Goal: Use online tool/utility: Use online tool/utility

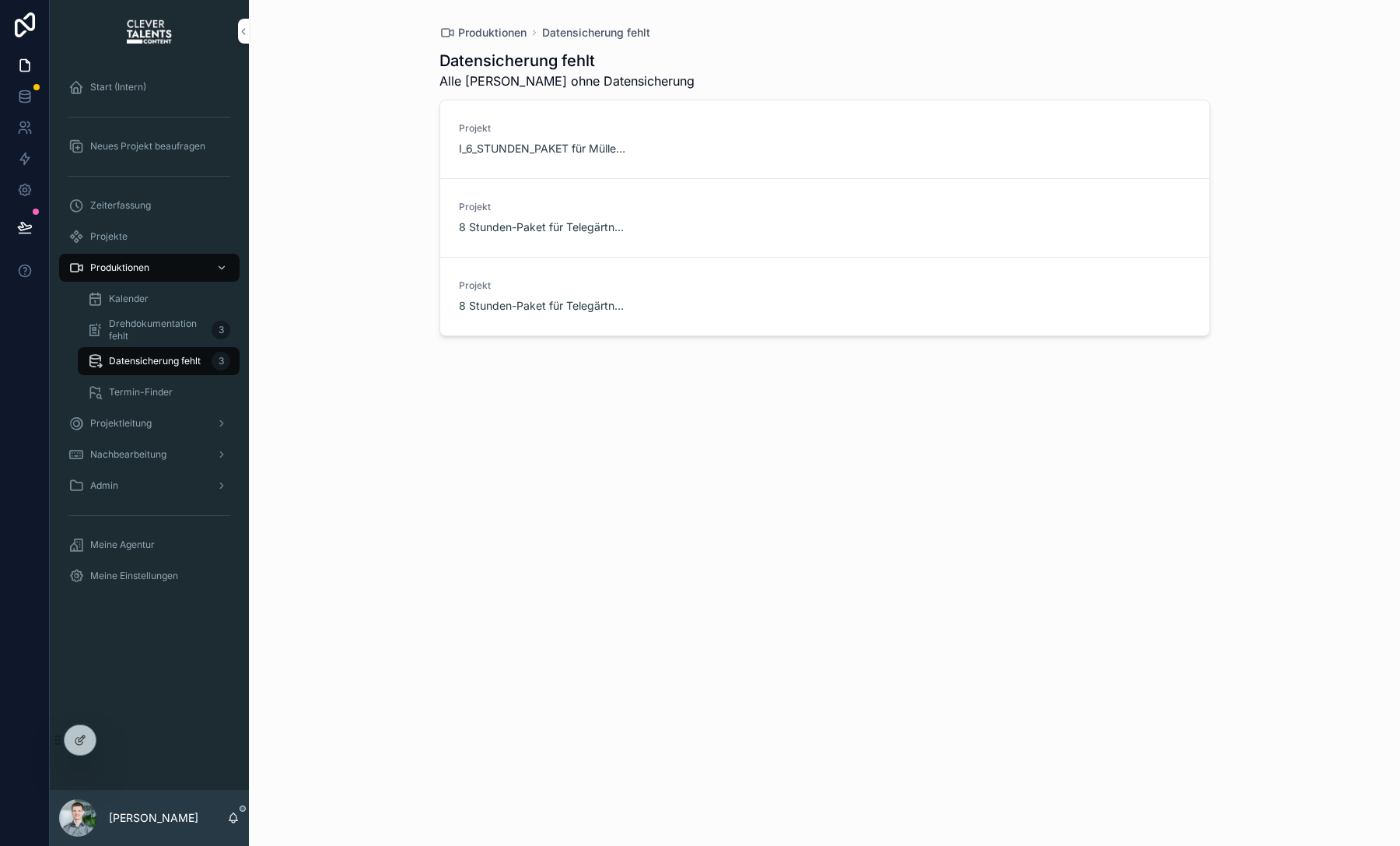
click at [495, 401] on div "Datensicherung fehlt Alle [PERSON_NAME] ohne Datensicherung Projekt I_6_STUNDEN…" at bounding box center [824, 434] width 770 height 787
drag, startPoint x: 437, startPoint y: 63, endPoint x: 682, endPoint y: 88, distance: 246.3
click at [682, 89] on div "Produktionen Datensicherung fehlt Datensicherung fehlt Alle [PERSON_NAME] ohne …" at bounding box center [825, 413] width 796 height 827
click at [682, 88] on div "Datensicherung fehlt Alle [PERSON_NAME] ohne Datensicherung" at bounding box center [824, 70] width 770 height 41
click at [0, 0] on span "Datensicherung starten" at bounding box center [0, 0] width 0 height 0
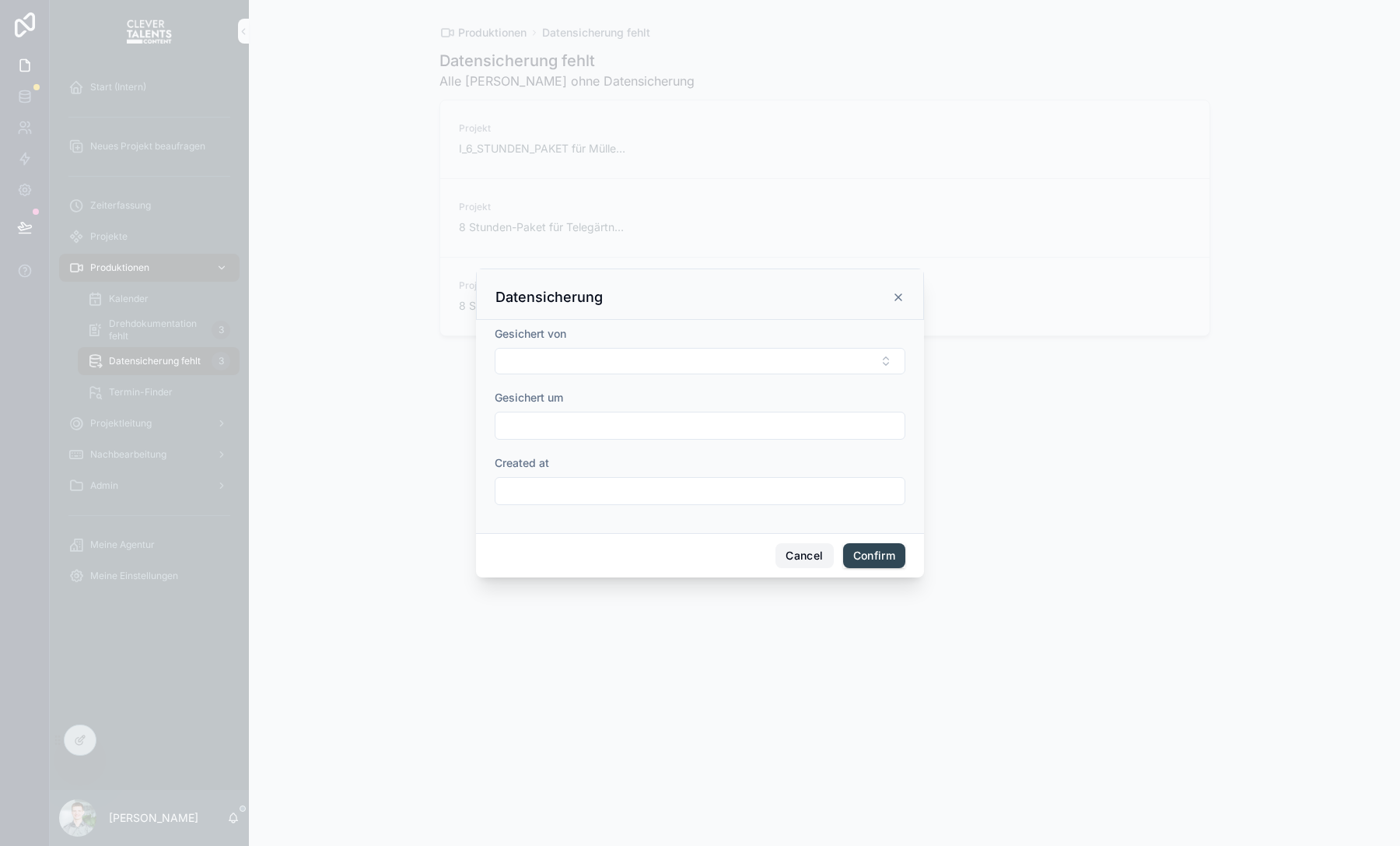
click at [788, 544] on button "Cancel" at bounding box center [803, 556] width 58 height 25
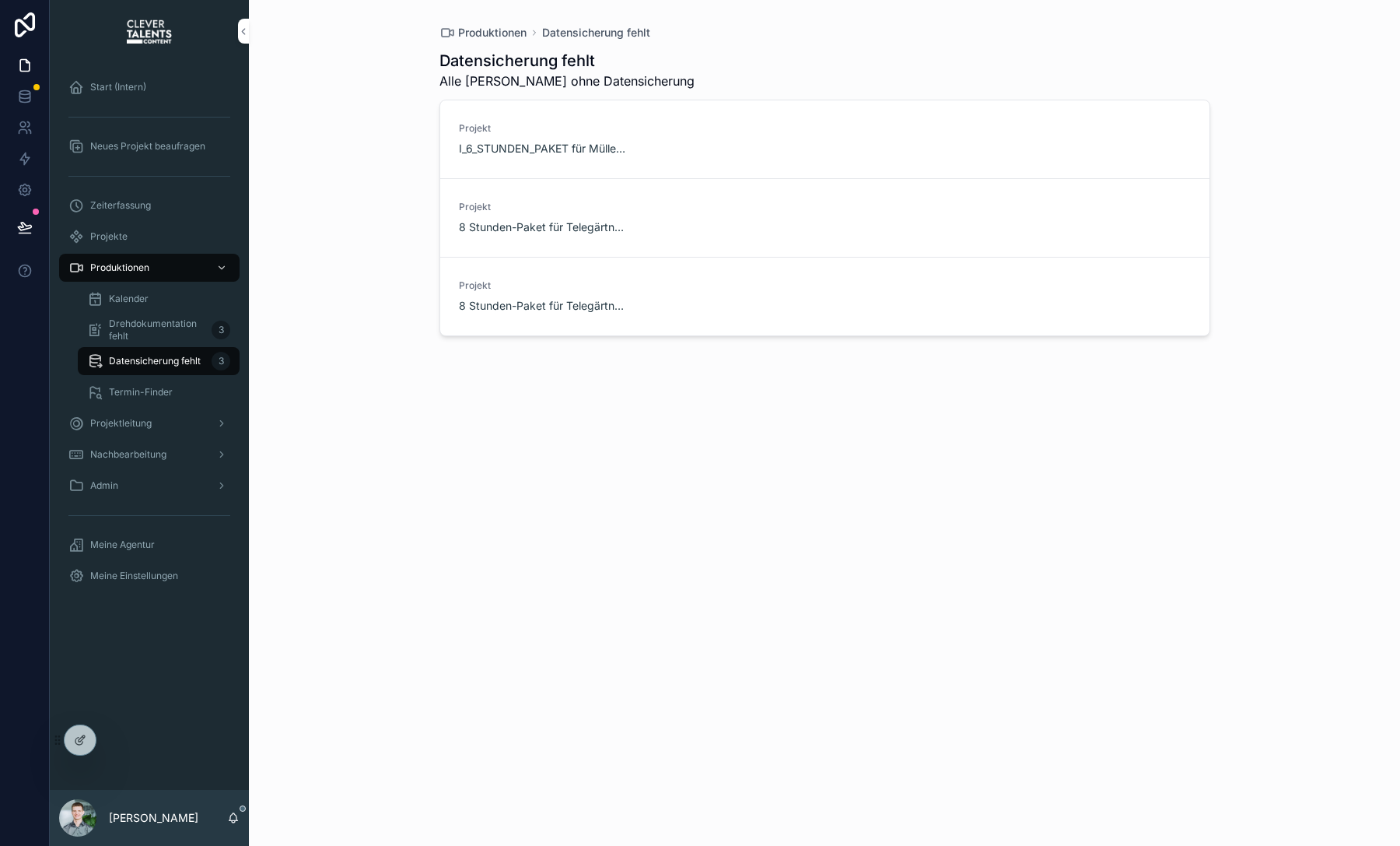
click at [0, 0] on span "Datensicherung starten" at bounding box center [0, 0] width 0 height 0
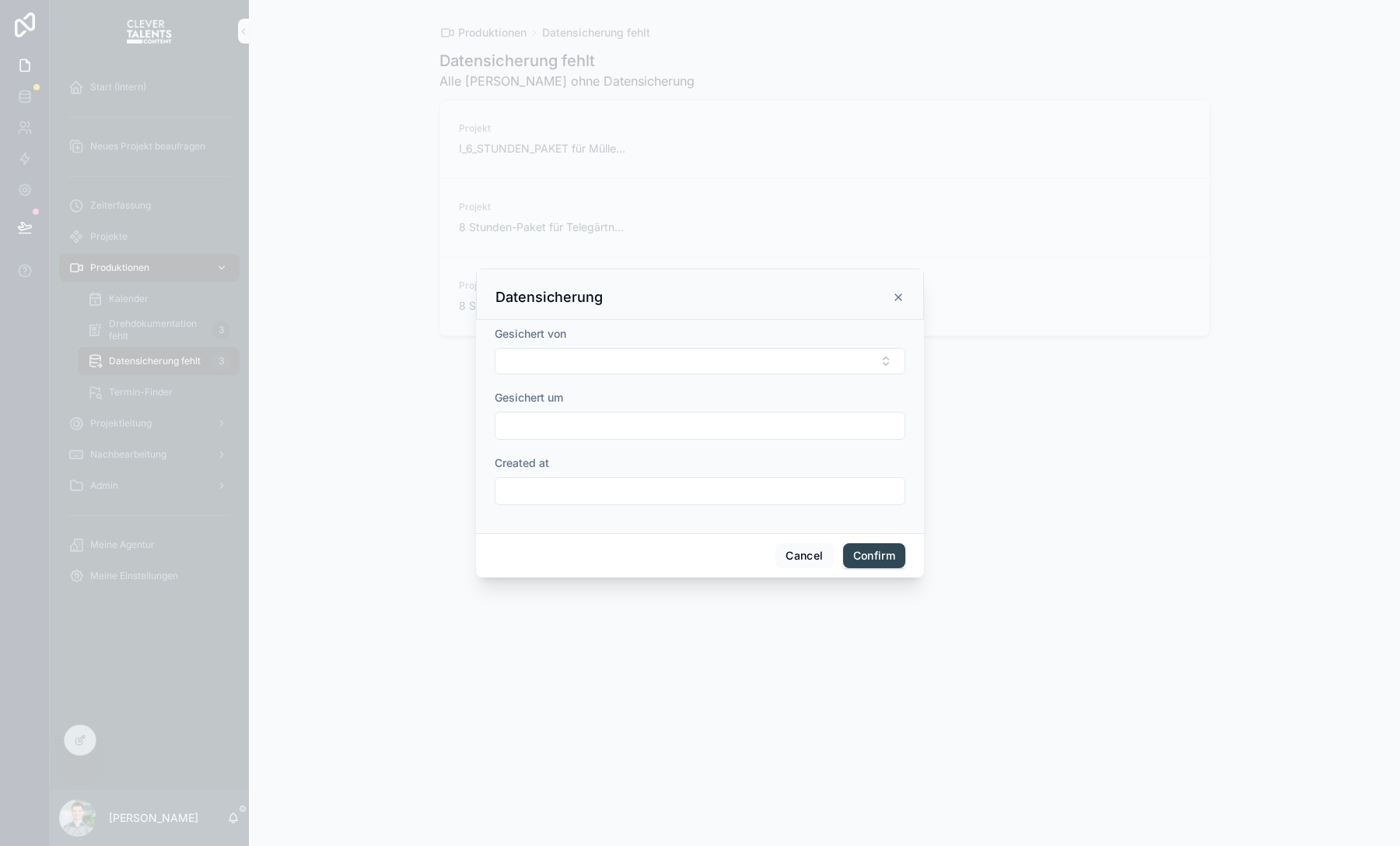
click at [900, 304] on div "Datensicherung" at bounding box center [700, 297] width 409 height 19
click at [898, 293] on icon at bounding box center [898, 296] width 12 height 12
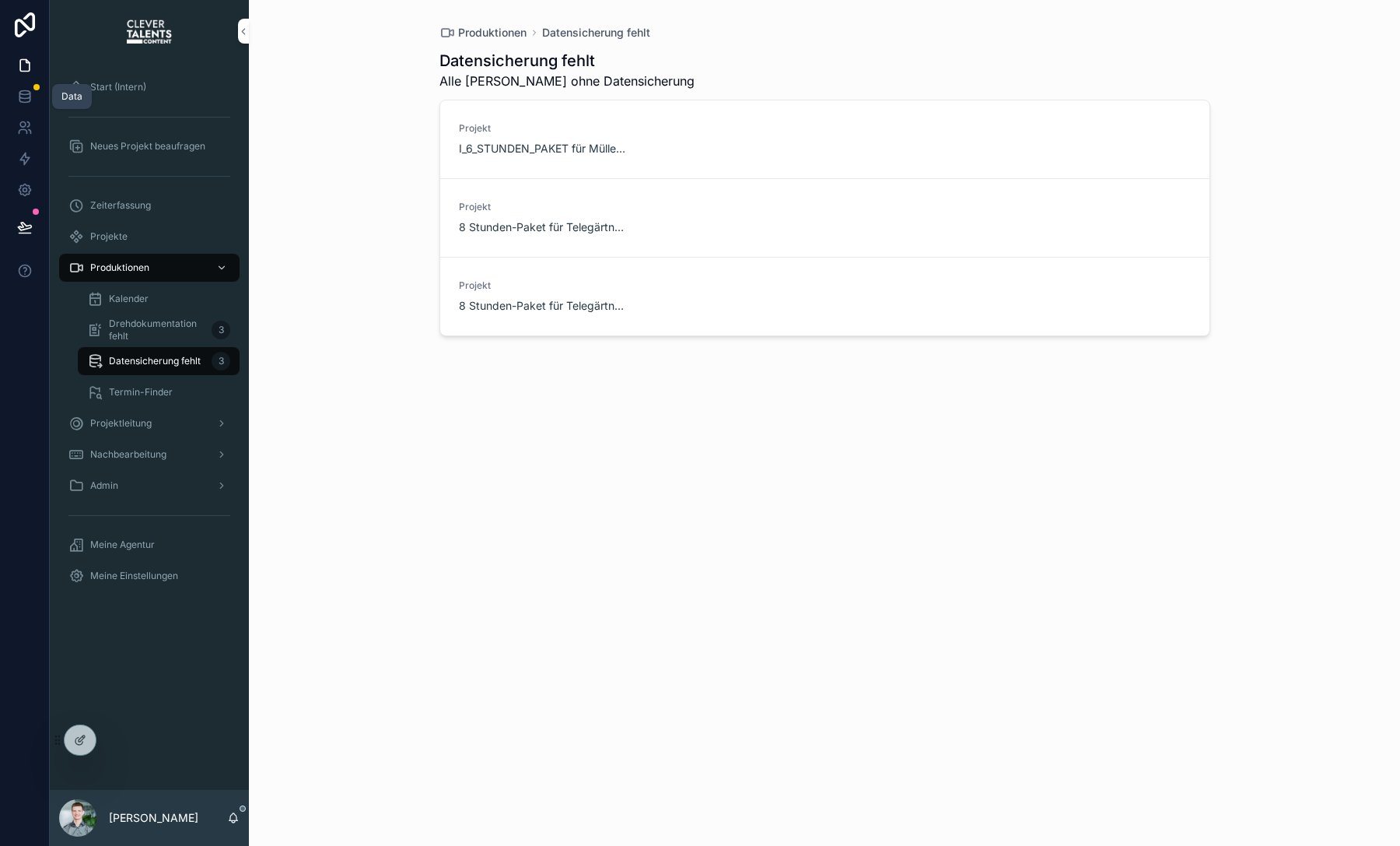
click at [15, 94] on link at bounding box center [25, 96] width 49 height 31
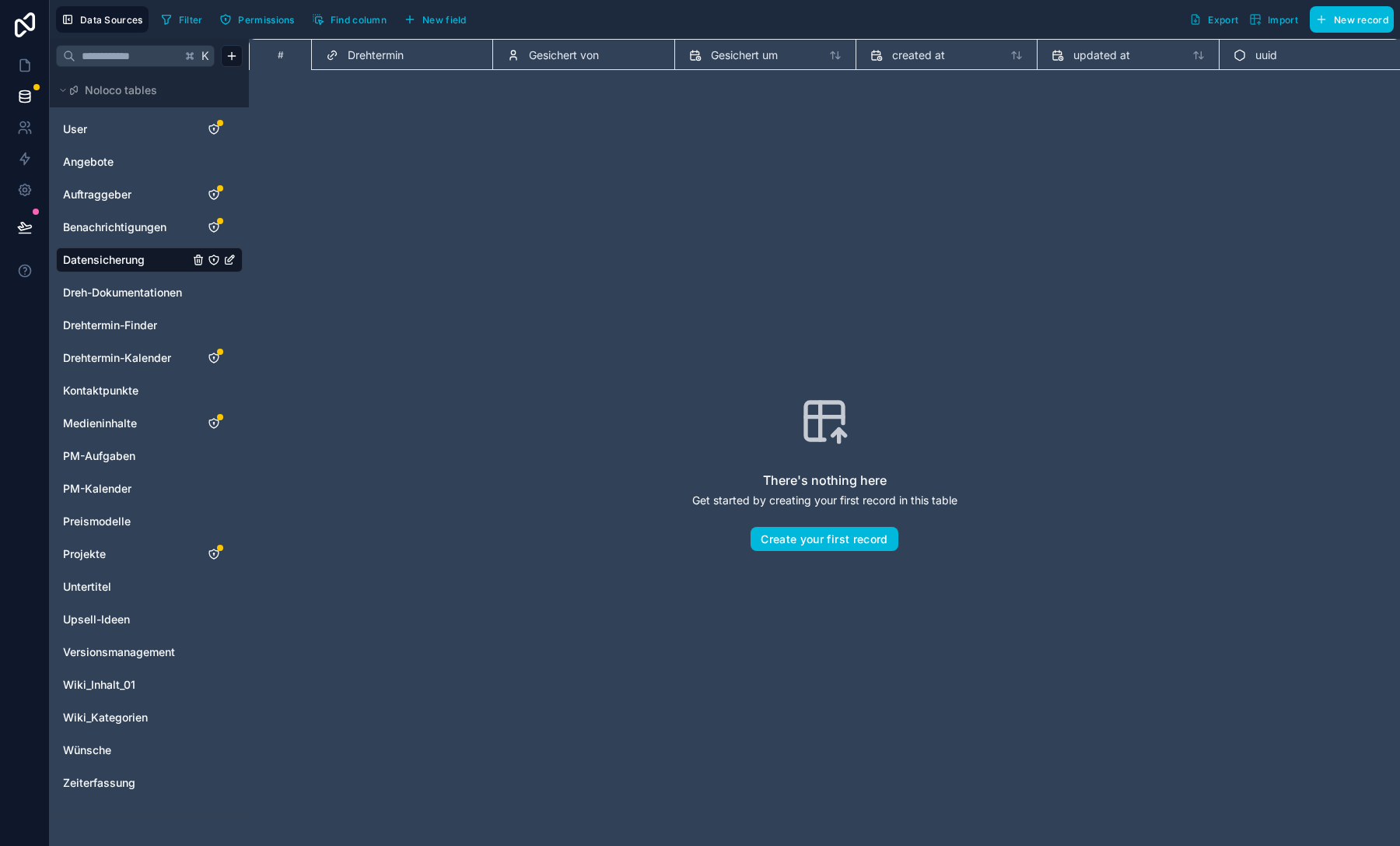
click at [466, 165] on div "There's nothing here Get started by creating your first record in this table Cr…" at bounding box center [824, 473] width 1051 height 707
click at [395, 64] on div "Drehtermin" at bounding box center [402, 54] width 181 height 31
click at [570, 55] on span "Gesichert von" at bounding box center [564, 55] width 70 height 15
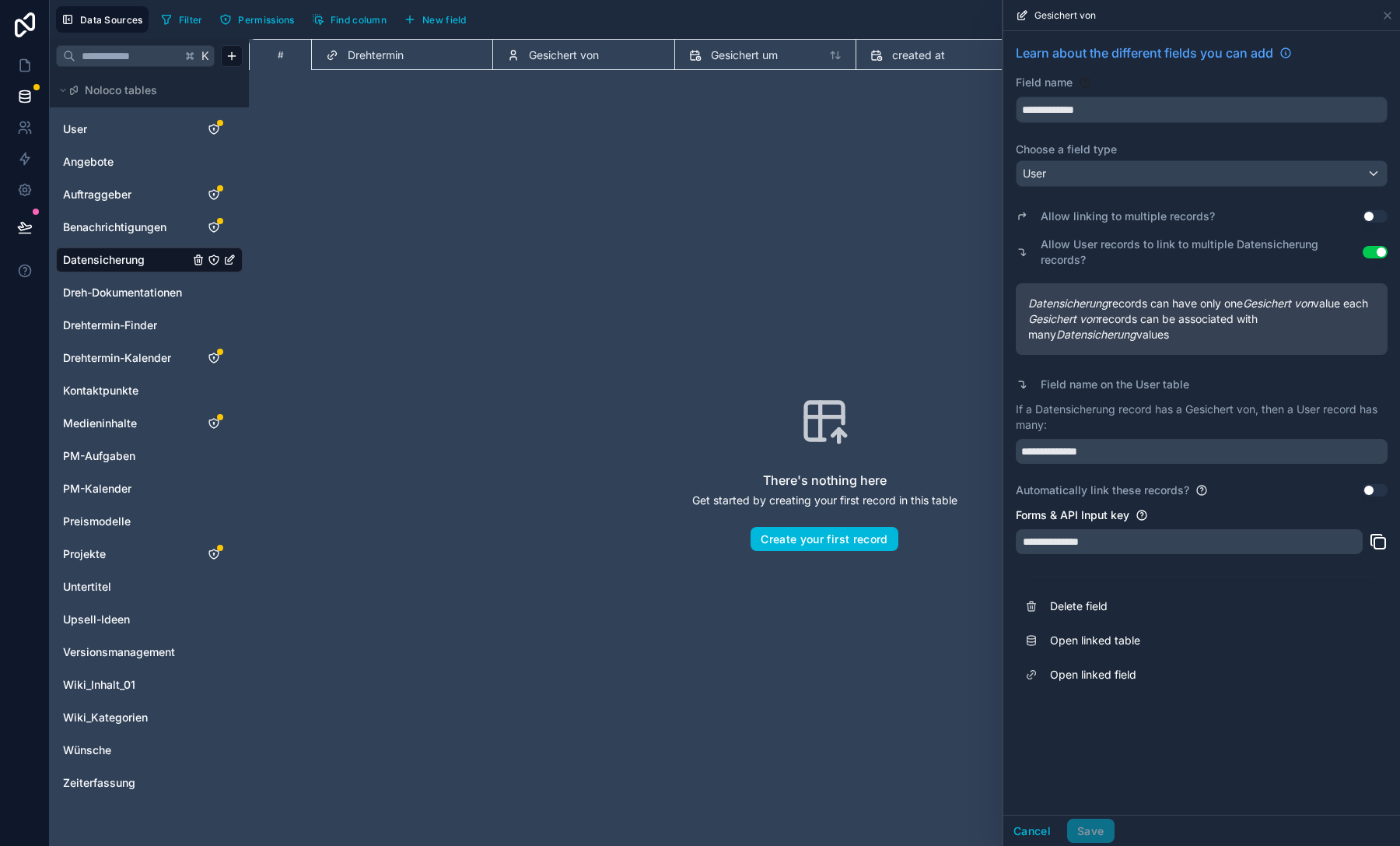
click at [721, 58] on span "Gesichert um" at bounding box center [744, 55] width 67 height 15
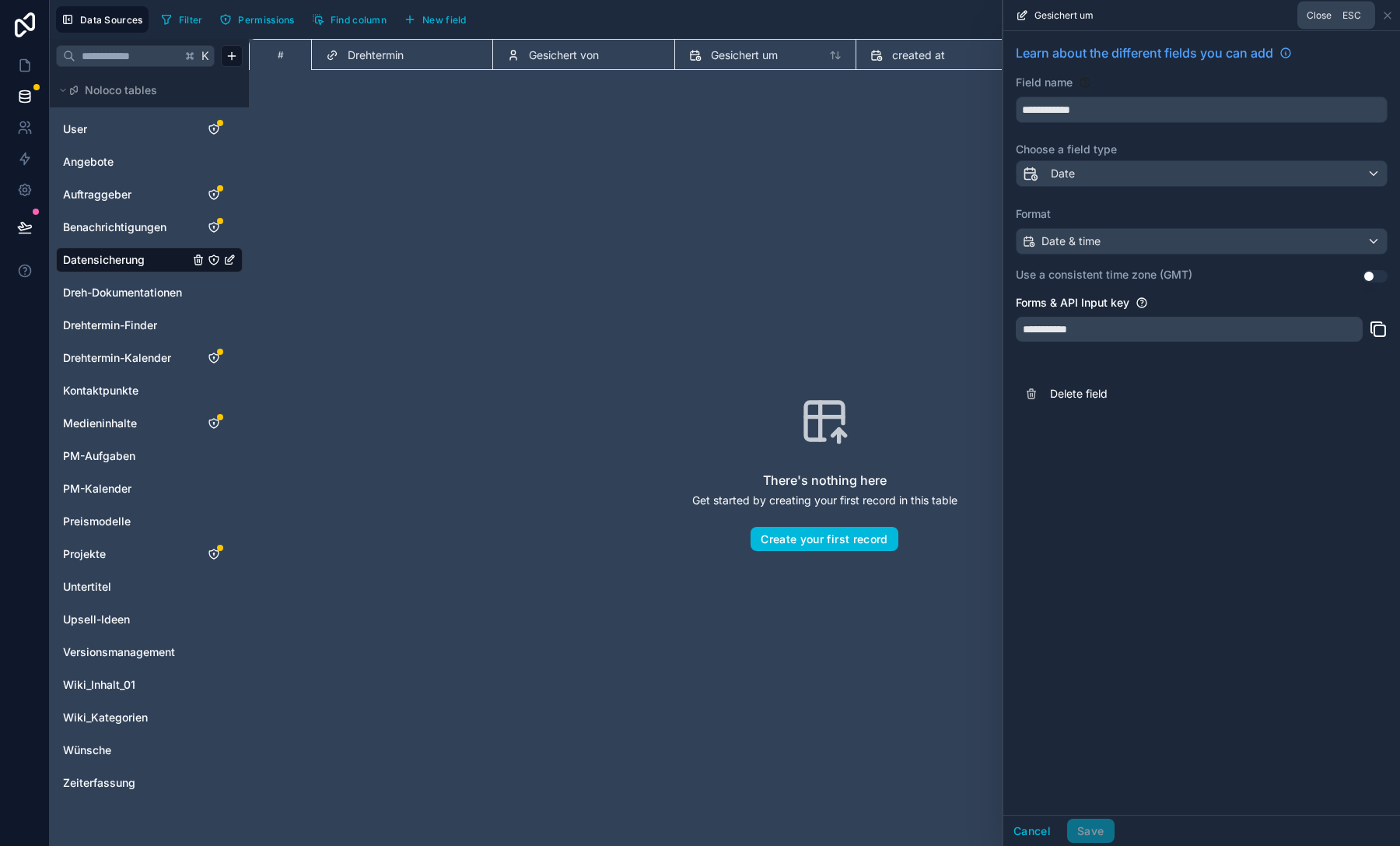
click at [1387, 9] on icon at bounding box center [1387, 15] width 12 height 12
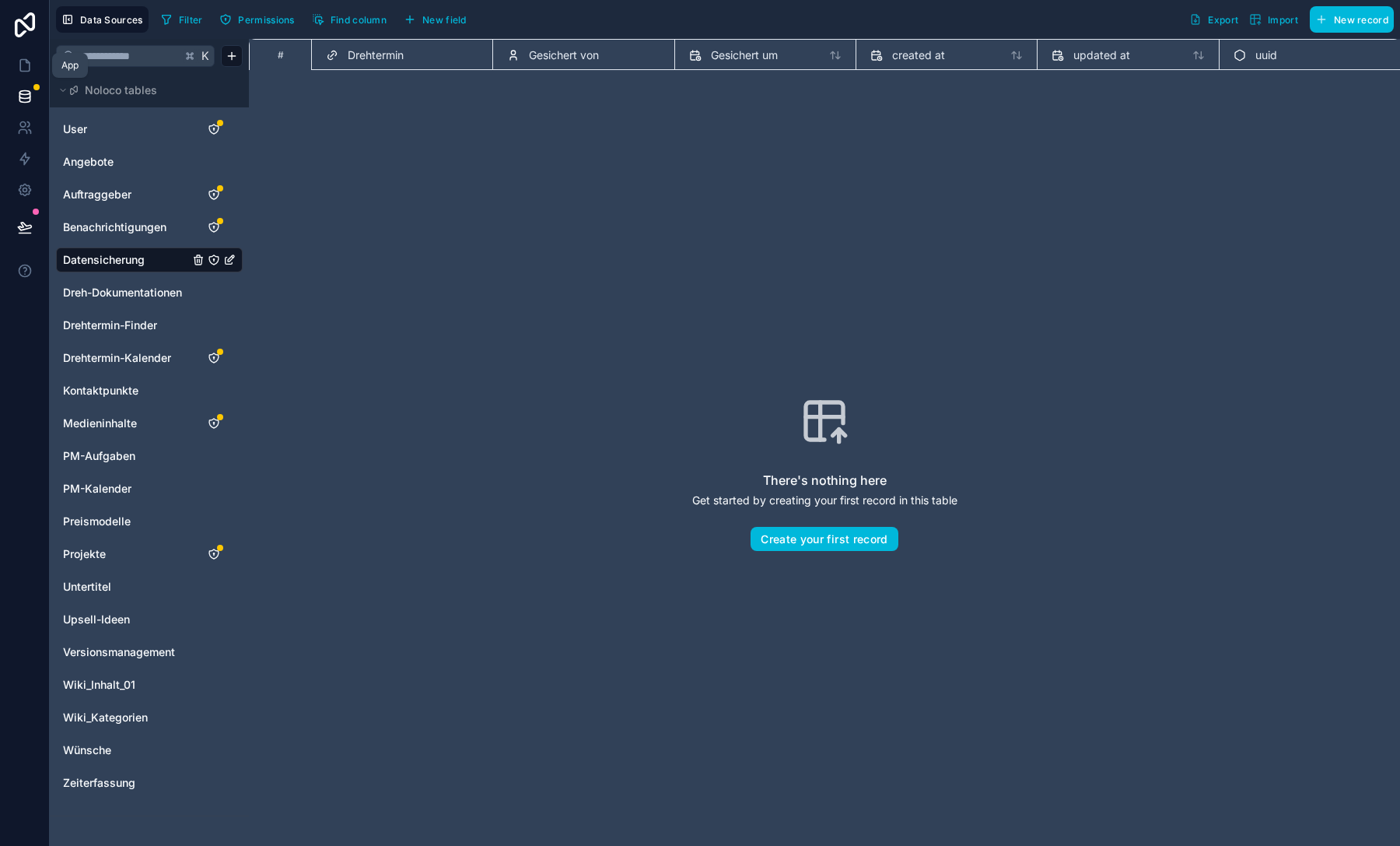
click at [6, 75] on link at bounding box center [25, 65] width 49 height 31
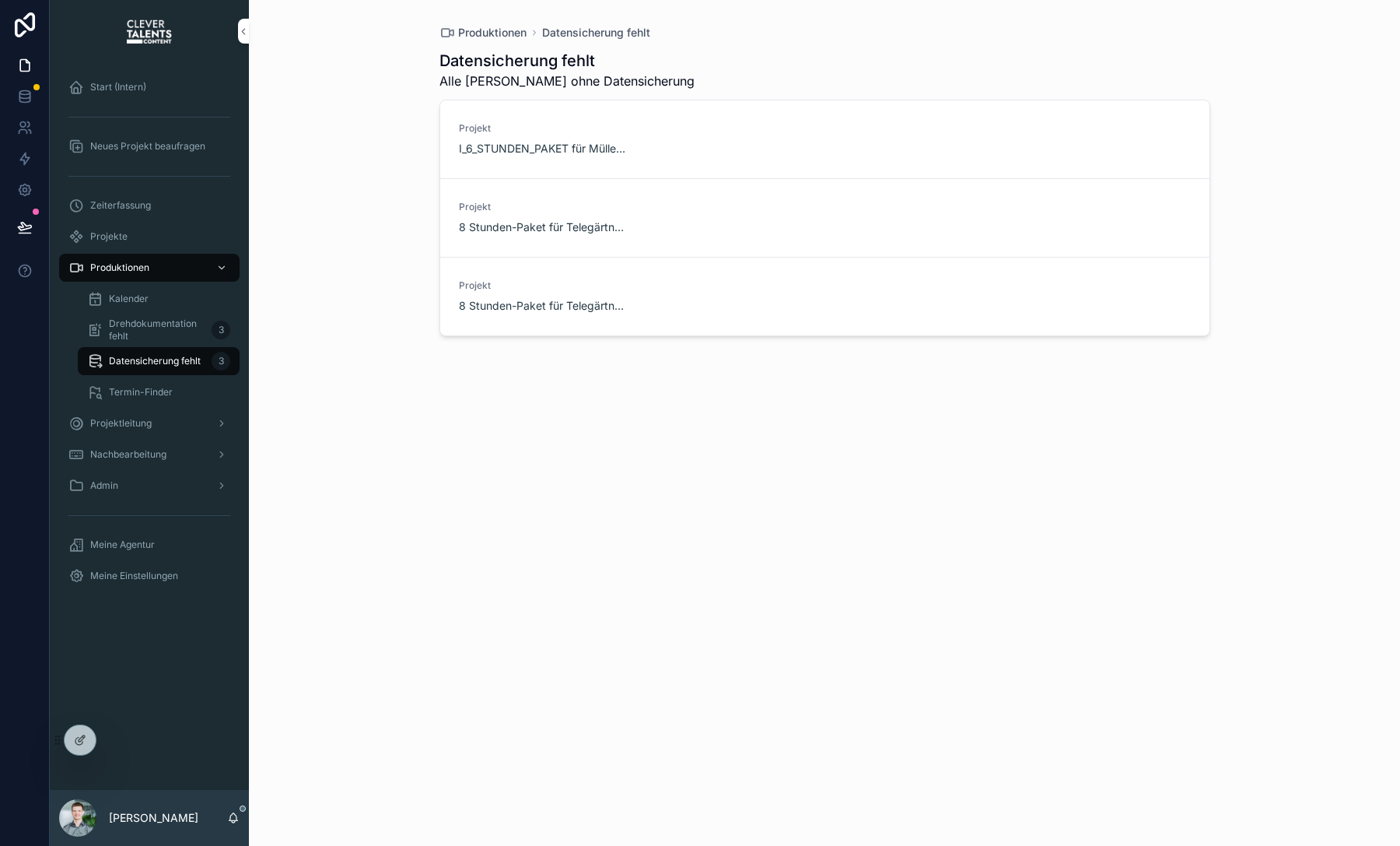
click at [121, 331] on span "Drehdokumentation fehlt" at bounding box center [156, 330] width 96 height 25
click at [487, 150] on span "I_6_STUNDEN_PAKET für Müller GmbH" at bounding box center [543, 148] width 169 height 15
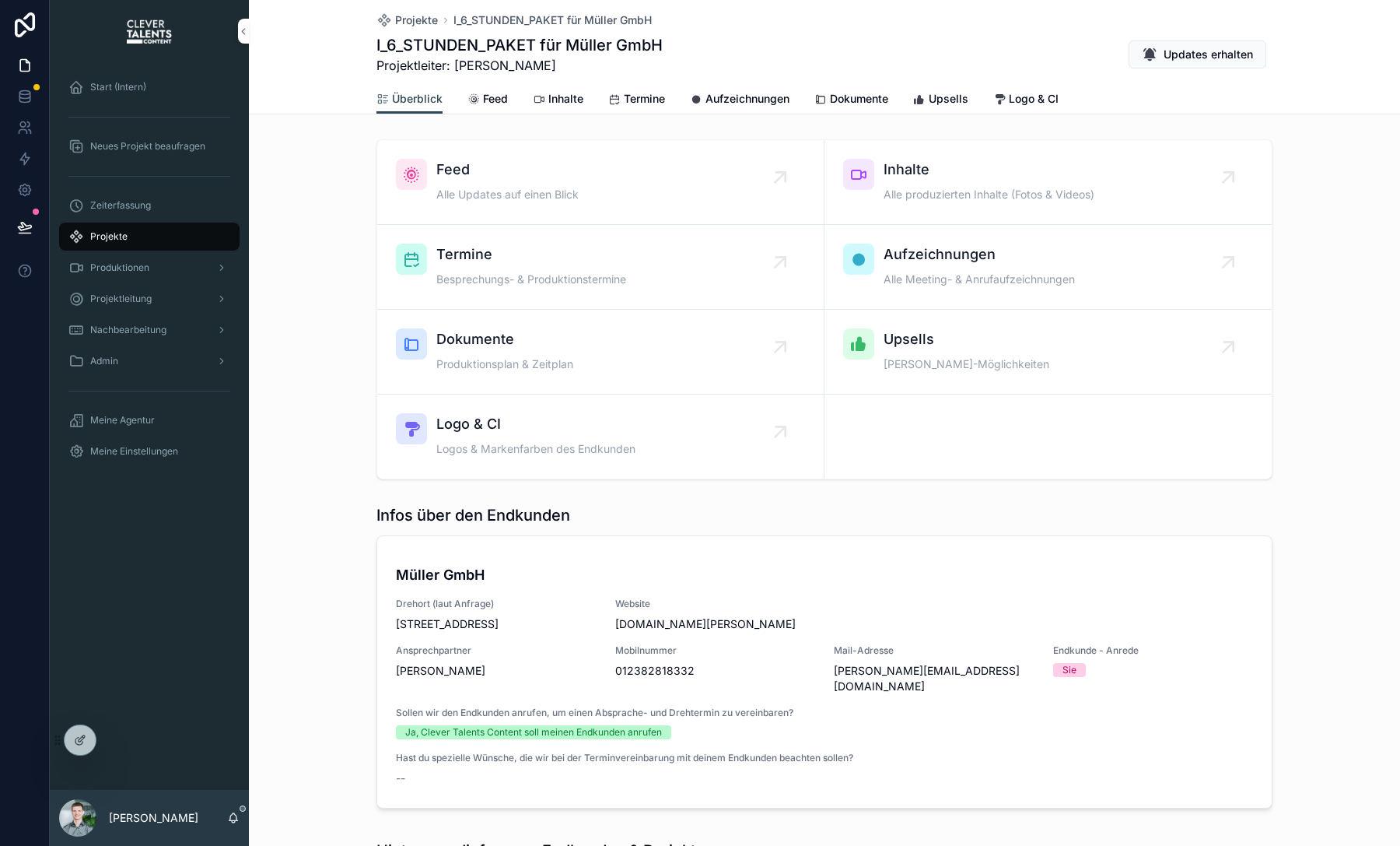
click at [149, 287] on div "Projektleitung" at bounding box center [150, 299] width 162 height 25
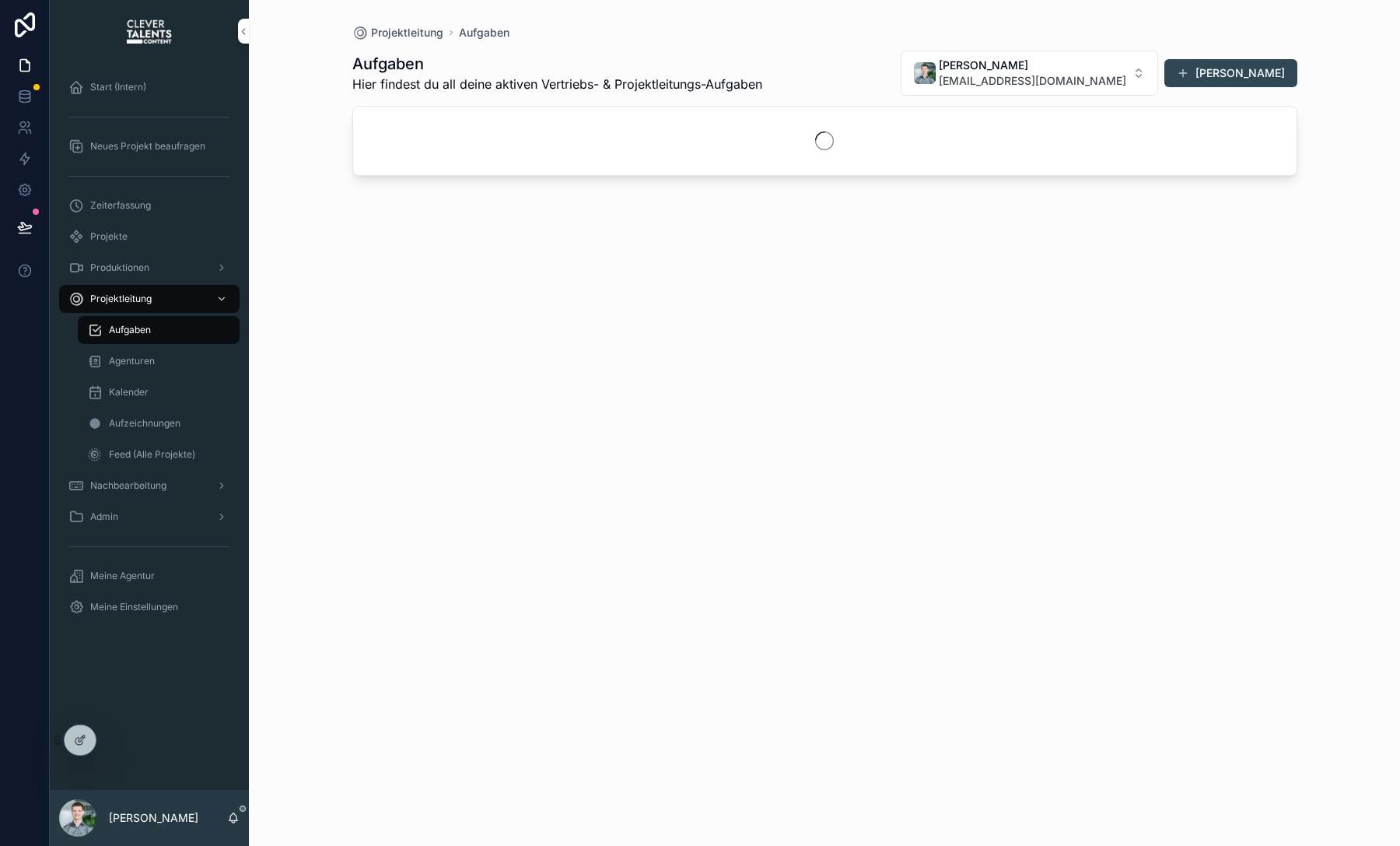
click at [153, 267] on div "Produktionen" at bounding box center [150, 268] width 162 height 25
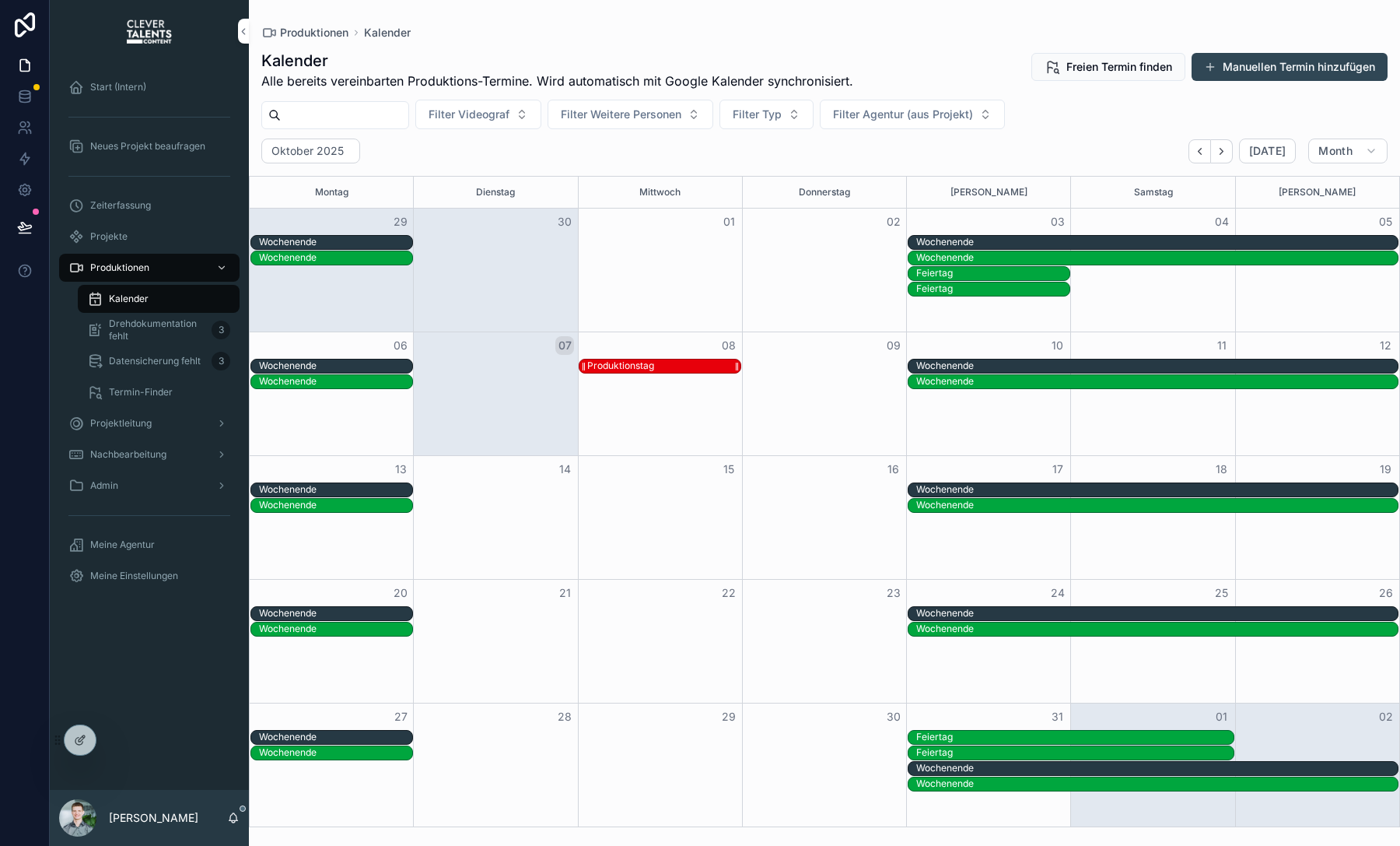
click at [628, 365] on div "Produktionstag" at bounding box center [620, 365] width 67 height 12
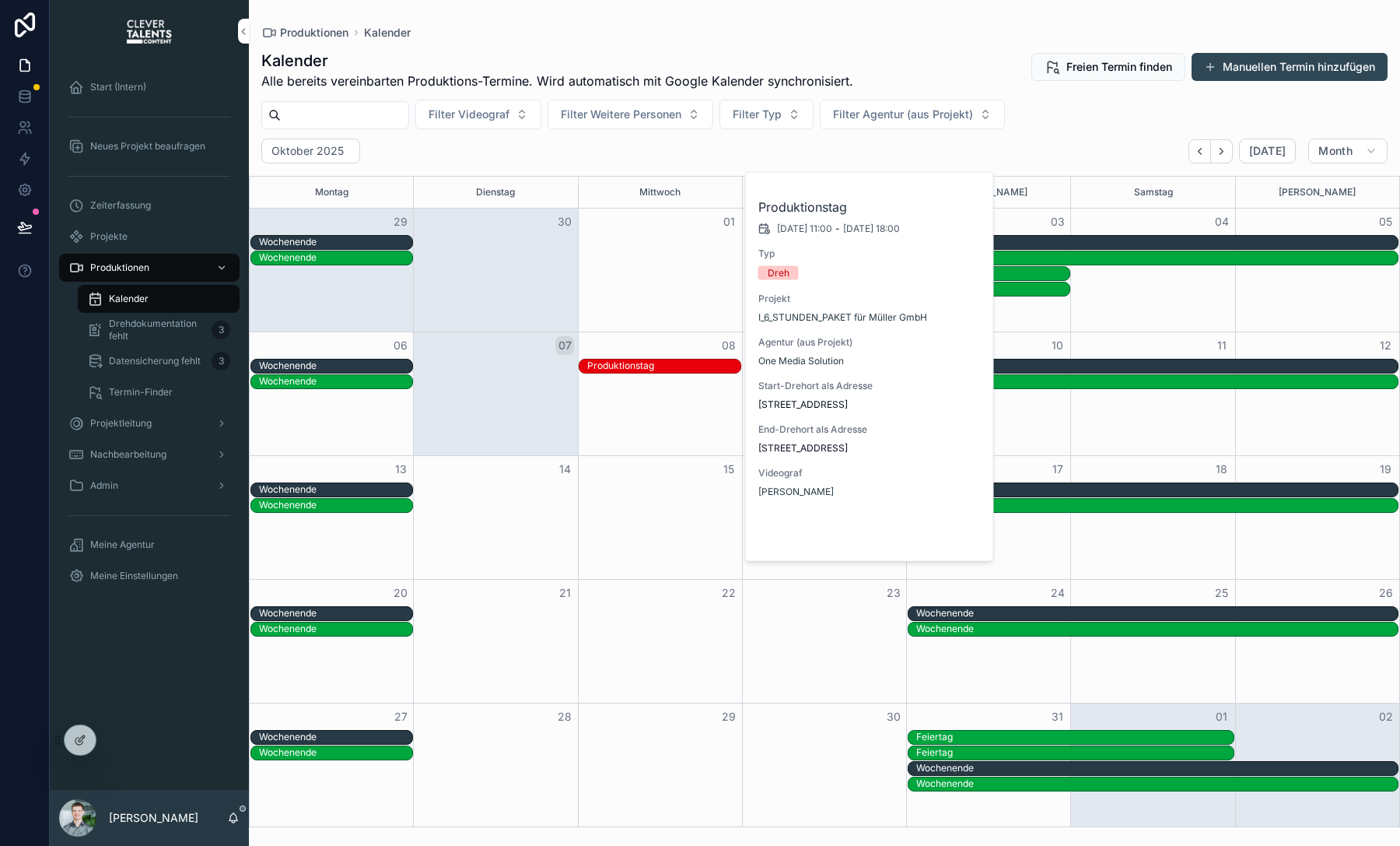
click at [954, 539] on span "Open" at bounding box center [939, 535] width 29 height 14
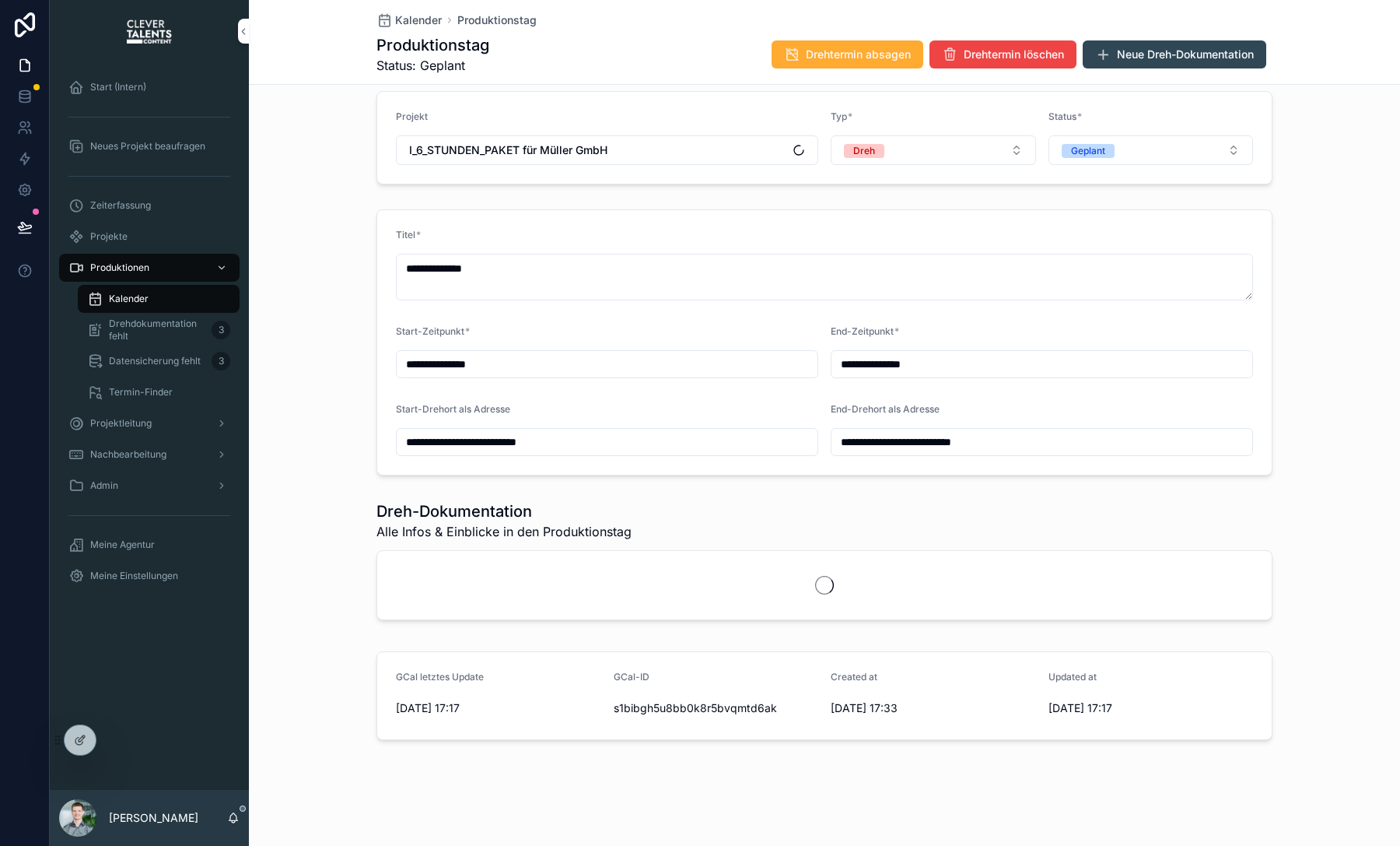
scroll to position [84, 0]
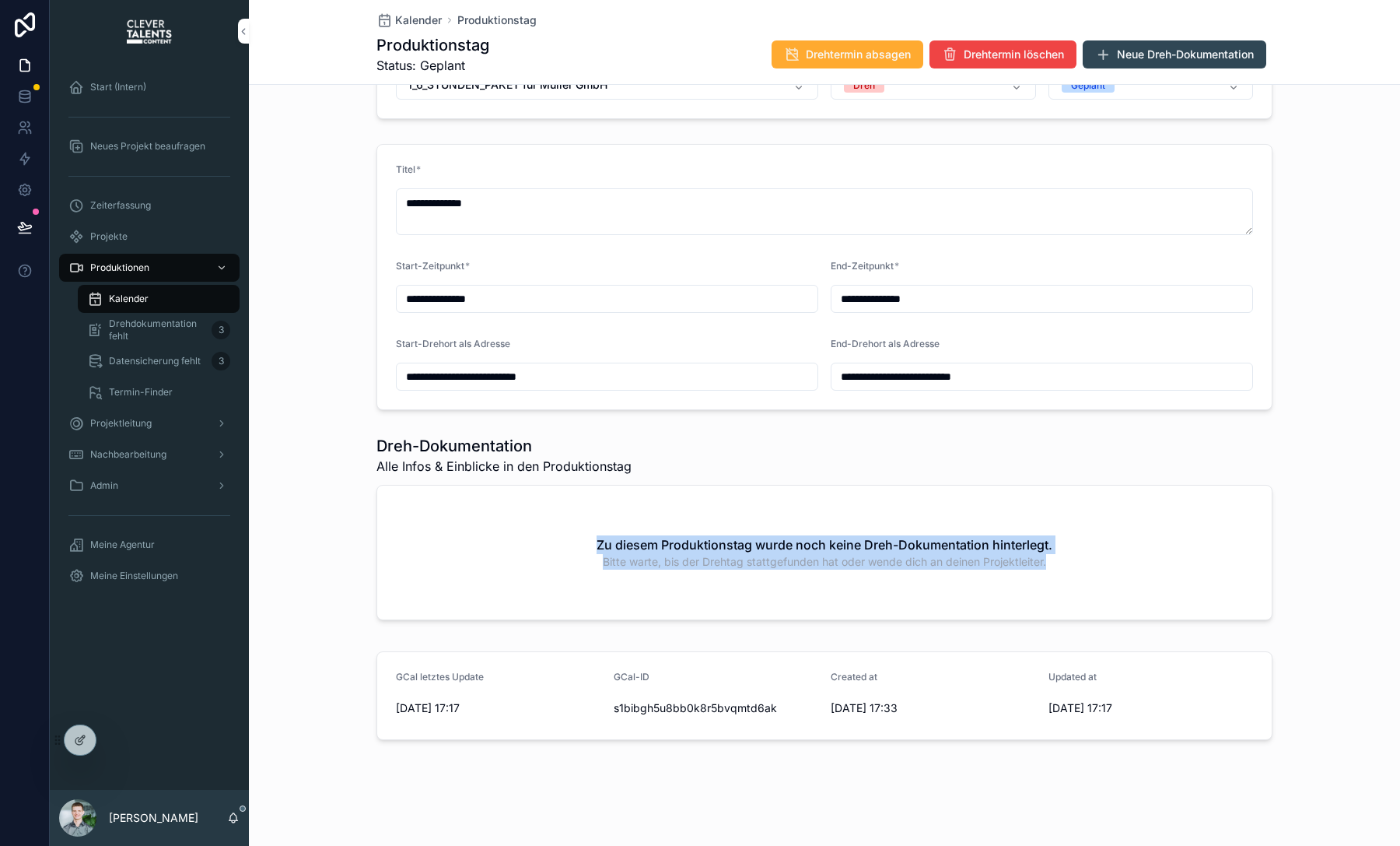
drag, startPoint x: 676, startPoint y: 487, endPoint x: 850, endPoint y: 602, distance: 208.6
click at [850, 602] on div "Zu diesem Produktionstag wurde noch keine Dreh-Dokumentation hinterlegt. Bitte …" at bounding box center [824, 553] width 894 height 134
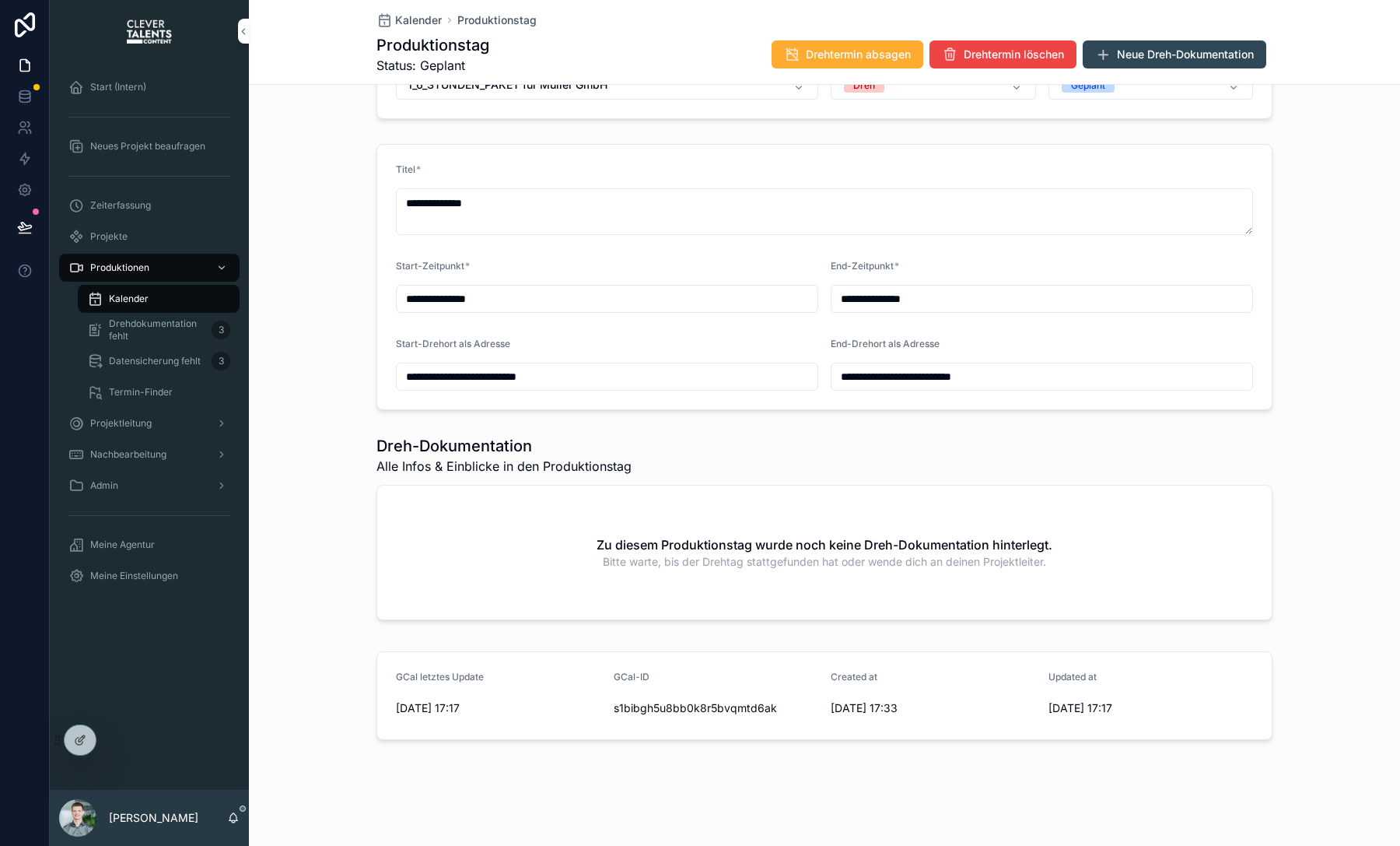
scroll to position [0, 0]
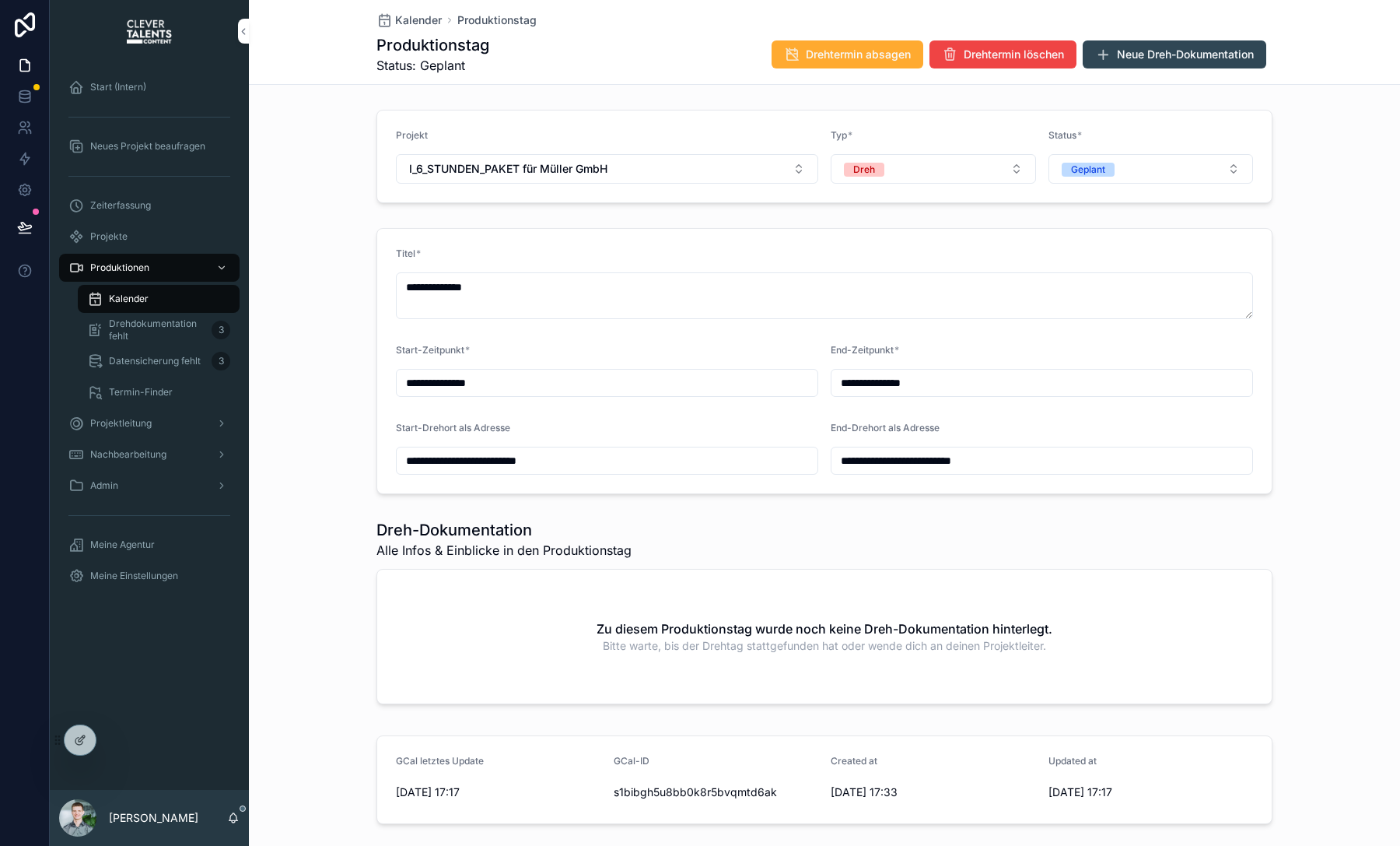
click at [410, 0] on div "Kalender Produktionstag Produktionstag Status: Geplant Drehtermin absagen Dreht…" at bounding box center [824, 41] width 896 height 84
click at [415, 15] on span "Kalender" at bounding box center [418, 20] width 46 height 15
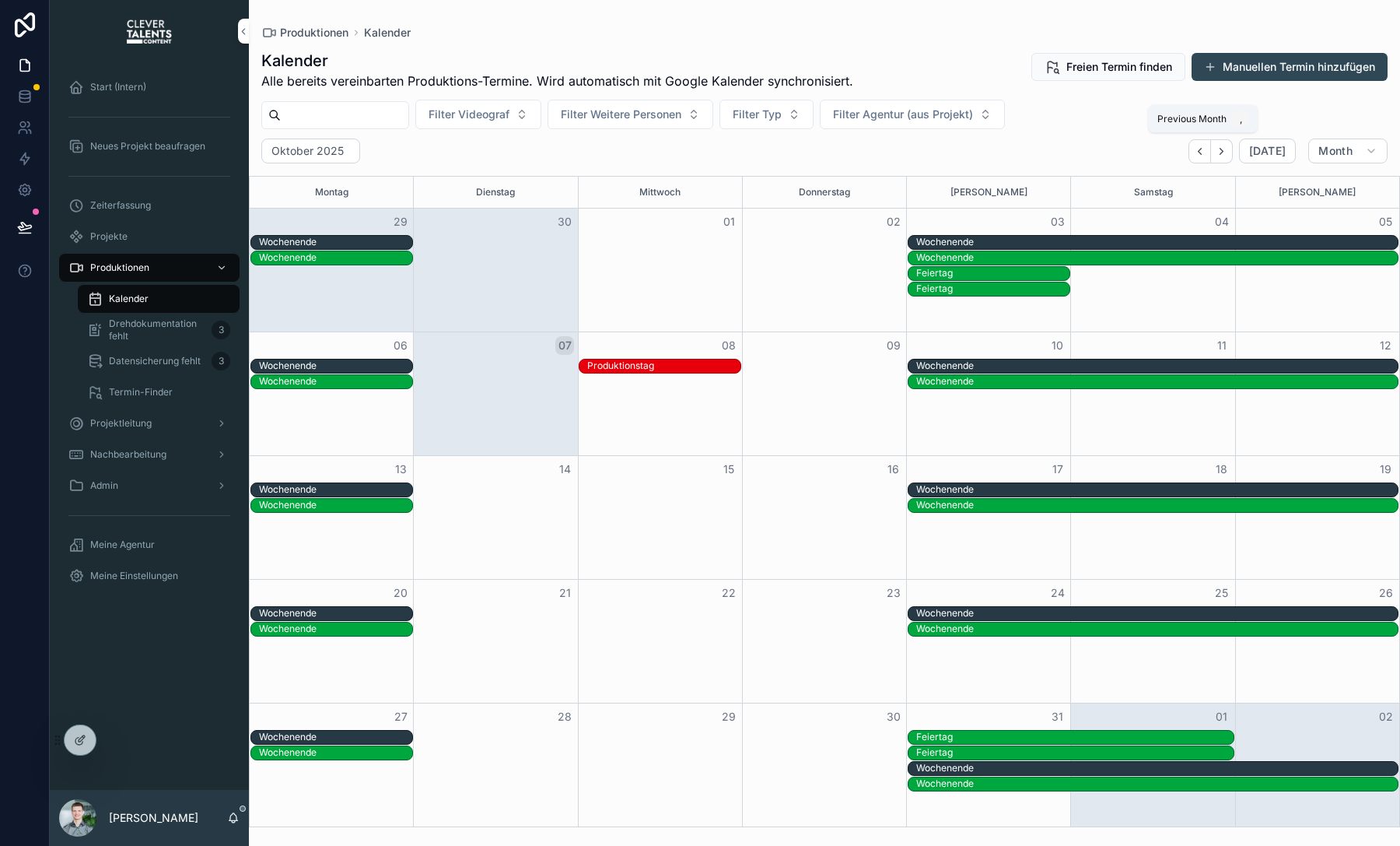
click at [1194, 153] on button "Back" at bounding box center [1199, 152] width 23 height 25
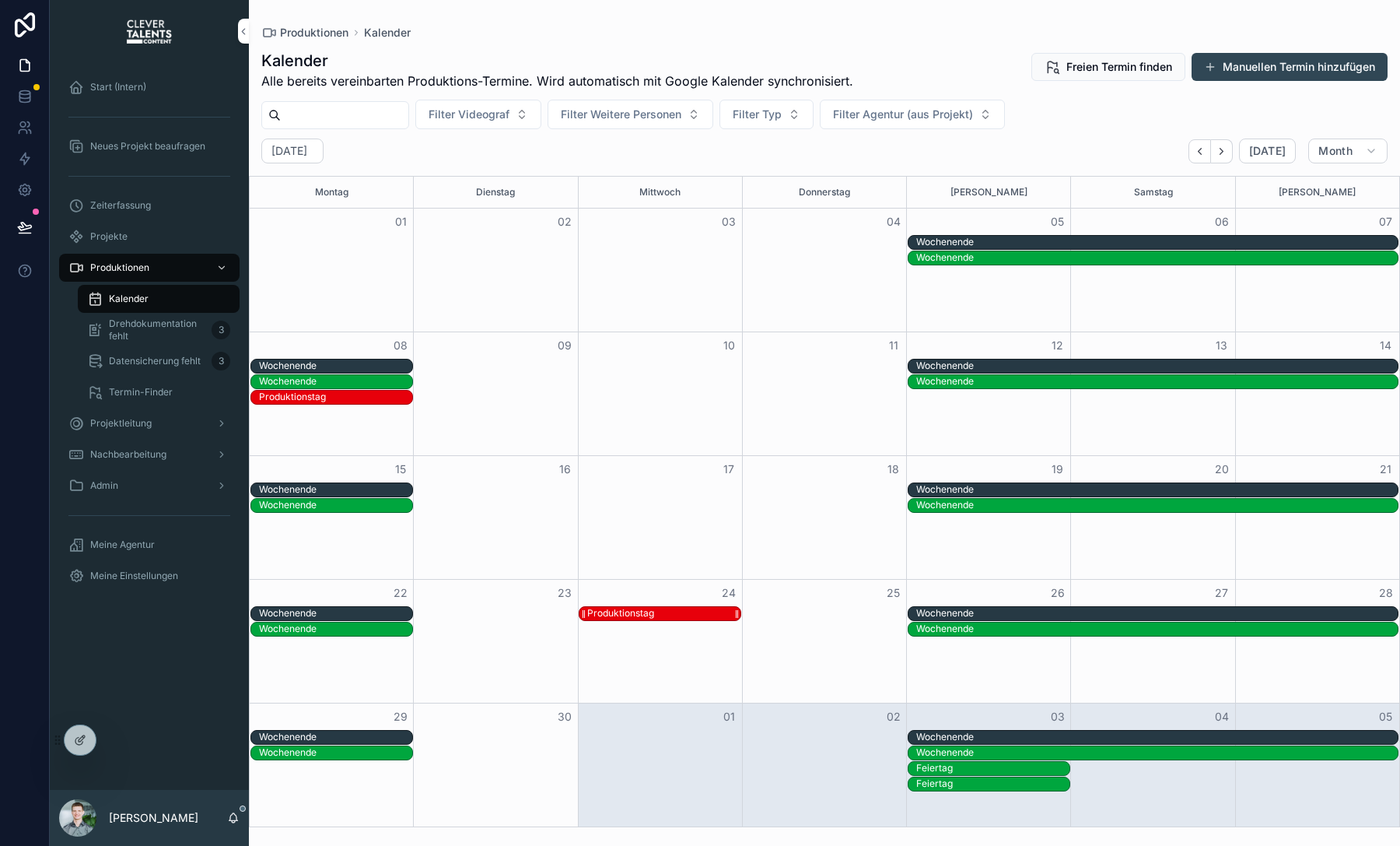
click at [629, 612] on div "Produktionstag" at bounding box center [620, 612] width 67 height 12
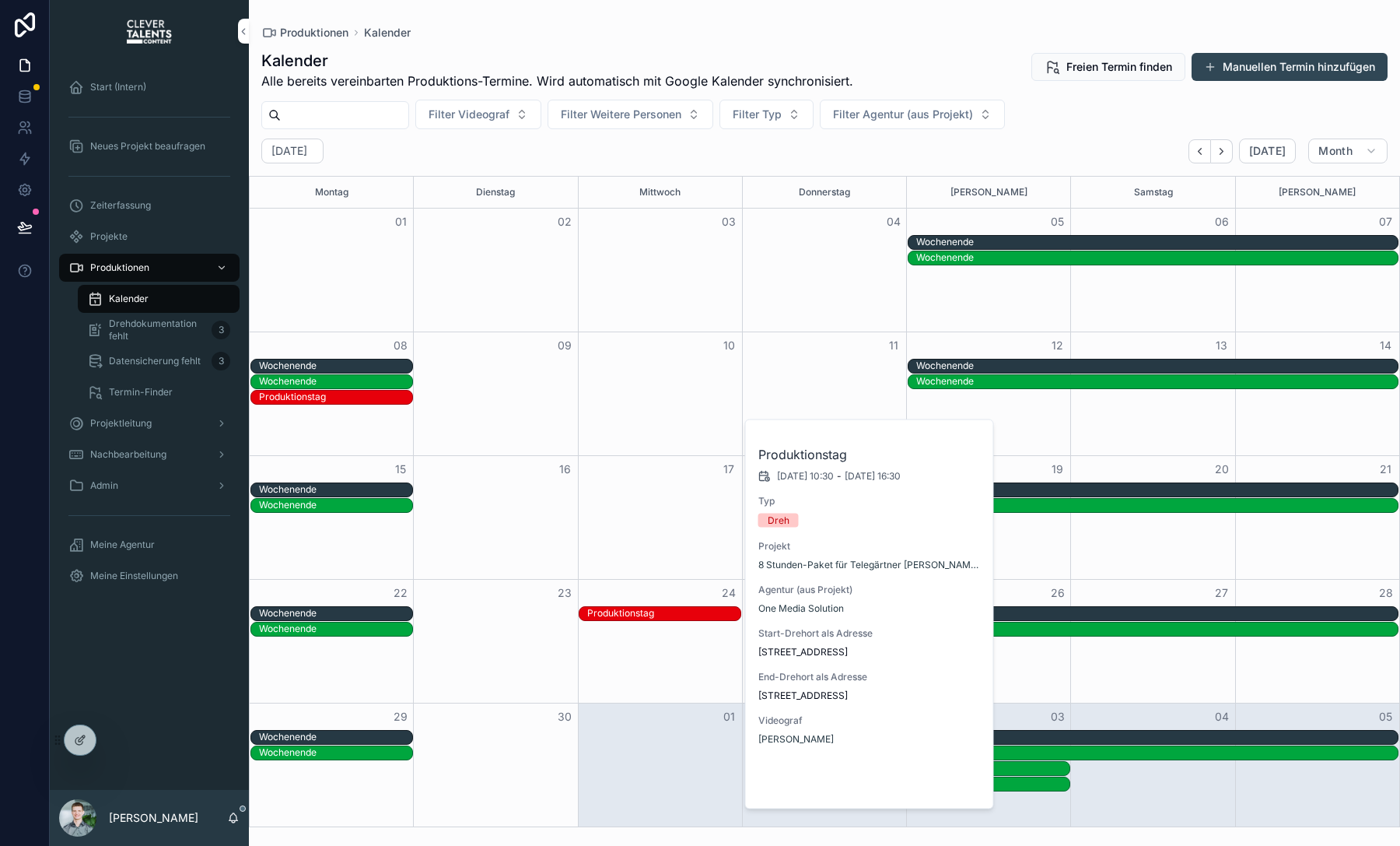
click at [966, 774] on button "Open" at bounding box center [949, 783] width 68 height 25
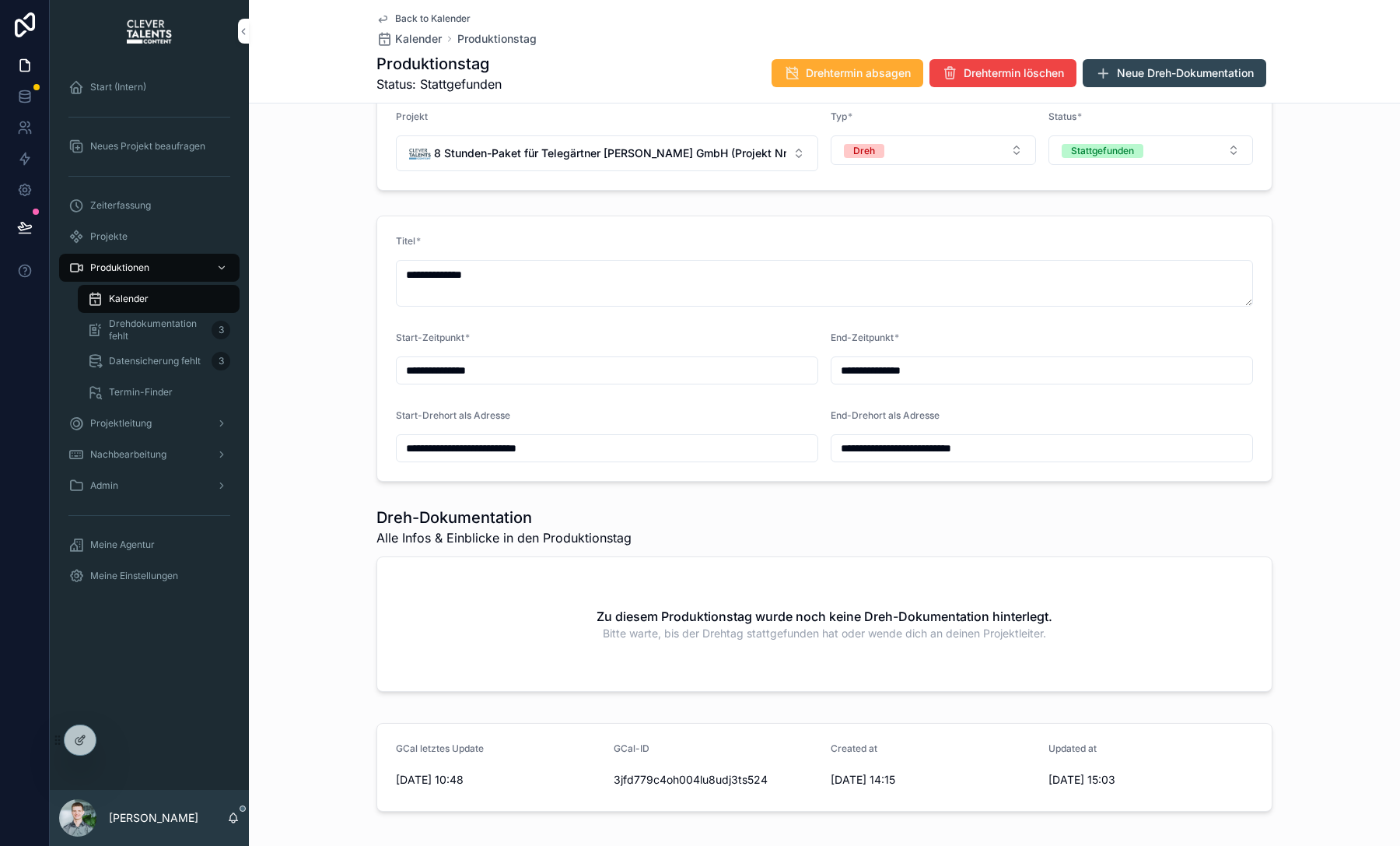
scroll to position [108, 0]
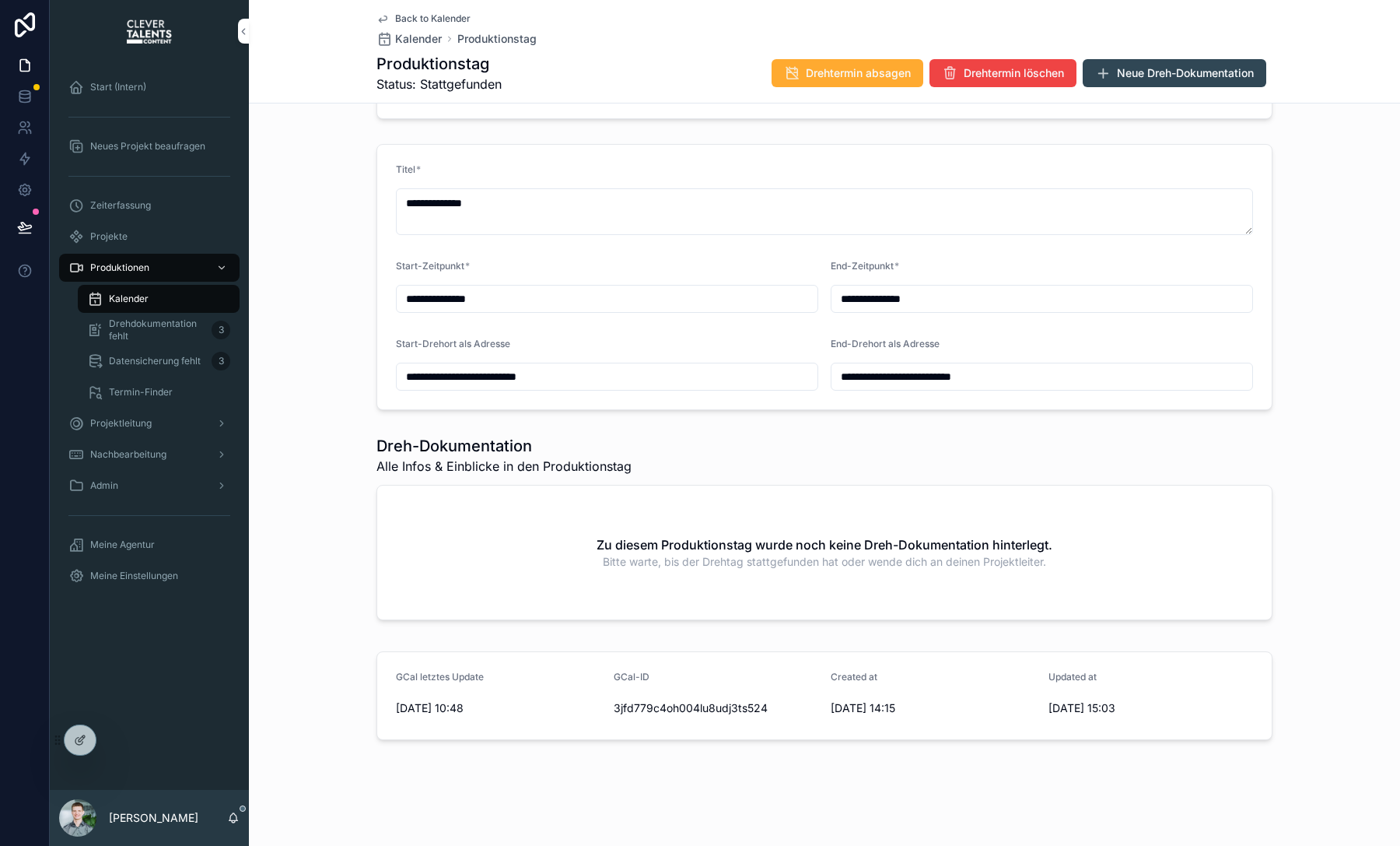
click at [1095, 73] on icon "scrollable content" at bounding box center [1102, 73] width 15 height 15
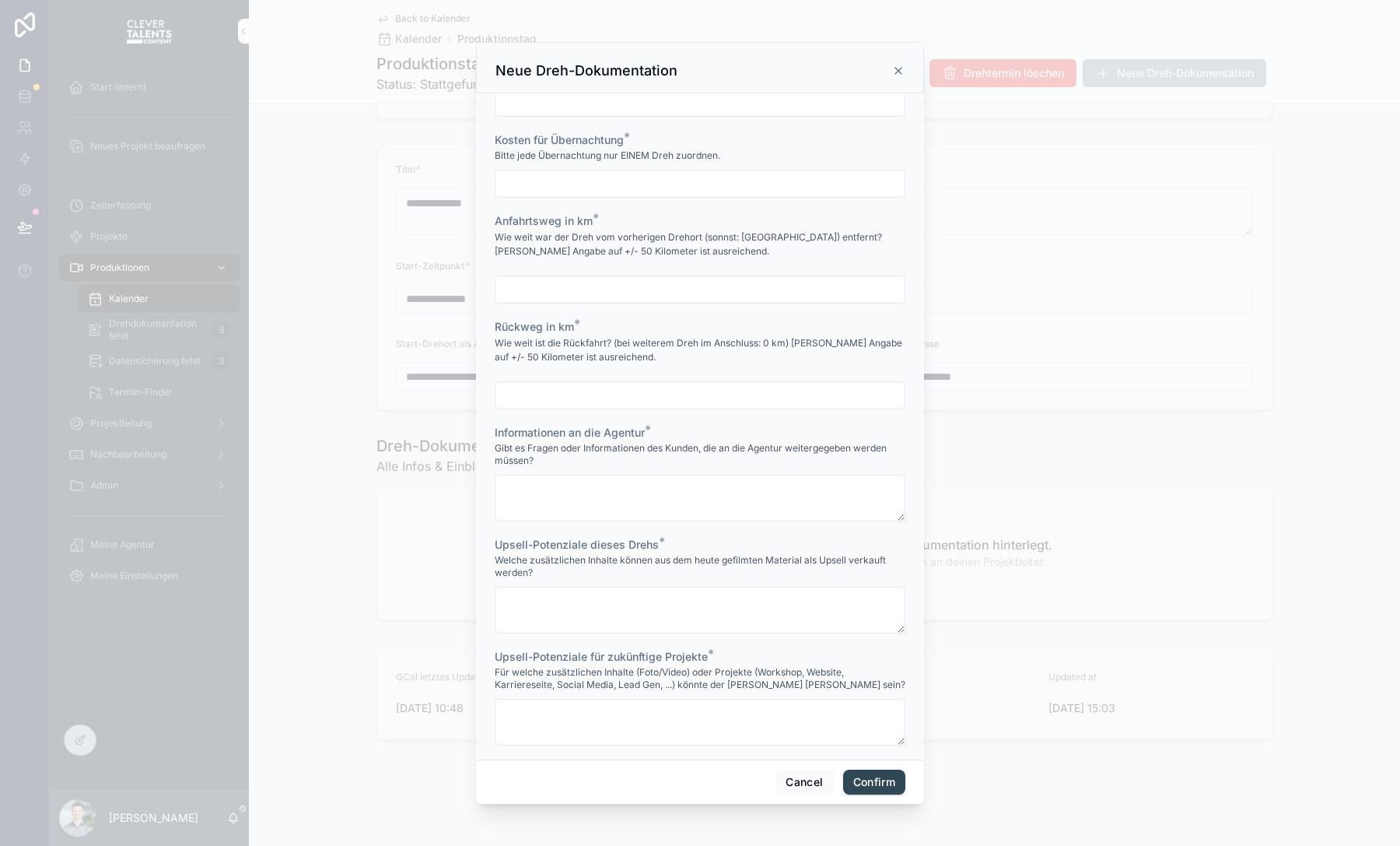
scroll to position [1387, 0]
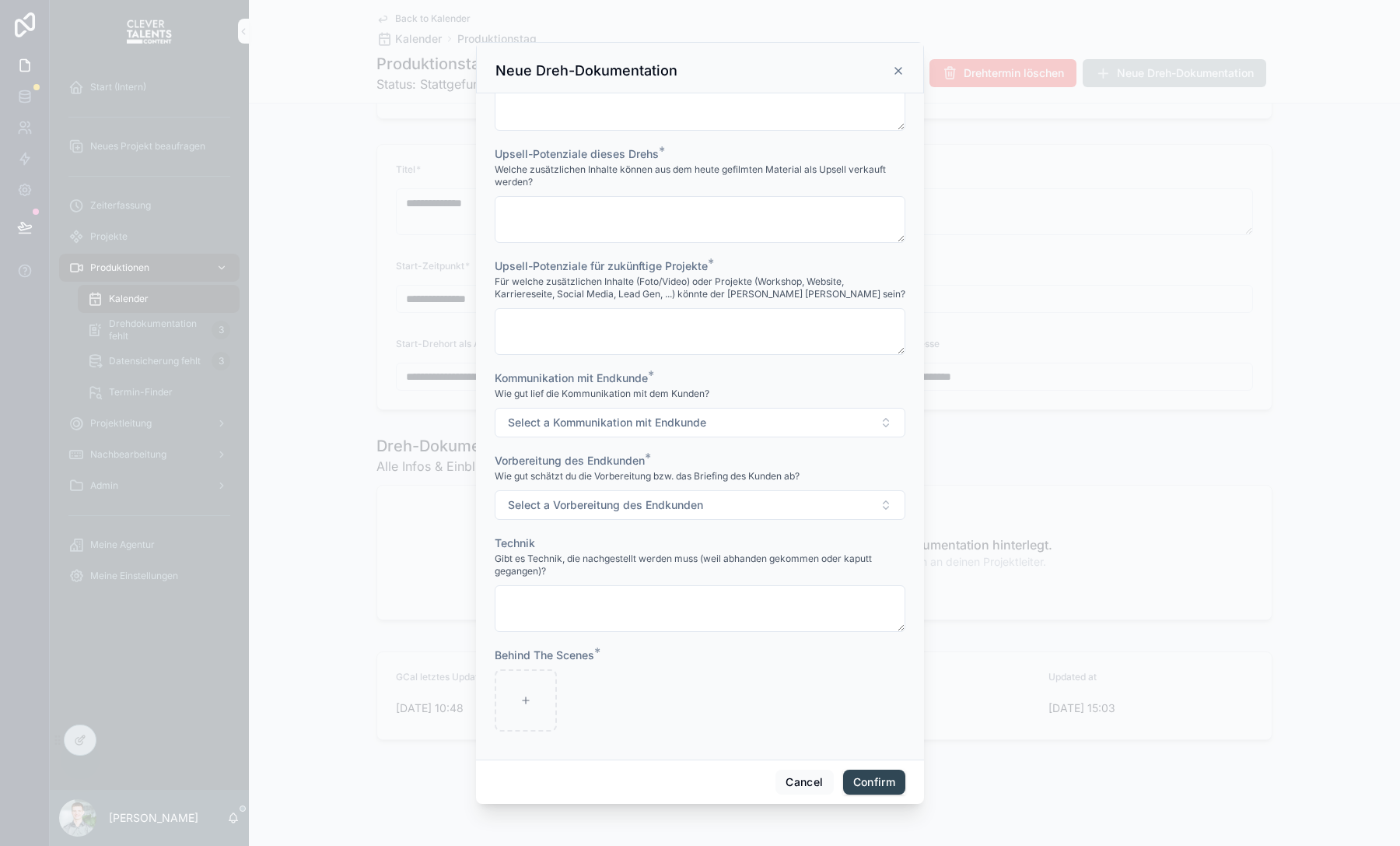
click at [899, 75] on icon at bounding box center [898, 70] width 12 height 12
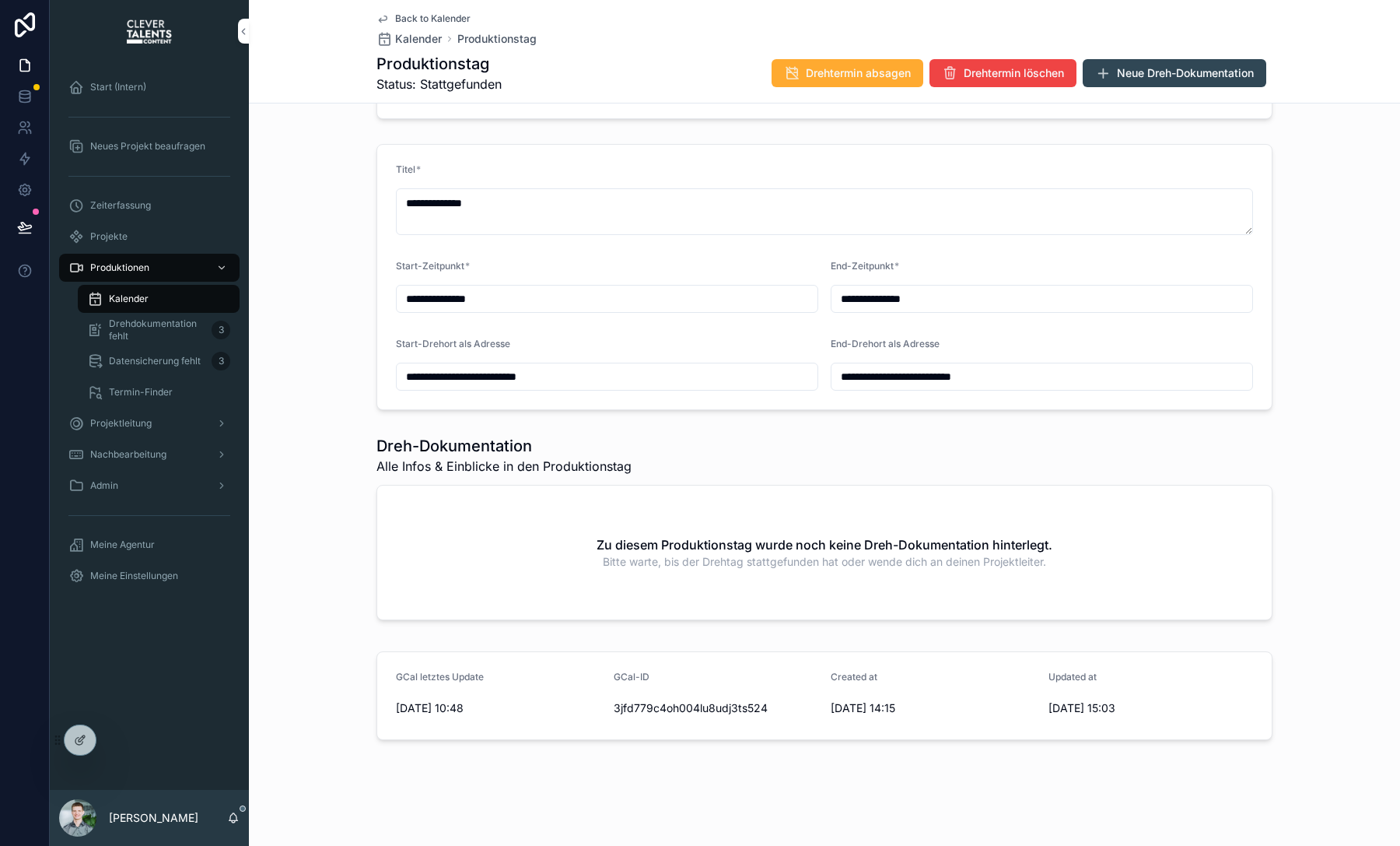
click at [149, 369] on div "Datensicherung fehlt 3" at bounding box center [158, 360] width 143 height 25
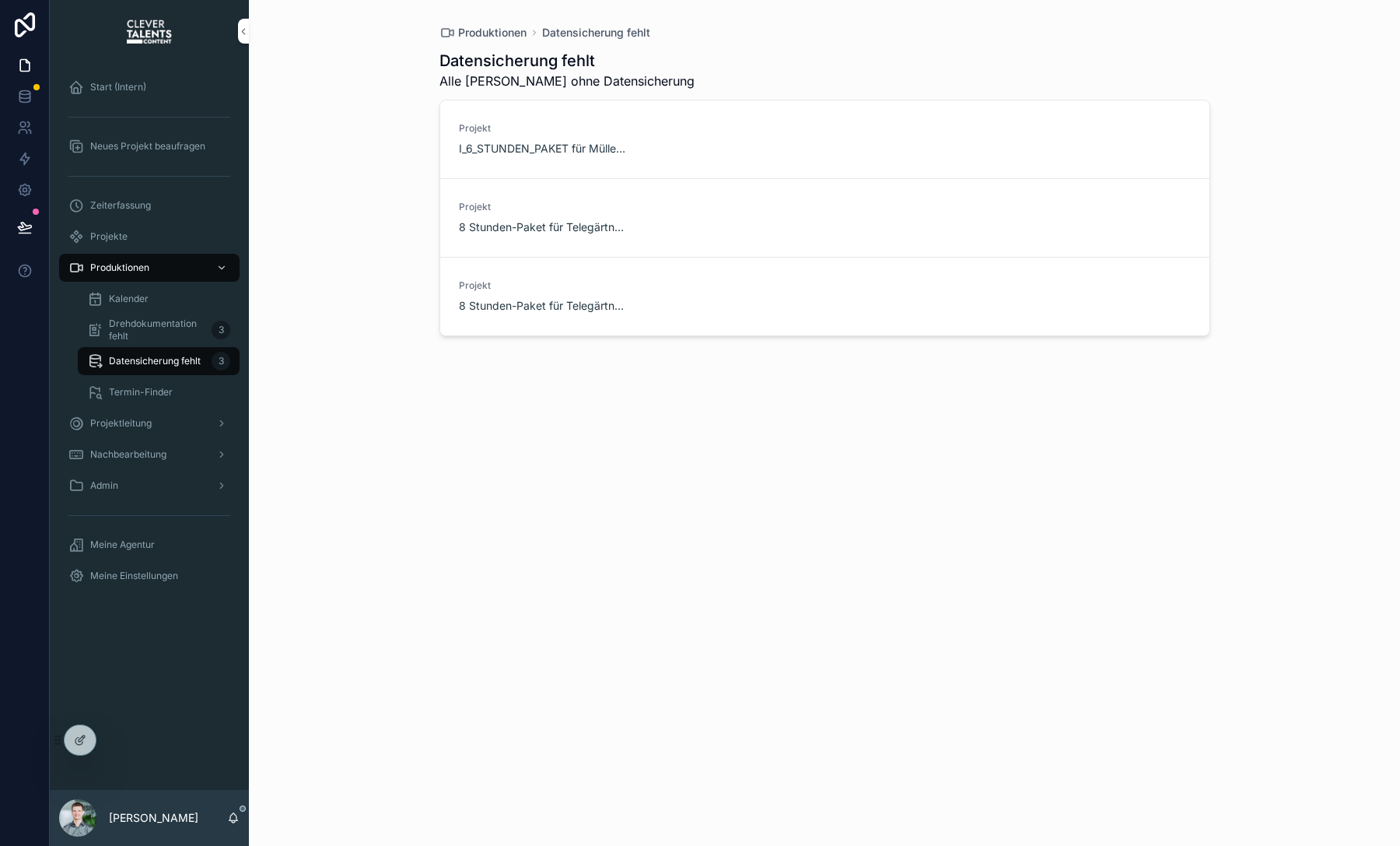
click at [0, 0] on span "Datensicherung starten" at bounding box center [0, 0] width 0 height 0
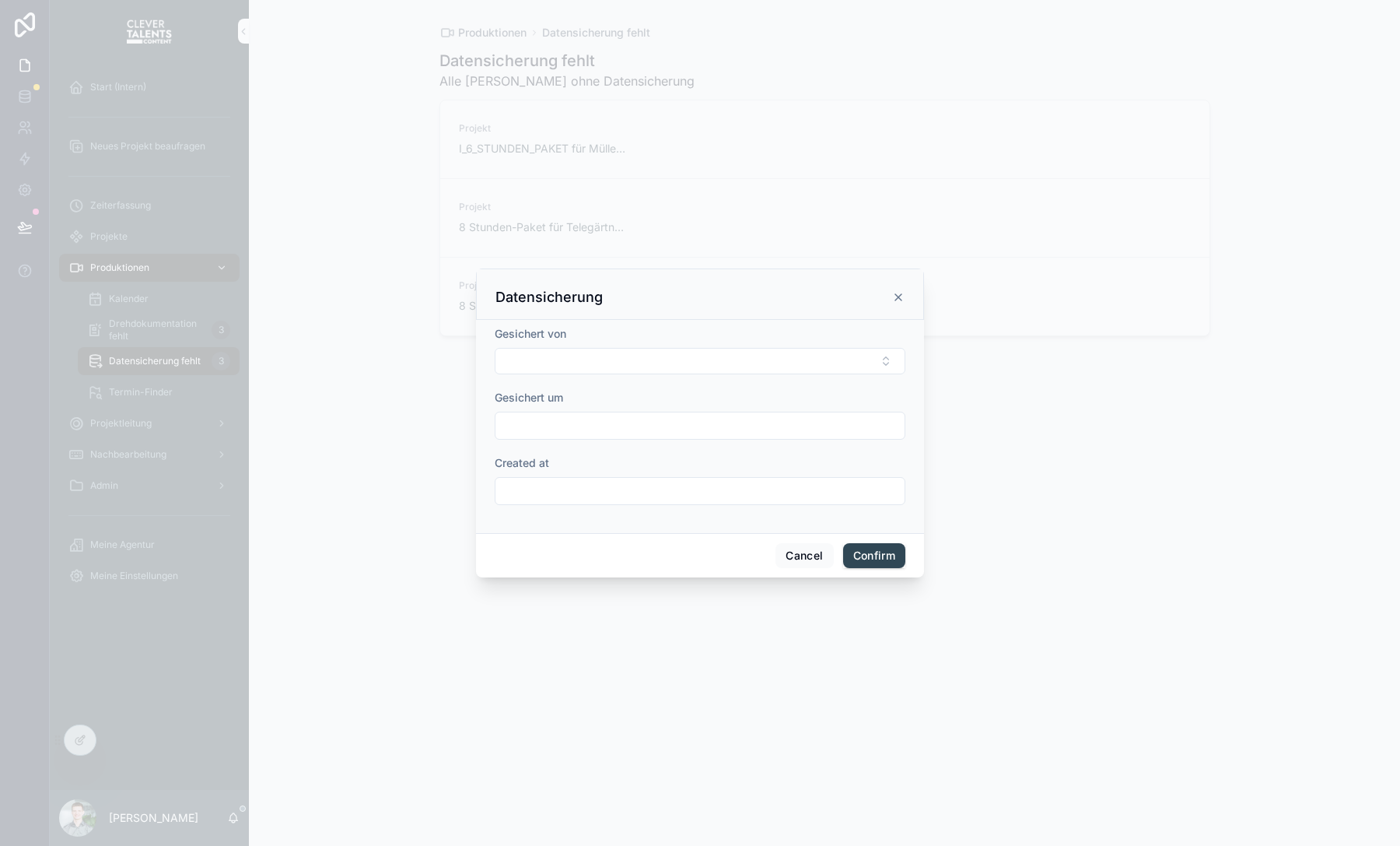
click at [906, 295] on div "Datensicherung" at bounding box center [700, 294] width 448 height 51
click at [903, 295] on icon at bounding box center [898, 296] width 12 height 12
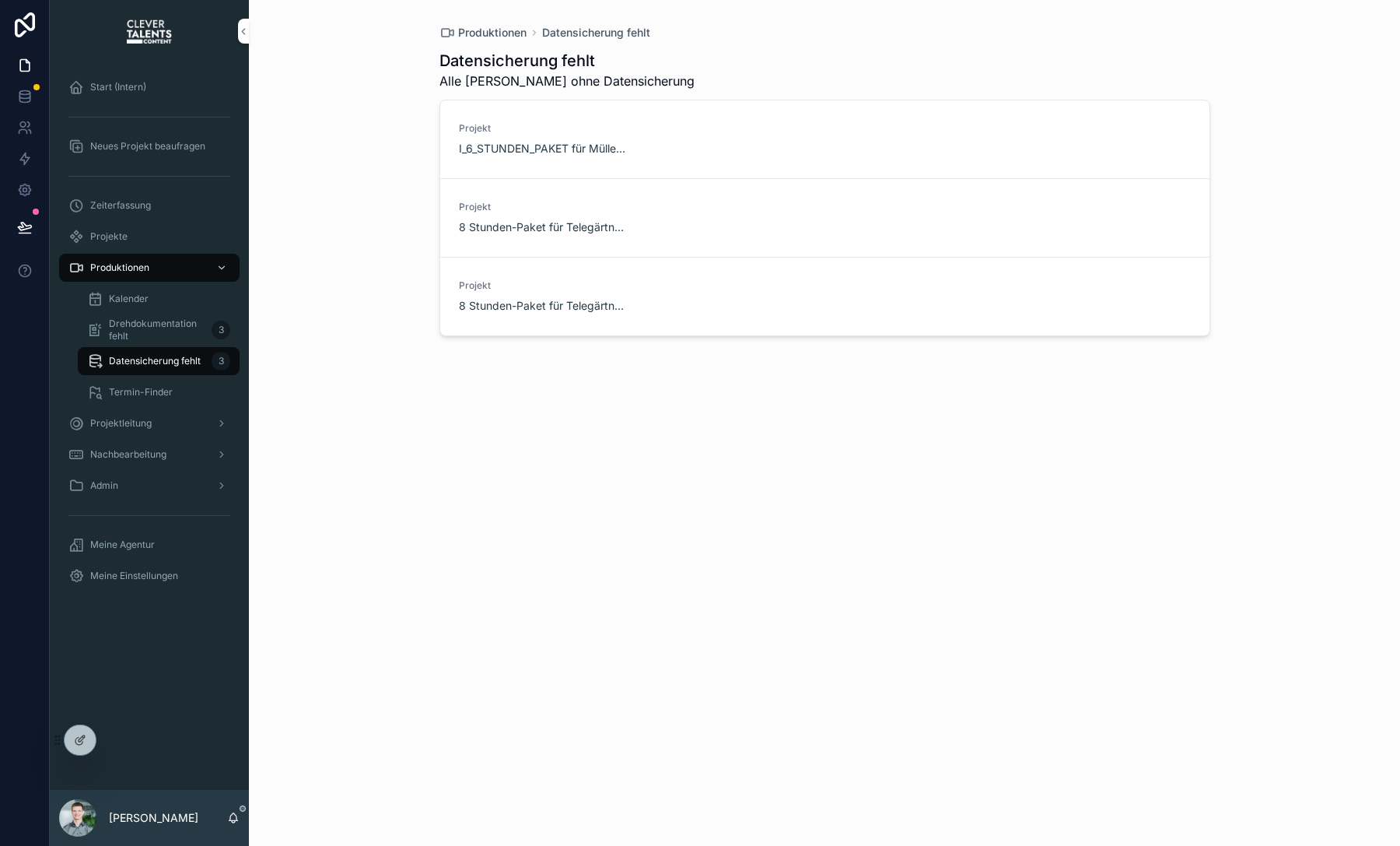
click at [0, 0] on icon "scrollable content" at bounding box center [0, 0] width 0 height 0
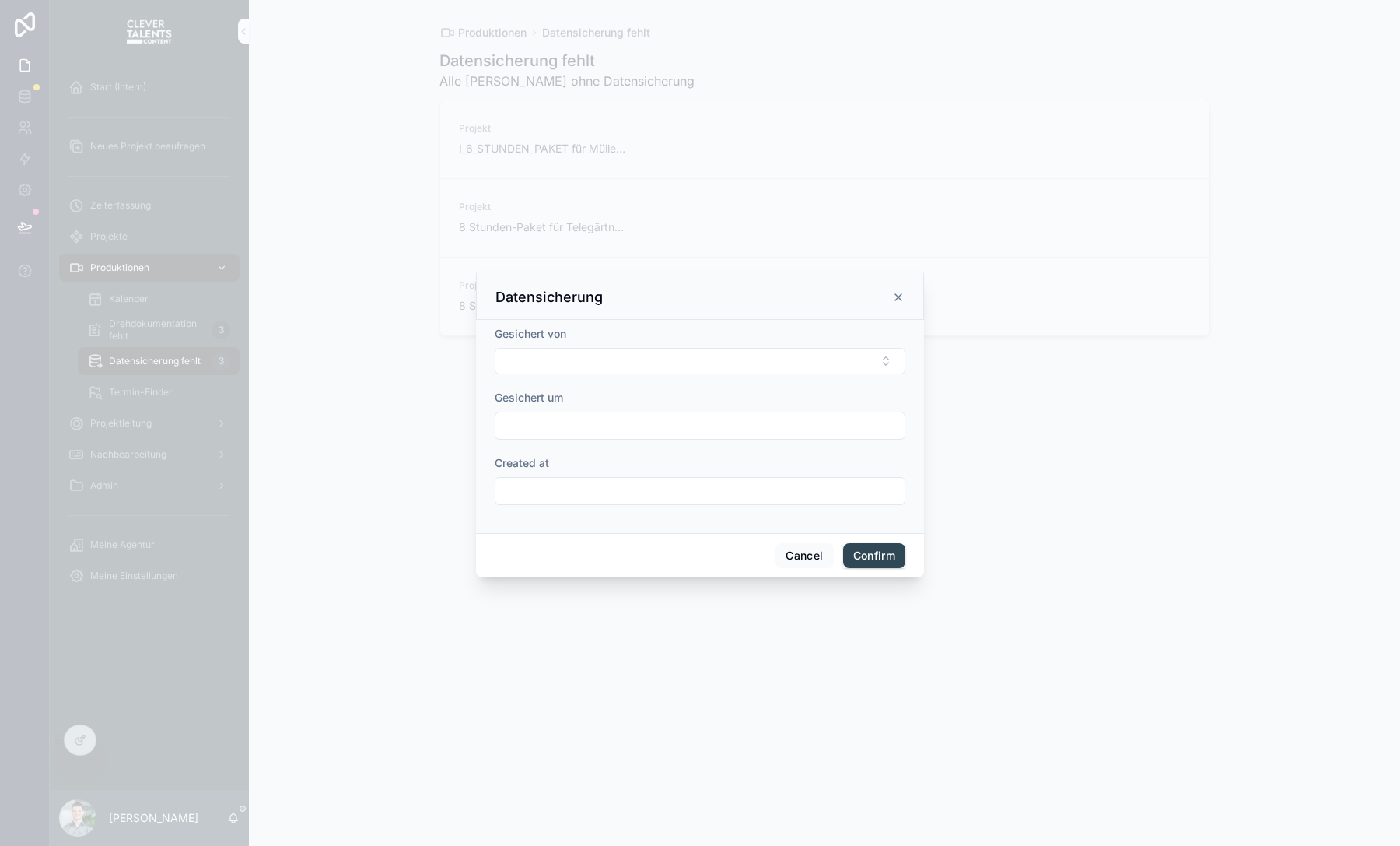
click at [898, 303] on icon at bounding box center [898, 296] width 12 height 12
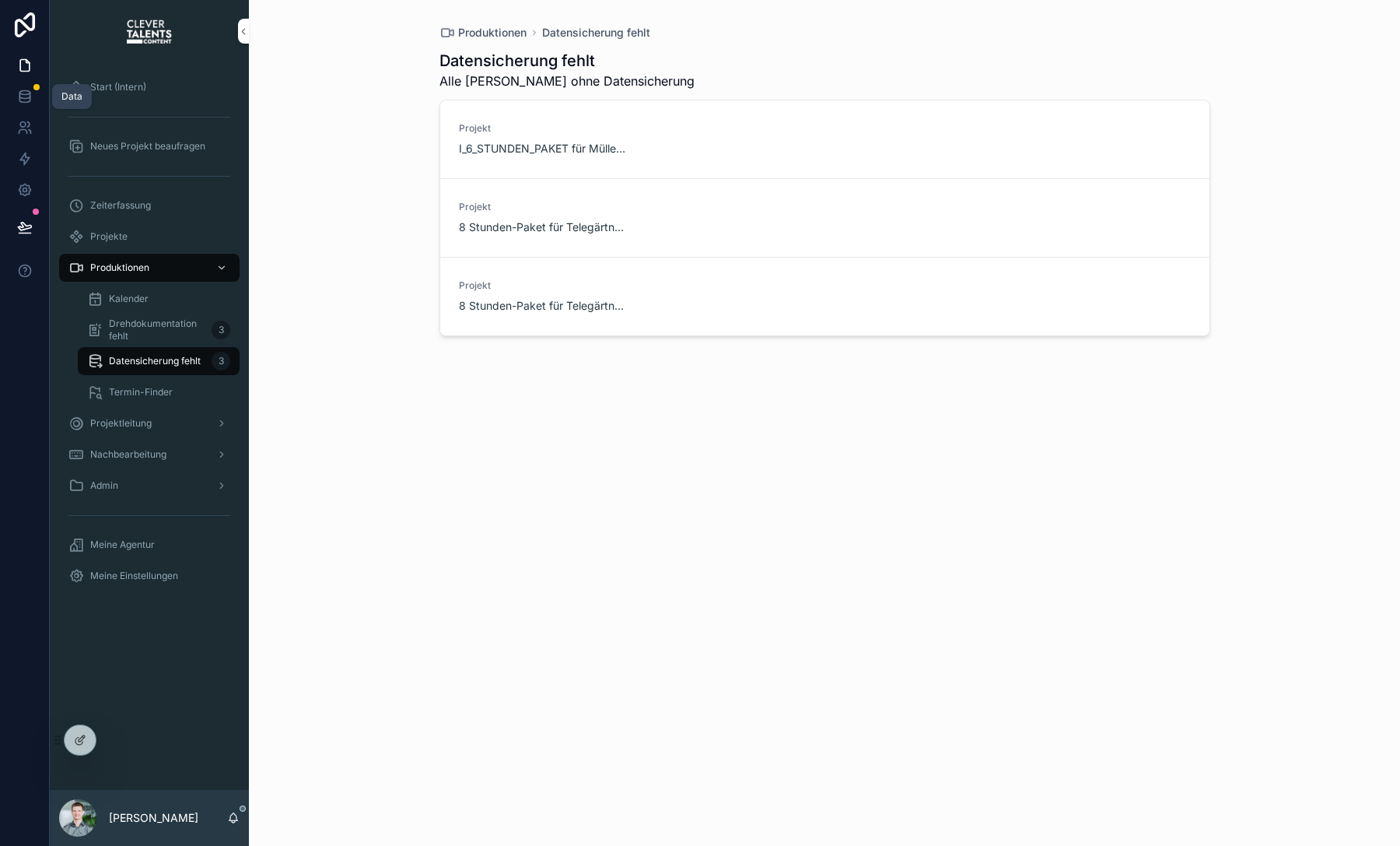
click at [34, 105] on link at bounding box center [25, 96] width 49 height 31
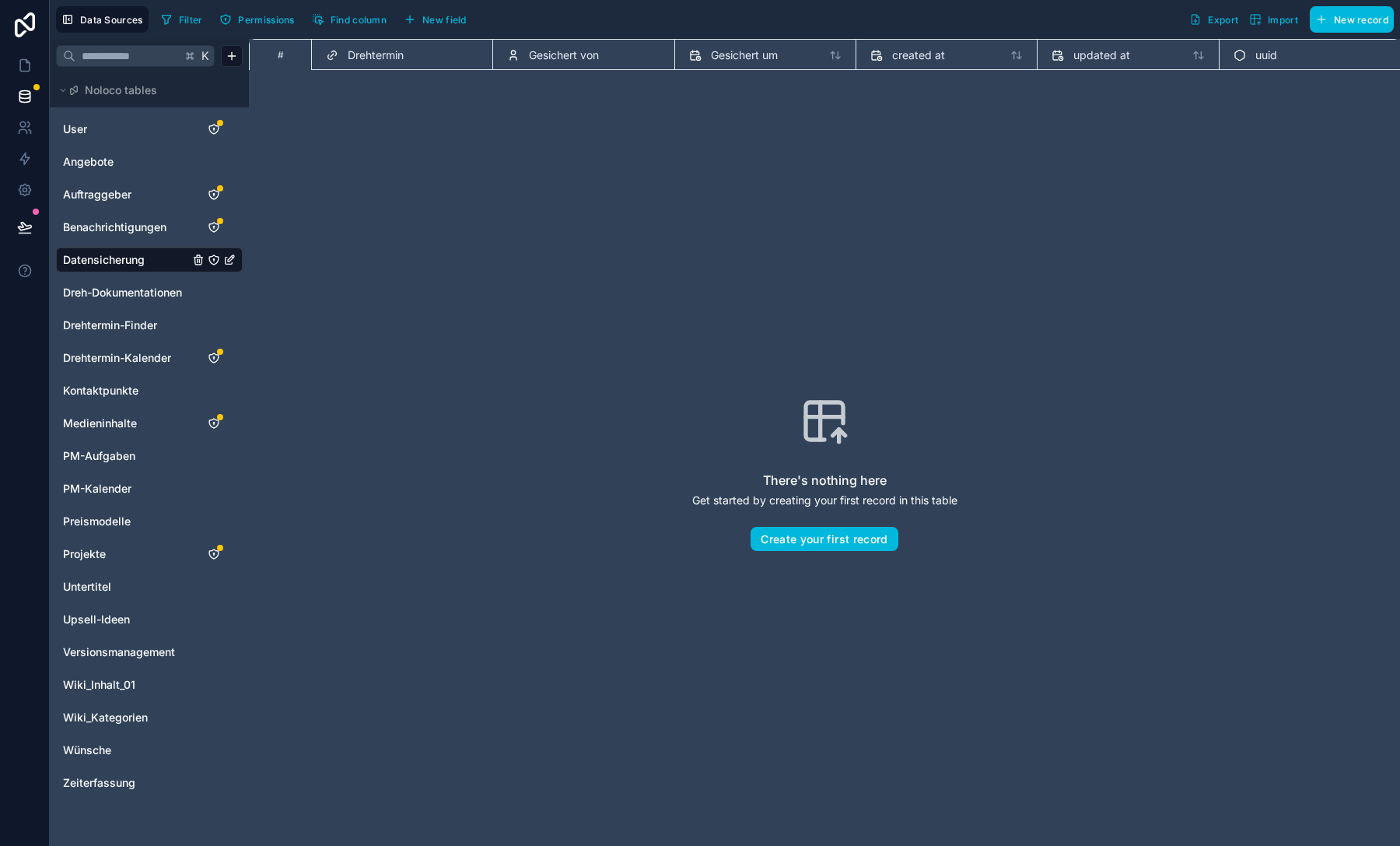
click at [139, 292] on span "Dreh-Dokumentationen" at bounding box center [123, 292] width 119 height 15
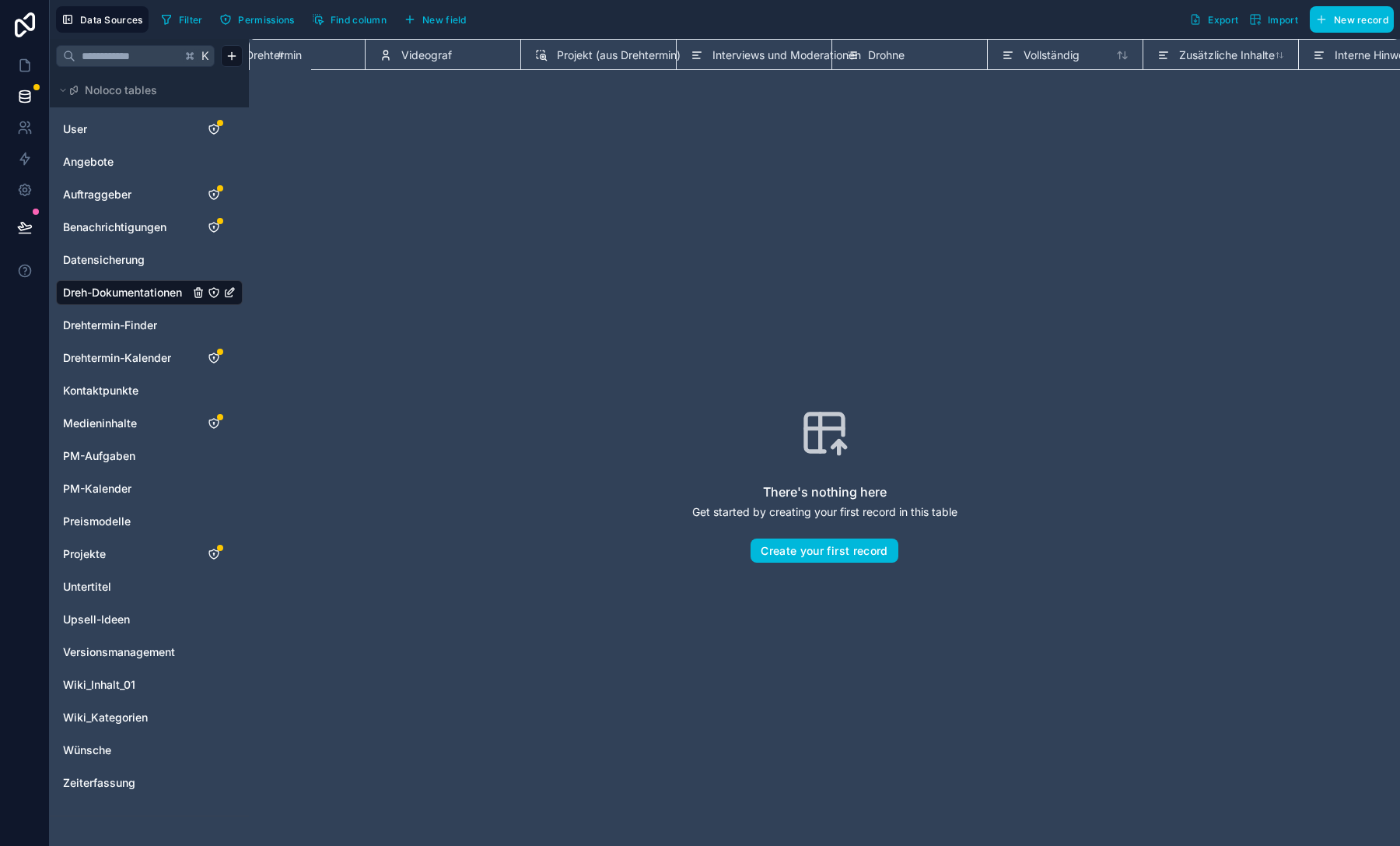
scroll to position [0, 624]
click at [553, 57] on div "Drohne" at bounding box center [542, 56] width 126 height 19
click at [526, 54] on span "Drohne" at bounding box center [519, 55] width 37 height 15
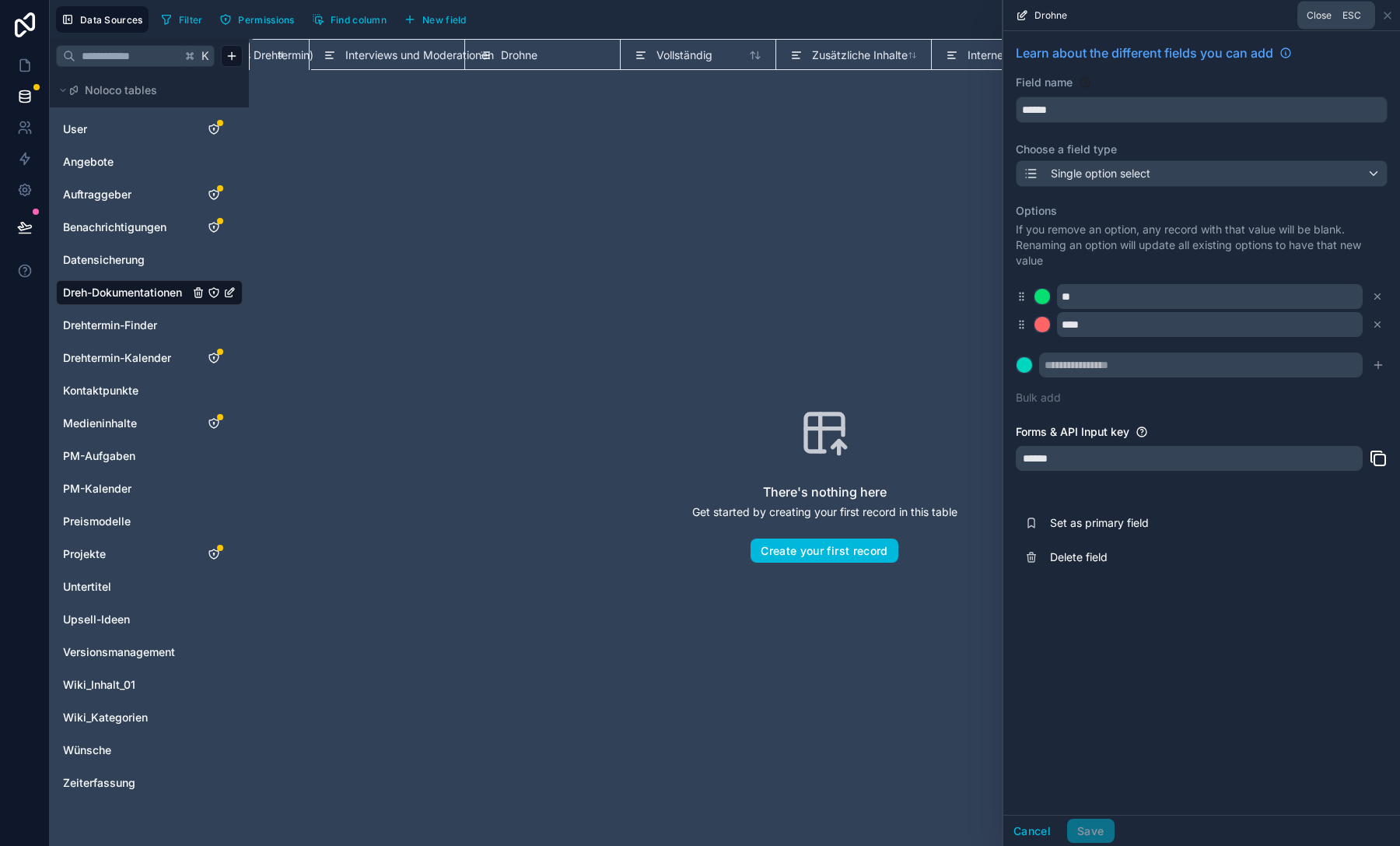
click at [1386, 14] on icon at bounding box center [1387, 15] width 7 height 7
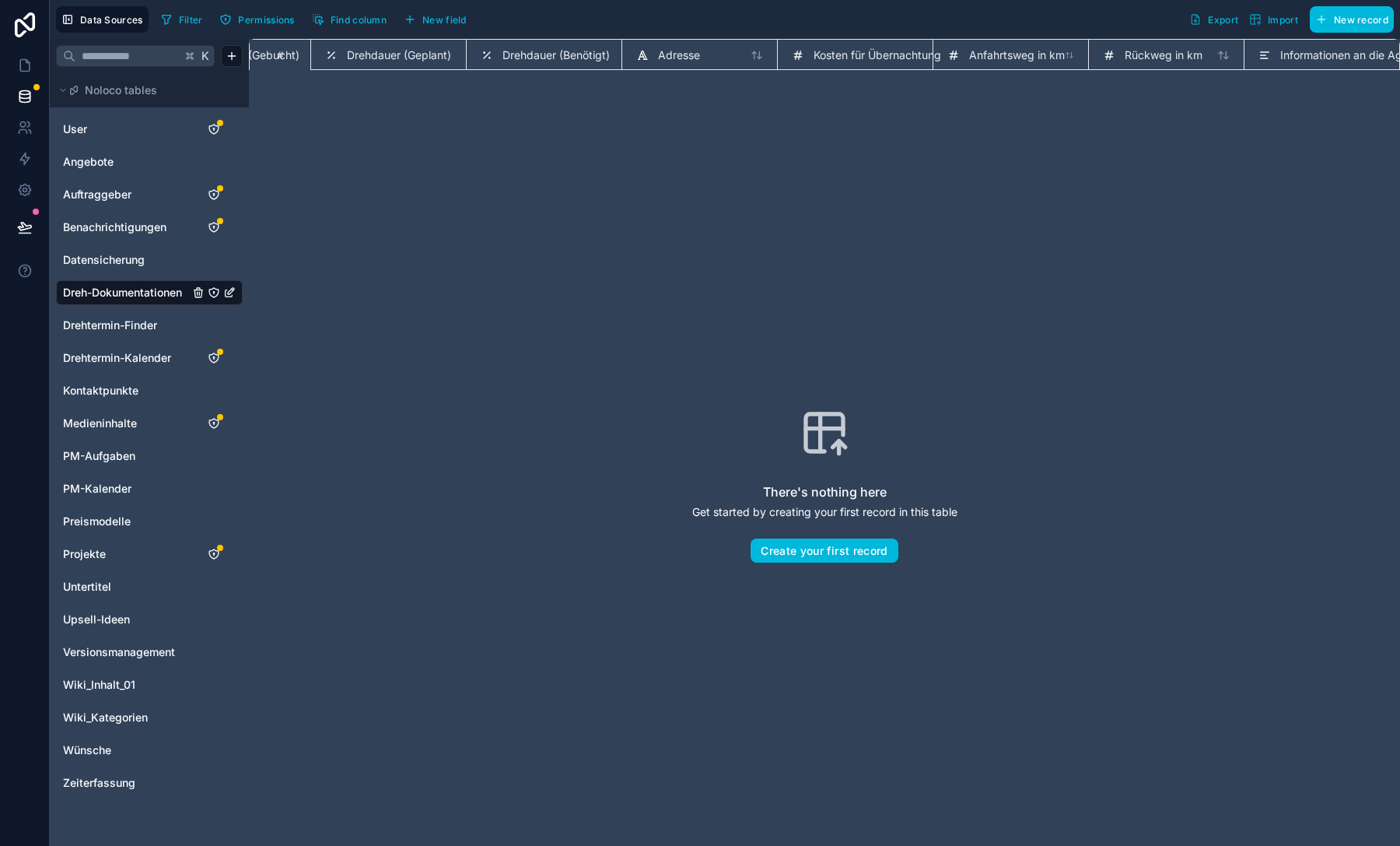
scroll to position [0, 1559]
click at [437, 27] on button "New field" at bounding box center [435, 19] width 74 height 24
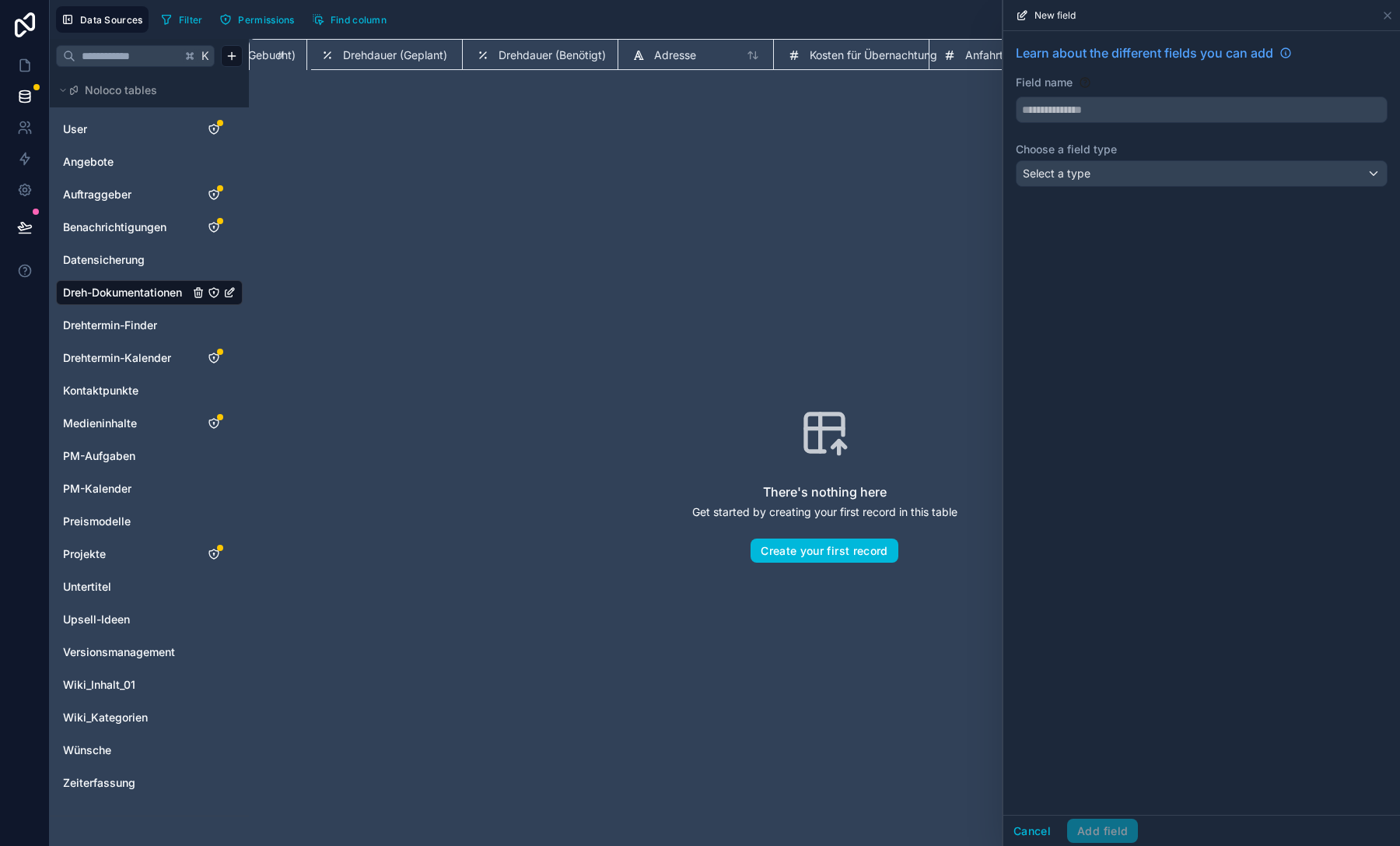
click at [1227, 124] on div "Learn about the different fields you can add Field name Choose a field type Sel…" at bounding box center [1201, 118] width 397 height 174
click at [1208, 111] on input "text" at bounding box center [1201, 109] width 371 height 25
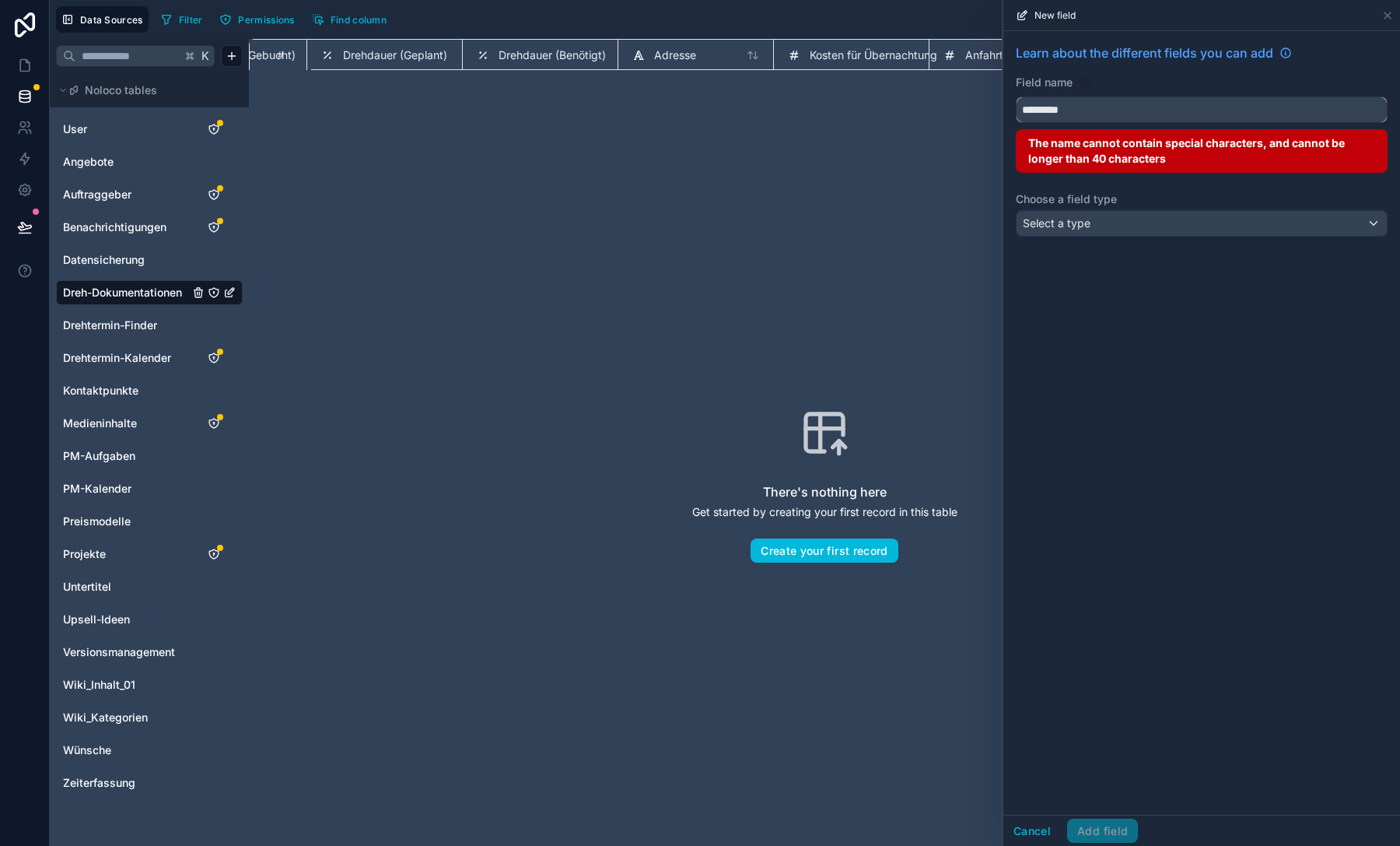
click at [1015, 96] on button "********" at bounding box center [1201, 109] width 371 height 26
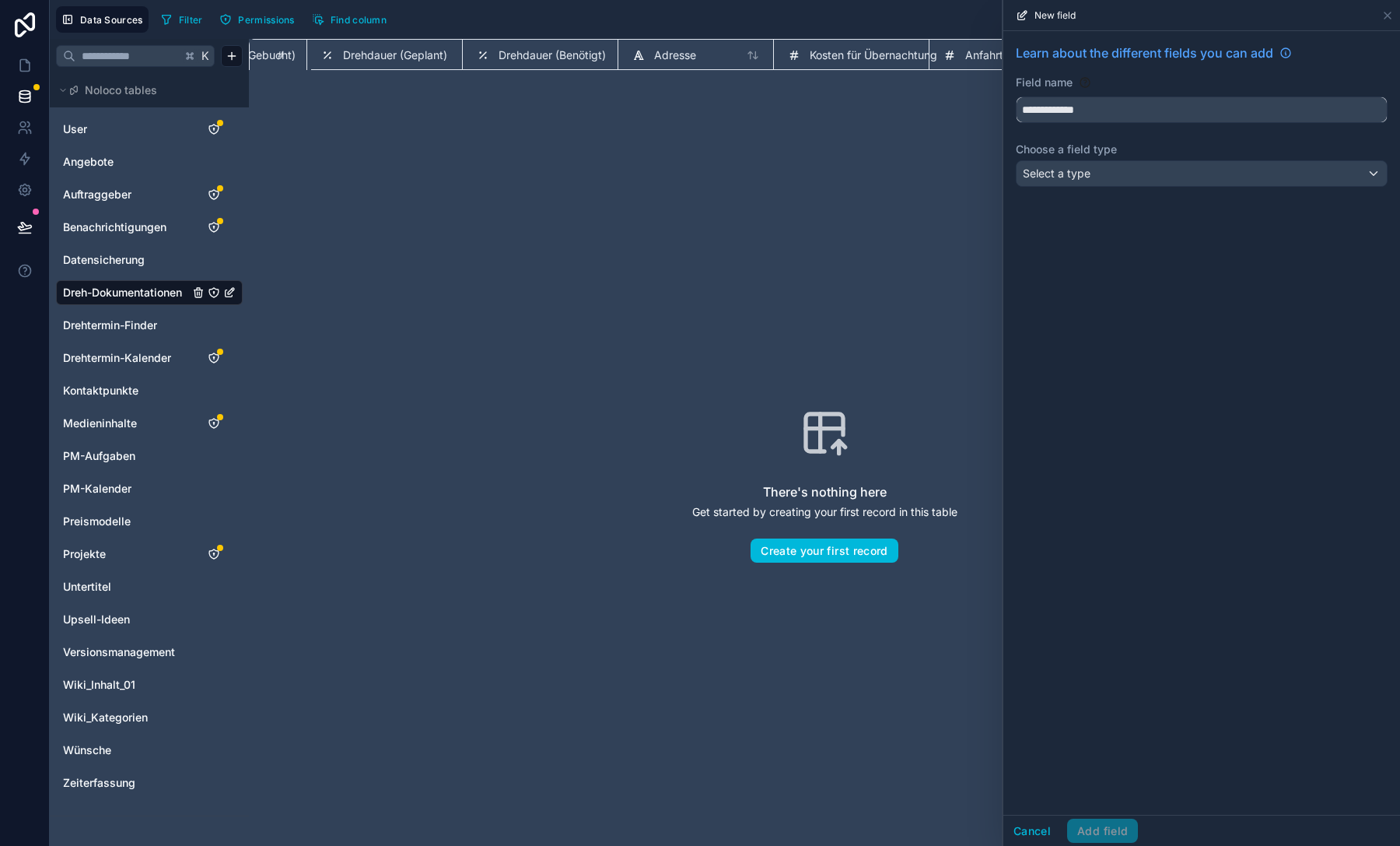
click at [1015, 96] on button "**********" at bounding box center [1201, 109] width 371 height 26
type input "**********"
click at [1241, 161] on div "Select a type" at bounding box center [1201, 174] width 371 height 25
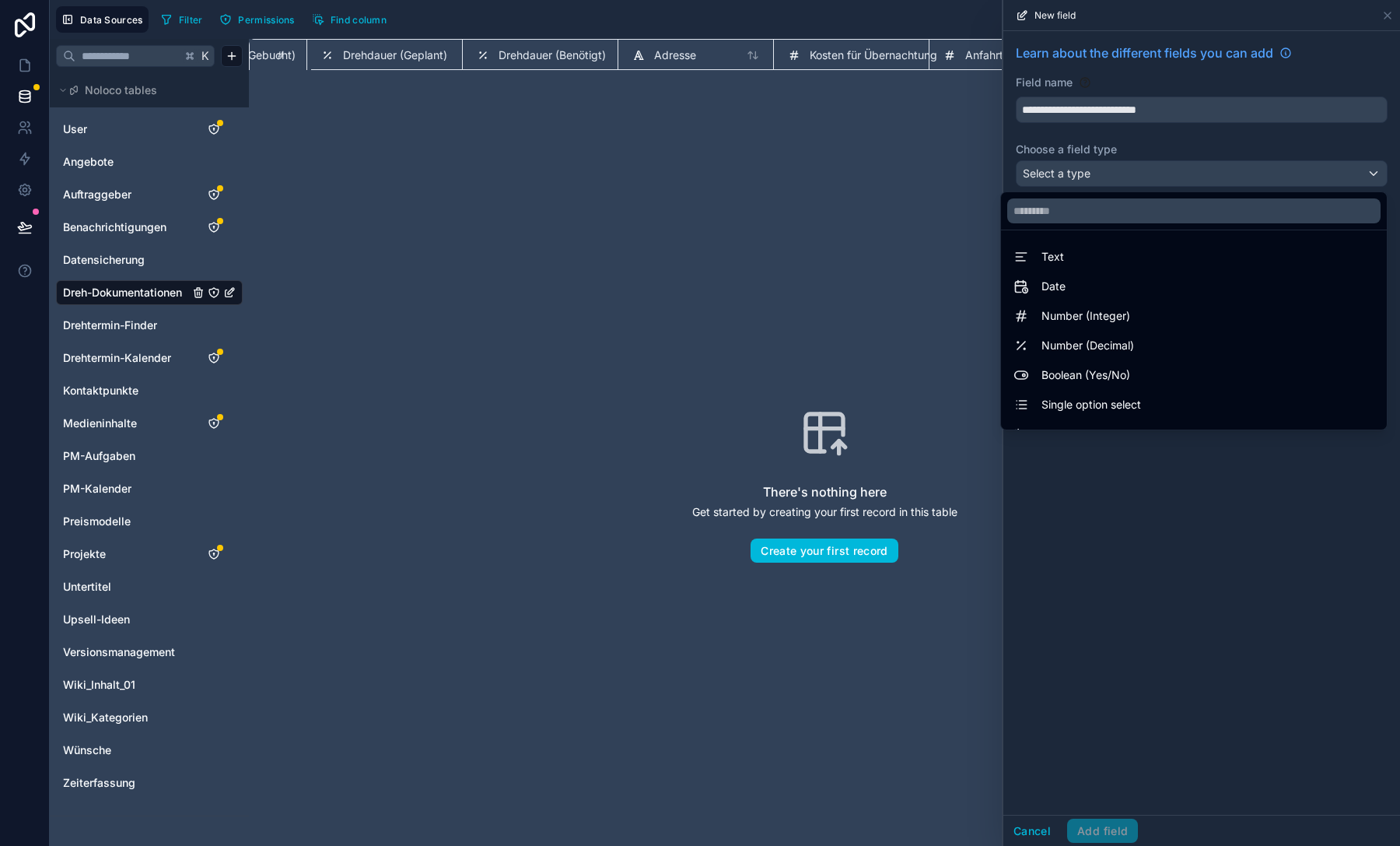
click at [1192, 257] on div "Text" at bounding box center [1194, 257] width 361 height 19
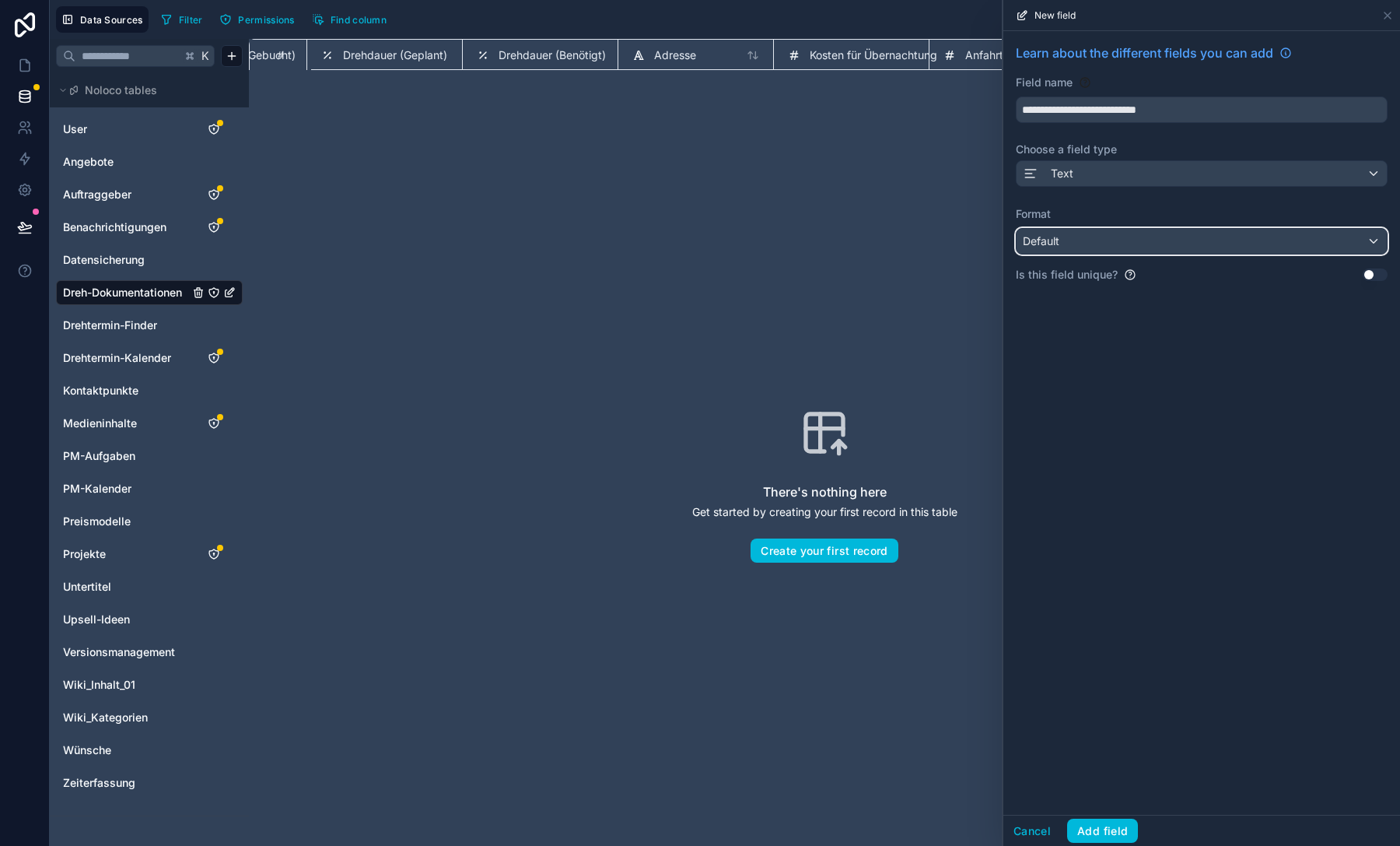
click at [1161, 242] on div "Default" at bounding box center [1201, 241] width 371 height 25
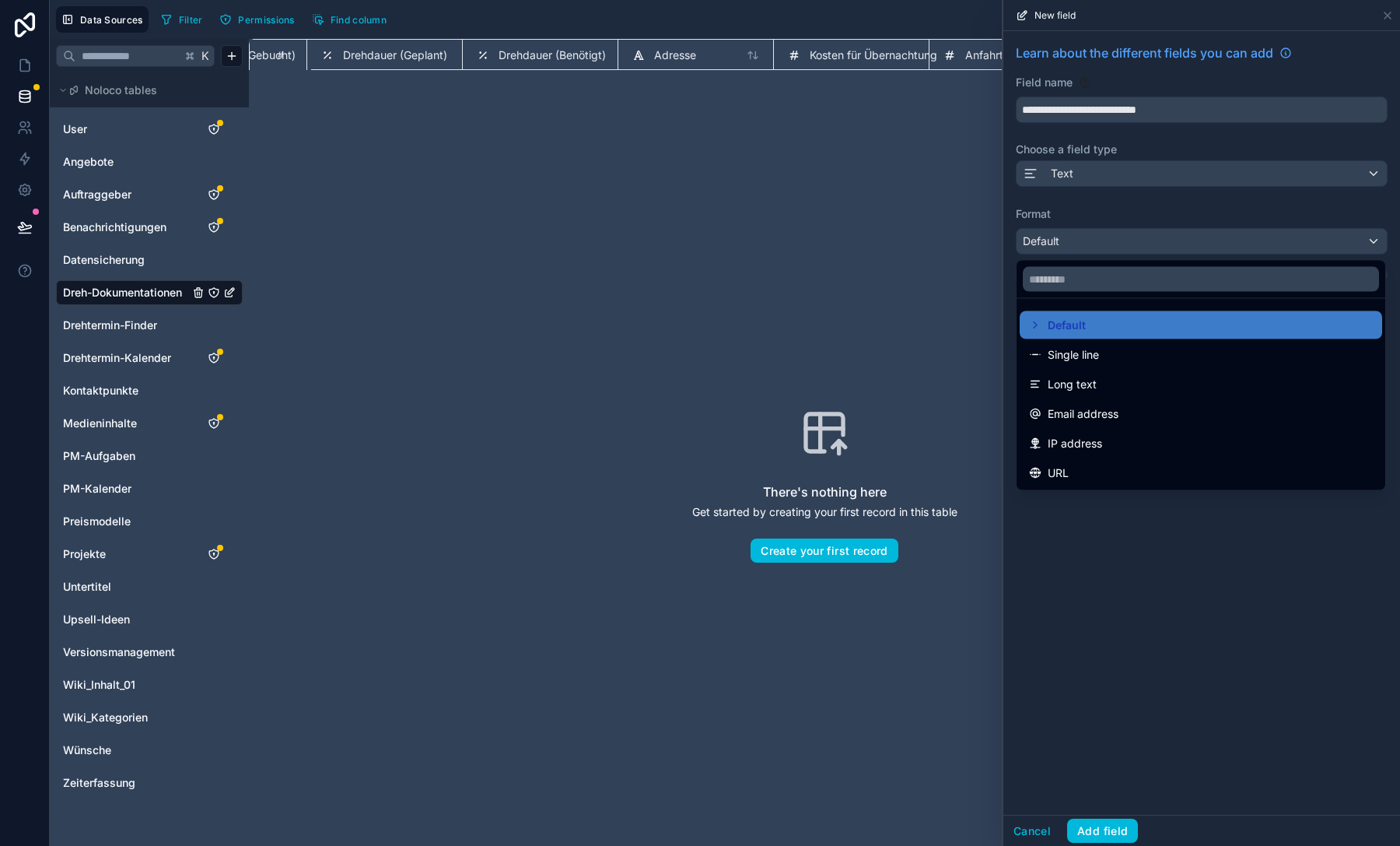
click at [1155, 351] on div "Single line" at bounding box center [1200, 355] width 344 height 19
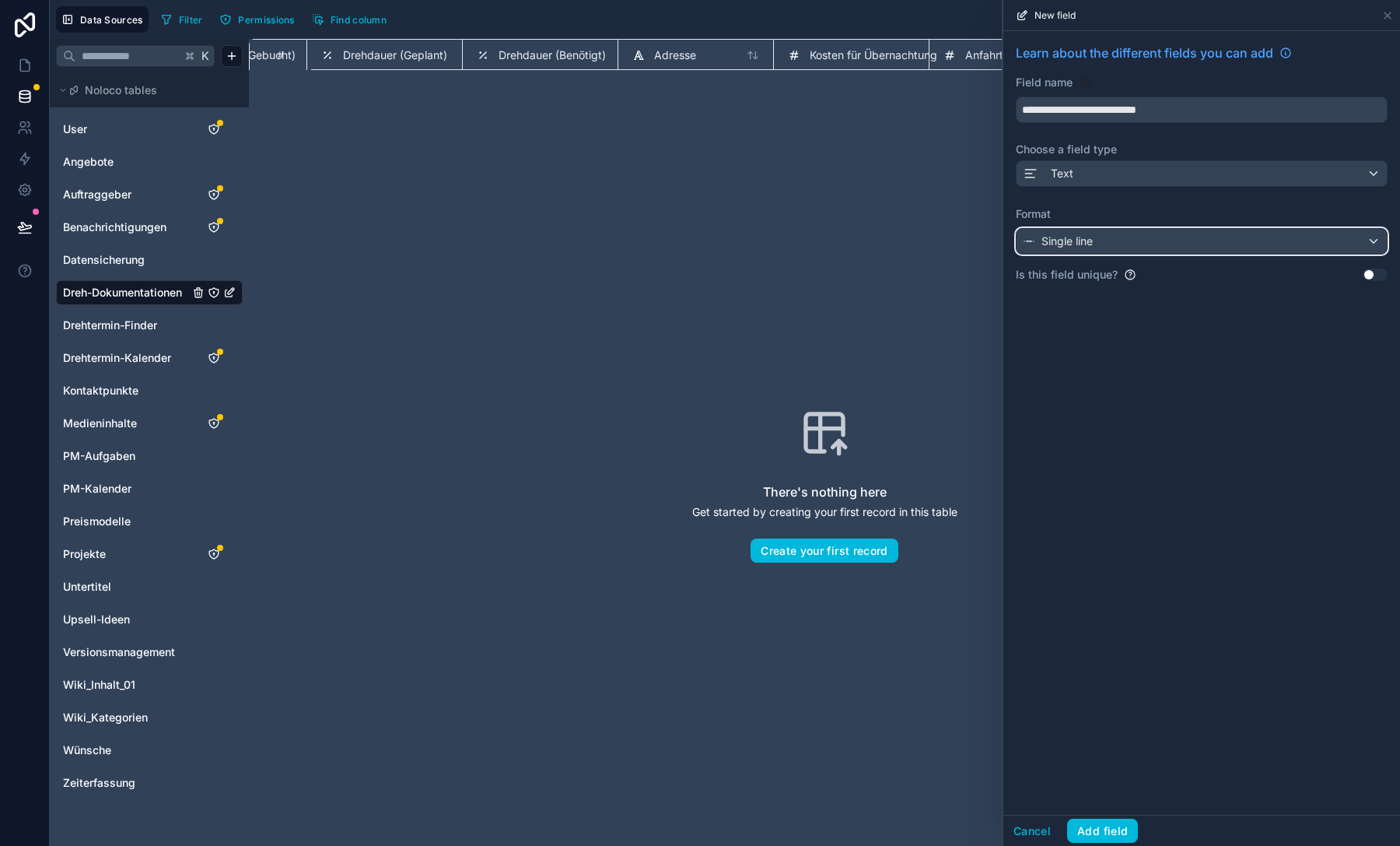
click at [1138, 238] on div "Single line" at bounding box center [1201, 241] width 371 height 25
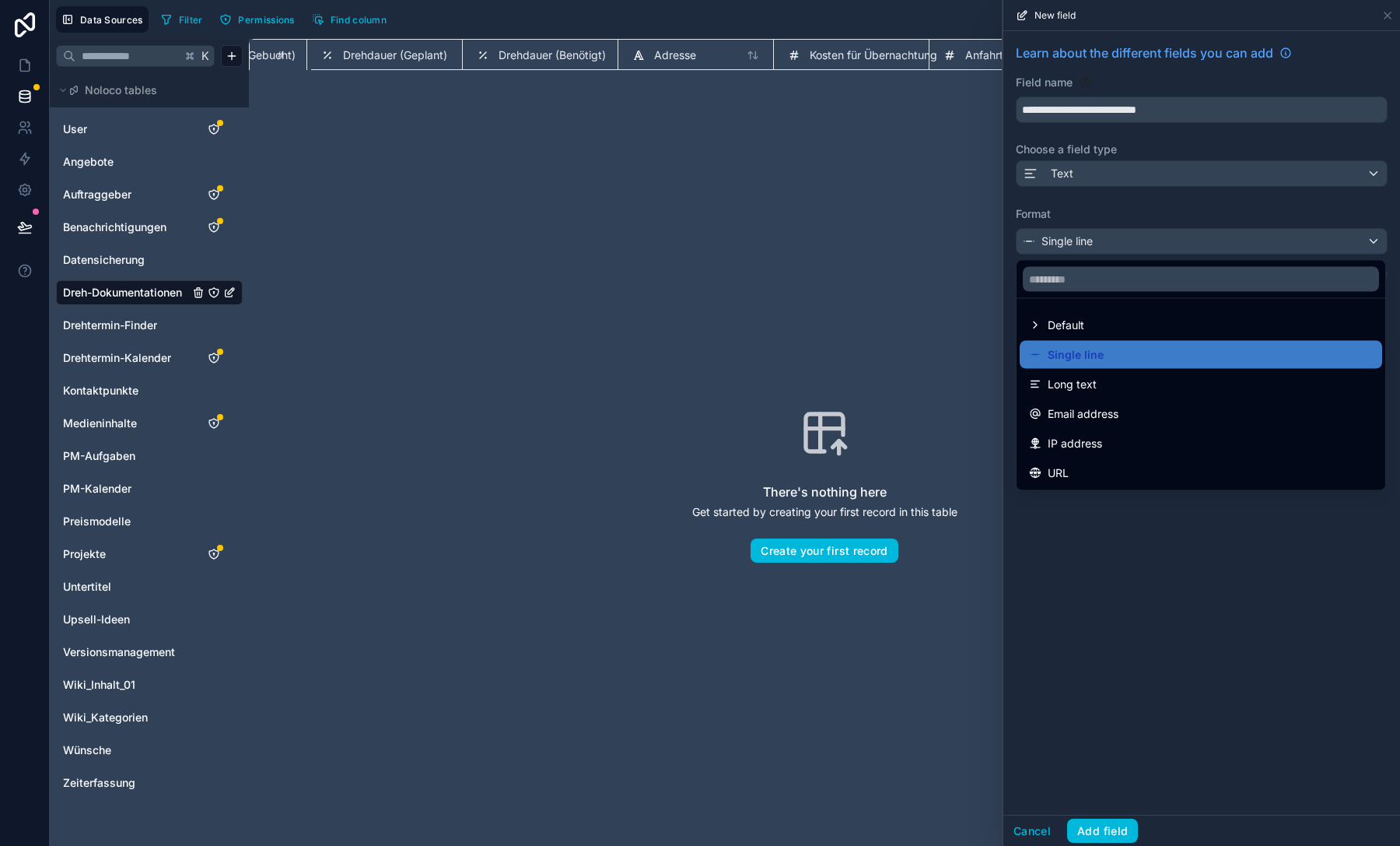
click at [1135, 378] on div "Long text" at bounding box center [1200, 385] width 344 height 19
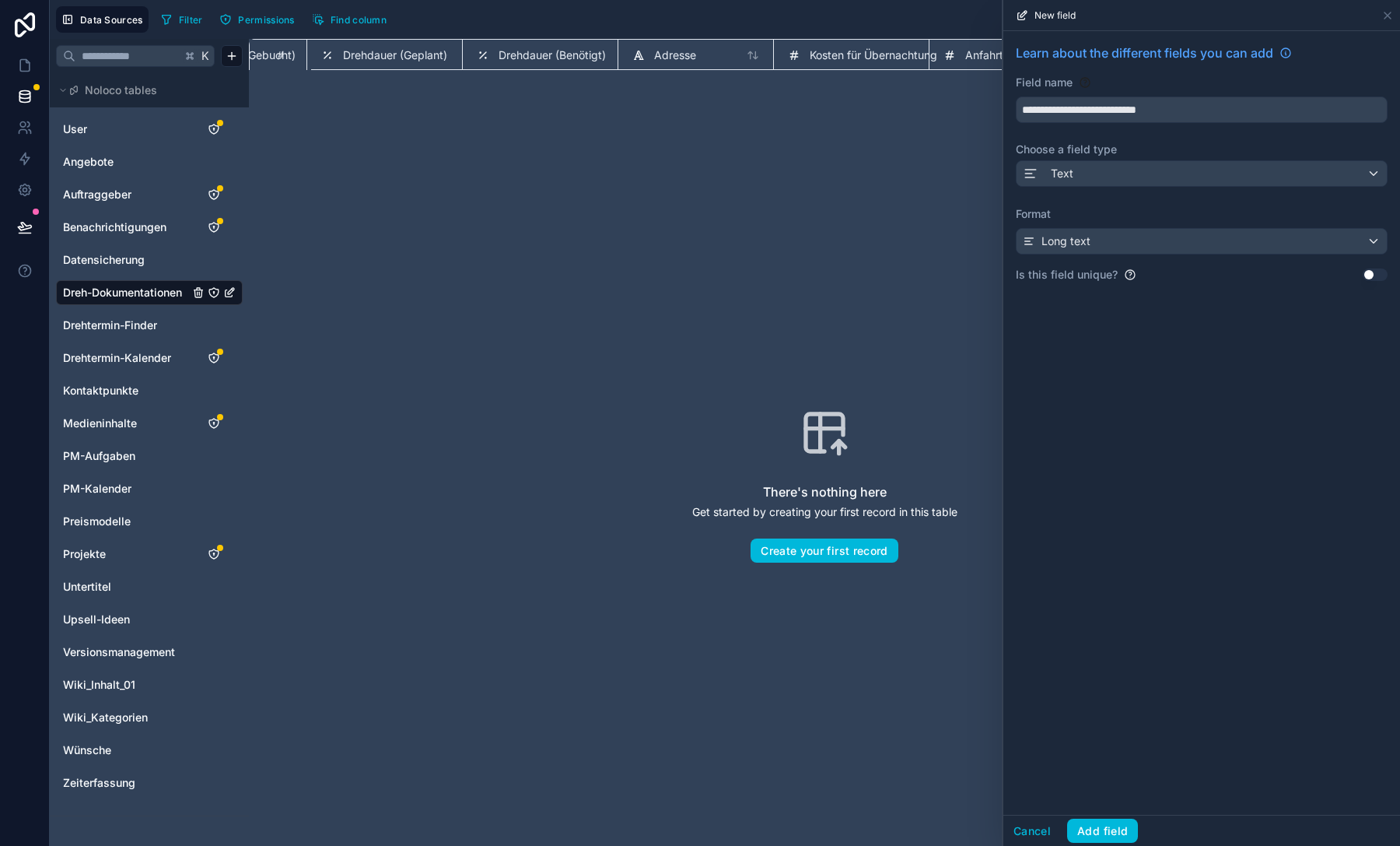
click at [1105, 825] on button "Add field" at bounding box center [1102, 831] width 71 height 25
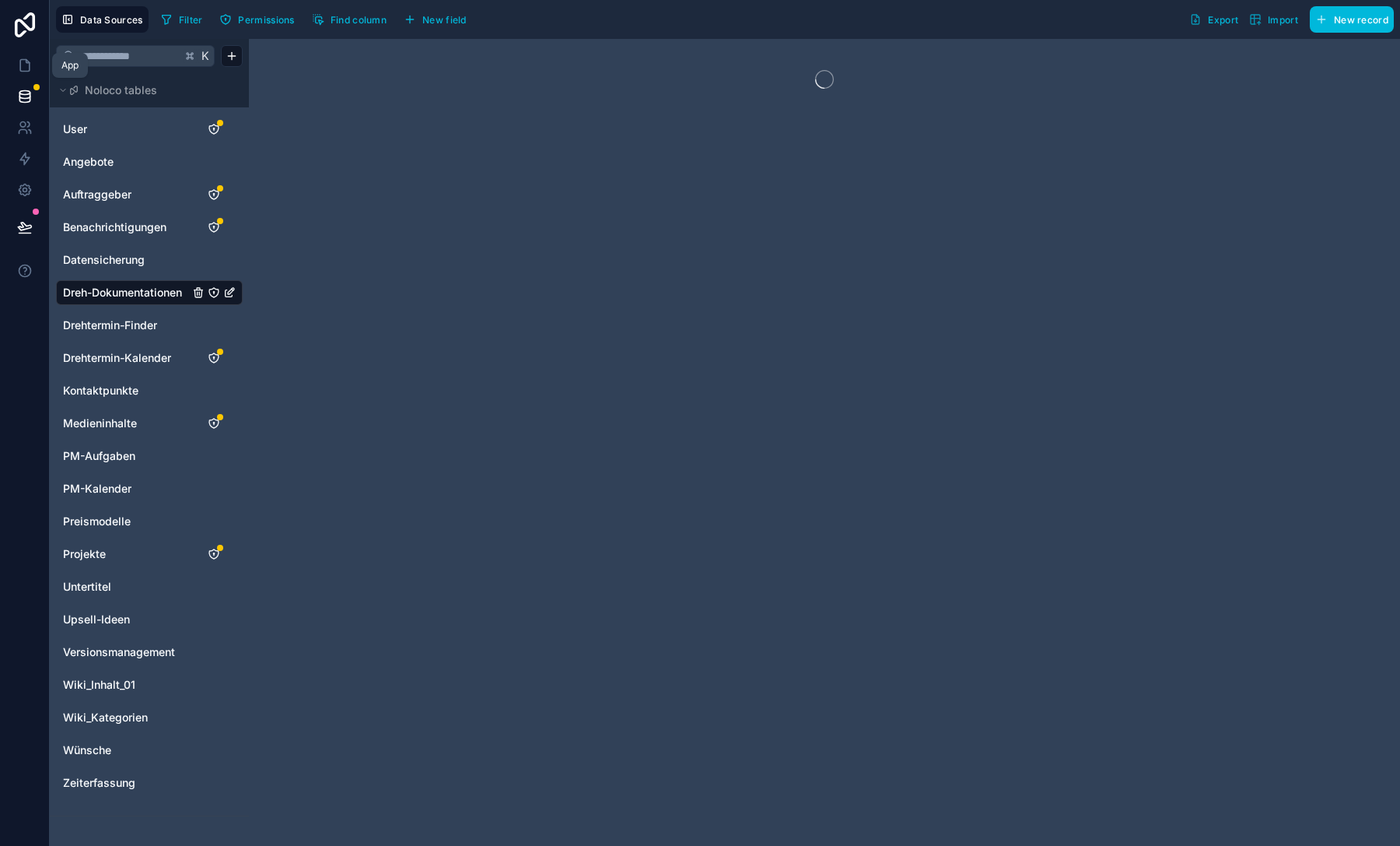
click at [23, 69] on icon at bounding box center [25, 65] width 15 height 15
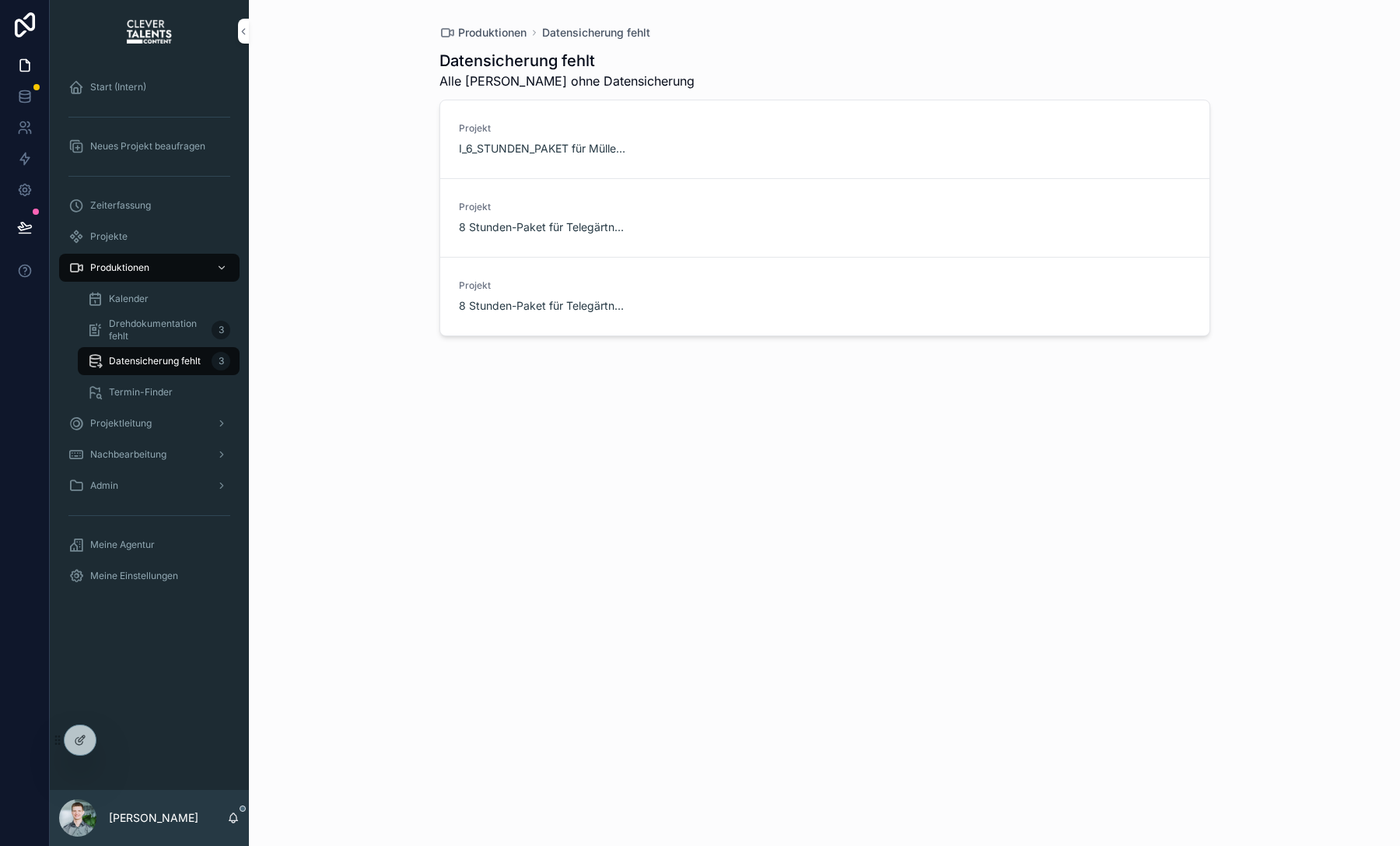
click at [118, 333] on span "Drehdokumentation fehlt" at bounding box center [156, 330] width 96 height 25
click at [832, 129] on div "Projekt I_6_STUNDEN_PAKET für [PERSON_NAME] GmbH" at bounding box center [825, 139] width 732 height 34
click at [544, 152] on span "I_6_STUNDEN_PAKET für Müller GmbH" at bounding box center [543, 148] width 169 height 15
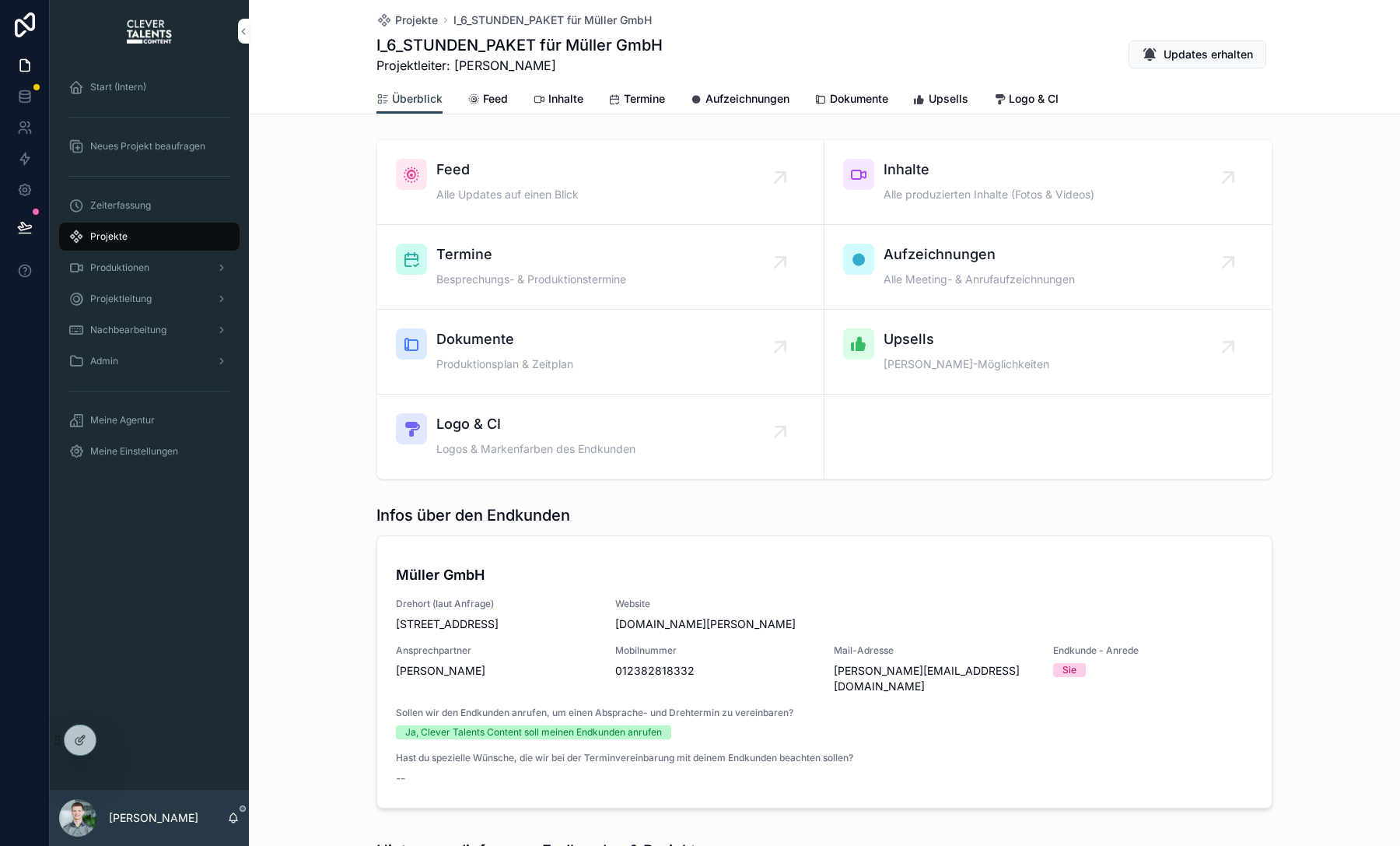
click at [570, 95] on span "Inhalte" at bounding box center [565, 98] width 35 height 15
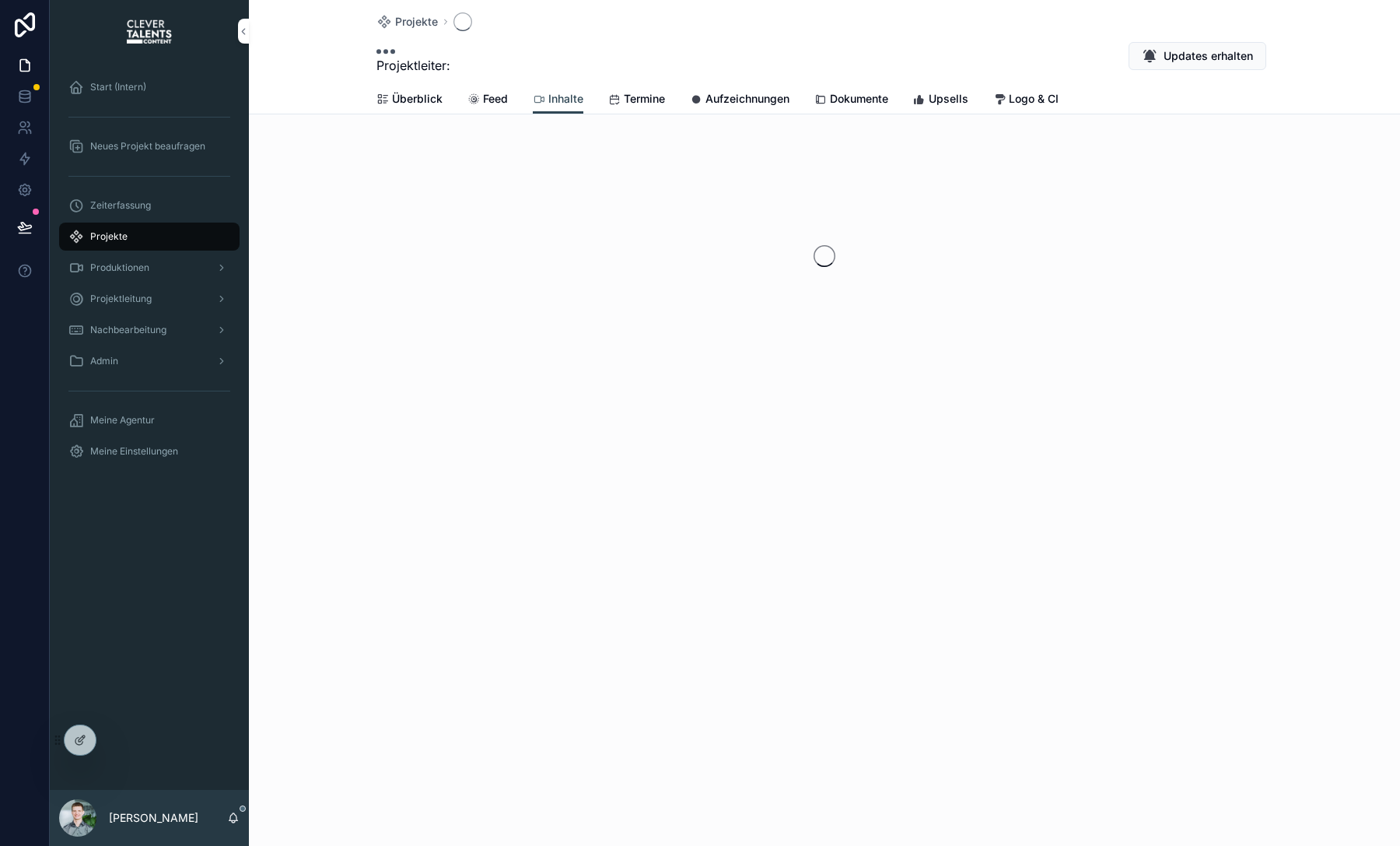
click at [486, 100] on span "Feed" at bounding box center [495, 98] width 25 height 15
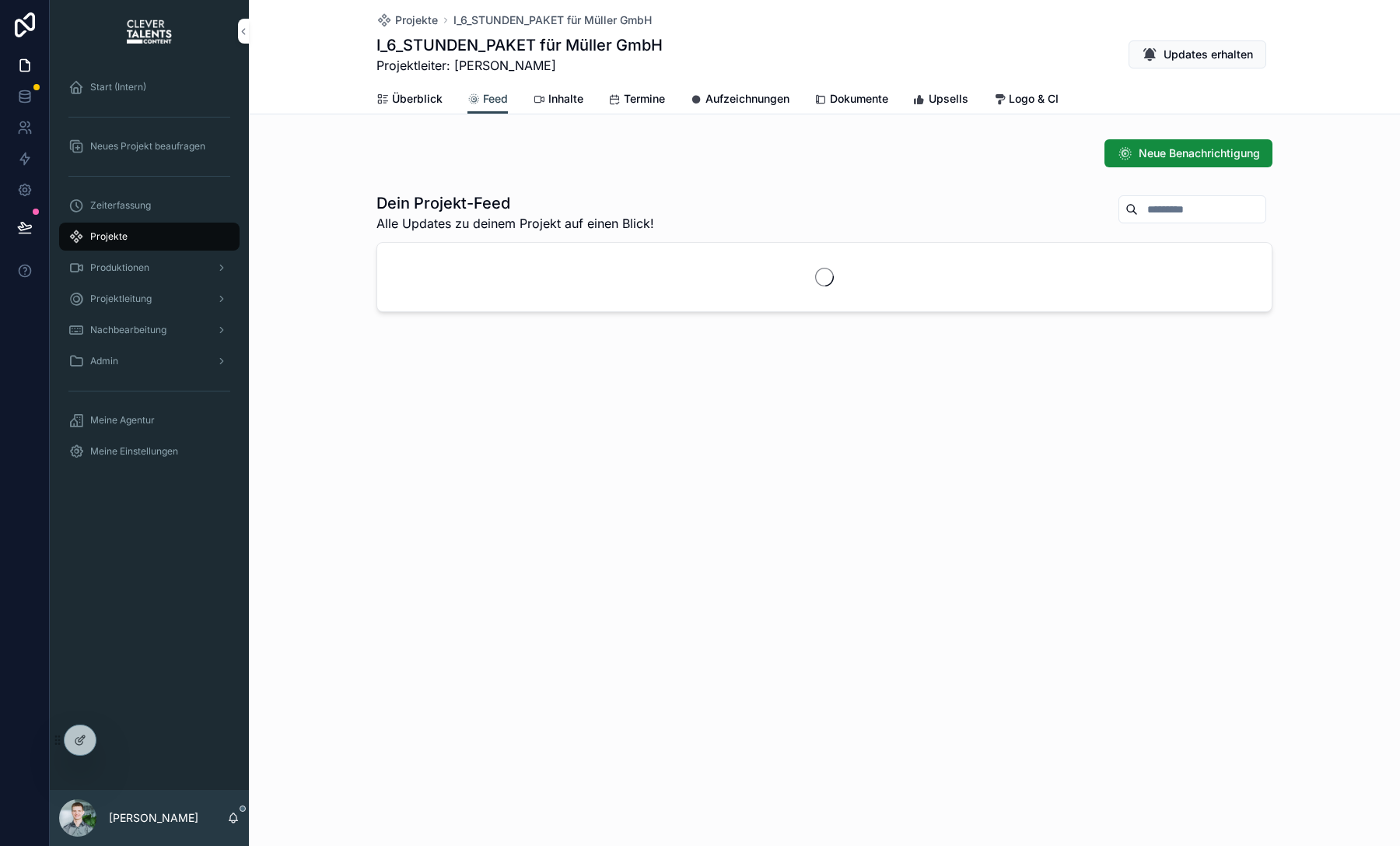
click at [649, 105] on span "Termine" at bounding box center [644, 98] width 41 height 15
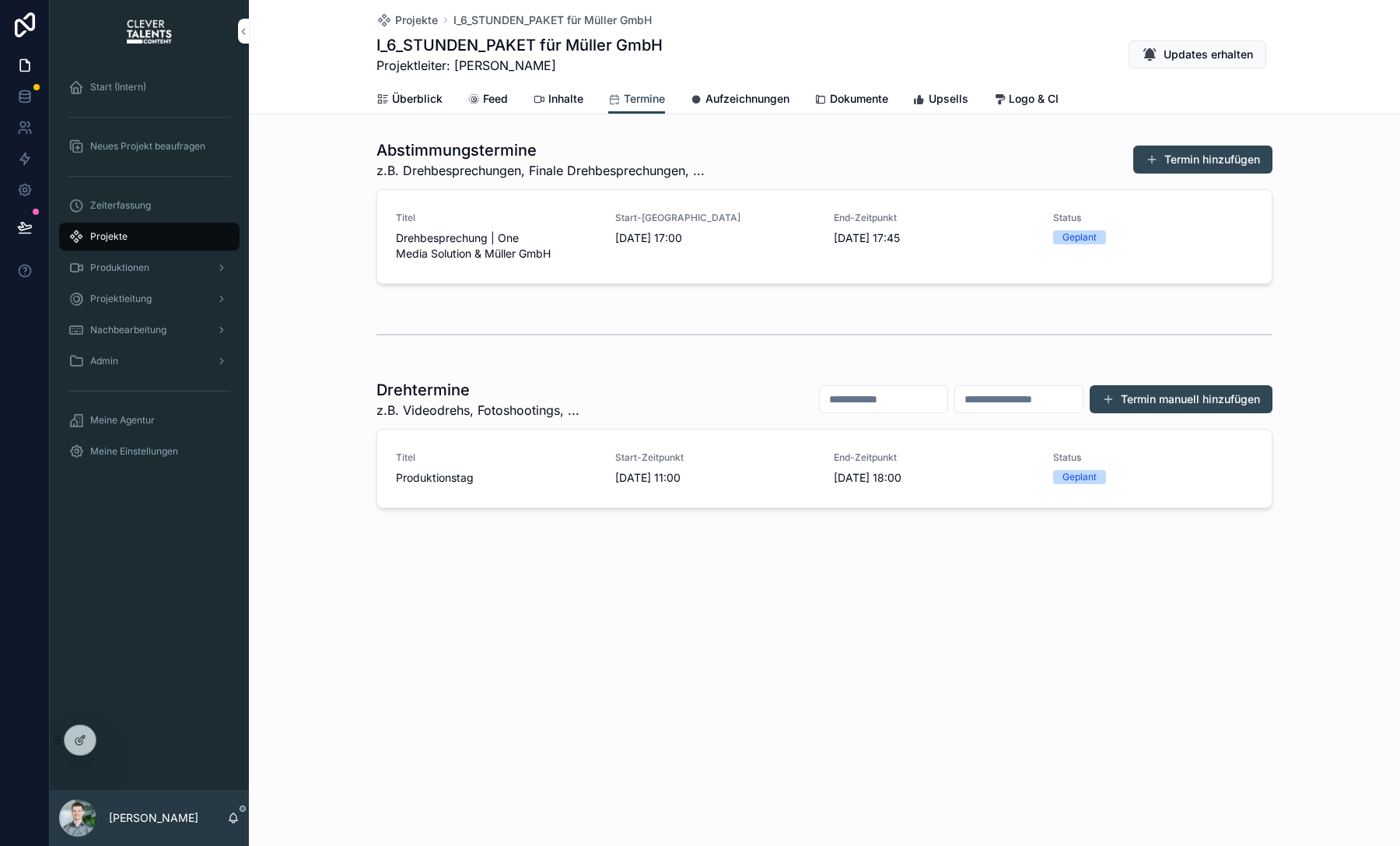
click at [149, 273] on div "Produktionen" at bounding box center [150, 268] width 162 height 25
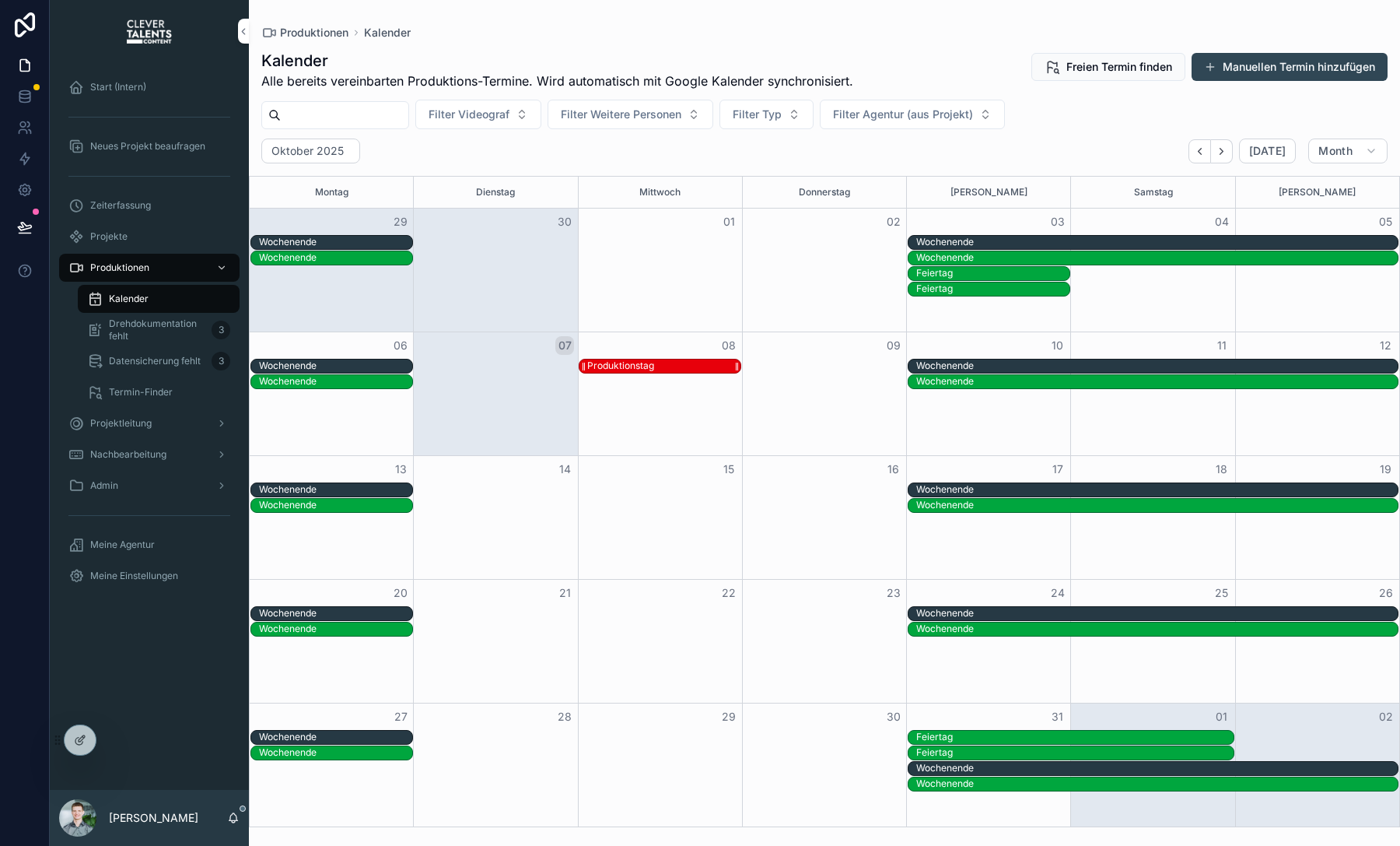
click at [687, 366] on div "Produktionstag" at bounding box center [664, 366] width 153 height 13
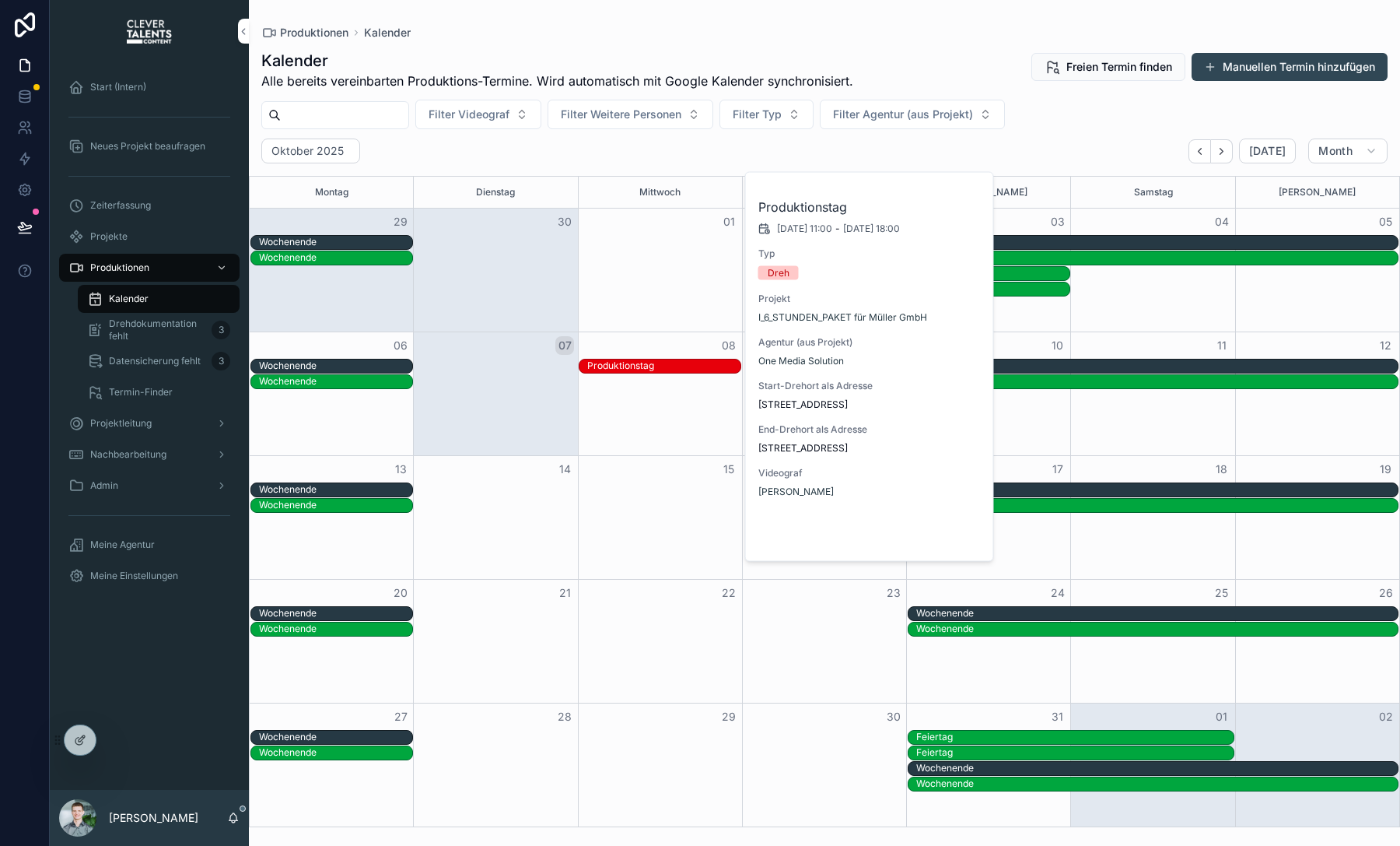
click at [955, 523] on button "Open" at bounding box center [949, 535] width 68 height 25
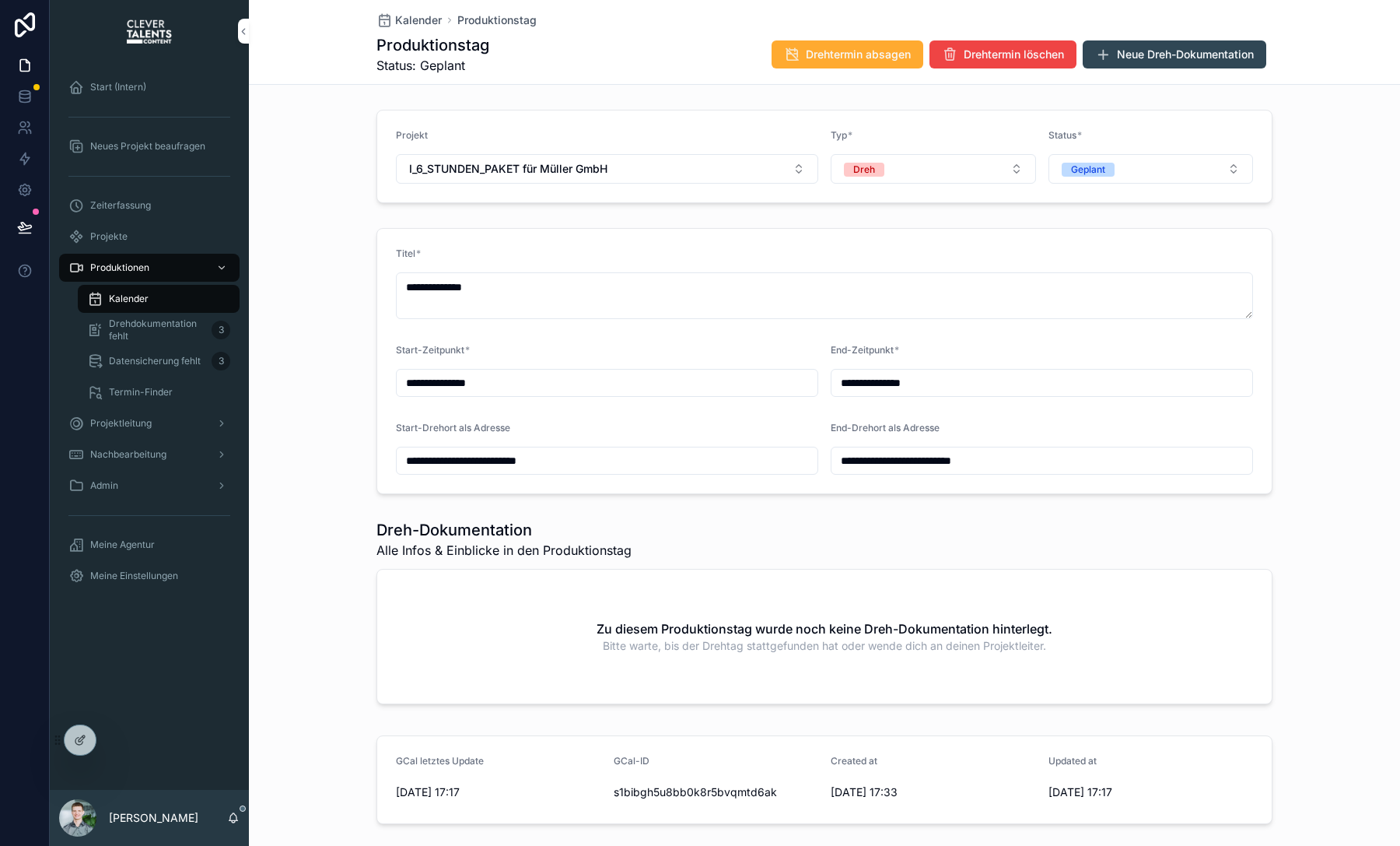
click at [1192, 64] on button "Neue Dreh-Dokumentation" at bounding box center [1174, 55] width 184 height 28
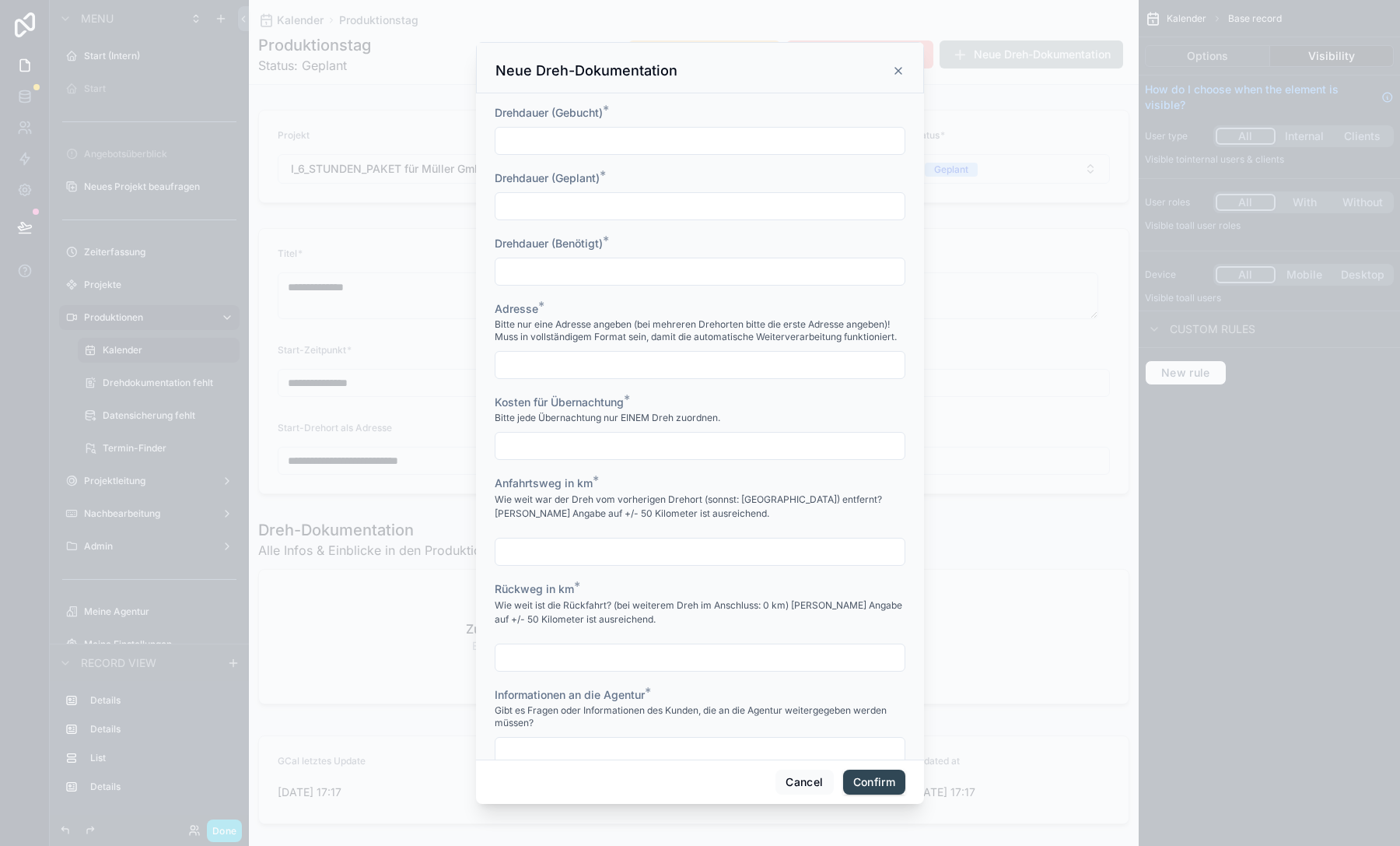
scroll to position [1387, 0]
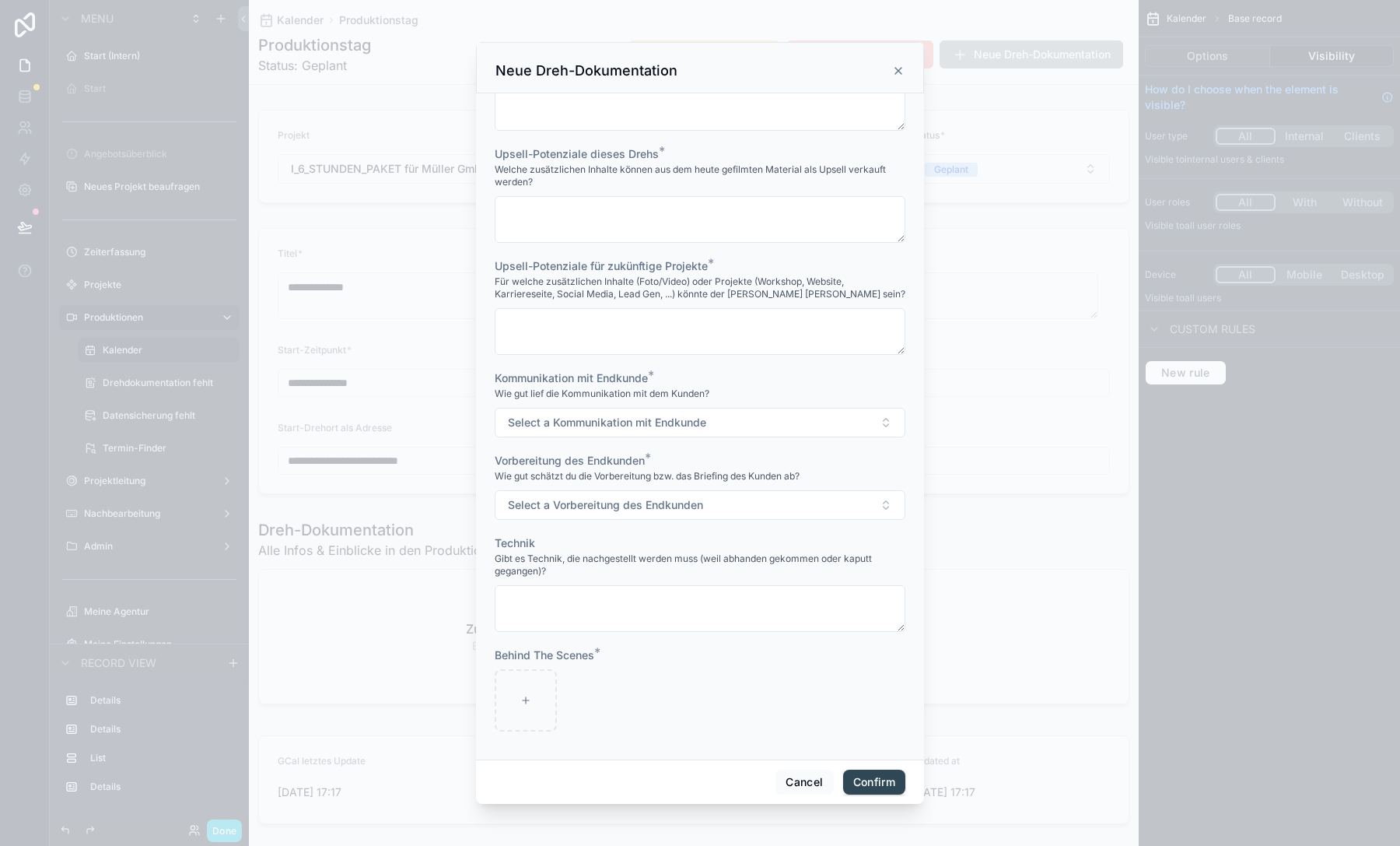
click at [1218, 58] on div at bounding box center [700, 423] width 1400 height 846
click at [799, 779] on button "Cancel" at bounding box center [803, 782] width 58 height 25
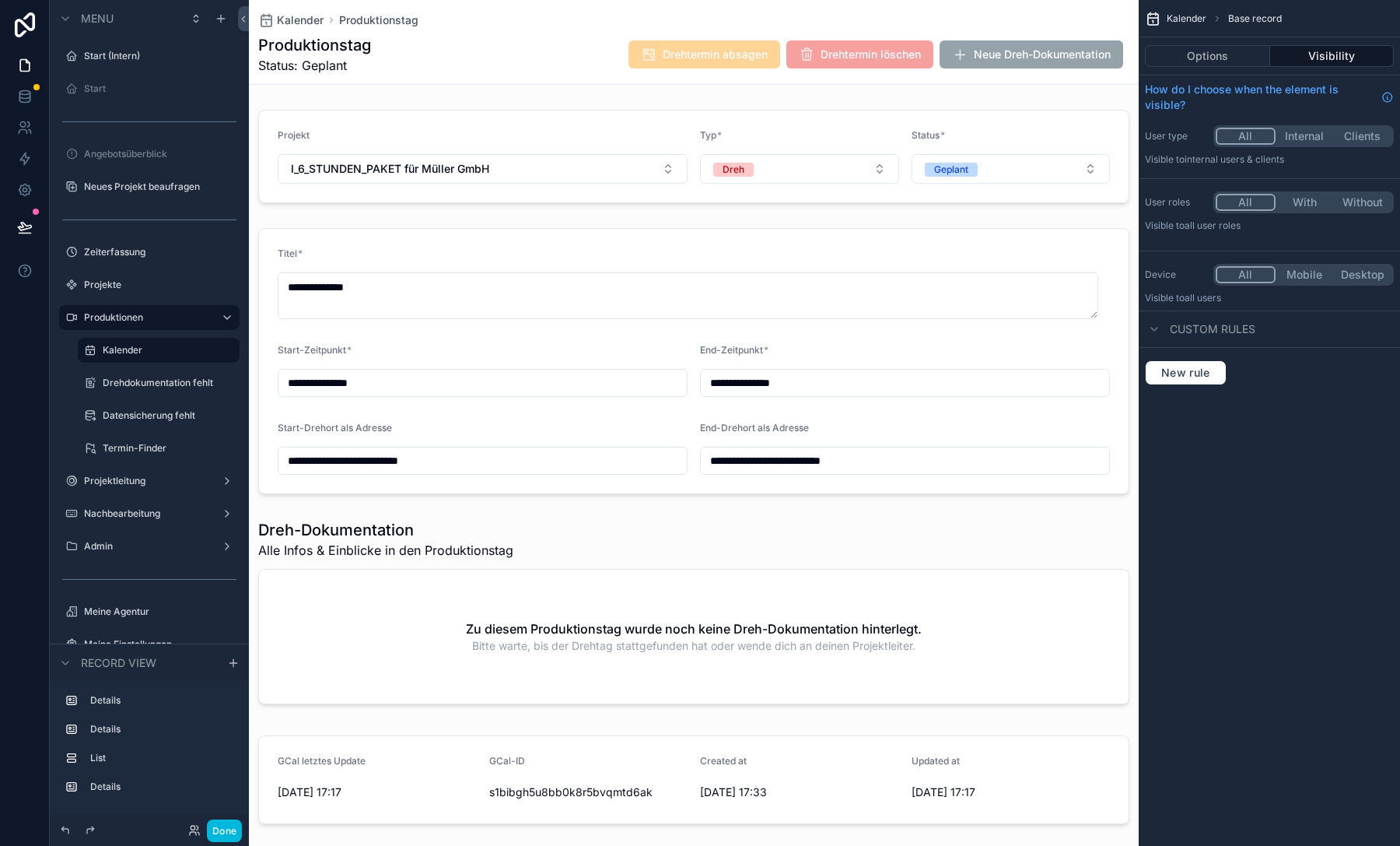
click at [542, 25] on div "Kalender Produktionstag" at bounding box center [694, 20] width 871 height 15
click at [1226, 66] on button "Options" at bounding box center [1207, 56] width 125 height 22
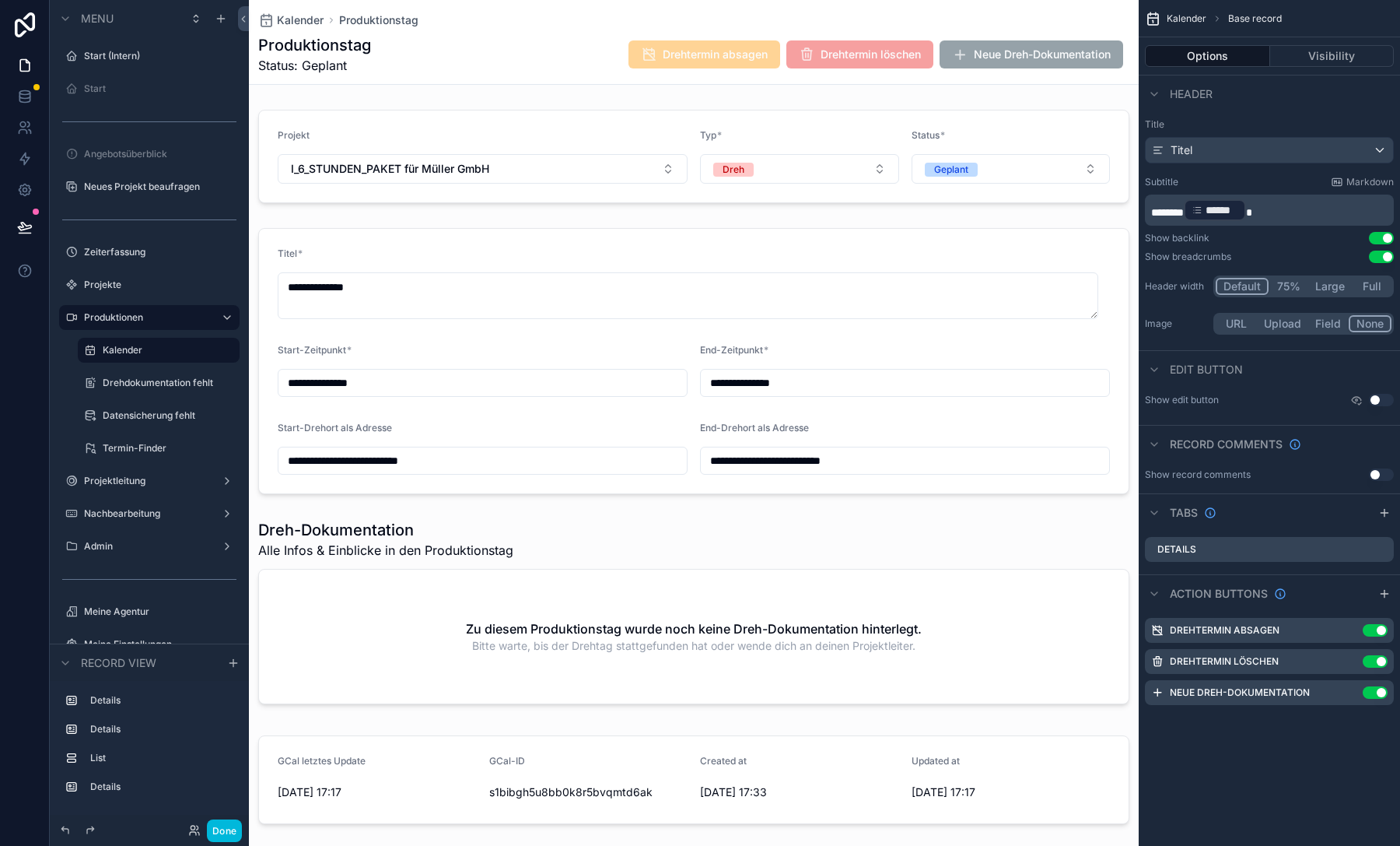
click at [0, 0] on icon "scrollable content" at bounding box center [0, 0] width 0 height 0
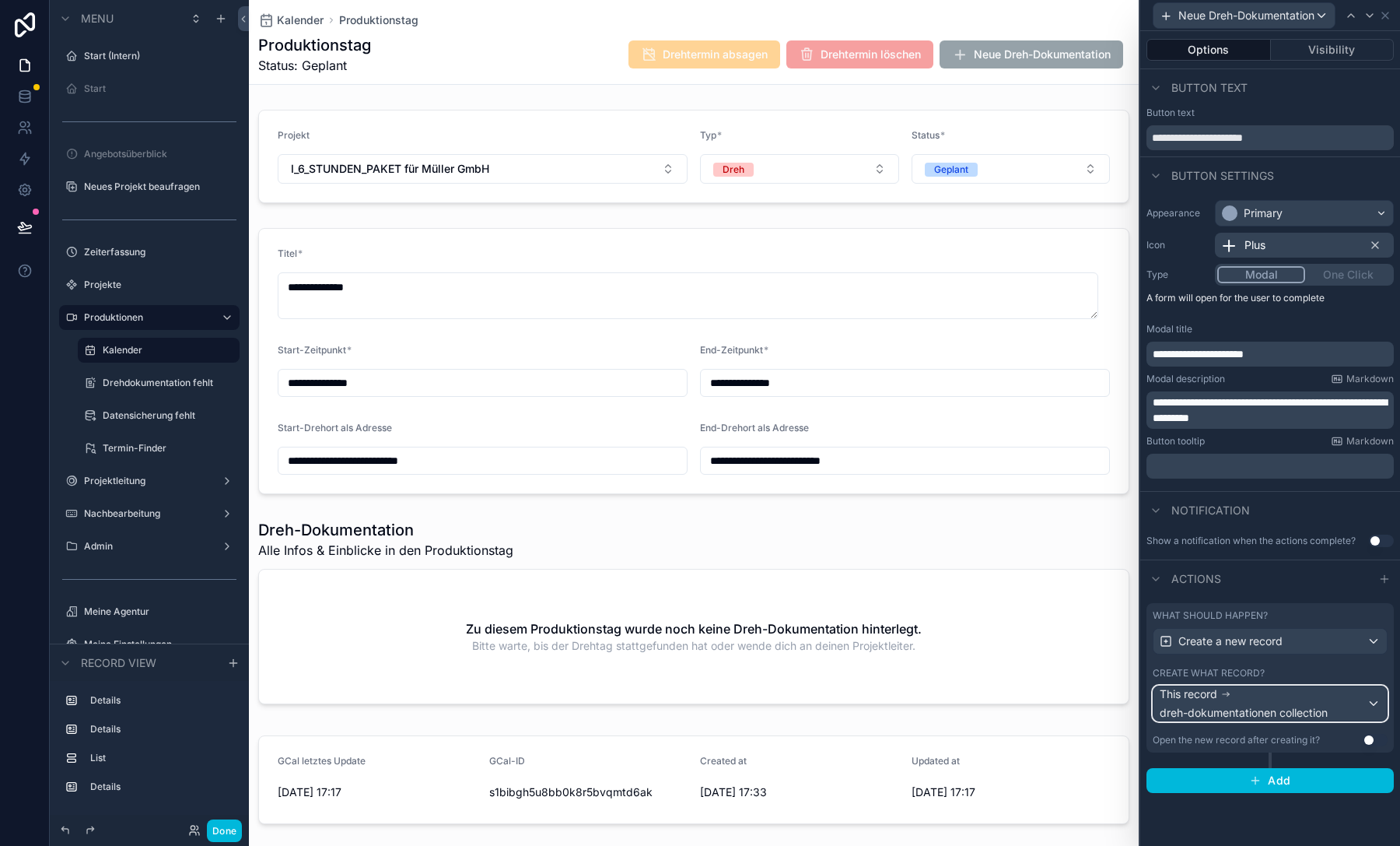
click at [1293, 717] on span "dreh-dokumentationen collection" at bounding box center [1244, 712] width 168 height 15
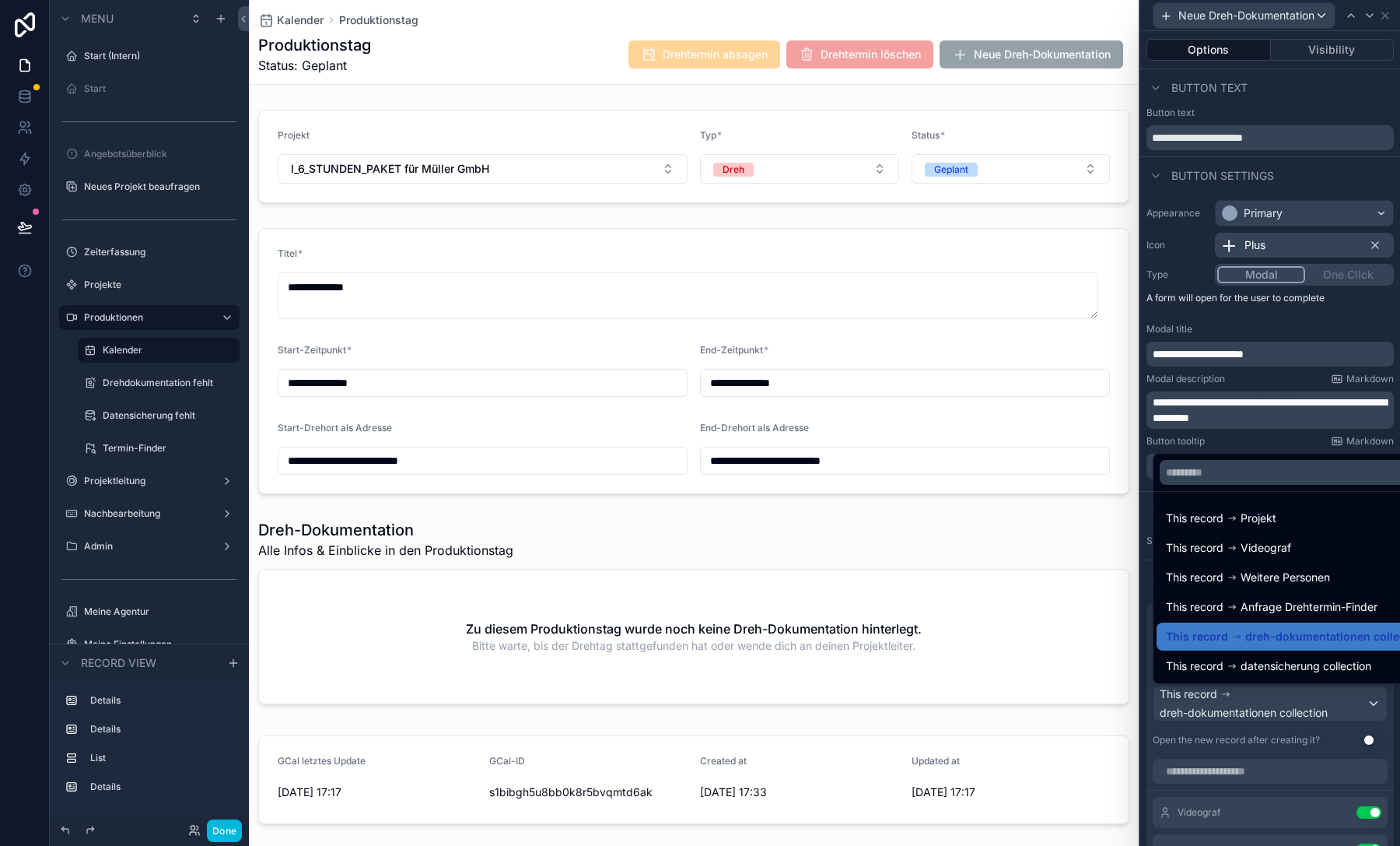
click at [1293, 717] on div at bounding box center [1269, 423] width 259 height 846
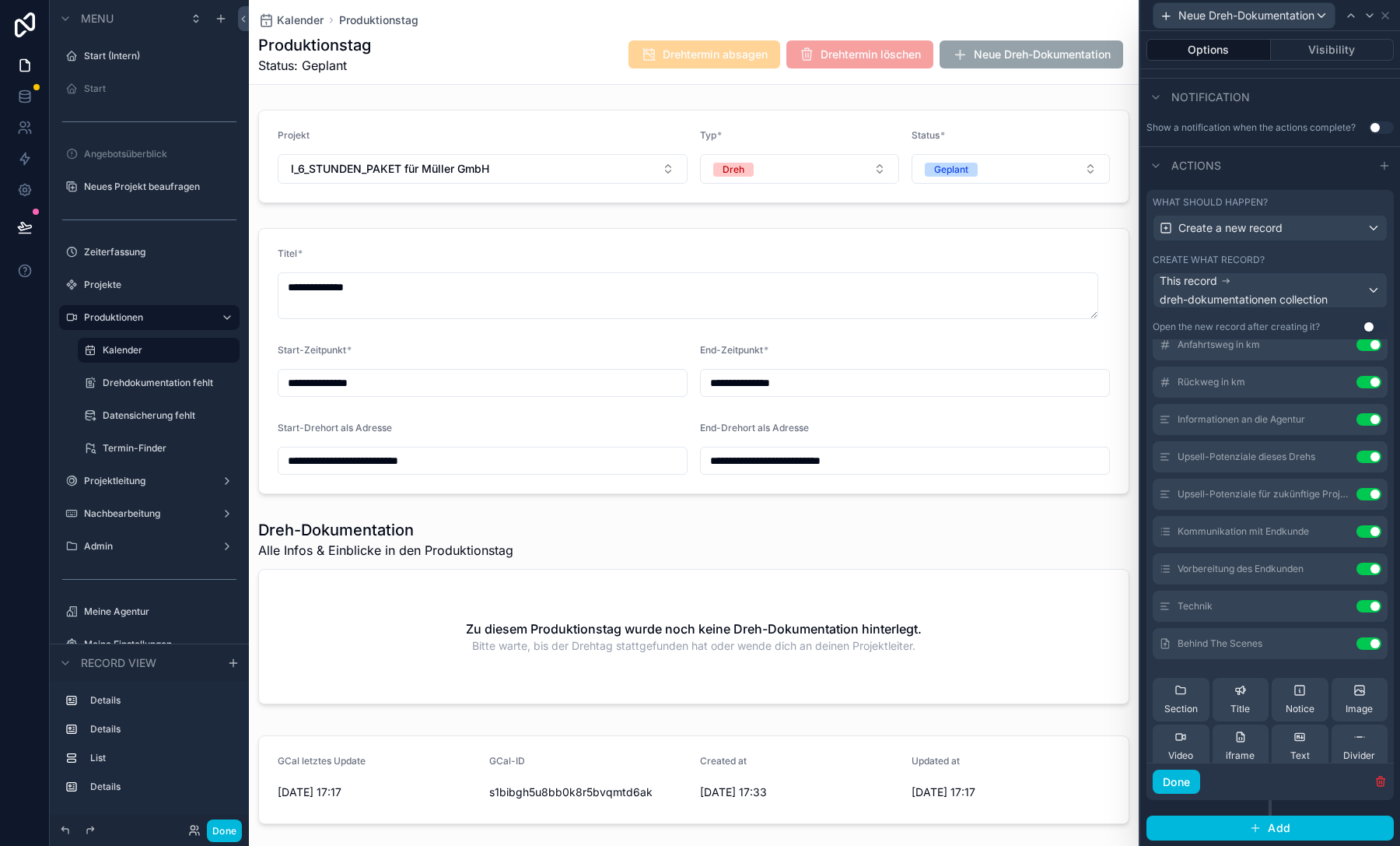
scroll to position [739, 0]
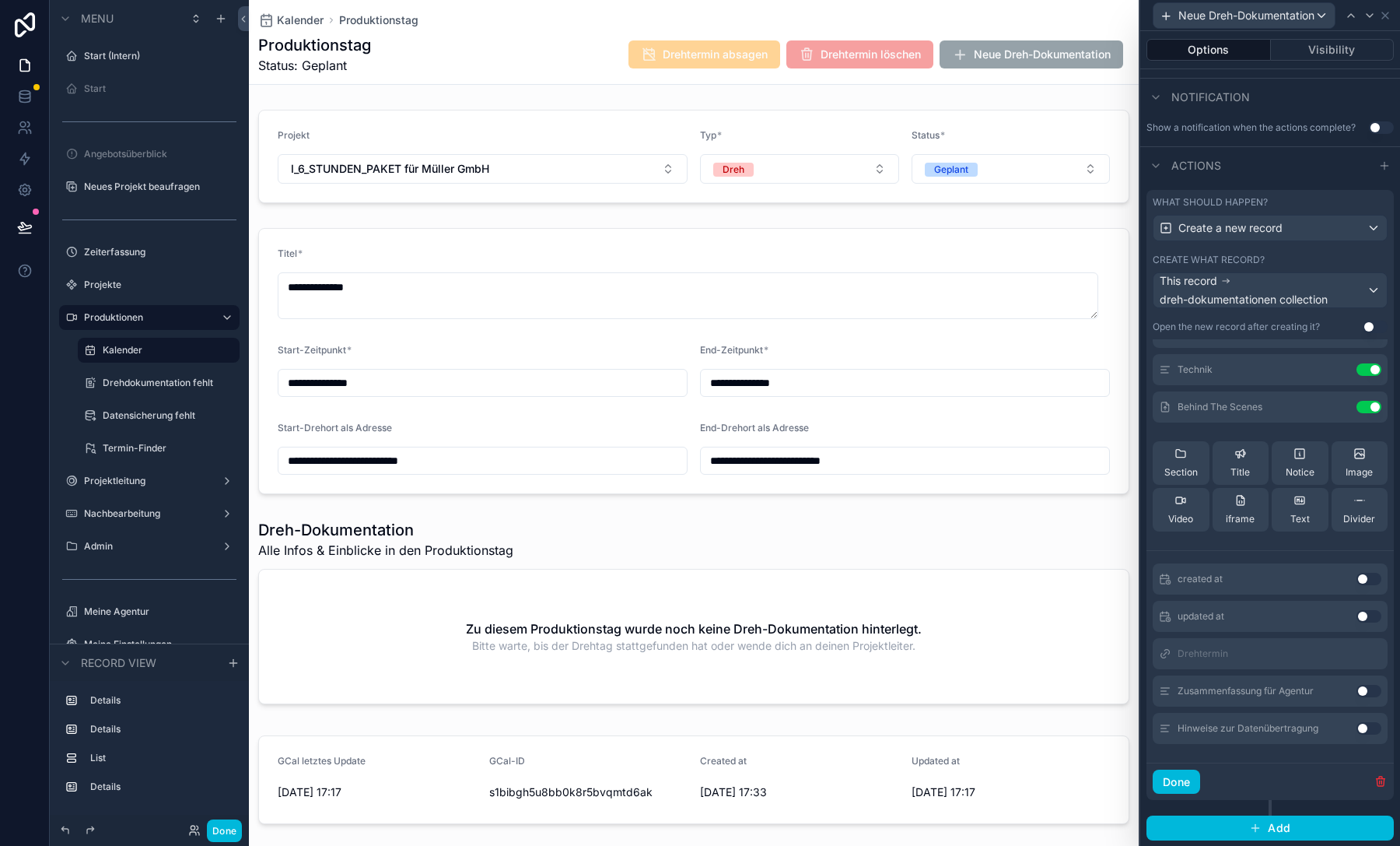
click at [1356, 730] on button "Use setting" at bounding box center [1368, 727] width 25 height 12
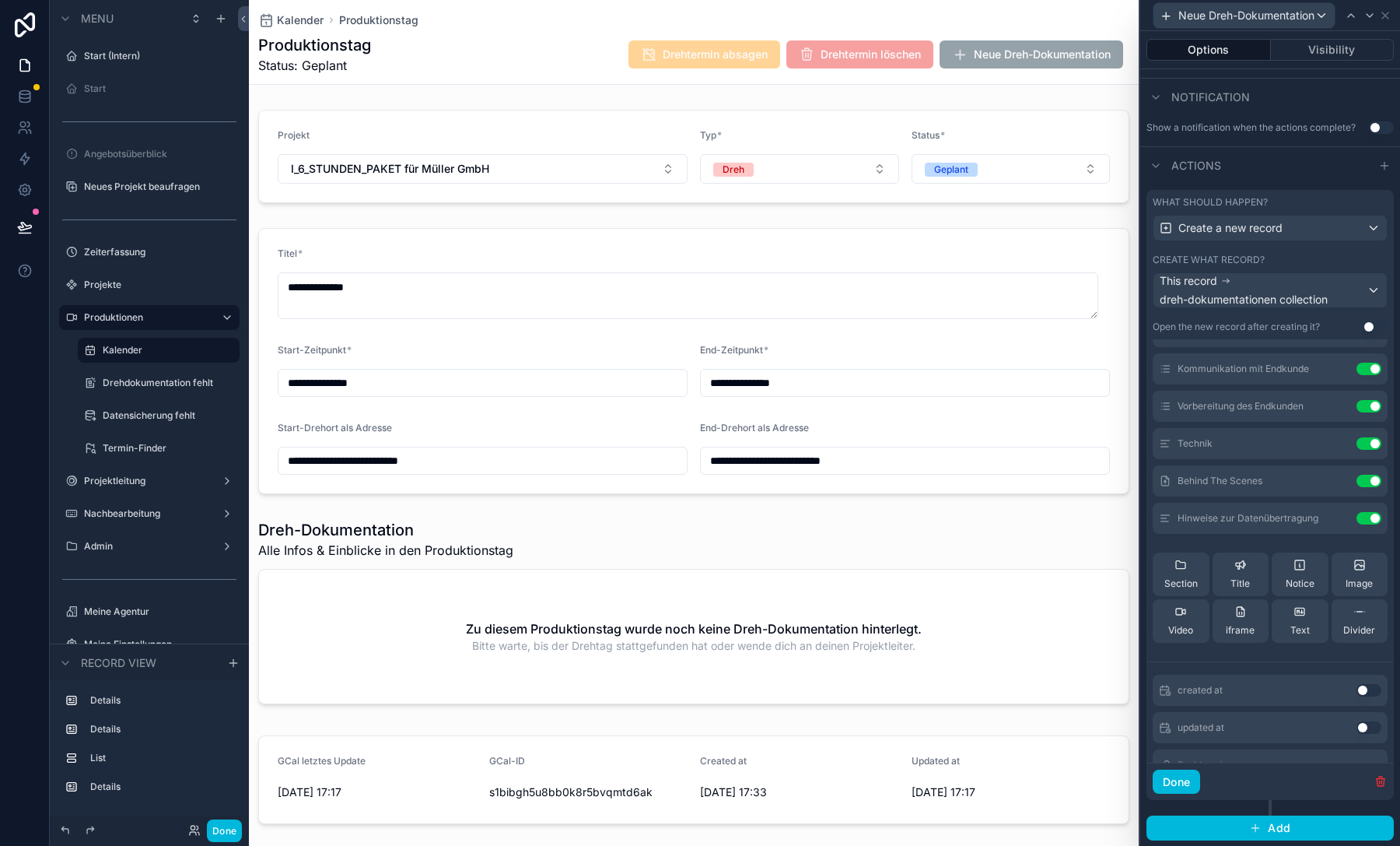
scroll to position [628, 0]
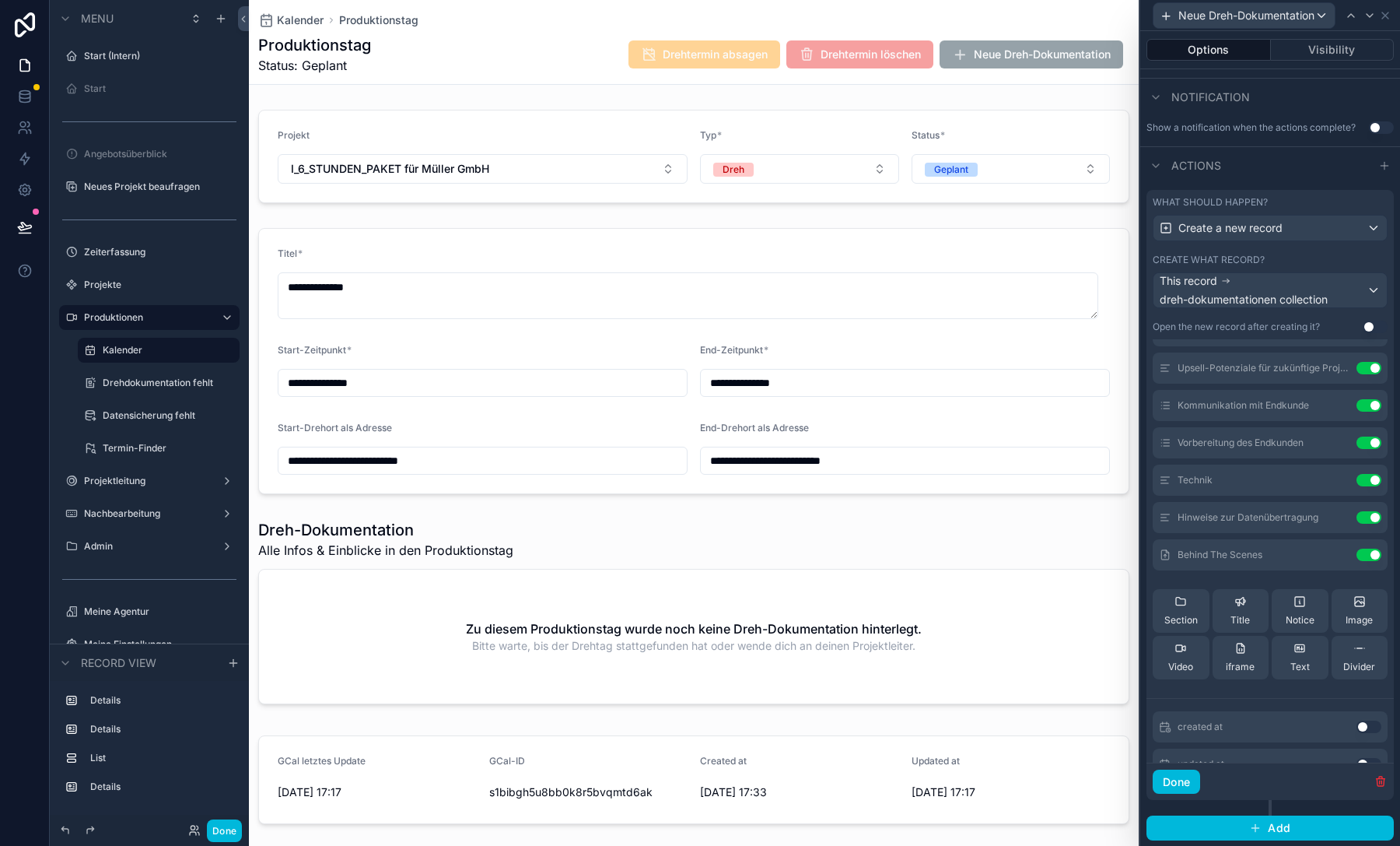
click at [0, 0] on icon at bounding box center [0, 0] width 0 height 0
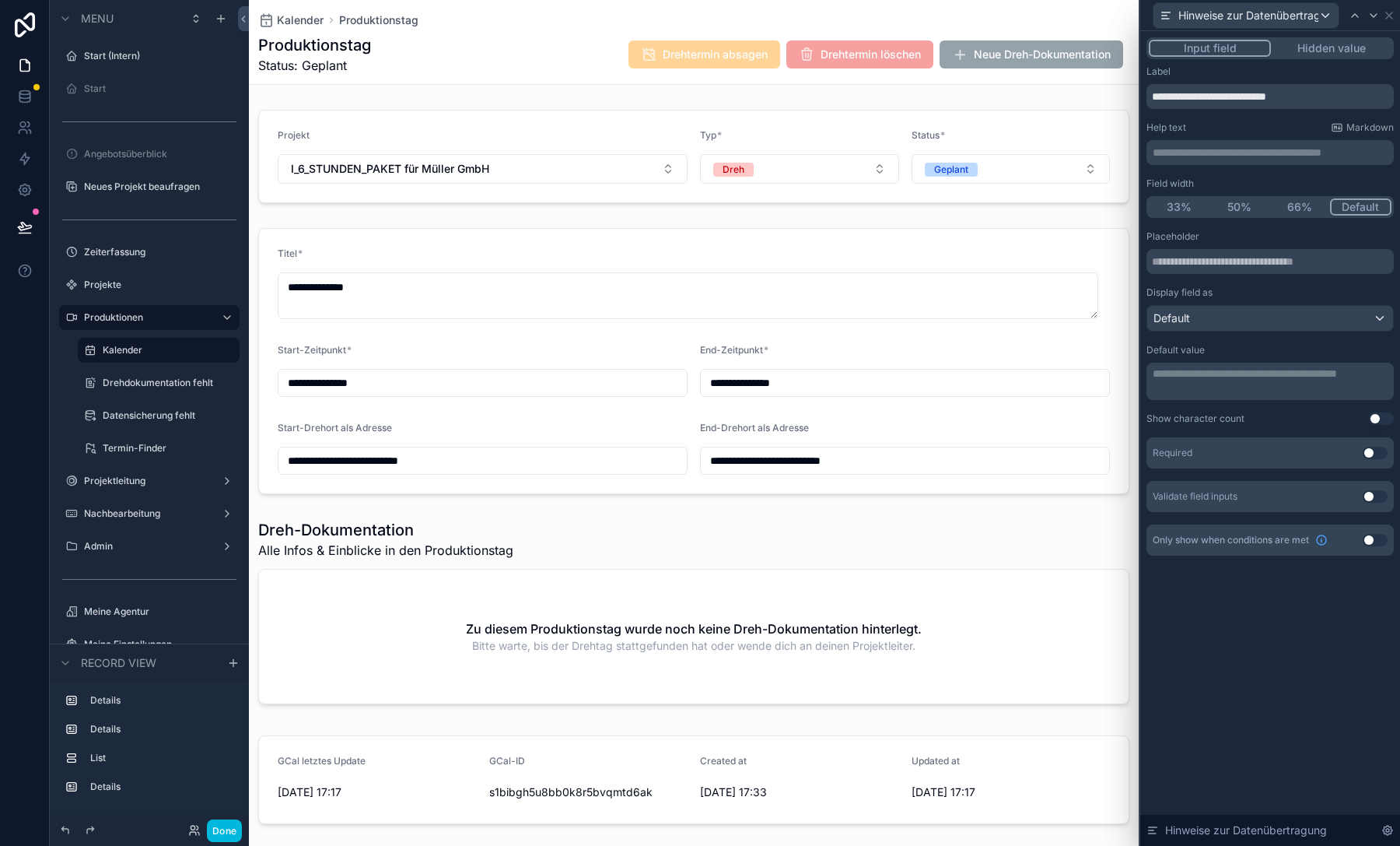
click at [1265, 153] on p "**********" at bounding box center [1271, 152] width 238 height 15
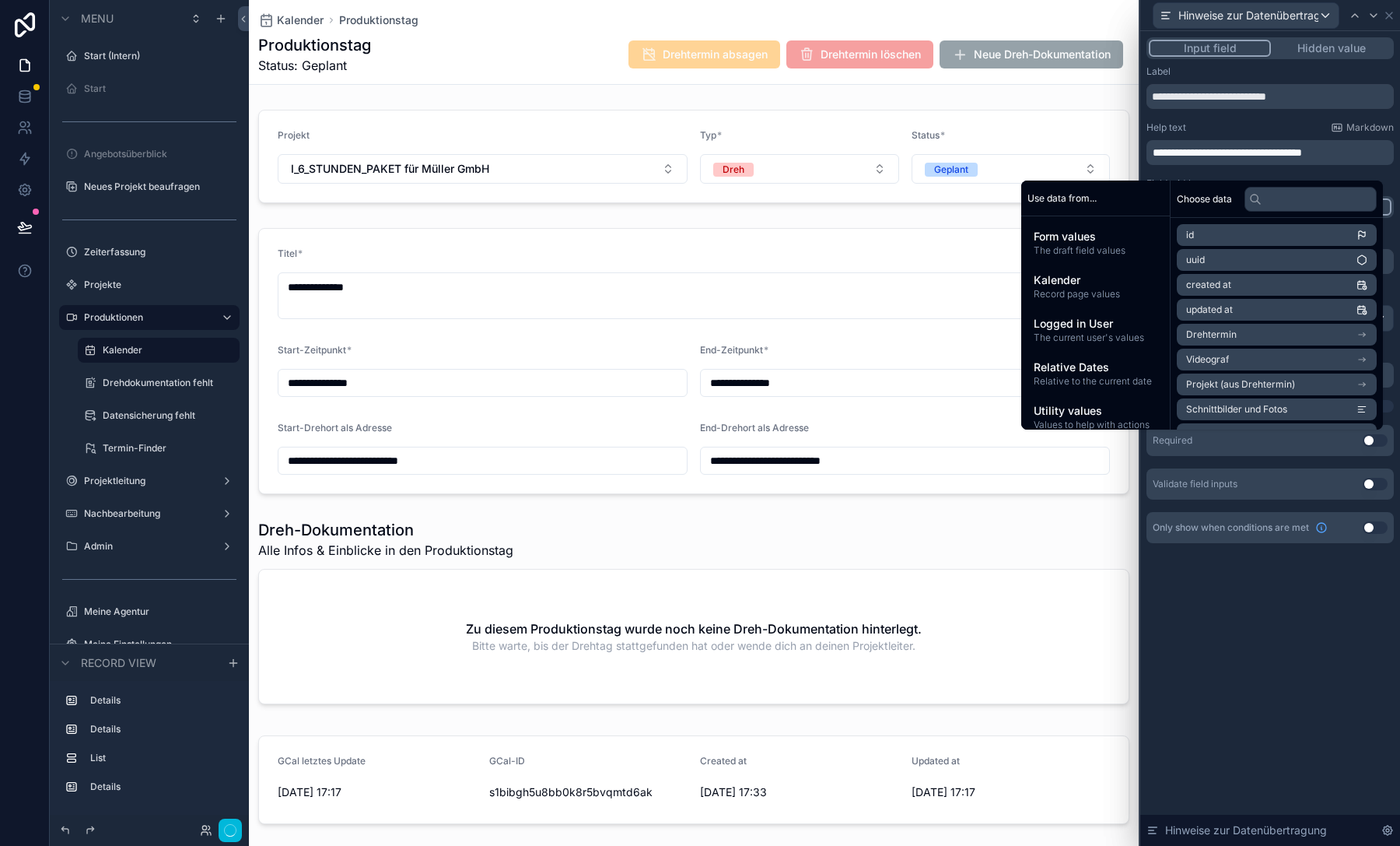
scroll to position [0, 0]
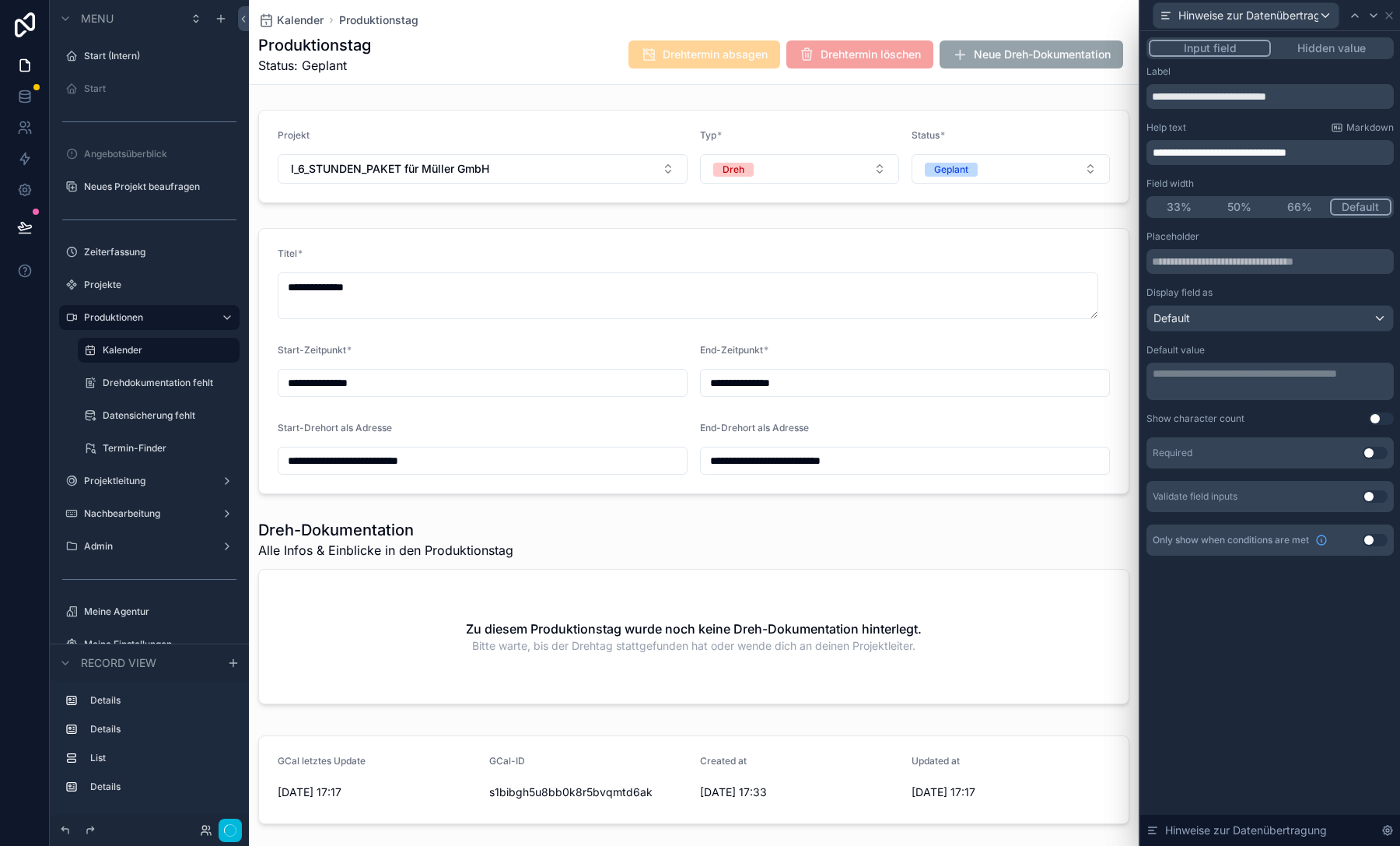
click at [1194, 140] on div "**********" at bounding box center [1270, 152] width 247 height 25
click at [1253, 312] on div "Default" at bounding box center [1270, 318] width 246 height 25
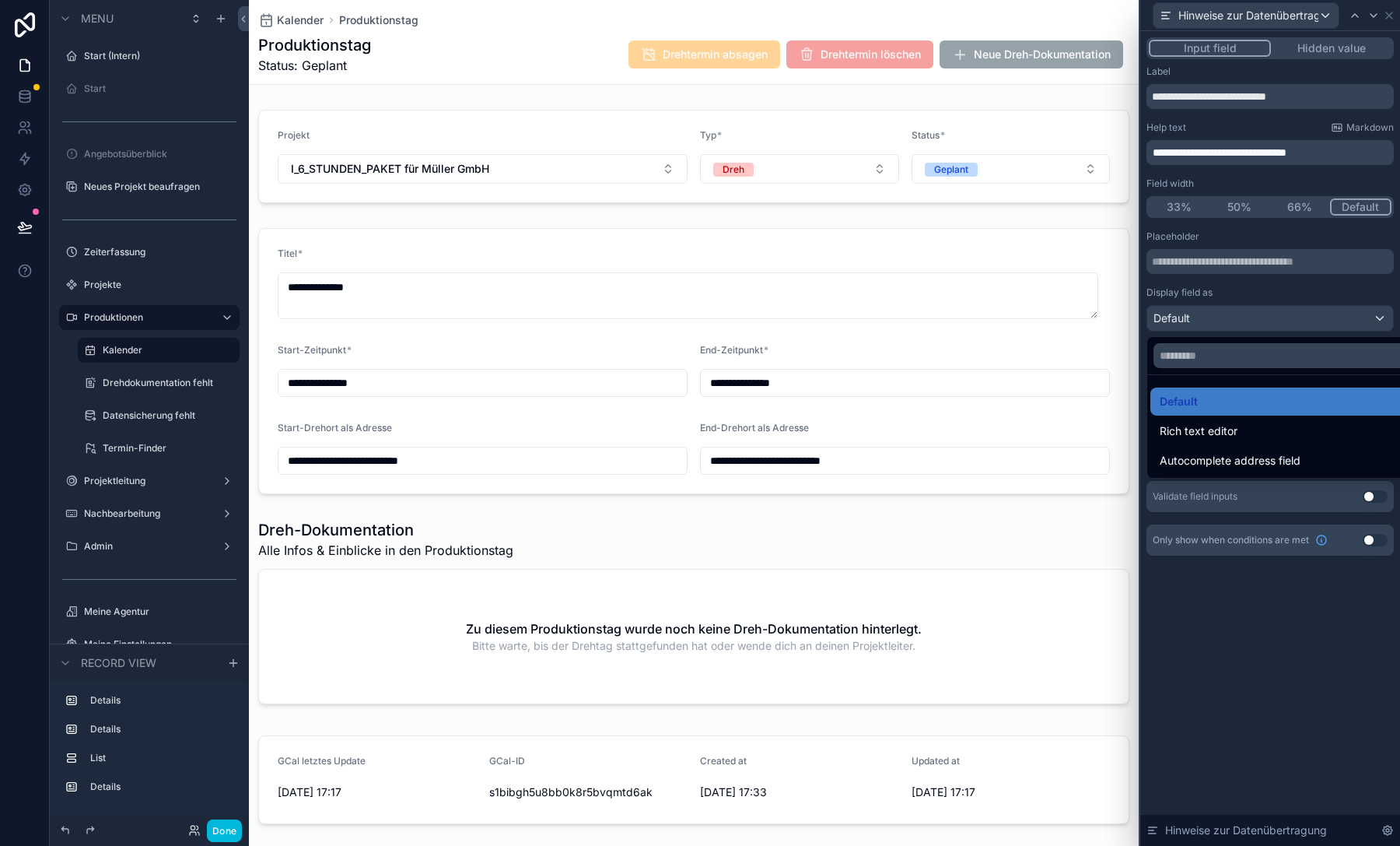
click at [1230, 440] on span "Rich text editor" at bounding box center [1198, 431] width 77 height 19
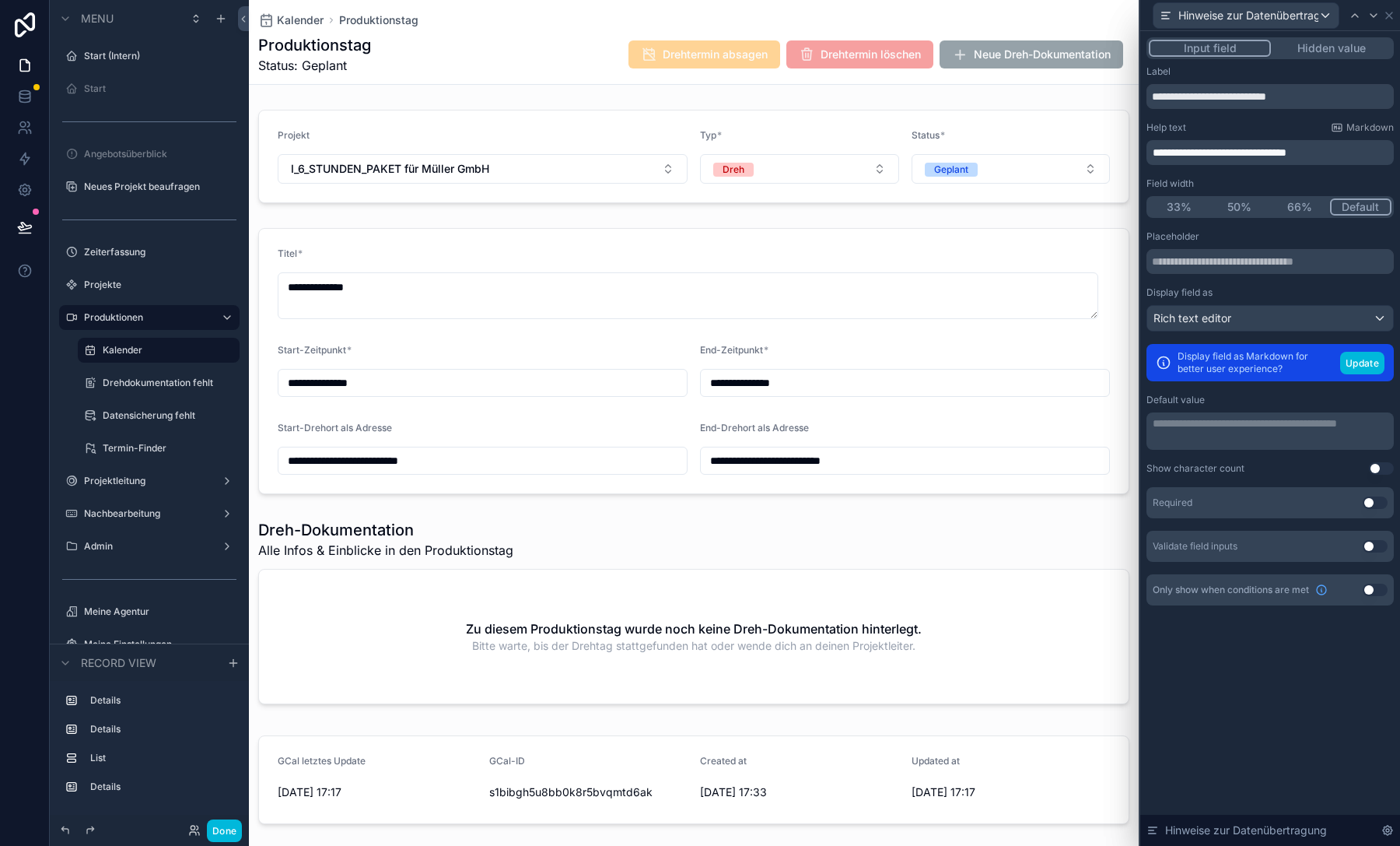
click at [1375, 498] on button "Use setting" at bounding box center [1375, 502] width 25 height 12
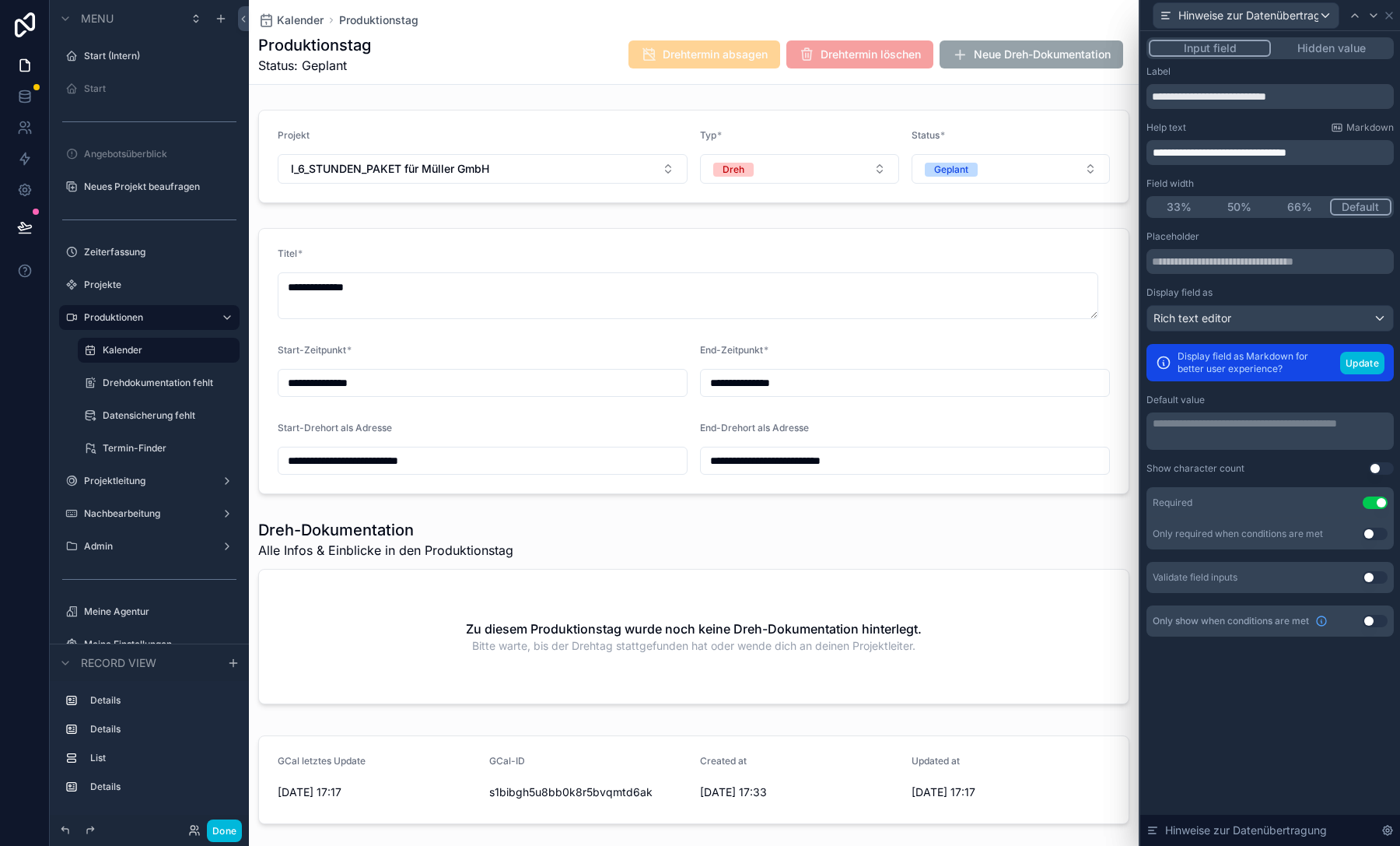
click at [1365, 360] on button "Update" at bounding box center [1361, 363] width 44 height 23
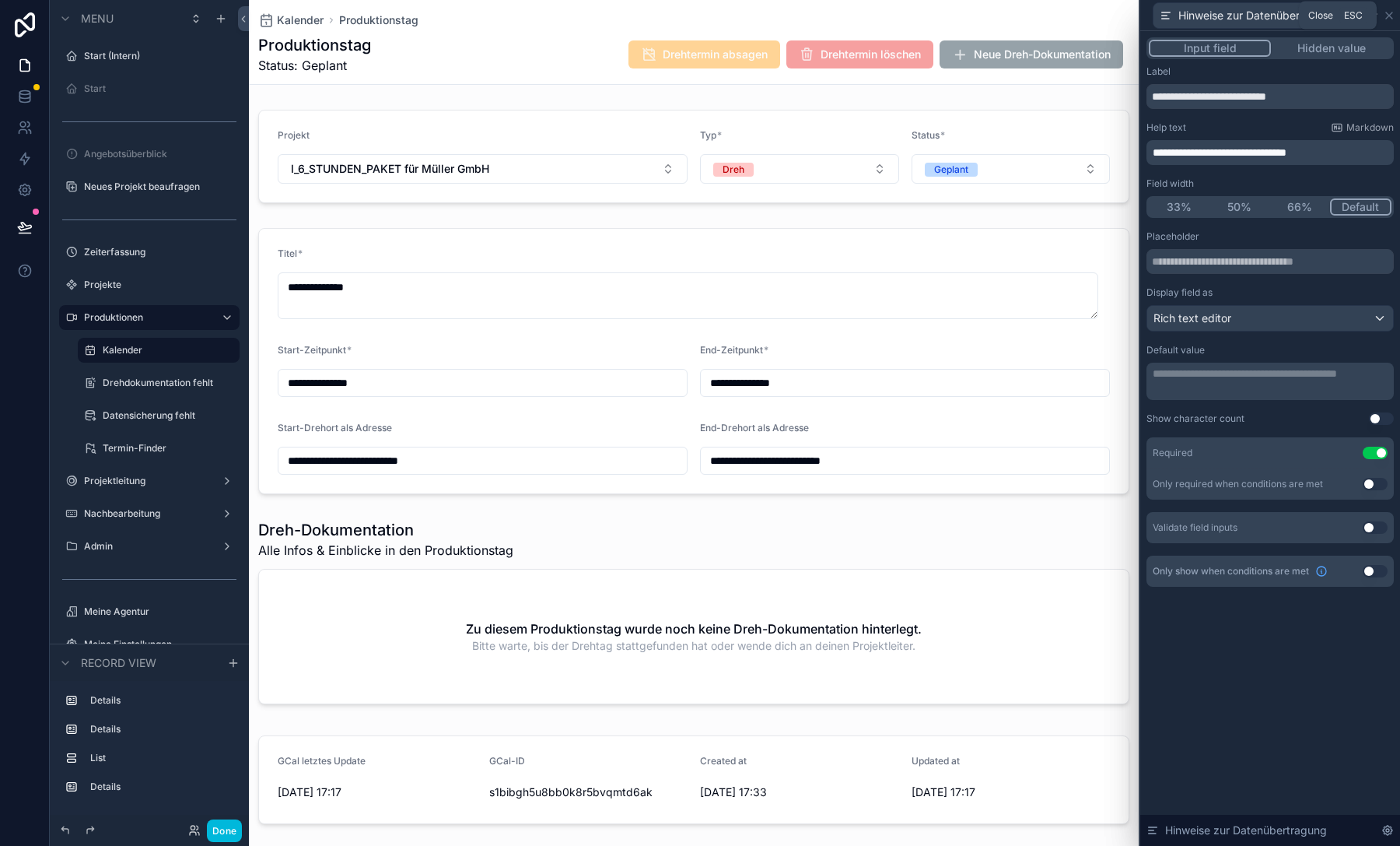
click at [1388, 9] on icon at bounding box center [1388, 15] width 12 height 12
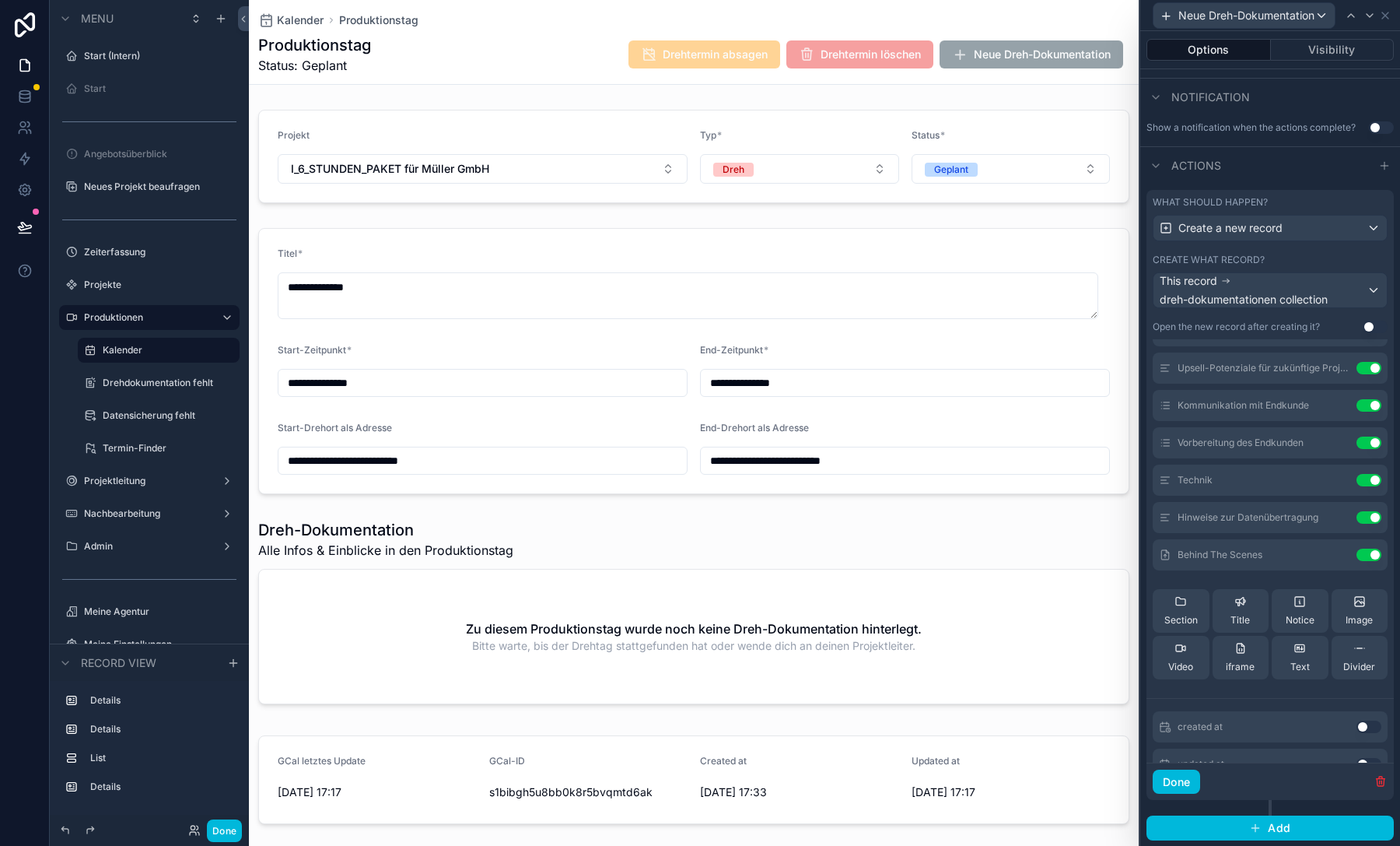
click at [1189, 779] on button "Done" at bounding box center [1176, 782] width 47 height 25
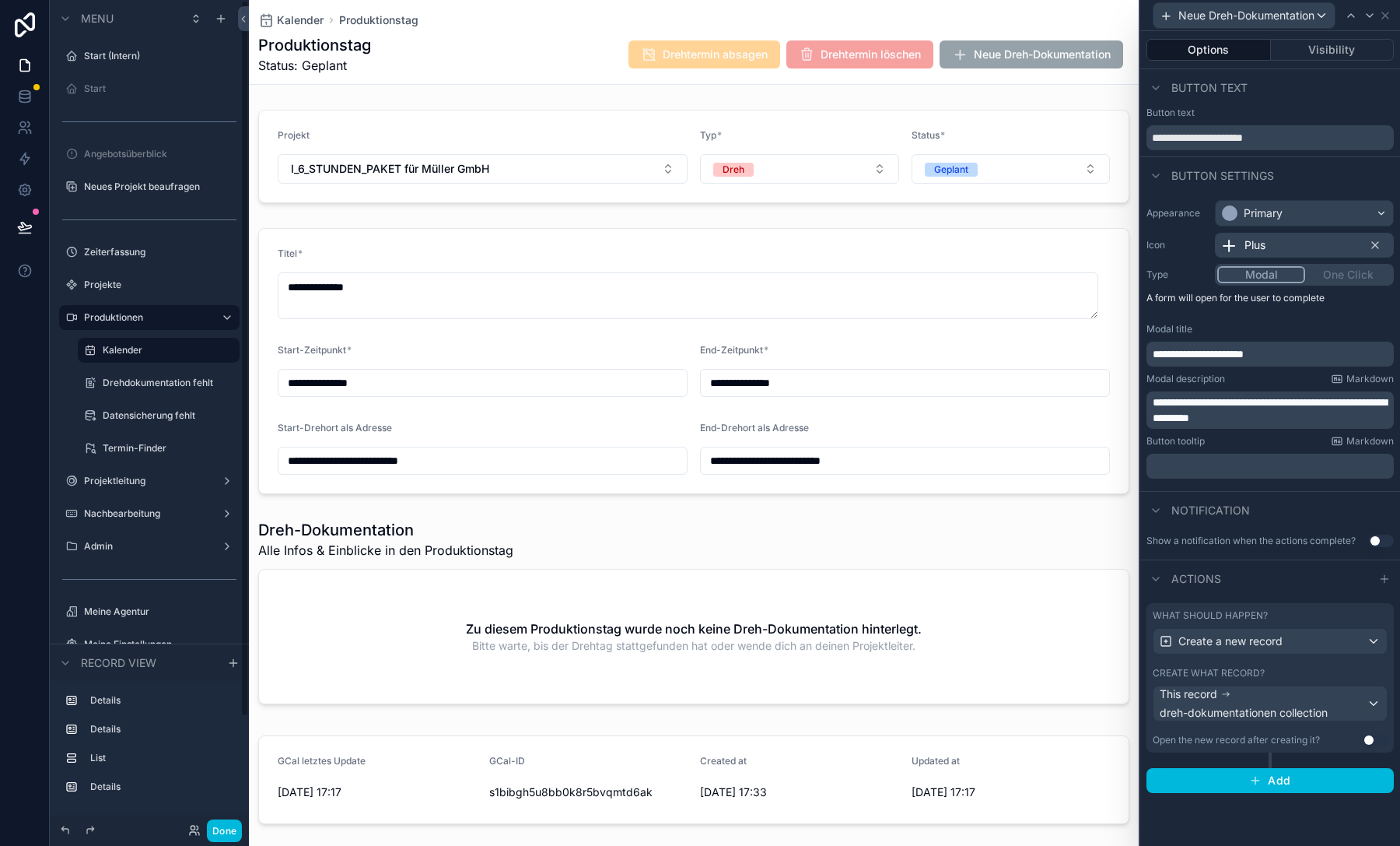
click at [139, 376] on label "Drehdokumentation fehlt" at bounding box center [166, 382] width 127 height 12
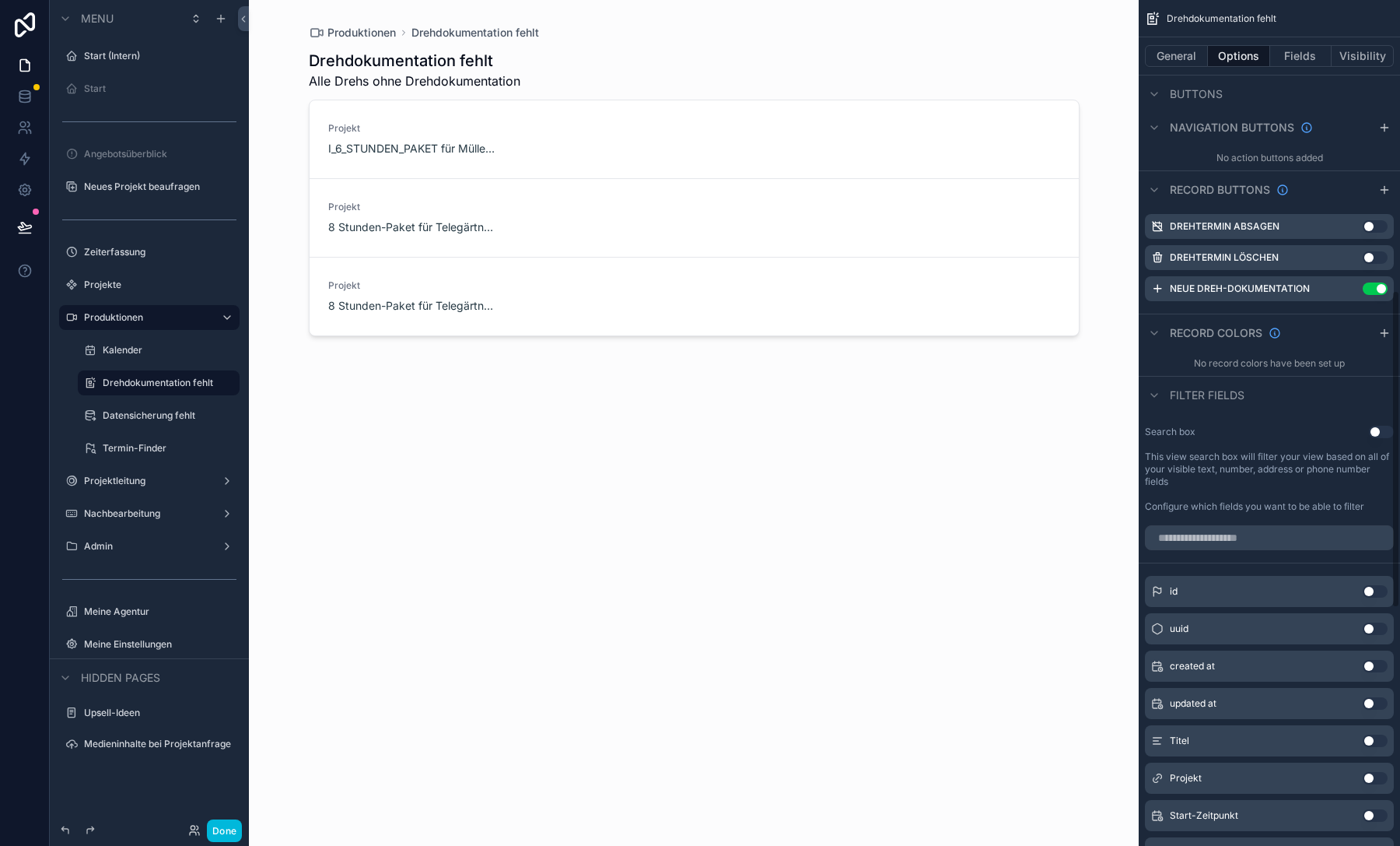
scroll to position [771, 0]
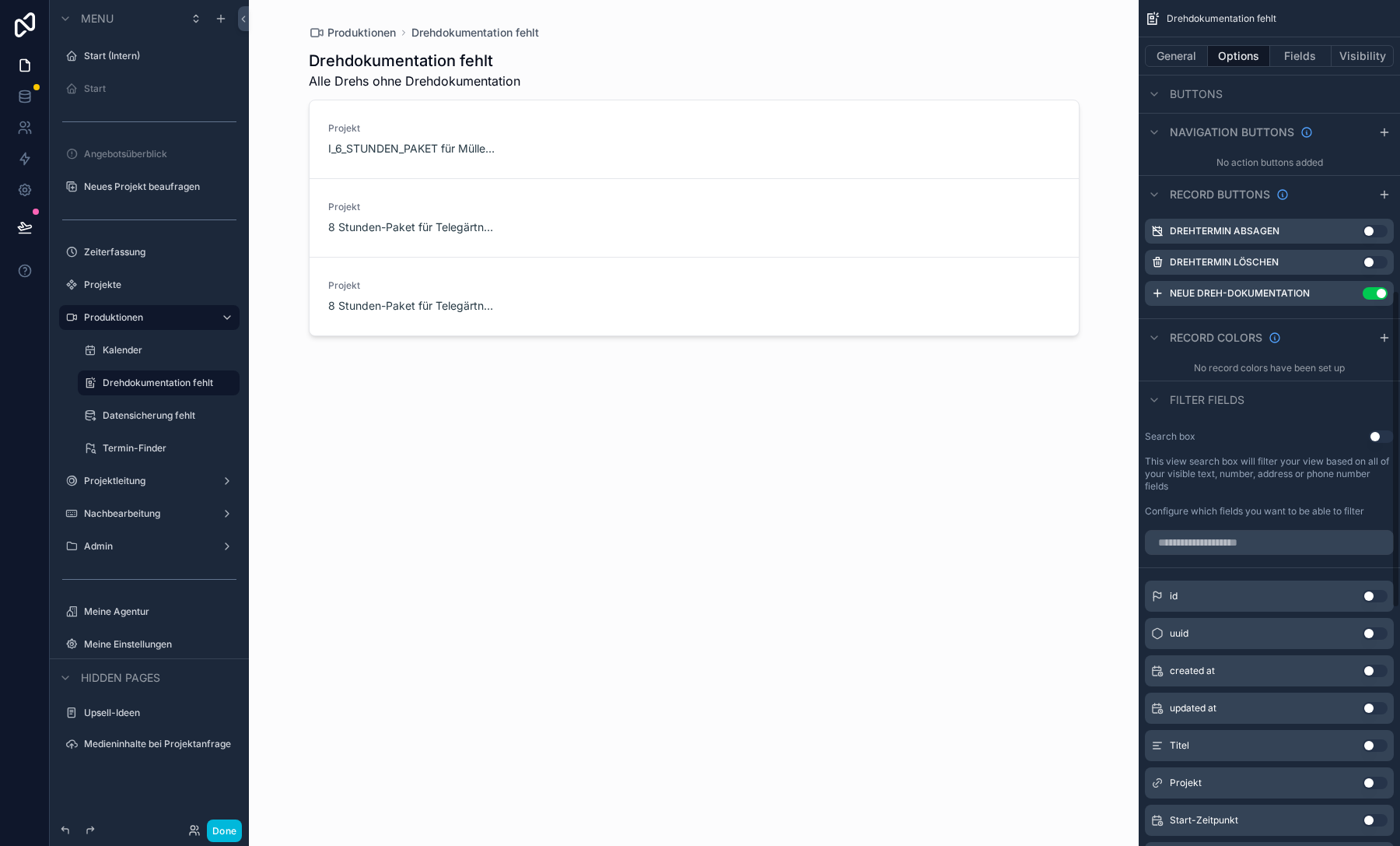
click at [0, 0] on icon "scrollable content" at bounding box center [0, 0] width 0 height 0
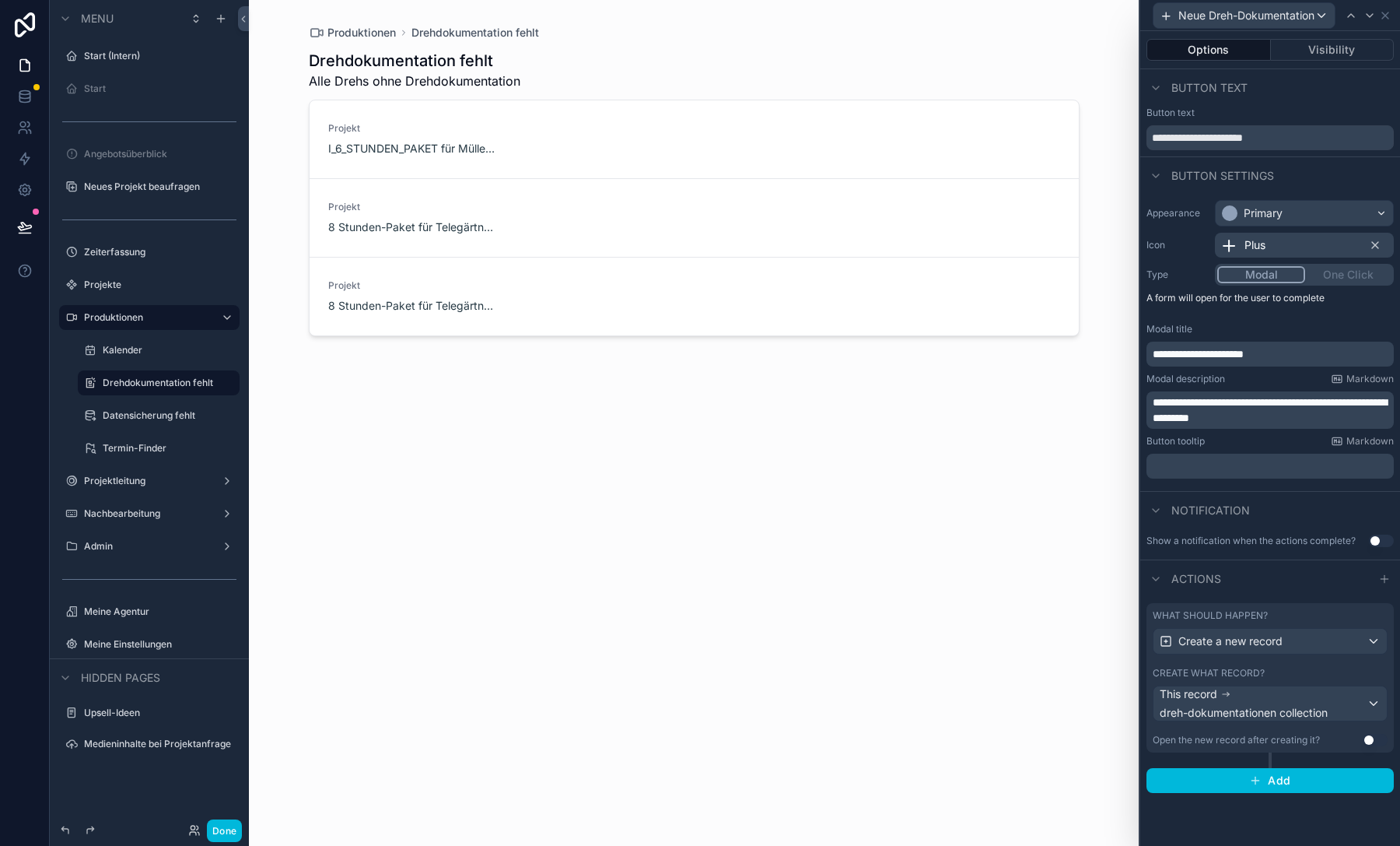
click at [1237, 739] on div "Open the new record after creating it?" at bounding box center [1235, 739] width 167 height 12
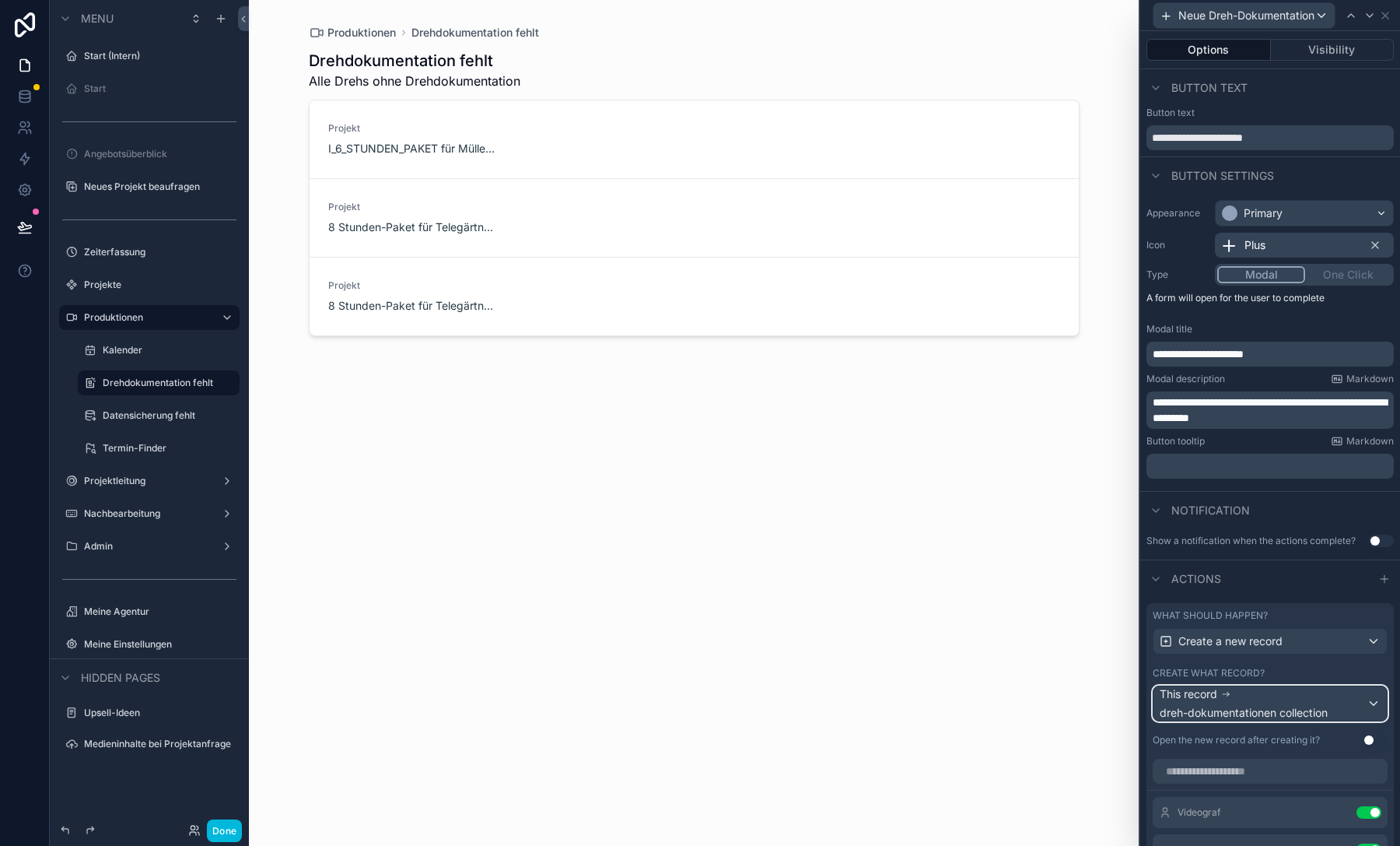
click at [1244, 711] on span "dreh-dokumentationen collection" at bounding box center [1244, 712] width 168 height 15
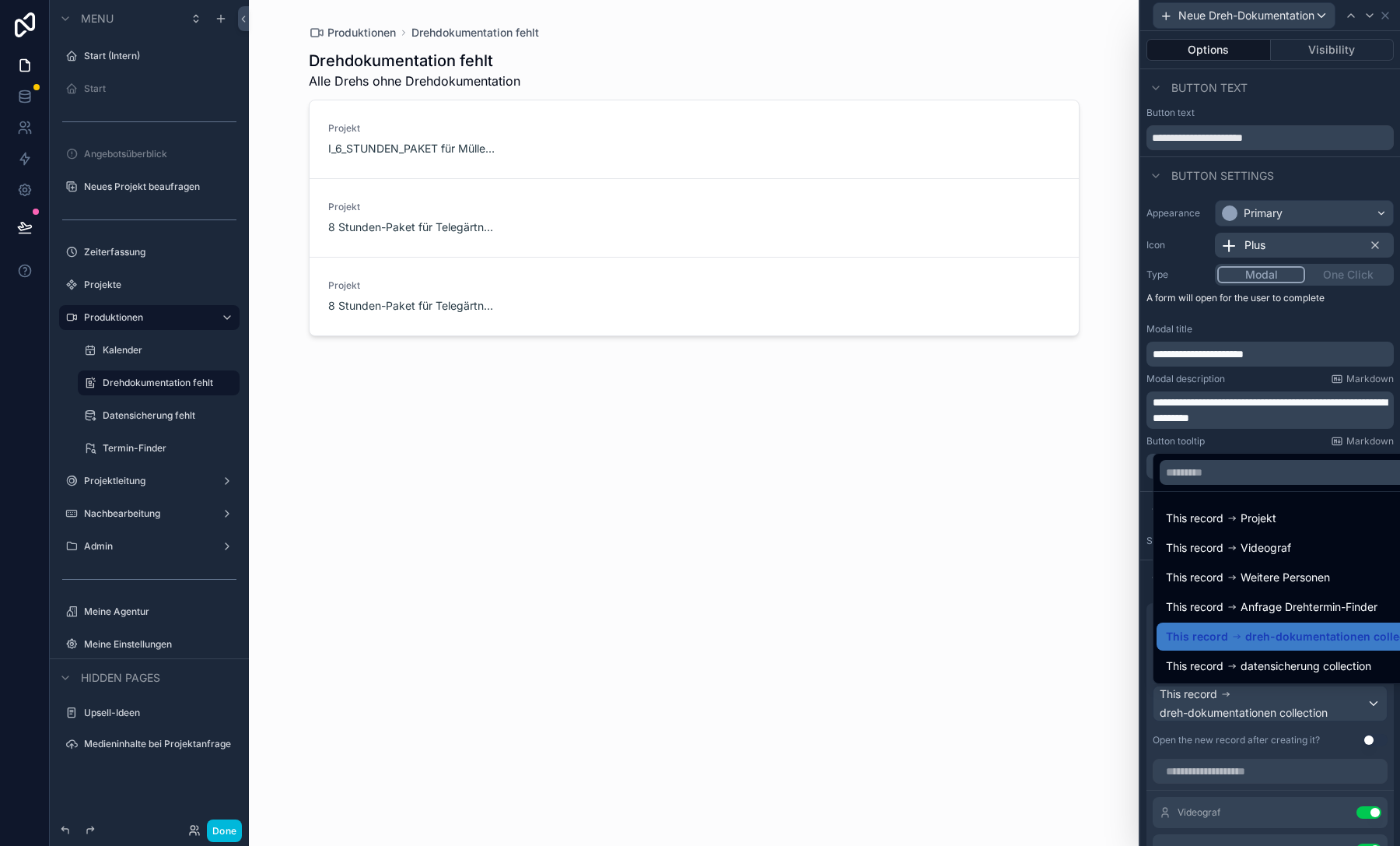
click at [1244, 711] on div at bounding box center [1269, 423] width 259 height 846
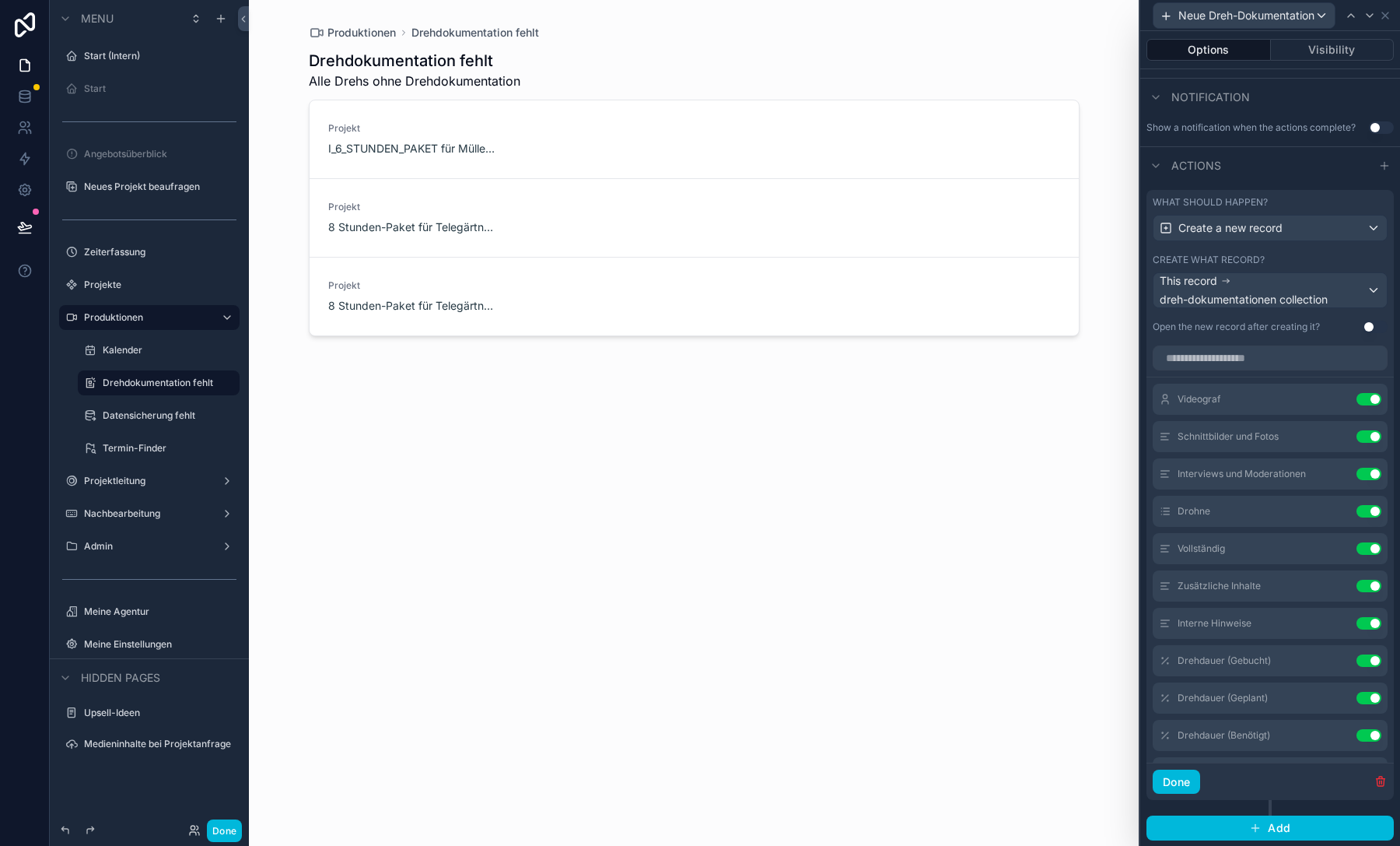
scroll to position [739, 0]
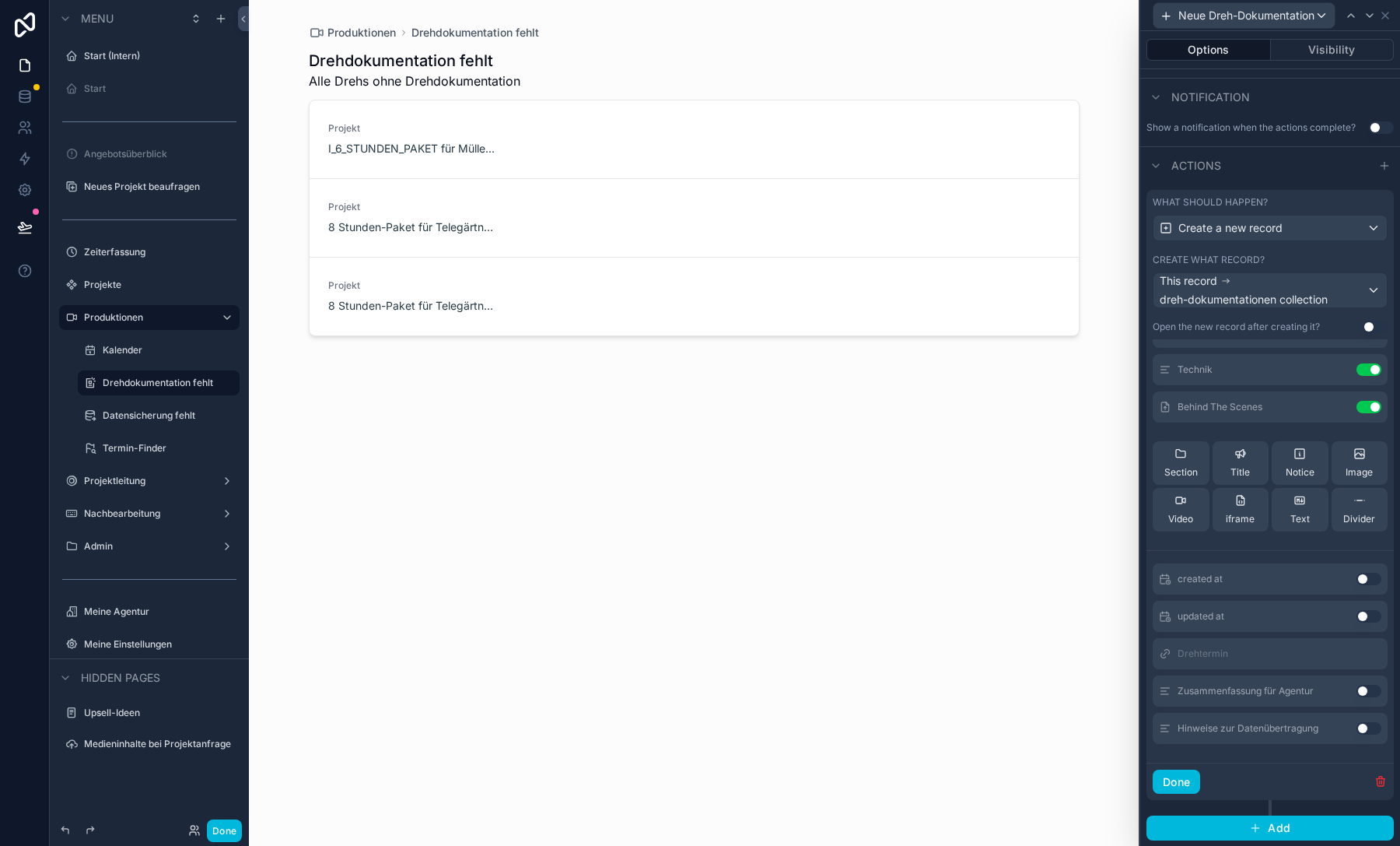
click at [1356, 728] on button "Use setting" at bounding box center [1368, 727] width 25 height 12
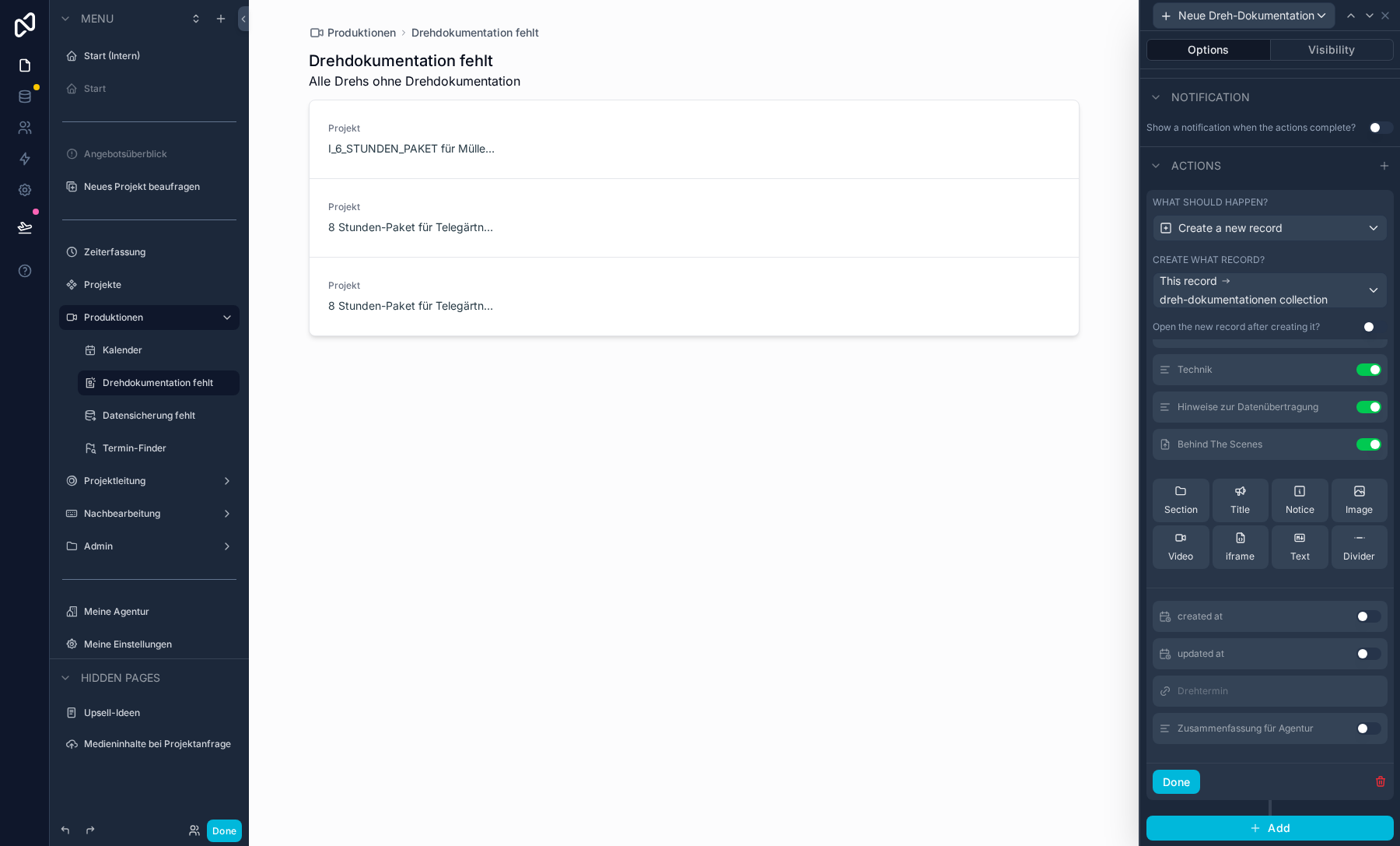
click at [0, 0] on icon at bounding box center [0, 0] width 0 height 0
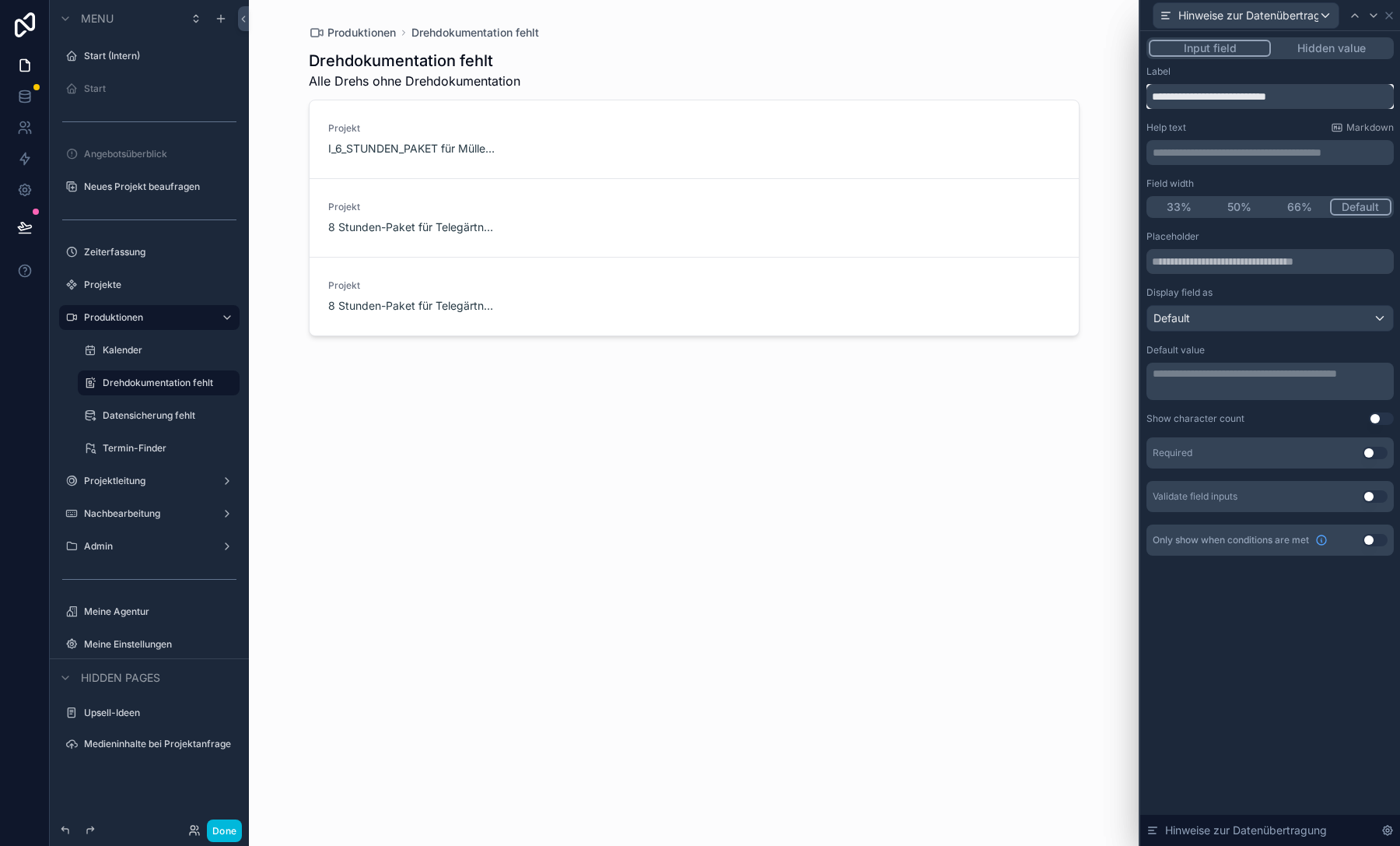
click at [1219, 95] on input "**********" at bounding box center [1270, 96] width 247 height 25
click at [1219, 153] on p "**********" at bounding box center [1271, 152] width 238 height 15
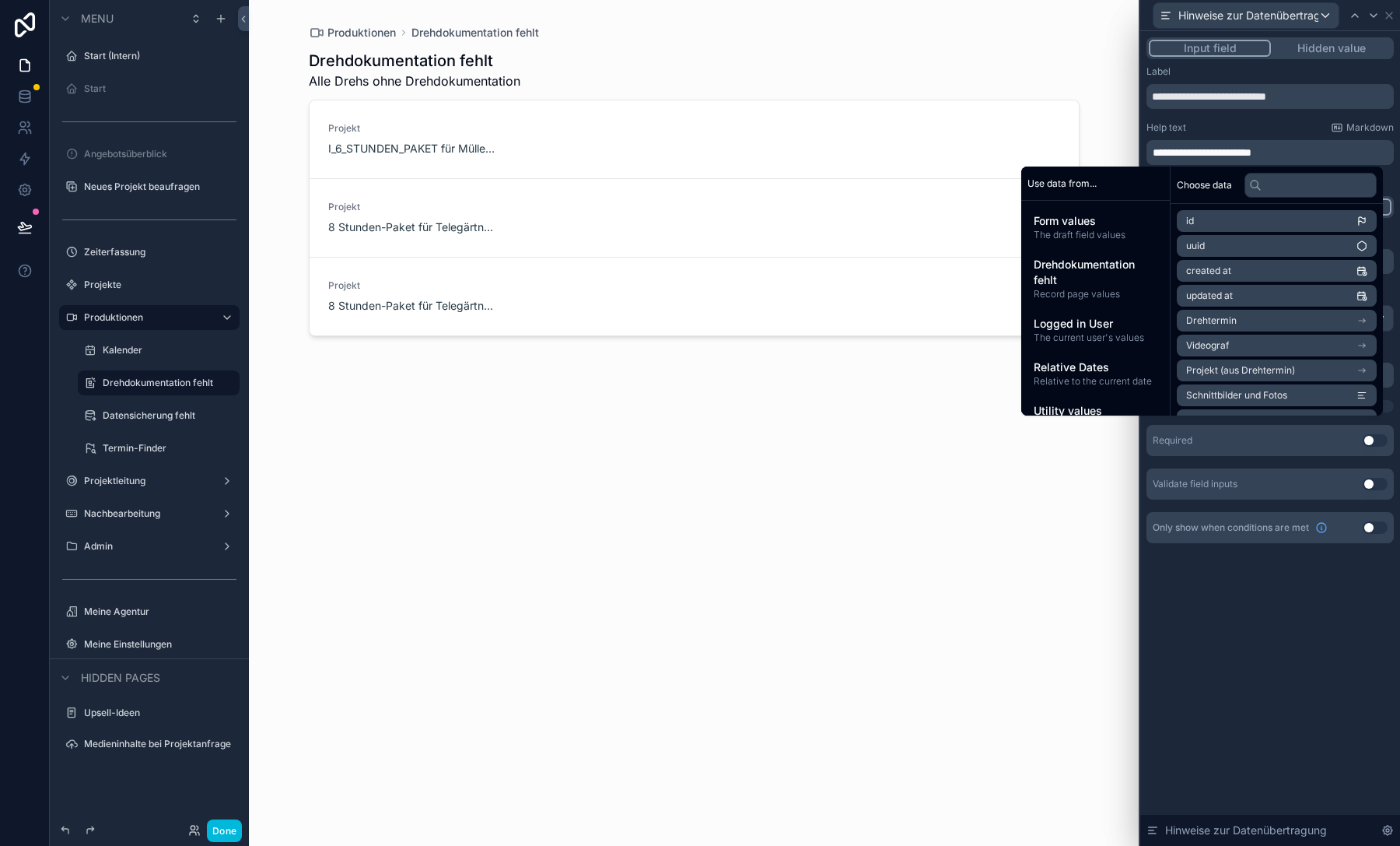
click at [1202, 121] on div "**********" at bounding box center [1270, 304] width 247 height 477
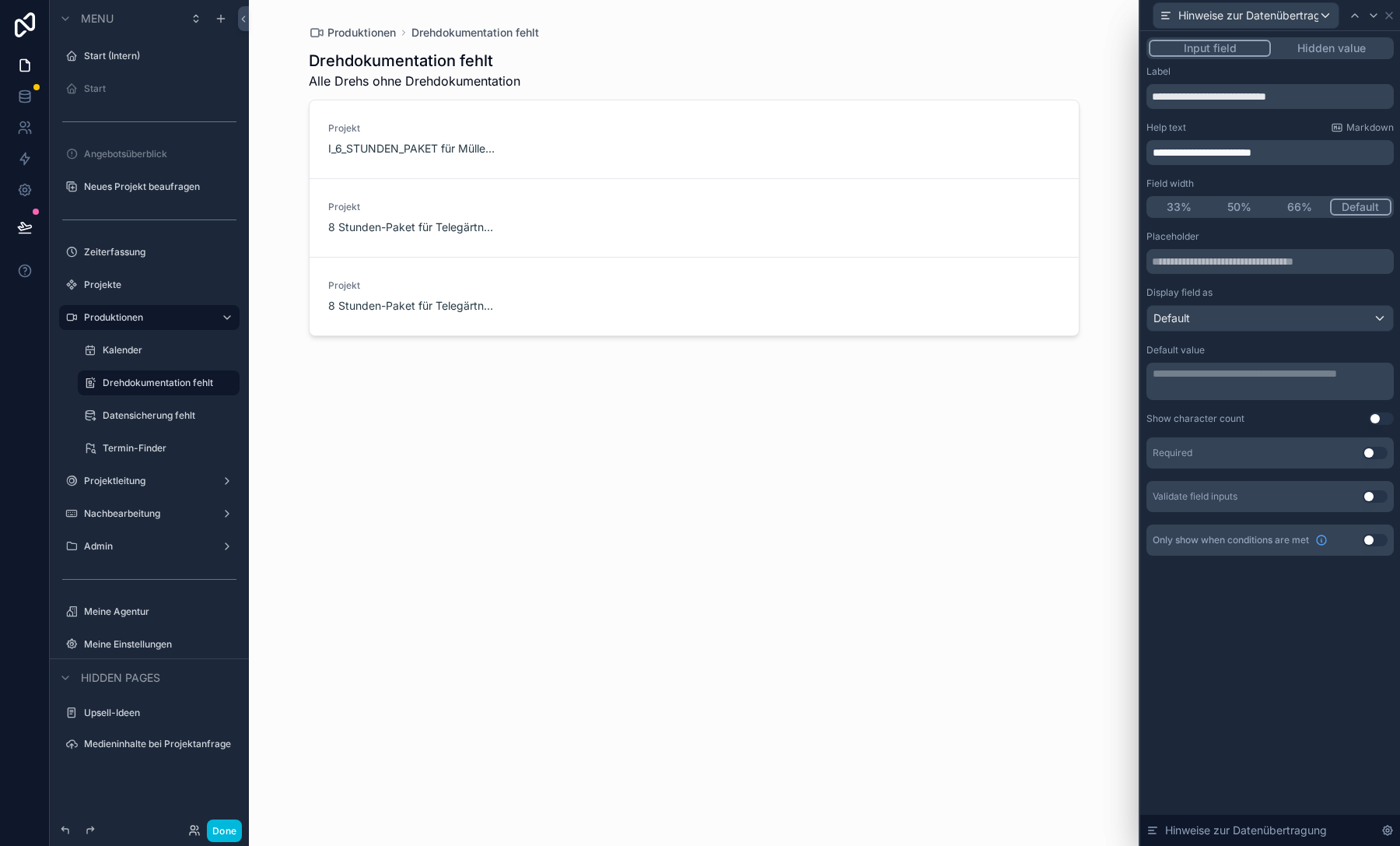
click at [1230, 302] on div "Display field as Default" at bounding box center [1270, 309] width 247 height 45
click at [1230, 336] on div "**********" at bounding box center [1270, 371] width 247 height 282
click at [1228, 318] on div "Default" at bounding box center [1270, 318] width 246 height 25
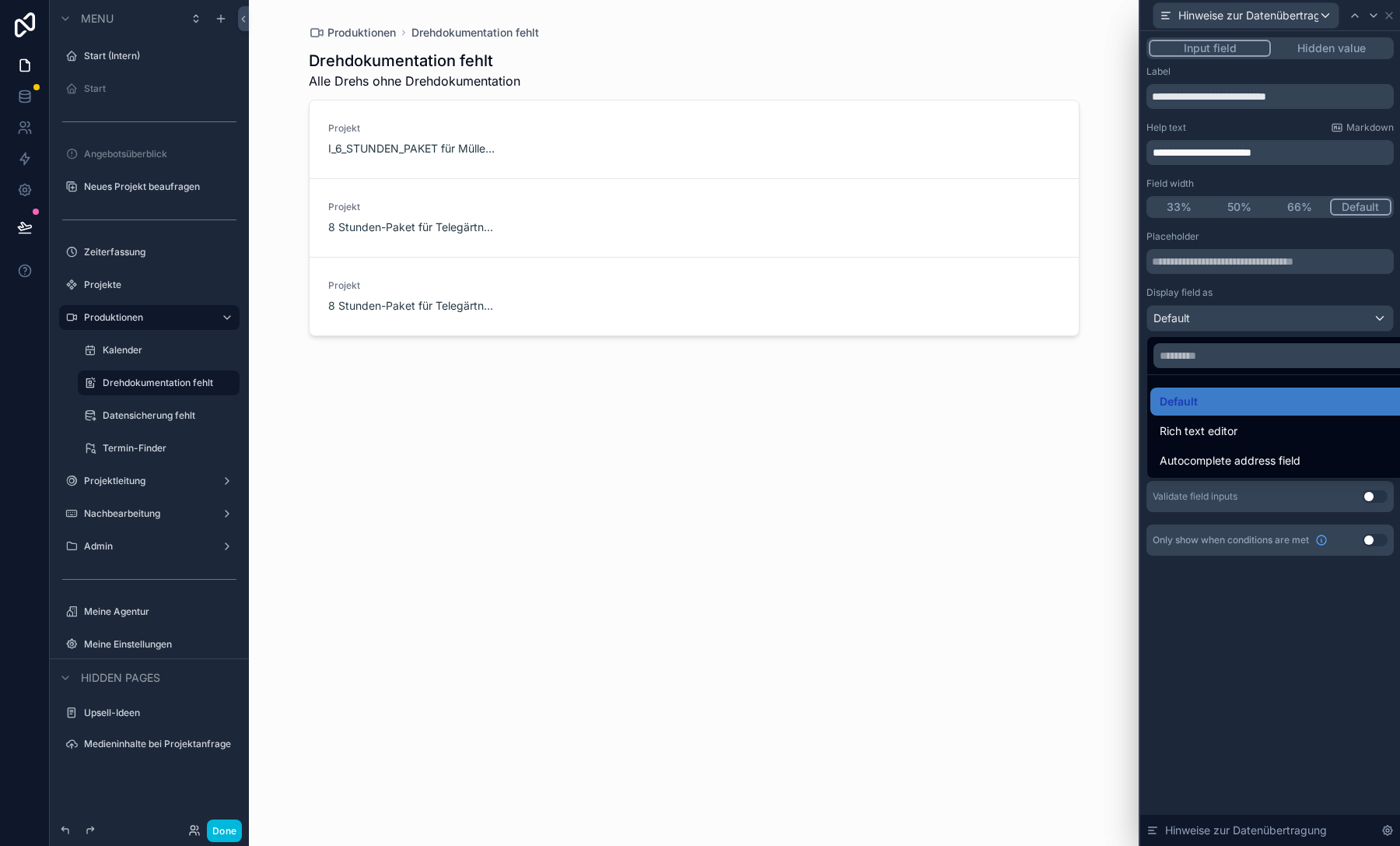
click at [1215, 428] on span "Rich text editor" at bounding box center [1198, 431] width 77 height 19
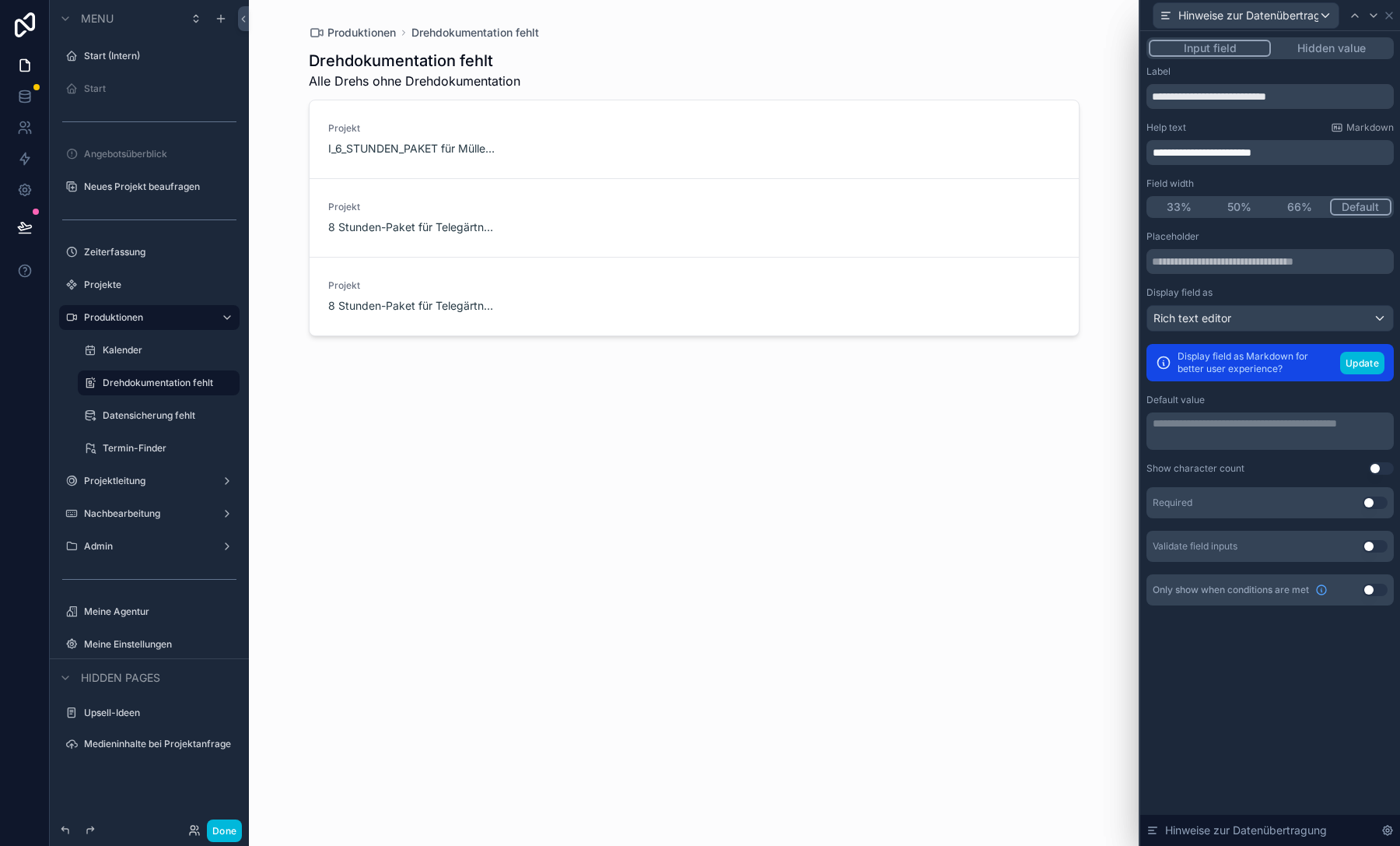
click at [1356, 358] on button "Update" at bounding box center [1361, 363] width 44 height 23
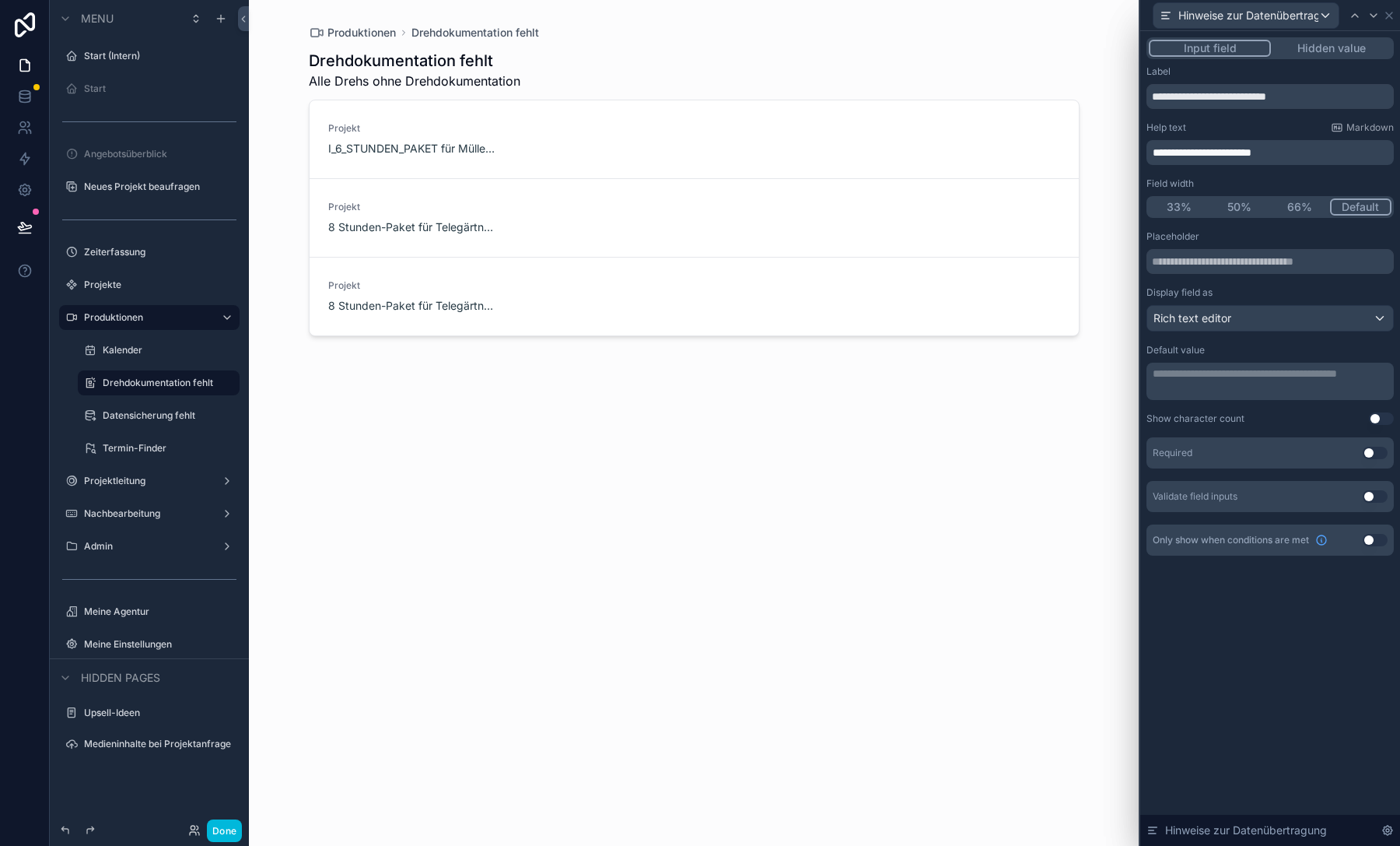
click at [1373, 449] on button "Use setting" at bounding box center [1375, 452] width 25 height 12
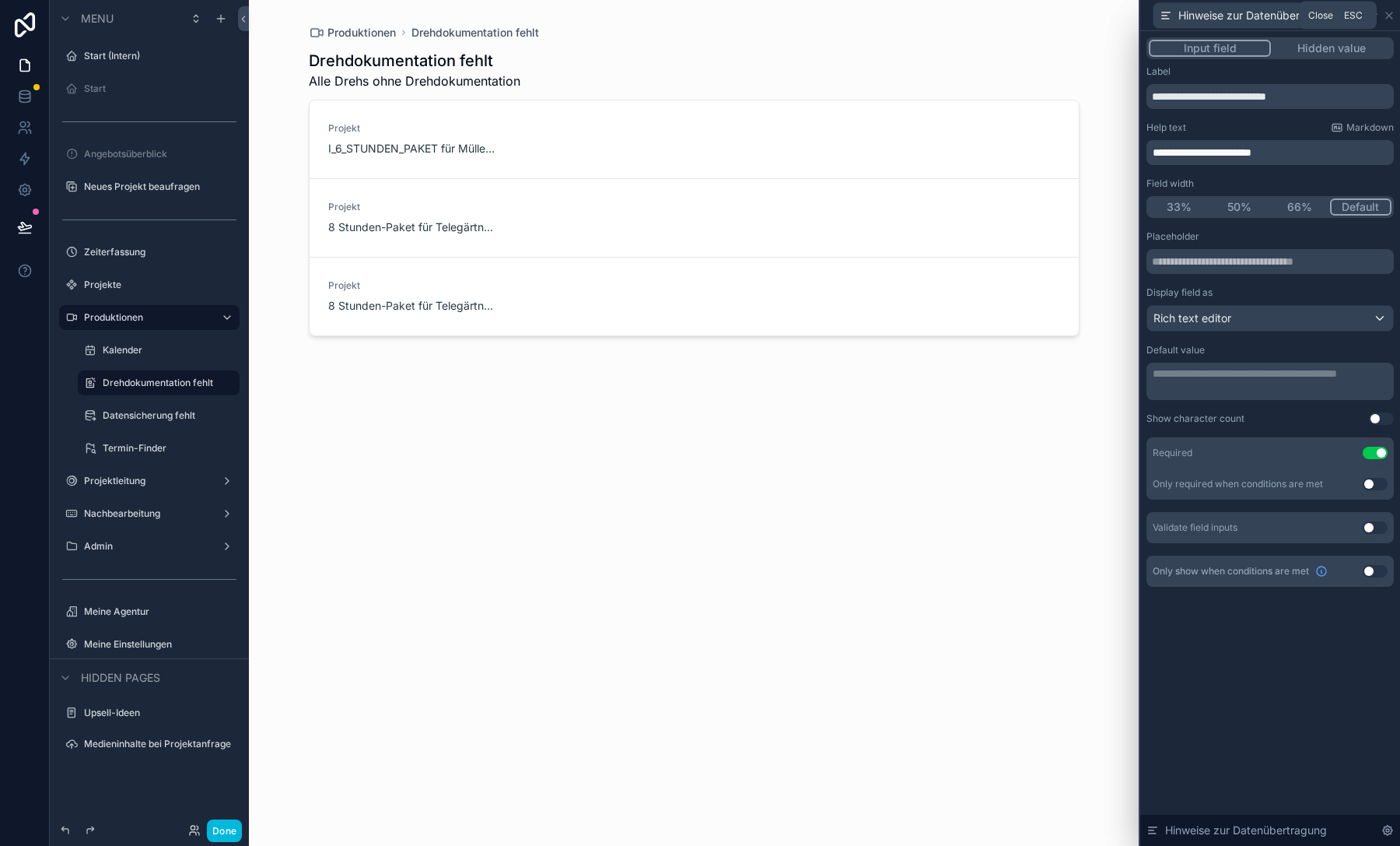
click at [1385, 15] on icon at bounding box center [1388, 15] width 12 height 12
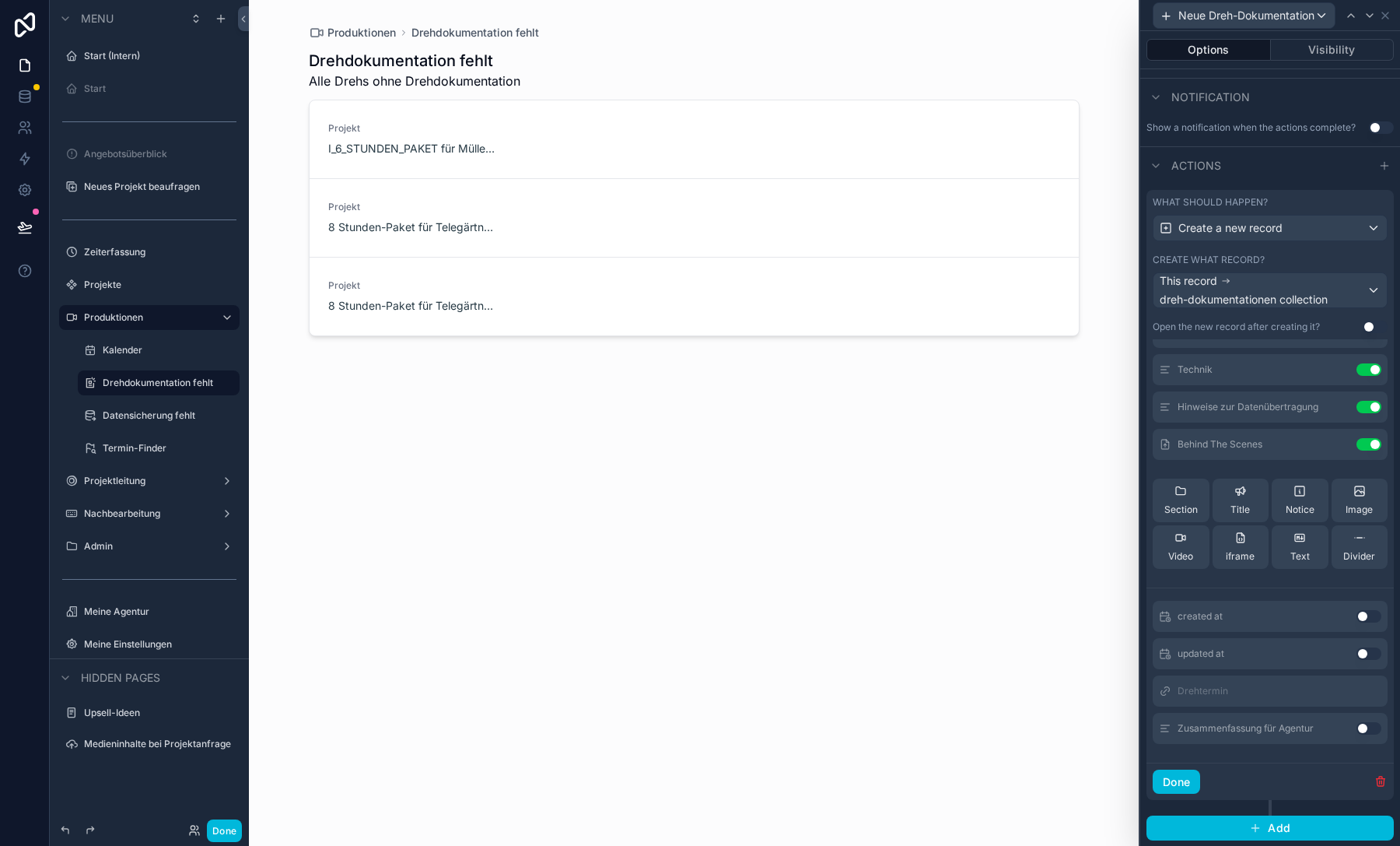
click at [1176, 784] on button "Done" at bounding box center [1176, 782] width 47 height 25
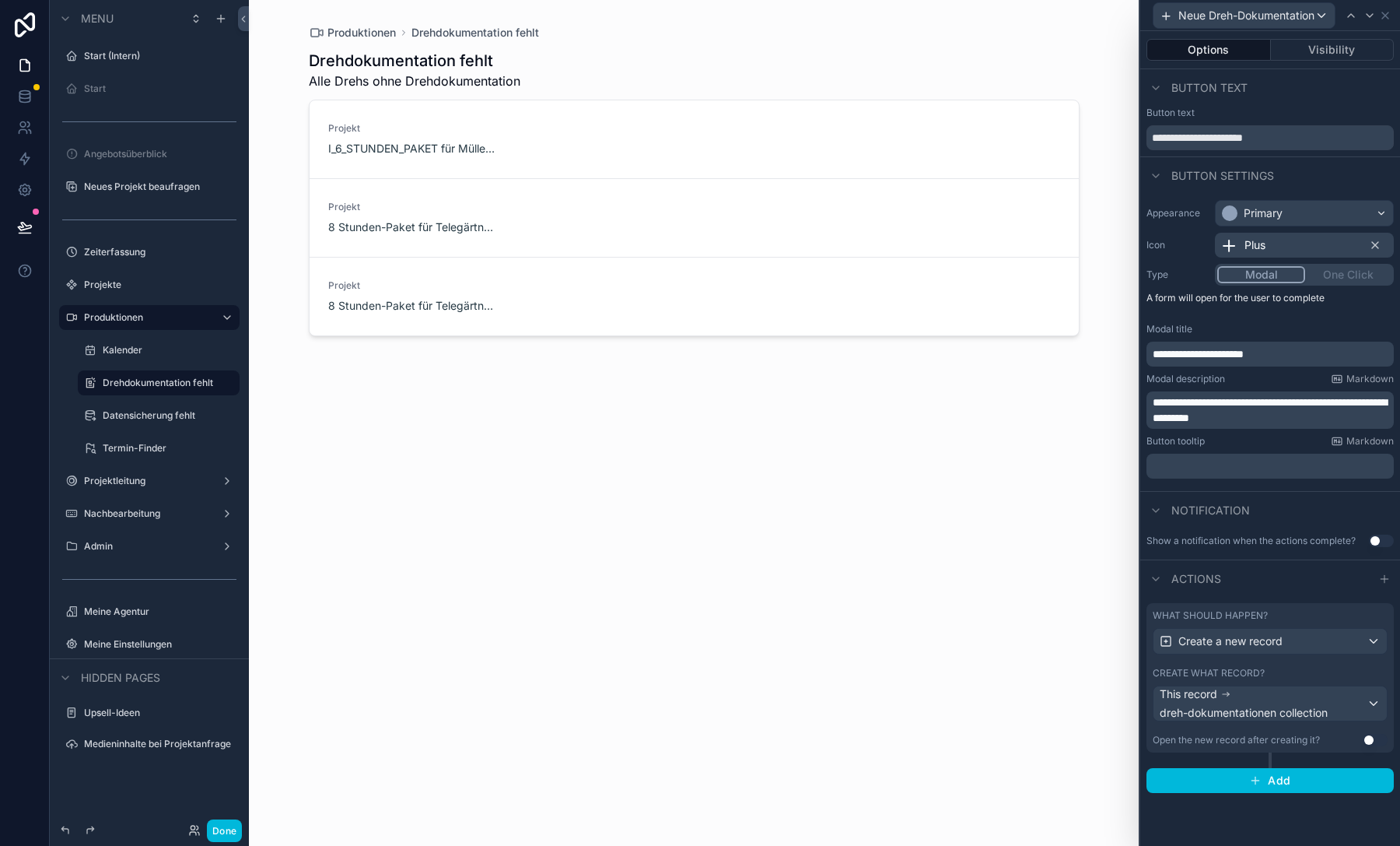
scroll to position [0, 0]
click at [1383, 19] on icon at bounding box center [1384, 15] width 12 height 12
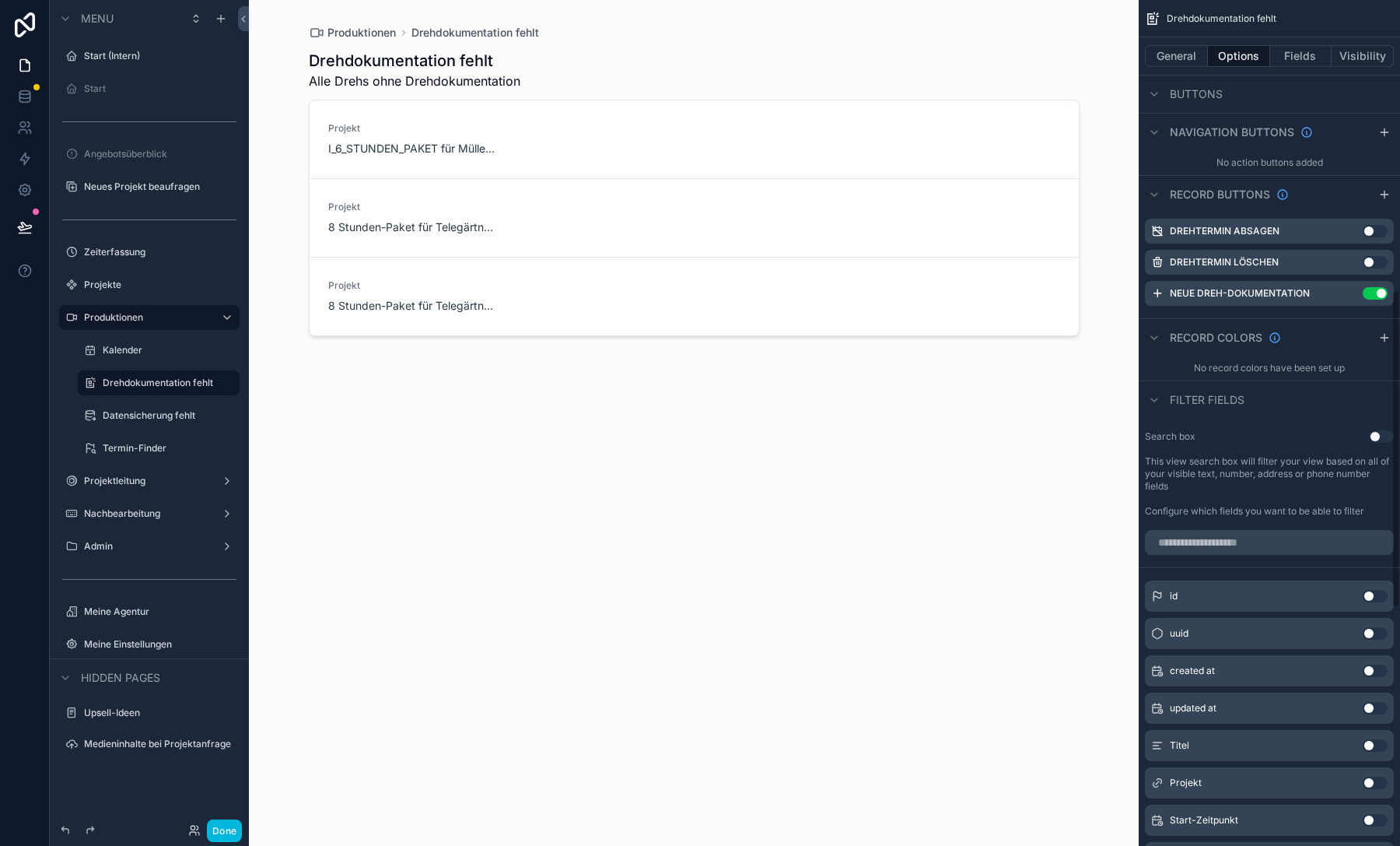
click at [1326, 14] on div "Drehdokumentation fehlt" at bounding box center [1268, 19] width 261 height 38
click at [161, 409] on label "Datensicherung fehlt" at bounding box center [166, 415] width 127 height 12
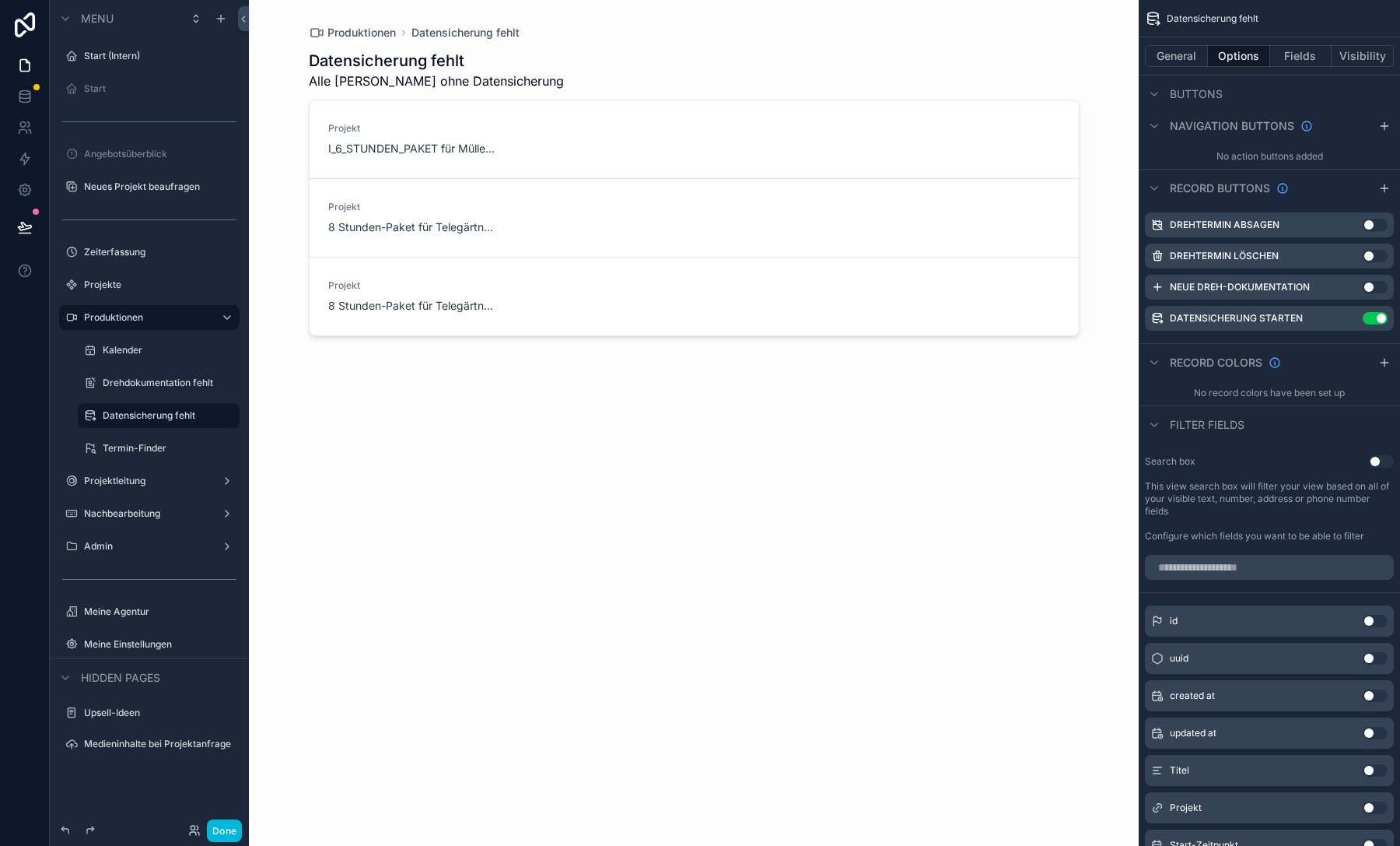
click at [549, 142] on div "scrollable content" at bounding box center [694, 413] width 796 height 827
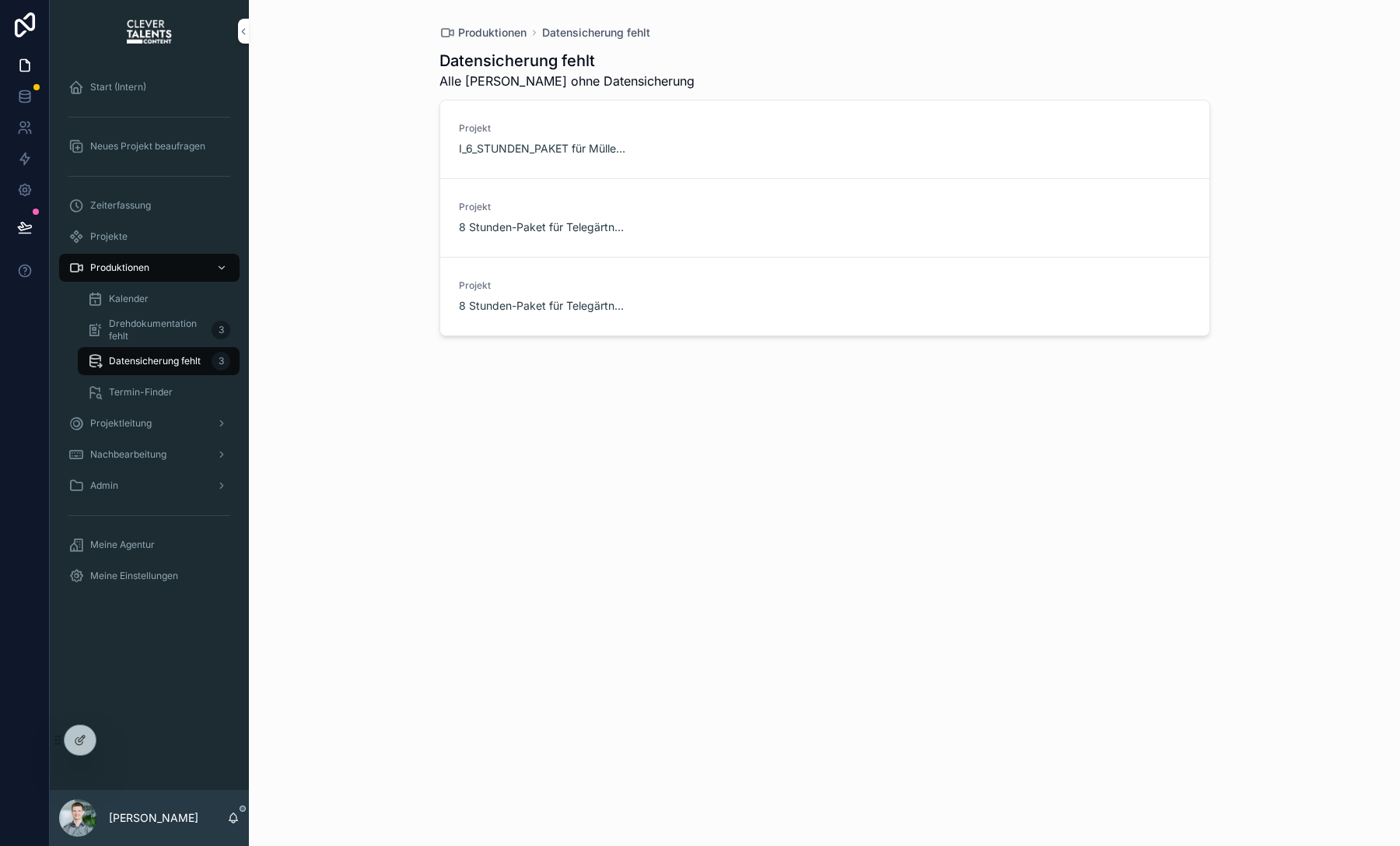
click at [0, 0] on span "Datensicherung starten" at bounding box center [0, 0] width 0 height 0
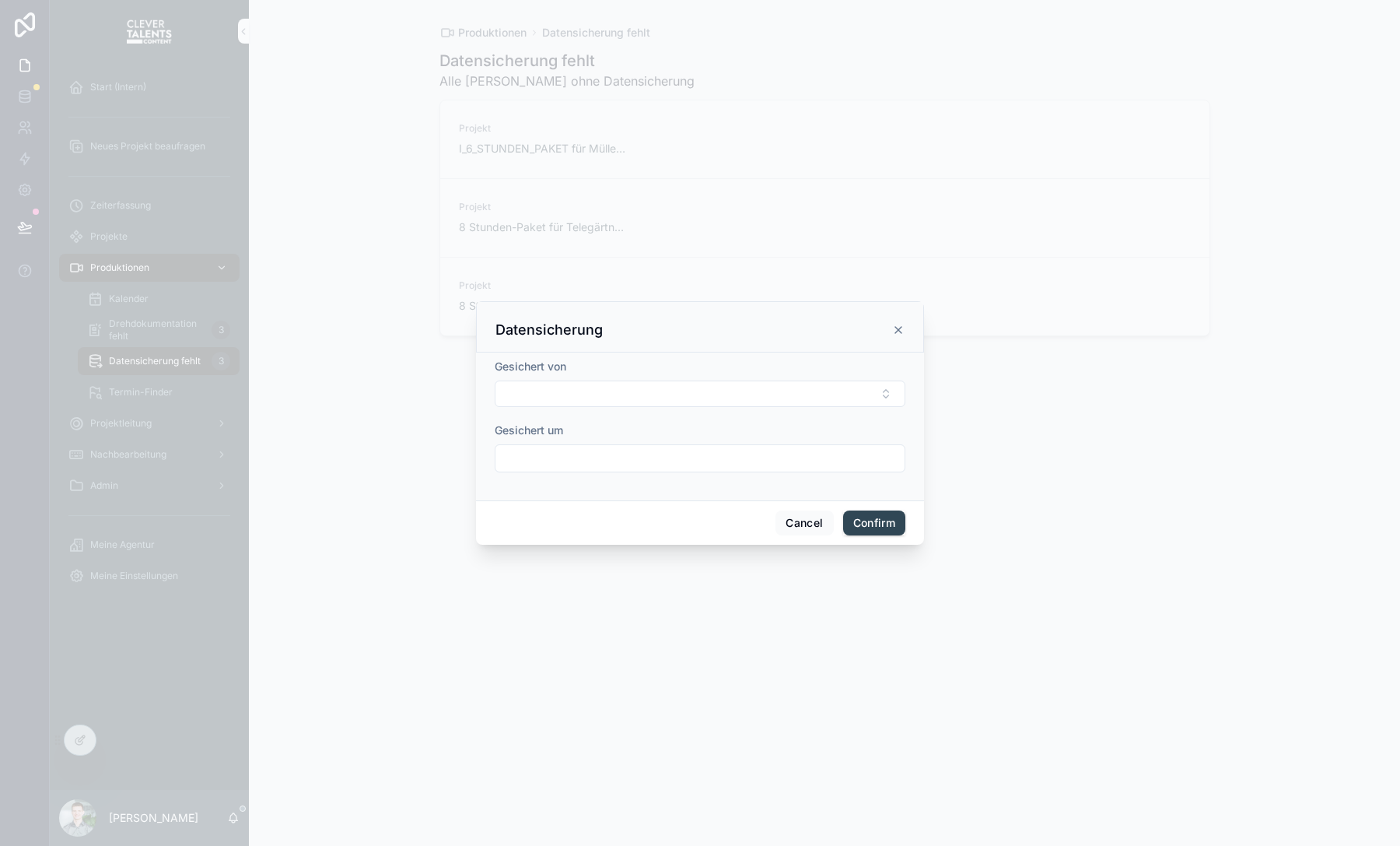
click at [890, 327] on div "Datensicherung" at bounding box center [700, 330] width 409 height 19
click at [899, 328] on icon at bounding box center [898, 329] width 12 height 12
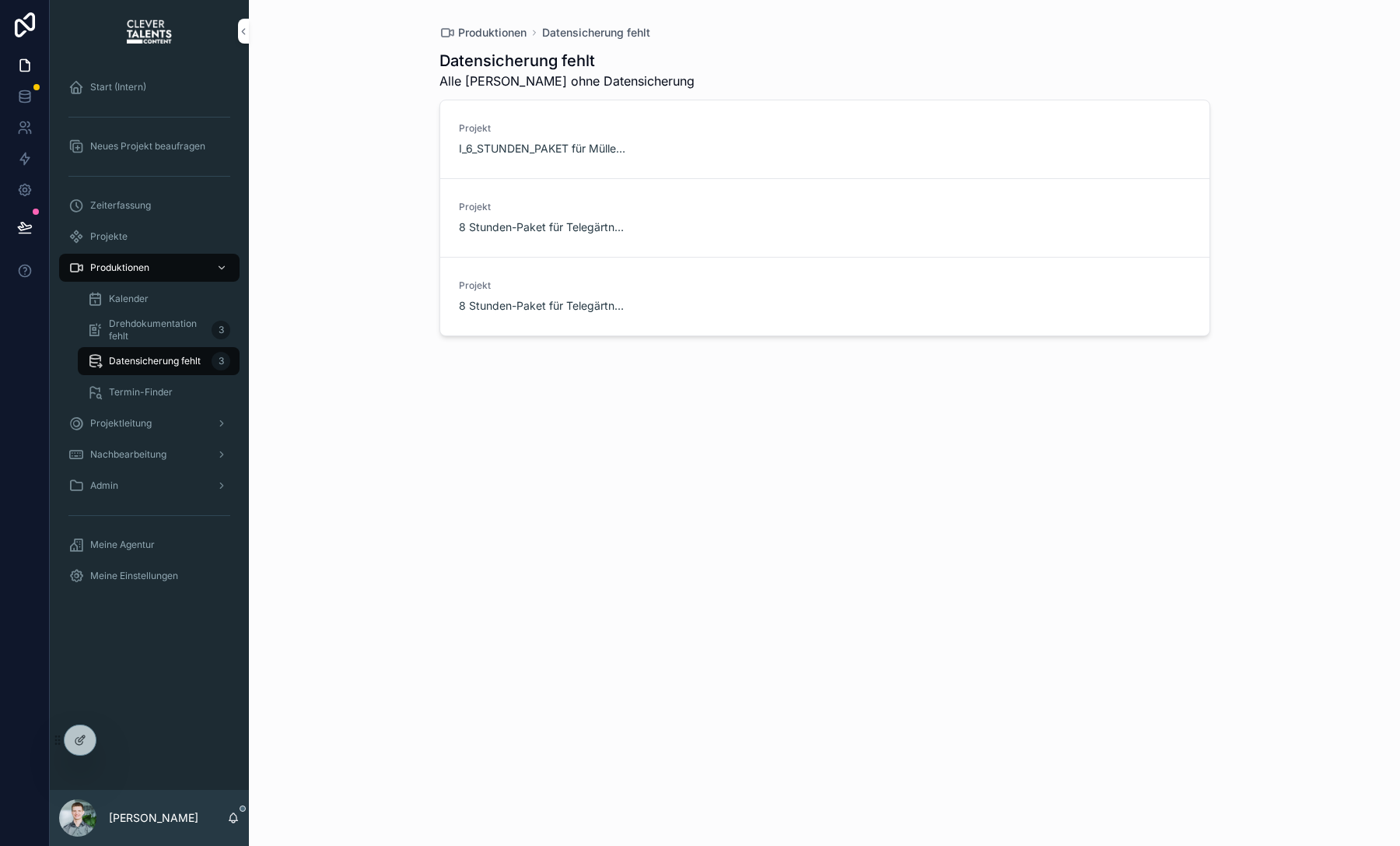
click at [311, 224] on div "Produktionen Datensicherung fehlt Datensicherung fehlt Alle [PERSON_NAME] ohne …" at bounding box center [824, 423] width 1151 height 846
click at [140, 334] on span "Drehdokumentation fehlt" at bounding box center [156, 330] width 96 height 25
click at [146, 357] on span "Datensicherung fehlt" at bounding box center [154, 360] width 91 height 12
click at [146, 340] on span "Drehdokumentation fehlt" at bounding box center [156, 330] width 96 height 25
click at [147, 357] on span "Datensicherung fehlt" at bounding box center [154, 360] width 91 height 12
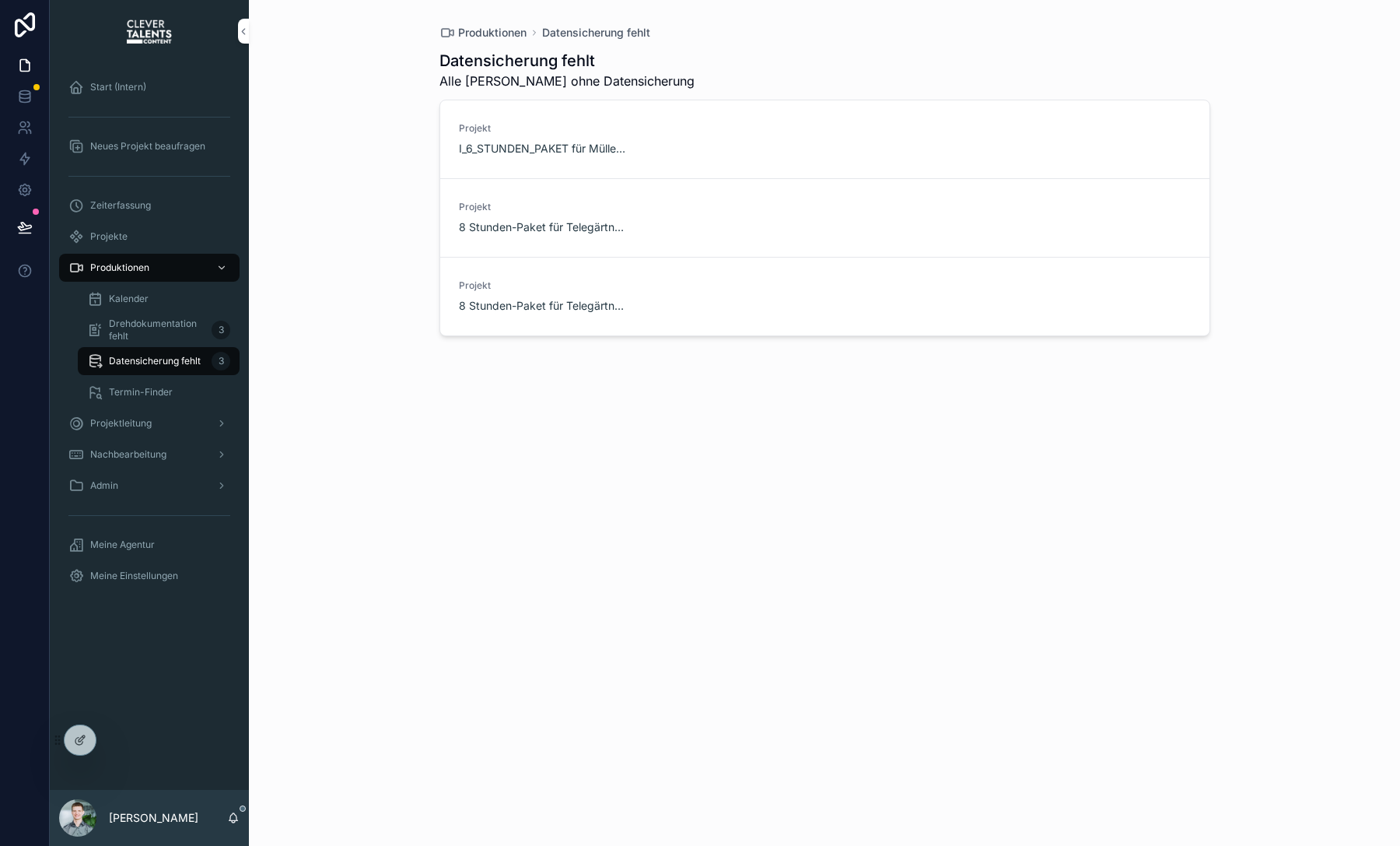
click at [0, 0] on span "Datensicherung starten" at bounding box center [0, 0] width 0 height 0
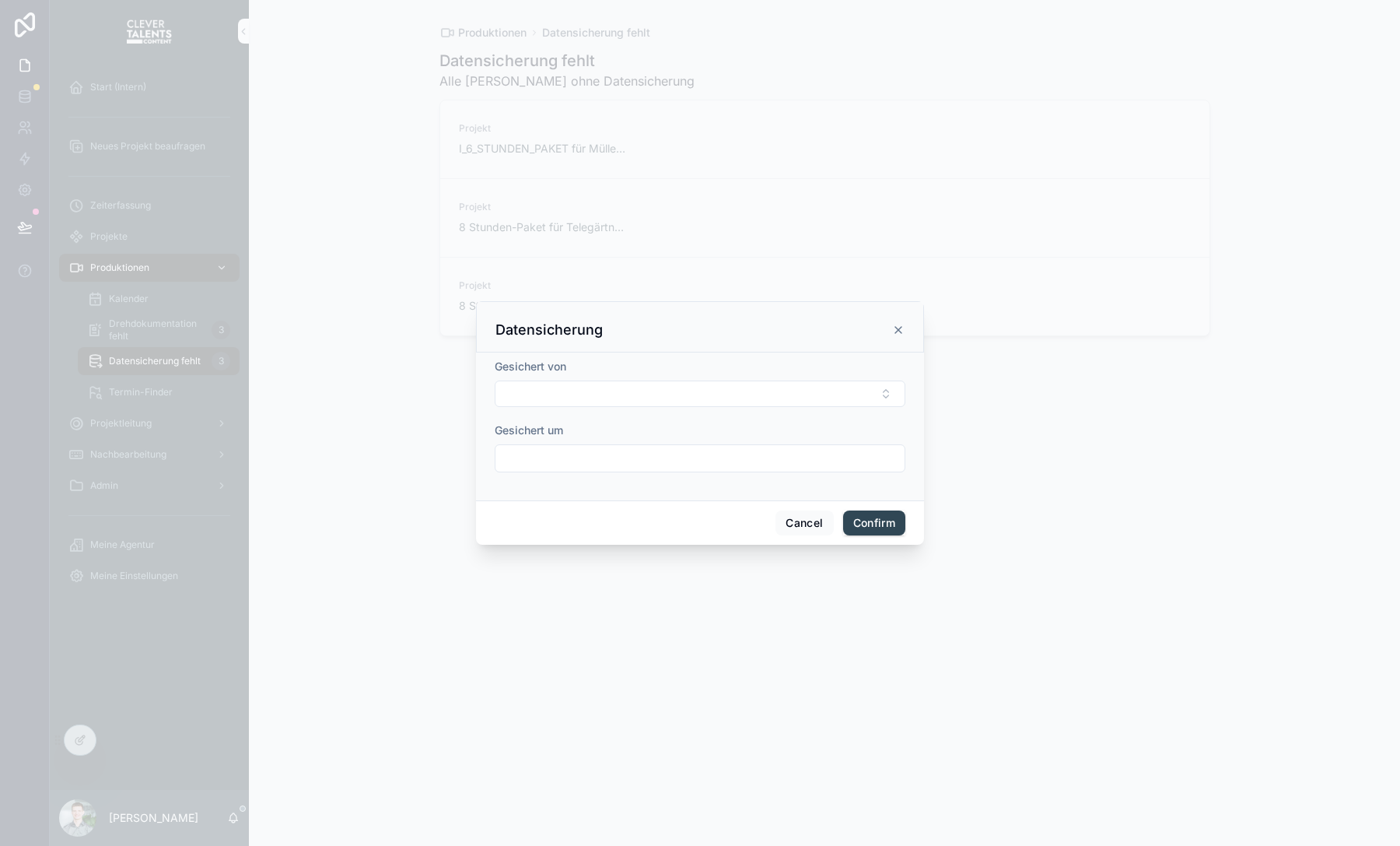
click at [898, 329] on icon at bounding box center [898, 329] width 7 height 7
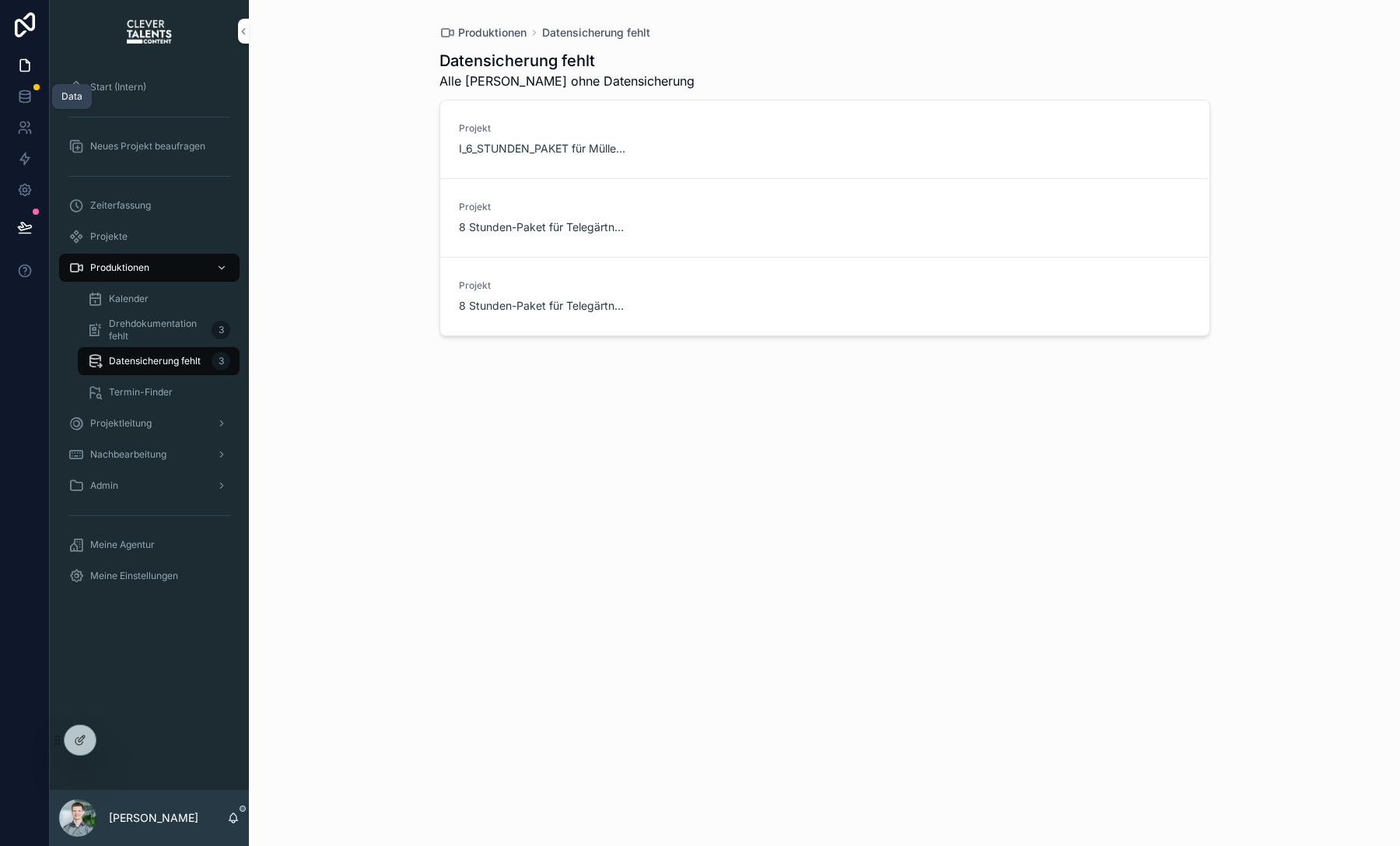
click at [23, 89] on icon at bounding box center [25, 96] width 15 height 15
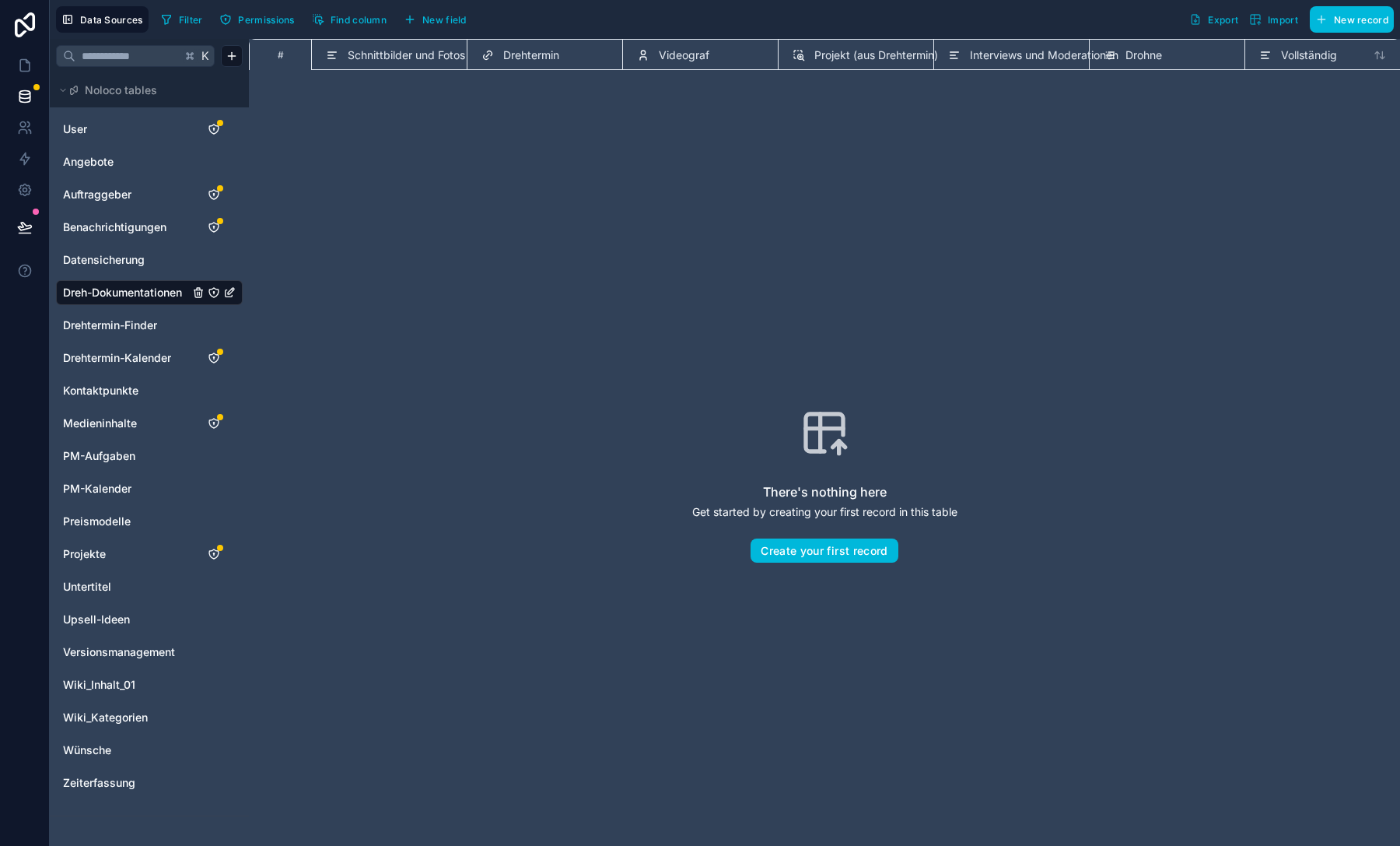
click at [135, 254] on span "Datensicherung" at bounding box center [104, 259] width 82 height 15
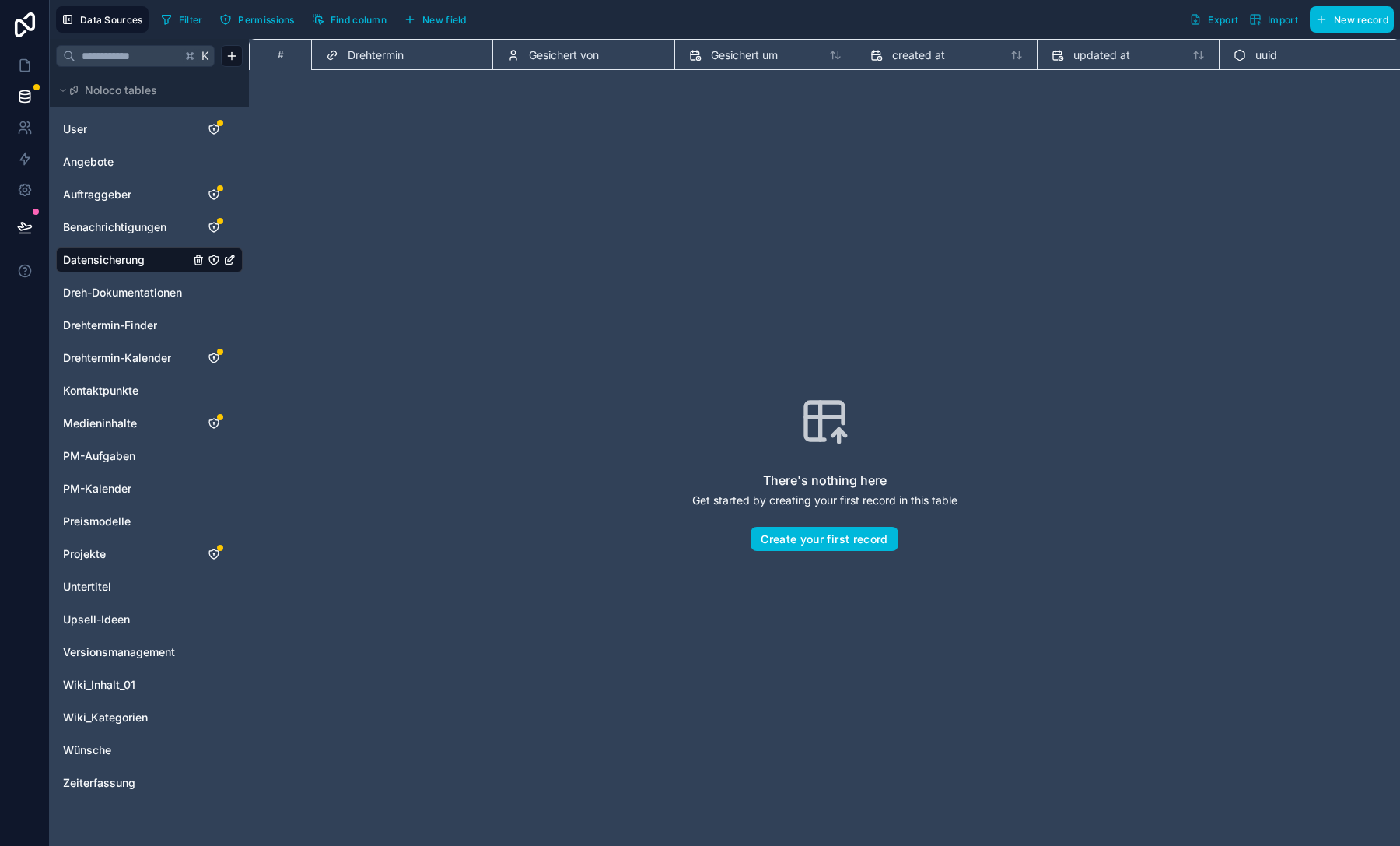
click at [375, 53] on span "Drehtermin" at bounding box center [375, 55] width 56 height 15
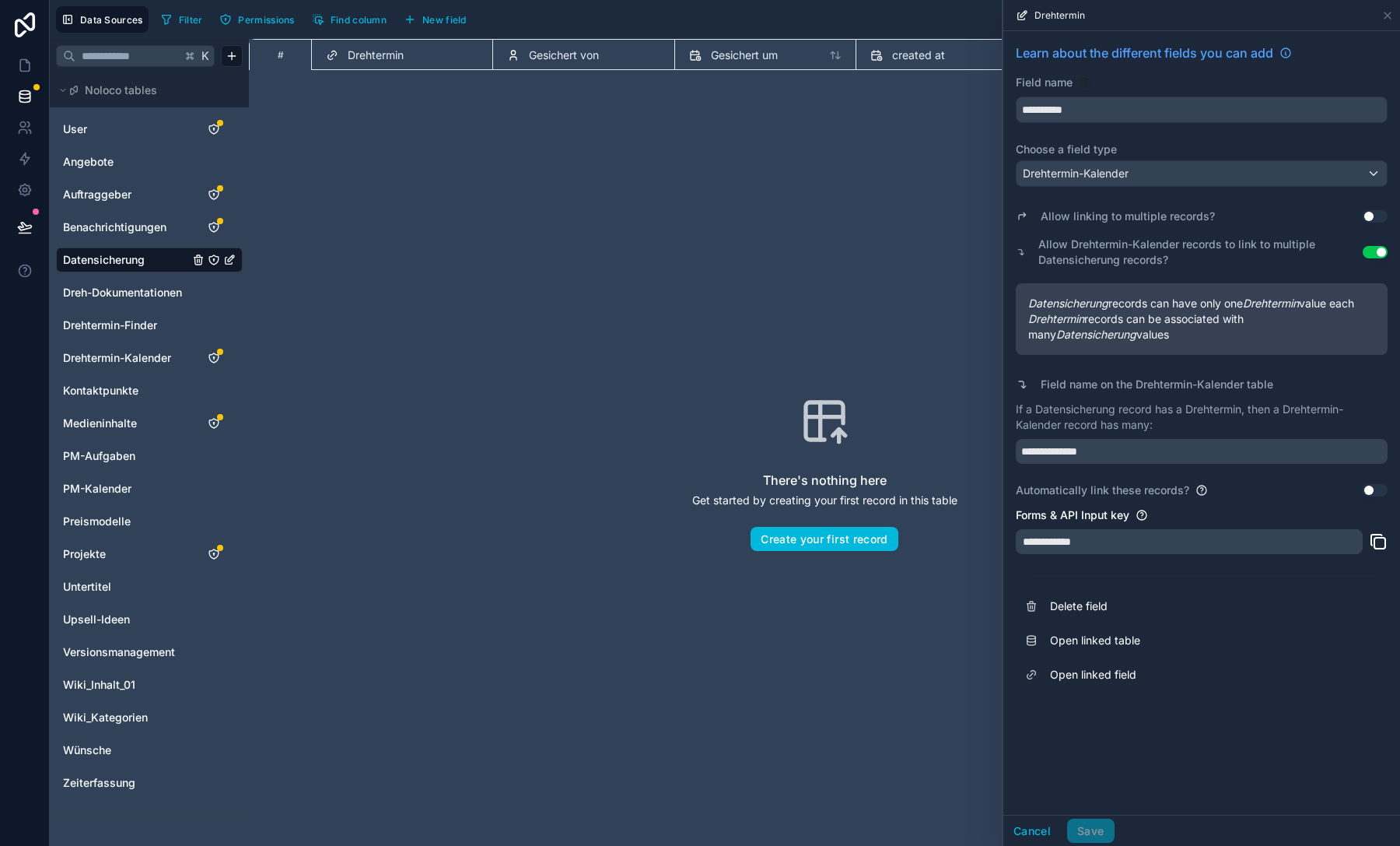
click at [1075, 592] on button "Delete field" at bounding box center [1201, 605] width 371 height 34
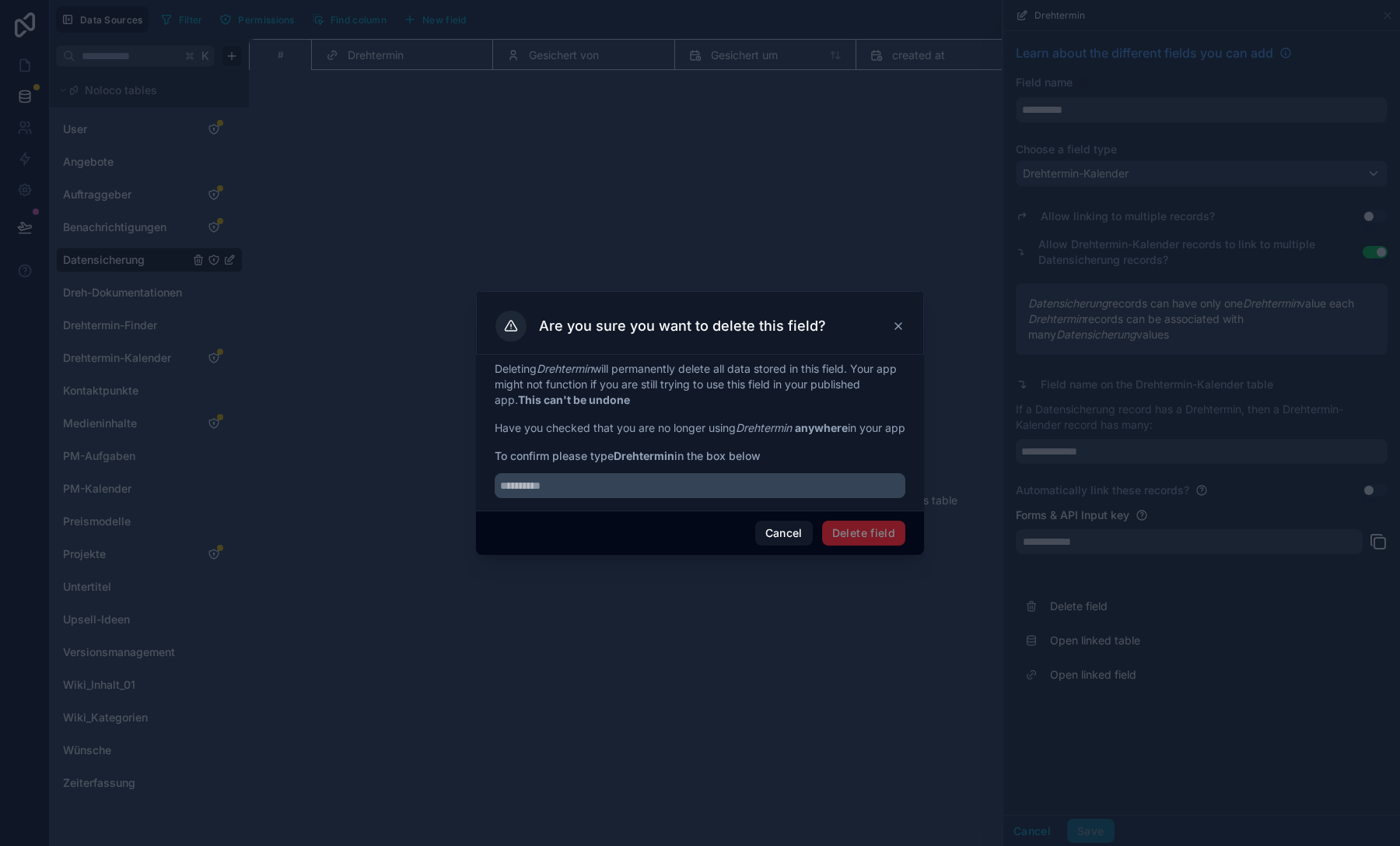
click at [589, 464] on span "To confirm please type Drehtermin in the box below" at bounding box center [700, 456] width 410 height 15
click at [627, 462] on strong "Drehtermin" at bounding box center [644, 456] width 60 height 13
copy strong "Drehtermin"
click at [695, 498] on input "text" at bounding box center [700, 485] width 410 height 25
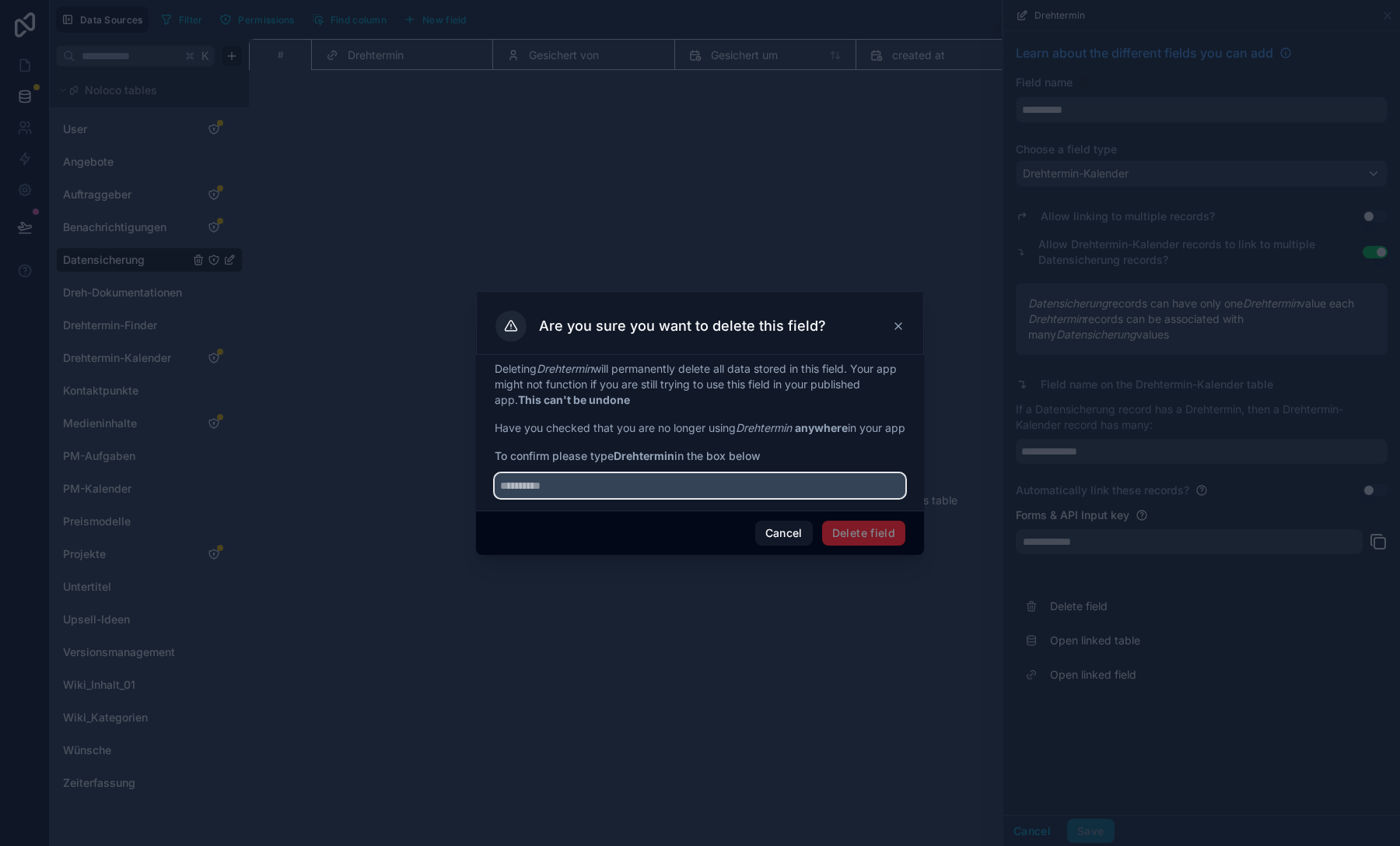
paste input "**********"
type input "**********"
click at [848, 532] on button "Delete field" at bounding box center [864, 533] width 83 height 25
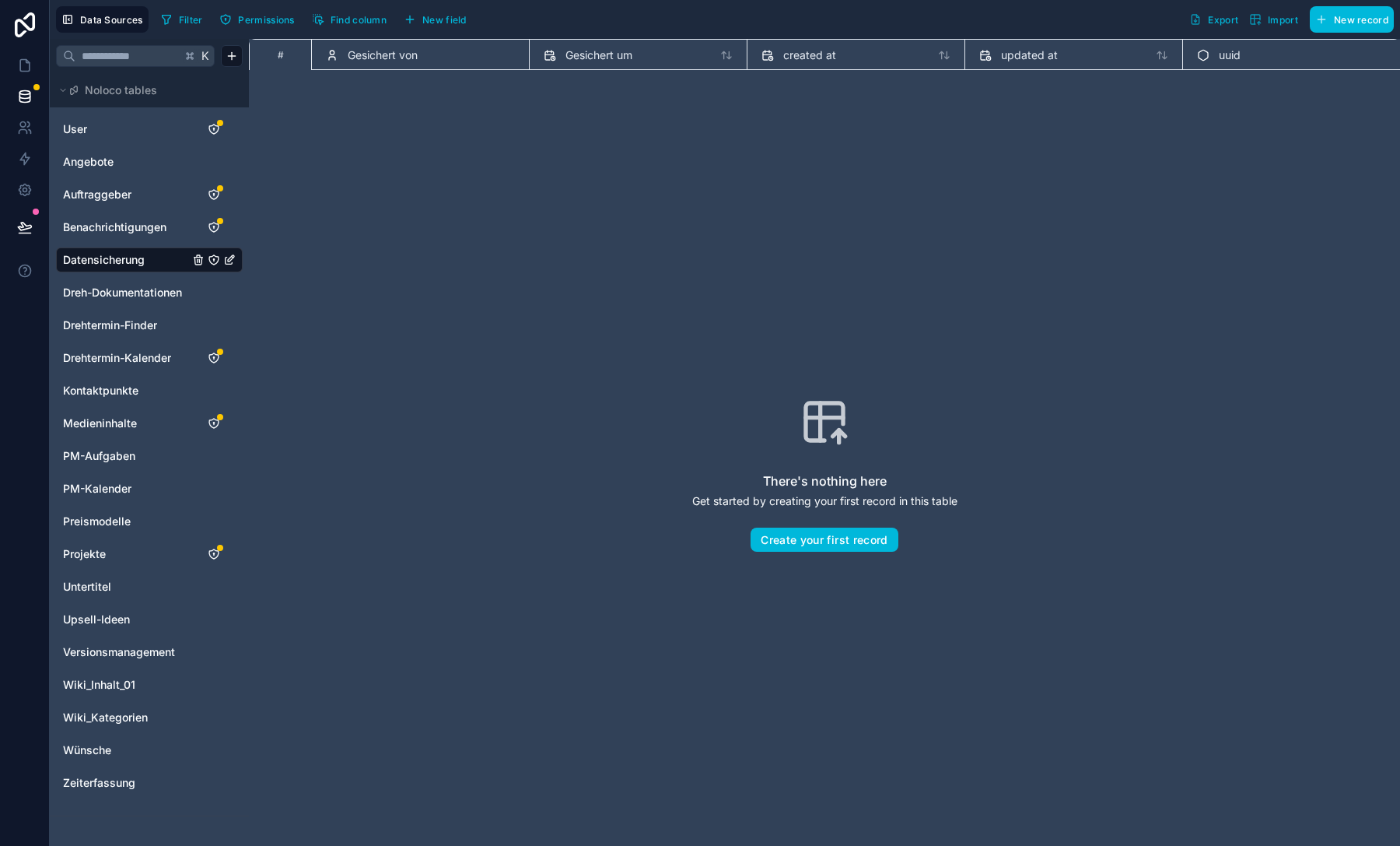
click at [435, 14] on span "New field" at bounding box center [444, 20] width 44 height 11
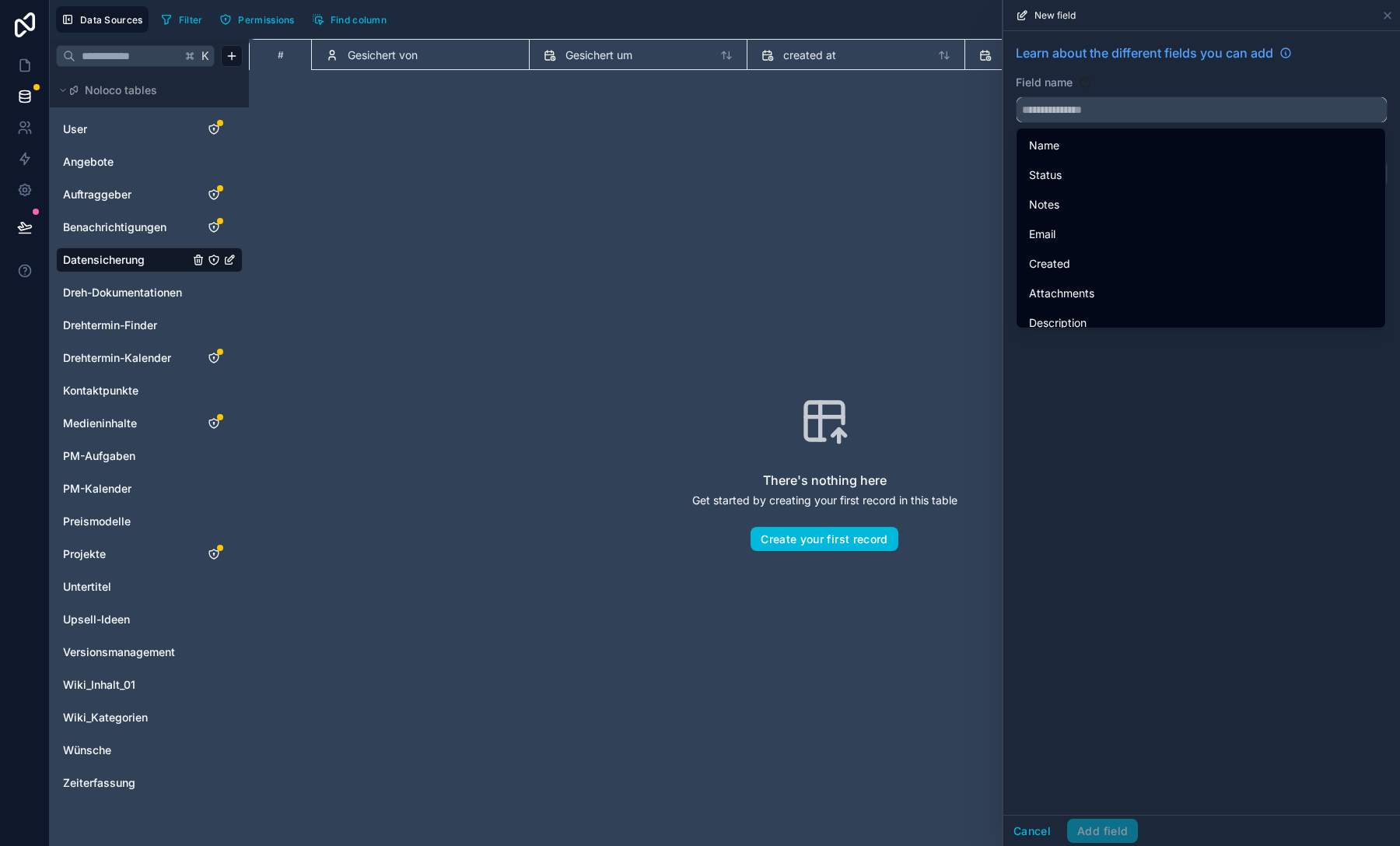
click at [1120, 108] on input "text" at bounding box center [1201, 109] width 371 height 25
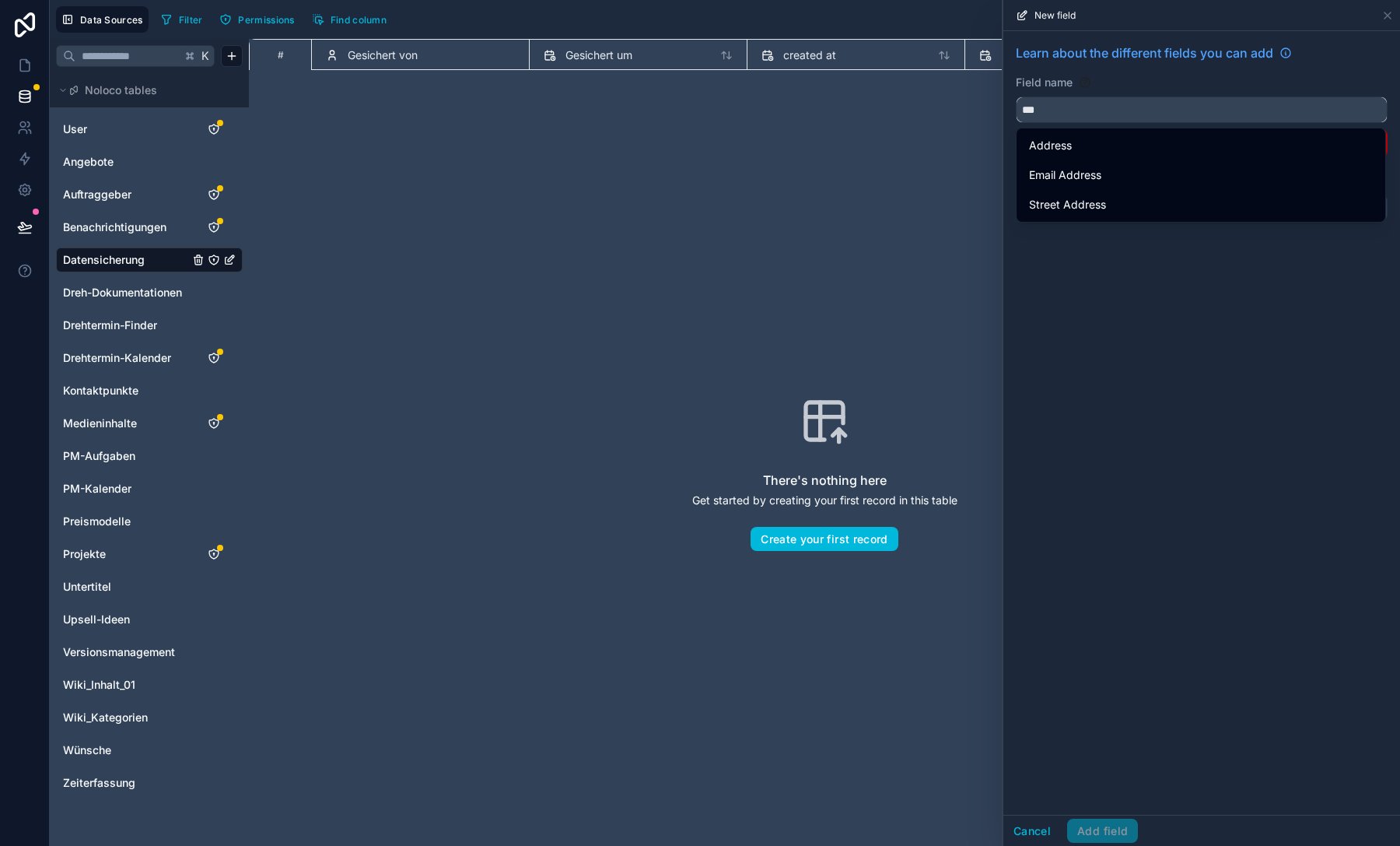
type input "****"
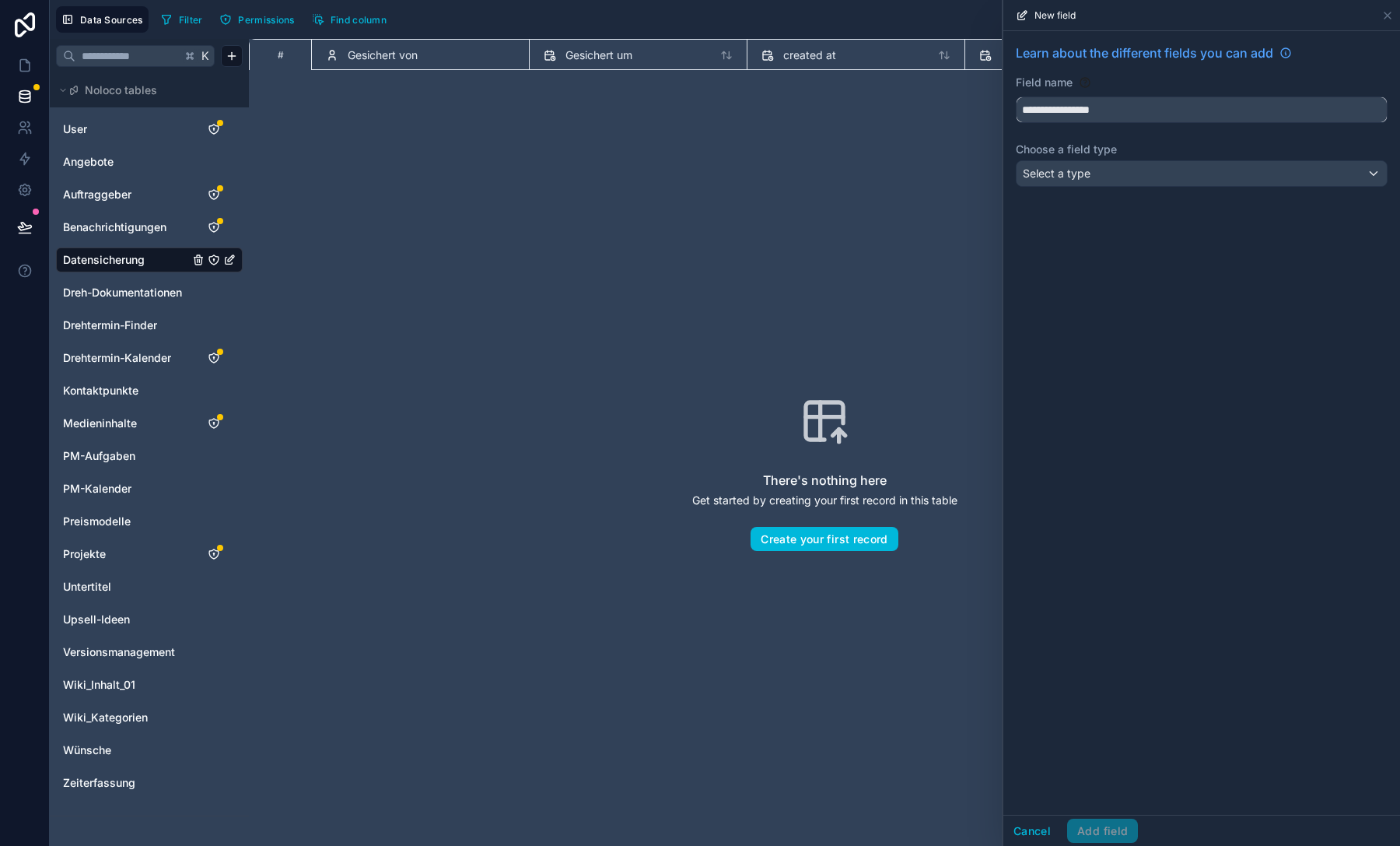
type input "**********"
click at [1151, 187] on div "**********" at bounding box center [1201, 118] width 397 height 174
click at [1148, 180] on div "Select a type" at bounding box center [1201, 174] width 371 height 25
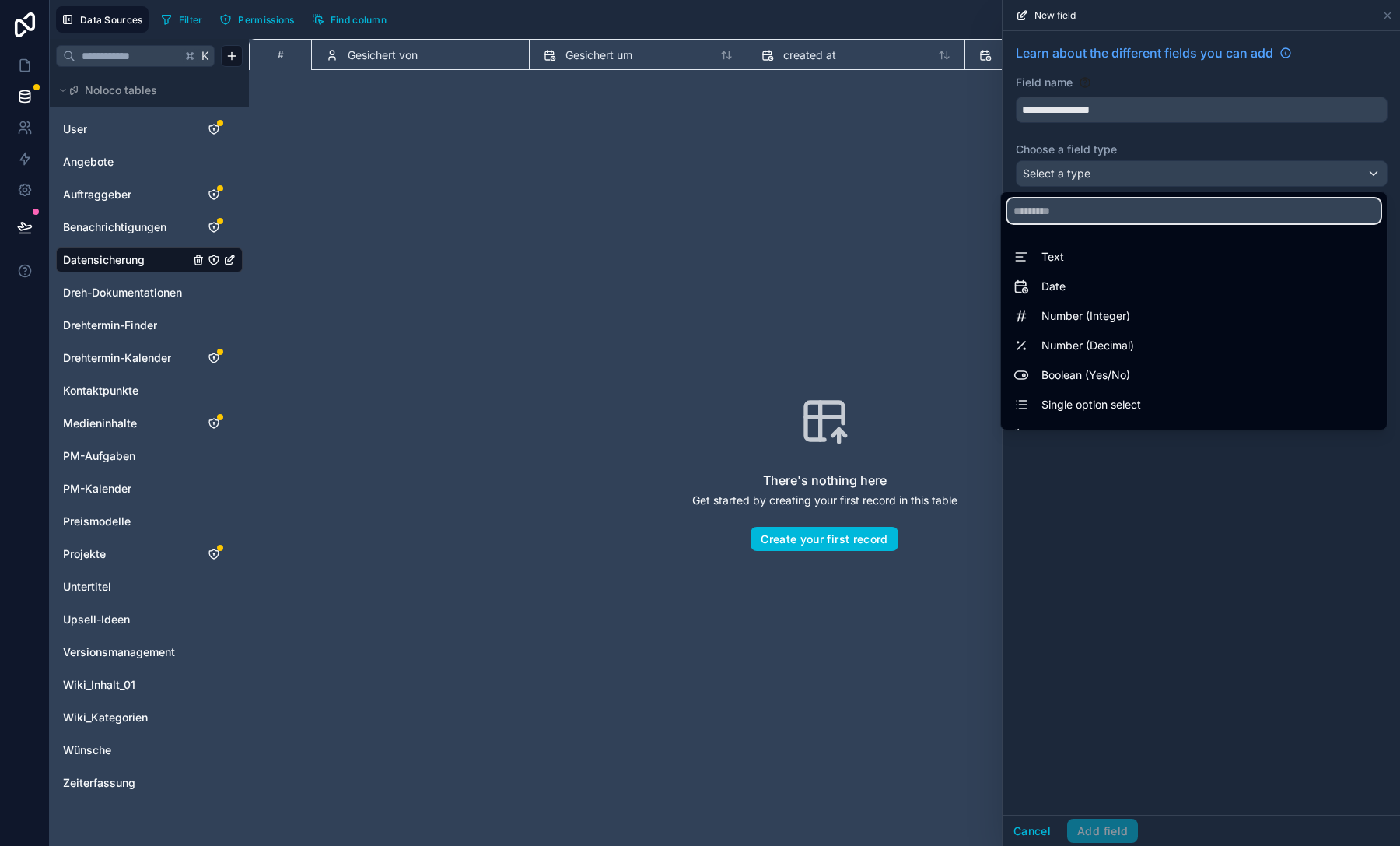
click at [1139, 218] on input "text" at bounding box center [1194, 210] width 373 height 25
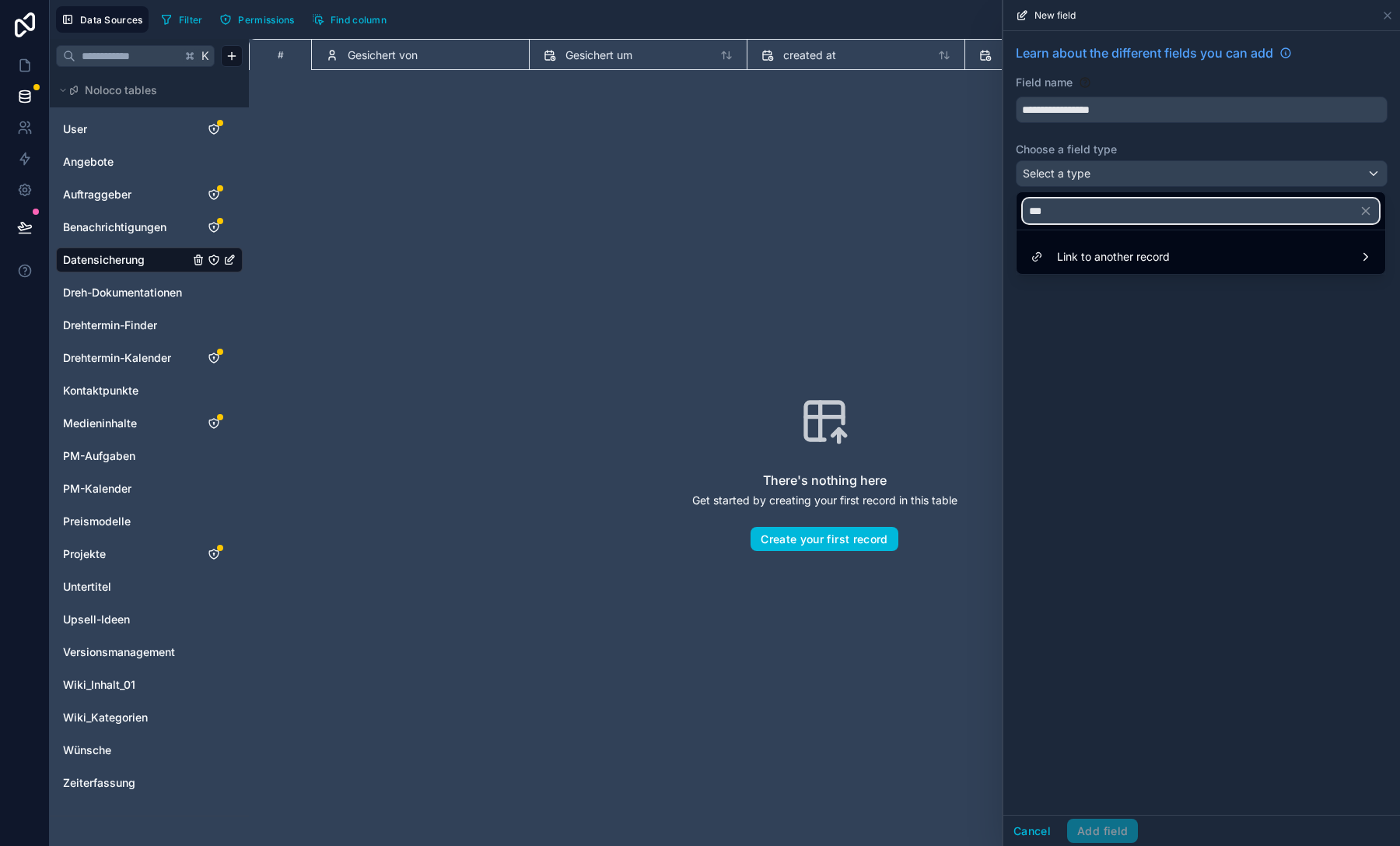
type input "***"
click at [1135, 271] on ul "Link to another record" at bounding box center [1200, 252] width 369 height 43
click at [1134, 259] on span "Link to another record" at bounding box center [1113, 257] width 113 height 19
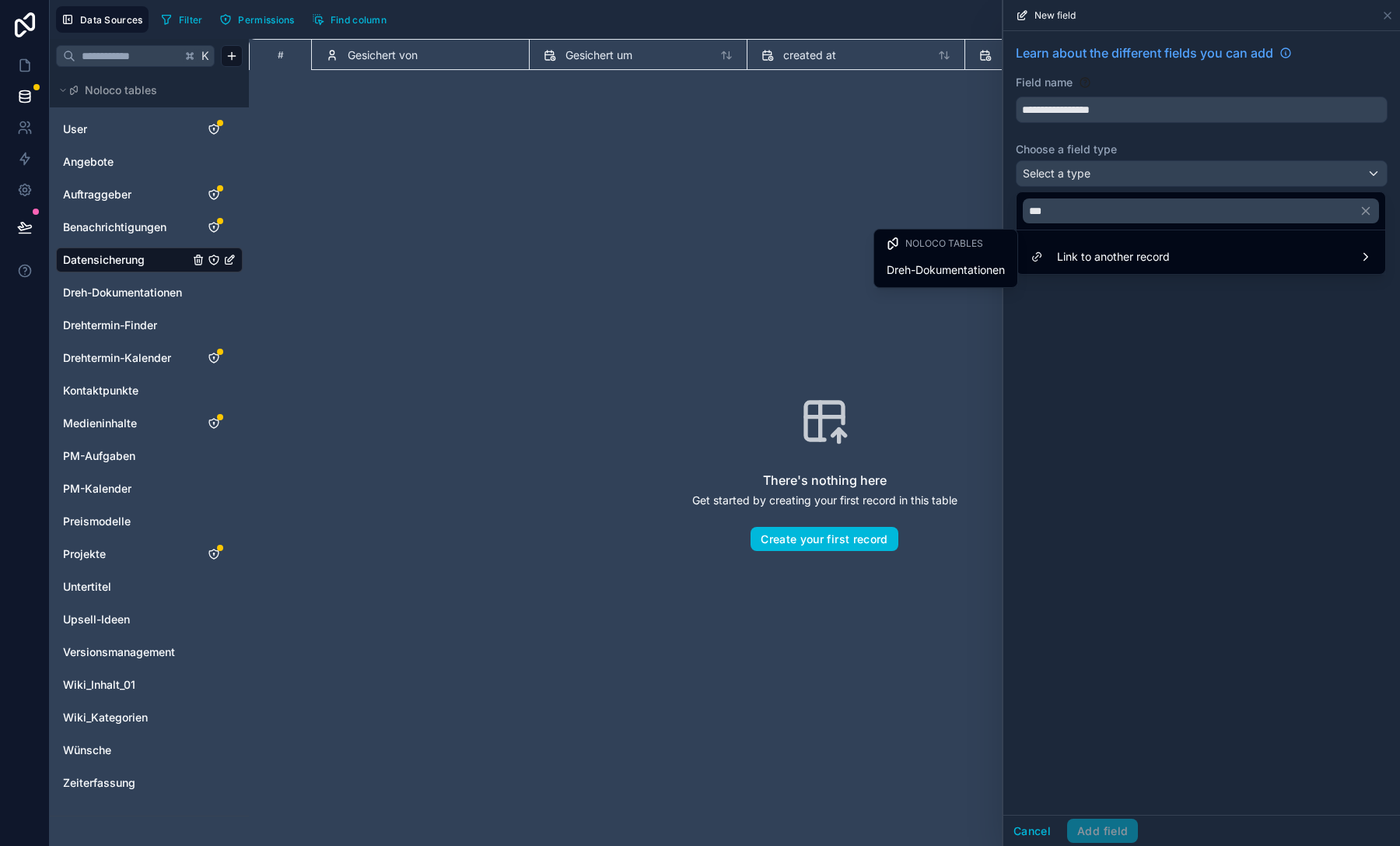
click at [969, 276] on span "Dreh-Dokumentationen" at bounding box center [945, 270] width 118 height 19
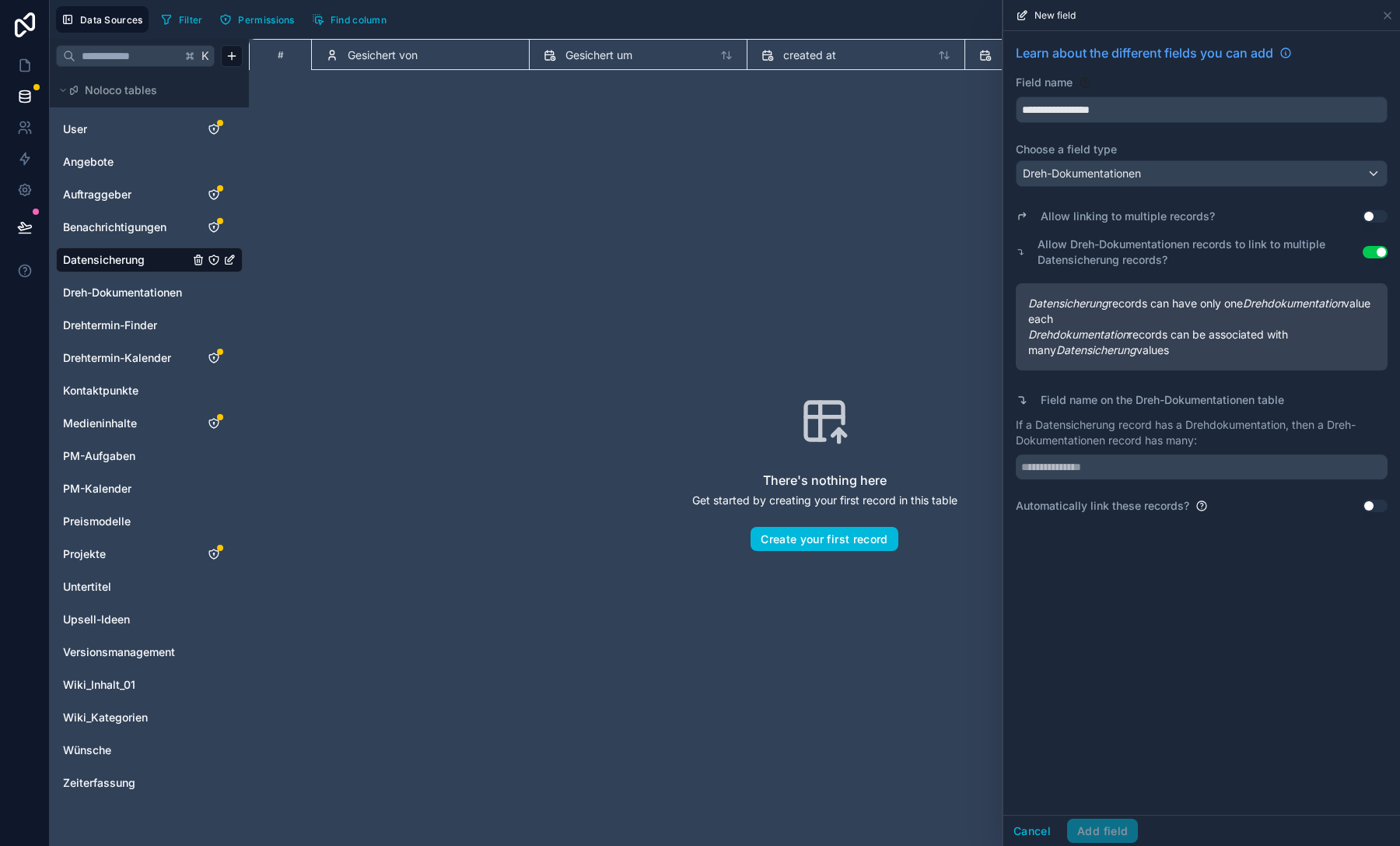
click at [1055, 421] on p "If a Datensicherung record has a Drehdokumentation, then a Dreh-Dokumentationen…" at bounding box center [1201, 432] width 371 height 31
copy p "Datensicherung"
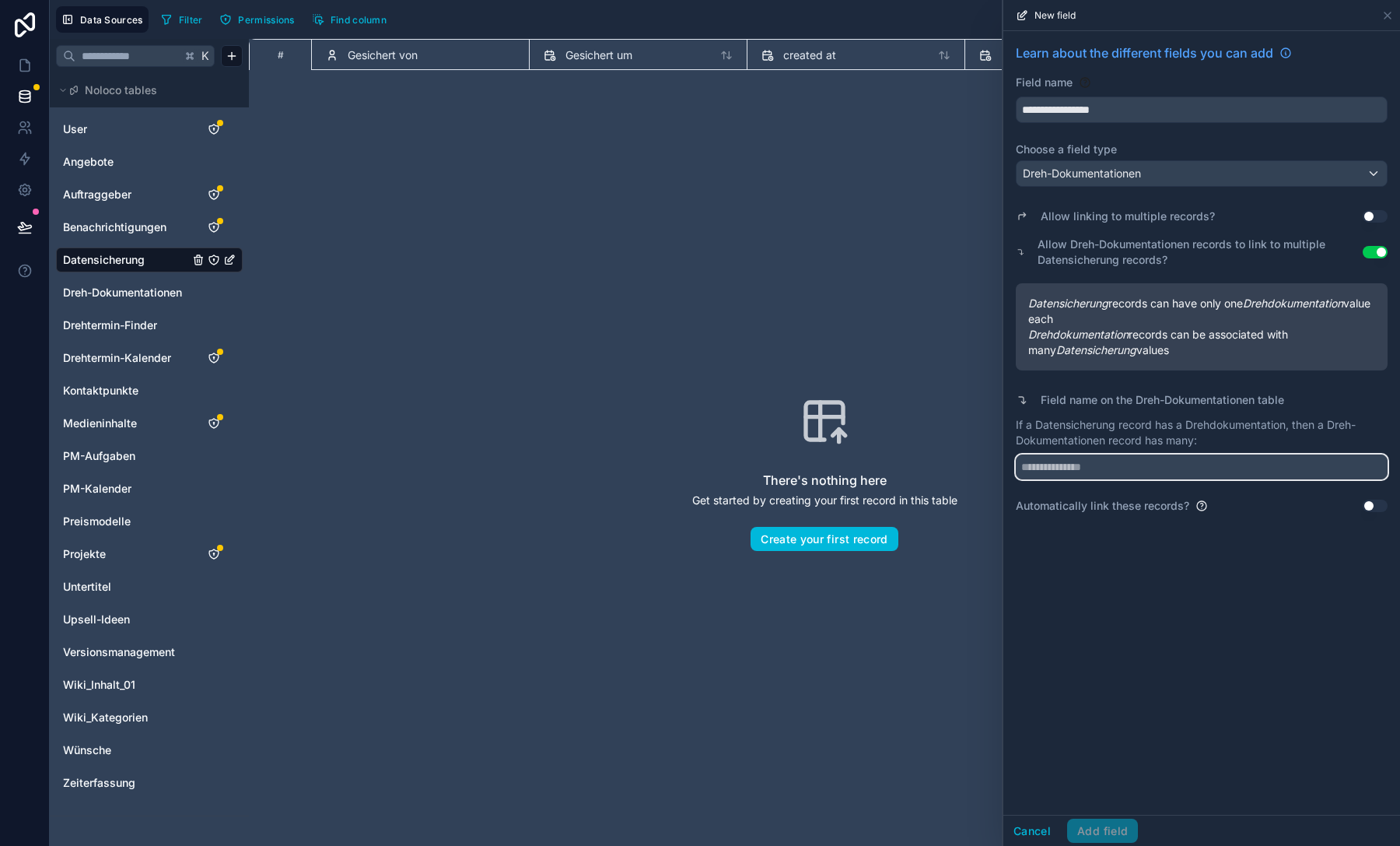
click at [1079, 459] on input "text" at bounding box center [1201, 467] width 371 height 25
paste input "**********"
type input "**********"
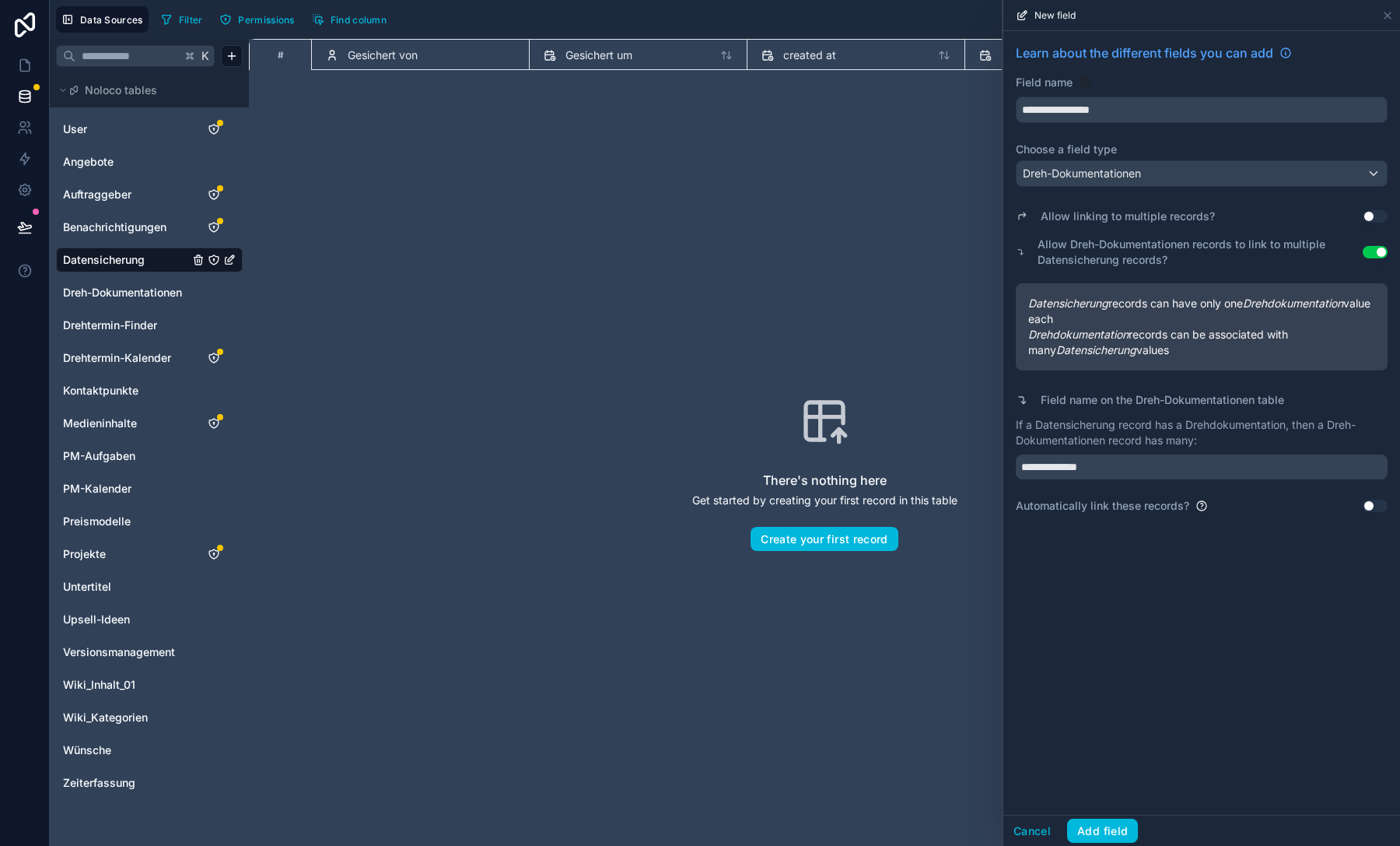
click at [1112, 823] on button "Add field" at bounding box center [1102, 831] width 71 height 25
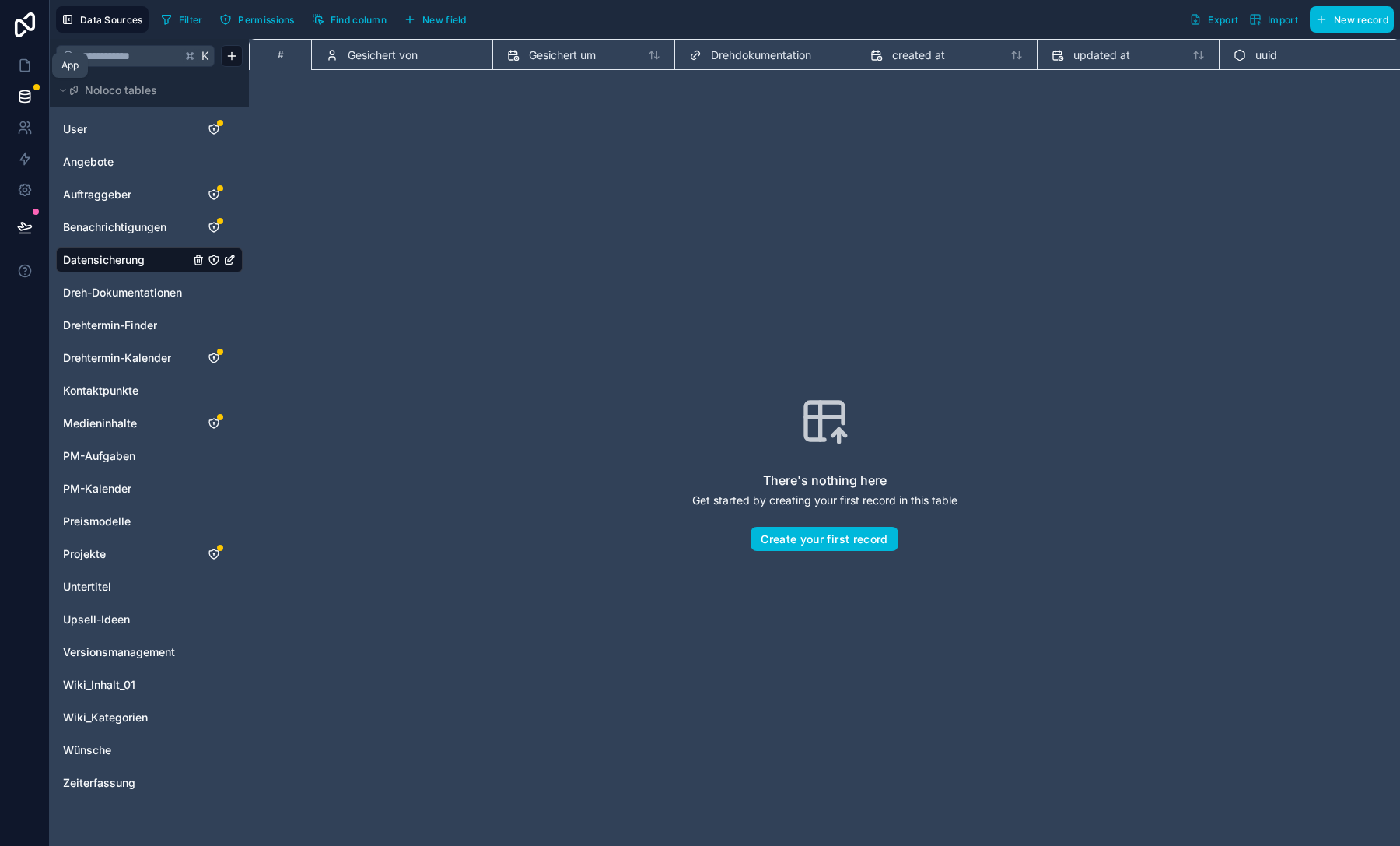
click at [24, 63] on icon at bounding box center [25, 65] width 15 height 15
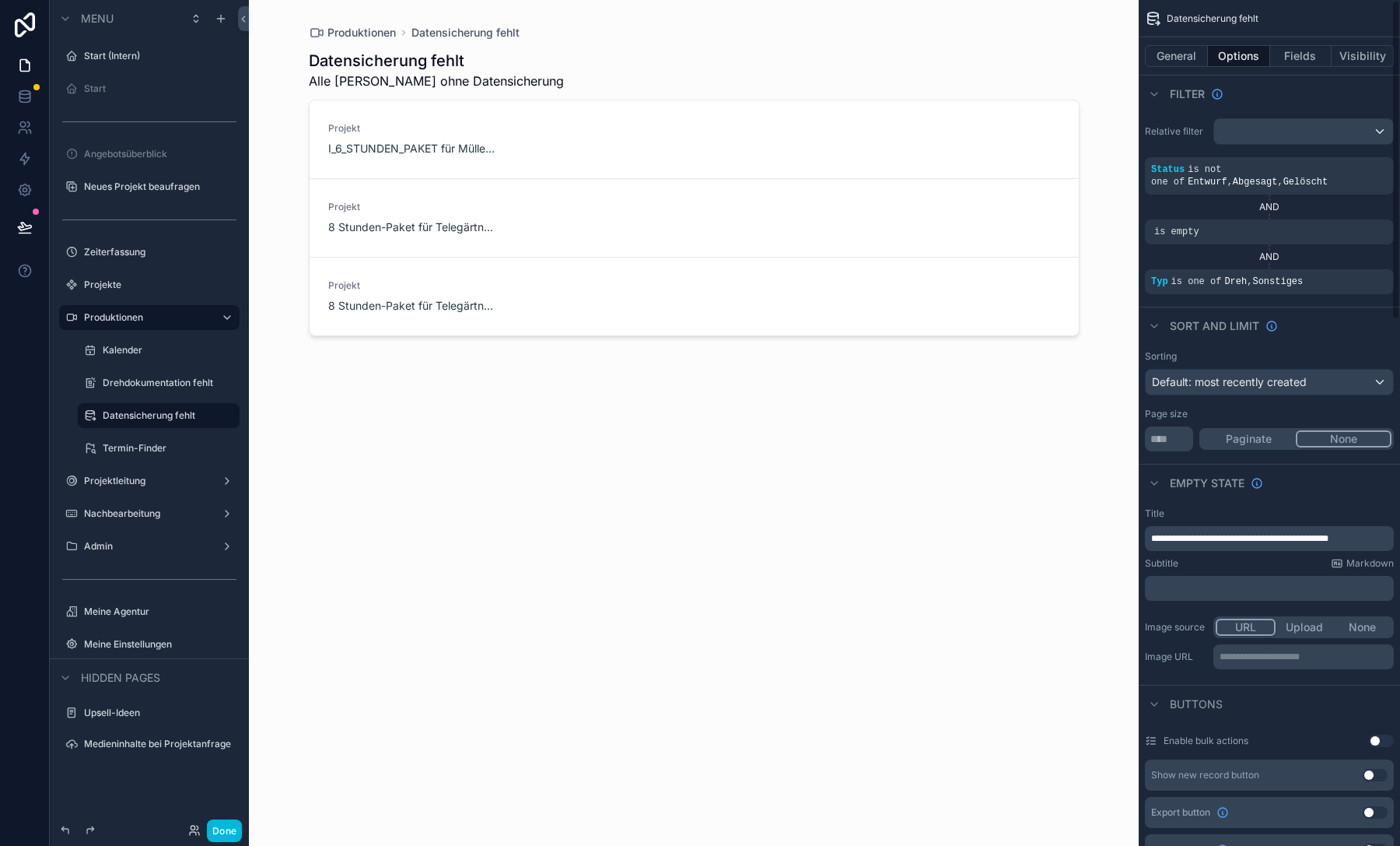
click at [1186, 60] on button "General" at bounding box center [1176, 56] width 63 height 22
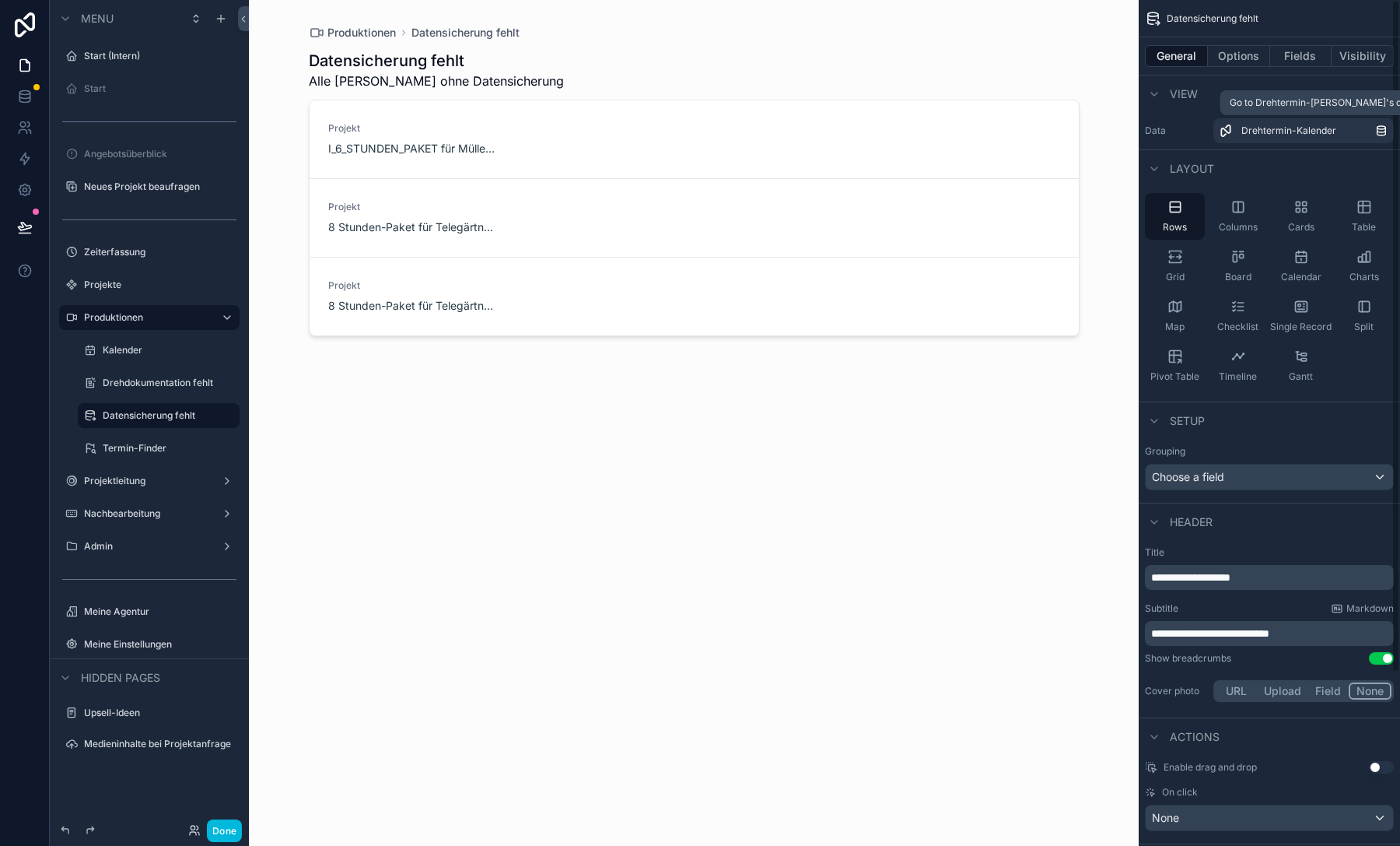
click at [1271, 129] on span "Drehtermin-Kalender" at bounding box center [1288, 130] width 95 height 12
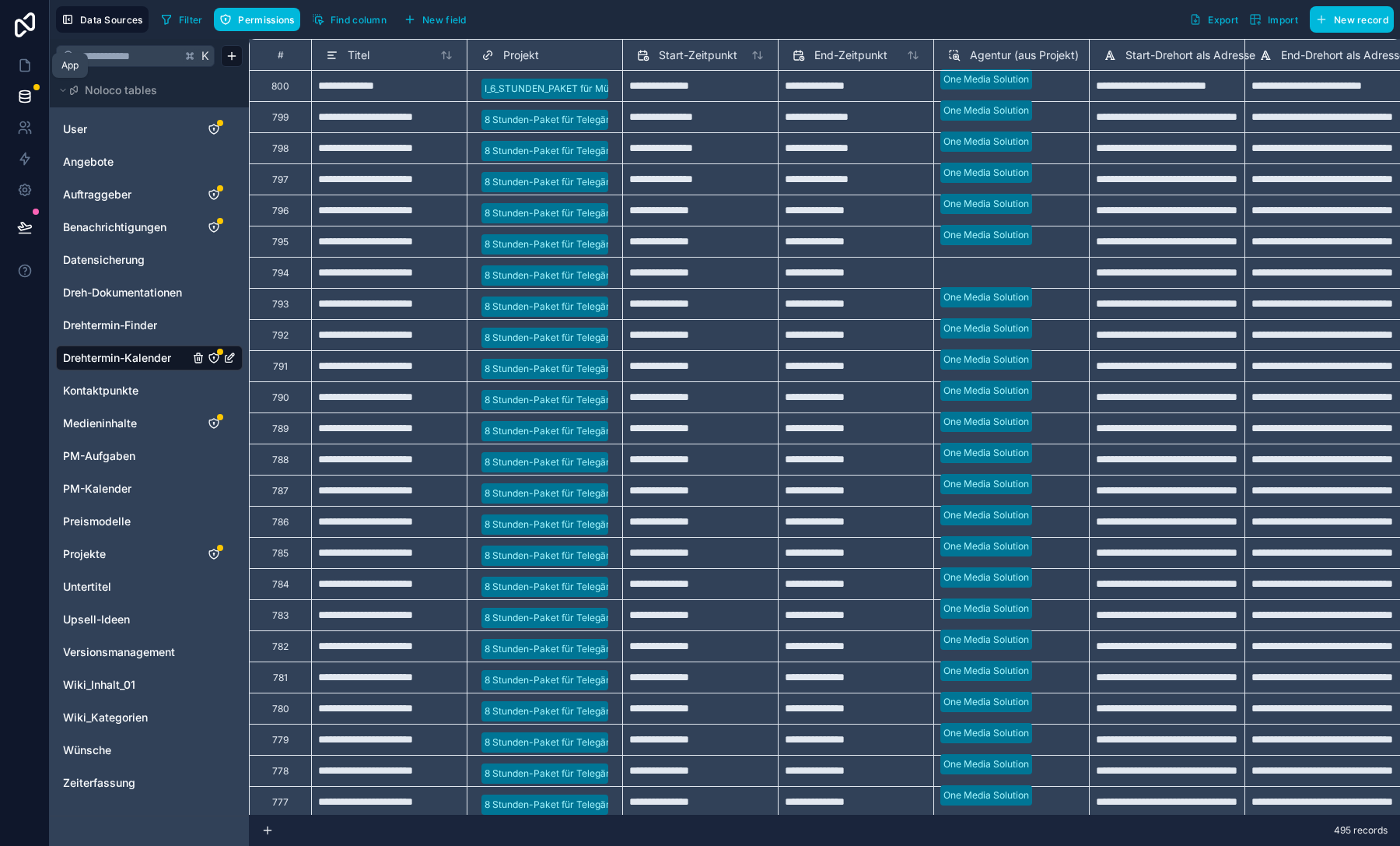
click at [15, 58] on link at bounding box center [25, 65] width 49 height 31
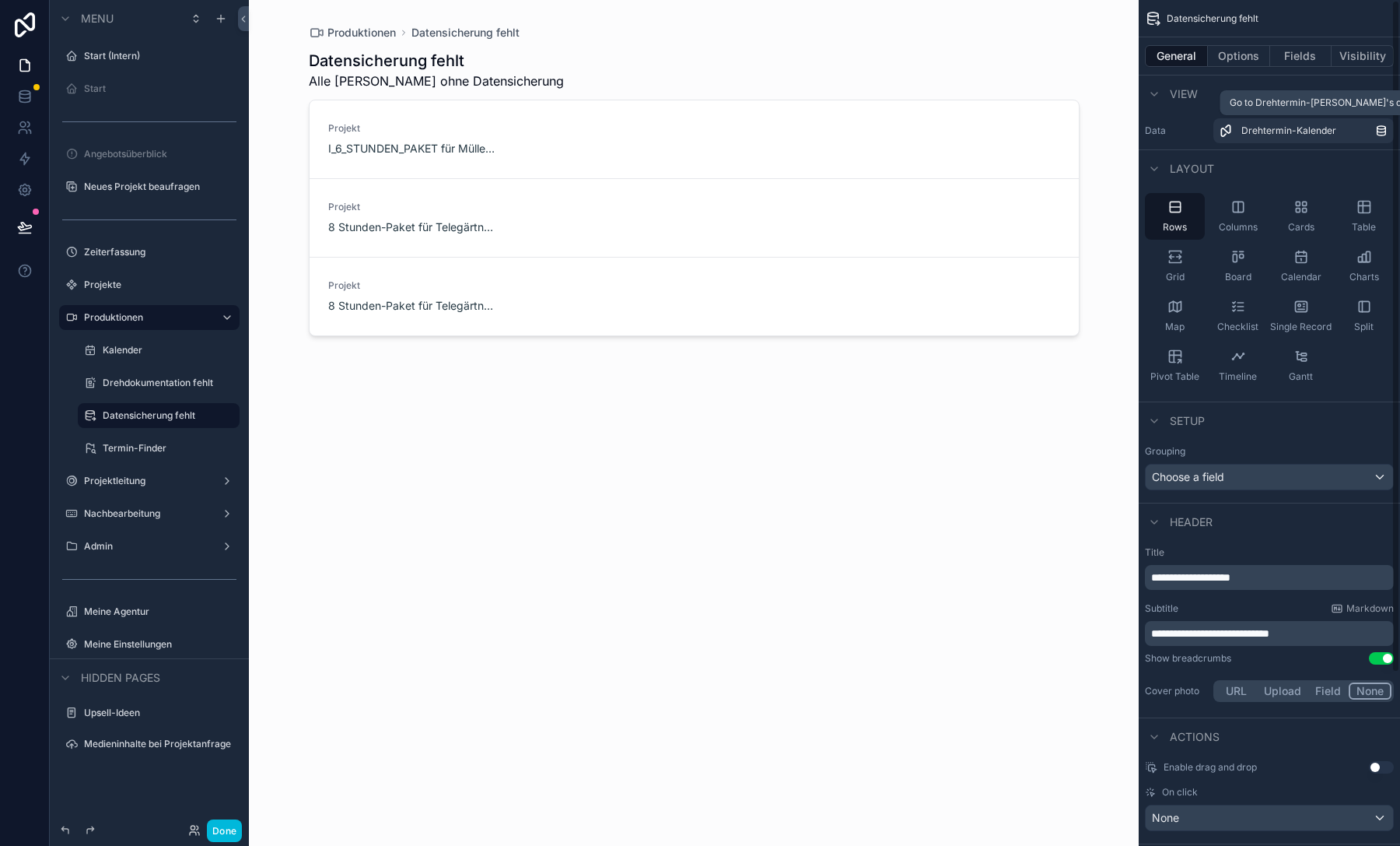
click at [1258, 128] on span "Drehtermin-Kalender" at bounding box center [1288, 130] width 95 height 12
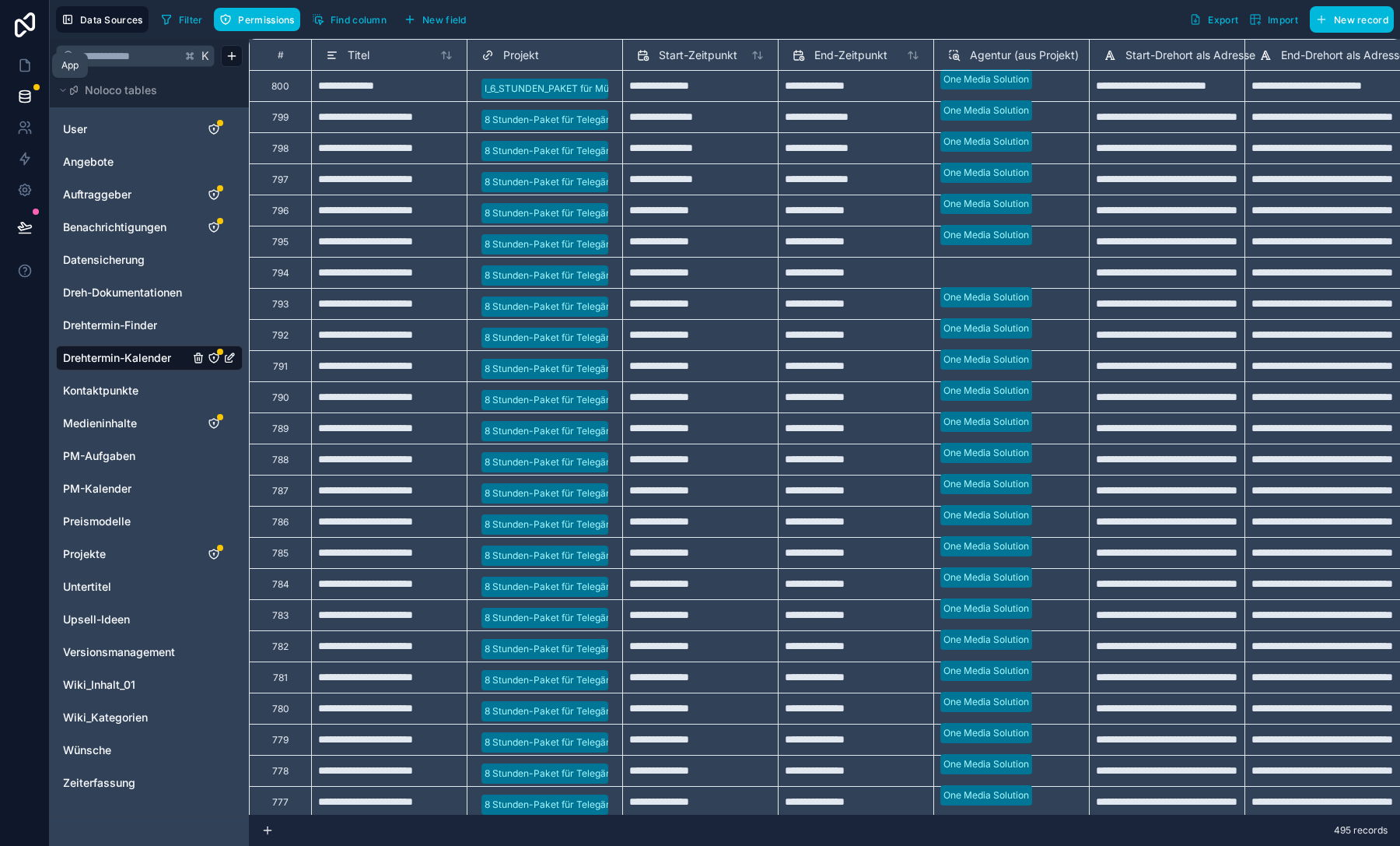
click at [29, 61] on icon at bounding box center [25, 65] width 15 height 15
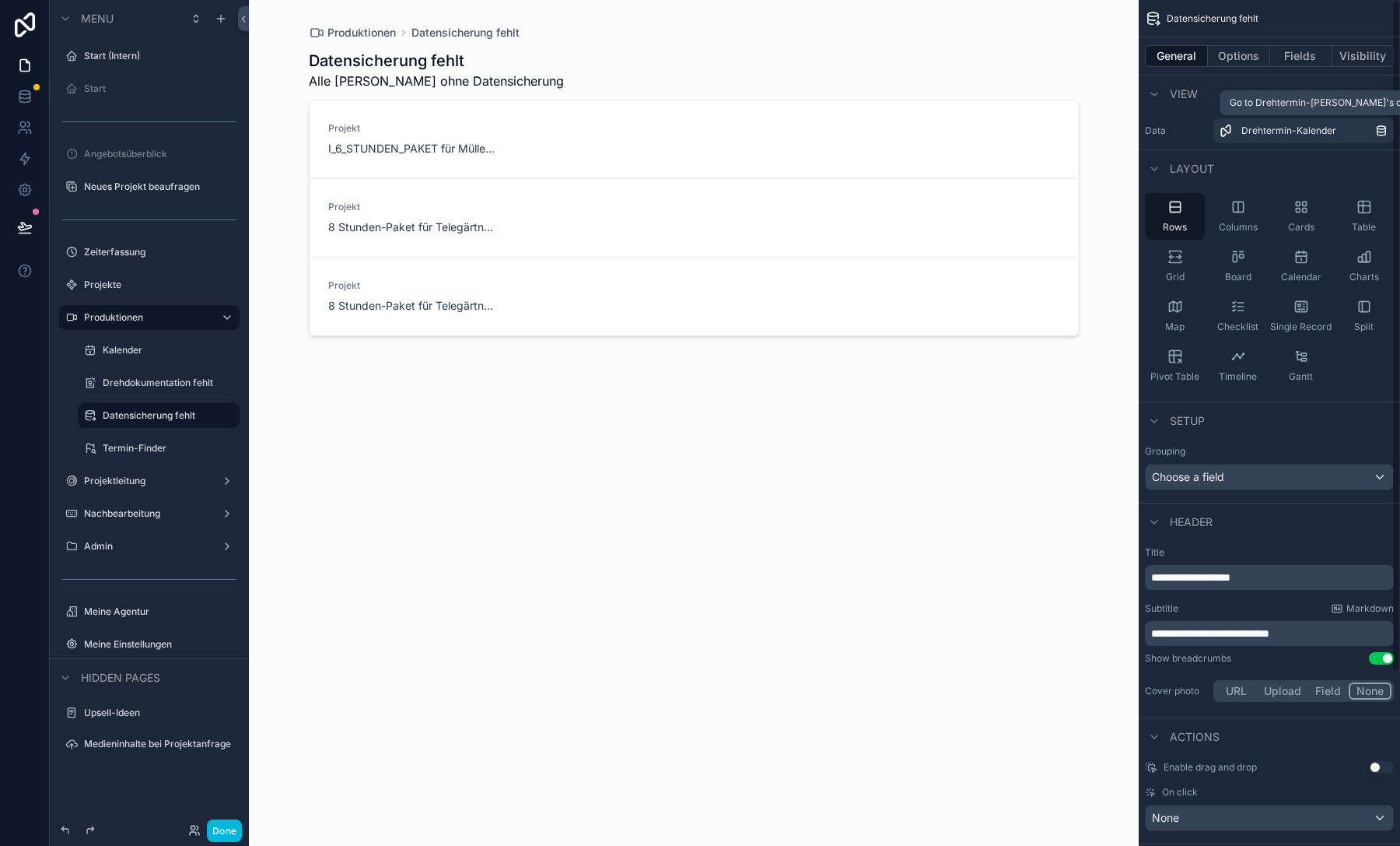
click at [1383, 127] on icon "scrollable content" at bounding box center [1380, 130] width 12 height 12
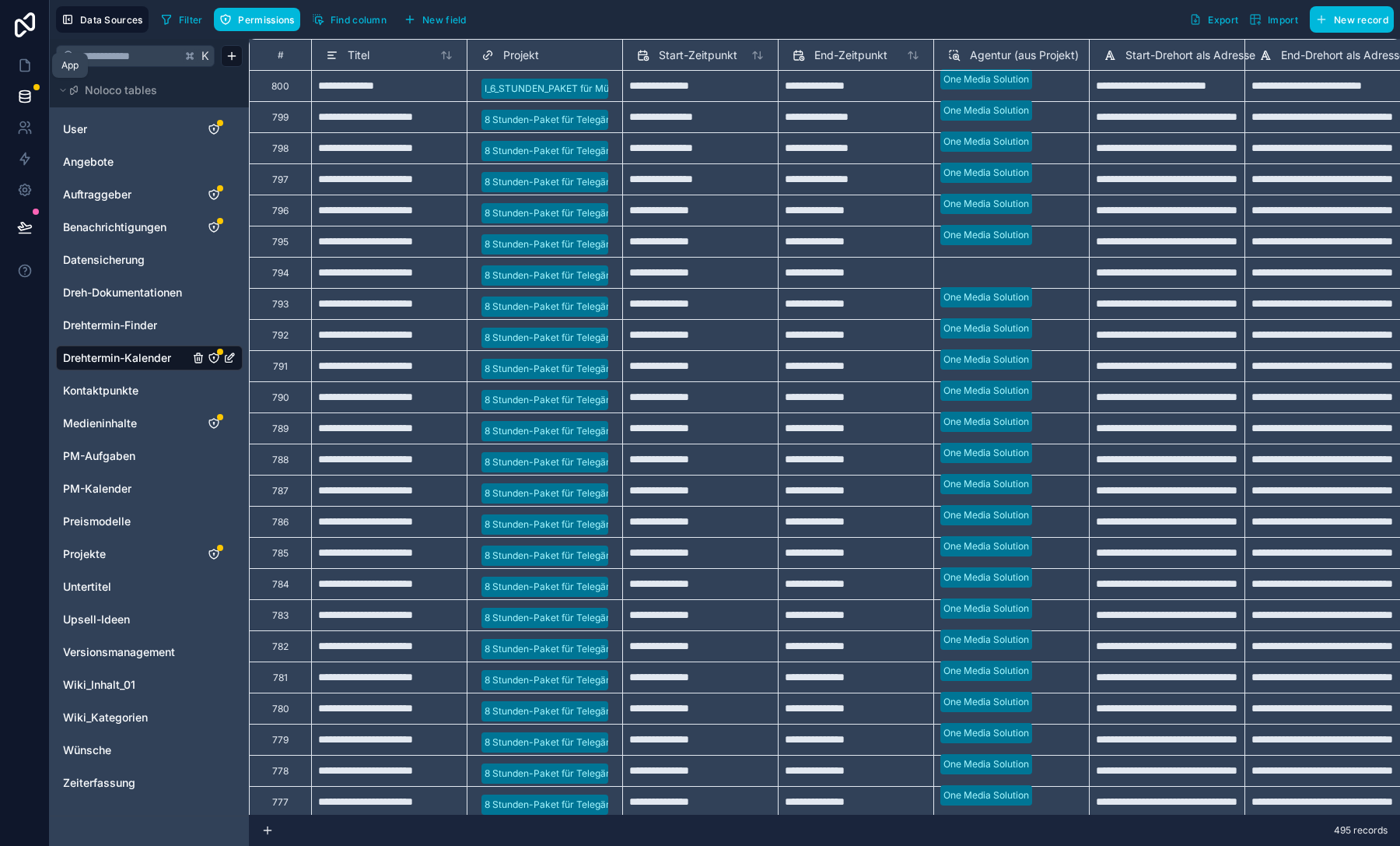
click at [26, 73] on icon at bounding box center [25, 65] width 15 height 15
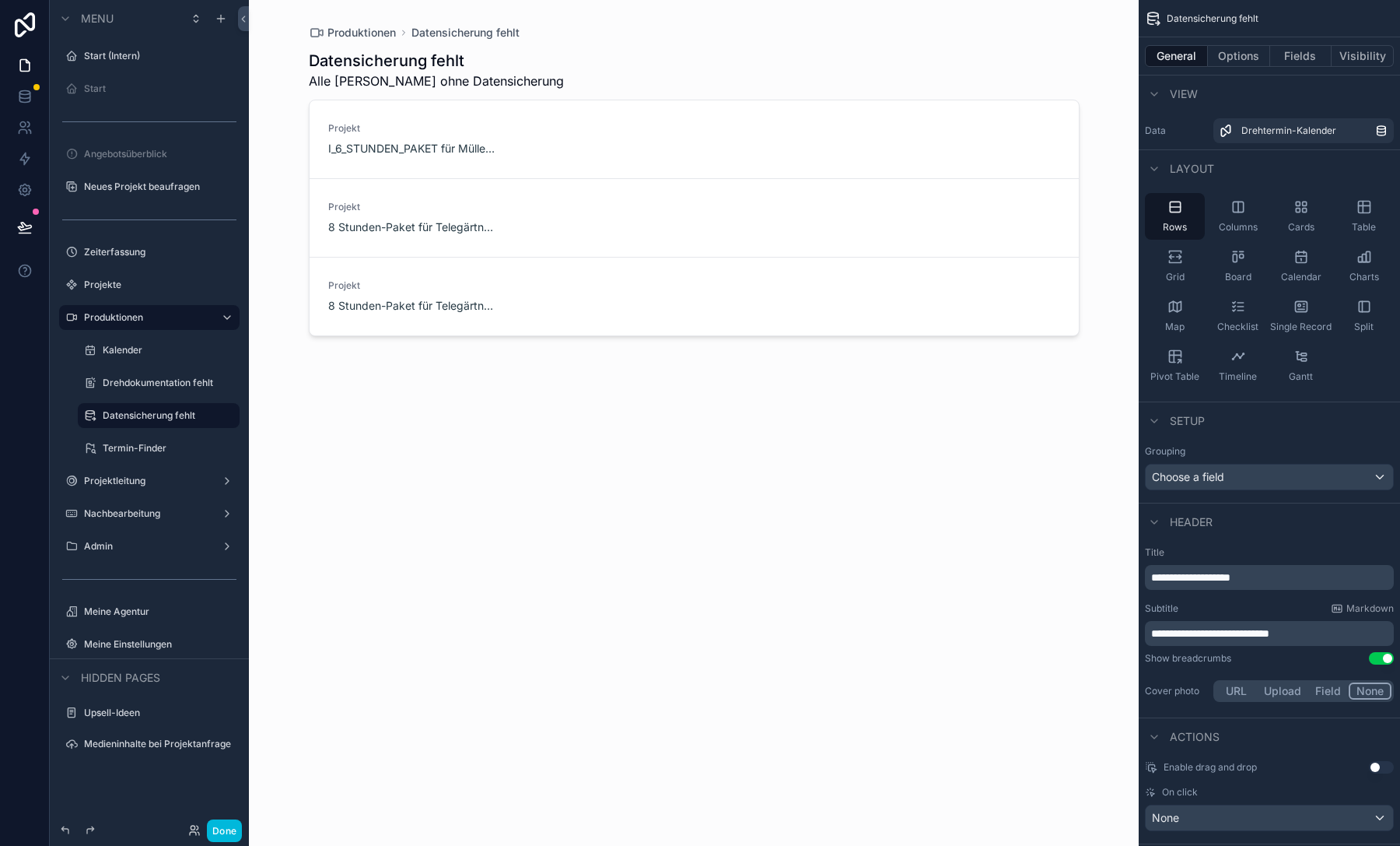
click at [190, 410] on label "Datensicherung fehlt" at bounding box center [166, 415] width 127 height 12
click at [0, 0] on icon "scrollable content" at bounding box center [0, 0] width 0 height 0
click at [268, 422] on icon at bounding box center [264, 425] width 12 height 12
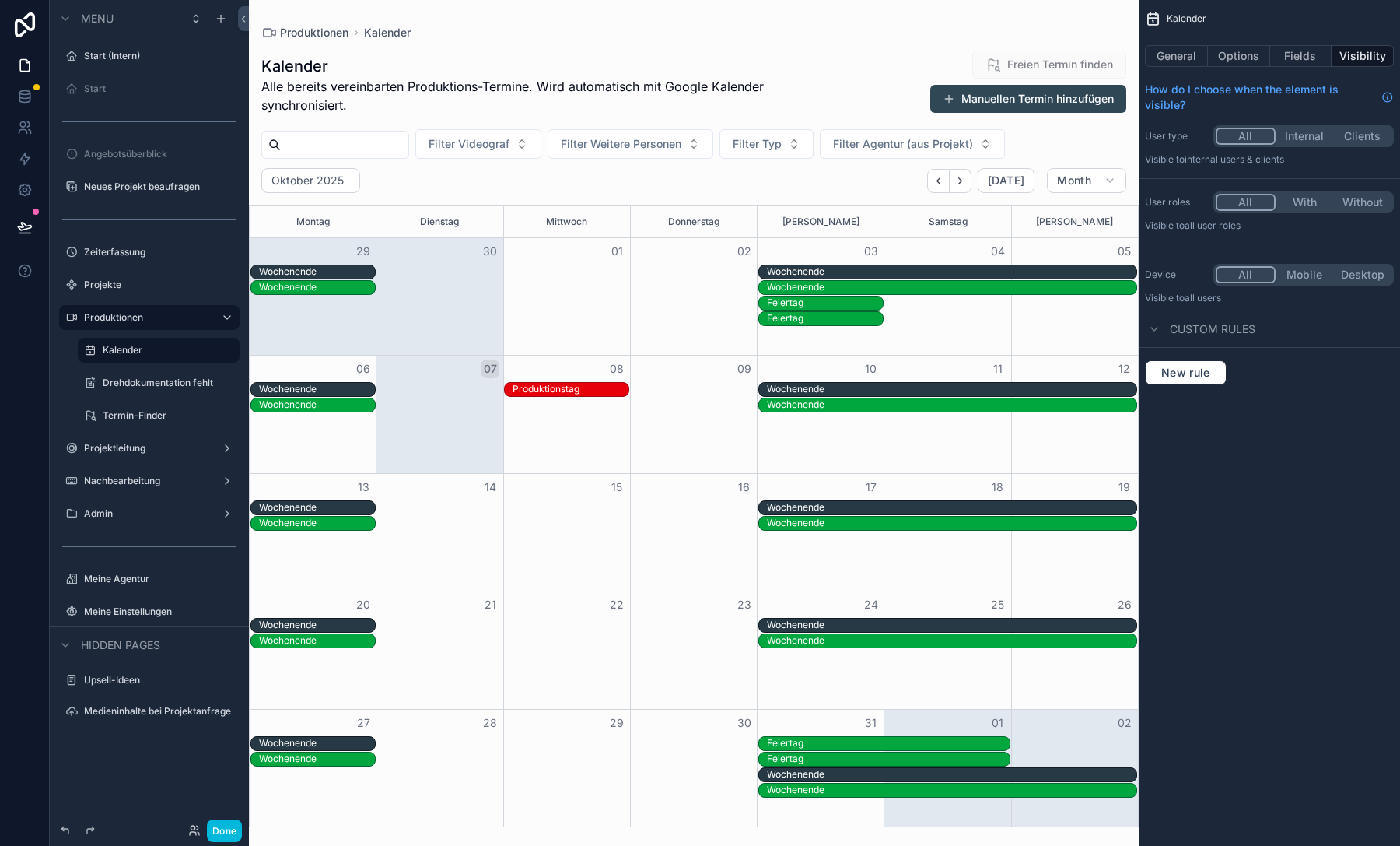
click at [0, 0] on icon "scrollable content" at bounding box center [0, 0] width 0 height 0
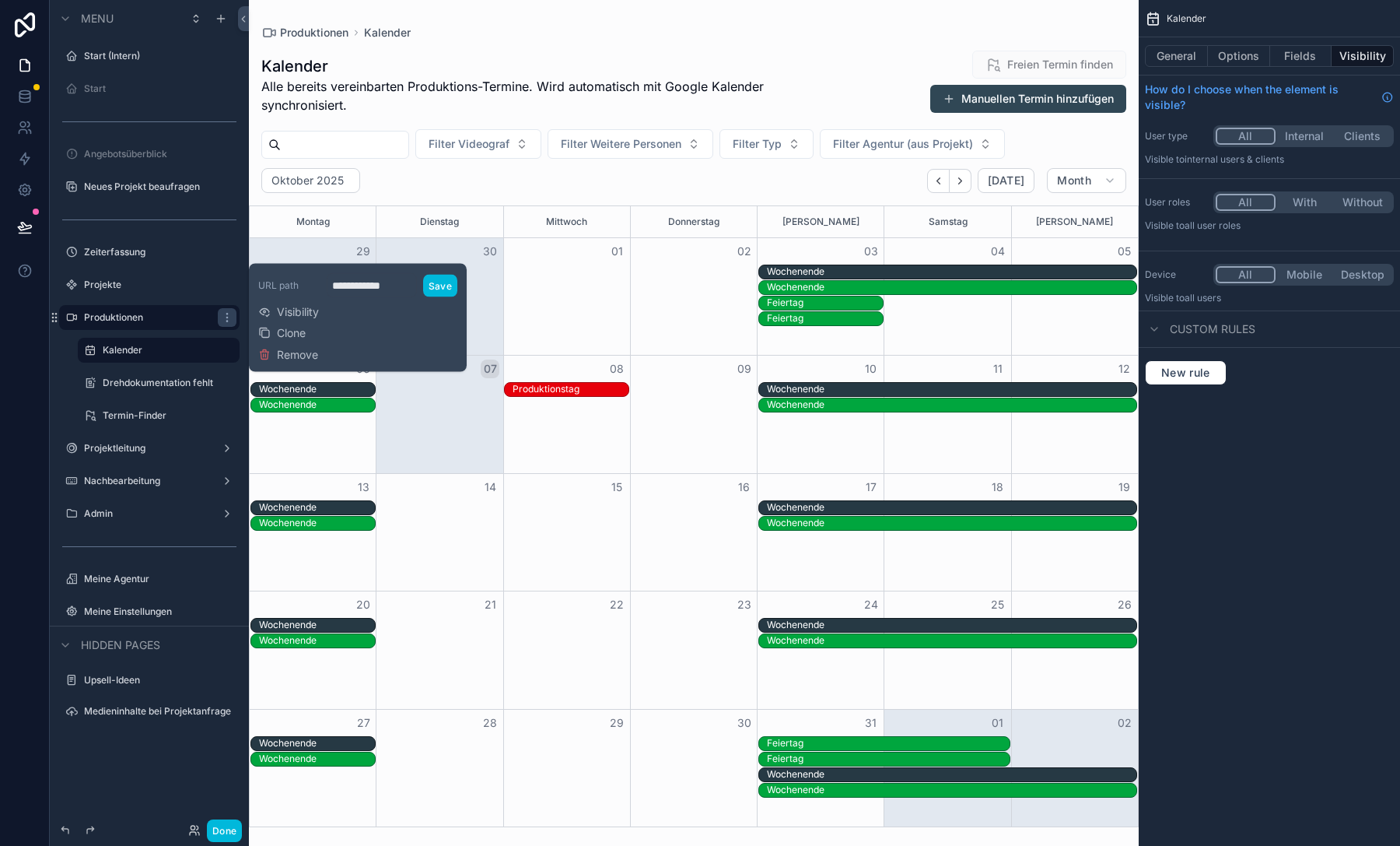
click at [166, 338] on div "Kalender" at bounding box center [158, 350] width 156 height 25
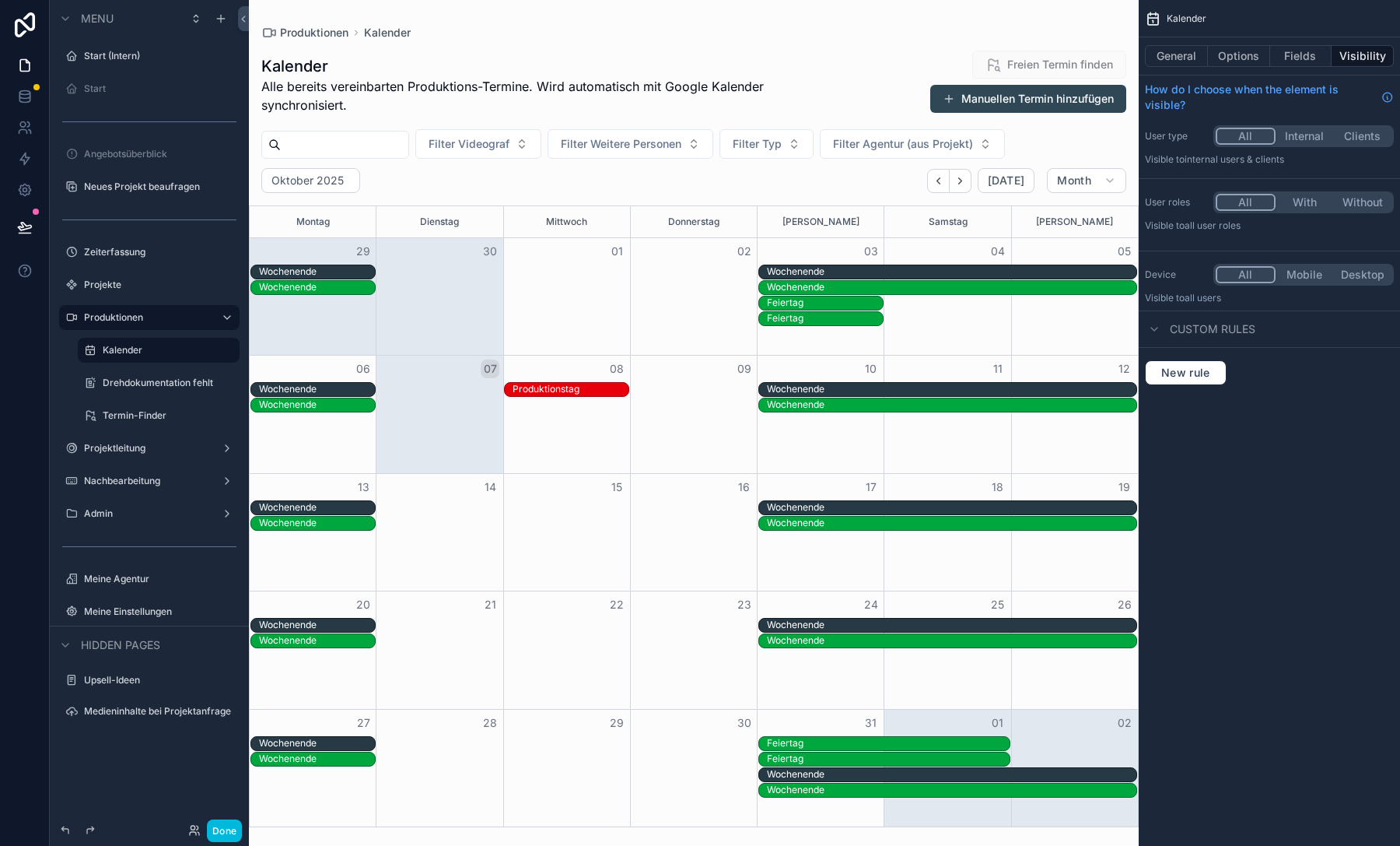
click at [0, 0] on icon "scrollable content" at bounding box center [0, 0] width 0 height 0
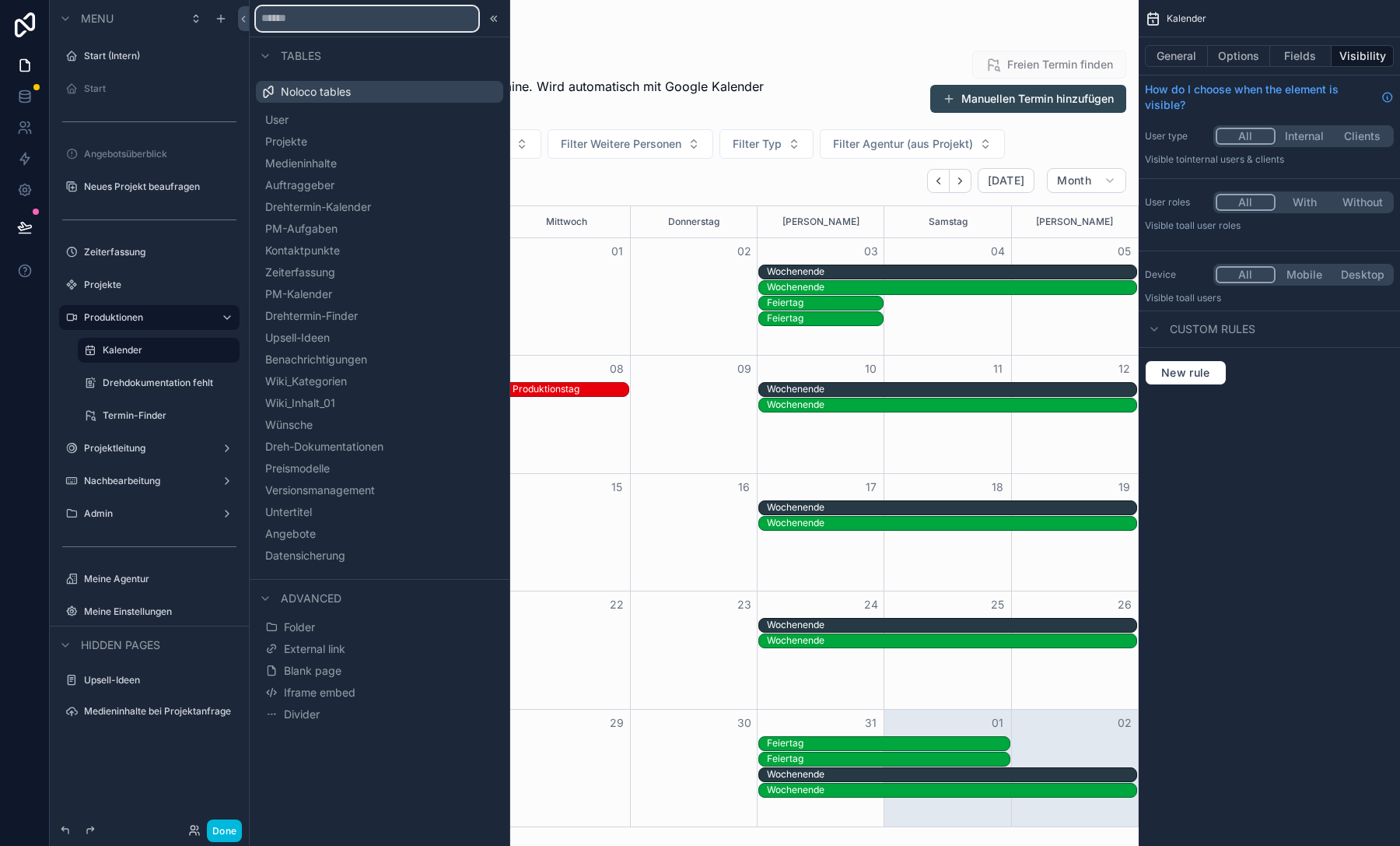
click at [362, 17] on input "text" at bounding box center [367, 19] width 222 height 25
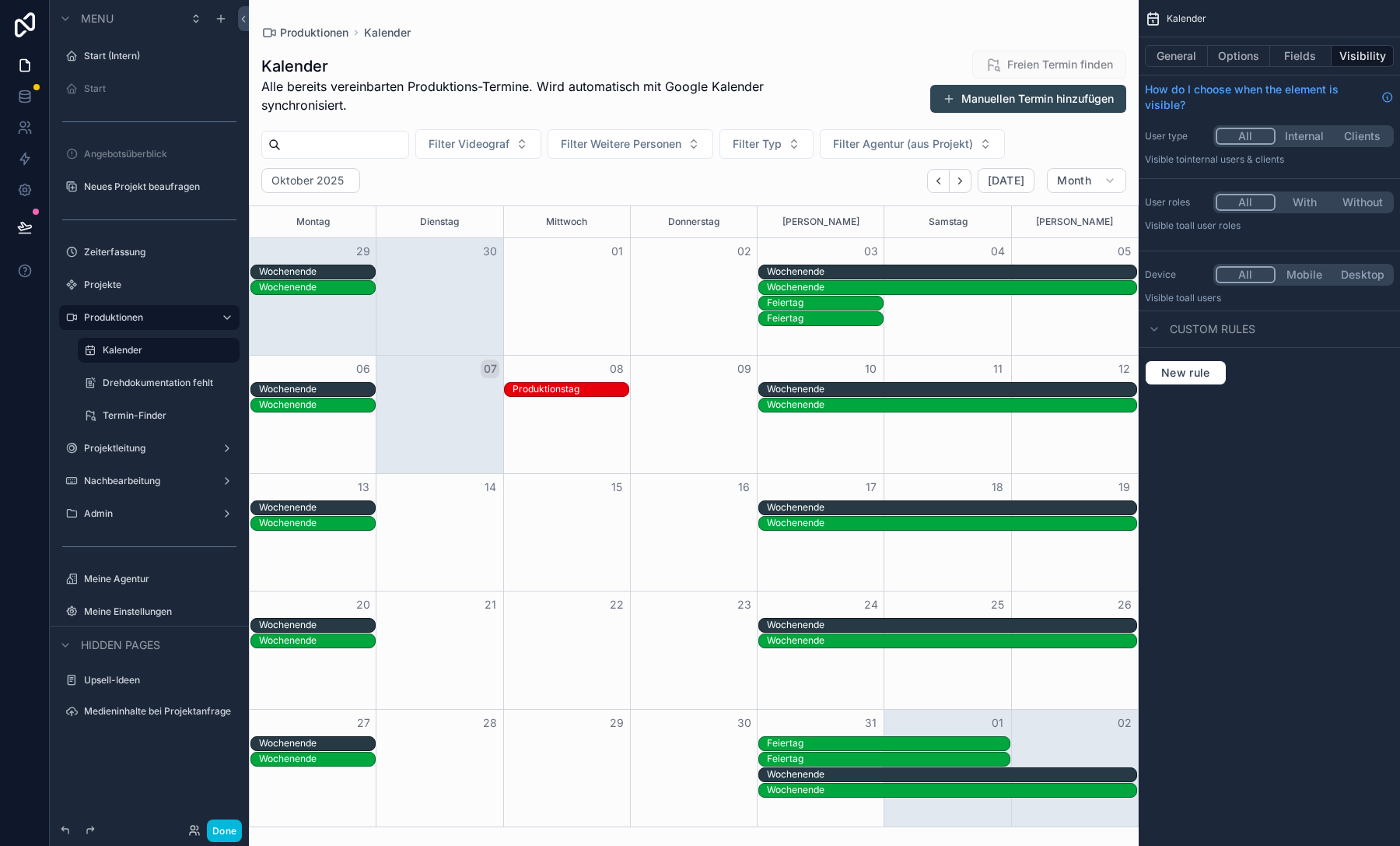
click at [0, 0] on icon "scrollable content" at bounding box center [0, 0] width 0 height 0
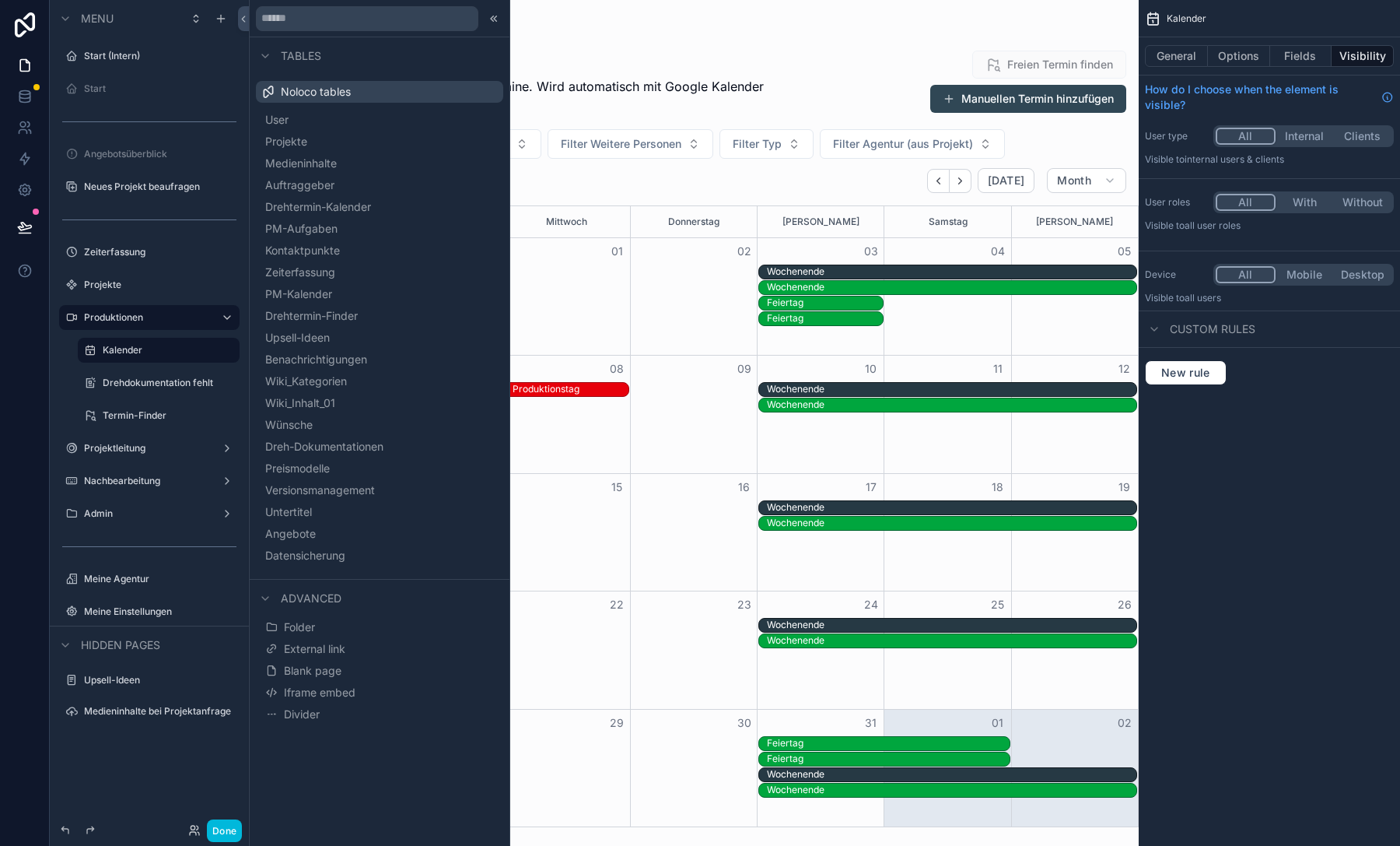
click at [313, 445] on span "Dreh-Dokumentationen" at bounding box center [323, 446] width 118 height 15
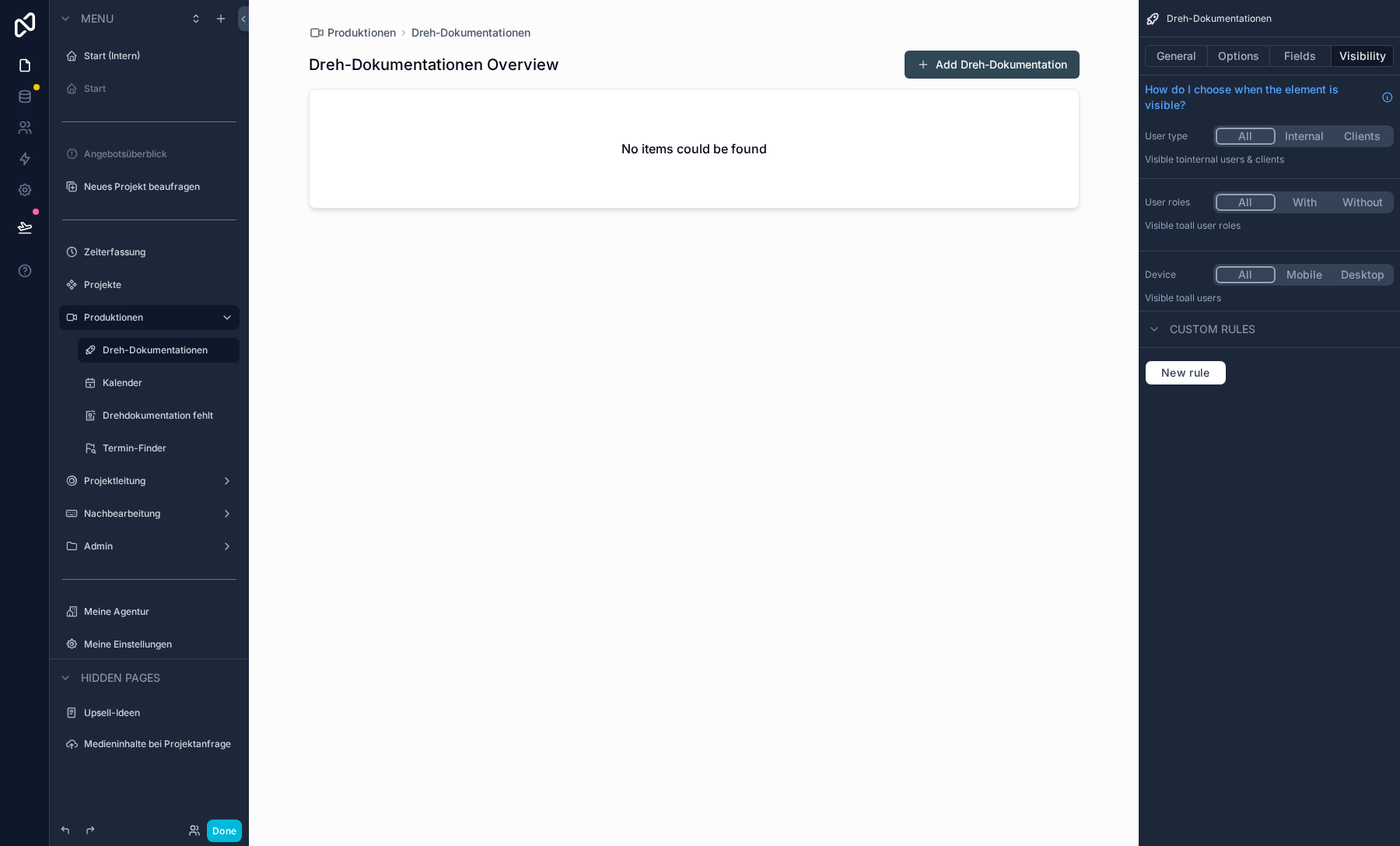
click at [1176, 55] on button "General" at bounding box center [1176, 56] width 63 height 22
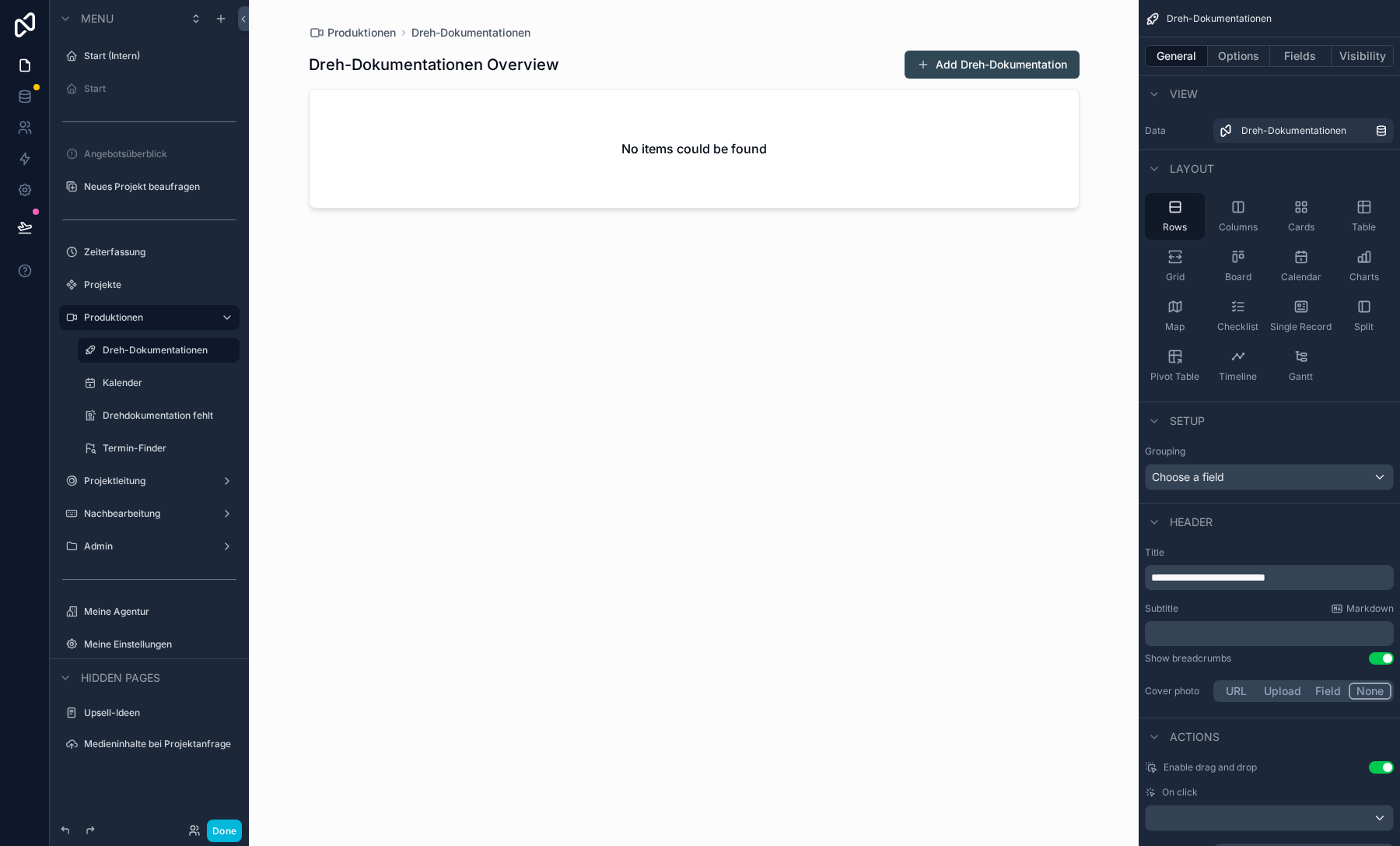
click at [1247, 572] on span "**********" at bounding box center [1208, 577] width 114 height 11
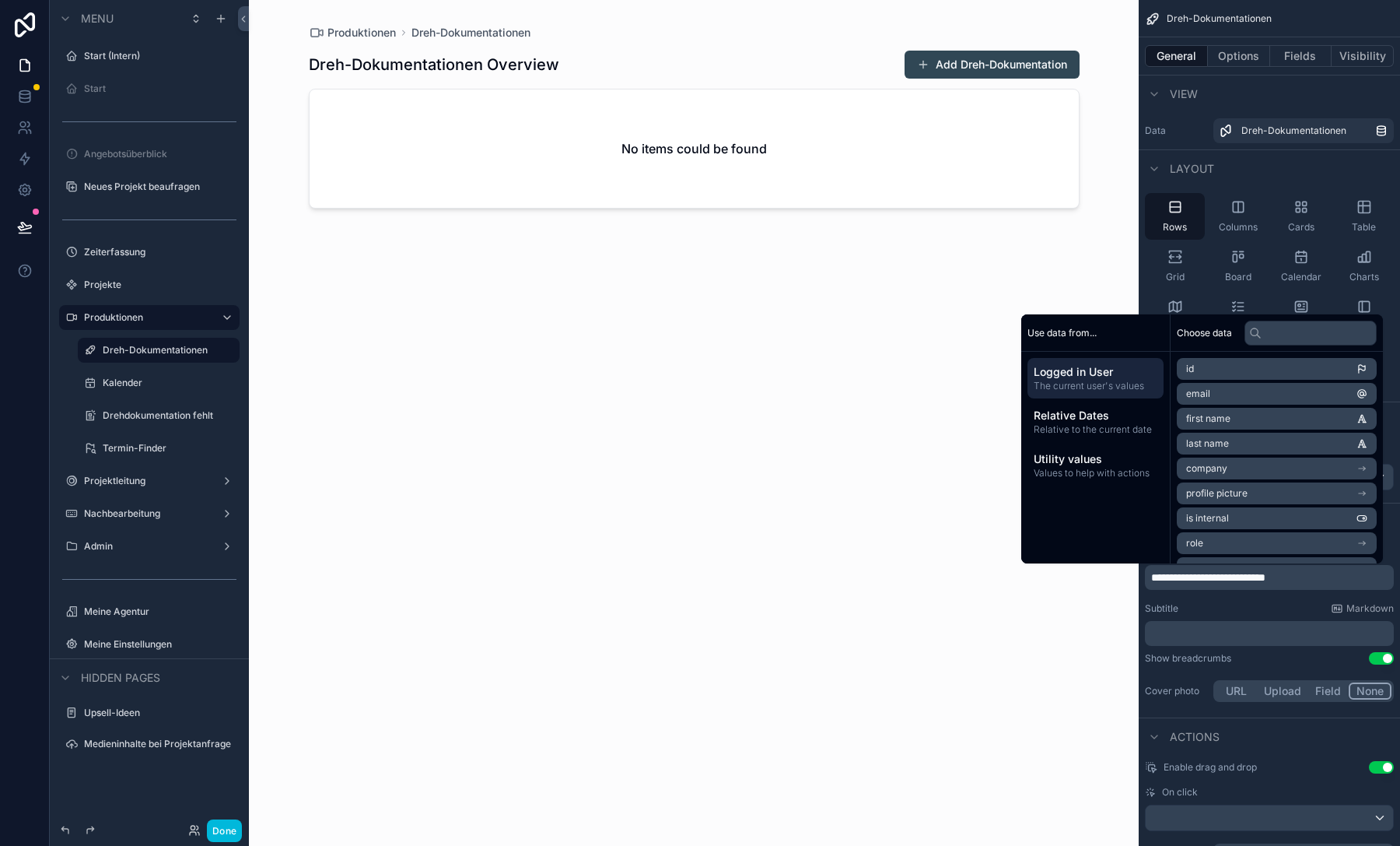
click at [1265, 575] on span "**********" at bounding box center [1208, 577] width 114 height 11
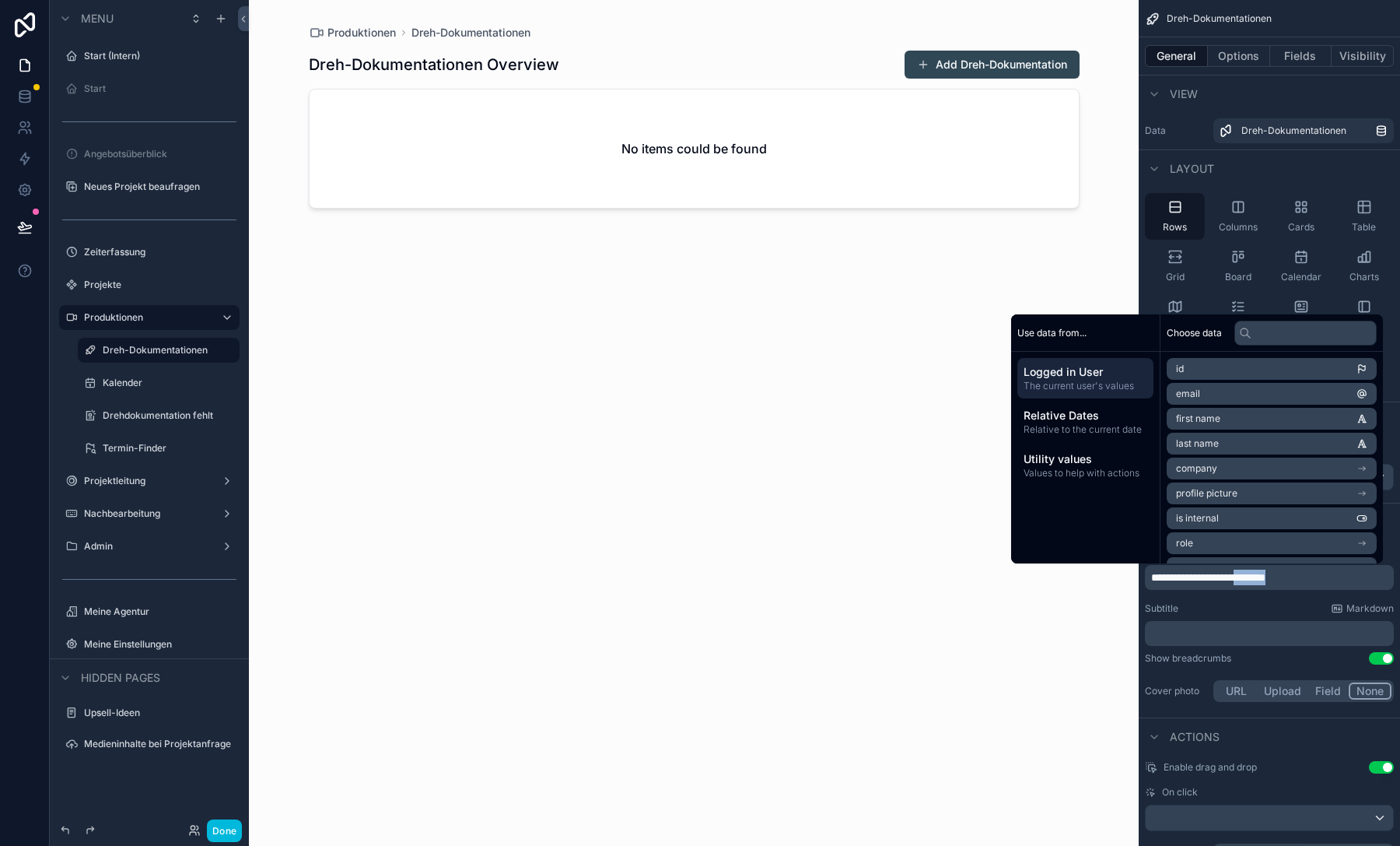
click at [1265, 575] on span "**********" at bounding box center [1208, 577] width 114 height 11
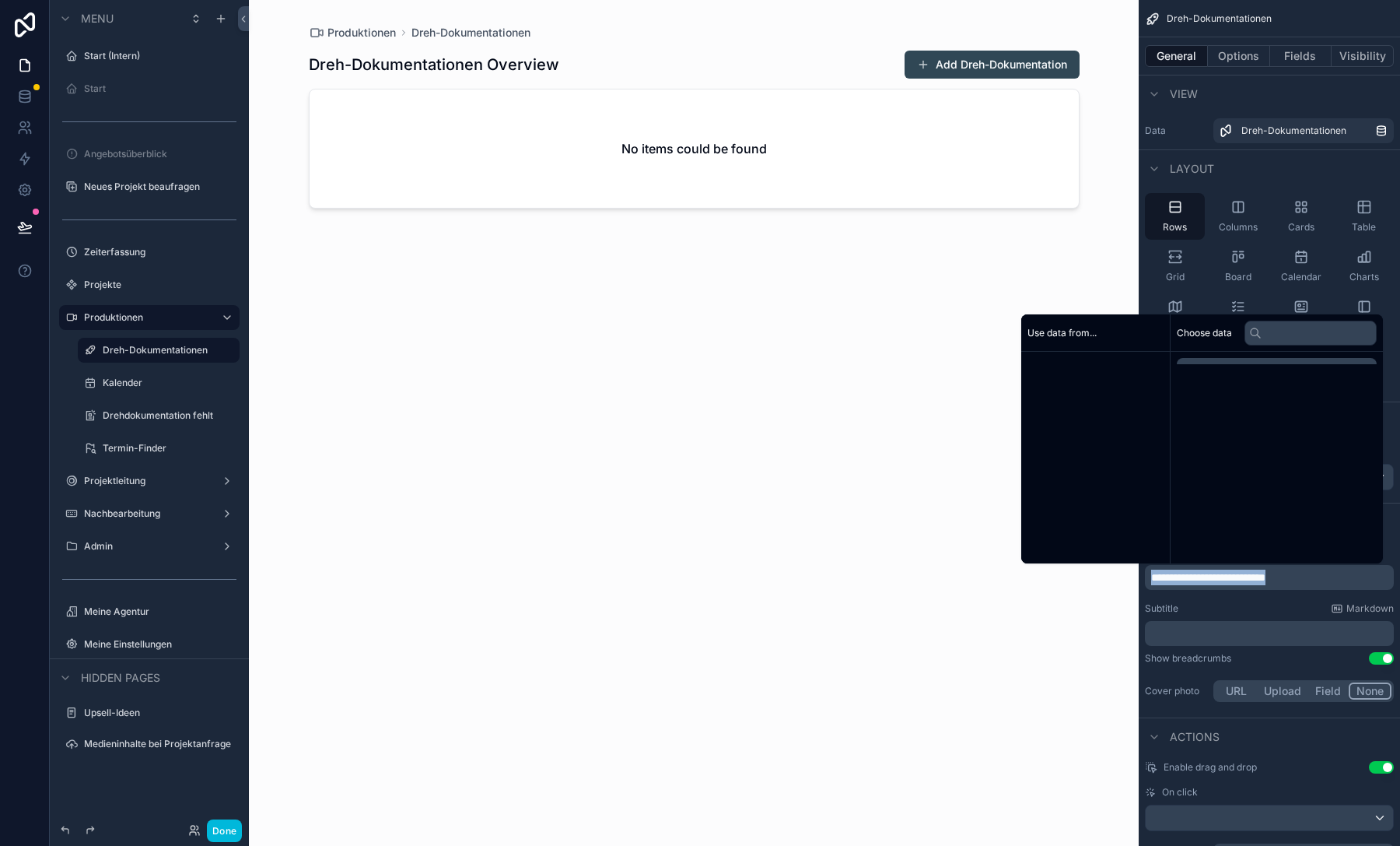
click at [1265, 575] on span "**********" at bounding box center [1208, 577] width 114 height 11
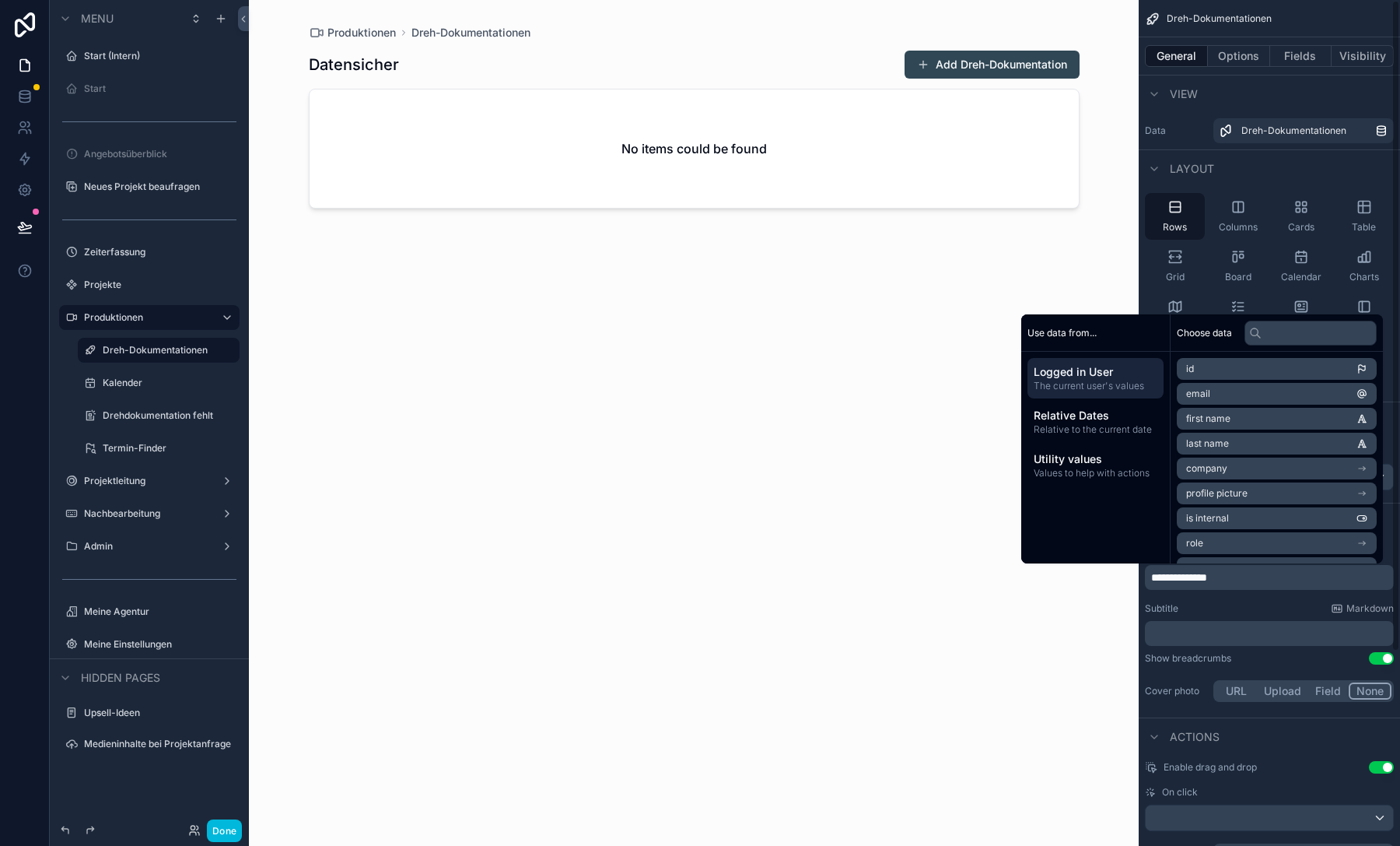
click at [1307, 647] on div "**********" at bounding box center [1268, 624] width 261 height 171
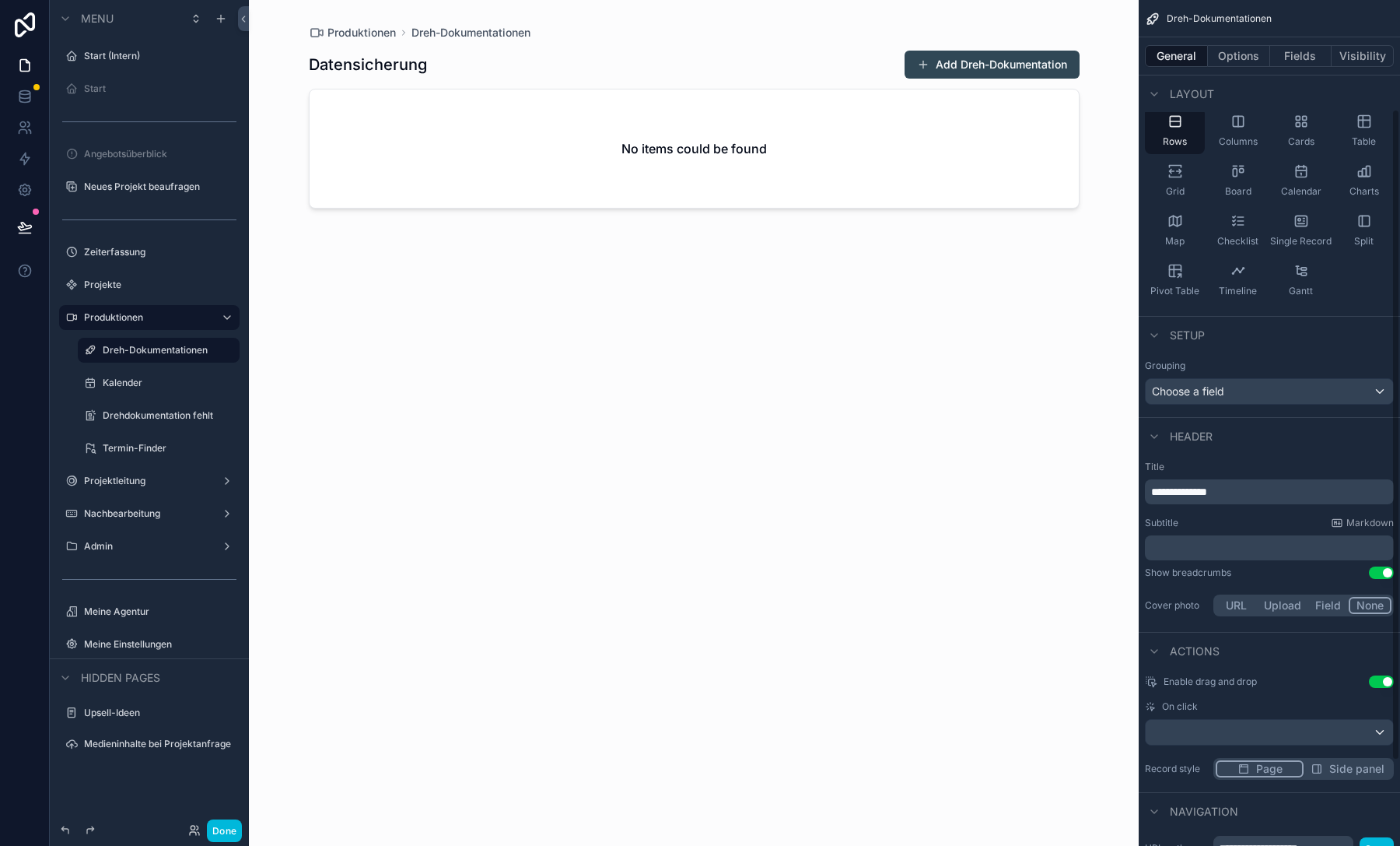
scroll to position [247, 0]
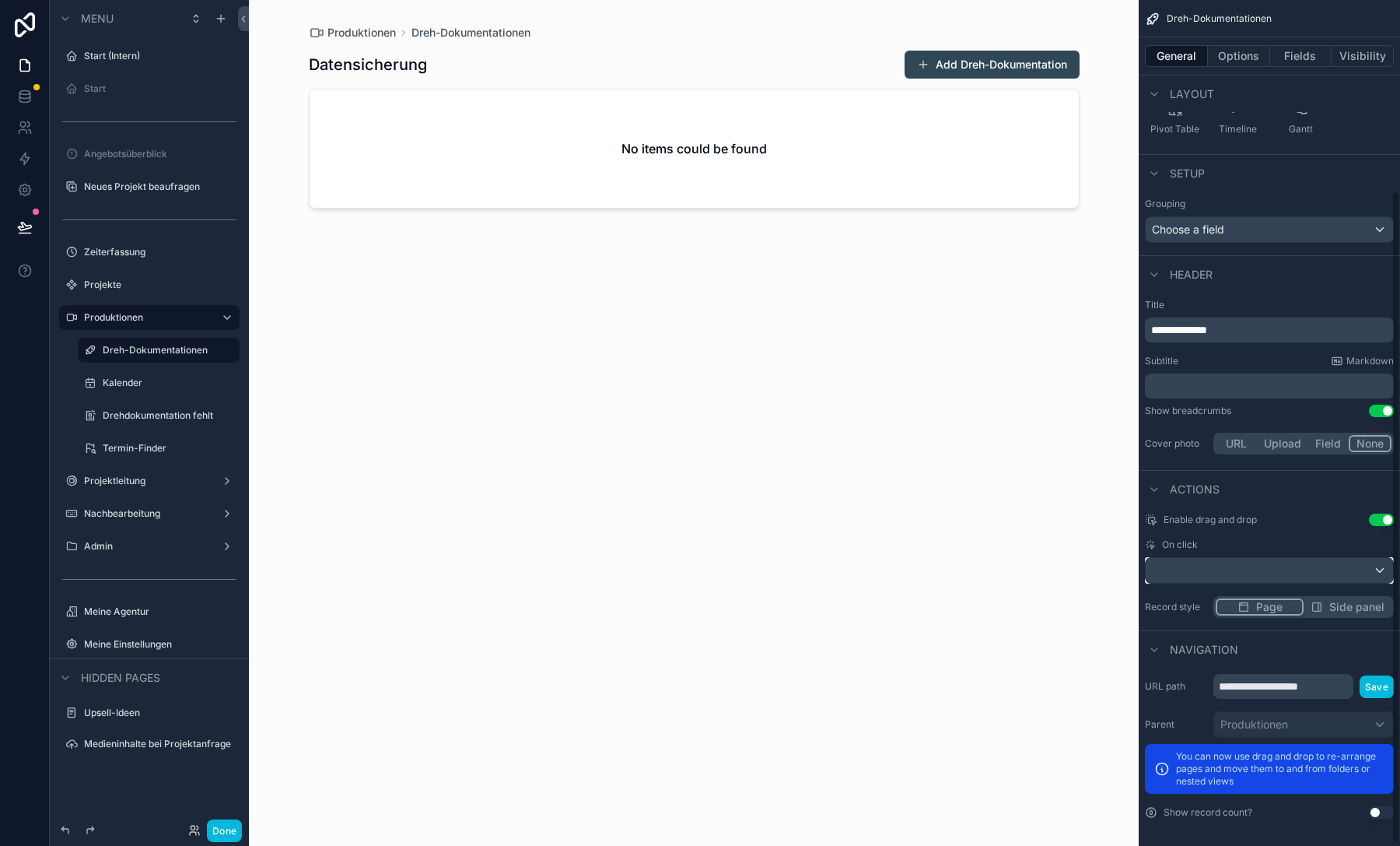
click at [1225, 566] on div "scrollable content" at bounding box center [1269, 570] width 247 height 25
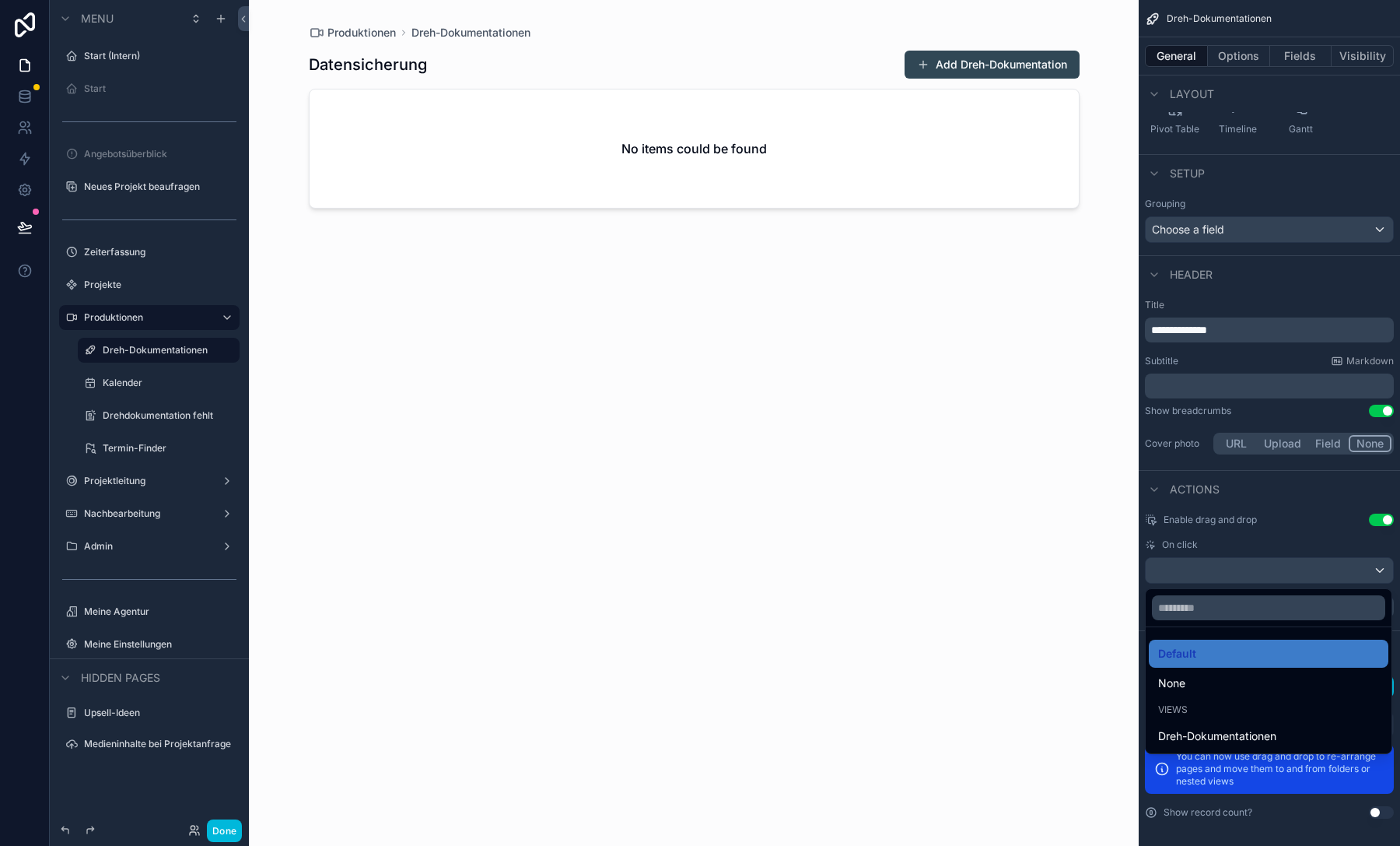
click at [1214, 674] on div "None" at bounding box center [1268, 683] width 221 height 19
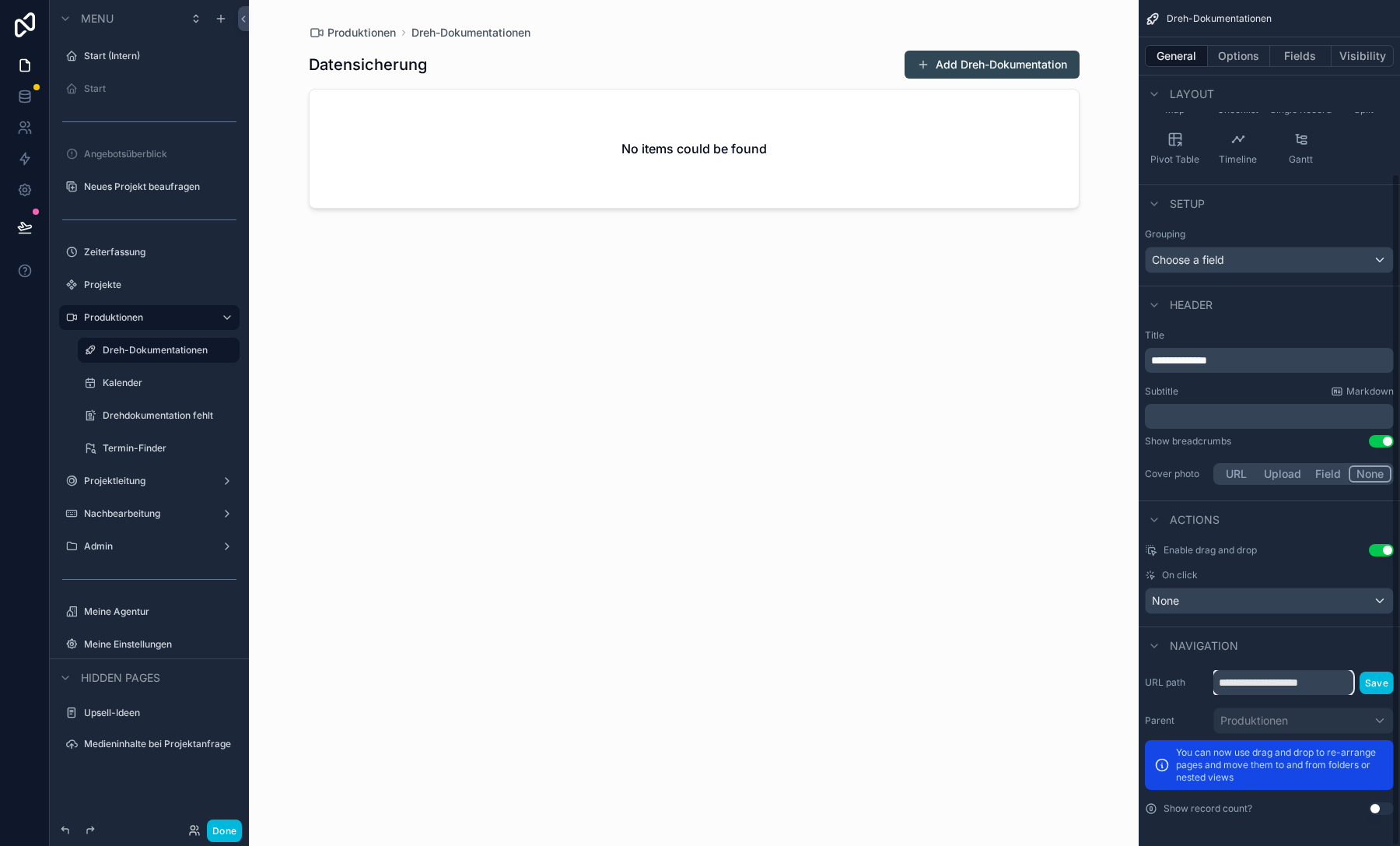
click at [1244, 683] on input "**********" at bounding box center [1283, 682] width 140 height 25
type input "**********"
click at [1382, 681] on button "Save" at bounding box center [1376, 683] width 34 height 23
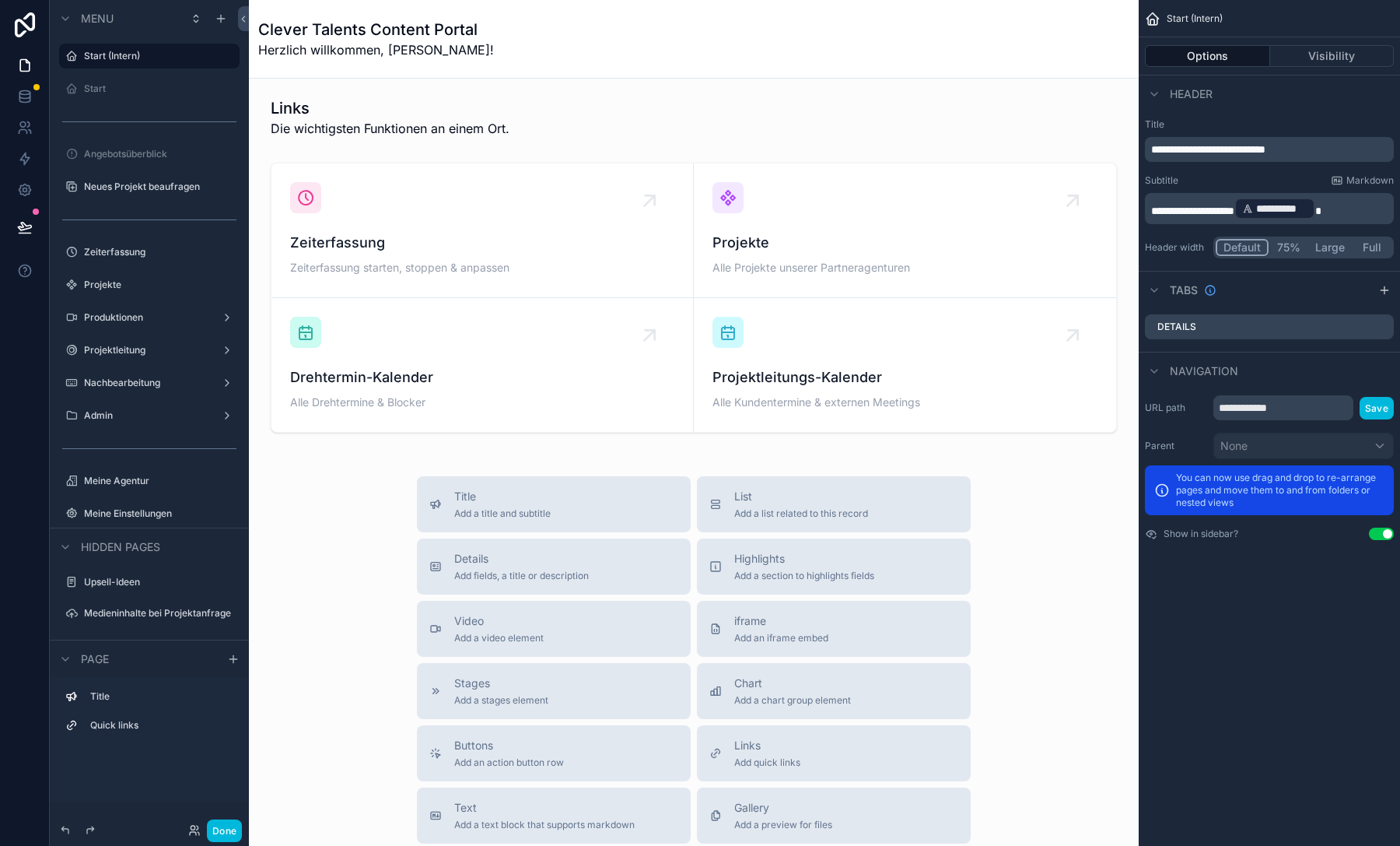
click at [126, 376] on div "Nachbearbeitung" at bounding box center [149, 382] width 131 height 12
click at [118, 379] on label "Nachbearbeitung" at bounding box center [146, 382] width 124 height 12
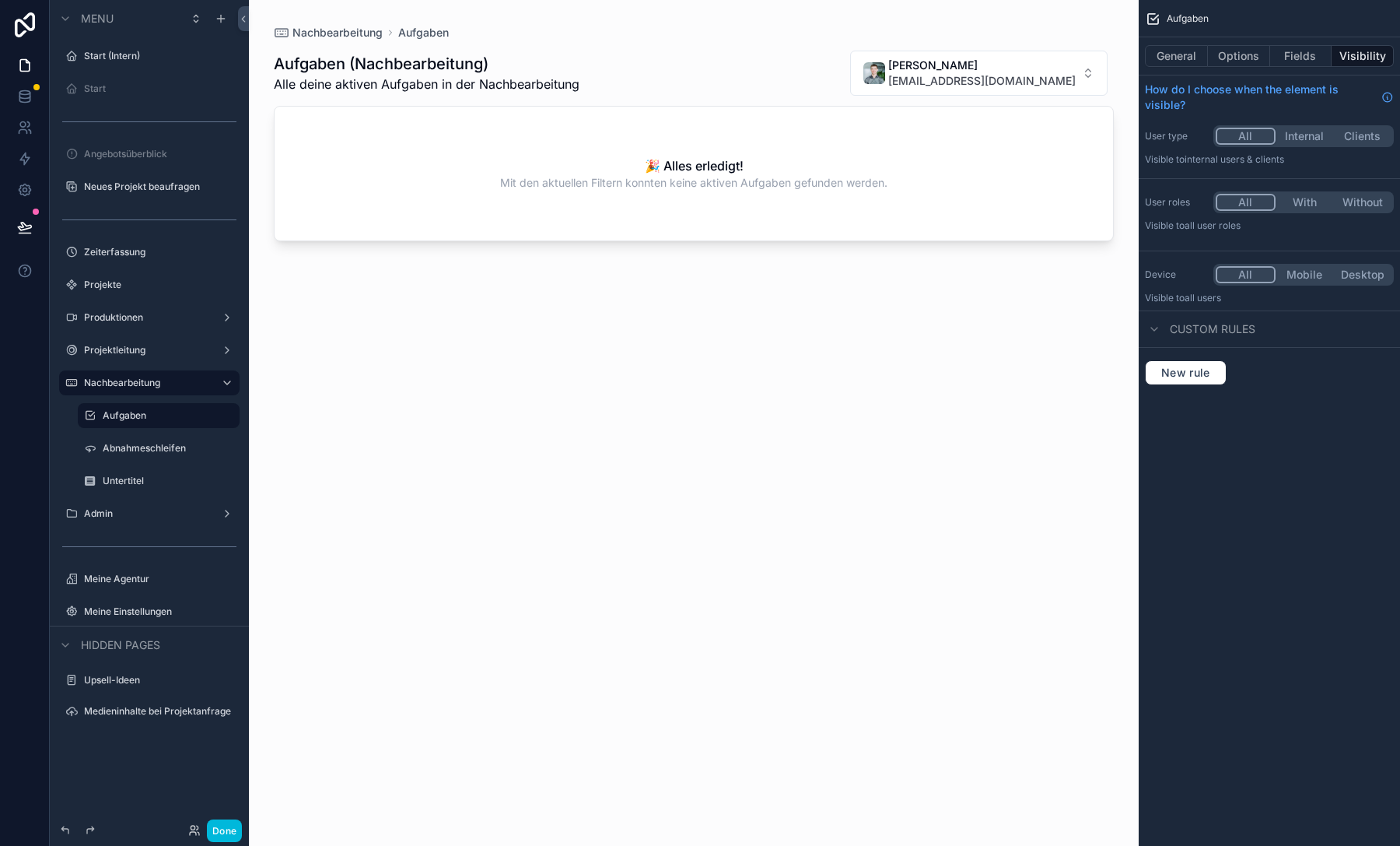
click at [107, 348] on label "Projektleitung" at bounding box center [146, 350] width 124 height 12
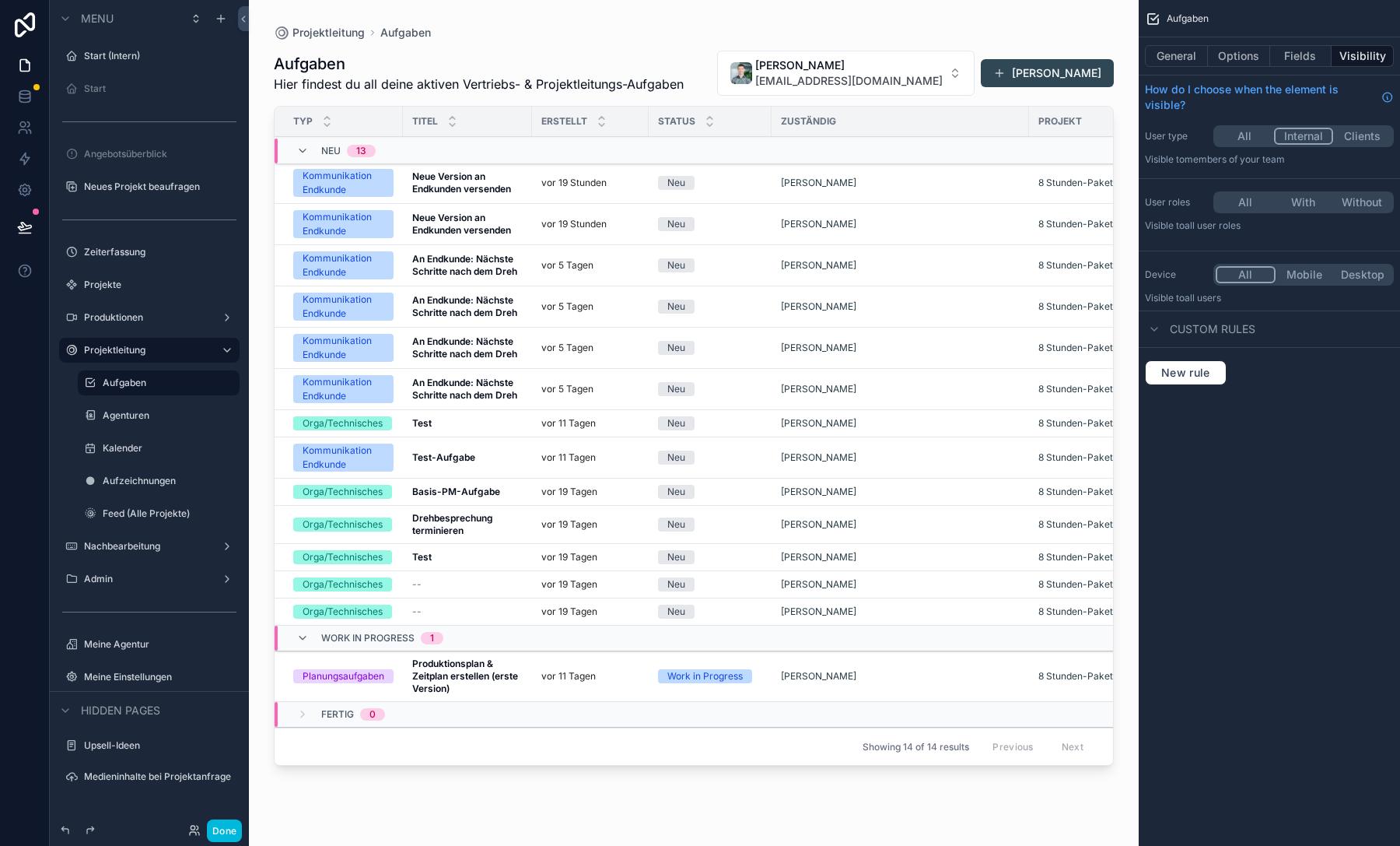
click at [120, 313] on label "Produktionen" at bounding box center [146, 317] width 124 height 12
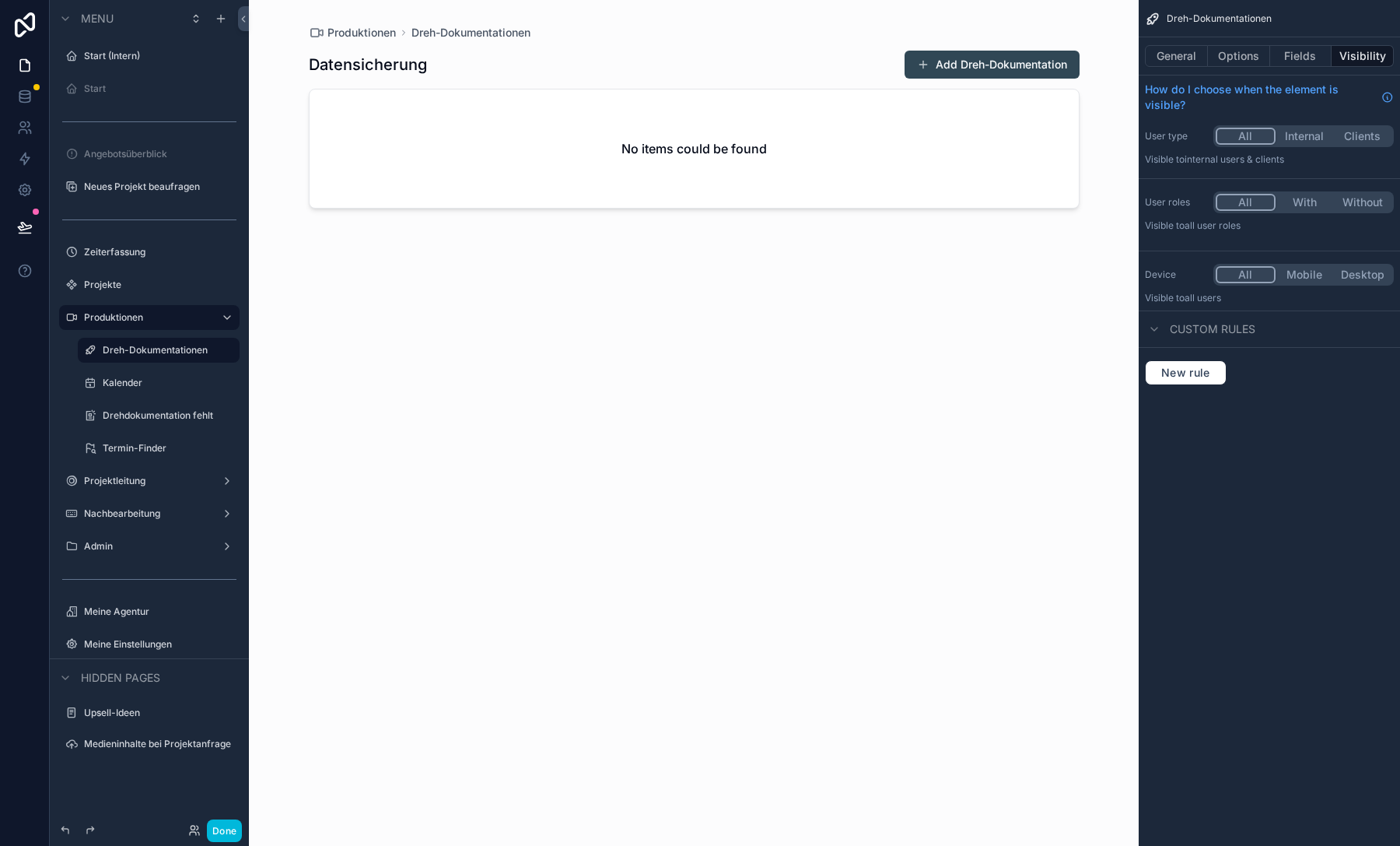
click at [87, 343] on div "scrollable content" at bounding box center [91, 350] width 19 height 19
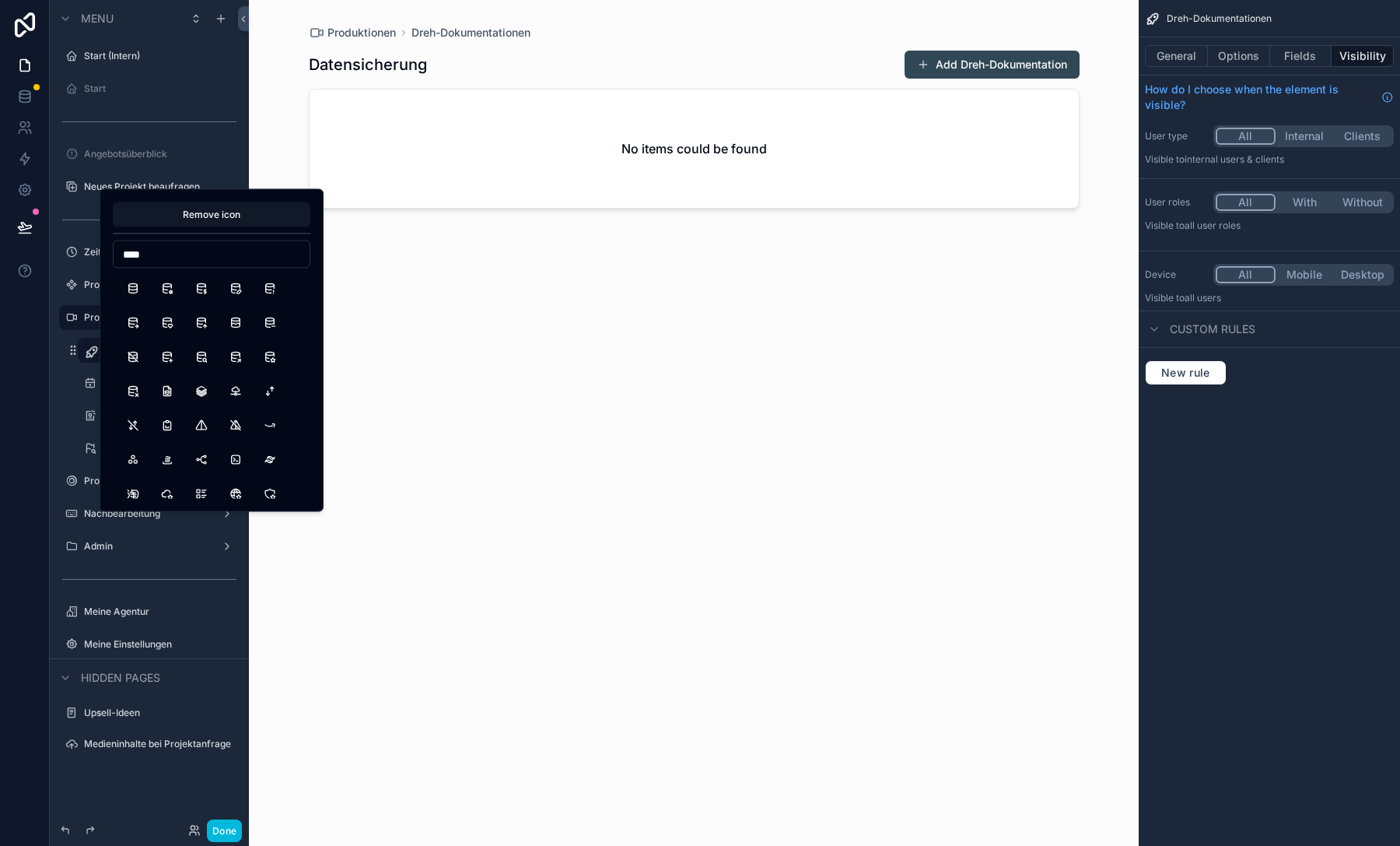
type input "****"
click at [137, 318] on button "DatabaseExport" at bounding box center [133, 323] width 28 height 28
click at [91, 348] on icon "scrollable content" at bounding box center [91, 352] width 16 height 15
click at [83, 339] on div "**********" at bounding box center [158, 350] width 156 height 25
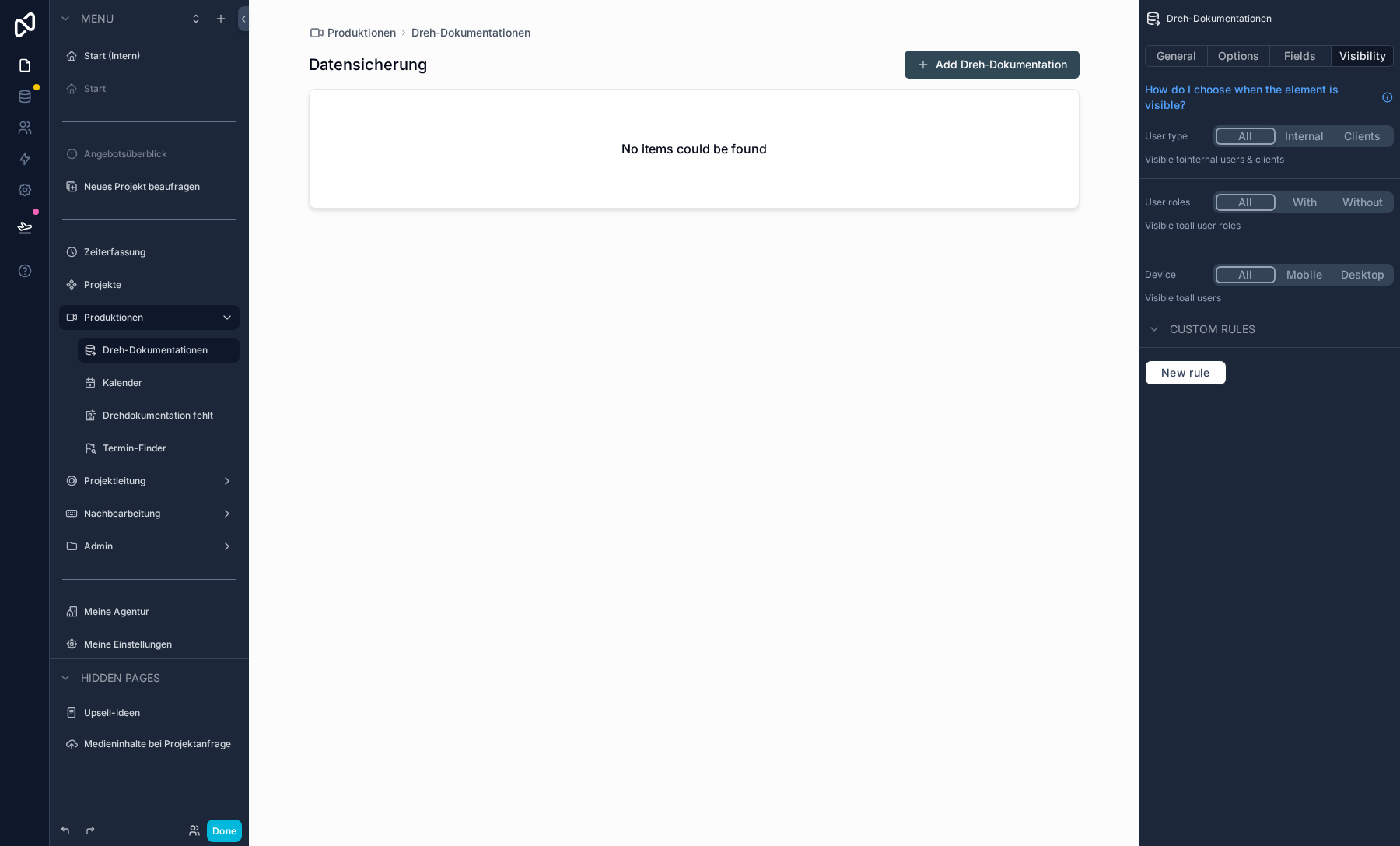
click at [0, 0] on icon "scrollable content" at bounding box center [0, 0] width 0 height 0
click at [153, 351] on input "**********" at bounding box center [146, 350] width 87 height 19
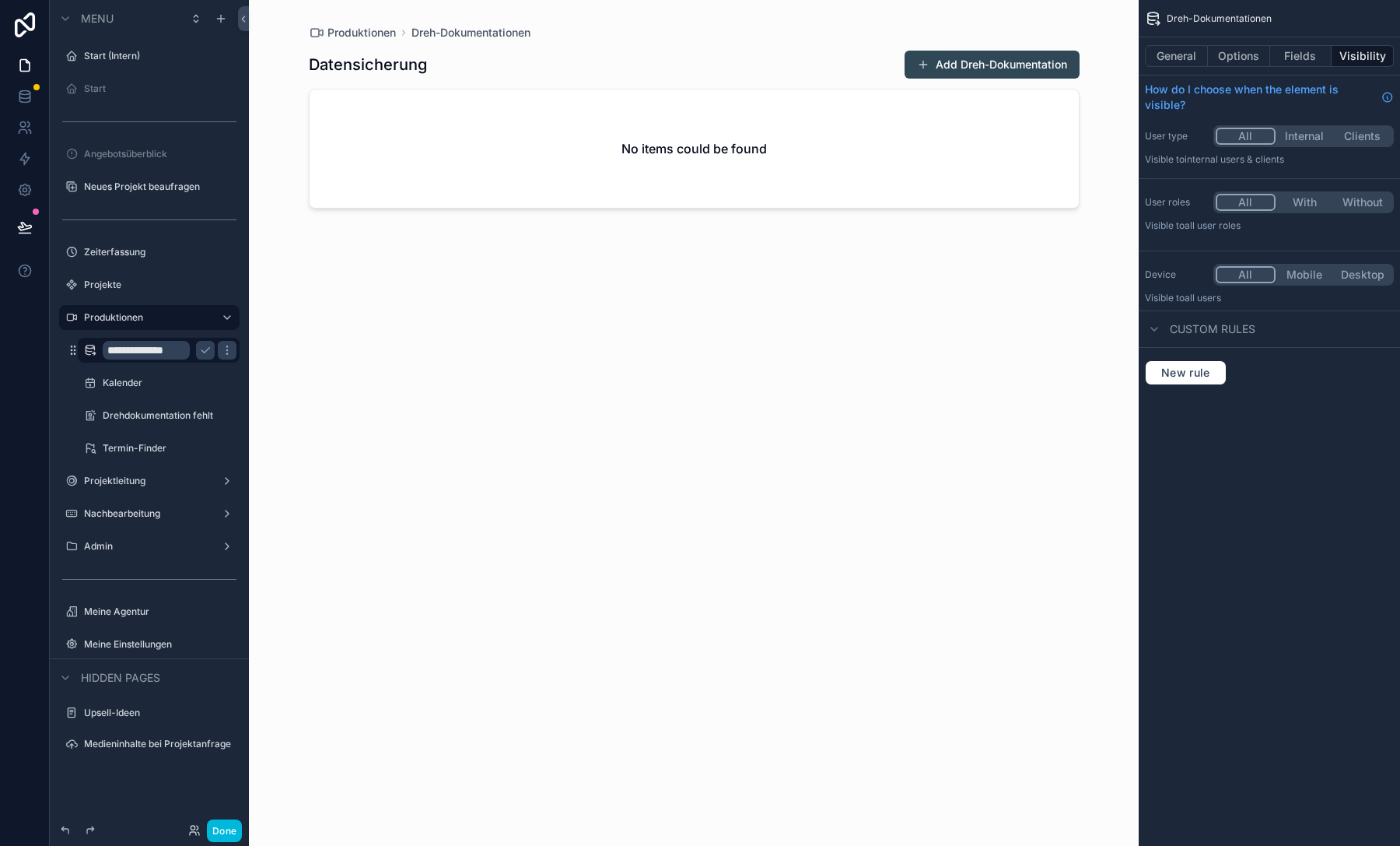
type input "**********"
click at [206, 351] on icon "scrollable content" at bounding box center [206, 351] width 8 height 6
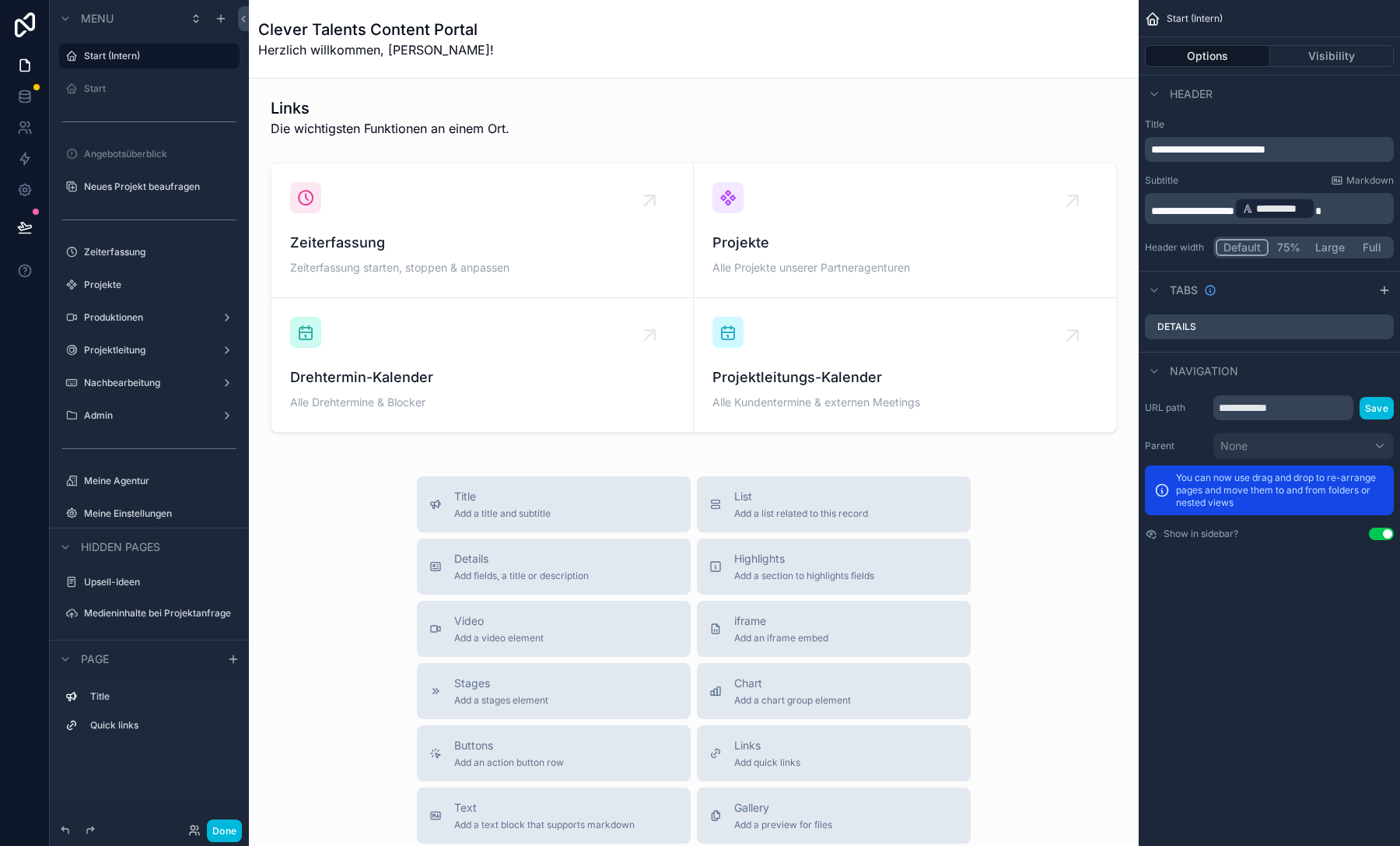
click at [129, 311] on div "Produktionen" at bounding box center [149, 317] width 131 height 12
click at [140, 322] on label "Produktionen" at bounding box center [146, 317] width 124 height 12
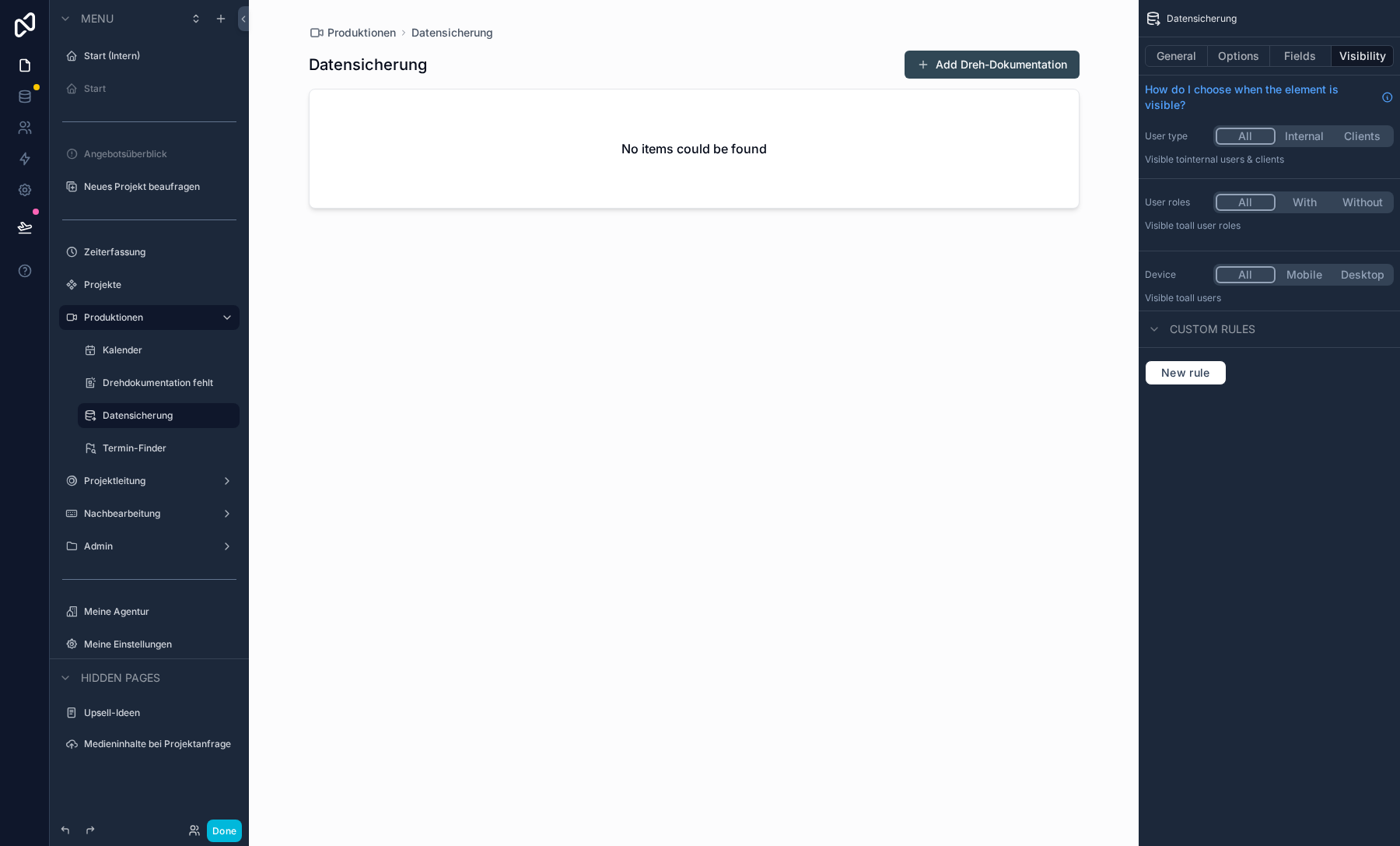
click at [136, 412] on label "Datensicherung" at bounding box center [166, 415] width 127 height 12
click at [1152, 60] on button "General" at bounding box center [1176, 56] width 63 height 22
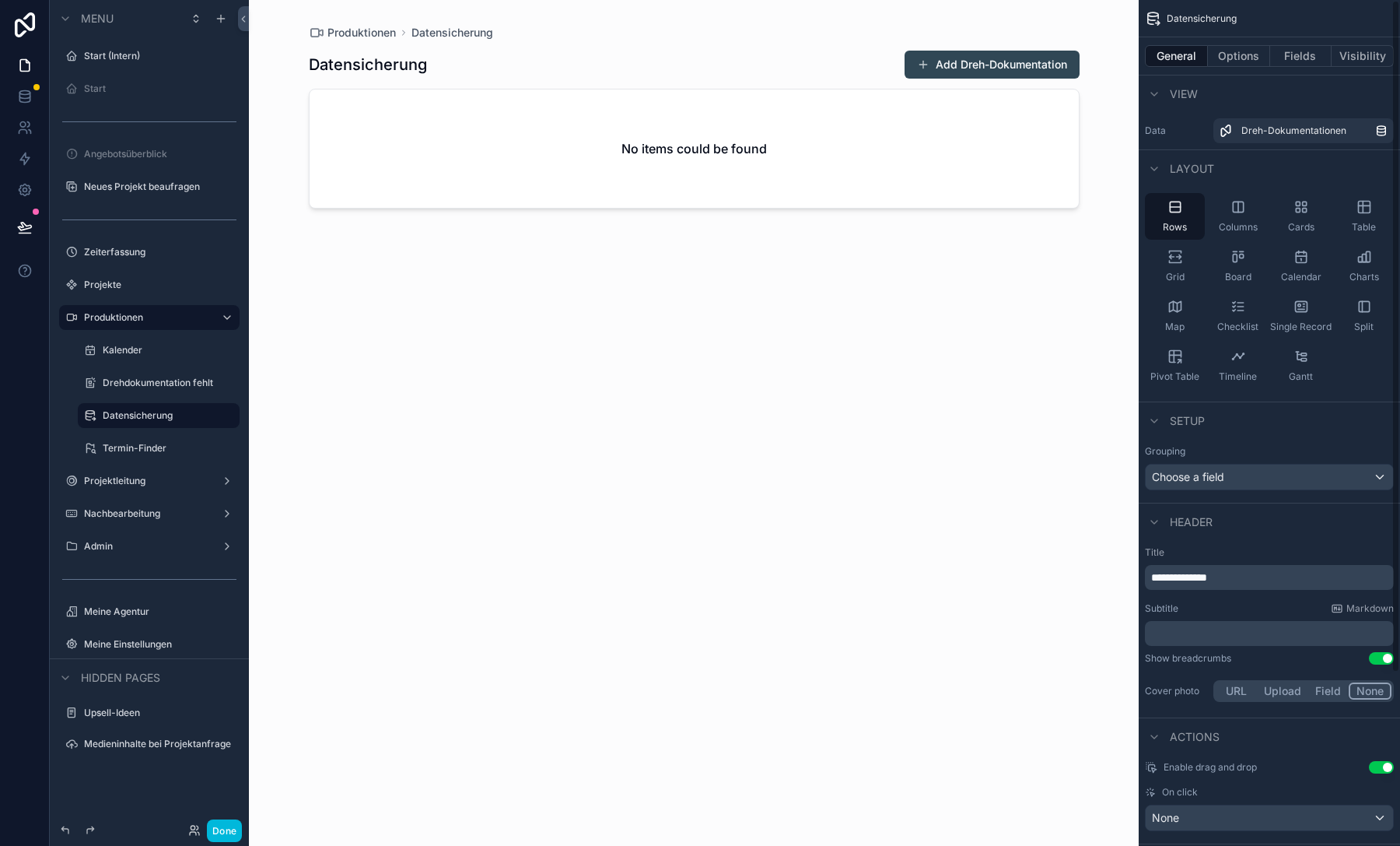
click at [1233, 58] on button "Options" at bounding box center [1239, 56] width 62 height 22
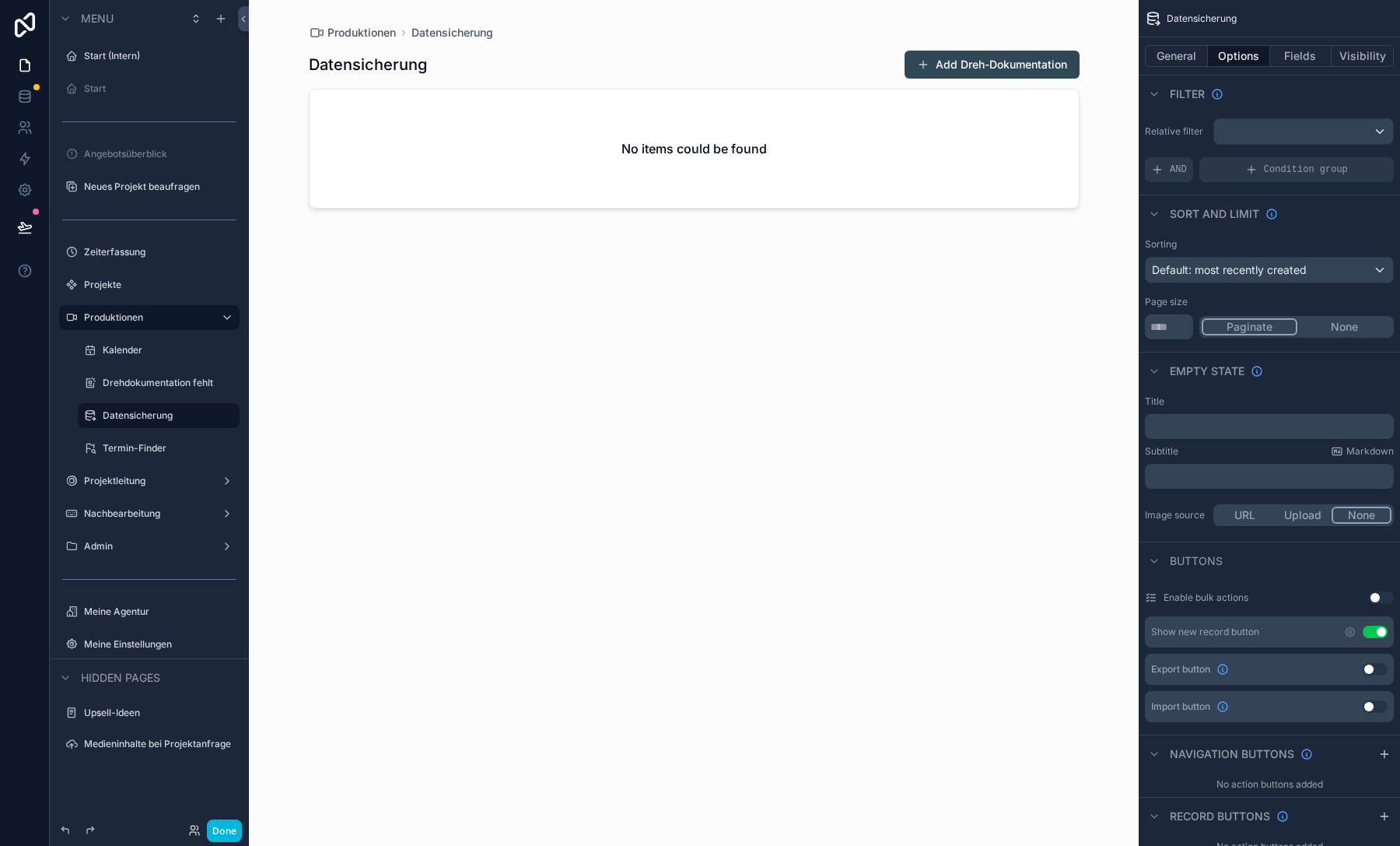
click at [1278, 113] on div "Relative filter AND Condition group" at bounding box center [1268, 150] width 261 height 76
click at [1285, 134] on div "scrollable content" at bounding box center [1303, 131] width 179 height 25
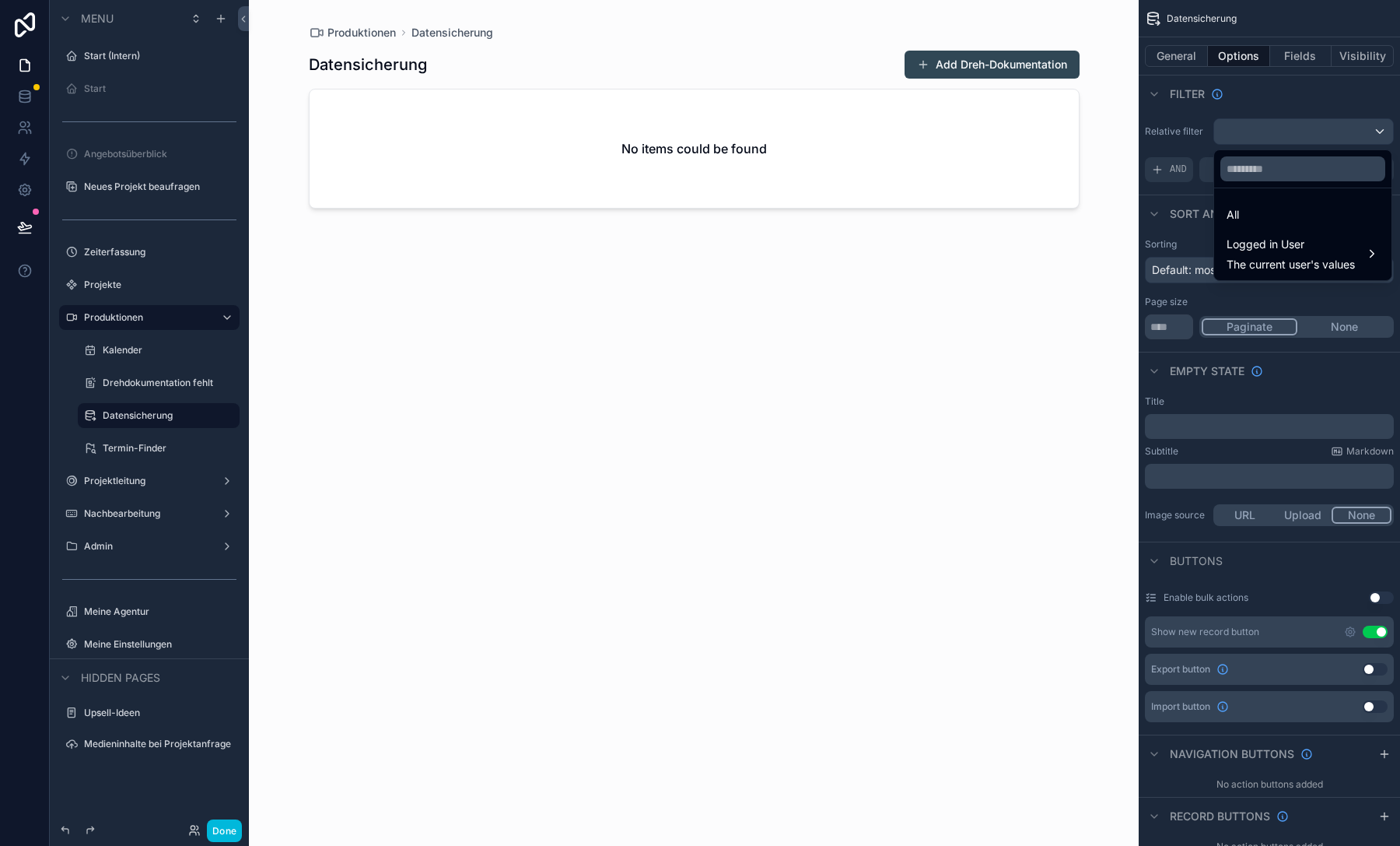
click at [1281, 246] on span "Logged in User" at bounding box center [1291, 244] width 128 height 19
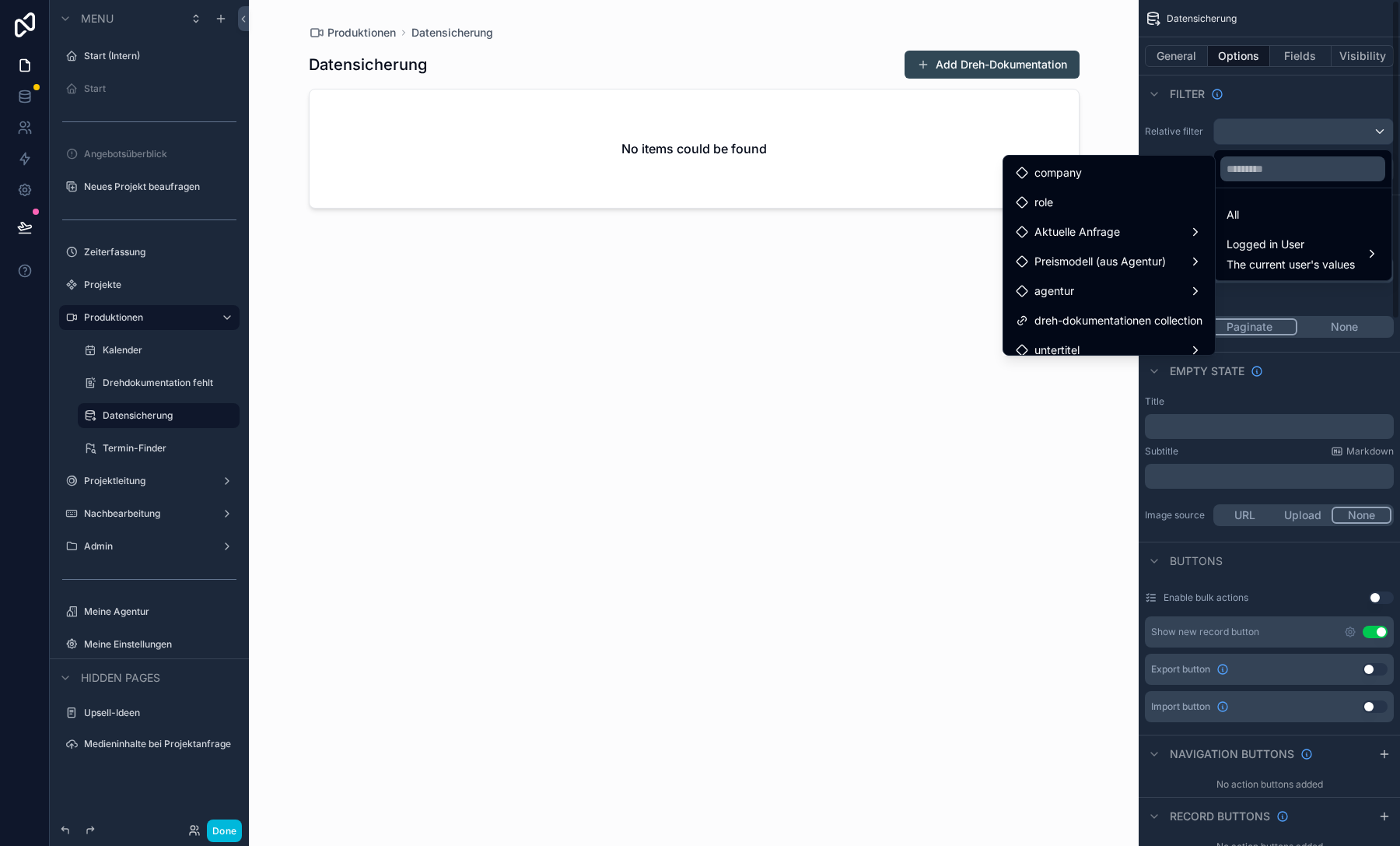
click at [1265, 119] on div "scrollable content" at bounding box center [700, 423] width 1400 height 846
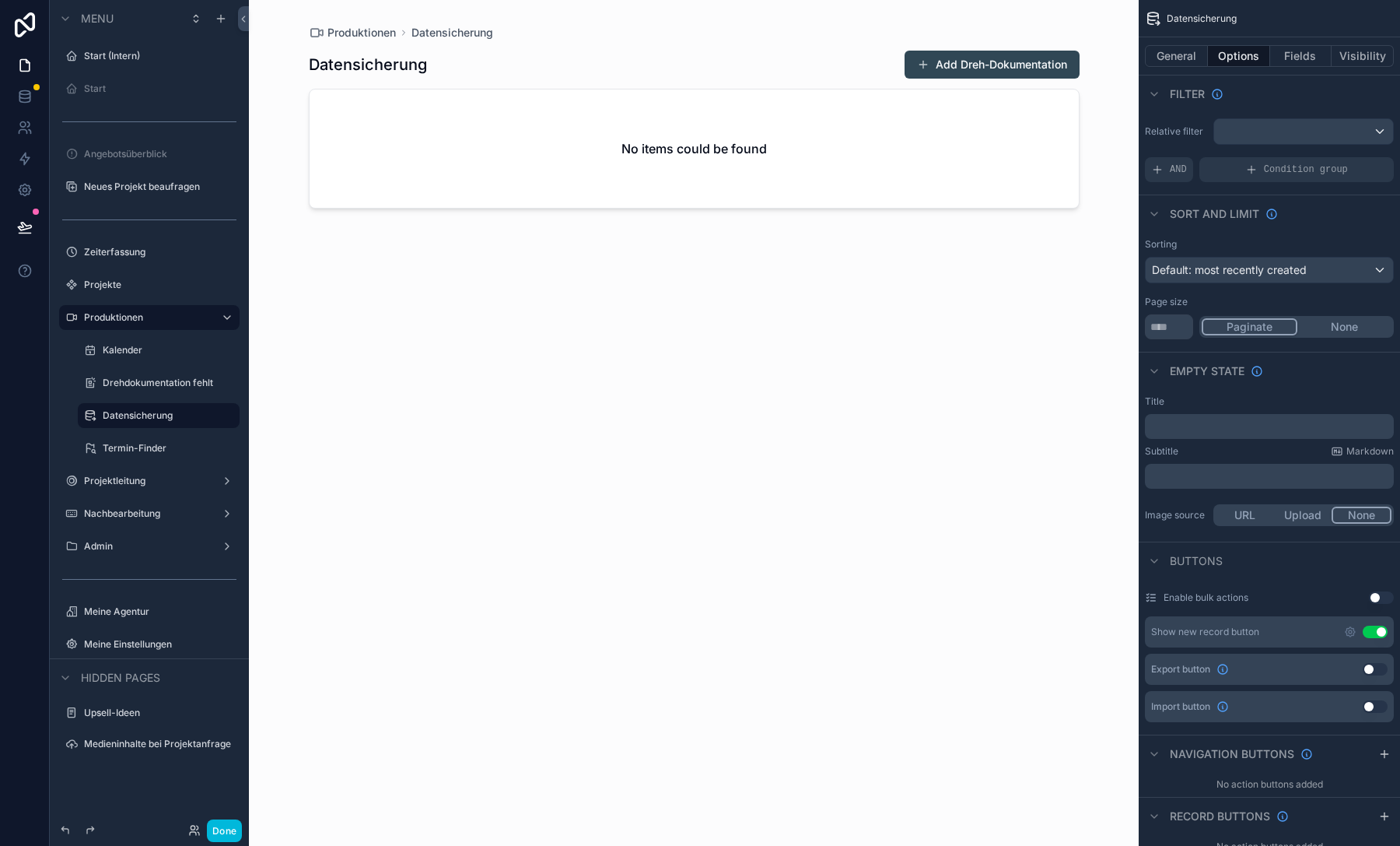
click at [721, 186] on div "scrollable content" at bounding box center [694, 413] width 796 height 827
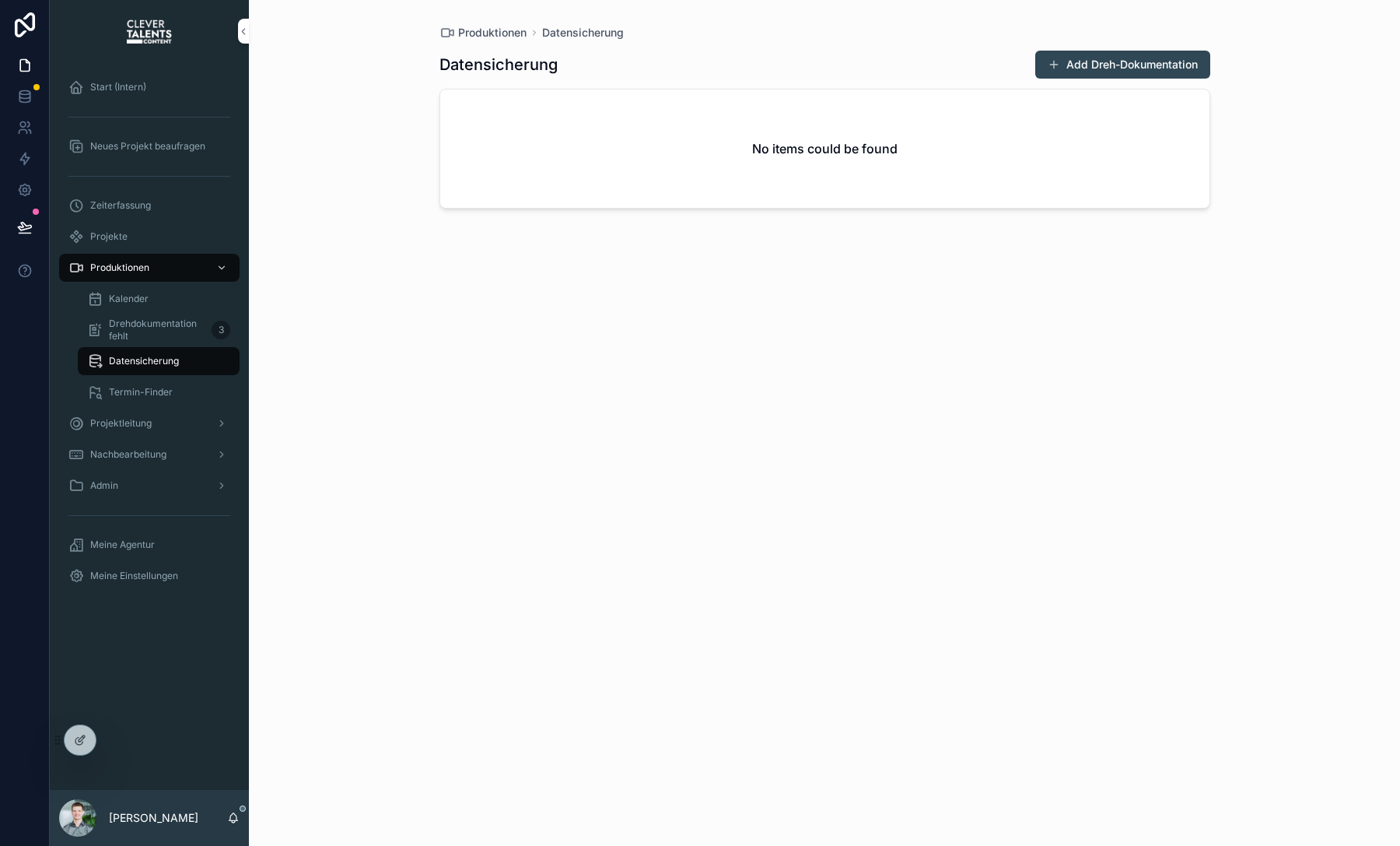
click at [149, 294] on div "Kalender" at bounding box center [158, 299] width 143 height 25
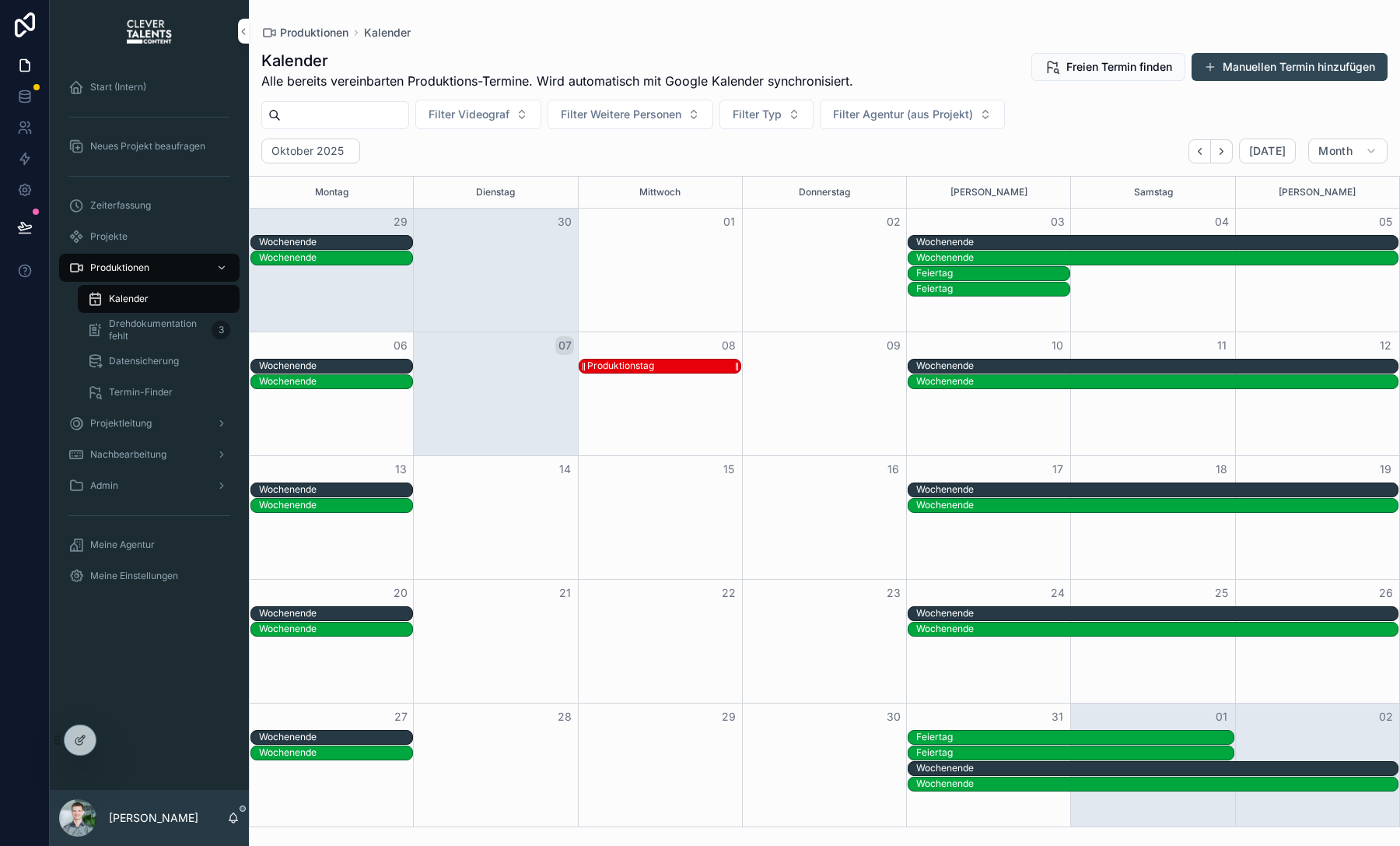
click at [681, 366] on div "Produktionstag" at bounding box center [664, 366] width 153 height 13
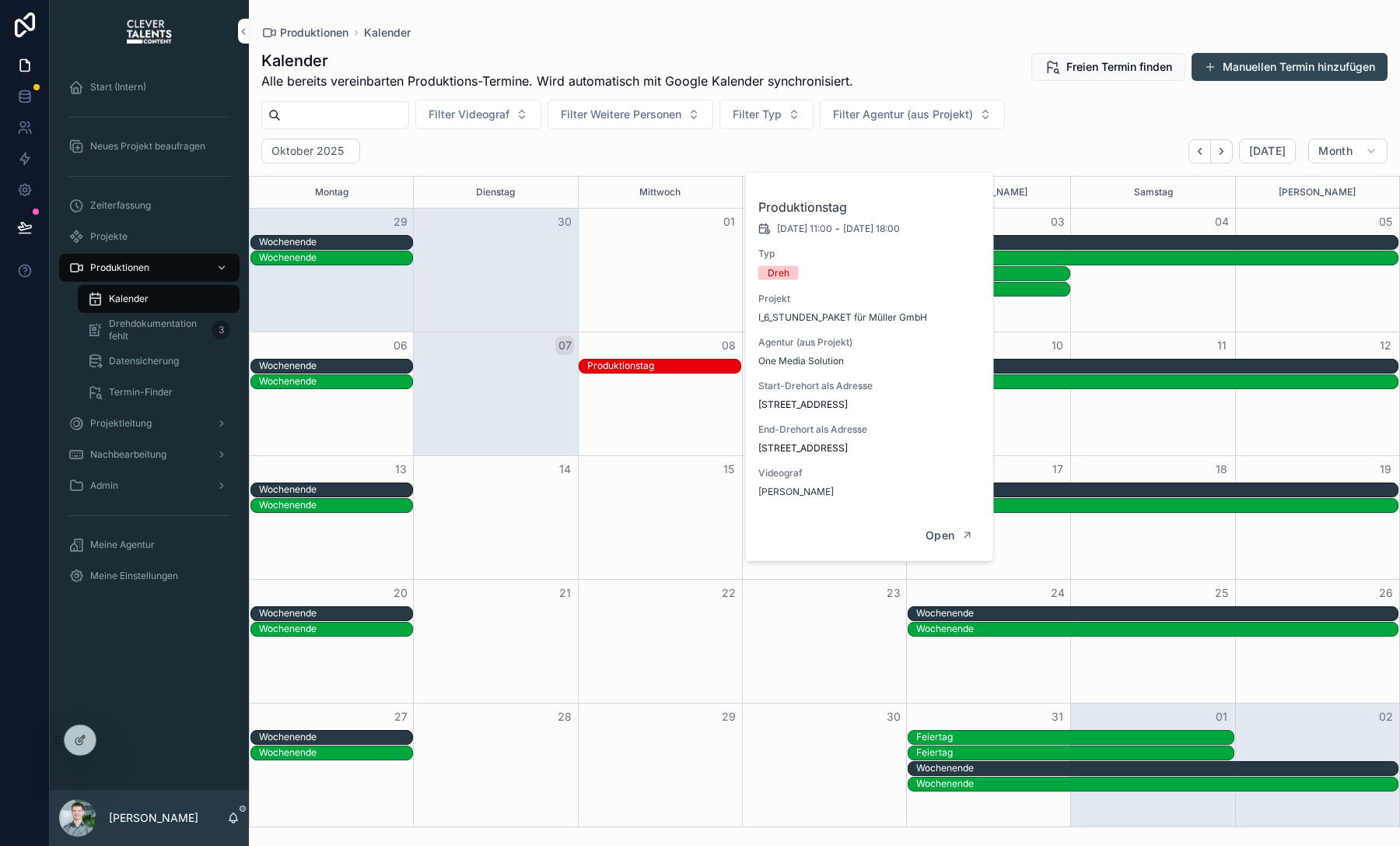
click at [955, 519] on div "Open" at bounding box center [869, 536] width 247 height 51
click at [957, 532] on button "Open" at bounding box center [949, 535] width 68 height 25
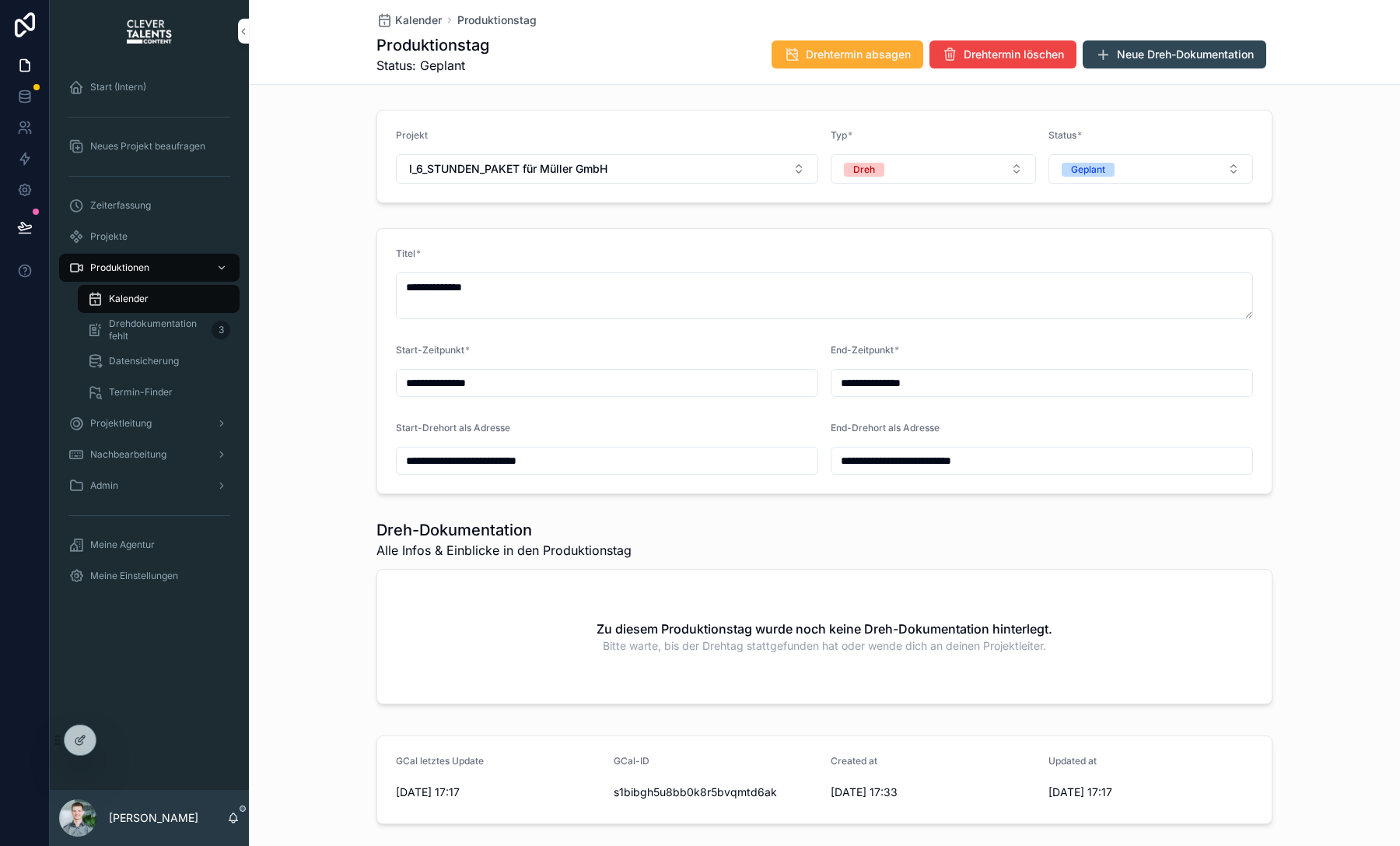
click at [1151, 48] on span "Neue Dreh-Dokumentation" at bounding box center [1184, 54] width 137 height 15
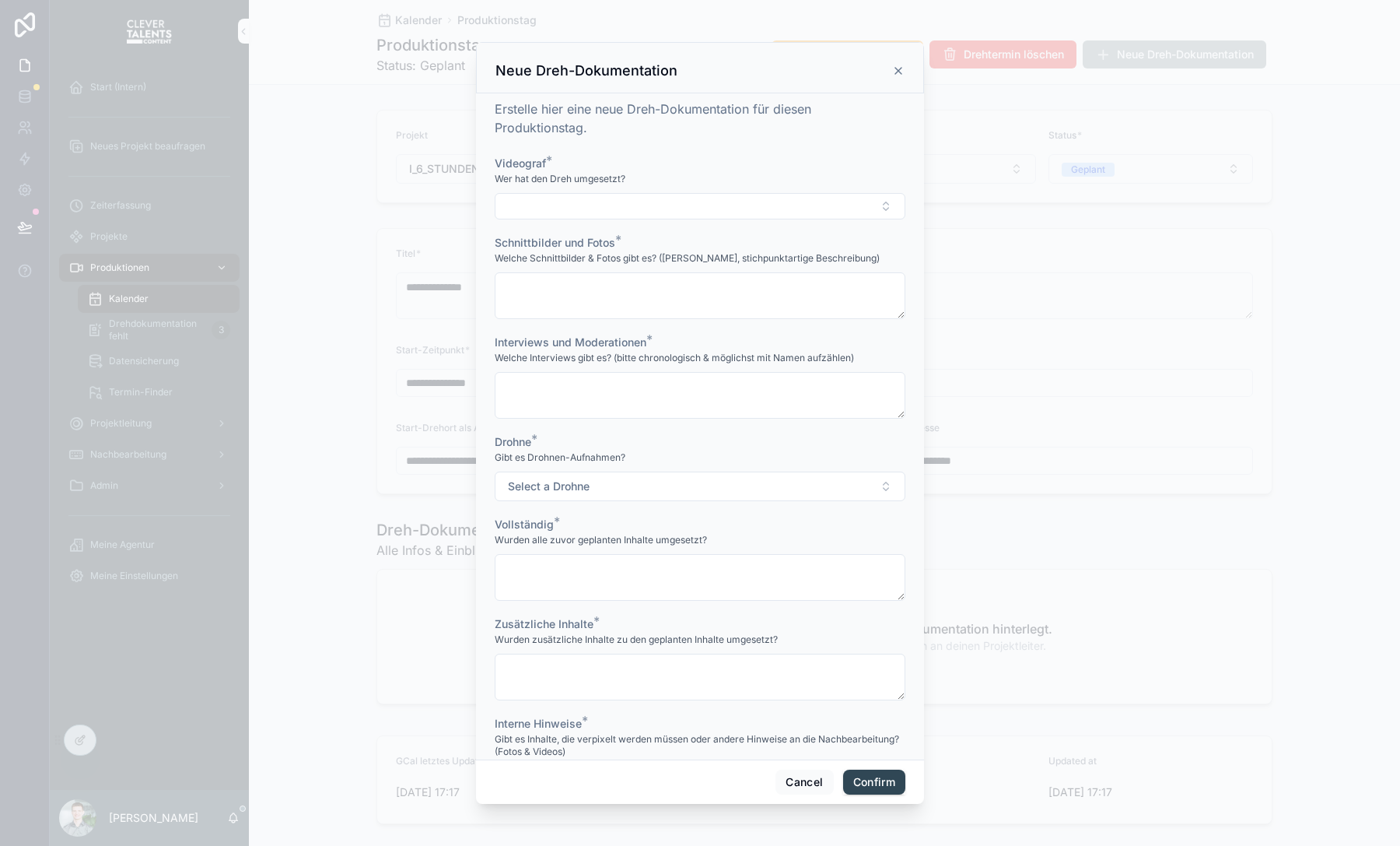
click at [541, 218] on button "Select Button" at bounding box center [700, 207] width 410 height 26
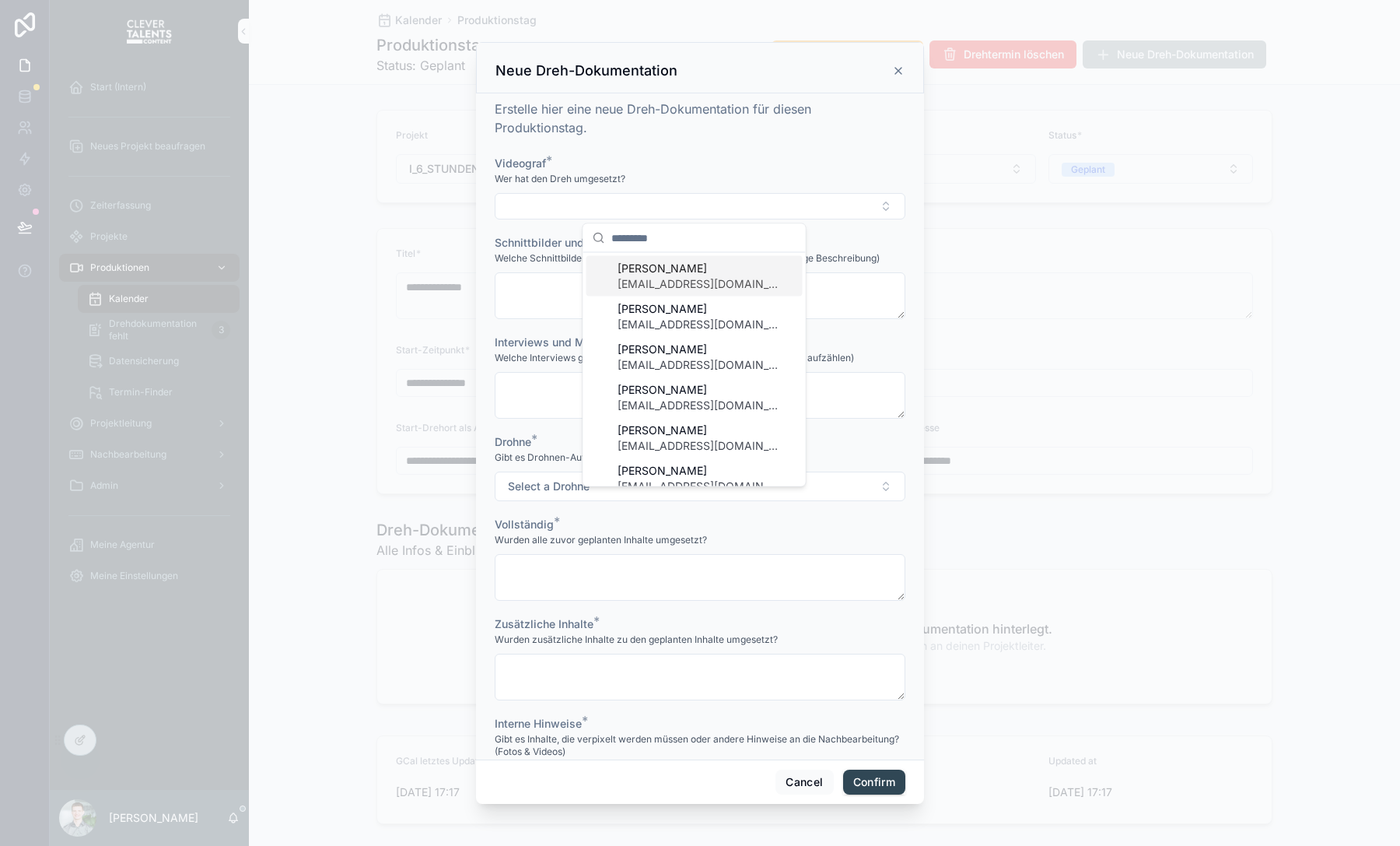
click at [635, 296] on div "[PERSON_NAME] [EMAIL_ADDRESS][DOMAIN_NAME]" at bounding box center [694, 316] width 216 height 41
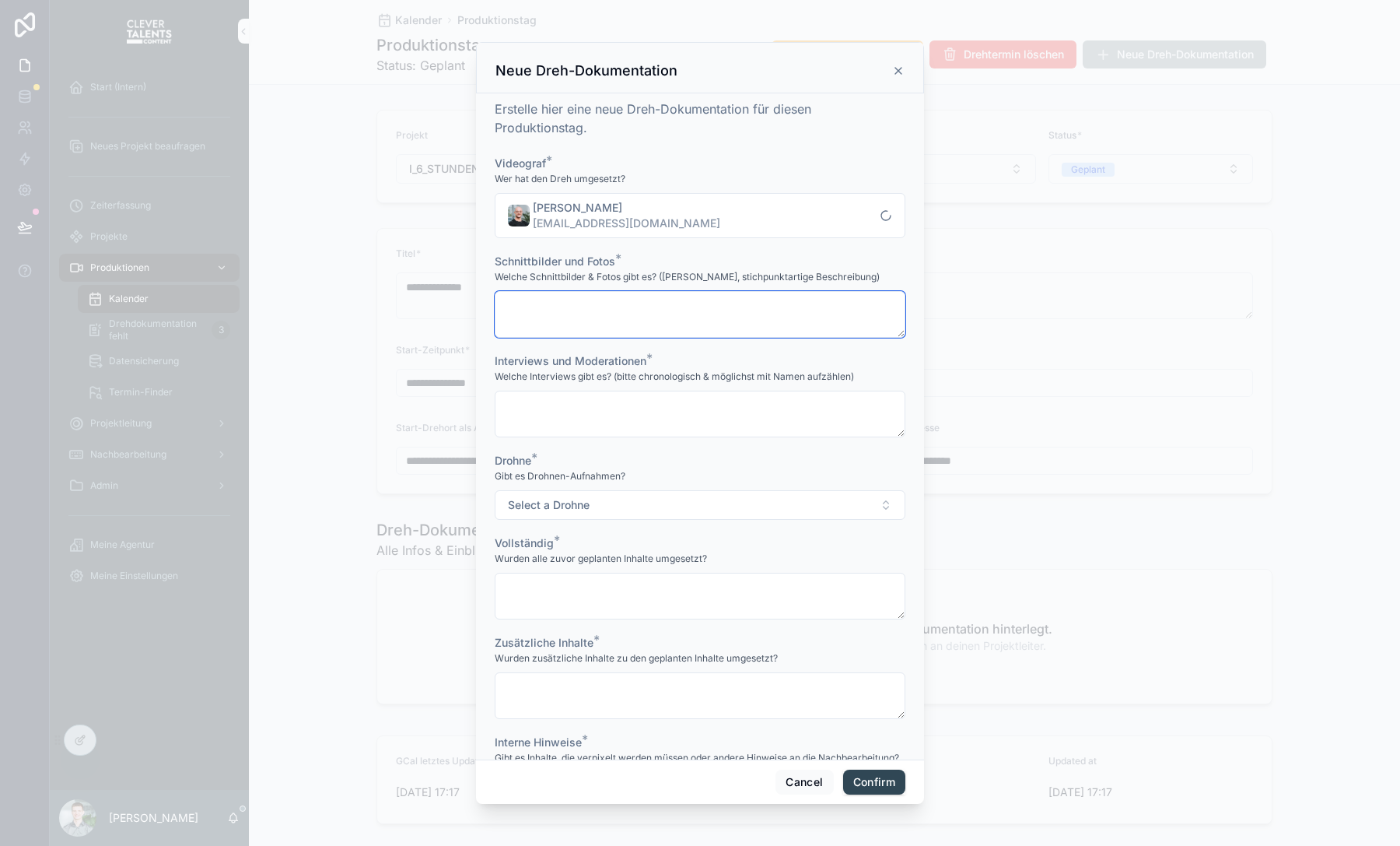
click at [629, 298] on textarea at bounding box center [700, 313] width 410 height 46
type textarea "**********"
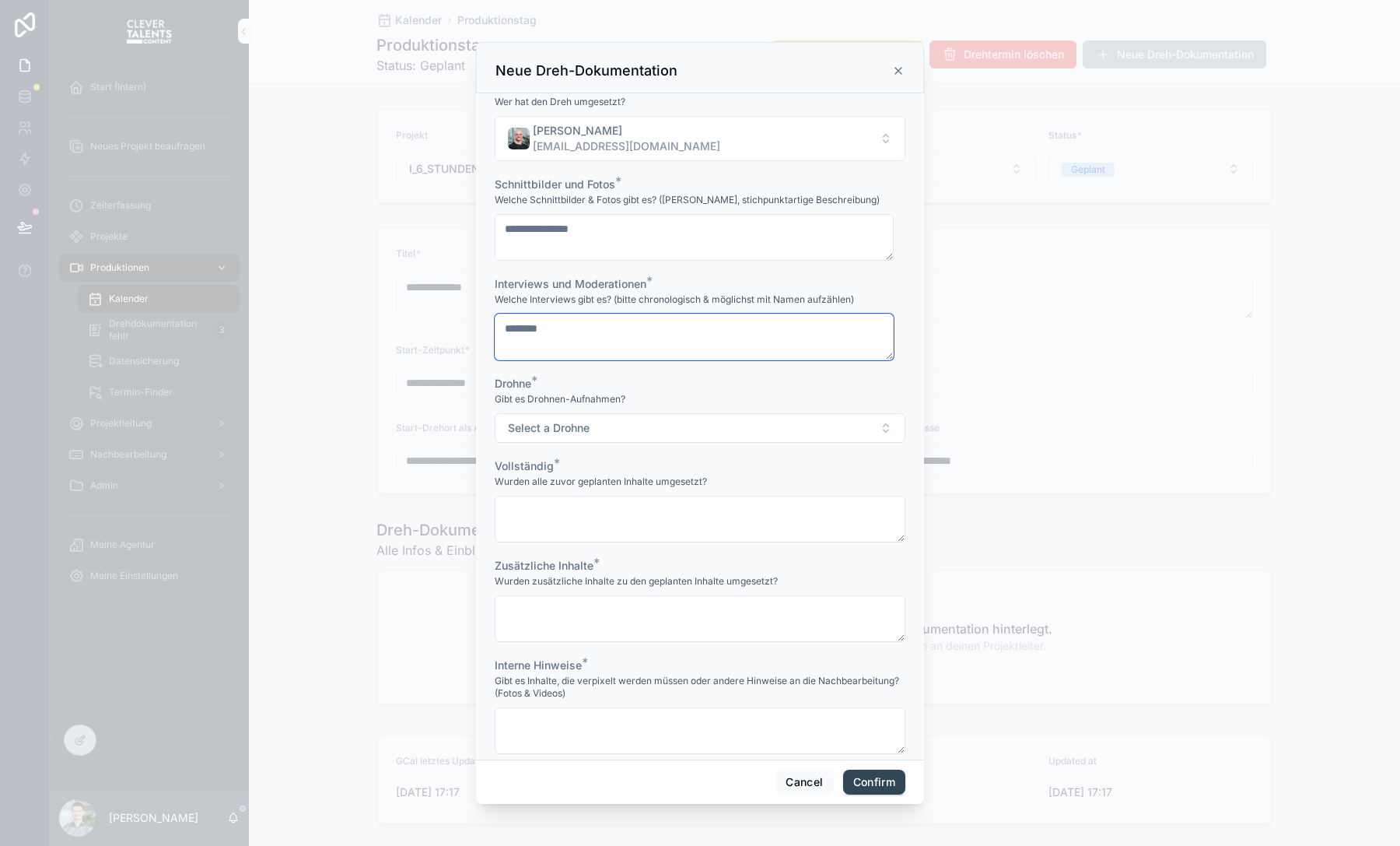
scroll to position [85, 0]
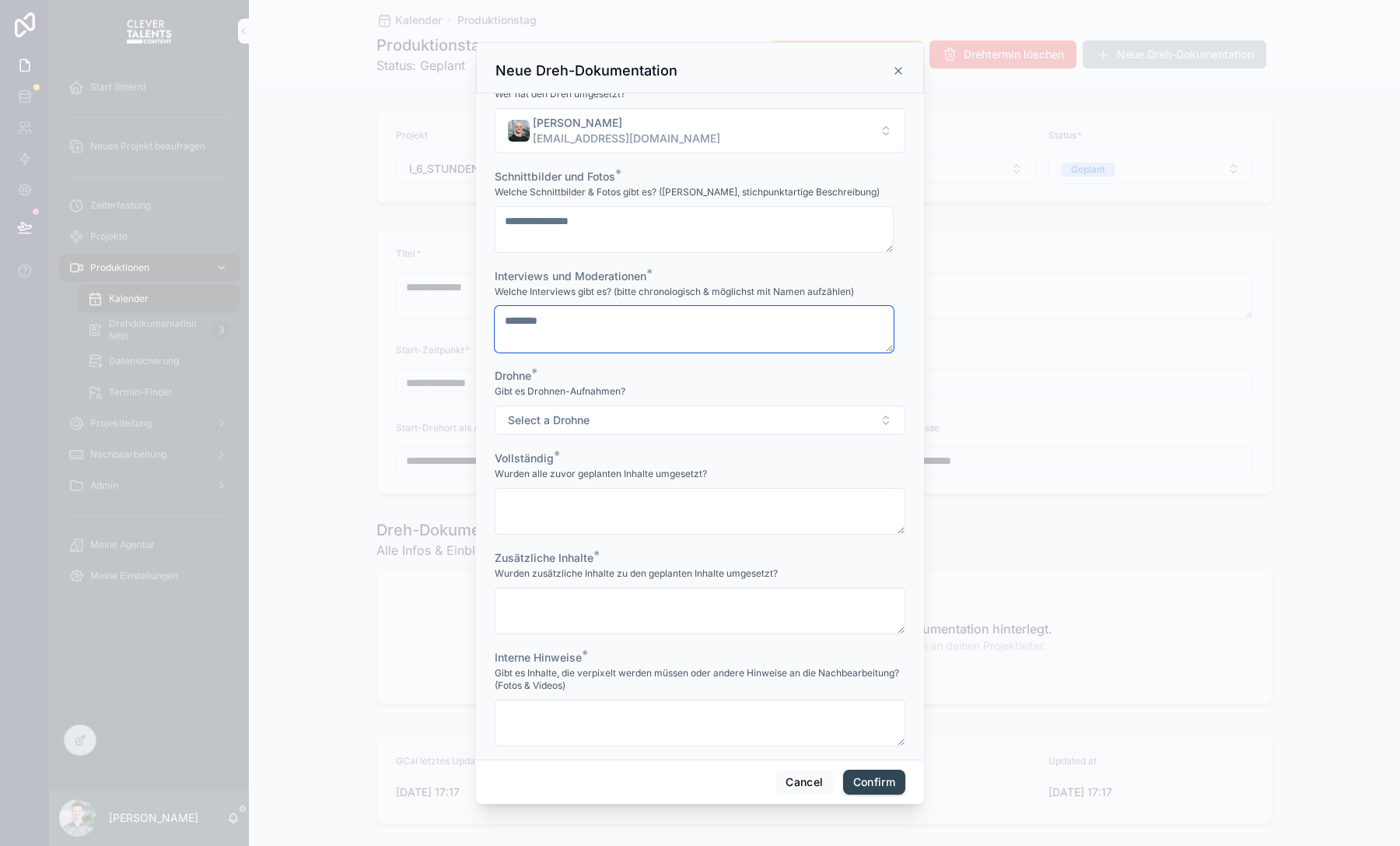
type textarea "********"
click at [645, 425] on button "Select a Drohne" at bounding box center [700, 420] width 410 height 29
click at [645, 465] on input "text" at bounding box center [703, 454] width 185 height 28
click at [645, 477] on div "[PERSON_NAME]" at bounding box center [694, 483] width 216 height 24
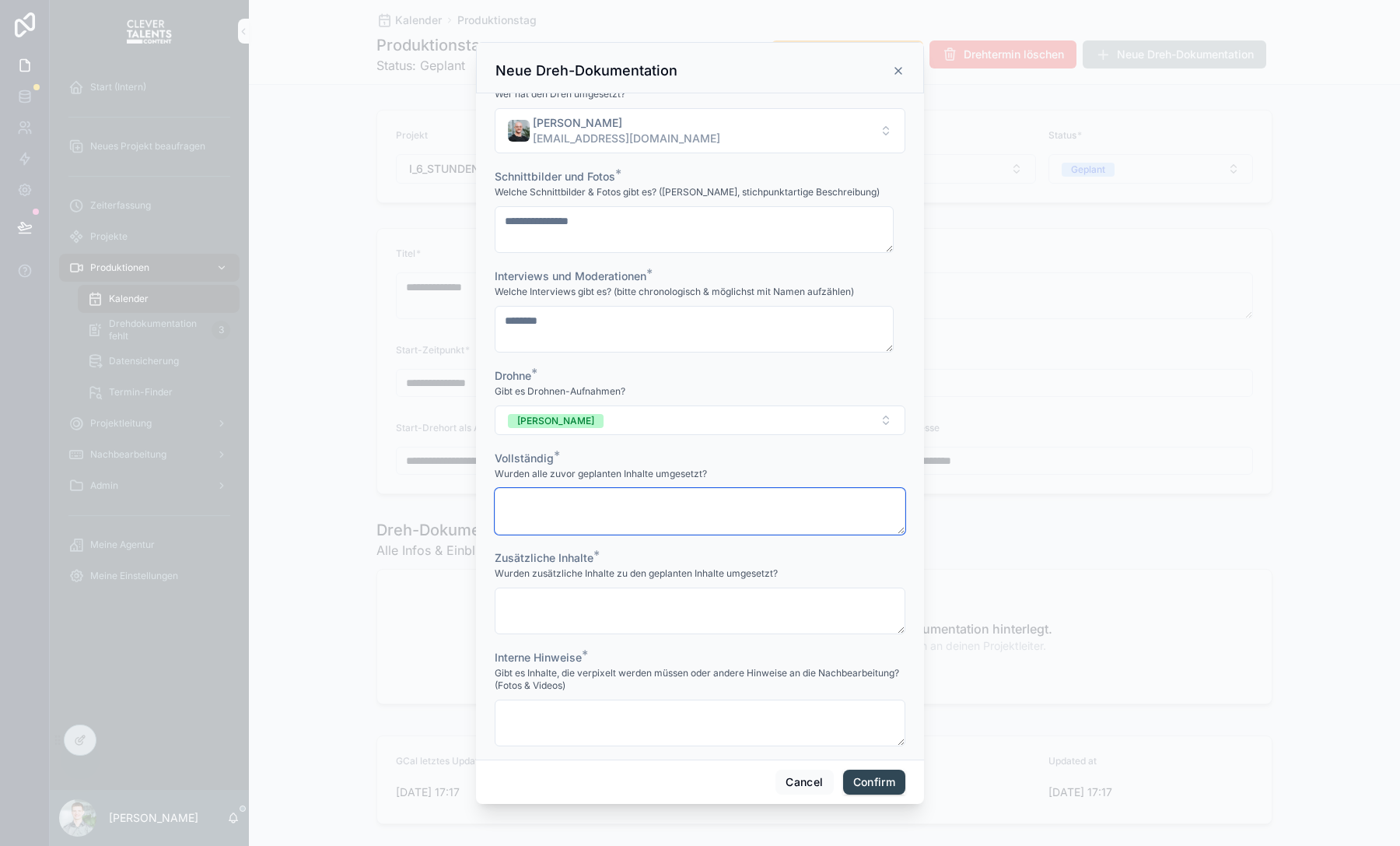
click at [649, 506] on textarea at bounding box center [700, 510] width 410 height 46
type textarea "****"
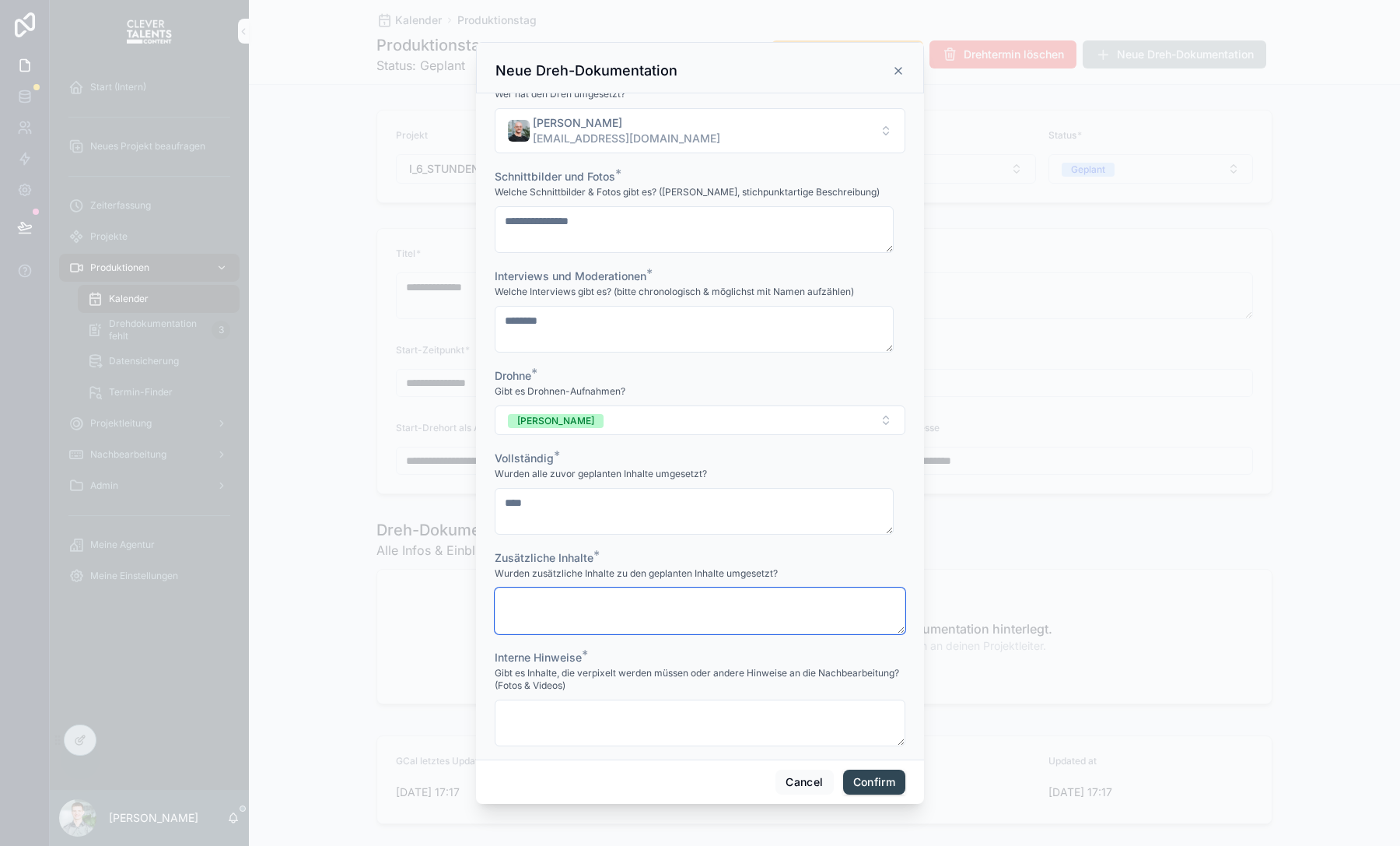
click at [633, 628] on textarea at bounding box center [700, 610] width 410 height 46
type textarea "****"
click at [634, 730] on textarea at bounding box center [700, 722] width 410 height 46
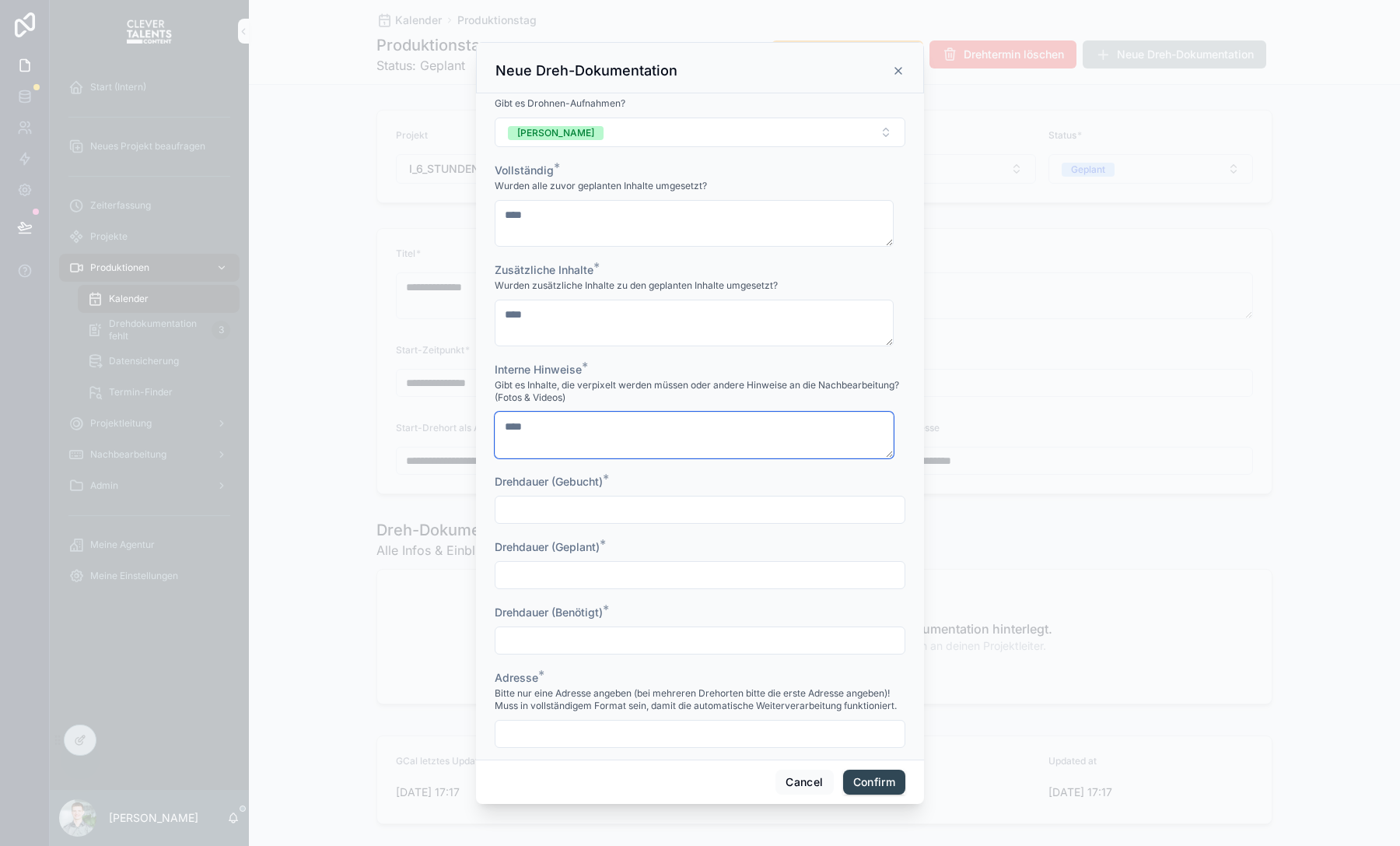
scroll to position [407, 0]
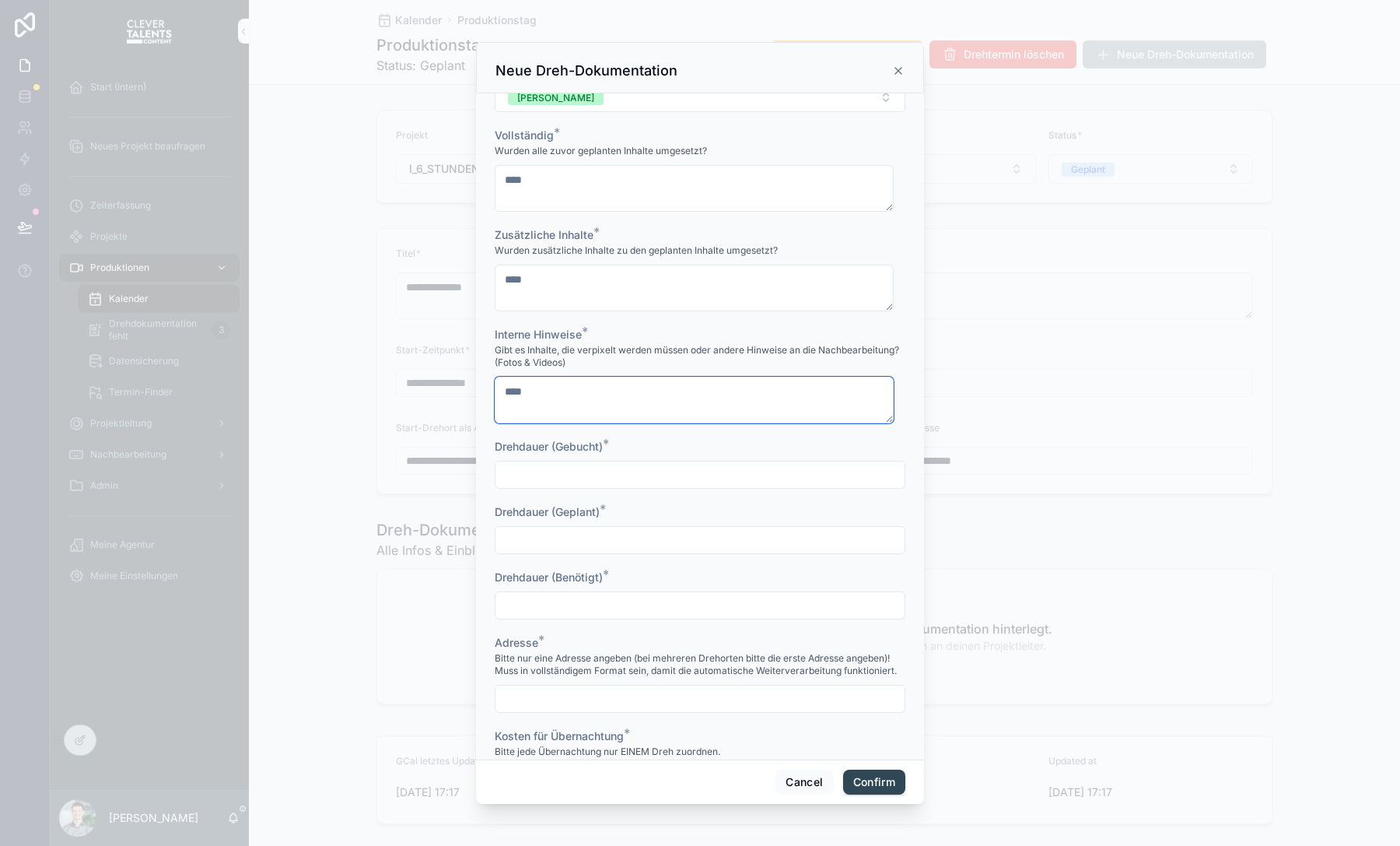
type textarea "****"
click at [599, 460] on div at bounding box center [700, 474] width 410 height 28
click at [599, 470] on input "text" at bounding box center [700, 474] width 409 height 22
type input "**********"
click at [588, 535] on input "text" at bounding box center [700, 539] width 409 height 22
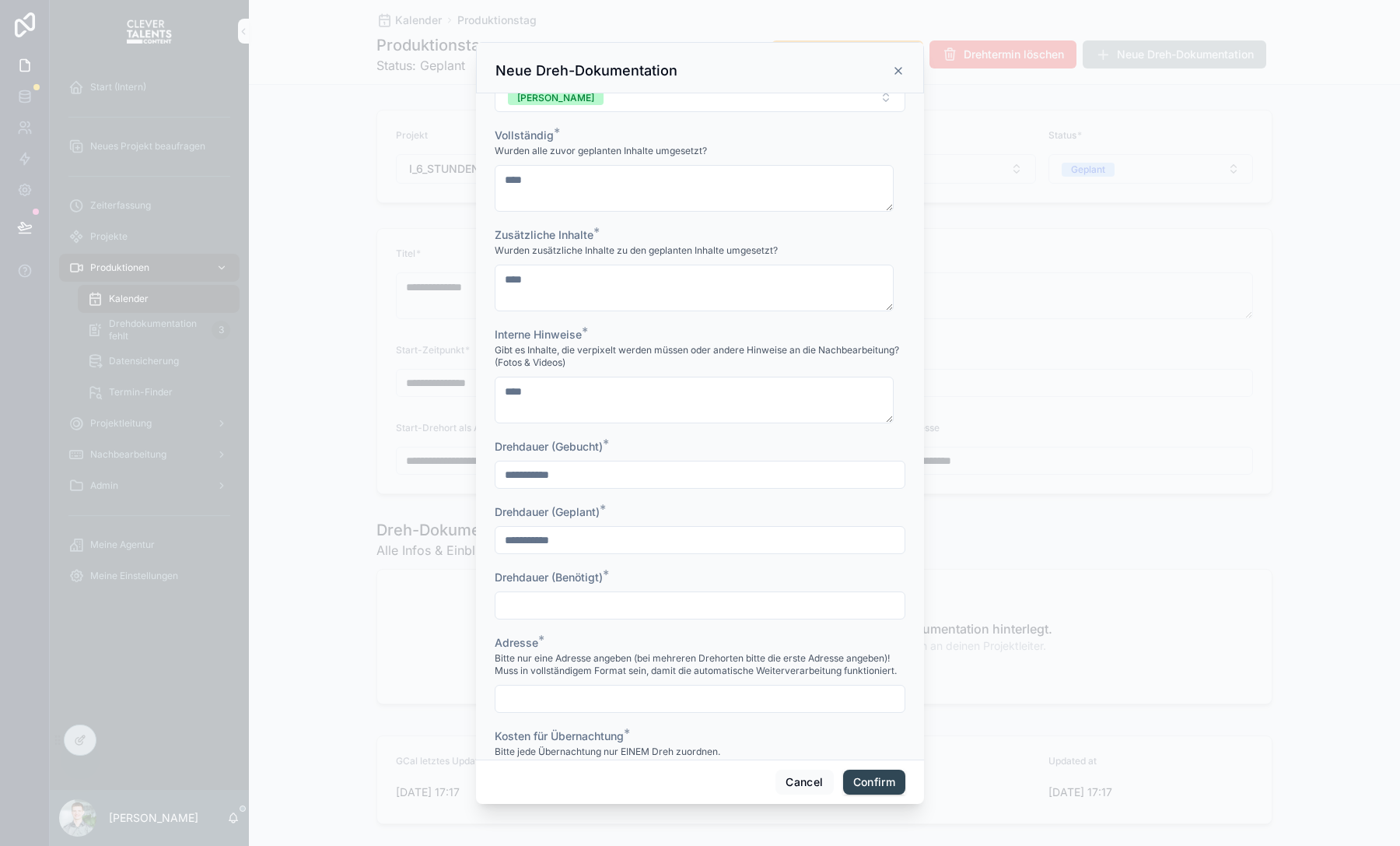
type input "**********"
click at [545, 610] on input "text" at bounding box center [700, 605] width 409 height 22
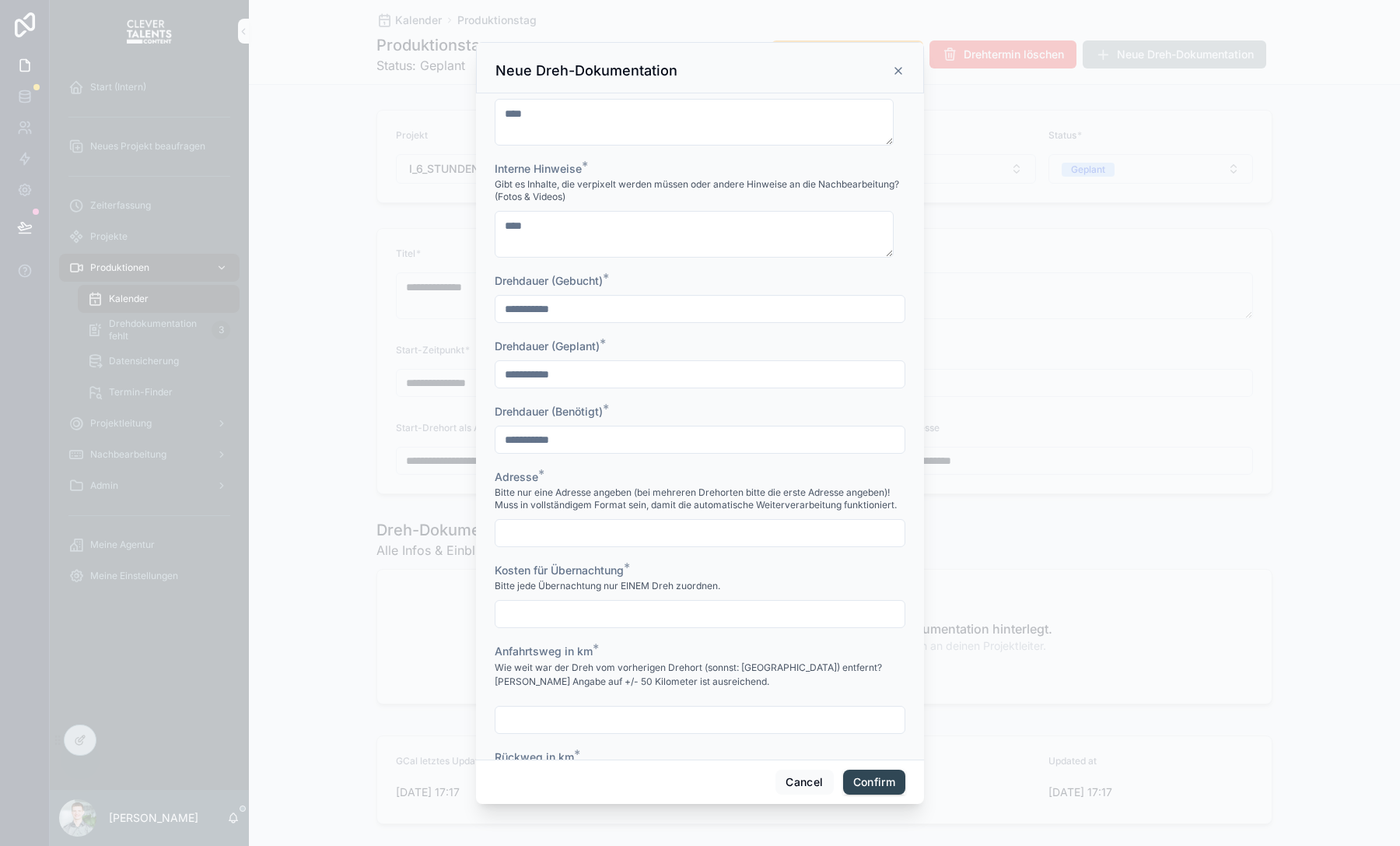
scroll to position [745, 0]
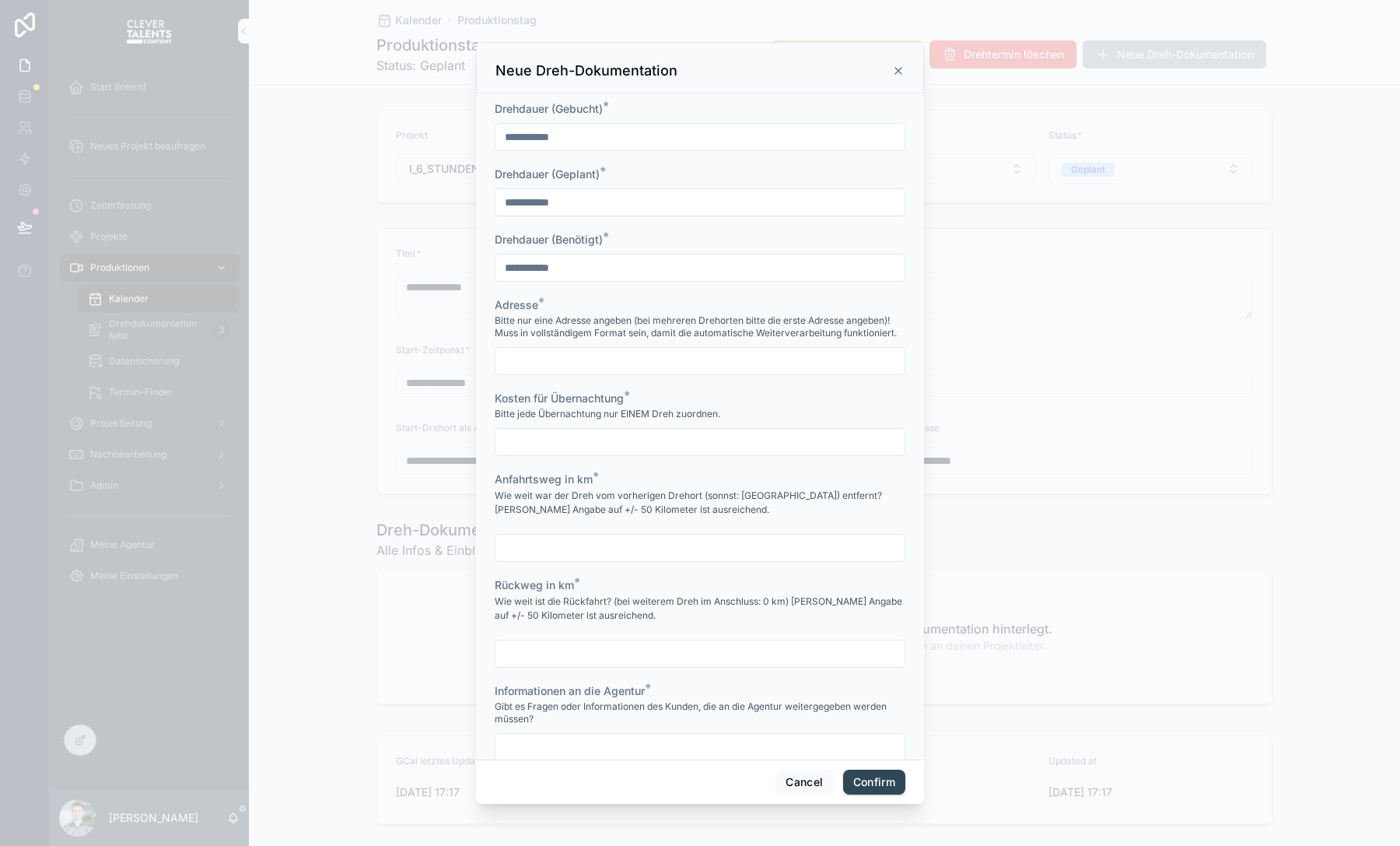
type input "**********"
click at [584, 372] on input "text" at bounding box center [700, 360] width 409 height 22
type input "****"
click at [558, 445] on input "text" at bounding box center [700, 441] width 409 height 22
type input "***"
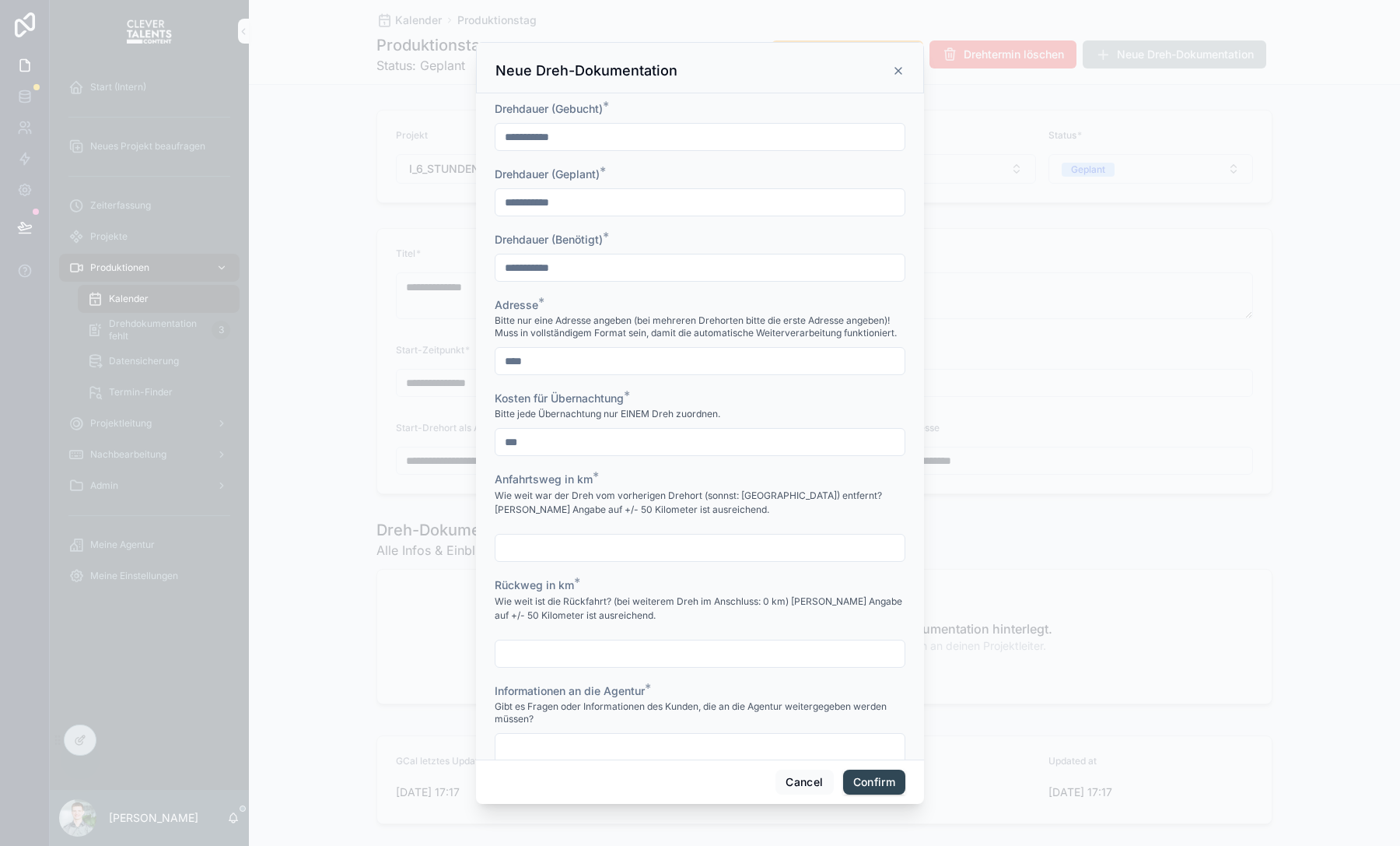
click at [586, 558] on input "text" at bounding box center [700, 547] width 409 height 22
type input "*****"
click at [582, 659] on input "text" at bounding box center [700, 653] width 409 height 22
type input "*****"
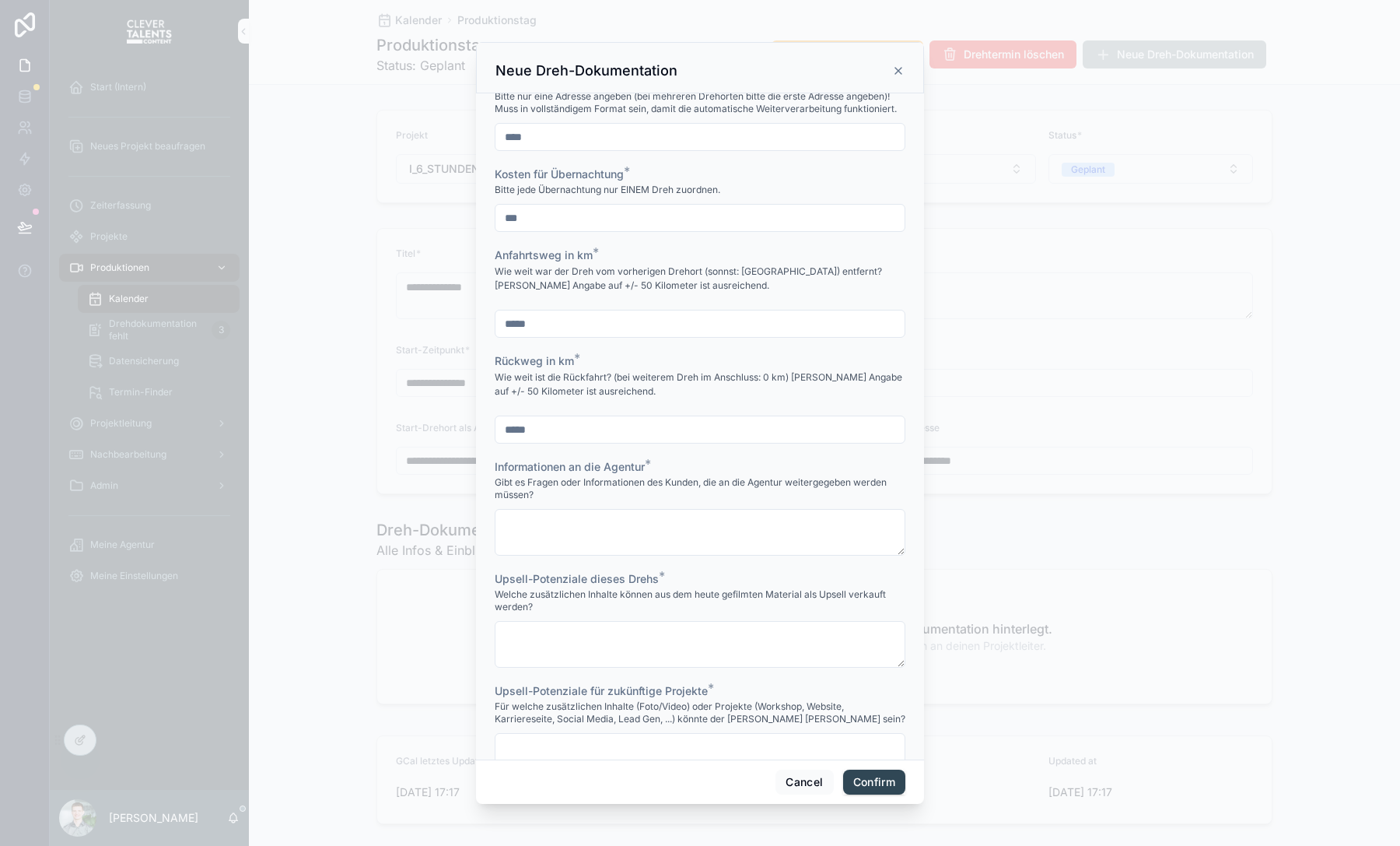
scroll to position [1100, 0]
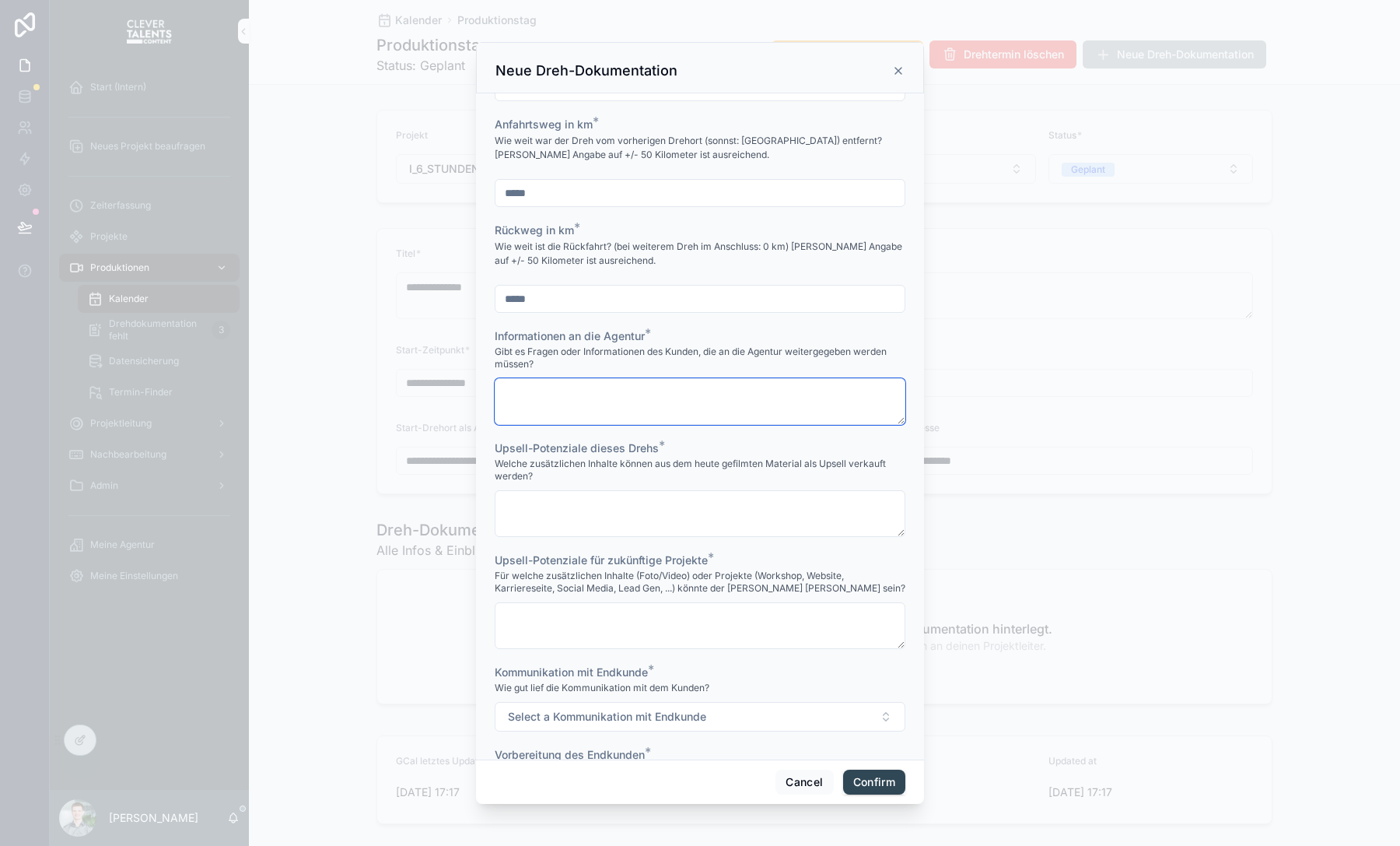
click at [590, 420] on textarea at bounding box center [700, 401] width 410 height 46
type textarea "***"
click at [584, 537] on textarea at bounding box center [700, 513] width 410 height 46
type textarea "****"
click at [587, 632] on textarea at bounding box center [700, 624] width 410 height 46
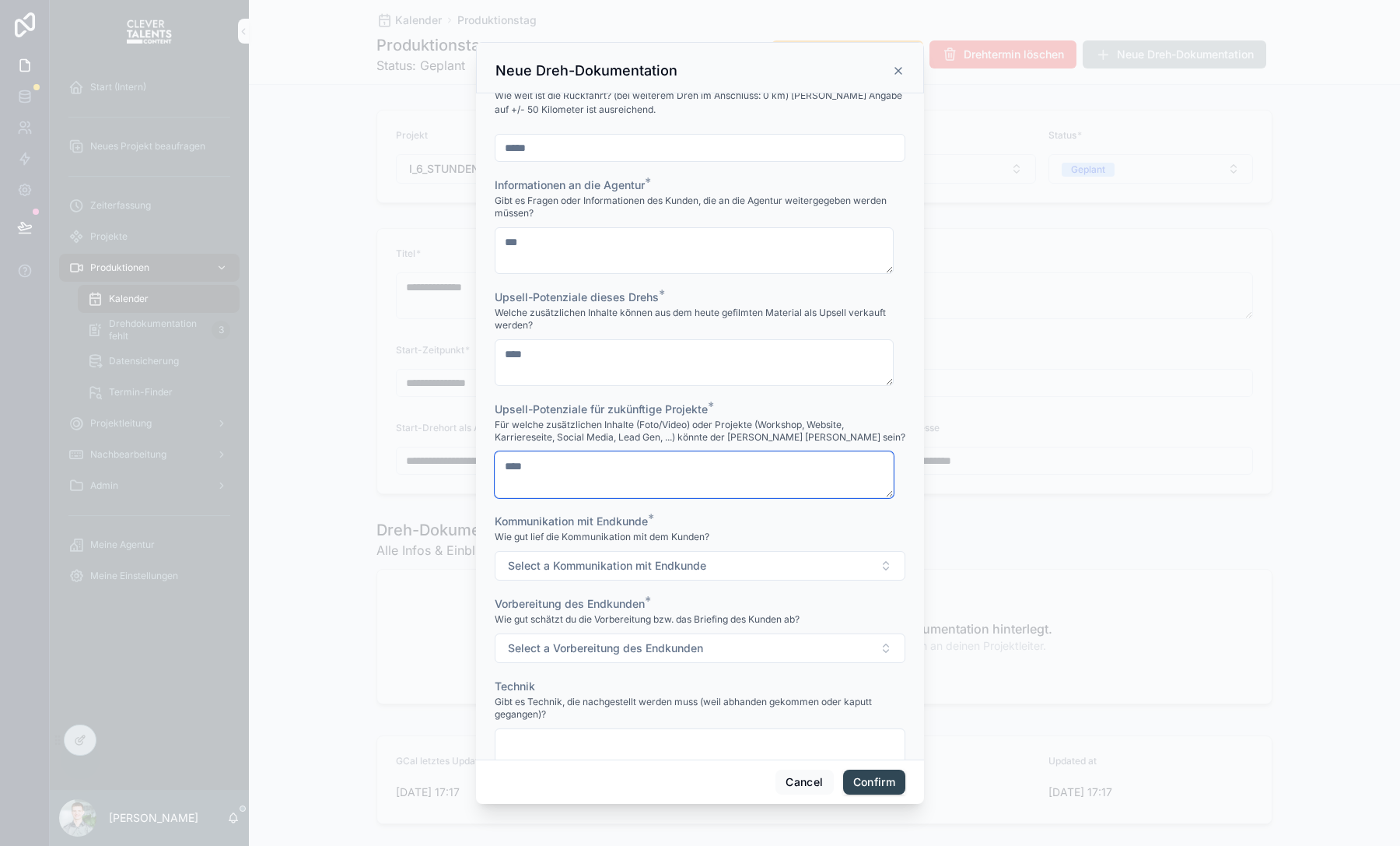
scroll to position [1436, 0]
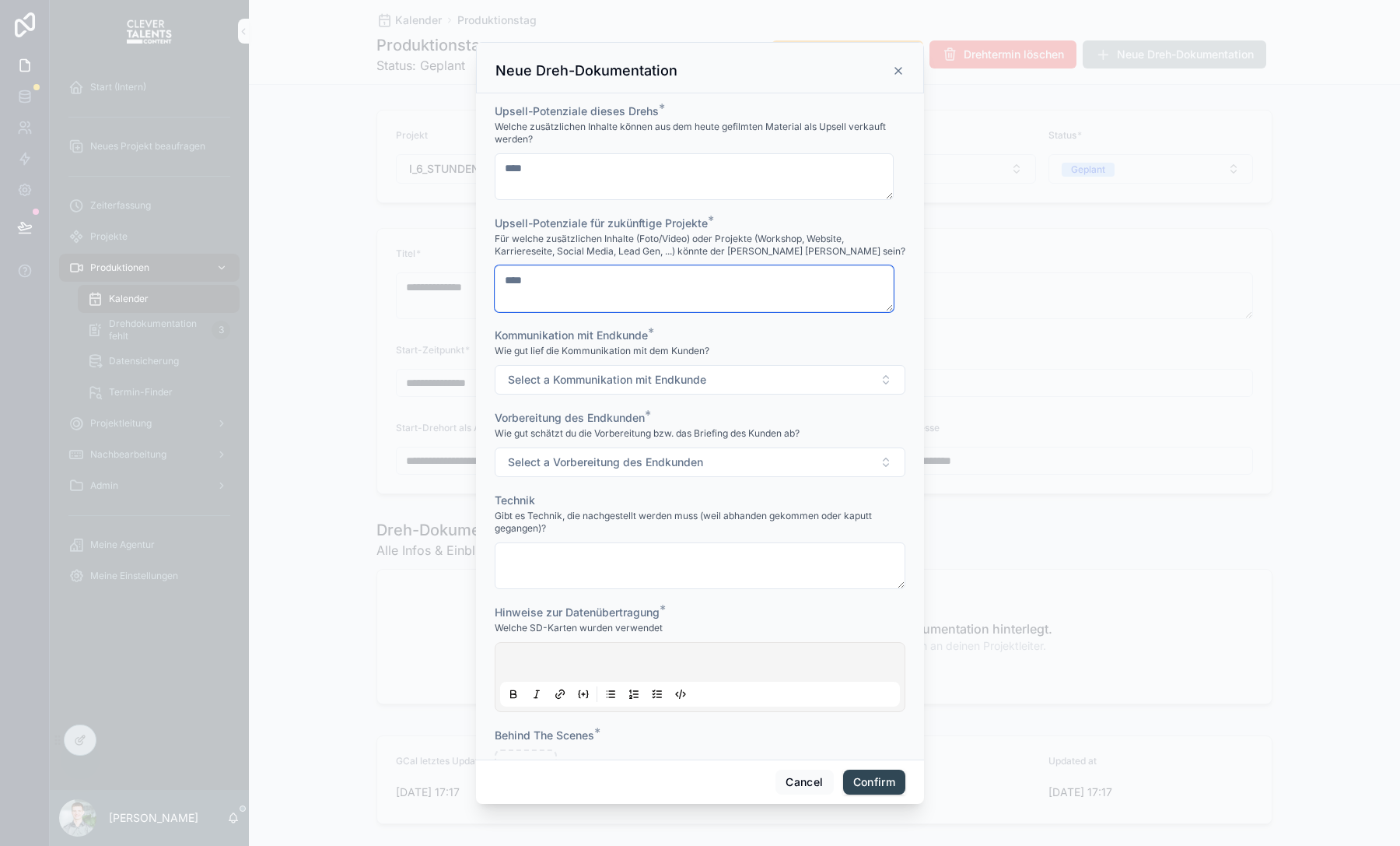
type textarea "****"
click at [570, 388] on span "Select a Kommunikation mit Endkunde" at bounding box center [607, 379] width 198 height 15
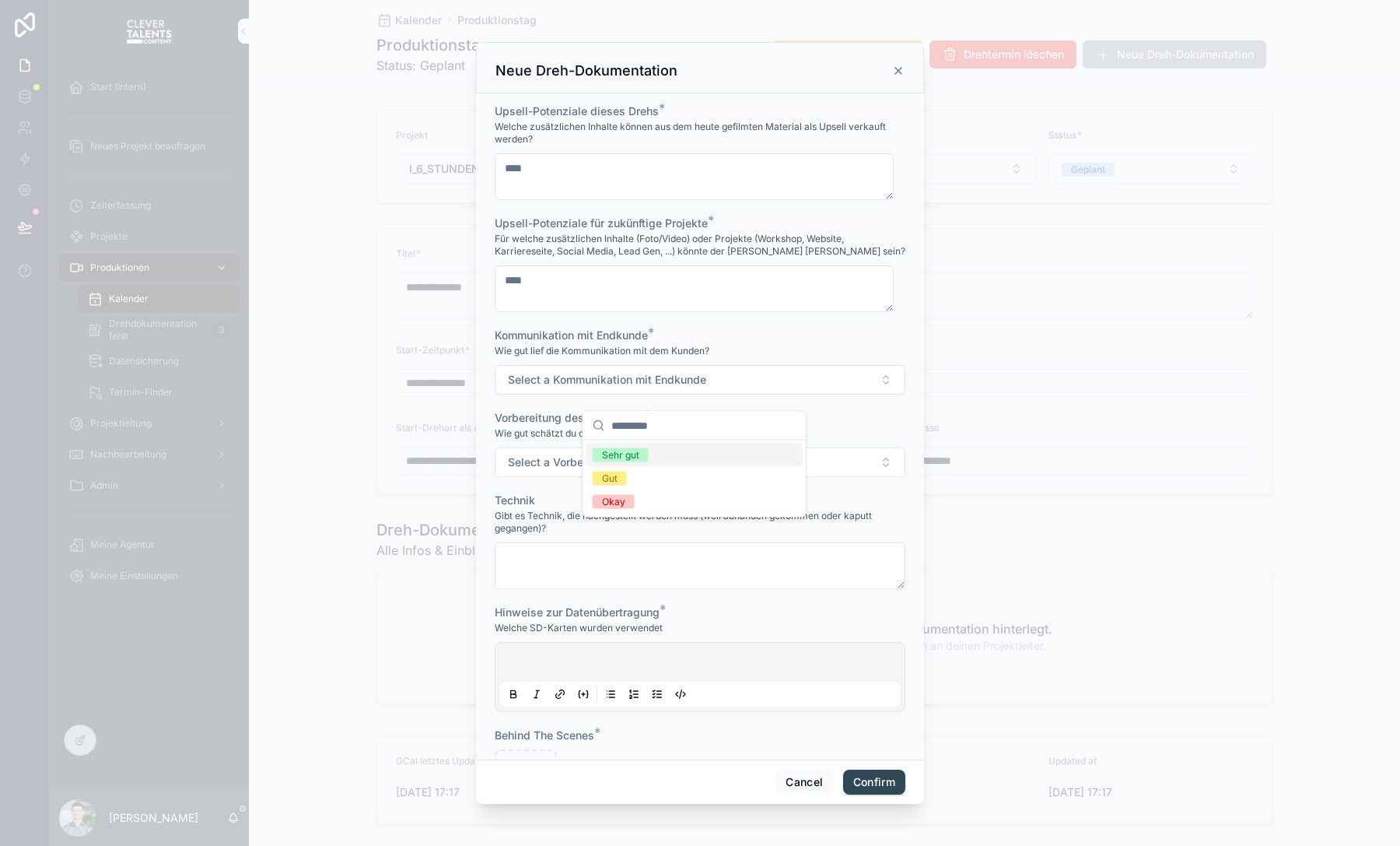
click at [610, 462] on div "Sehr gut" at bounding box center [694, 455] width 216 height 24
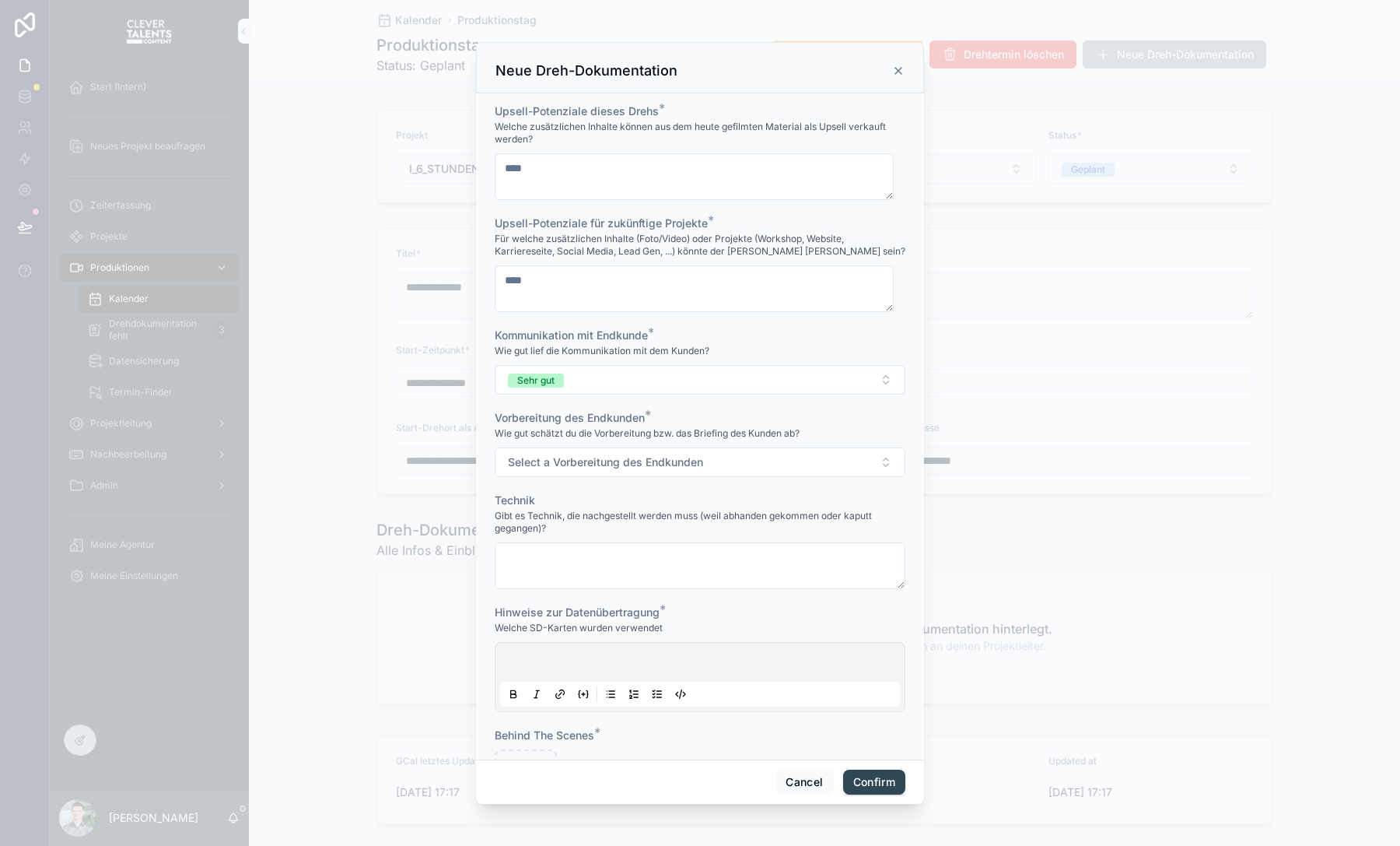
click at [605, 470] on span "Select a Vorbereitung des Endkunden" at bounding box center [605, 462] width 195 height 15
click at [615, 530] on div "Sehr gut" at bounding box center [620, 537] width 38 height 14
click at [610, 580] on textarea at bounding box center [700, 565] width 410 height 46
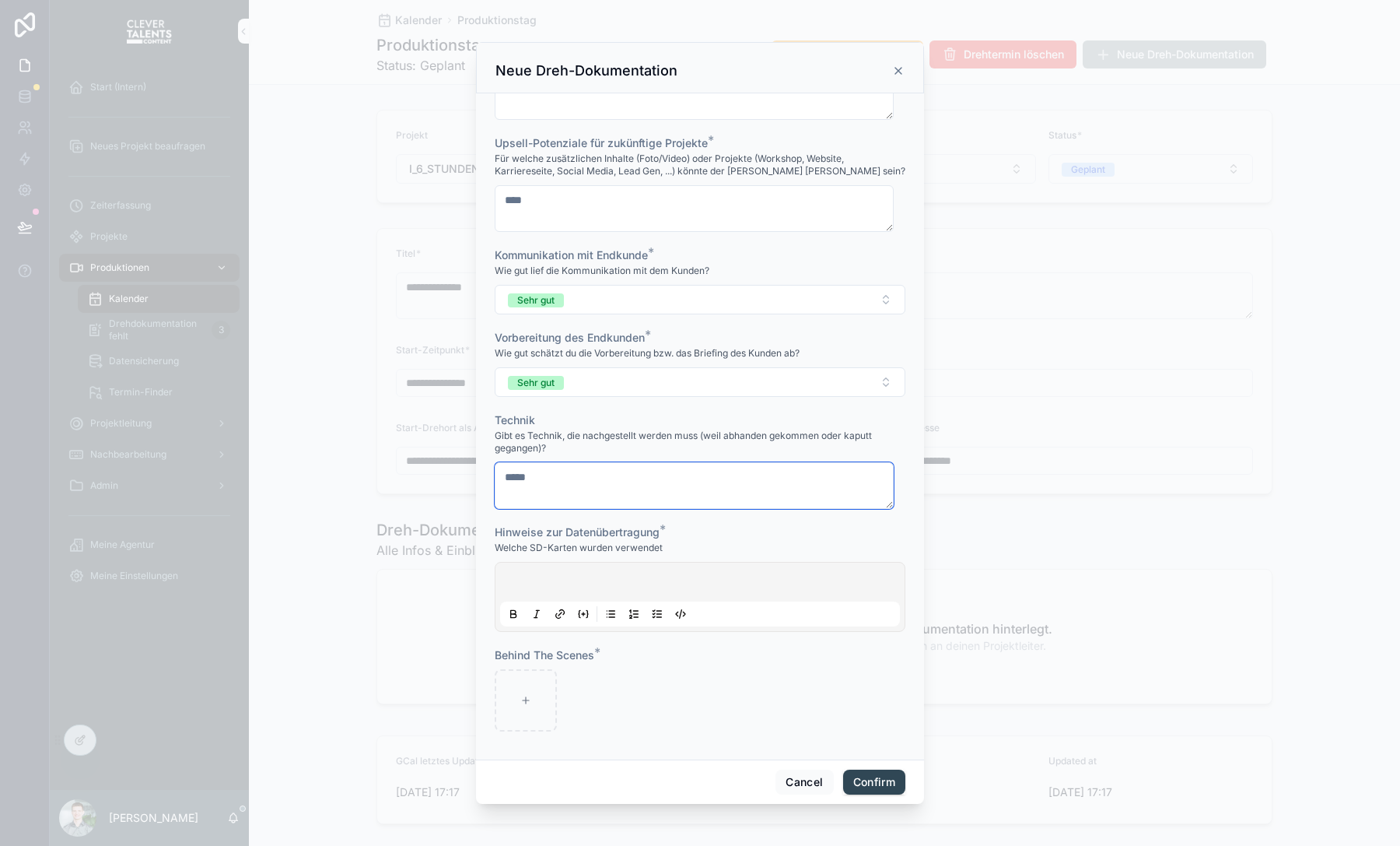
type textarea "*****"
click at [583, 579] on p at bounding box center [703, 584] width 400 height 15
click at [517, 584] on span "**********" at bounding box center [527, 585] width 48 height 11
click at [577, 564] on div "**********" at bounding box center [700, 596] width 410 height 70
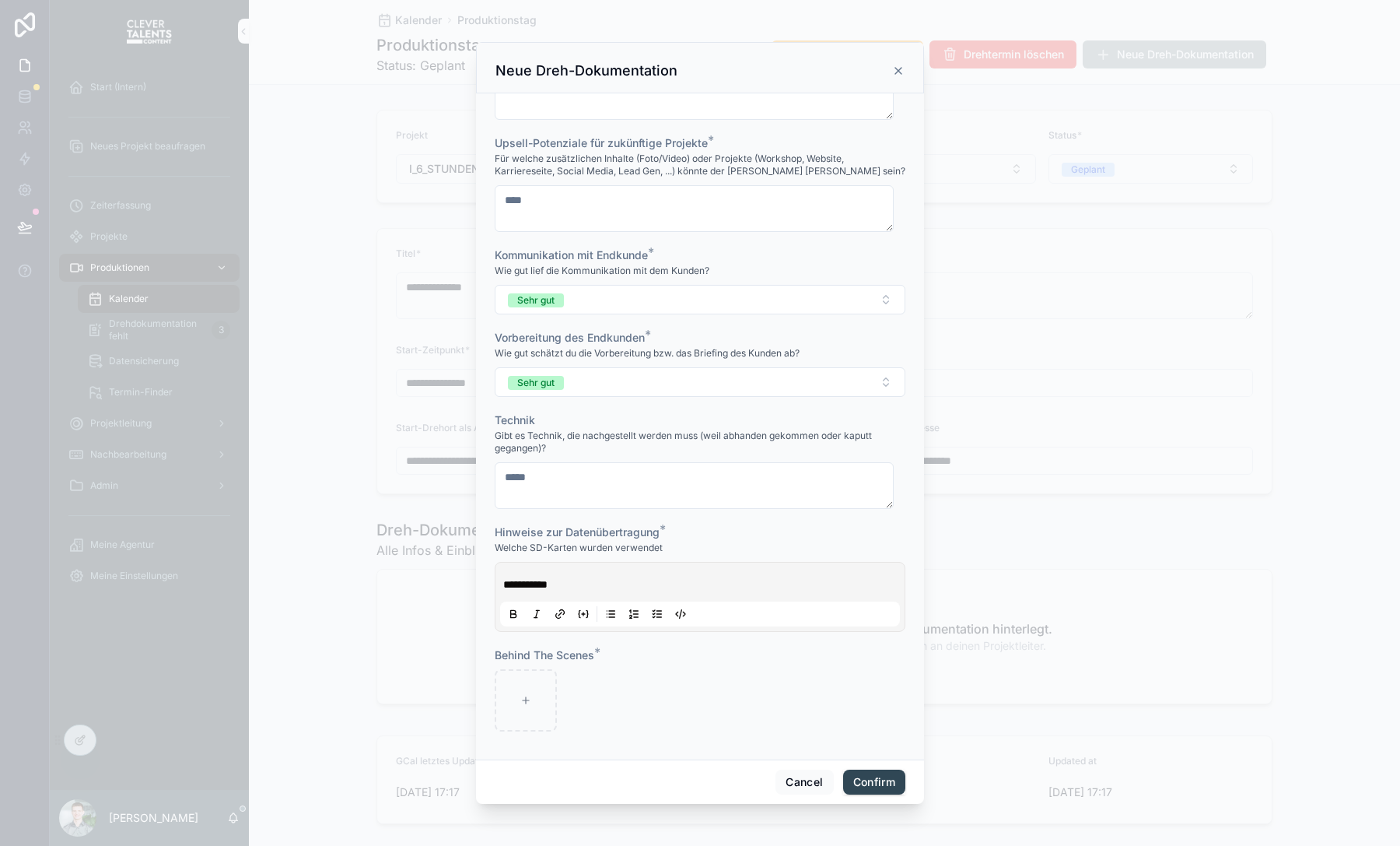
click at [581, 579] on p "**********" at bounding box center [703, 584] width 400 height 15
click at [535, 706] on div at bounding box center [526, 700] width 62 height 62
type input "**********"
click at [873, 785] on button "Confirm" at bounding box center [874, 782] width 62 height 25
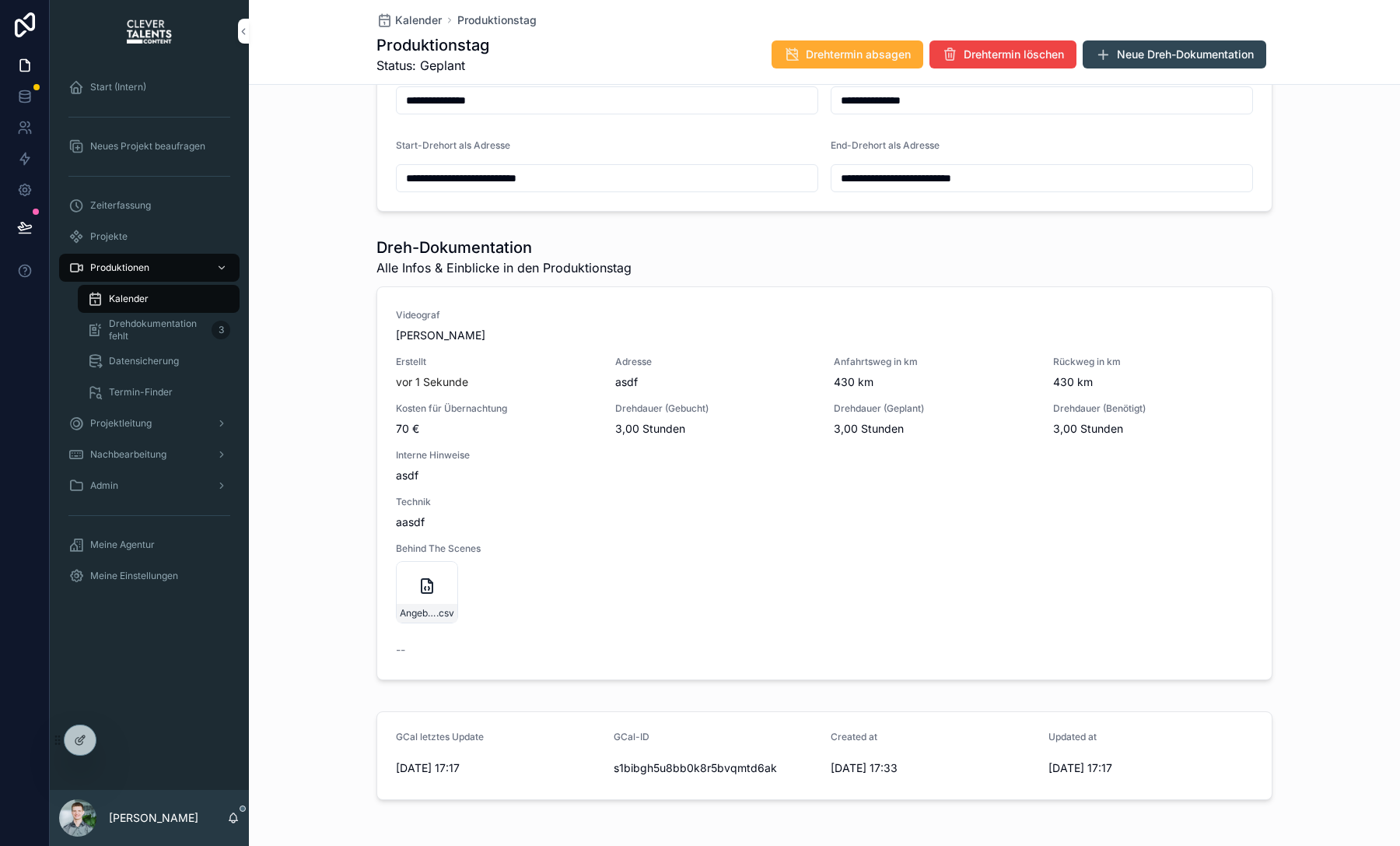
scroll to position [287, 0]
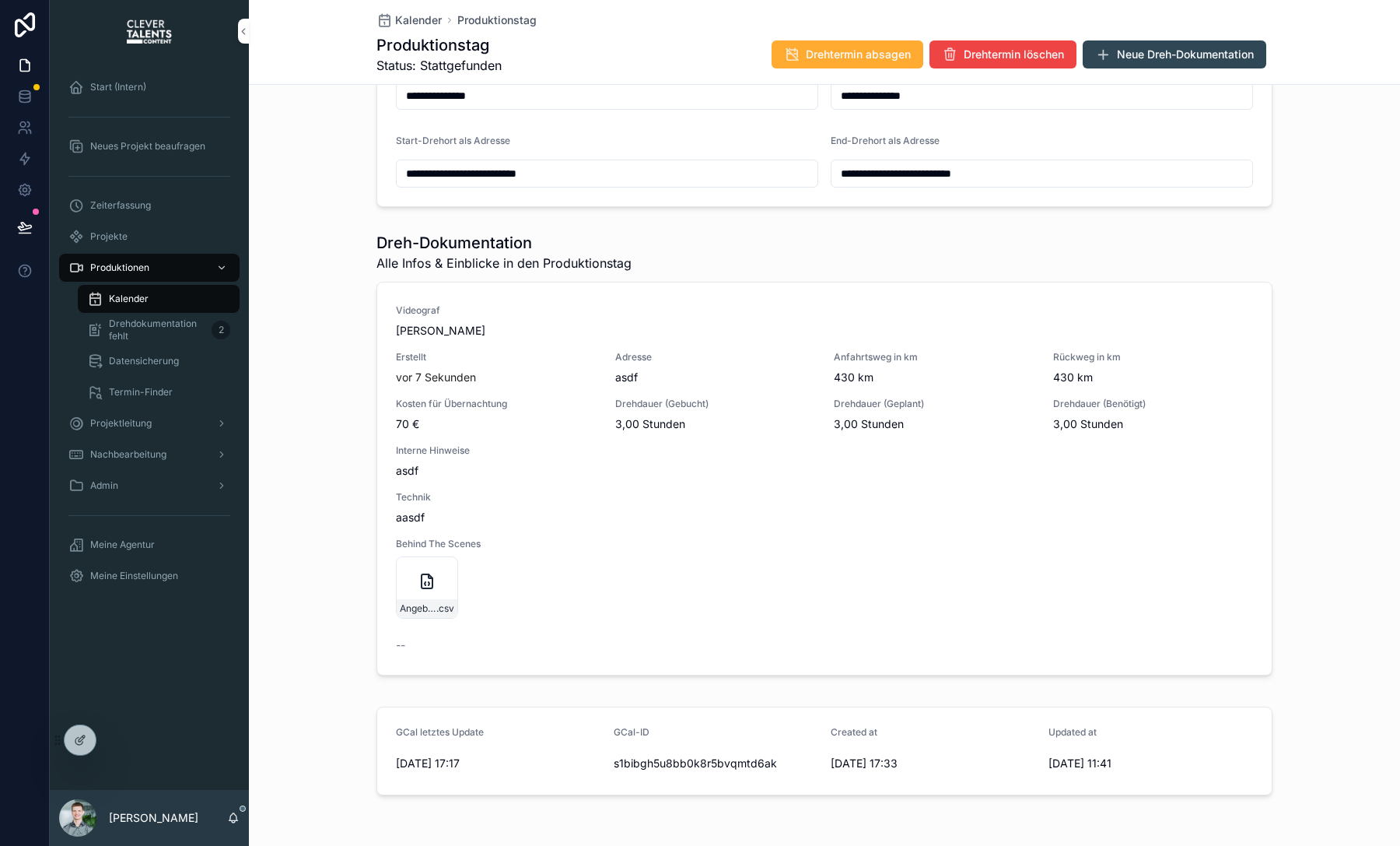
click at [176, 357] on span "Datensicherung" at bounding box center [143, 360] width 70 height 12
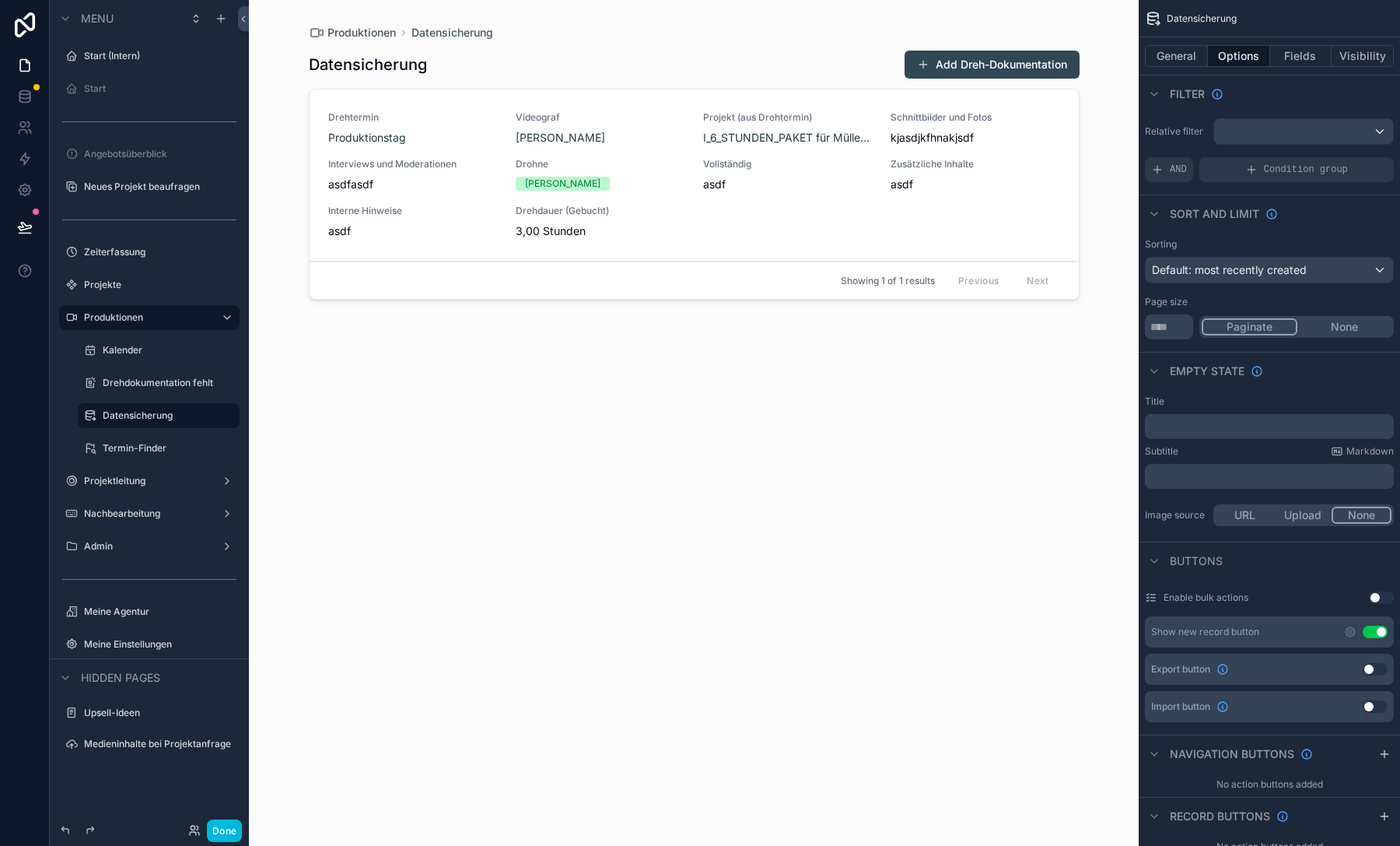
click at [1192, 422] on p "﻿" at bounding box center [1271, 425] width 239 height 12
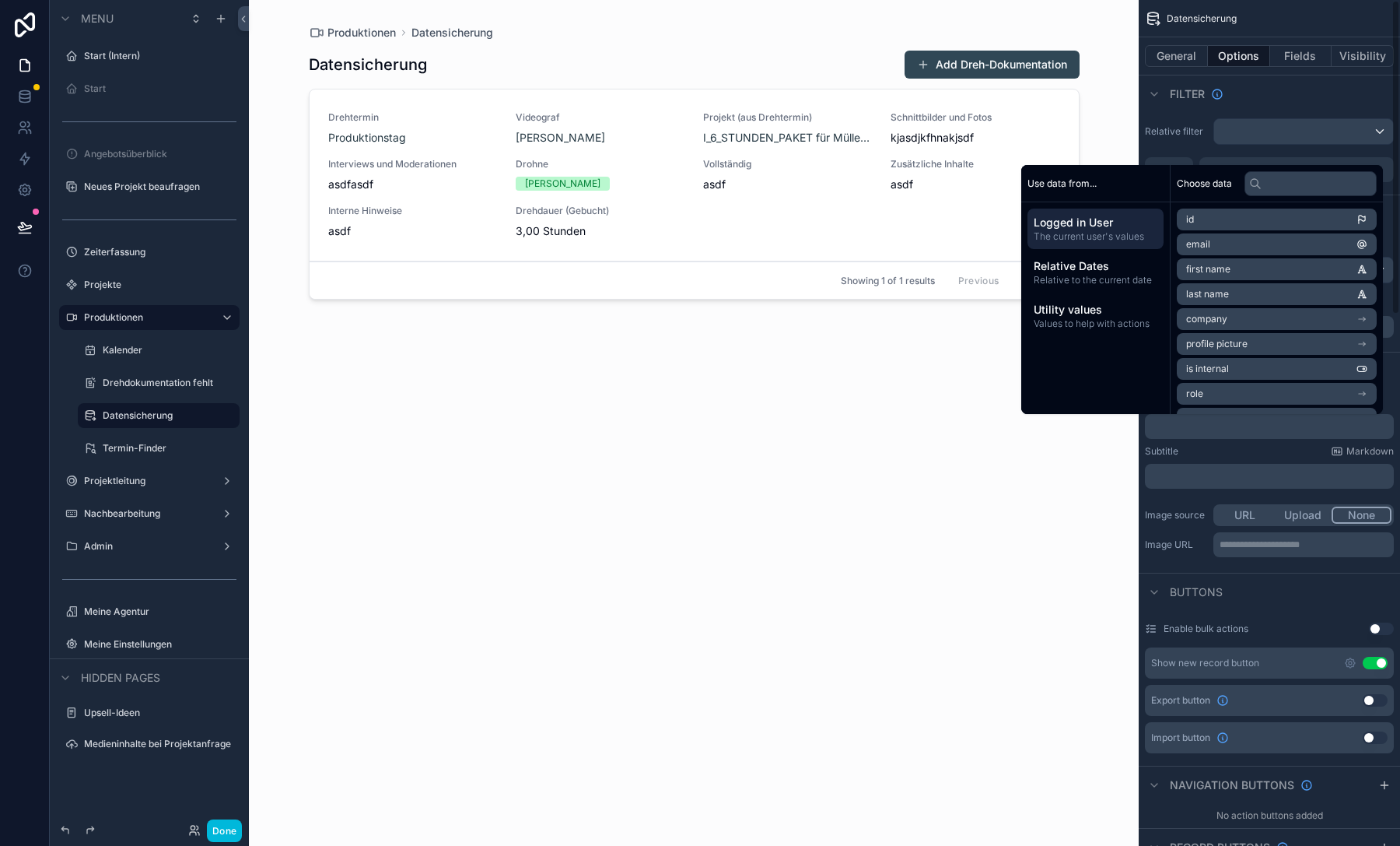
click at [1210, 453] on div "Subtitle Markdown" at bounding box center [1269, 451] width 249 height 12
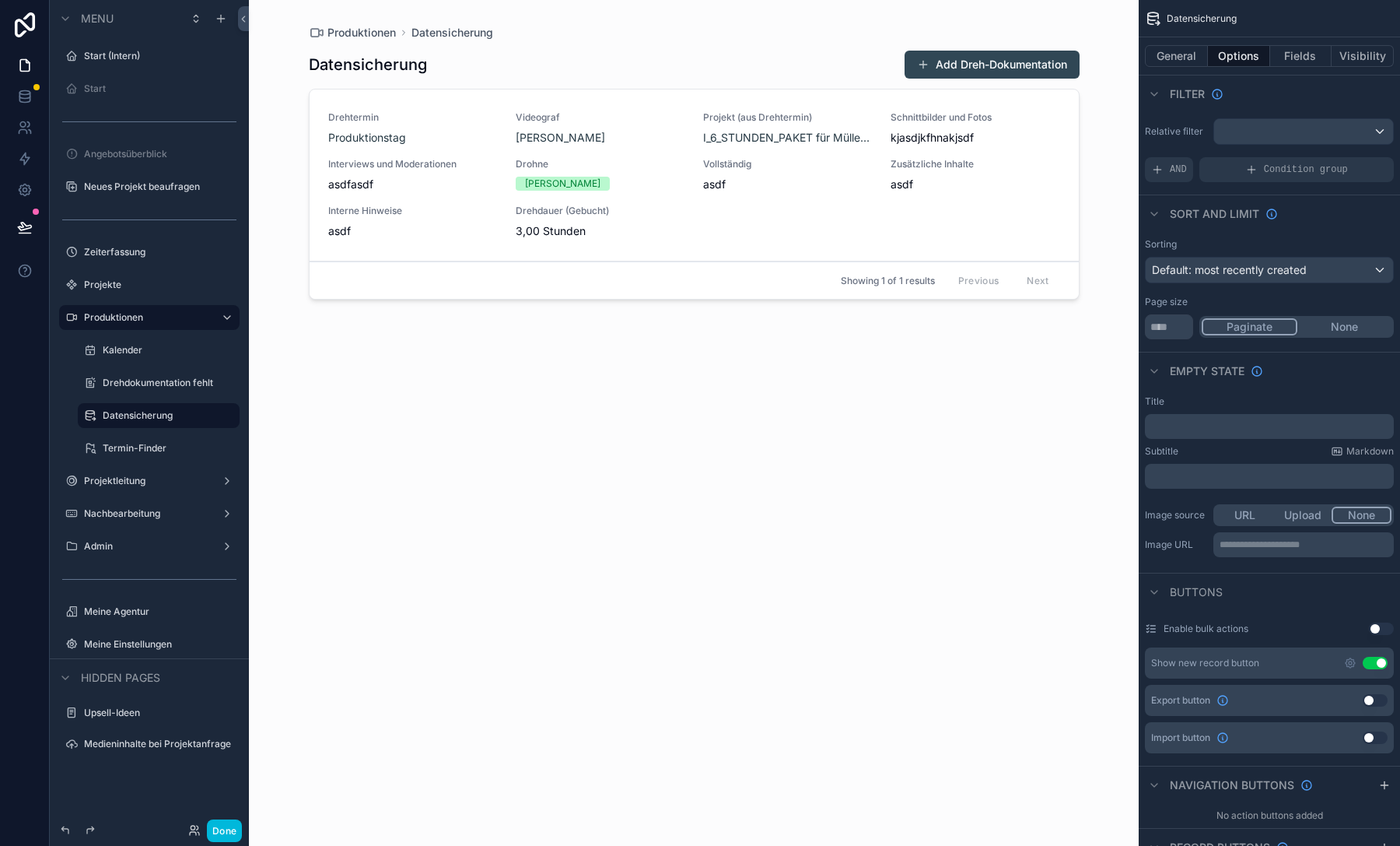
click at [1372, 664] on button "Use setting" at bounding box center [1375, 662] width 25 height 12
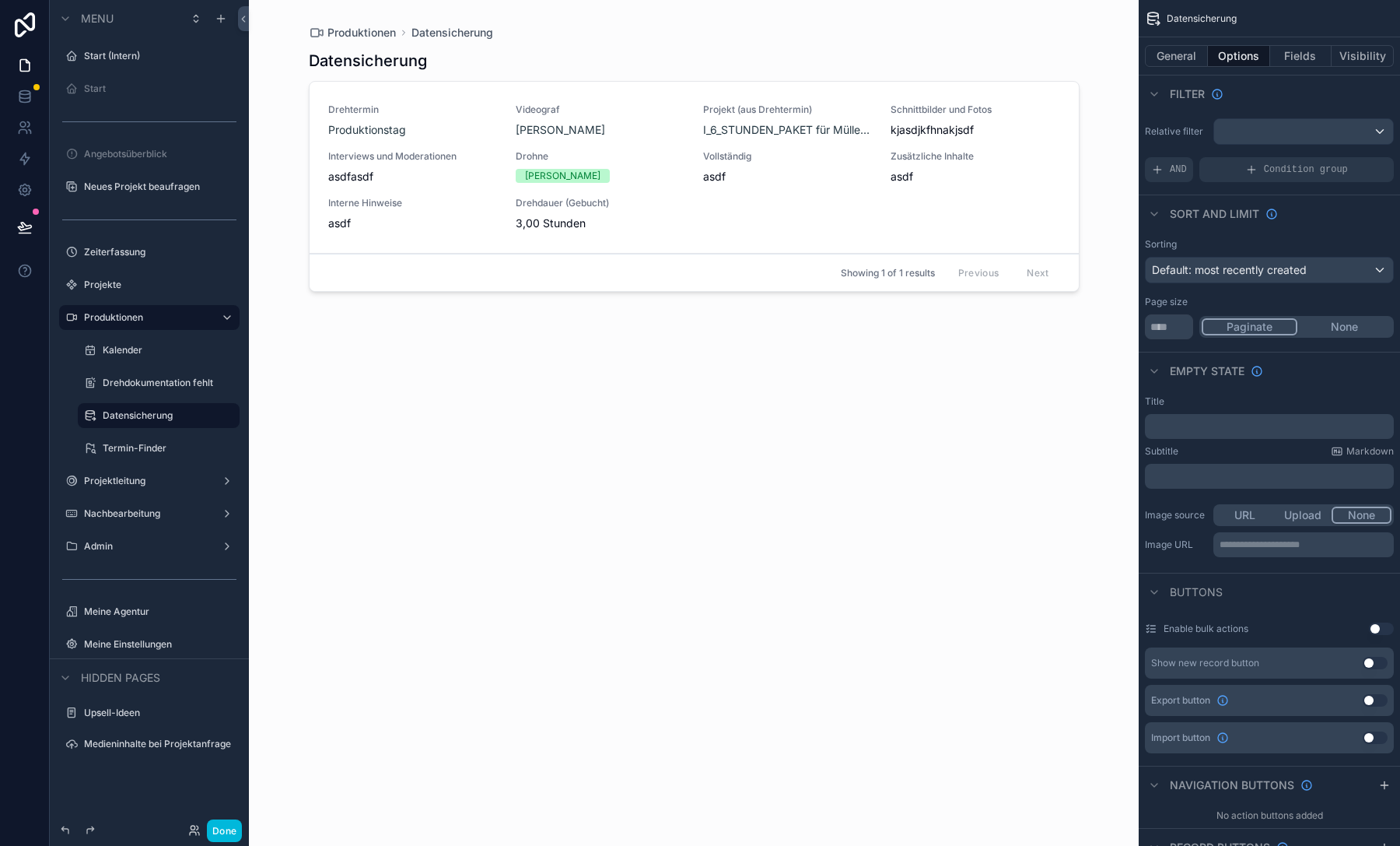
click at [1187, 55] on button "General" at bounding box center [1176, 56] width 63 height 22
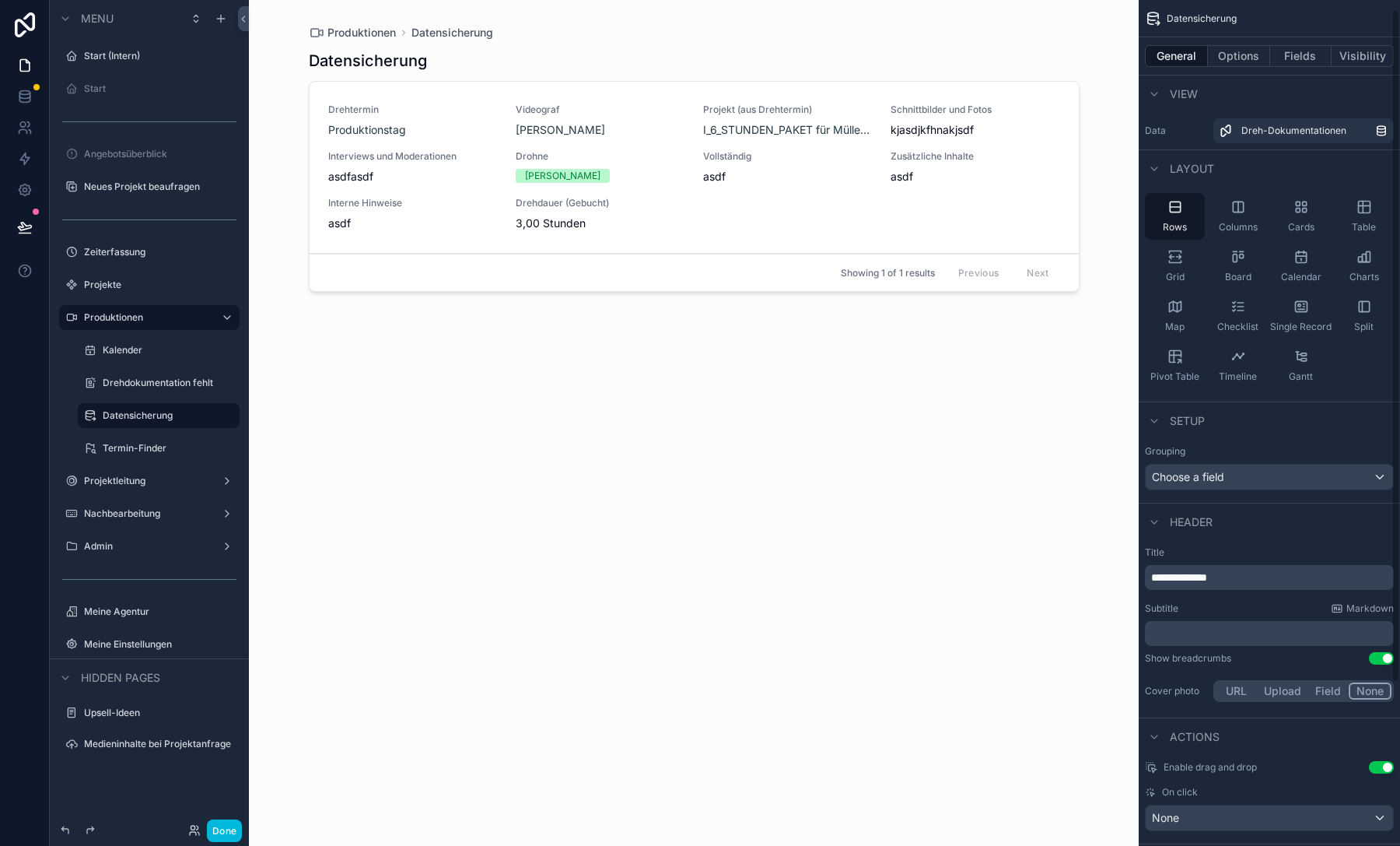
scroll to position [217, 0]
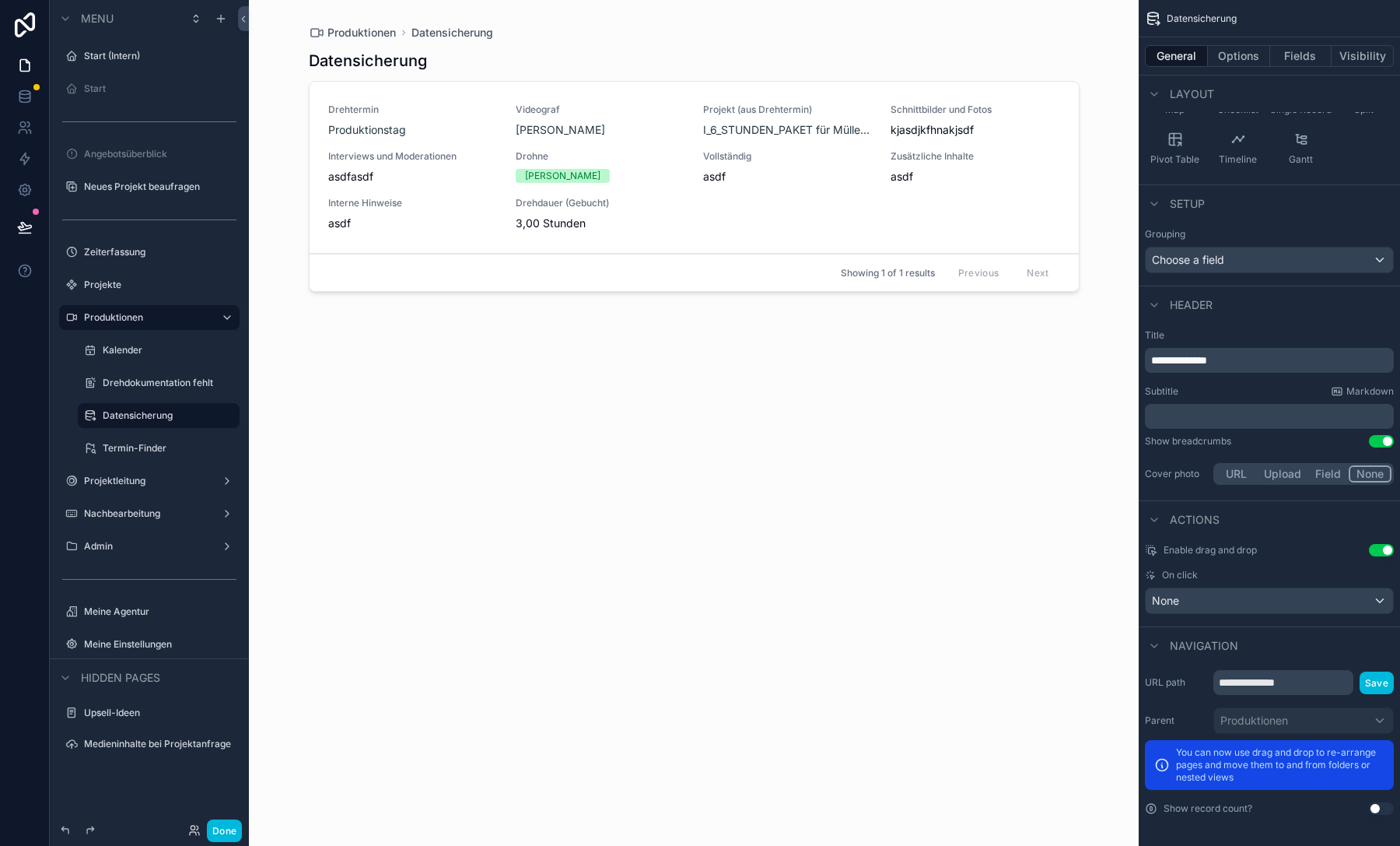
click at [1244, 51] on button "Options" at bounding box center [1239, 56] width 62 height 22
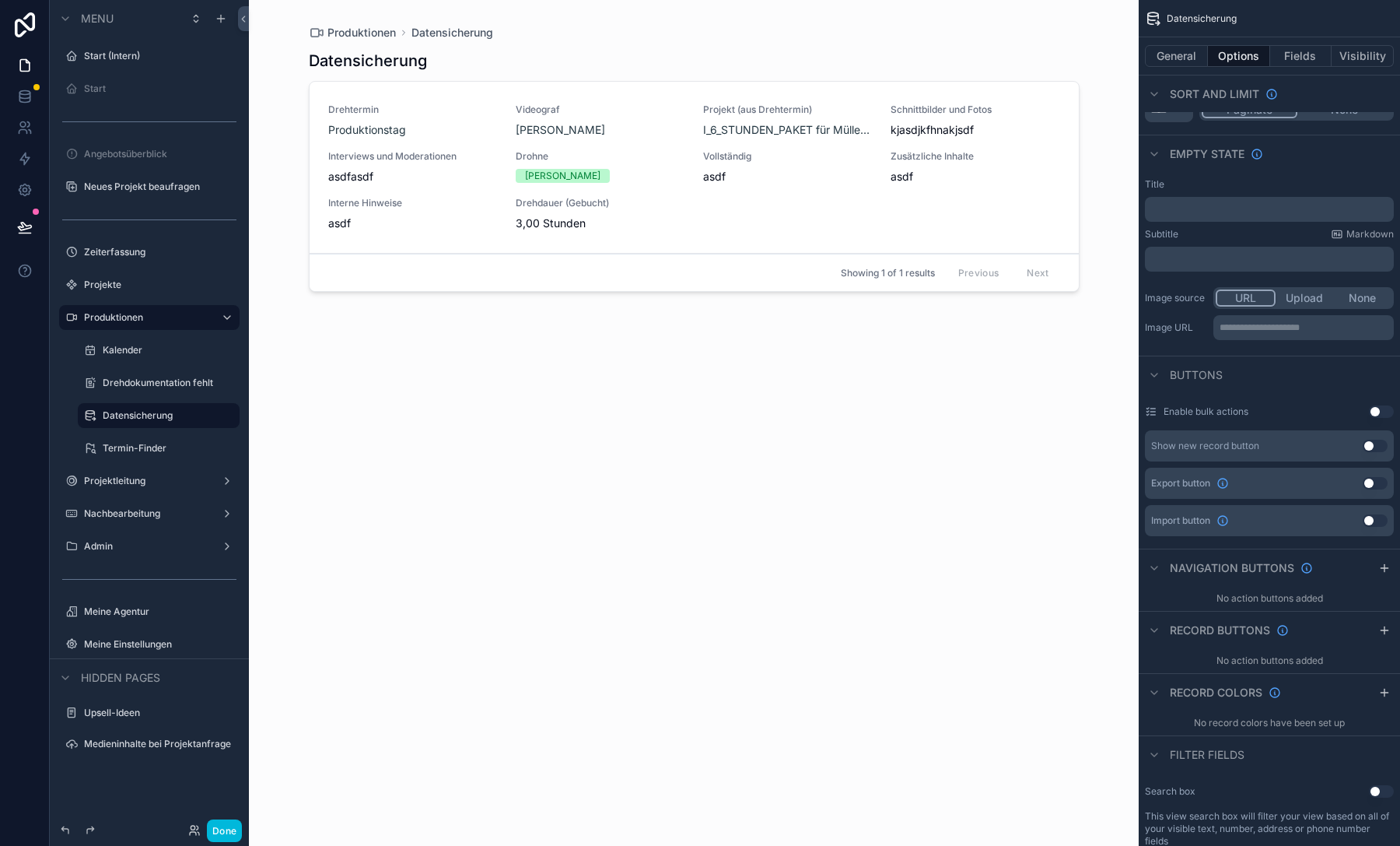
click at [1193, 52] on button "General" at bounding box center [1176, 56] width 63 height 22
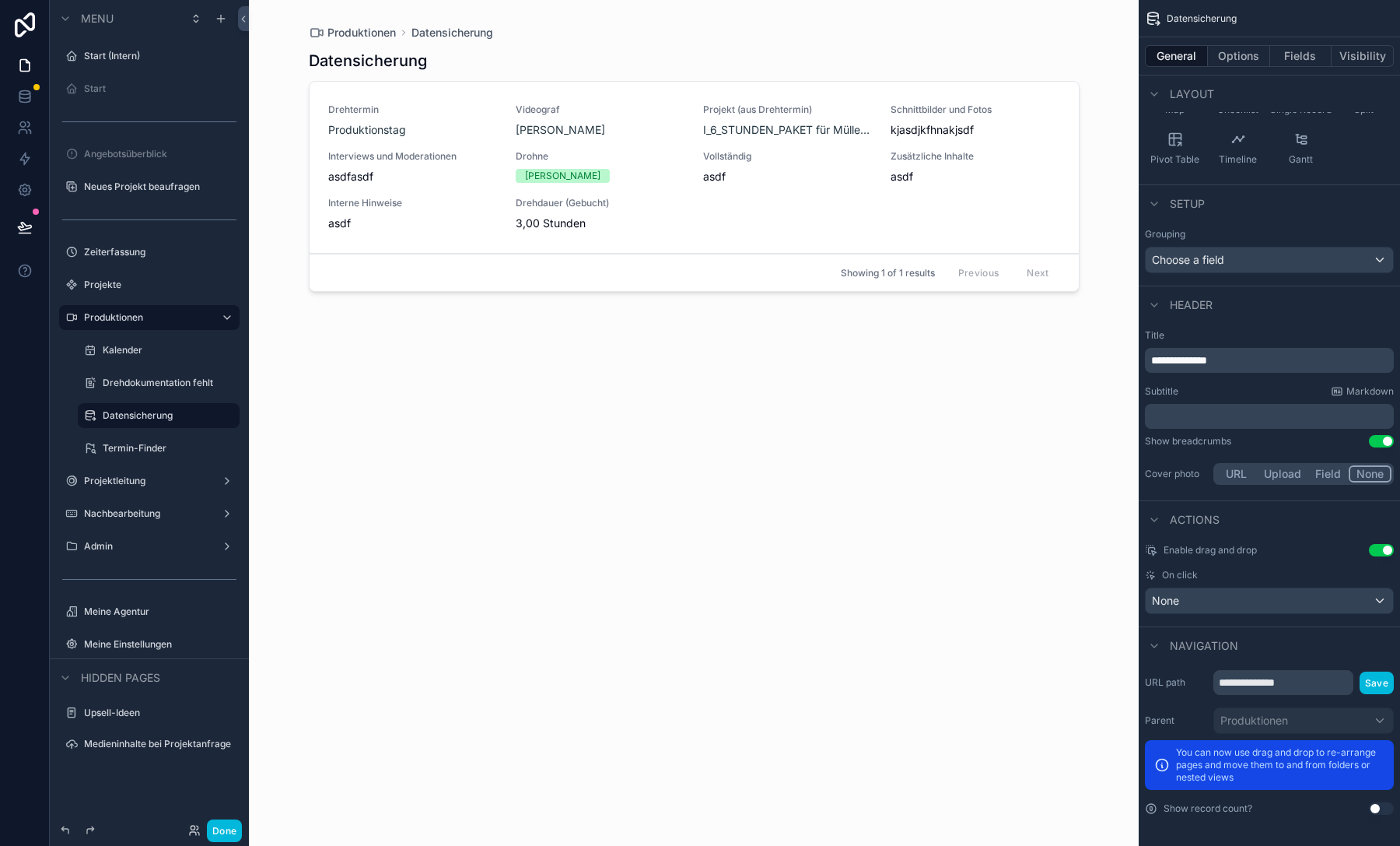
click at [1374, 555] on button "Use setting" at bounding box center [1381, 550] width 25 height 12
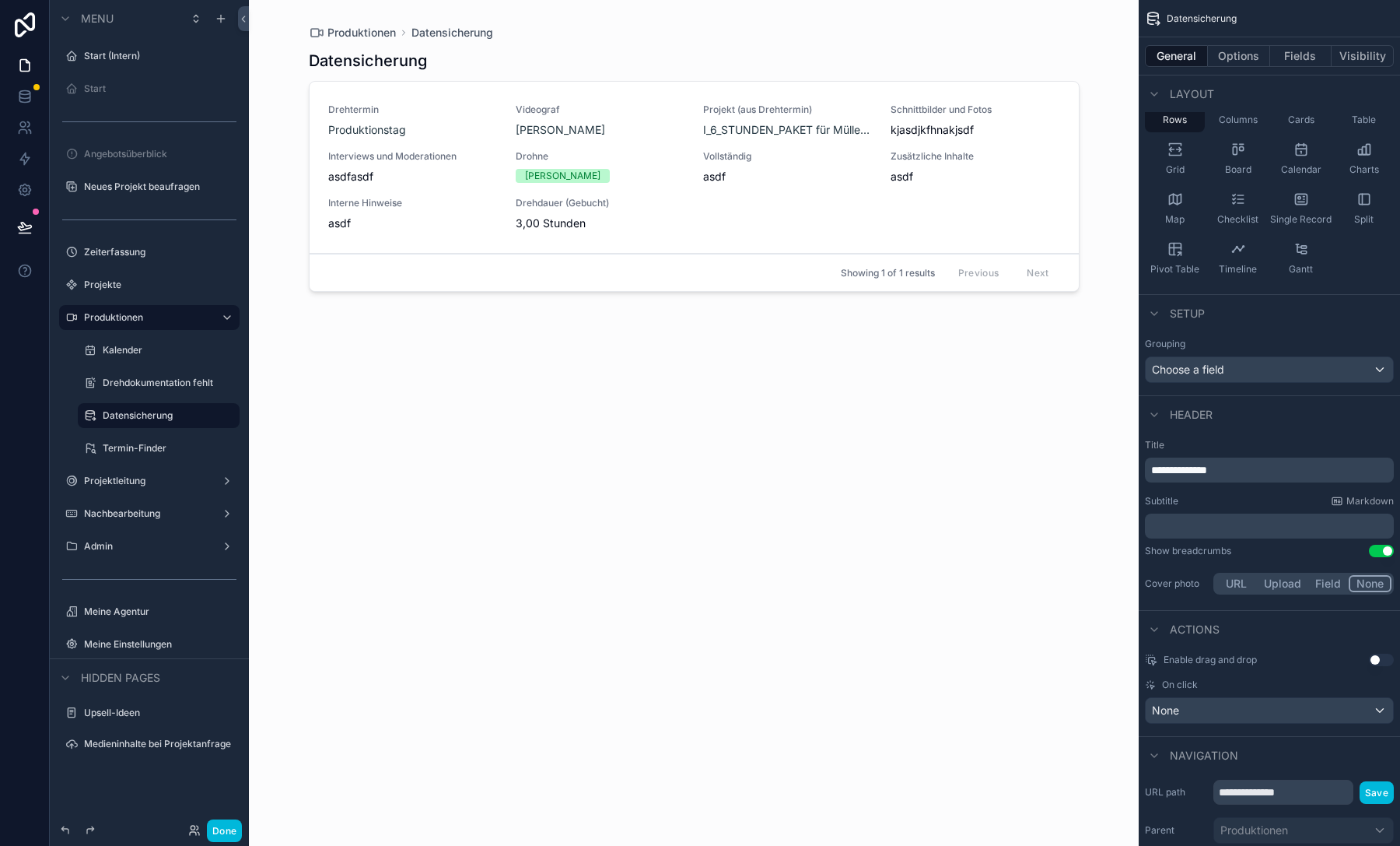
scroll to position [0, 0]
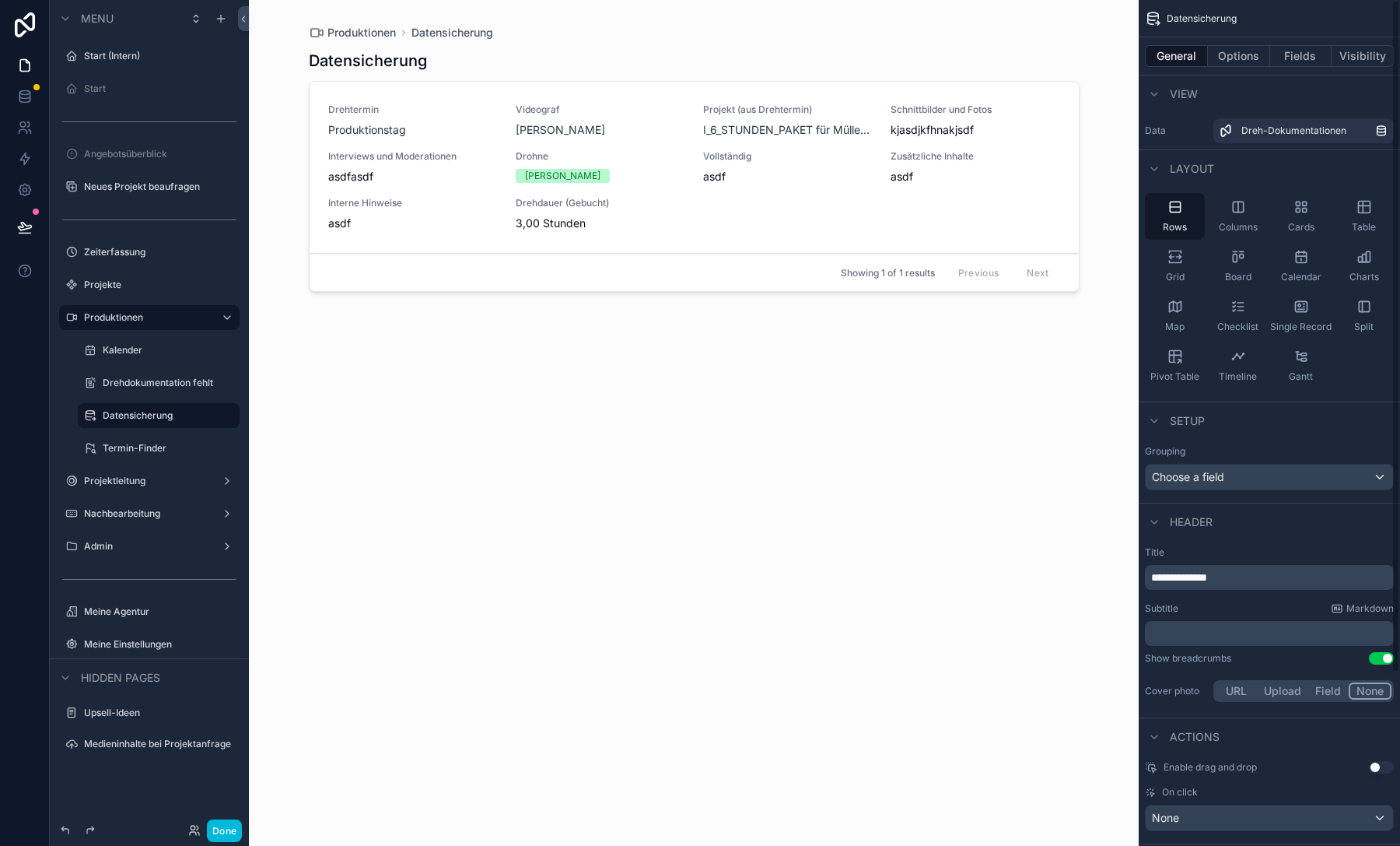
click at [1231, 58] on button "Options" at bounding box center [1239, 56] width 62 height 22
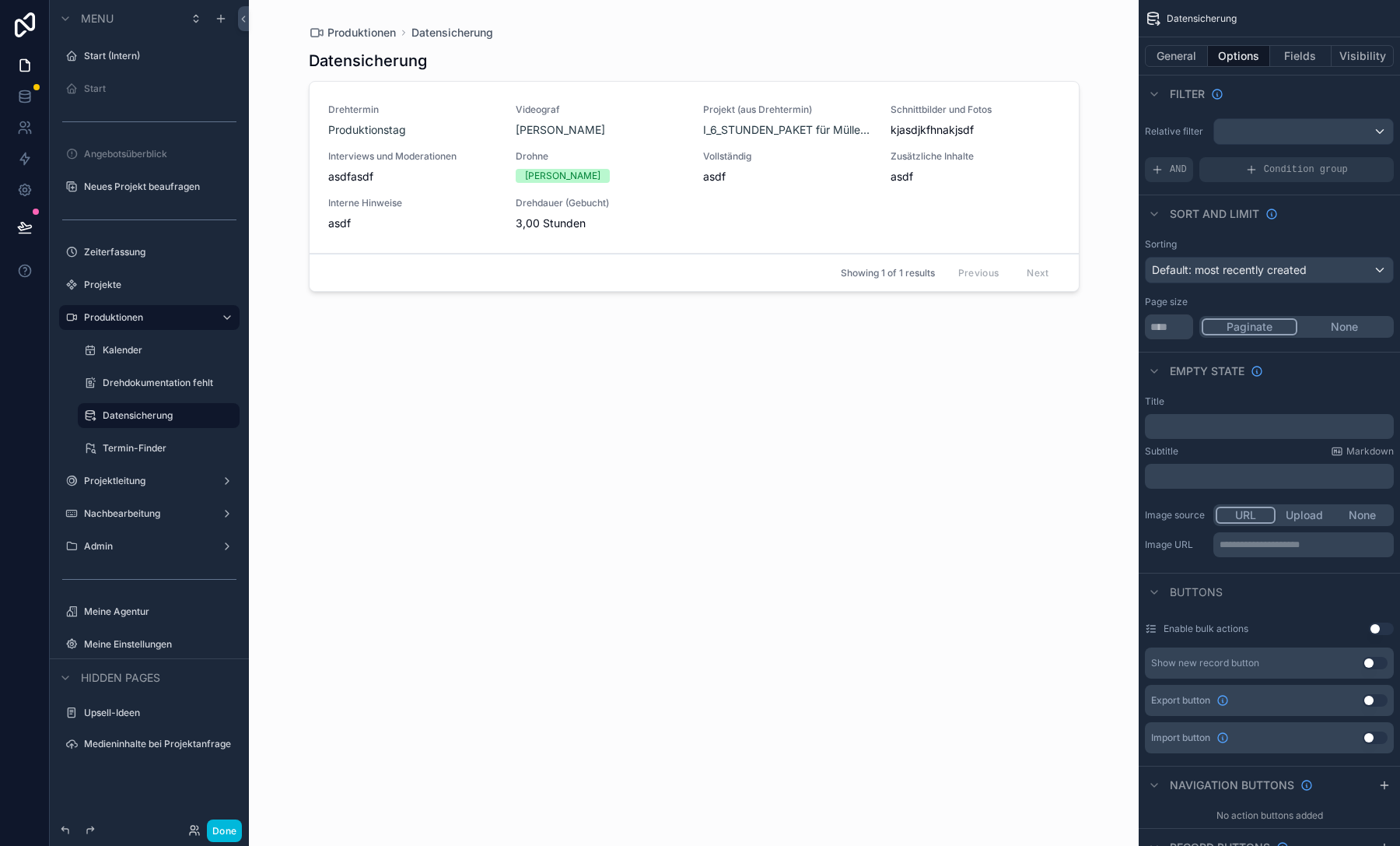
click at [1324, 326] on button "None" at bounding box center [1344, 326] width 94 height 17
click at [1285, 53] on button "Fields" at bounding box center [1301, 56] width 62 height 22
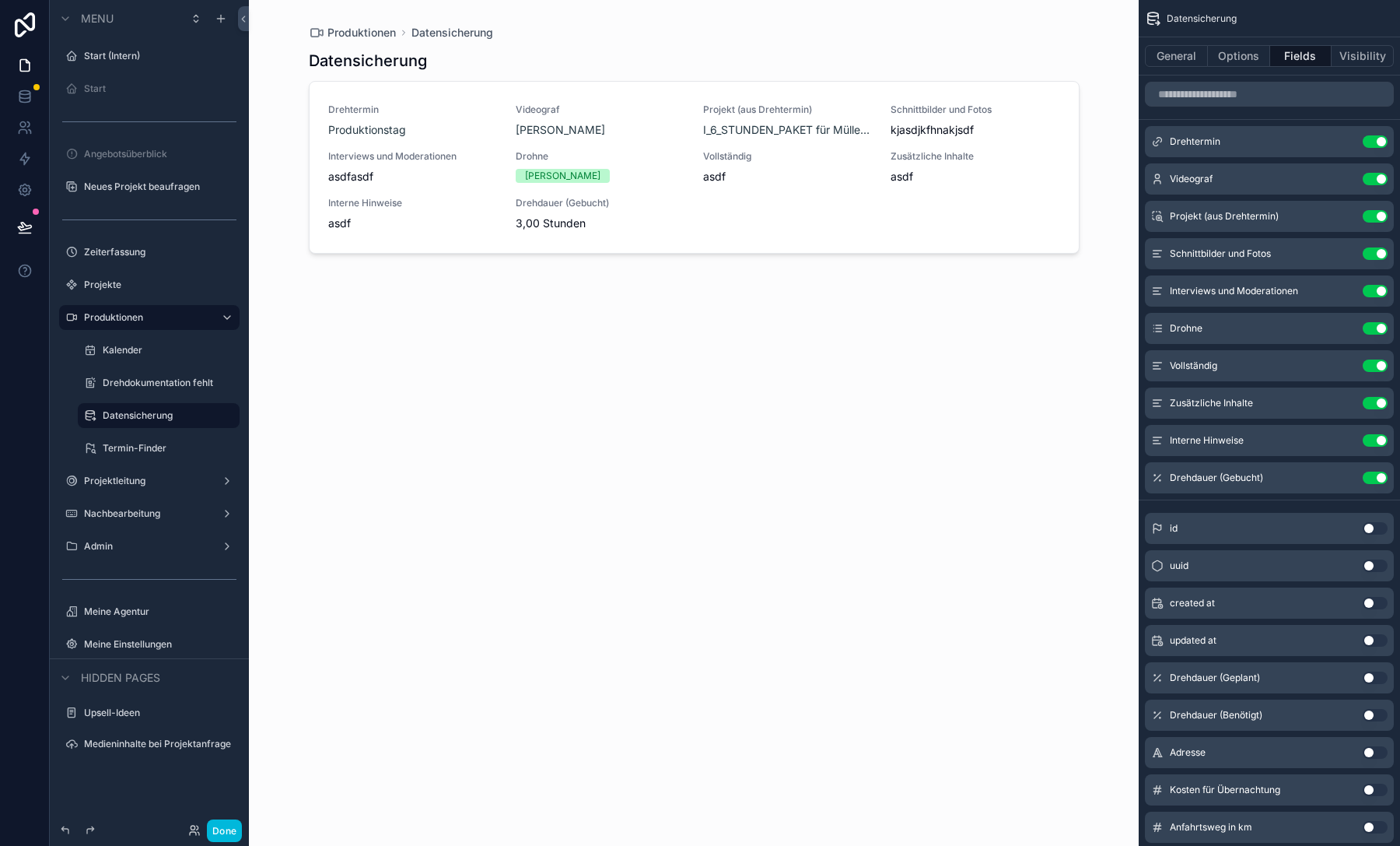
click at [1254, 57] on button "Options" at bounding box center [1239, 56] width 62 height 22
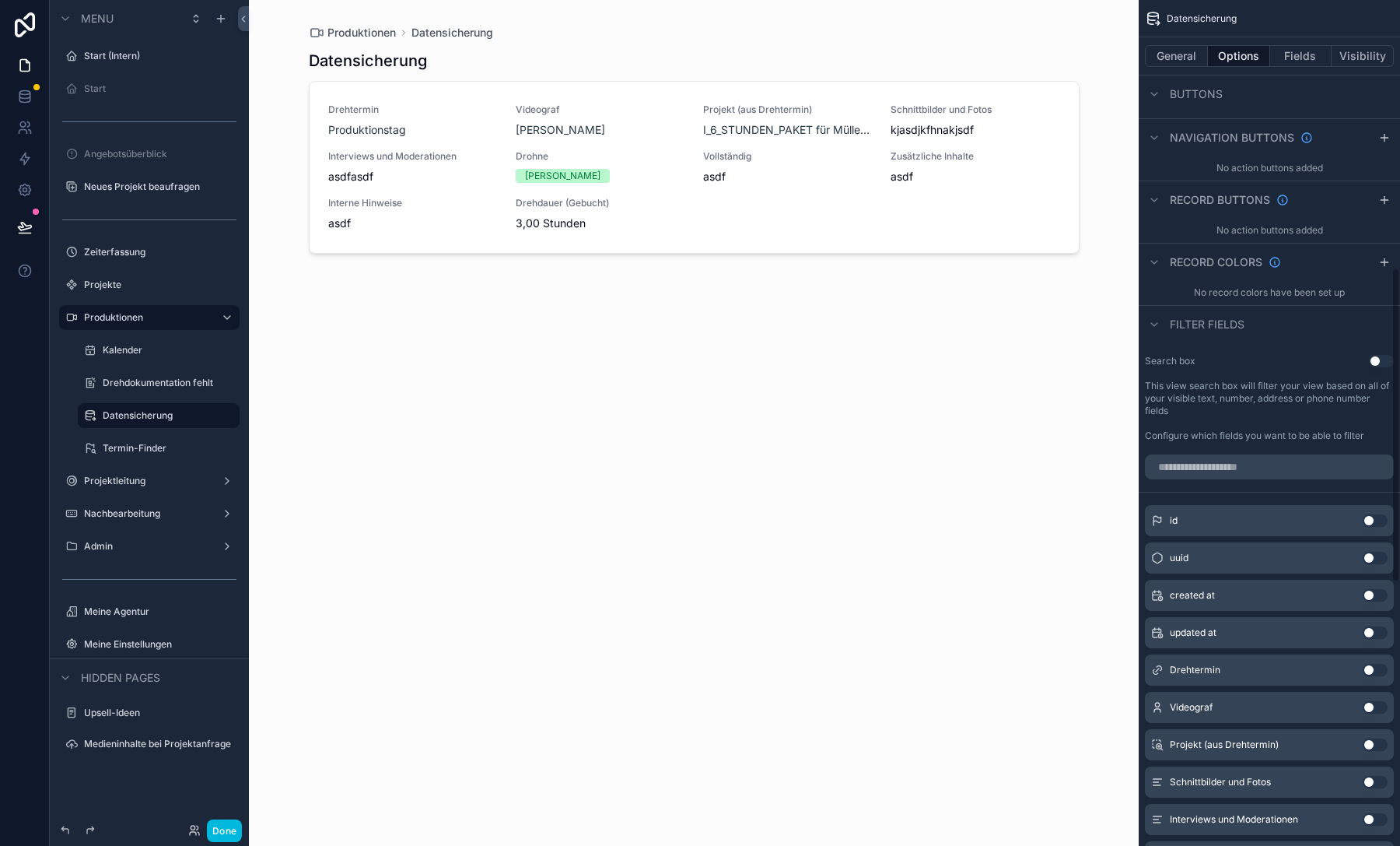
scroll to position [637, 0]
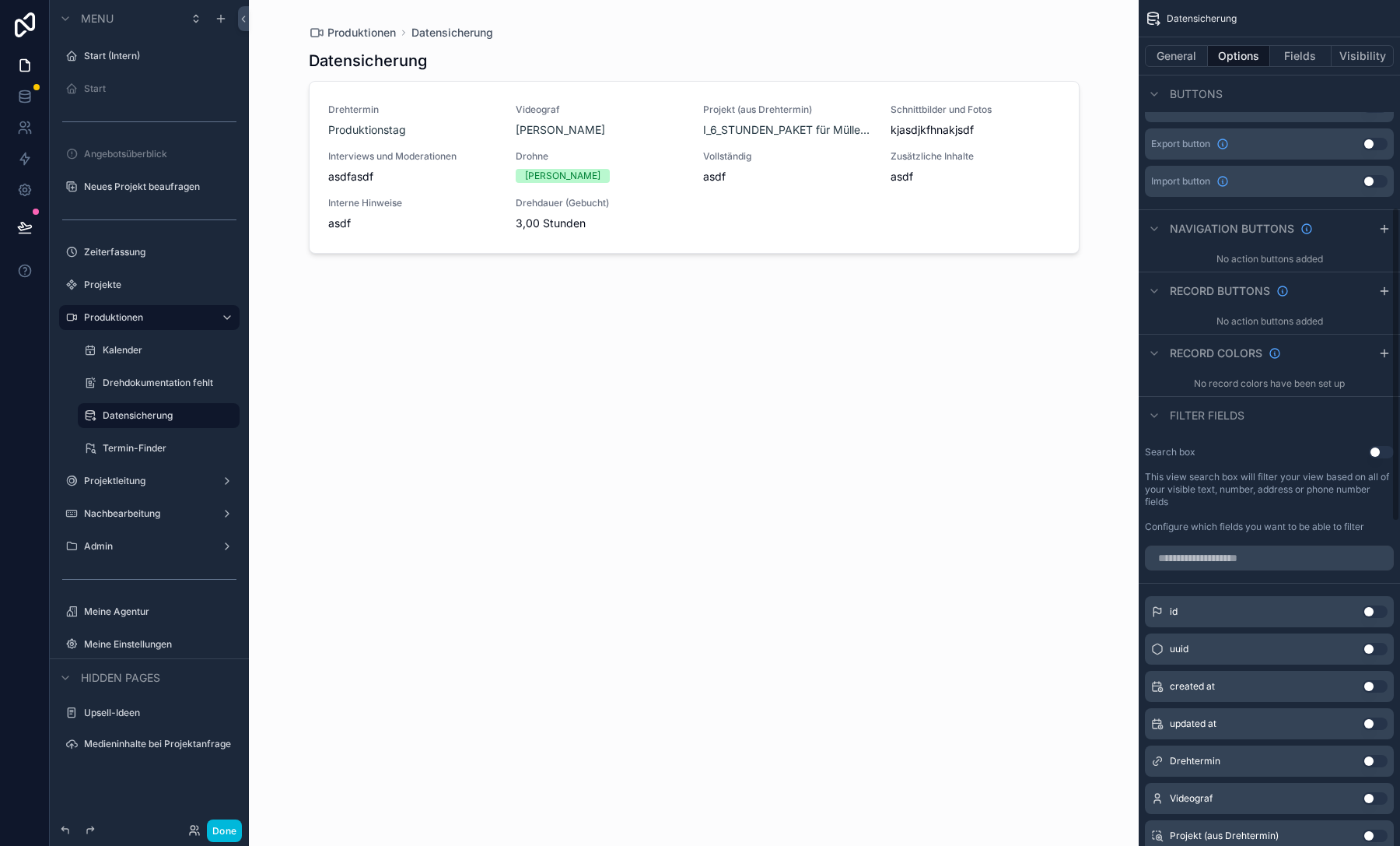
click at [1306, 59] on button "Fields" at bounding box center [1301, 56] width 62 height 22
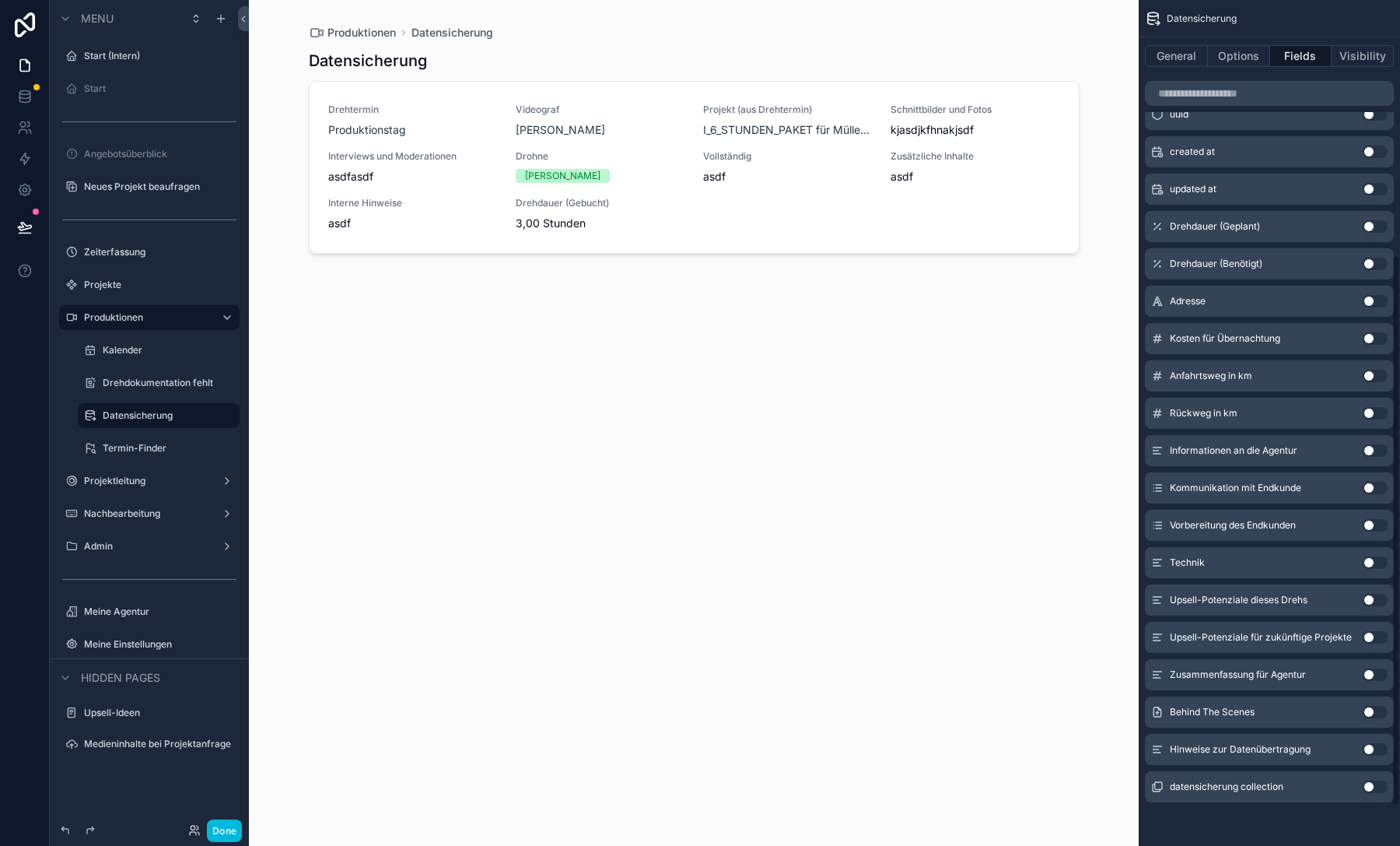
scroll to position [0, 0]
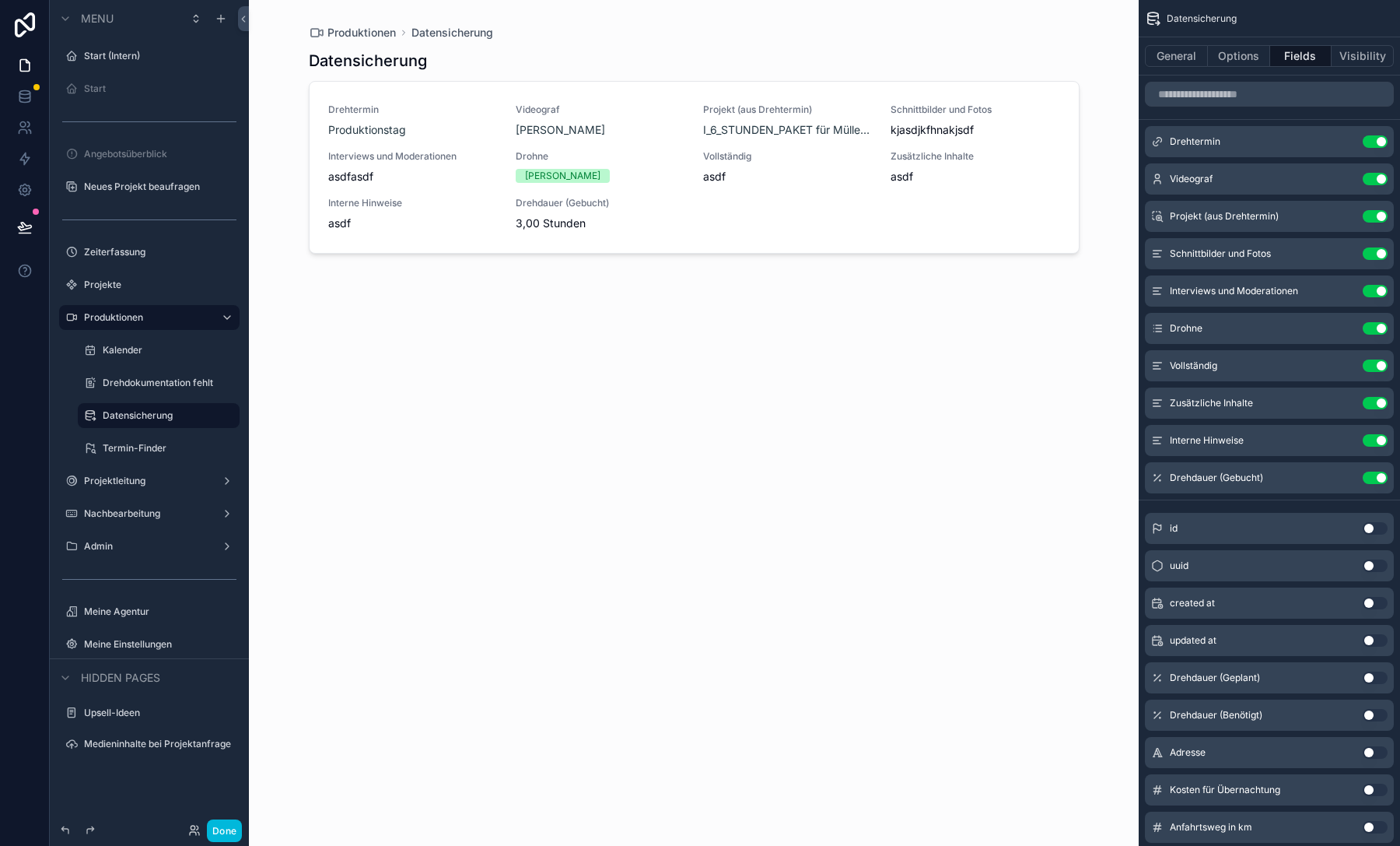
click at [1377, 140] on button "Use setting" at bounding box center [1375, 141] width 25 height 12
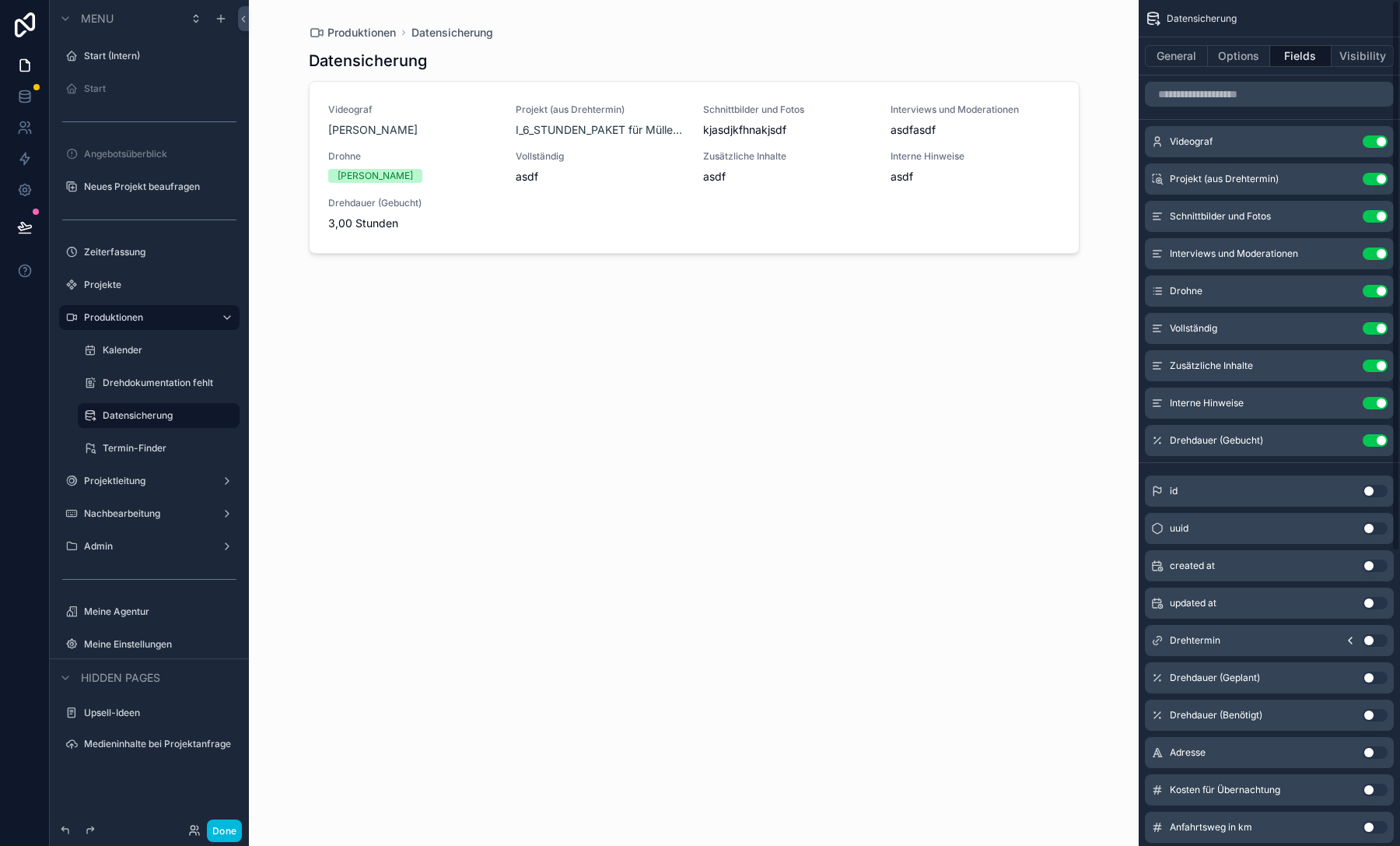
click at [1377, 140] on button "Use setting" at bounding box center [1375, 141] width 25 height 12
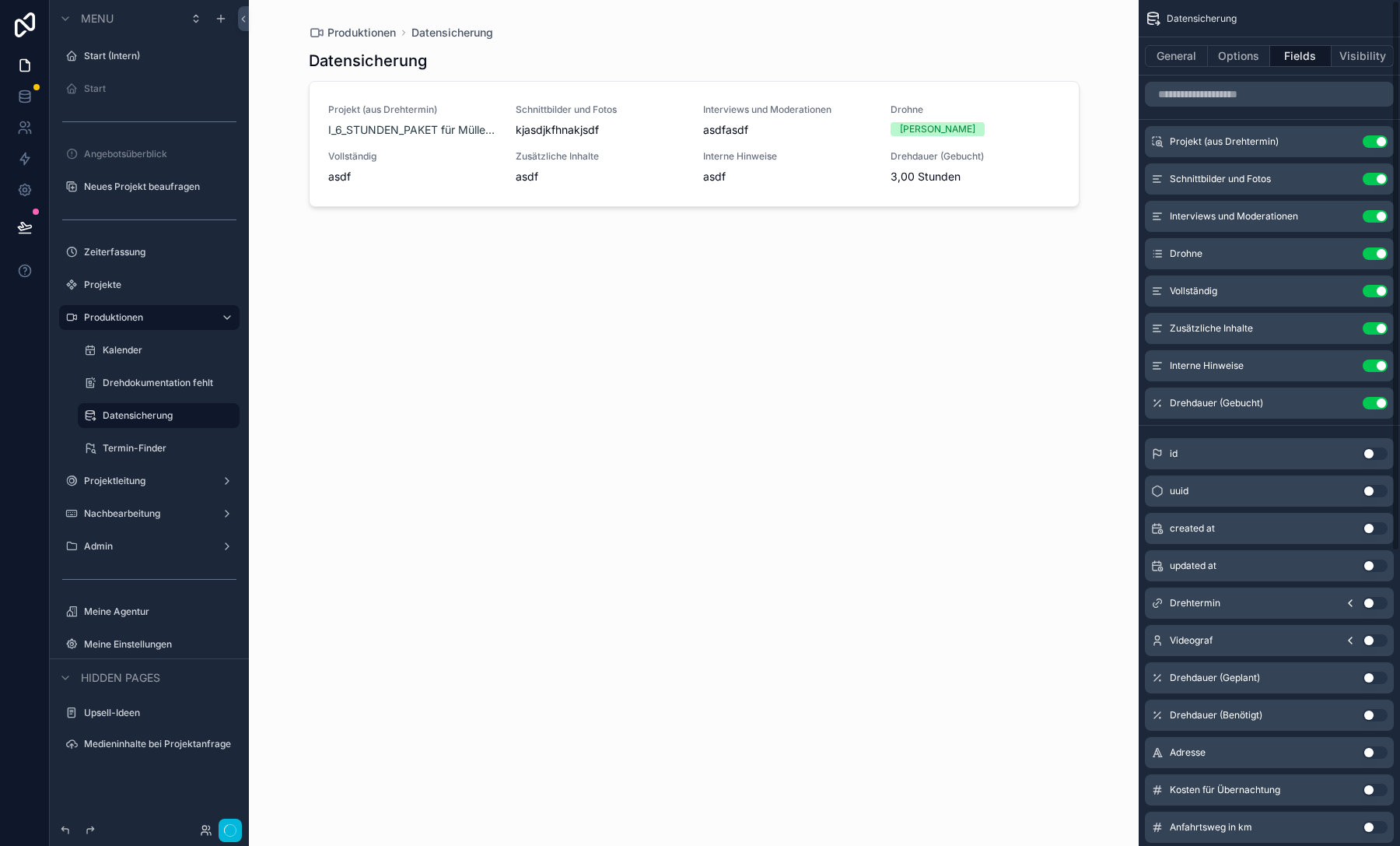
click at [1377, 140] on button "Use setting" at bounding box center [1375, 141] width 25 height 12
click at [1377, 173] on button "Use setting" at bounding box center [1375, 178] width 25 height 12
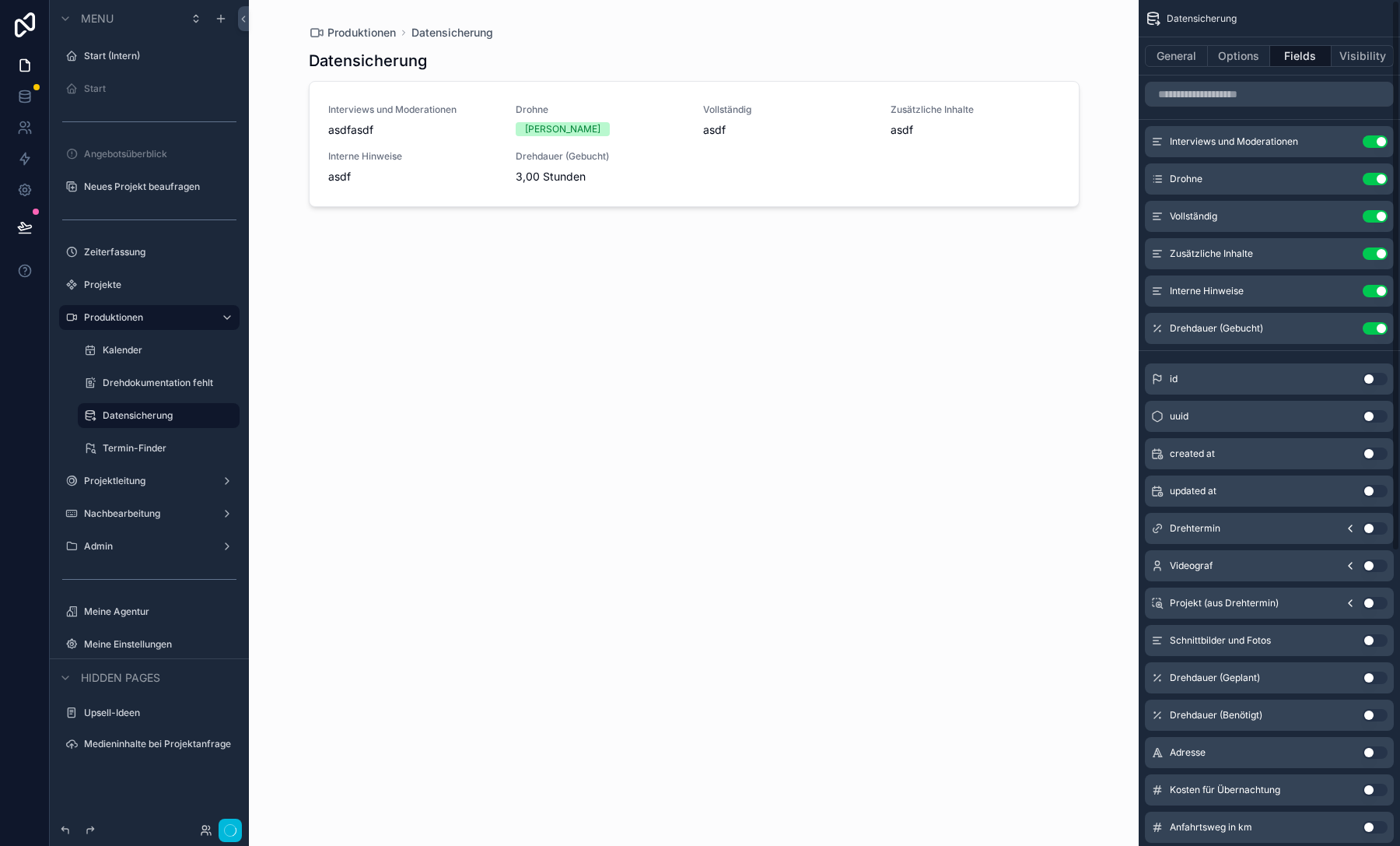
click at [1377, 140] on button "Use setting" at bounding box center [1375, 141] width 25 height 12
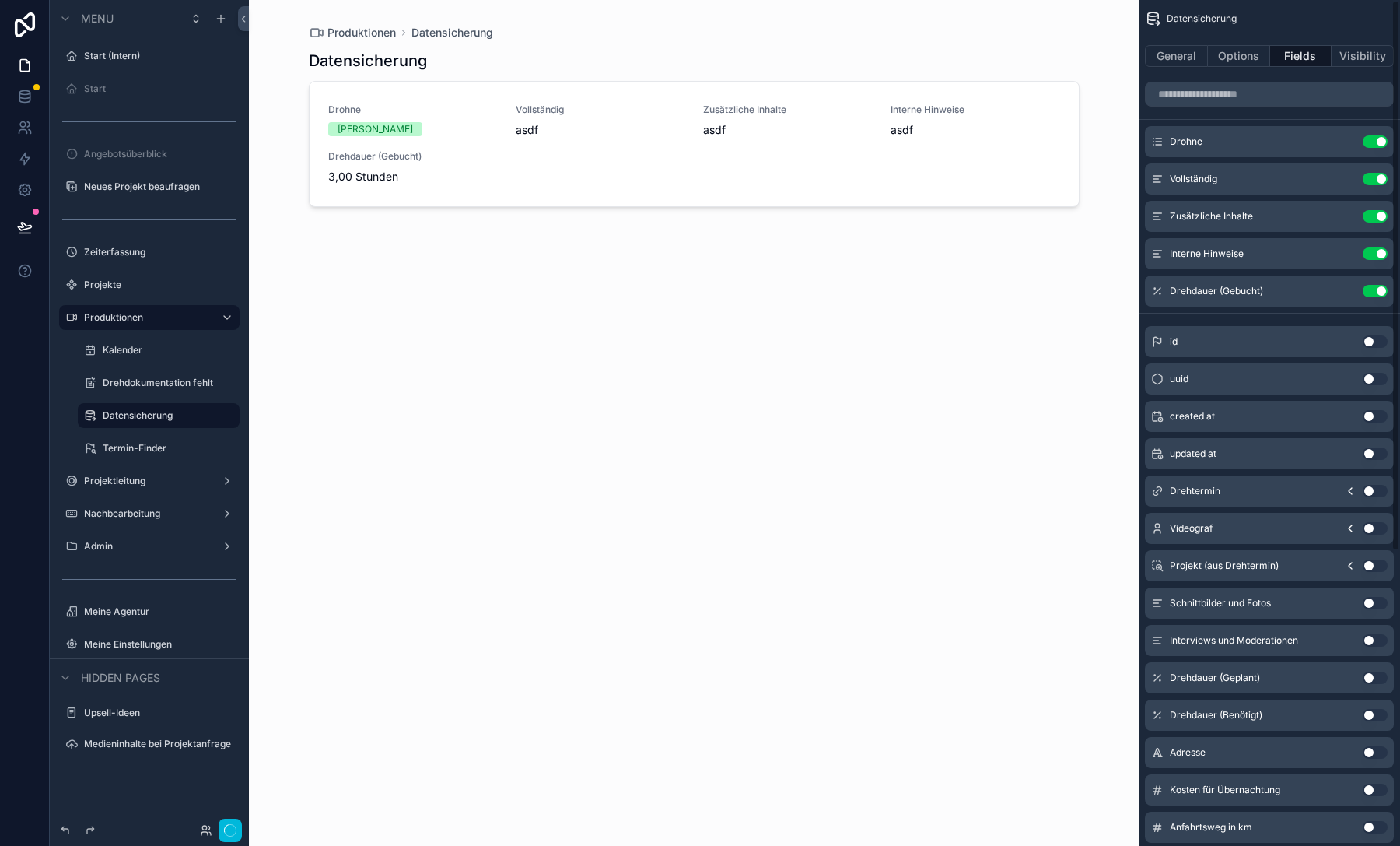
click at [1377, 140] on button "Use setting" at bounding box center [1375, 141] width 25 height 12
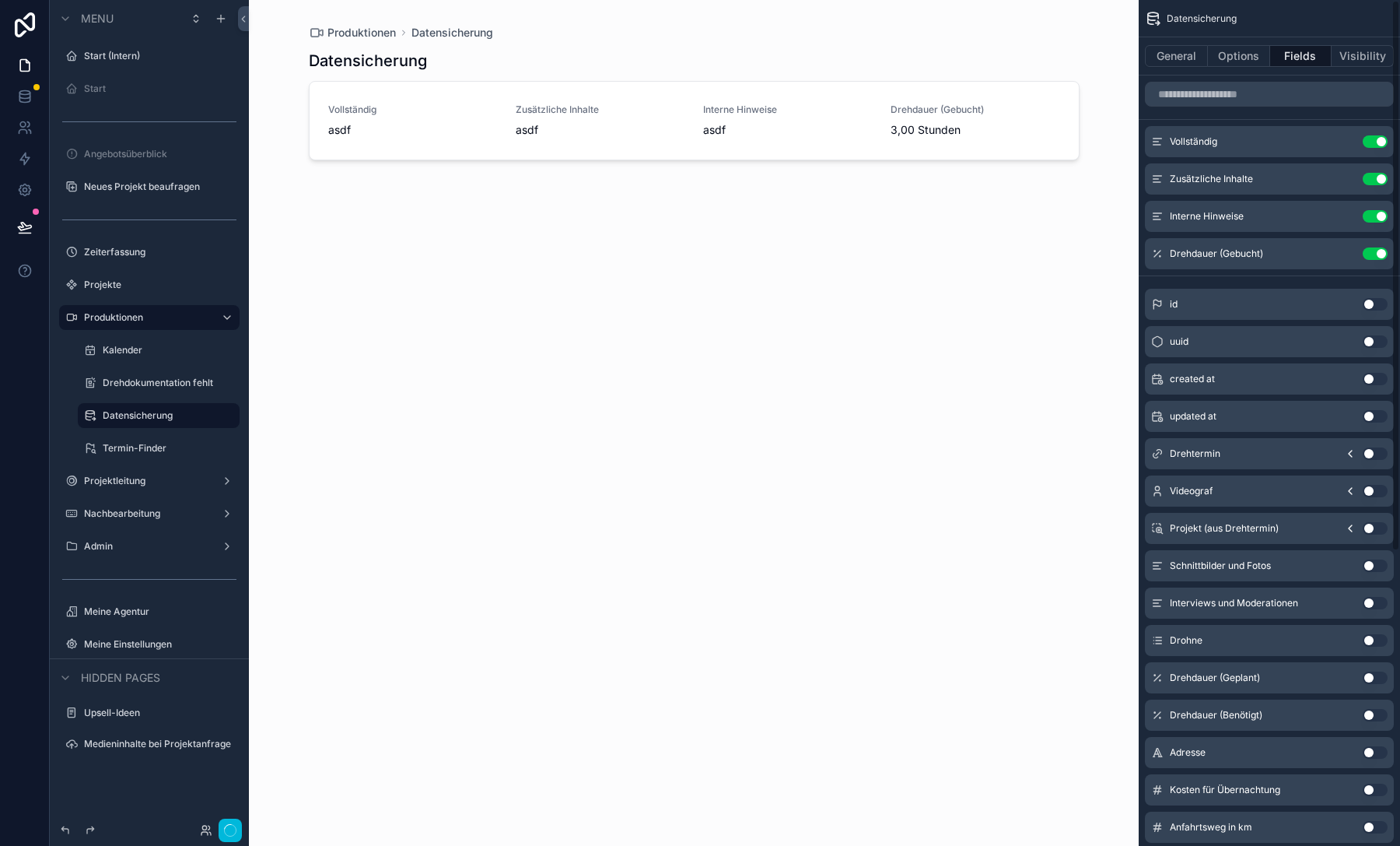
click at [1377, 140] on button "Use setting" at bounding box center [1375, 141] width 25 height 12
click at [1377, 173] on button "Use setting" at bounding box center [1375, 178] width 25 height 12
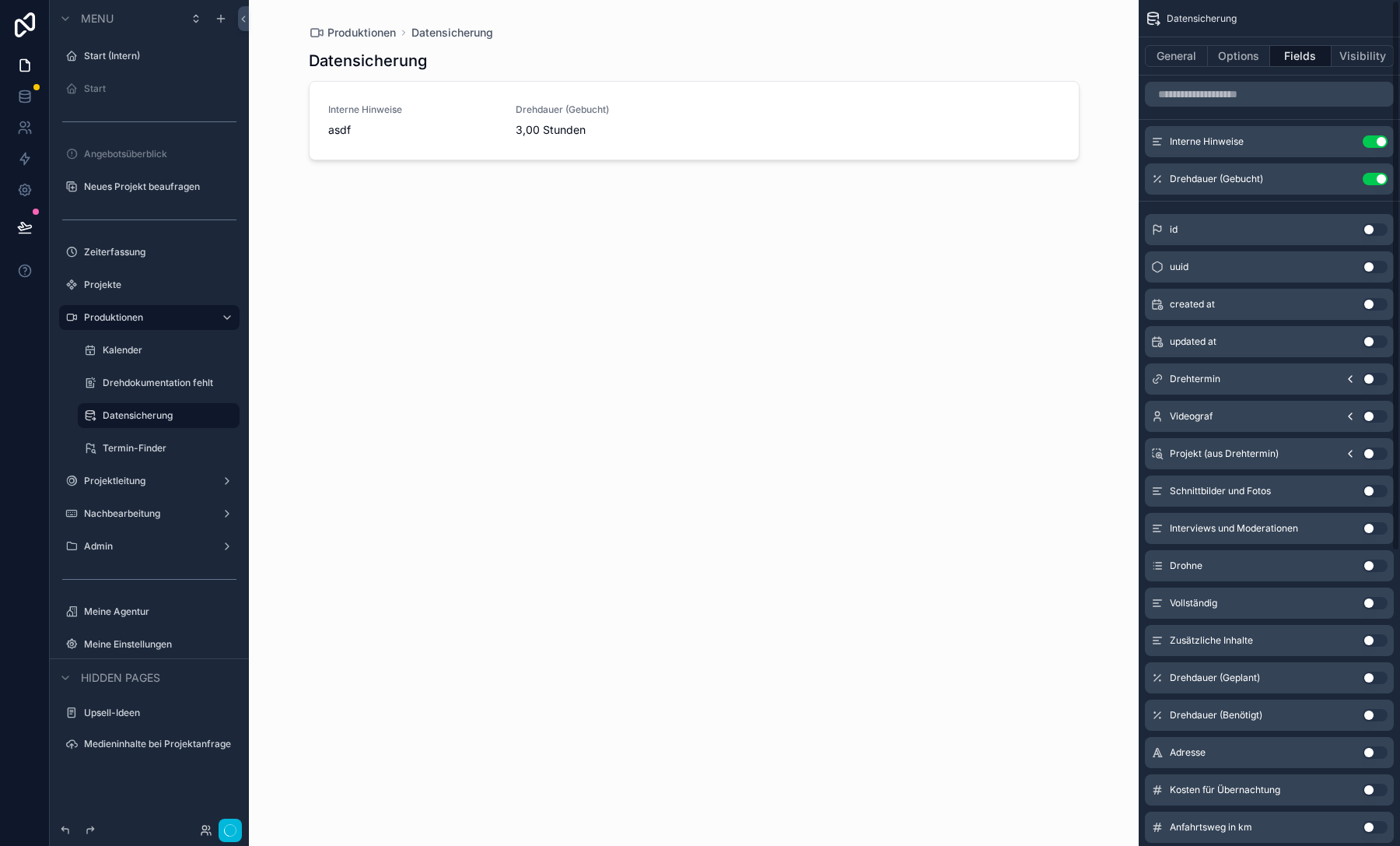
click at [1377, 140] on button "Use setting" at bounding box center [1375, 141] width 25 height 12
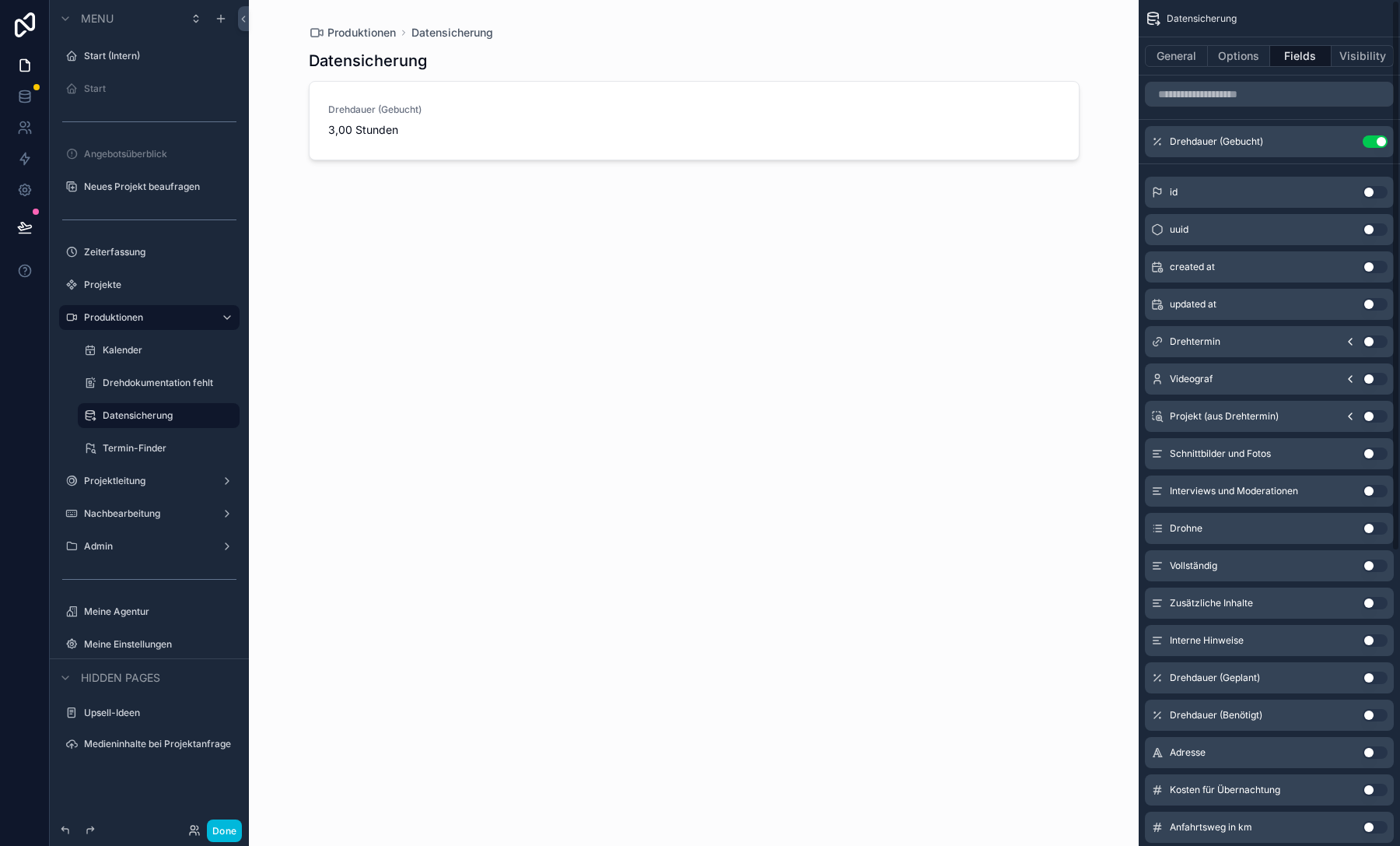
click at [1377, 140] on button "Use setting" at bounding box center [1375, 141] width 25 height 12
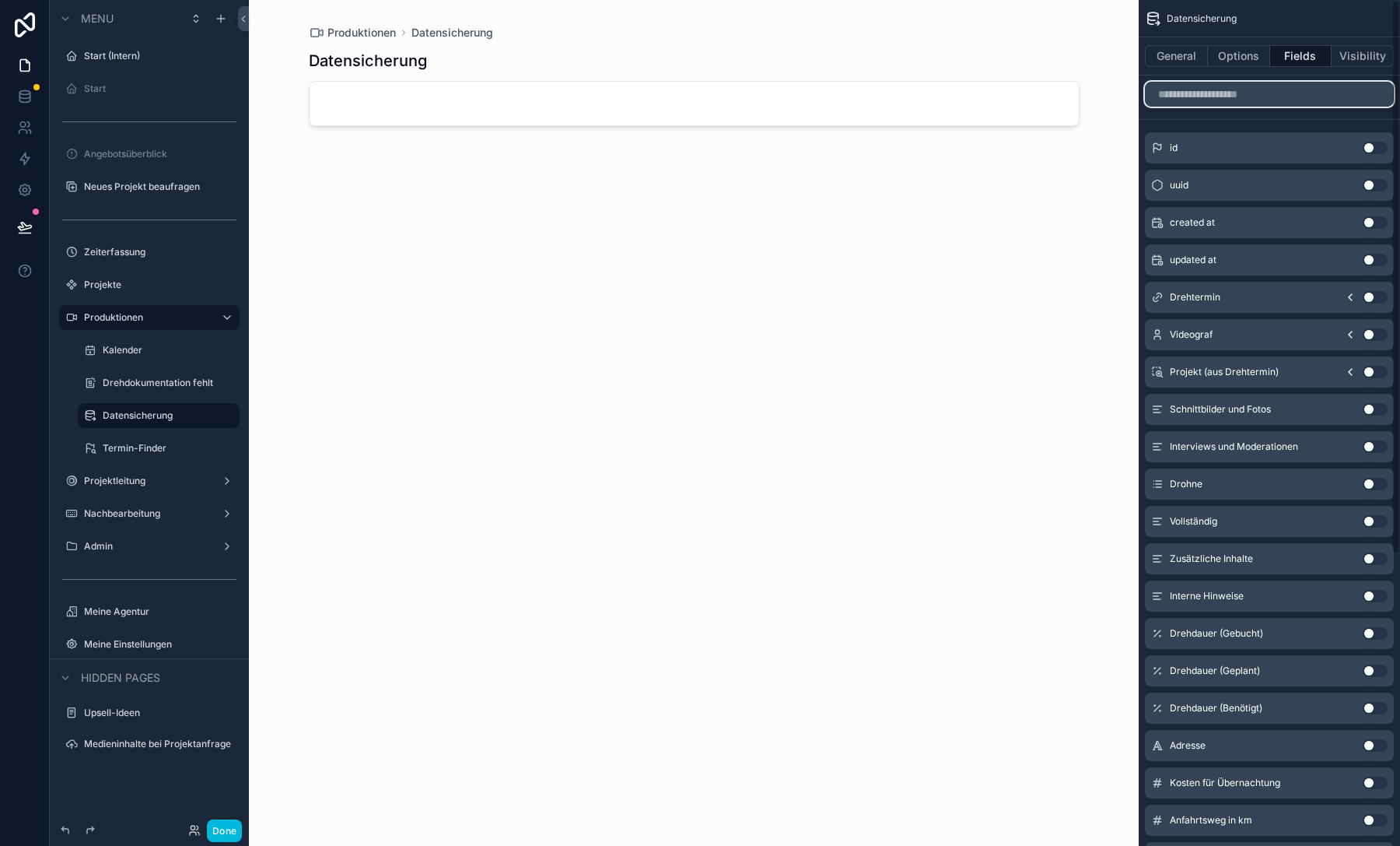
click at [1303, 87] on input "scrollable content" at bounding box center [1269, 94] width 249 height 25
click at [1369, 294] on button "Use setting" at bounding box center [1375, 296] width 25 height 12
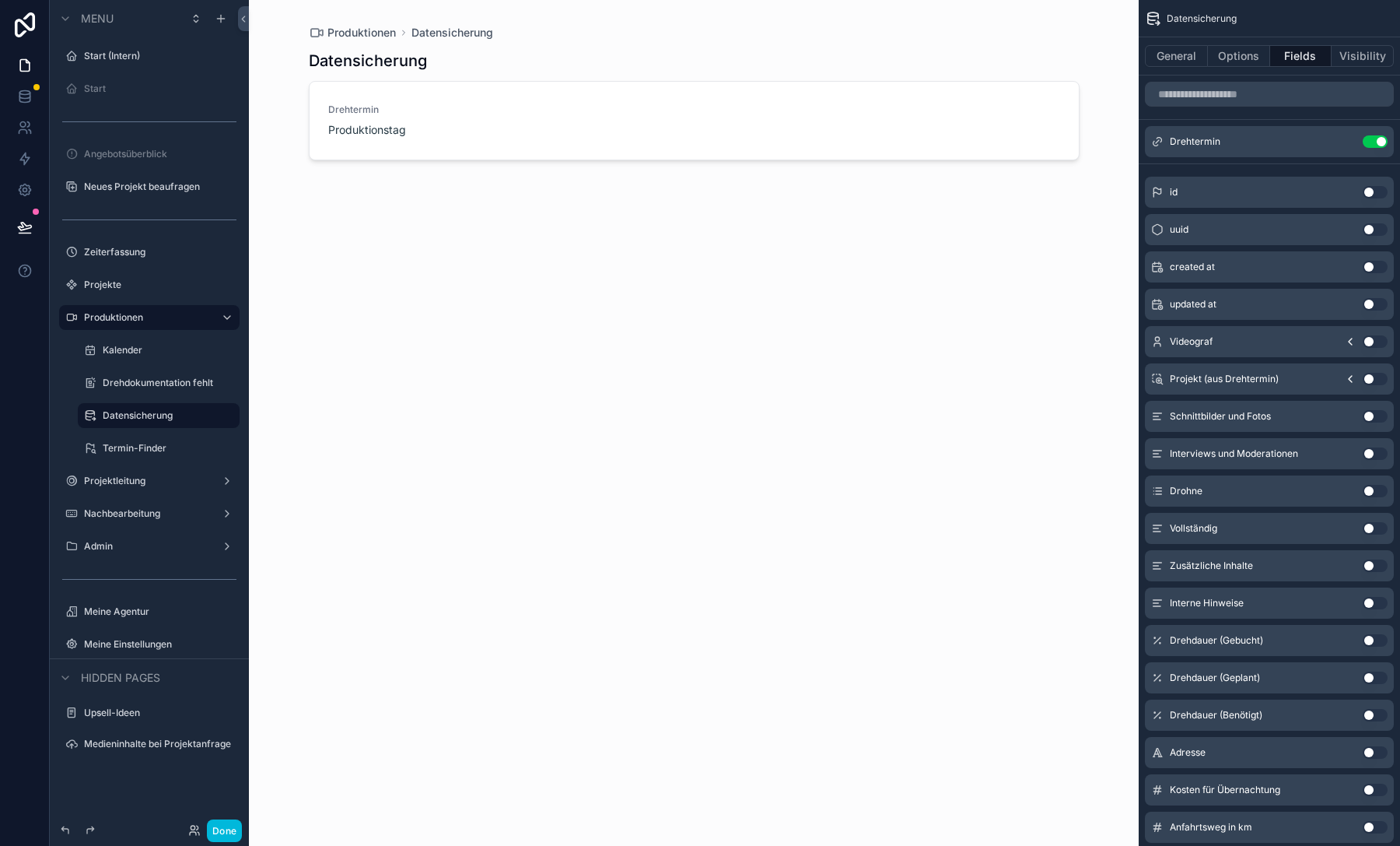
click at [1374, 143] on button "Use setting" at bounding box center [1375, 141] width 25 height 12
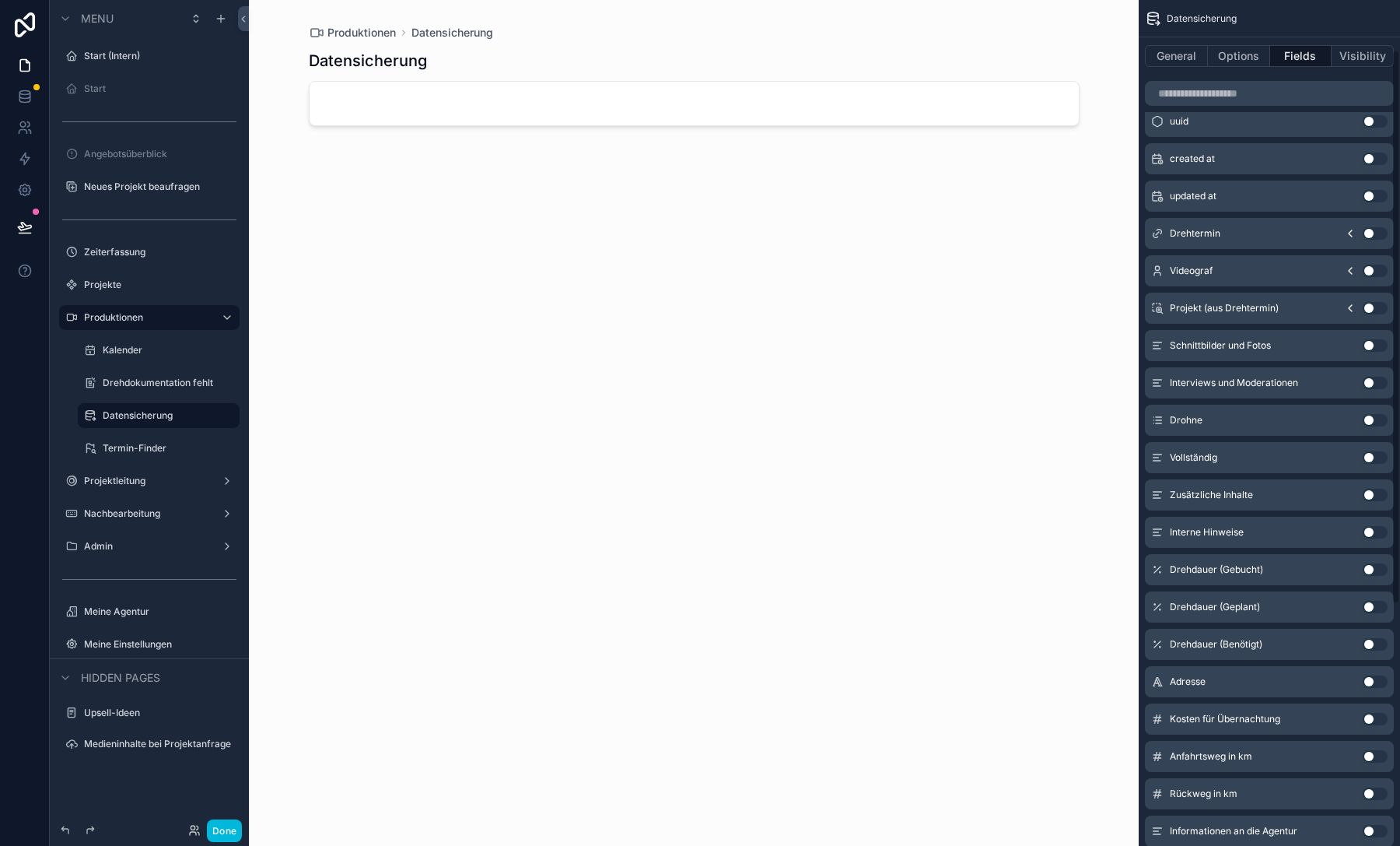
scroll to position [91, 0]
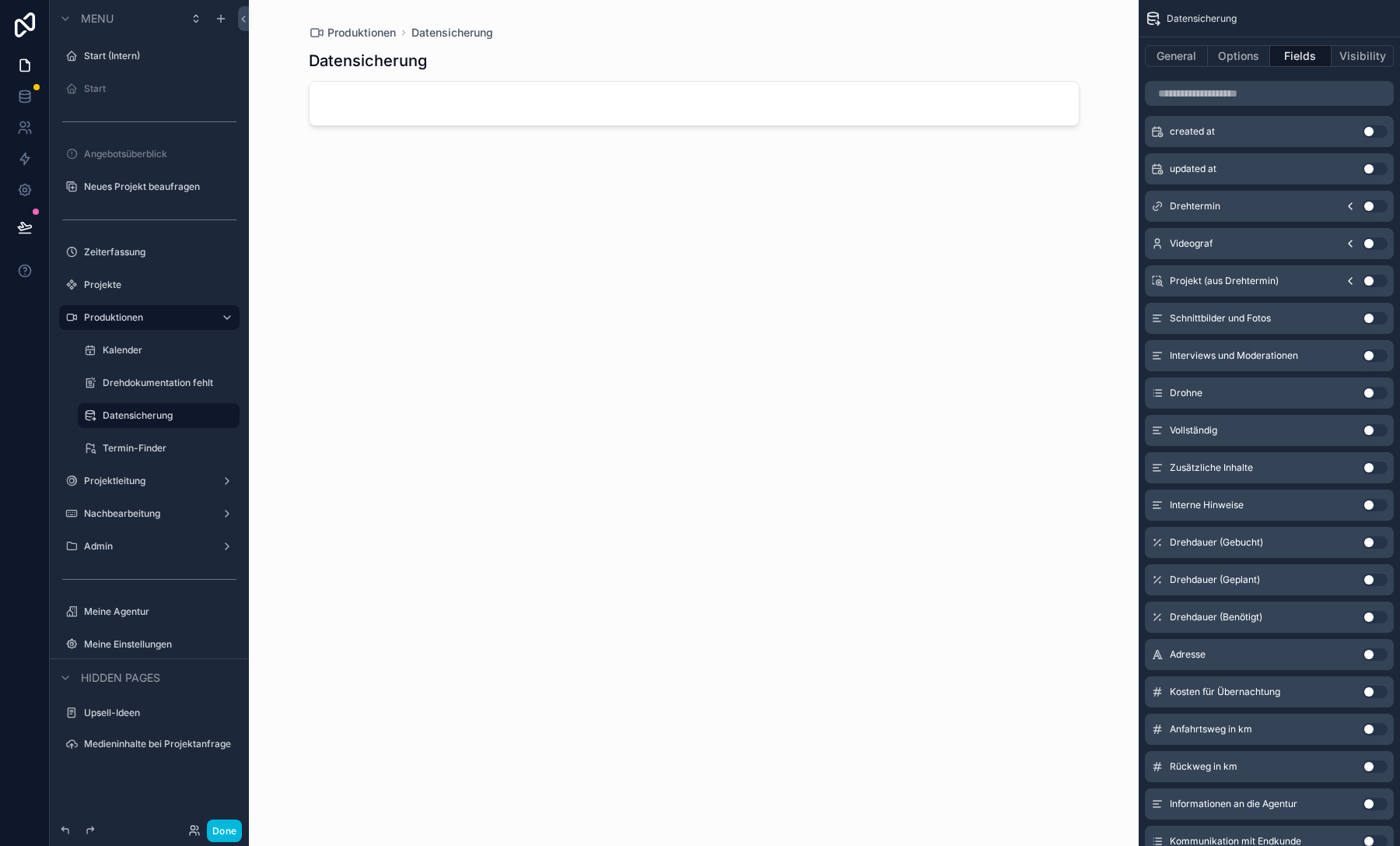
click at [1372, 278] on button "Use setting" at bounding box center [1375, 280] width 25 height 12
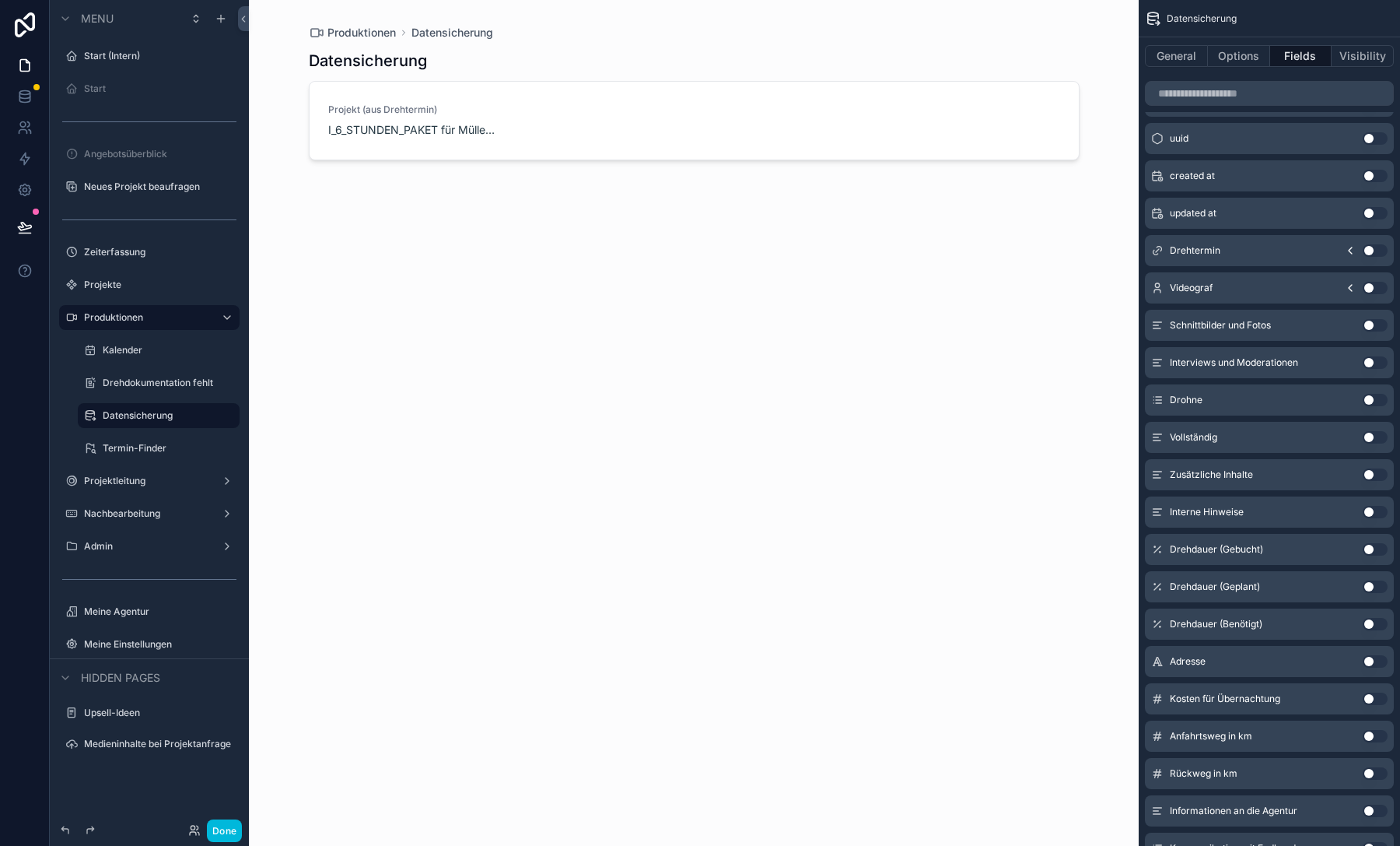
click at [1377, 287] on button "Use setting" at bounding box center [1375, 288] width 25 height 12
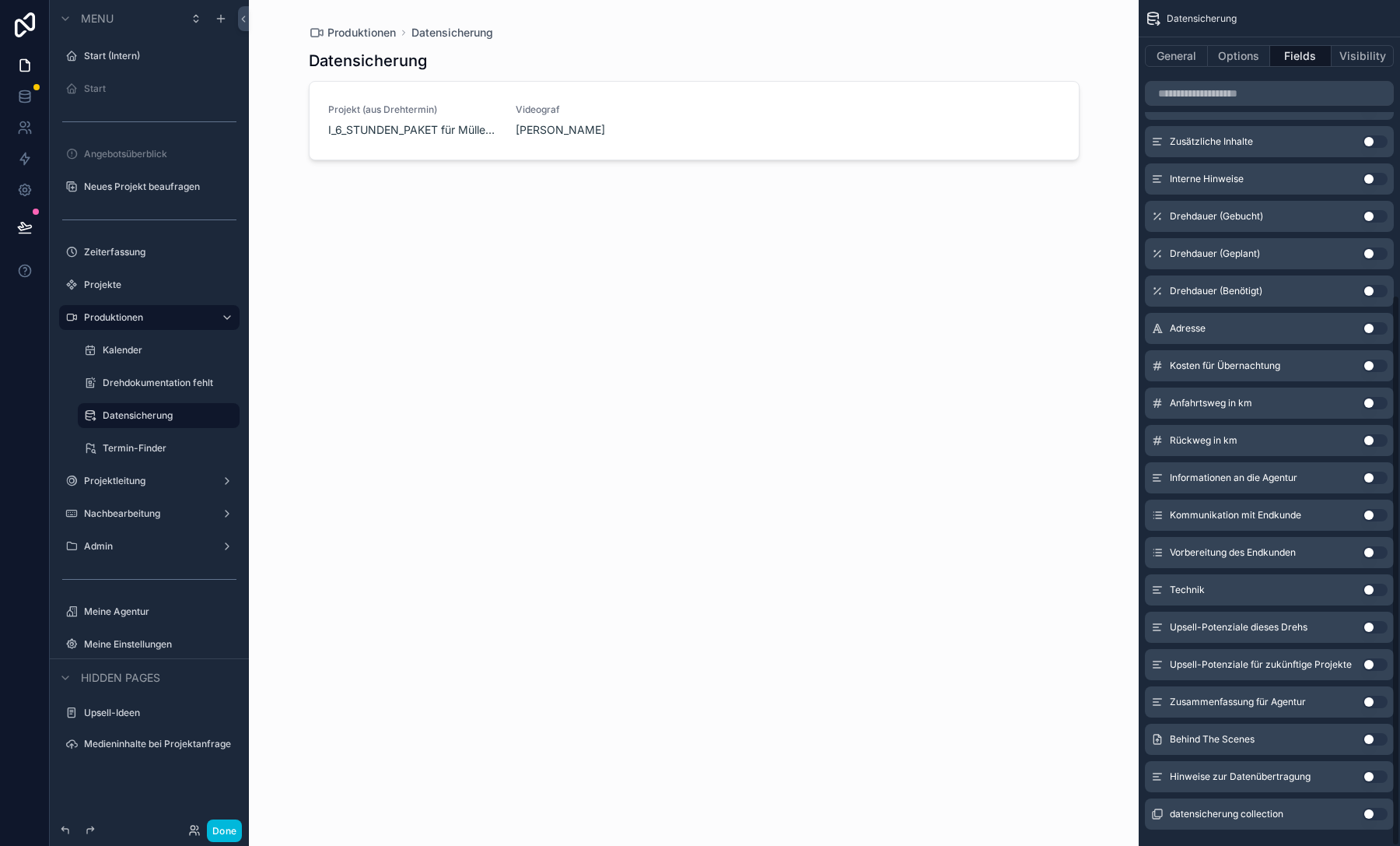
scroll to position [451, 0]
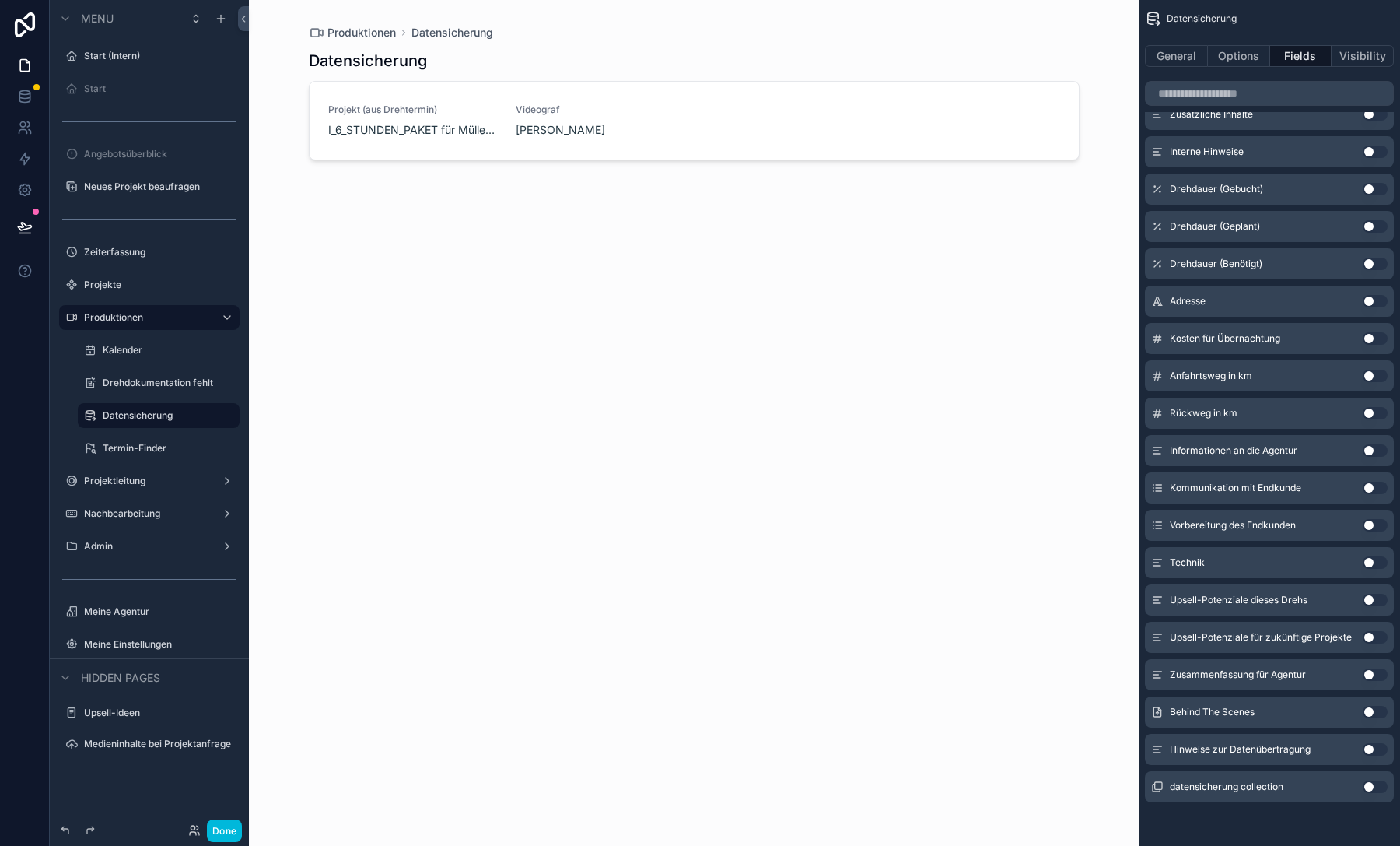
click at [1371, 753] on button "Use setting" at bounding box center [1375, 749] width 25 height 12
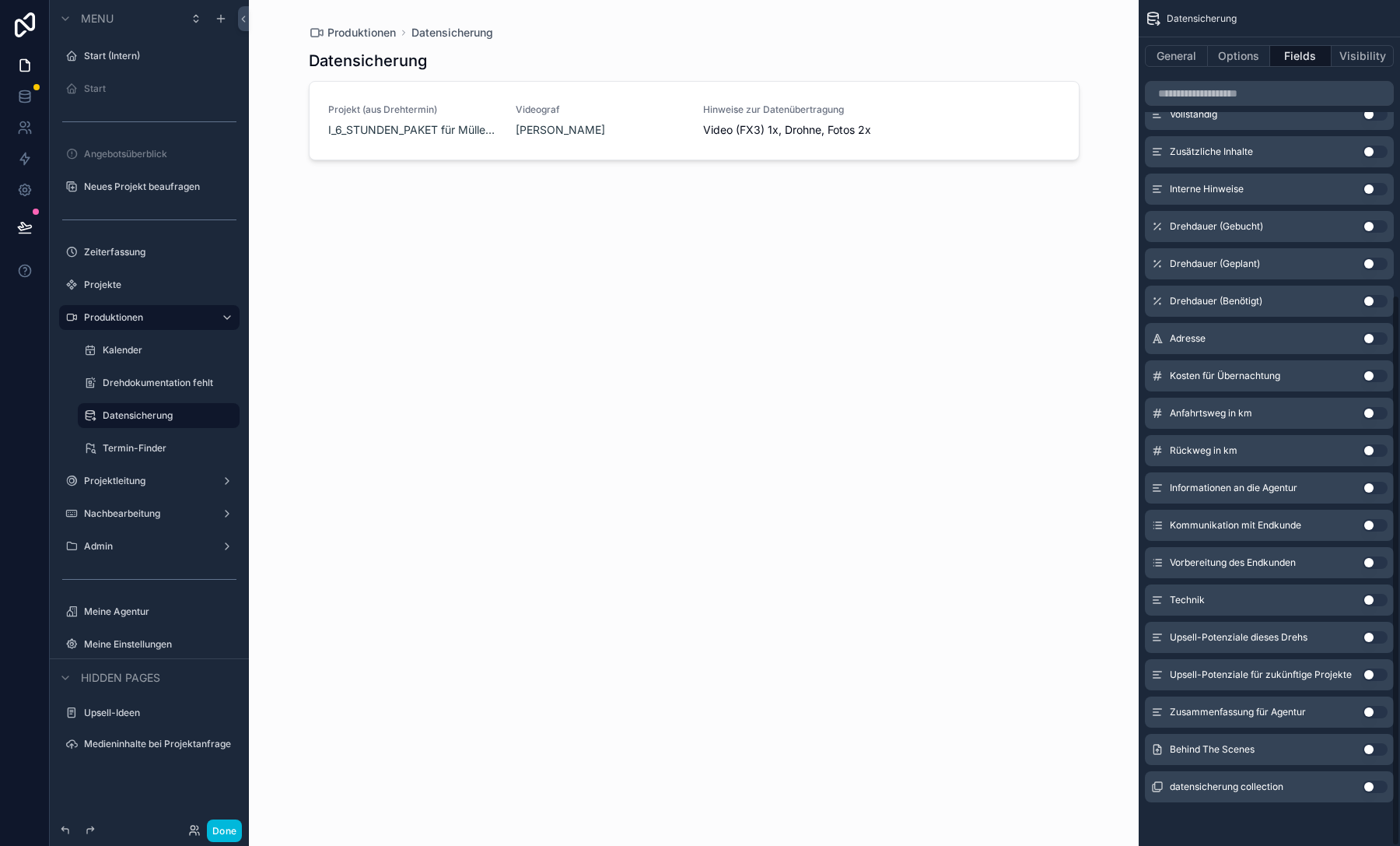
scroll to position [0, 0]
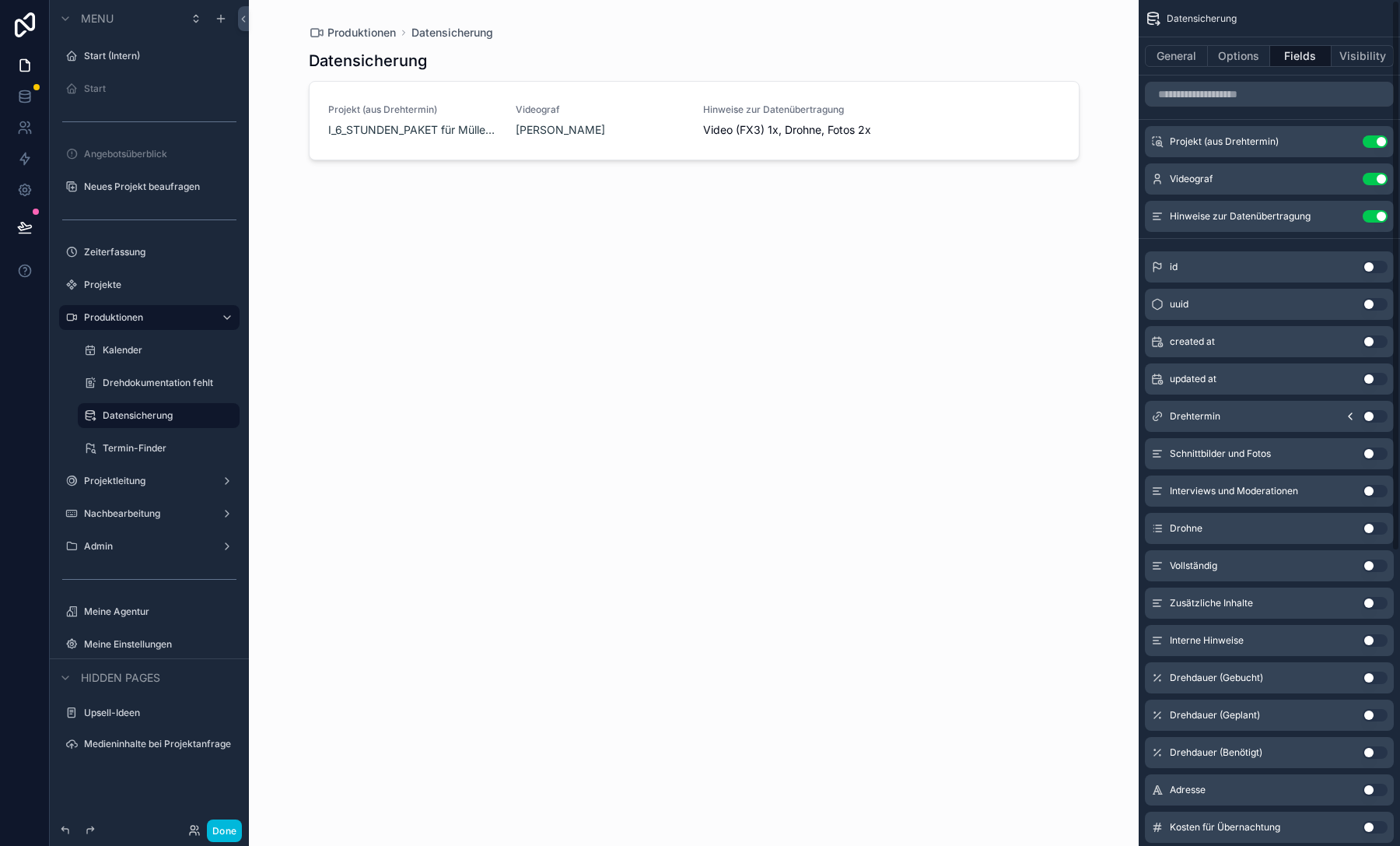
click at [1177, 46] on button "General" at bounding box center [1176, 56] width 63 height 22
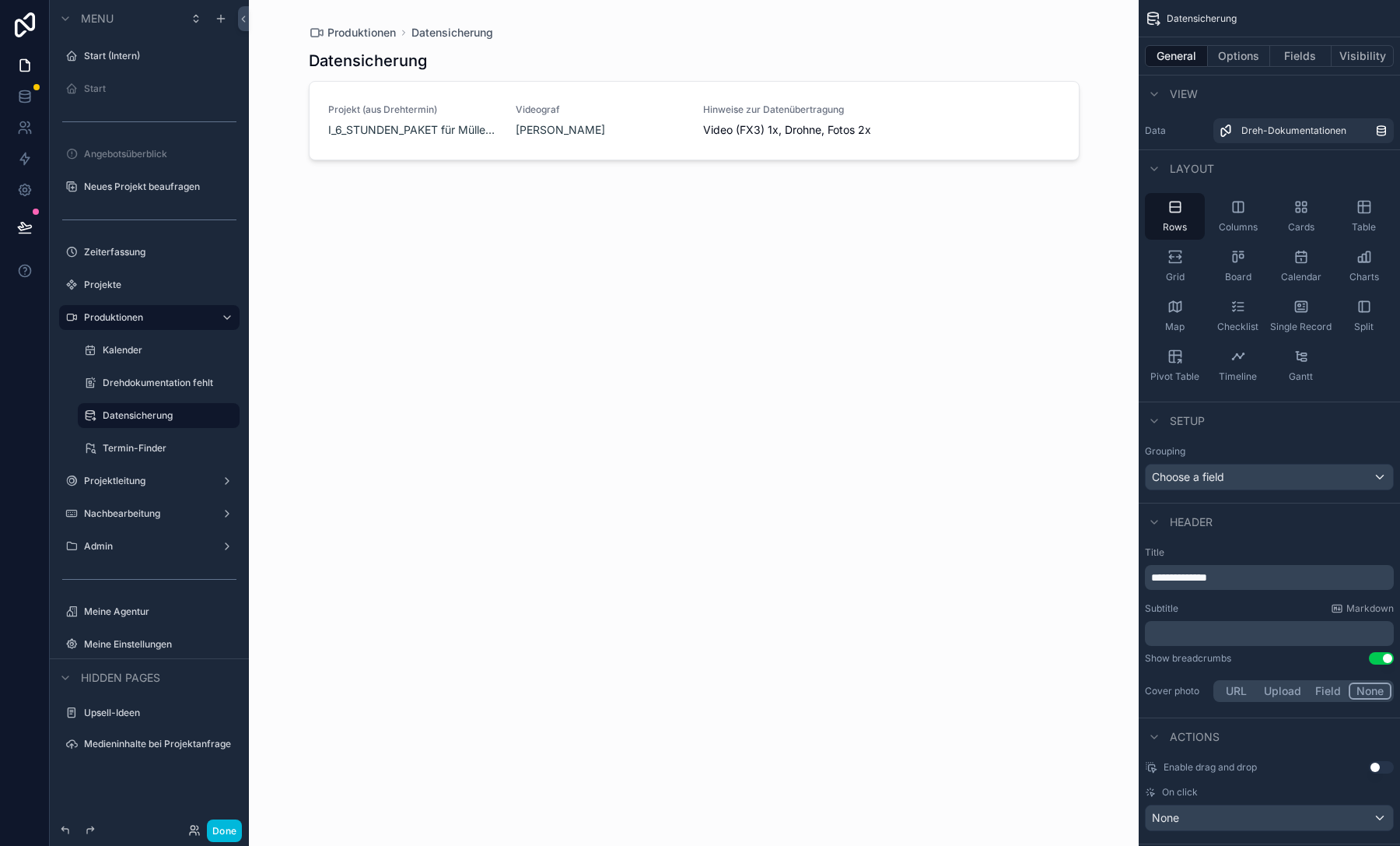
click at [1227, 51] on button "Options" at bounding box center [1239, 56] width 62 height 22
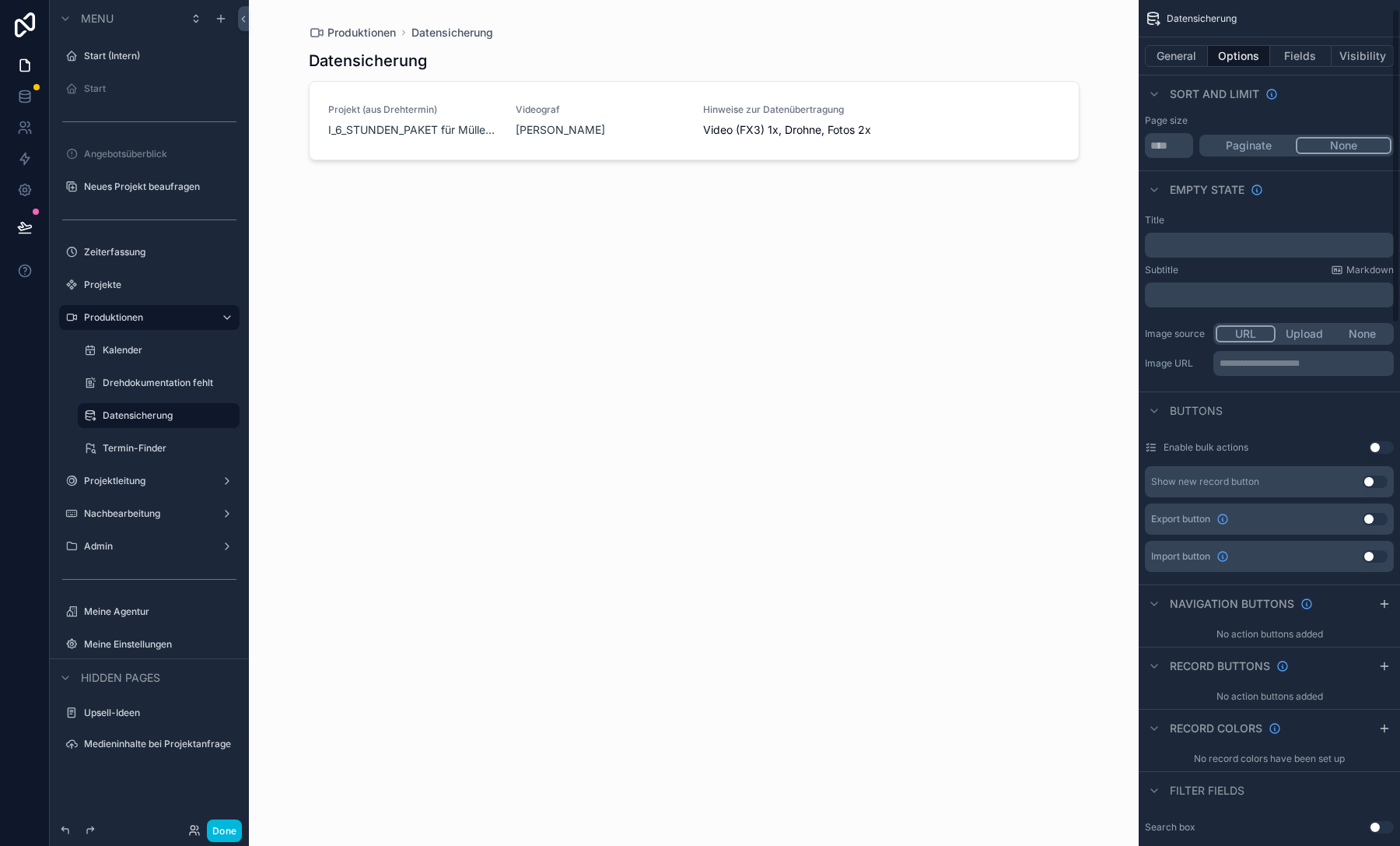
scroll to position [290, 0]
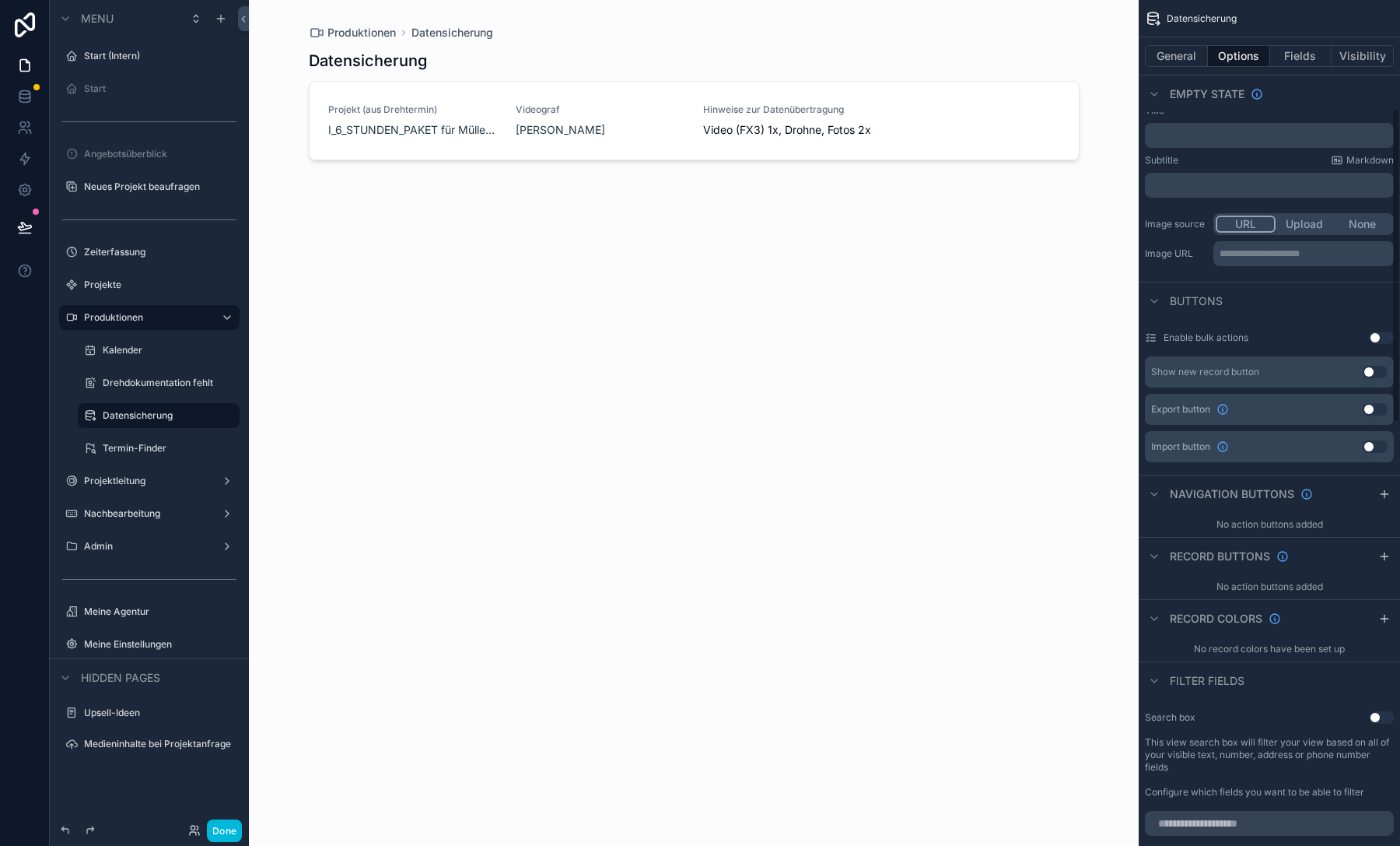
click at [1372, 548] on div "Record buttons" at bounding box center [1268, 556] width 261 height 38
click at [1385, 550] on icon "scrollable content" at bounding box center [1383, 556] width 12 height 12
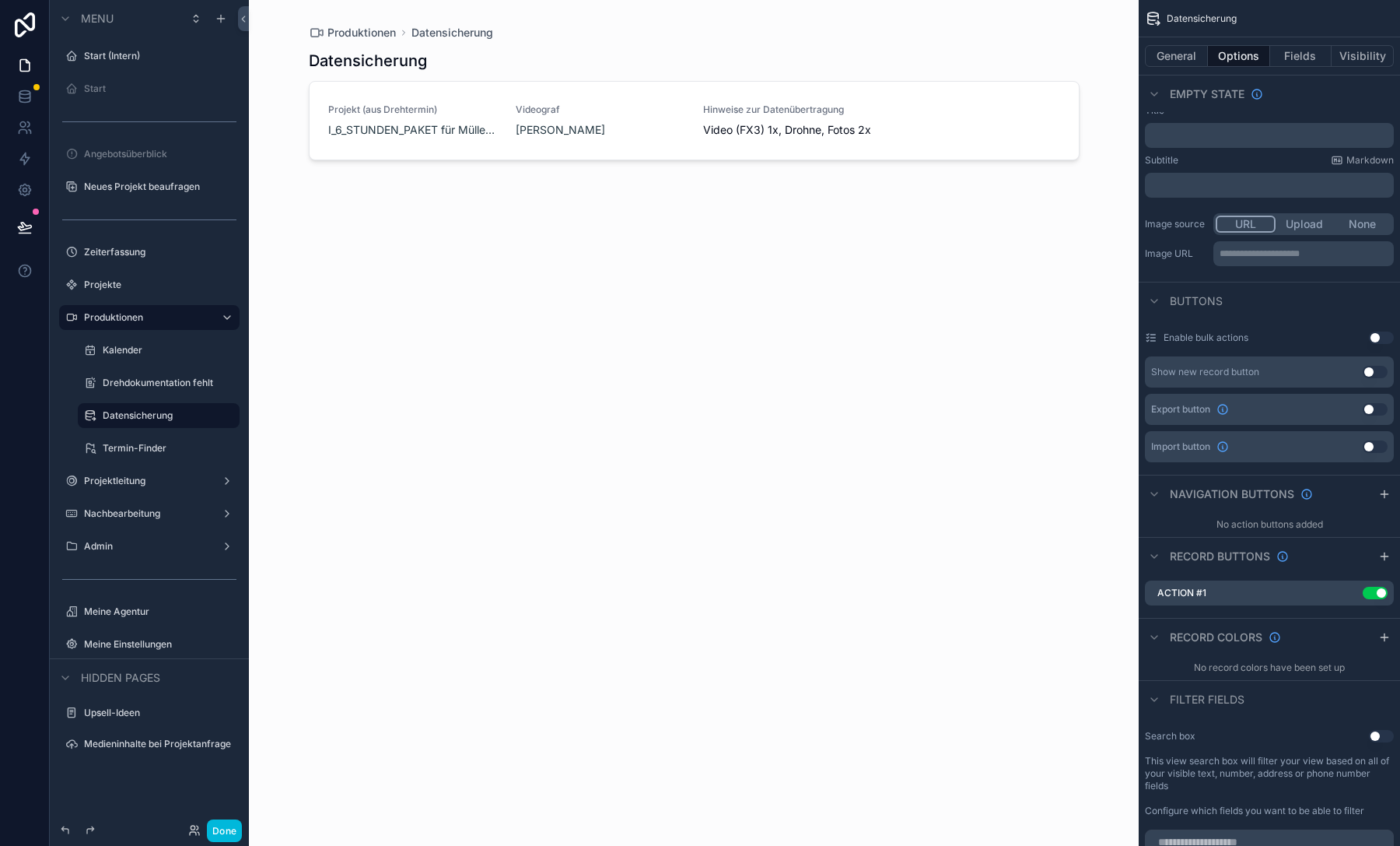
click at [0, 0] on icon "scrollable content" at bounding box center [0, 0] width 0 height 0
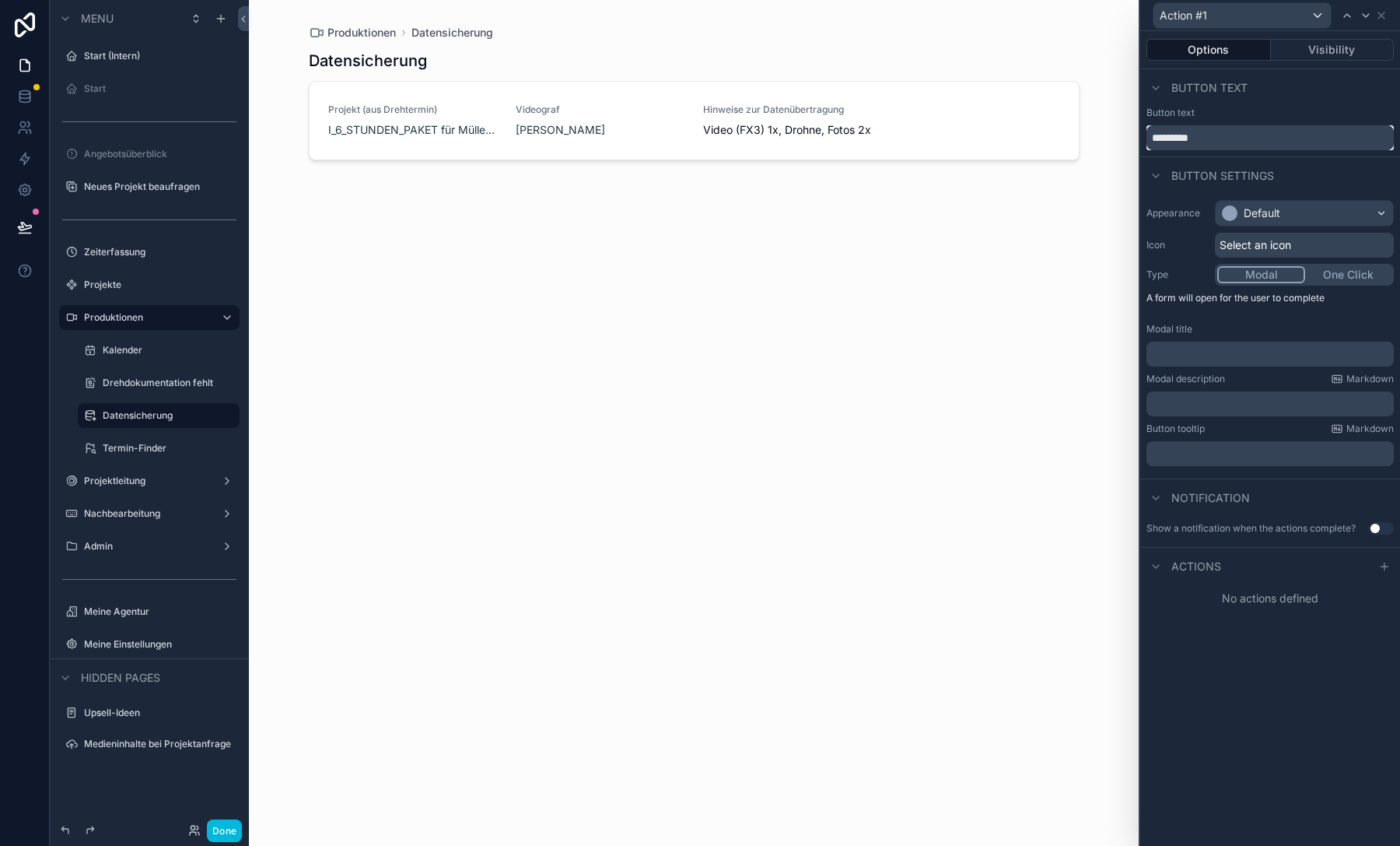
click at [1227, 129] on input "*********" at bounding box center [1270, 138] width 247 height 25
type input "**********"
click at [1248, 208] on div "Default" at bounding box center [1261, 213] width 37 height 15
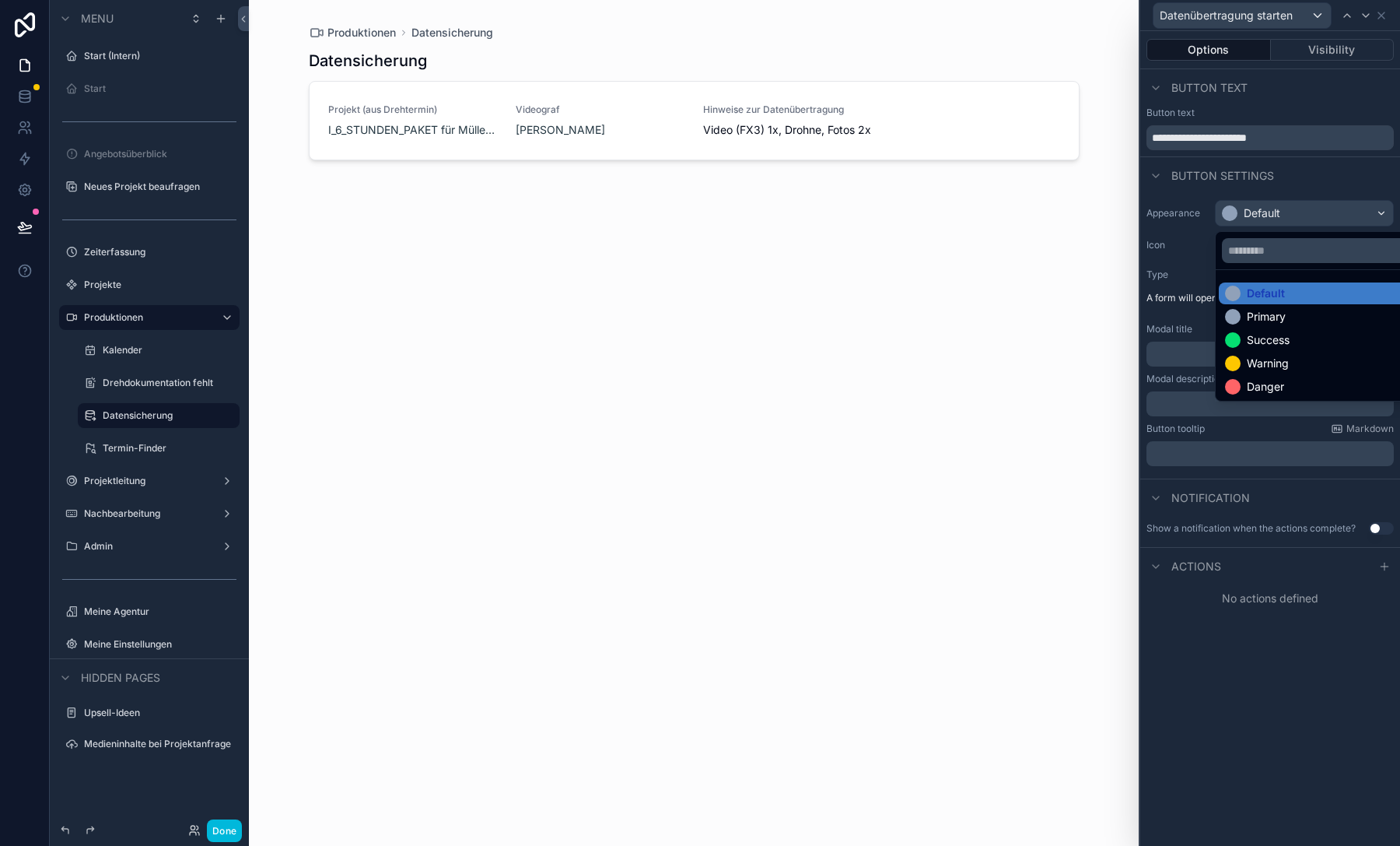
click at [1250, 331] on div "Success" at bounding box center [1321, 340] width 206 height 22
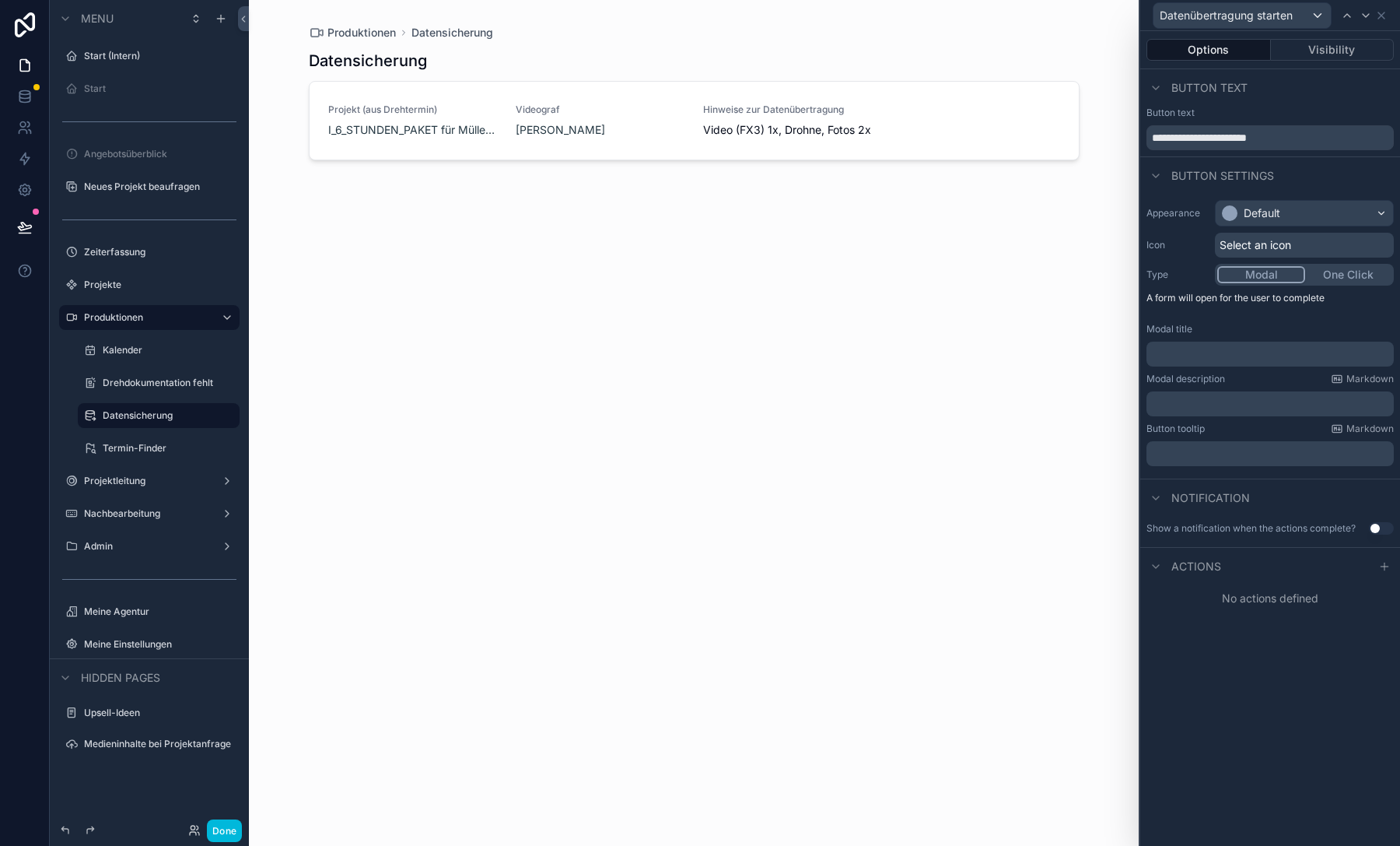
click at [1250, 238] on span "Select an icon" at bounding box center [1255, 245] width 72 height 15
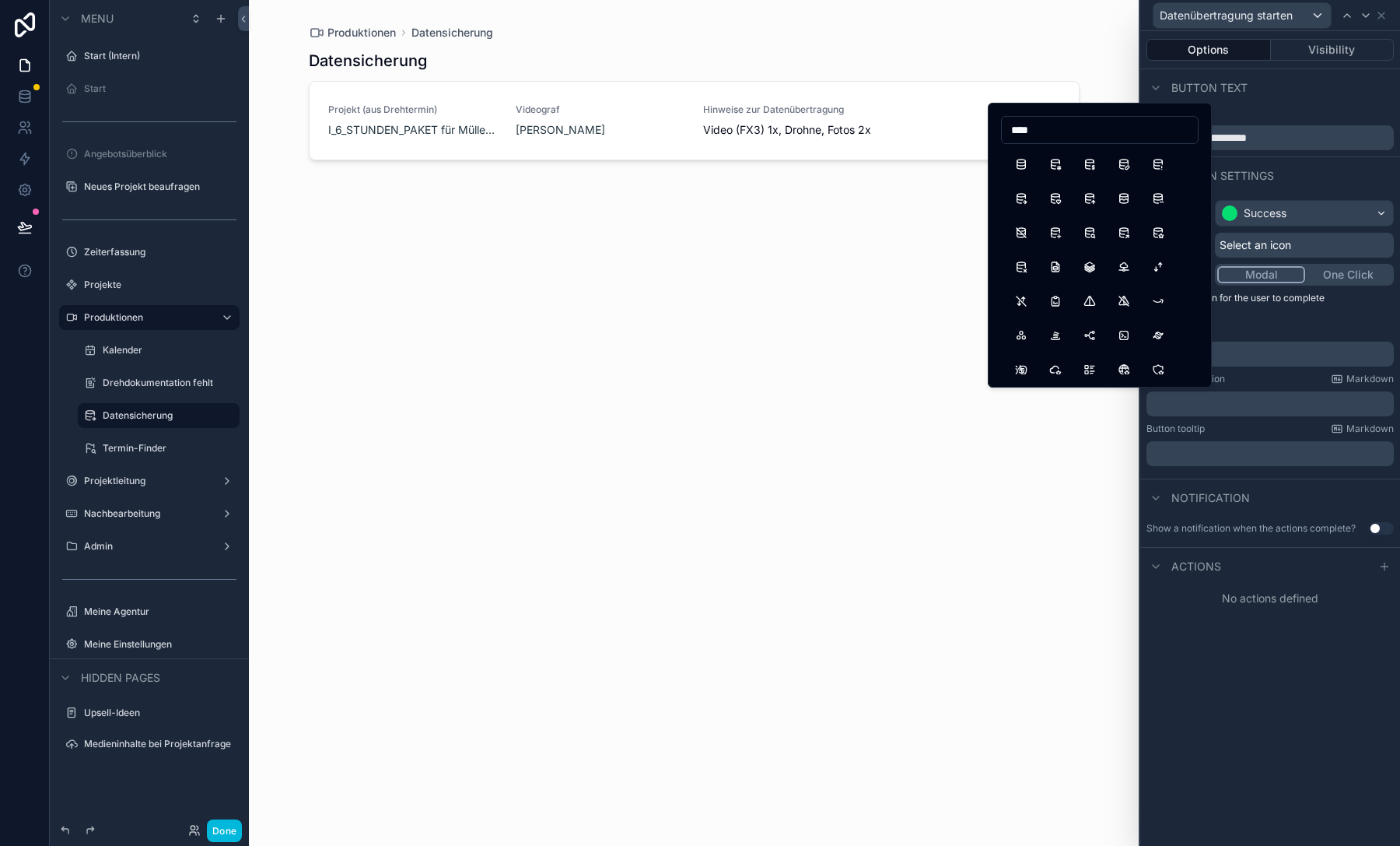
type input "****"
click at [1016, 197] on button "DatabaseExport" at bounding box center [1021, 198] width 28 height 28
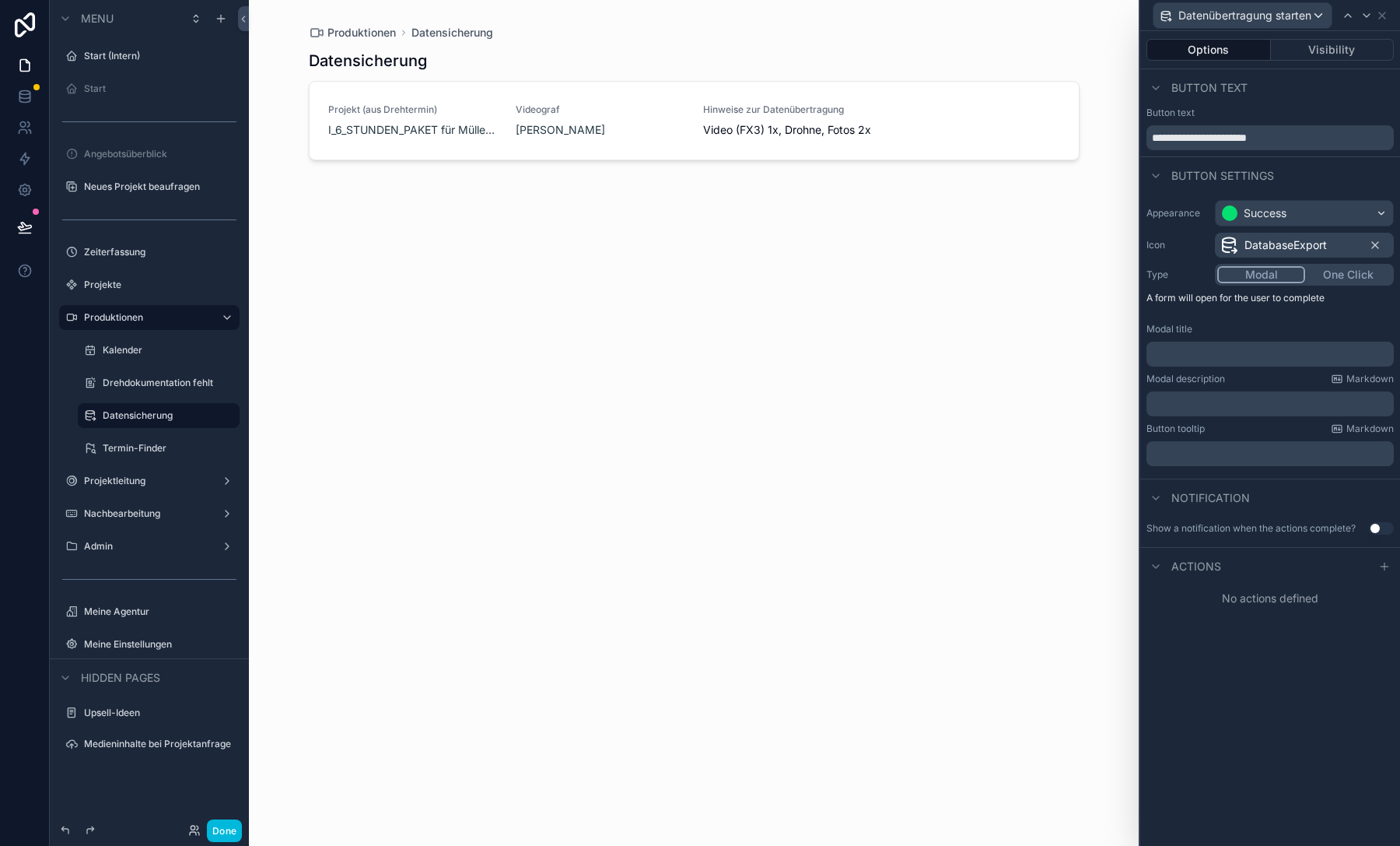
click at [1222, 347] on p "﻿" at bounding box center [1271, 354] width 238 height 15
click at [1384, 139] on input "**********" at bounding box center [1270, 138] width 247 height 25
click at [1182, 363] on div "﻿" at bounding box center [1270, 354] width 247 height 25
click at [1182, 357] on p "﻿" at bounding box center [1271, 354] width 238 height 15
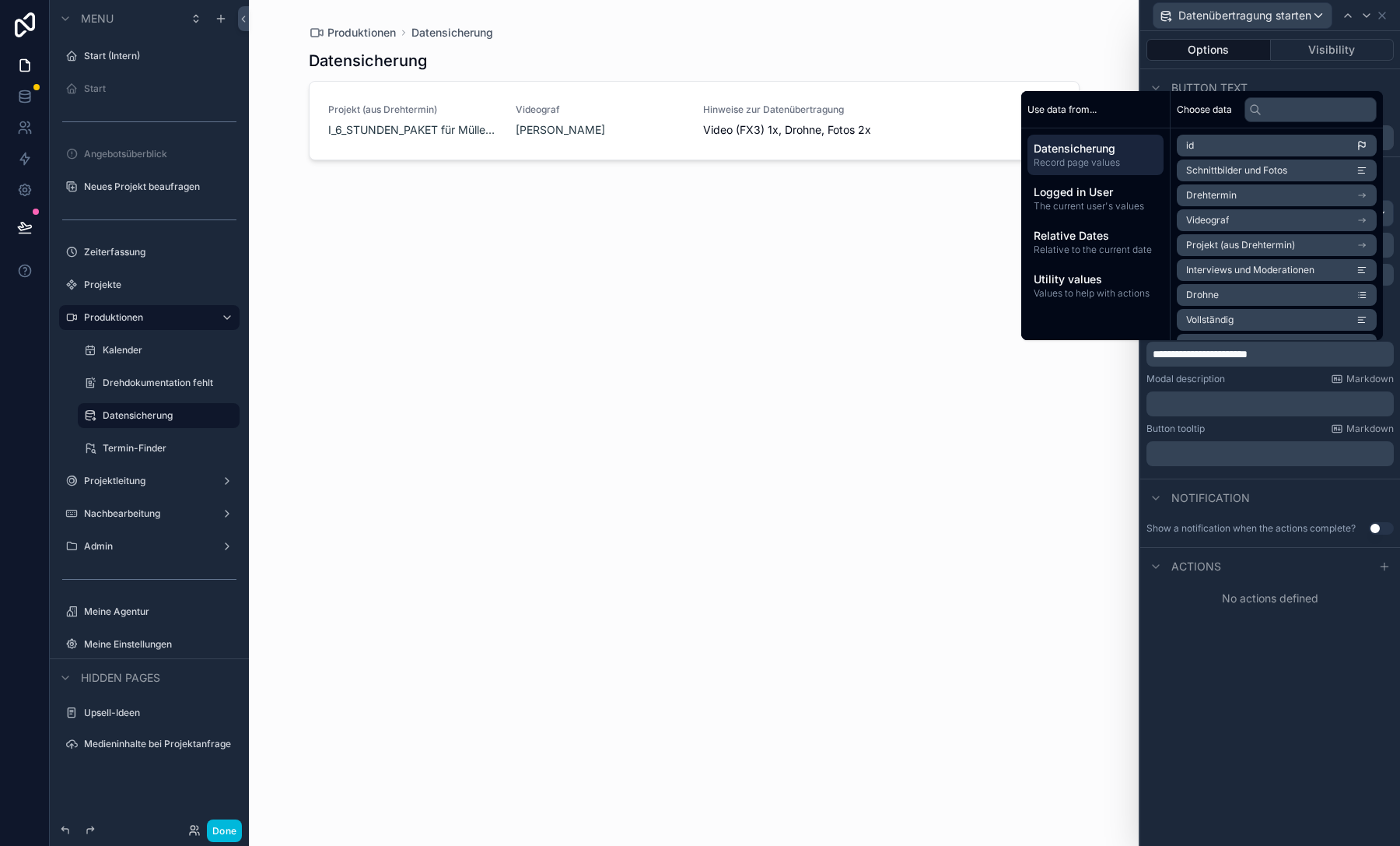
click at [1251, 585] on div "No actions defined" at bounding box center [1269, 598] width 259 height 28
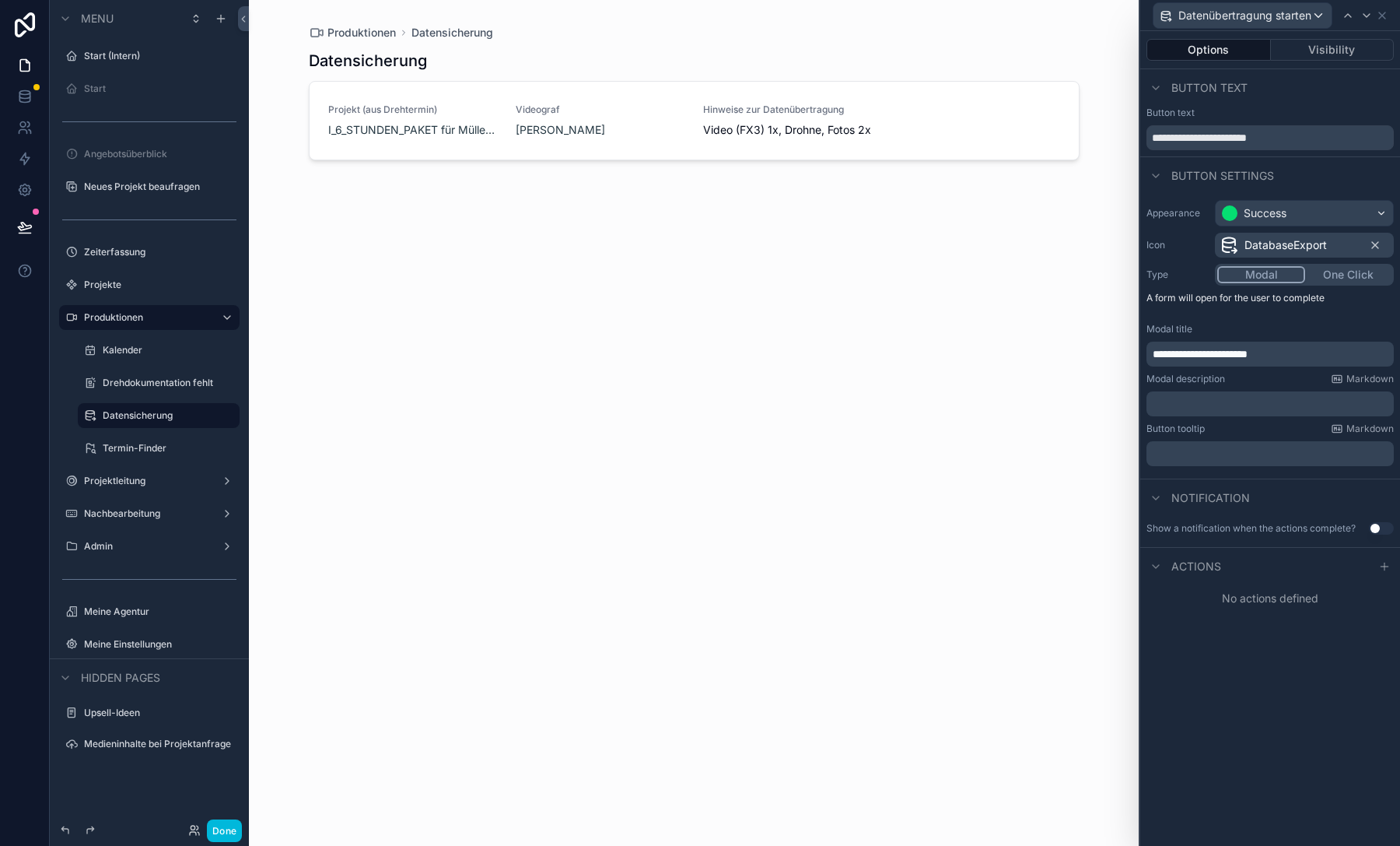
click at [1393, 567] on div "Actions" at bounding box center [1269, 566] width 259 height 38
click at [1385, 566] on icon at bounding box center [1383, 566] width 7 height 0
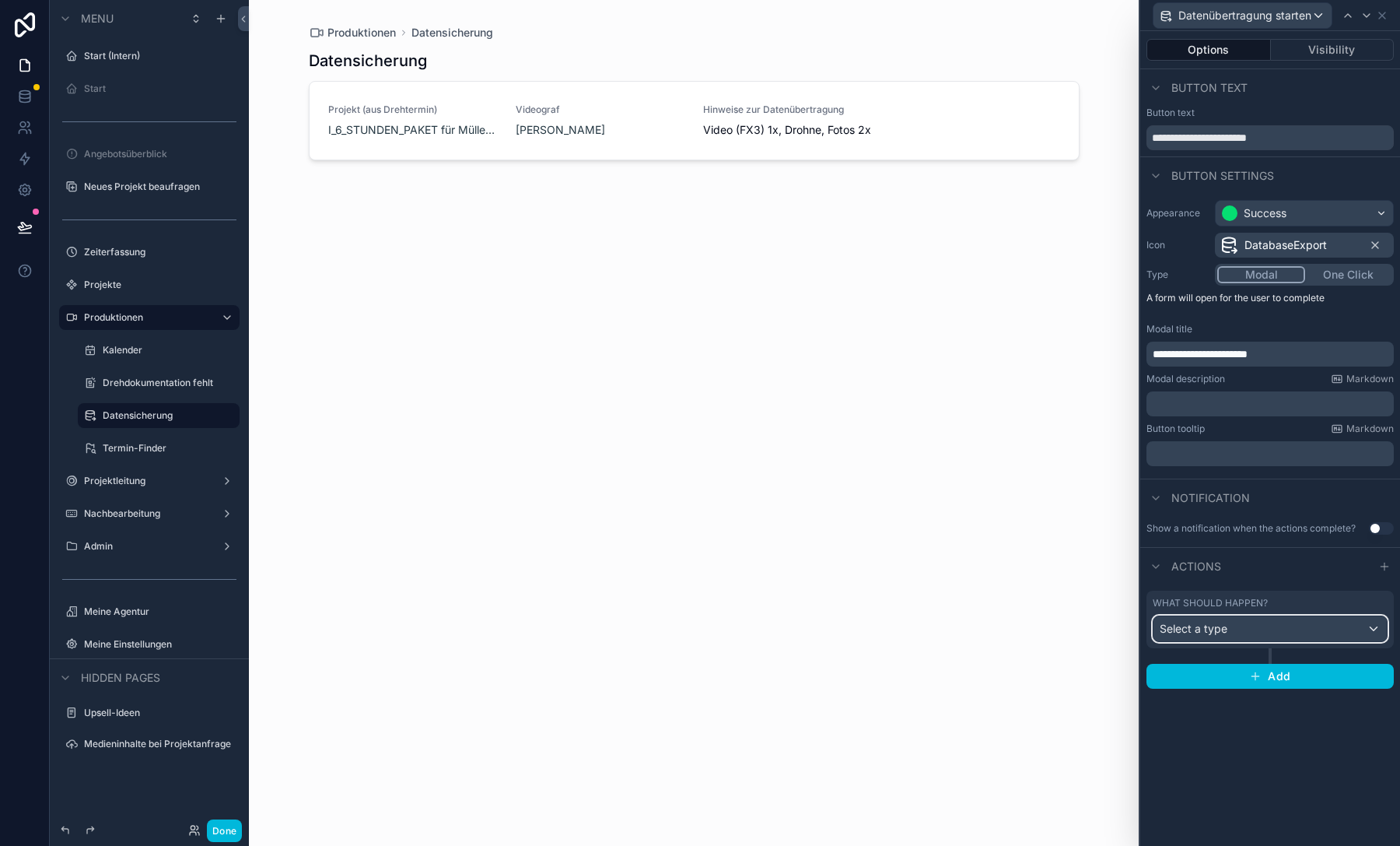
click at [1293, 627] on div "Select a type" at bounding box center [1269, 628] width 233 height 25
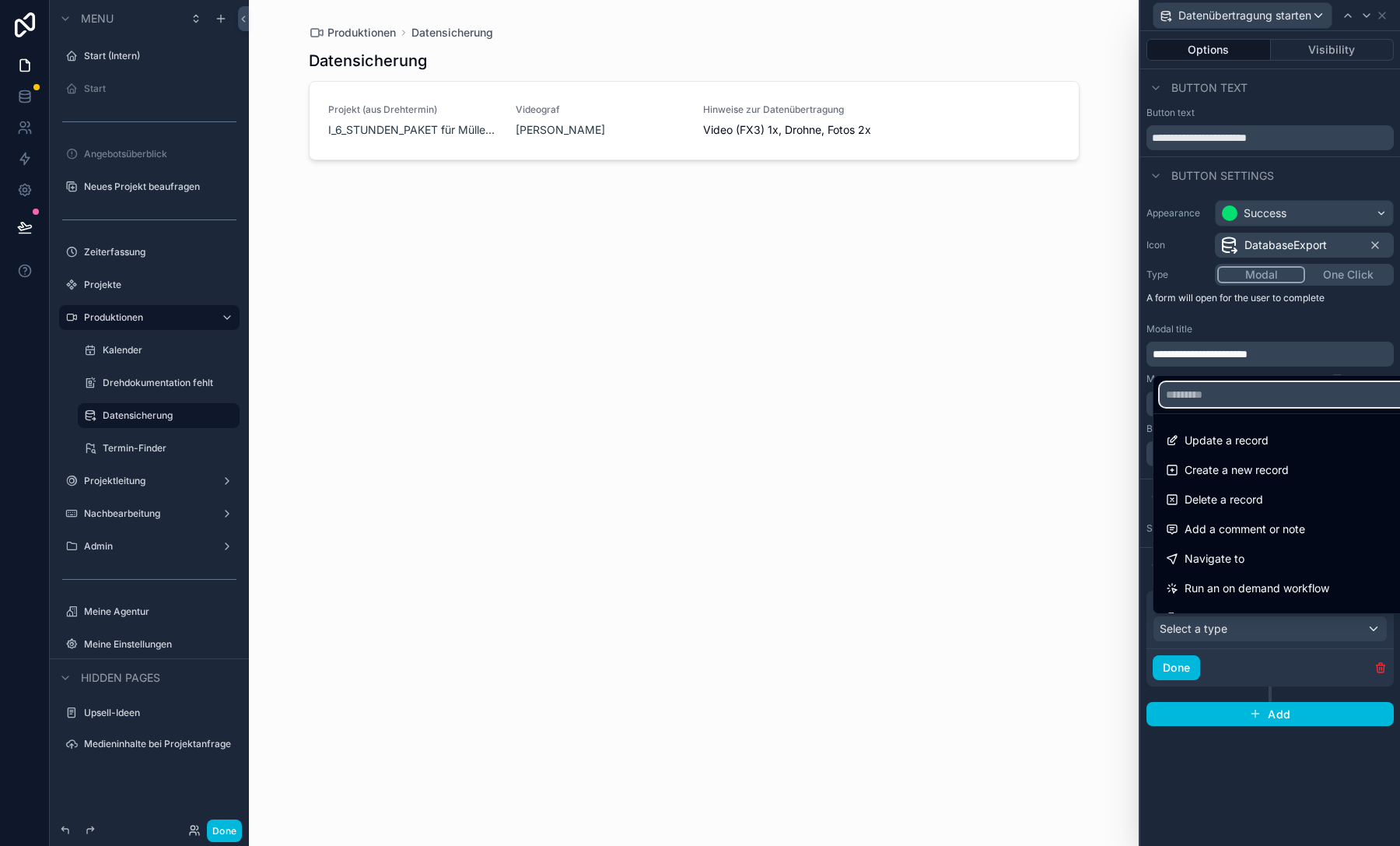
click at [1244, 392] on input "text" at bounding box center [1288, 394] width 256 height 25
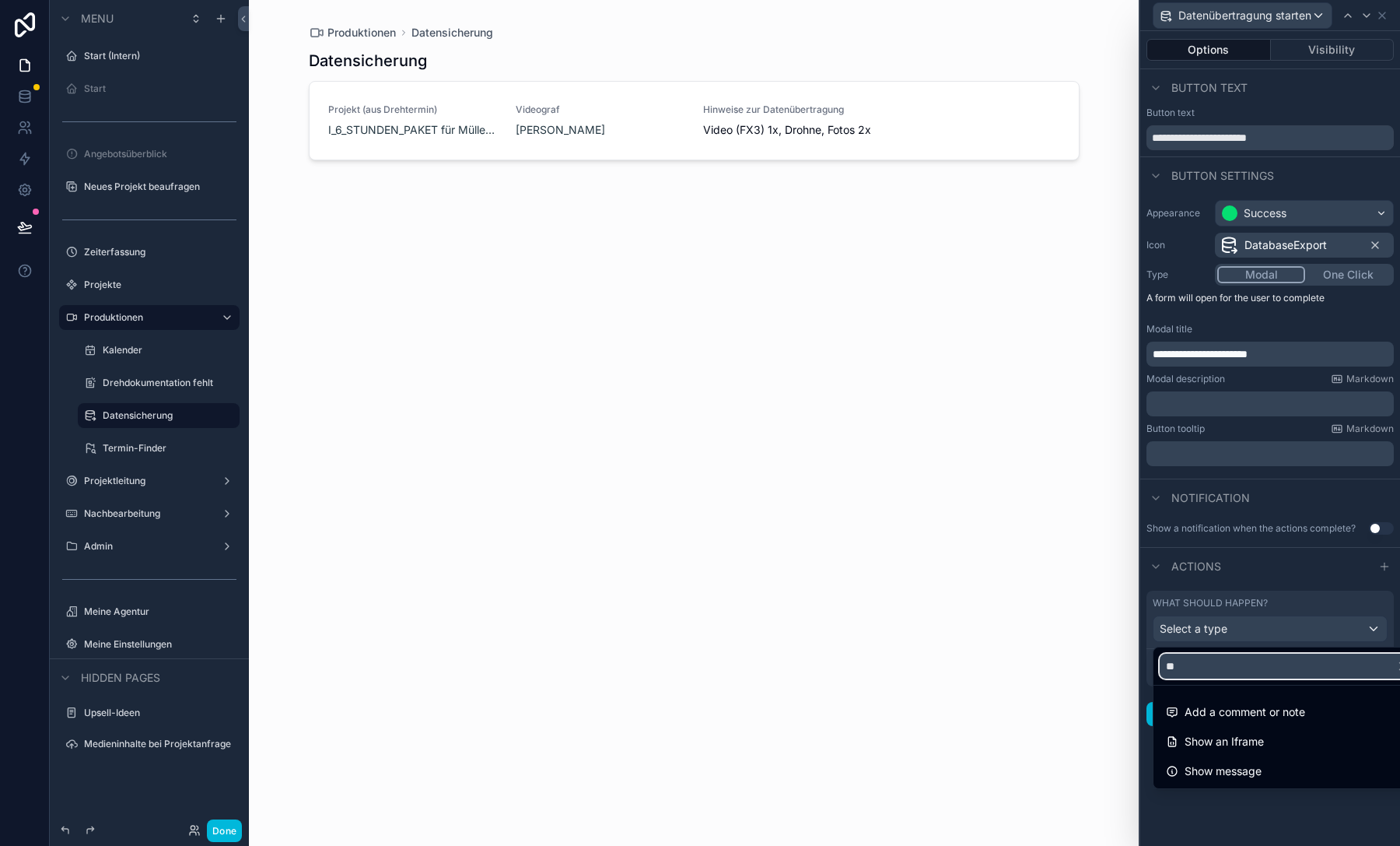
type input "*"
type input "***"
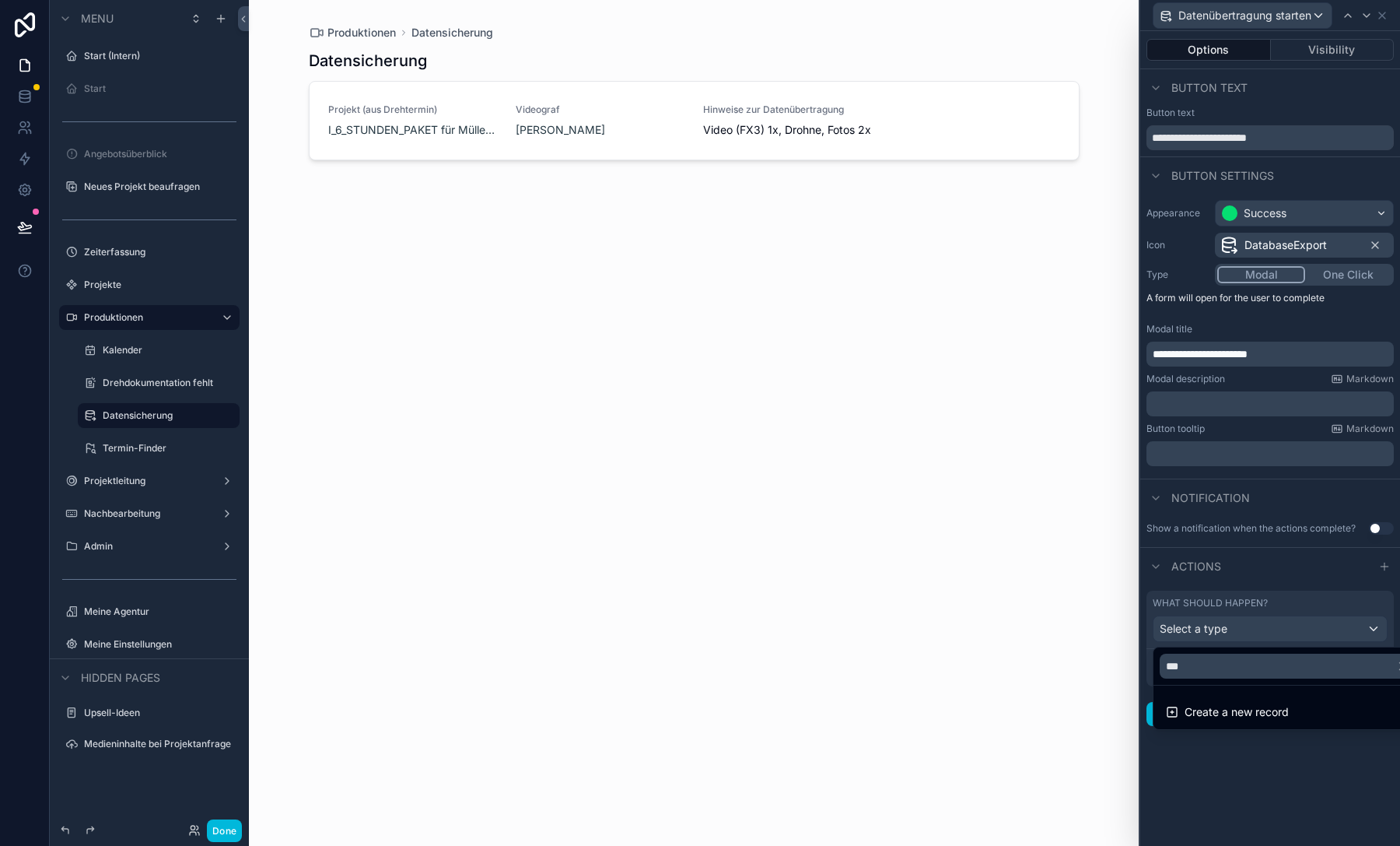
click at [1206, 708] on span "Create a new record" at bounding box center [1236, 712] width 105 height 19
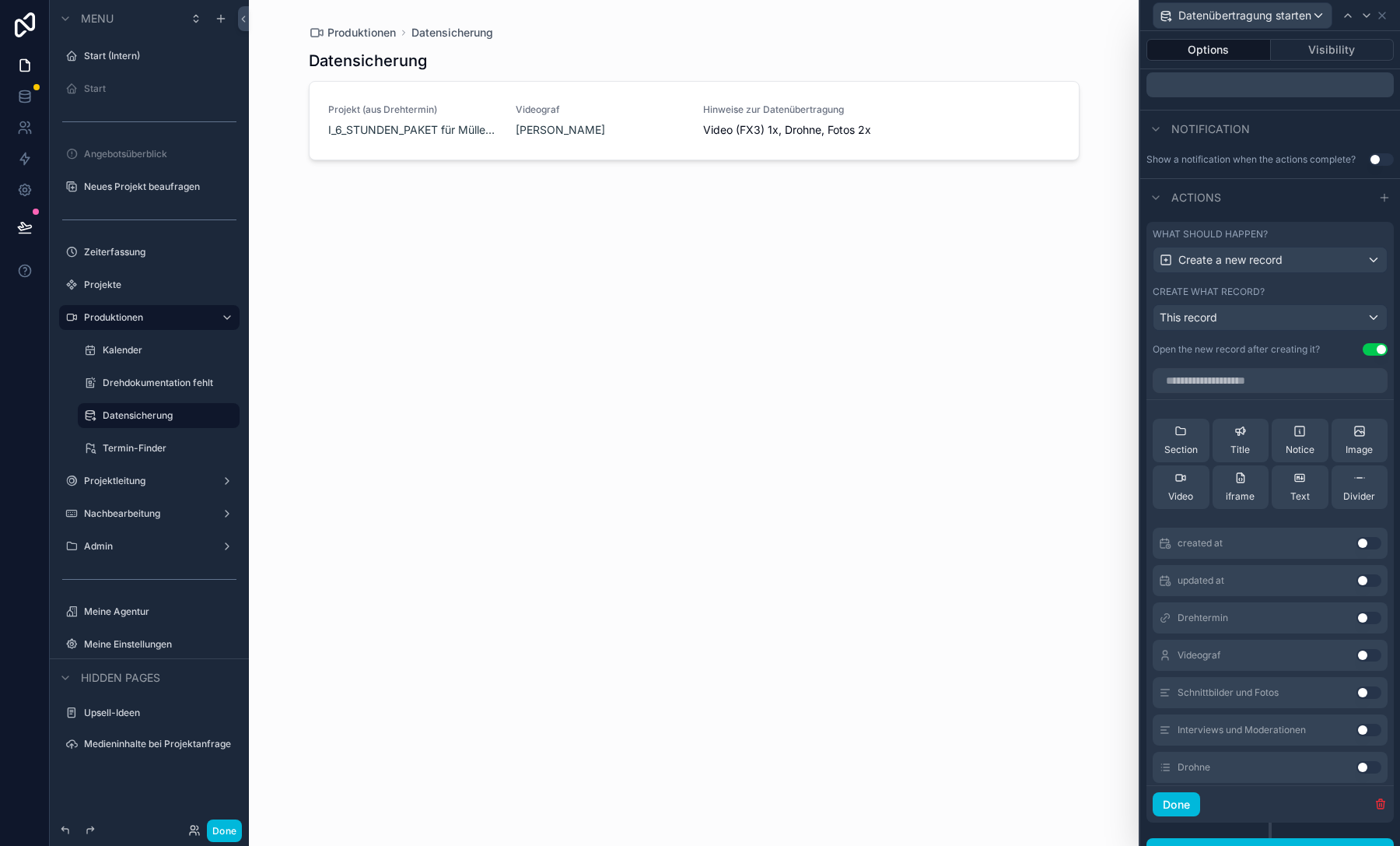
scroll to position [391, 0]
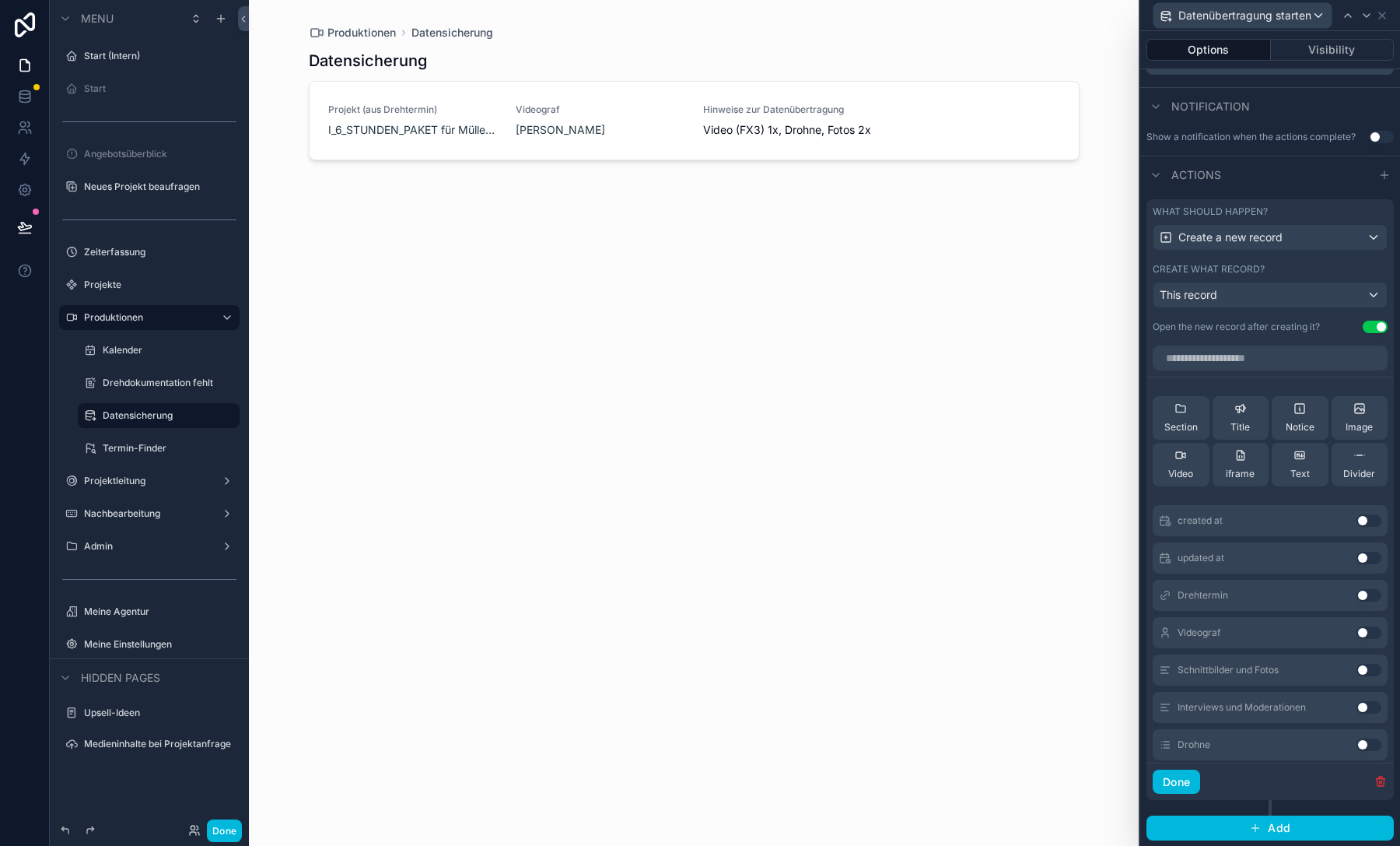
click at [1374, 780] on icon "button" at bounding box center [1379, 780] width 12 height 12
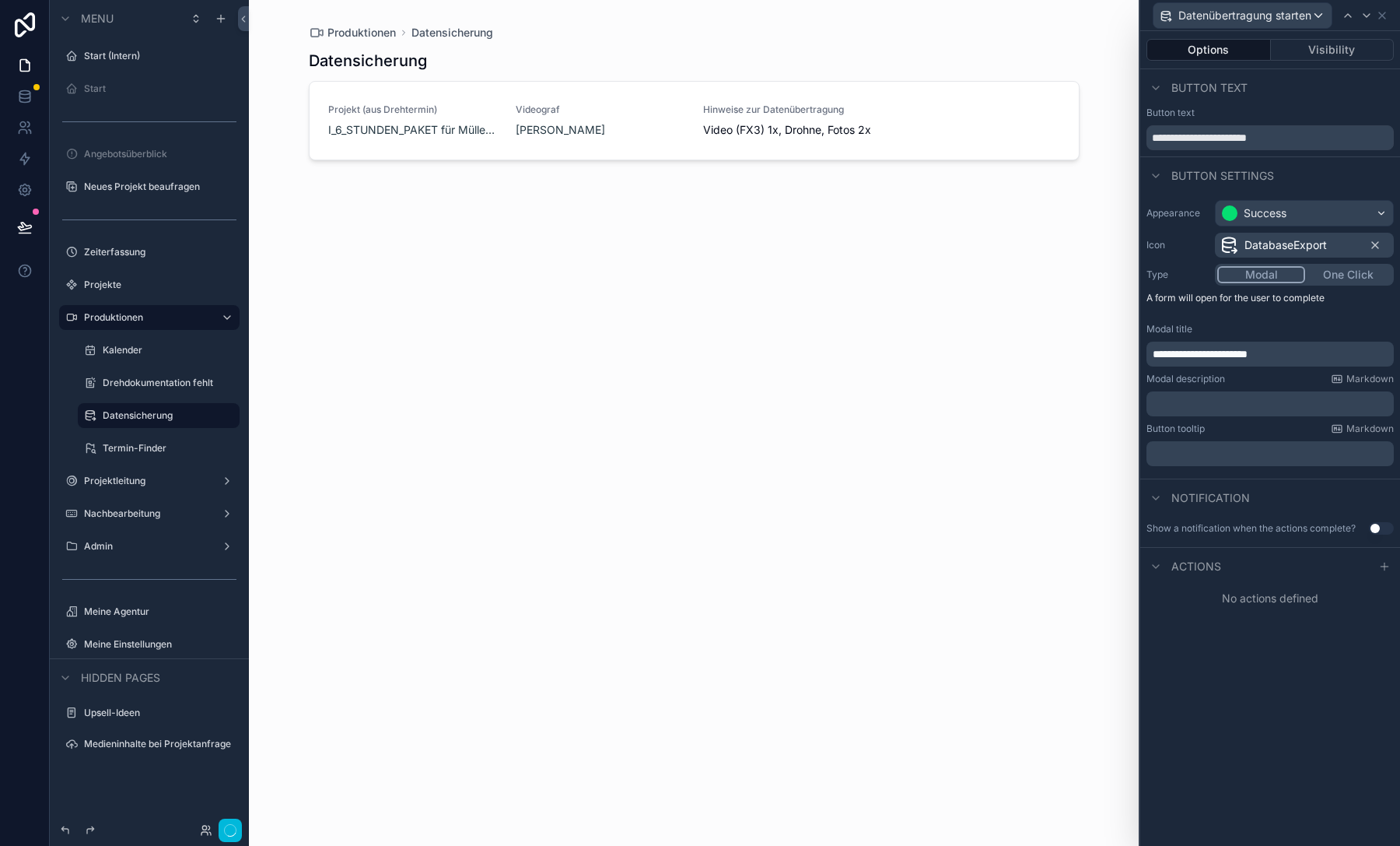
scroll to position [0, 0]
click at [1384, 566] on icon at bounding box center [1383, 566] width 7 height 0
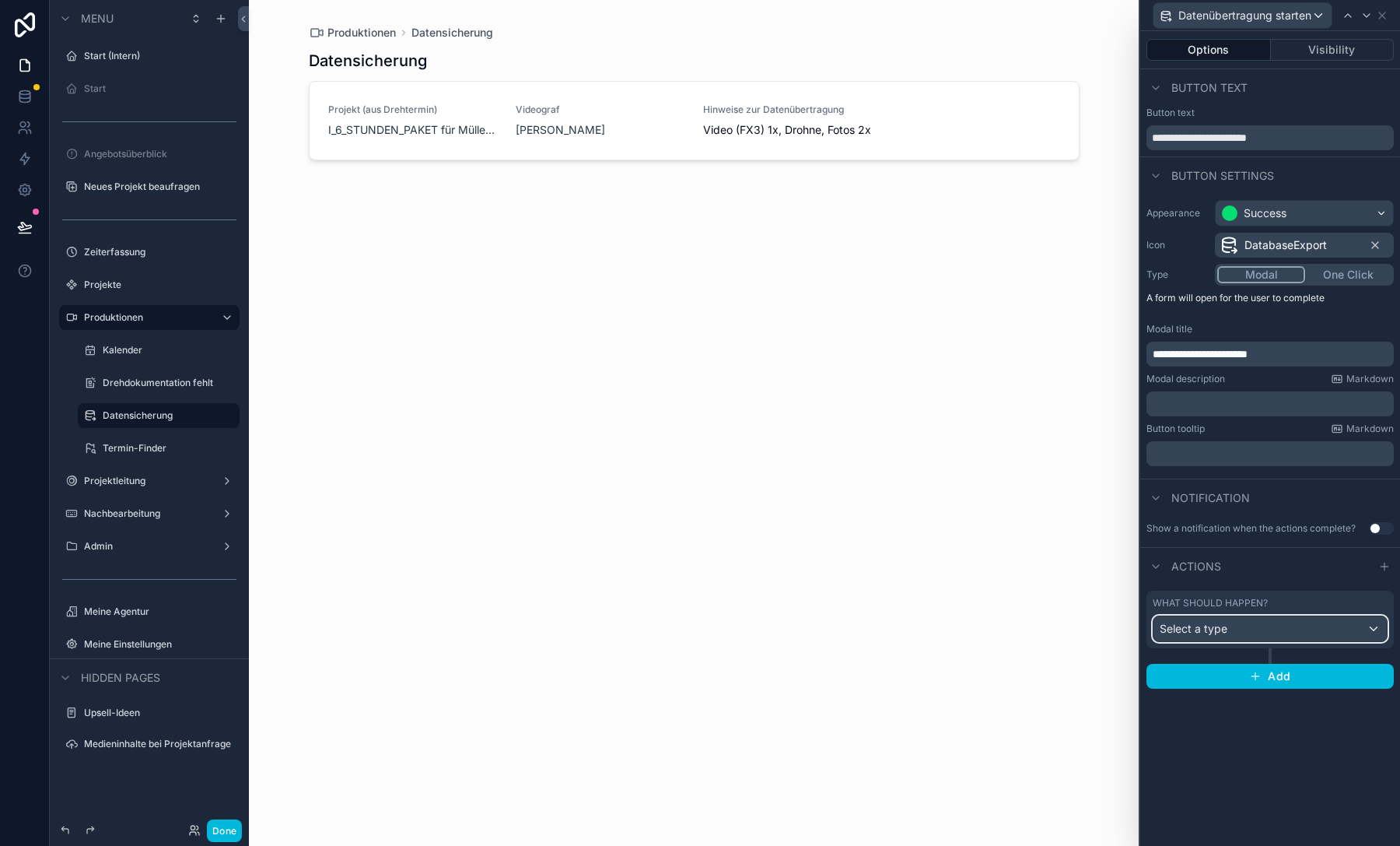
click at [1273, 636] on div "Select a type" at bounding box center [1269, 628] width 233 height 25
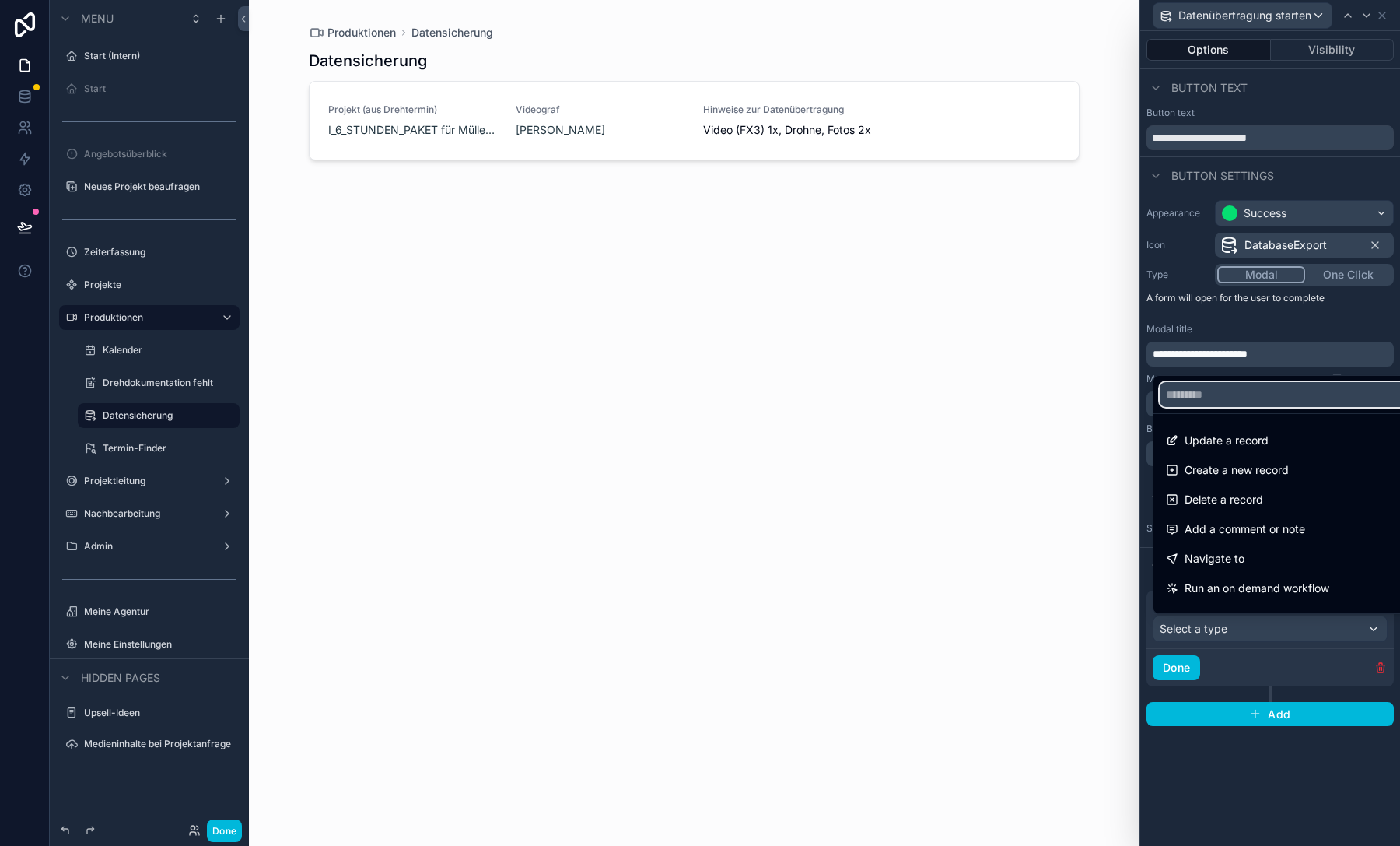
click at [1230, 393] on input "text" at bounding box center [1288, 394] width 256 height 25
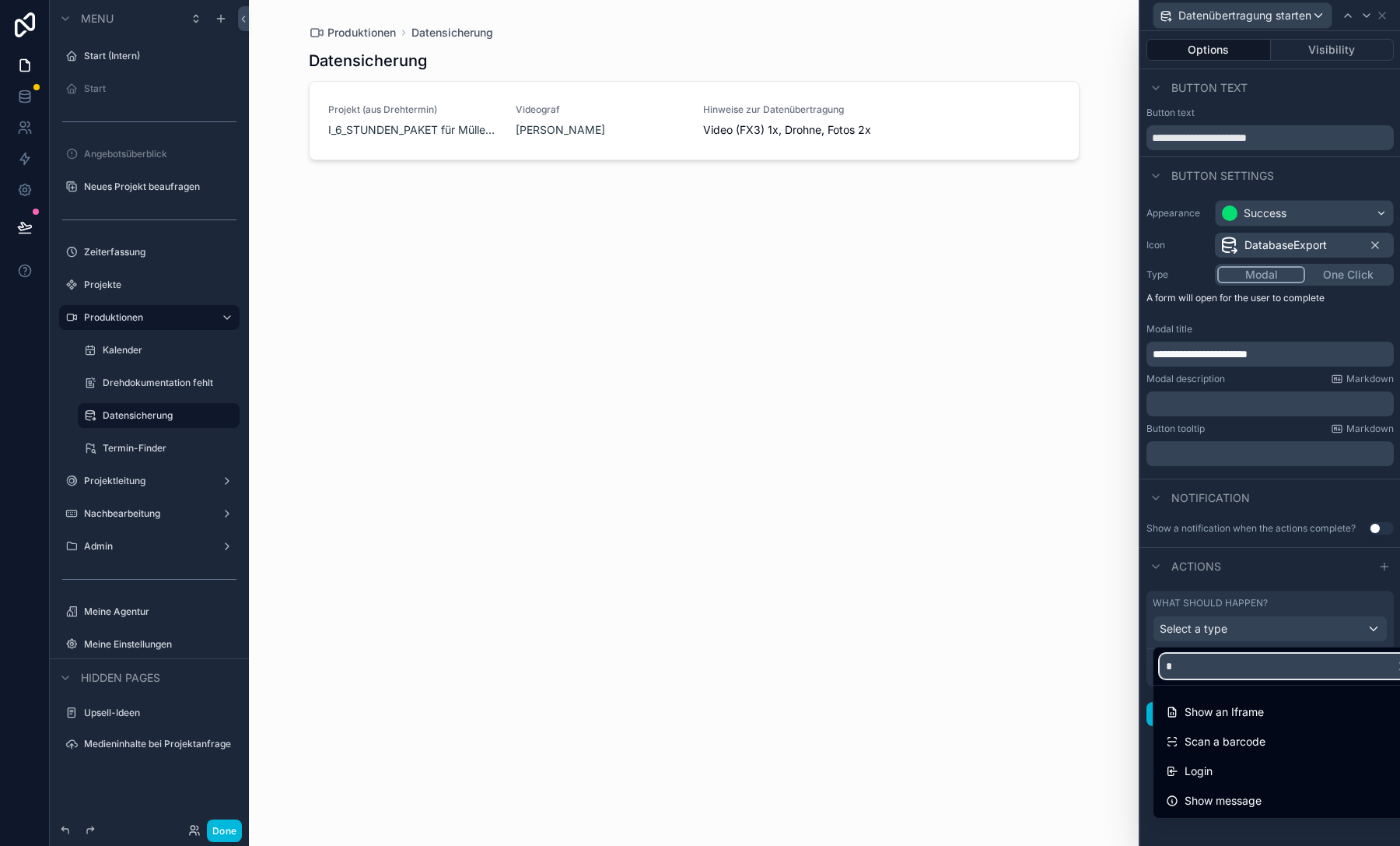
type input "**"
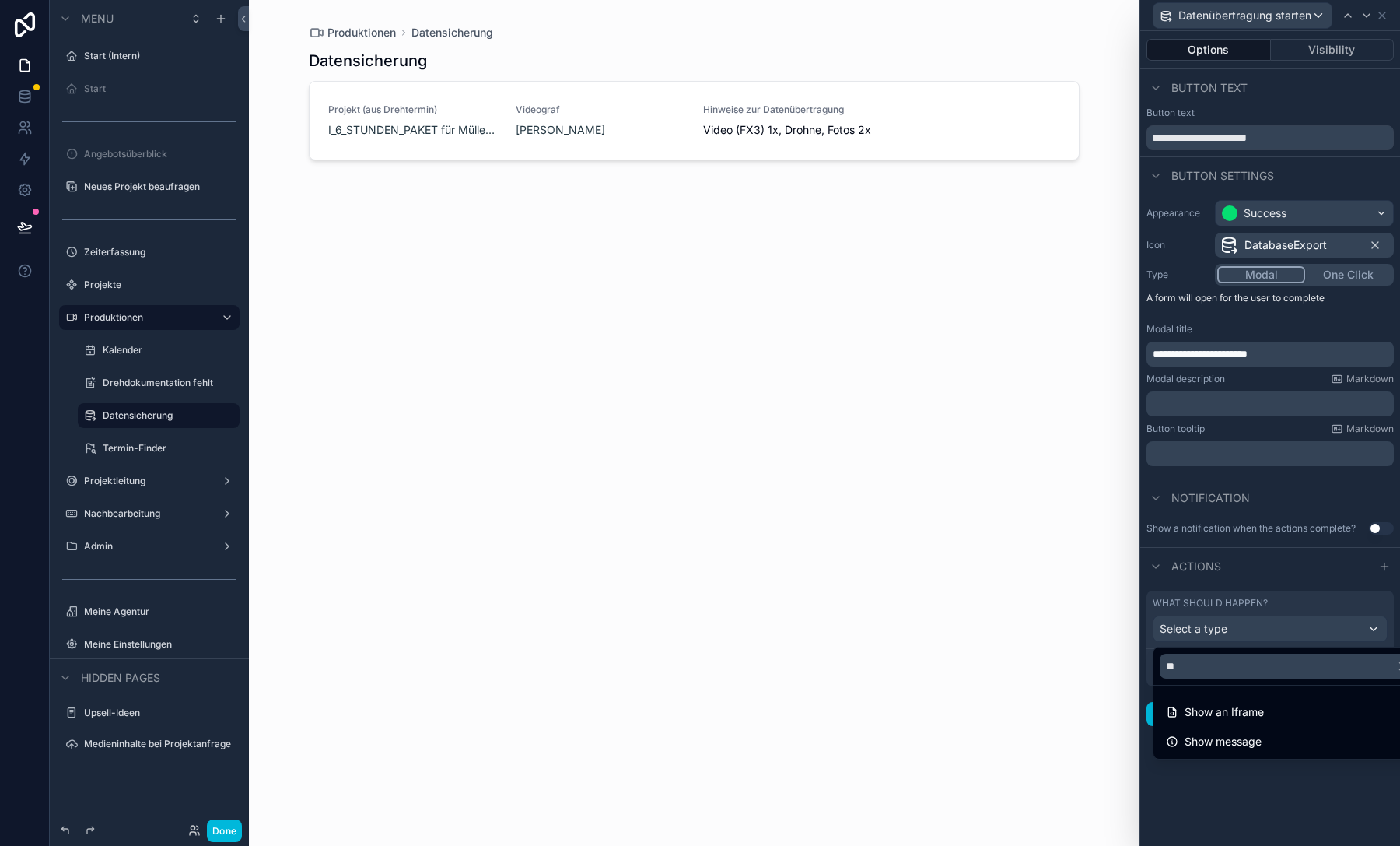
click at [1221, 739] on span "Show message" at bounding box center [1223, 741] width 77 height 19
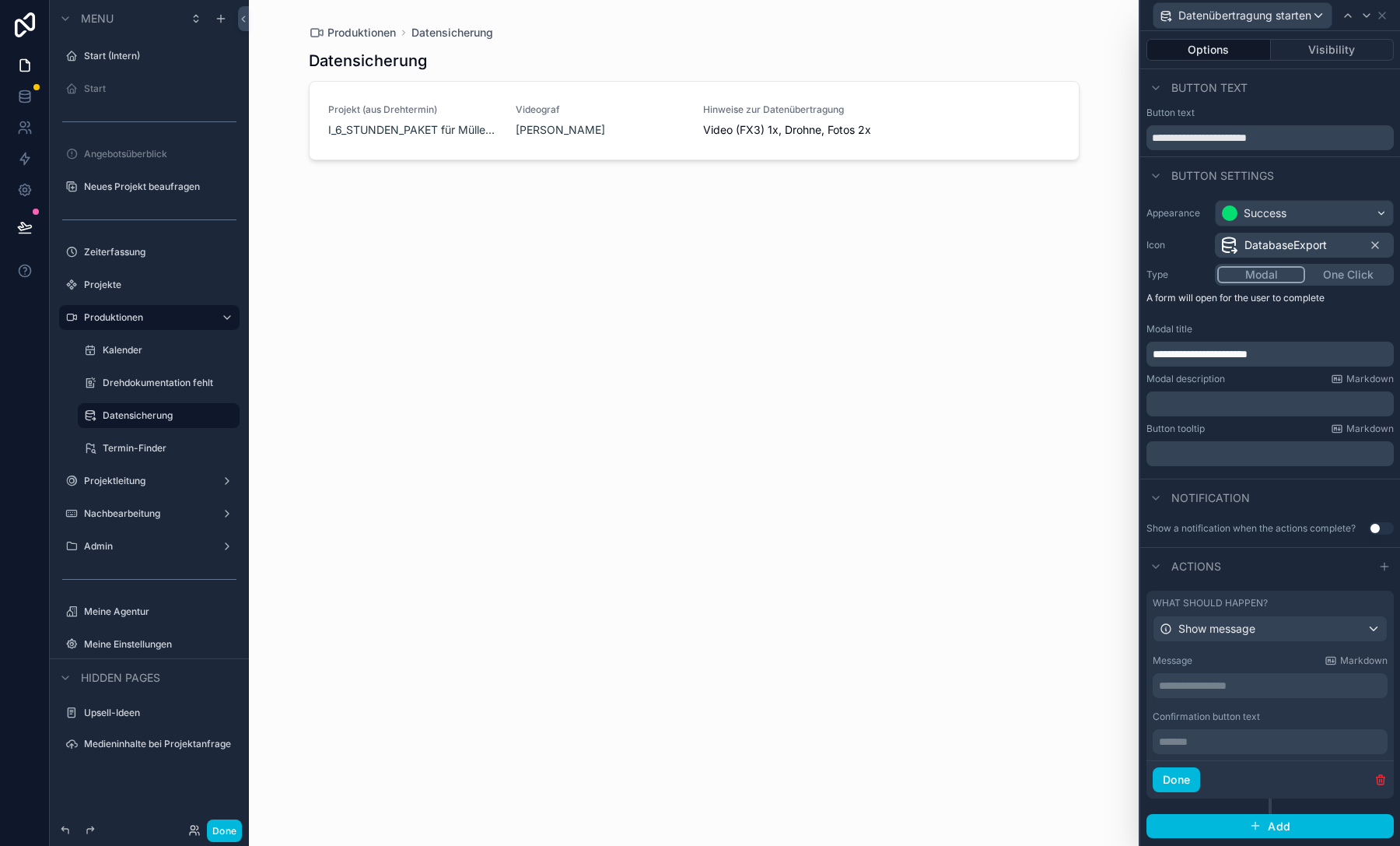
click at [1214, 731] on div "******* ﻿" at bounding box center [1269, 741] width 235 height 25
click at [1214, 691] on p "**********" at bounding box center [1271, 685] width 225 height 15
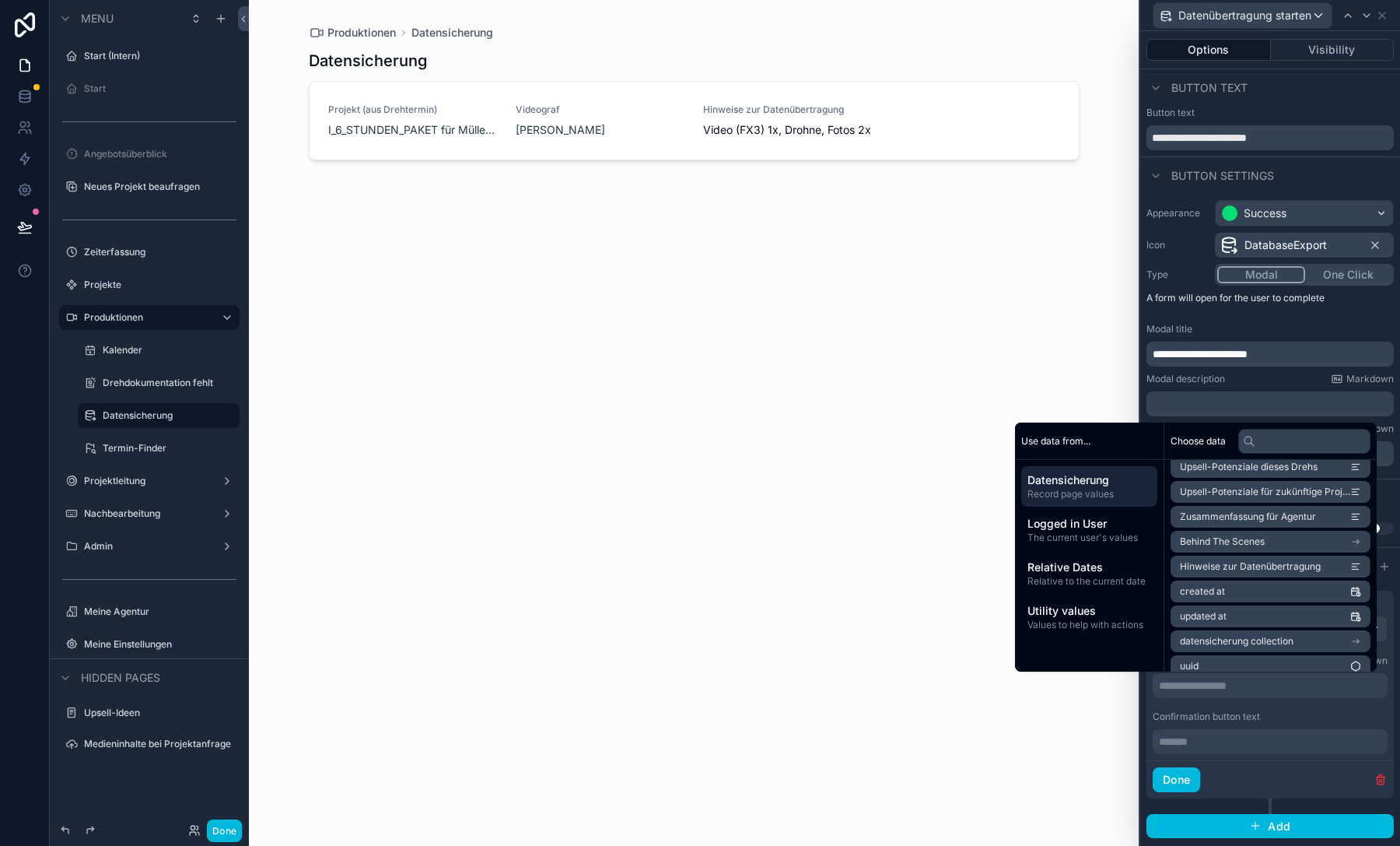
scroll to position [544, 0]
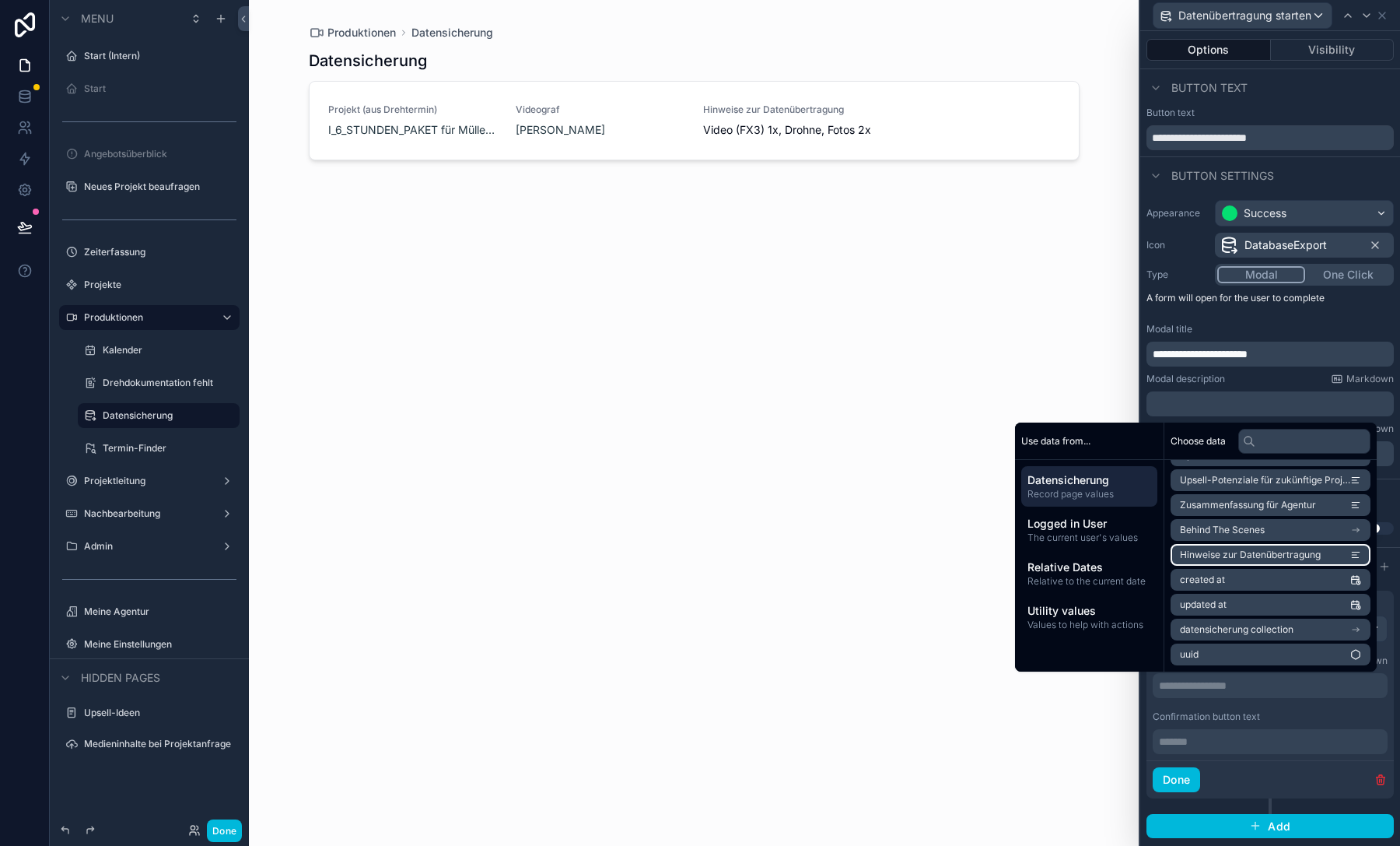
click at [1220, 555] on span "Hinweise zur Datenübertragung" at bounding box center [1249, 554] width 140 height 12
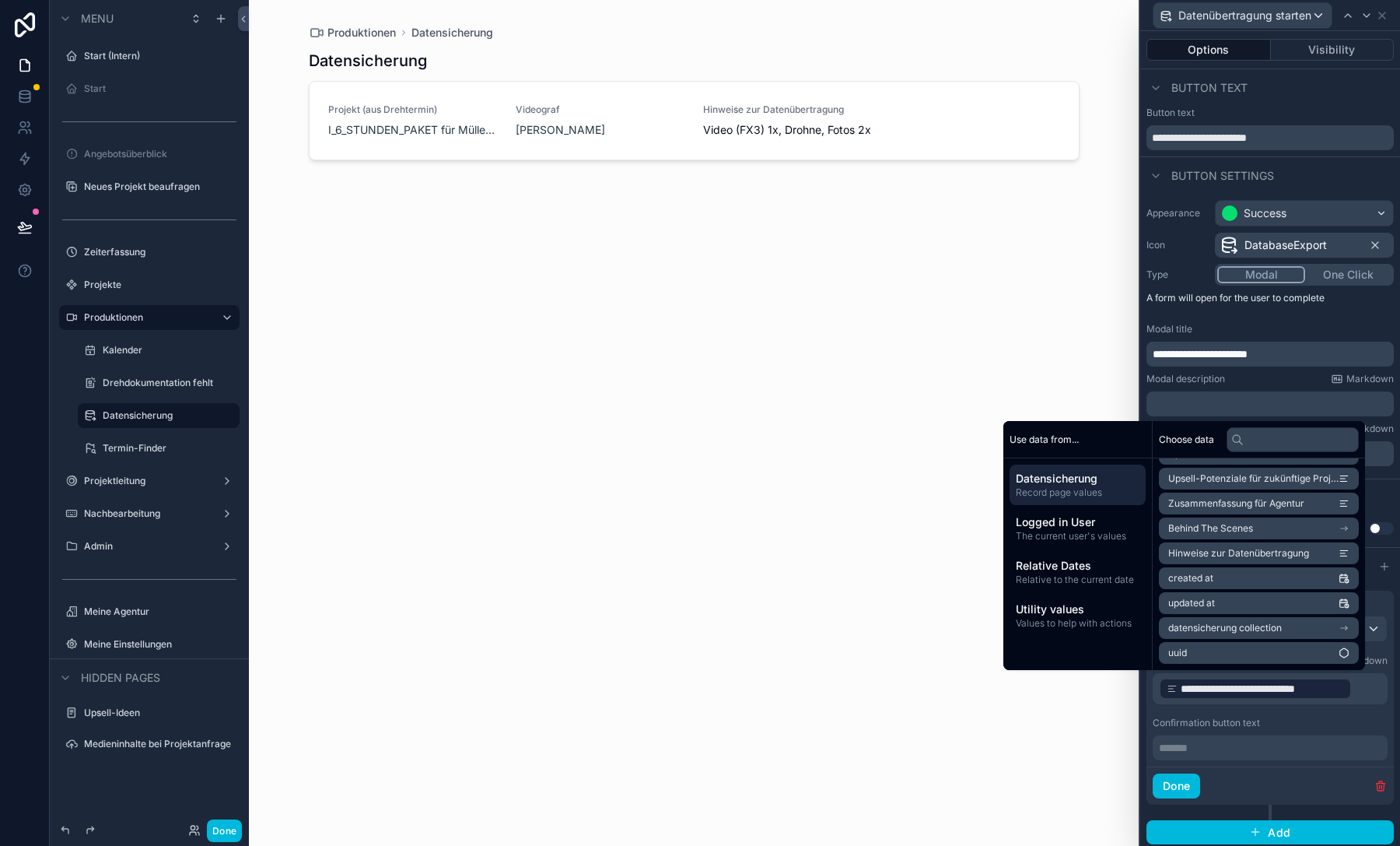
click at [1224, 771] on div "Done" at bounding box center [1270, 785] width 247 height 38
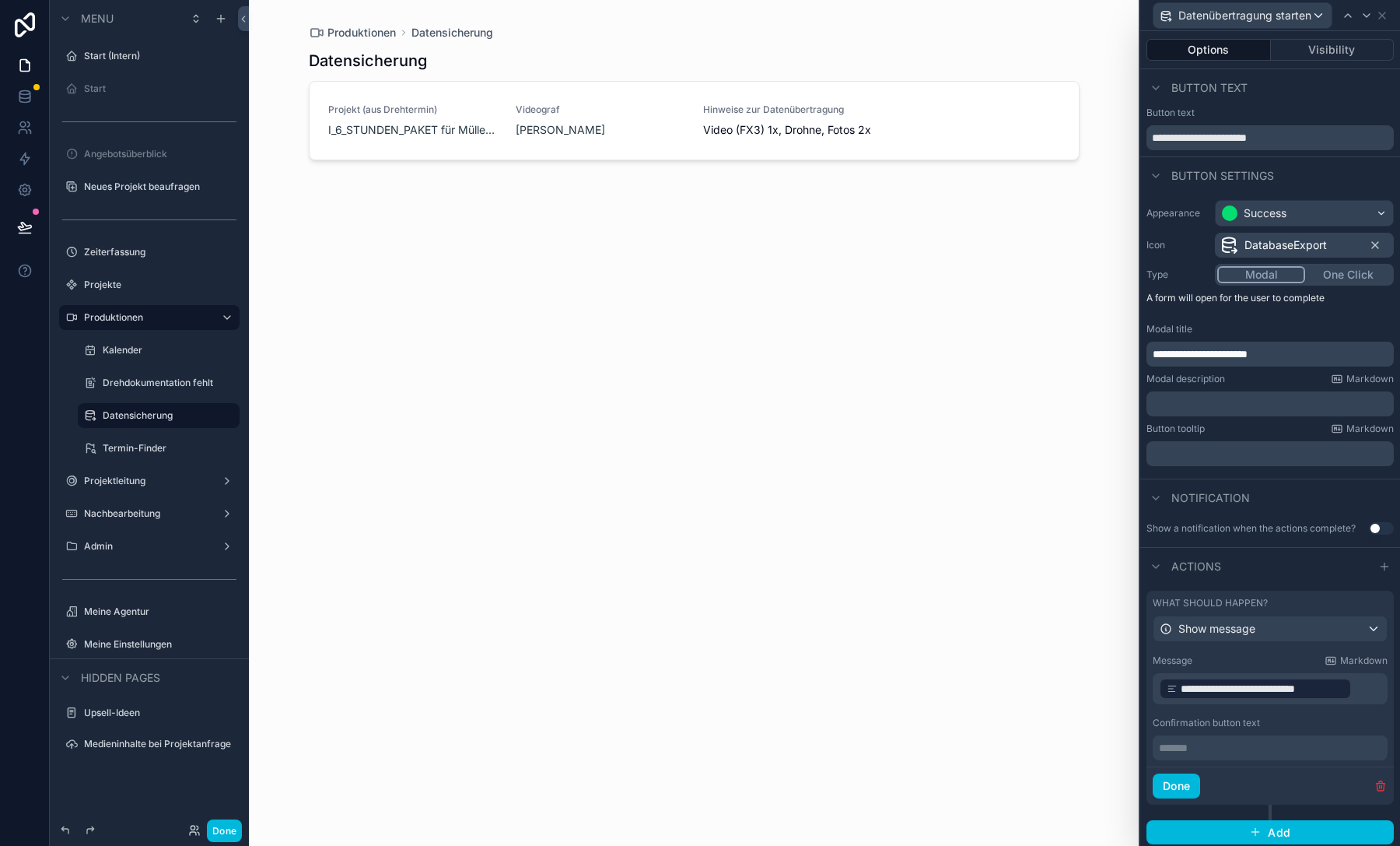
click at [1184, 745] on p "******* ﻿" at bounding box center [1271, 747] width 225 height 15
click at [1175, 782] on button "Done" at bounding box center [1176, 786] width 47 height 25
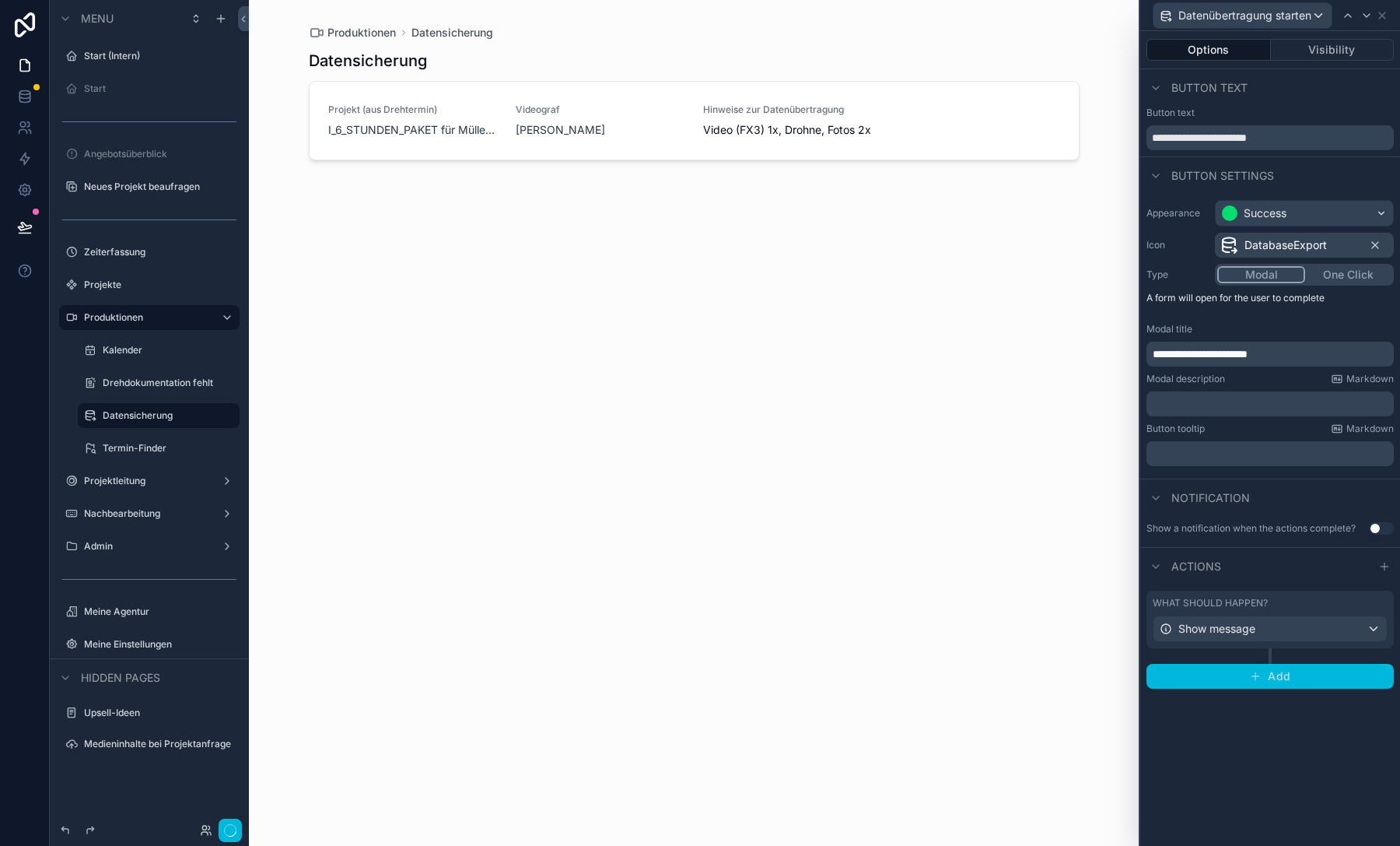
click at [1231, 670] on button "Add" at bounding box center [1270, 676] width 247 height 25
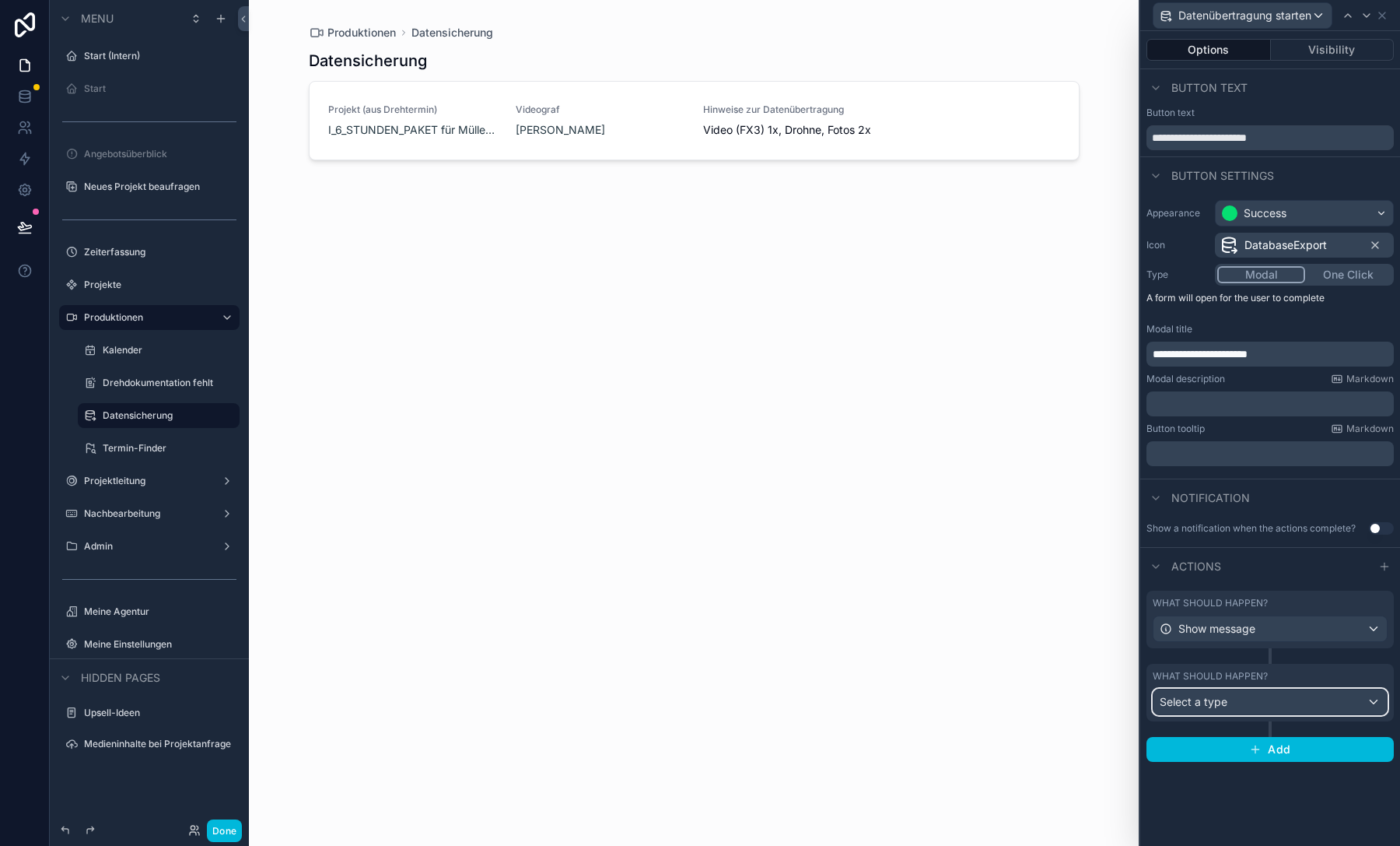
click at [1228, 696] on div "Select a type" at bounding box center [1269, 702] width 233 height 25
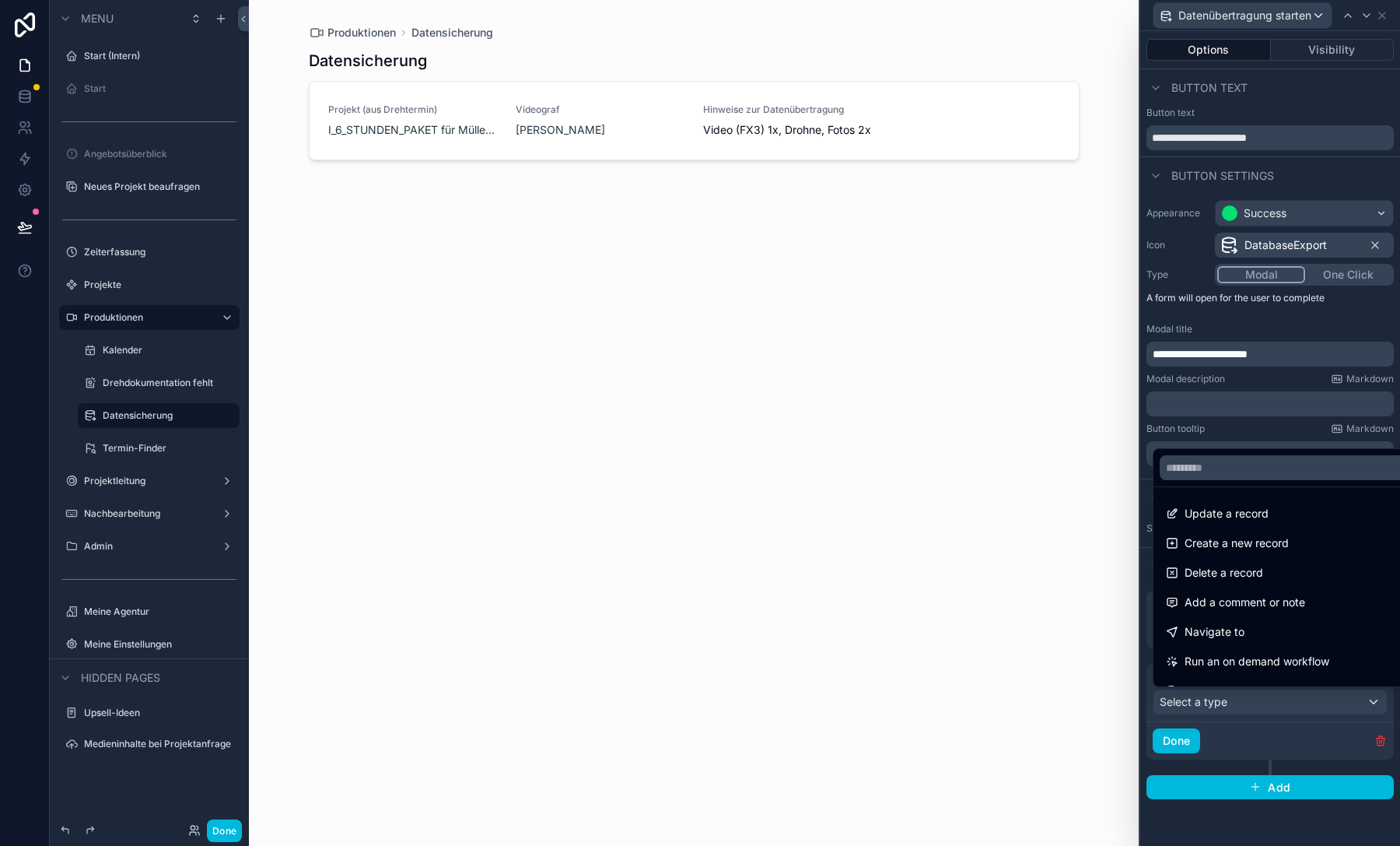
click at [1231, 534] on span "Create a new record" at bounding box center [1236, 543] width 105 height 19
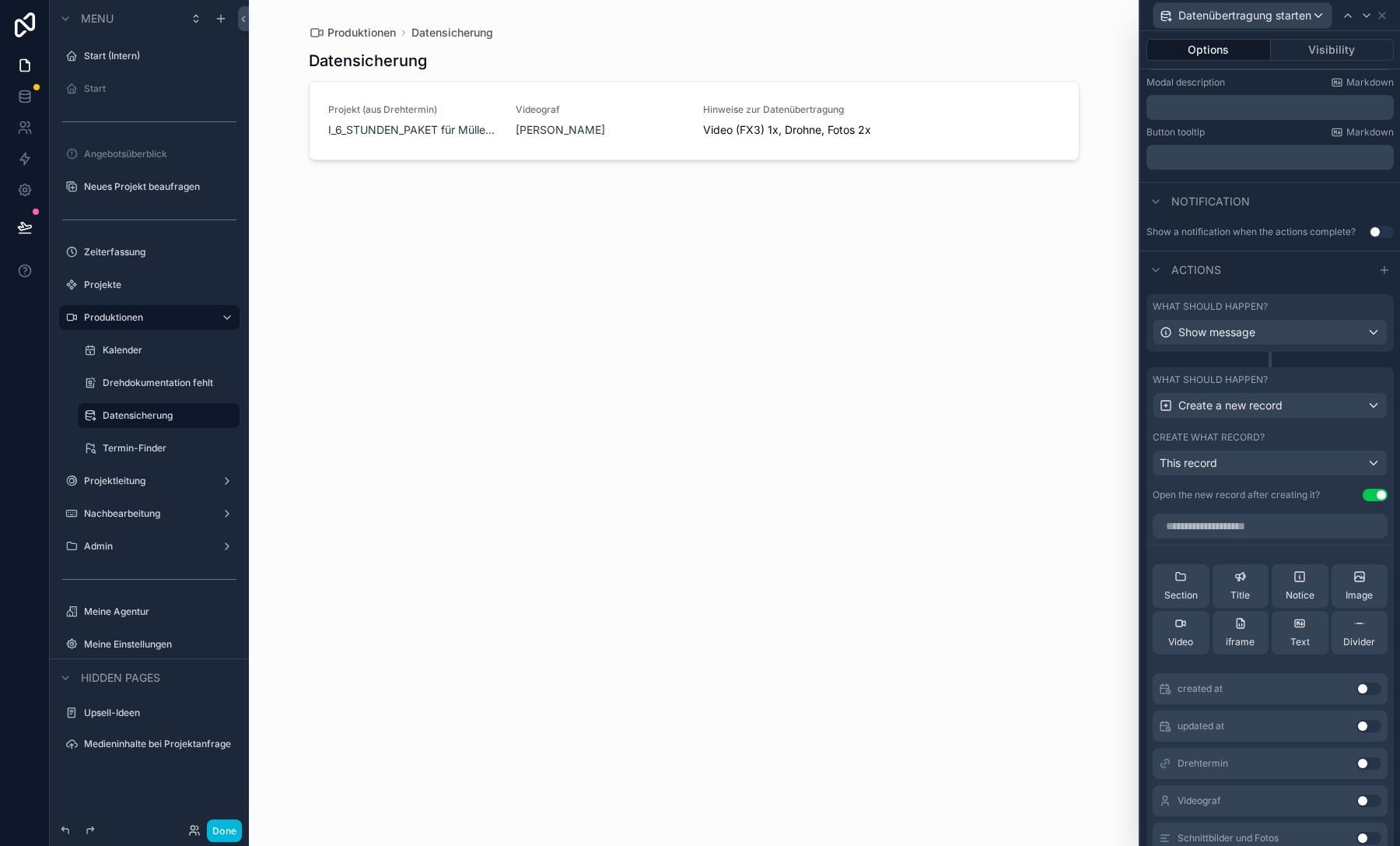
scroll to position [456, 0]
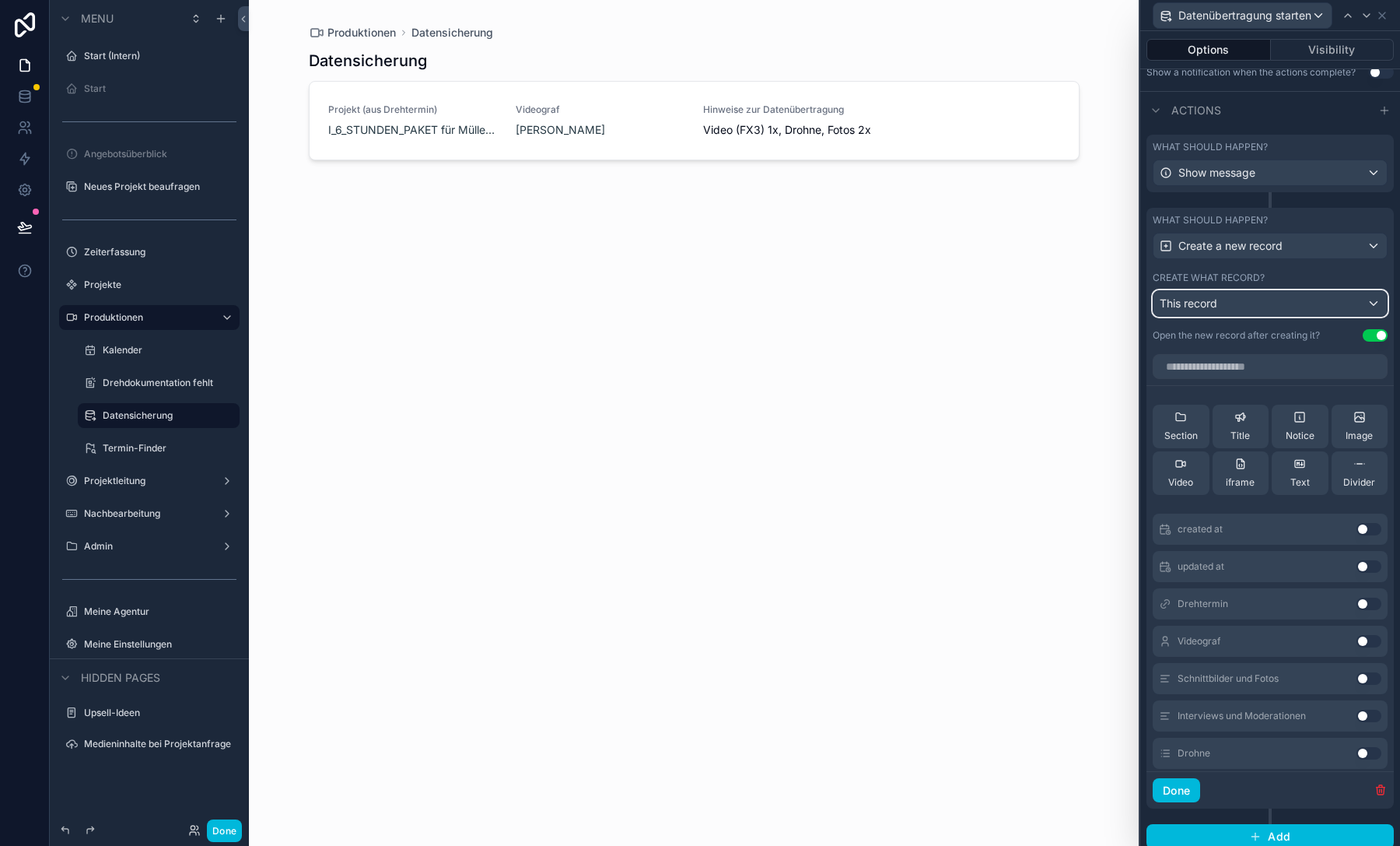
click at [1244, 307] on div "This record" at bounding box center [1269, 303] width 233 height 25
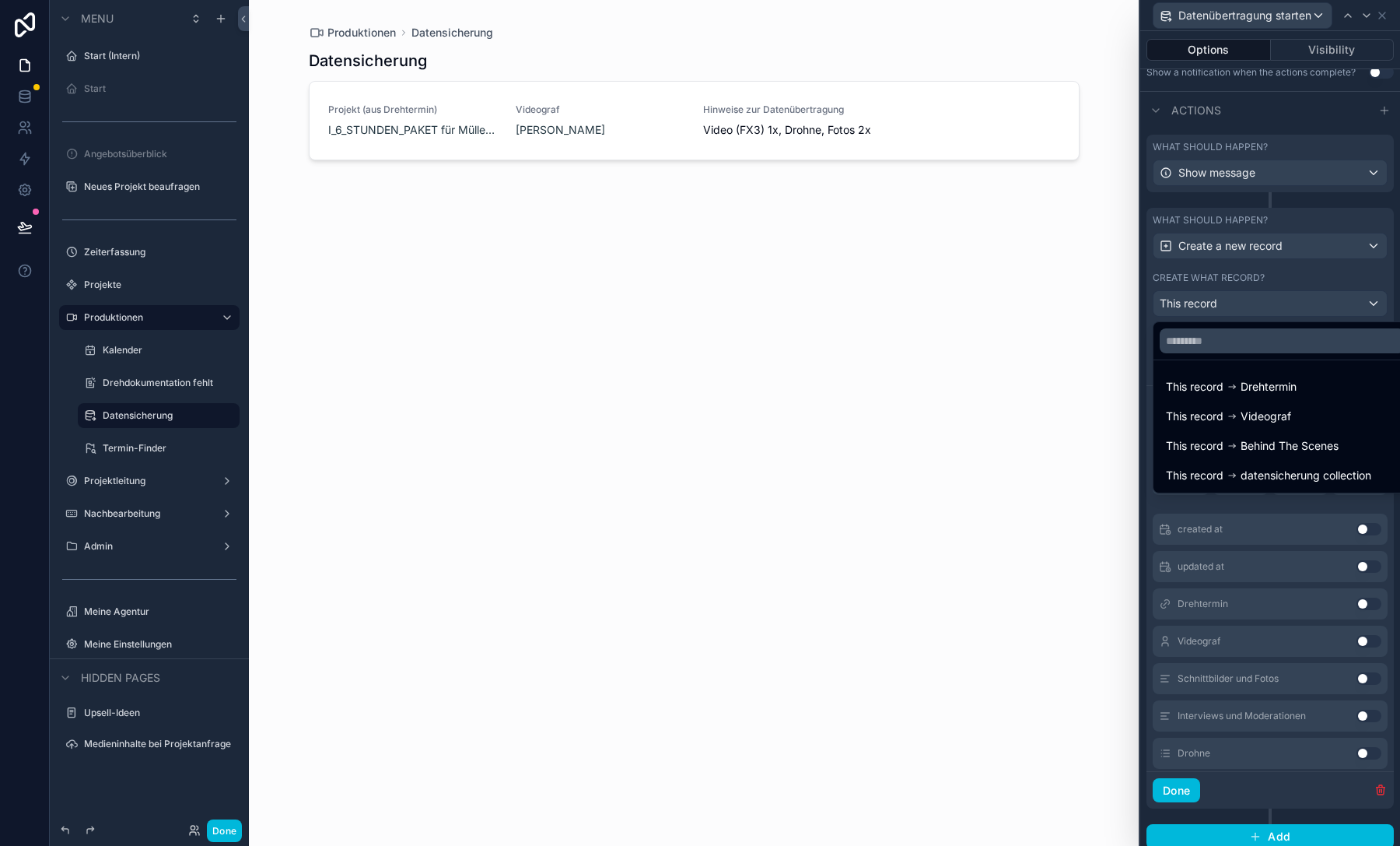
click at [1242, 471] on span "datensicherung collection" at bounding box center [1306, 475] width 131 height 19
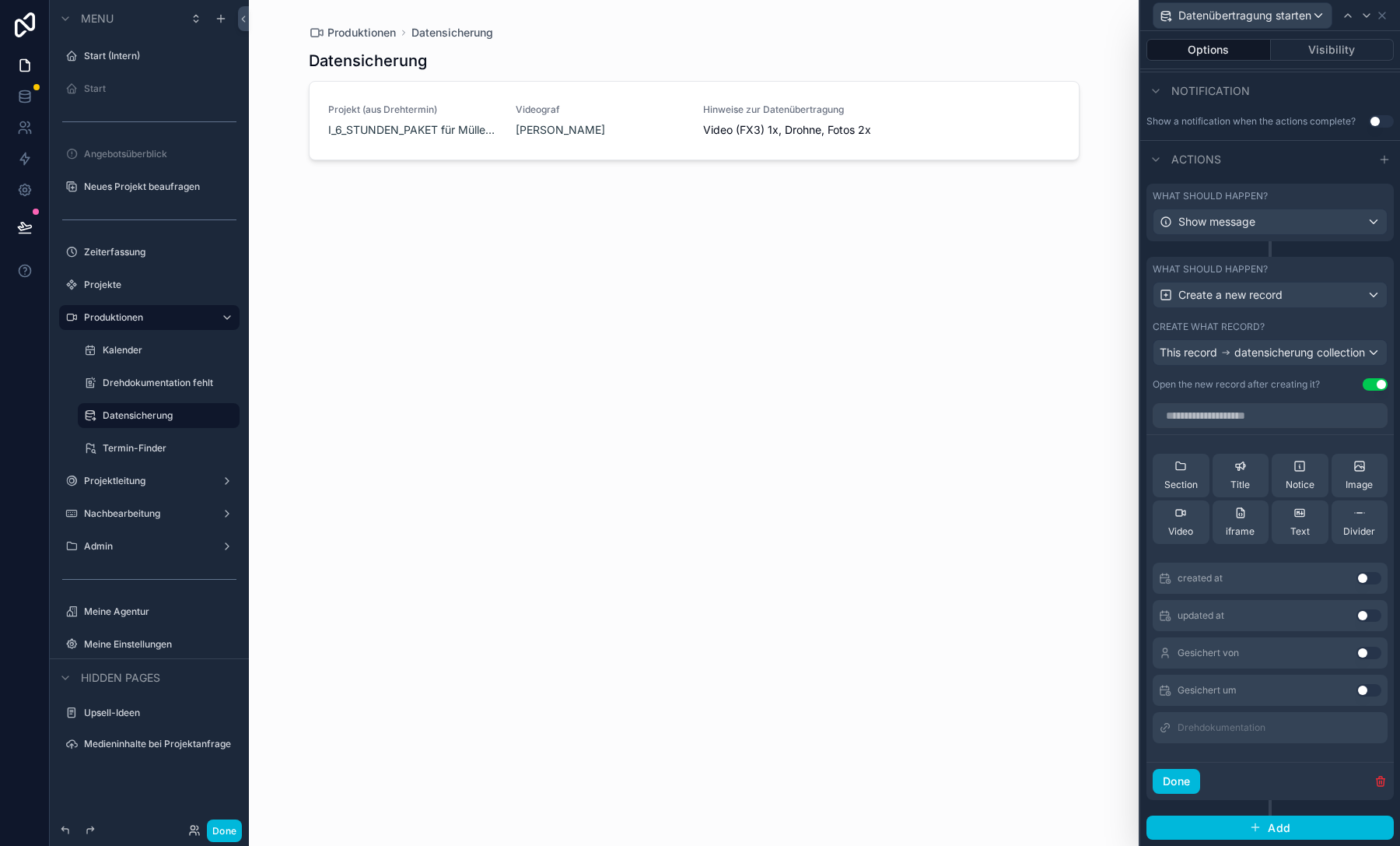
click at [1360, 655] on button "Use setting" at bounding box center [1368, 652] width 25 height 12
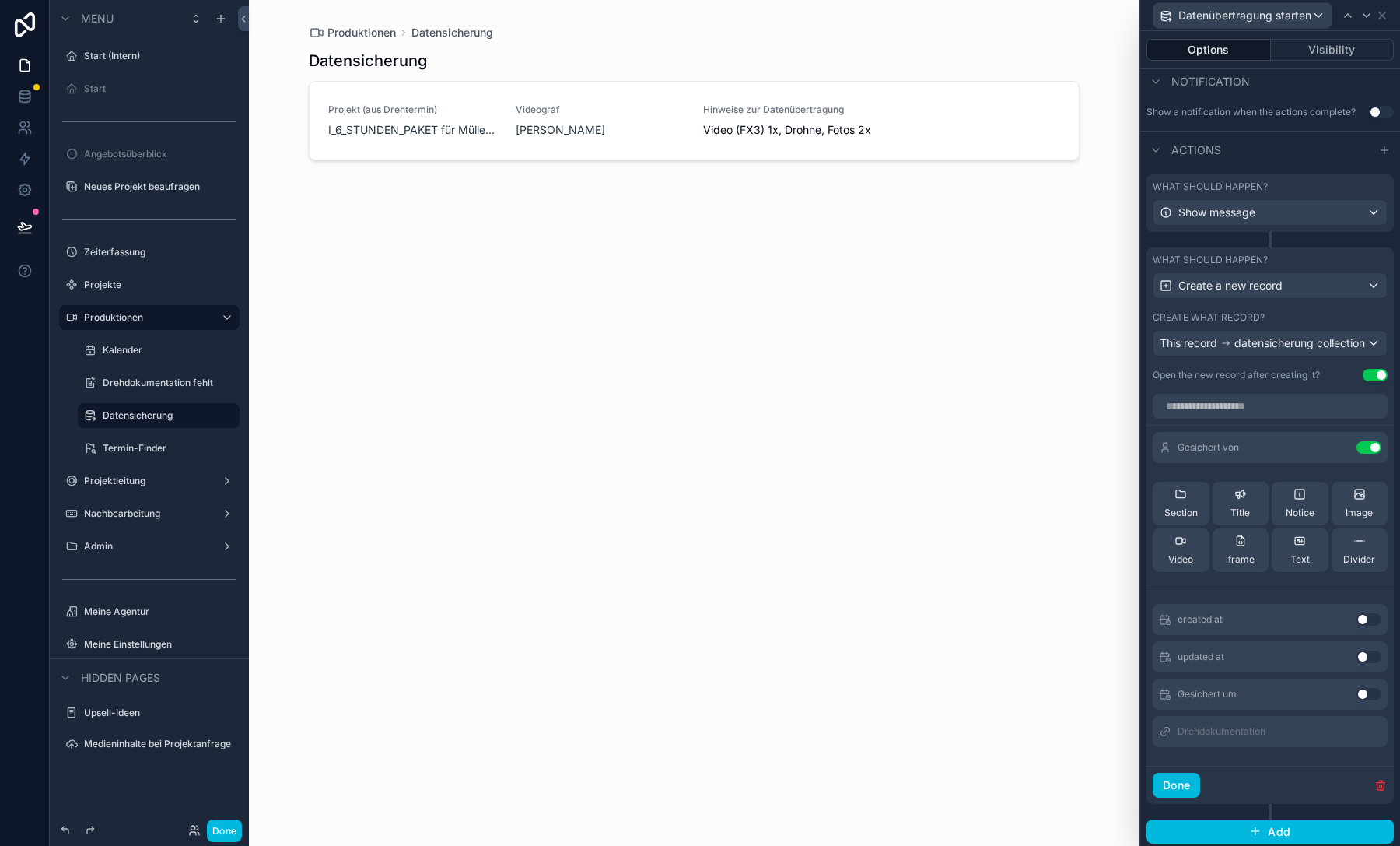
click at [1358, 700] on button "Use setting" at bounding box center [1368, 693] width 25 height 12
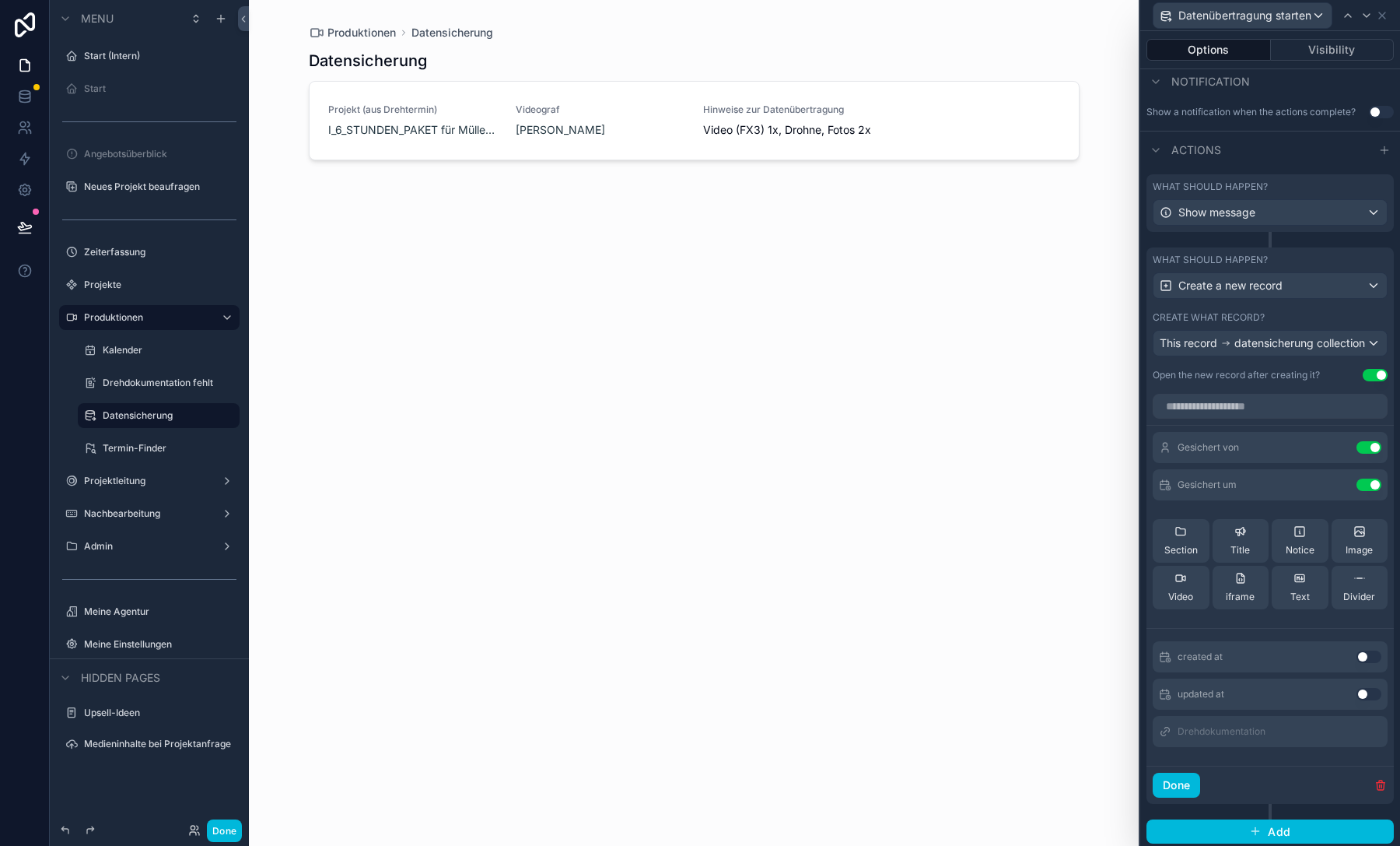
click at [1184, 795] on button "Done" at bounding box center [1176, 785] width 47 height 25
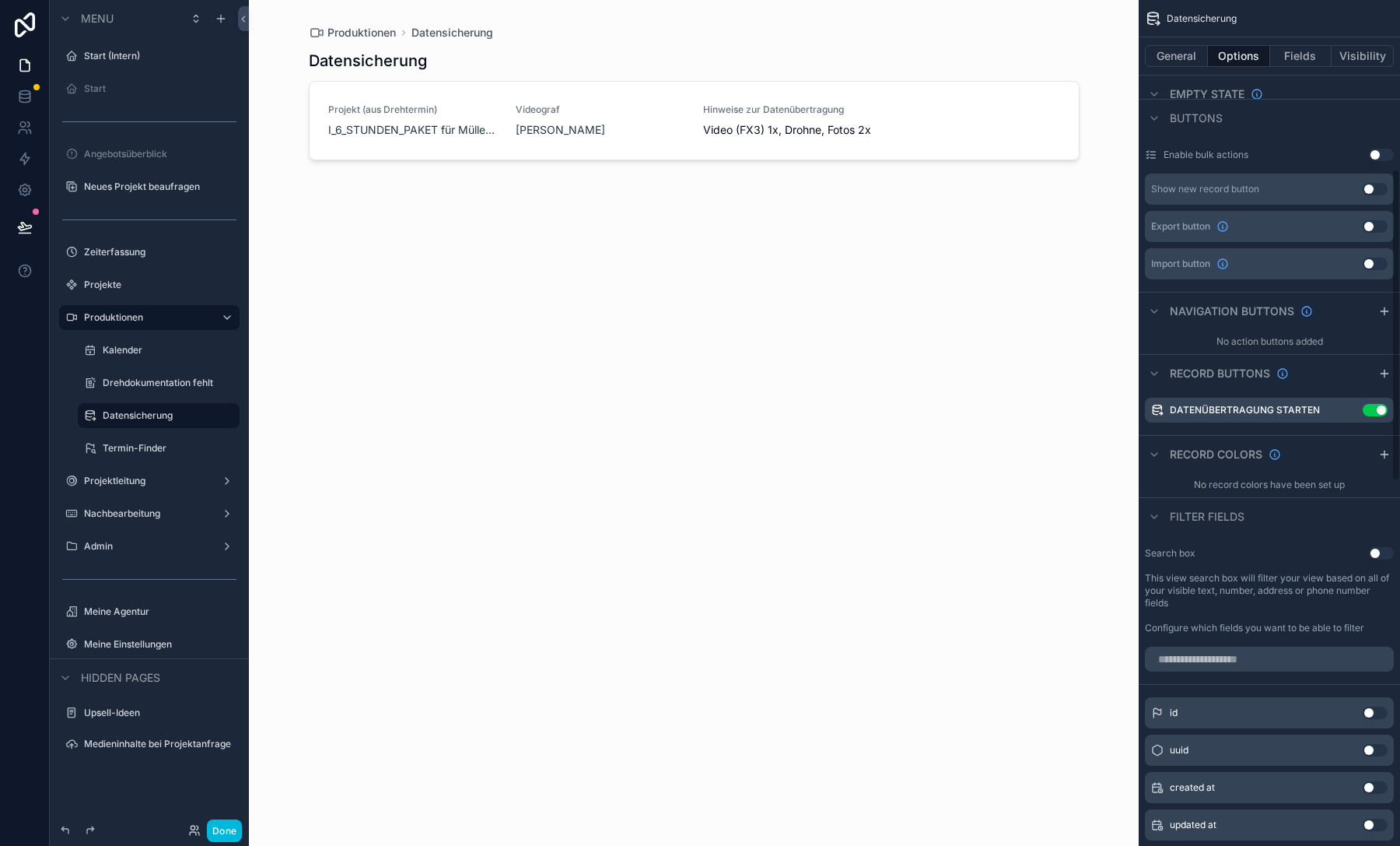
scroll to position [540, 0]
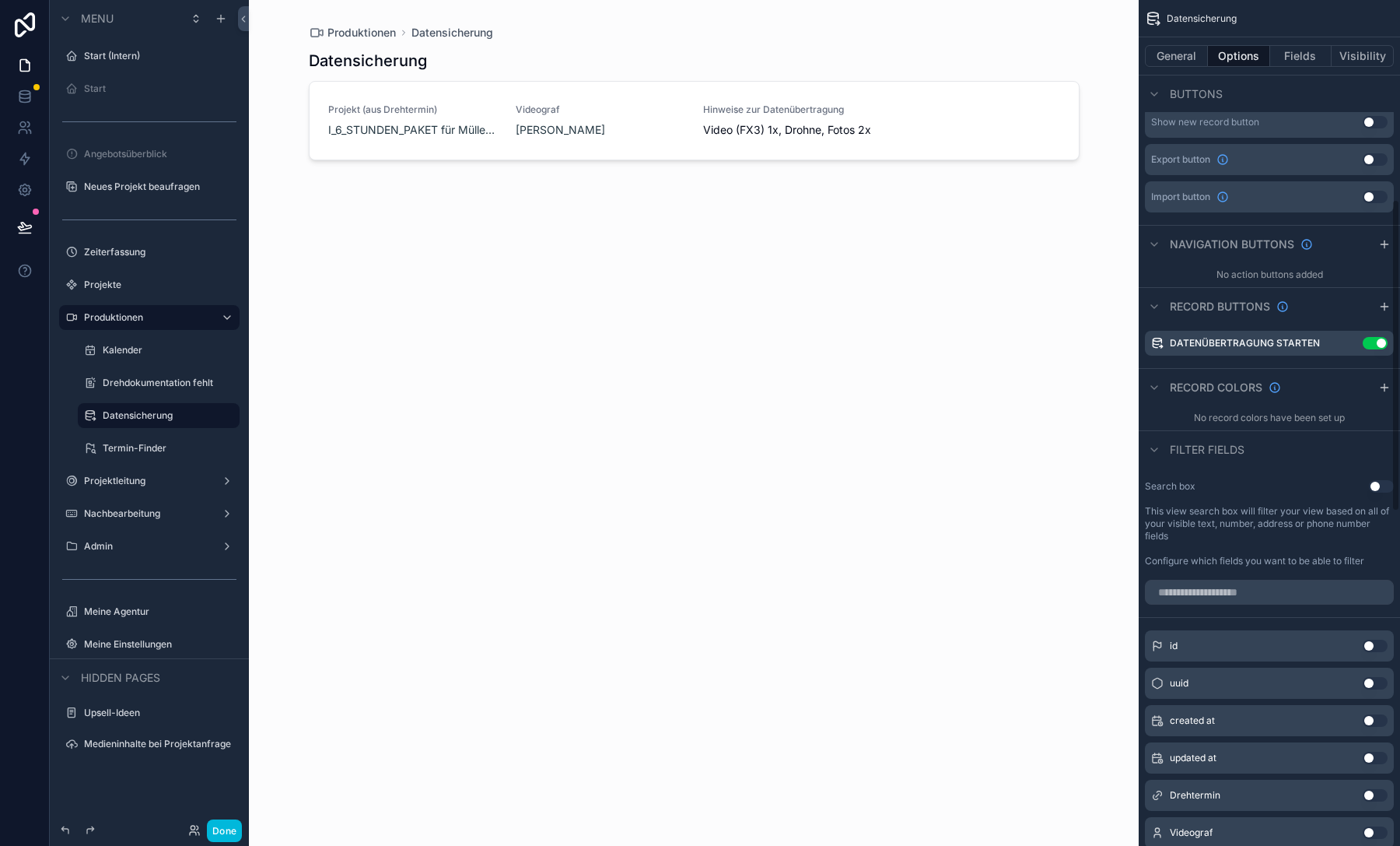
click at [0, 0] on icon "scrollable content" at bounding box center [0, 0] width 0 height 0
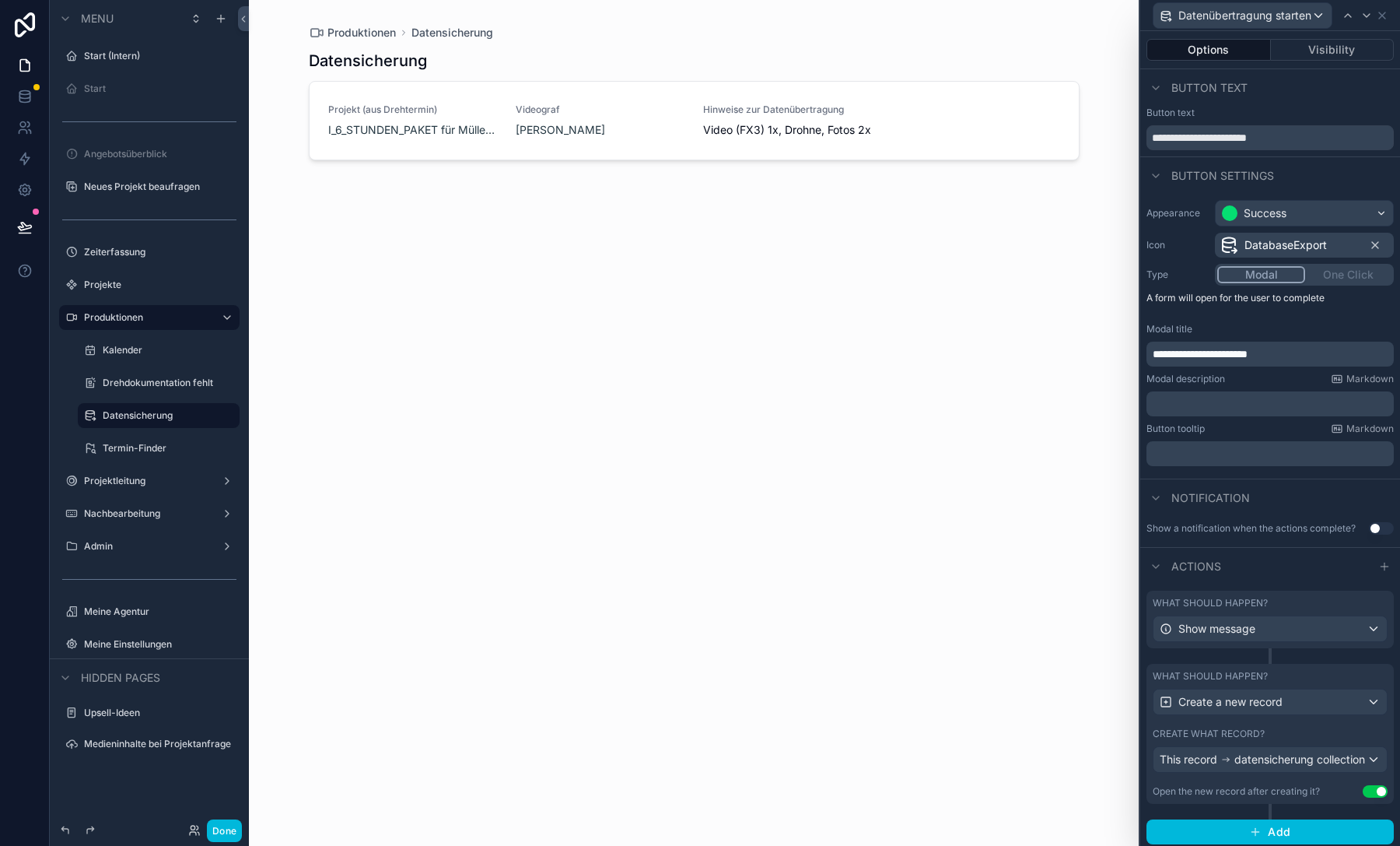
scroll to position [13, 0]
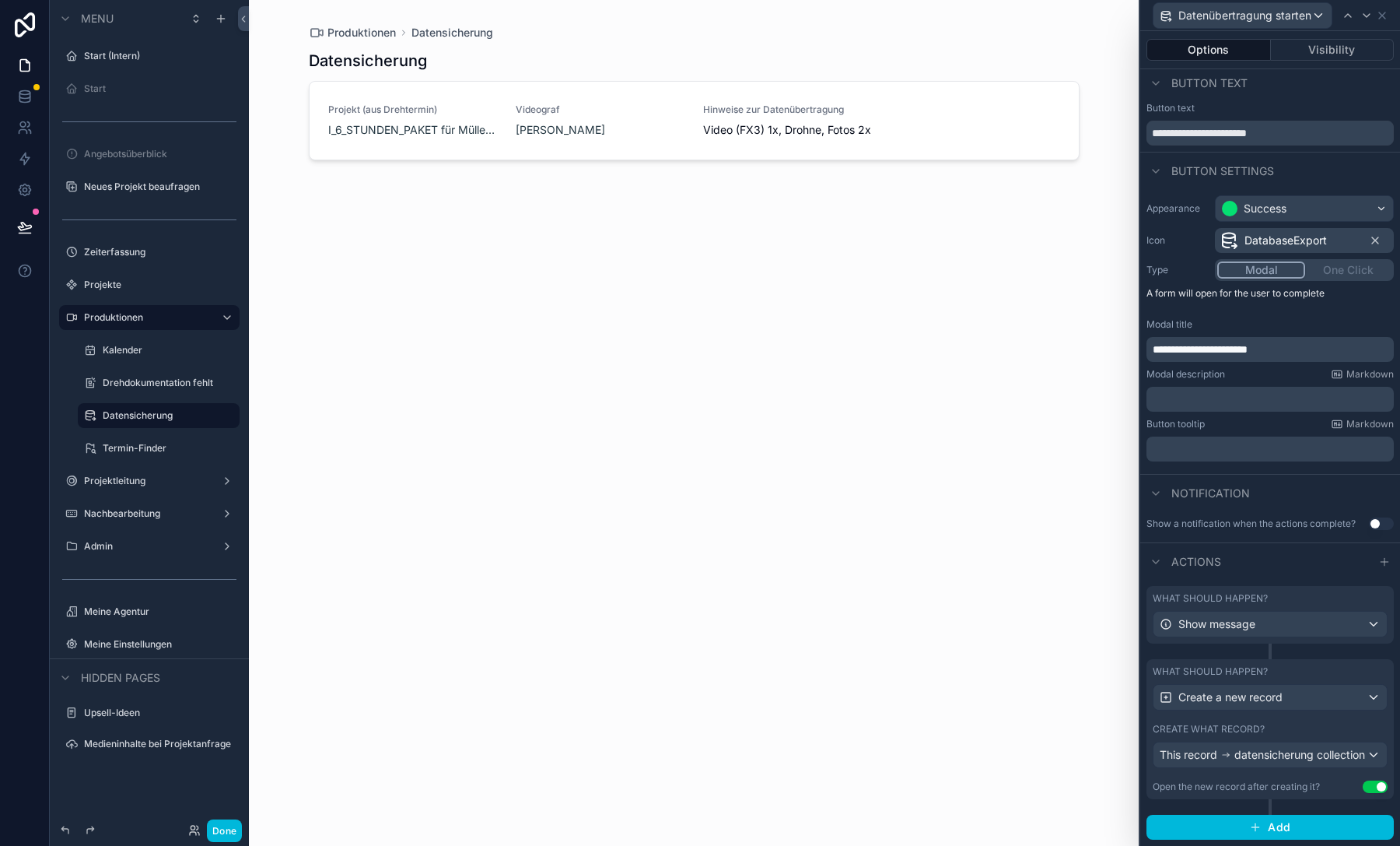
click at [1362, 788] on button "Use setting" at bounding box center [1375, 786] width 25 height 12
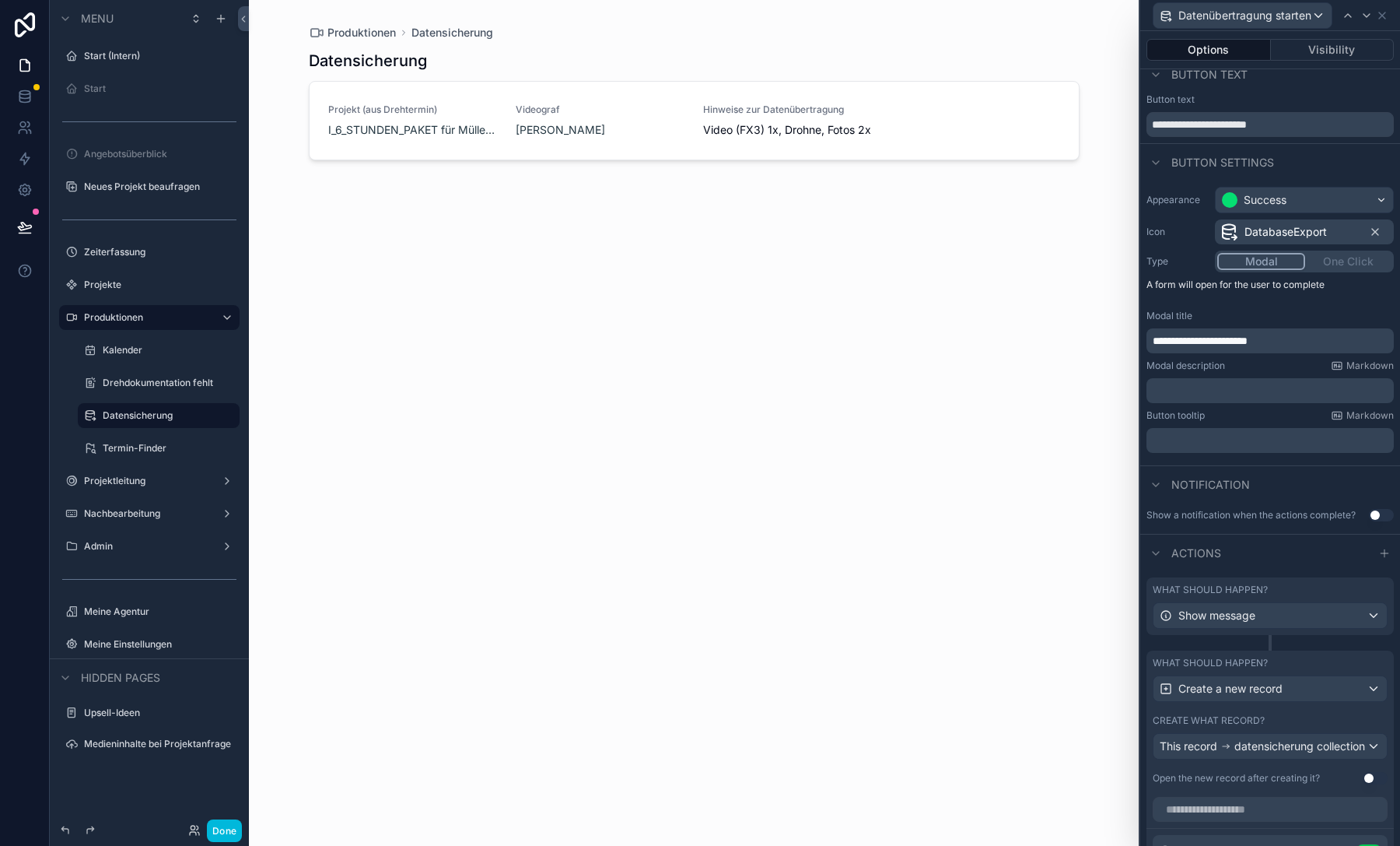
click at [1197, 517] on div "Show a notification when the actions complete?" at bounding box center [1251, 514] width 209 height 12
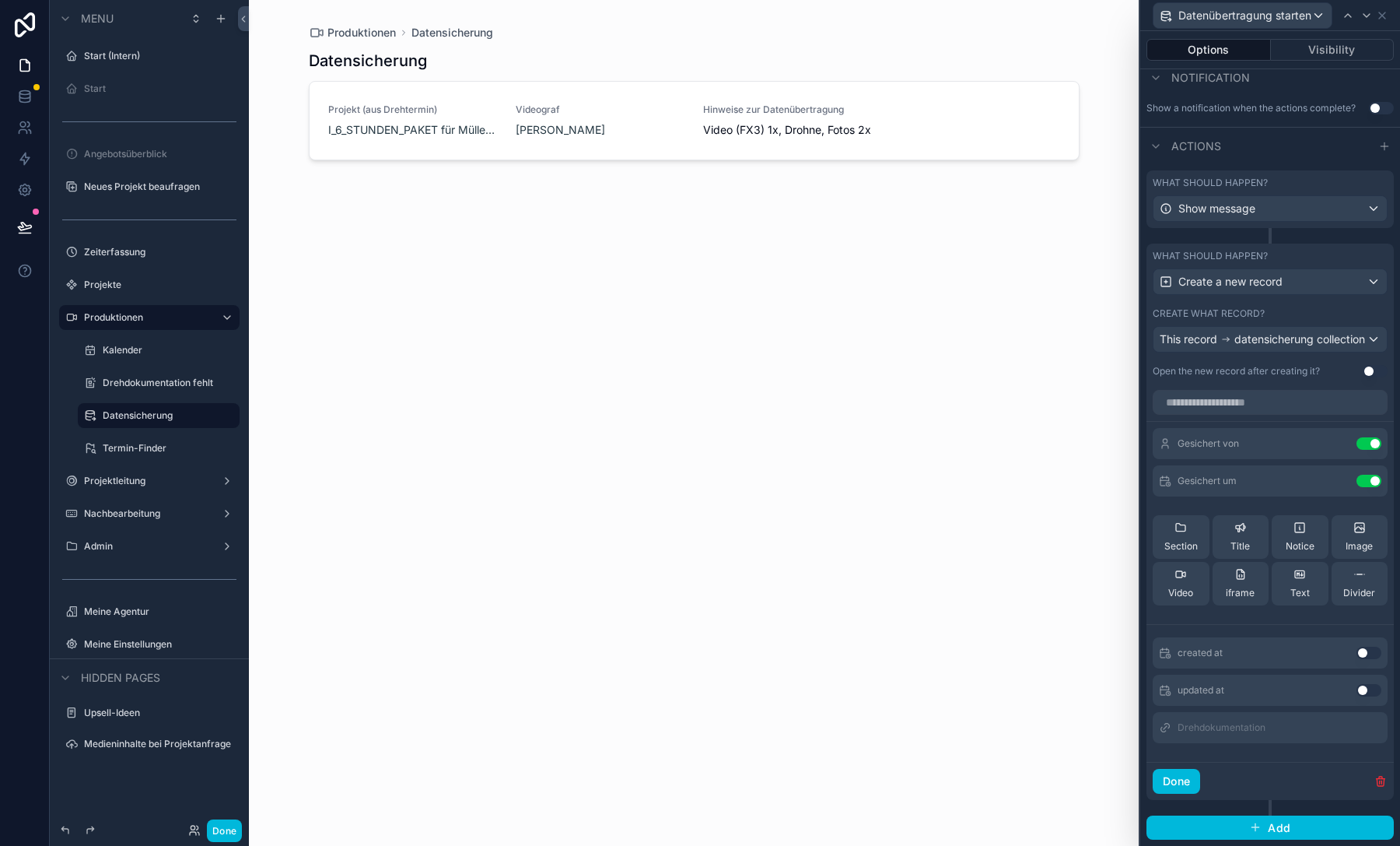
click at [1178, 773] on button "Done" at bounding box center [1176, 781] width 47 height 25
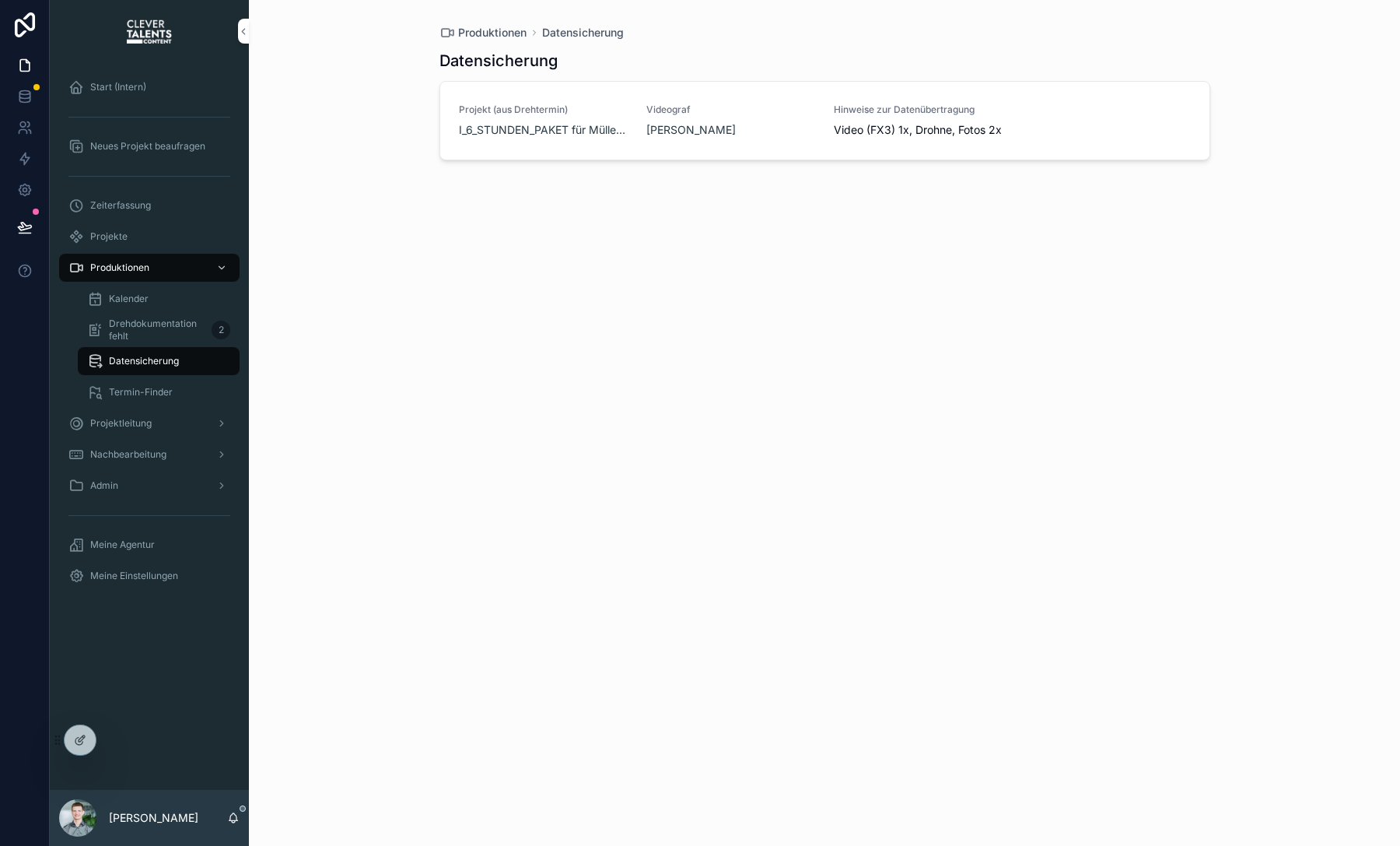
click at [0, 0] on span "Datenübertragung starten" at bounding box center [0, 0] width 0 height 0
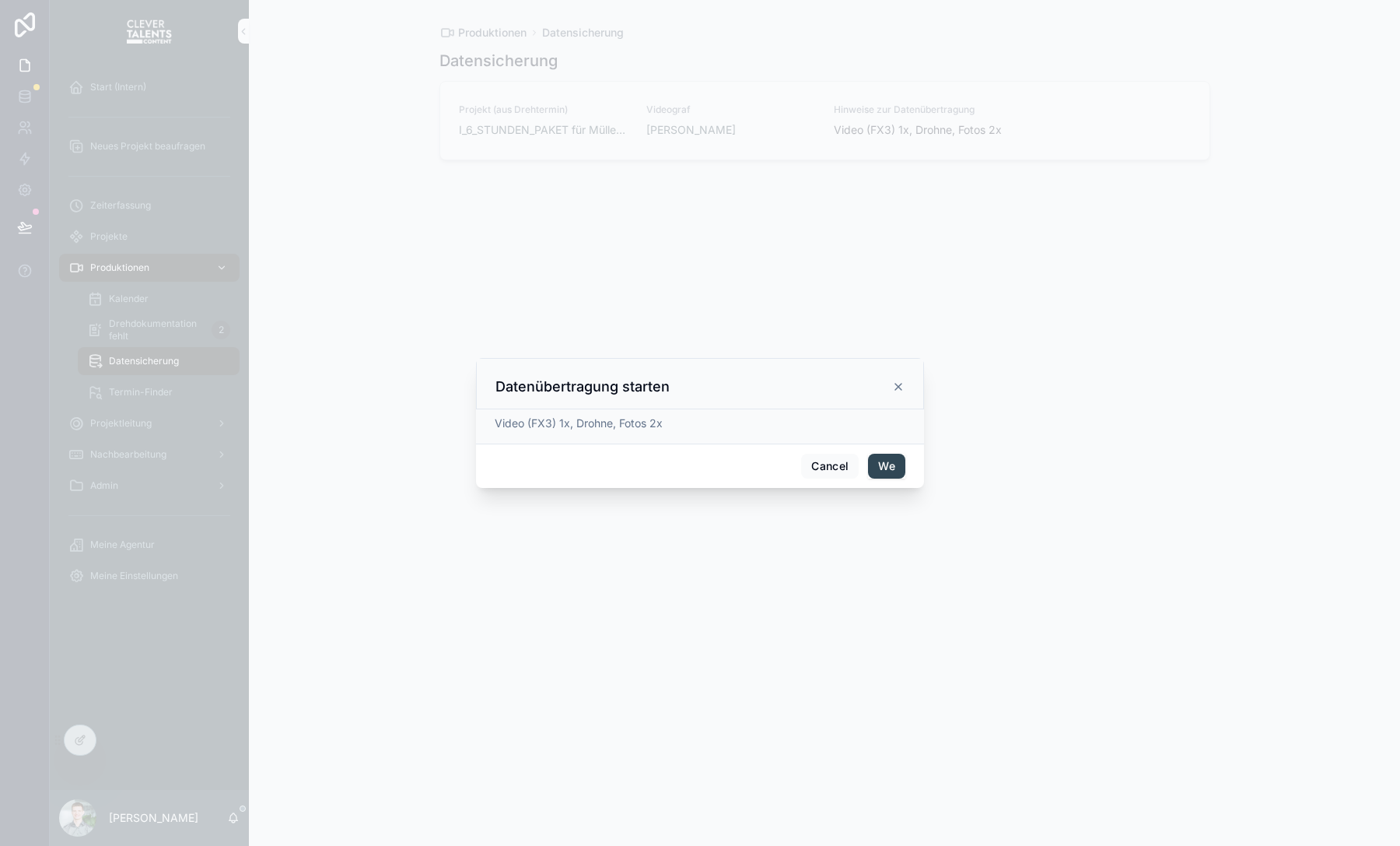
click at [889, 469] on button "We" at bounding box center [886, 466] width 38 height 25
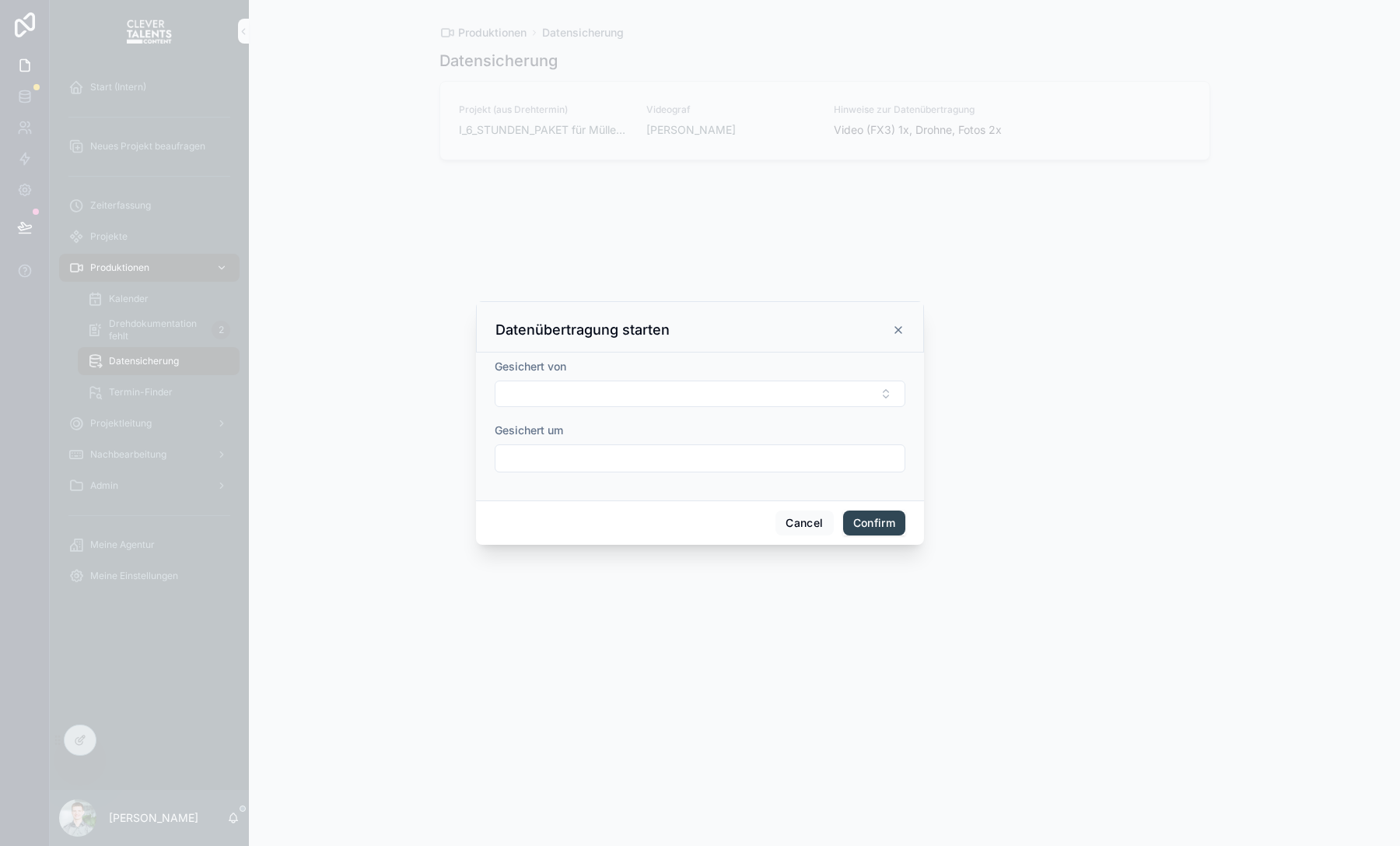
click at [877, 526] on button "Confirm" at bounding box center [874, 523] width 62 height 25
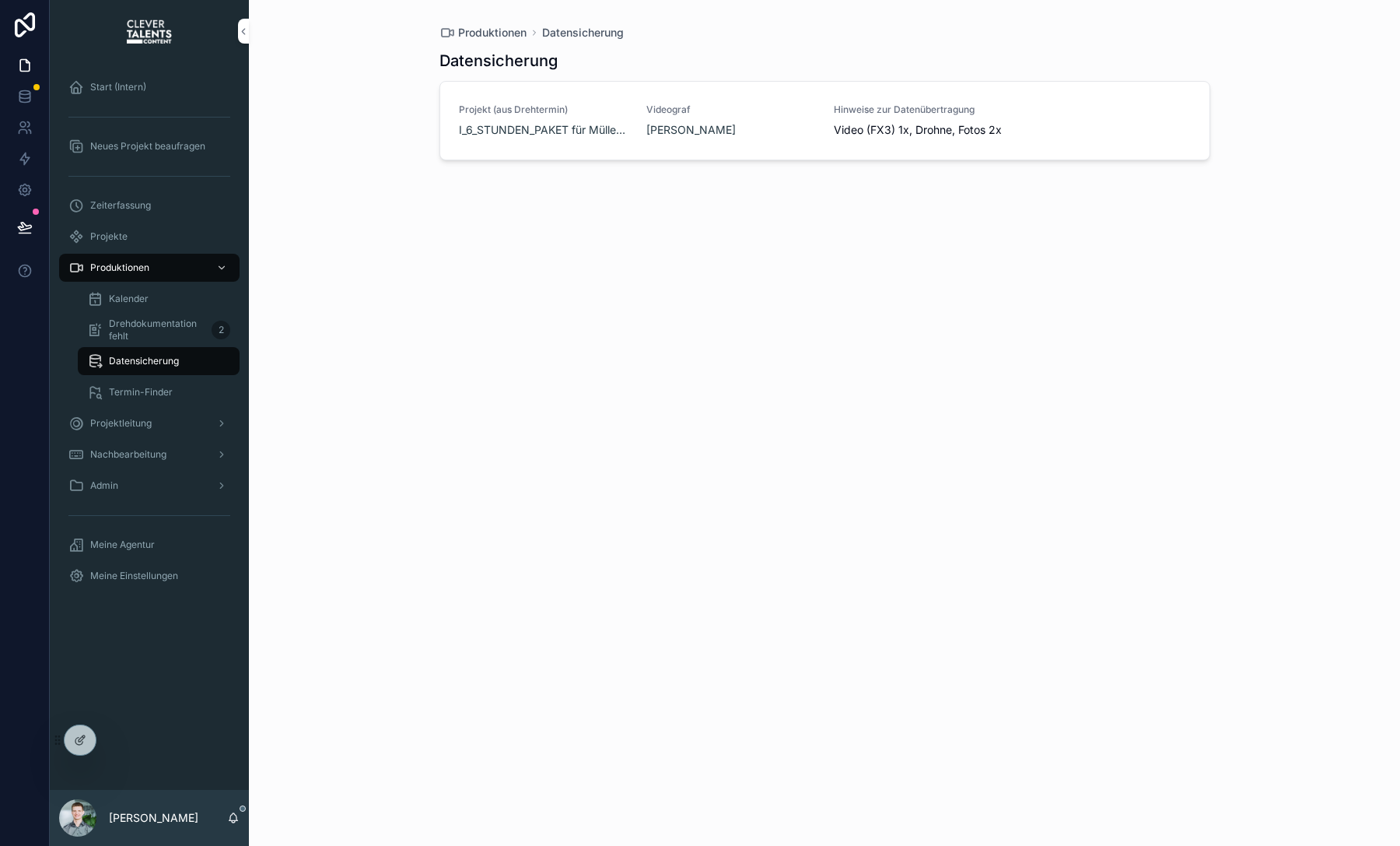
click at [0, 0] on button "Datenübertragung starten" at bounding box center [0, 0] width 0 height 0
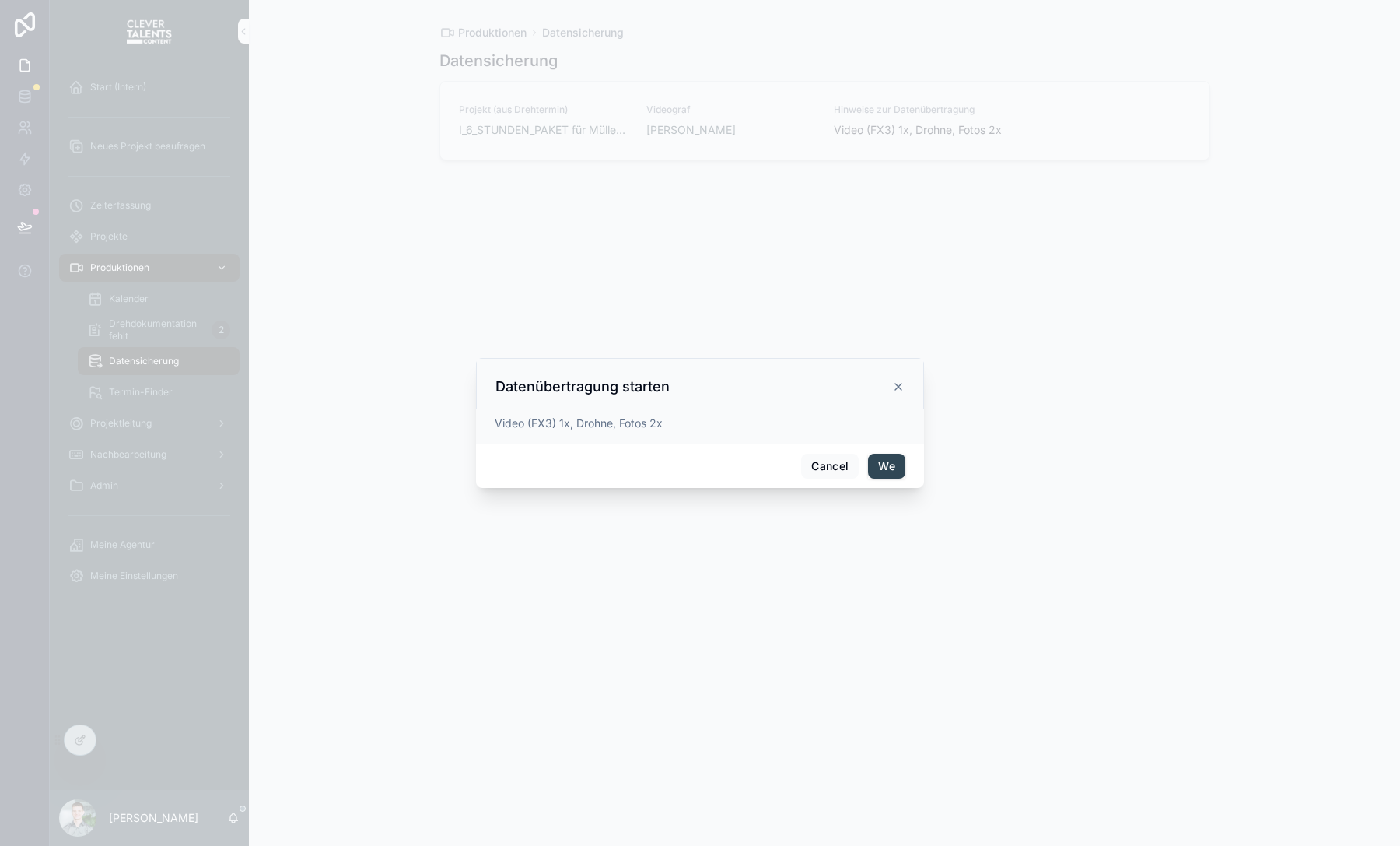
click at [900, 389] on icon at bounding box center [898, 387] width 7 height 7
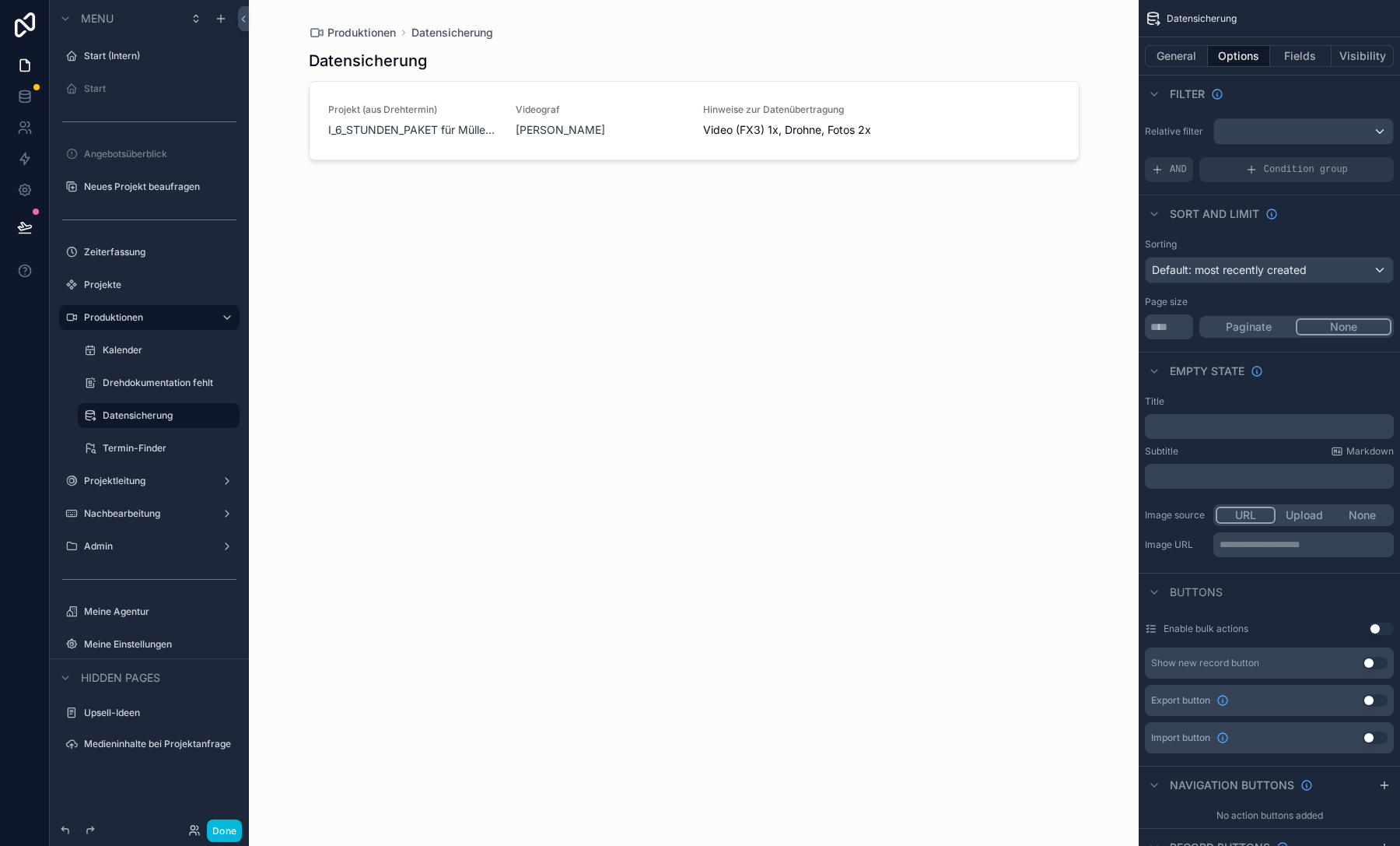
click at [1031, 132] on div "scrollable content" at bounding box center [694, 413] width 796 height 827
click at [967, 100] on div "Projekt (aus Drehtermin) I_6_STUNDEN_PAKET für [PERSON_NAME] GmbH Videograf [PE…" at bounding box center [694, 121] width 769 height 77
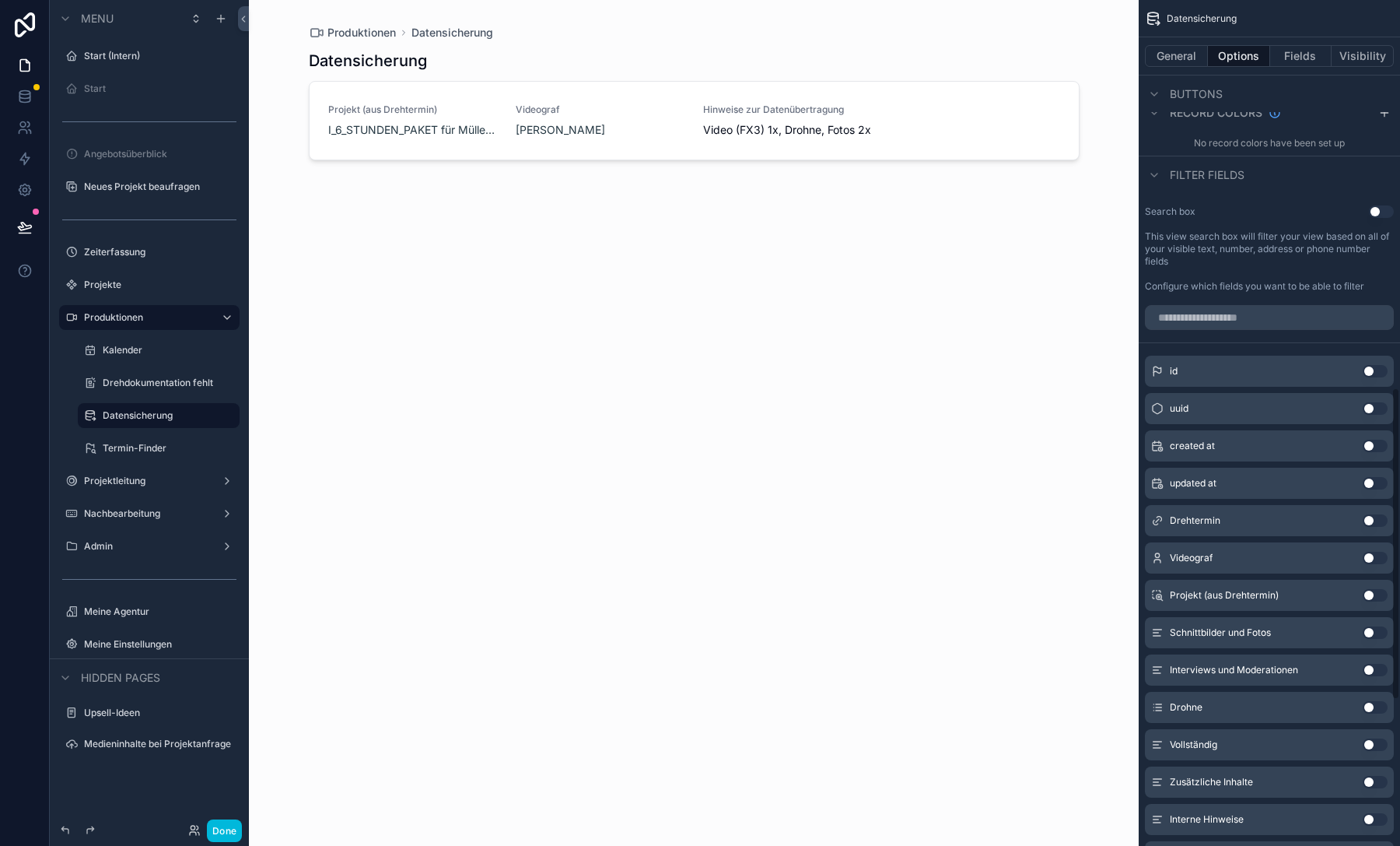
scroll to position [641, 0]
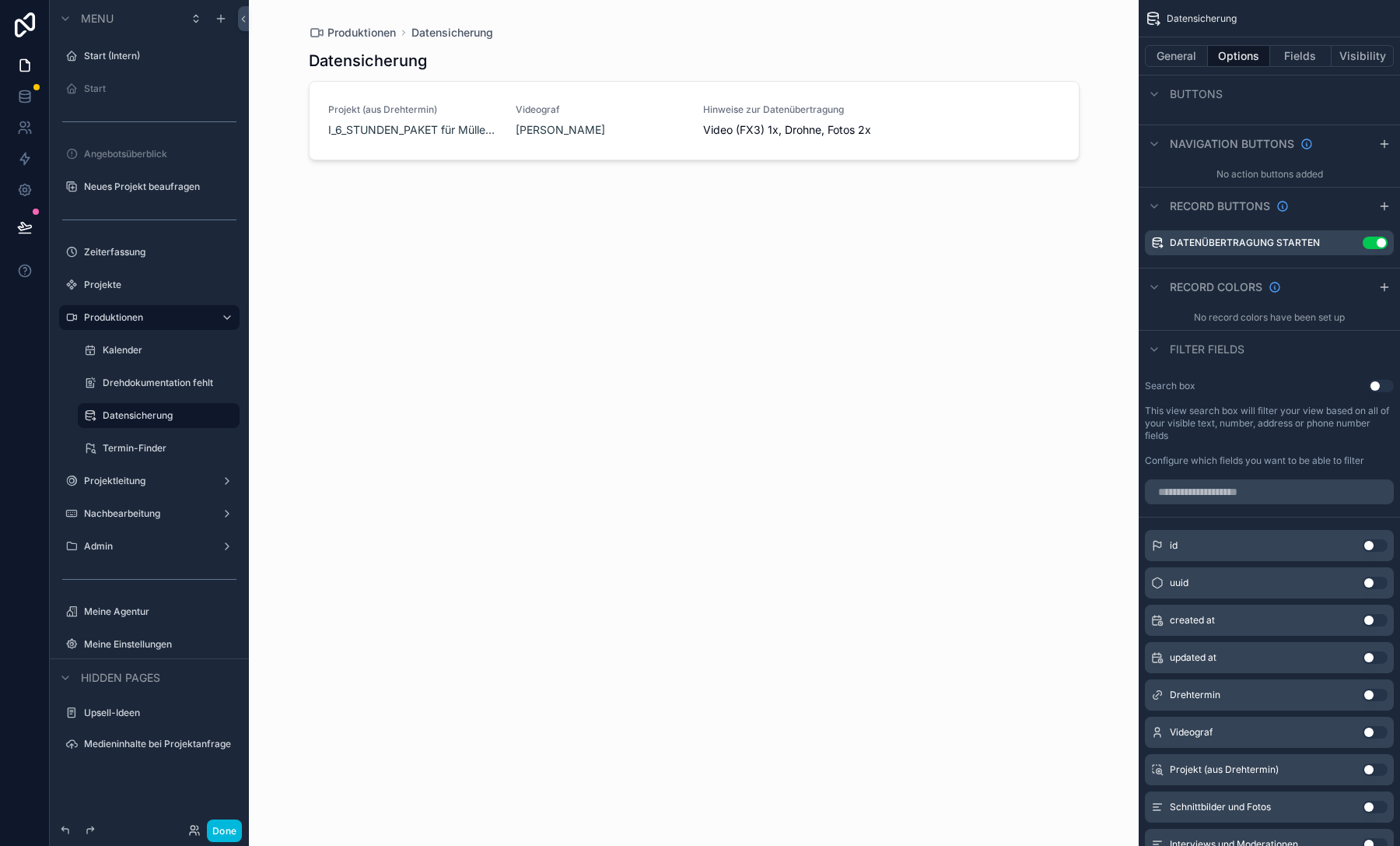
click at [0, 0] on icon "scrollable content" at bounding box center [0, 0] width 0 height 0
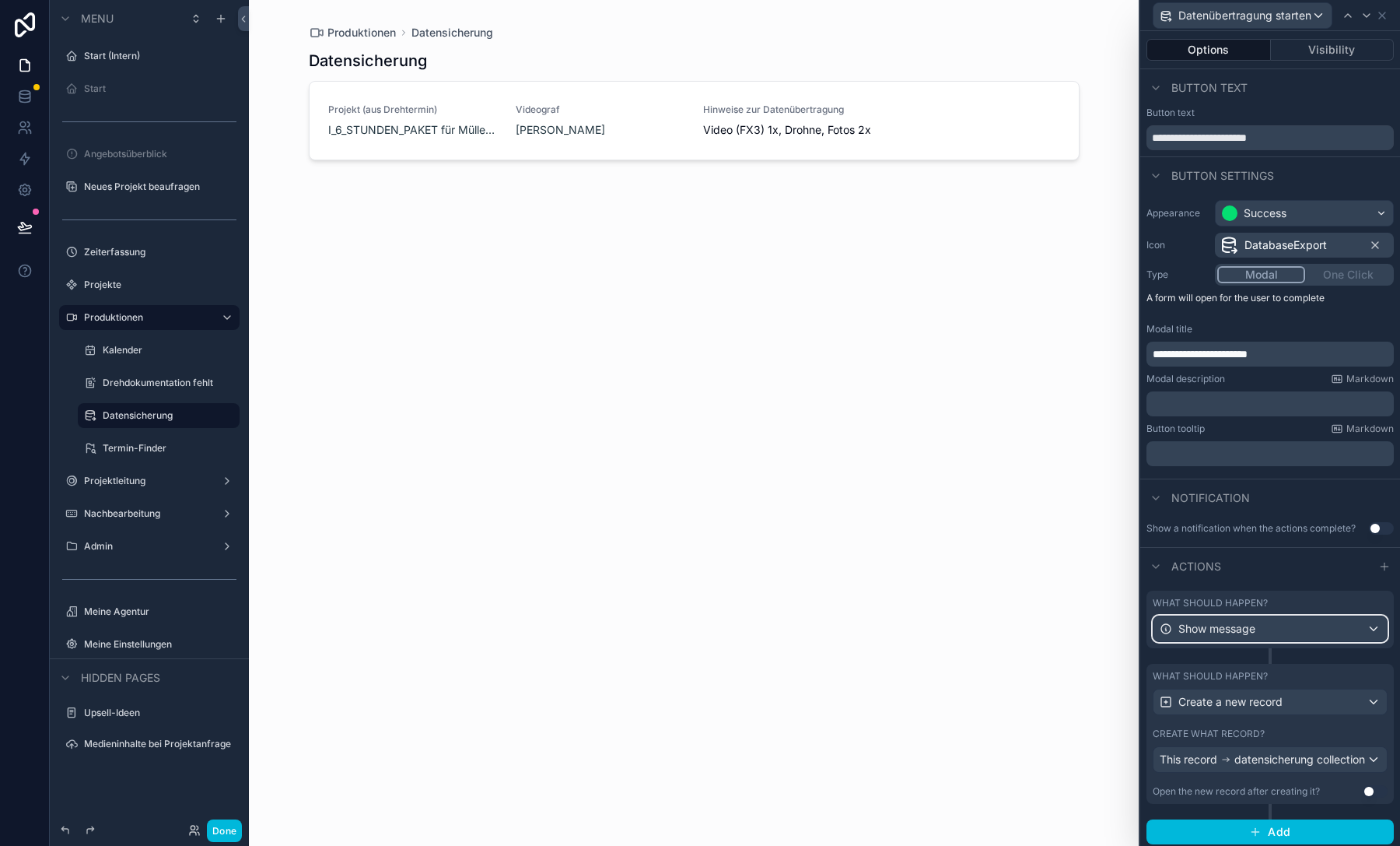
click at [1280, 641] on button "Show message" at bounding box center [1269, 628] width 235 height 26
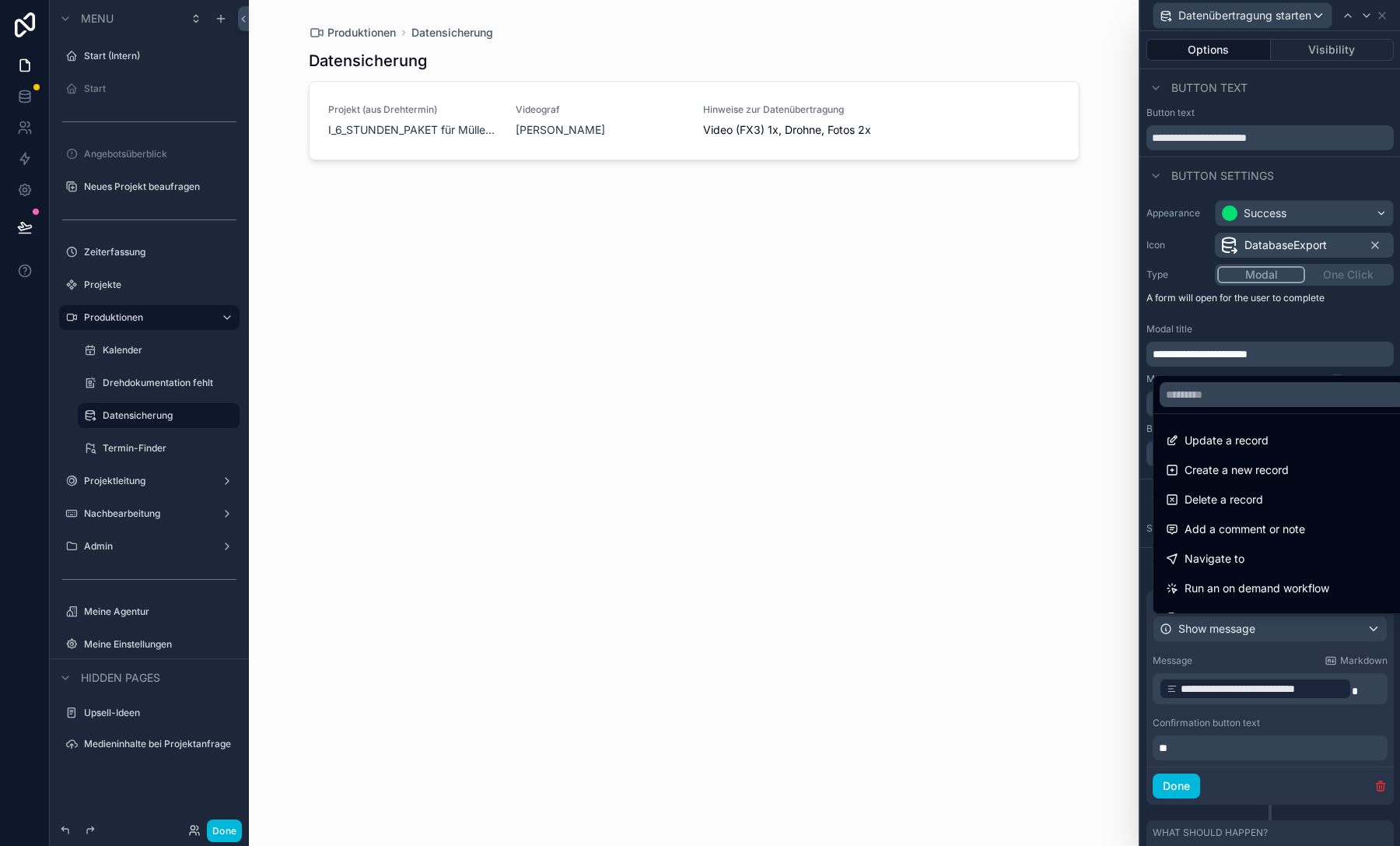
click at [1280, 639] on div at bounding box center [1269, 423] width 259 height 846
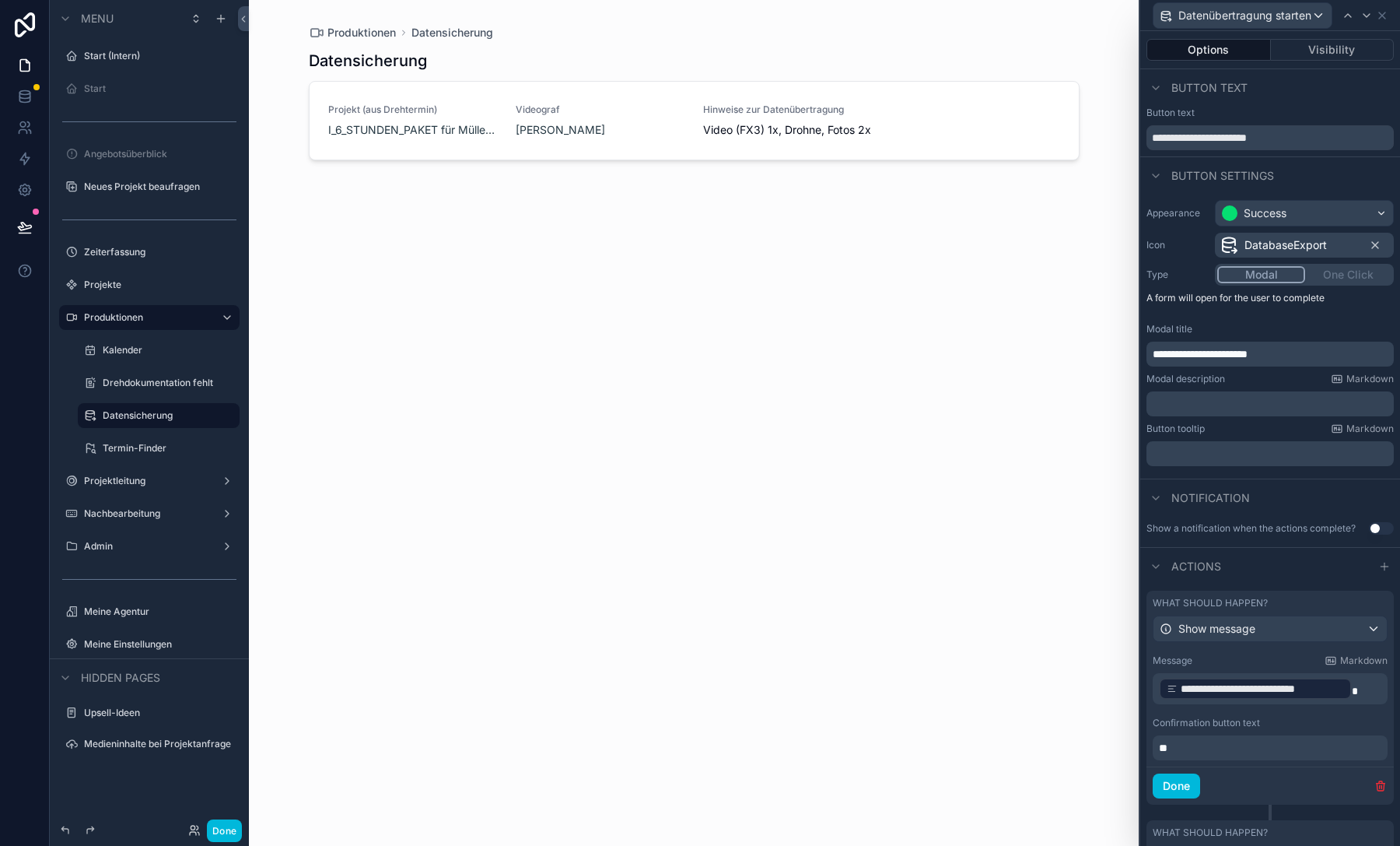
click at [1252, 743] on p "**" at bounding box center [1271, 747] width 225 height 15
click at [1176, 789] on button "Done" at bounding box center [1176, 786] width 47 height 25
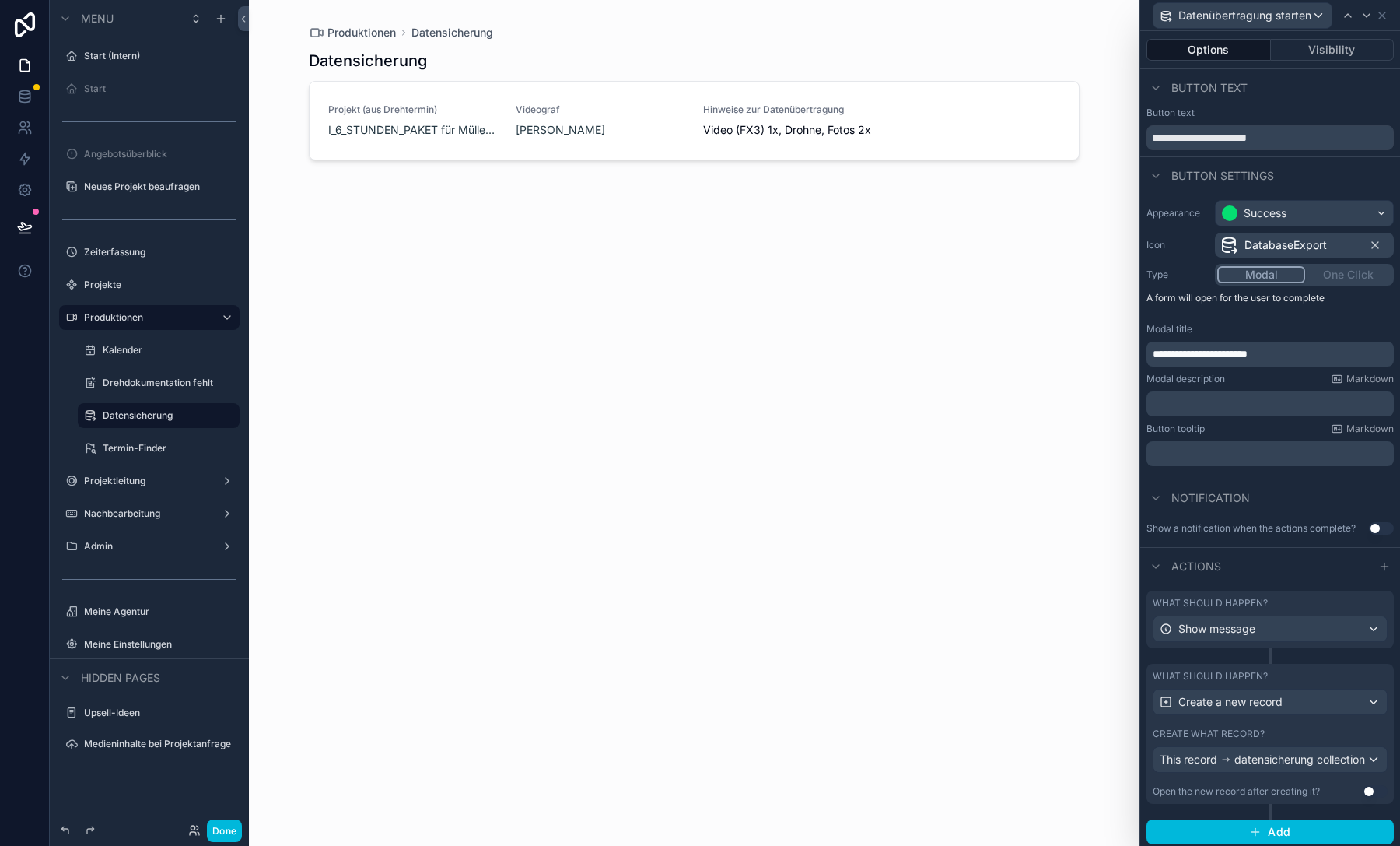
scroll to position [13, 0]
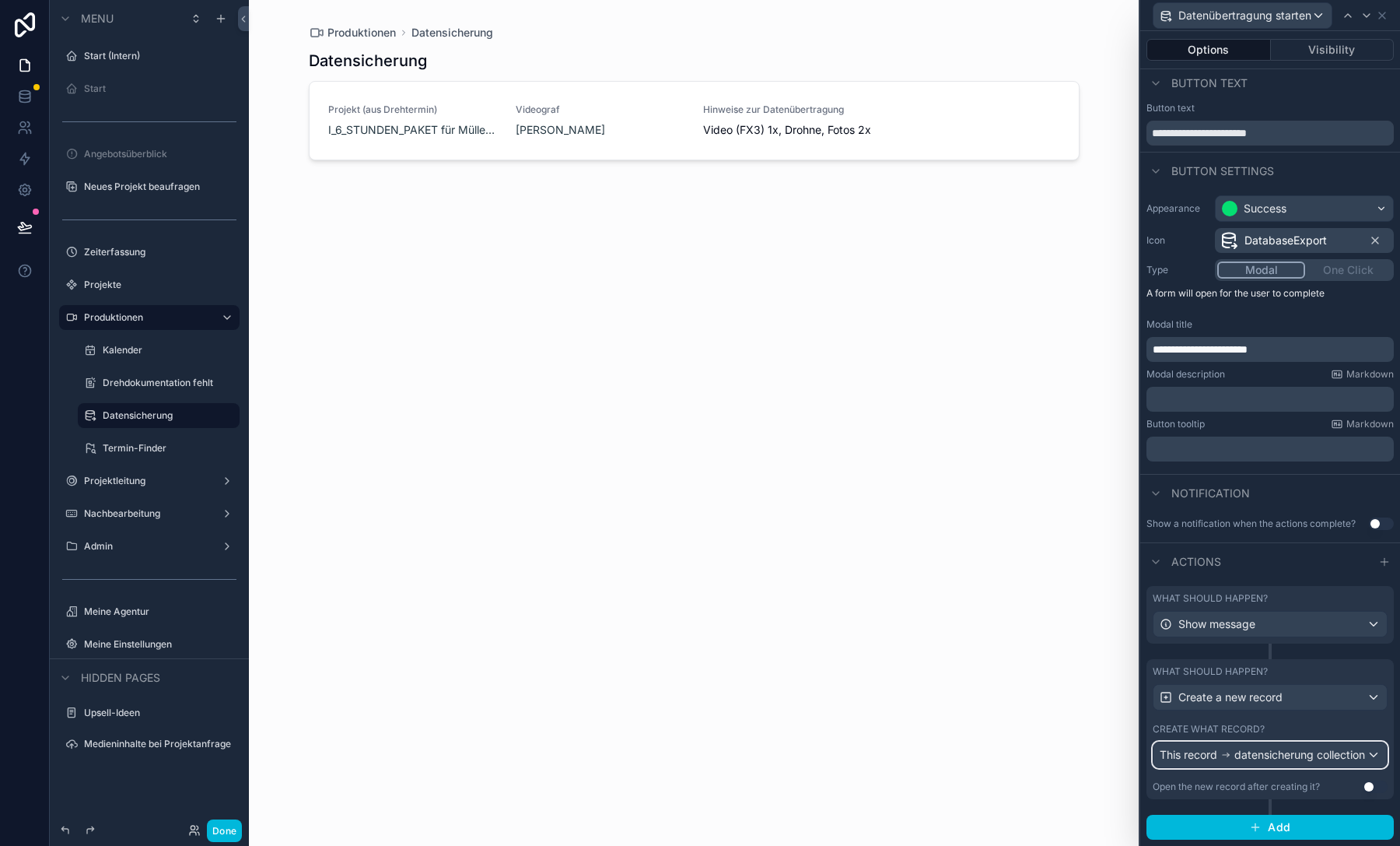
click at [1234, 761] on span "datensicherung collection" at bounding box center [1299, 755] width 131 height 15
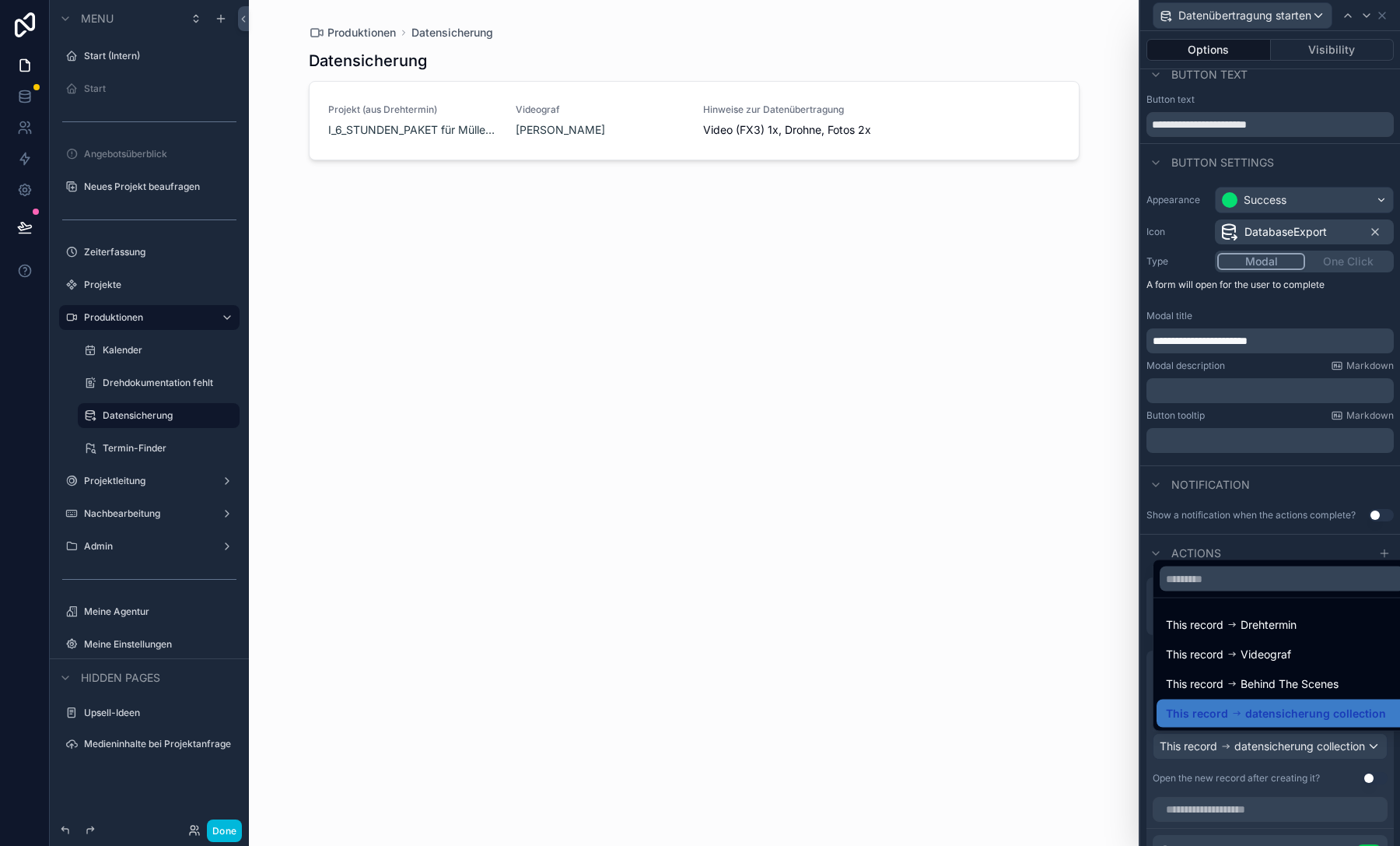
click at [1206, 761] on div at bounding box center [1269, 423] width 259 height 846
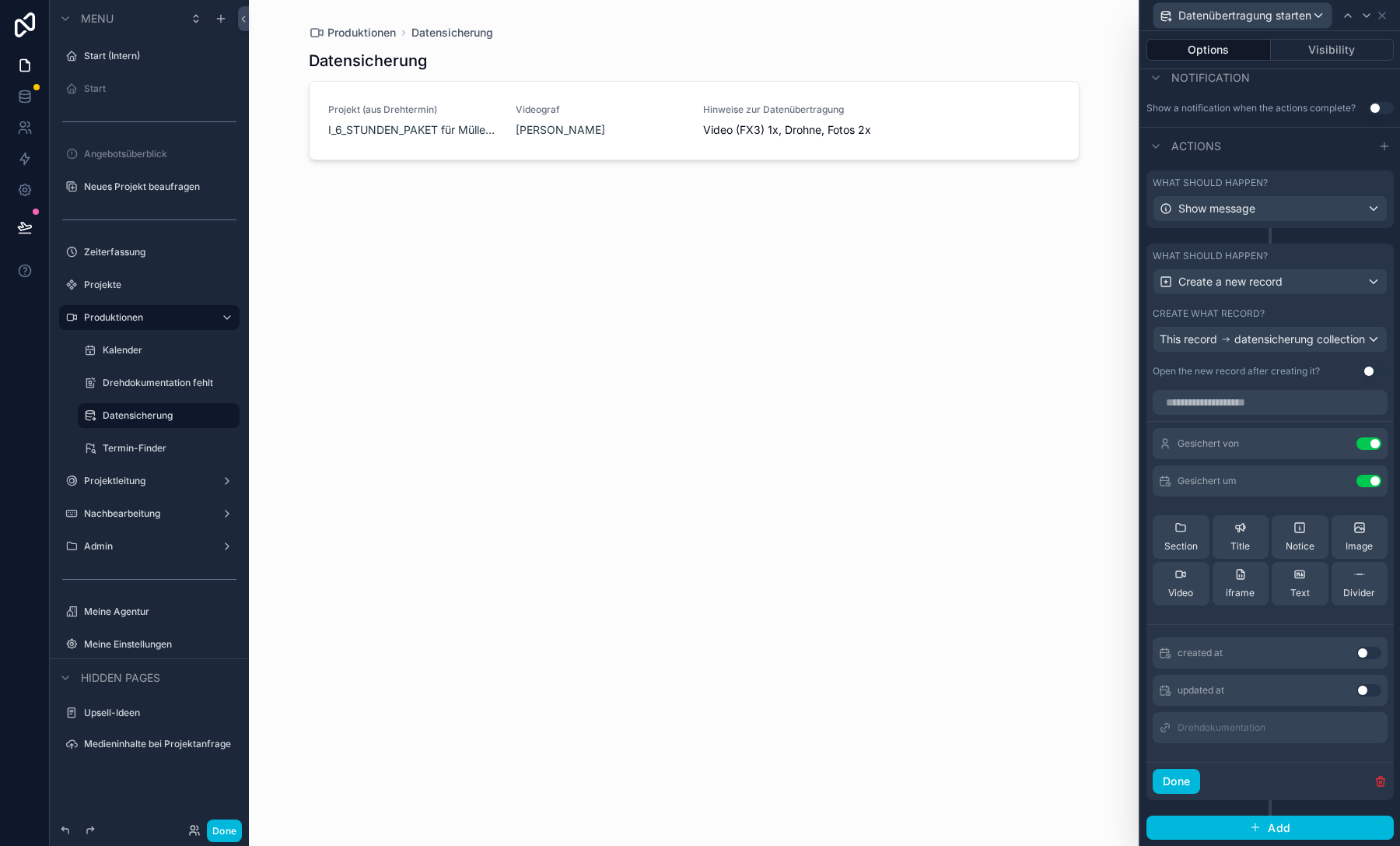
click at [1187, 780] on button "Done" at bounding box center [1176, 781] width 47 height 25
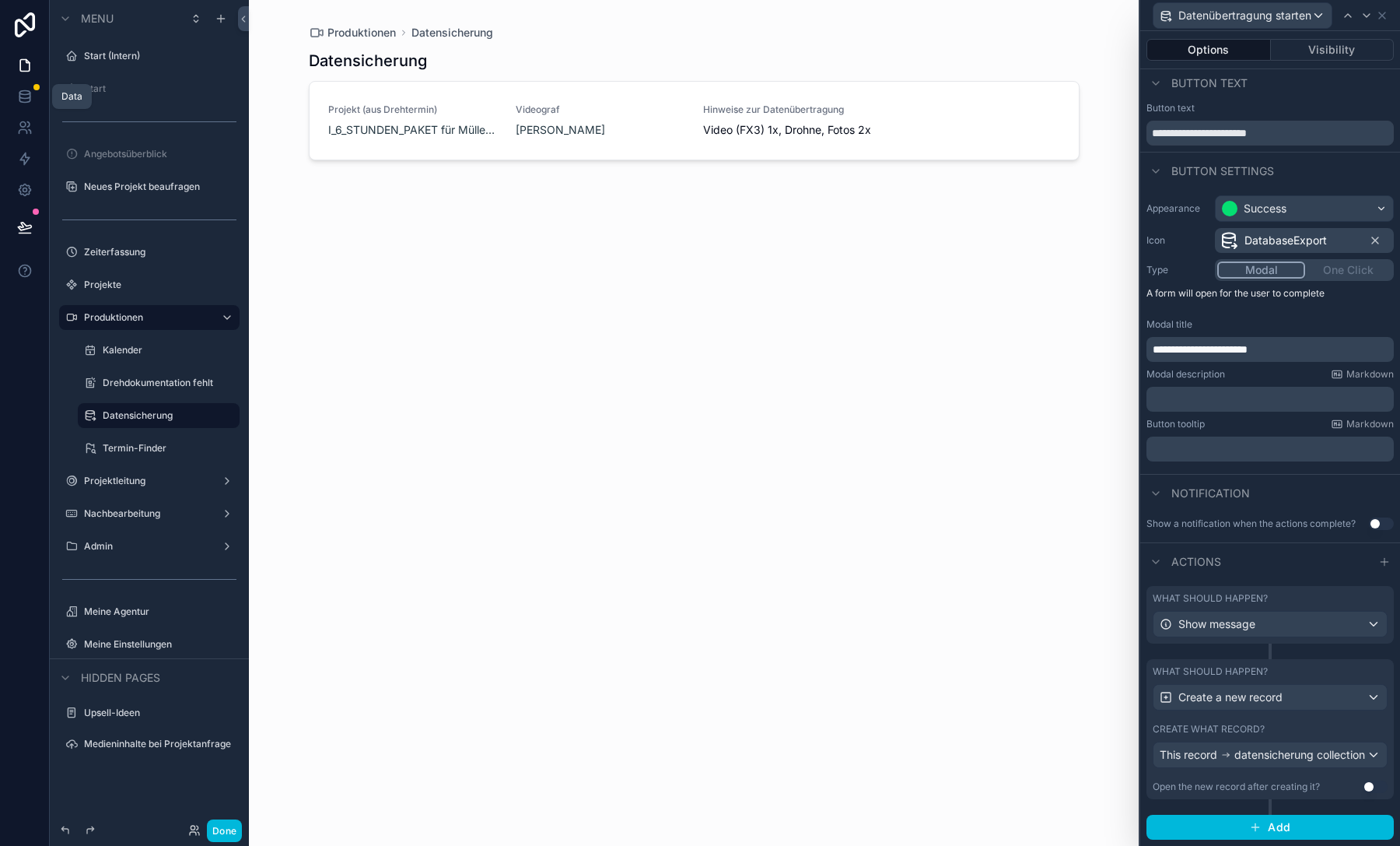
click at [23, 92] on icon at bounding box center [25, 96] width 15 height 15
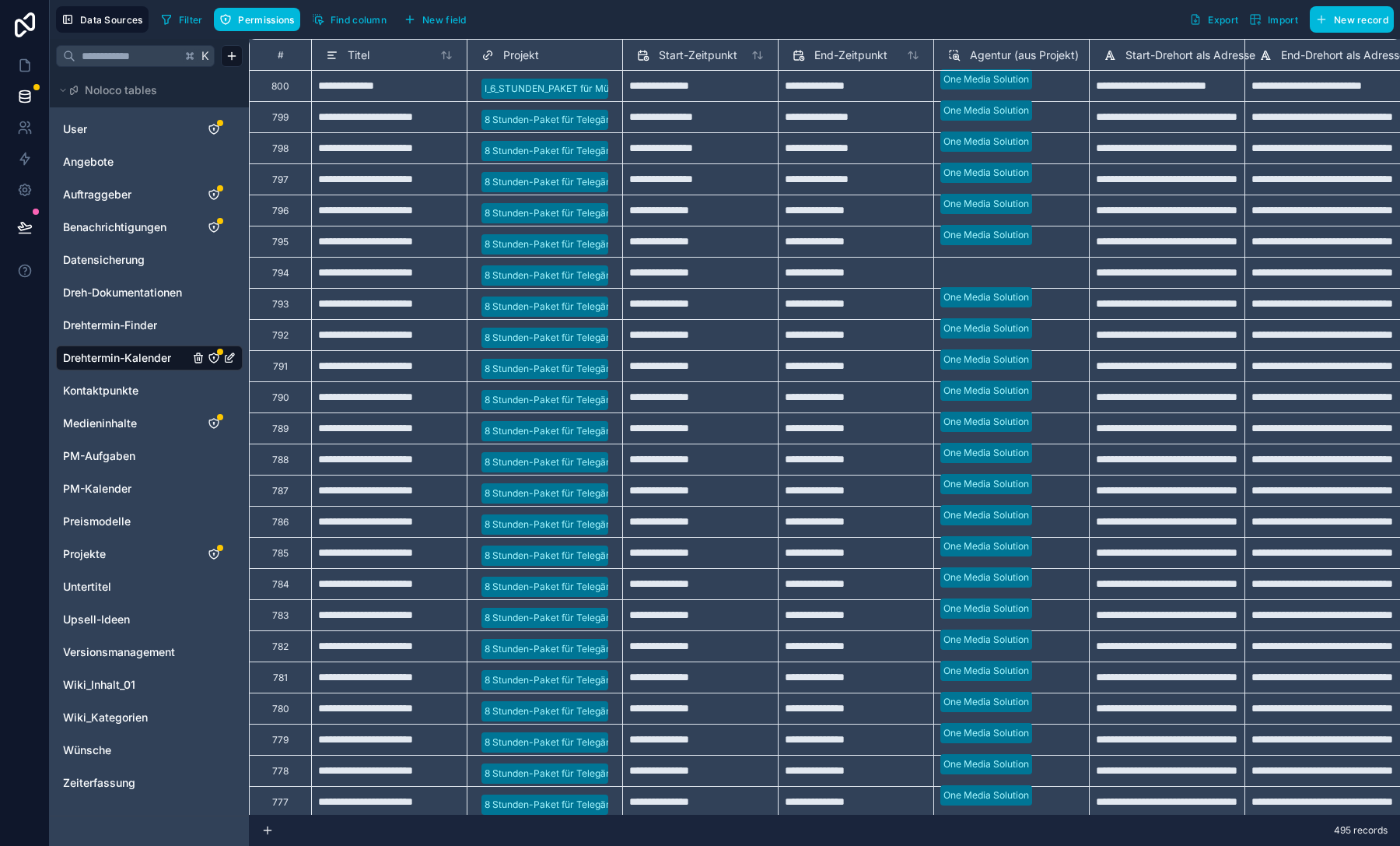
click at [124, 246] on div "User Angebote Auftraggeber Benachrichtigungen Datensicherung Dreh-Dokumentation…" at bounding box center [149, 455] width 187 height 689
click at [129, 253] on span "Datensicherung" at bounding box center [104, 259] width 82 height 15
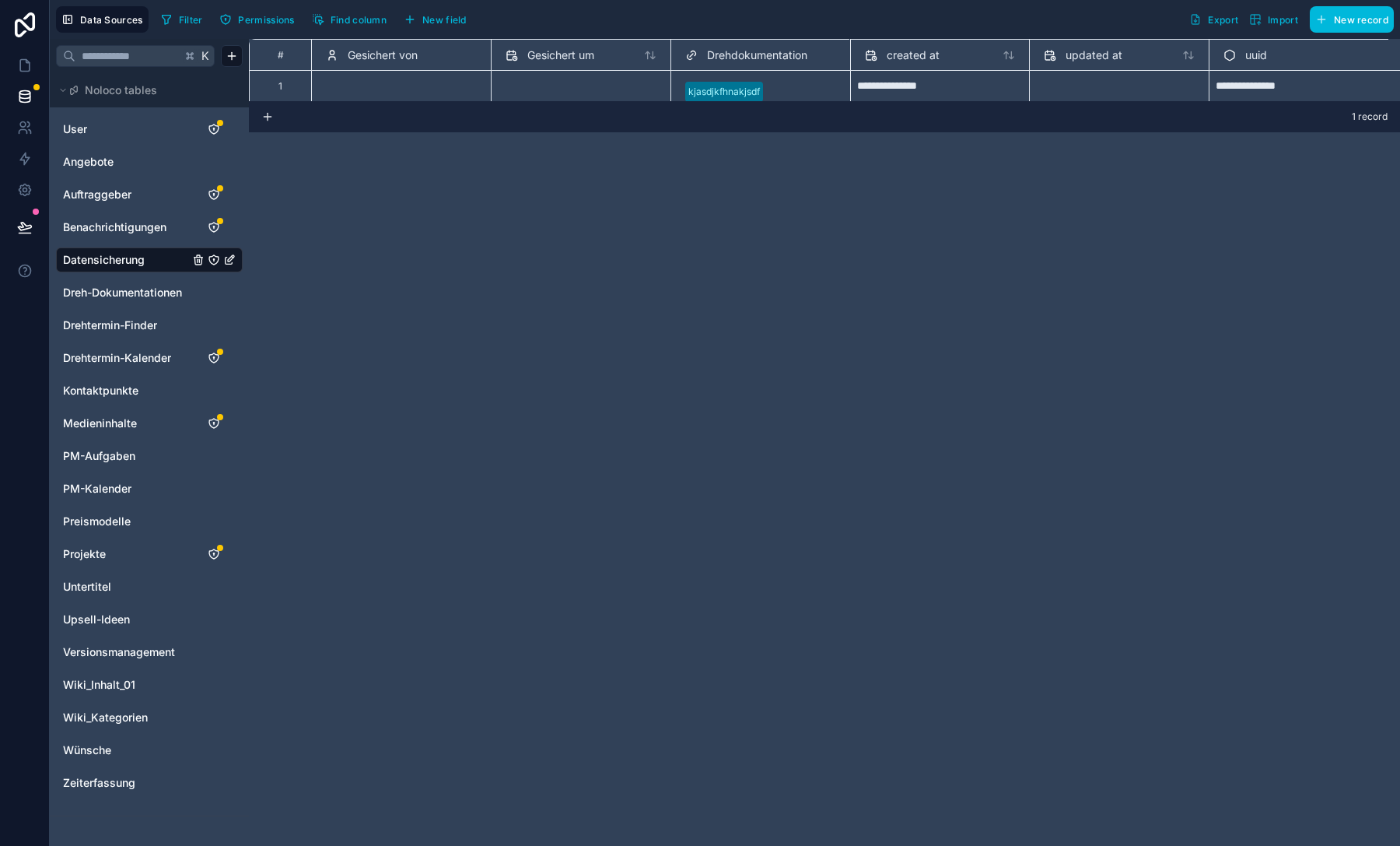
click at [452, 16] on span "New field" at bounding box center [444, 20] width 44 height 11
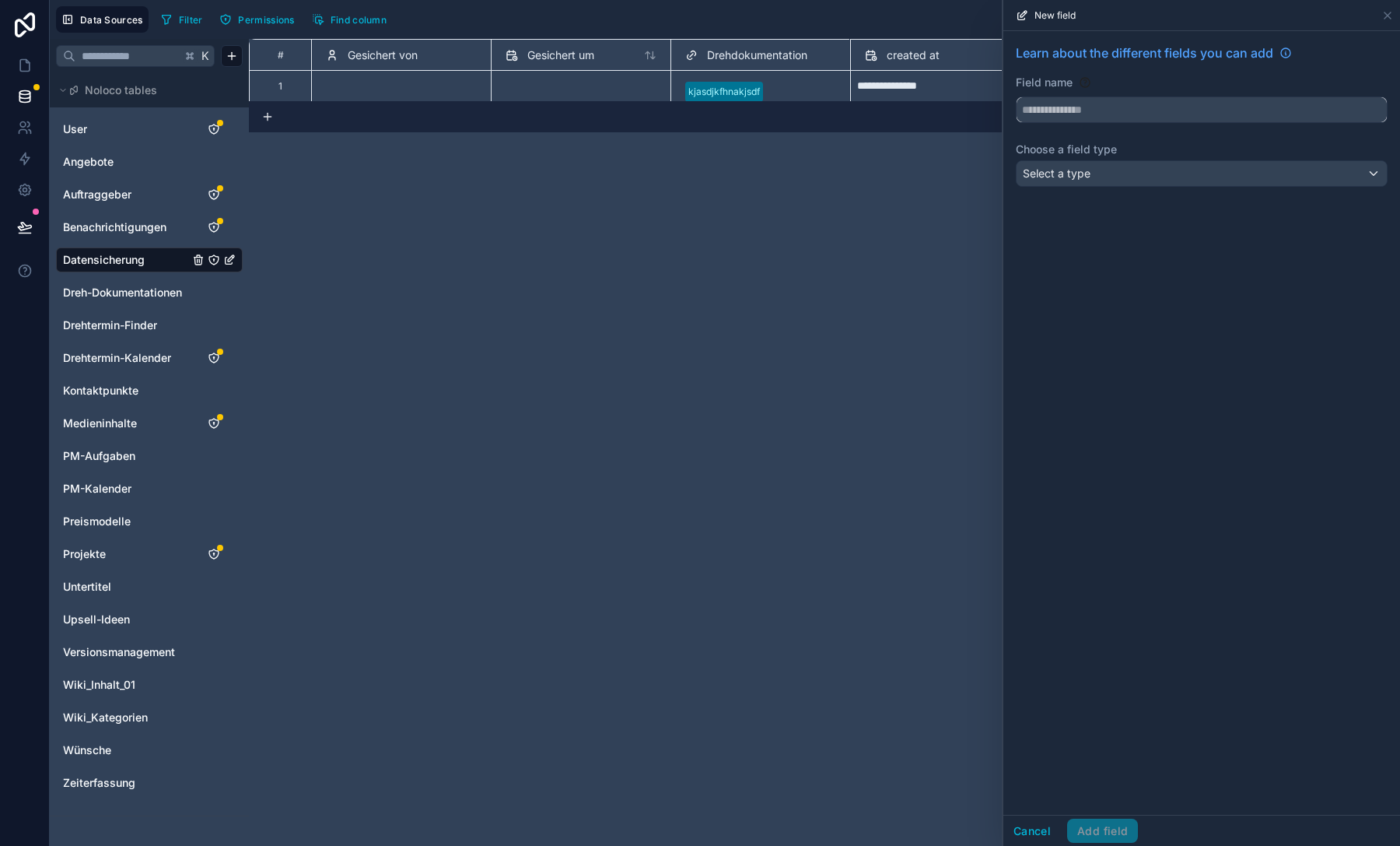
click at [1115, 108] on input "text" at bounding box center [1201, 109] width 371 height 25
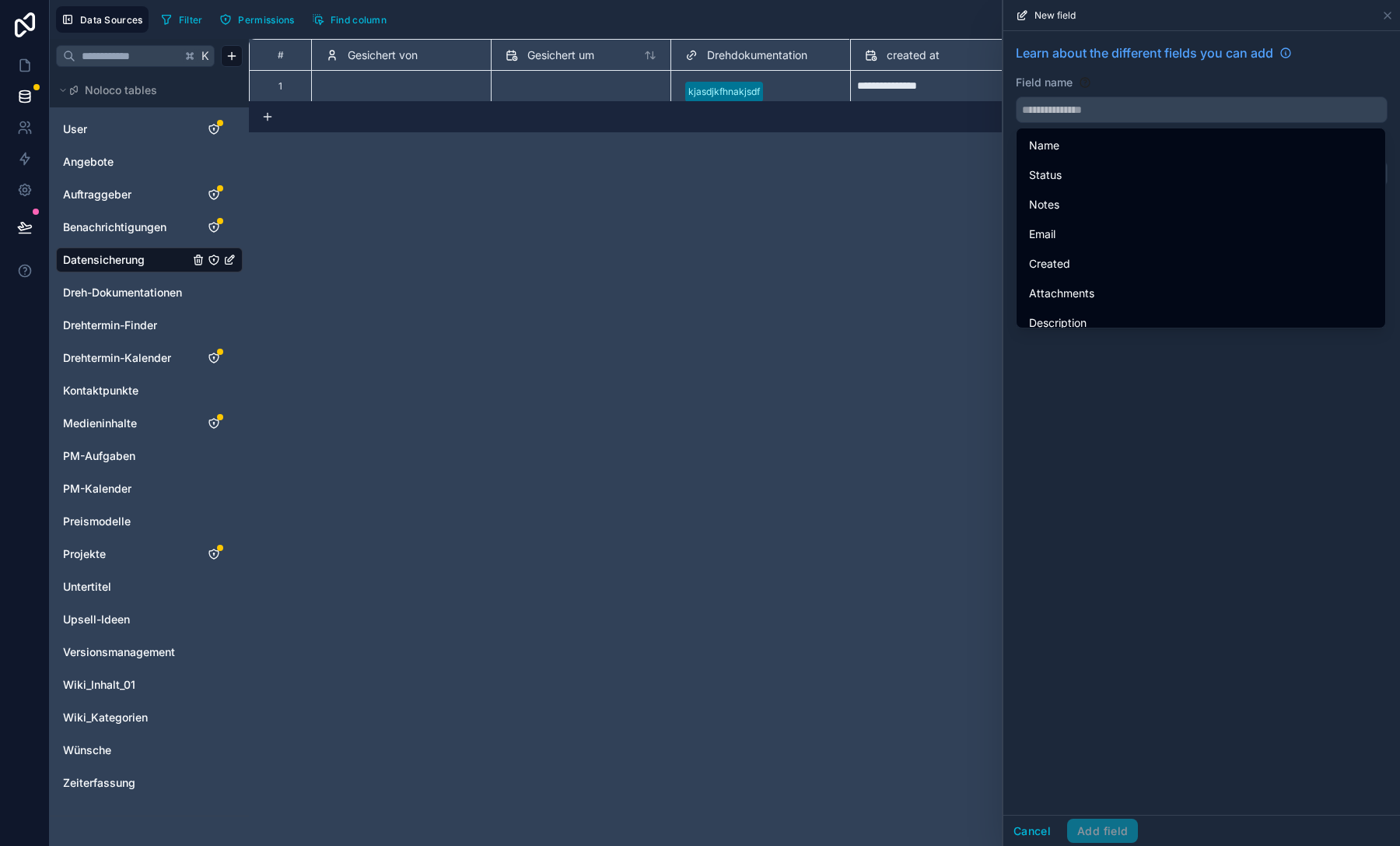
click at [1117, 87] on div "Field name" at bounding box center [1201, 82] width 371 height 15
click at [1117, 98] on input "text" at bounding box center [1201, 109] width 371 height 25
click at [1116, 77] on div "Field name" at bounding box center [1201, 82] width 371 height 15
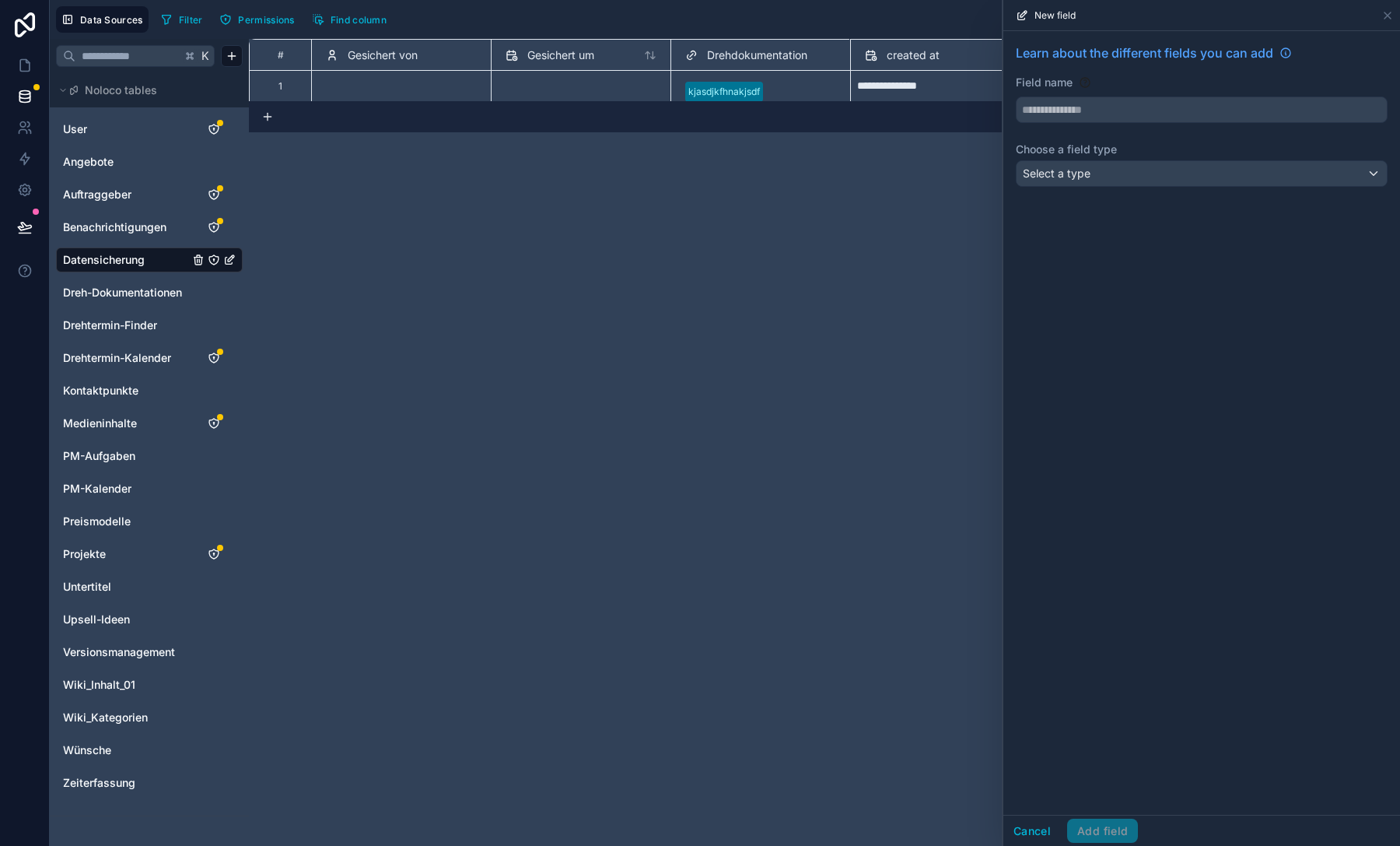
click at [1116, 77] on div "Field name" at bounding box center [1201, 82] width 371 height 15
click at [1044, 78] on label "Field name" at bounding box center [1044, 82] width 57 height 15
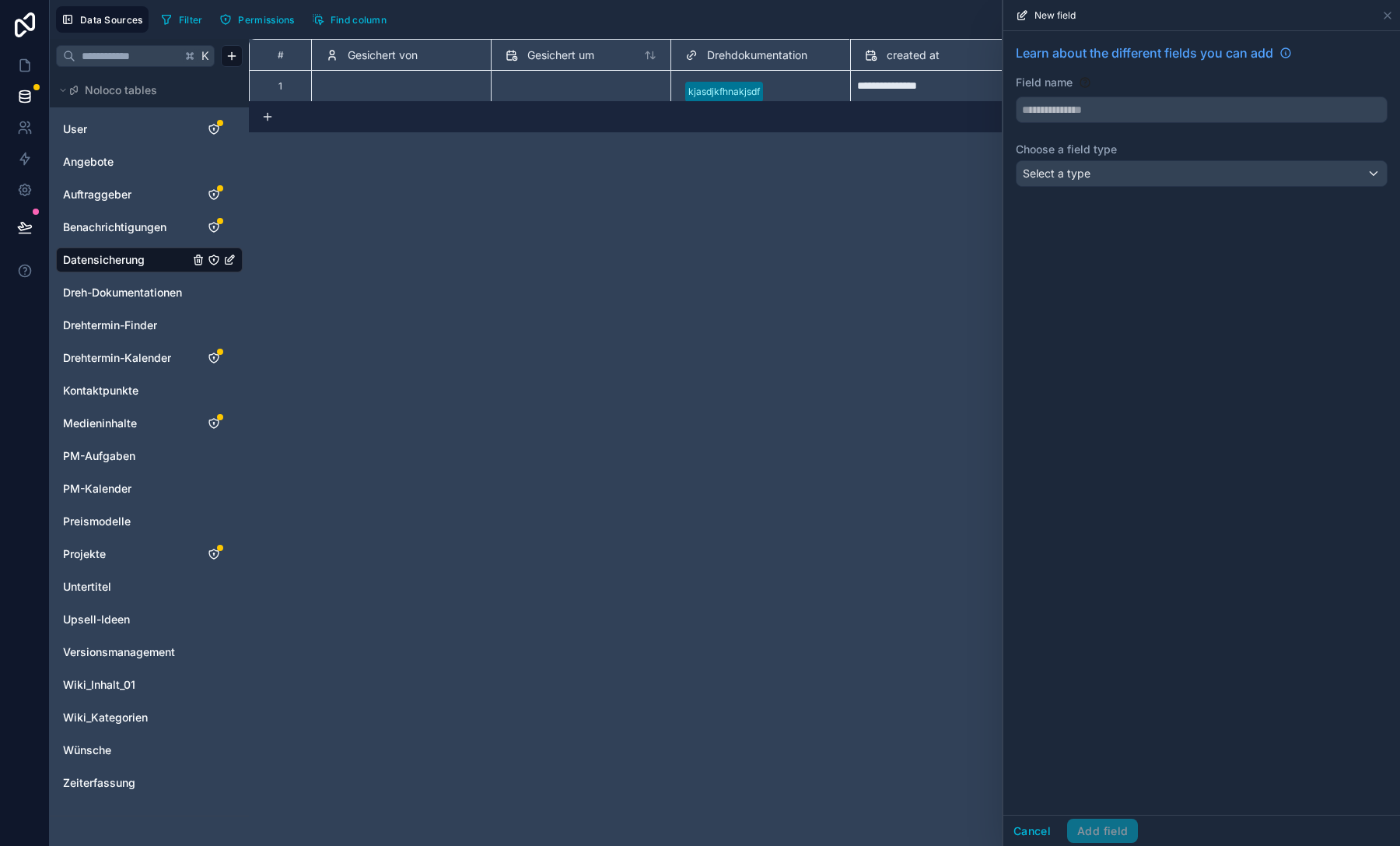
click at [1051, 95] on div "Field name" at bounding box center [1201, 98] width 371 height 48
click at [1061, 106] on input "text" at bounding box center [1201, 109] width 371 height 25
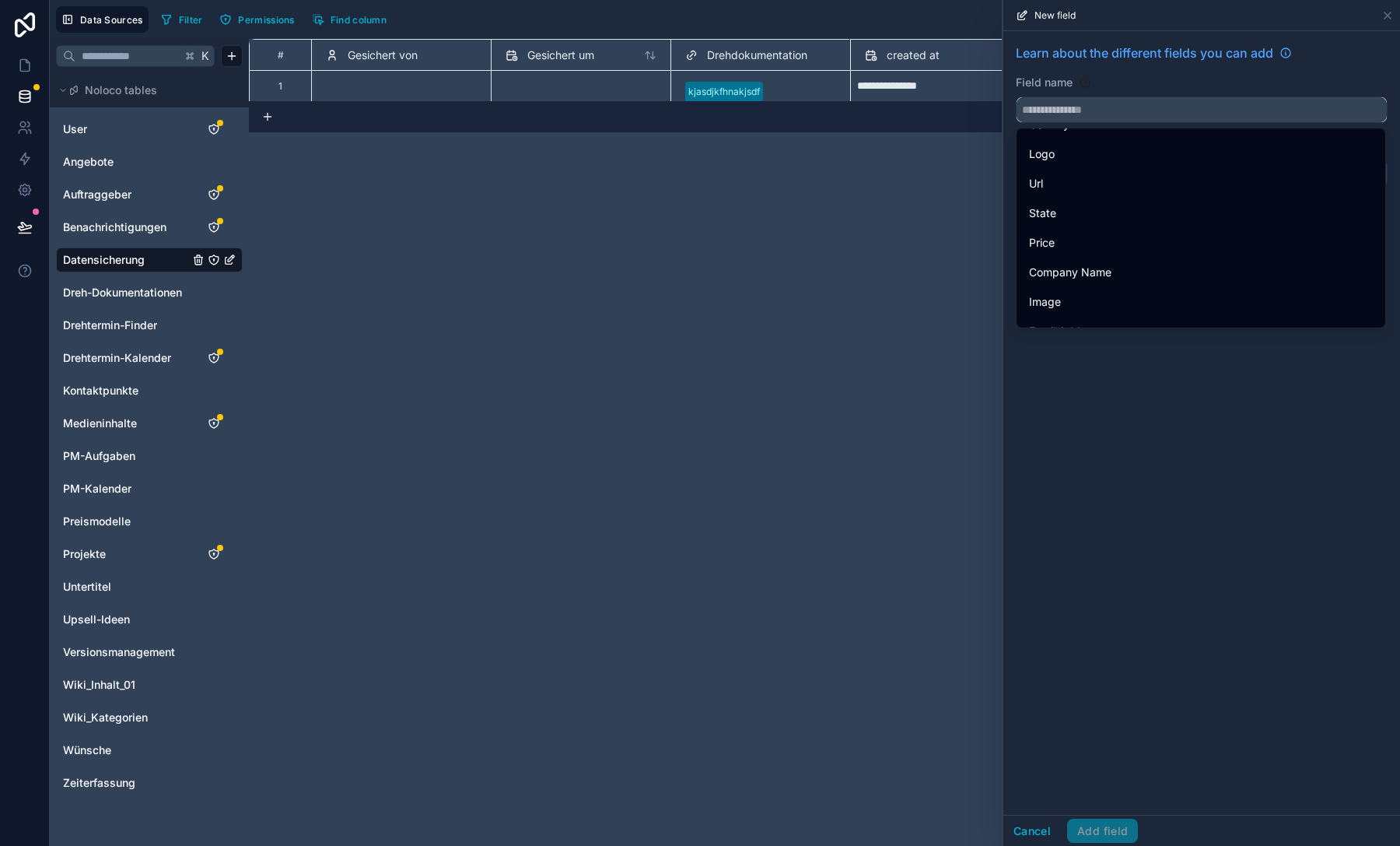
scroll to position [794, 0]
click at [1107, 120] on input "text" at bounding box center [1201, 109] width 371 height 25
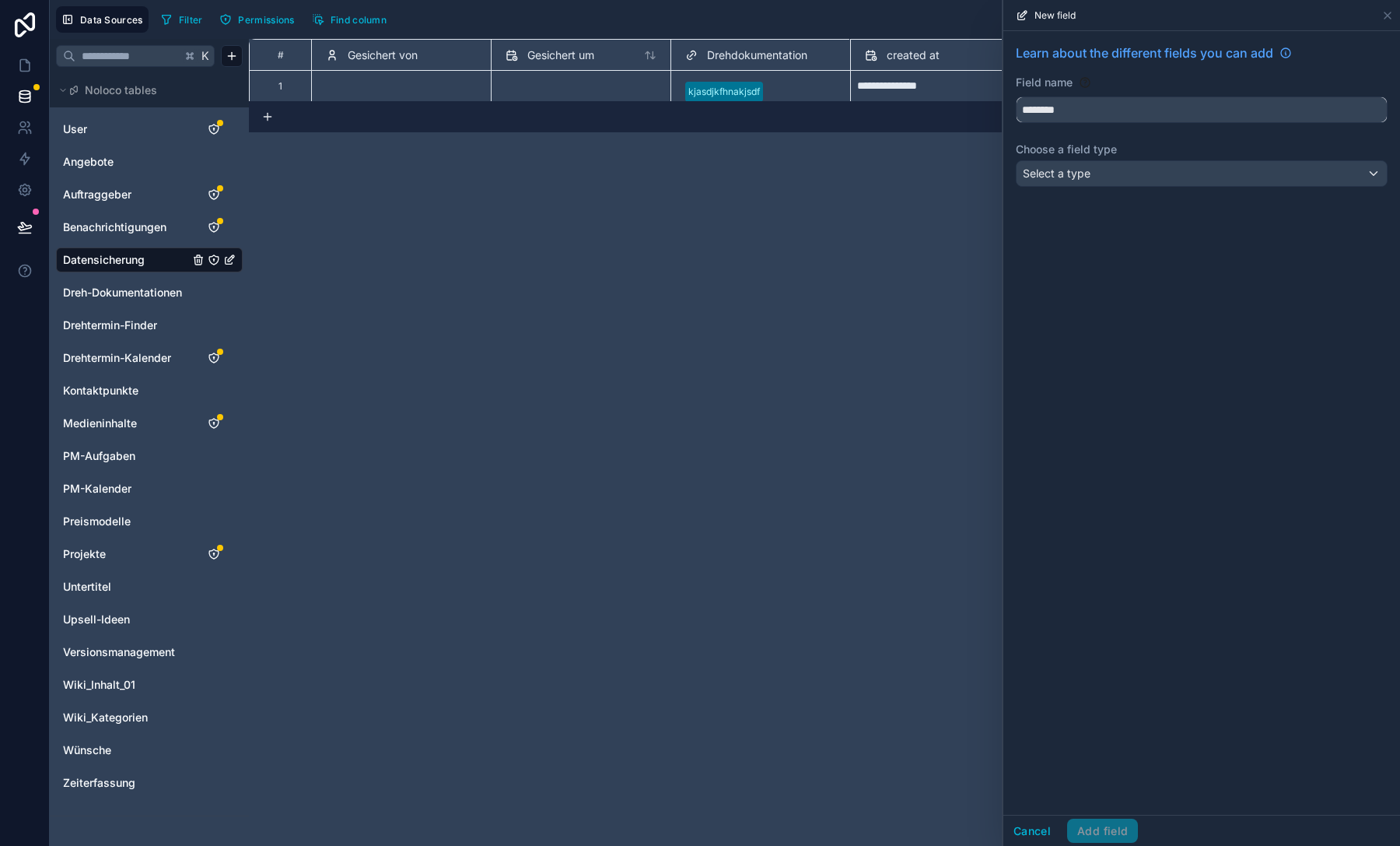
click at [1015, 96] on button "********" at bounding box center [1201, 109] width 371 height 26
click at [1015, 96] on button "**********" at bounding box center [1201, 109] width 371 height 26
type input "**********"
click at [1112, 173] on div "Select a type" at bounding box center [1201, 174] width 371 height 25
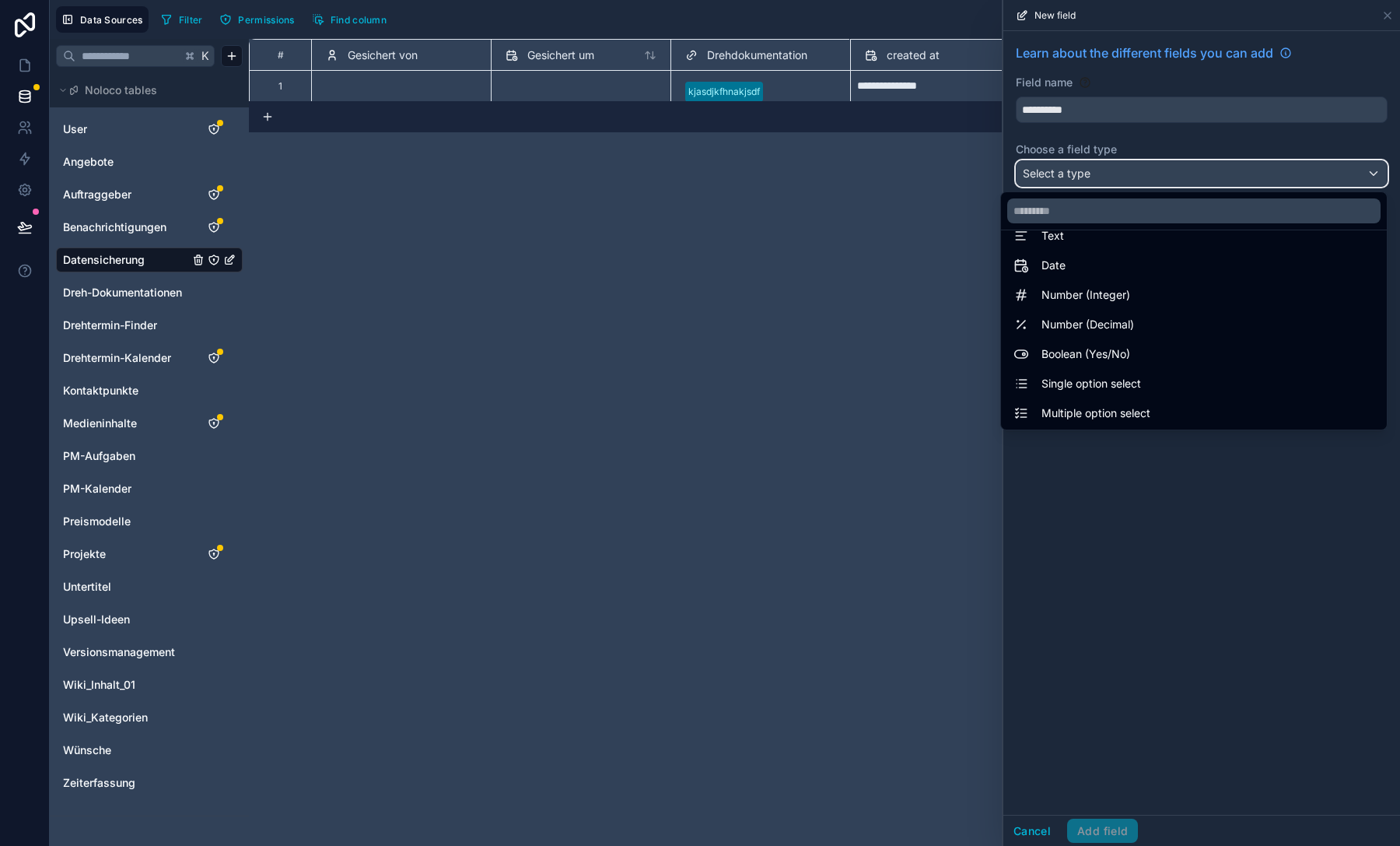
scroll to position [35, 0]
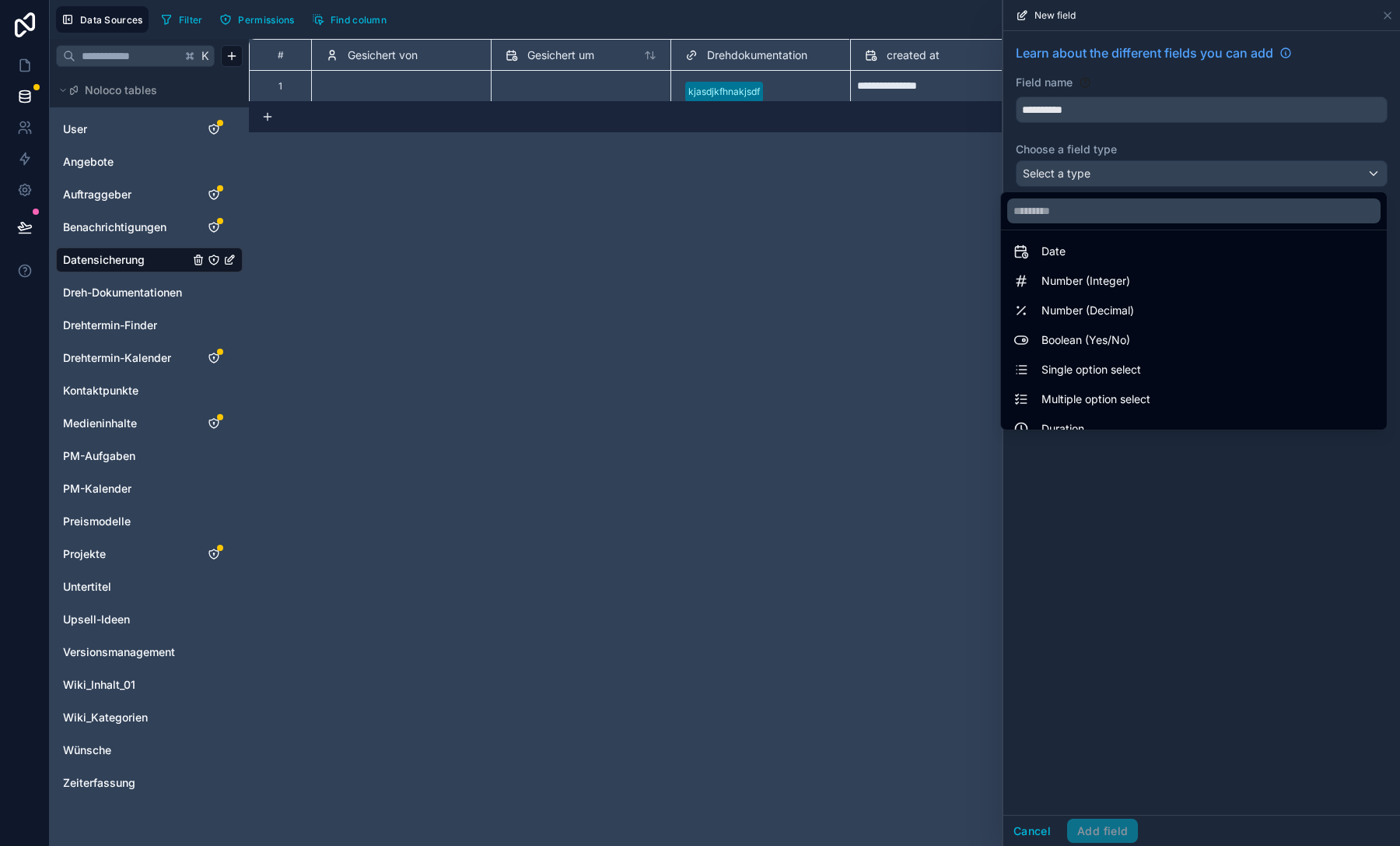
click at [1125, 357] on div "Single option select" at bounding box center [1194, 370] width 379 height 28
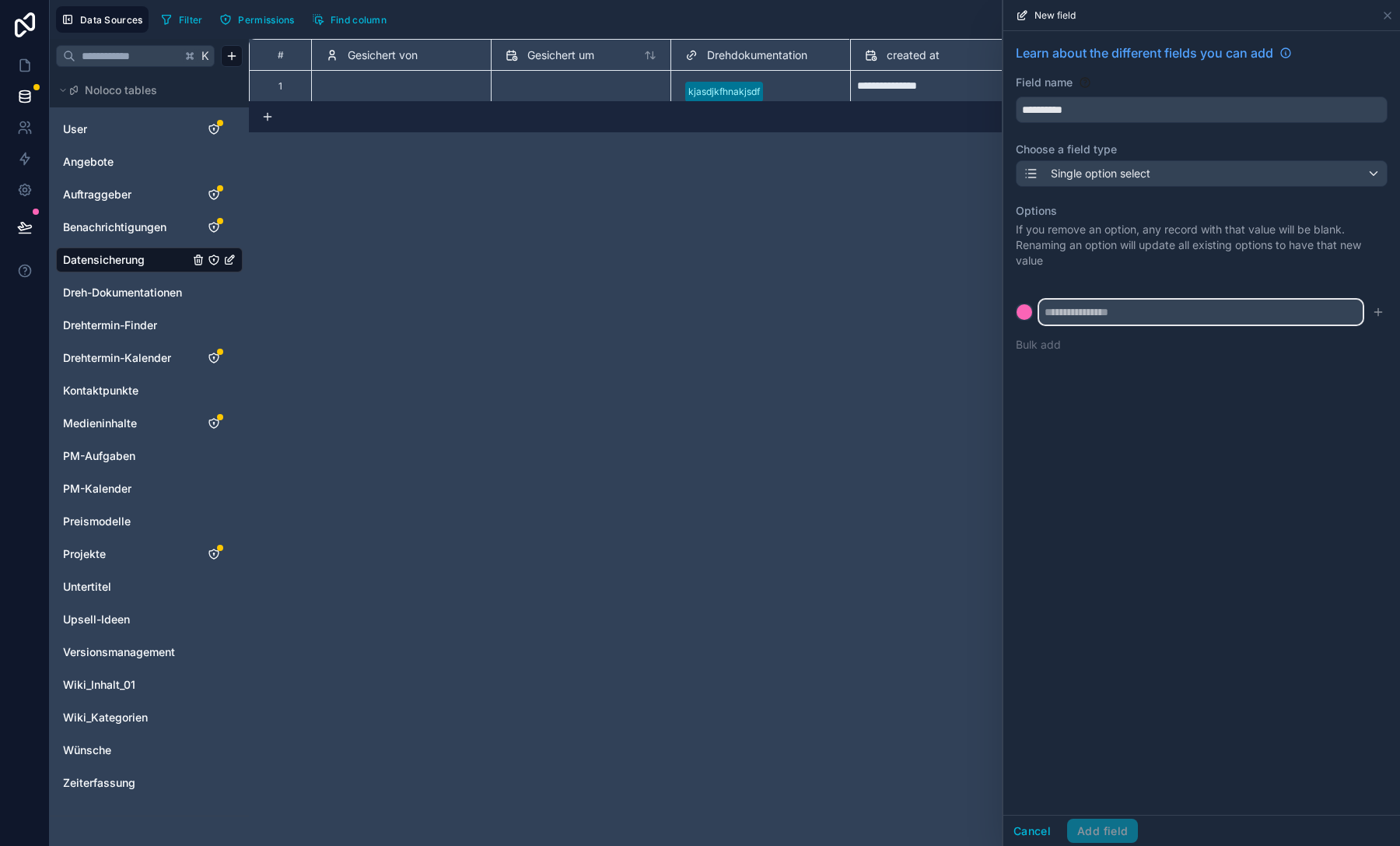
click at [1130, 306] on input "text" at bounding box center [1200, 312] width 323 height 25
type input "**********"
click at [1371, 313] on button "submit" at bounding box center [1378, 312] width 19 height 19
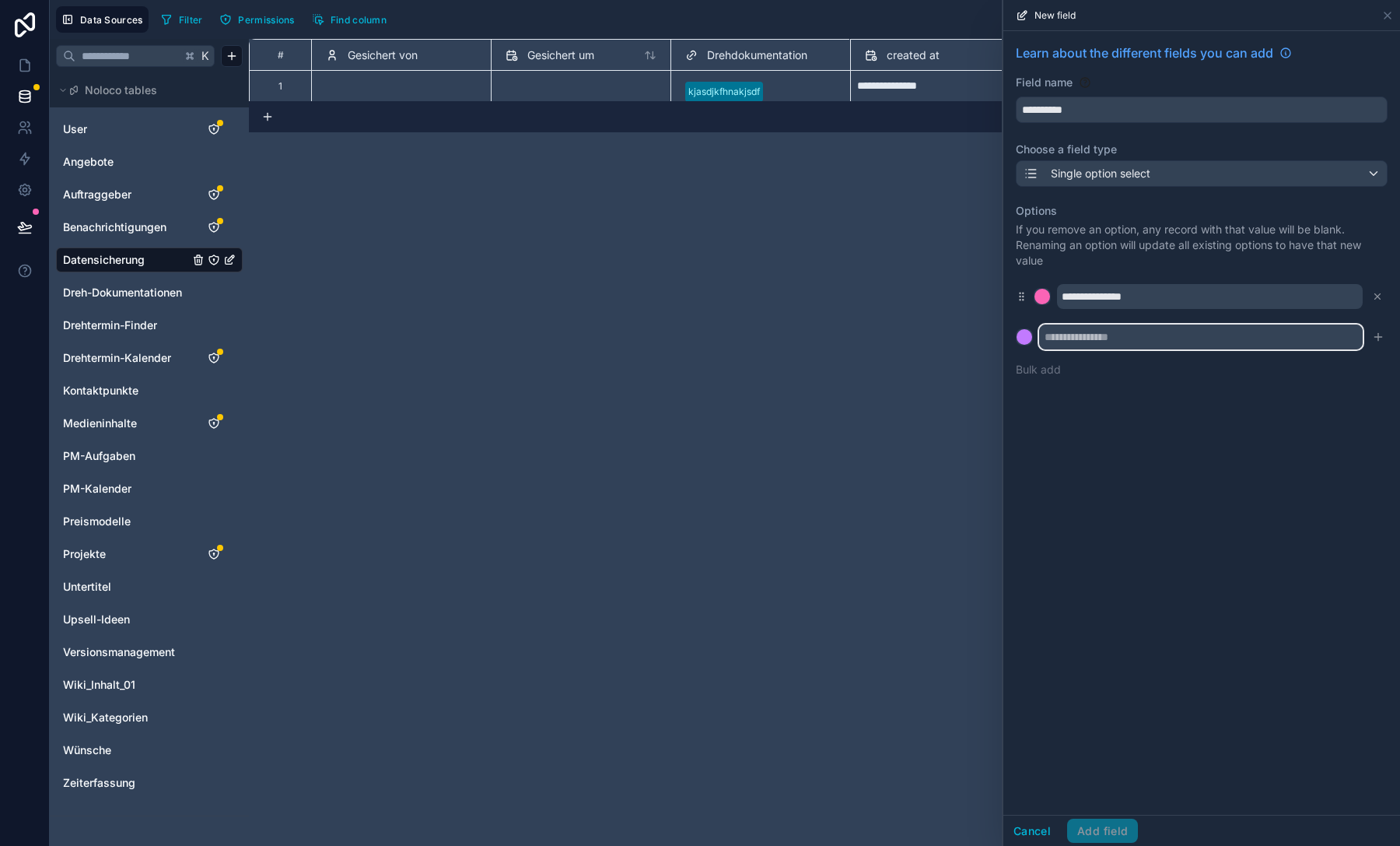
click at [1246, 335] on input "text" at bounding box center [1200, 337] width 323 height 25
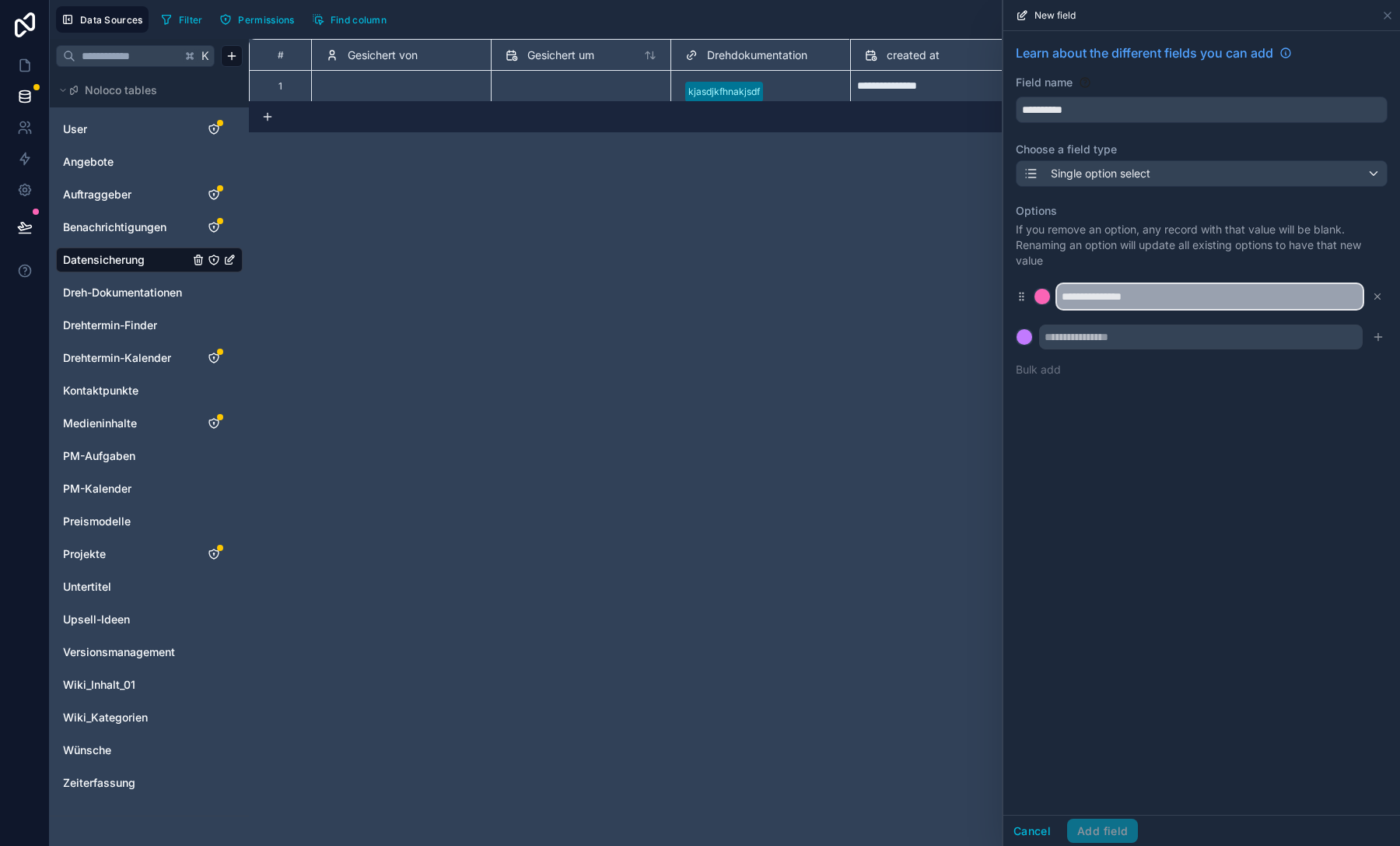
click at [1314, 297] on input "**********" at bounding box center [1210, 296] width 305 height 25
click at [1040, 370] on button "Bulk add" at bounding box center [1038, 370] width 45 height 15
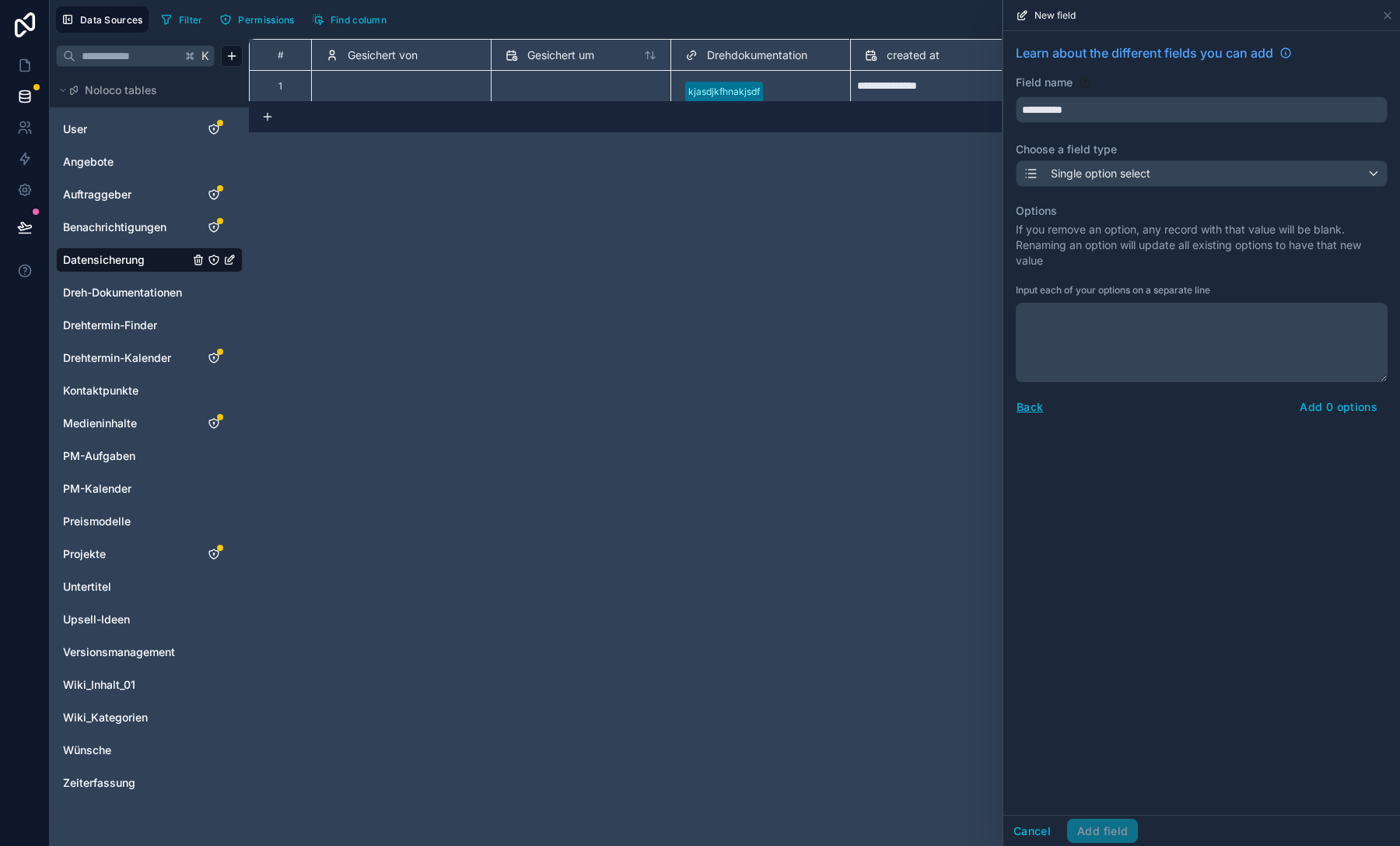
click at [1078, 337] on textarea at bounding box center [1201, 342] width 371 height 79
click at [1088, 331] on textarea "**********" at bounding box center [1201, 342] width 371 height 79
click at [1148, 331] on textarea "**********" at bounding box center [1201, 342] width 371 height 79
type textarea "**********"
click at [1218, 352] on textarea "**********" at bounding box center [1201, 342] width 371 height 79
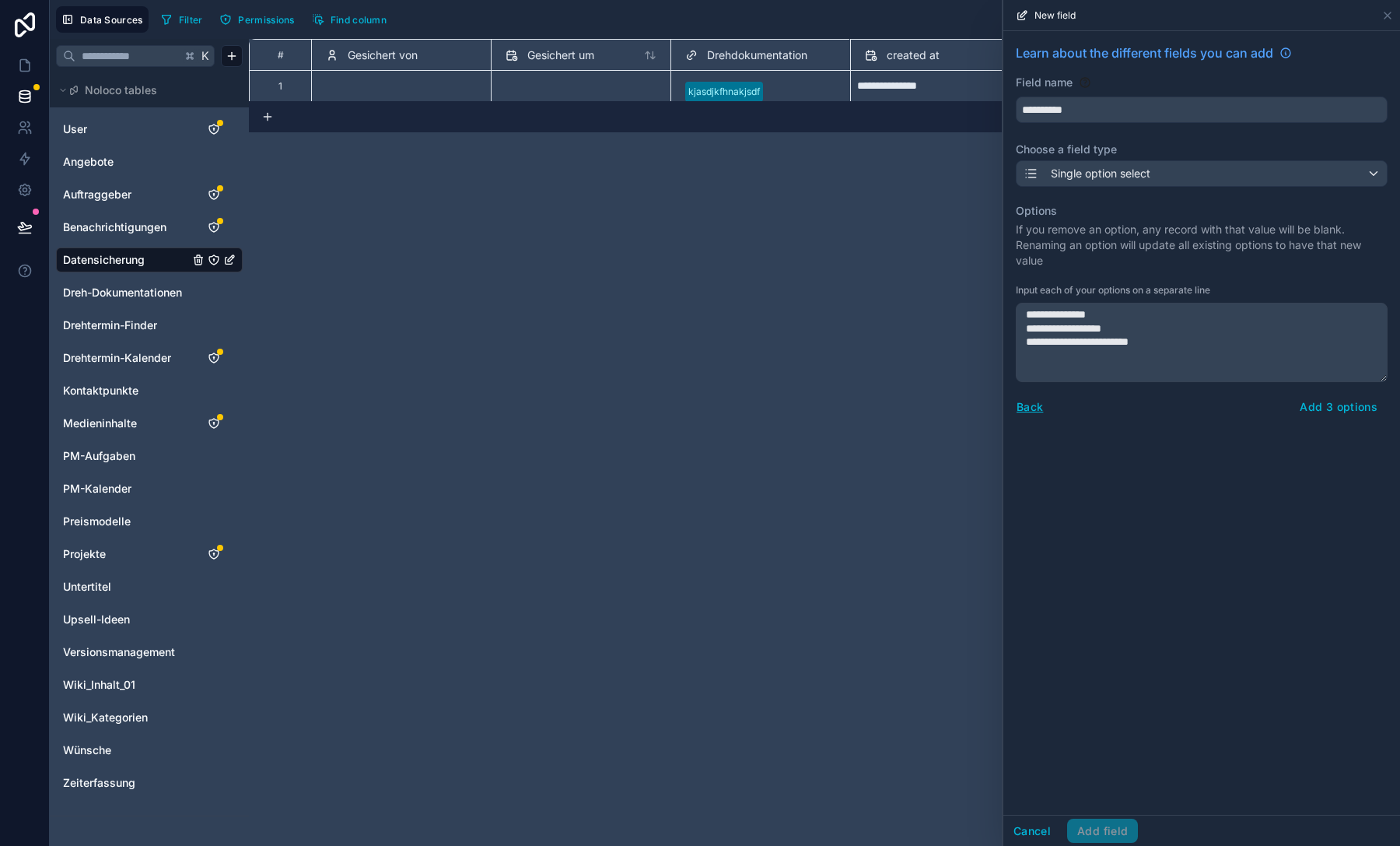
click at [1307, 401] on button "Add 3 options" at bounding box center [1338, 406] width 98 height 25
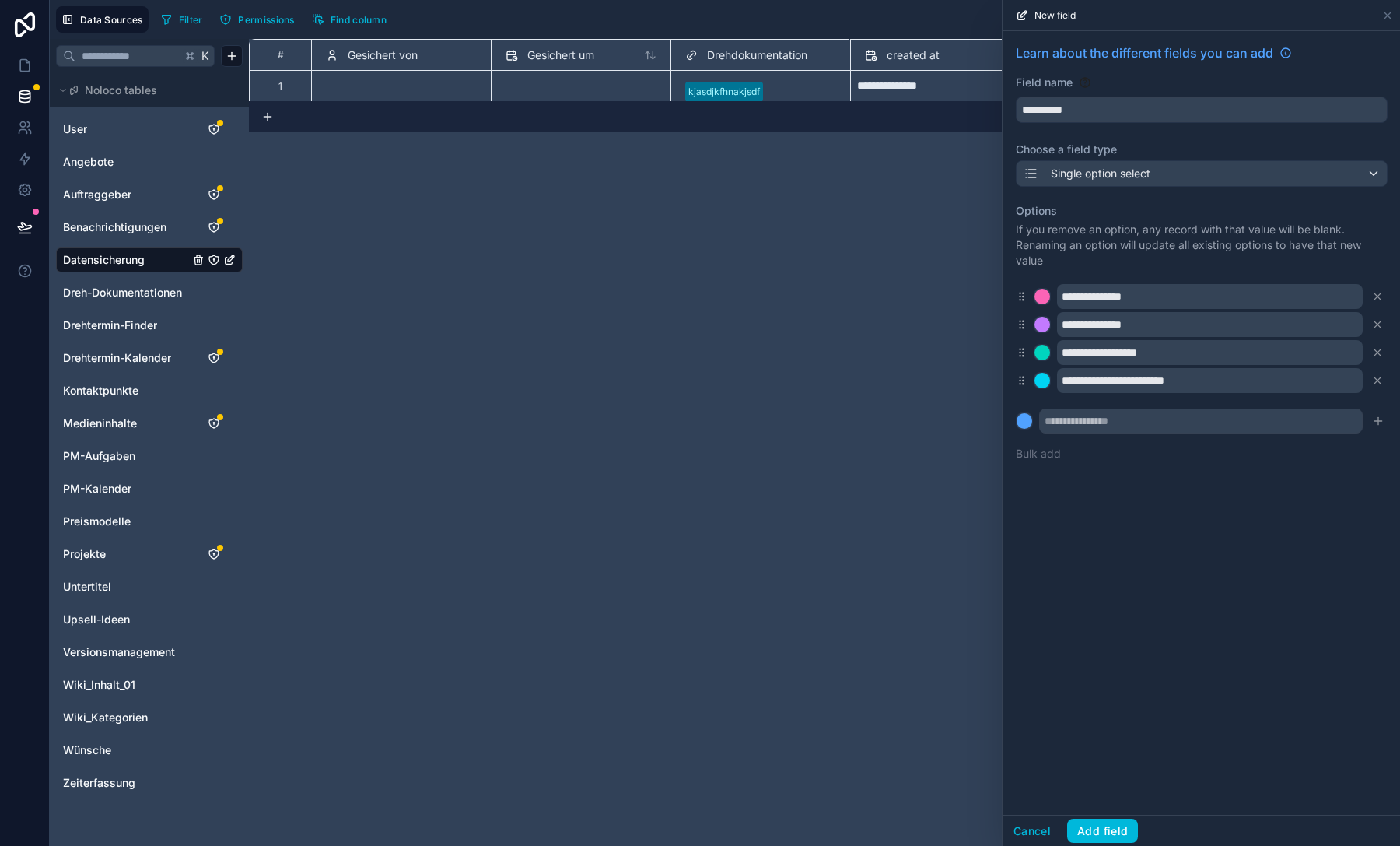
click at [1376, 294] on icon at bounding box center [1377, 296] width 11 height 11
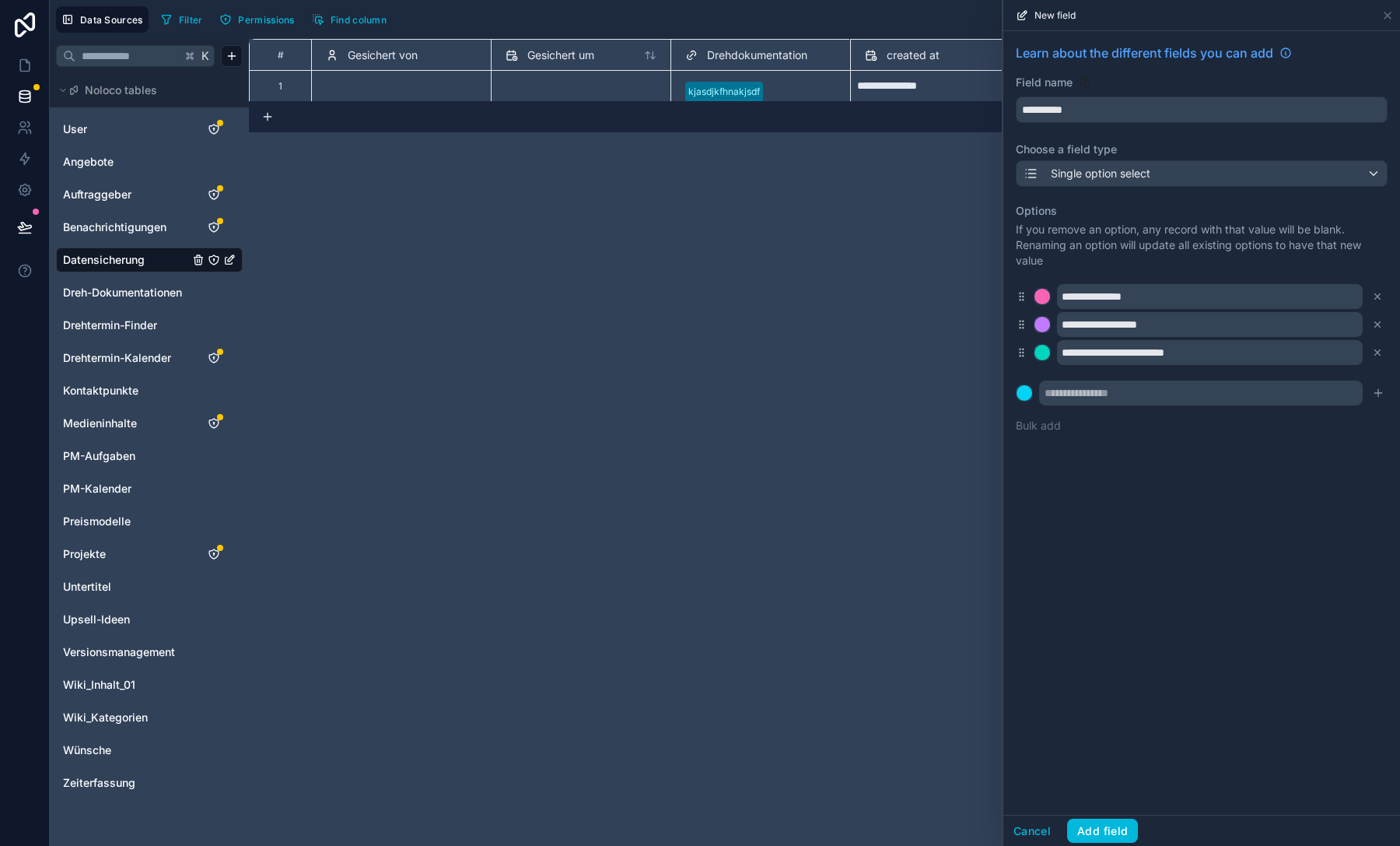
click at [1107, 829] on button "Add field" at bounding box center [1102, 831] width 71 height 25
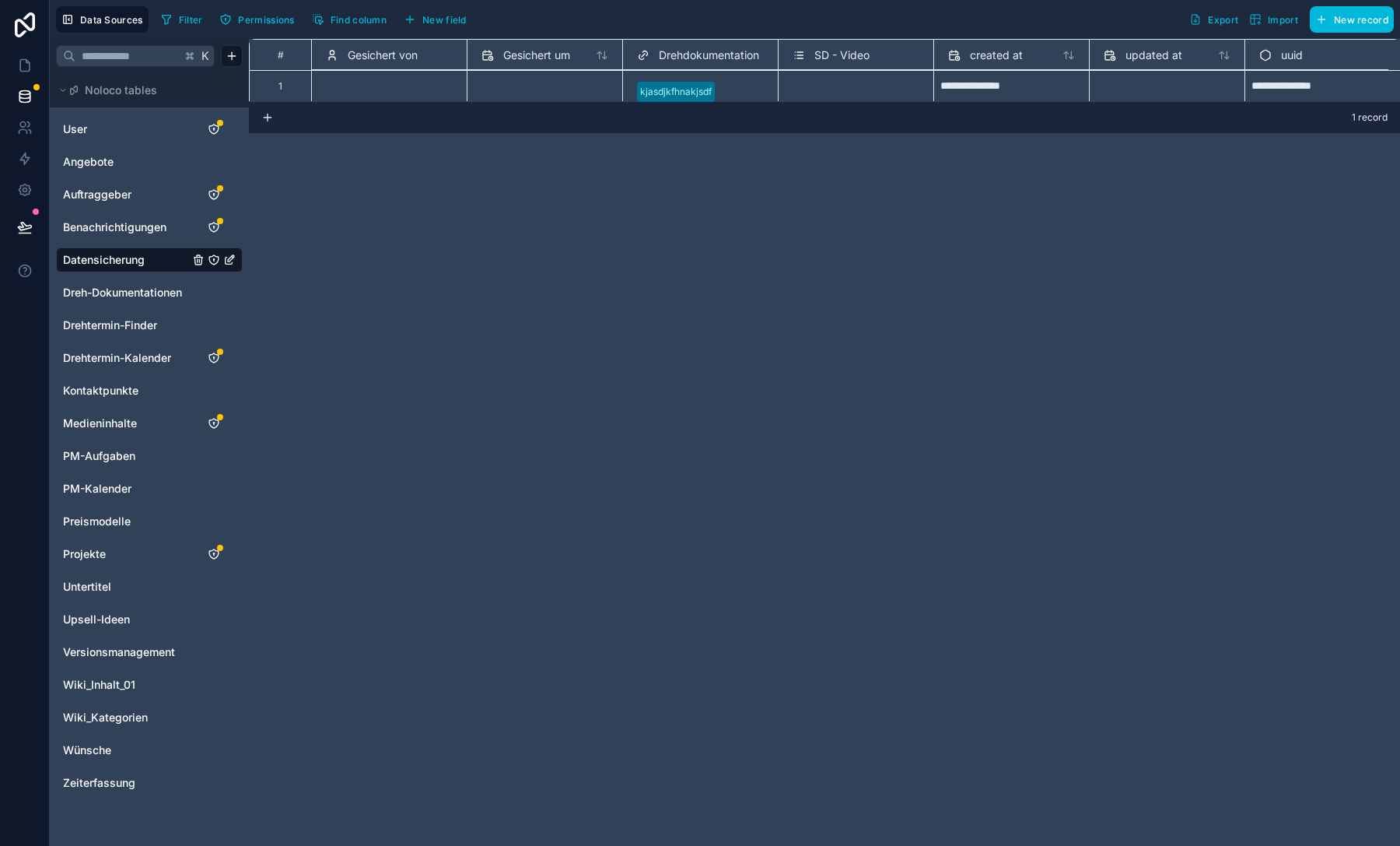
click at [446, 20] on span "New field" at bounding box center [444, 20] width 44 height 11
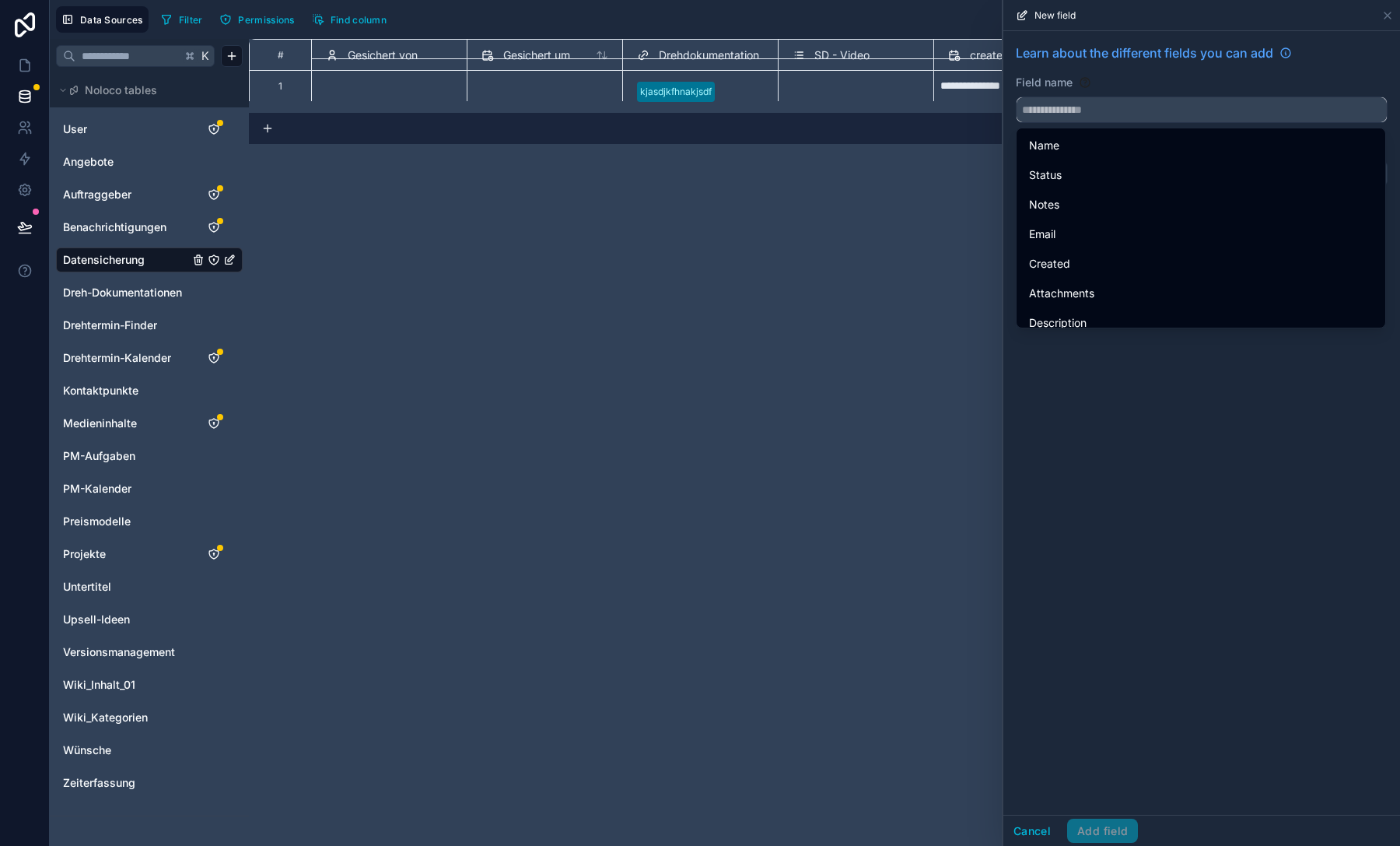
click at [1106, 114] on input "text" at bounding box center [1201, 109] width 371 height 25
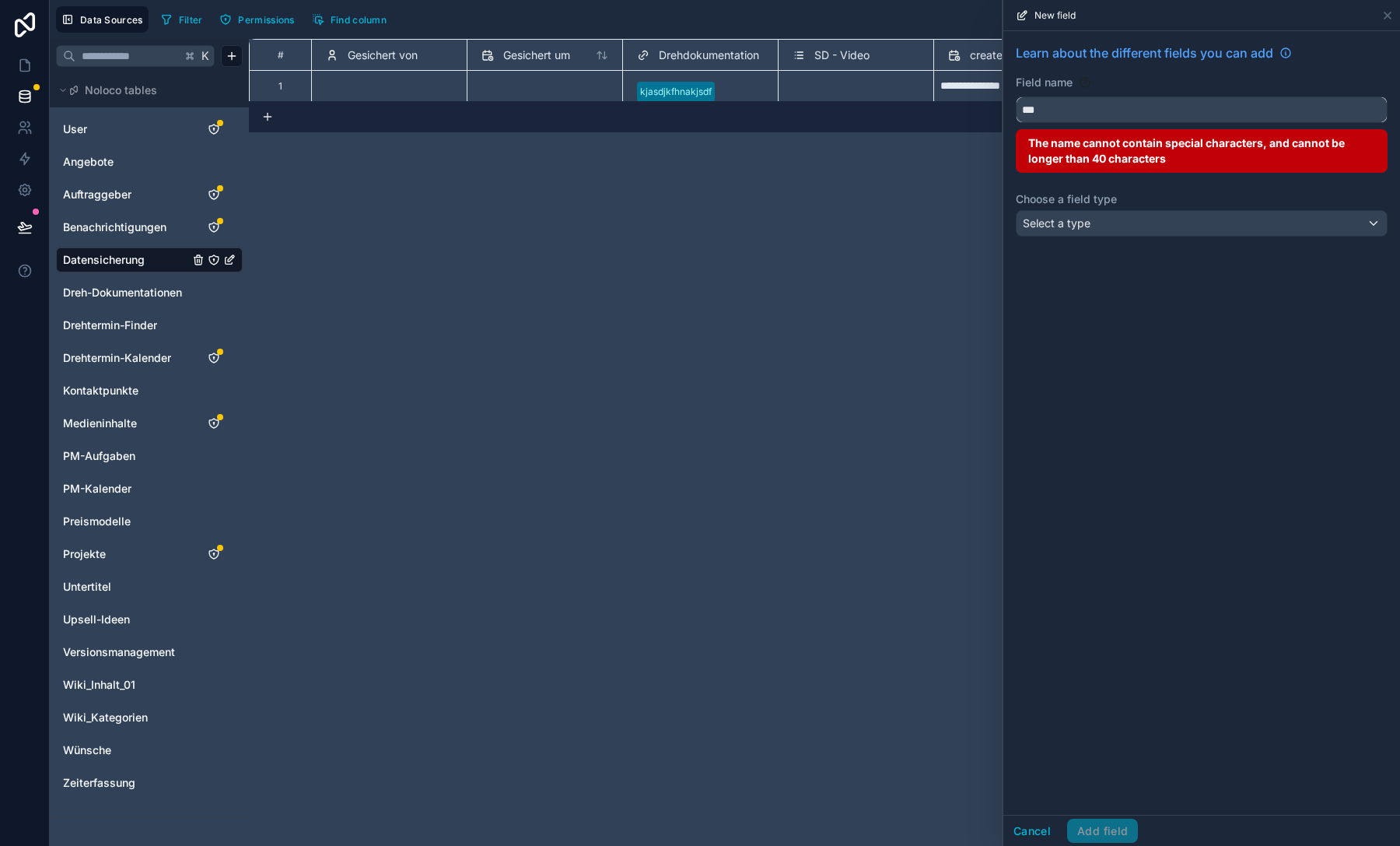
click at [1015, 96] on button "**" at bounding box center [1201, 109] width 371 height 26
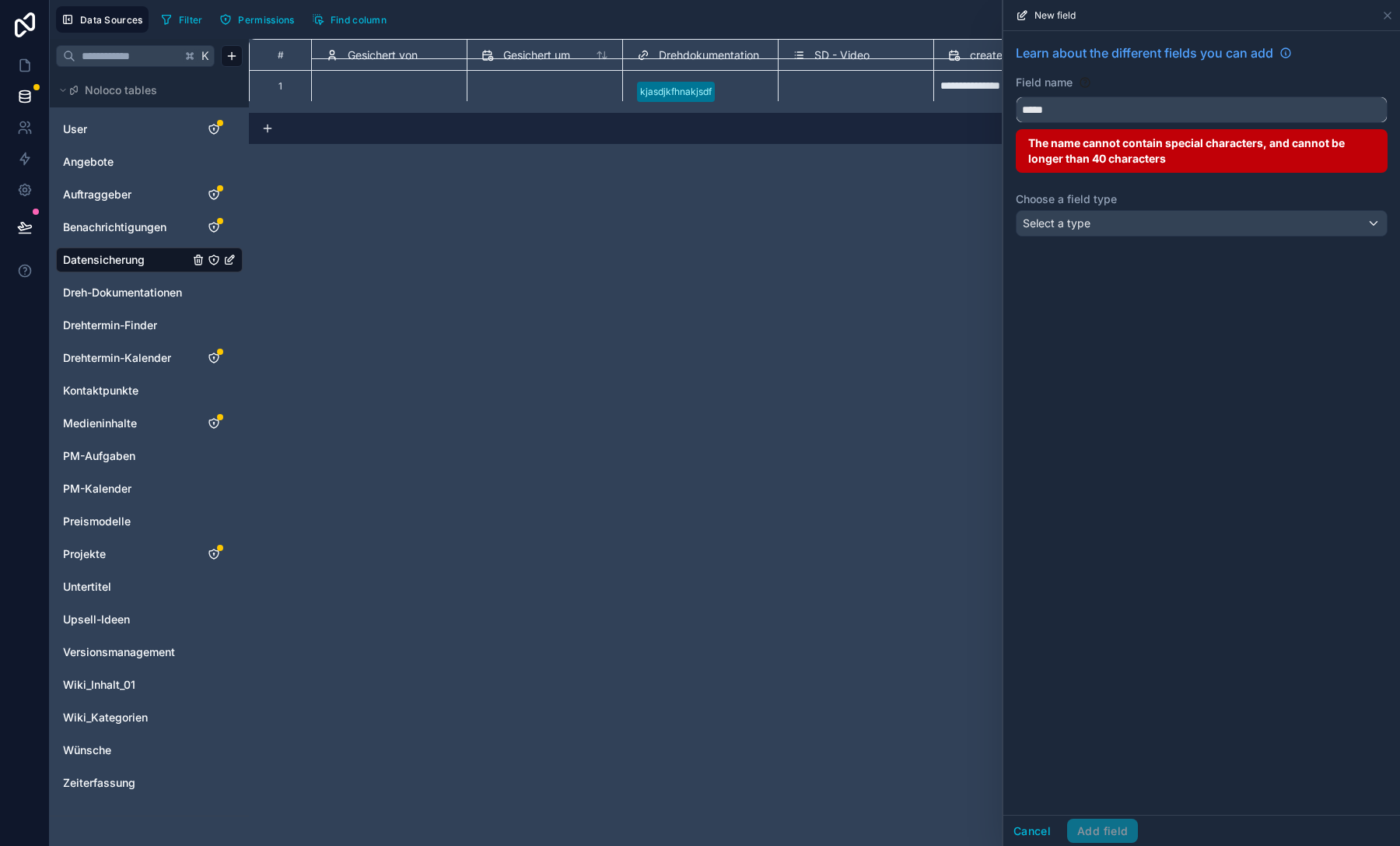
click at [1015, 96] on button "****" at bounding box center [1201, 109] width 371 height 26
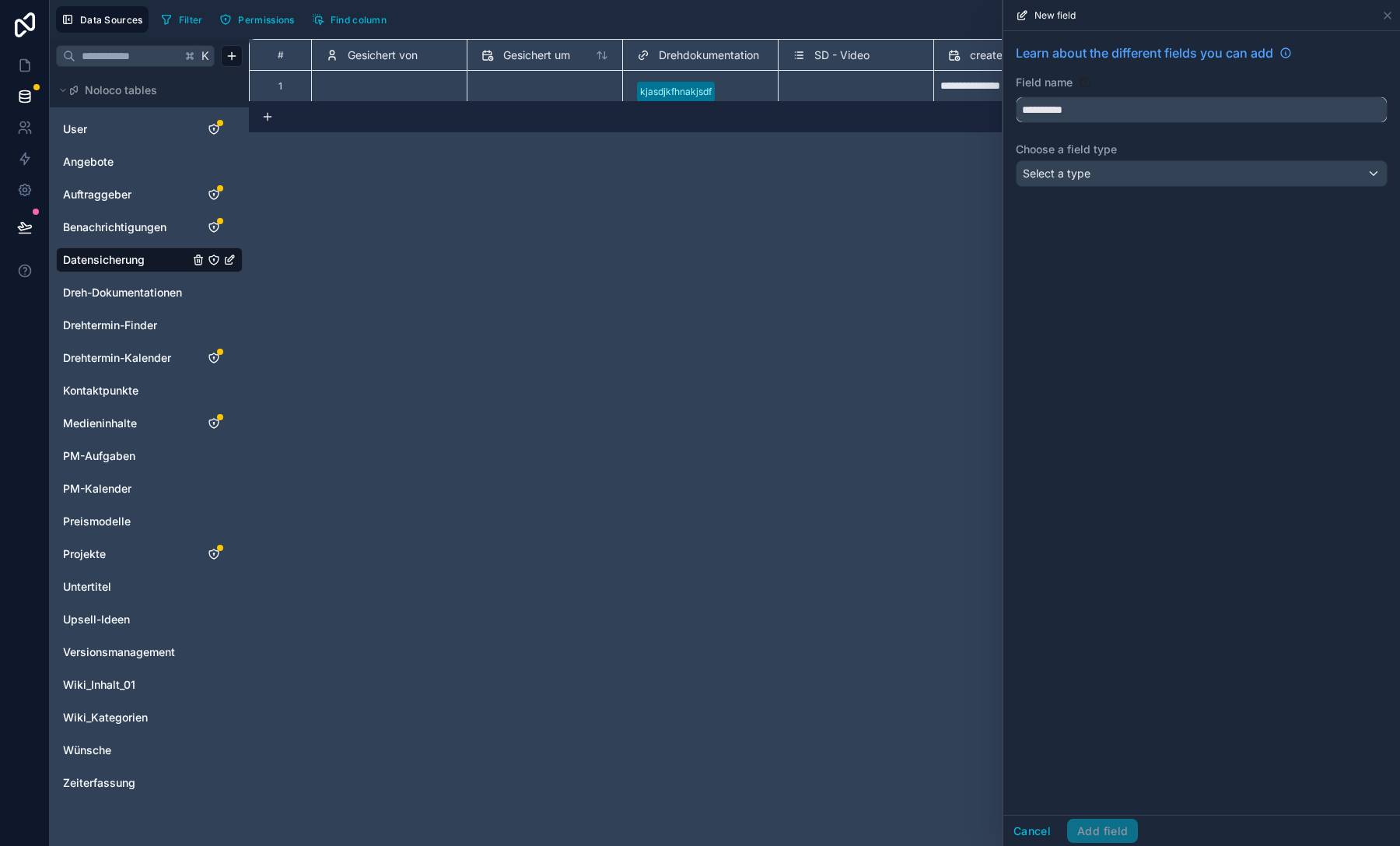
type input "**********"
click at [1096, 167] on div "Select a type" at bounding box center [1201, 174] width 371 height 25
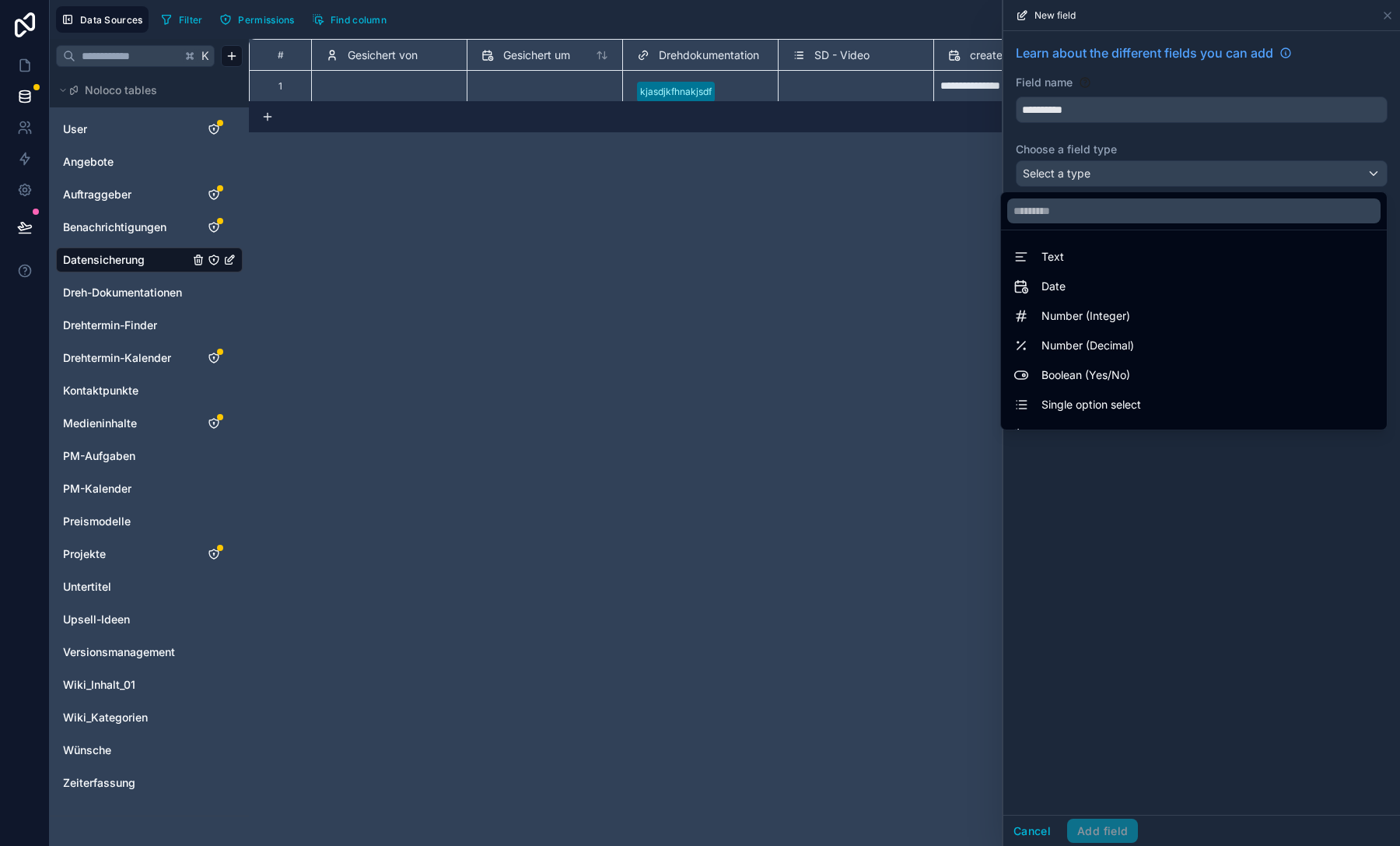
click at [1064, 398] on span "Single option select" at bounding box center [1091, 405] width 100 height 19
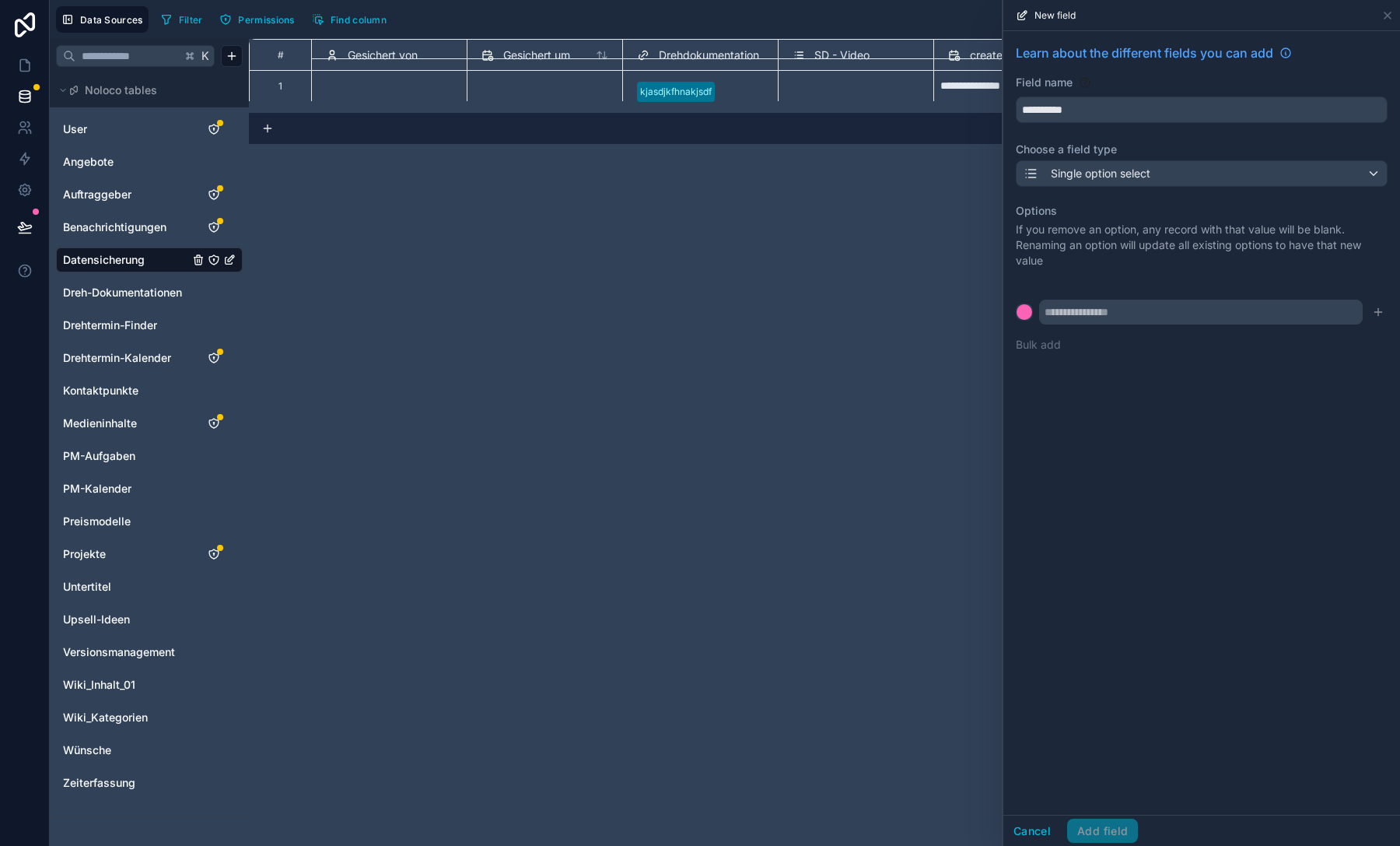
click at [1045, 346] on button "Bulk add" at bounding box center [1038, 344] width 45 height 15
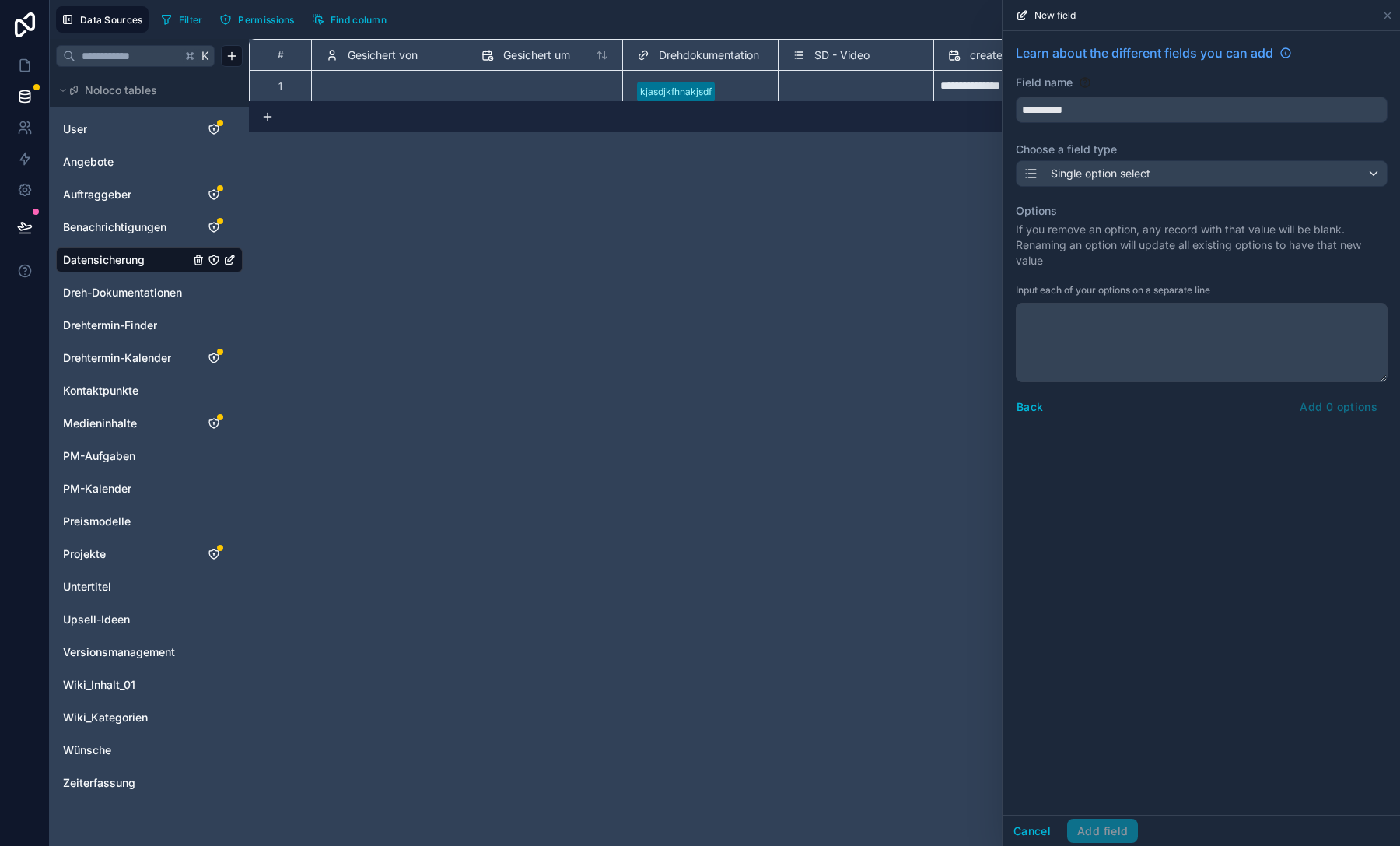
click at [1082, 348] on textarea at bounding box center [1201, 342] width 371 height 79
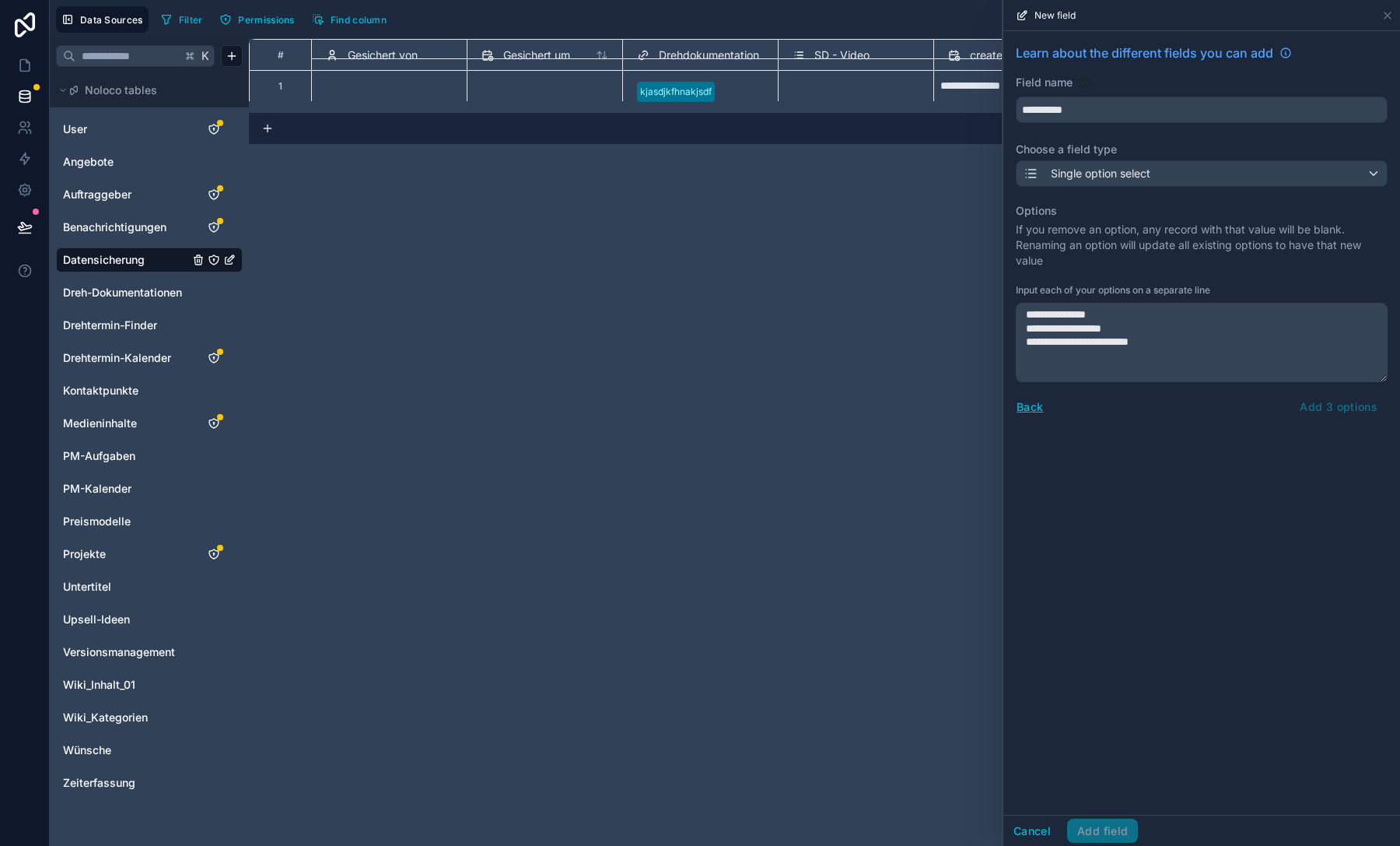
type textarea "**********"
click at [1313, 406] on div "Back Add 3 options" at bounding box center [1201, 406] width 371 height 25
click at [1014, 412] on div "**********" at bounding box center [1201, 236] width 397 height 409
click at [1029, 408] on button "Back" at bounding box center [1029, 406] width 28 height 18
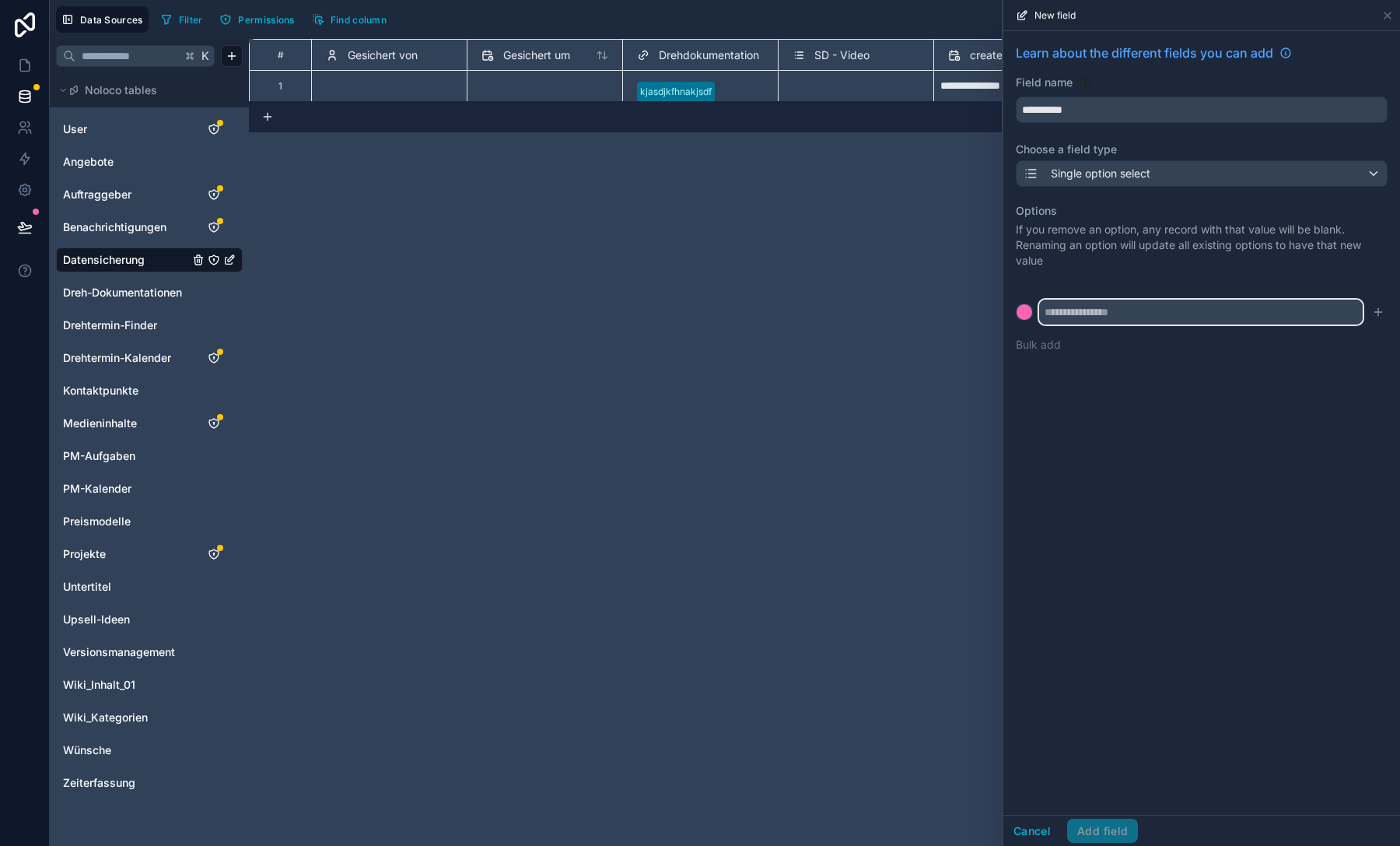
click at [1082, 313] on input "text" at bounding box center [1200, 312] width 323 height 25
paste input "**********"
type input "**********"
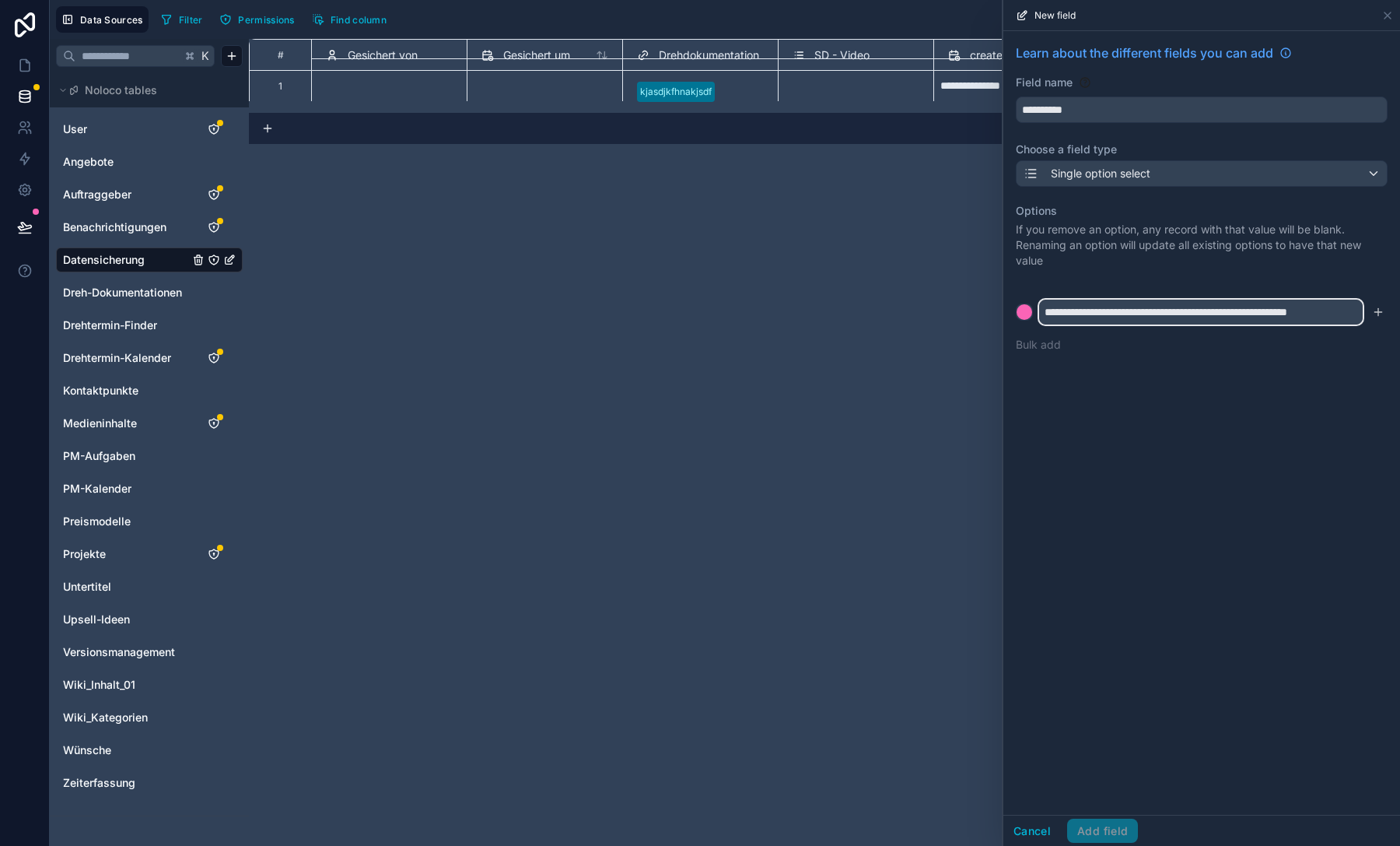
click at [1092, 318] on input "**********" at bounding box center [1200, 312] width 323 height 25
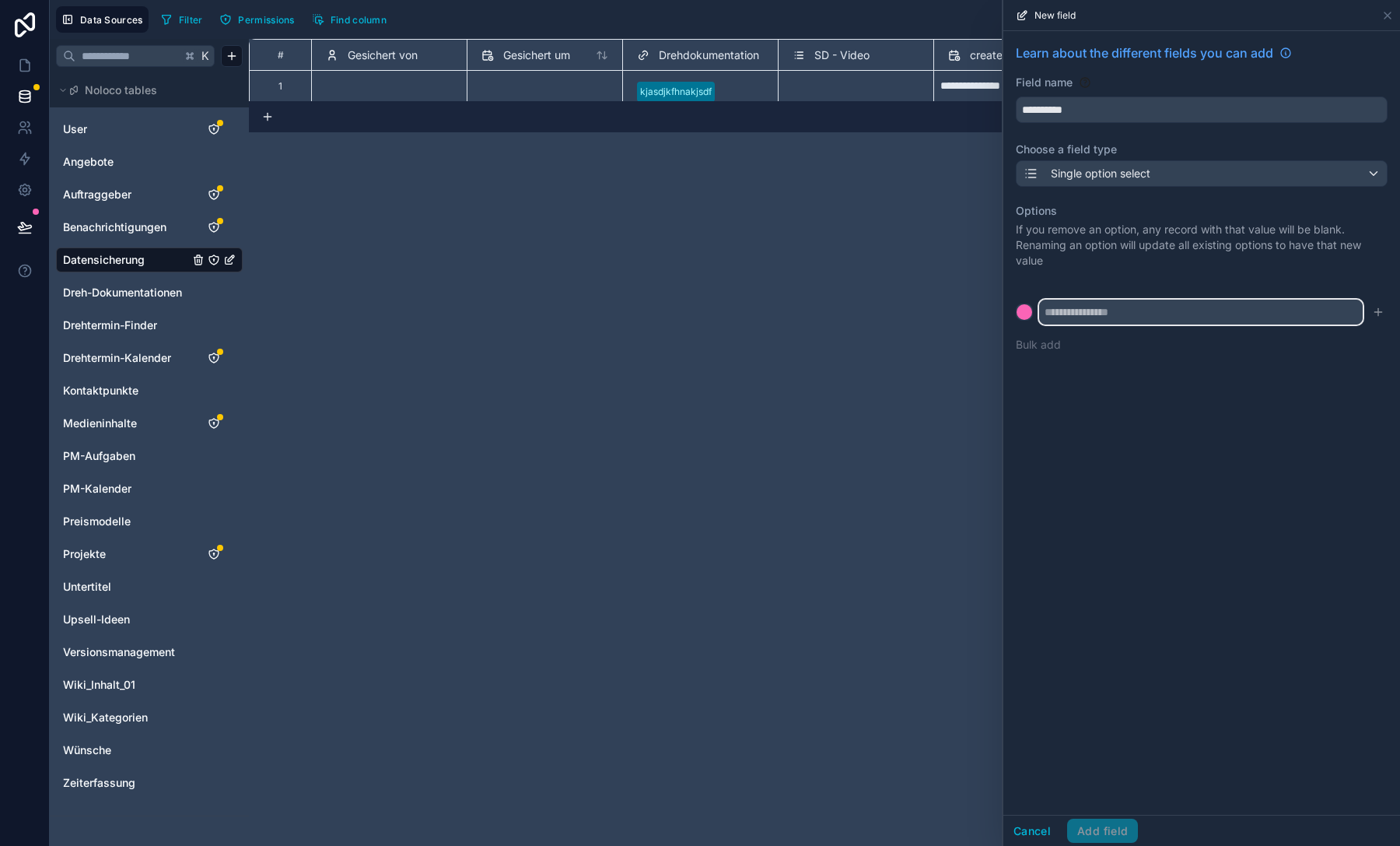
scroll to position [0, 0]
type input "*****"
click at [1384, 315] on button "submit" at bounding box center [1378, 312] width 19 height 19
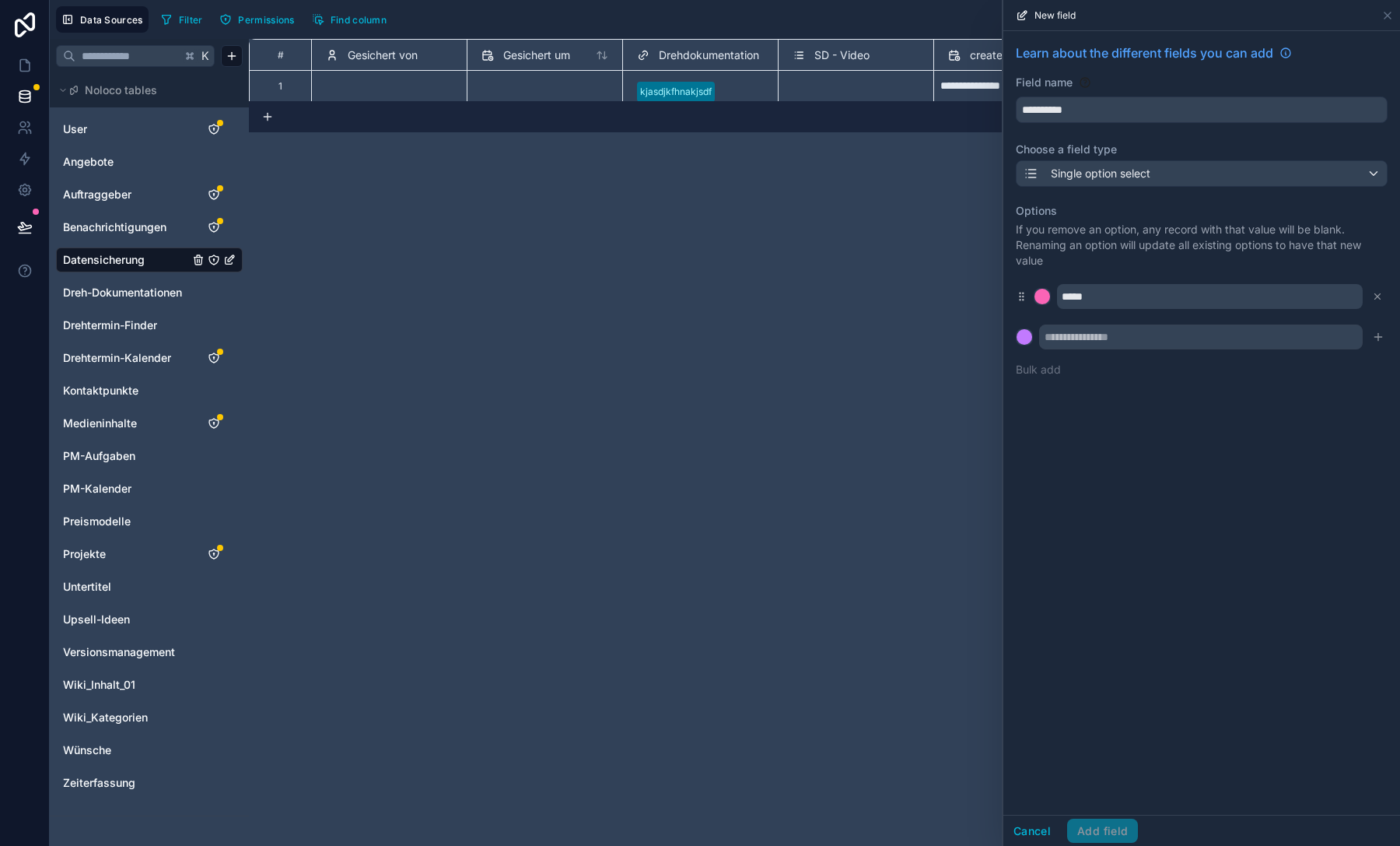
click at [1037, 371] on button "Bulk add" at bounding box center [1038, 370] width 45 height 15
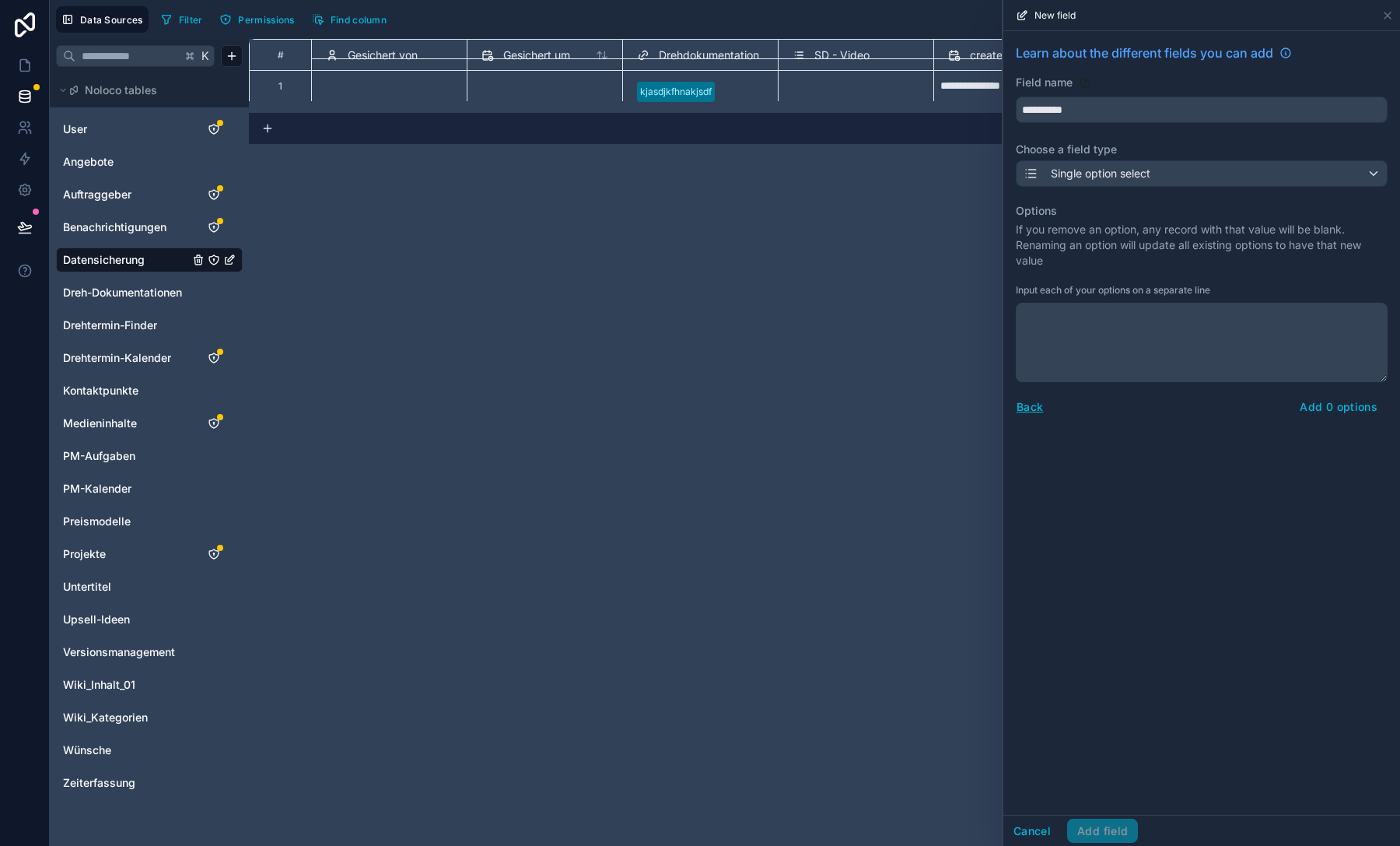
click at [1103, 367] on textarea at bounding box center [1201, 342] width 371 height 79
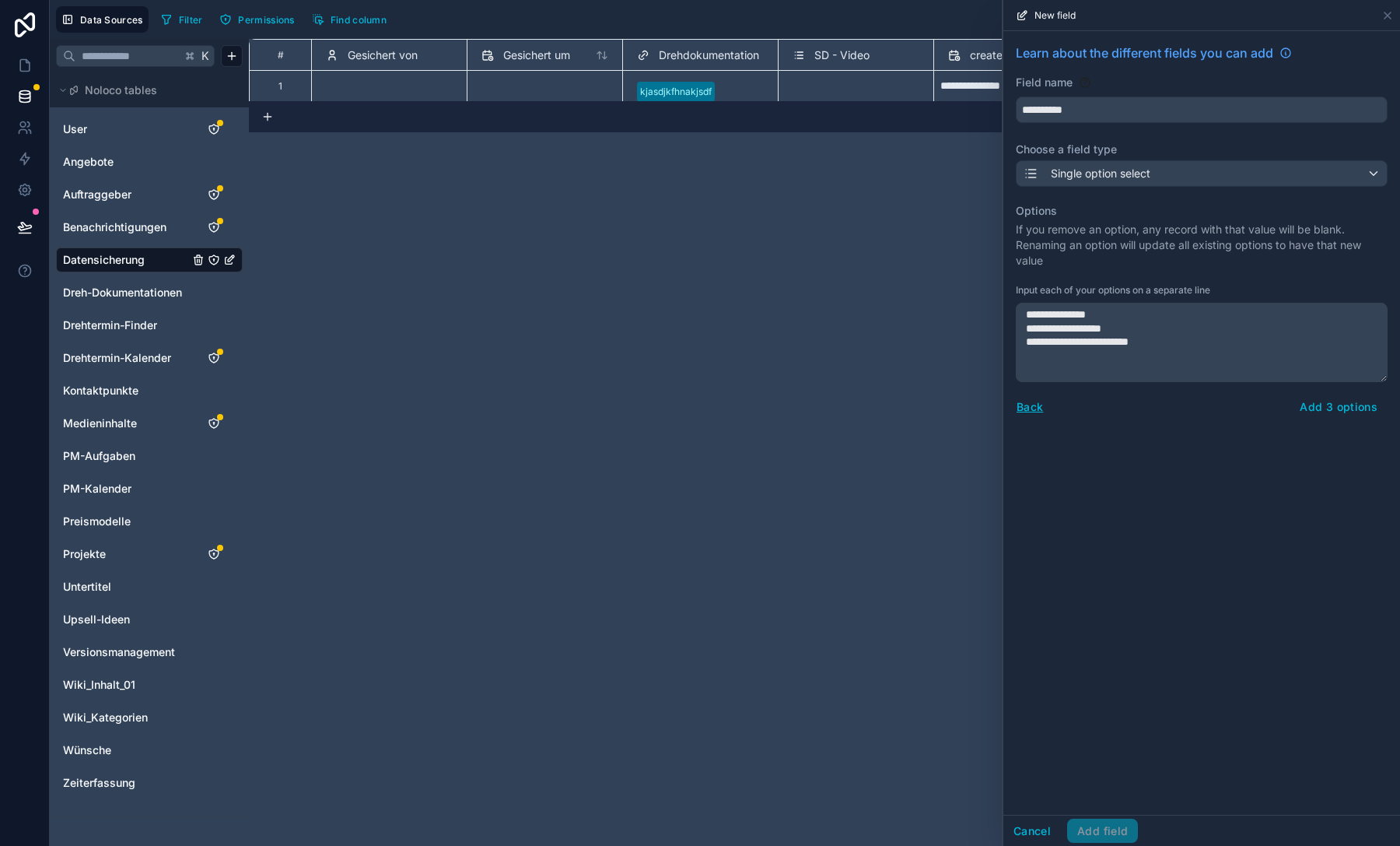
type textarea "**********"
click at [1302, 406] on button "Add 3 options" at bounding box center [1338, 406] width 98 height 25
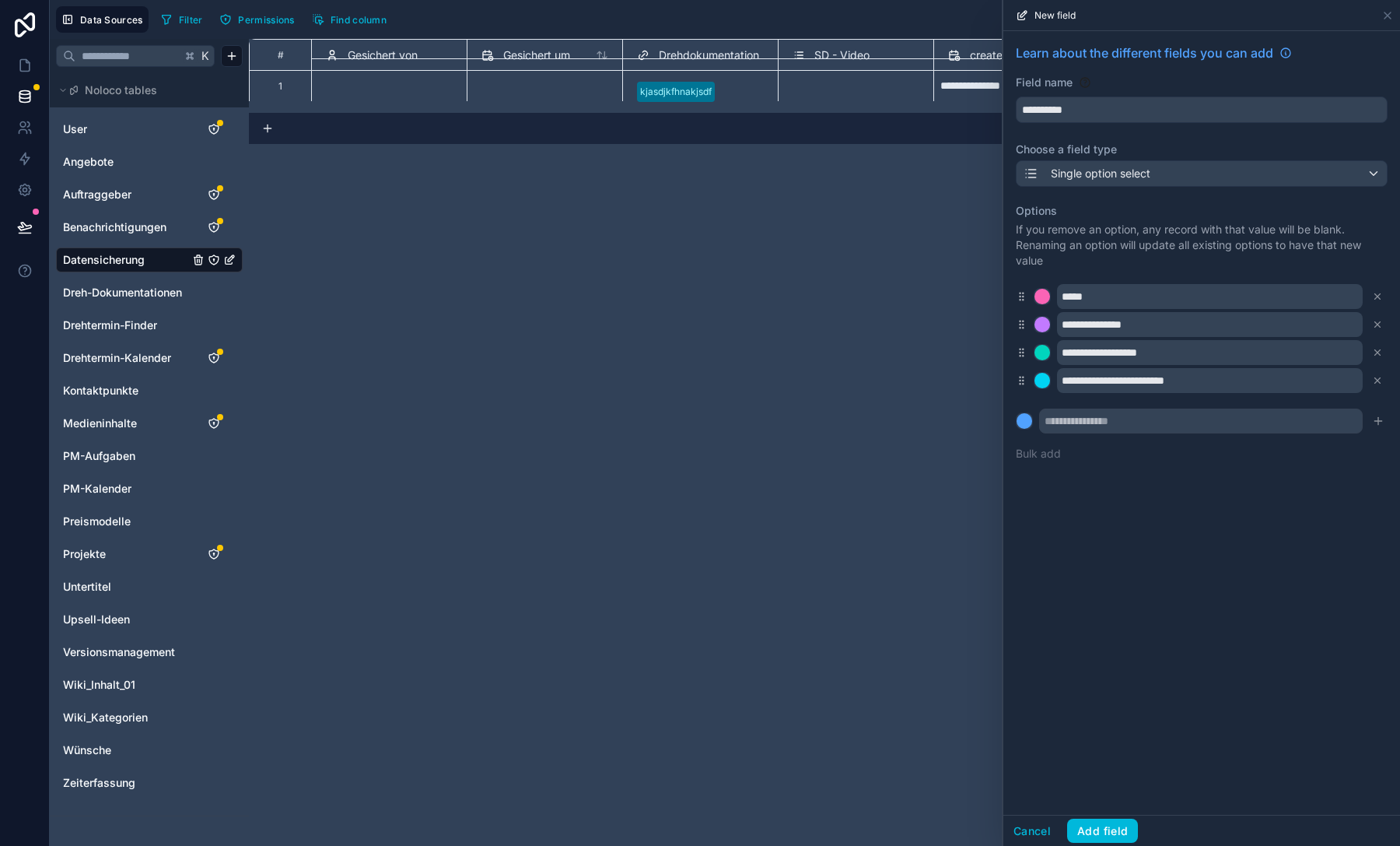
click at [1379, 295] on icon at bounding box center [1377, 296] width 11 height 11
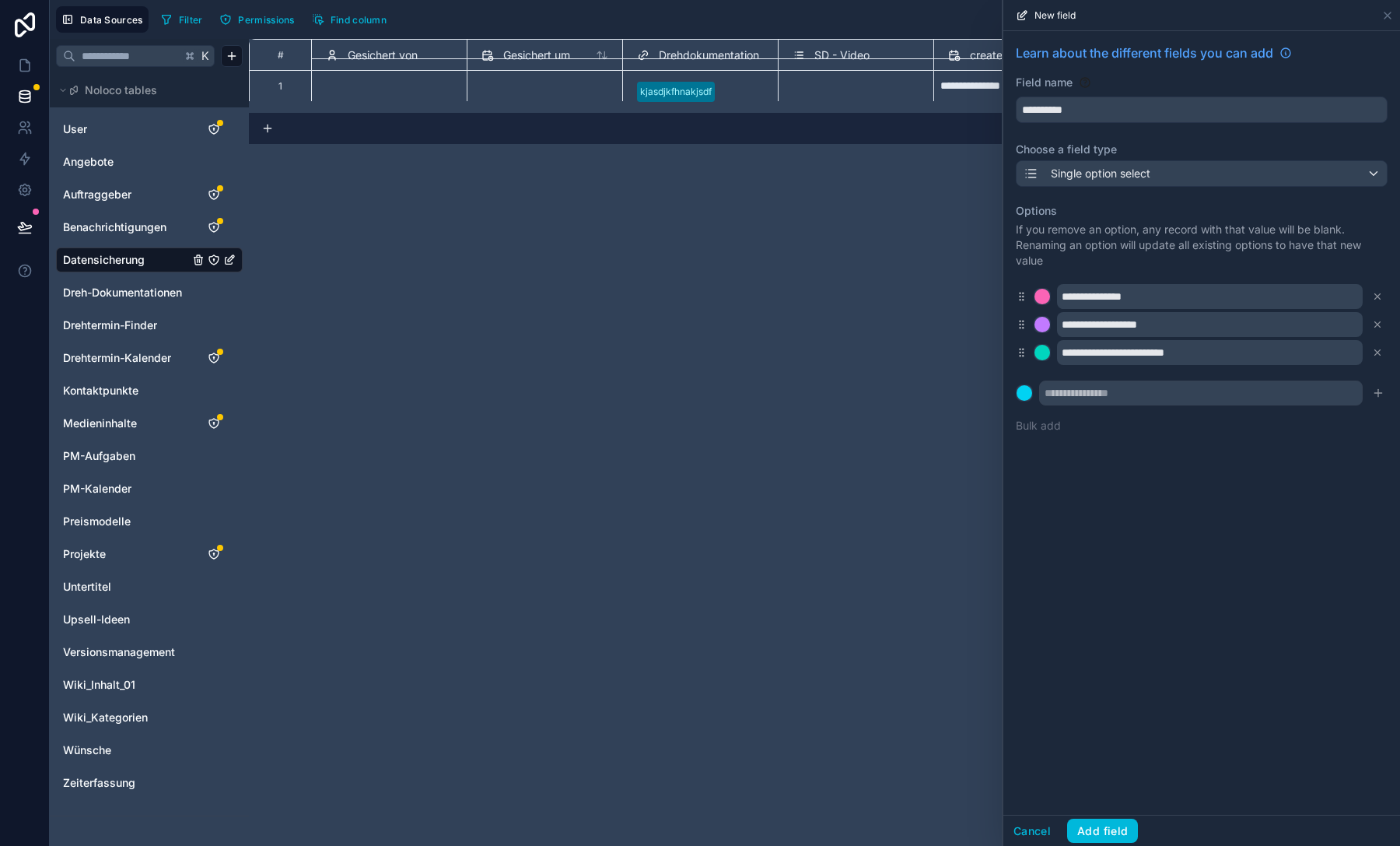
click at [1113, 827] on button "Add field" at bounding box center [1102, 831] width 71 height 25
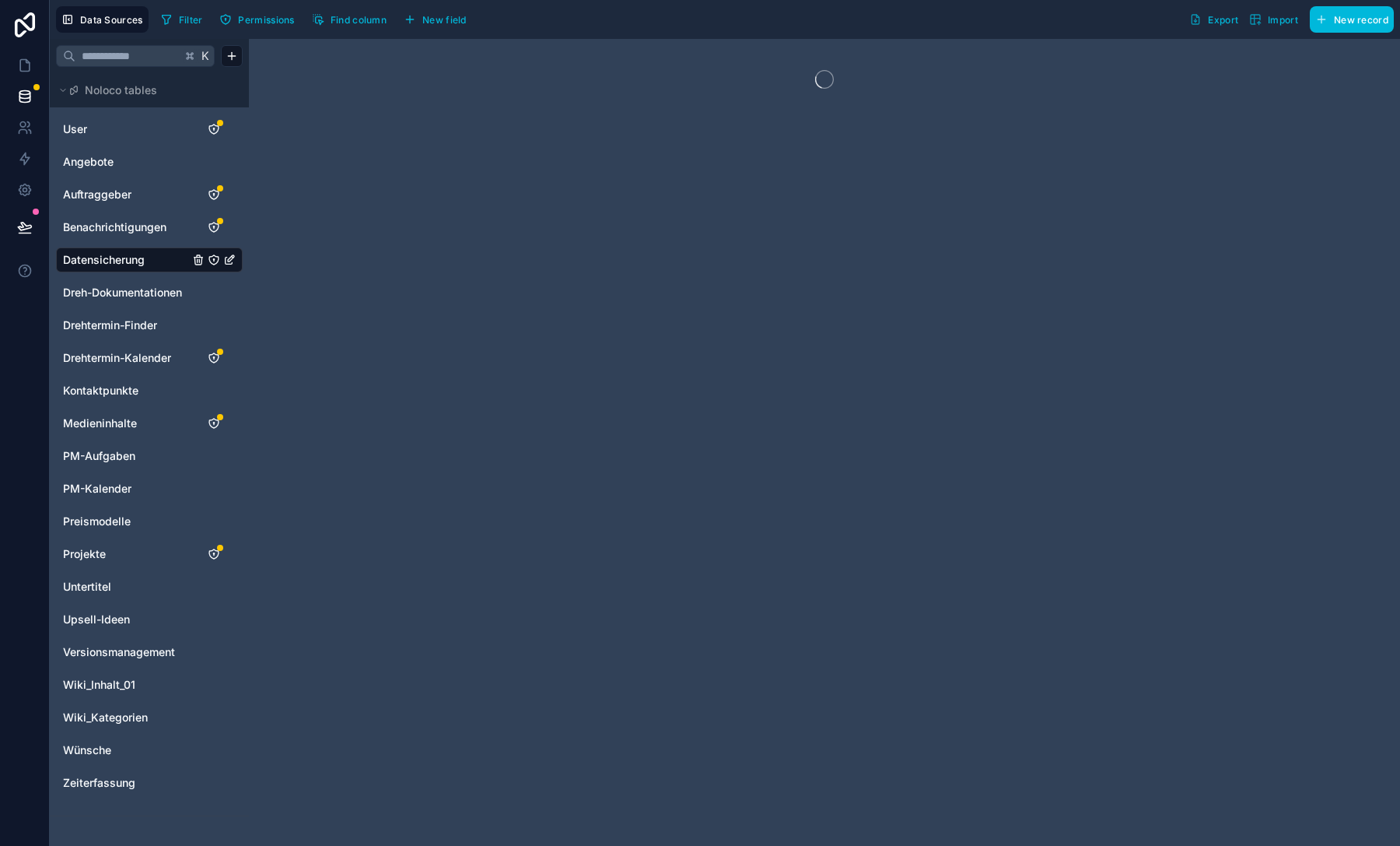
click at [434, 23] on span "New field" at bounding box center [444, 20] width 44 height 11
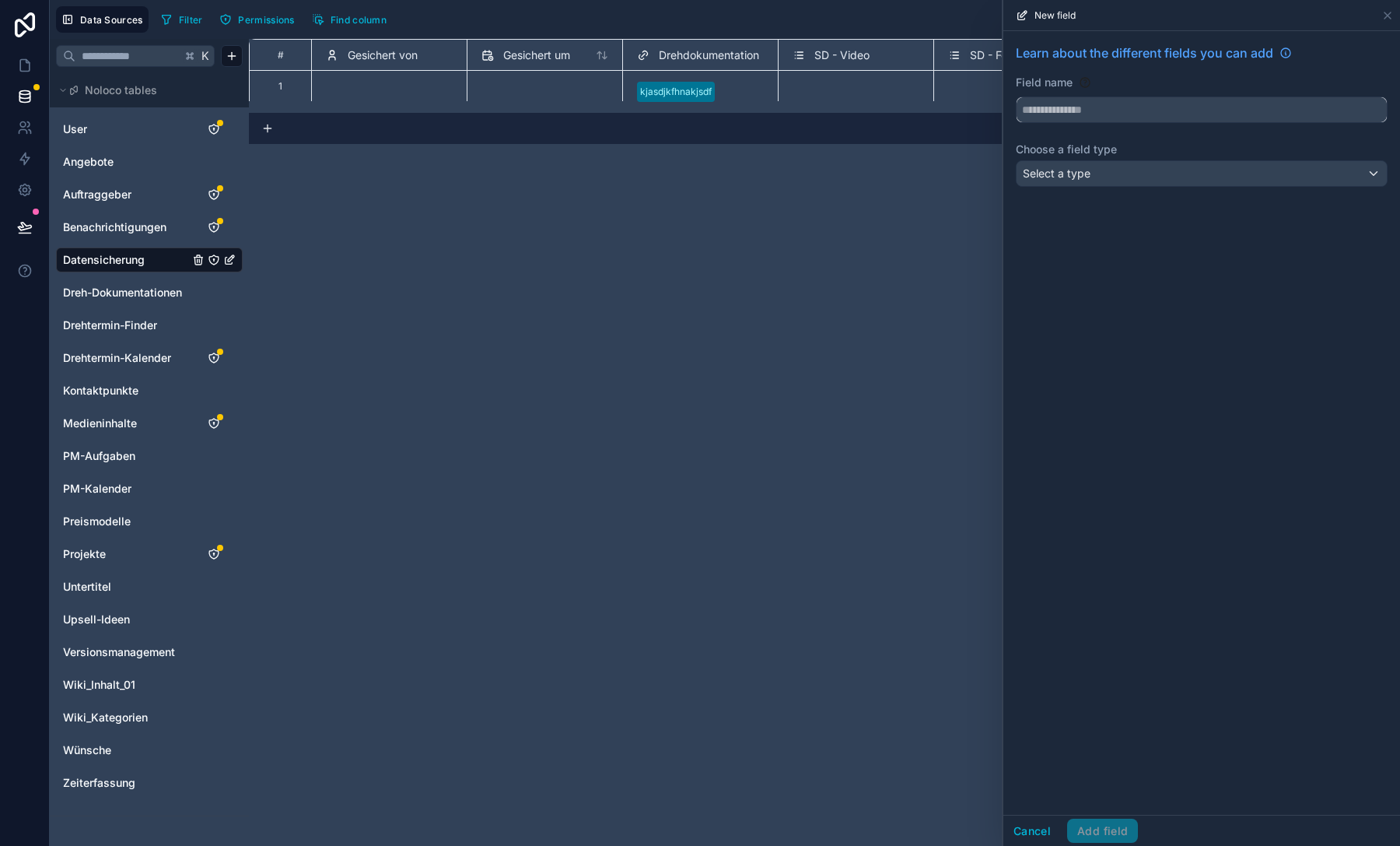
click at [1115, 108] on input "text" at bounding box center [1201, 109] width 371 height 25
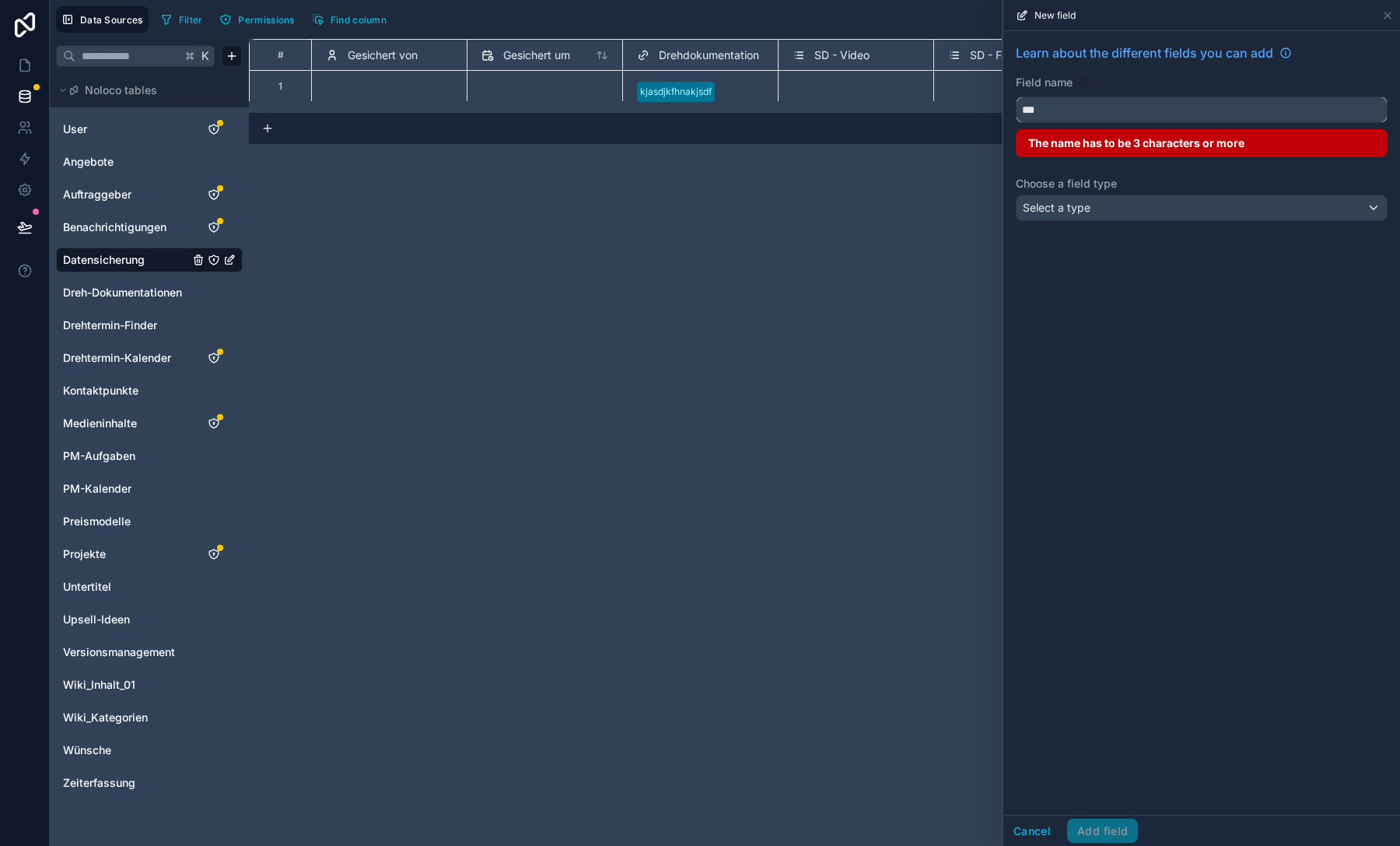
click at [1015, 96] on button "**" at bounding box center [1201, 109] width 371 height 26
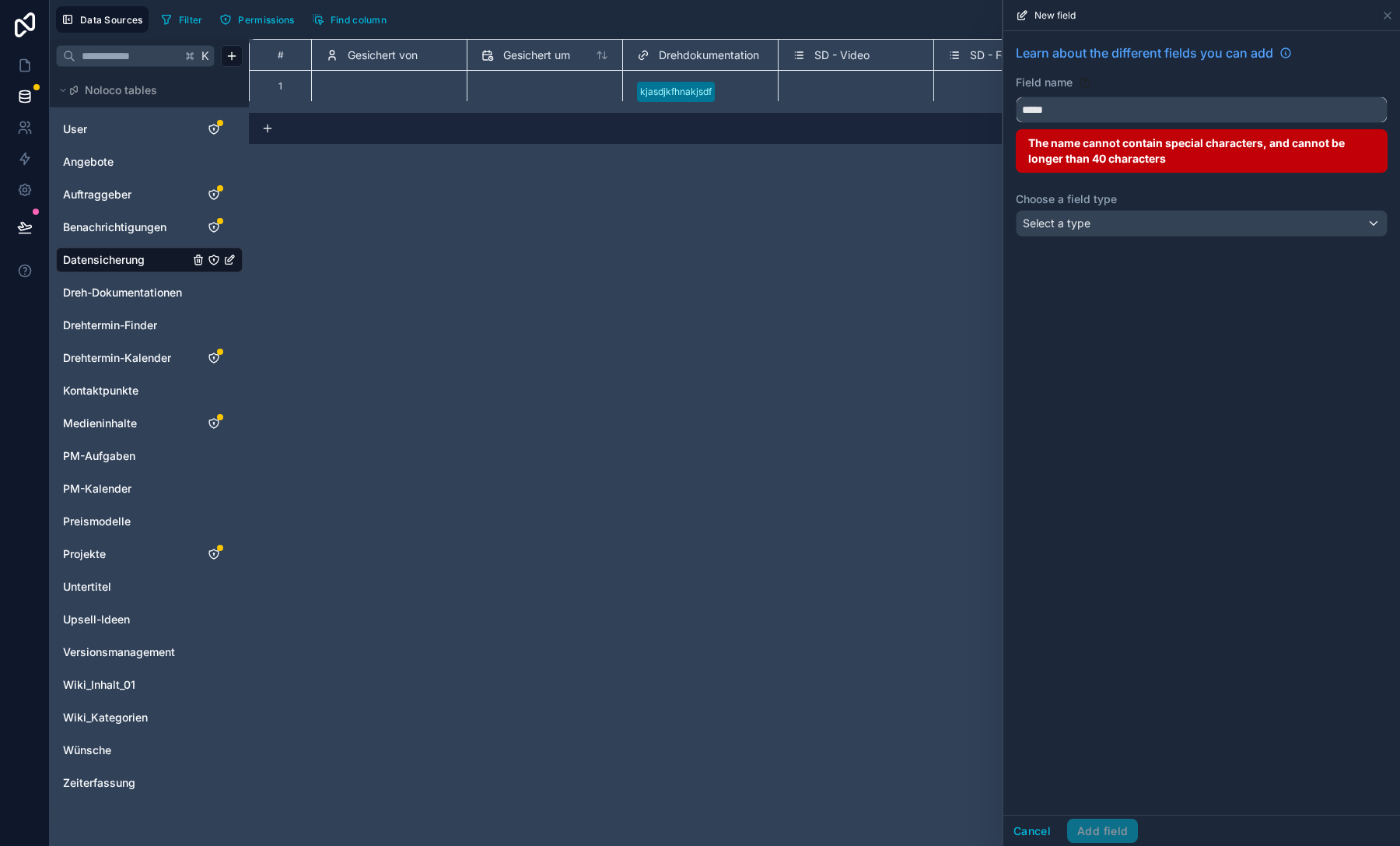
click at [1015, 96] on button "****" at bounding box center [1201, 109] width 371 height 26
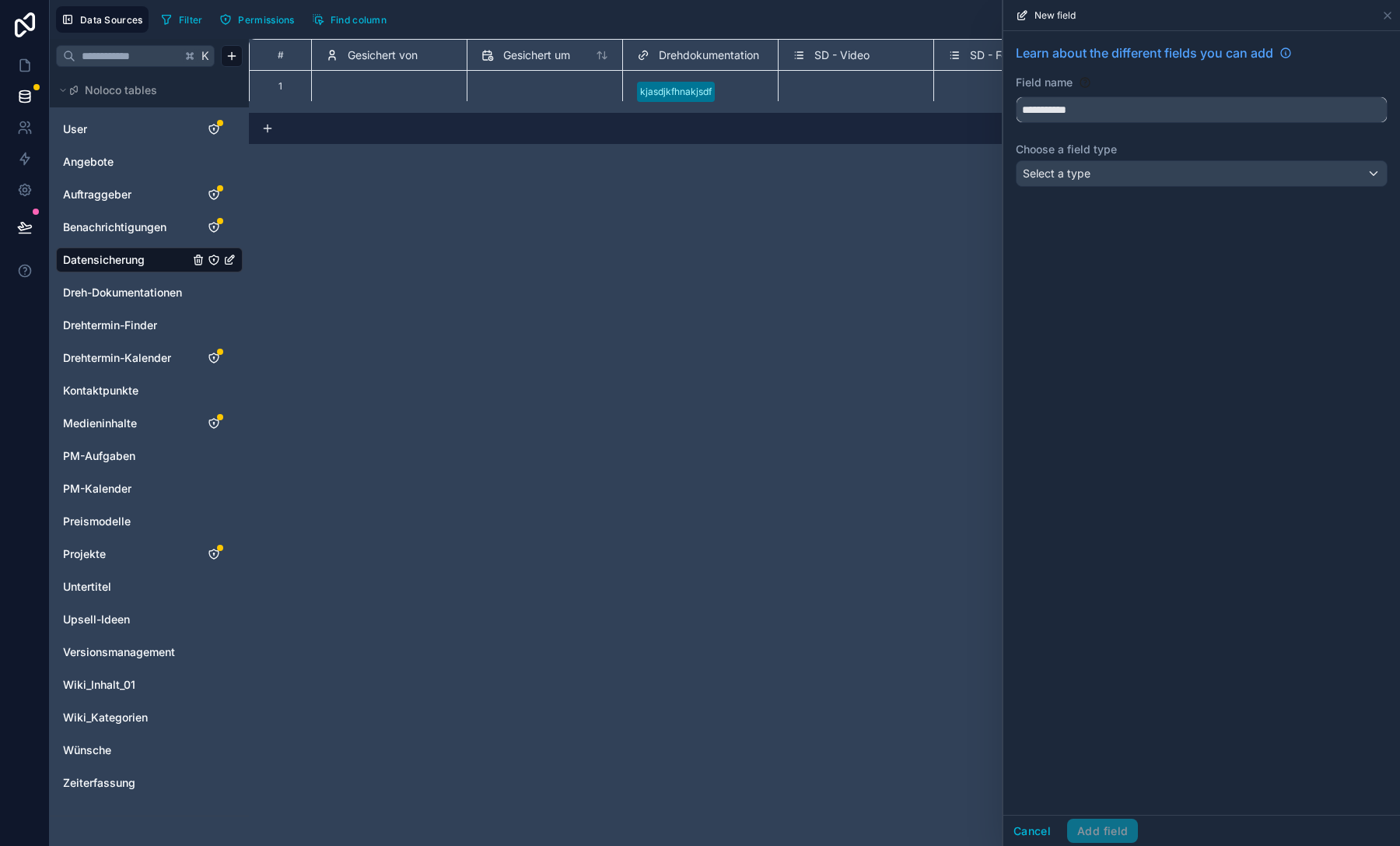
type input "**********"
click at [1092, 179] on div "Select a type" at bounding box center [1201, 174] width 371 height 25
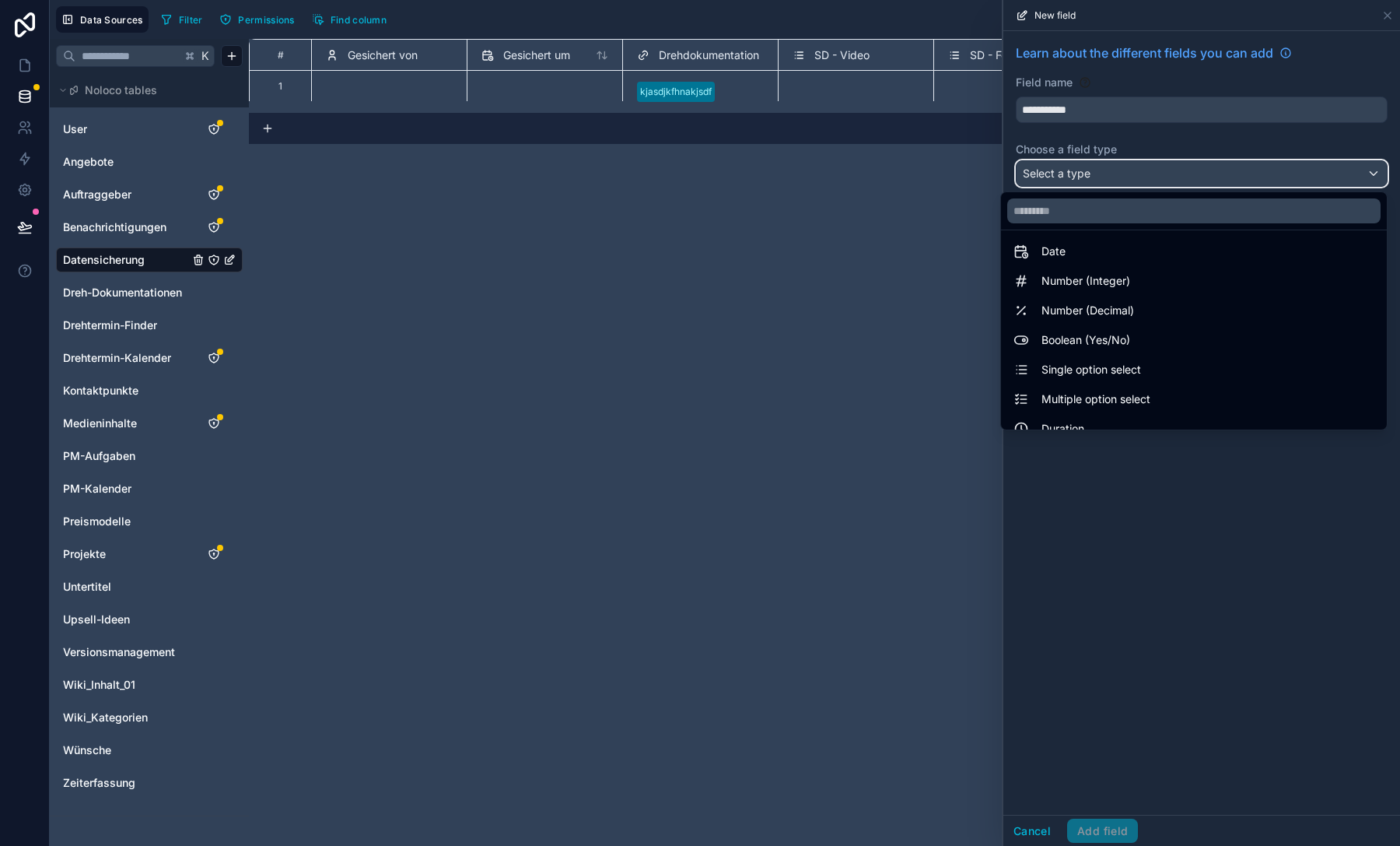
scroll to position [39, 0]
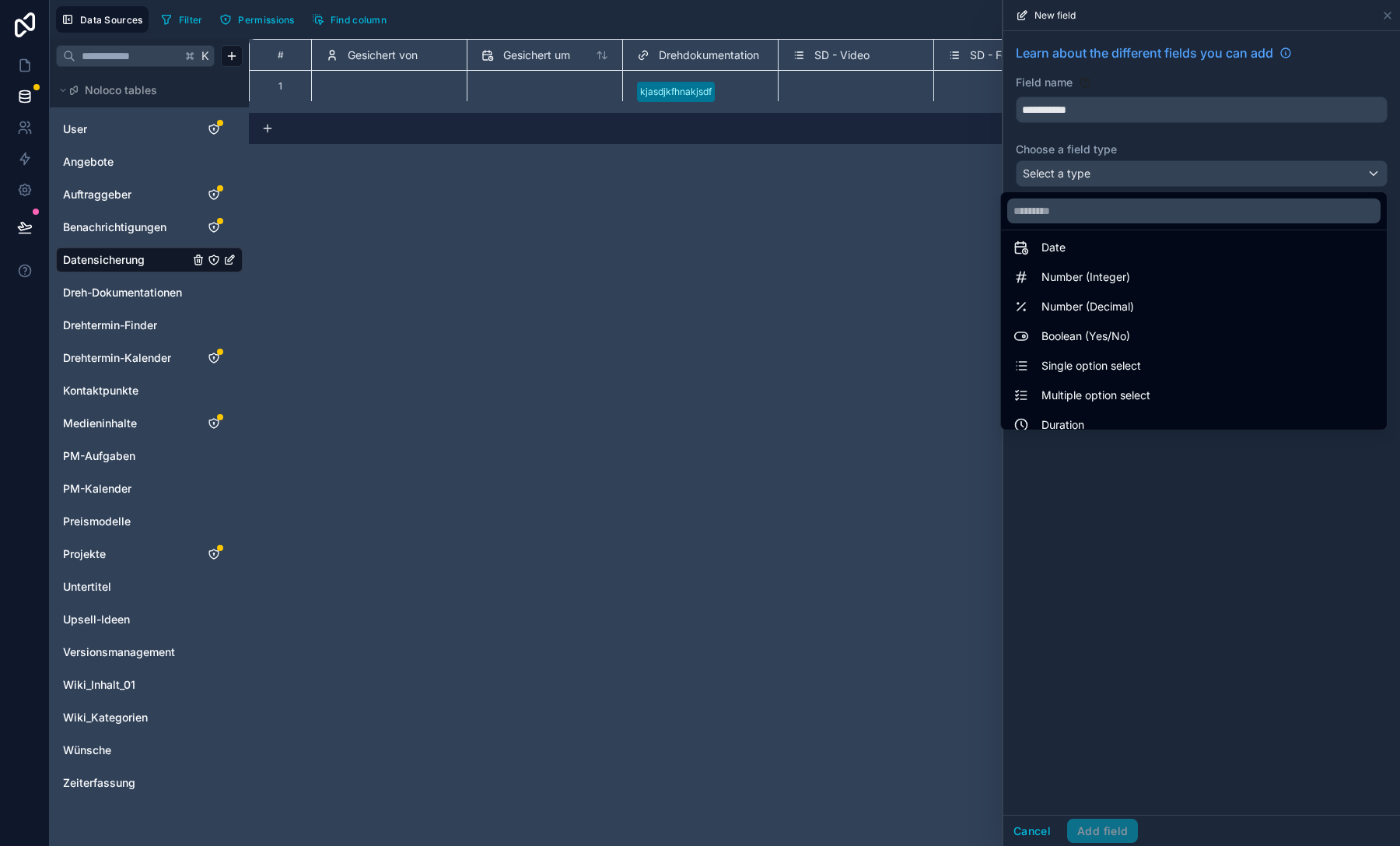
click at [1091, 362] on span "Single option select" at bounding box center [1091, 366] width 100 height 19
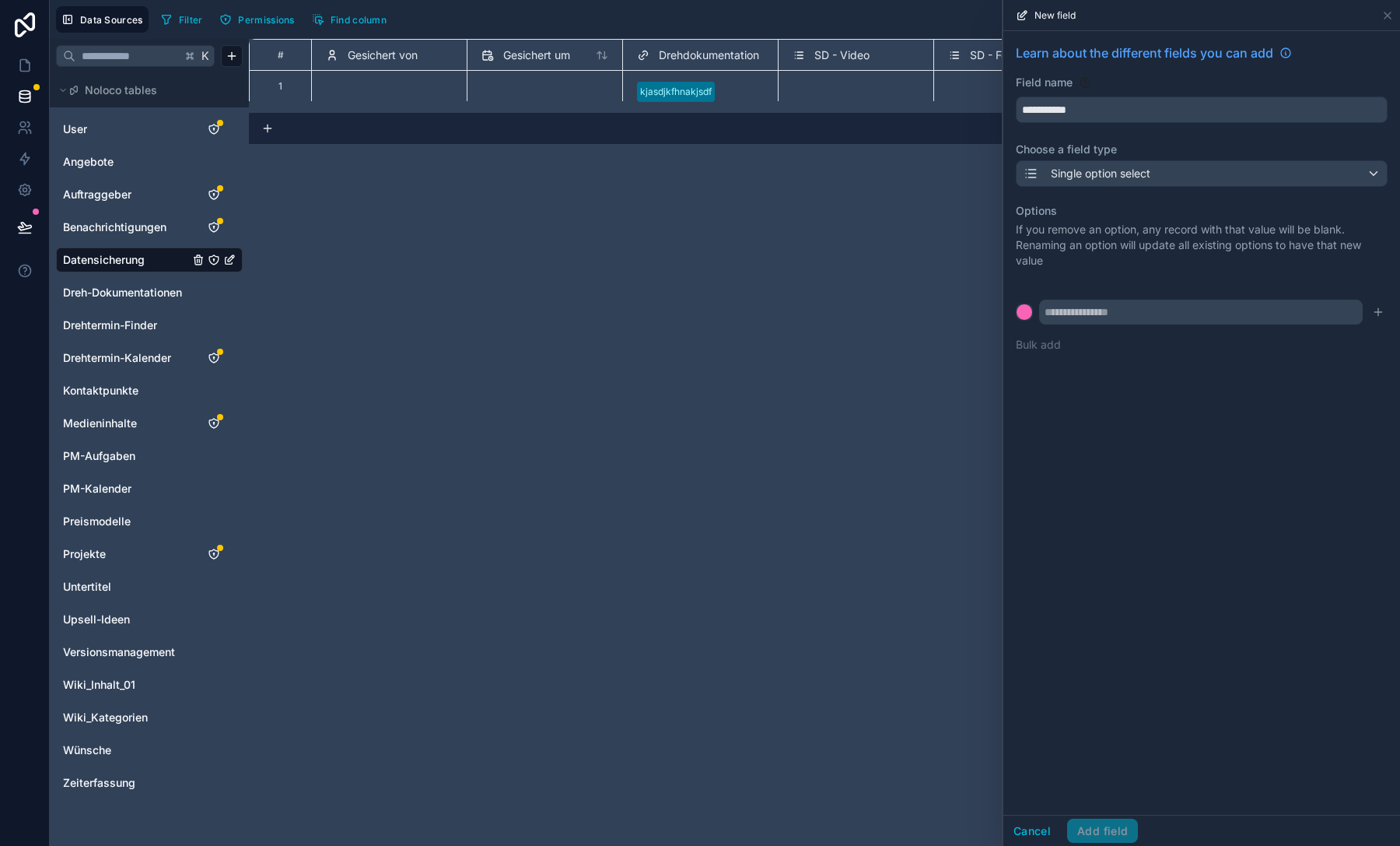
click at [1102, 329] on div "Options If you remove an option, any record with that value will be blank. Rena…" at bounding box center [1201, 277] width 371 height 168
click at [1085, 314] on input "text" at bounding box center [1200, 312] width 323 height 25
click at [1314, 311] on input "text" at bounding box center [1200, 312] width 323 height 25
click at [1380, 313] on icon "submit" at bounding box center [1377, 311] width 12 height 12
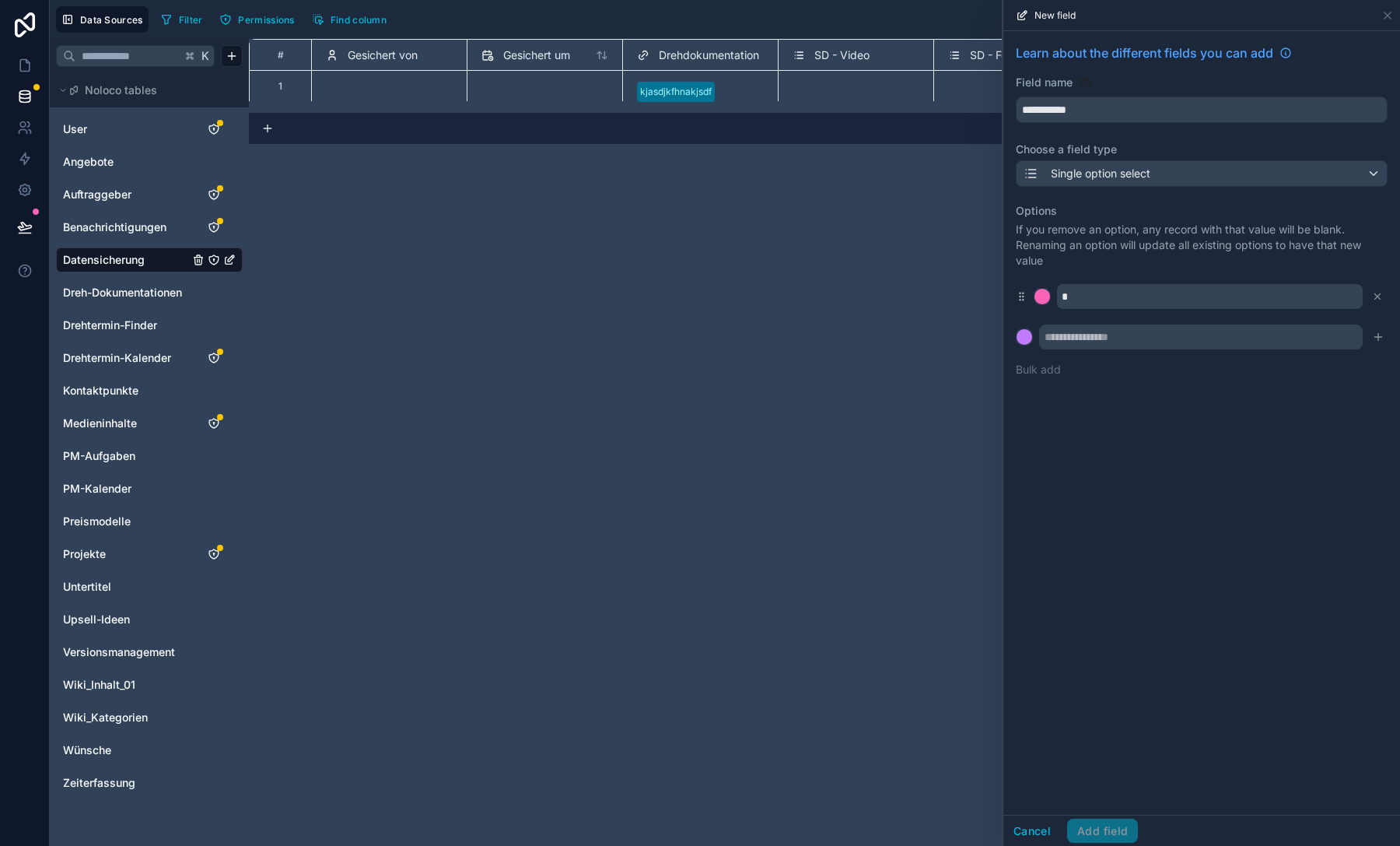
click at [1045, 369] on button "Bulk add" at bounding box center [1038, 370] width 45 height 15
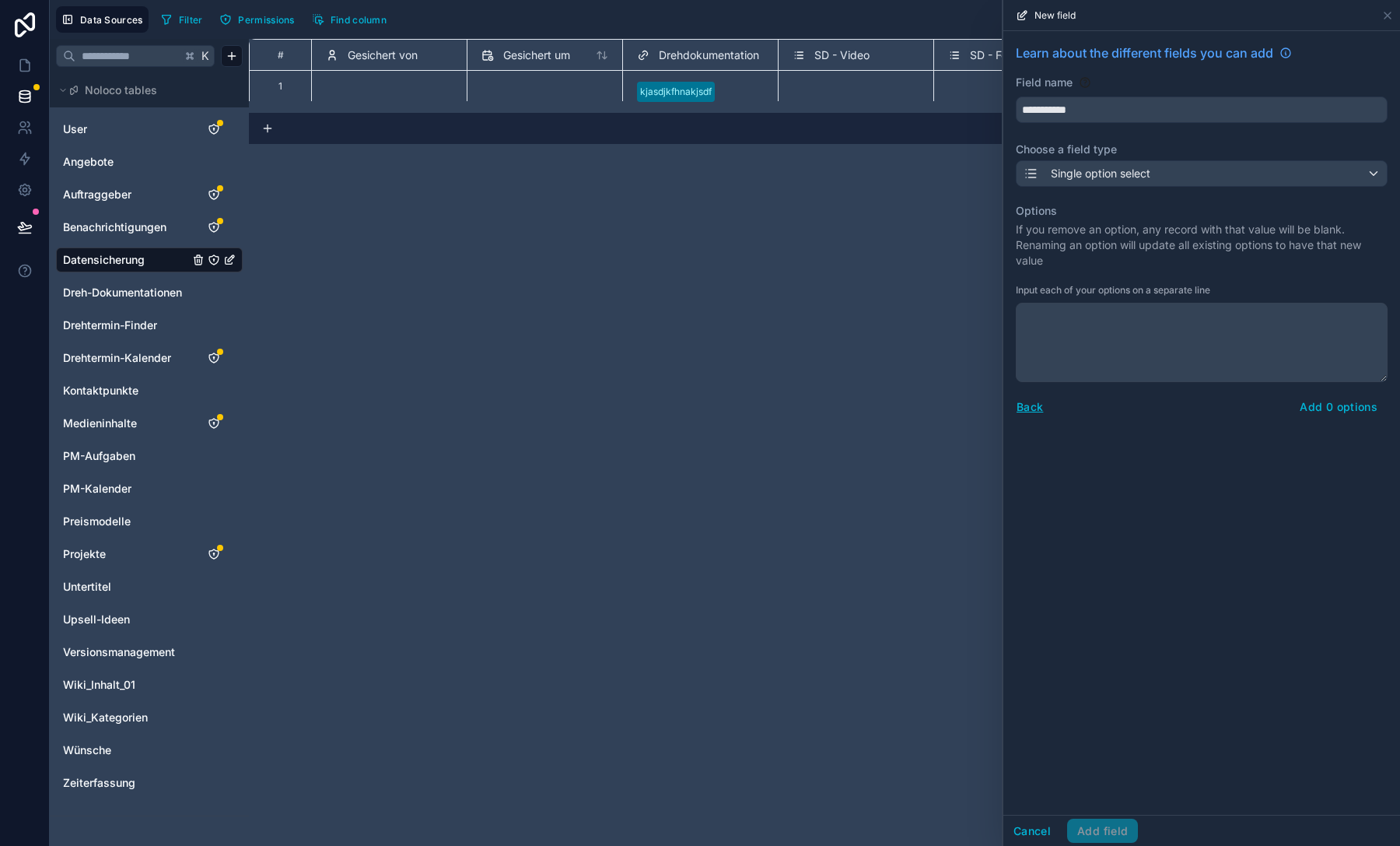
click at [1060, 365] on textarea at bounding box center [1201, 342] width 371 height 79
type textarea "**********"
click at [1350, 404] on button "Add 3 options" at bounding box center [1338, 406] width 98 height 25
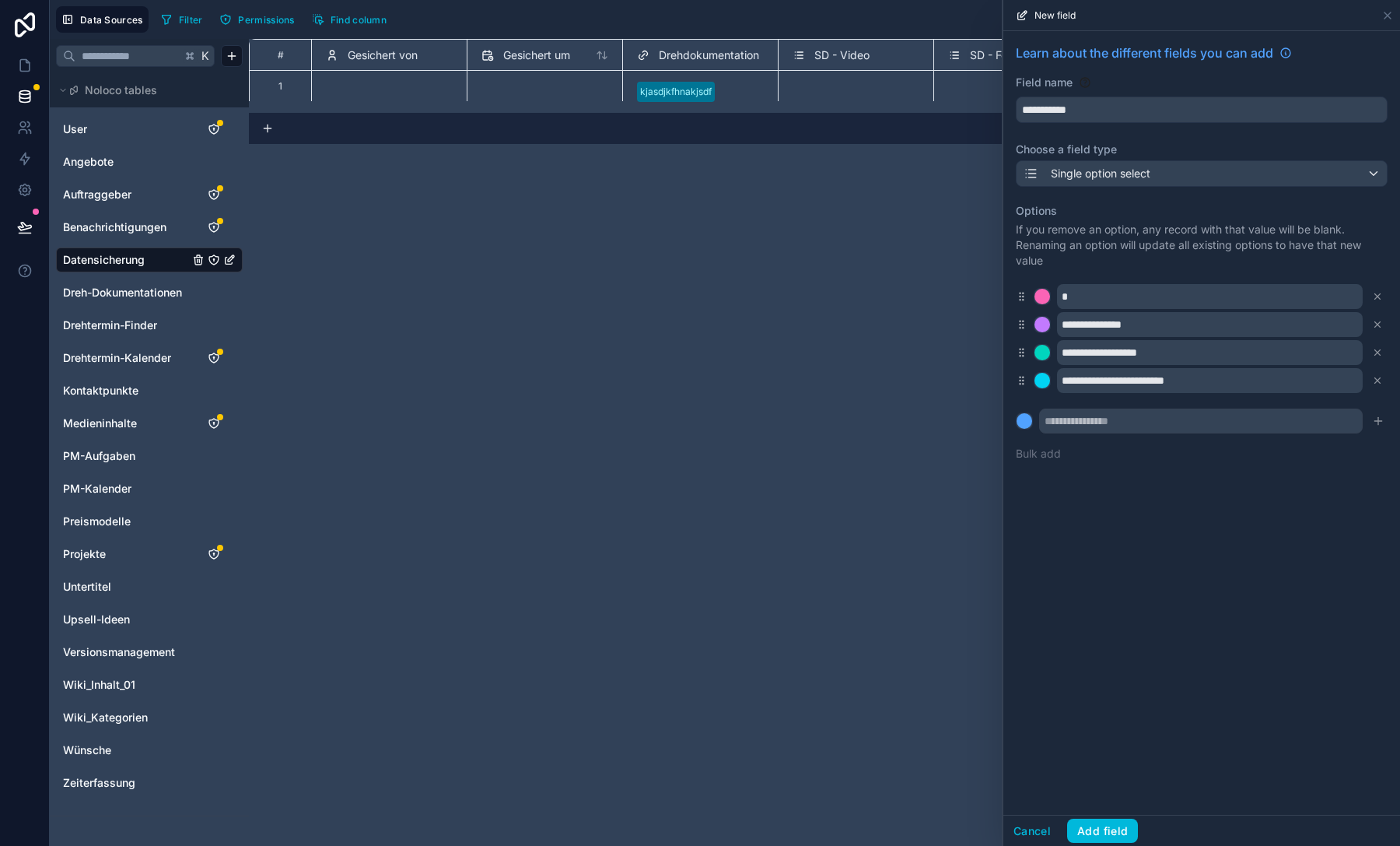
click at [1377, 295] on icon at bounding box center [1377, 297] width 6 height 6
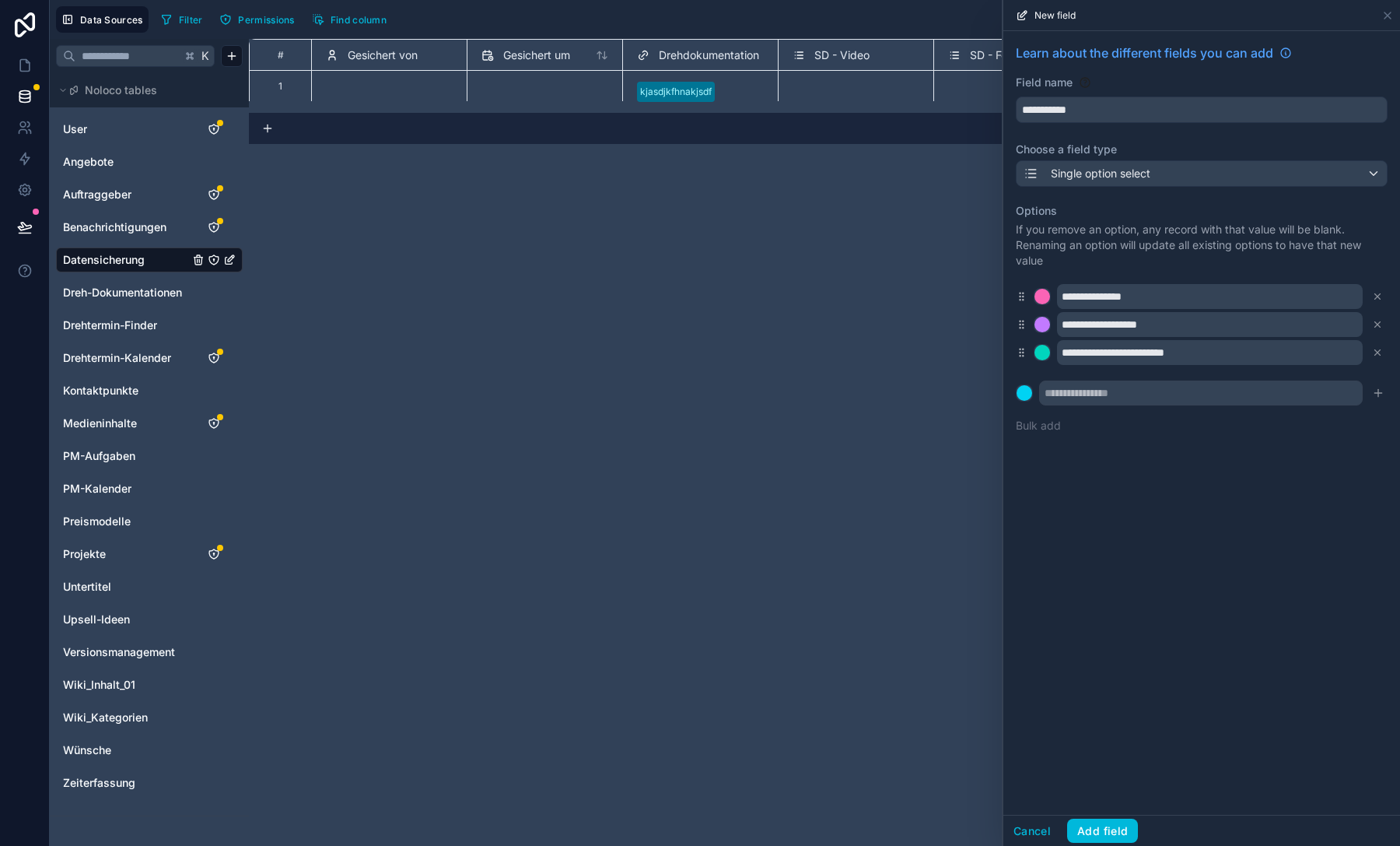
click at [1109, 823] on button "Add field" at bounding box center [1102, 831] width 71 height 25
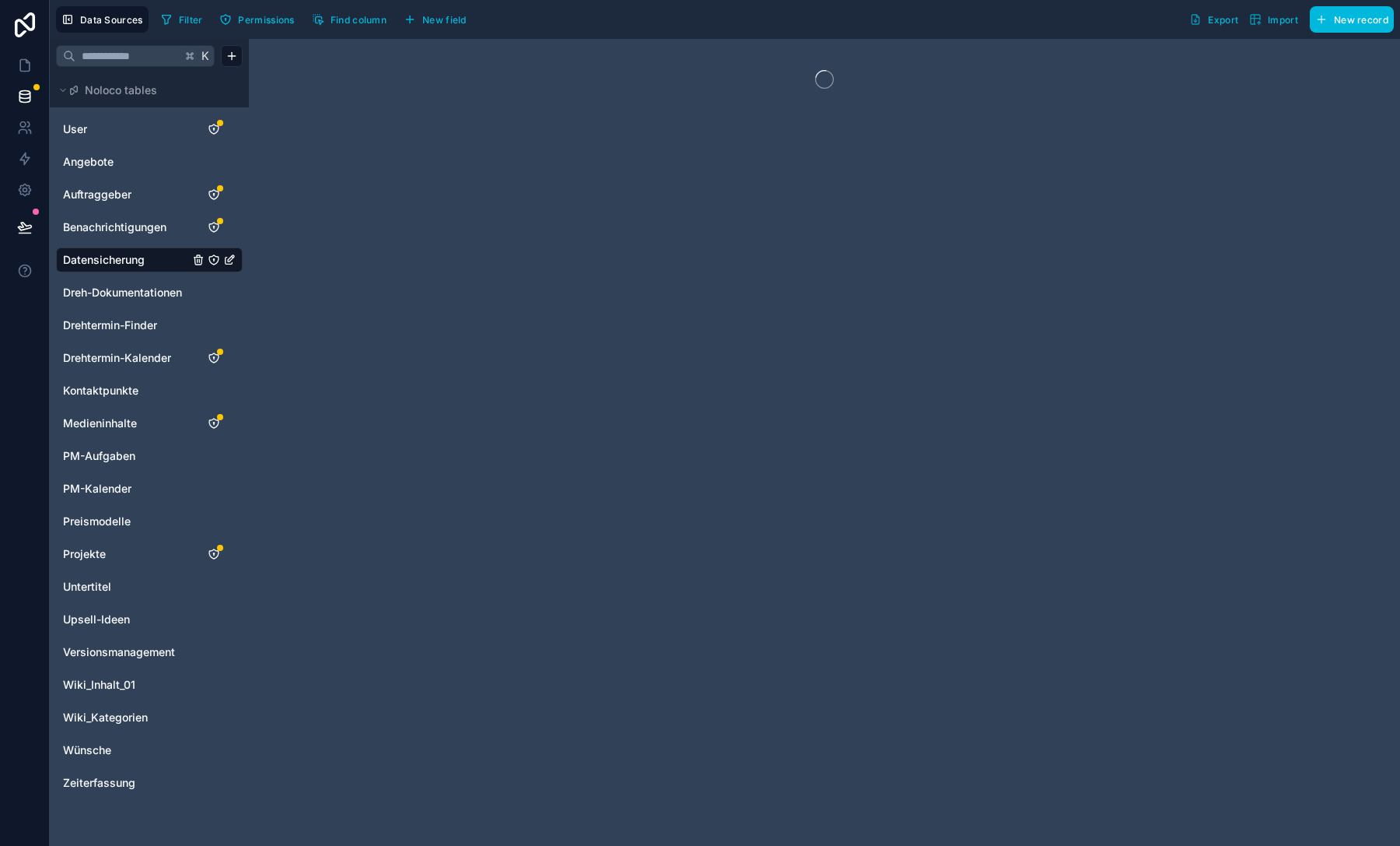
click at [449, 12] on button "New field" at bounding box center [435, 19] width 74 height 24
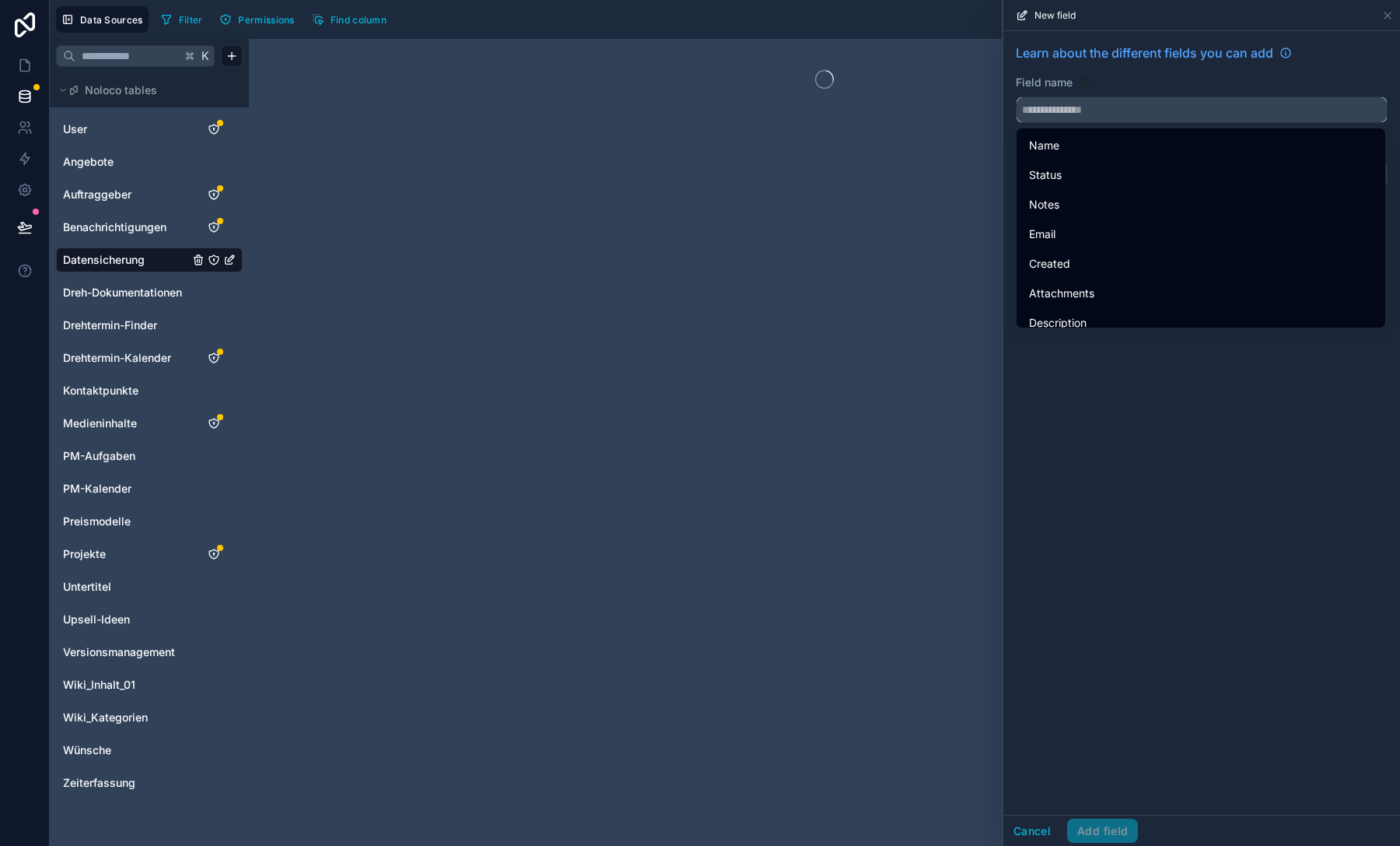
click at [1145, 108] on input "text" at bounding box center [1201, 109] width 371 height 25
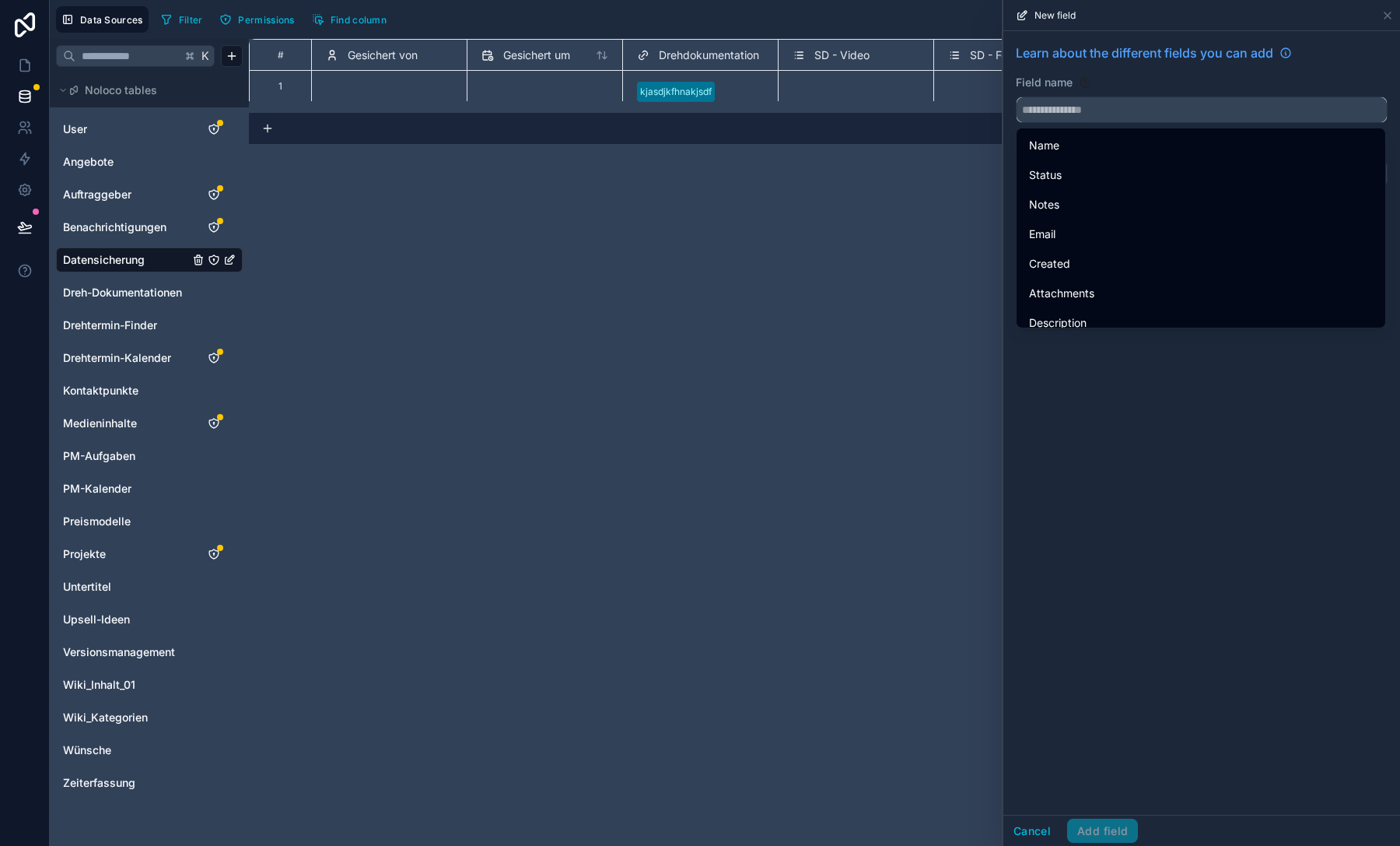
type input "*"
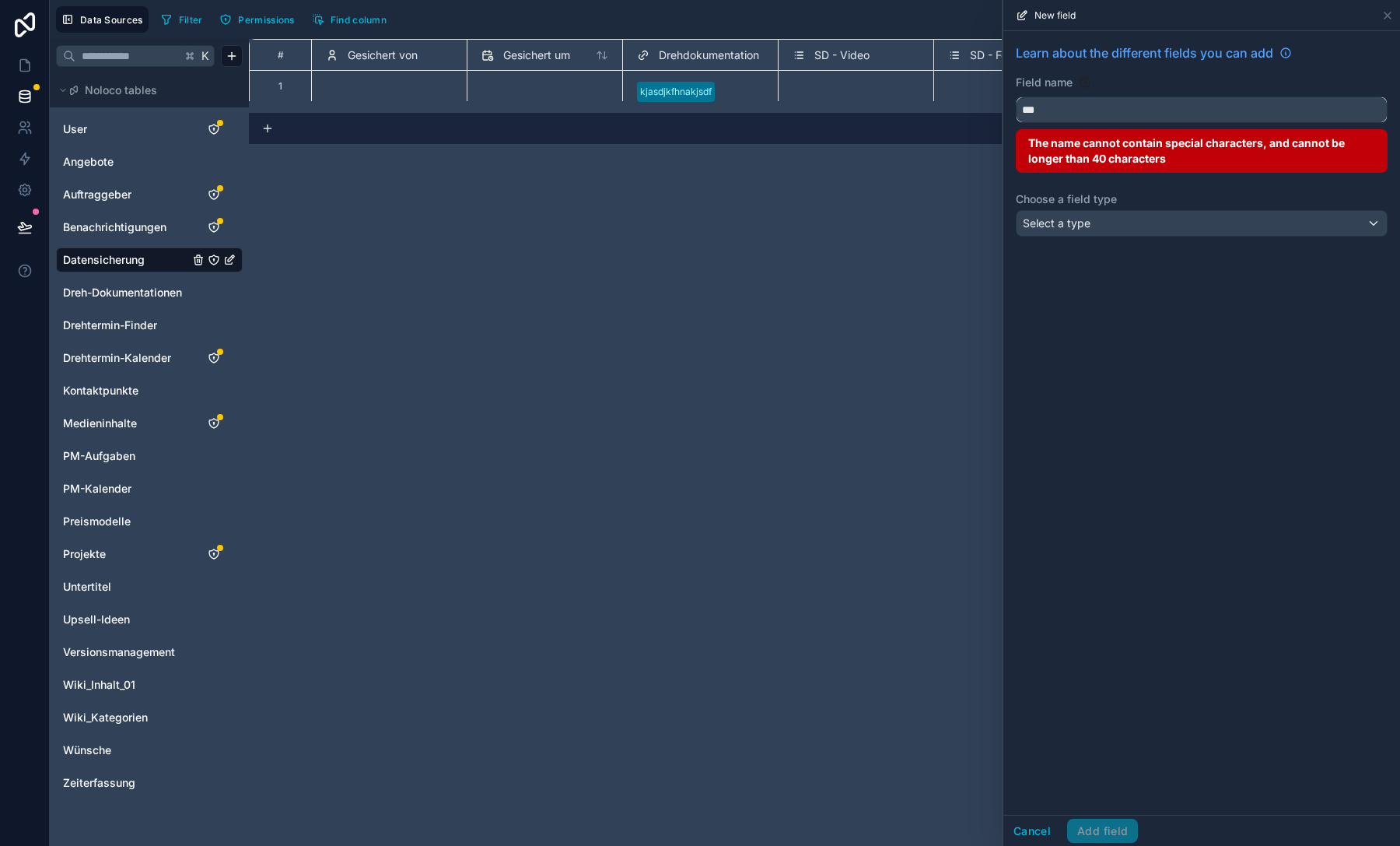
click at [1015, 96] on button "**" at bounding box center [1201, 109] width 371 height 26
click at [1015, 96] on button "***" at bounding box center [1201, 109] width 371 height 26
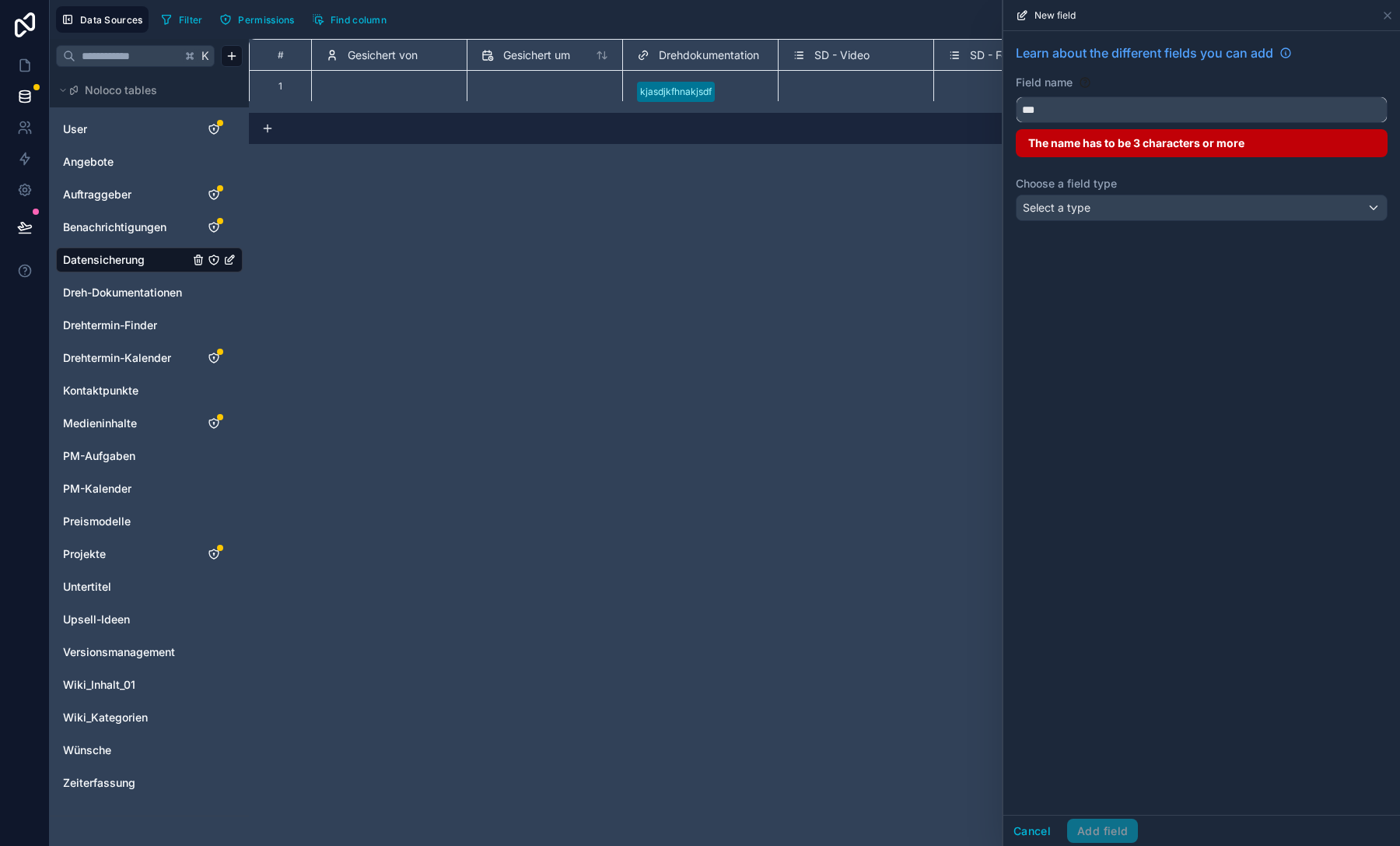
click at [1015, 96] on button "**" at bounding box center [1201, 109] width 371 height 26
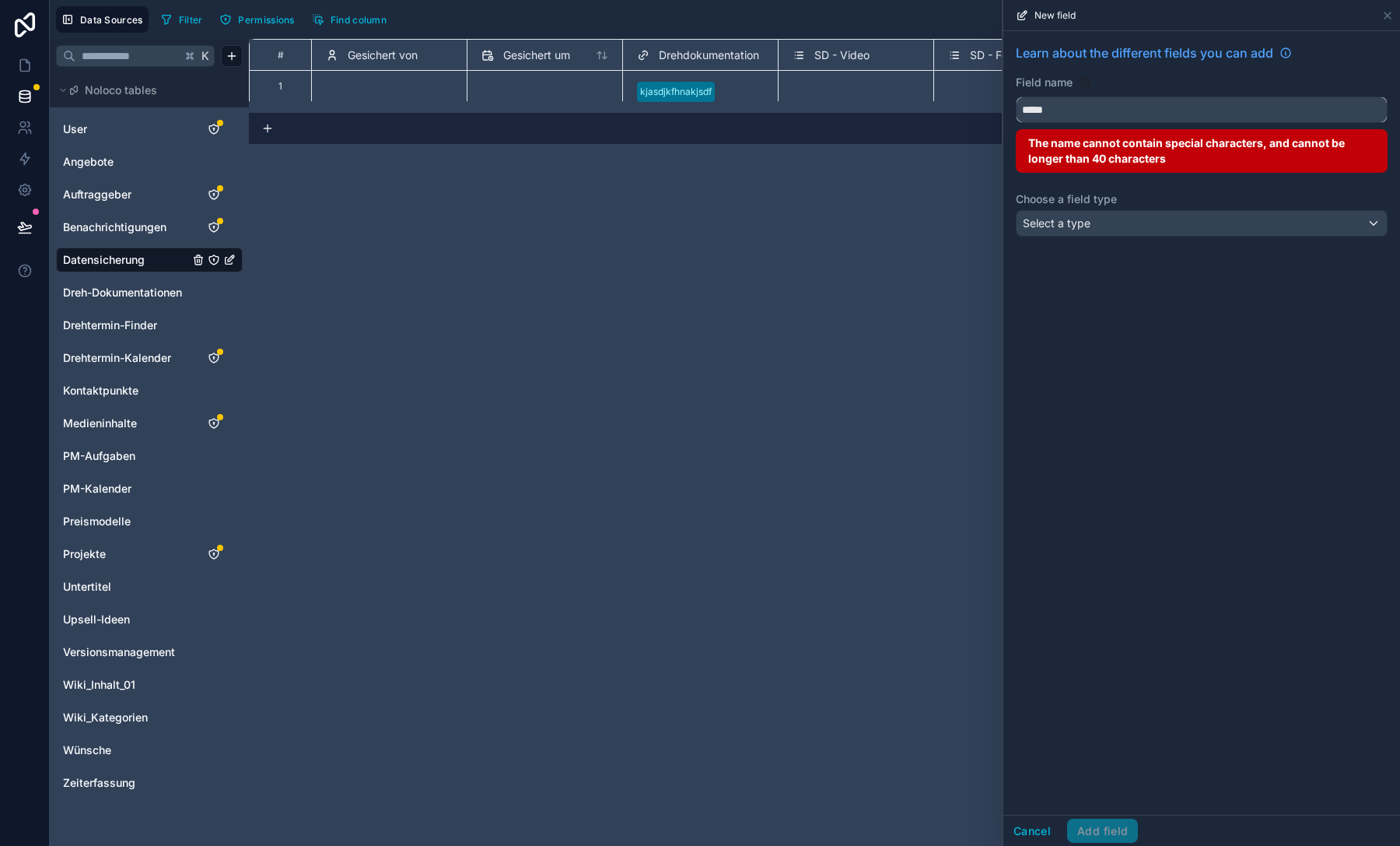
click at [1015, 96] on button "****" at bounding box center [1201, 109] width 371 height 26
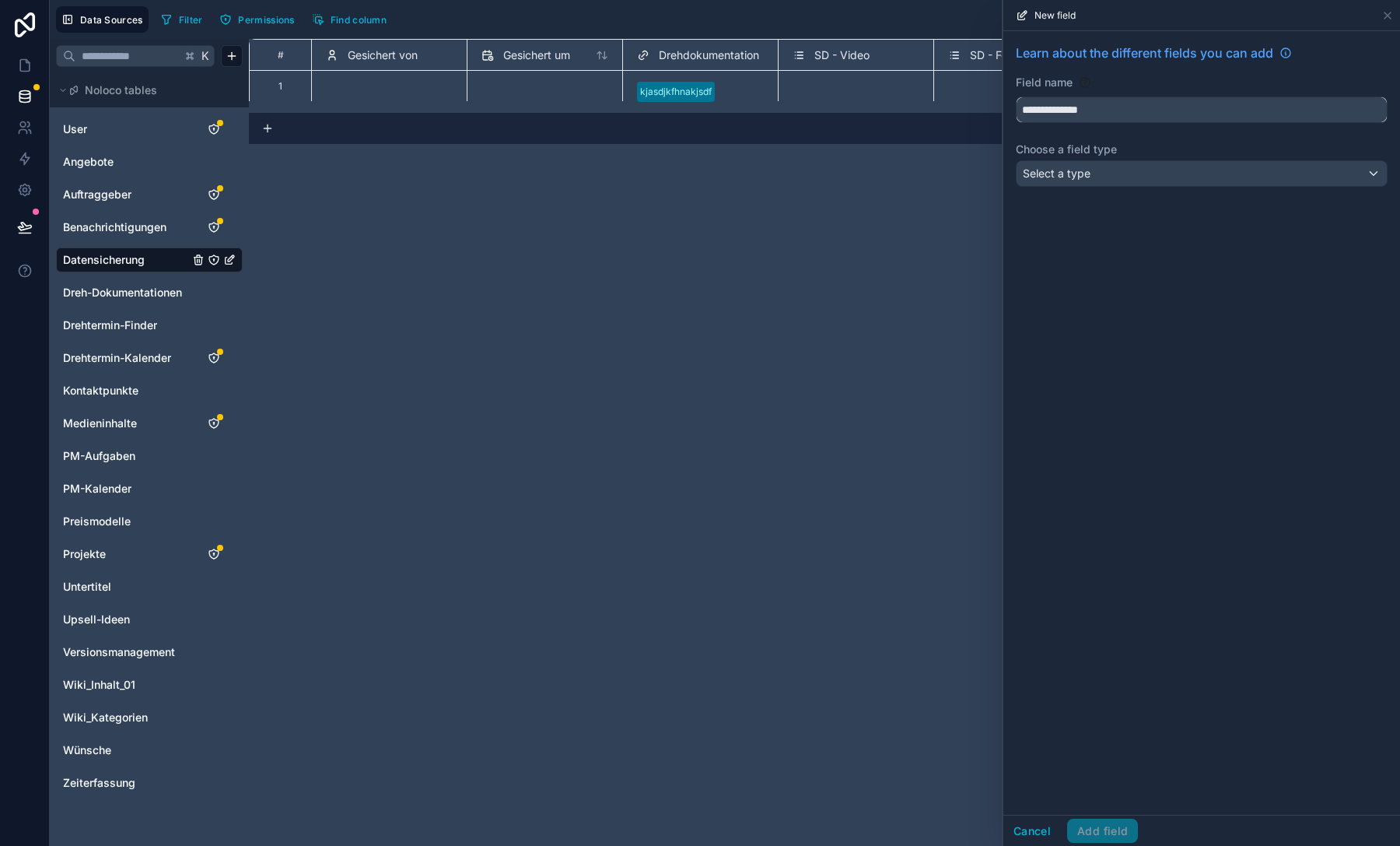
click at [1015, 96] on button "**********" at bounding box center [1201, 109] width 371 height 26
type input "**********"
click at [1134, 167] on div "Select a type" at bounding box center [1201, 174] width 371 height 25
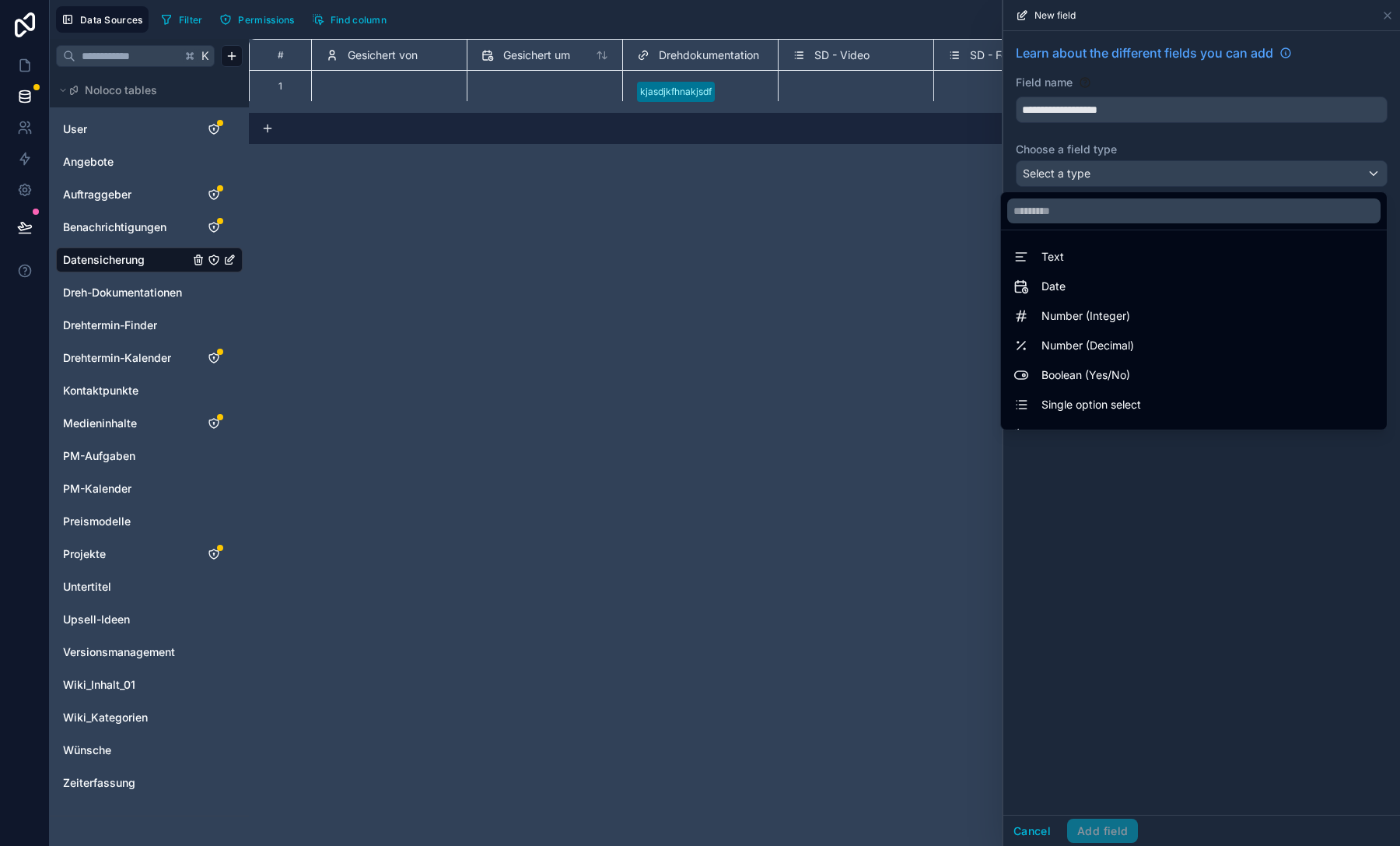
click at [1094, 406] on span "Single option select" at bounding box center [1091, 405] width 100 height 19
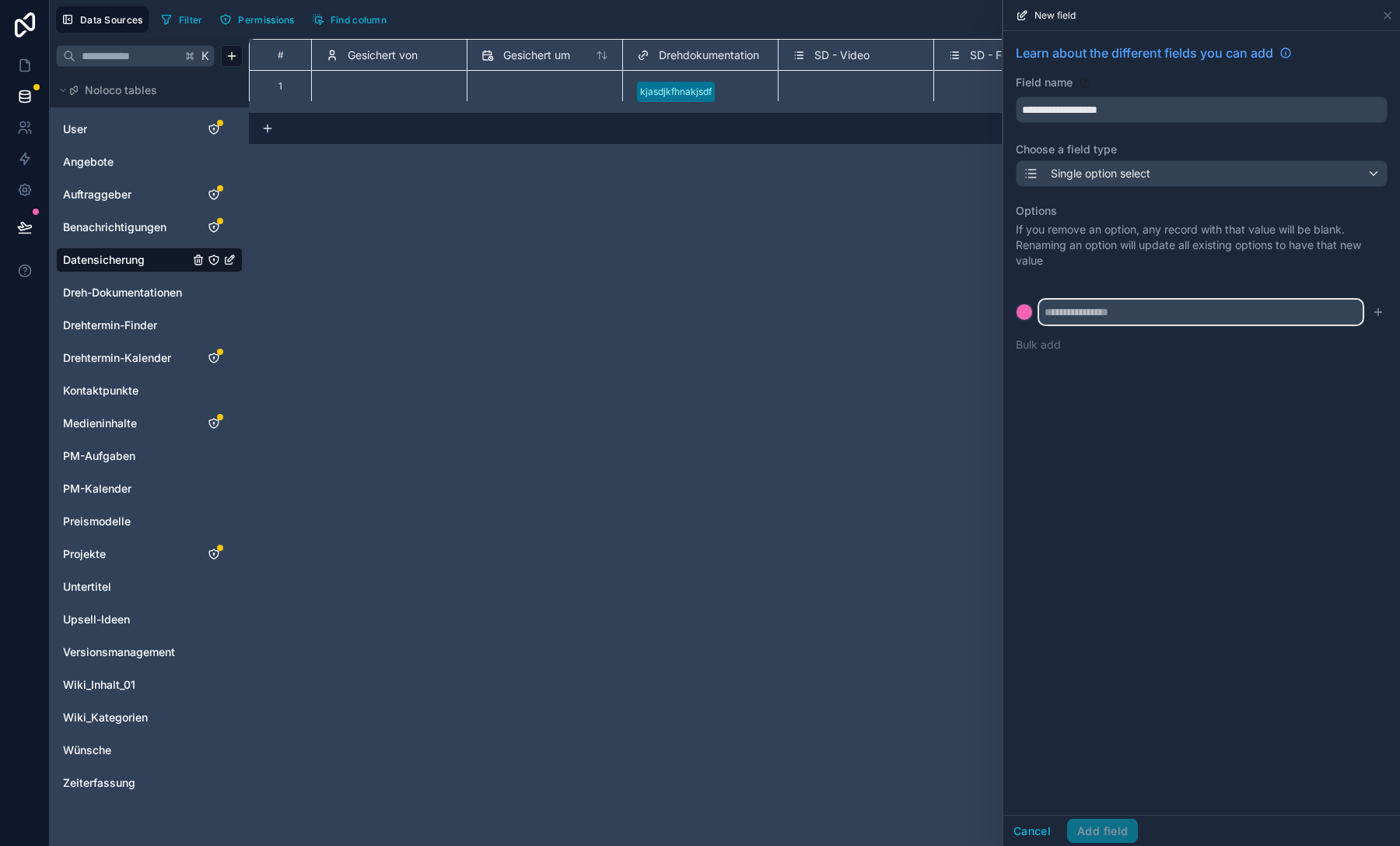
click at [1071, 318] on input "text" at bounding box center [1200, 312] width 323 height 25
click at [1369, 315] on button "submit" at bounding box center [1378, 312] width 19 height 19
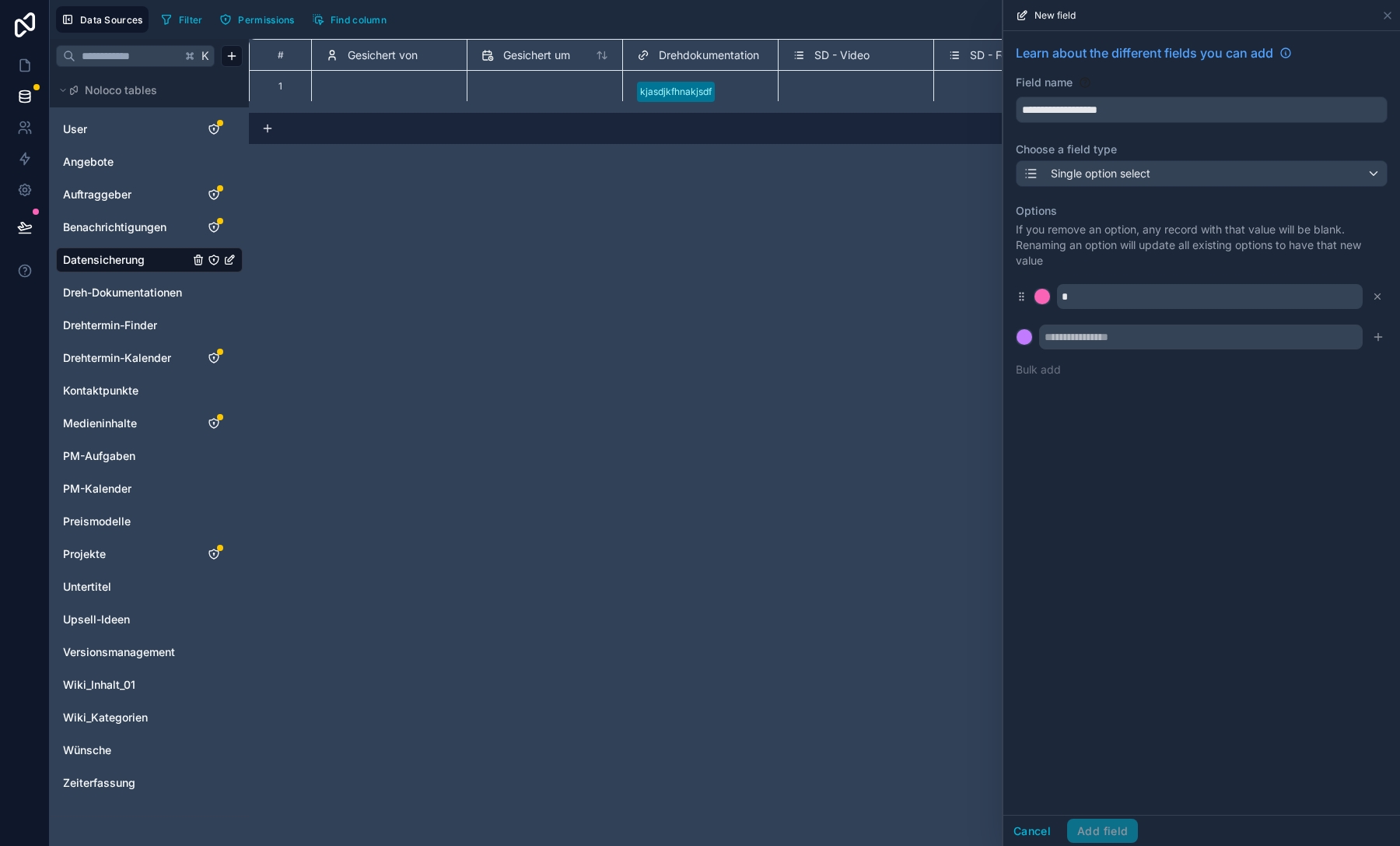
click at [1050, 376] on button "Bulk add" at bounding box center [1038, 370] width 45 height 15
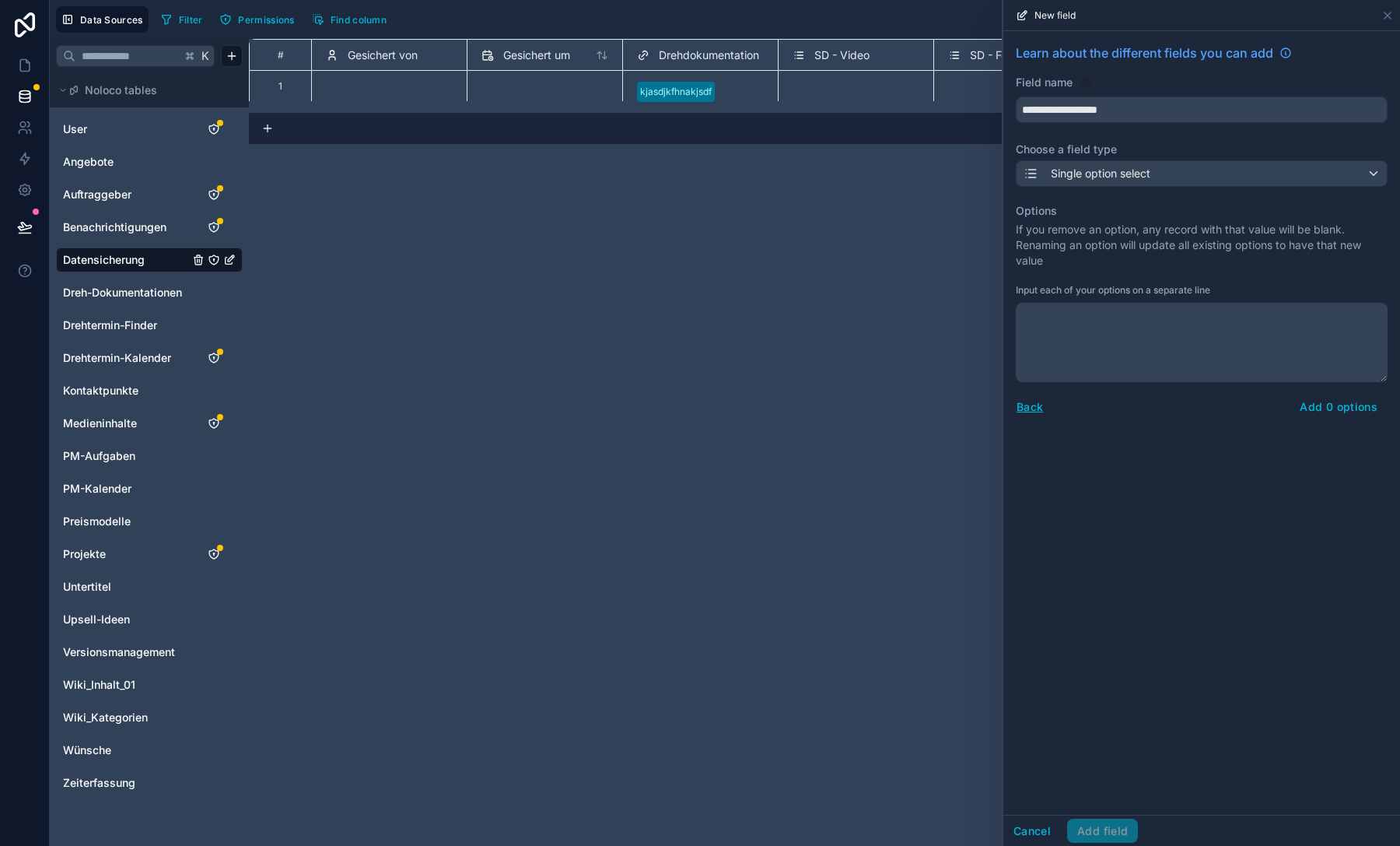
click at [1102, 313] on textarea at bounding box center [1201, 342] width 371 height 79
type textarea "**********"
click at [1352, 408] on button "Add 3 options" at bounding box center [1338, 406] width 98 height 25
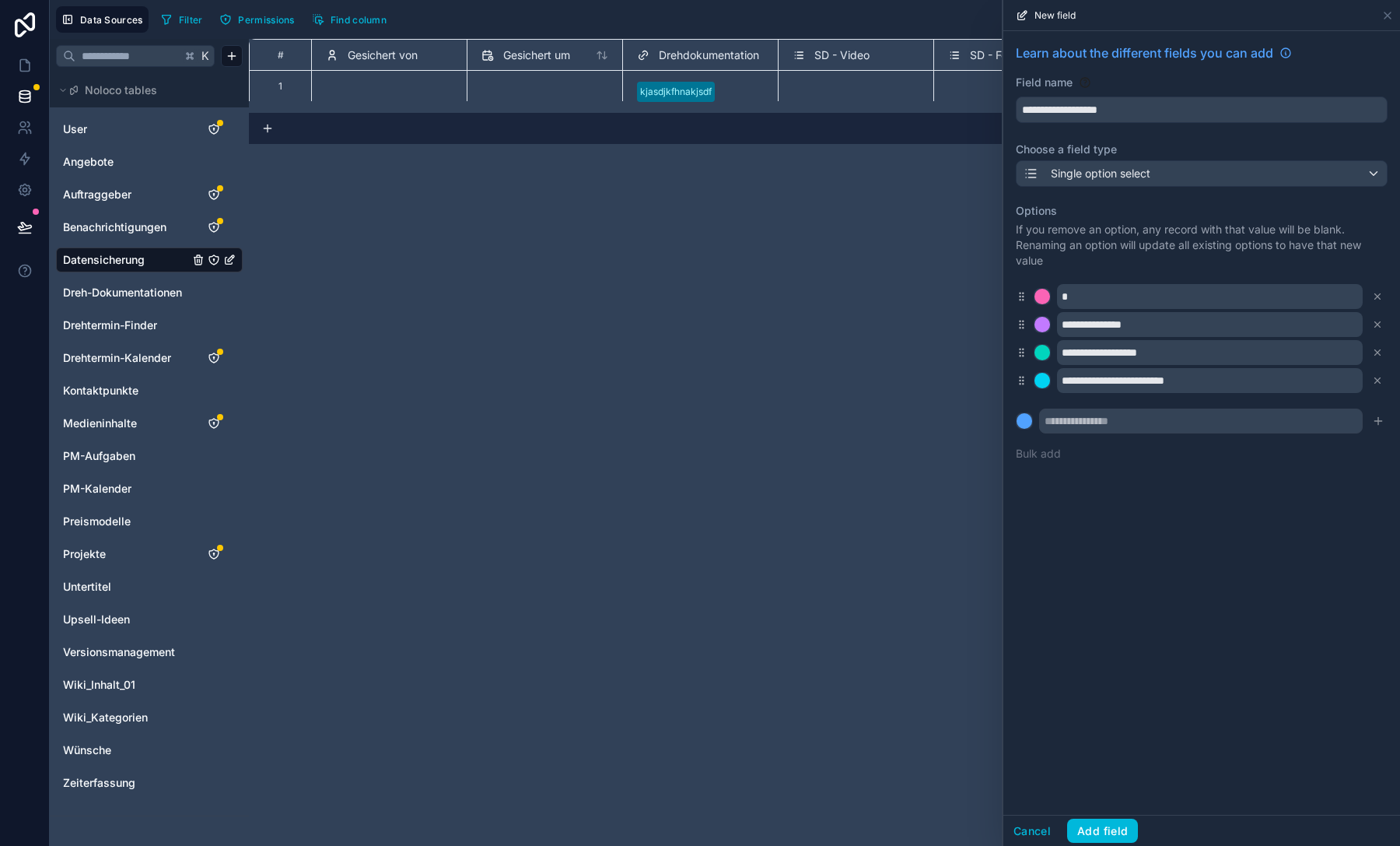
click at [1378, 293] on icon at bounding box center [1377, 296] width 11 height 11
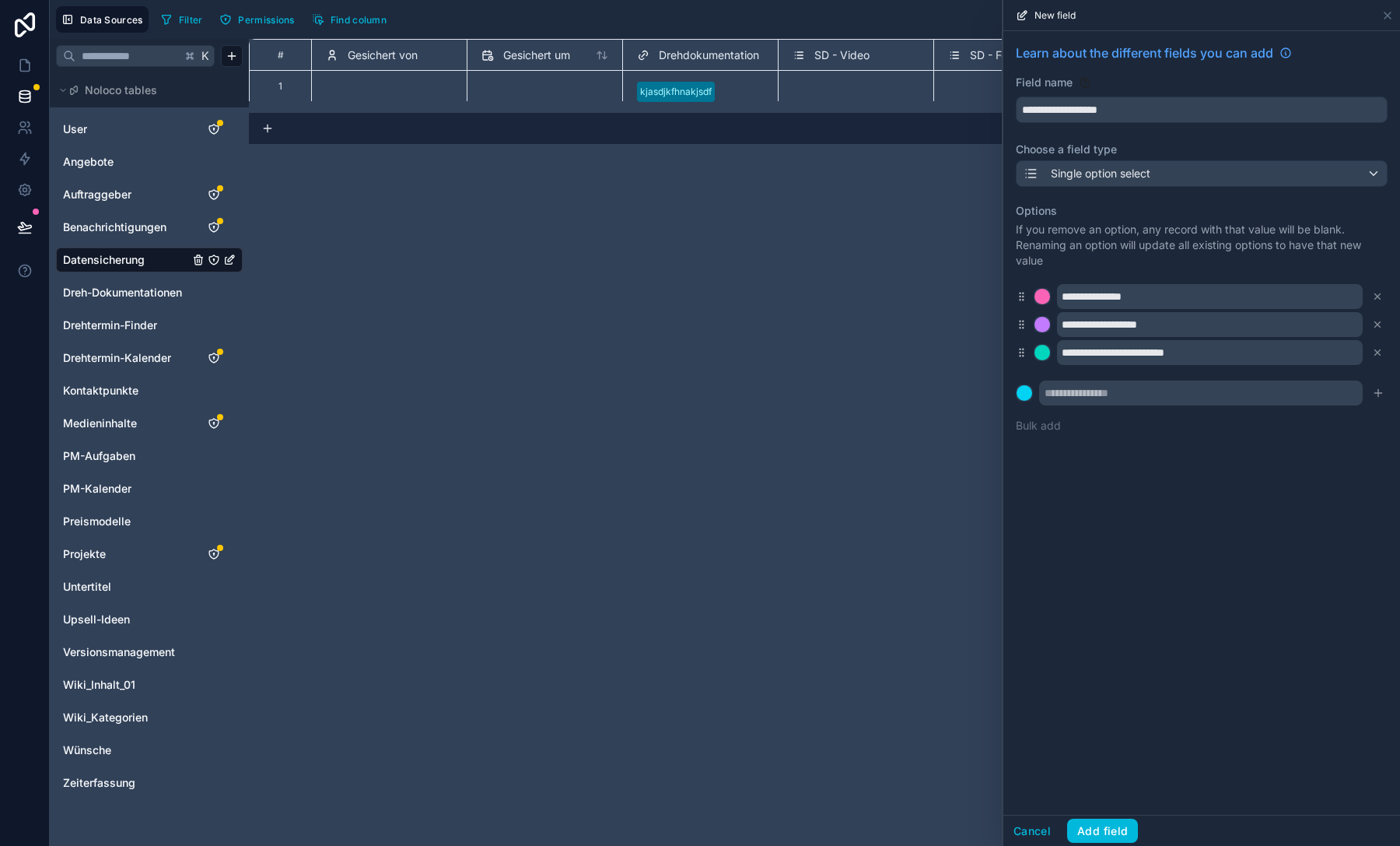
click at [1124, 833] on button "Add field" at bounding box center [1102, 831] width 71 height 25
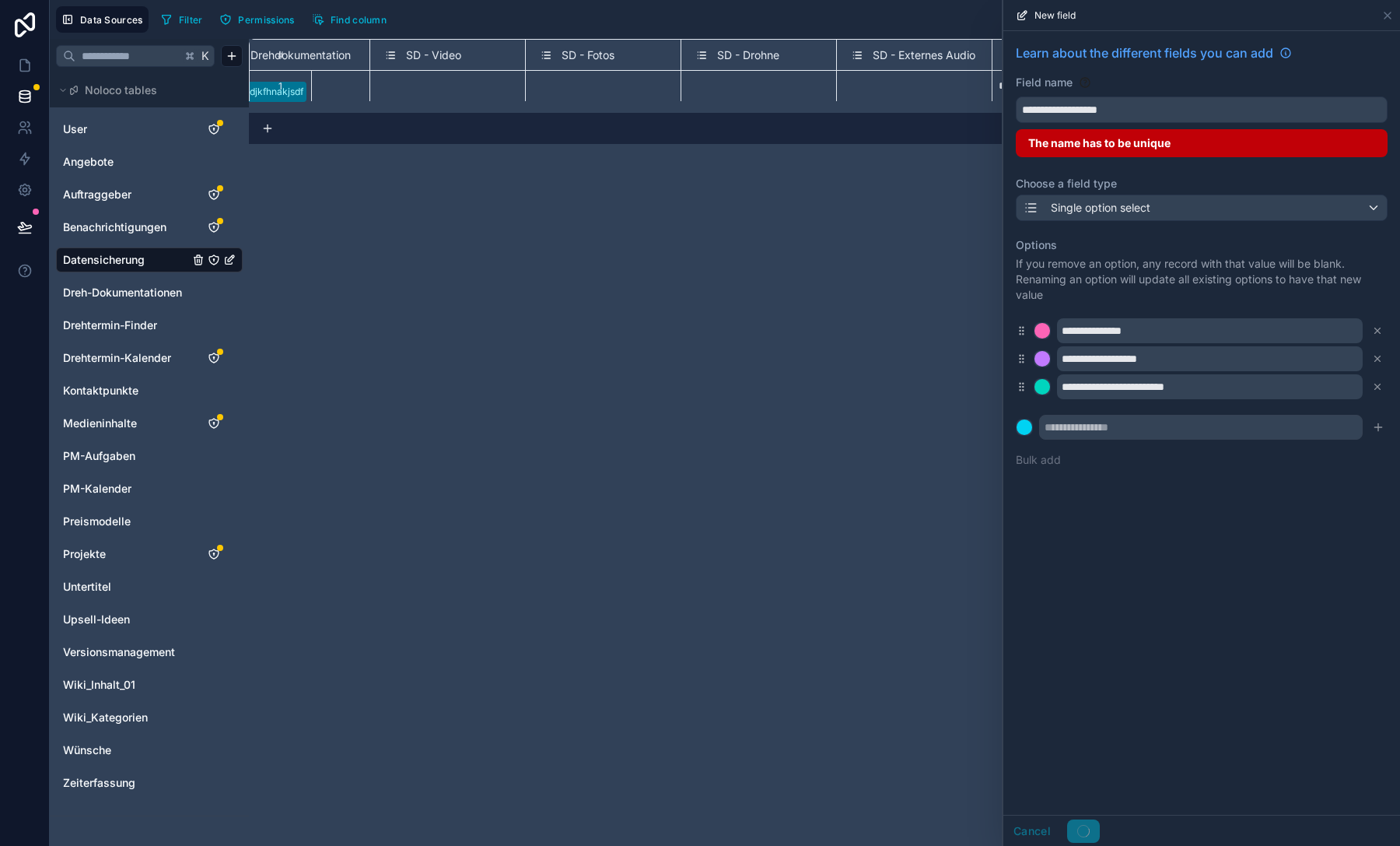
scroll to position [0, 478]
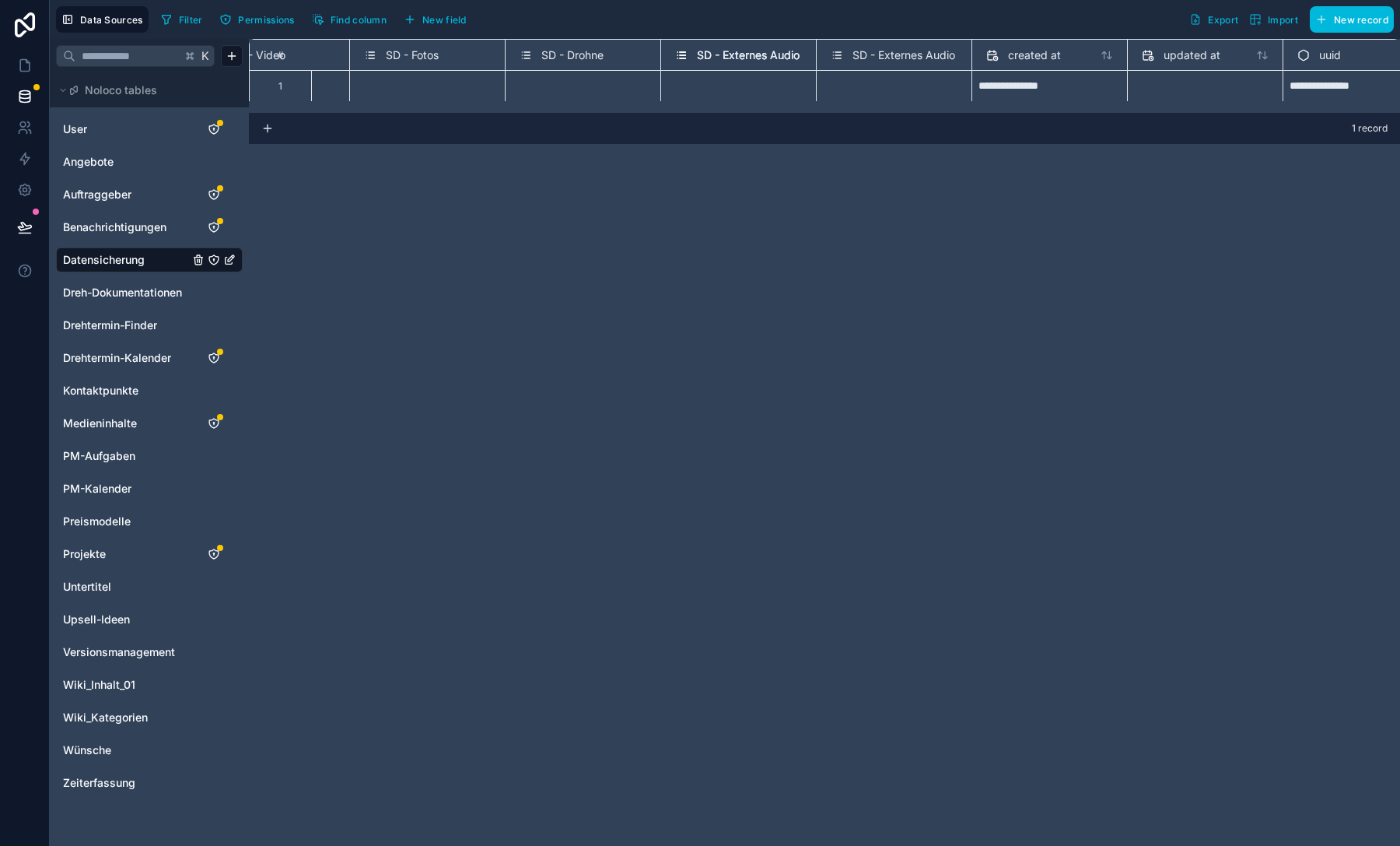
scroll to position [0, 584]
click at [897, 75] on div "Select a SD - Externes Audio" at bounding box center [893, 85] width 156 height 31
click at [897, 75] on div "Select a SD - Externes Audio" at bounding box center [893, 85] width 156 height 31
click at [898, 92] on div "Select a SD - Externes Audio" at bounding box center [894, 91] width 126 height 12
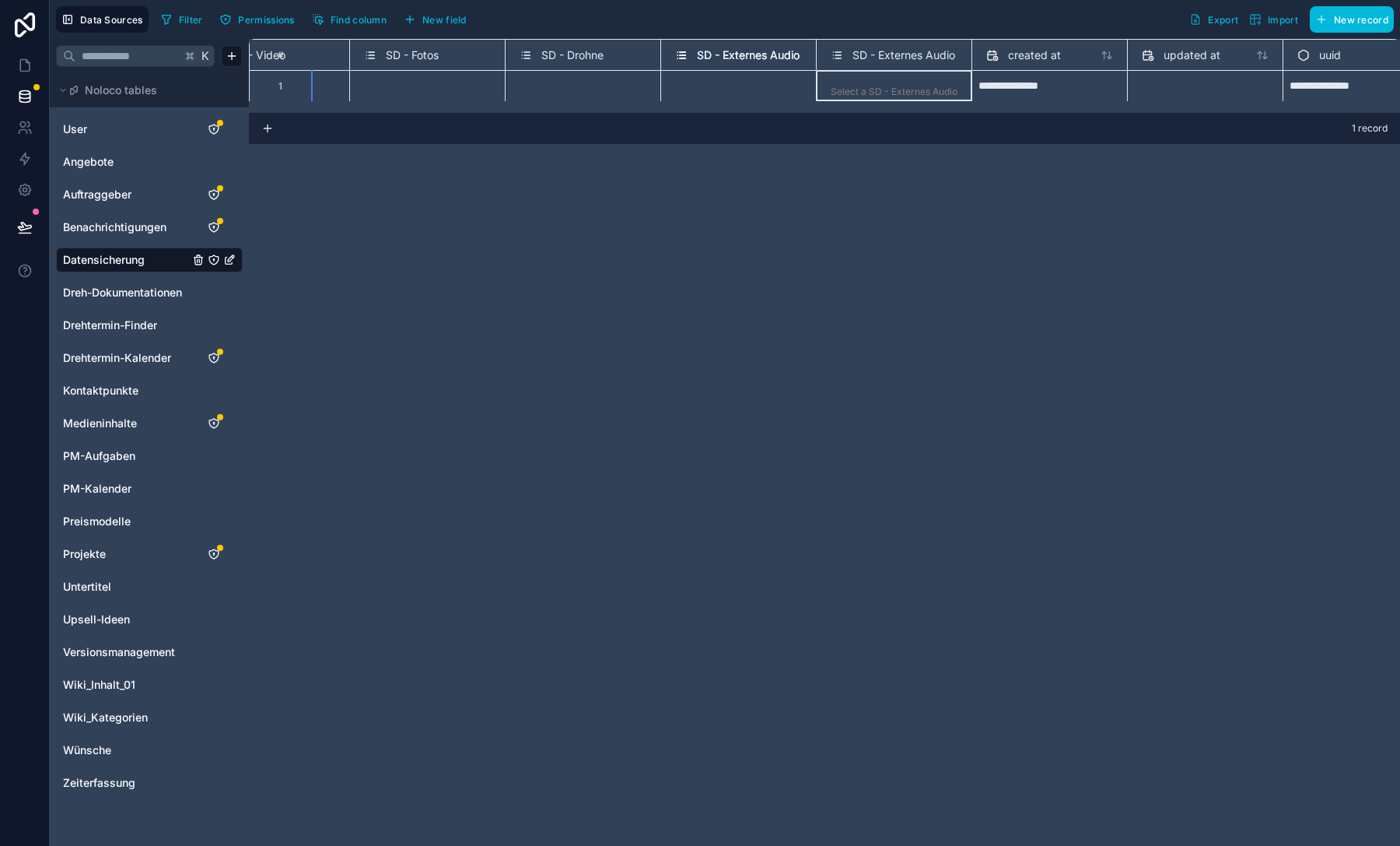
scroll to position [0, 584]
click at [898, 92] on div "Select a SD - Externes Audio" at bounding box center [894, 91] width 126 height 12
click at [428, 17] on span "New field" at bounding box center [444, 20] width 44 height 11
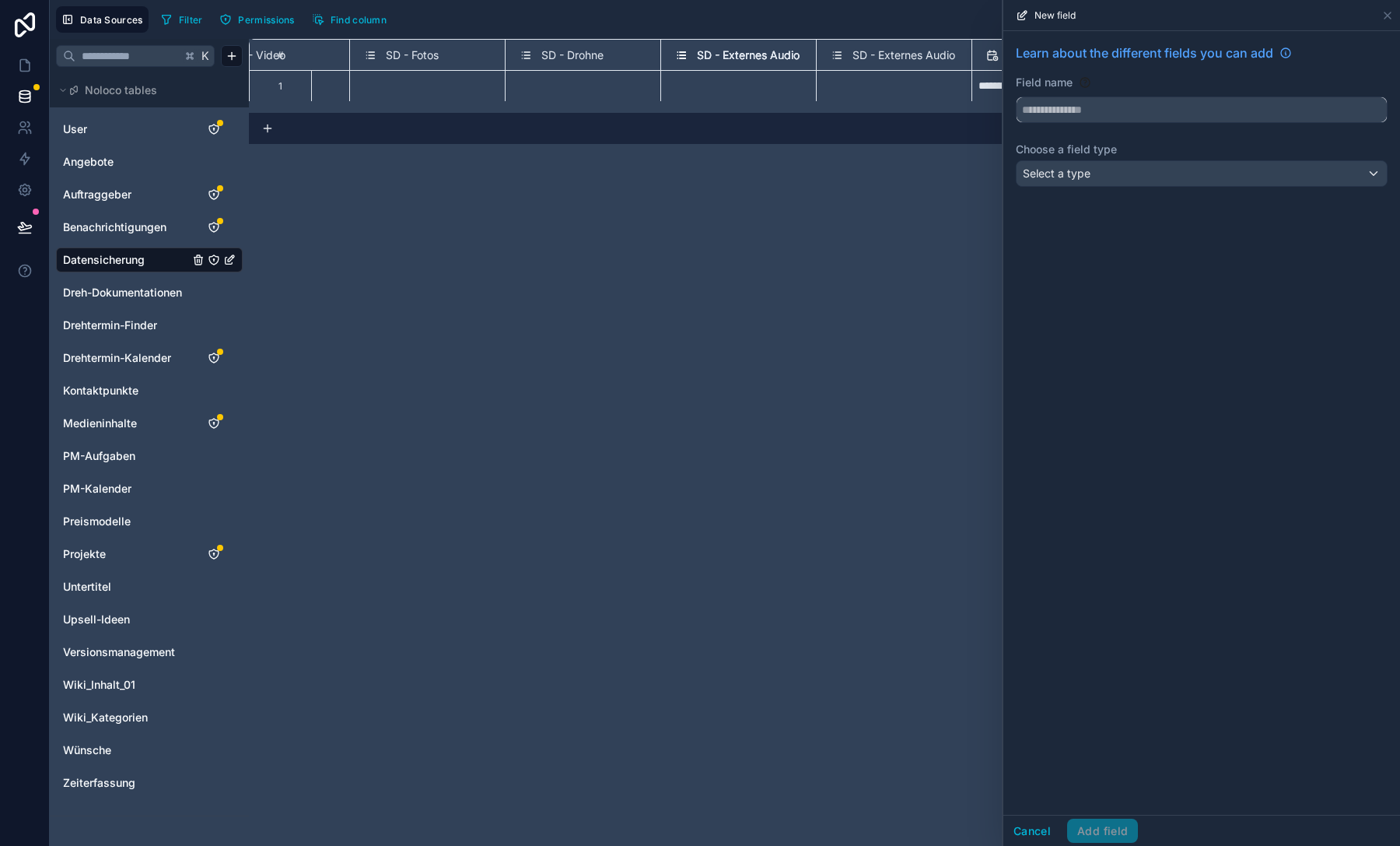
click at [1154, 106] on input "text" at bounding box center [1201, 109] width 371 height 25
type input "**********"
click at [1175, 182] on div "Select a type" at bounding box center [1201, 174] width 371 height 25
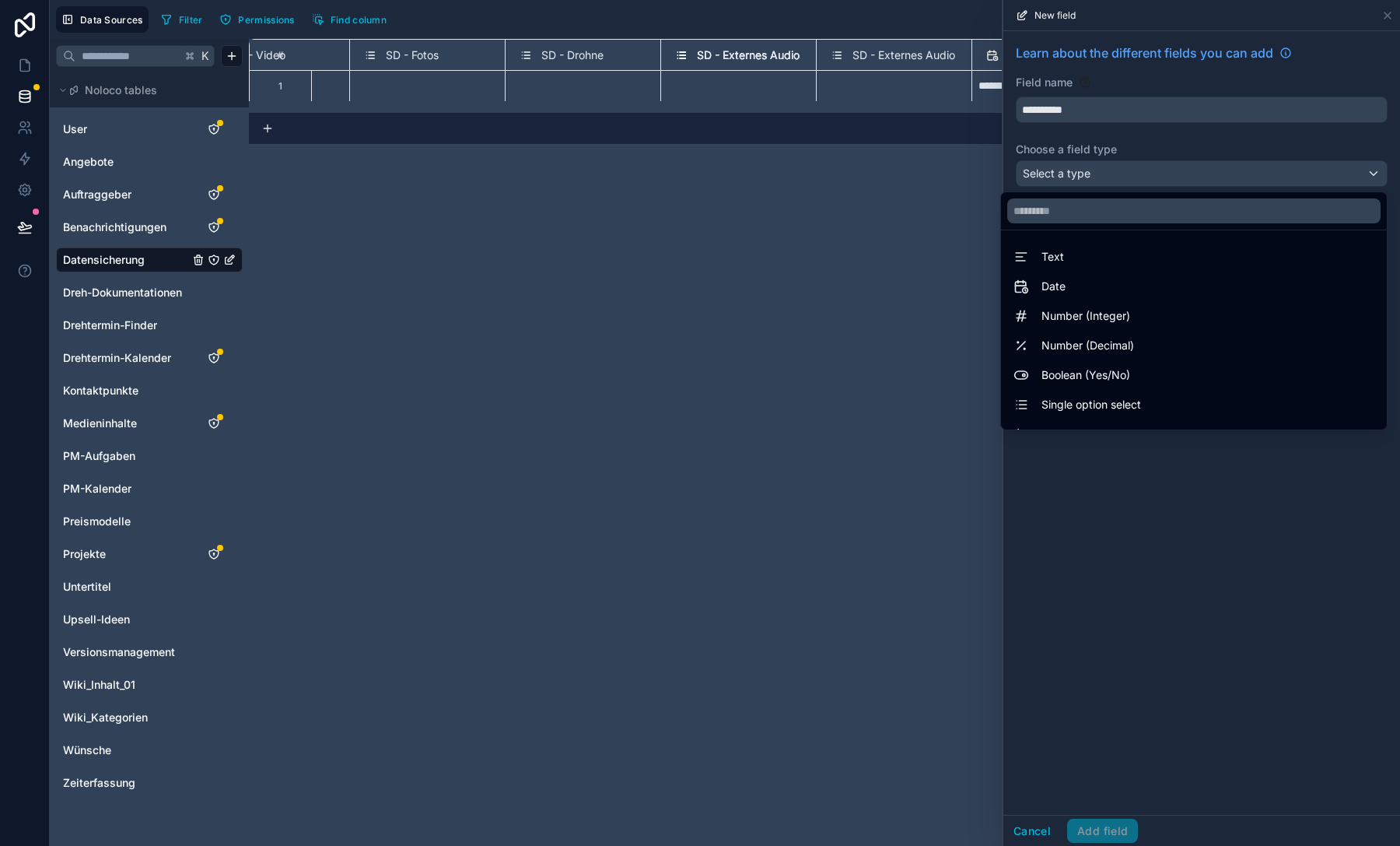
click at [1141, 264] on div "Text" at bounding box center [1194, 257] width 361 height 19
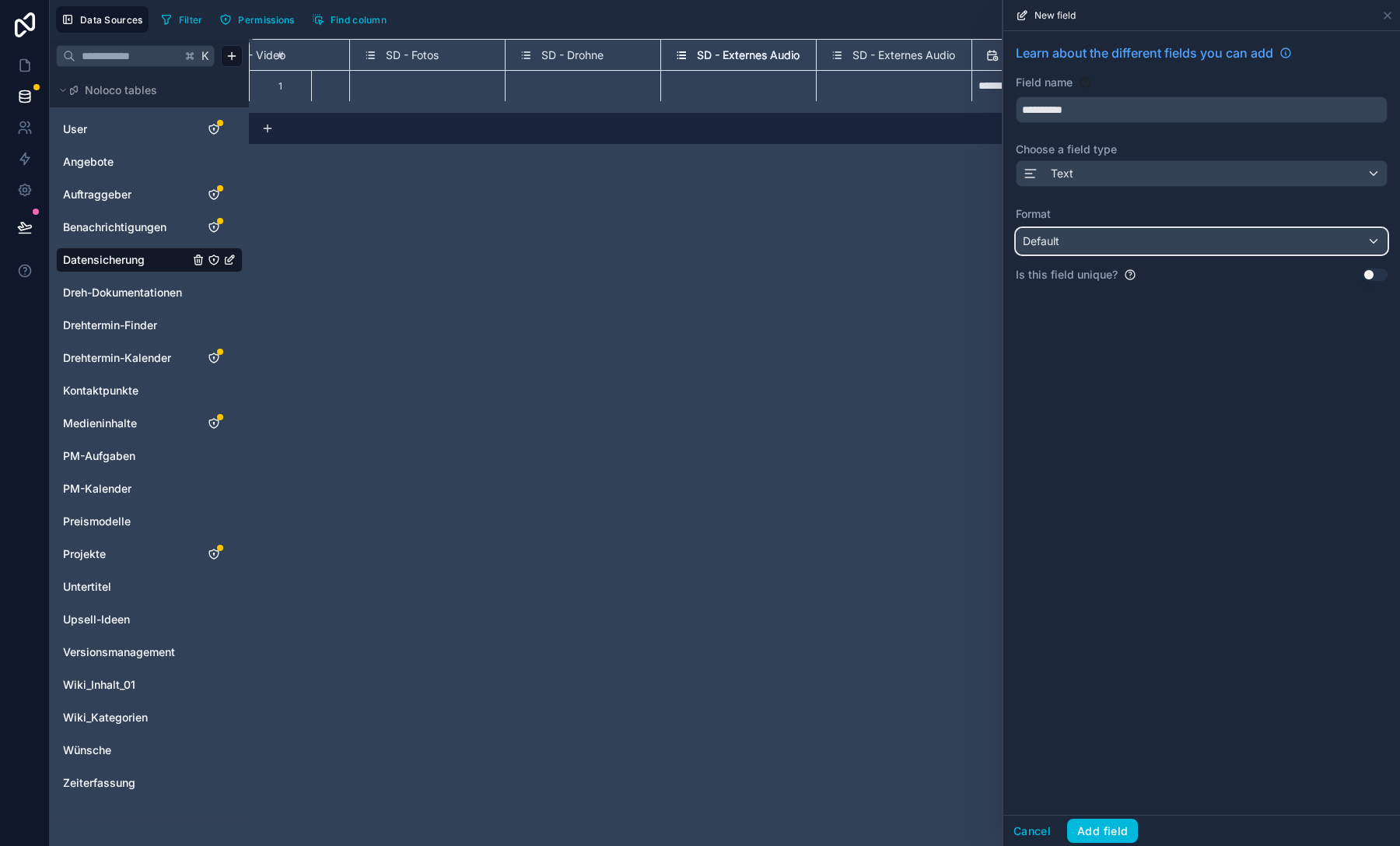
click at [1126, 238] on div "Default" at bounding box center [1201, 241] width 371 height 25
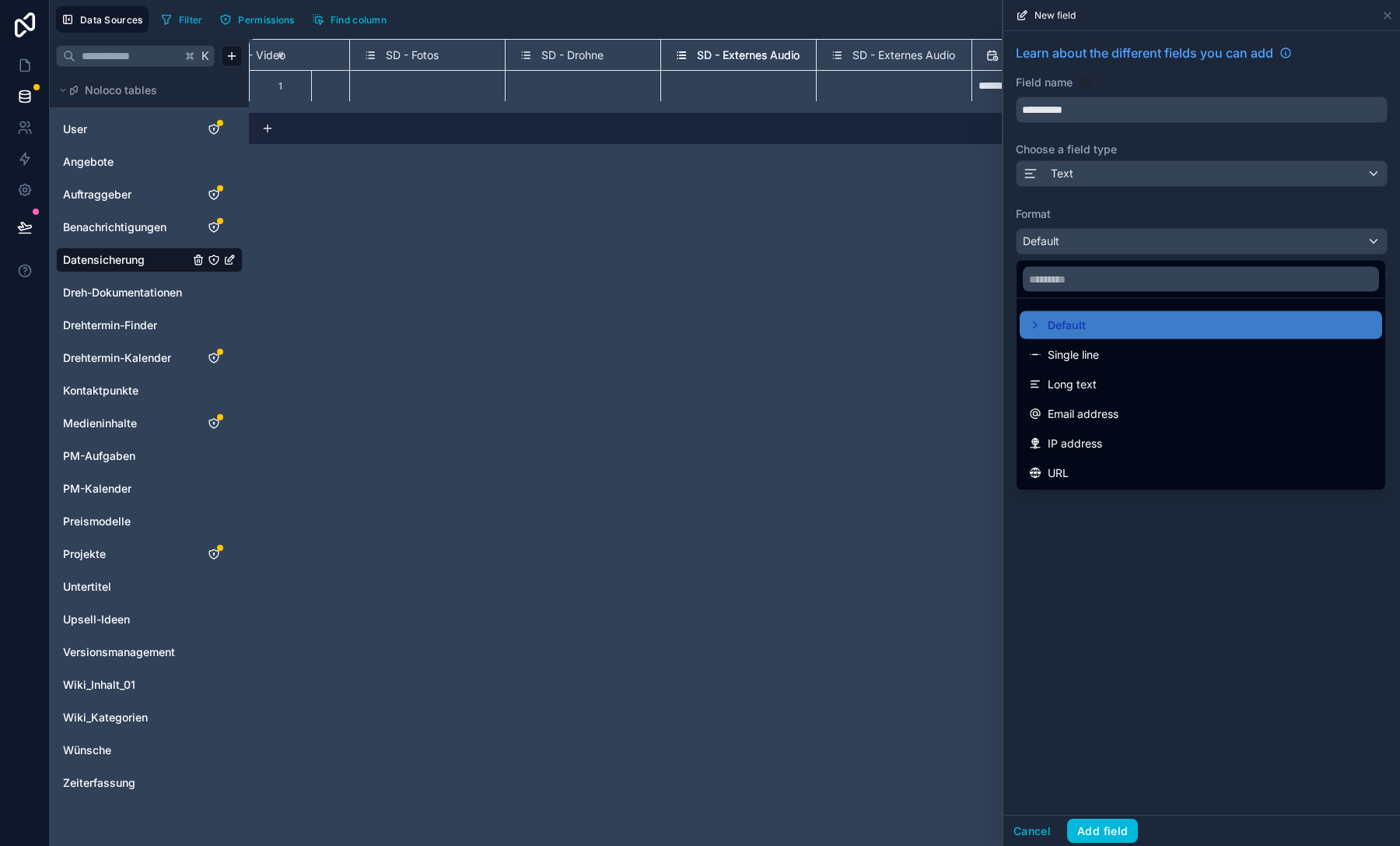
click at [1113, 378] on div "Long text" at bounding box center [1200, 385] width 344 height 19
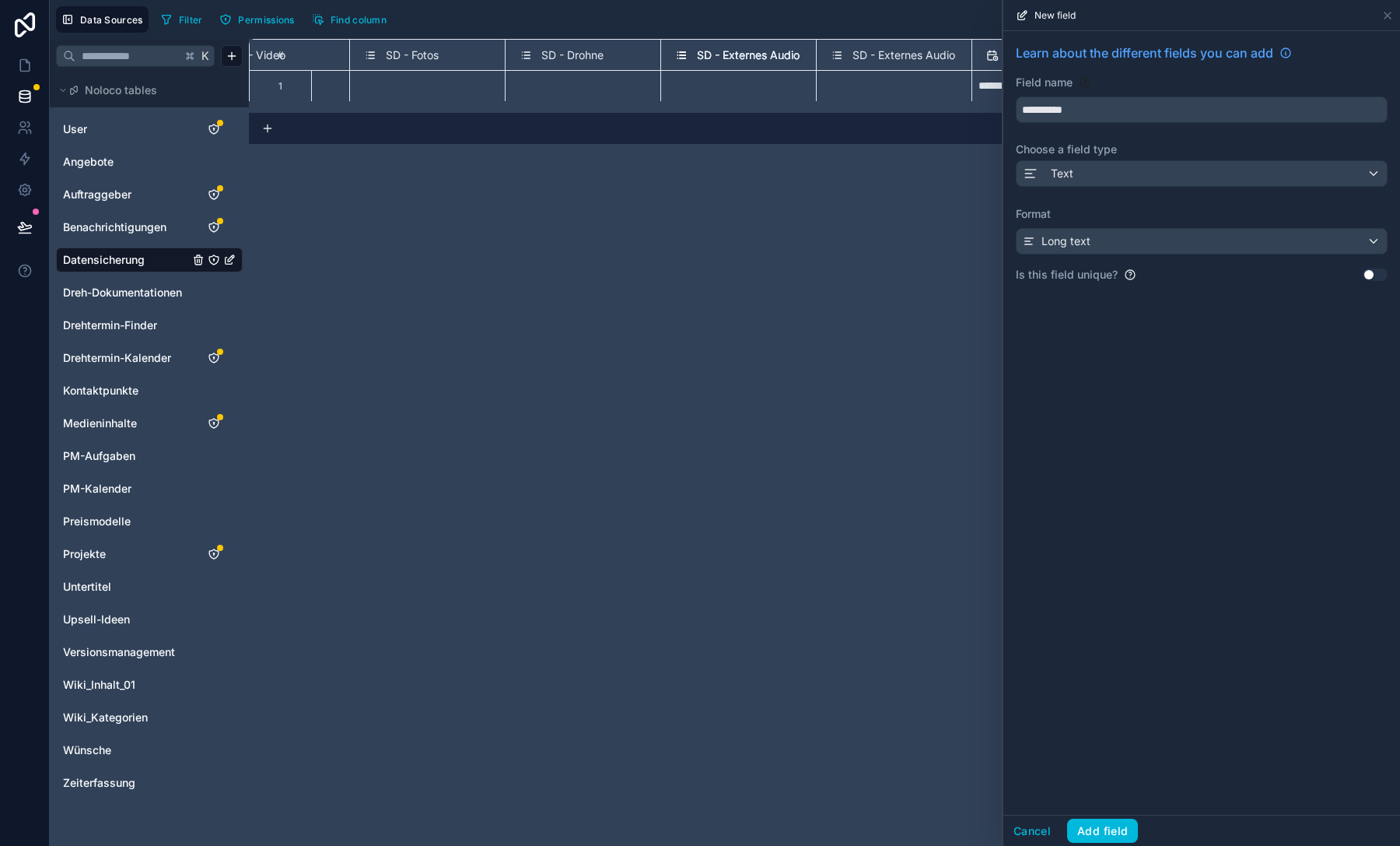
click at [1105, 837] on button "Add field" at bounding box center [1102, 831] width 71 height 25
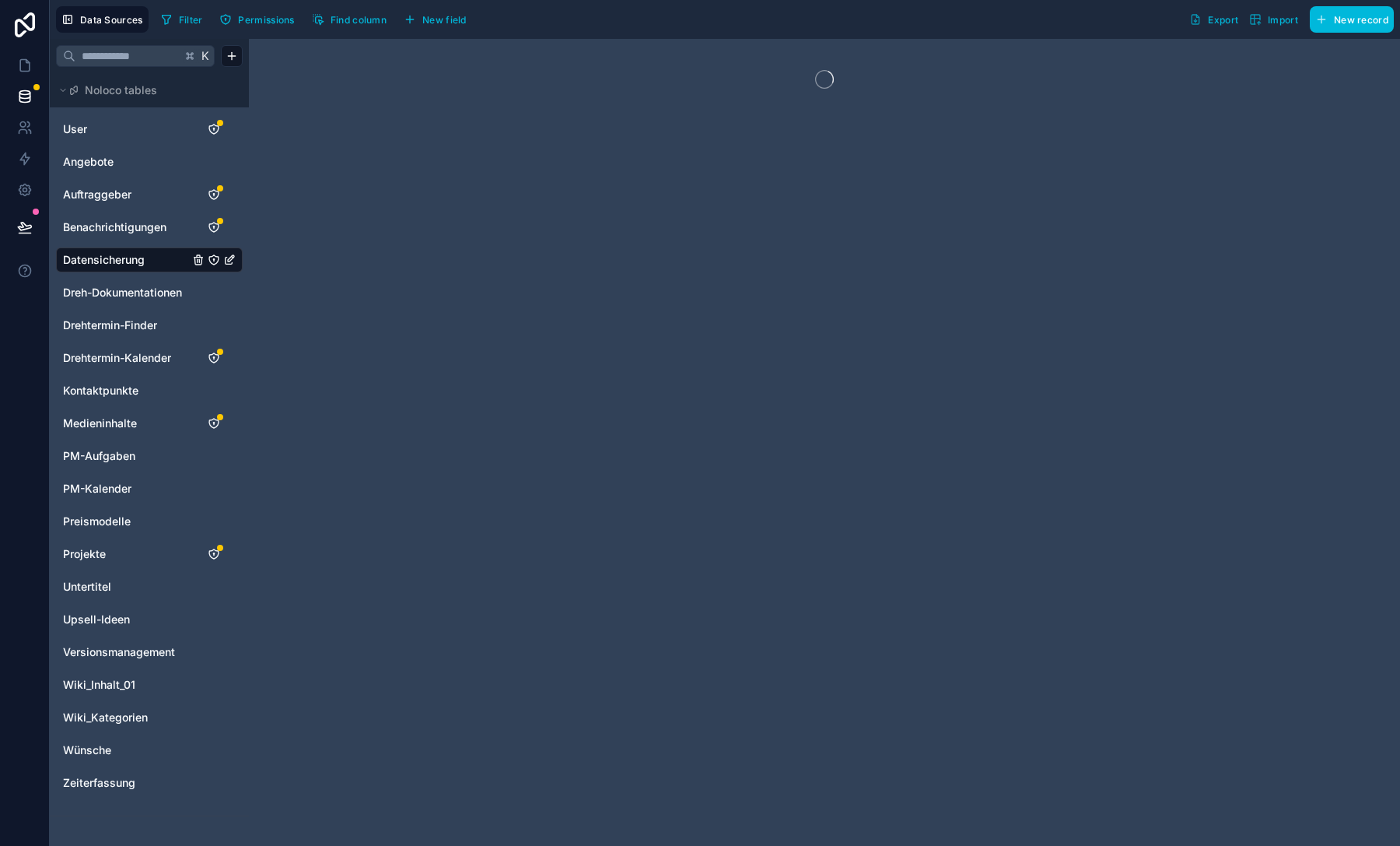
click at [405, 20] on icon "button" at bounding box center [409, 19] width 12 height 12
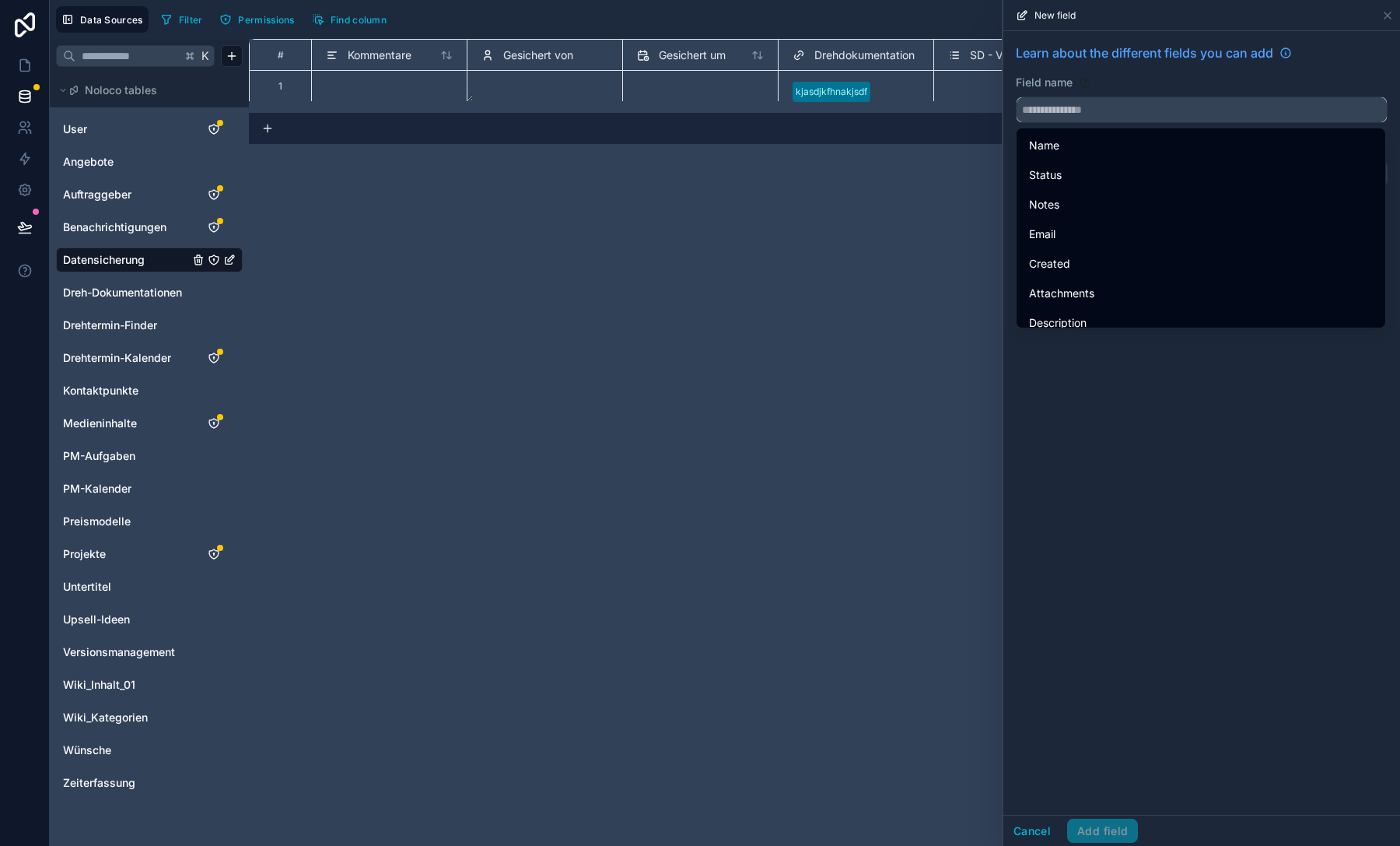
click at [1070, 108] on input "text" at bounding box center [1201, 109] width 371 height 25
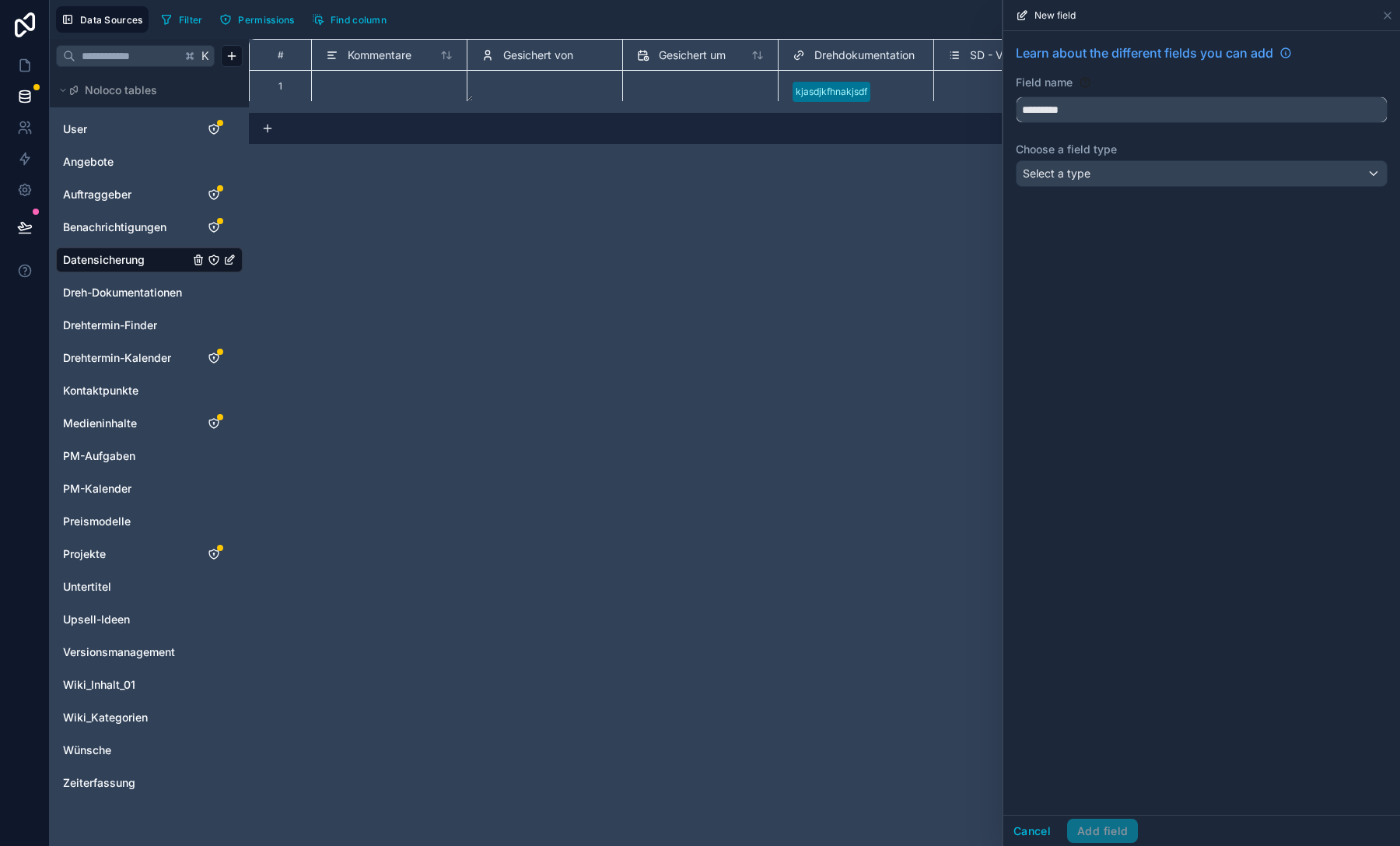
click at [1015, 96] on button "********" at bounding box center [1201, 109] width 371 height 26
type input "**********"
click at [1103, 161] on div "Select a type" at bounding box center [1201, 174] width 371 height 25
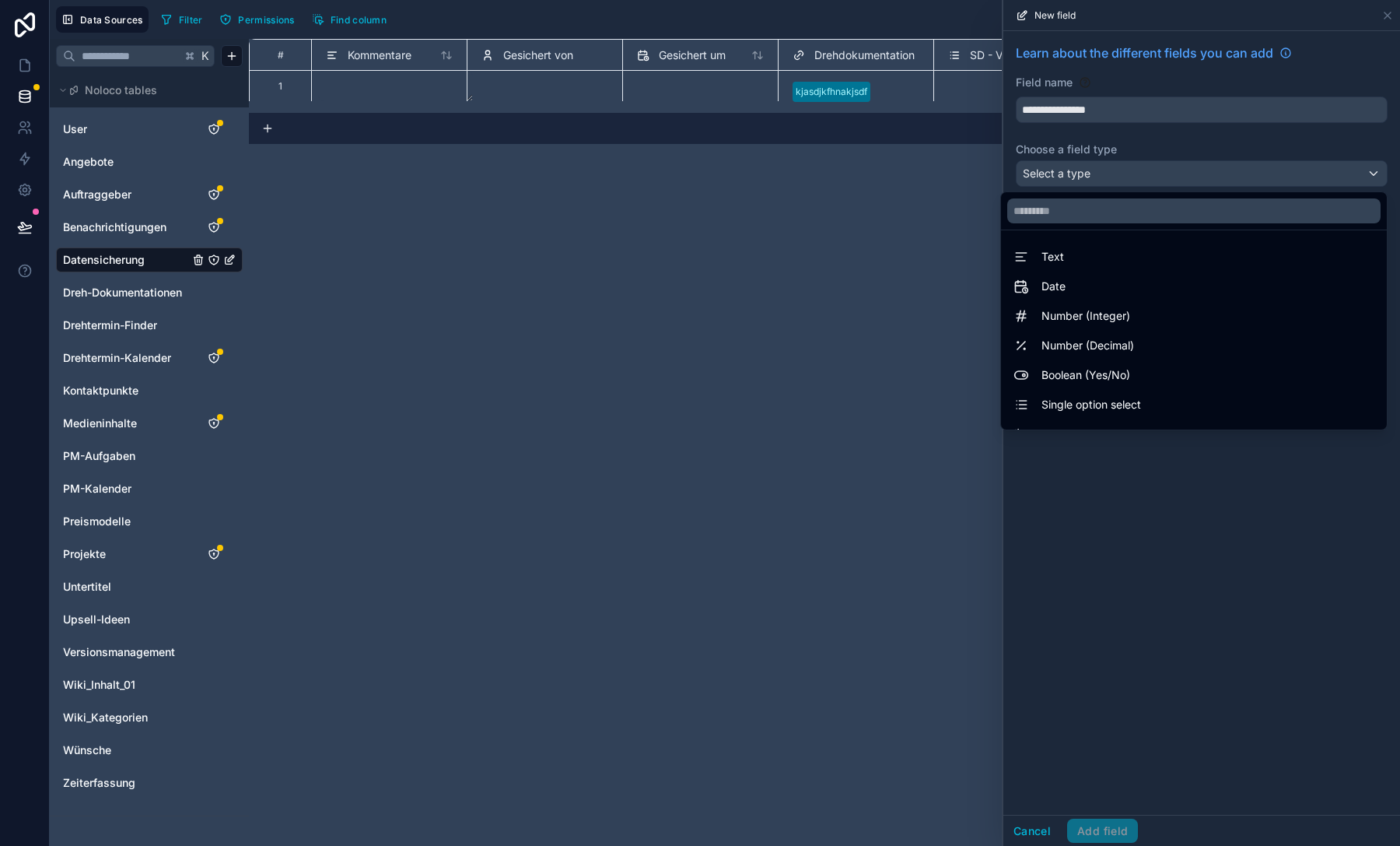
click at [1079, 364] on div "Boolean (Yes/No)" at bounding box center [1194, 375] width 379 height 28
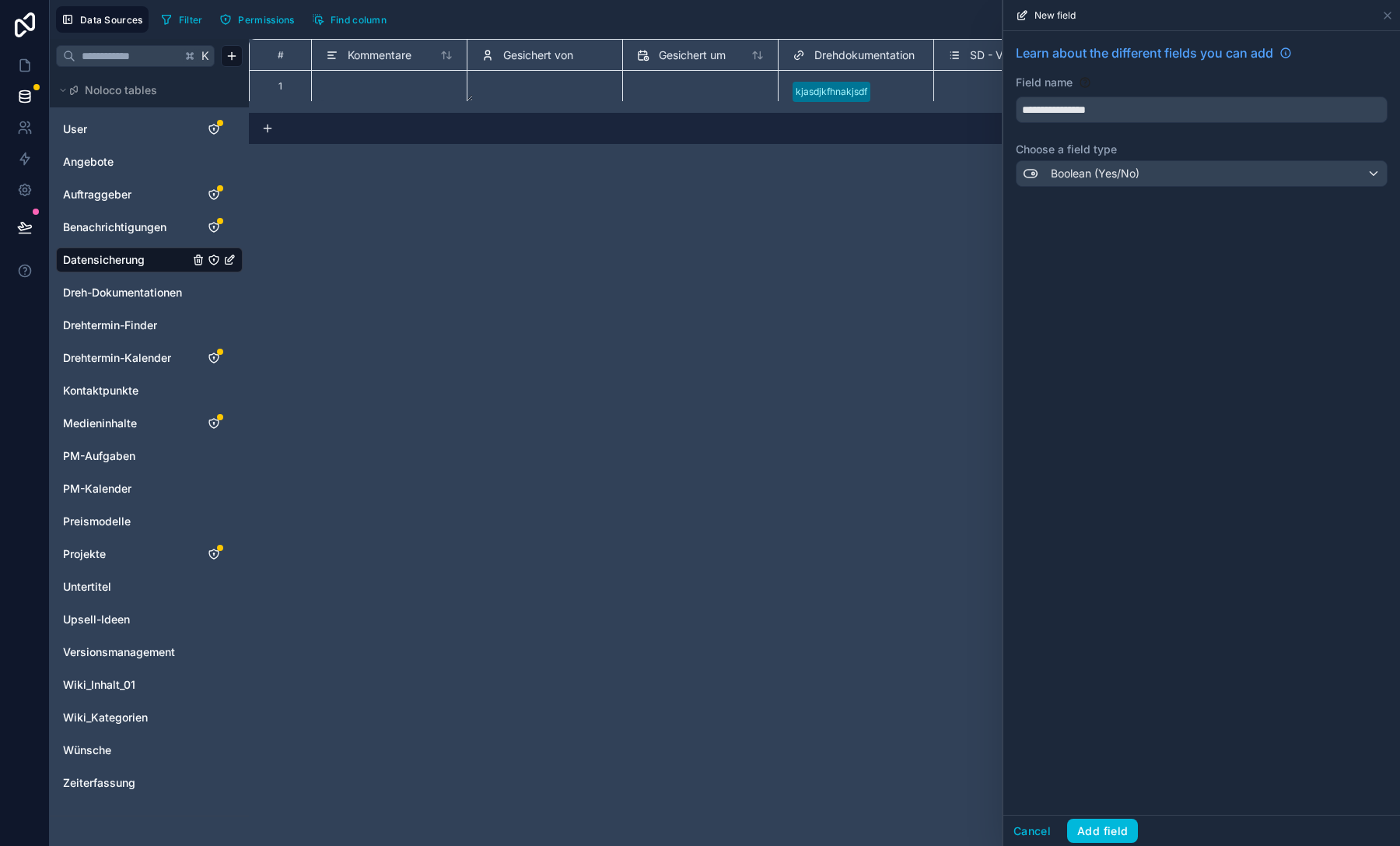
click at [1101, 822] on button "Add field" at bounding box center [1102, 831] width 71 height 25
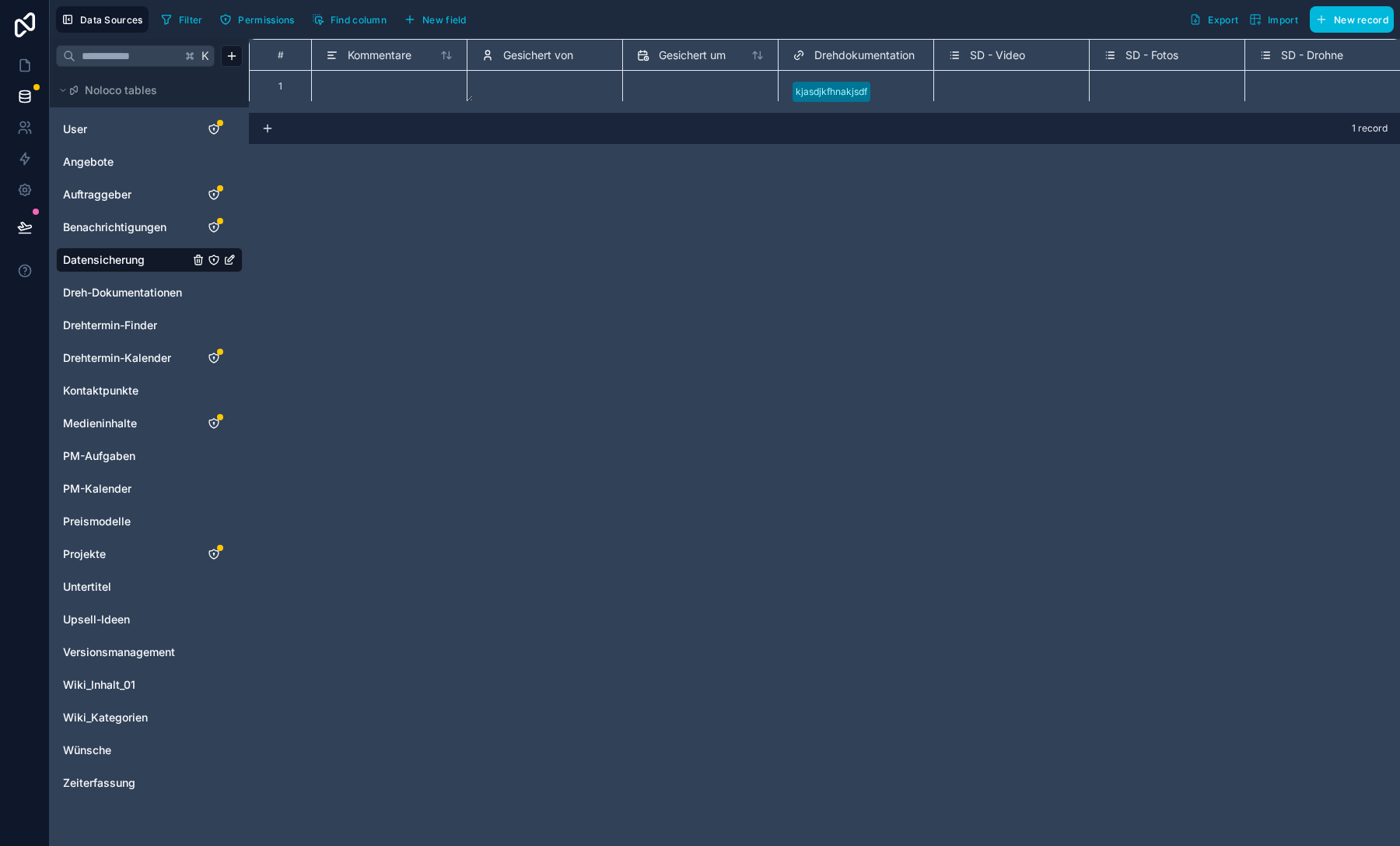
click at [443, 23] on span "New field" at bounding box center [444, 20] width 44 height 11
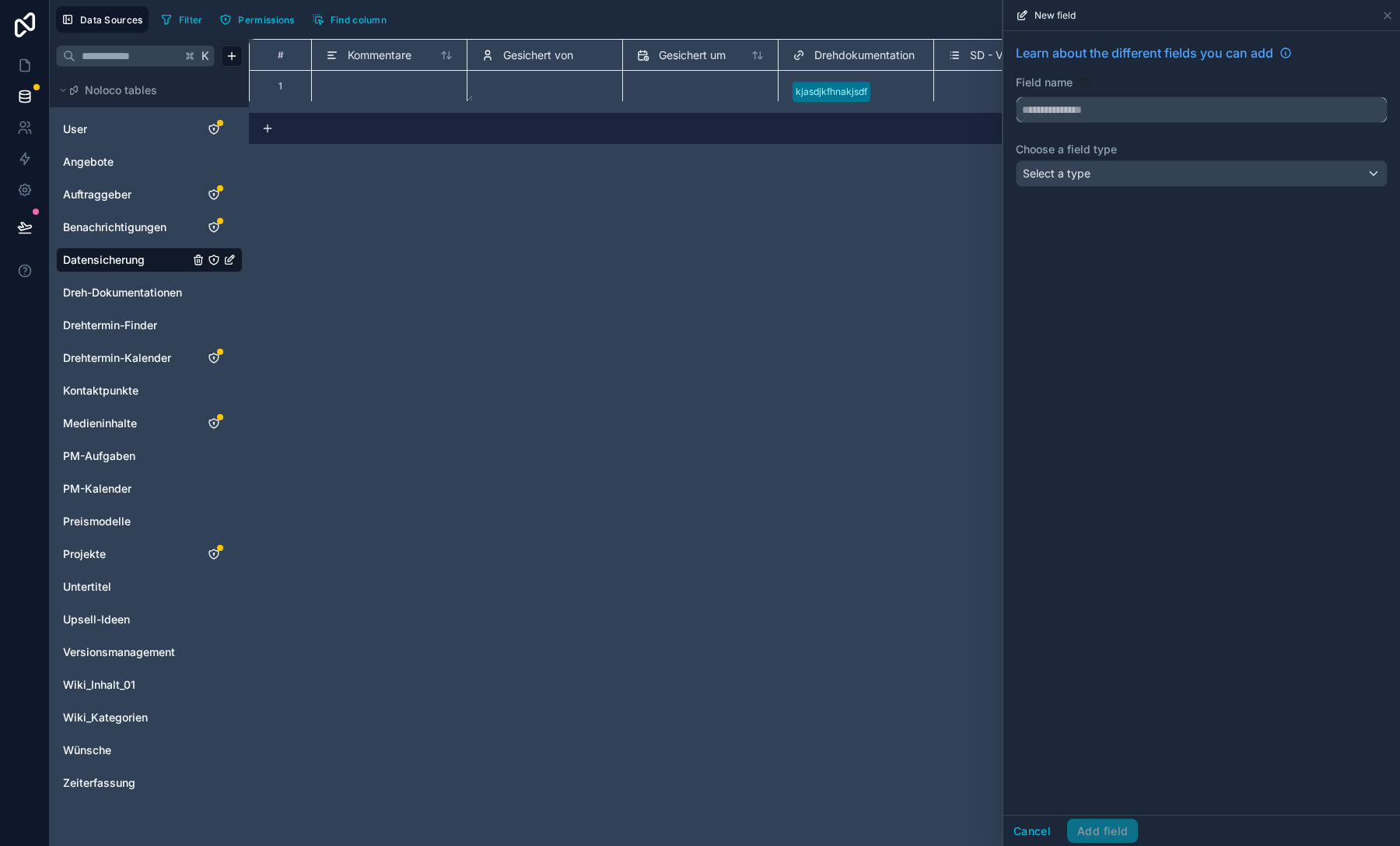
click at [1094, 112] on input "text" at bounding box center [1201, 109] width 371 height 25
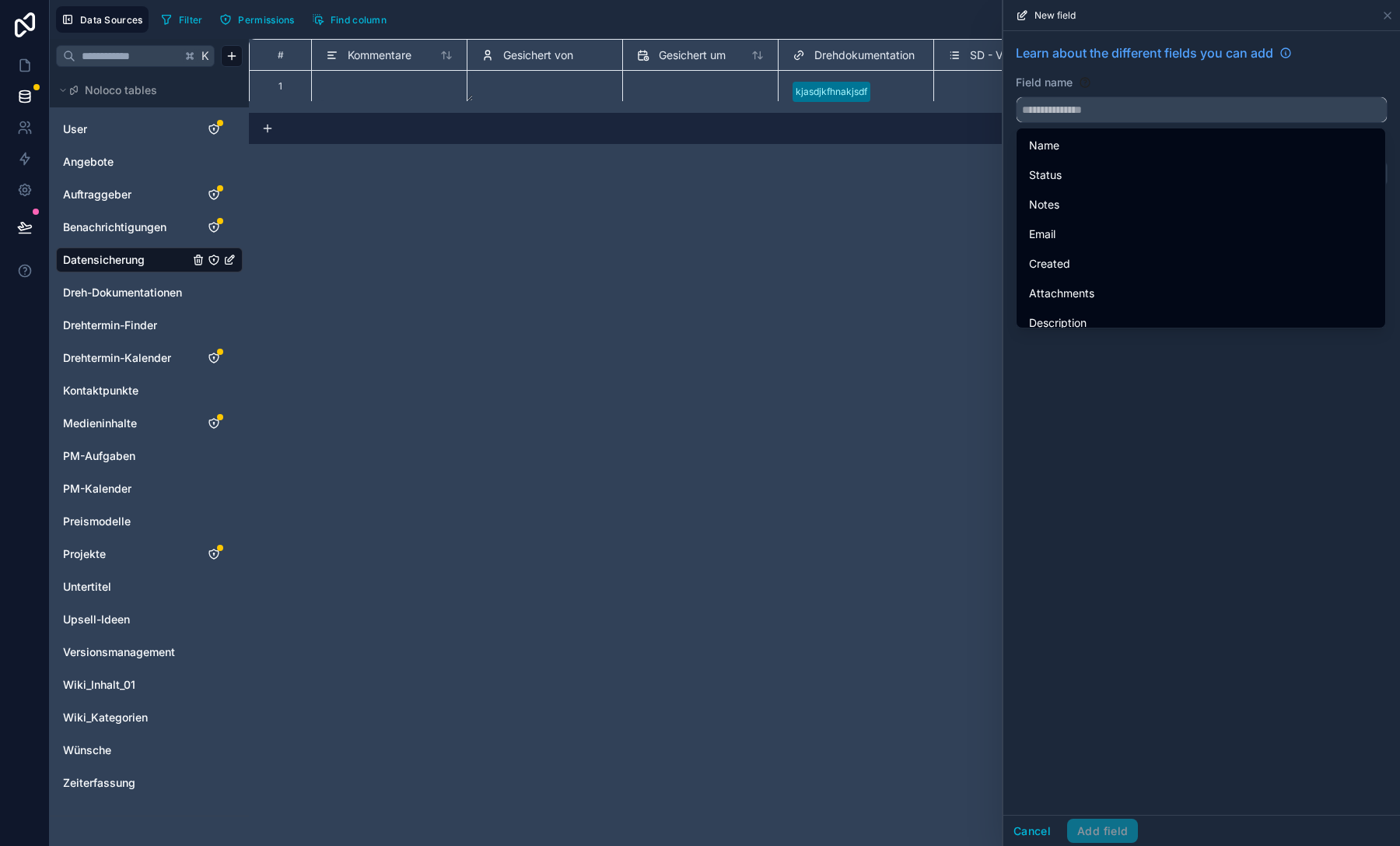
click at [1116, 102] on input "text" at bounding box center [1201, 109] width 371 height 25
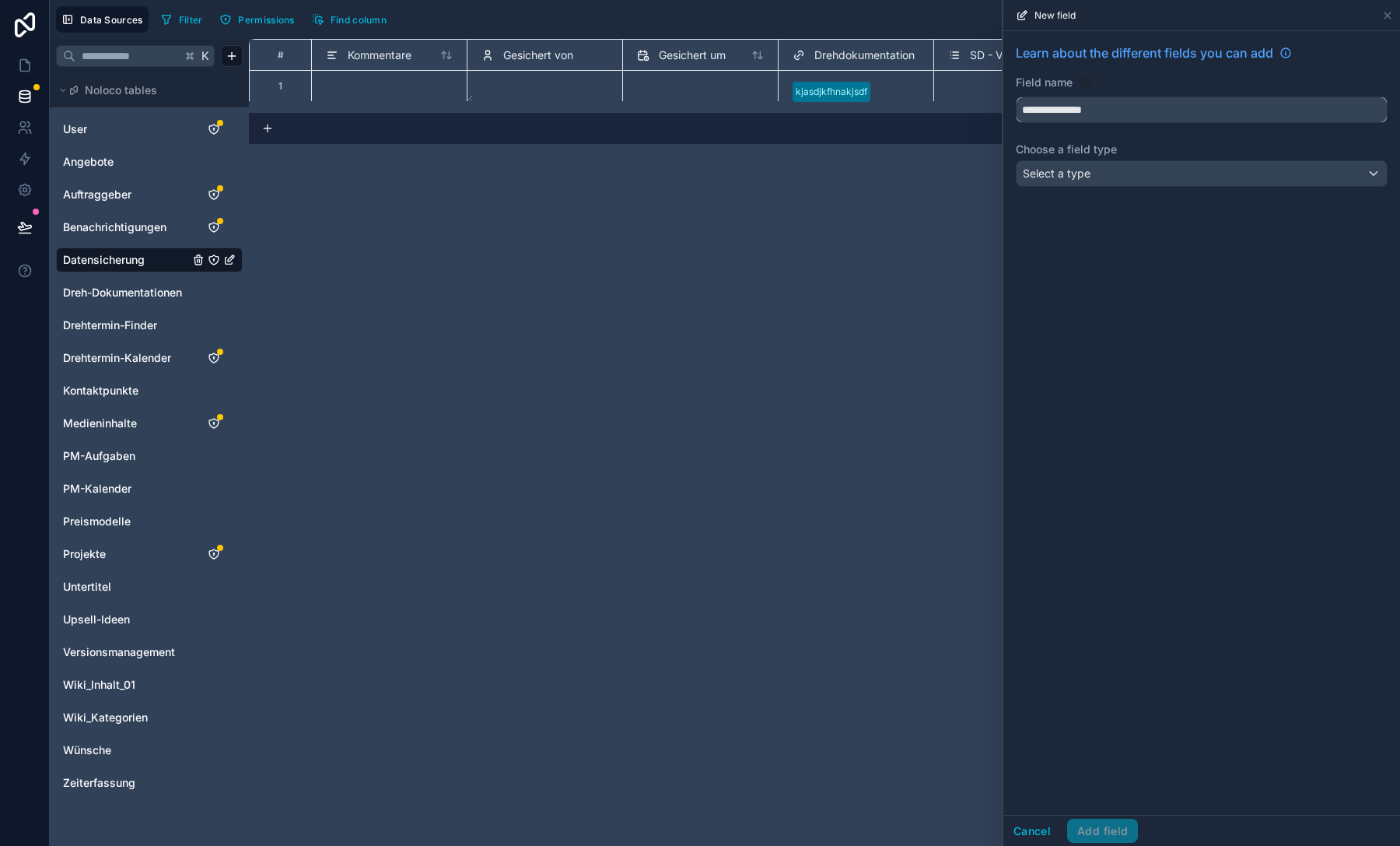
click at [1015, 96] on button "**********" at bounding box center [1201, 109] width 371 height 26
type input "**********"
click at [1125, 173] on div "Select a type" at bounding box center [1201, 174] width 371 height 25
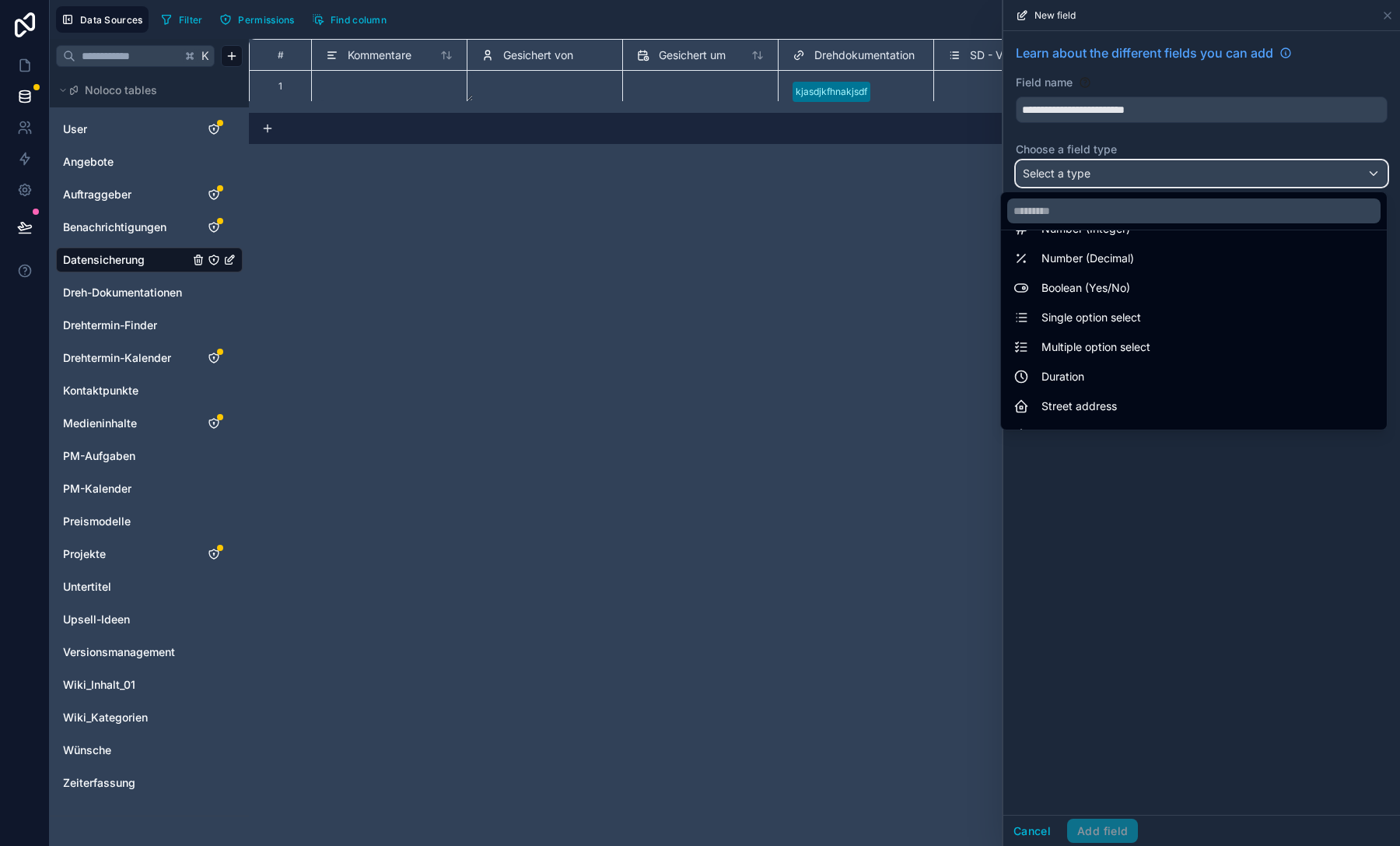
scroll to position [118, 0]
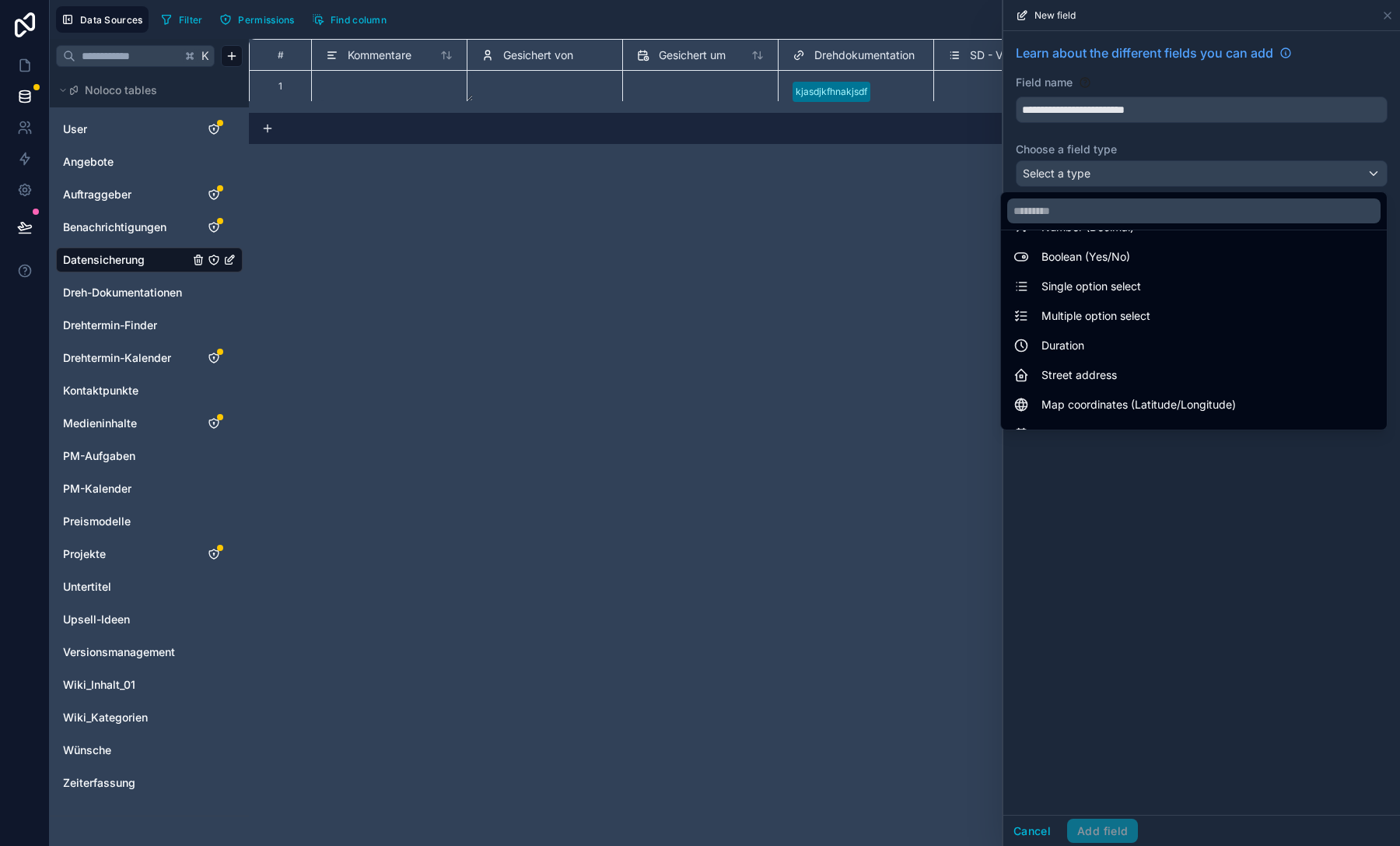
click at [1106, 288] on span "Single option select" at bounding box center [1091, 287] width 100 height 19
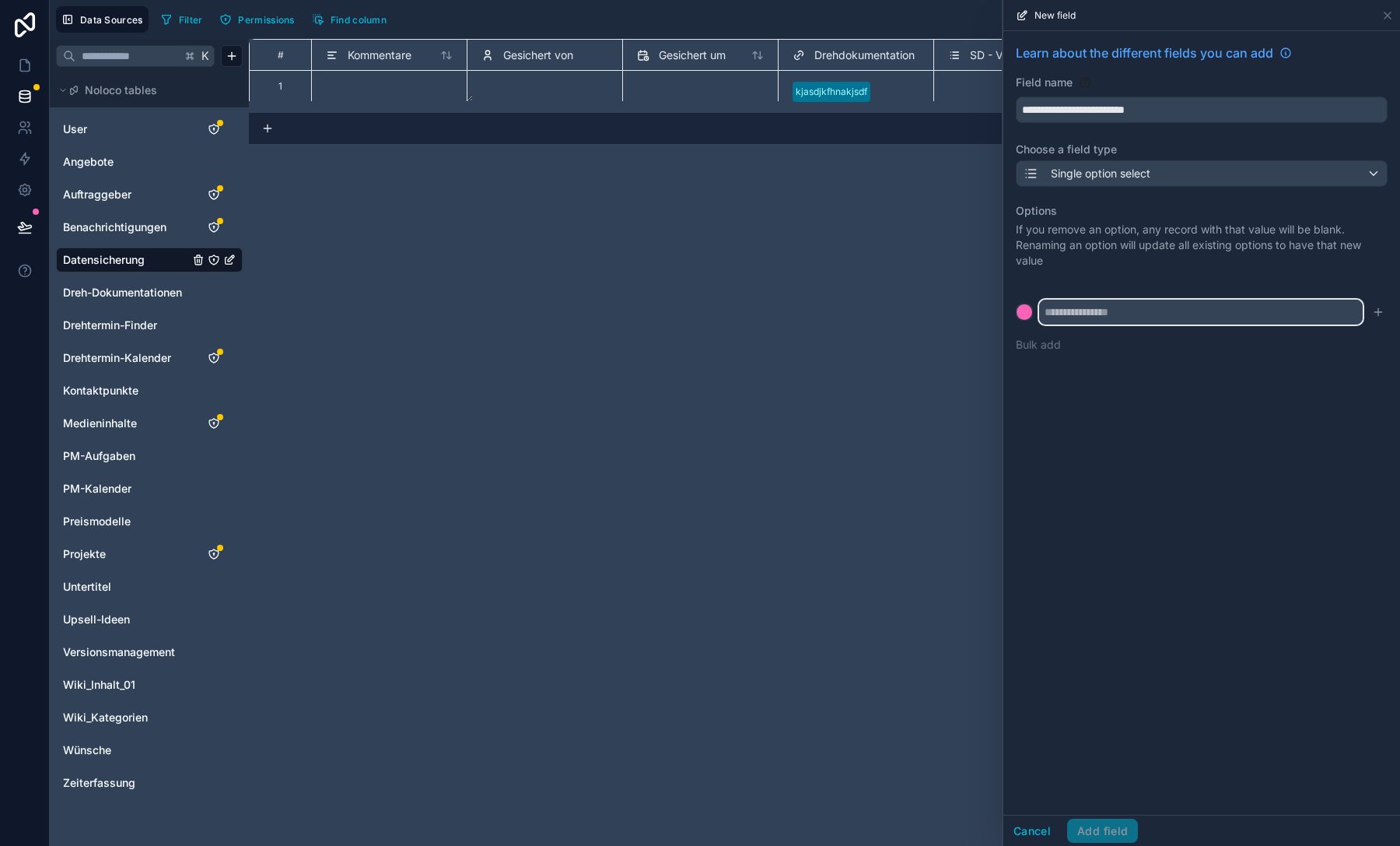
click at [1125, 308] on input "text" at bounding box center [1200, 312] width 323 height 25
type input "**********"
click at [1377, 315] on icon "submit" at bounding box center [1377, 311] width 0 height 7
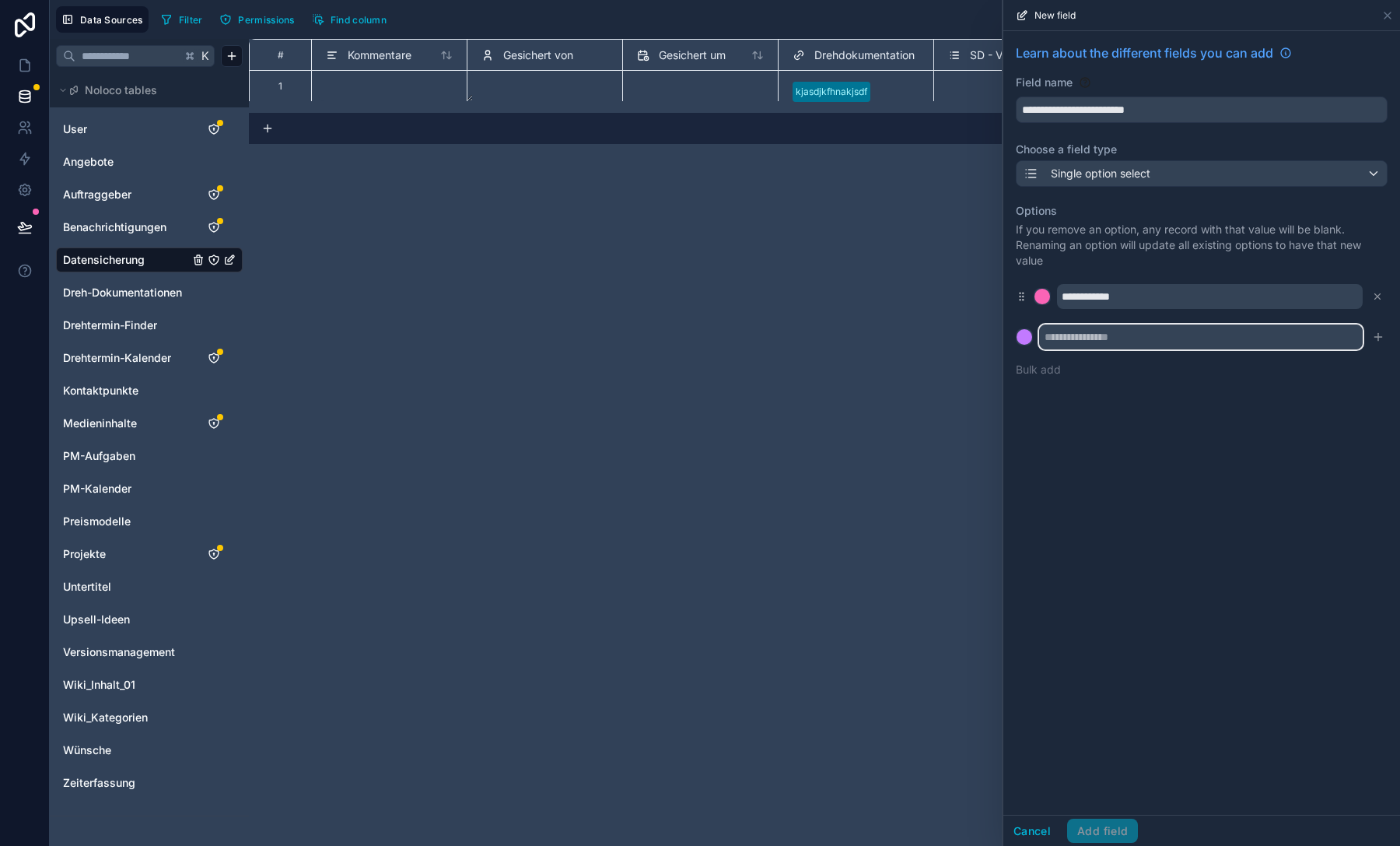
click at [1236, 339] on input "text" at bounding box center [1200, 337] width 323 height 25
paste input "**********"
click at [1097, 337] on input "**********" at bounding box center [1200, 337] width 323 height 25
type input "**********"
click at [1378, 341] on icon "submit" at bounding box center [1377, 337] width 12 height 12
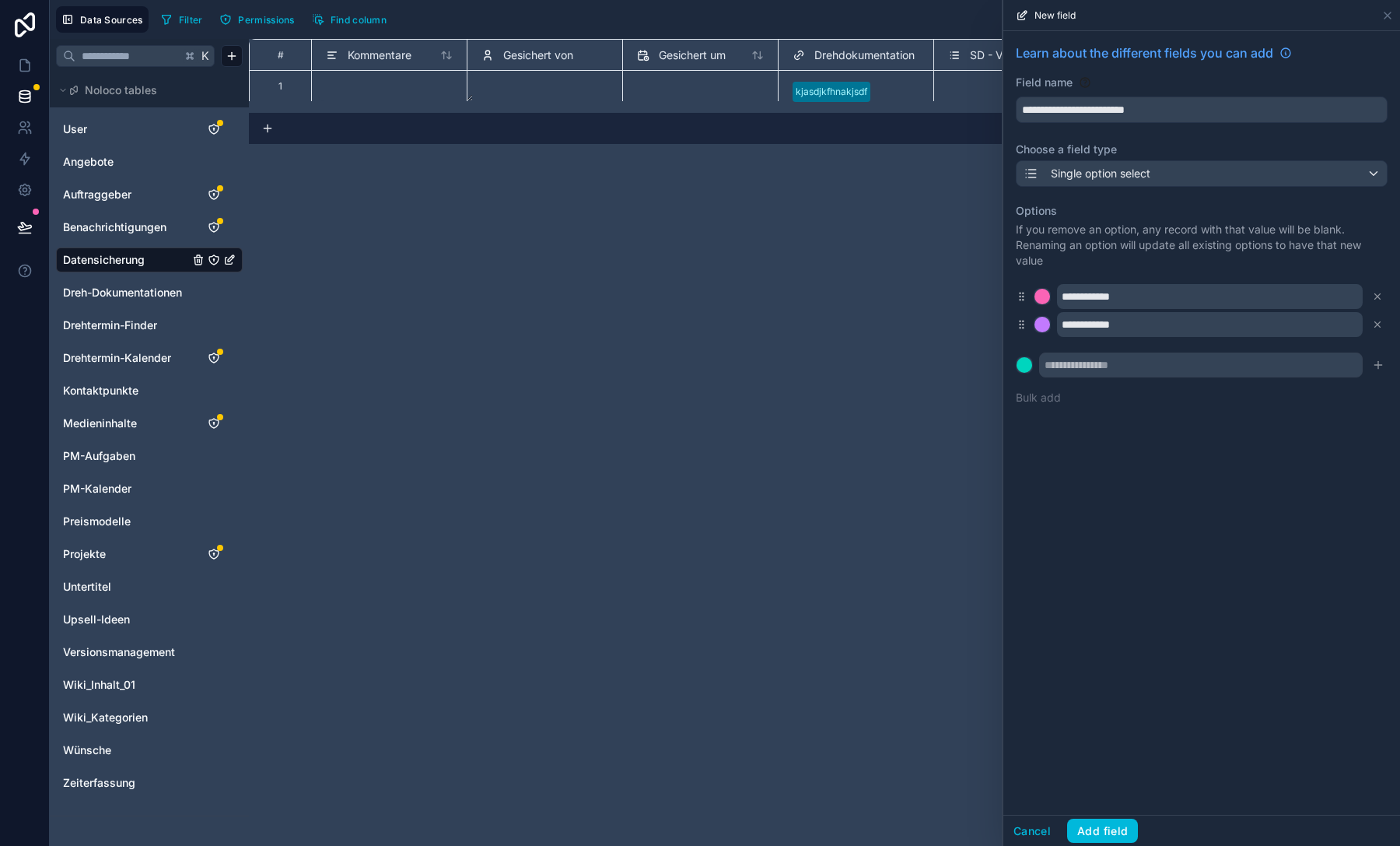
click at [1263, 343] on div "**********" at bounding box center [1201, 304] width 371 height 221
click at [1263, 366] on input "text" at bounding box center [1200, 365] width 323 height 25
paste input "**********"
click at [1098, 367] on input "**********" at bounding box center [1200, 365] width 323 height 25
type input "**********"
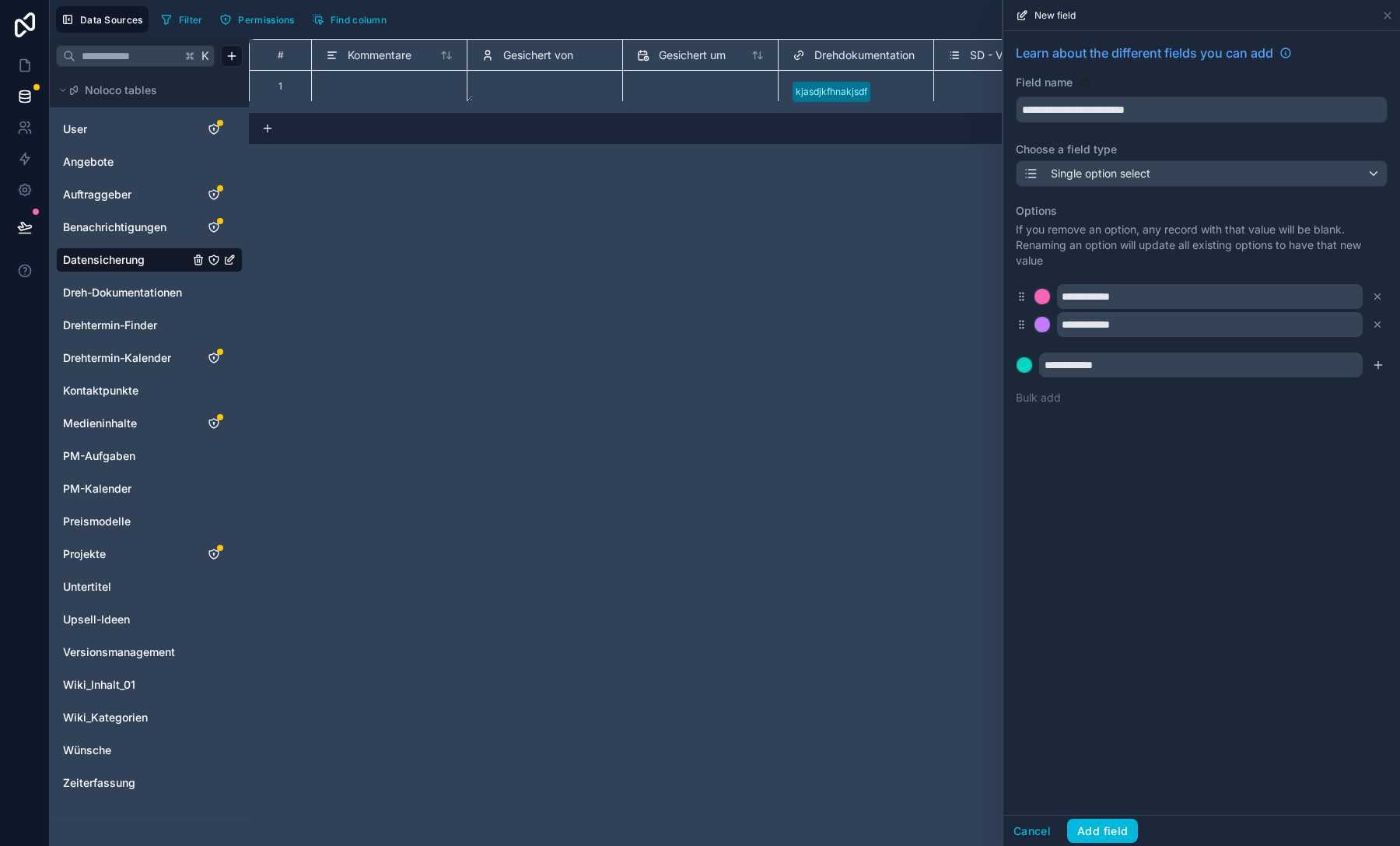
click at [1374, 366] on icon "submit" at bounding box center [1377, 364] width 12 height 12
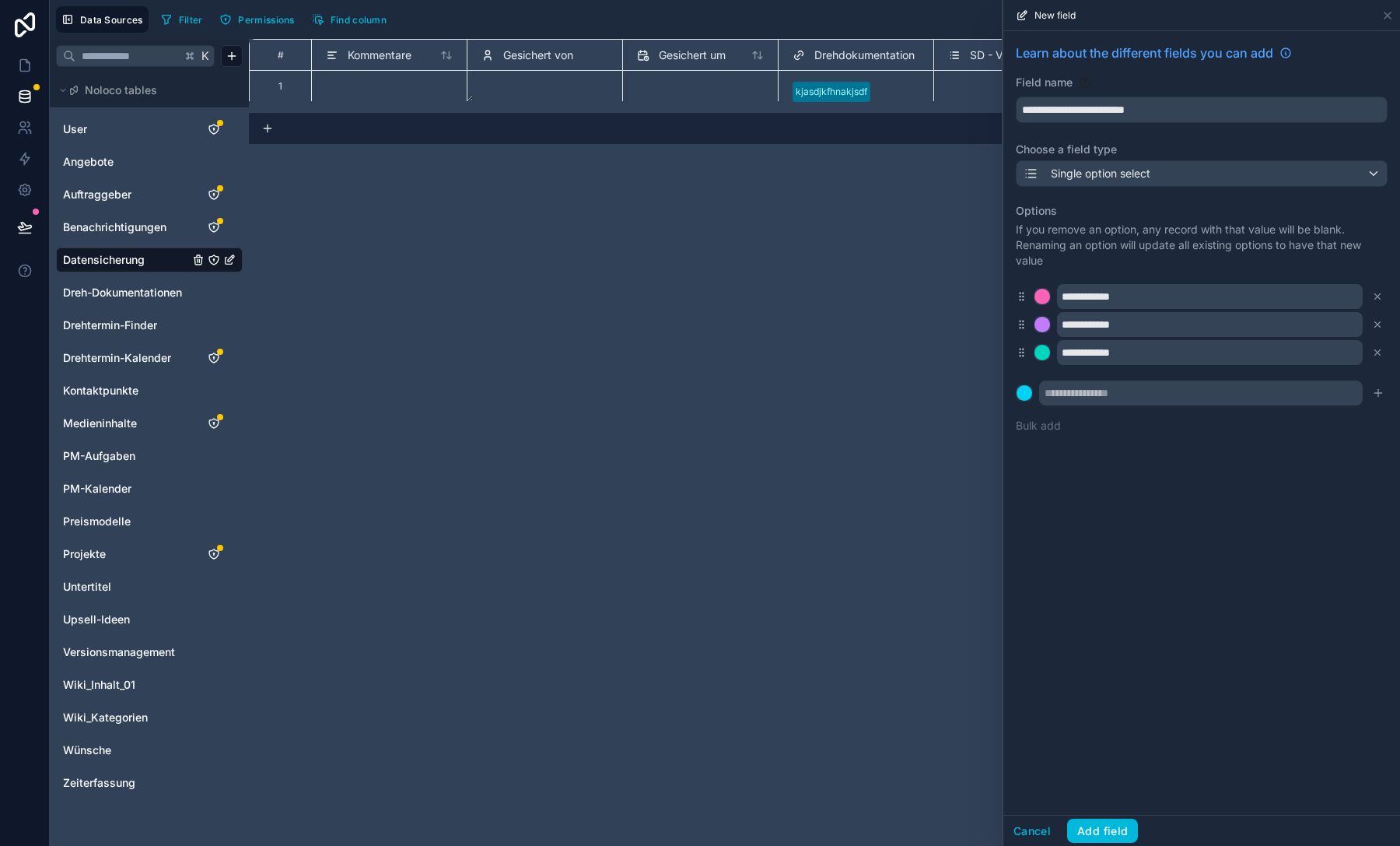
click at [1102, 828] on button "Add field" at bounding box center [1102, 831] width 71 height 25
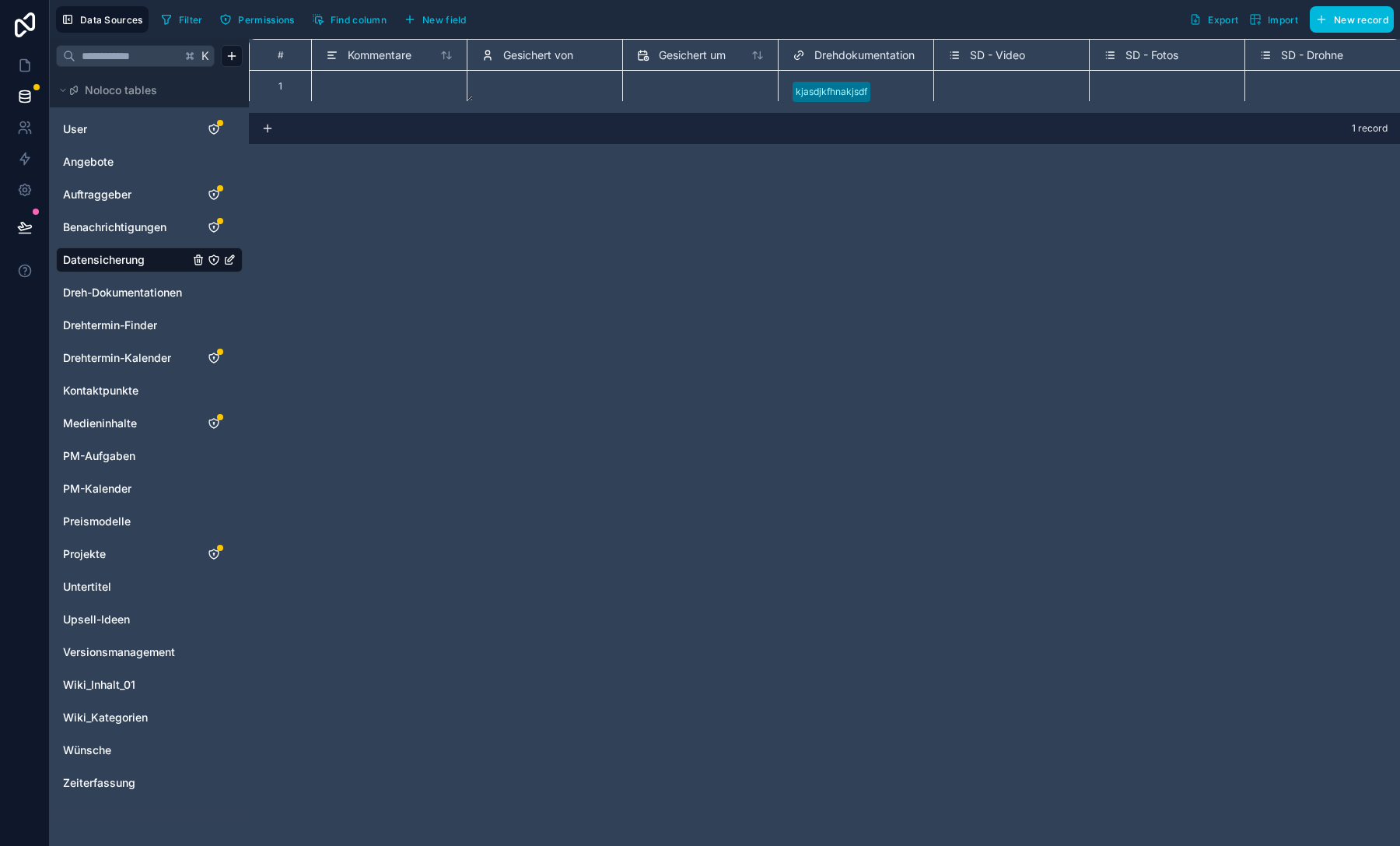
click at [20, 56] on link at bounding box center [25, 65] width 49 height 31
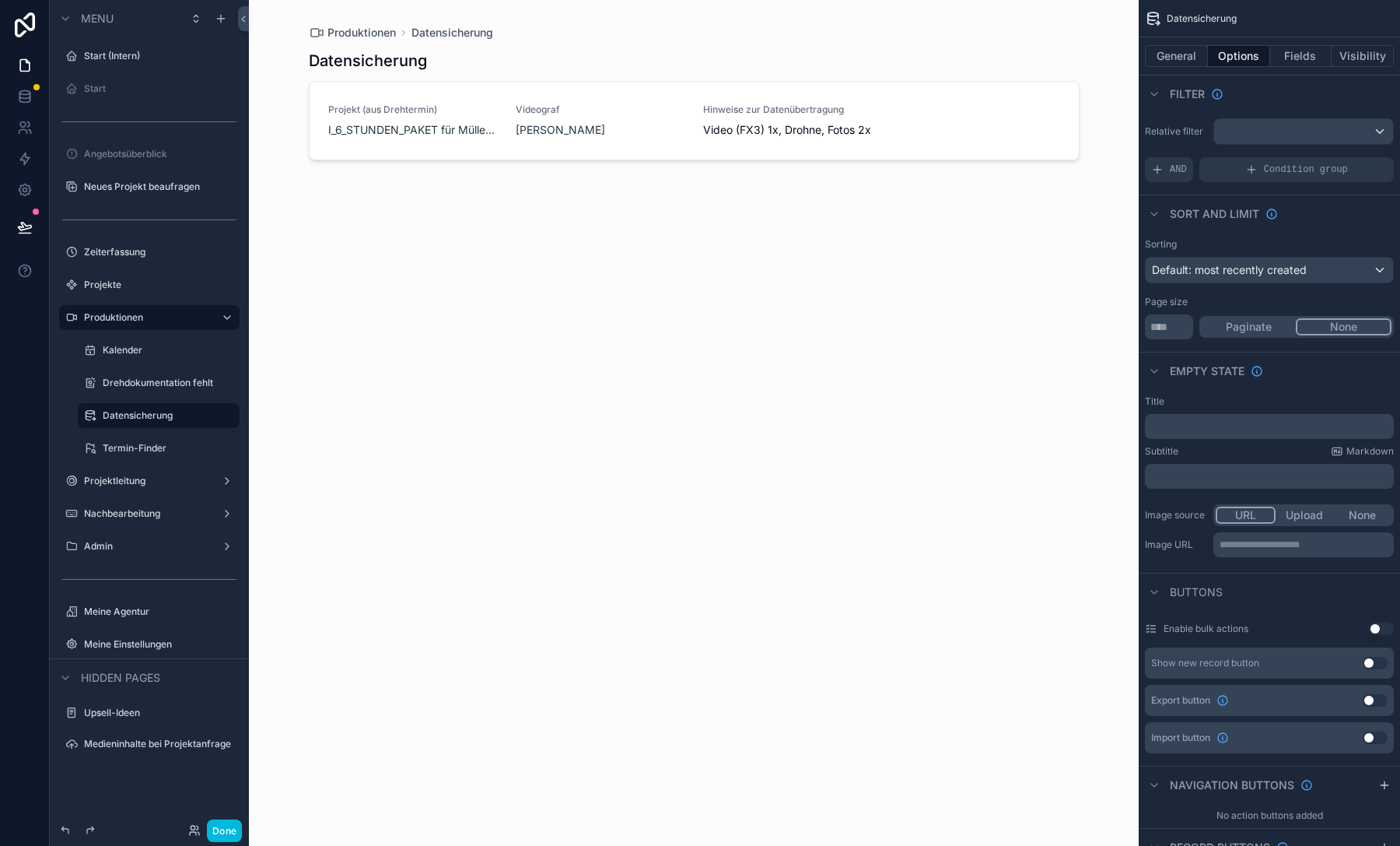
click at [849, 130] on span "Video (FX3) 1x, Drohne, Fotos 2x" at bounding box center [787, 129] width 169 height 15
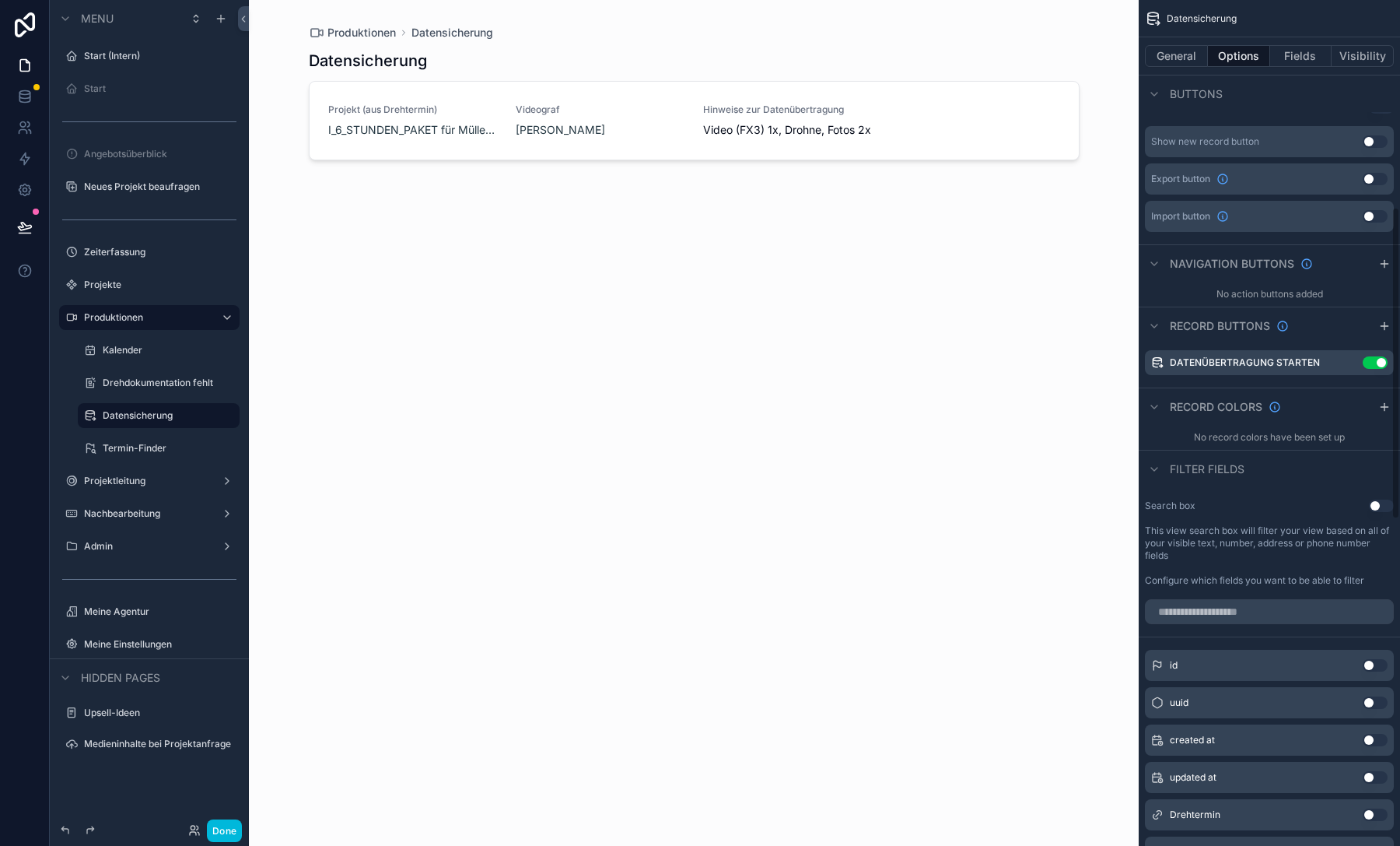
scroll to position [619, 0]
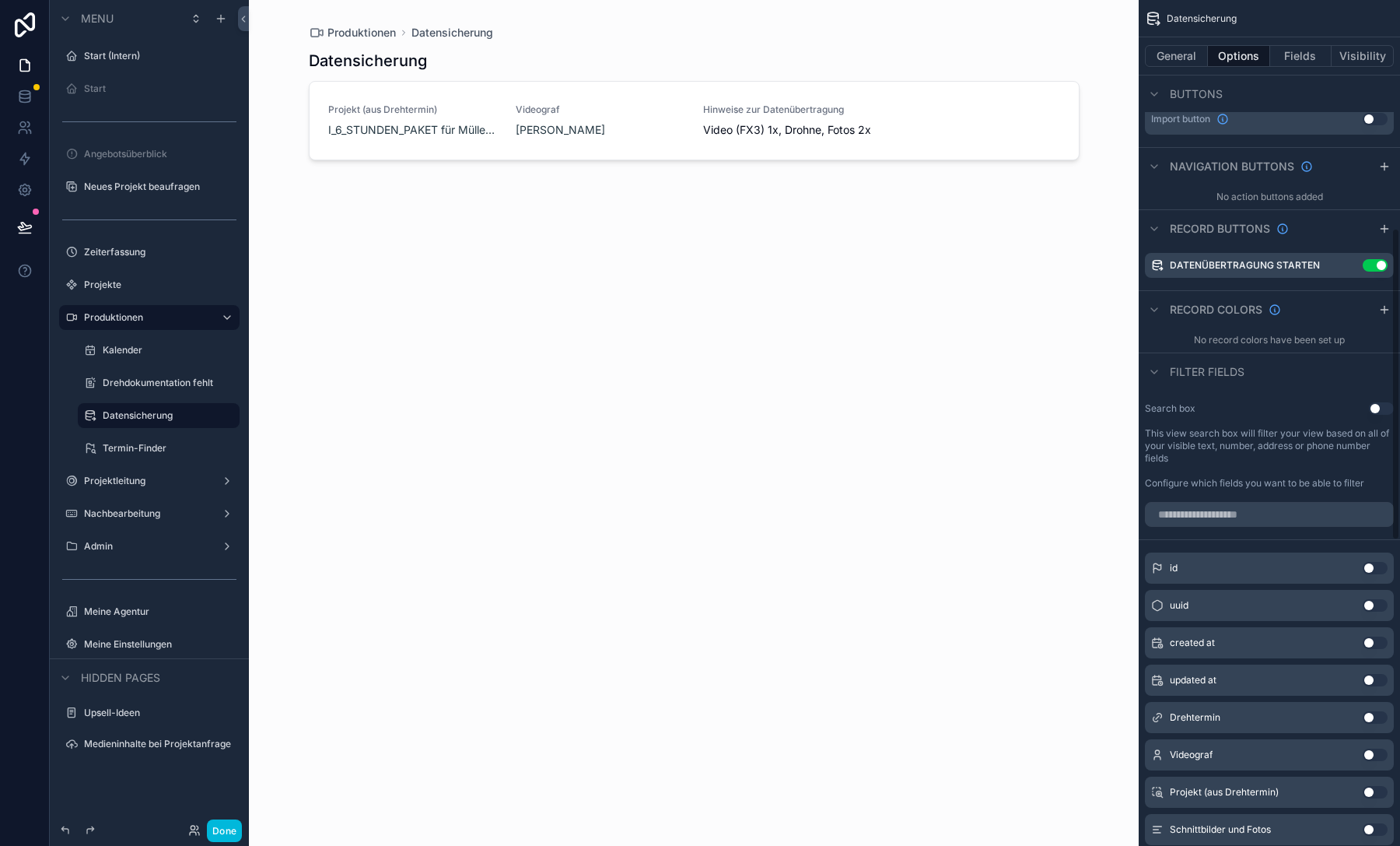
click at [0, 0] on icon "scrollable content" at bounding box center [0, 0] width 0 height 0
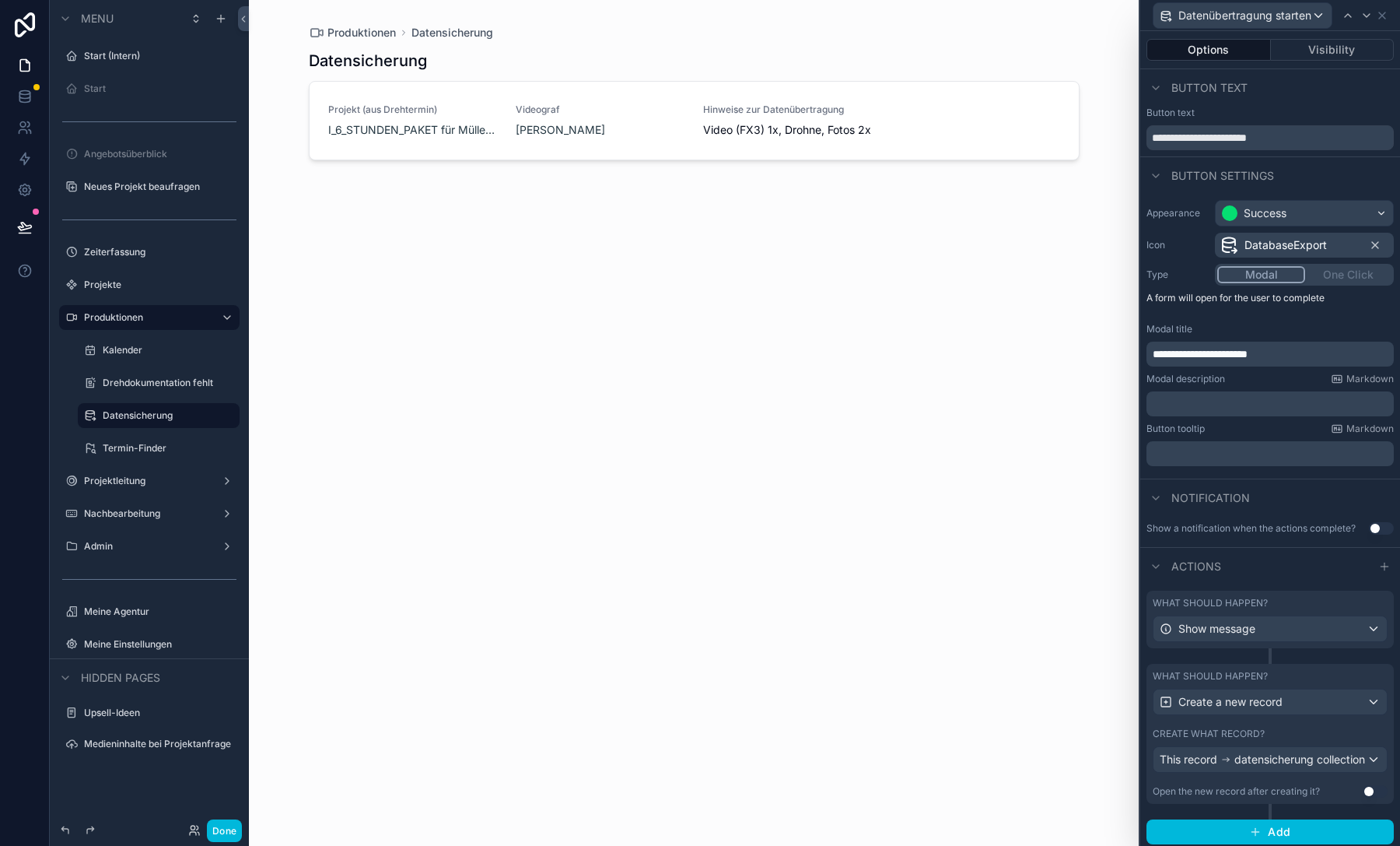
scroll to position [13, 0]
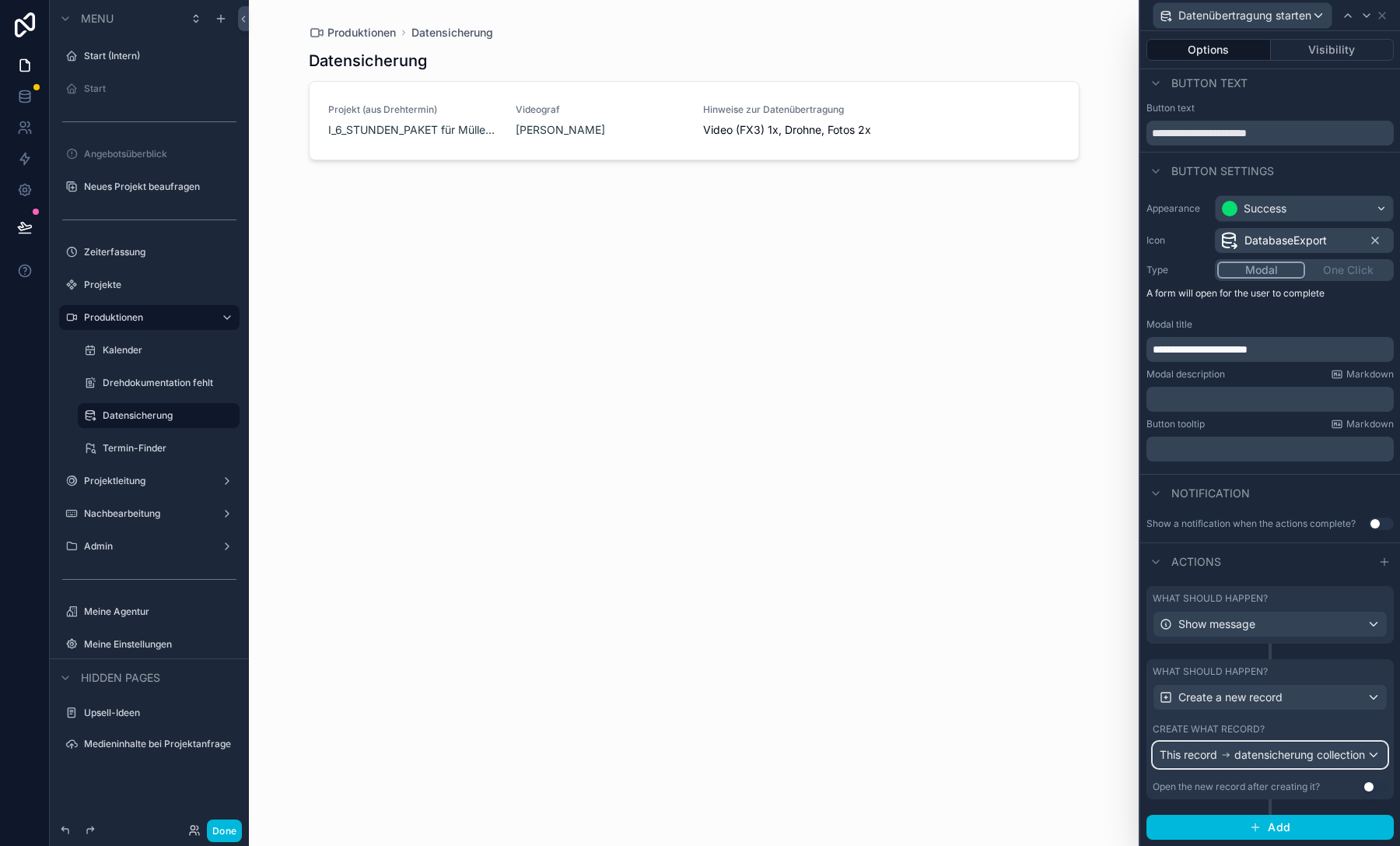
click at [1251, 752] on span "datensicherung collection" at bounding box center [1299, 755] width 131 height 15
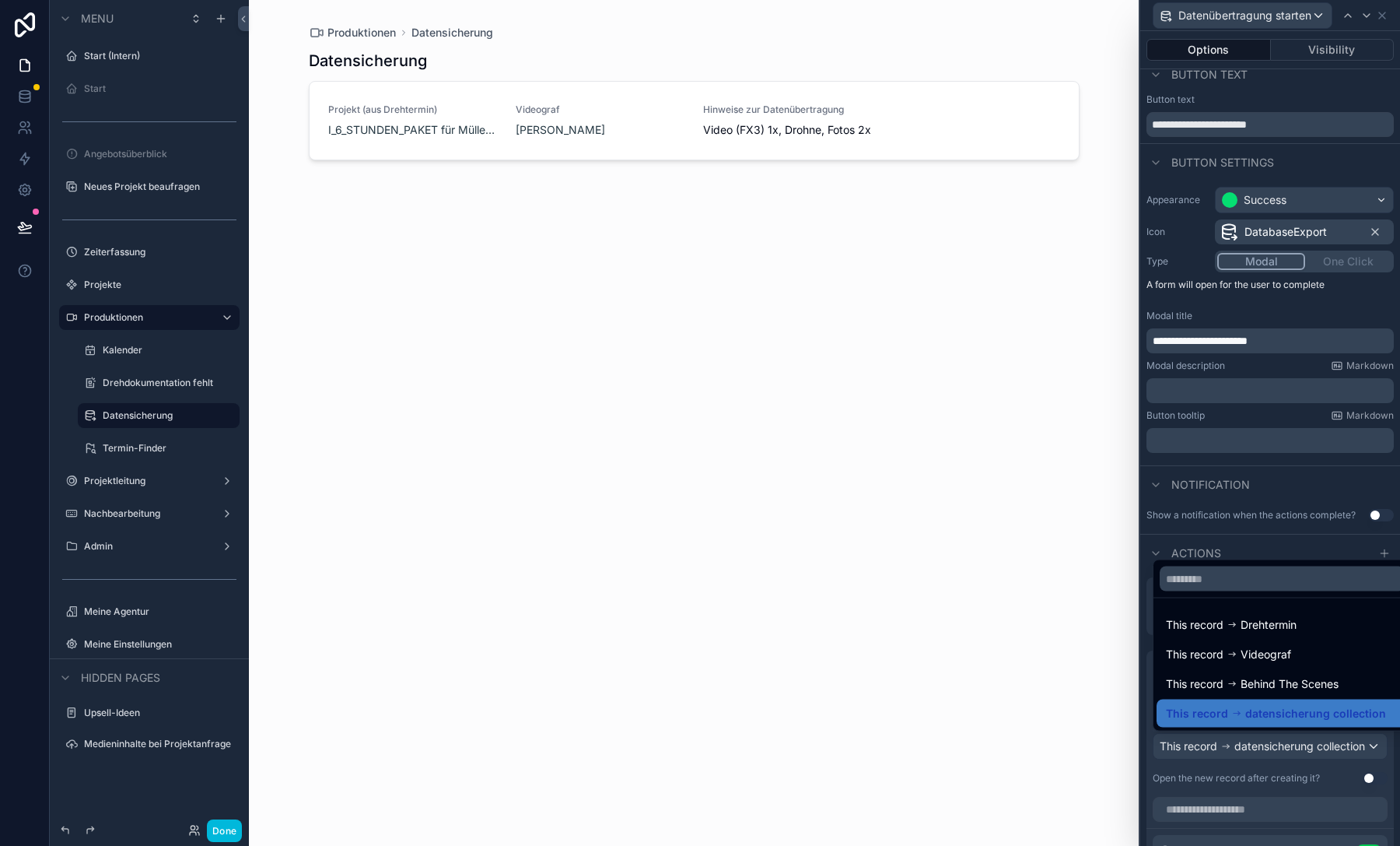
click at [1251, 752] on div at bounding box center [1269, 423] width 259 height 846
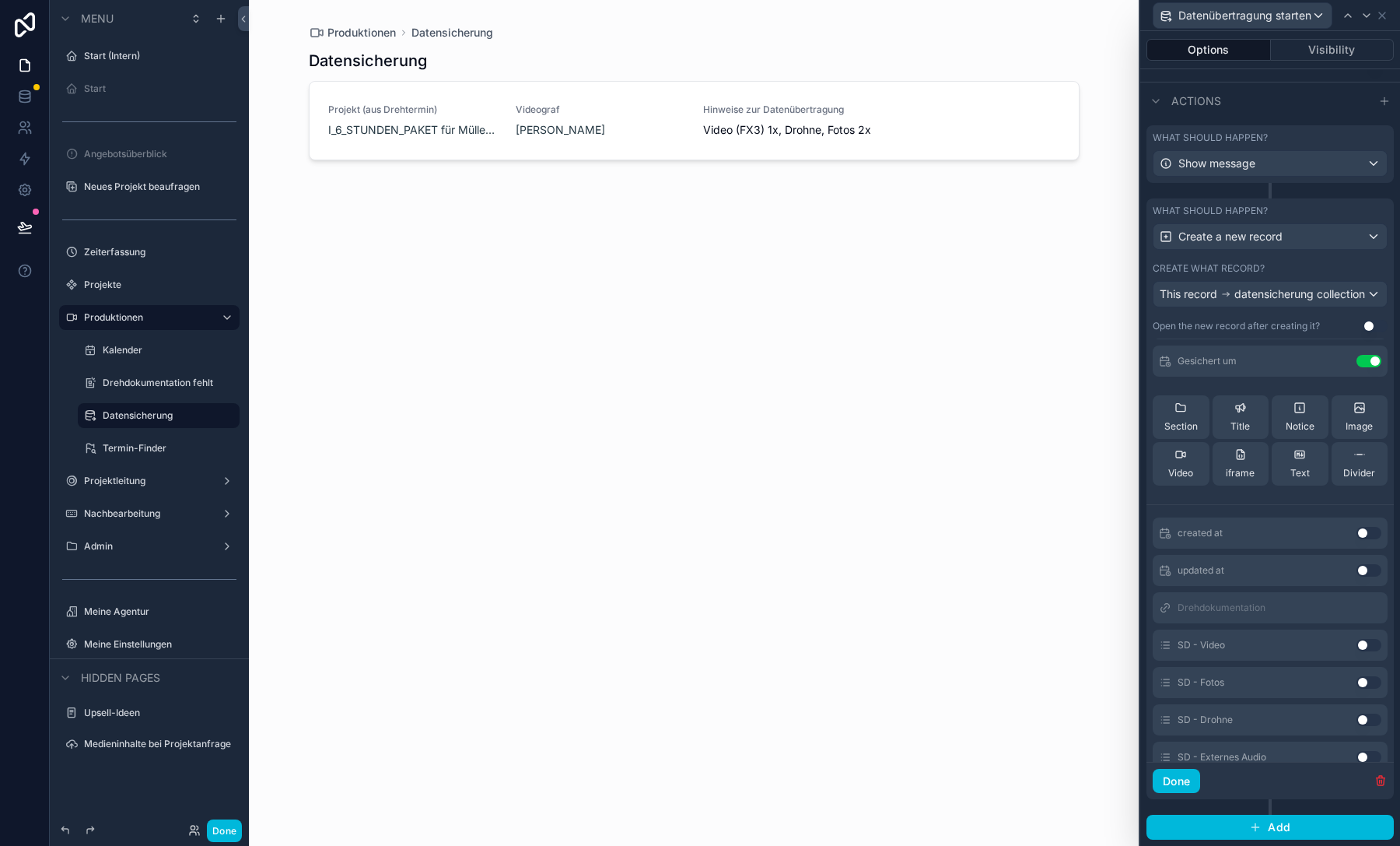
scroll to position [124, 0]
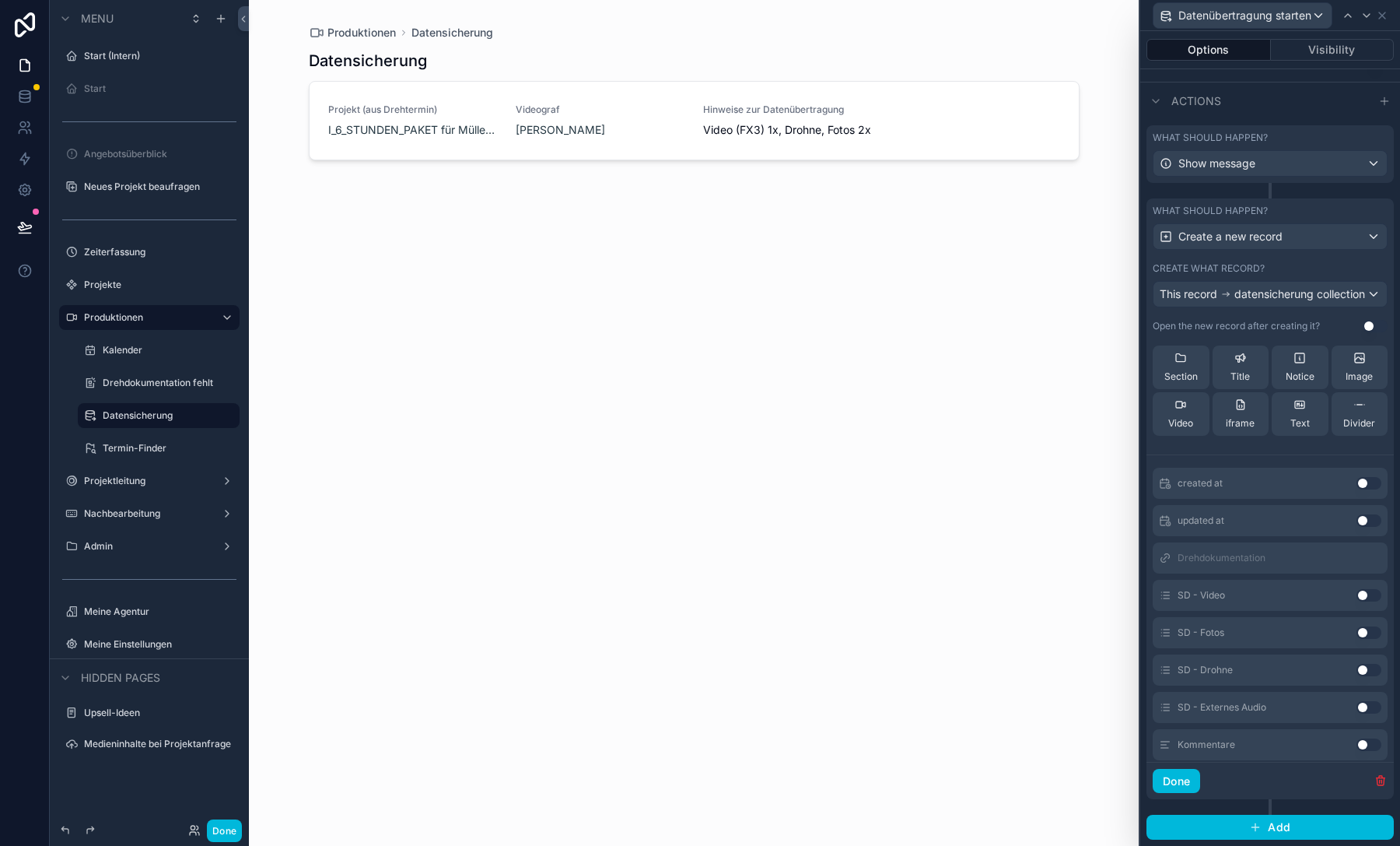
click at [1356, 595] on button "Use setting" at bounding box center [1368, 594] width 25 height 12
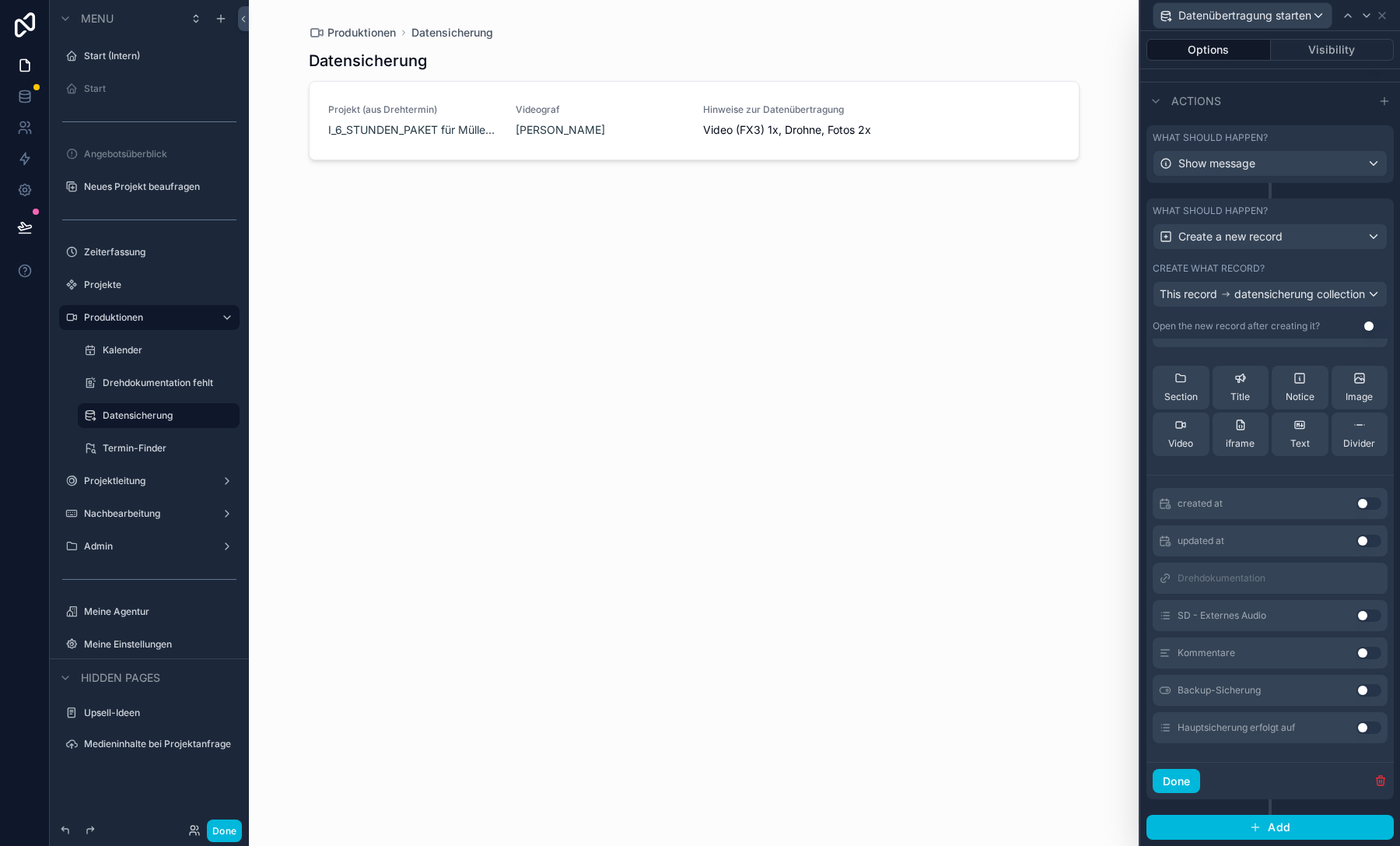
click at [1356, 618] on button "Use setting" at bounding box center [1368, 615] width 25 height 12
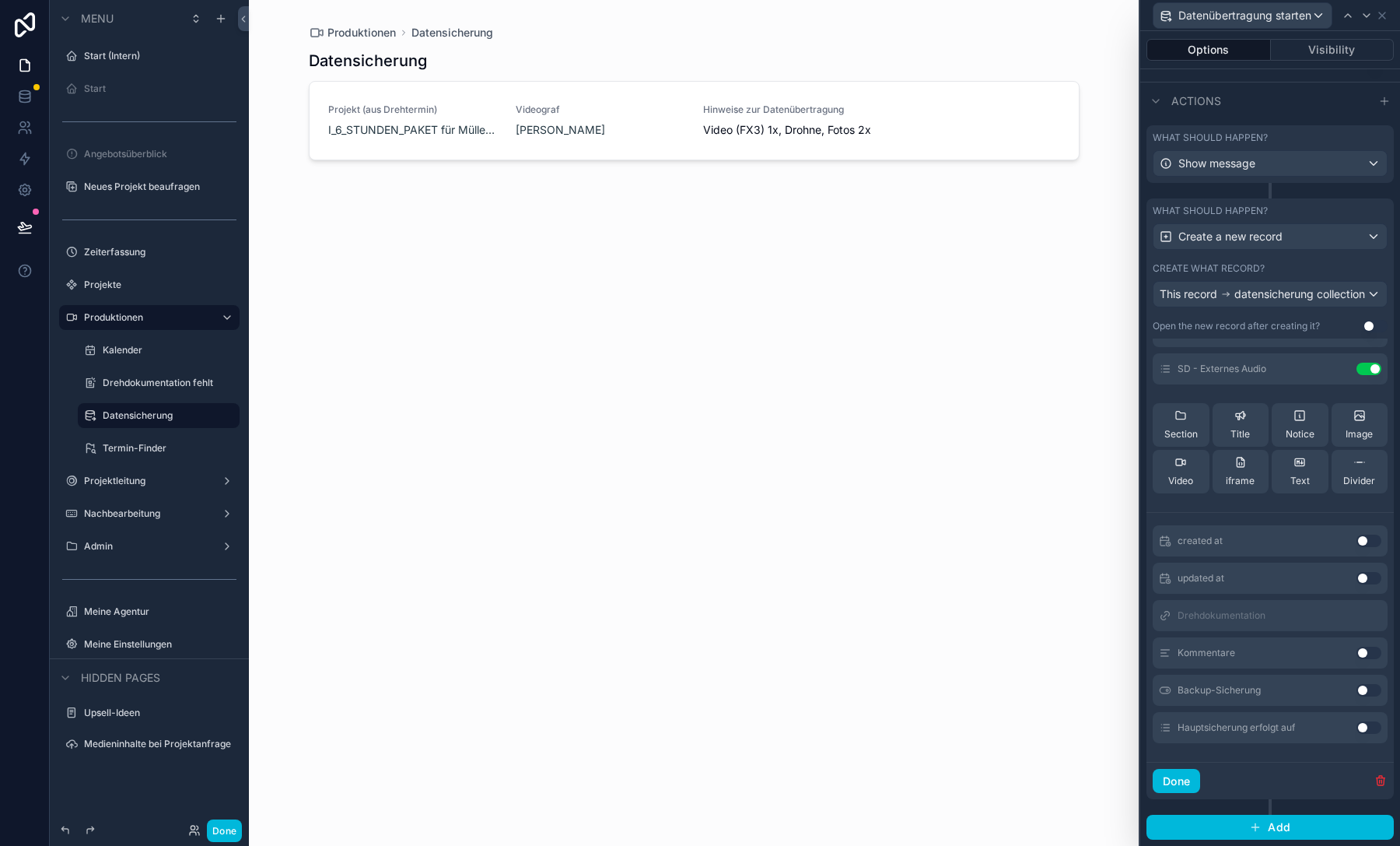
click at [1356, 655] on button "Use setting" at bounding box center [1368, 652] width 25 height 12
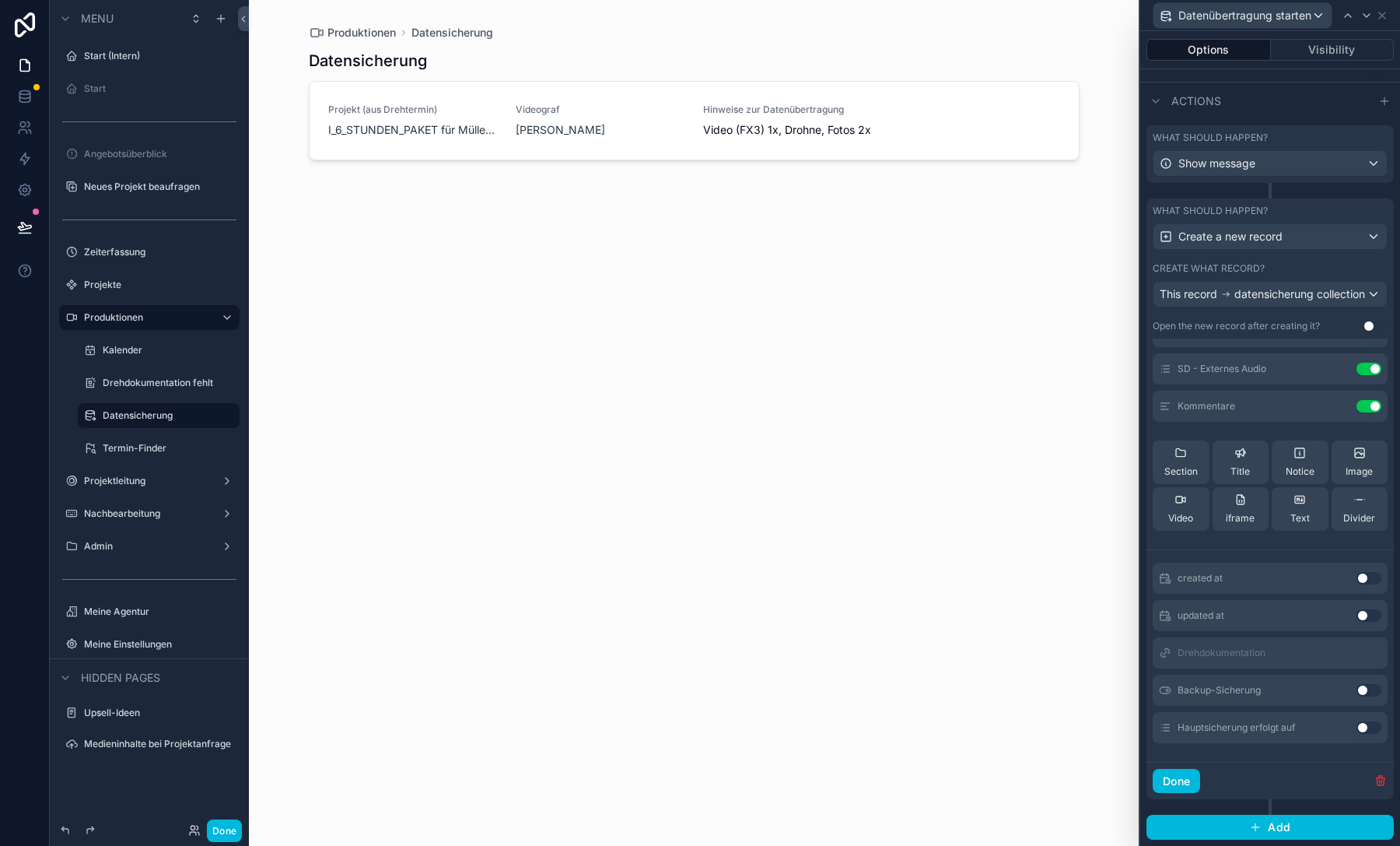
click at [1356, 692] on button "Use setting" at bounding box center [1368, 689] width 25 height 12
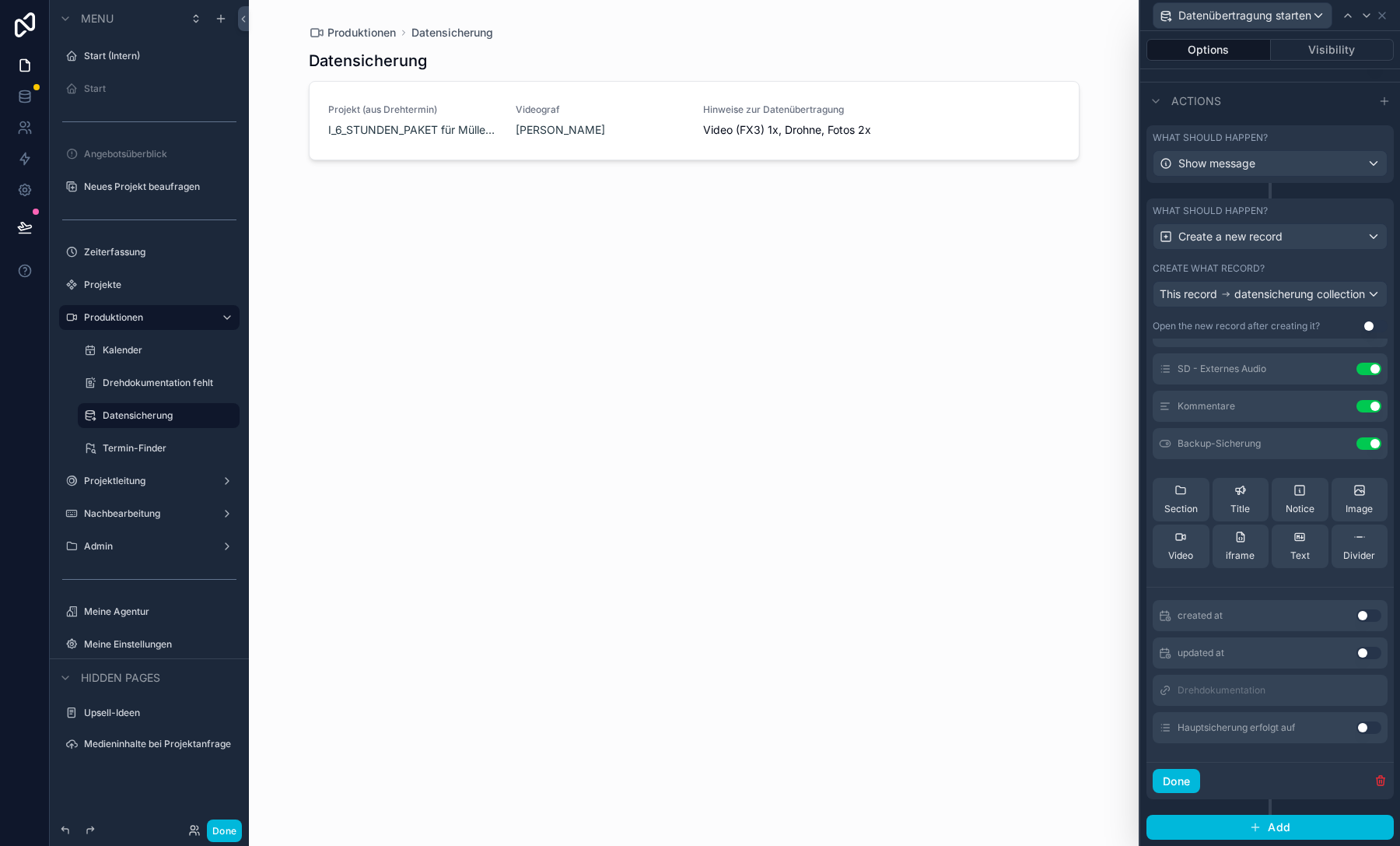
click at [1356, 727] on button "Use setting" at bounding box center [1368, 727] width 25 height 12
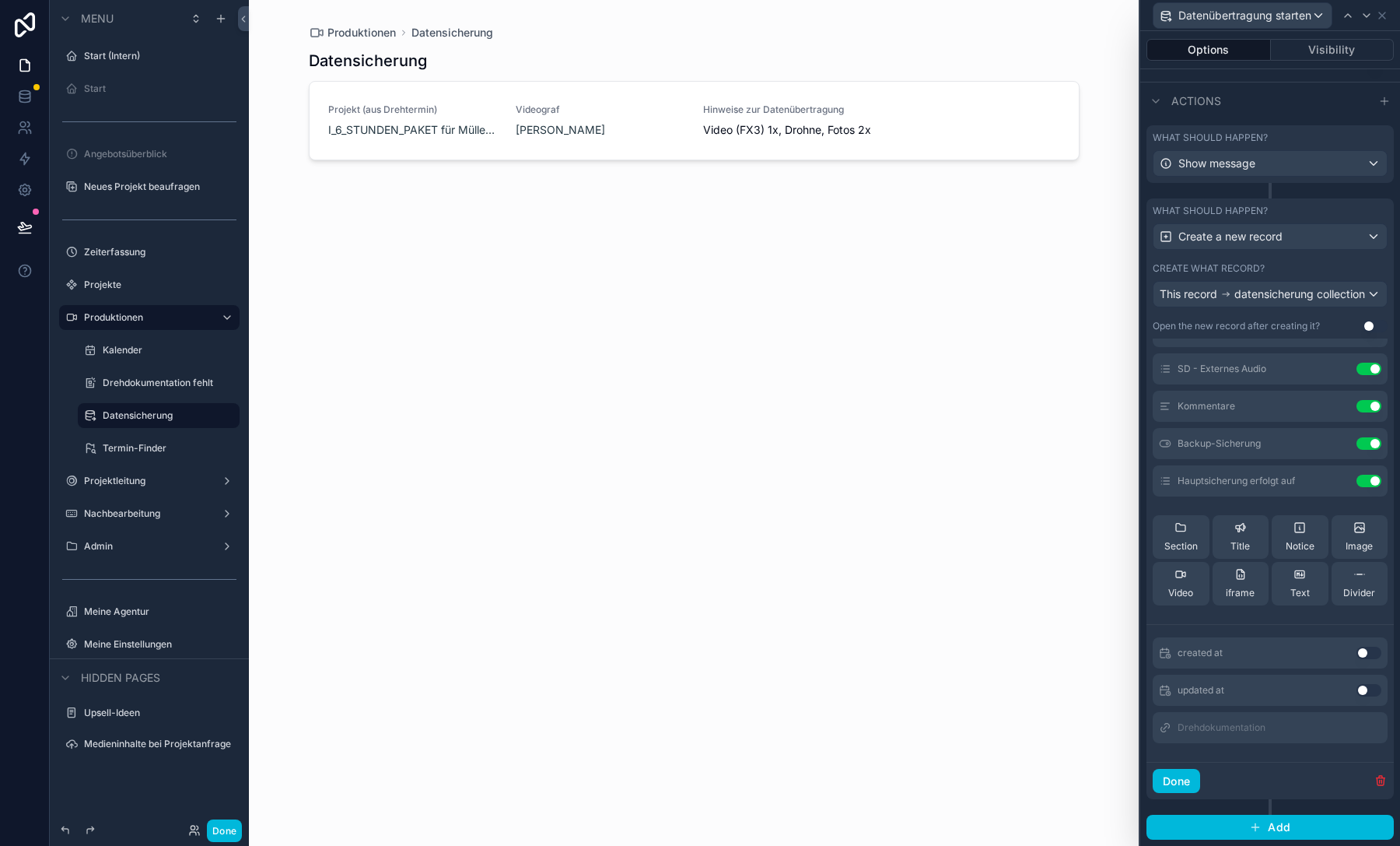
scroll to position [0, 0]
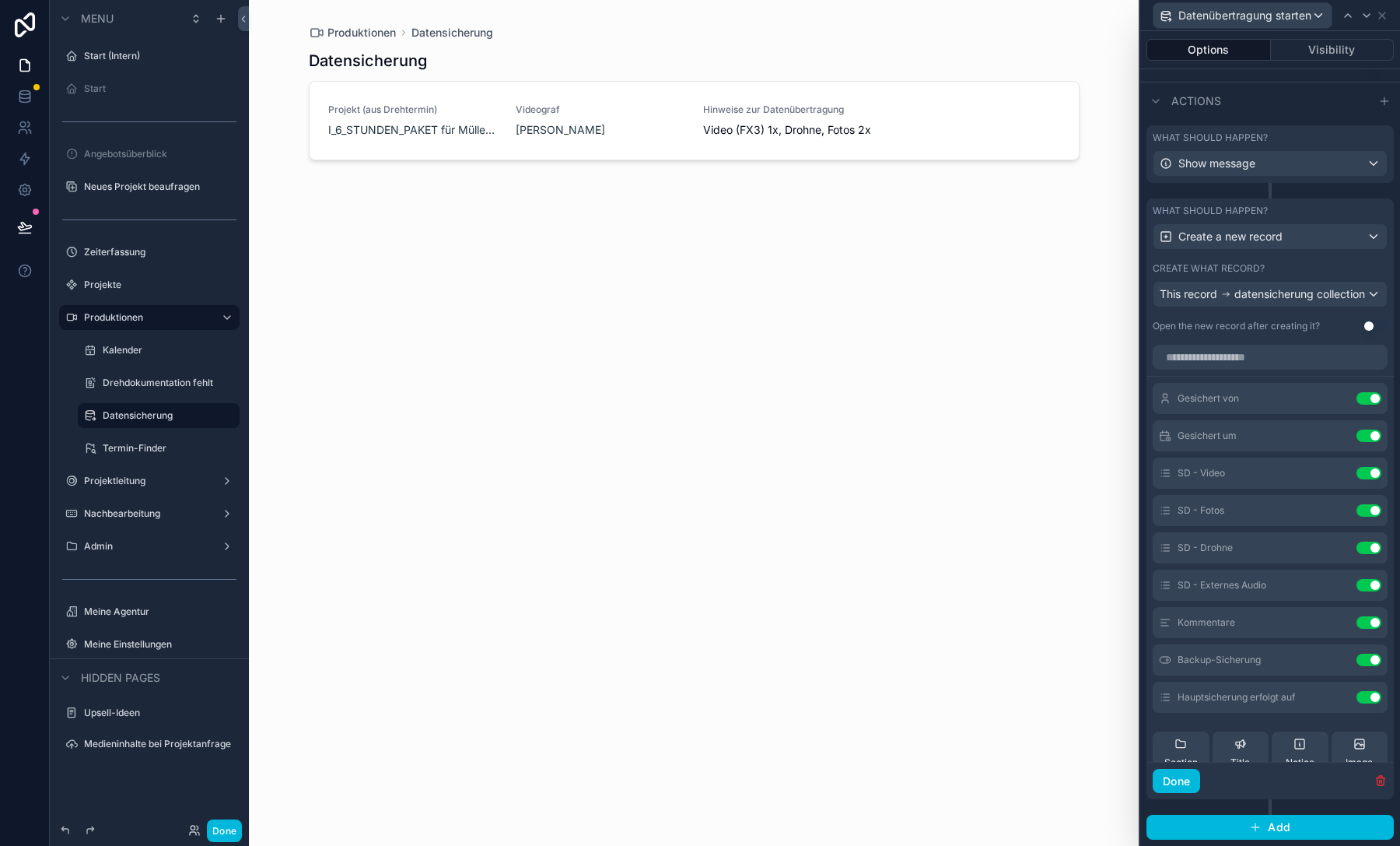
click at [0, 0] on icon at bounding box center [0, 0] width 0 height 0
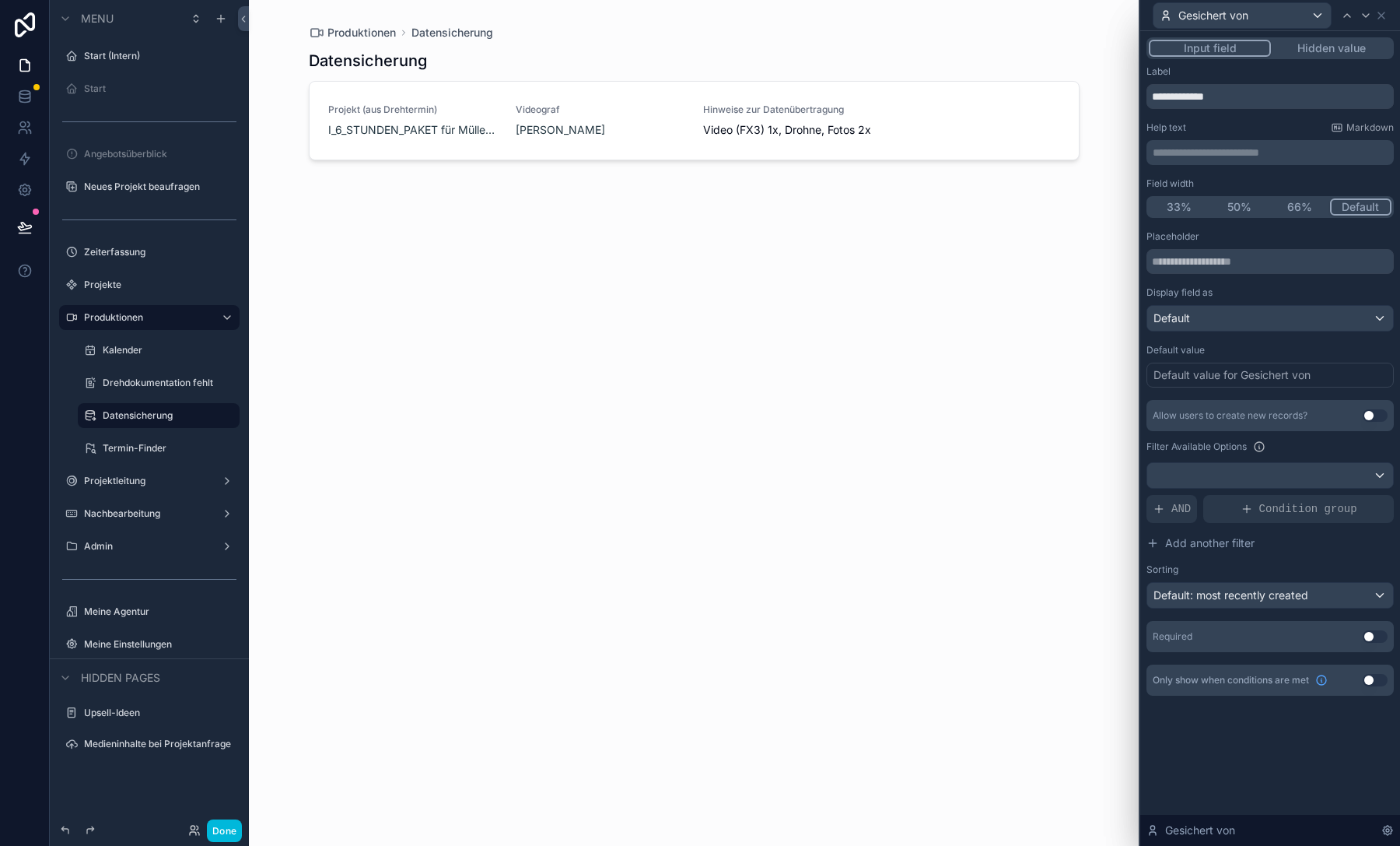
click at [1319, 44] on button "Hidden value" at bounding box center [1331, 48] width 121 height 17
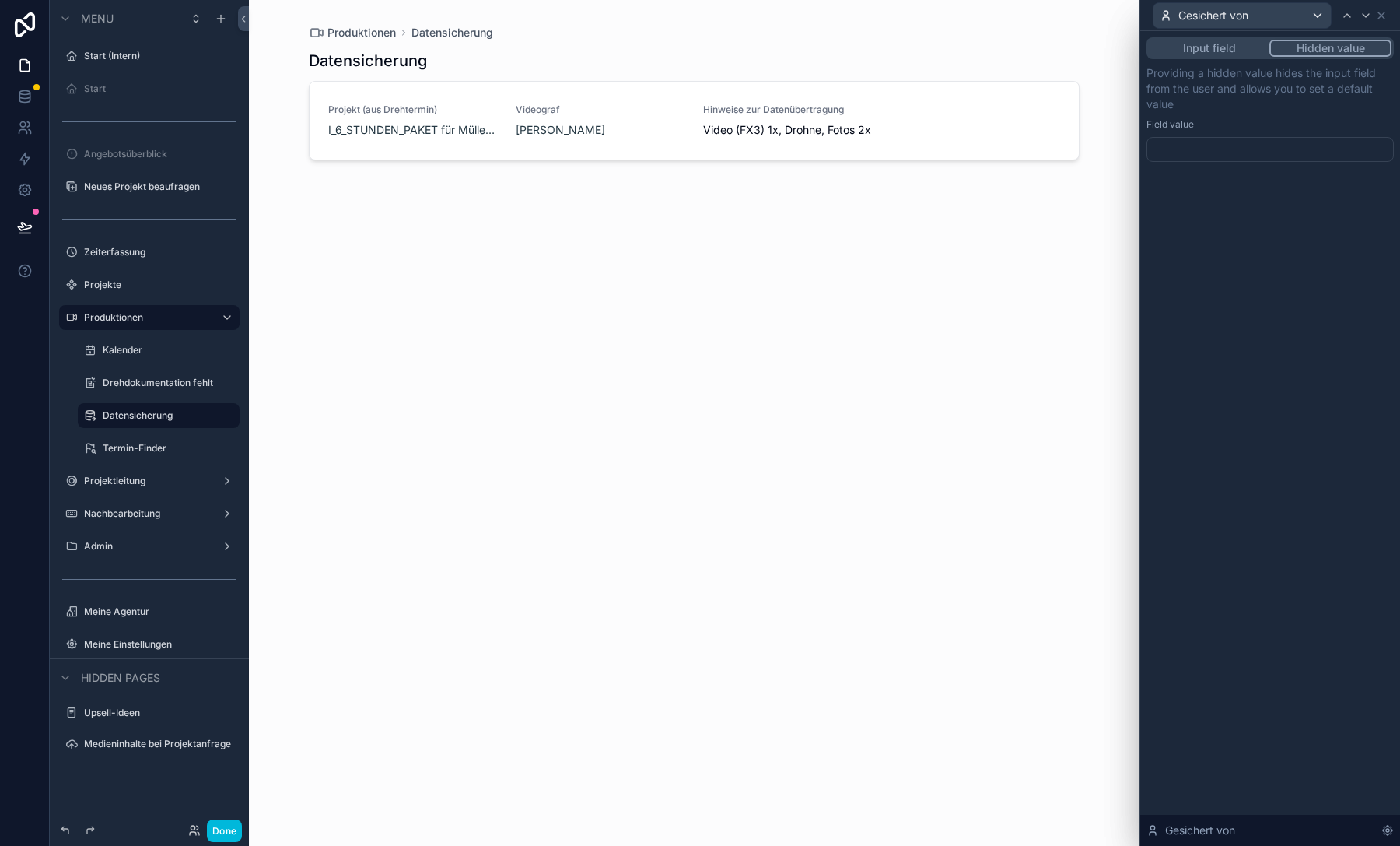
click at [1256, 140] on div at bounding box center [1270, 149] width 247 height 25
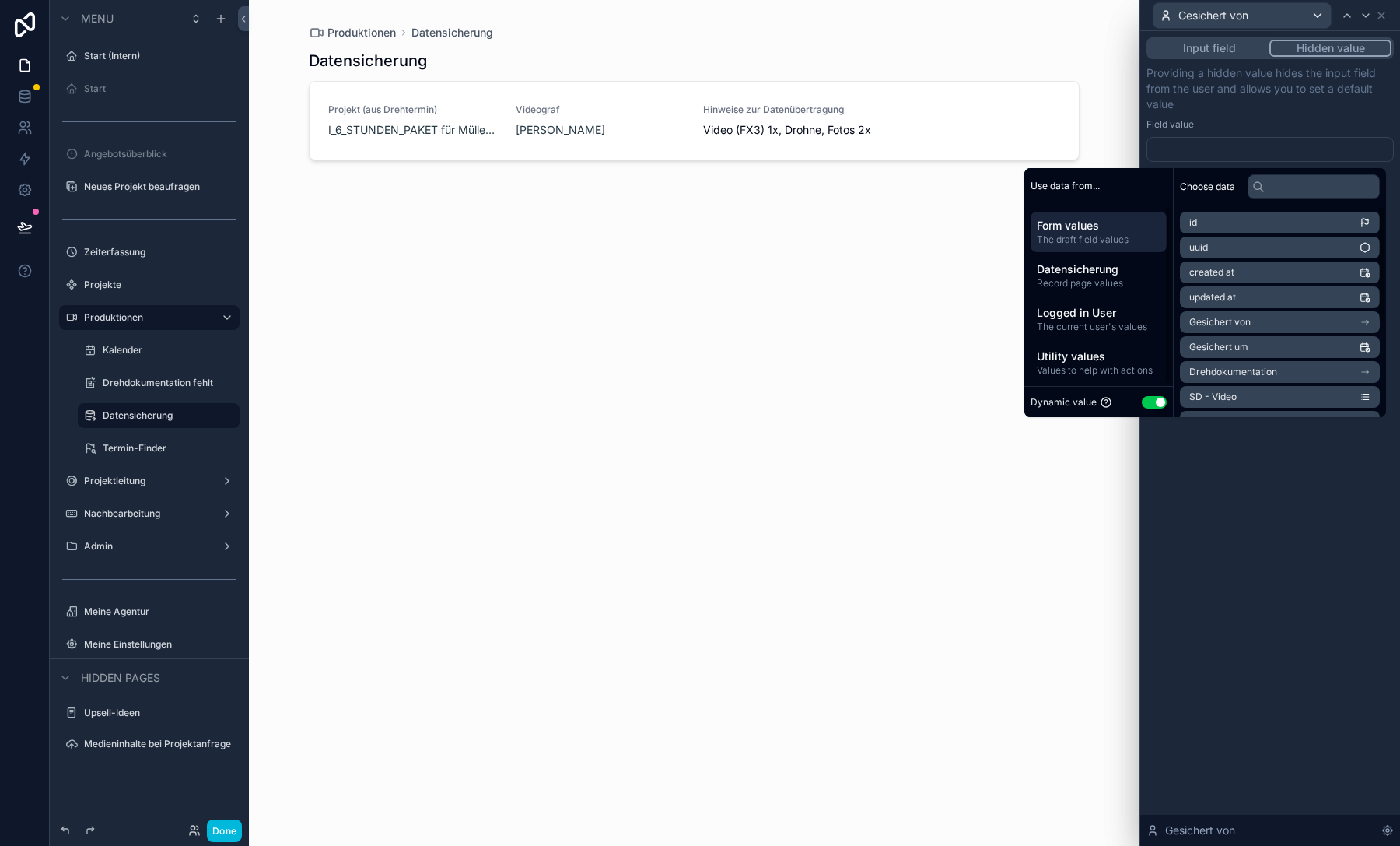
click at [1145, 405] on button "Use setting" at bounding box center [1154, 402] width 25 height 12
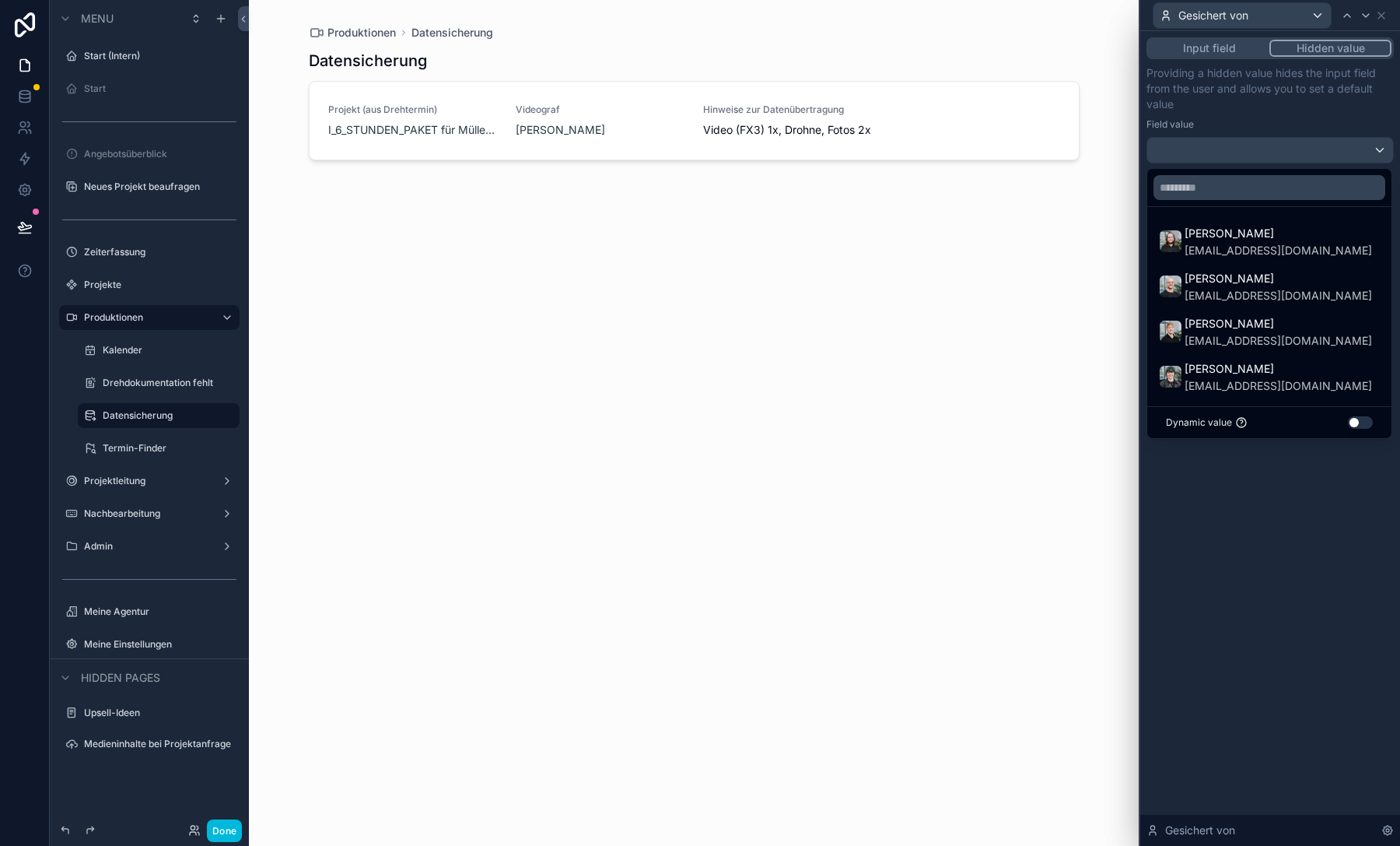
click at [1360, 423] on button "Use setting" at bounding box center [1359, 422] width 25 height 12
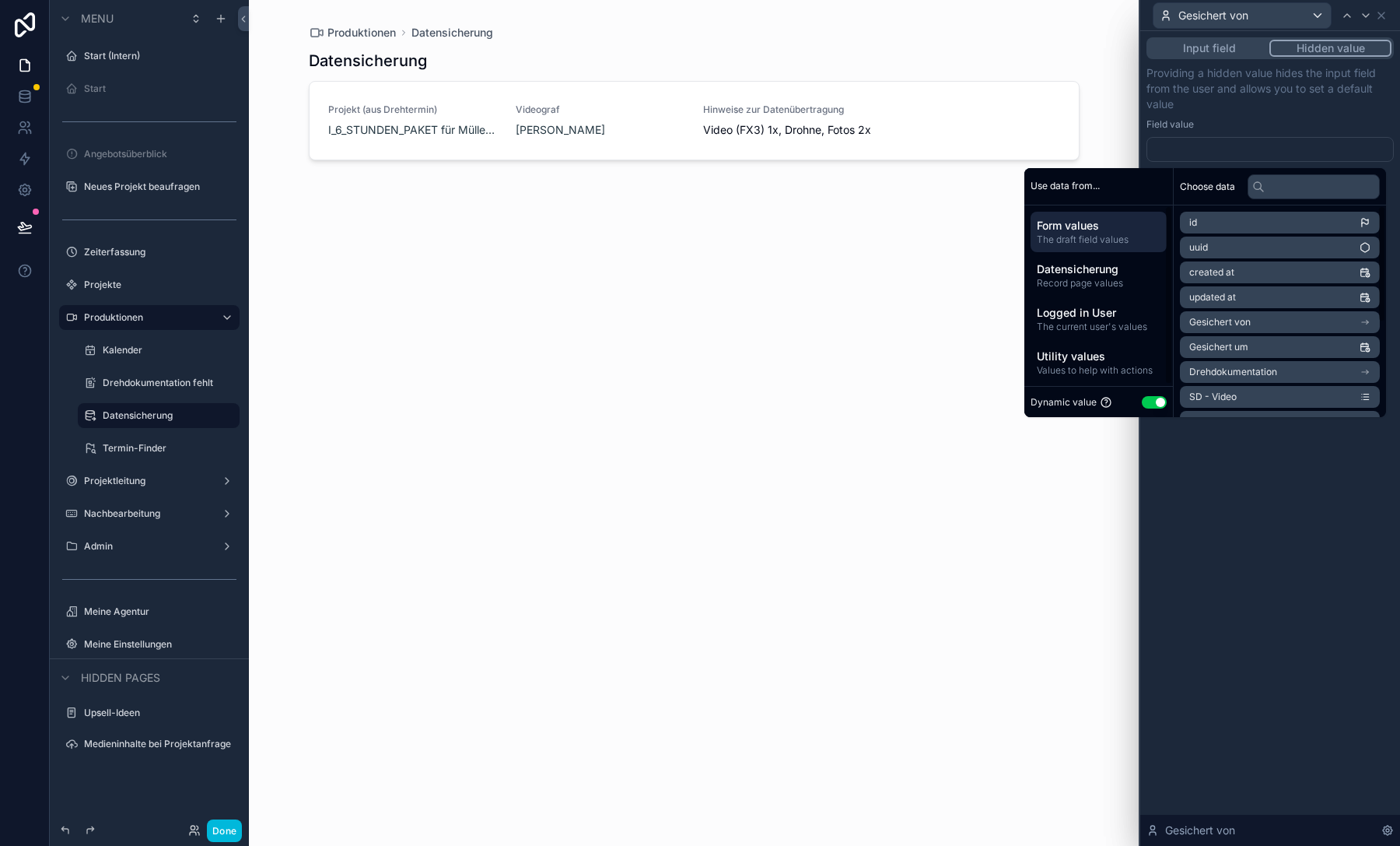
click at [1121, 321] on span "The current user's values" at bounding box center [1097, 326] width 124 height 12
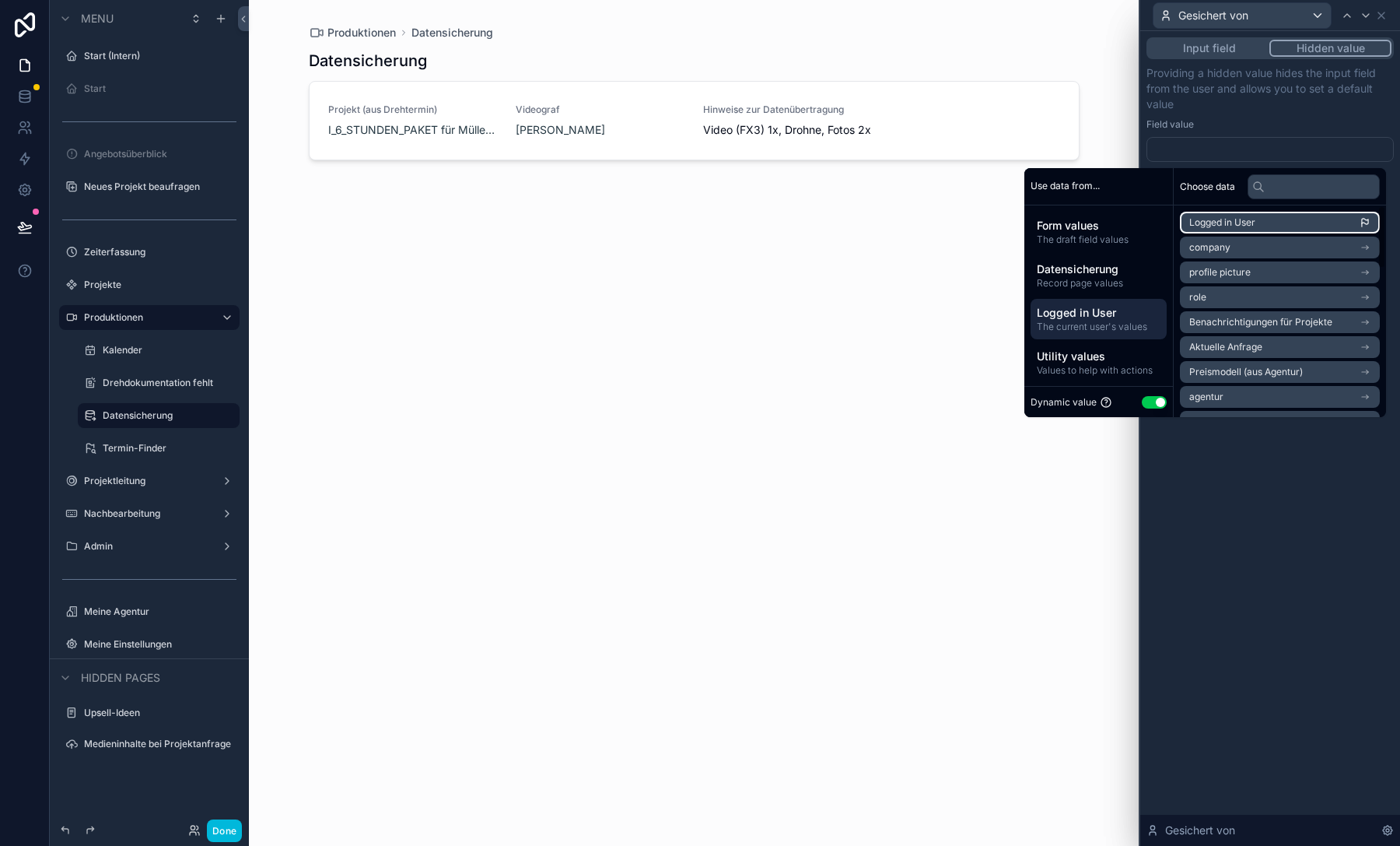
click at [1213, 225] on span "Logged in User" at bounding box center [1222, 222] width 66 height 12
click at [1244, 95] on p "Providing a hidden value hides the input field from the user and allows you to …" at bounding box center [1270, 88] width 247 height 46
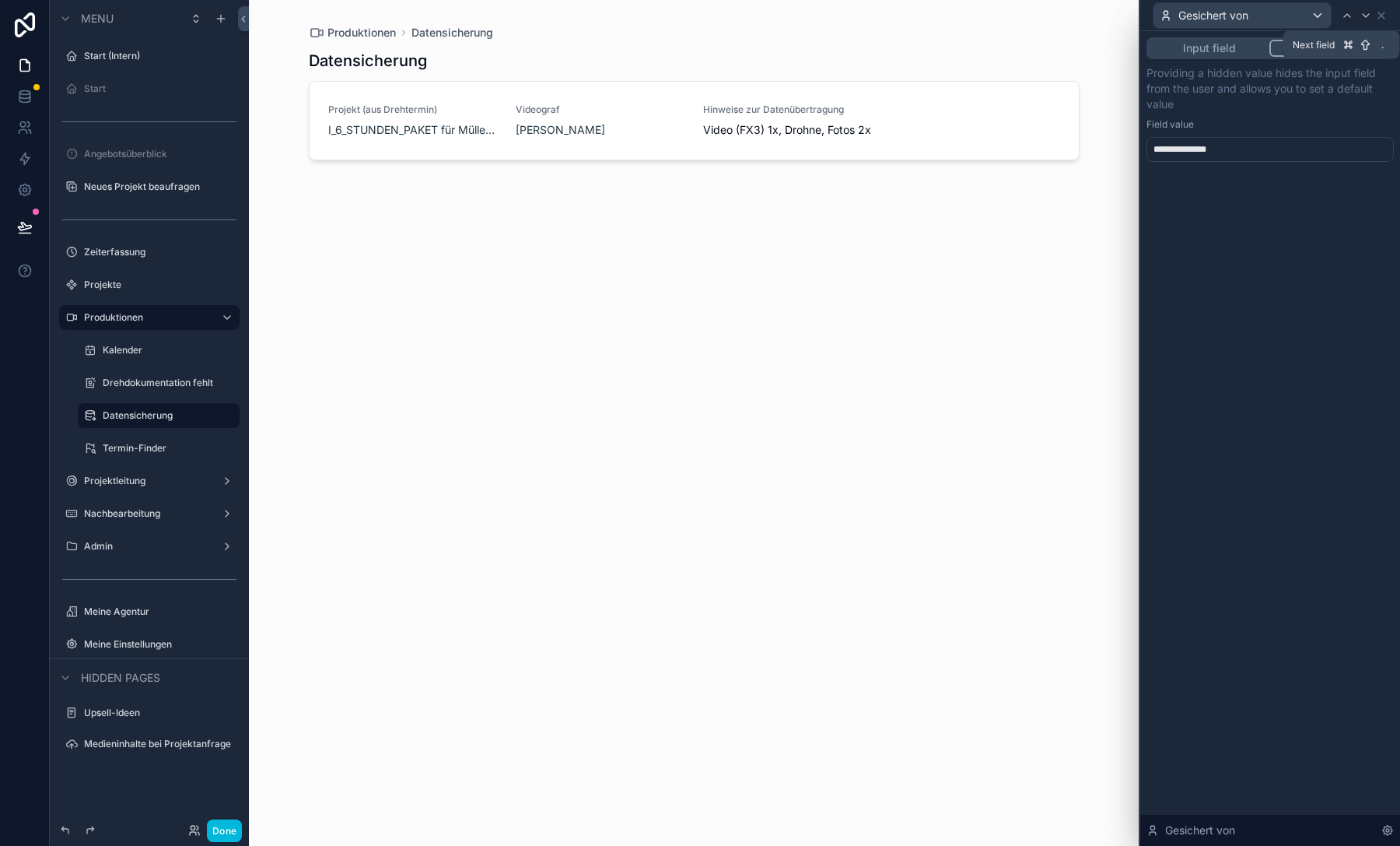
click at [1369, 18] on icon at bounding box center [1365, 15] width 12 height 12
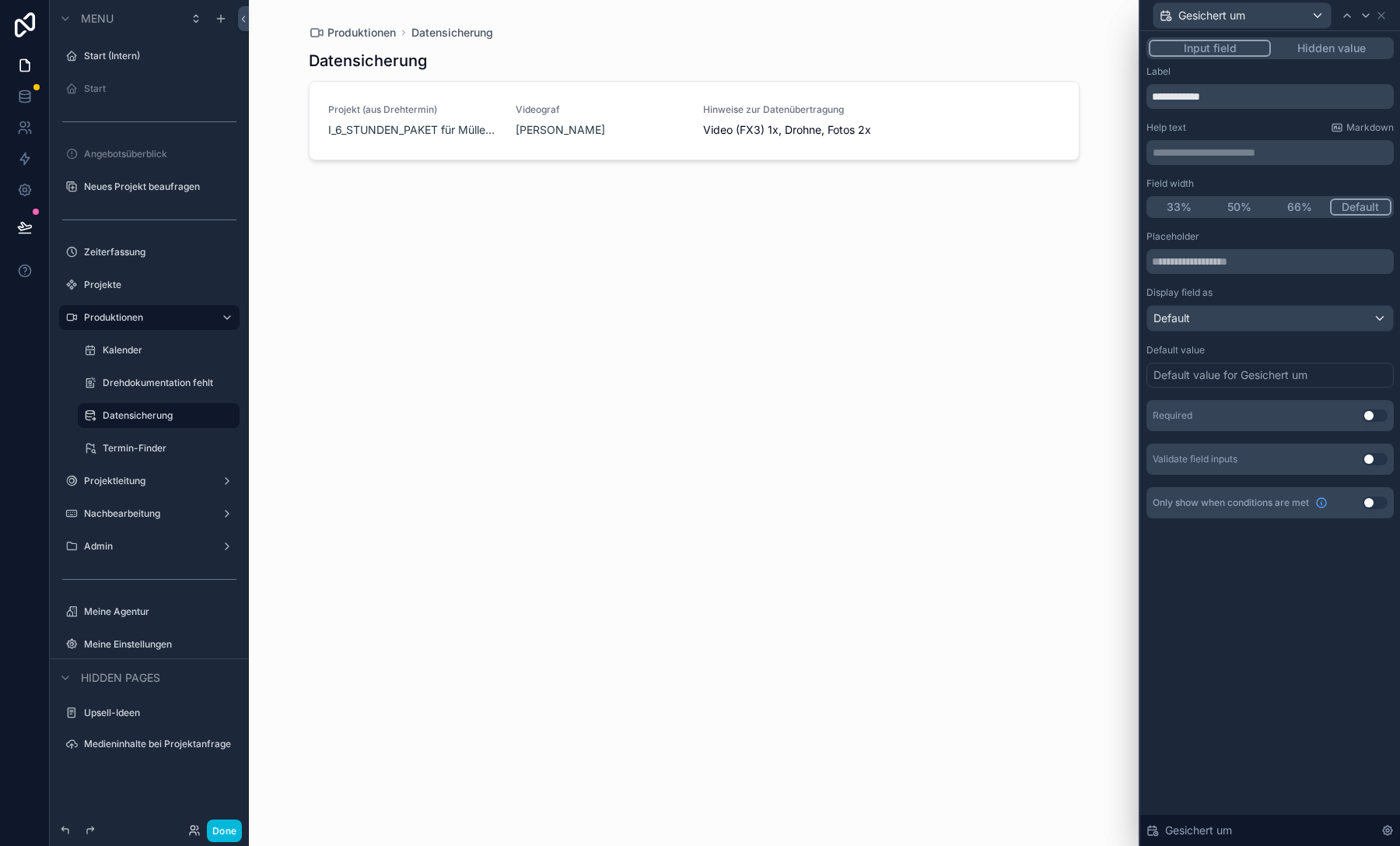
click at [1351, 42] on button "Hidden value" at bounding box center [1331, 48] width 121 height 17
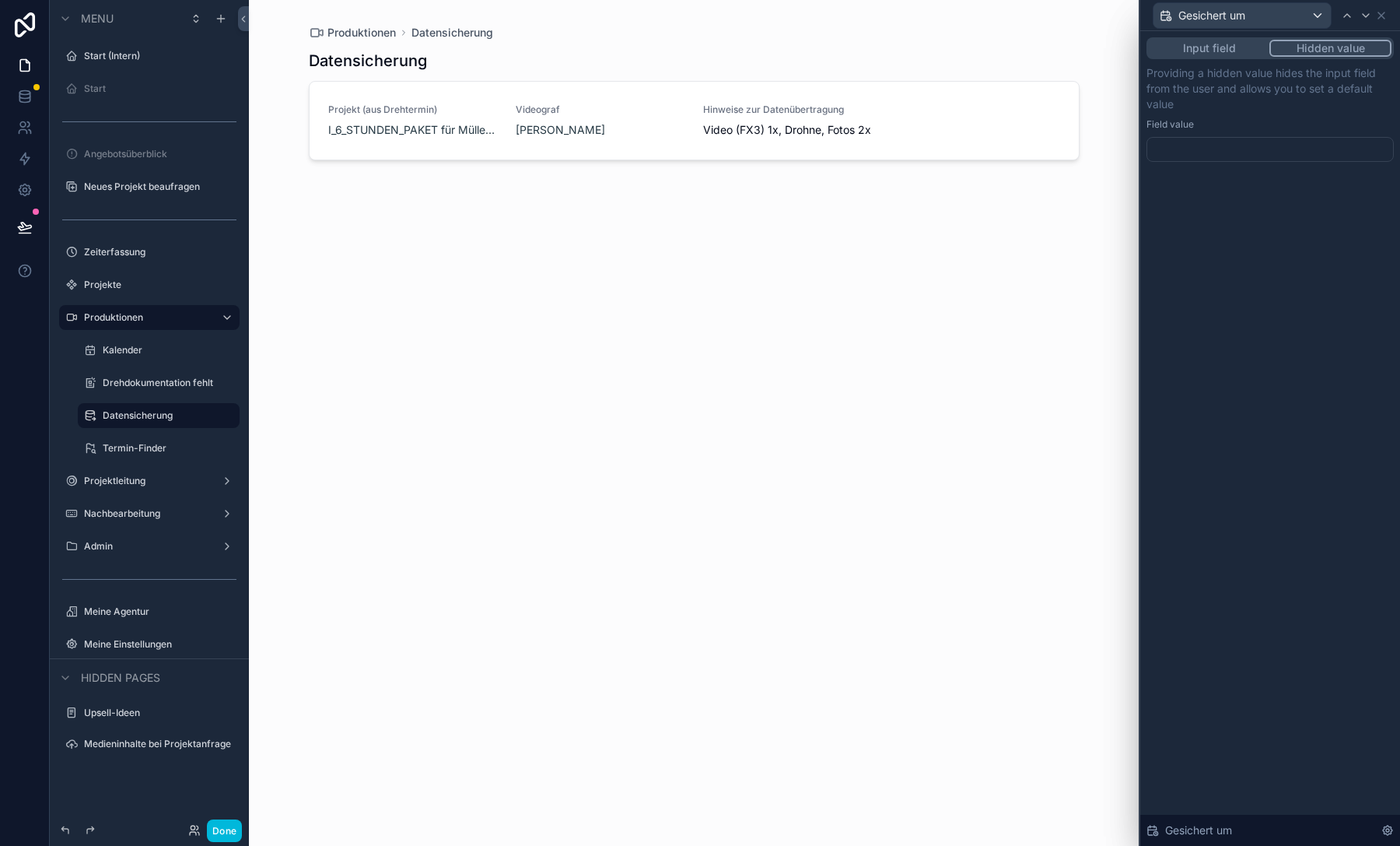
click at [1309, 157] on div at bounding box center [1270, 149] width 247 height 25
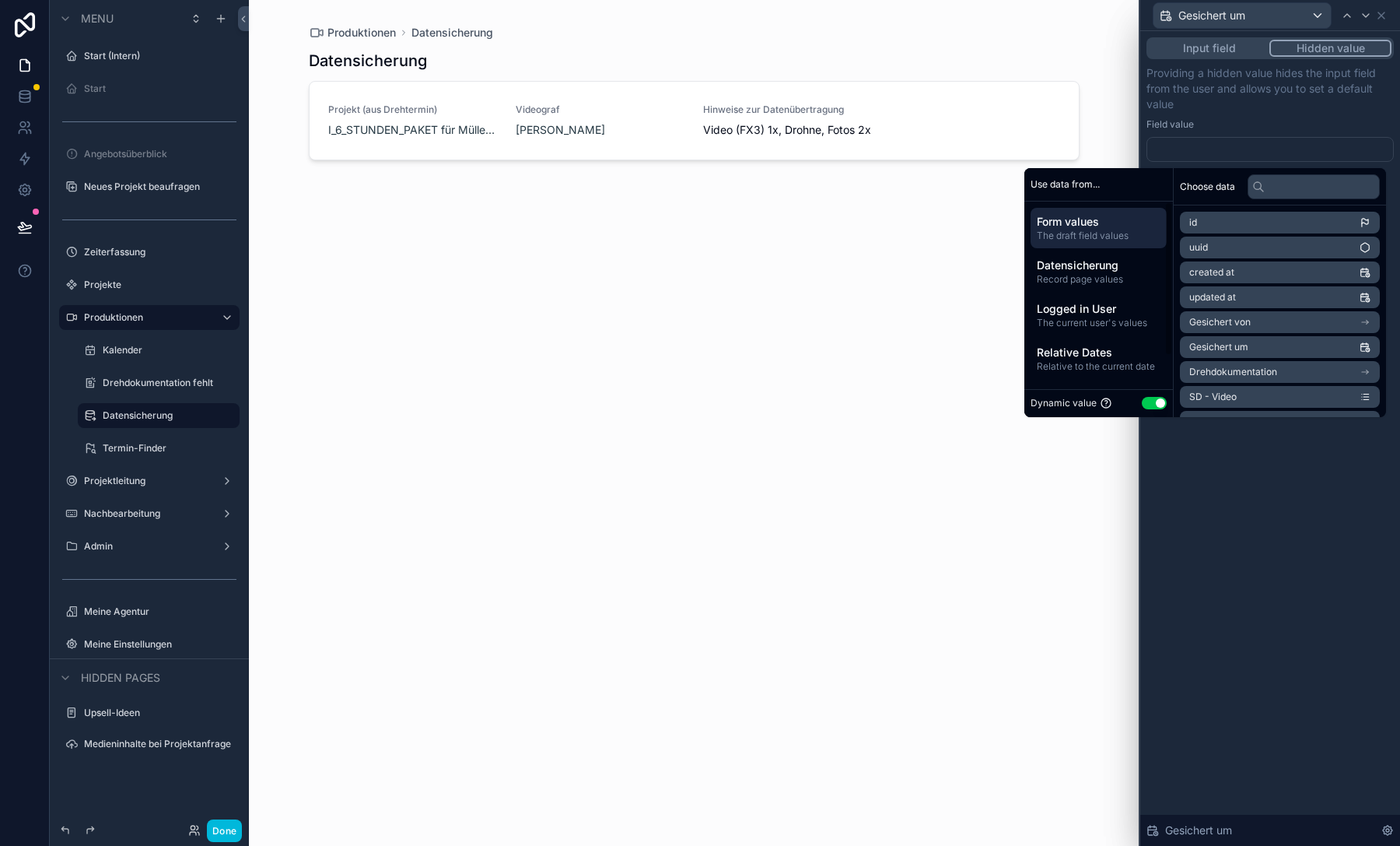
click at [1113, 352] on span "Relative Dates" at bounding box center [1097, 352] width 124 height 15
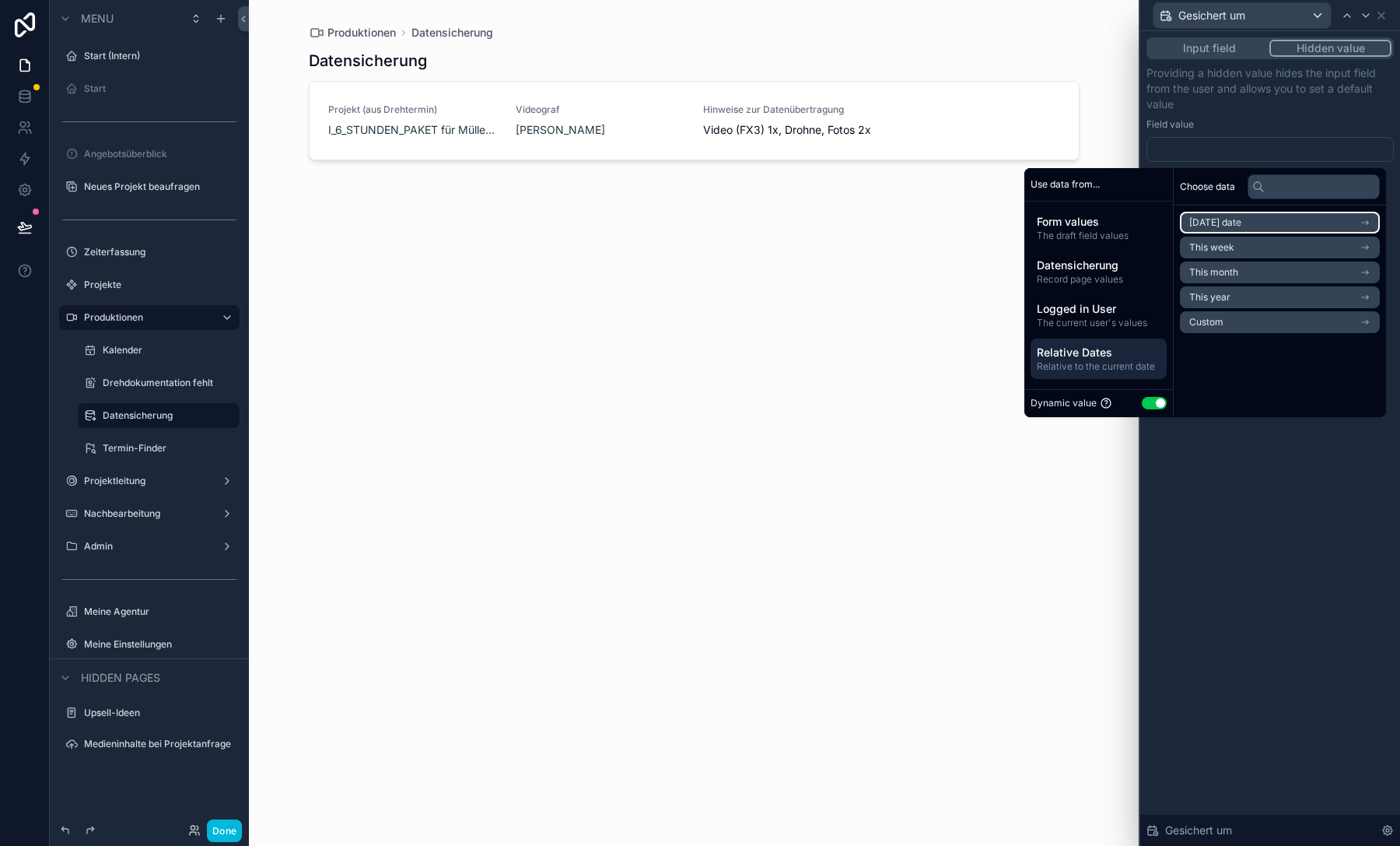
click at [1211, 230] on li "[DATE] date" at bounding box center [1279, 222] width 200 height 22
click at [1211, 249] on li "Now" at bounding box center [1279, 250] width 200 height 22
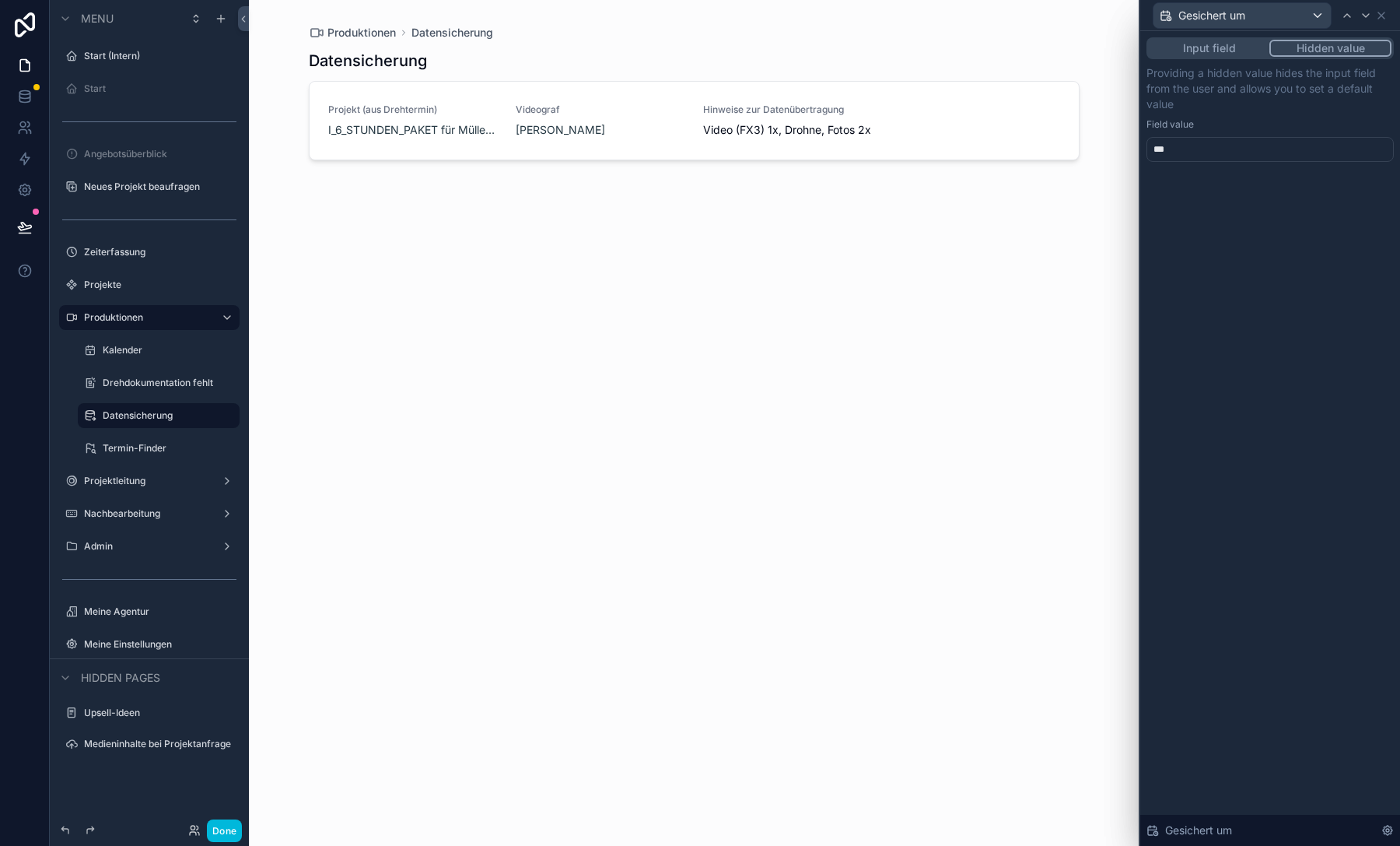
click at [1254, 100] on p "Providing a hidden value hides the input field from the user and allows you to …" at bounding box center [1270, 88] width 247 height 46
click at [1362, 15] on icon at bounding box center [1365, 15] width 12 height 12
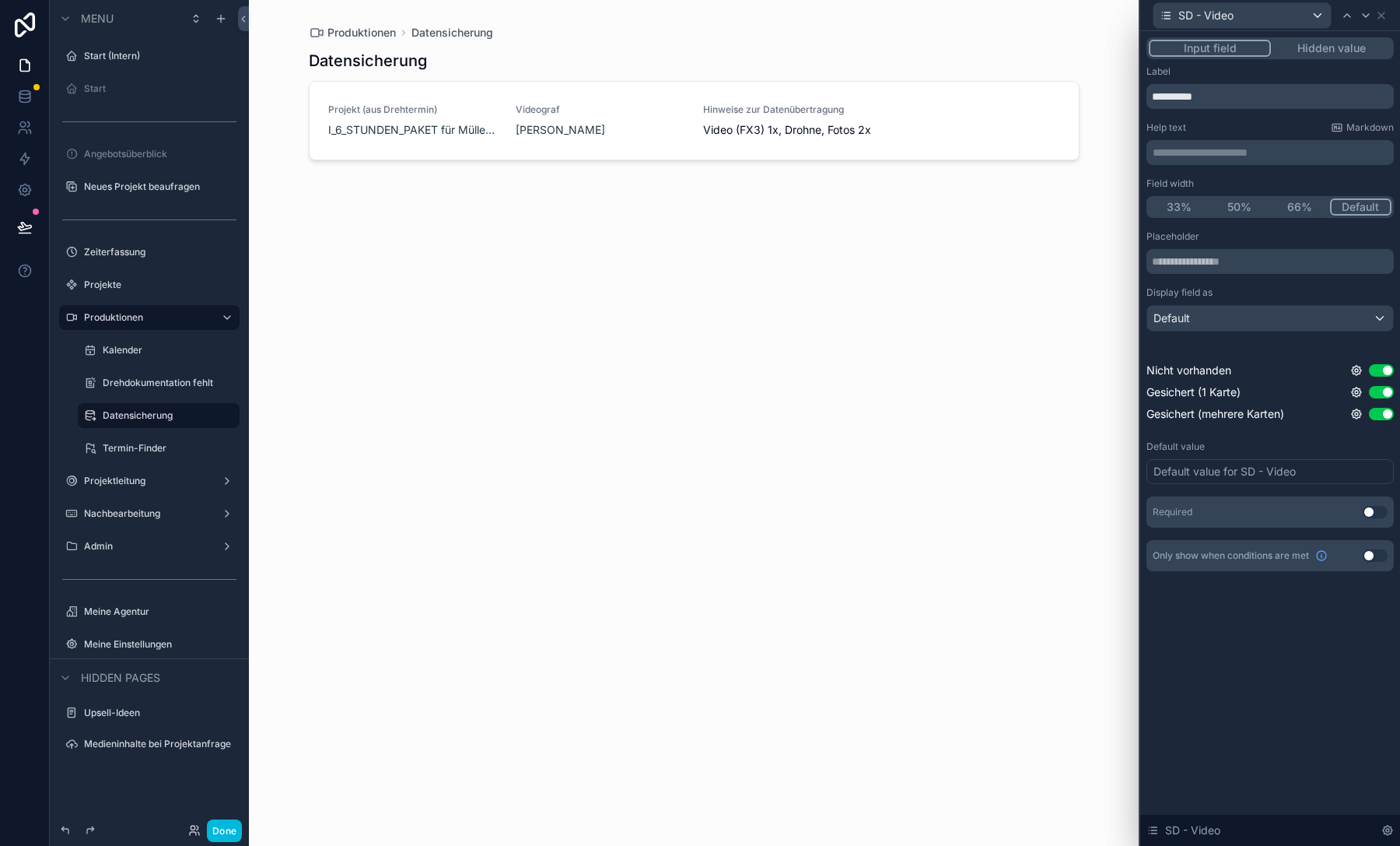
click at [1375, 515] on button "Use setting" at bounding box center [1375, 511] width 25 height 12
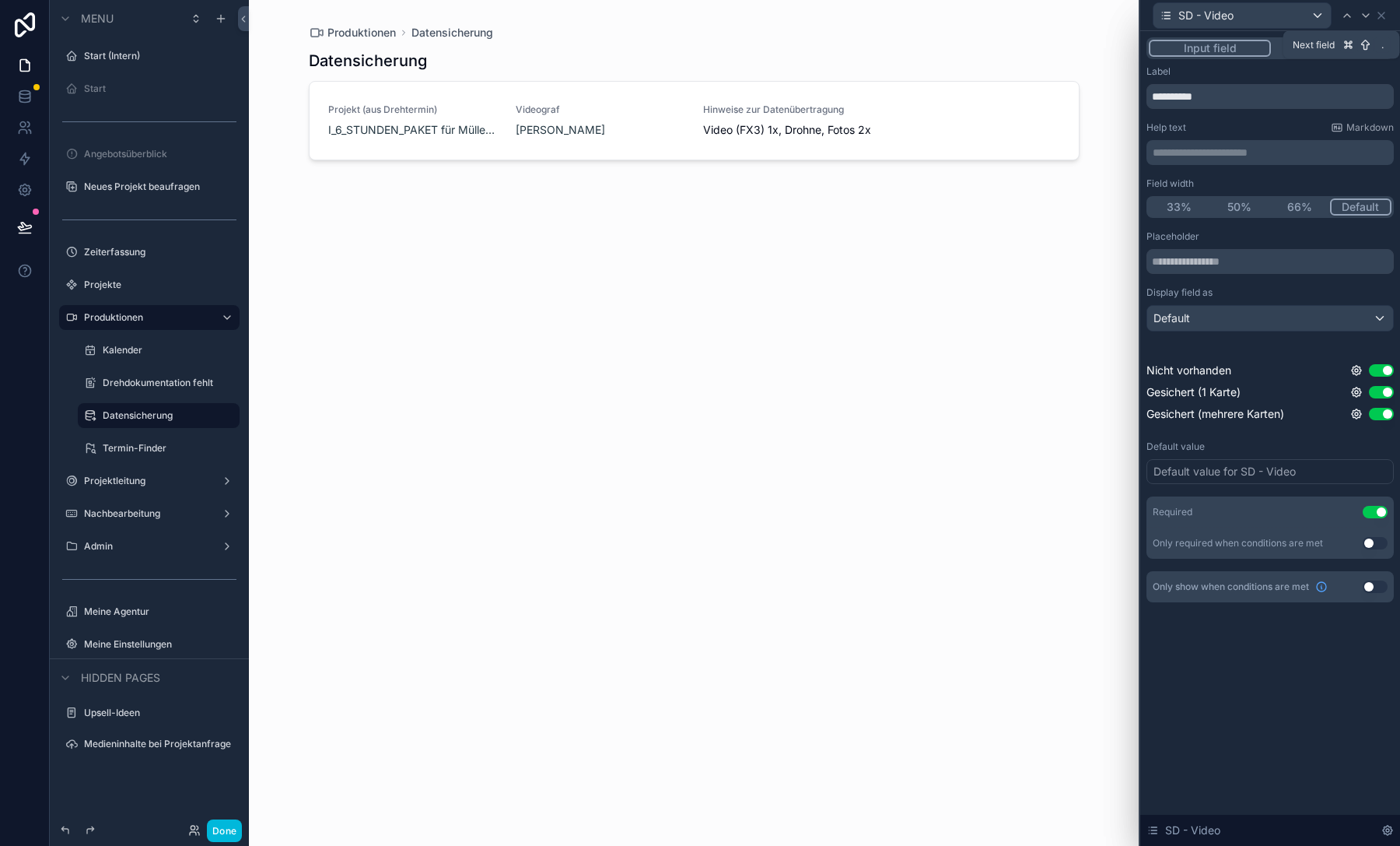
click at [1366, 14] on icon at bounding box center [1365, 15] width 12 height 12
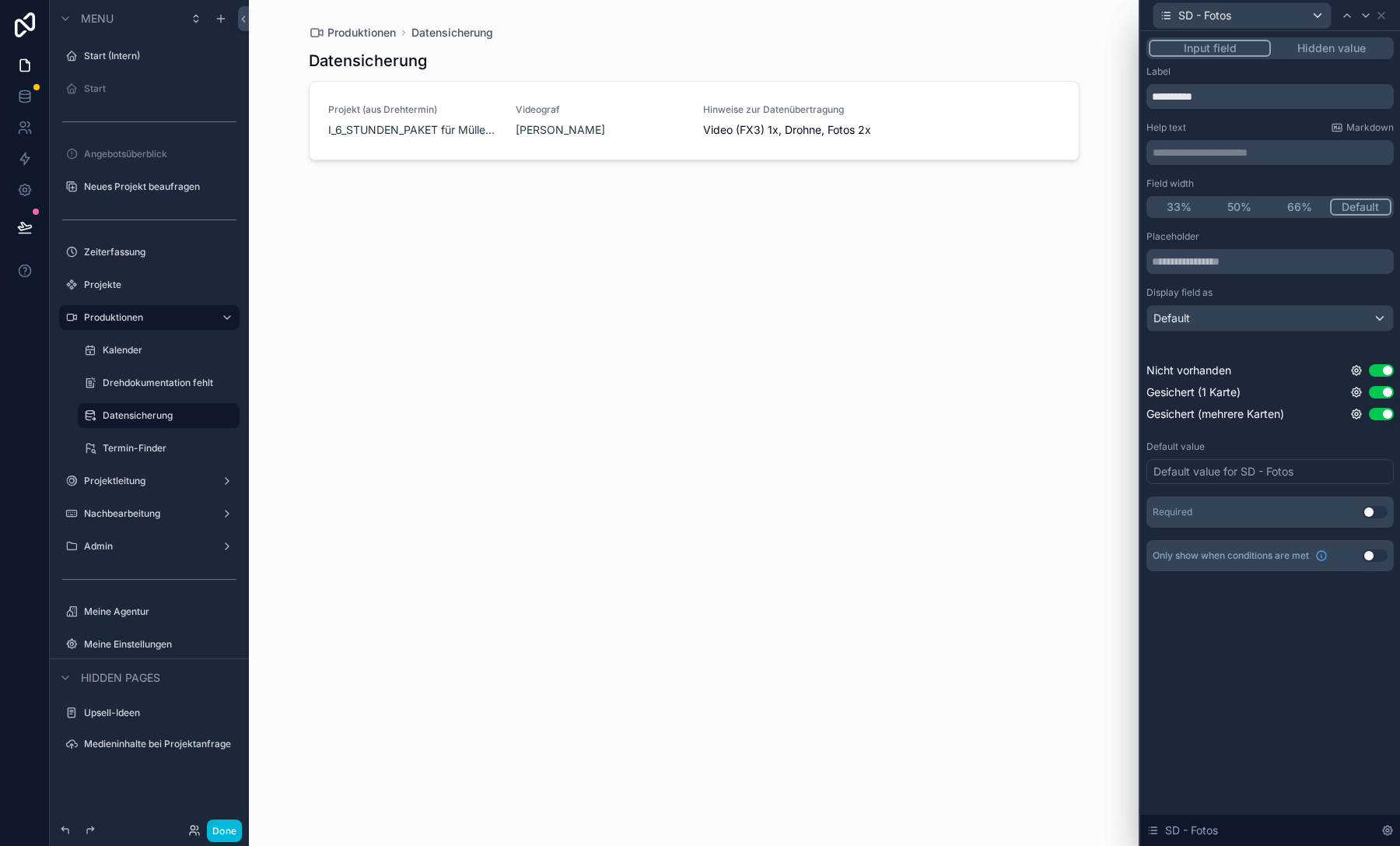
click at [1376, 516] on button "Use setting" at bounding box center [1375, 511] width 25 height 12
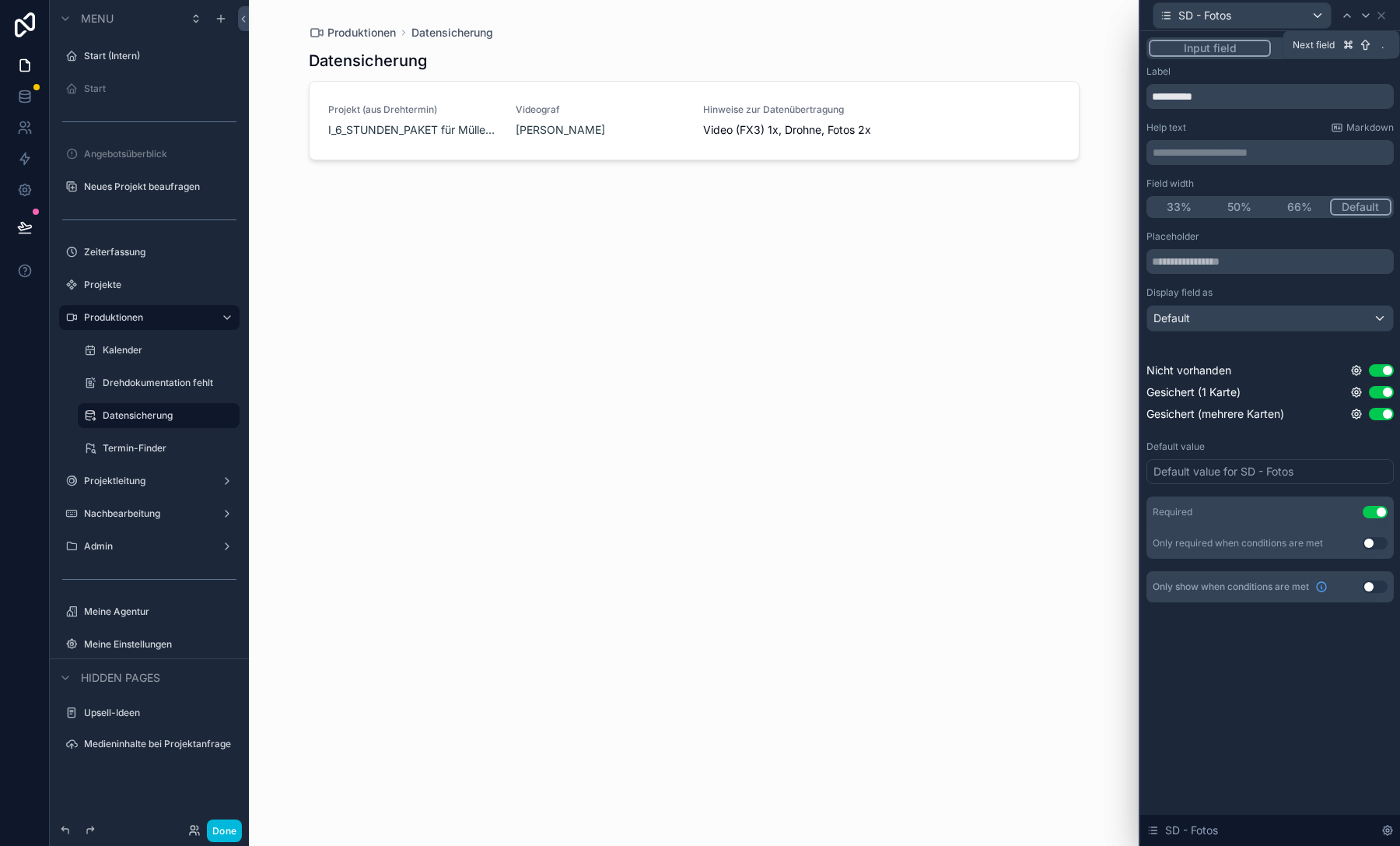
click at [1366, 12] on icon at bounding box center [1365, 15] width 12 height 12
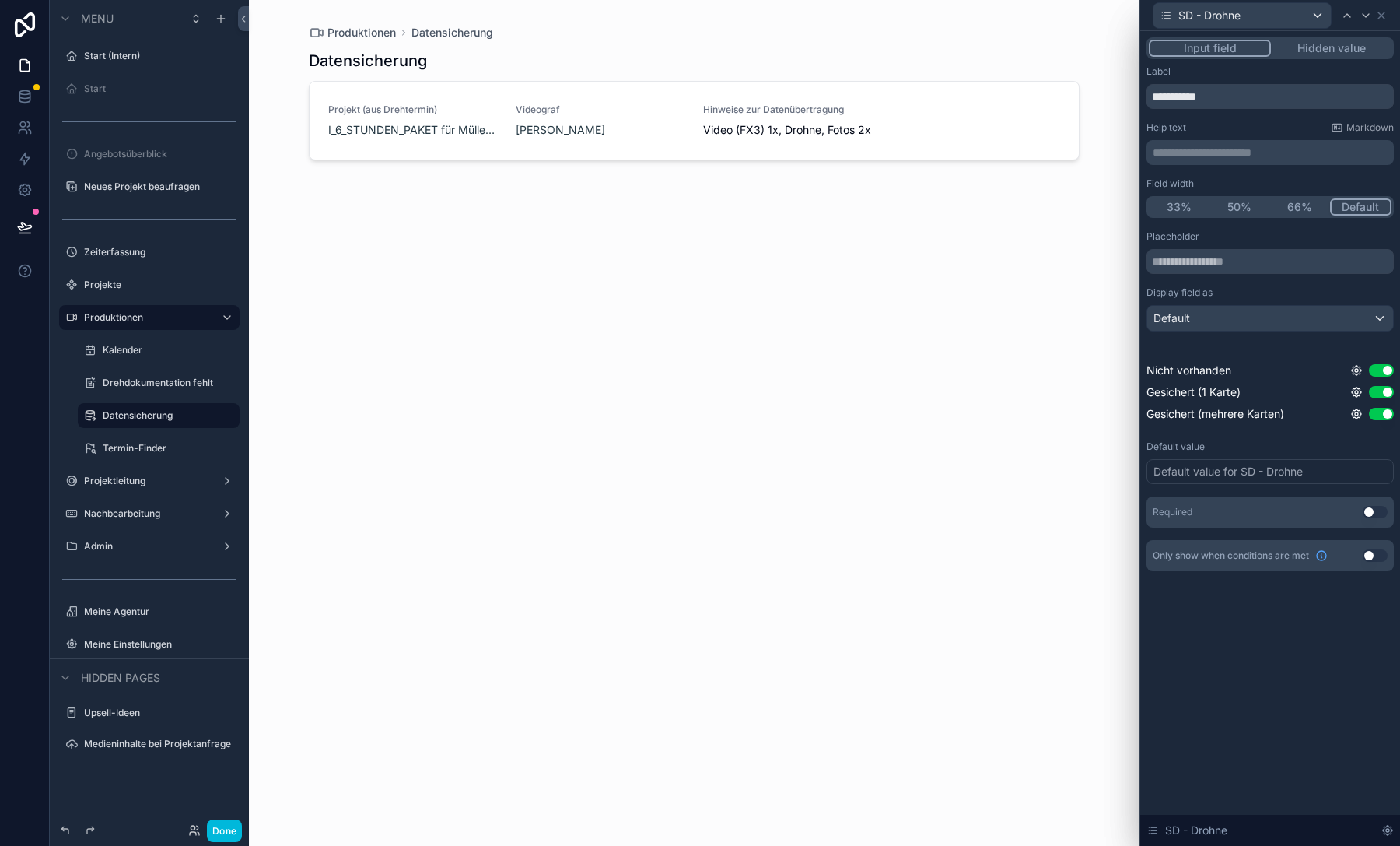
click at [1375, 510] on button "Use setting" at bounding box center [1375, 511] width 25 height 12
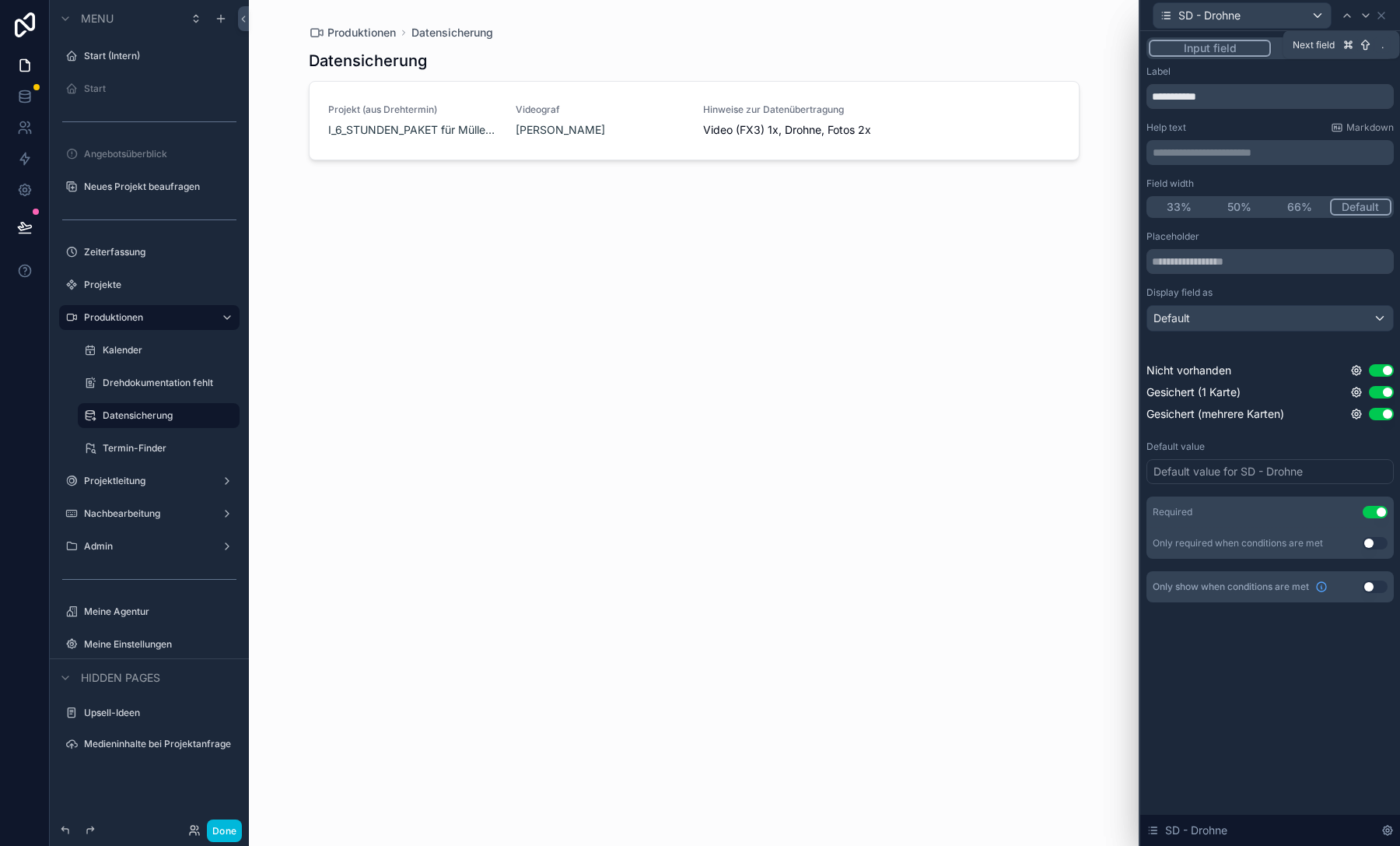
click at [1364, 17] on icon at bounding box center [1365, 15] width 12 height 12
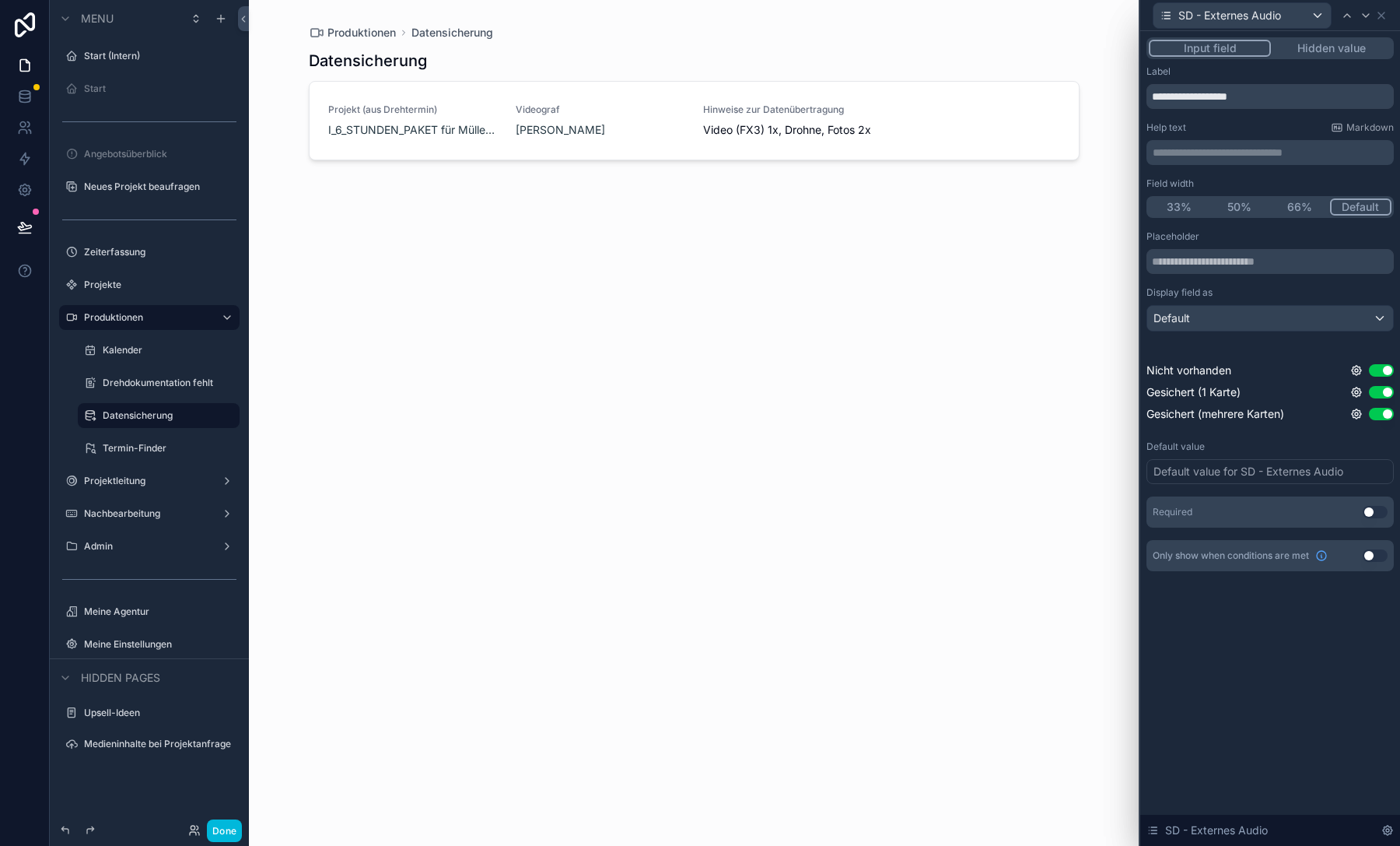
click at [1379, 511] on button "Use setting" at bounding box center [1375, 511] width 25 height 12
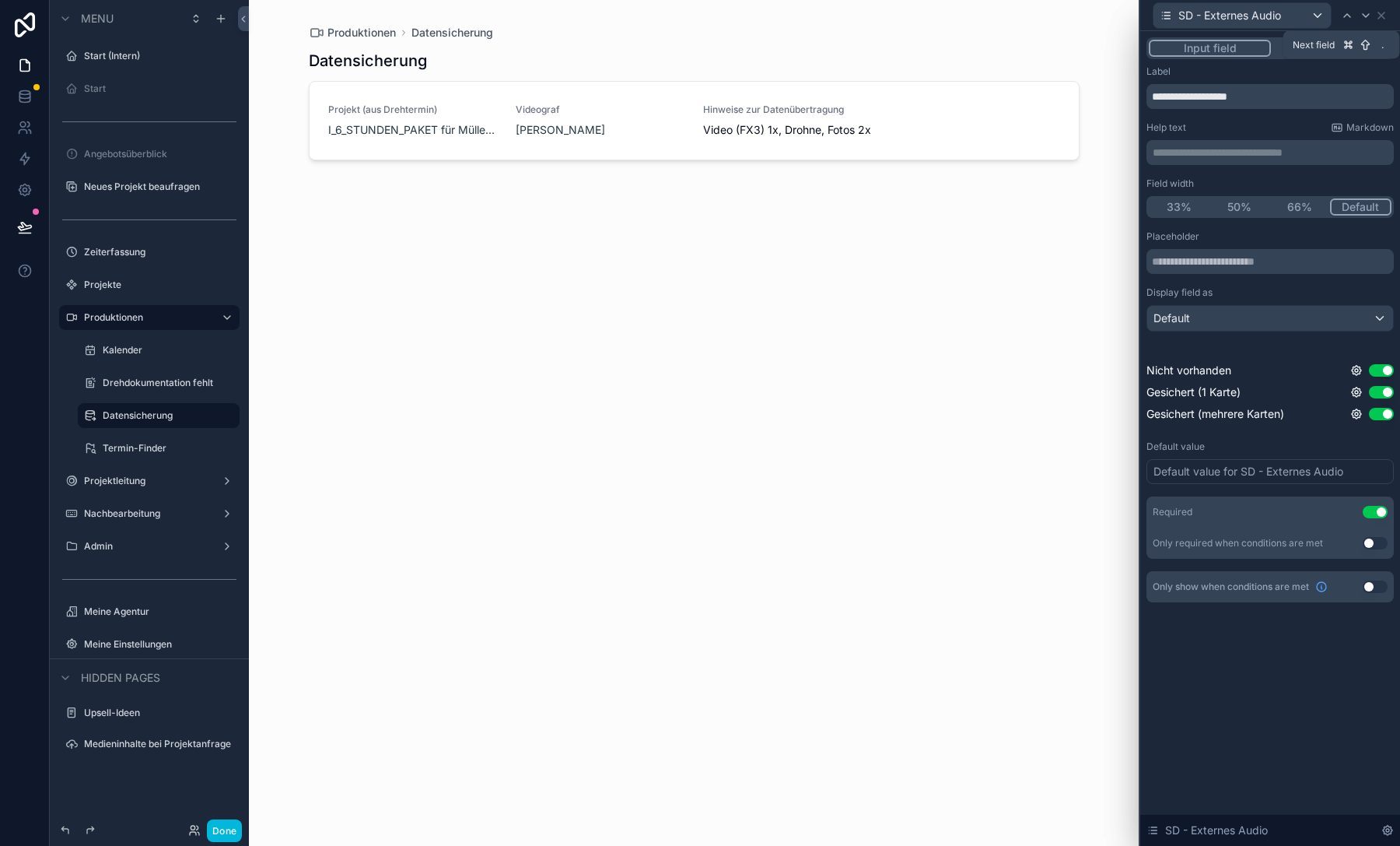
click at [1363, 9] on icon at bounding box center [1365, 15] width 12 height 12
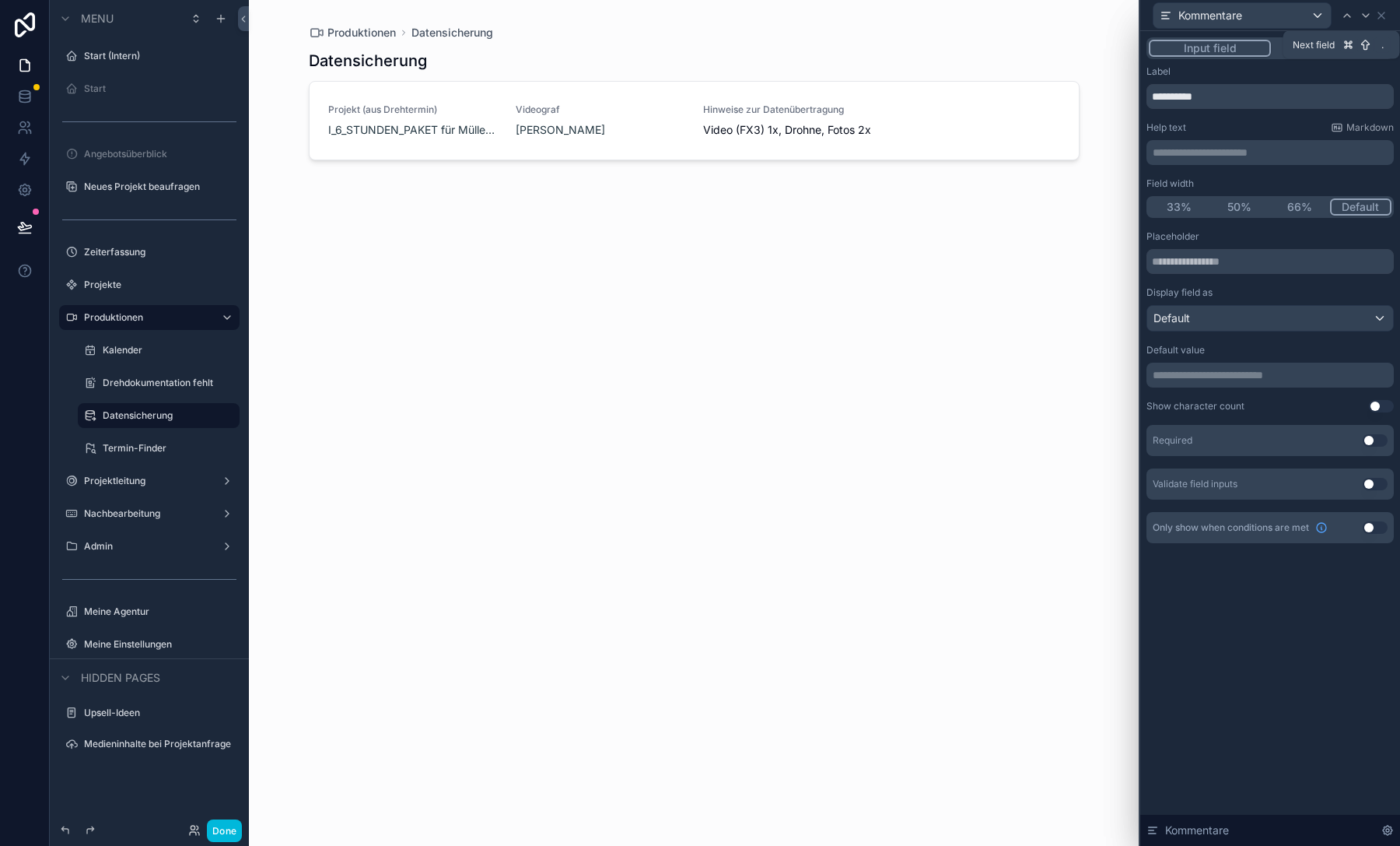
click at [1364, 20] on icon at bounding box center [1365, 15] width 12 height 12
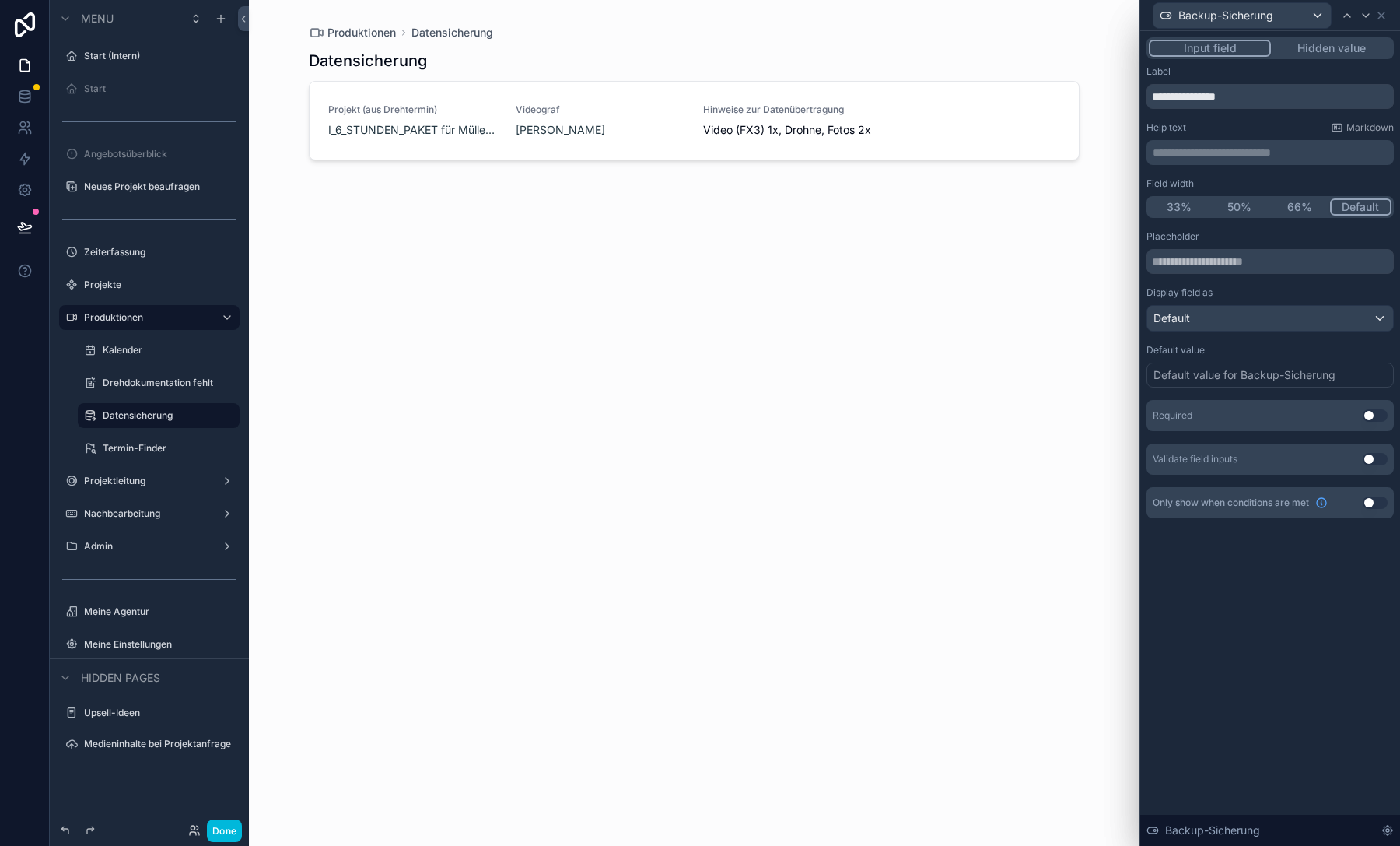
click at [1372, 417] on button "Use setting" at bounding box center [1375, 415] width 25 height 12
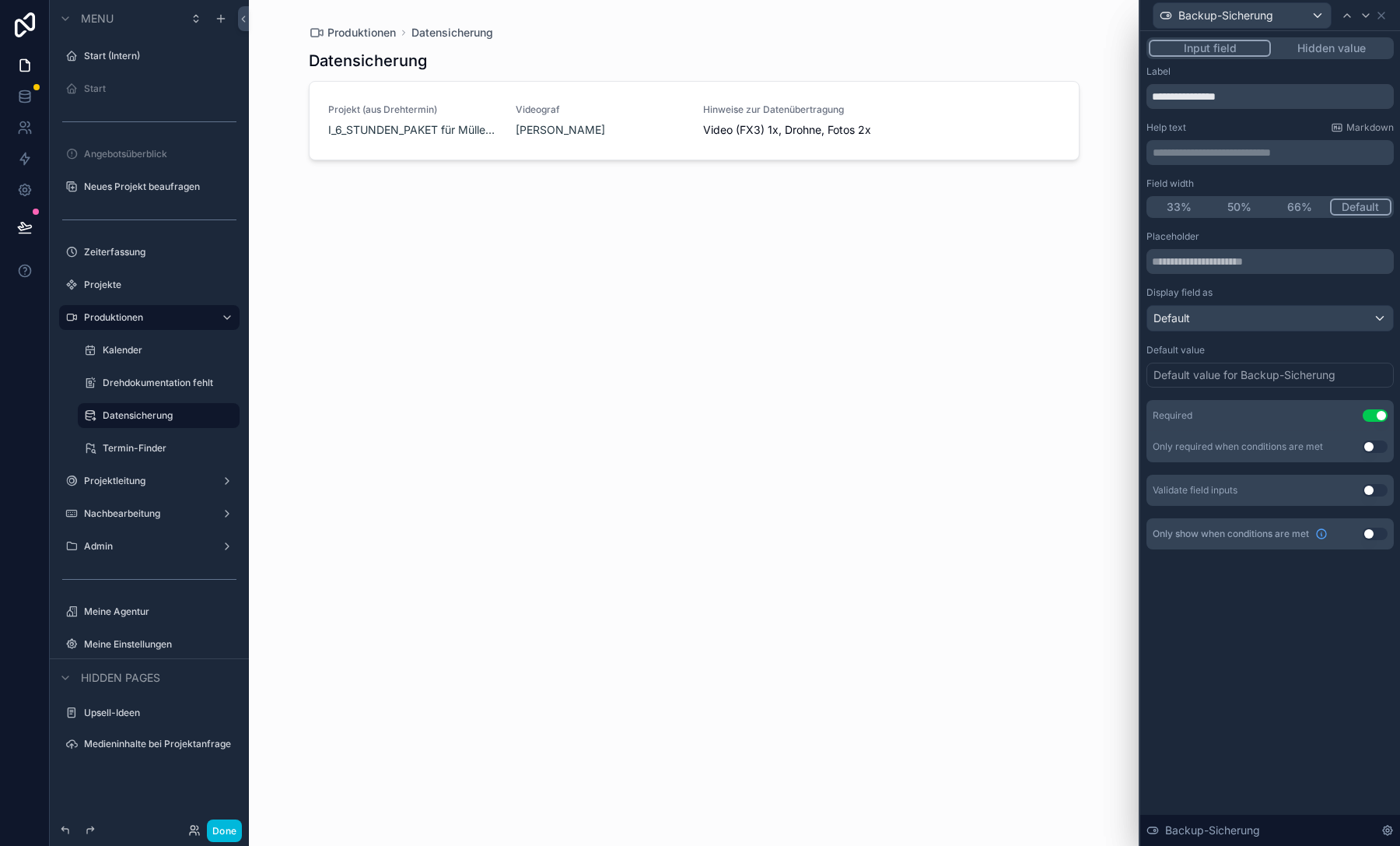
click at [1372, 416] on button "Use setting" at bounding box center [1375, 415] width 25 height 12
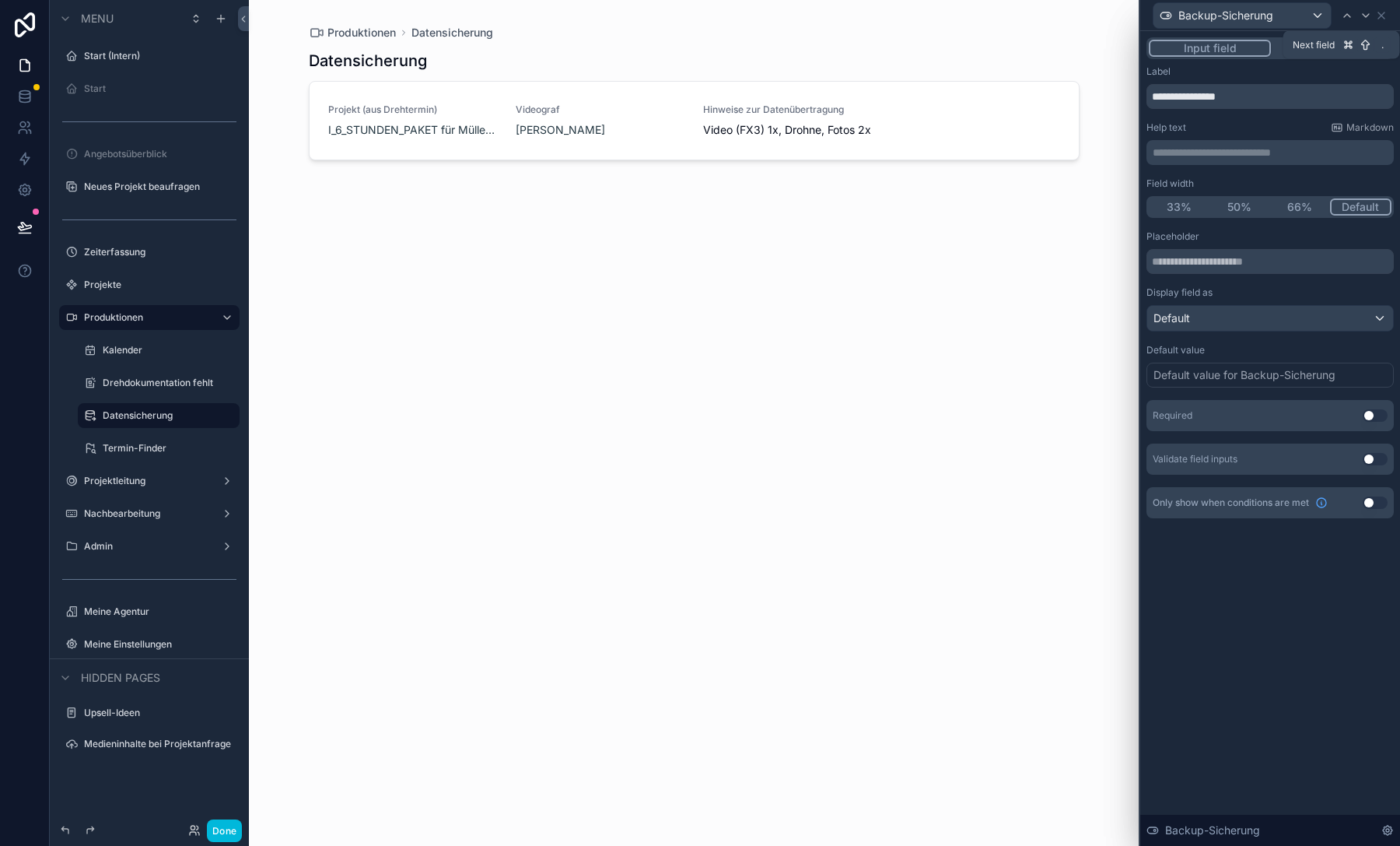
click at [1363, 12] on icon at bounding box center [1365, 15] width 12 height 12
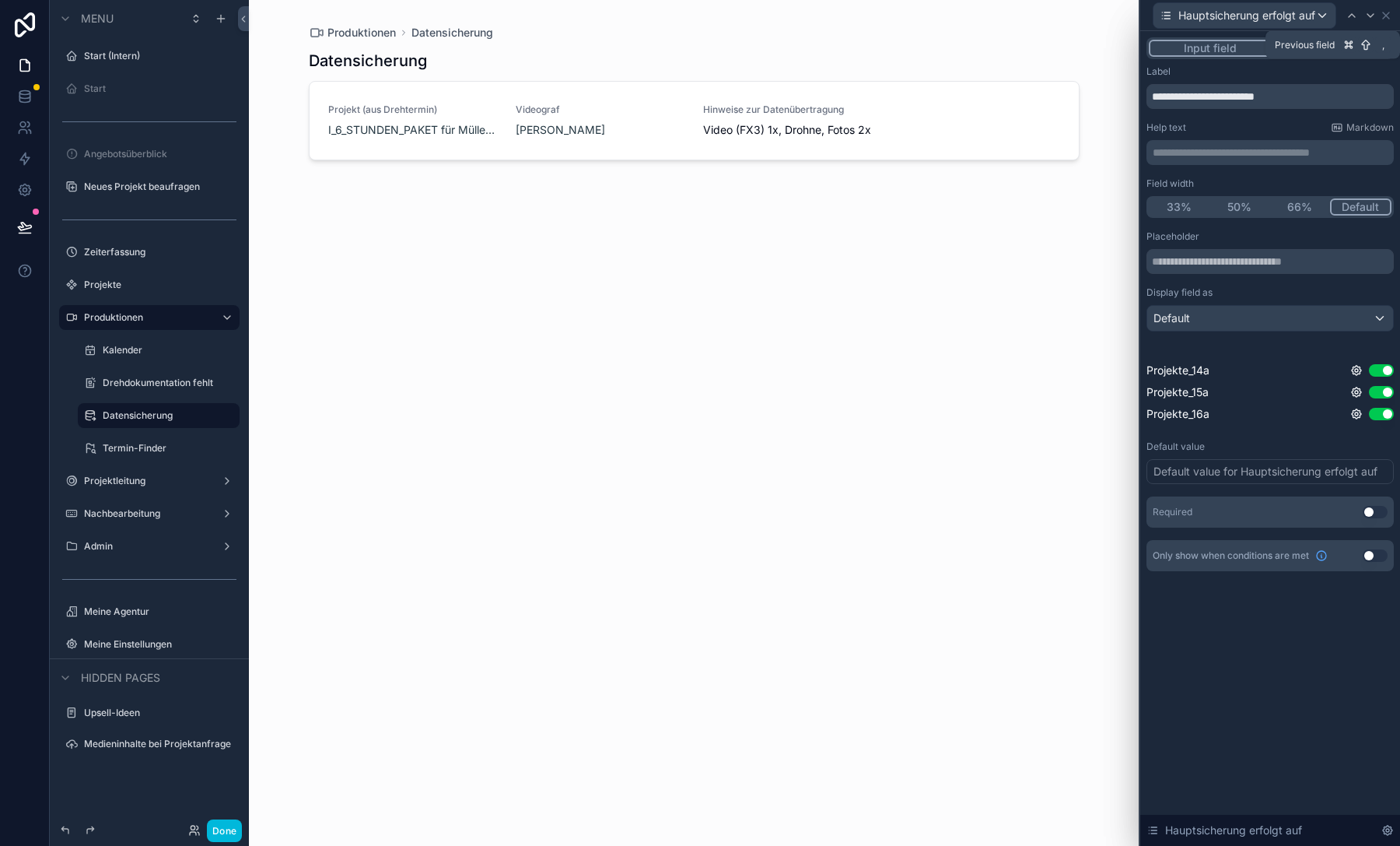
click at [1349, 15] on icon at bounding box center [1351, 15] width 12 height 12
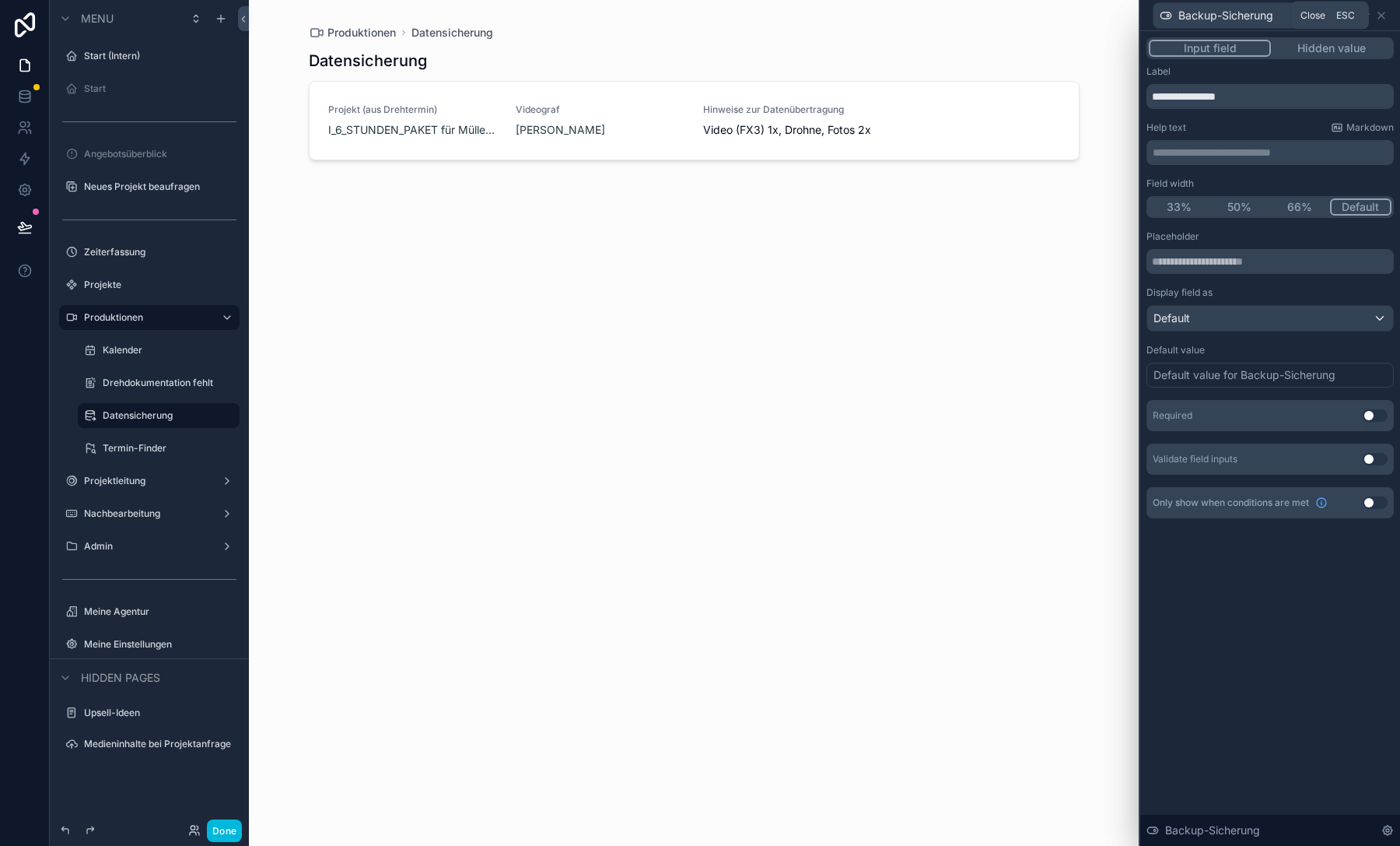
click at [1382, 16] on icon at bounding box center [1380, 15] width 7 height 7
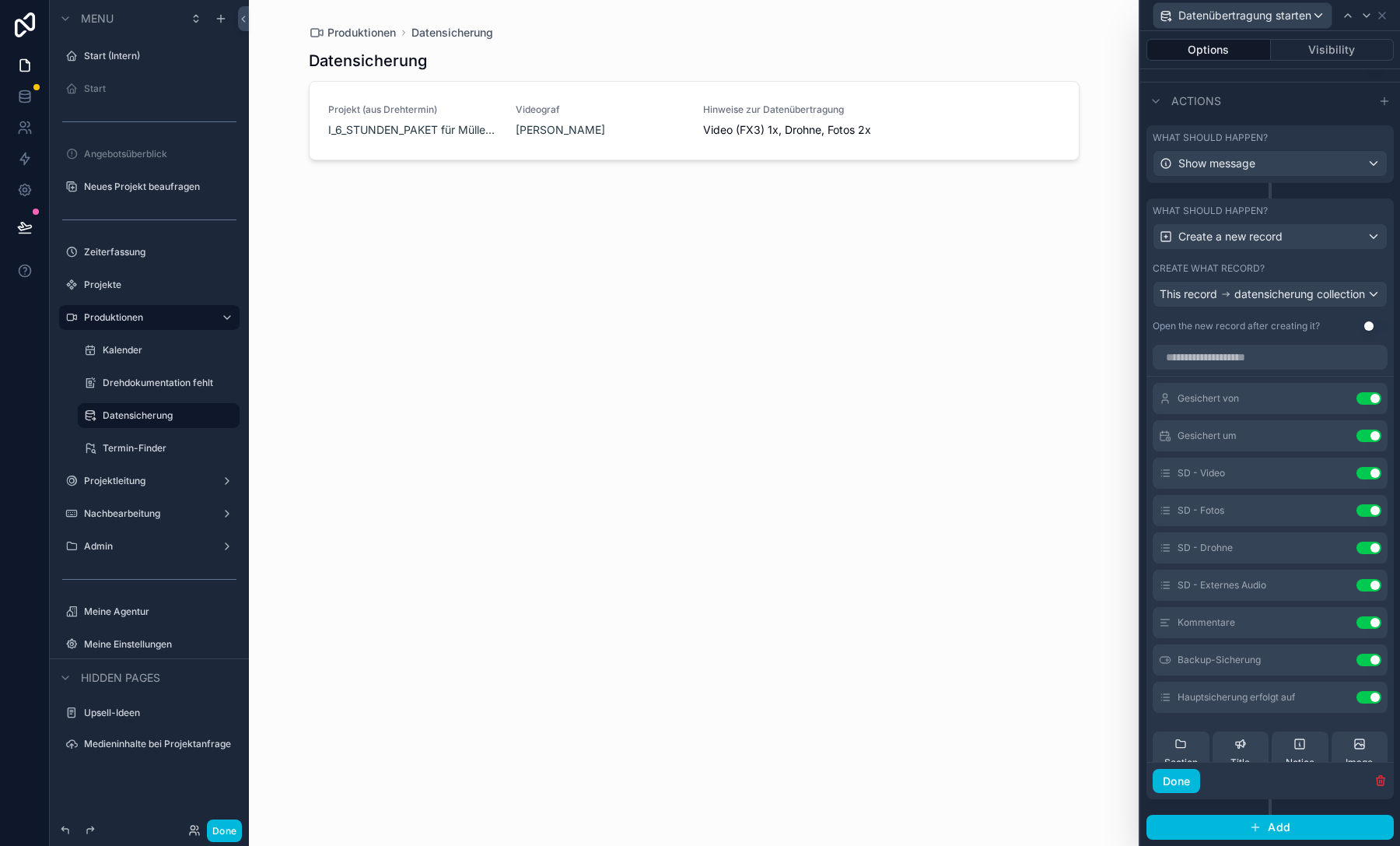
click at [1195, 782] on button "Done" at bounding box center [1176, 781] width 47 height 25
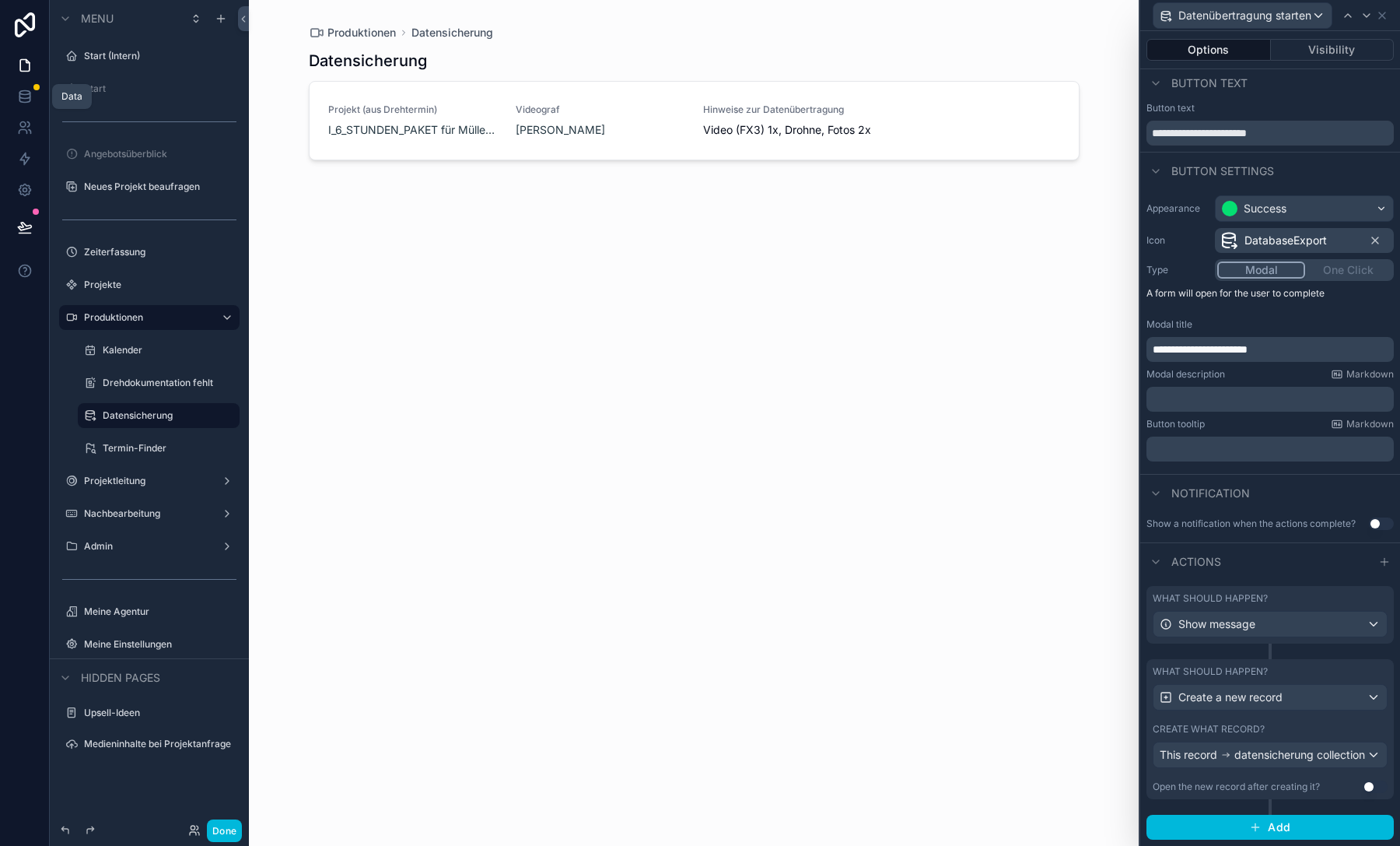
click at [12, 91] on link at bounding box center [25, 96] width 49 height 31
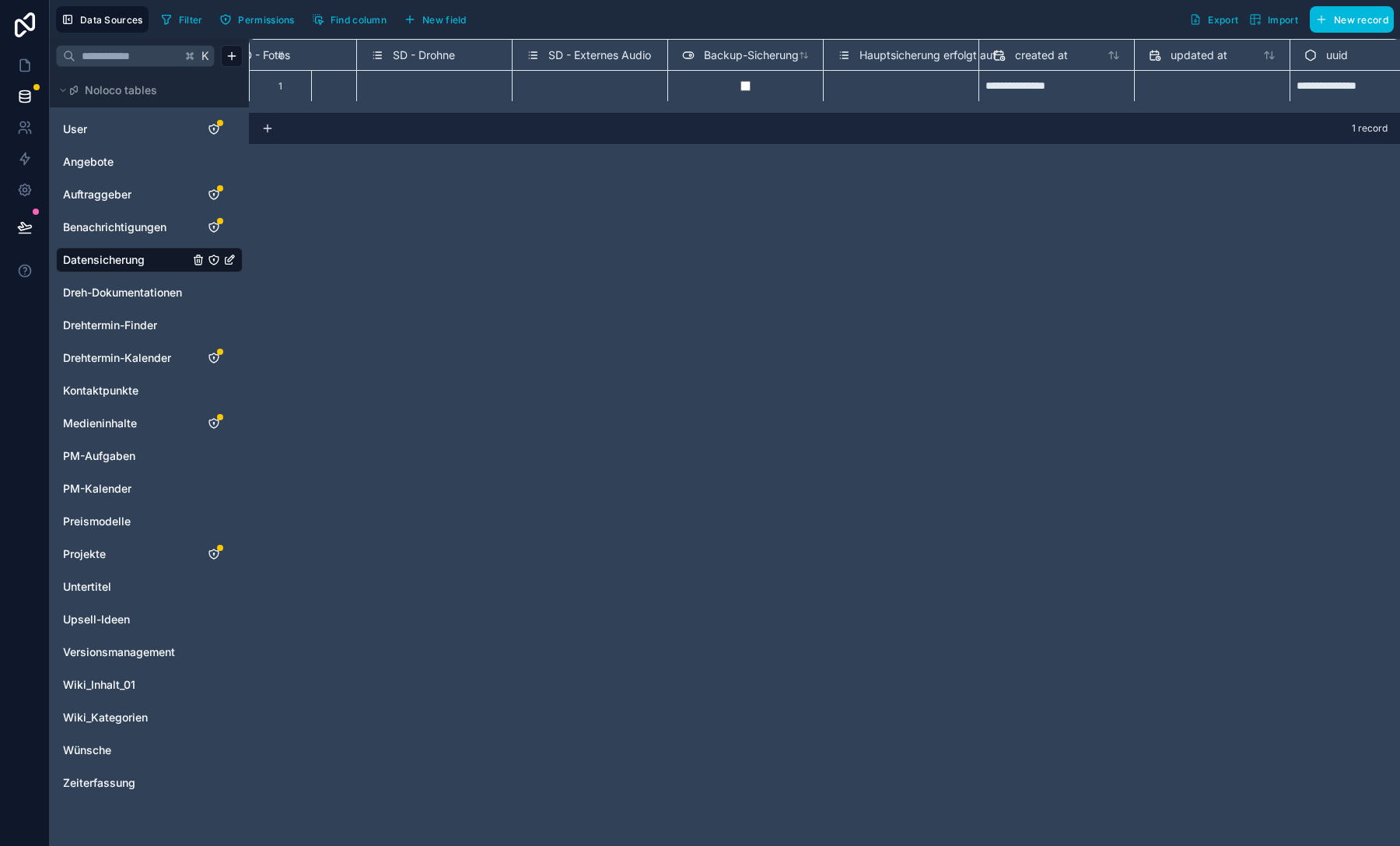
scroll to position [0, 945]
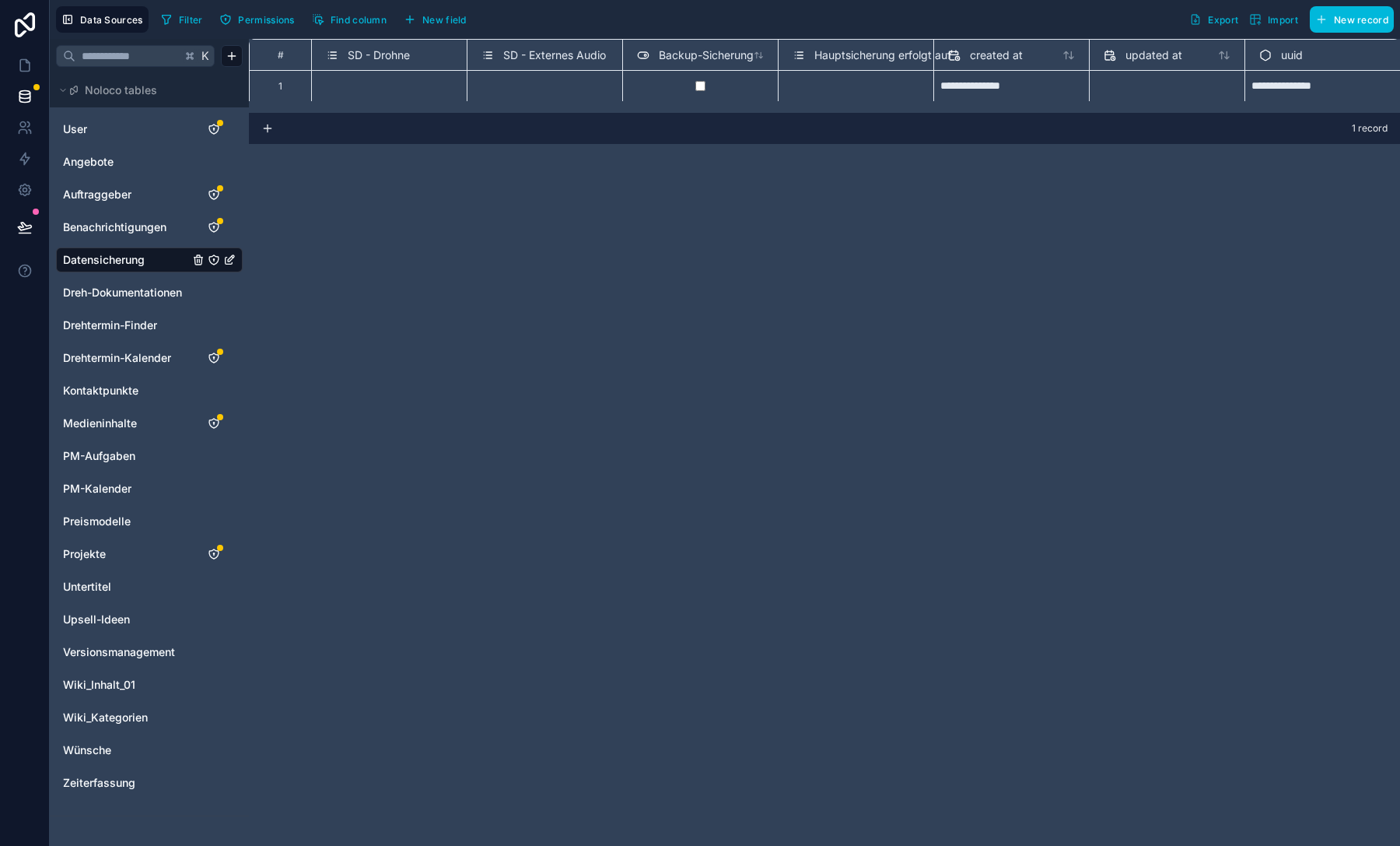
click at [697, 52] on span "Backup-Sicherung" at bounding box center [706, 55] width 95 height 15
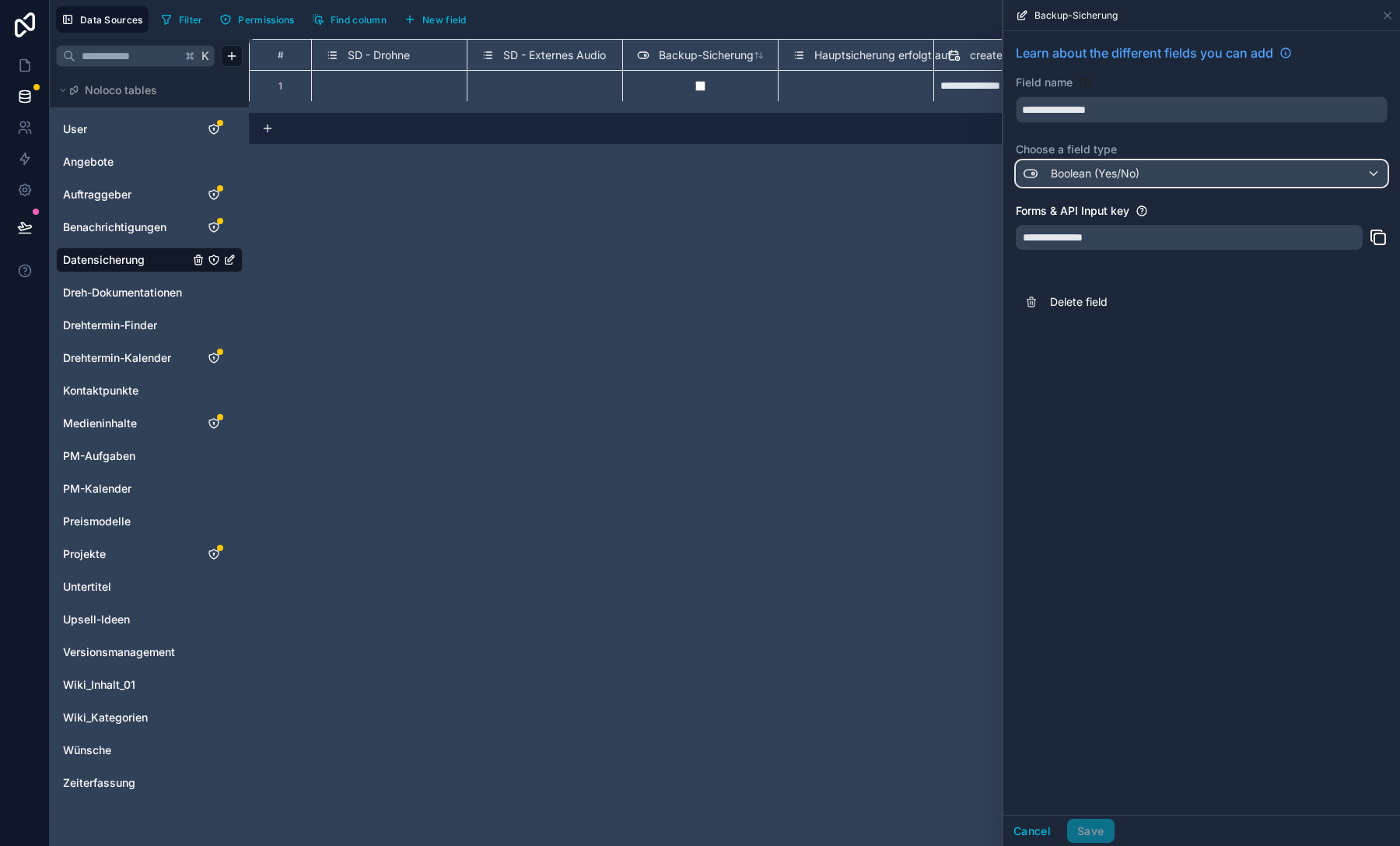
click at [1141, 169] on div "Boolean (Yes/No)" at bounding box center [1201, 174] width 371 height 25
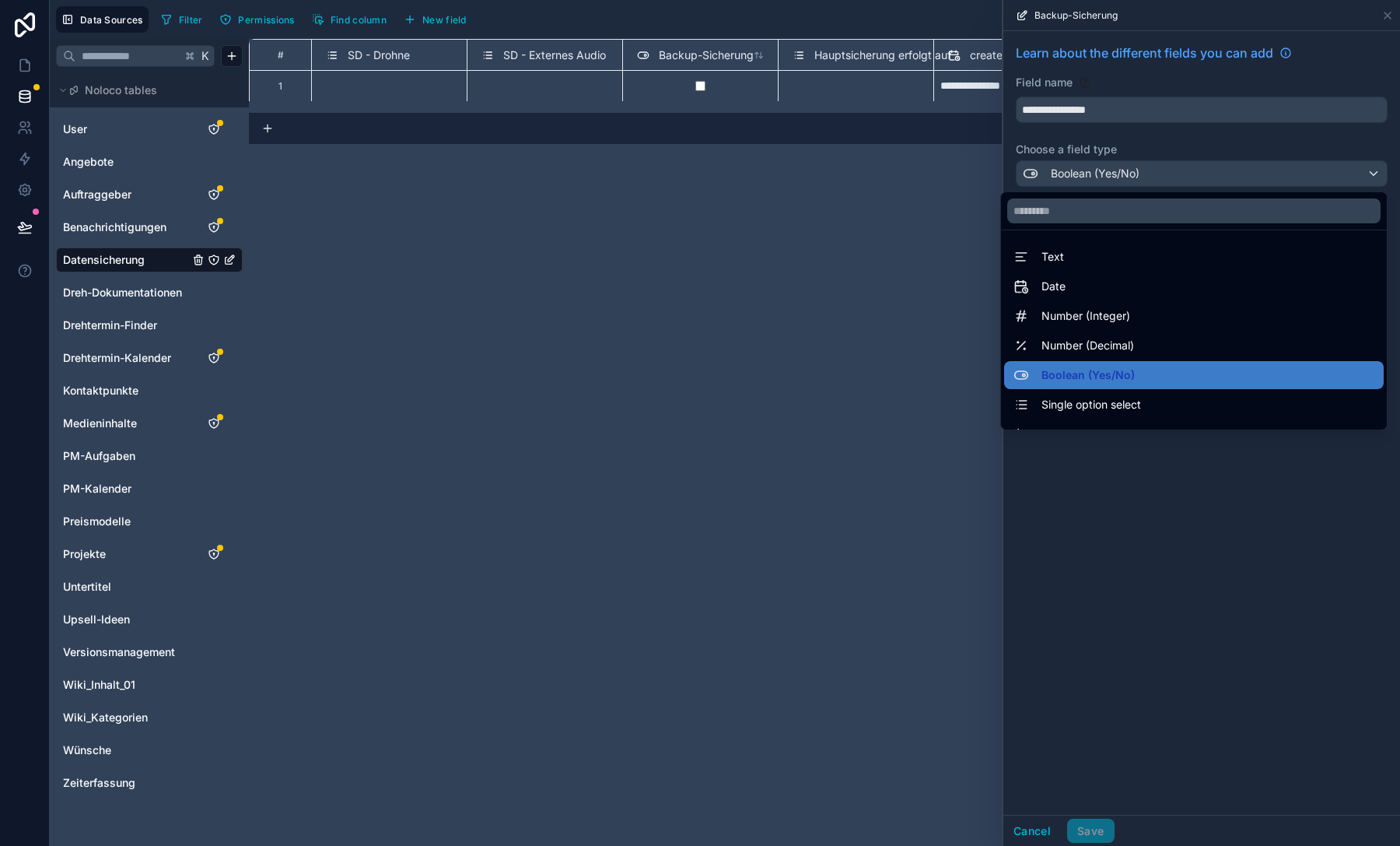
click at [1111, 403] on span "Single option select" at bounding box center [1091, 405] width 100 height 19
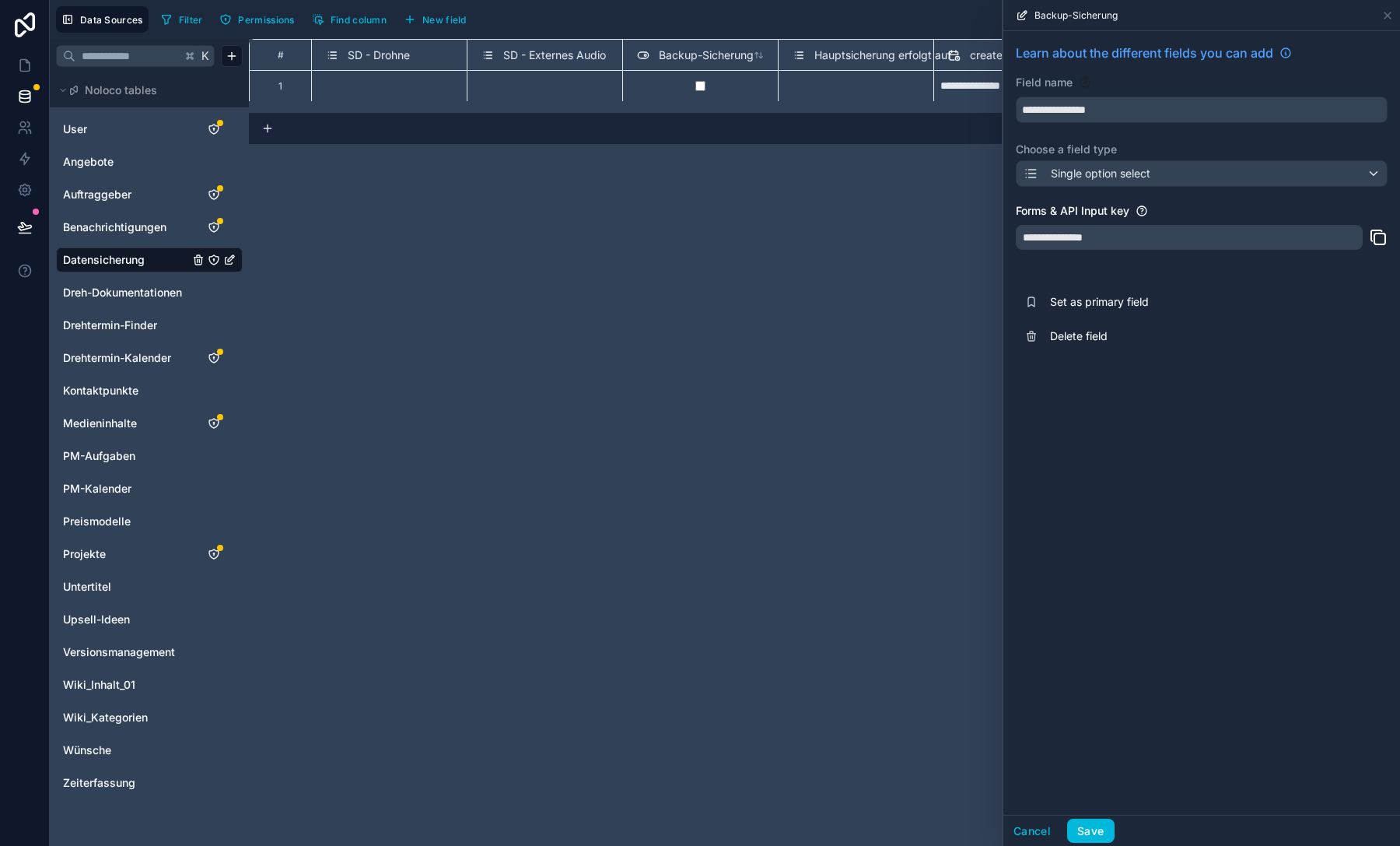
click at [1089, 833] on button "Save" at bounding box center [1090, 831] width 46 height 25
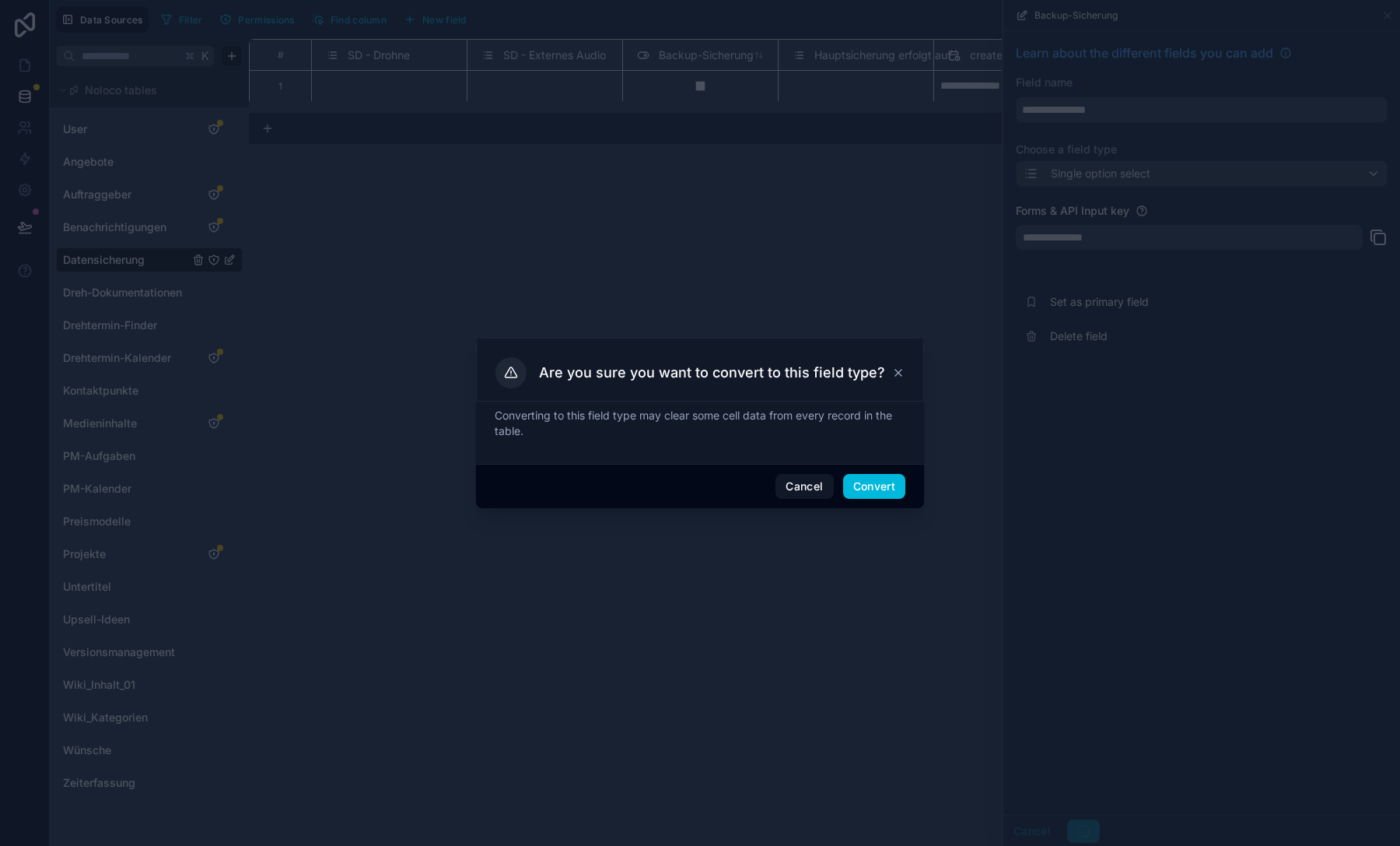
click at [872, 480] on button "Convert" at bounding box center [874, 486] width 62 height 25
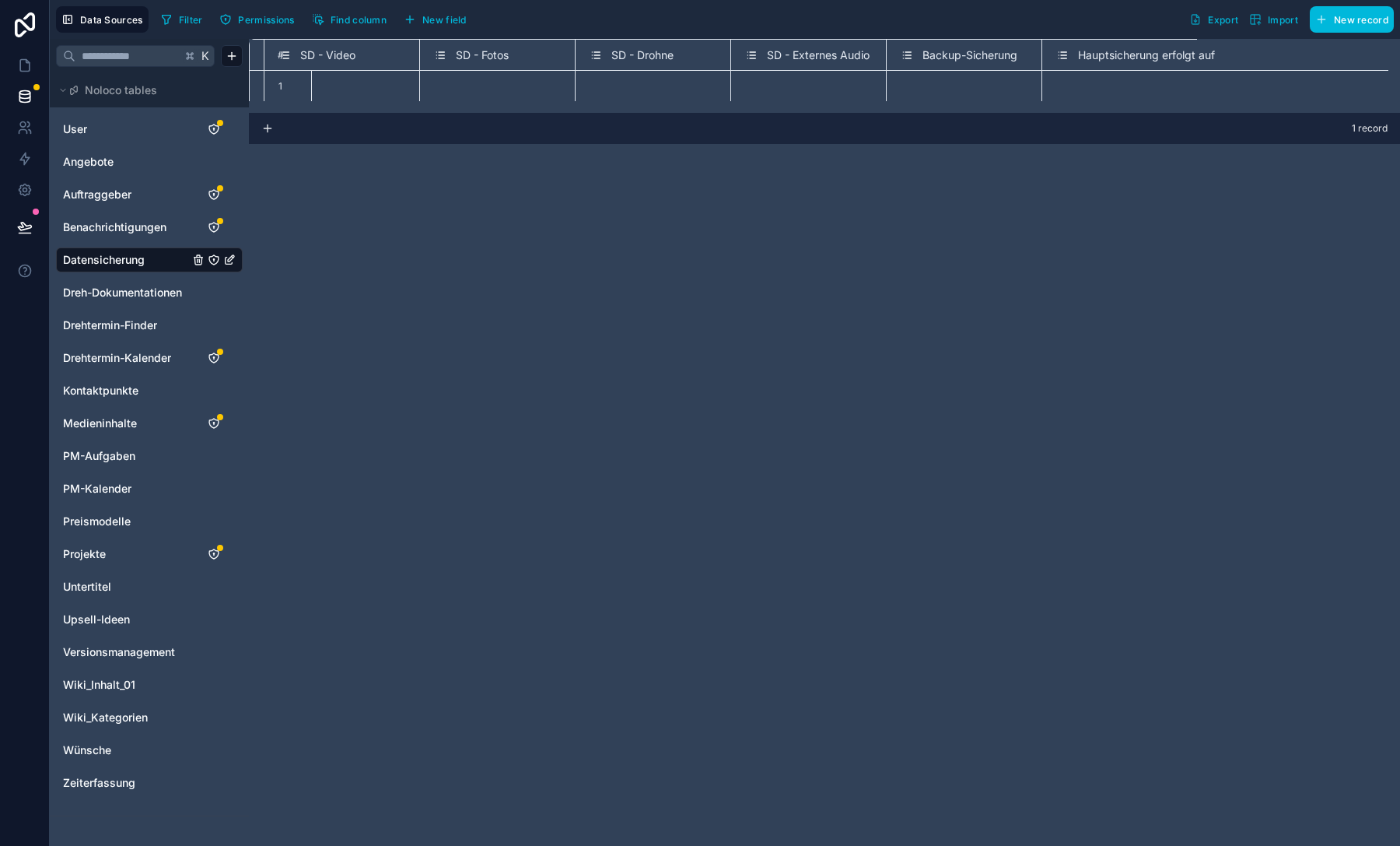
scroll to position [0, 945]
click at [698, 50] on span "Backup-Sicherung" at bounding box center [706, 55] width 95 height 15
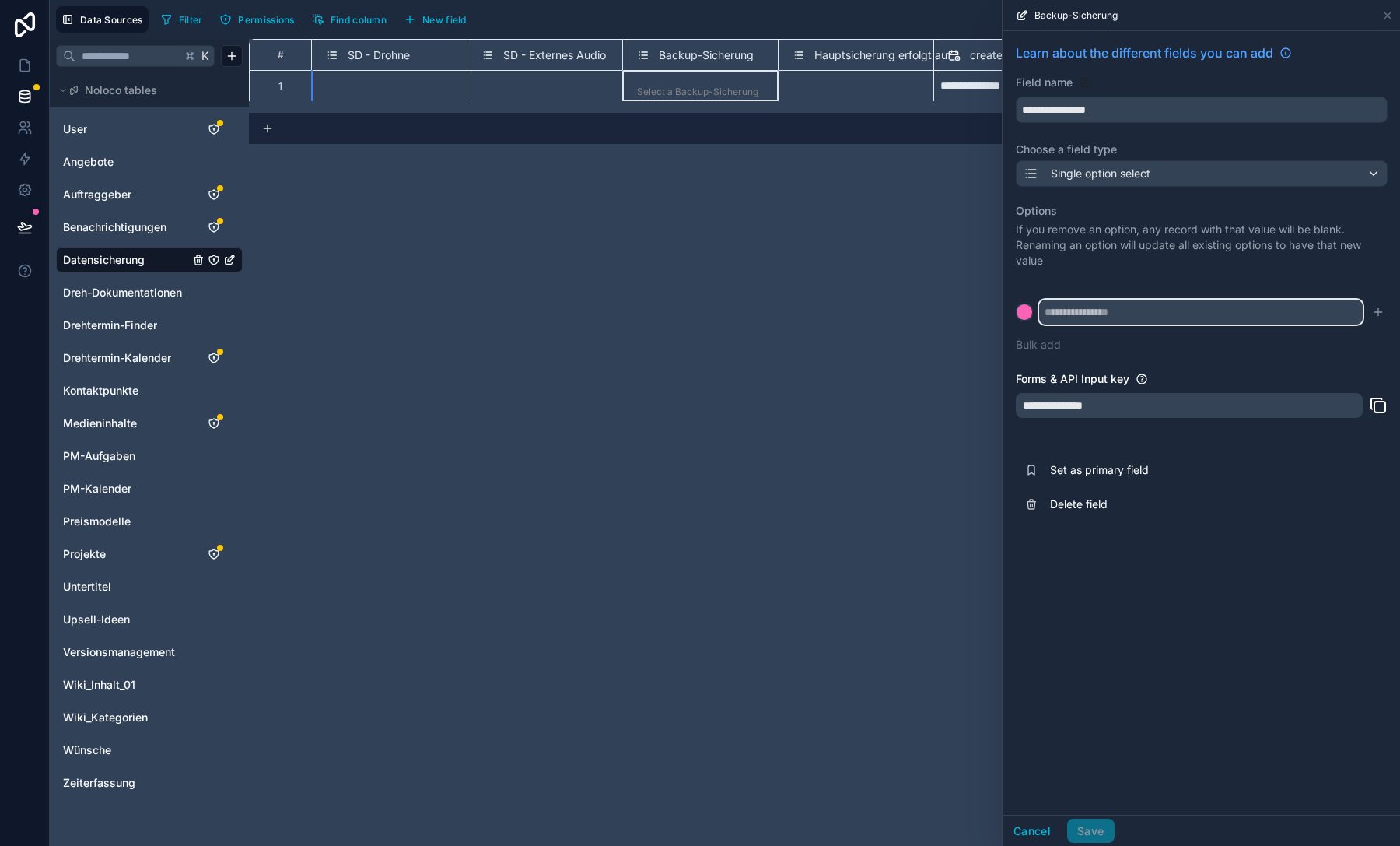
click at [1063, 323] on input "text" at bounding box center [1200, 312] width 323 height 25
type input "**"
click at [1381, 309] on icon "submit" at bounding box center [1377, 311] width 12 height 12
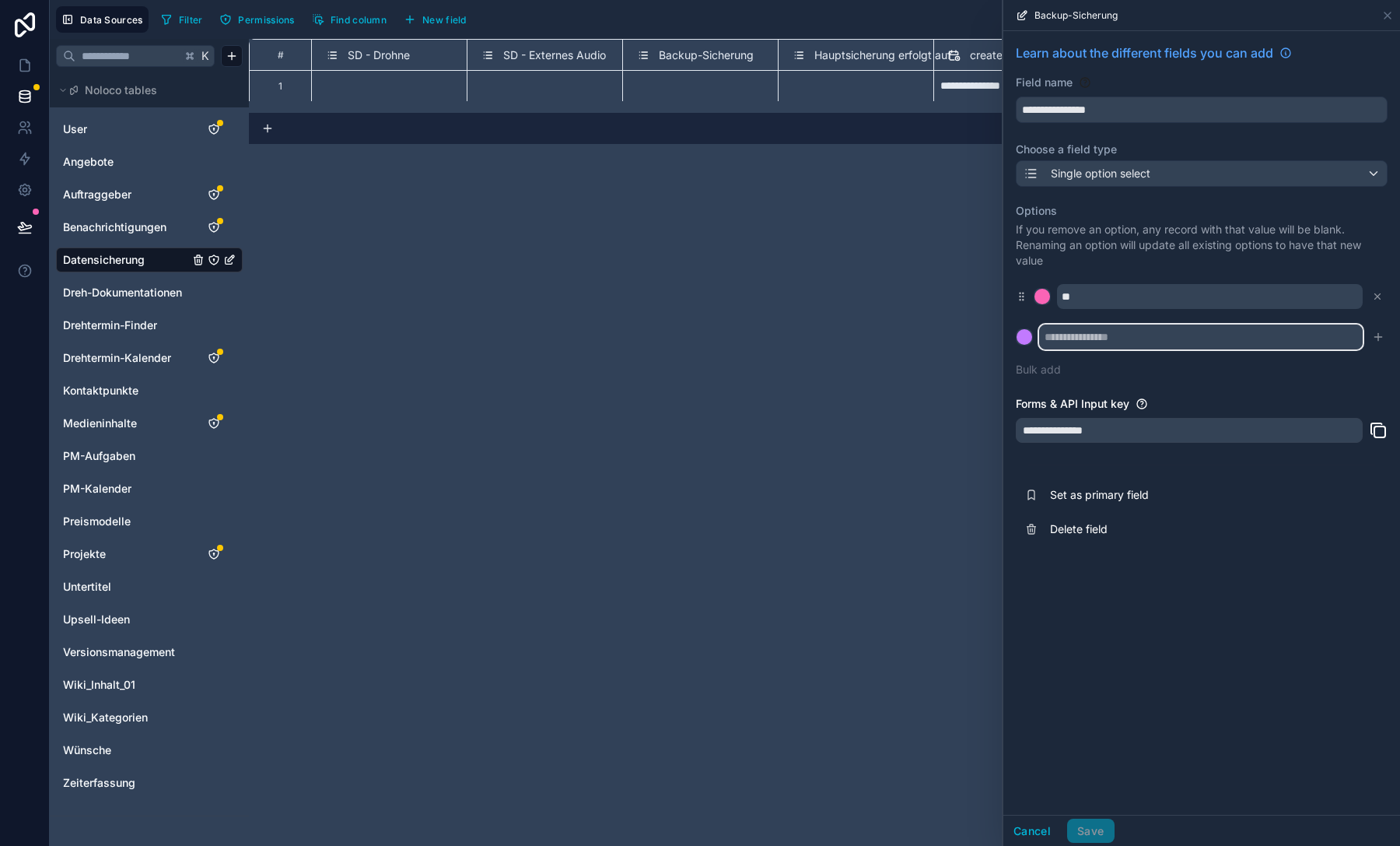
click at [1044, 338] on input "text" at bounding box center [1200, 337] width 323 height 25
type input "**********"
click at [1374, 341] on icon "submit" at bounding box center [1377, 337] width 12 height 12
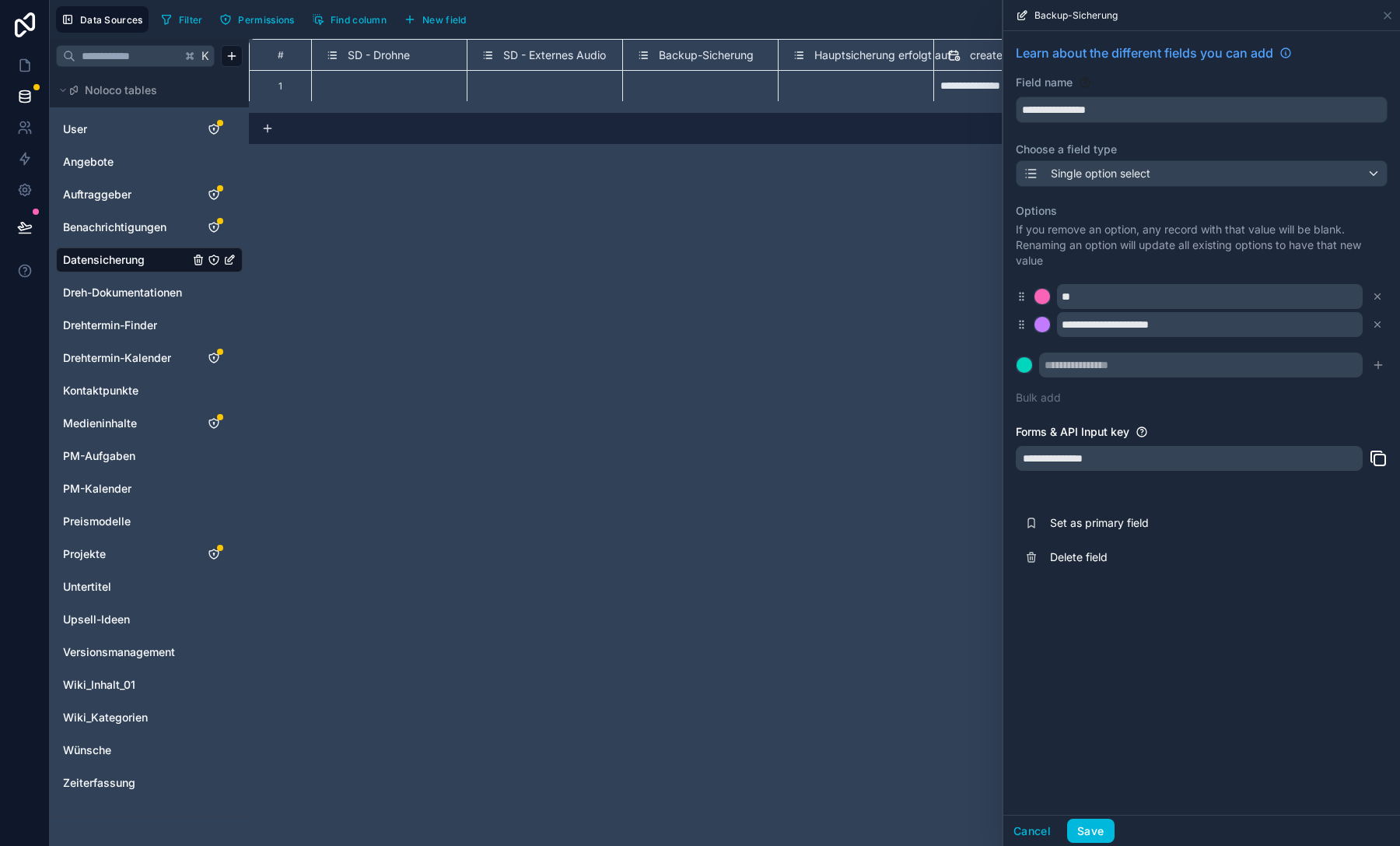
click at [1036, 286] on div "**" at bounding box center [1201, 296] width 371 height 25
click at [1043, 298] on div at bounding box center [1042, 296] width 15 height 15
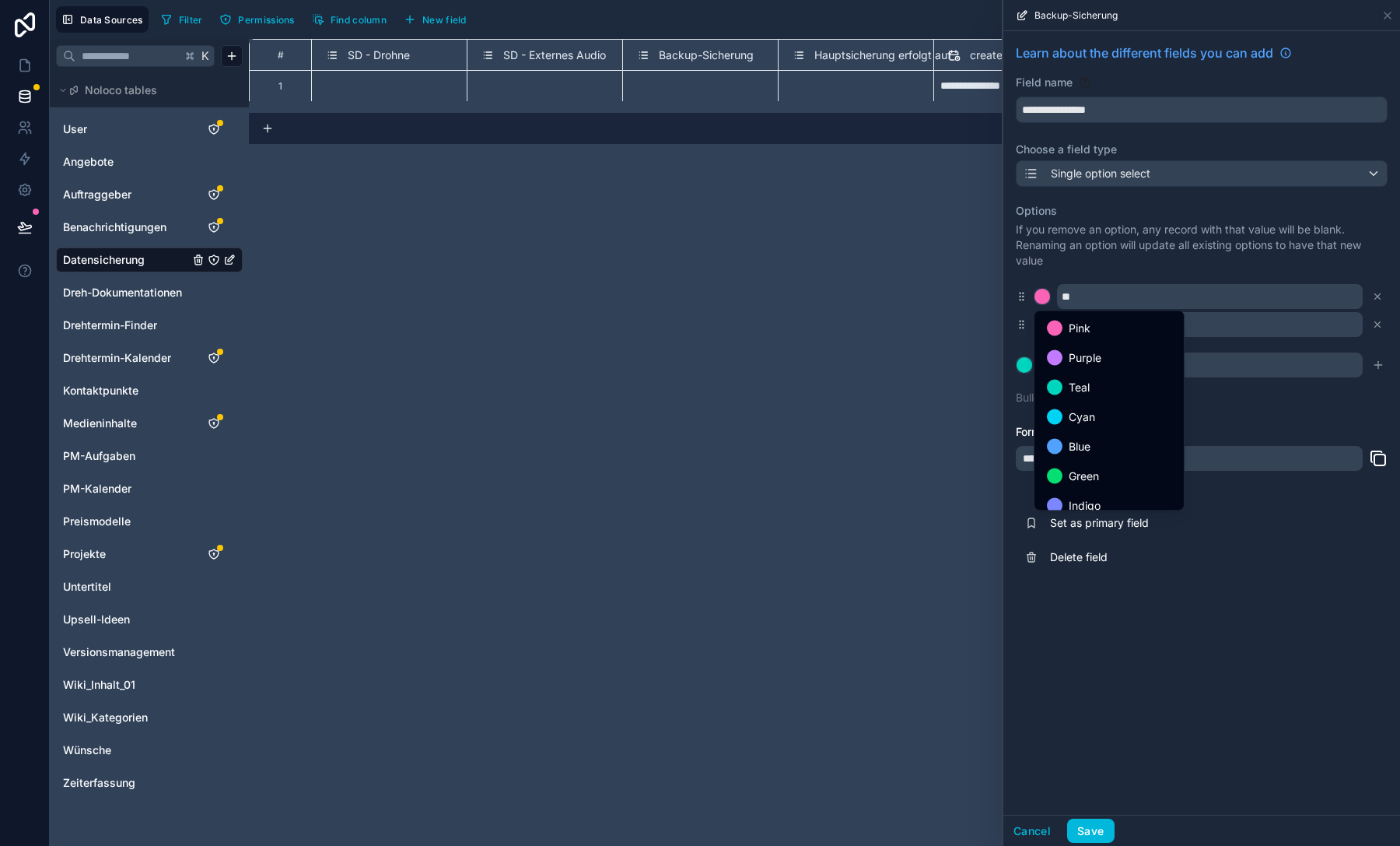
click at [1078, 476] on span "Green" at bounding box center [1083, 476] width 30 height 19
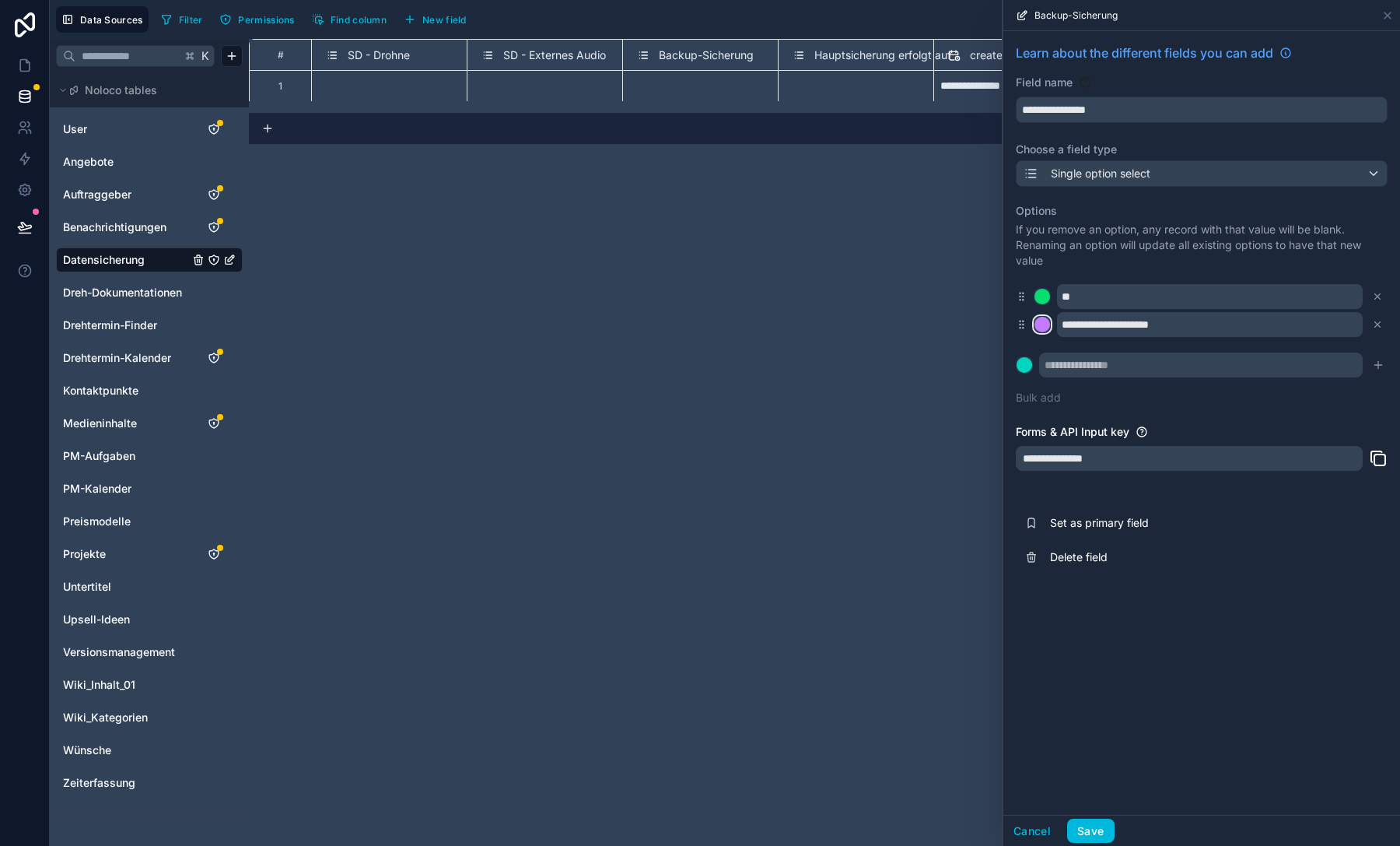
click at [1046, 327] on div at bounding box center [1042, 324] width 15 height 15
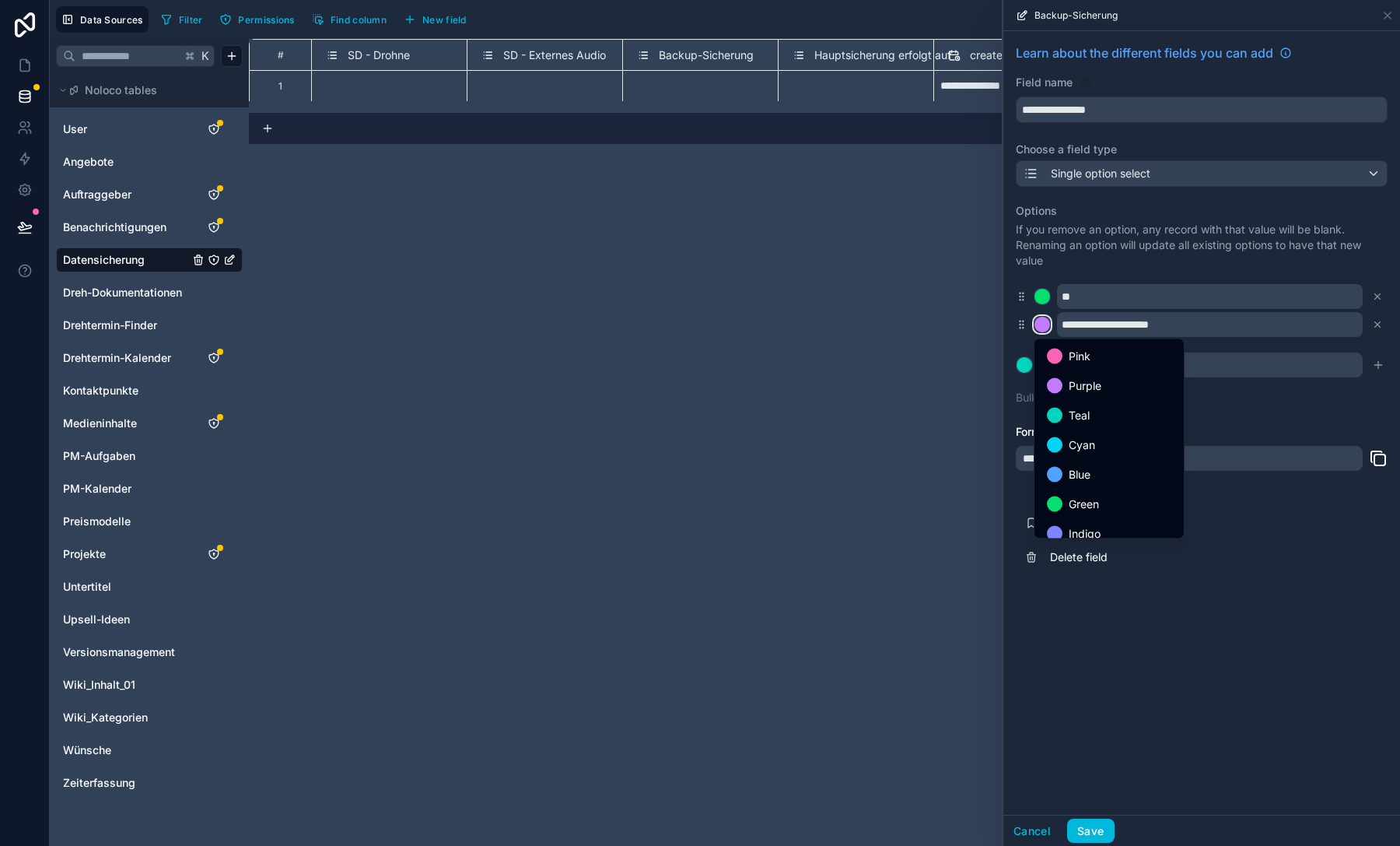
scroll to position [131, 0]
click at [1076, 494] on span "Red" at bounding box center [1078, 491] width 20 height 19
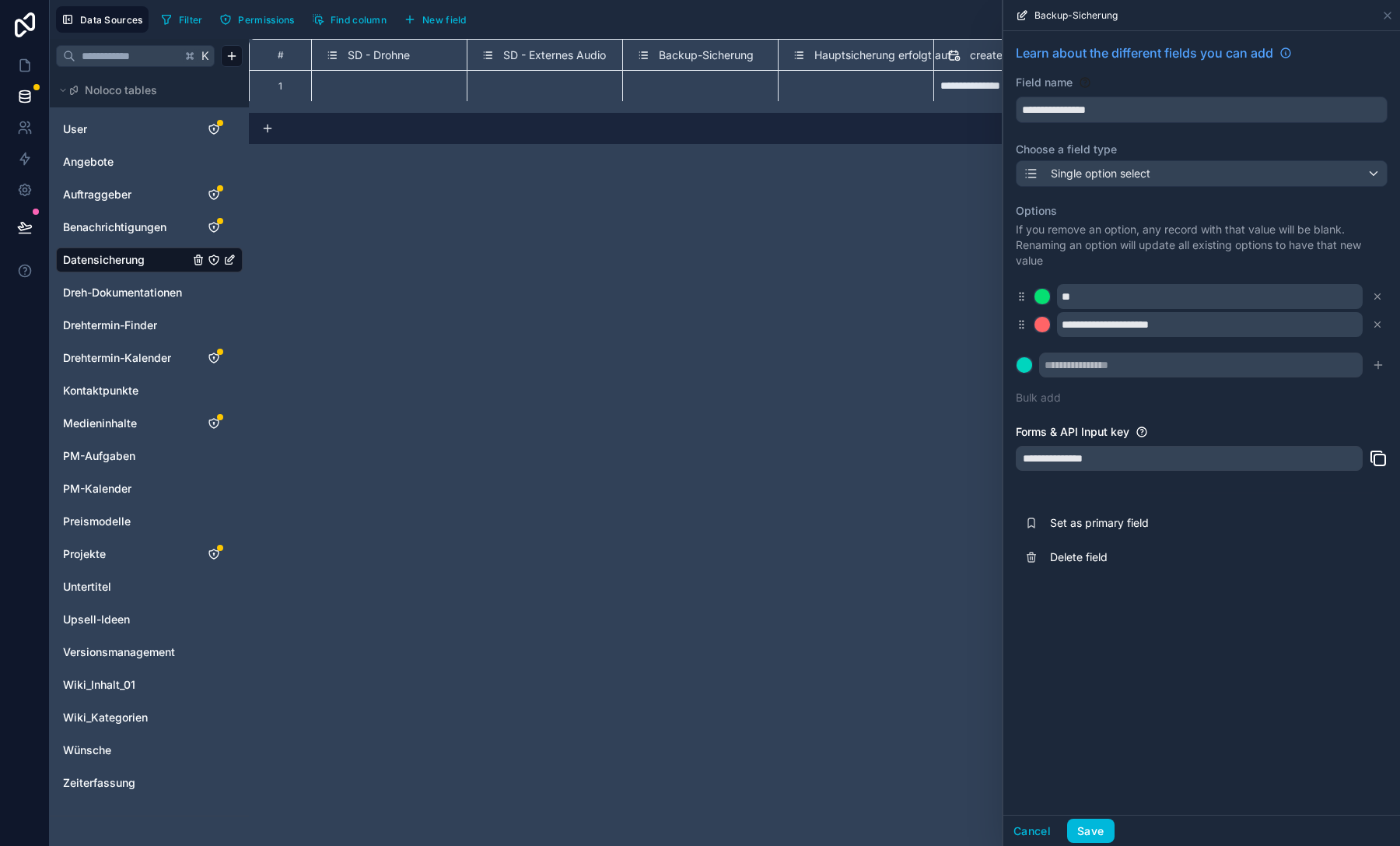
click at [1093, 837] on button "Save" at bounding box center [1090, 831] width 46 height 25
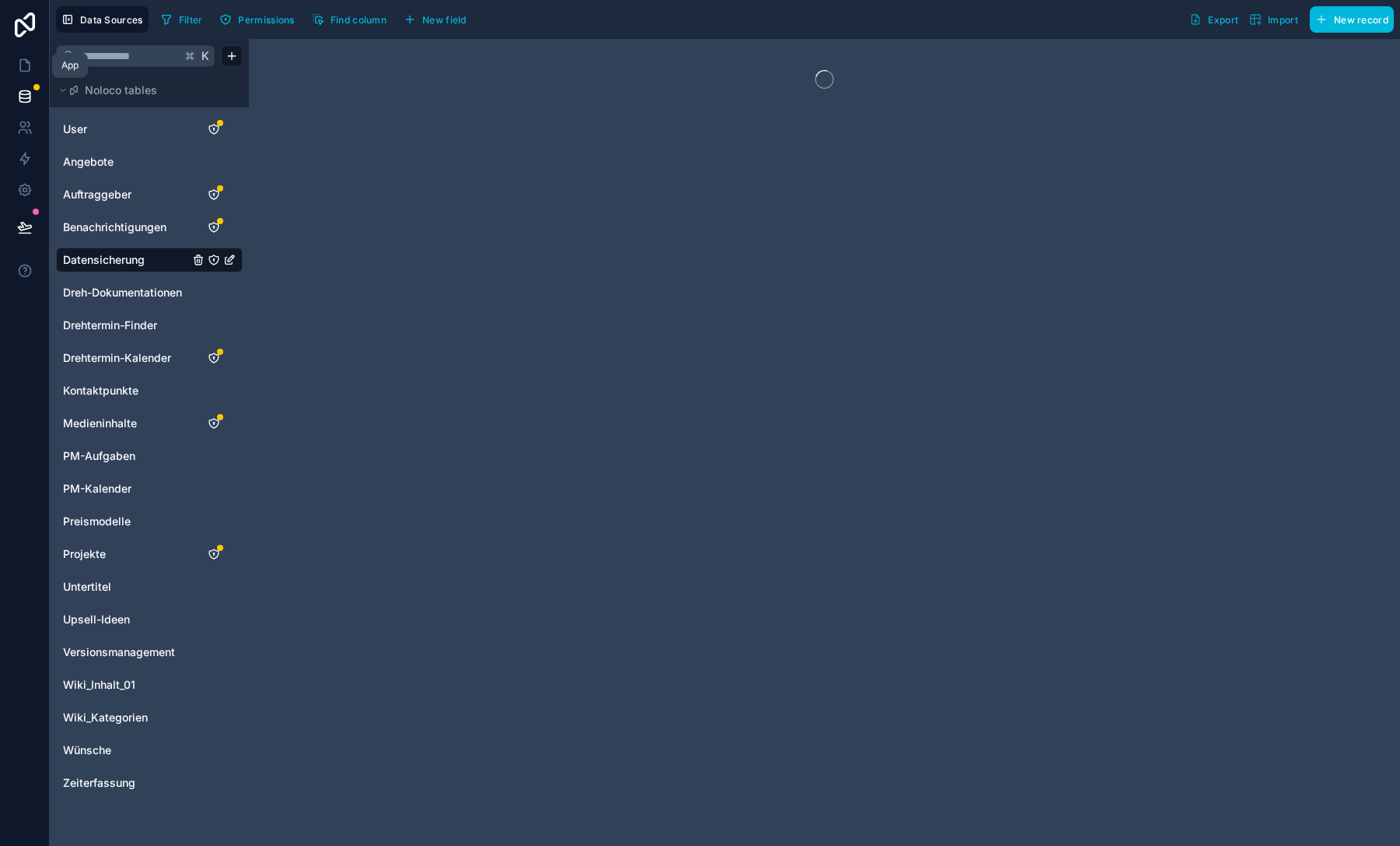
click at [27, 62] on icon at bounding box center [26, 61] width 3 height 3
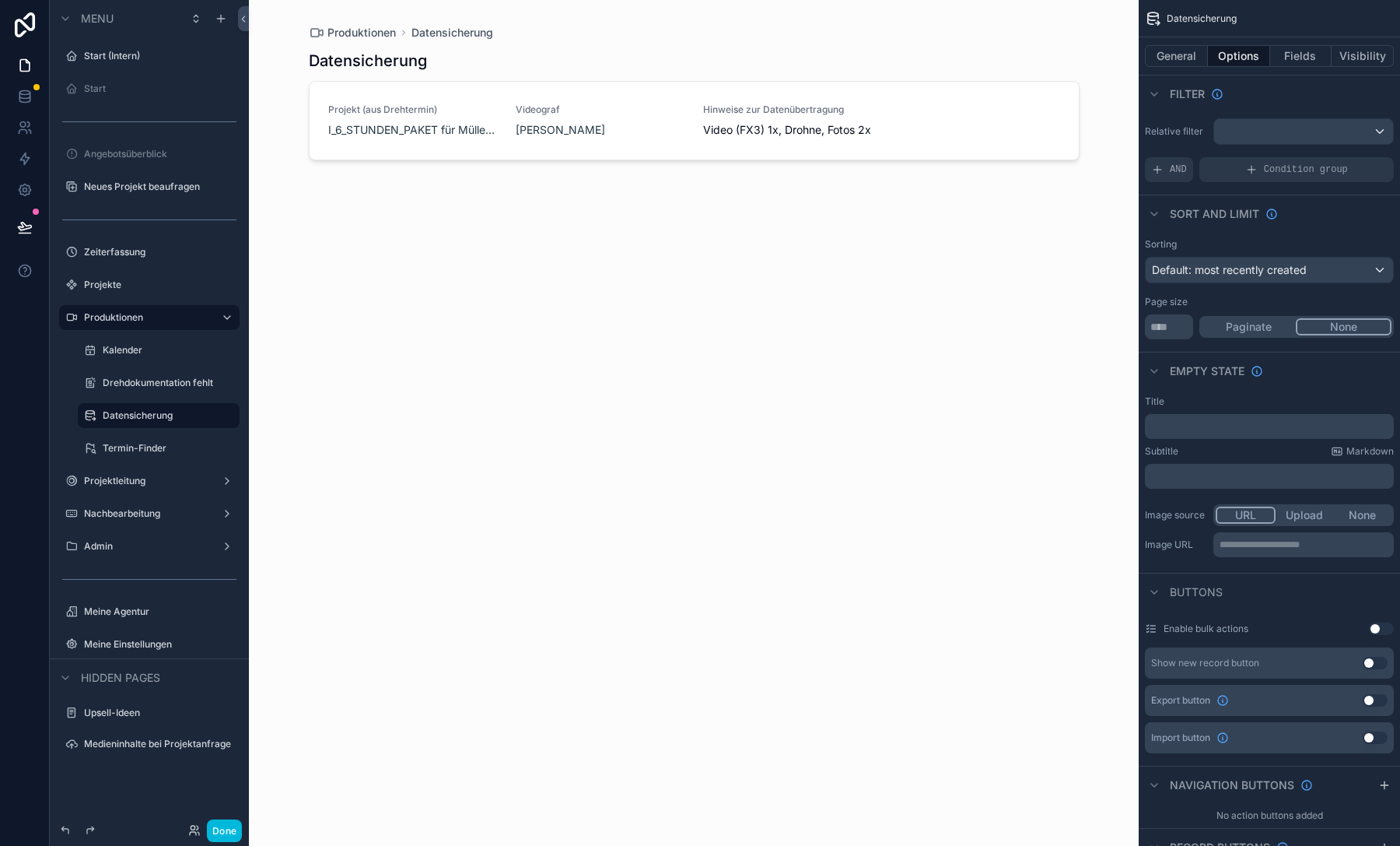
click at [881, 113] on div "Projekt (aus Drehtermin) I_6_STUNDEN_PAKET für [PERSON_NAME] GmbH Videograf [PE…" at bounding box center [694, 121] width 732 height 34
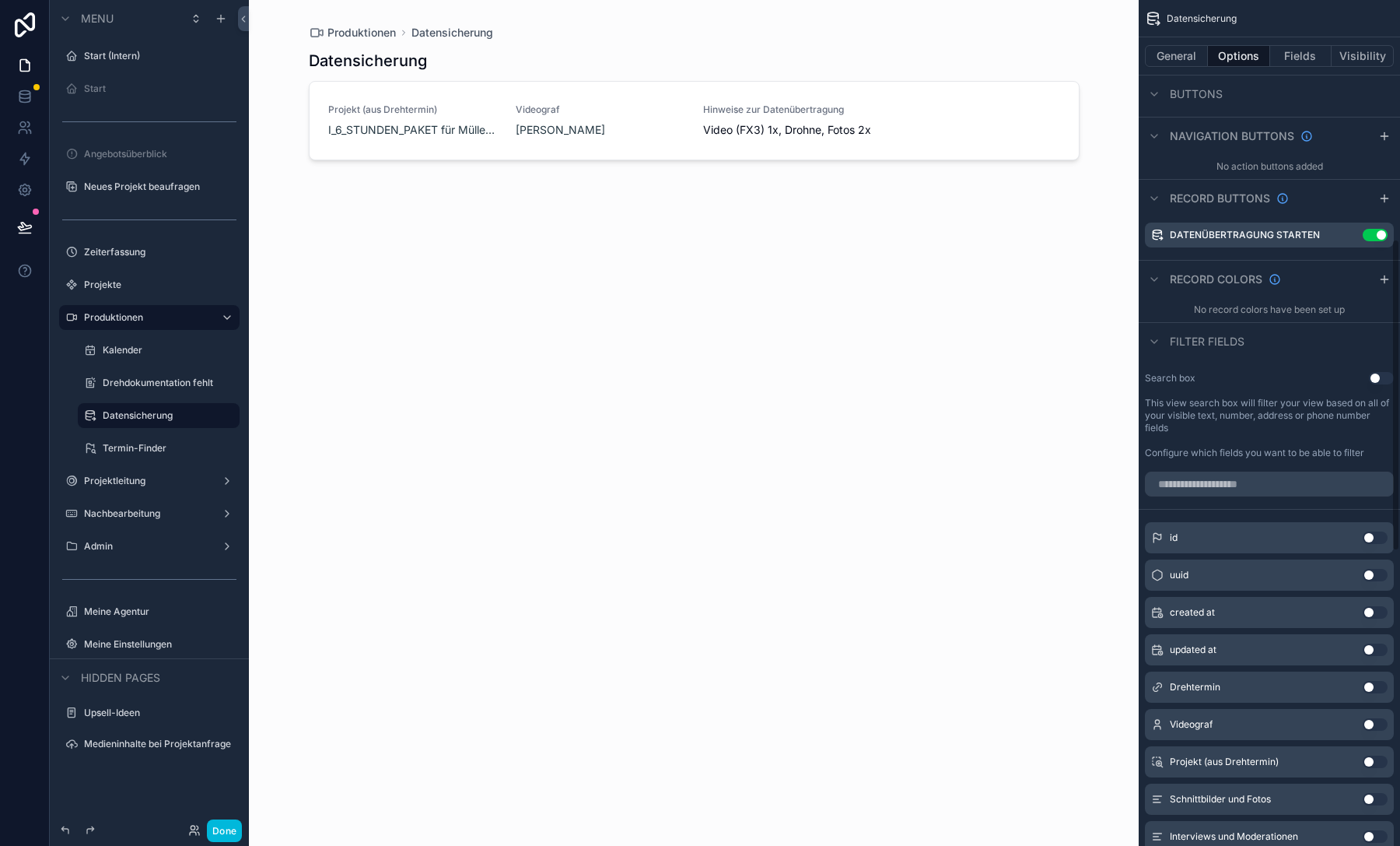
scroll to position [648, 0]
click at [0, 0] on icon "scrollable content" at bounding box center [0, 0] width 0 height 0
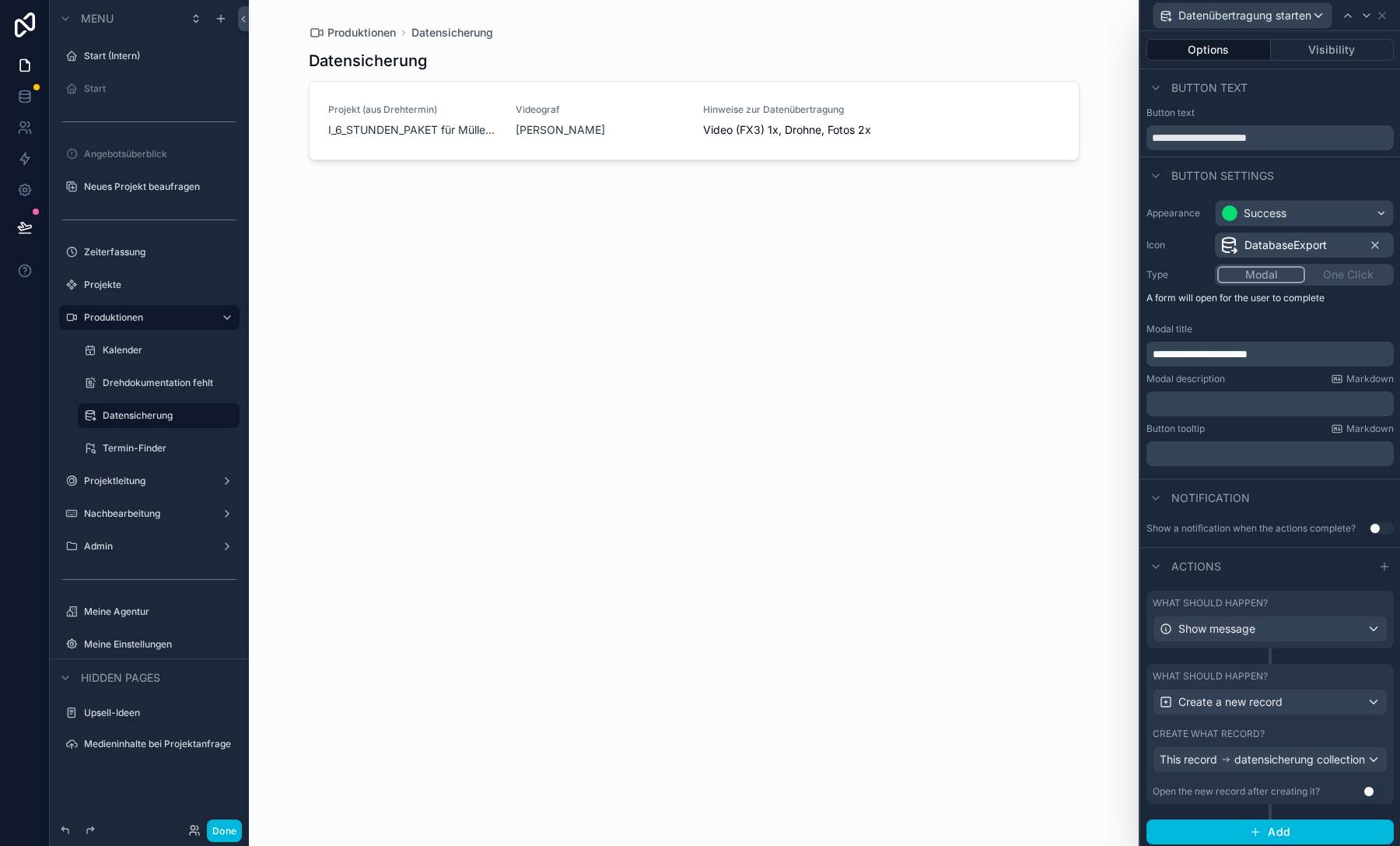
scroll to position [13, 0]
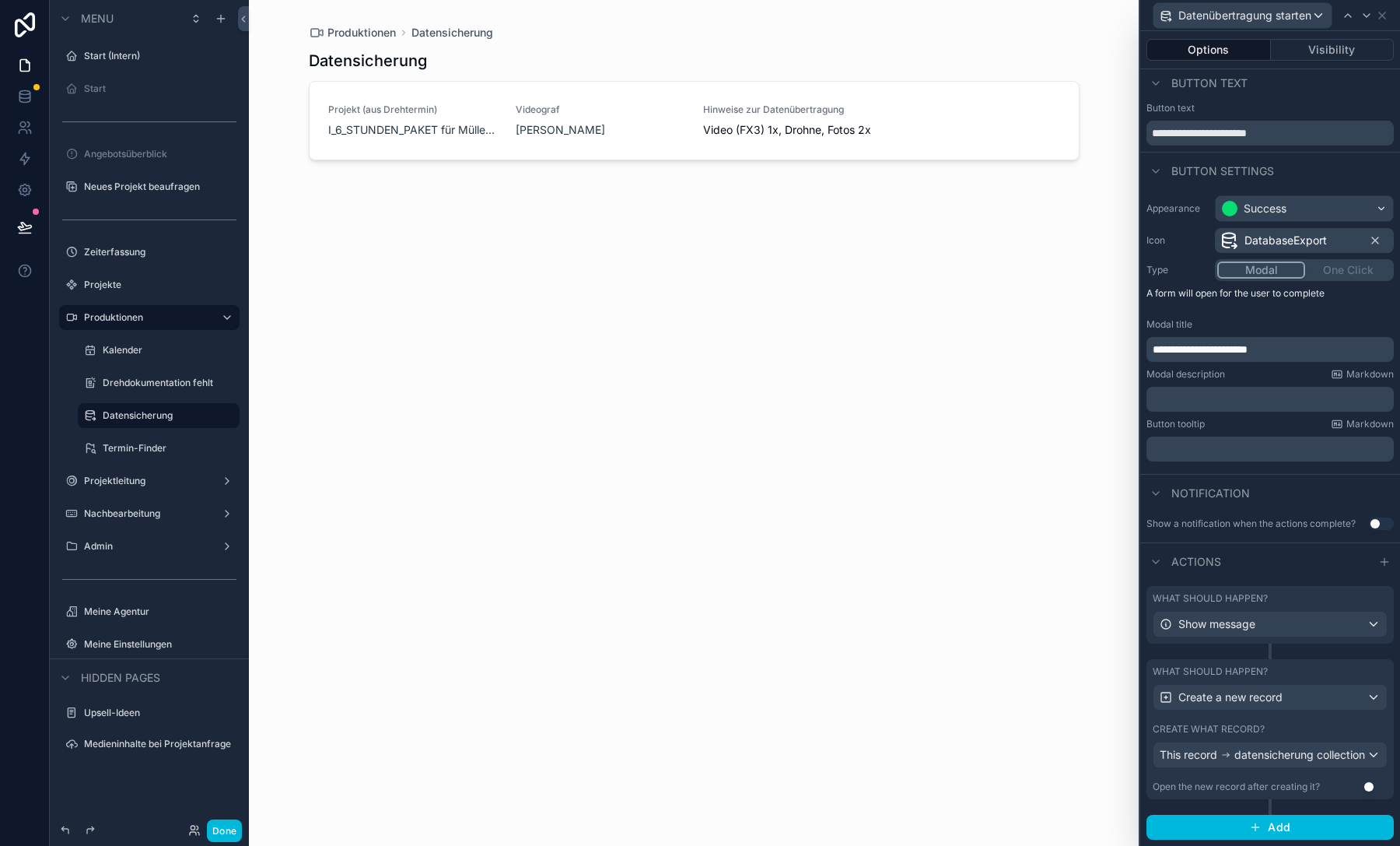
click at [1246, 770] on div "What should happen? Create a new record Create what record? This record datensi…" at bounding box center [1270, 729] width 247 height 140
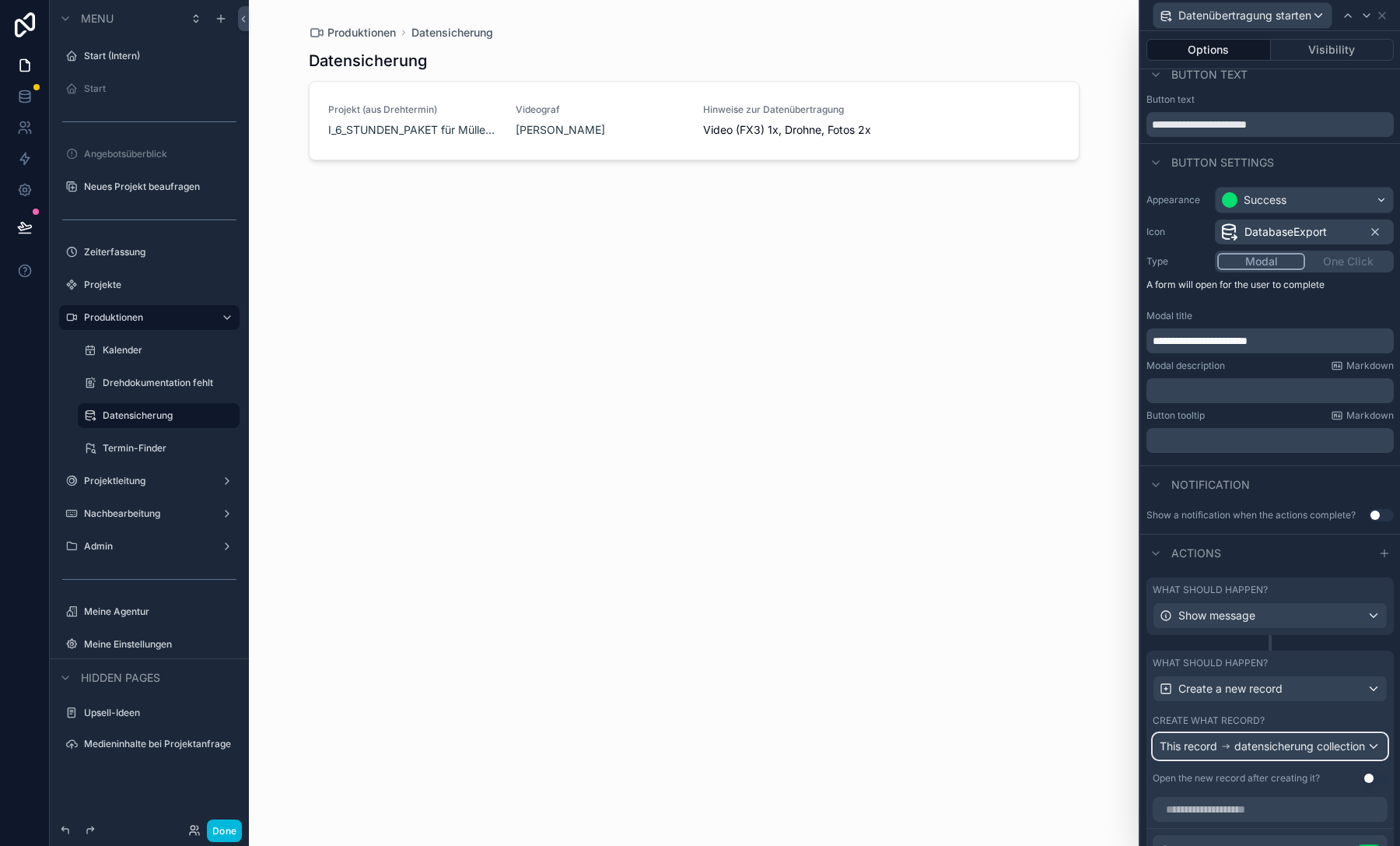
click at [1246, 754] on span "datensicherung collection" at bounding box center [1299, 746] width 131 height 15
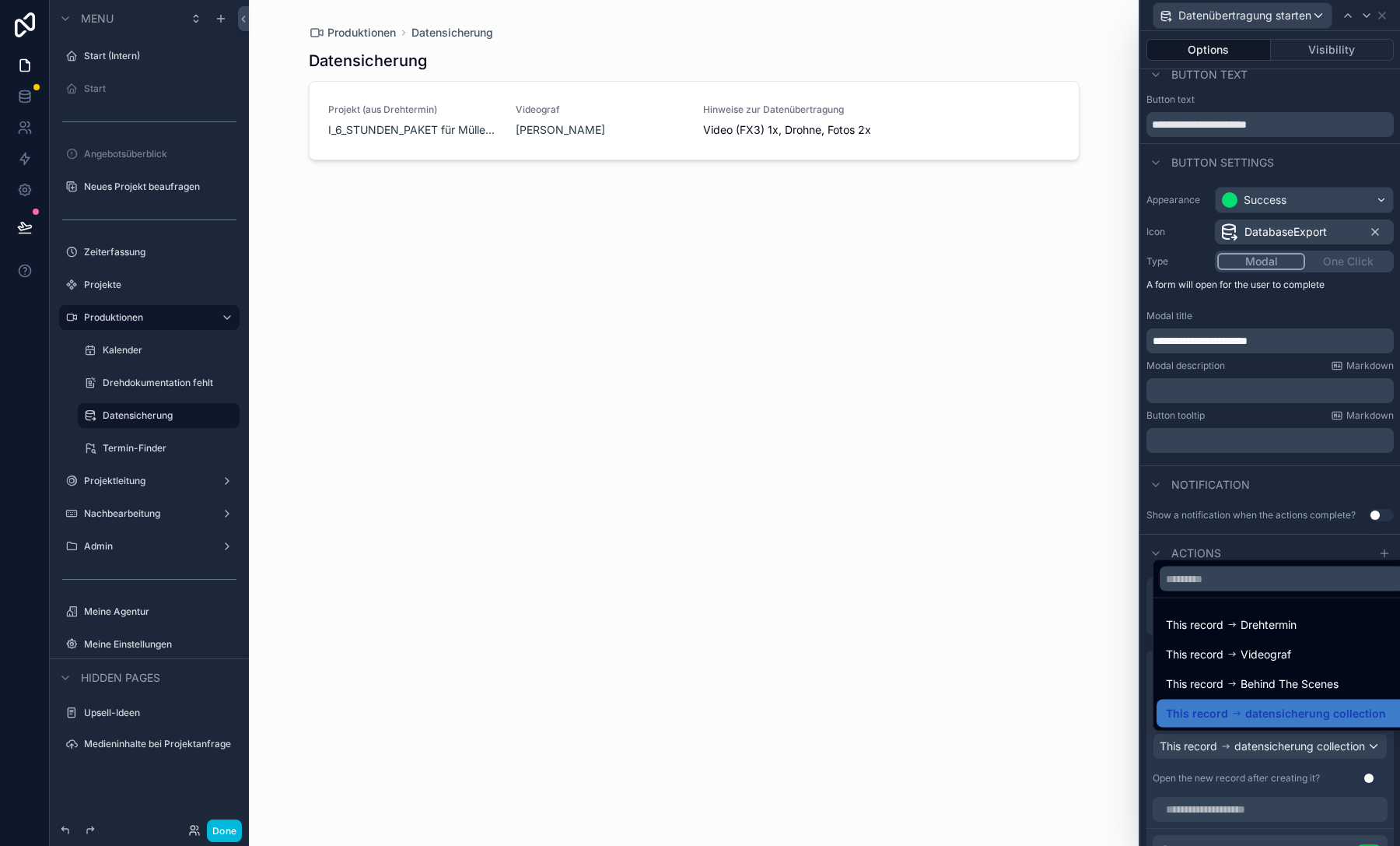
click at [1246, 754] on div at bounding box center [1269, 423] width 259 height 846
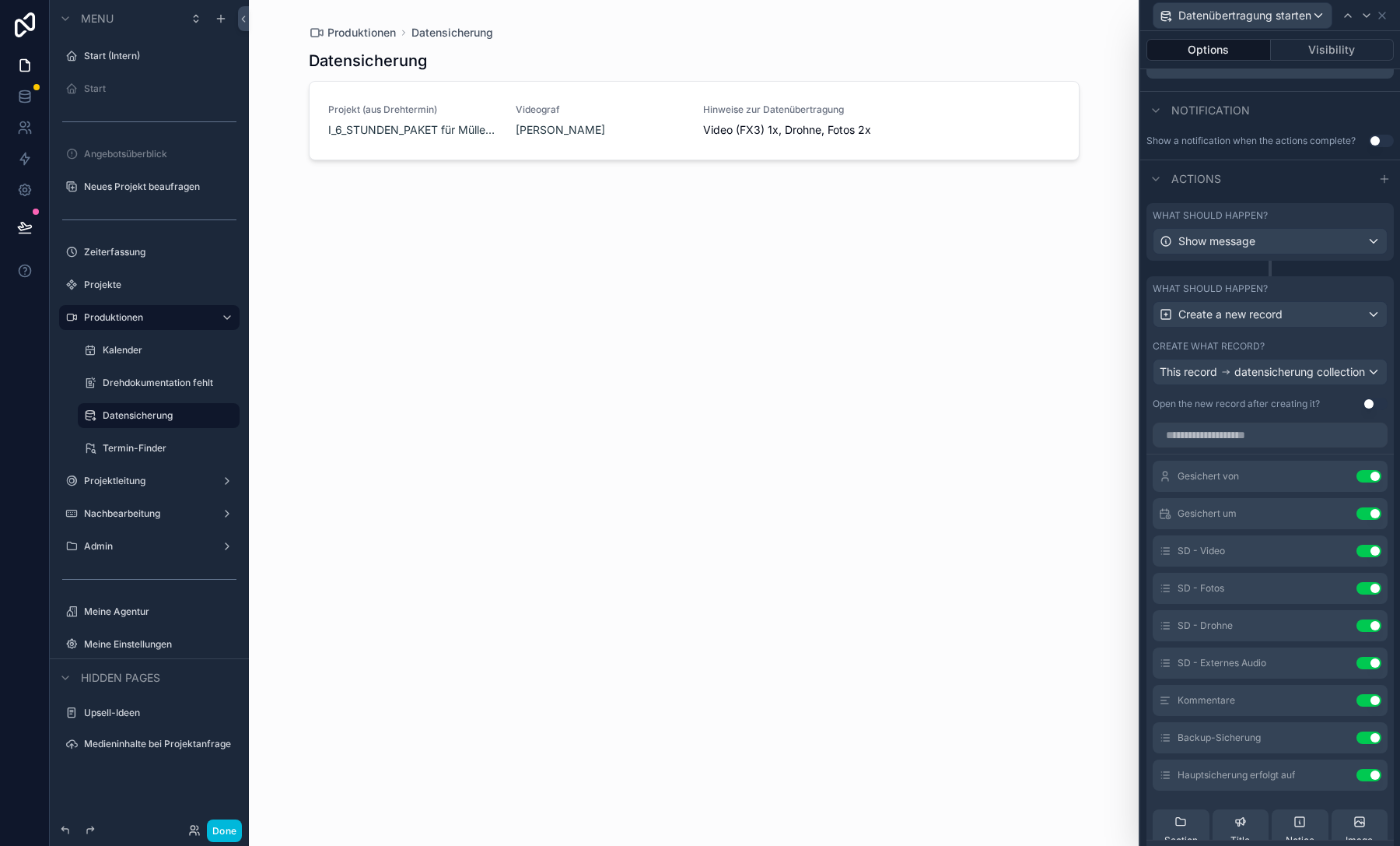
scroll to position [473, 0]
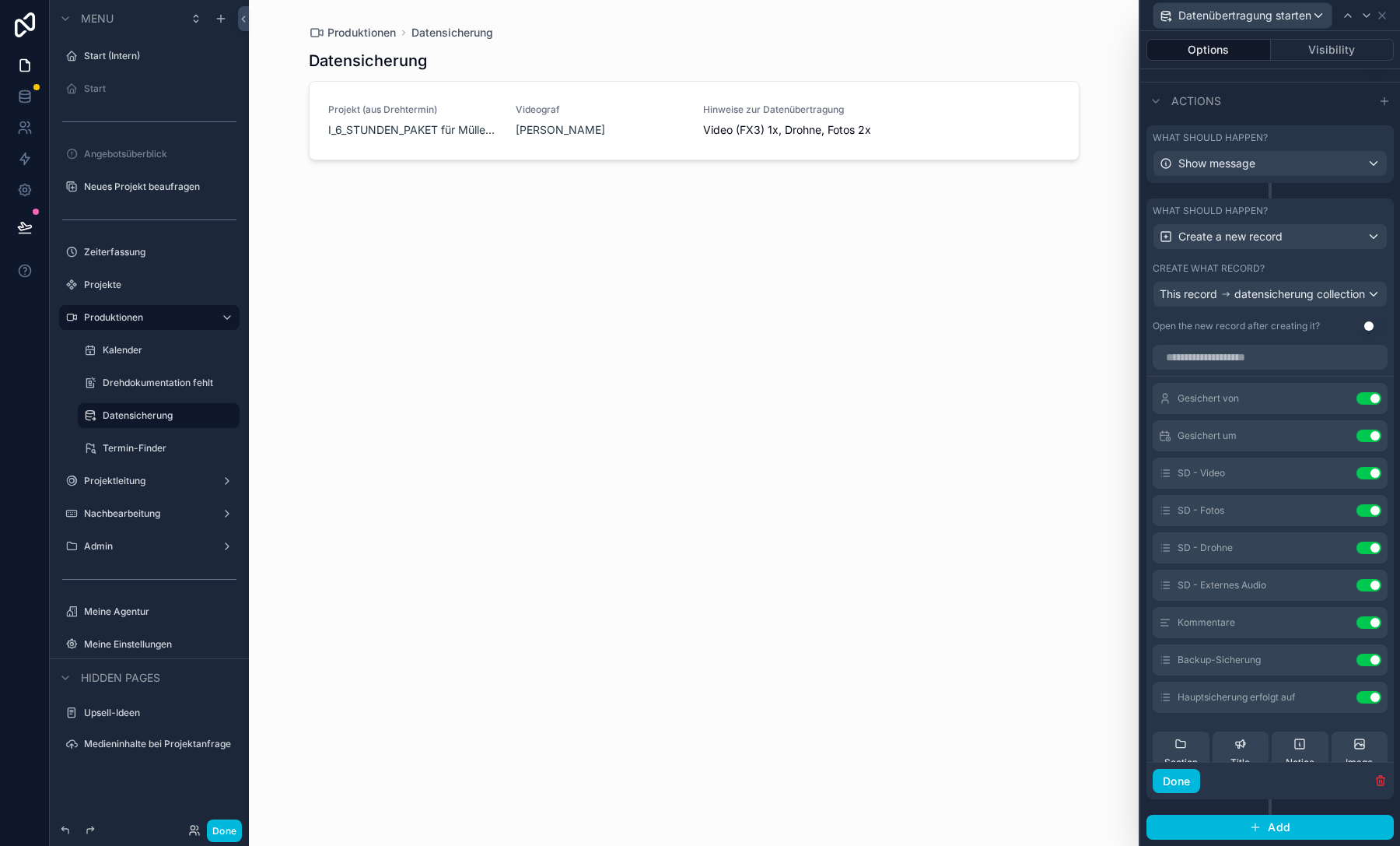
click at [0, 0] on icon at bounding box center [0, 0] width 0 height 0
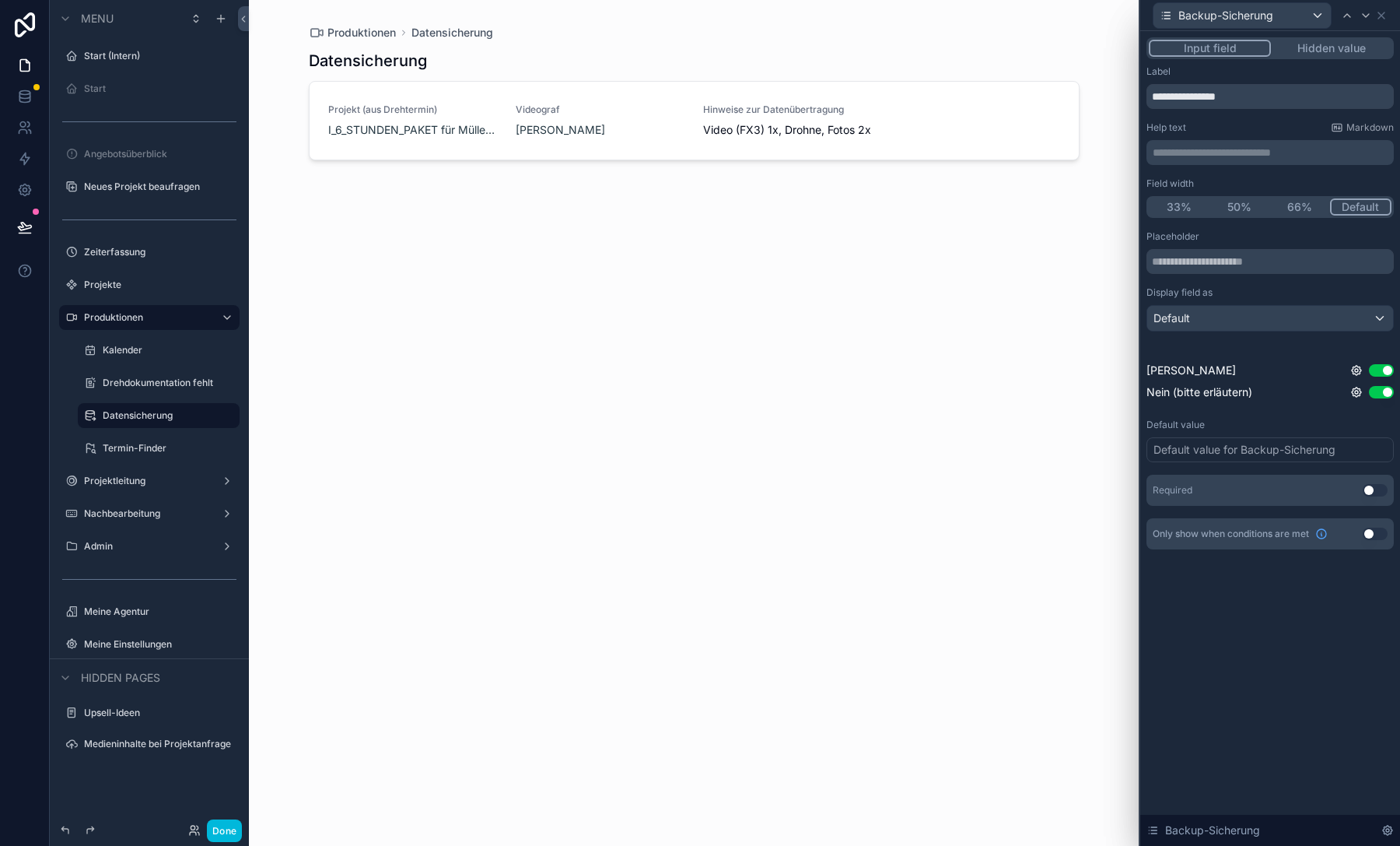
click at [1374, 487] on button "Use setting" at bounding box center [1375, 489] width 25 height 12
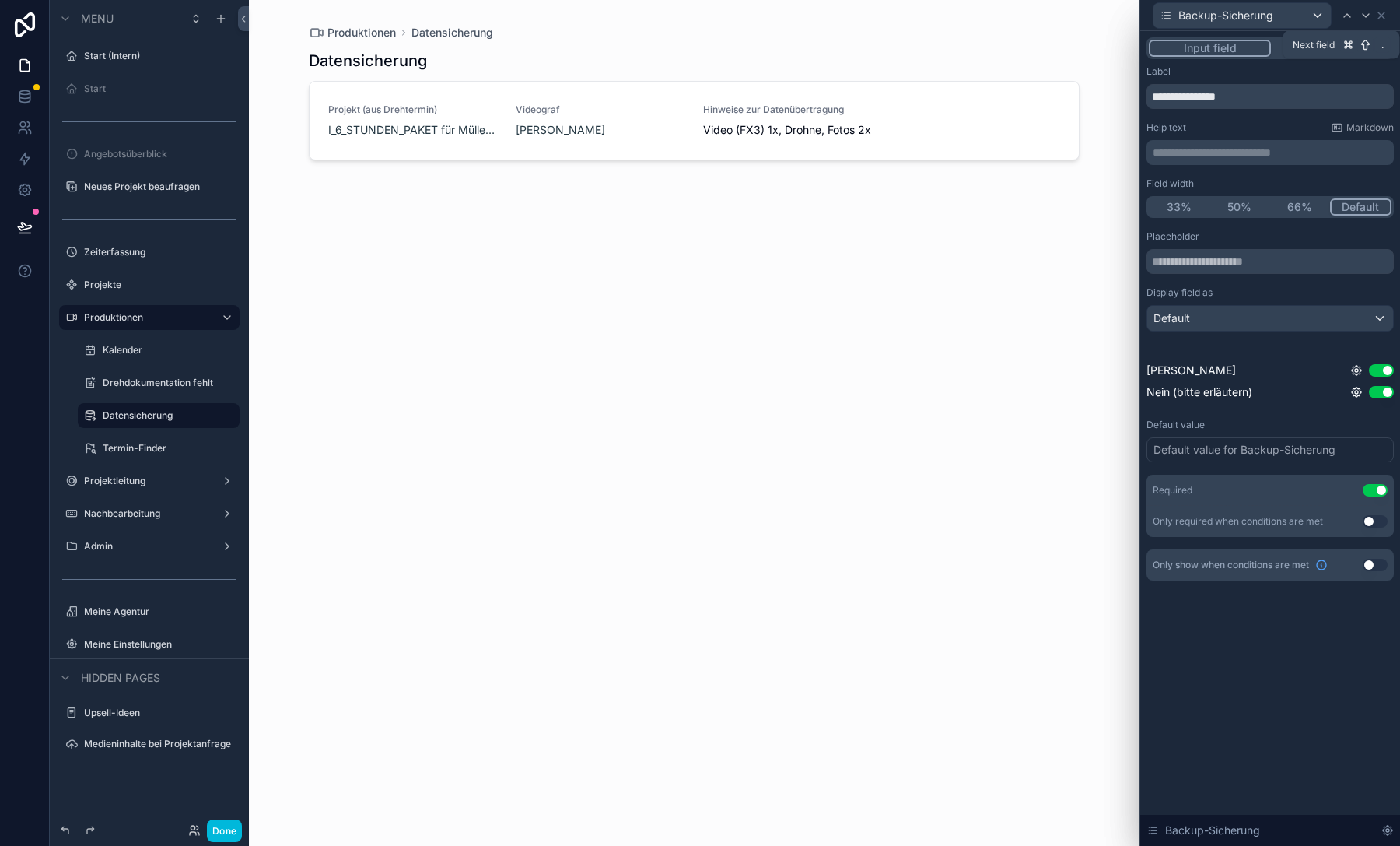
click at [1359, 9] on div at bounding box center [1365, 16] width 19 height 19
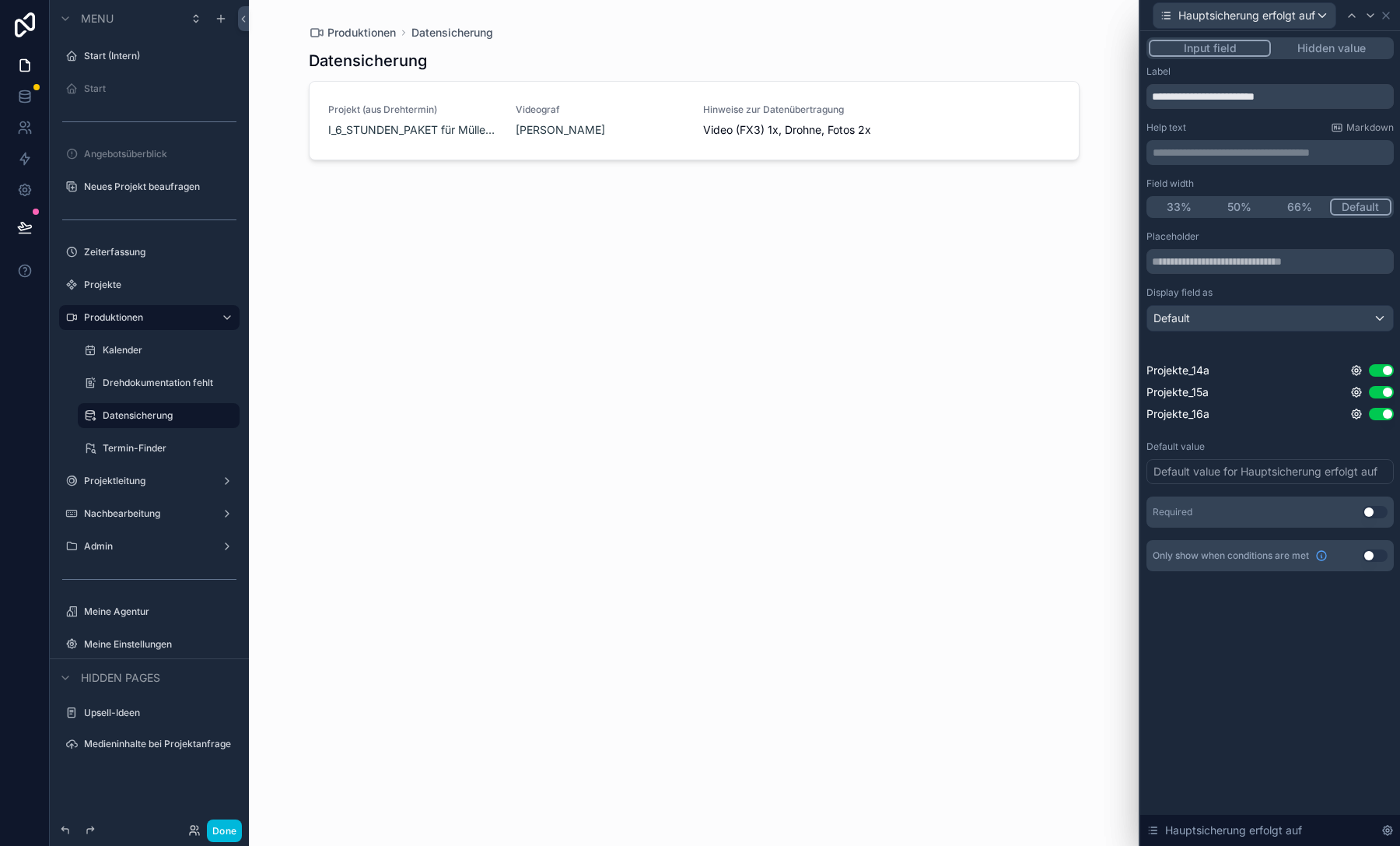
click at [1373, 513] on button "Use setting" at bounding box center [1375, 511] width 25 height 12
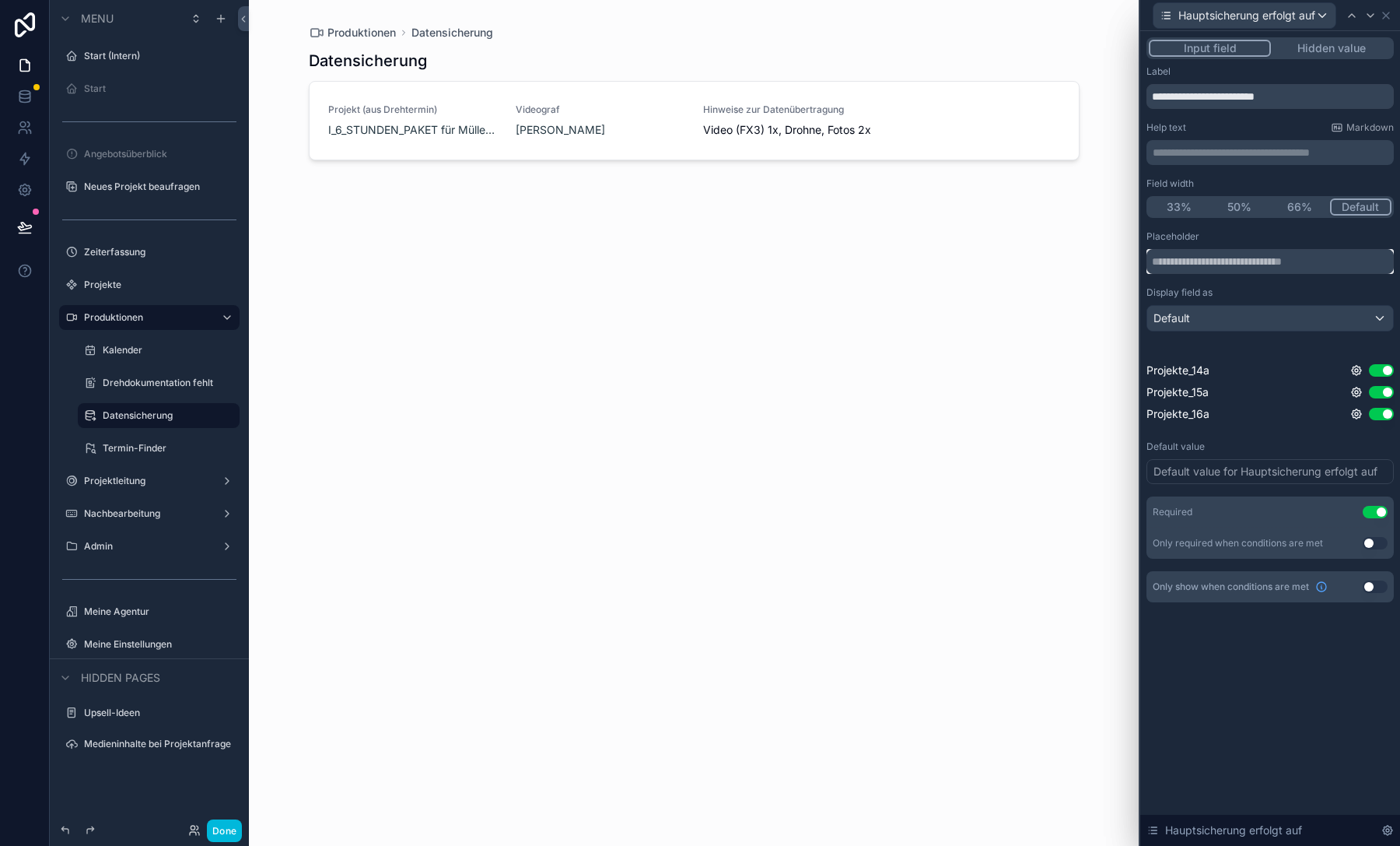
drag, startPoint x: 1284, startPoint y: 264, endPoint x: 1288, endPoint y: 237, distance: 27.3
click at [1288, 237] on div "Placeholder" at bounding box center [1270, 252] width 247 height 43
click at [1288, 237] on div "Placeholder" at bounding box center [1270, 236] width 247 height 12
click at [1387, 14] on icon at bounding box center [1385, 15] width 7 height 7
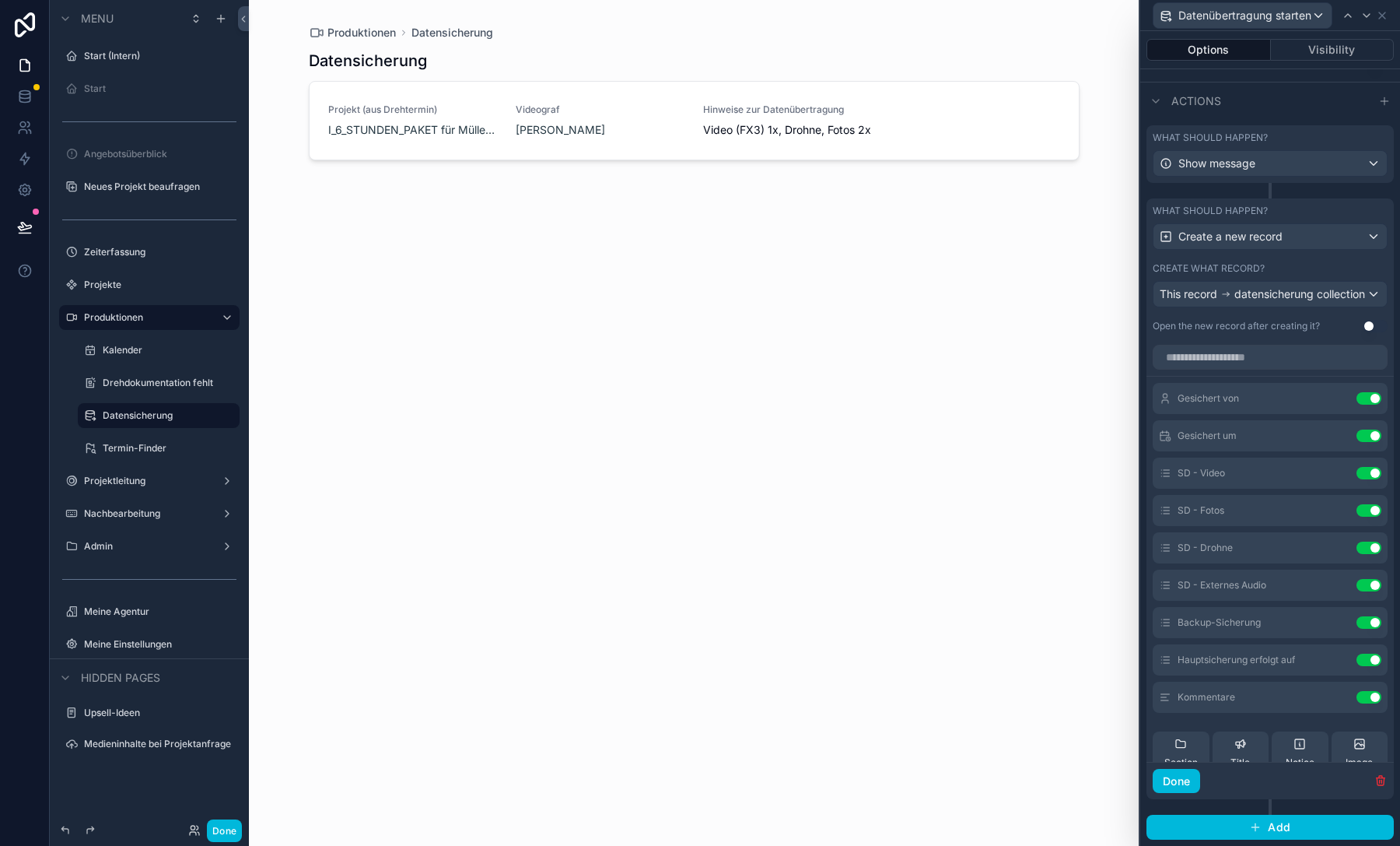
click at [1162, 788] on button "Done" at bounding box center [1176, 781] width 47 height 25
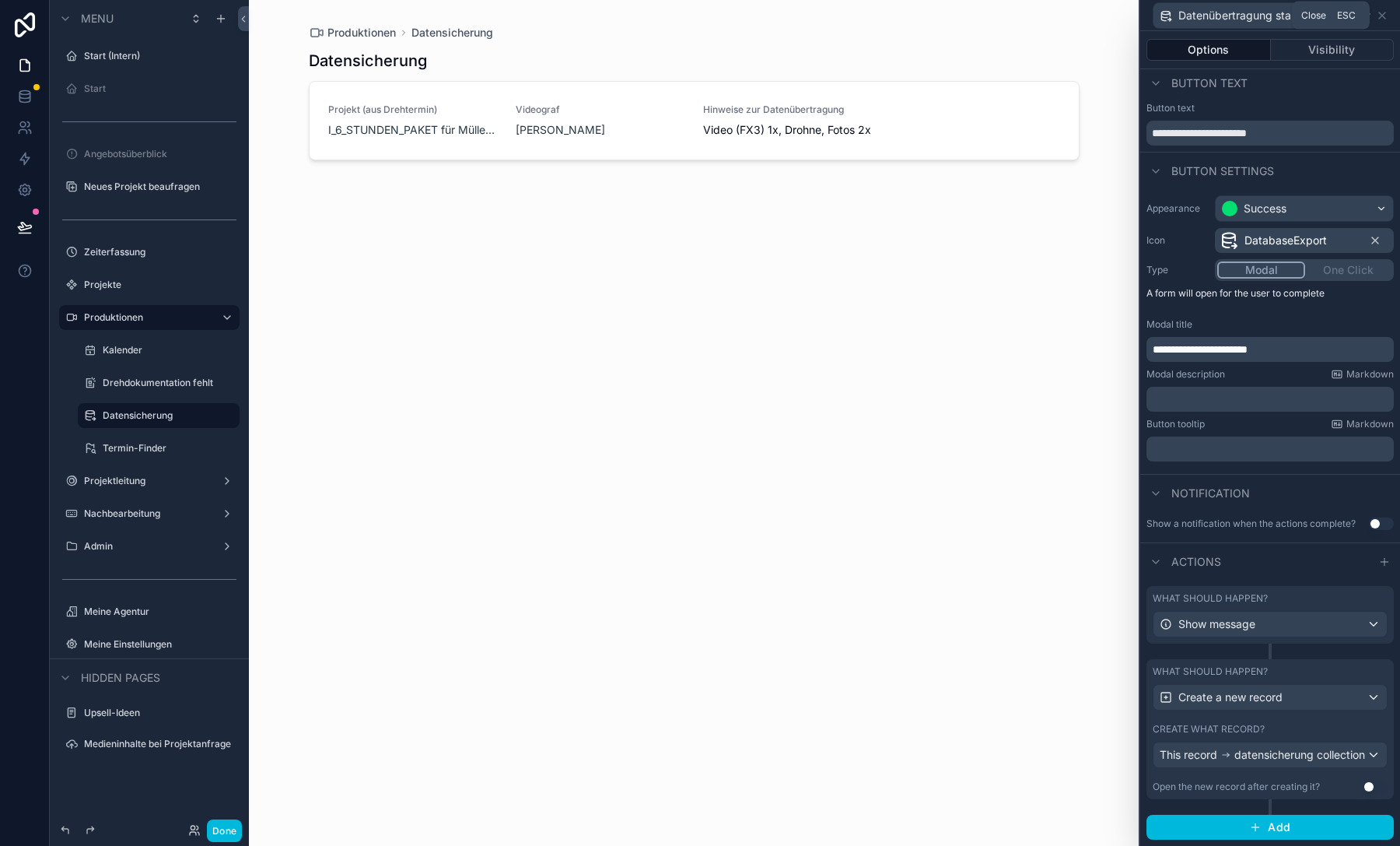
click at [1384, 16] on icon at bounding box center [1381, 15] width 12 height 12
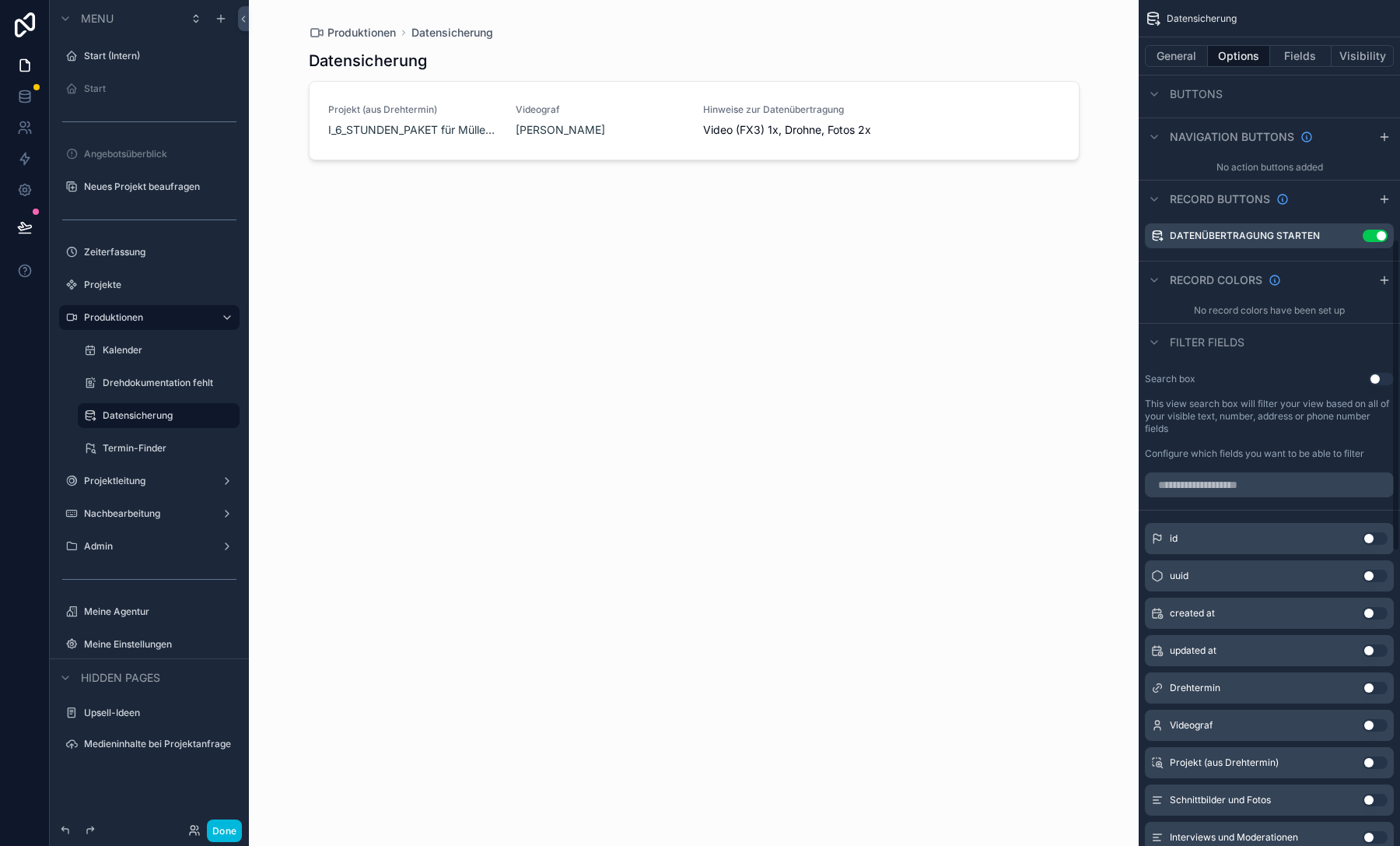
click at [1304, 57] on button "Fields" at bounding box center [1301, 56] width 62 height 22
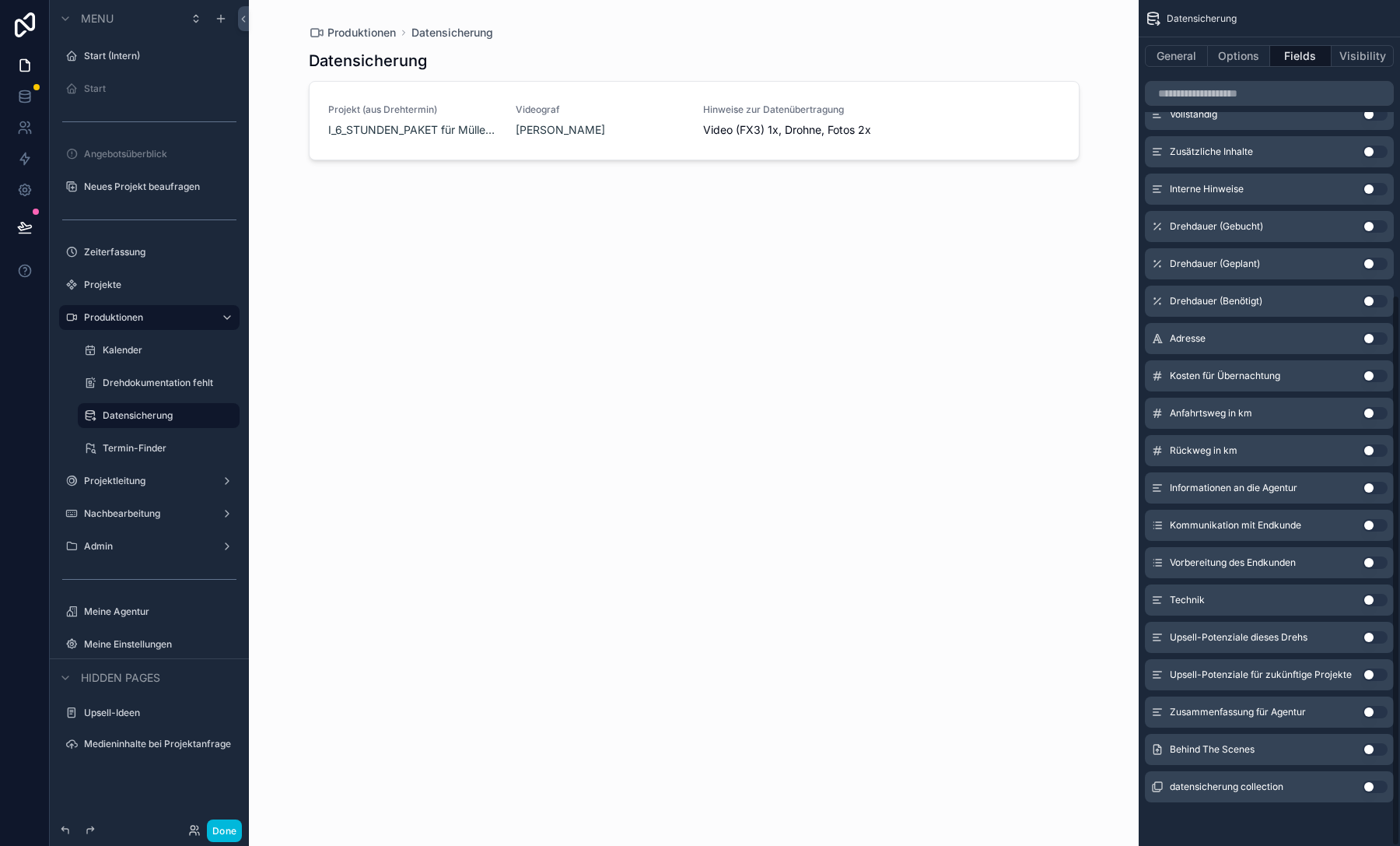
scroll to position [451, 0]
click at [1260, 55] on button "Options" at bounding box center [1239, 56] width 62 height 22
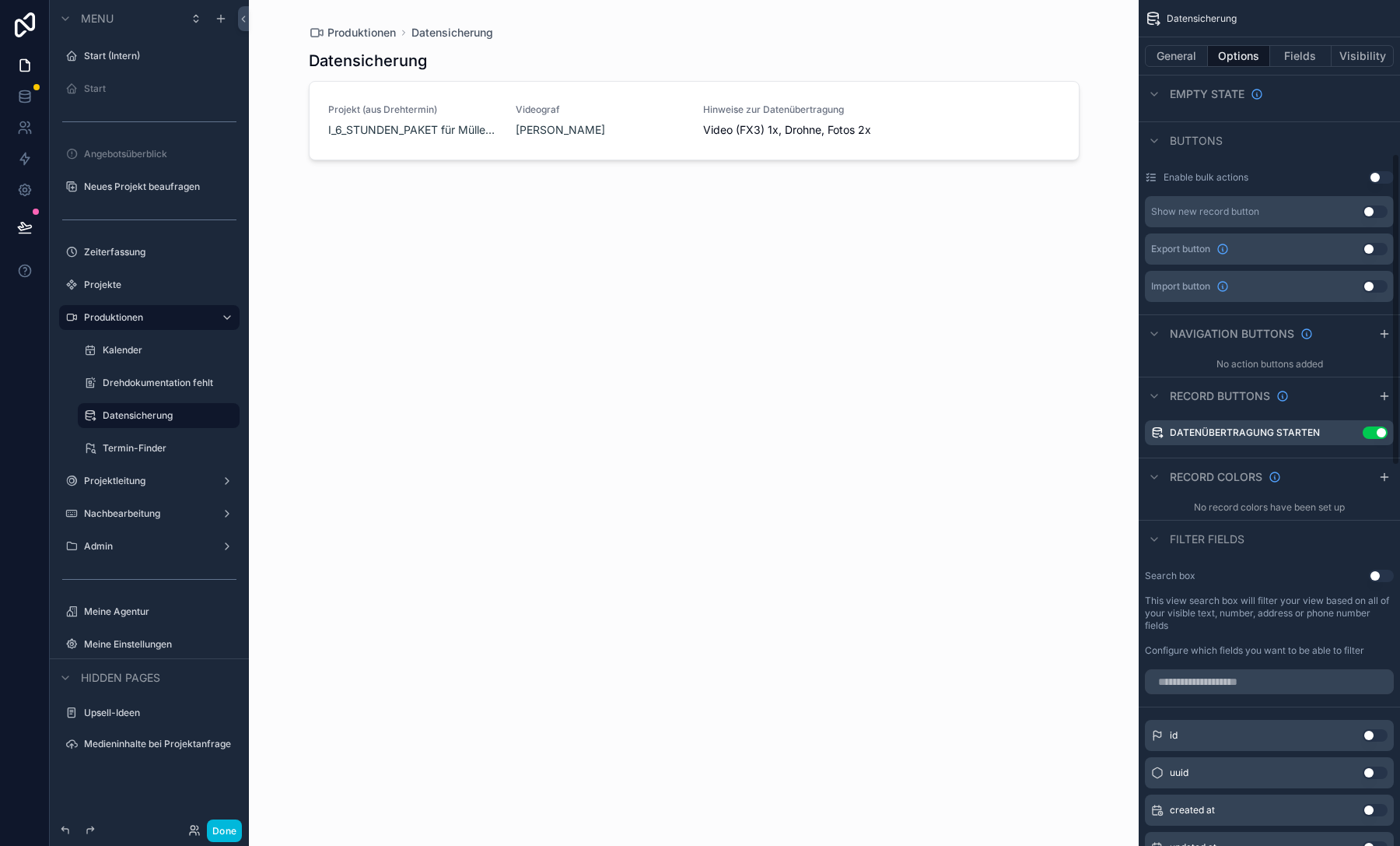
scroll to position [0, 0]
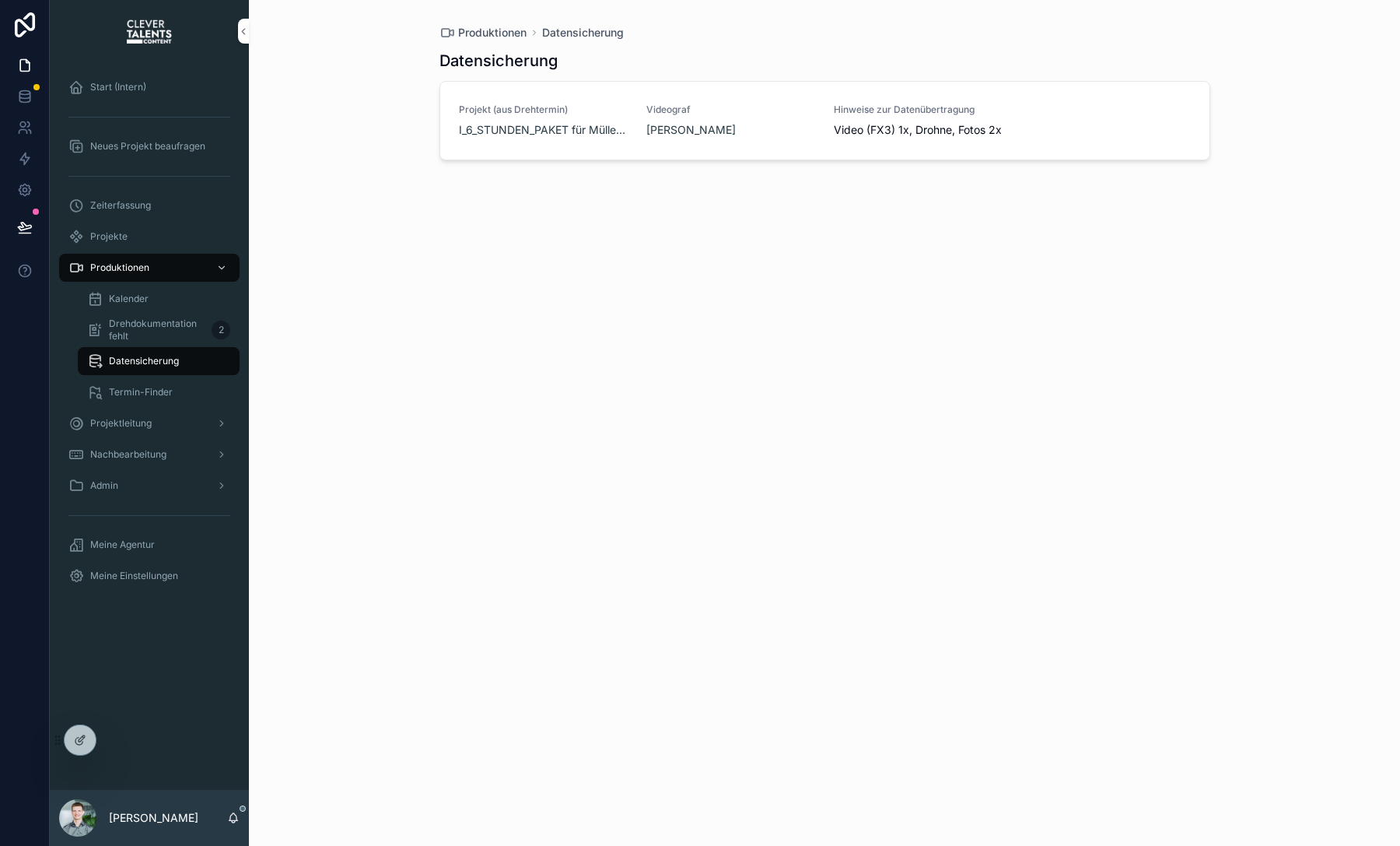
click at [0, 0] on span "Datenübertragung starten" at bounding box center [0, 0] width 0 height 0
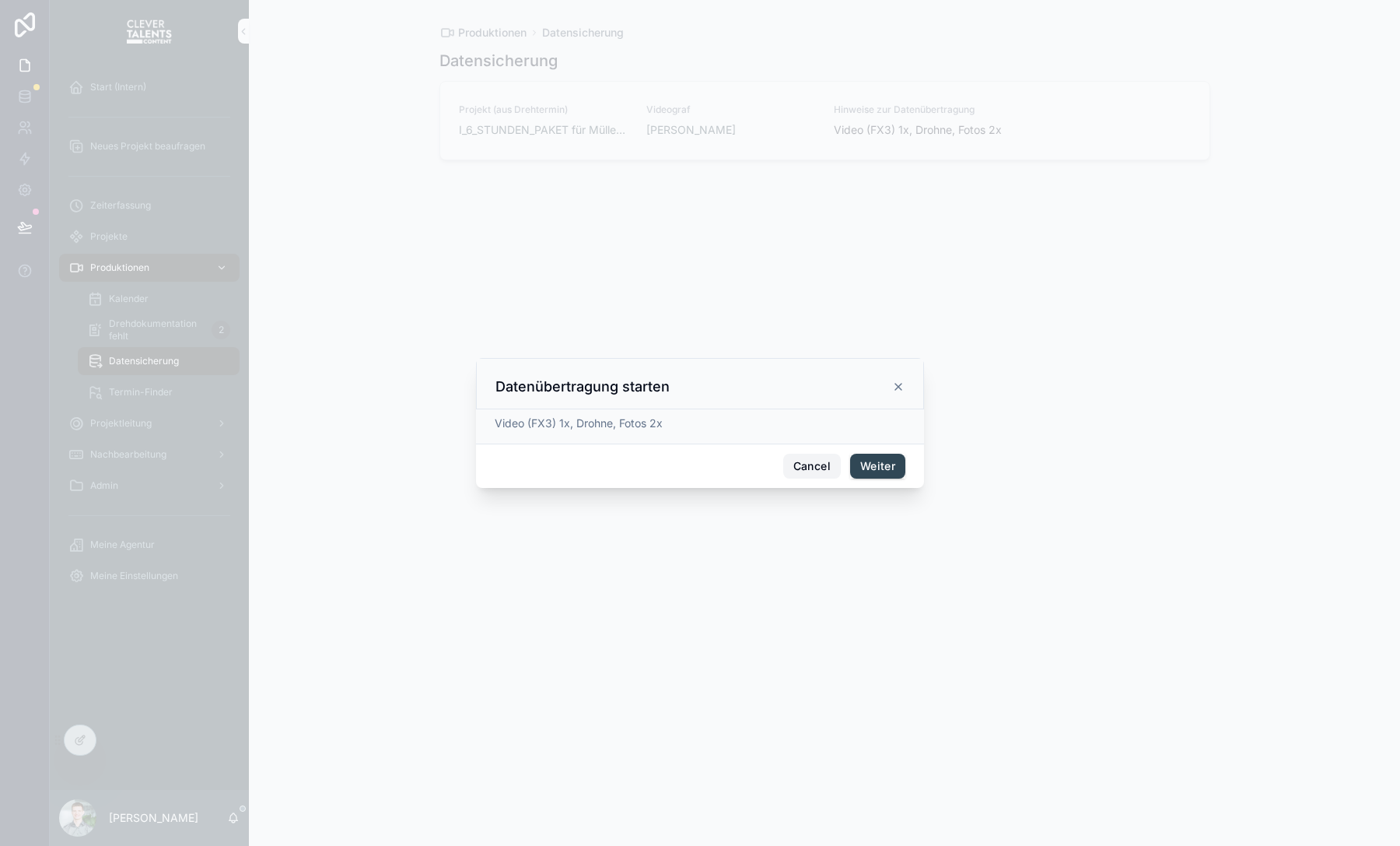
click at [827, 464] on button "Cancel" at bounding box center [812, 466] width 58 height 25
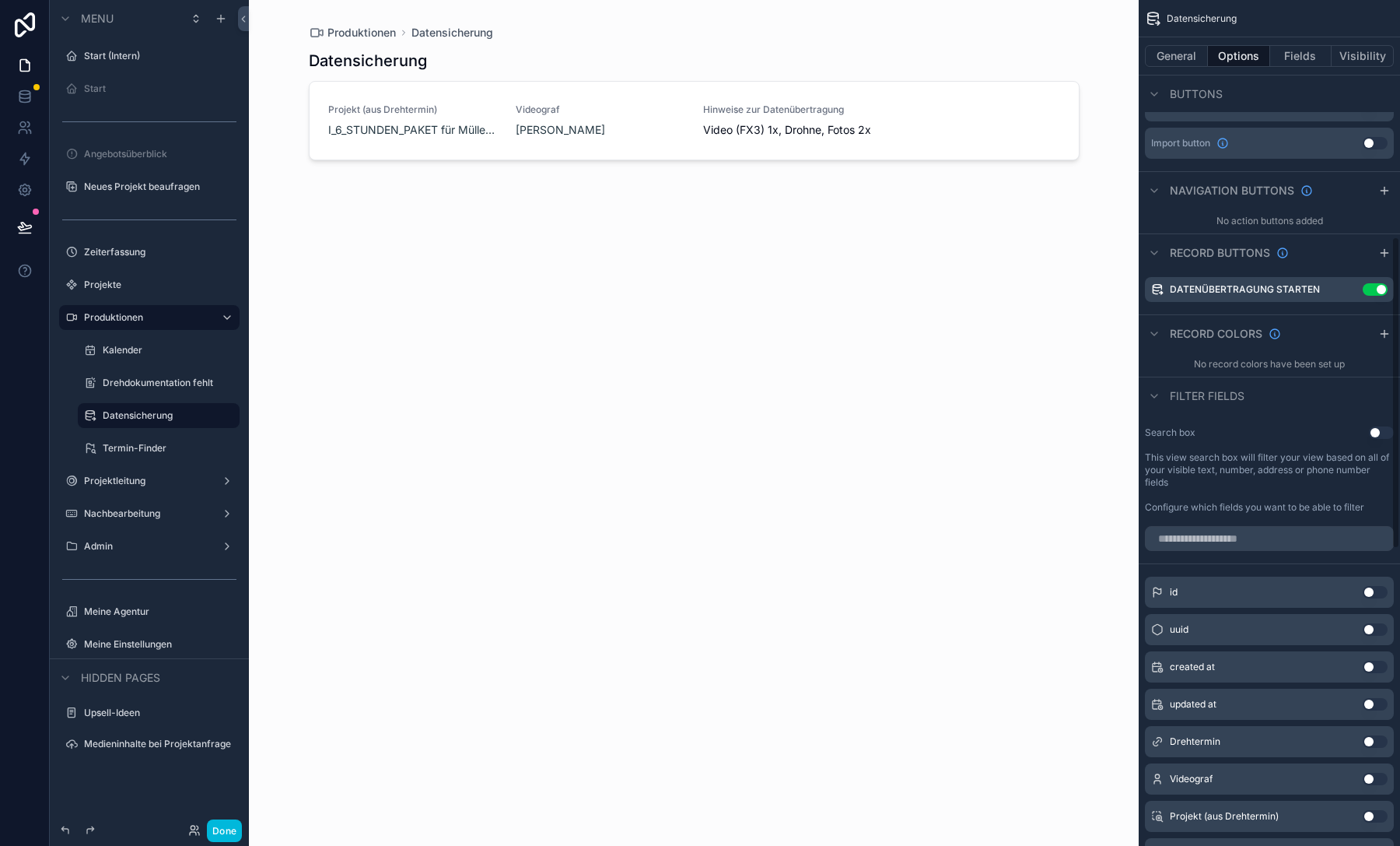
scroll to position [642, 0]
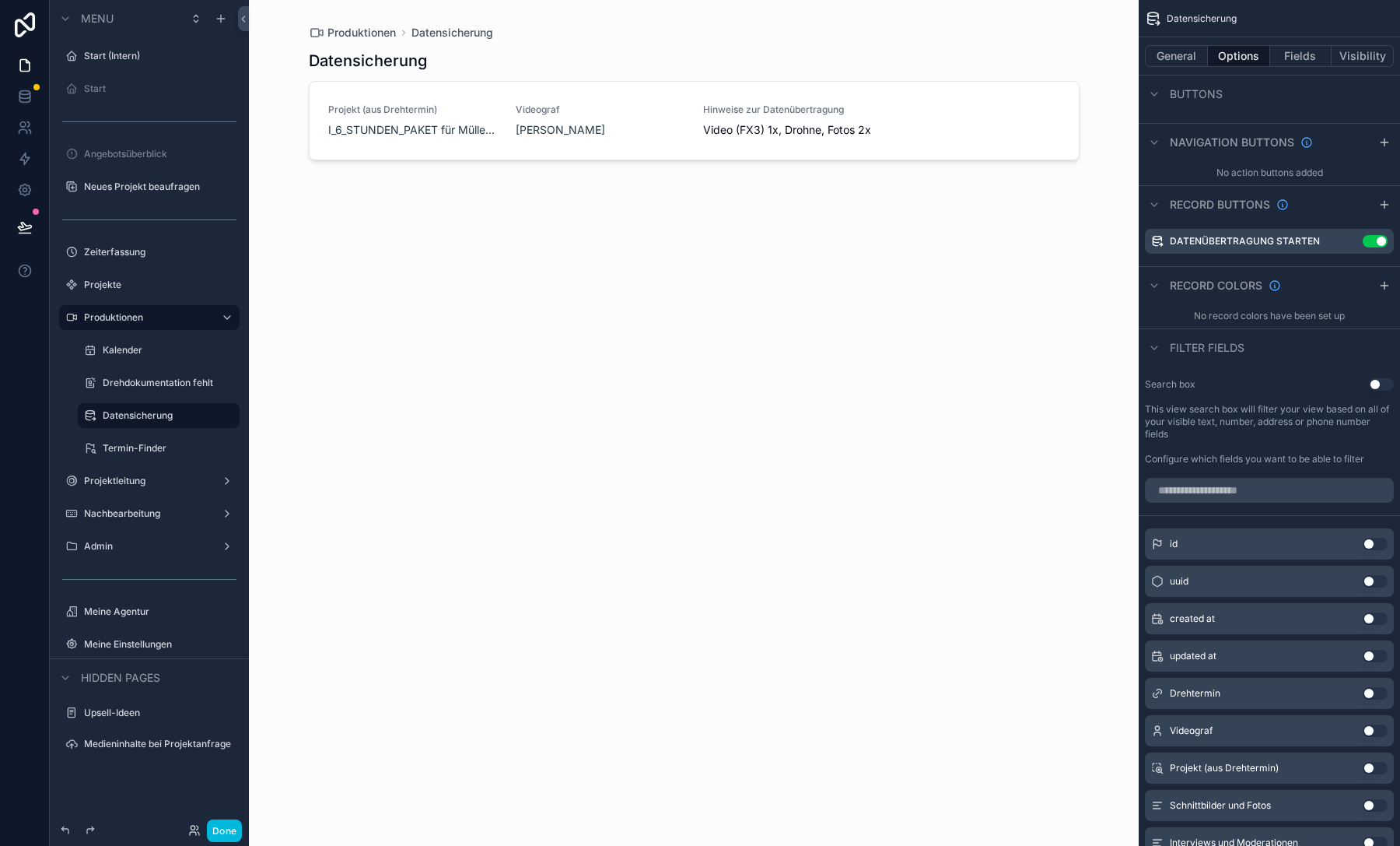
click at [0, 0] on icon "scrollable content" at bounding box center [0, 0] width 0 height 0
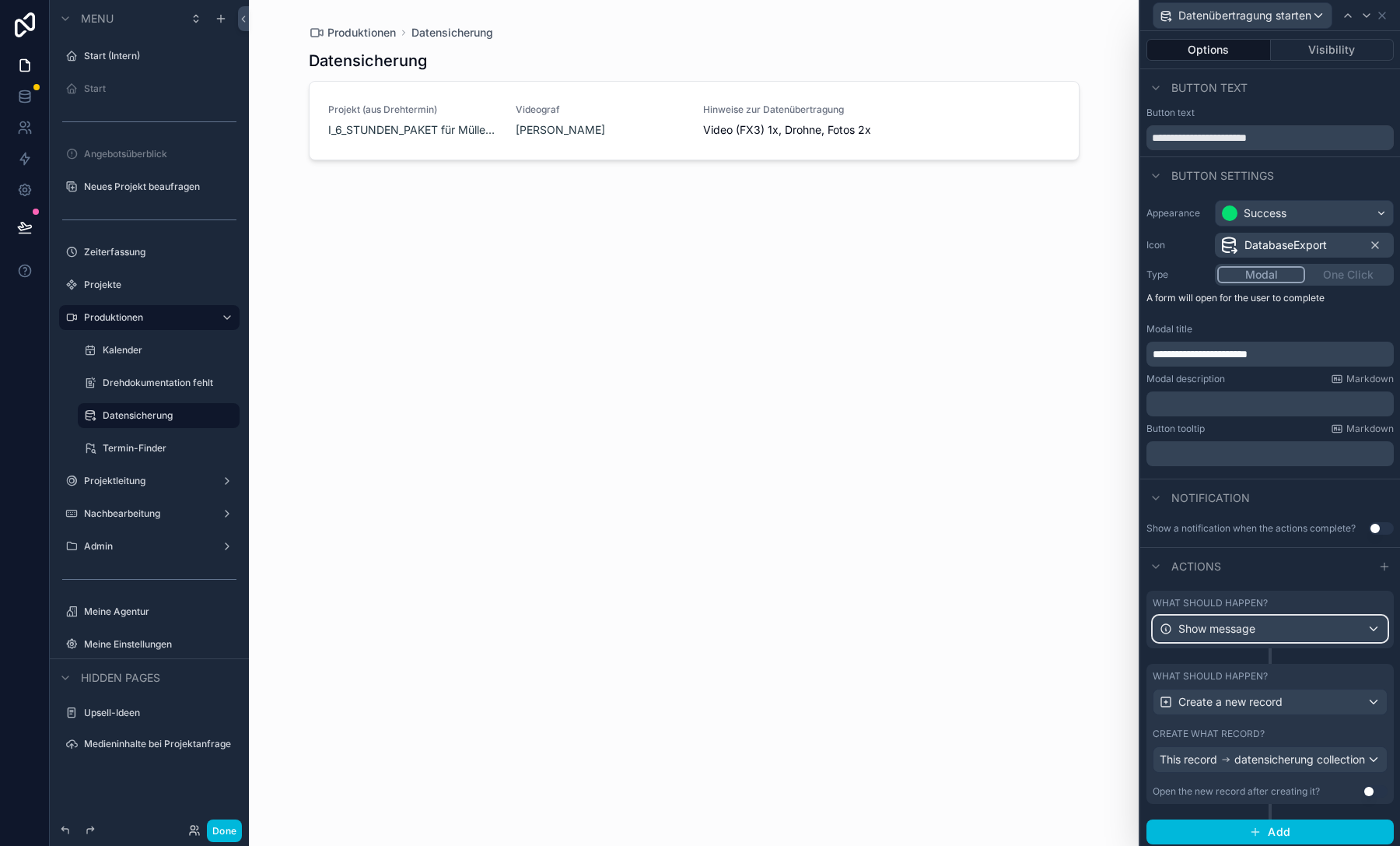
click at [1249, 626] on span "Show message" at bounding box center [1217, 628] width 77 height 15
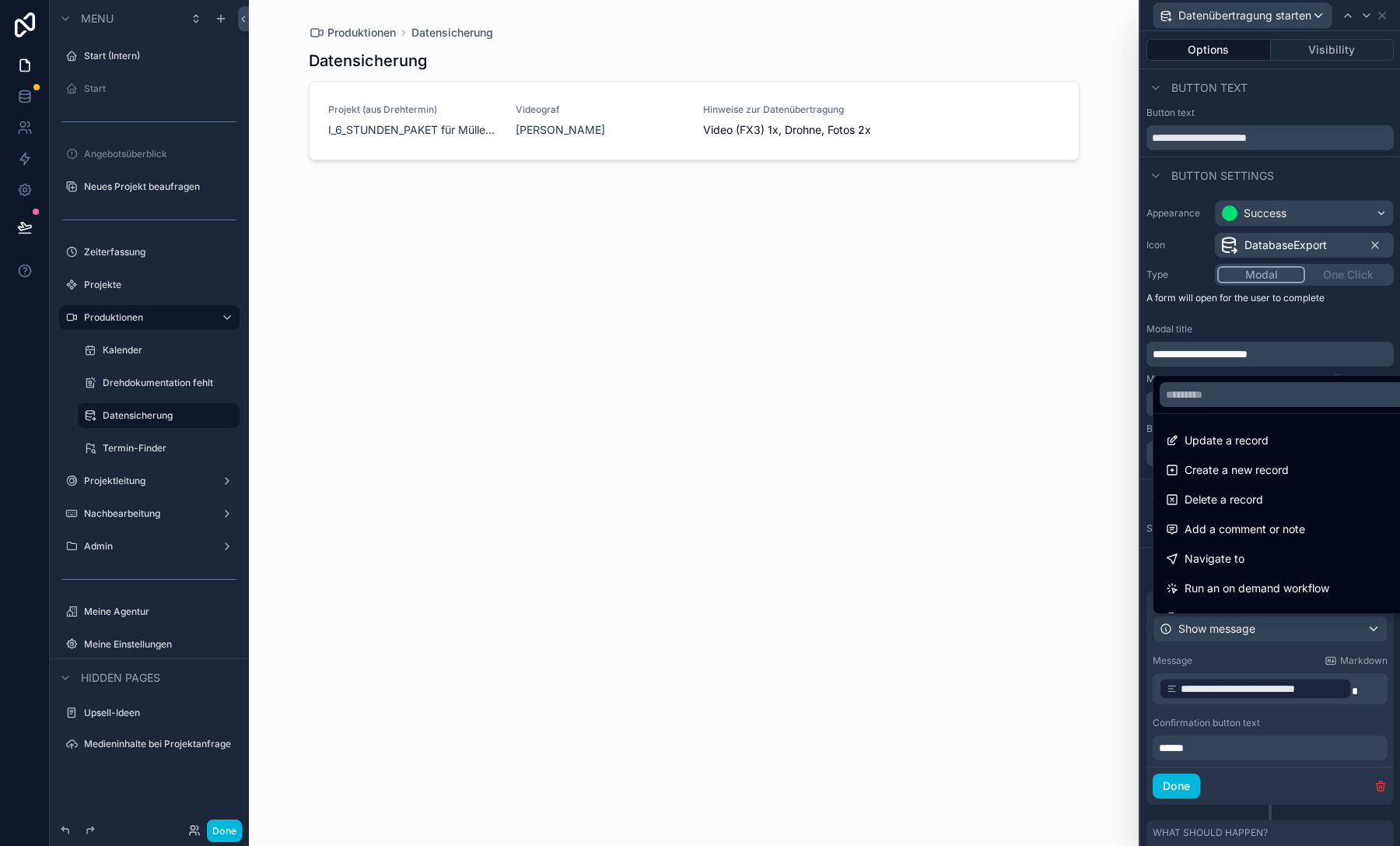
click at [1249, 626] on div at bounding box center [1269, 423] width 259 height 846
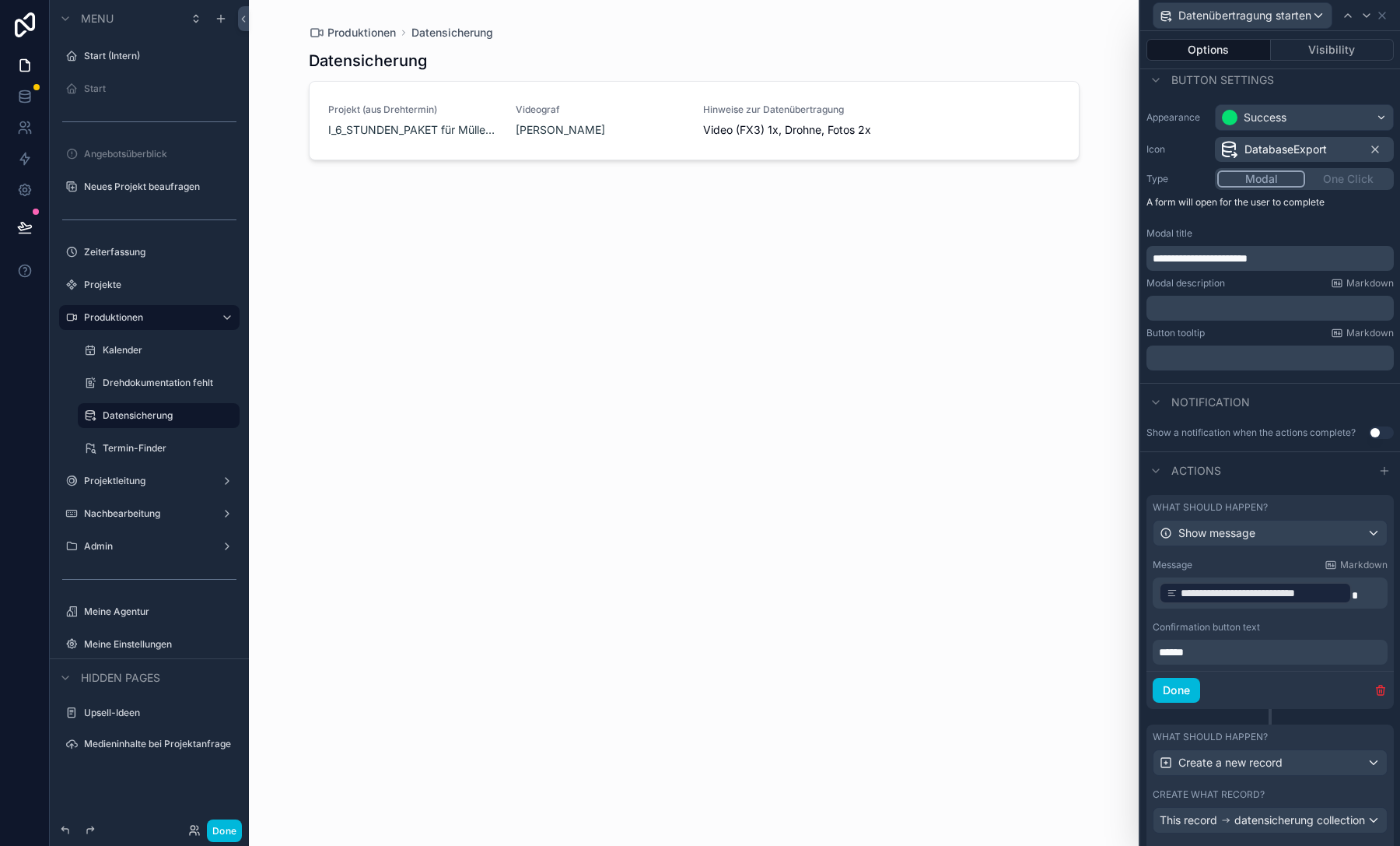
scroll to position [170, 0]
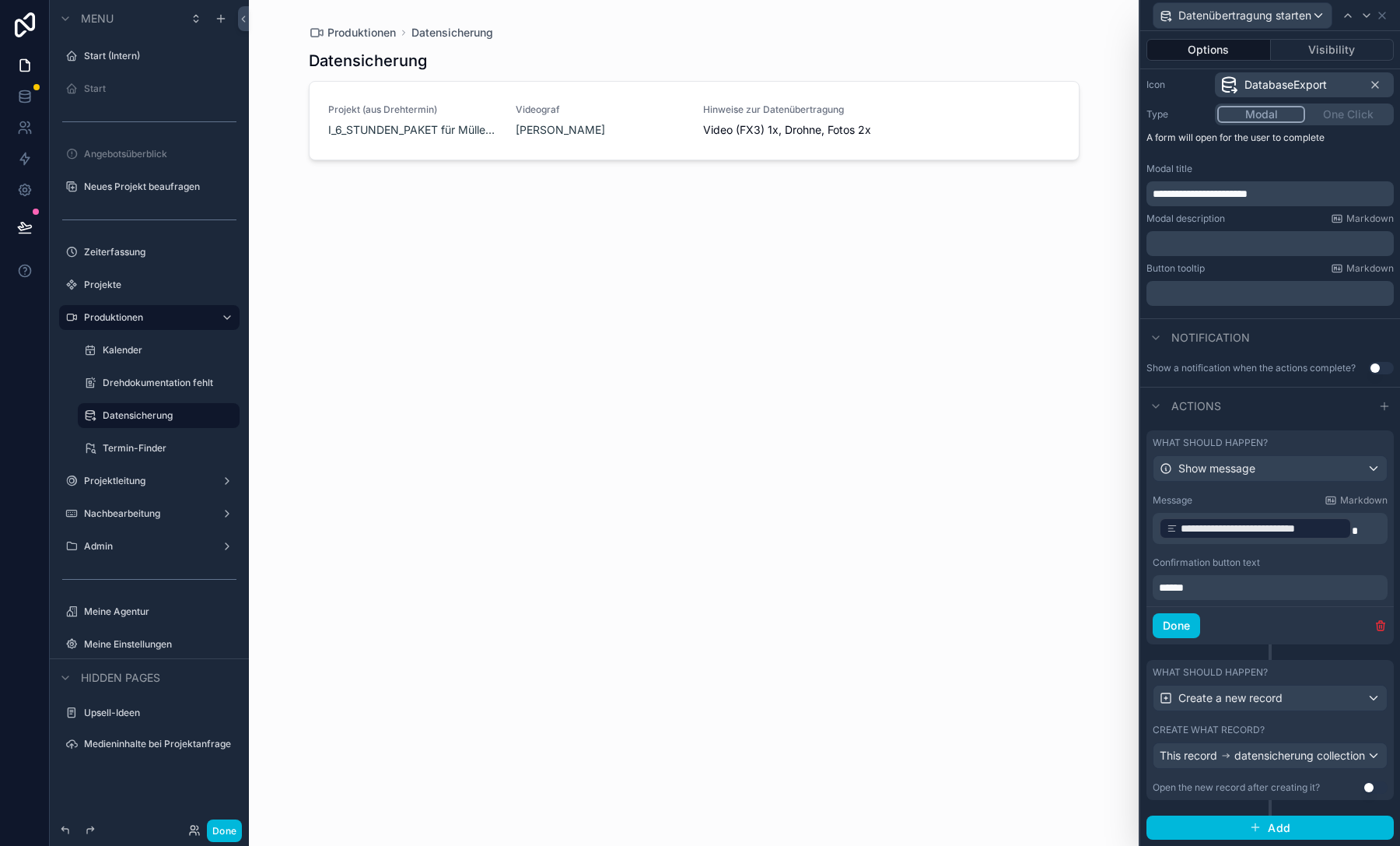
click at [1377, 513] on div "**********" at bounding box center [1270, 546] width 247 height 118
click at [1360, 517] on p "**********" at bounding box center [1271, 528] width 225 height 25
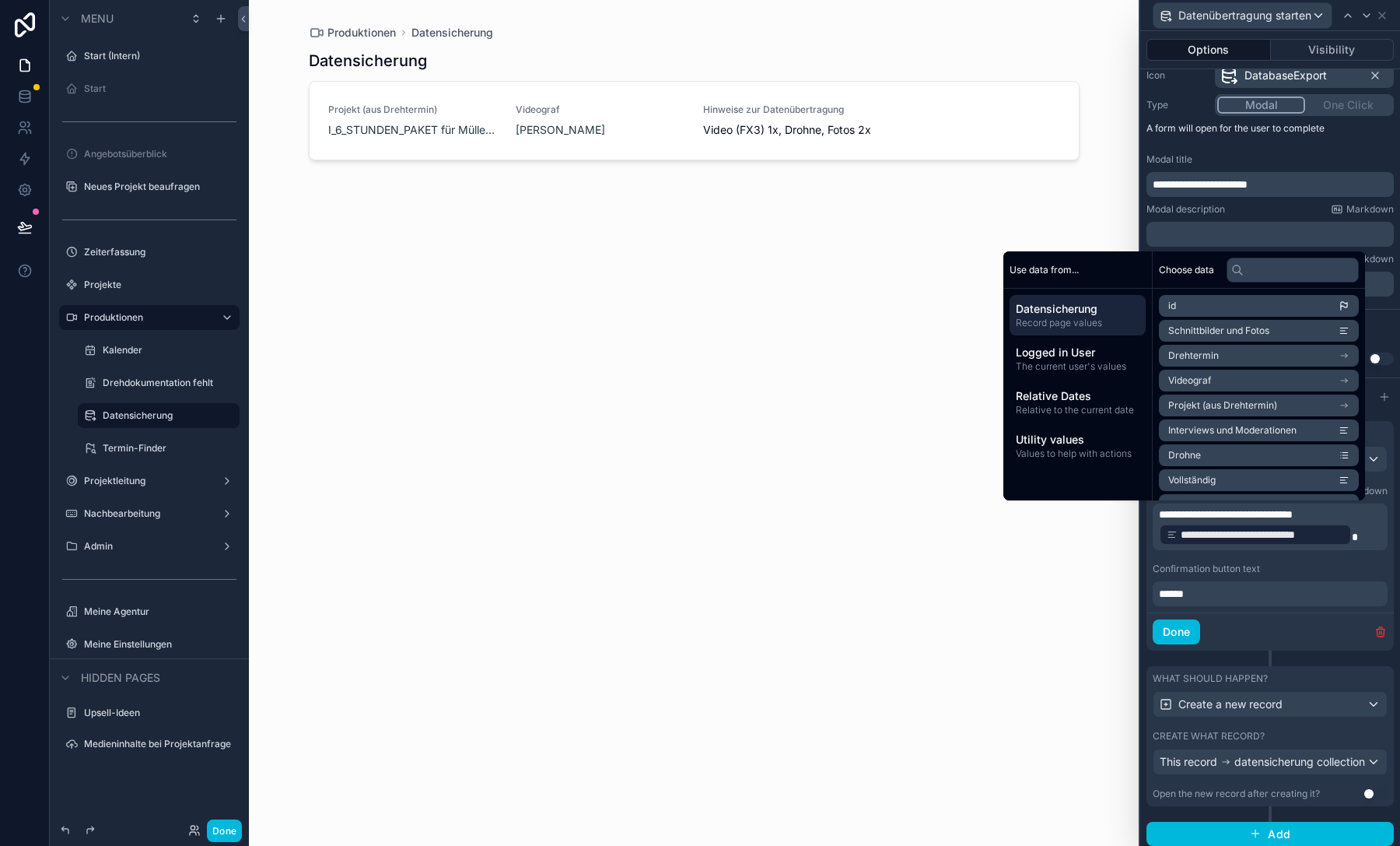
click at [1171, 637] on button "Done" at bounding box center [1176, 632] width 47 height 25
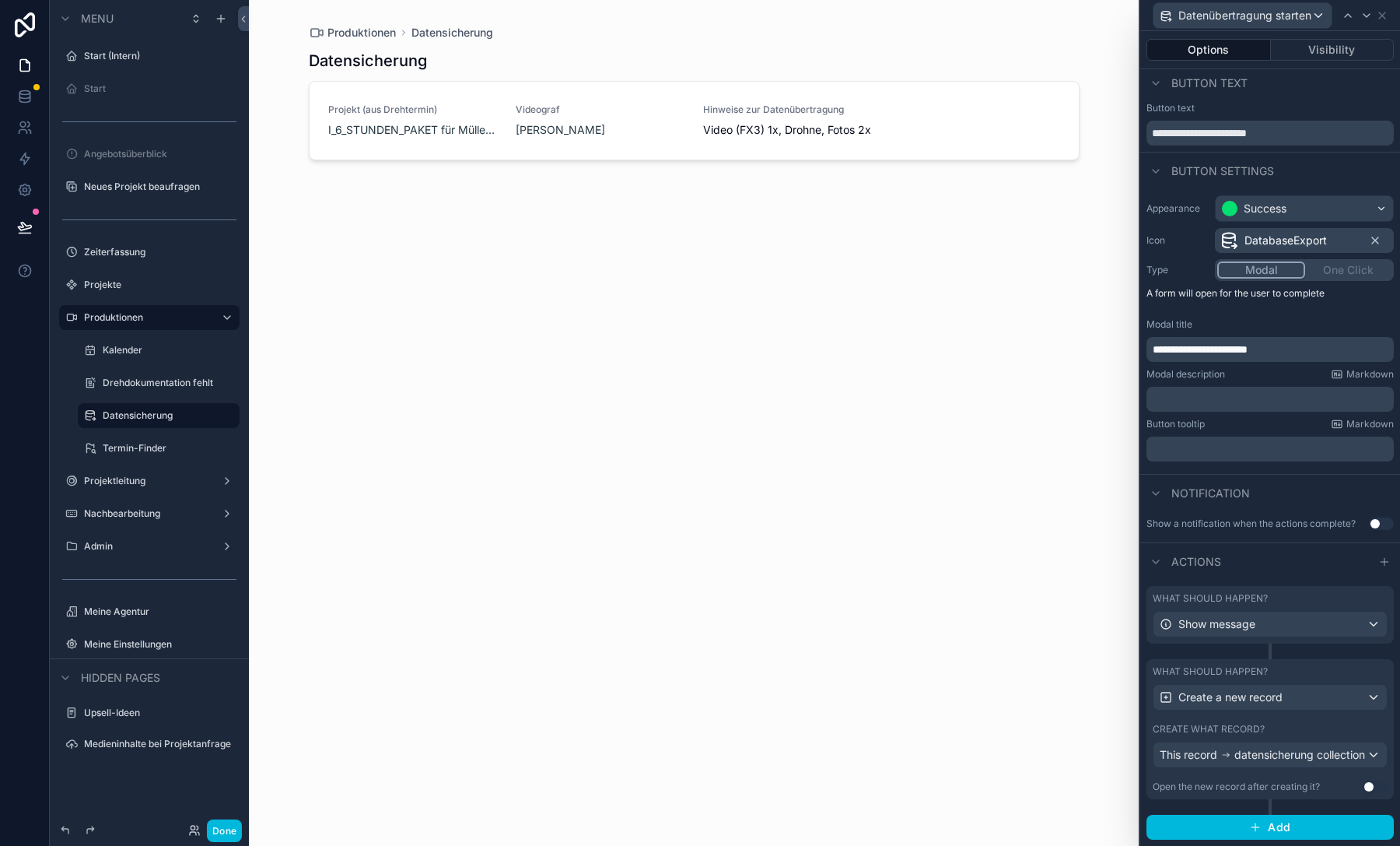
scroll to position [13, 0]
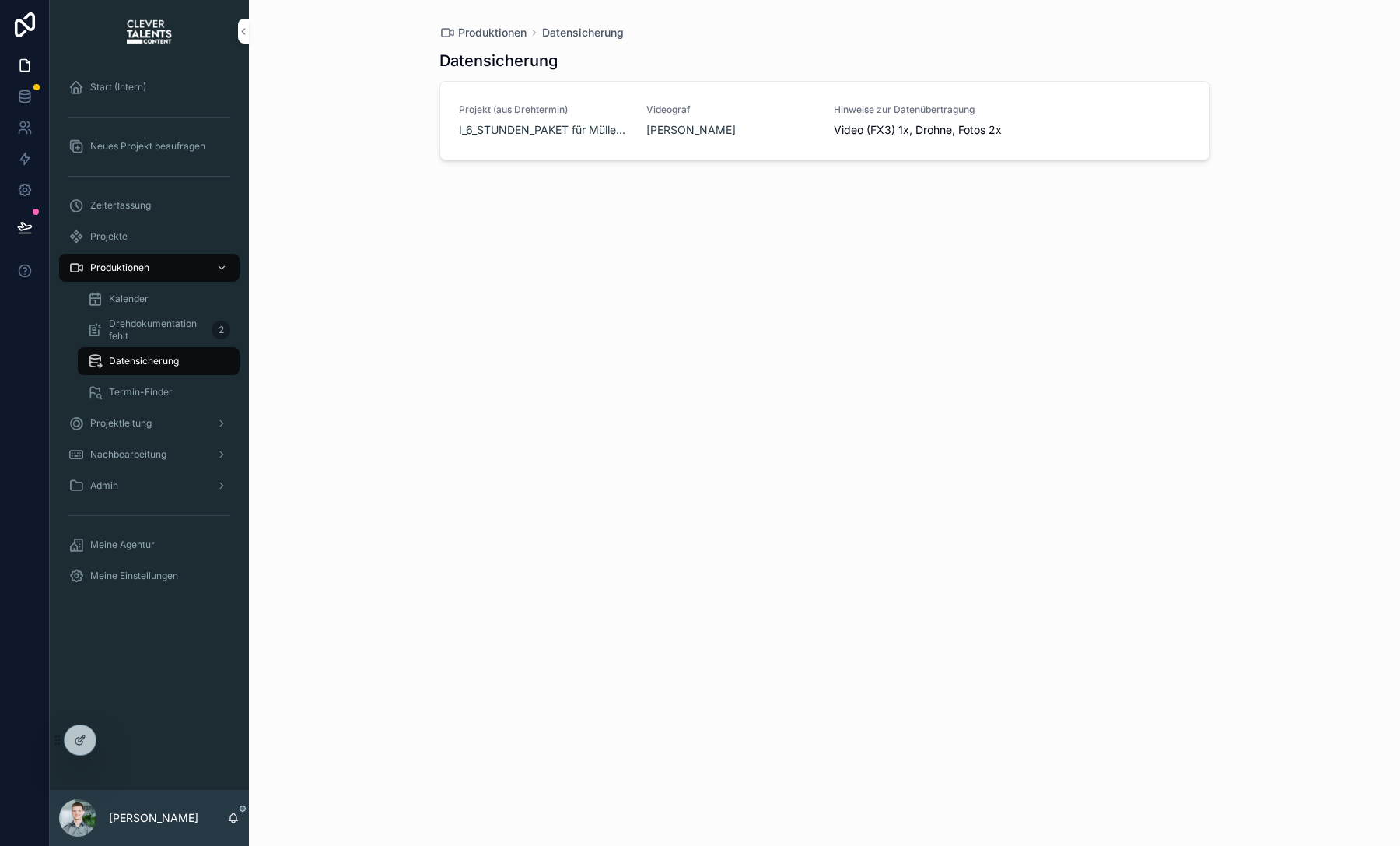
click at [0, 0] on button "Datenübertragung starten" at bounding box center [0, 0] width 0 height 0
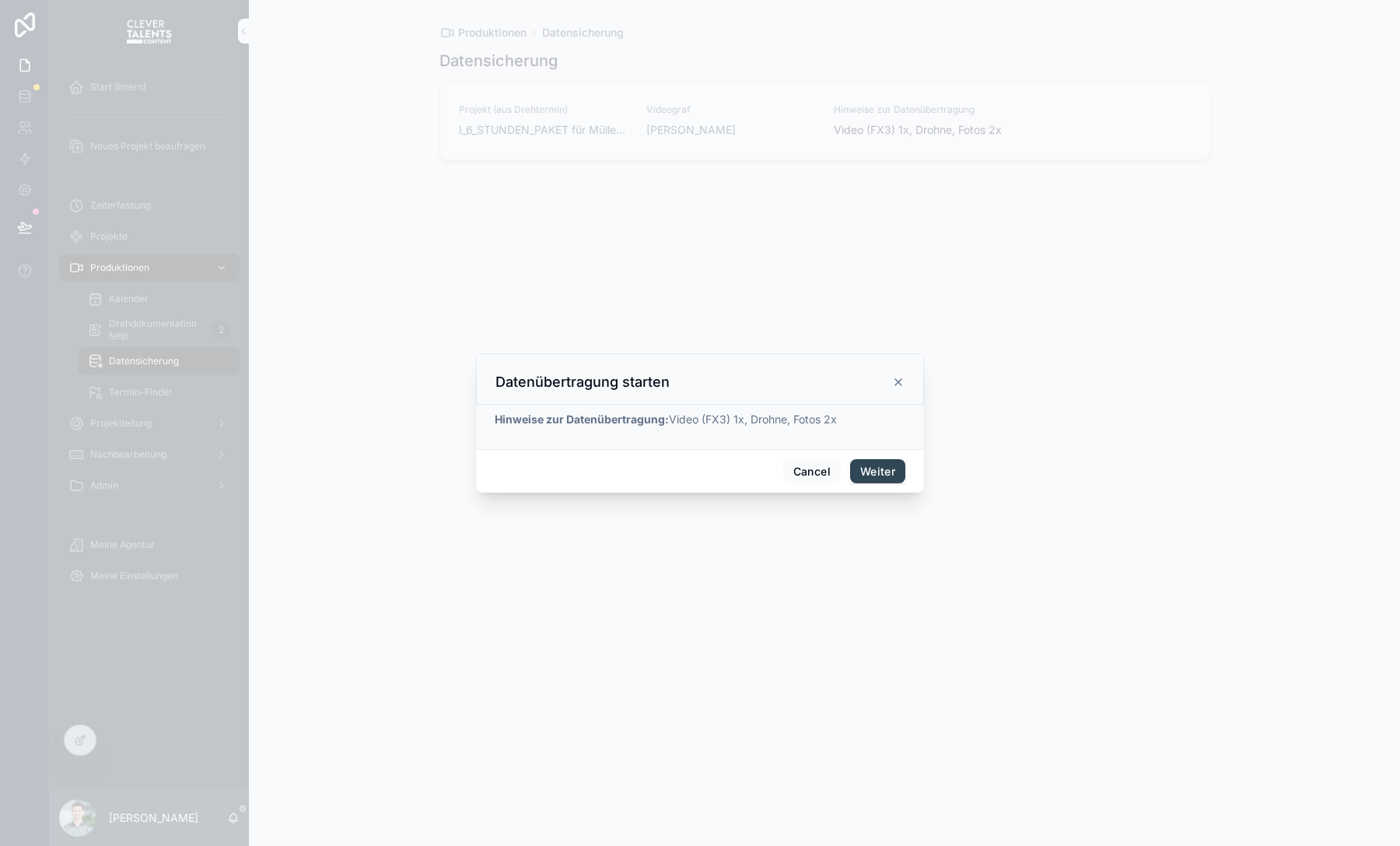
click at [898, 470] on button "Weiter" at bounding box center [877, 472] width 56 height 25
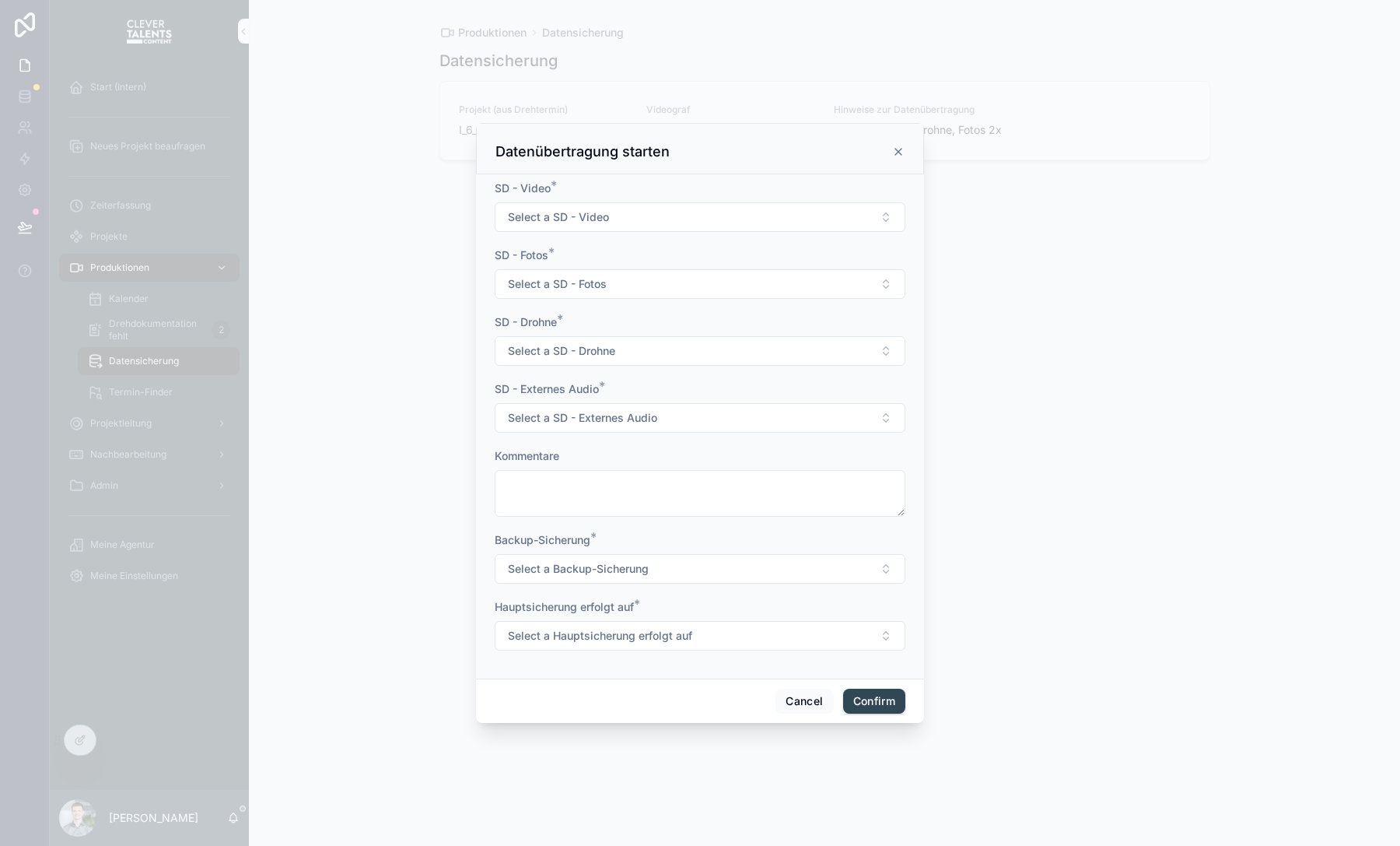
click at [738, 207] on button "Select a SD - Video" at bounding box center [700, 216] width 410 height 29
click at [722, 284] on div "Nicht vorhanden" at bounding box center [700, 280] width 216 height 24
click at [699, 224] on button "Nicht vorhanden" at bounding box center [700, 216] width 410 height 29
click at [564, 278] on span "Select a SD - Fotos" at bounding box center [557, 284] width 99 height 15
click at [646, 370] on div "Gesichert (1 Karte)" at bounding box center [648, 370] width 82 height 14
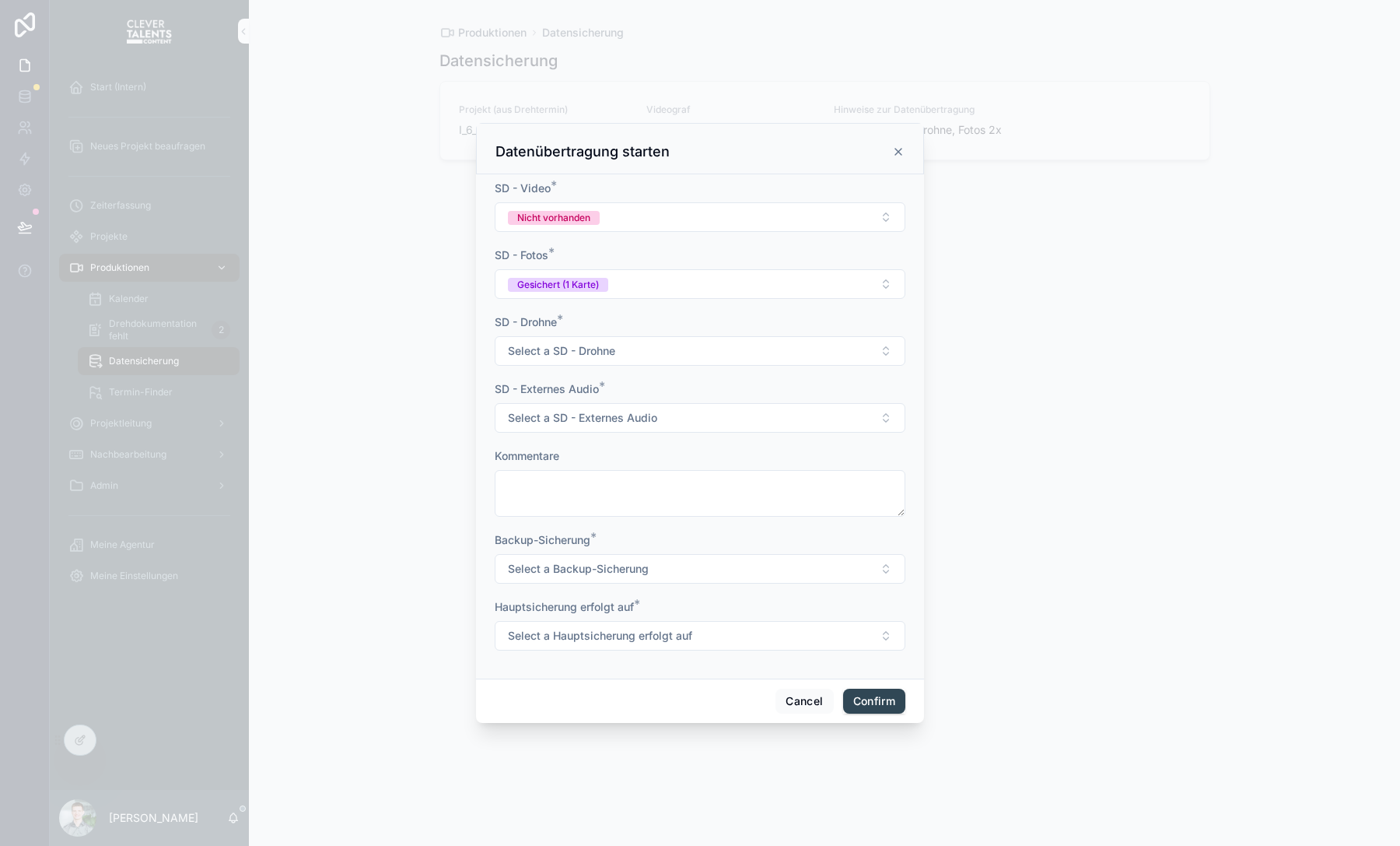
click at [636, 357] on button "Select a SD - Drohne" at bounding box center [700, 350] width 410 height 29
click at [642, 428] on div "Gesichert (1 Karte)" at bounding box center [700, 437] width 216 height 24
click at [641, 415] on span "Select a SD - Externes Audio" at bounding box center [583, 418] width 149 height 15
click at [645, 478] on div "Nicht vorhanden" at bounding box center [644, 480] width 74 height 14
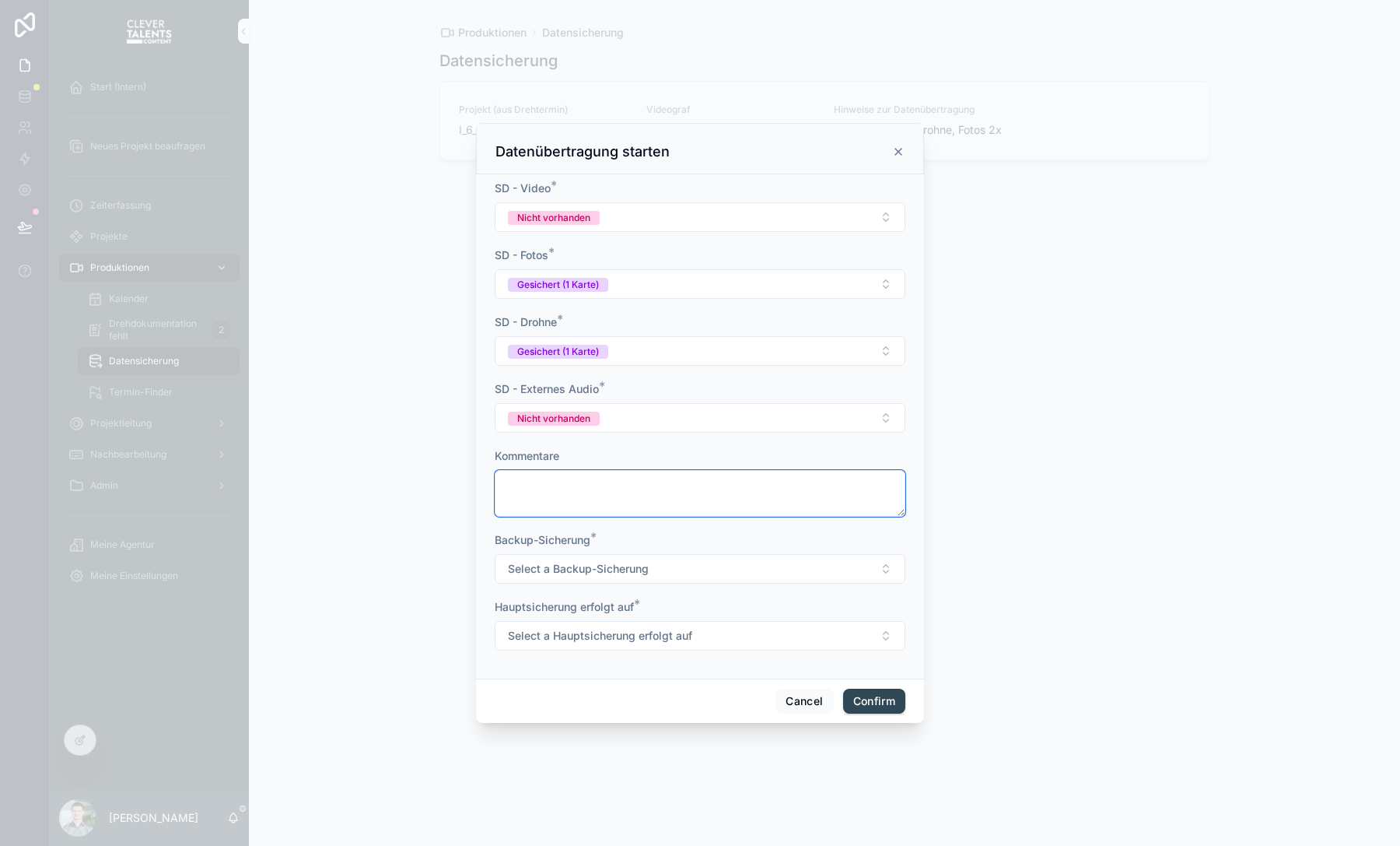
click at [645, 478] on textarea at bounding box center [700, 492] width 410 height 46
click at [652, 584] on form "SD - Video * Nicht vorhanden SD - Fotos * Gesichert (1 Karte) SD - Drohne * Ges…" at bounding box center [700, 423] width 410 height 486
click at [652, 581] on button "Select a Backup-Sicherung" at bounding box center [700, 568] width 410 height 29
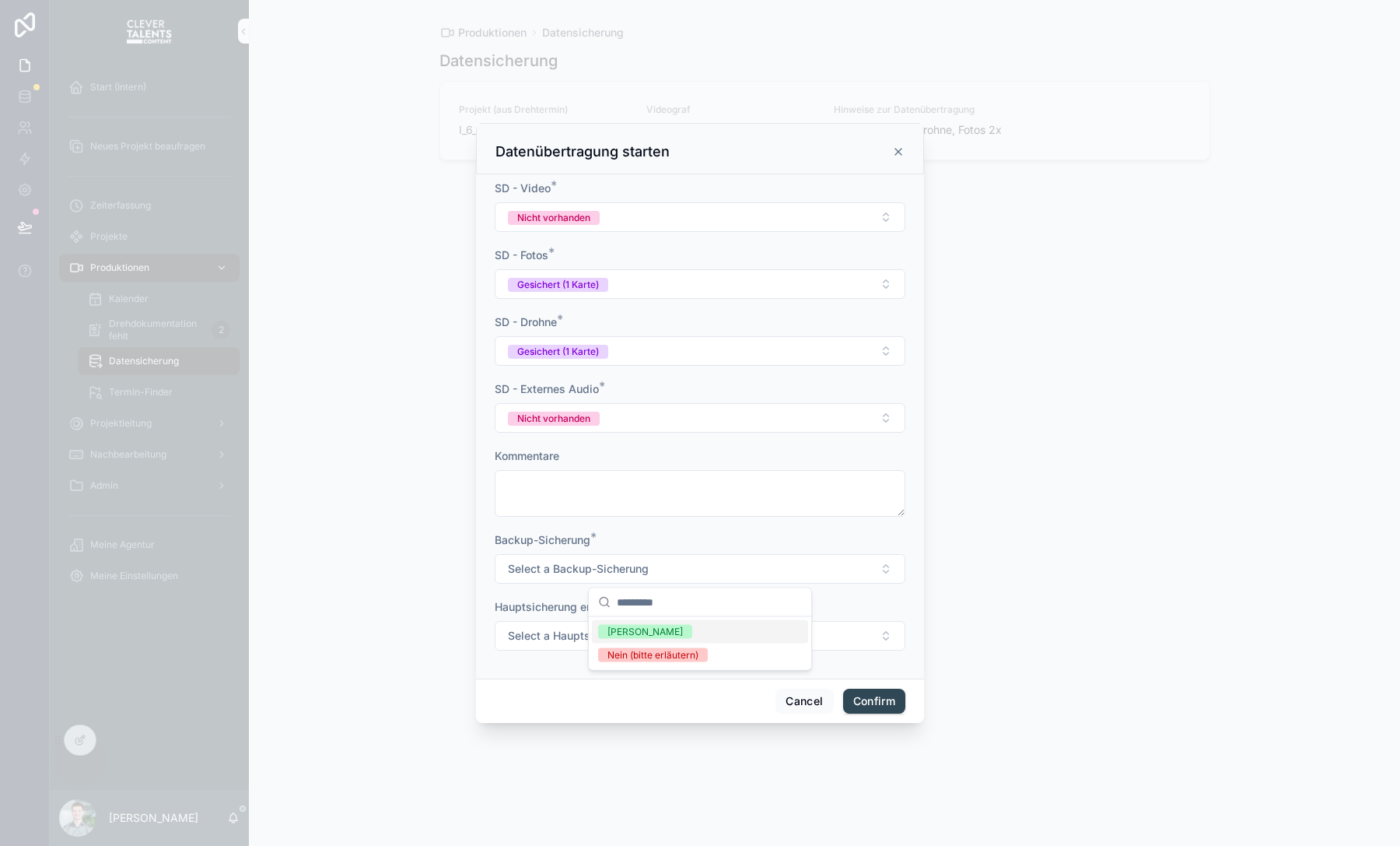
click at [651, 633] on div "[PERSON_NAME]" at bounding box center [700, 631] width 216 height 24
click at [651, 628] on span "Select a Hauptsicherung erfolgt auf" at bounding box center [600, 636] width 184 height 15
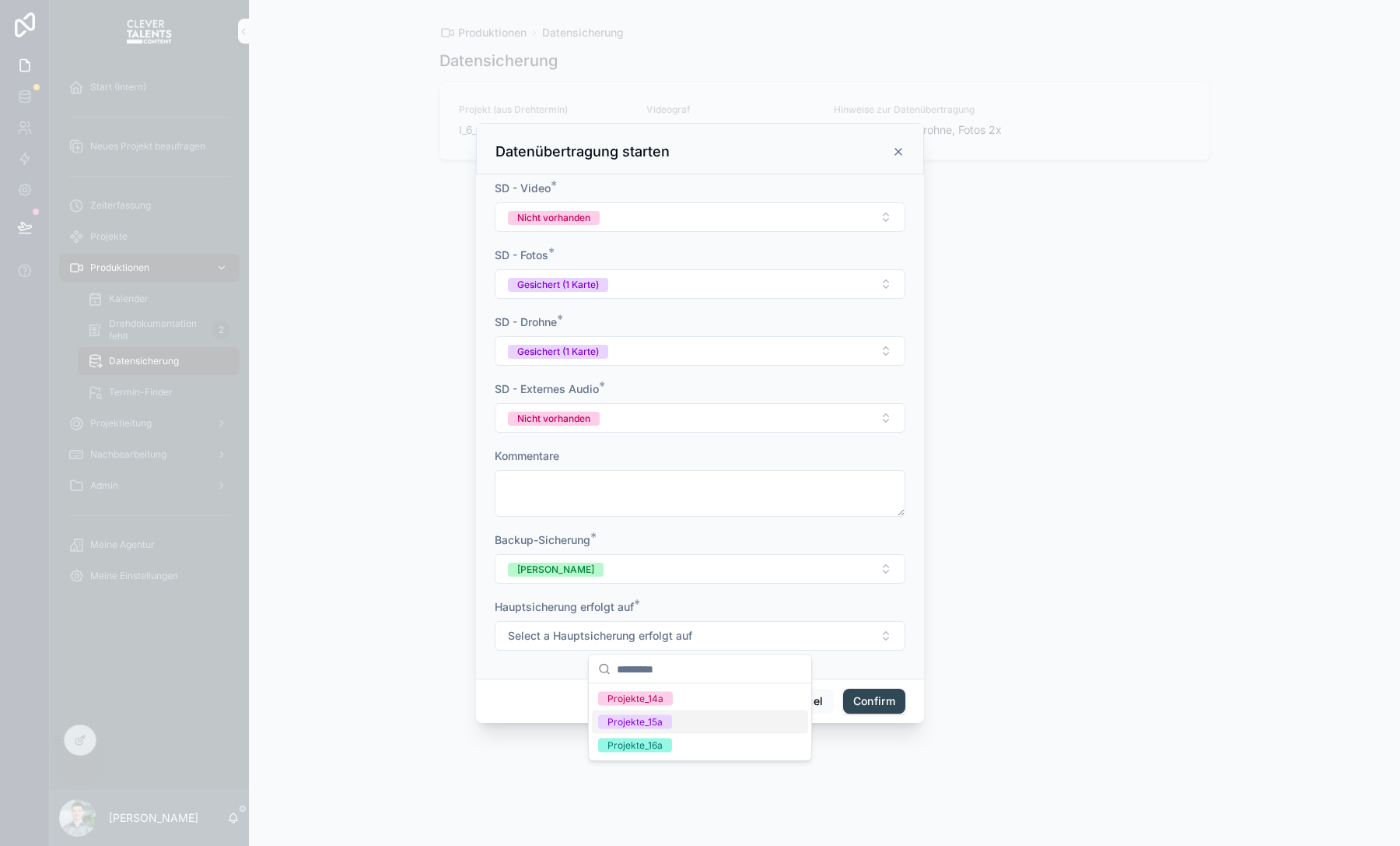
click at [666, 722] on span "Projekte_15a" at bounding box center [634, 722] width 74 height 14
click at [882, 700] on button "Confirm" at bounding box center [874, 701] width 62 height 25
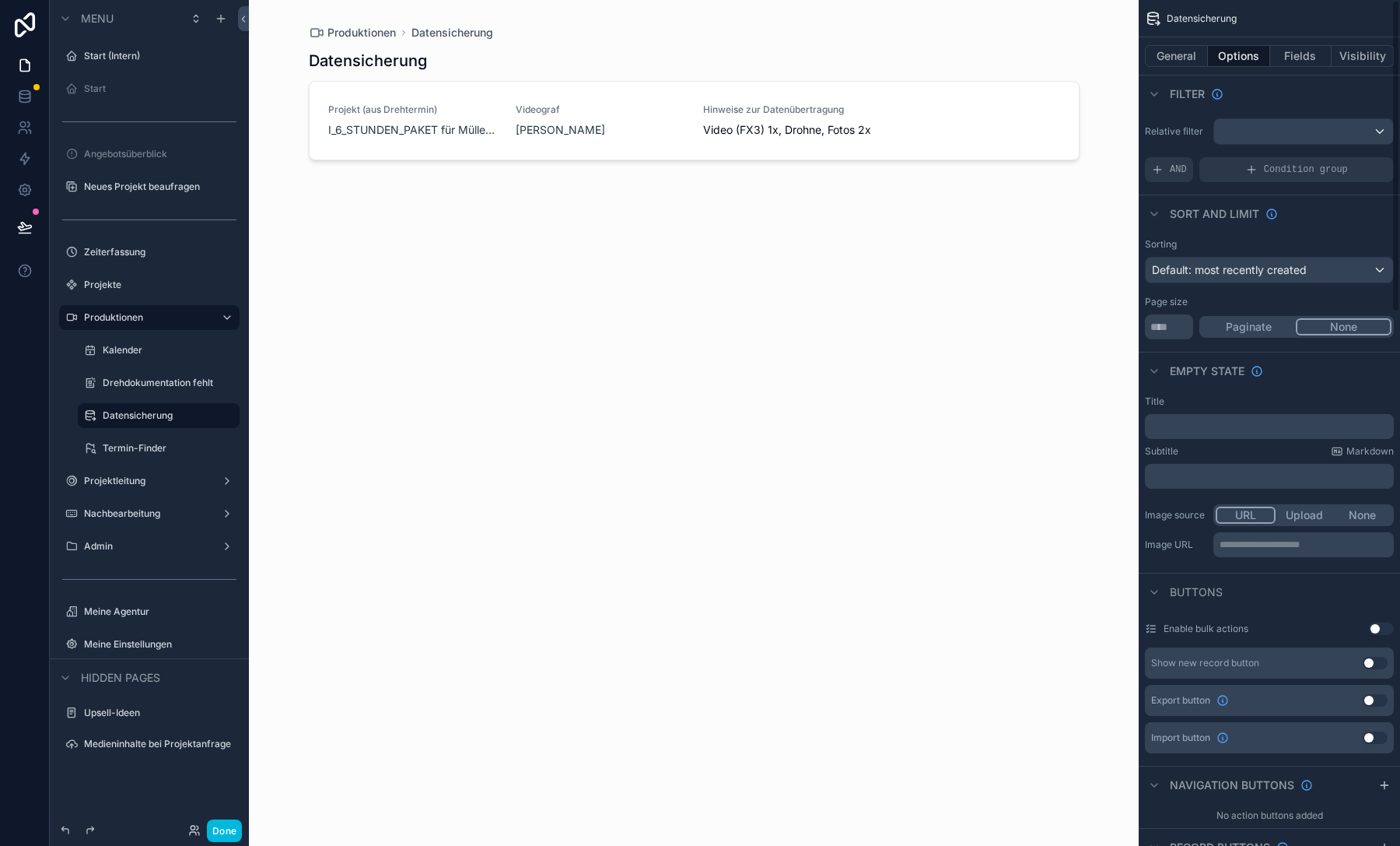
click at [1171, 48] on button "General" at bounding box center [1176, 56] width 63 height 22
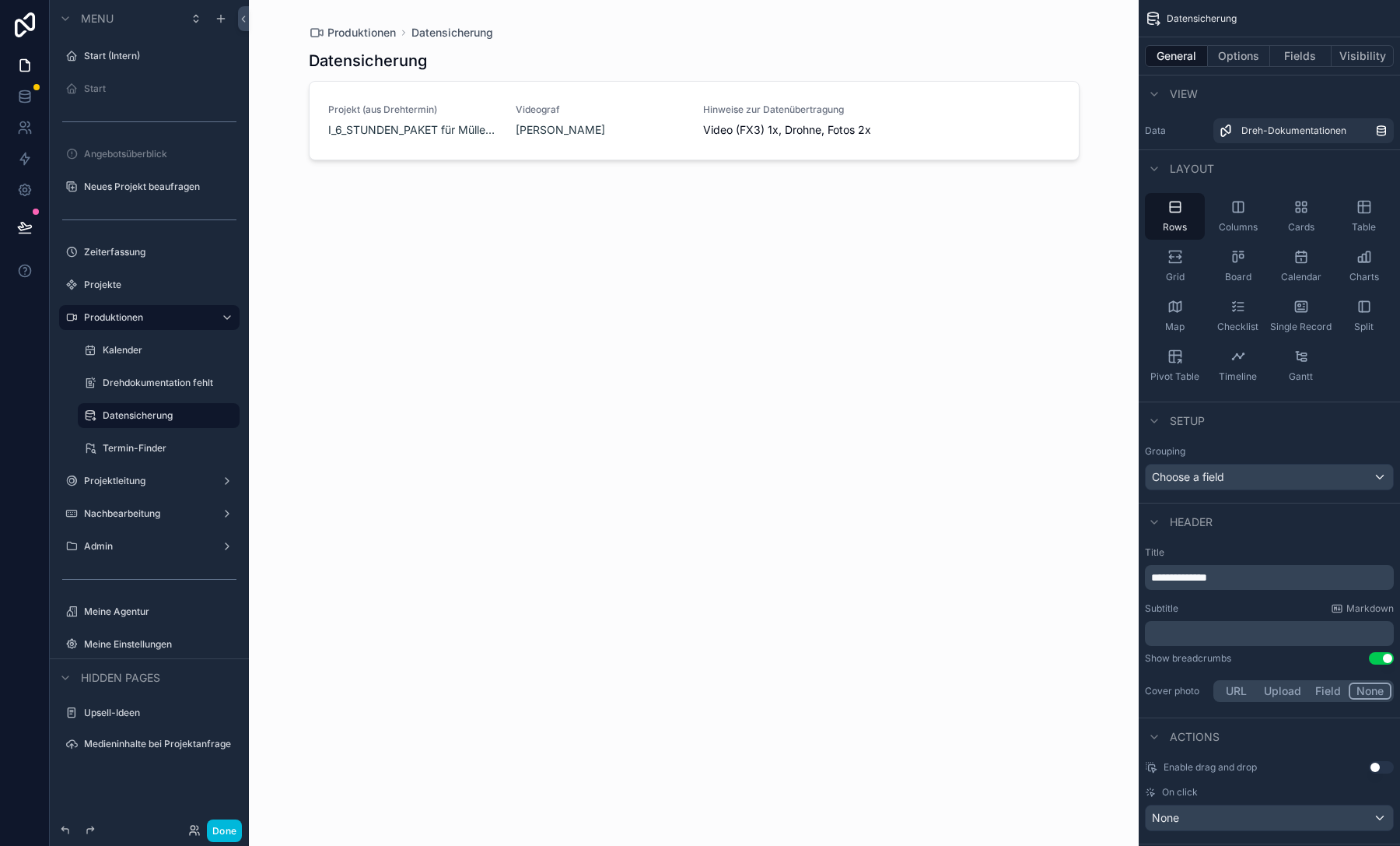
click at [1245, 51] on button "Options" at bounding box center [1239, 56] width 62 height 22
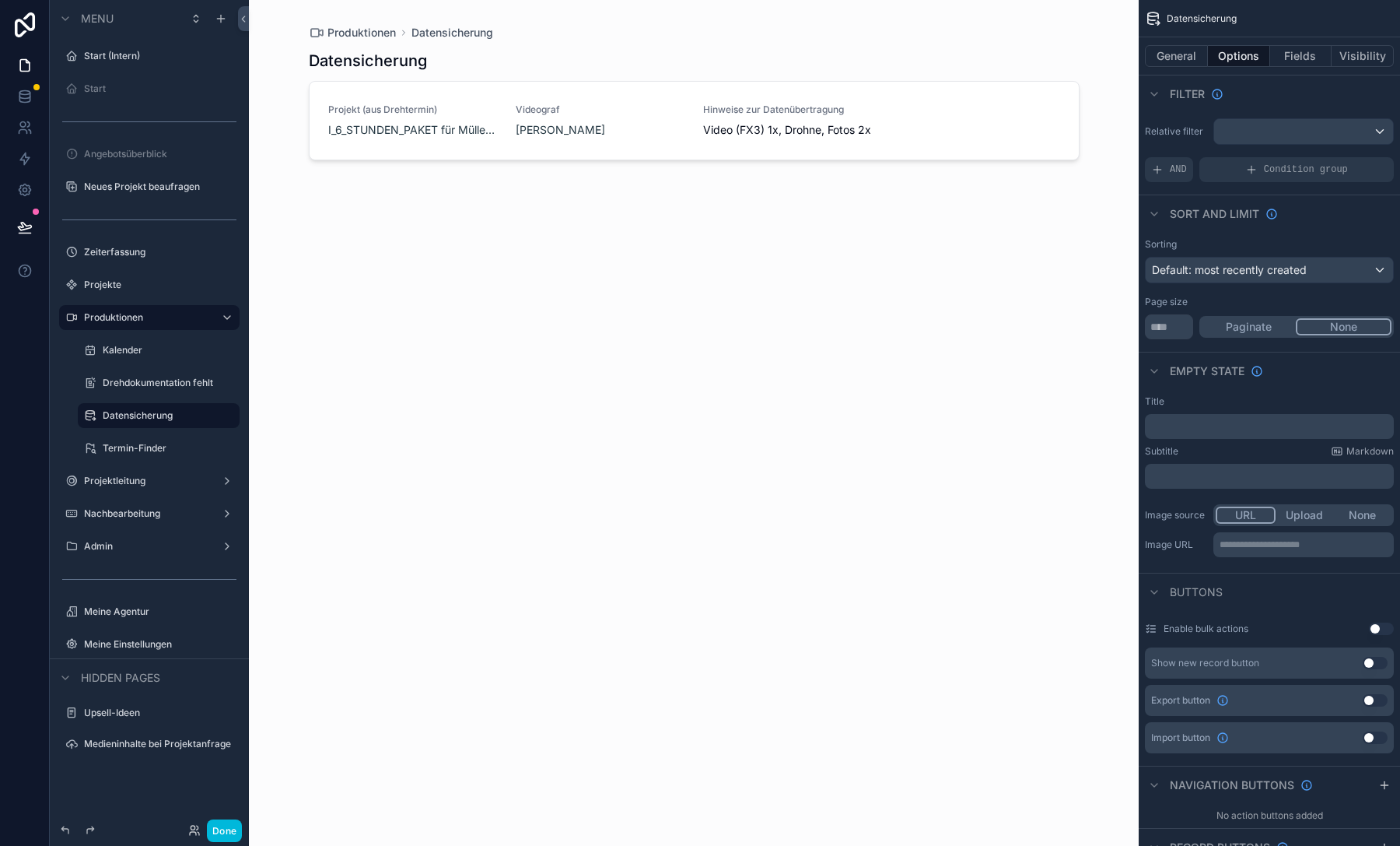
click at [1289, 51] on button "Fields" at bounding box center [1301, 56] width 62 height 22
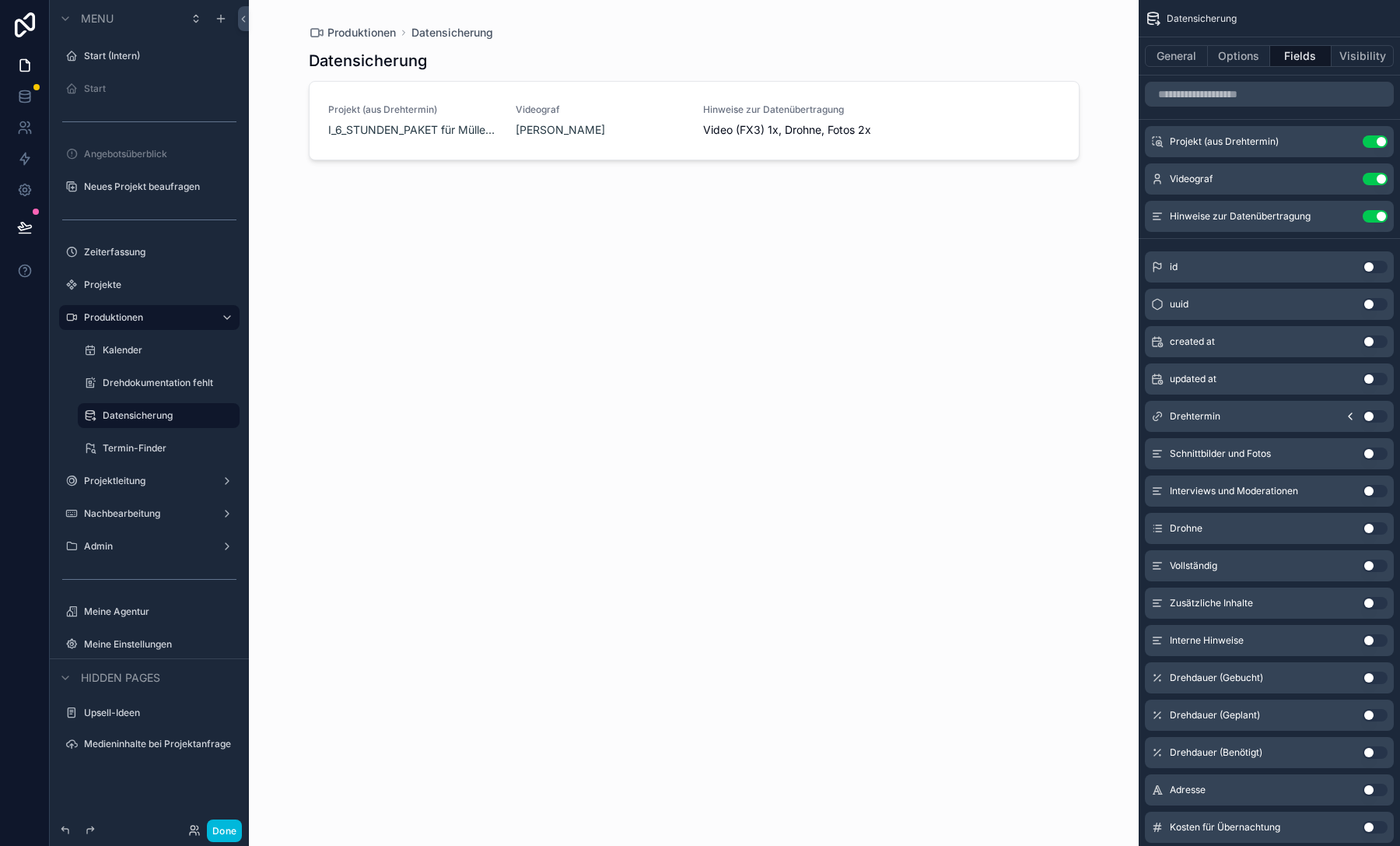
click at [1237, 57] on button "Options" at bounding box center [1239, 56] width 62 height 22
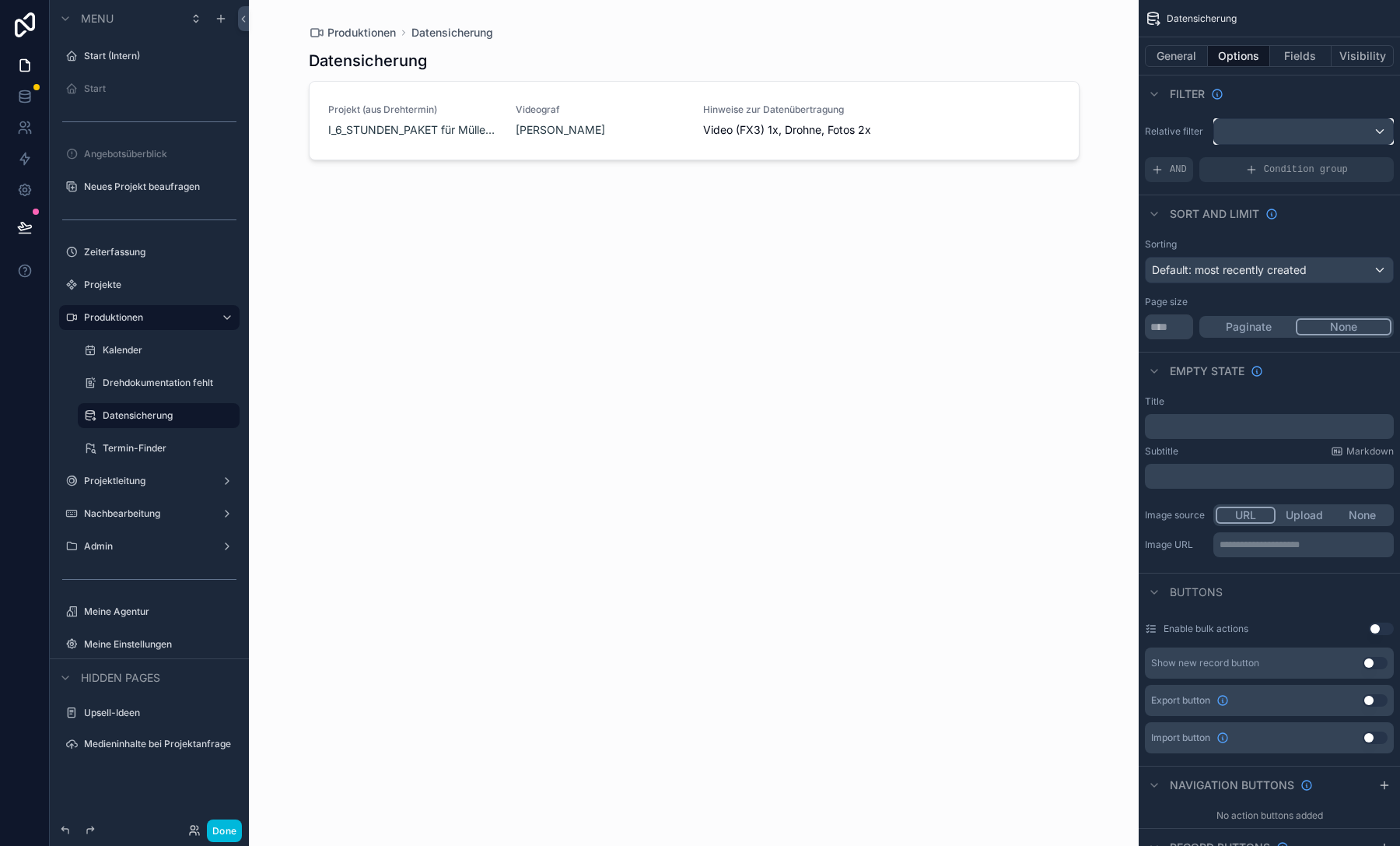
click at [1272, 140] on div "scrollable content" at bounding box center [1303, 131] width 179 height 25
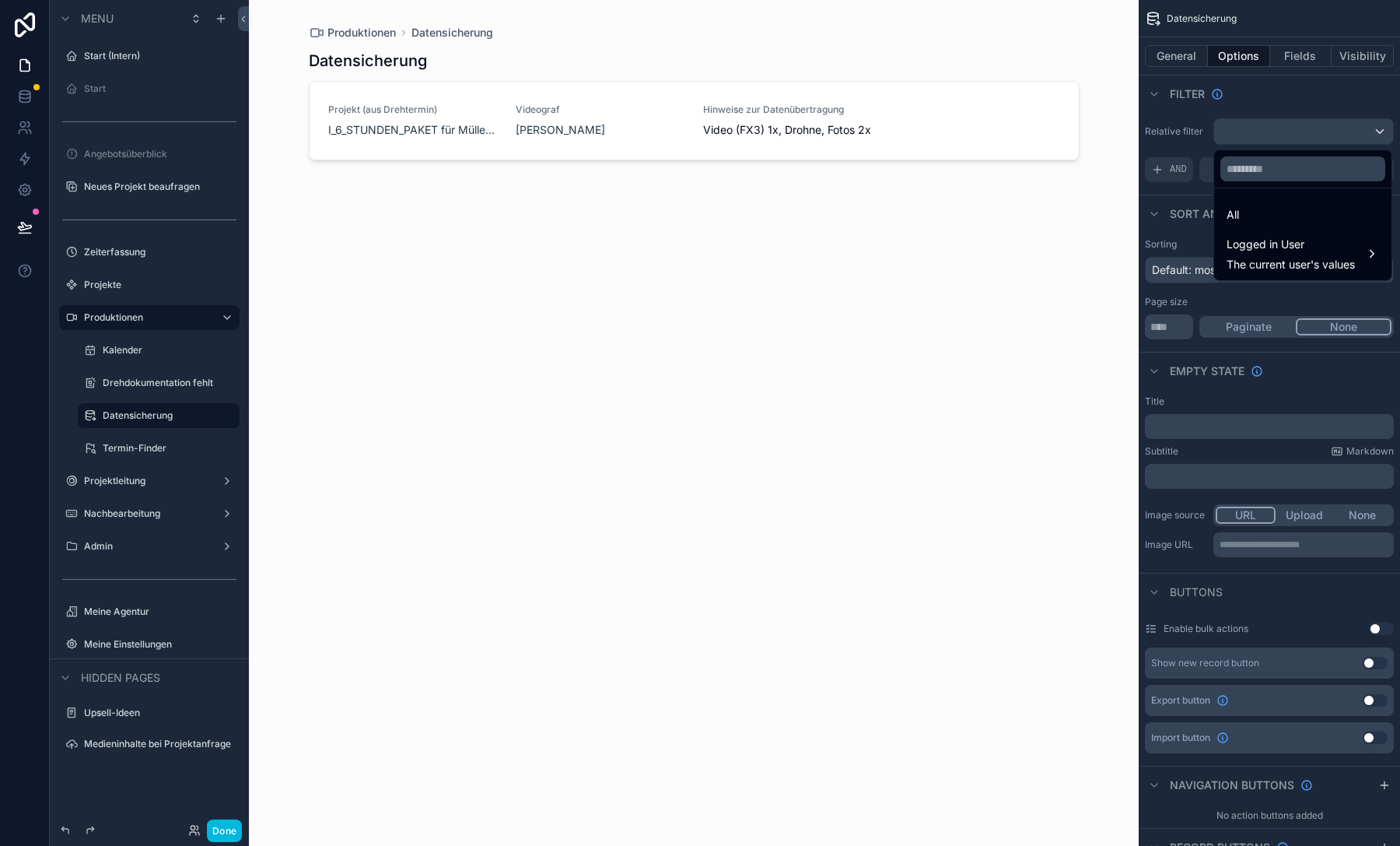
click at [1271, 250] on span "Logged in User" at bounding box center [1291, 244] width 128 height 19
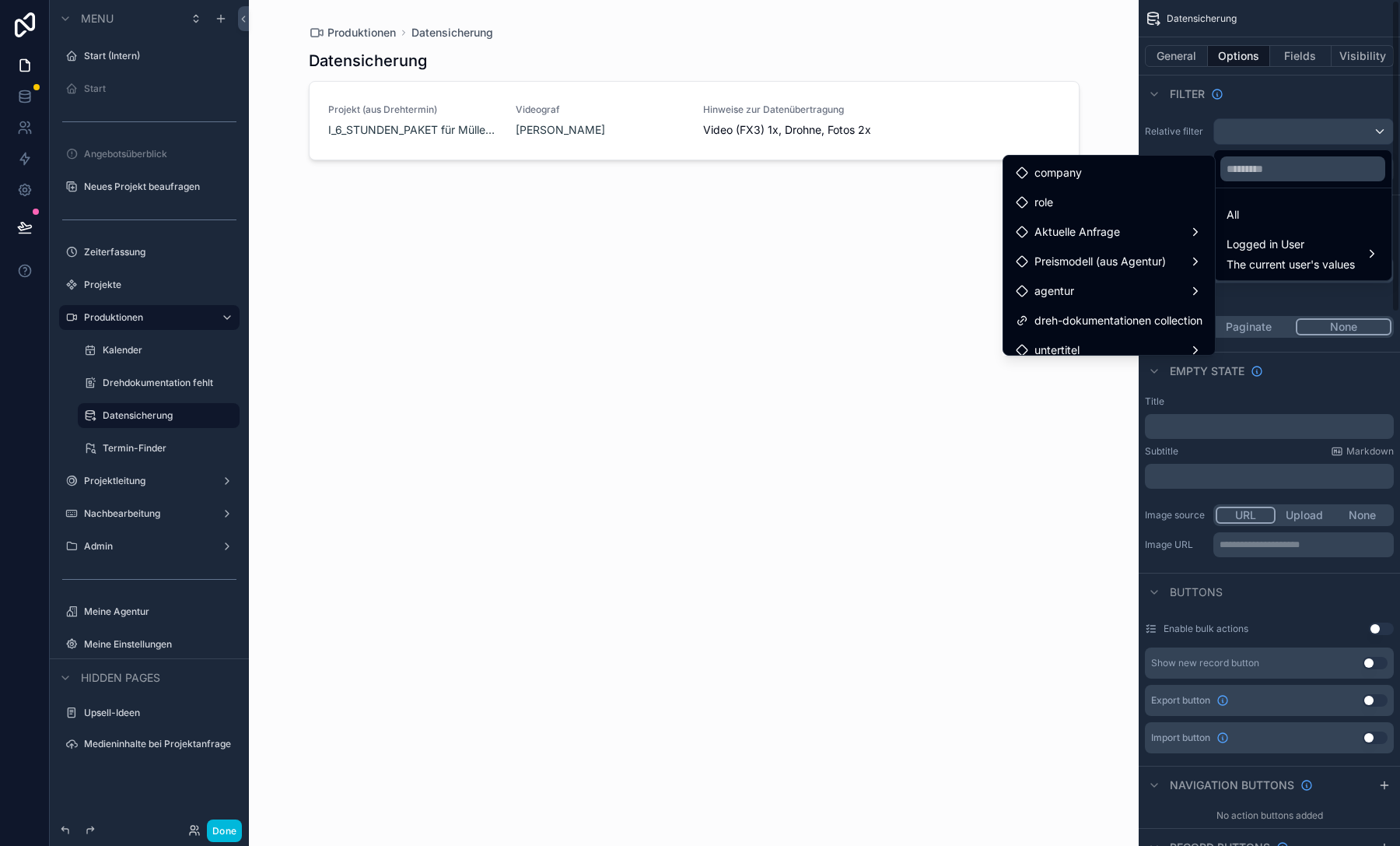
click at [1274, 113] on div "scrollable content" at bounding box center [700, 423] width 1400 height 846
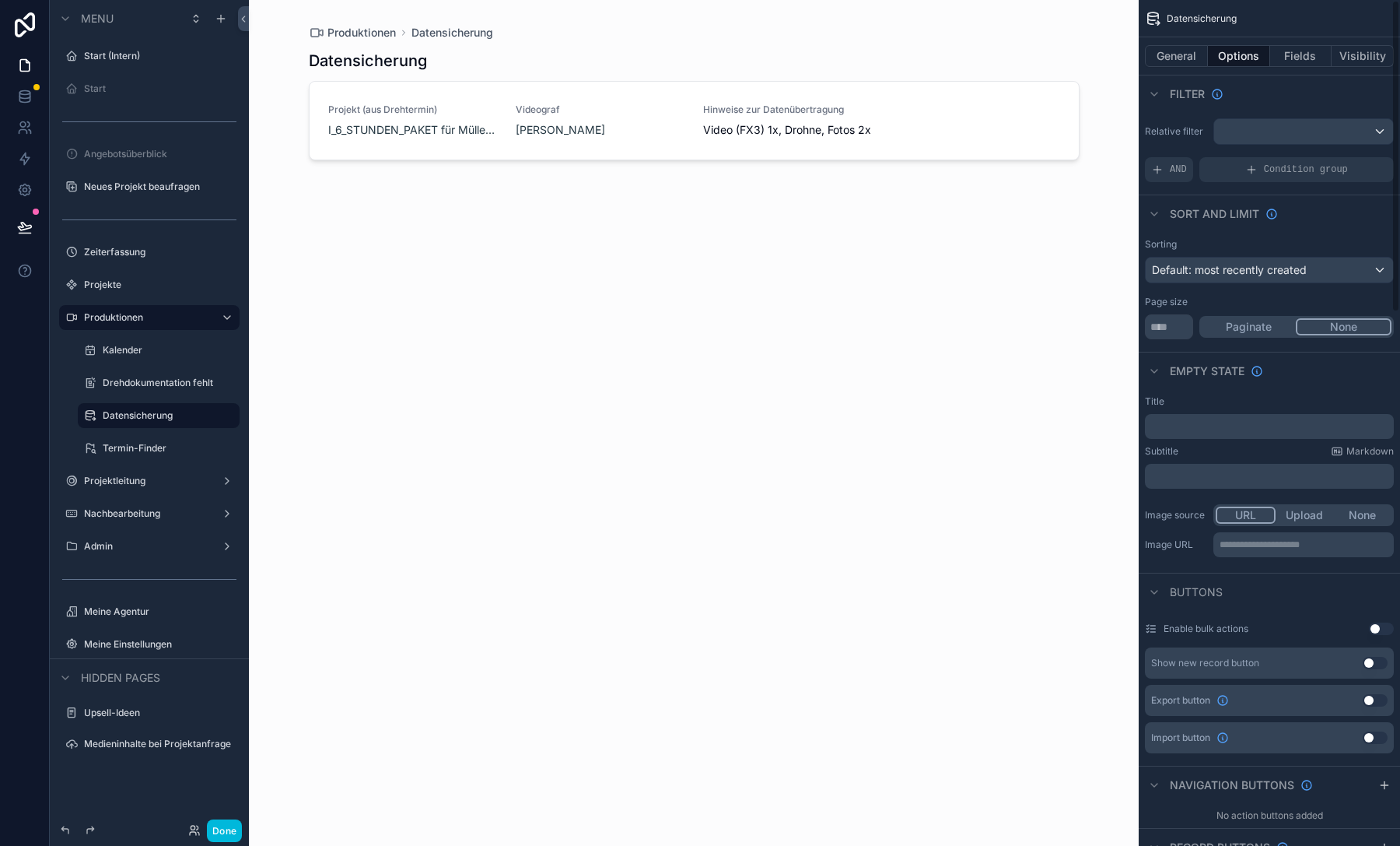
click at [1172, 163] on span "AND" at bounding box center [1178, 169] width 17 height 12
click at [0, 0] on icon "scrollable content" at bounding box center [0, 0] width 0 height 0
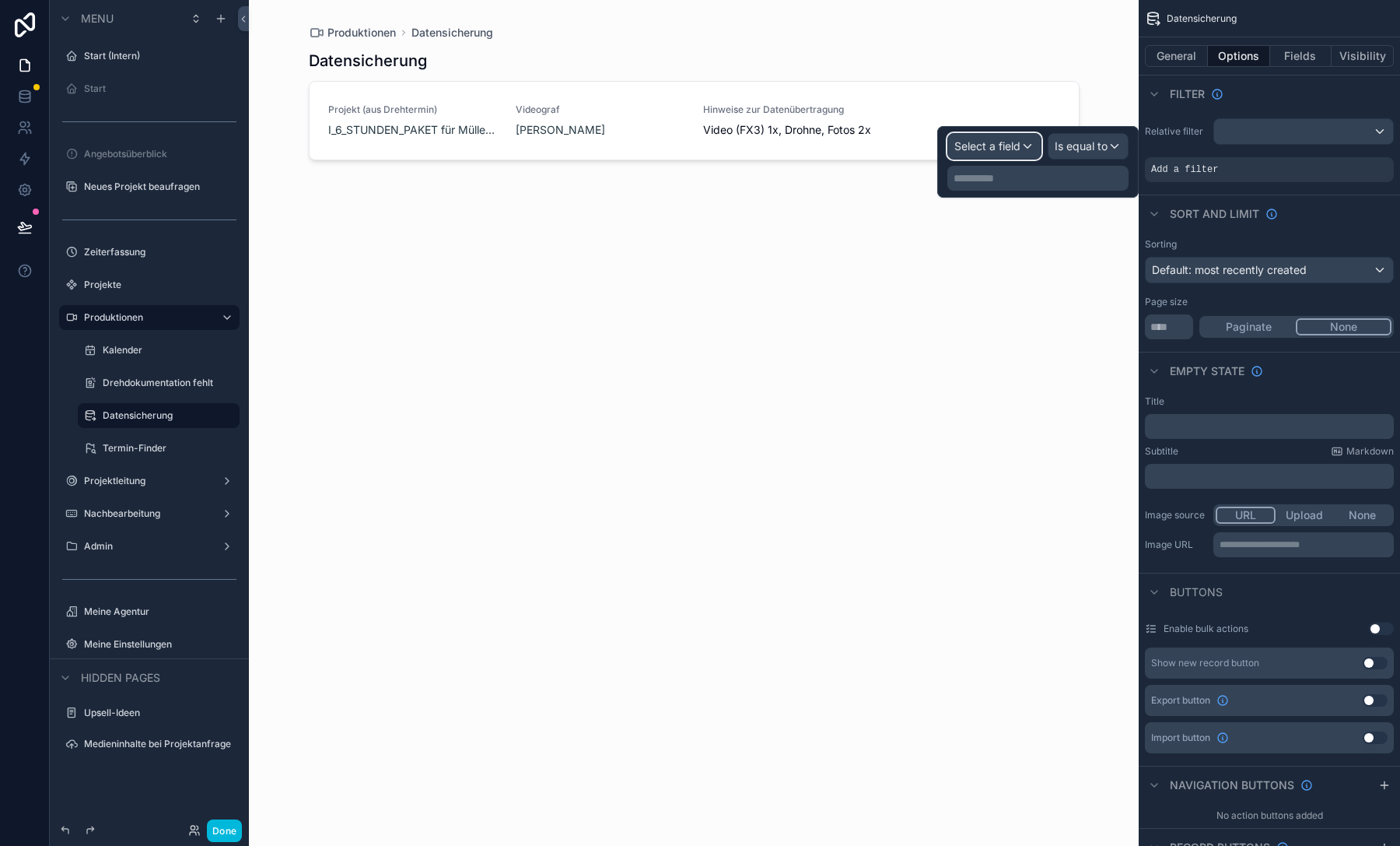
click at [1007, 147] on span "Select a field" at bounding box center [987, 146] width 66 height 13
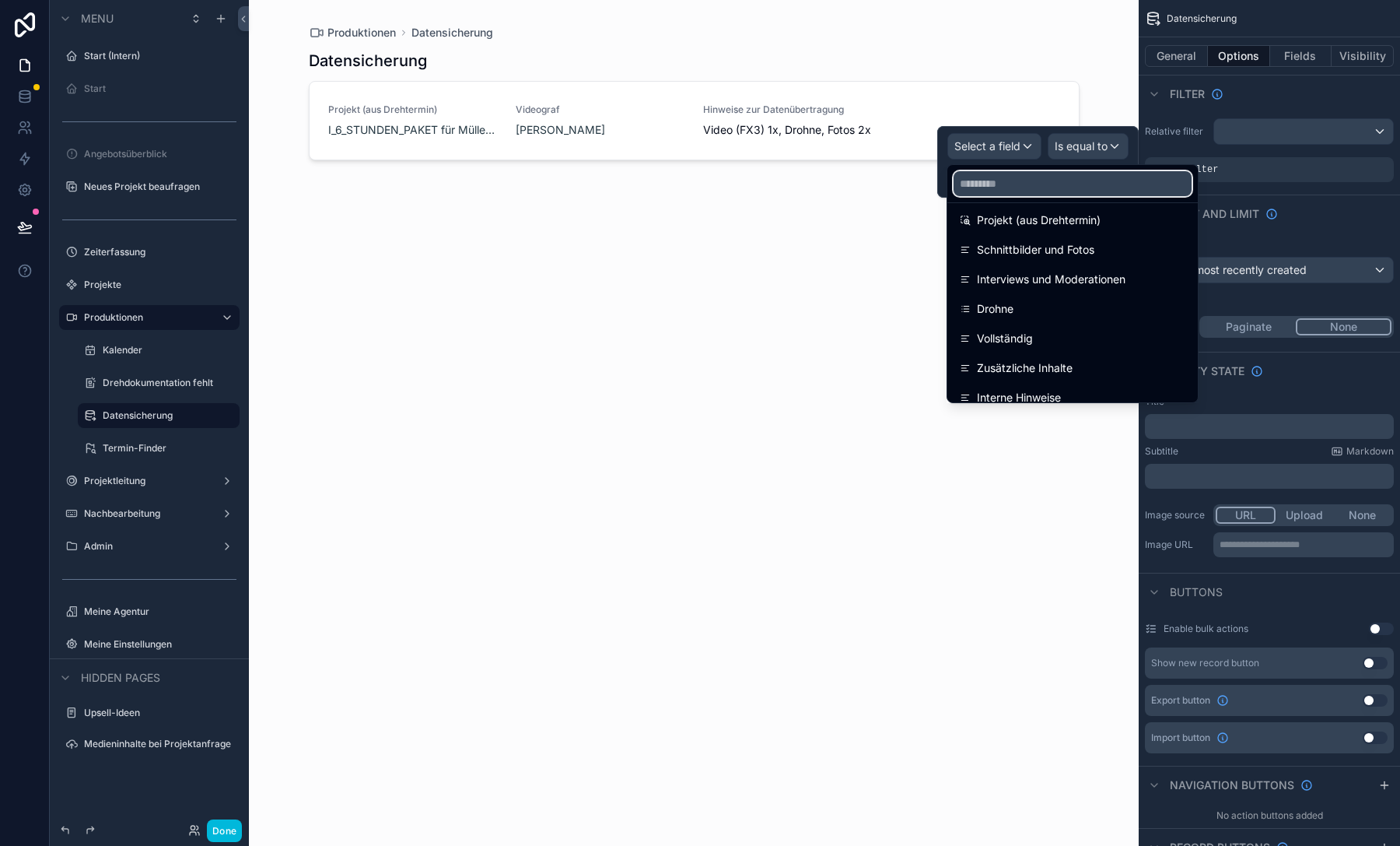
click at [1008, 192] on input "text" at bounding box center [1072, 183] width 238 height 25
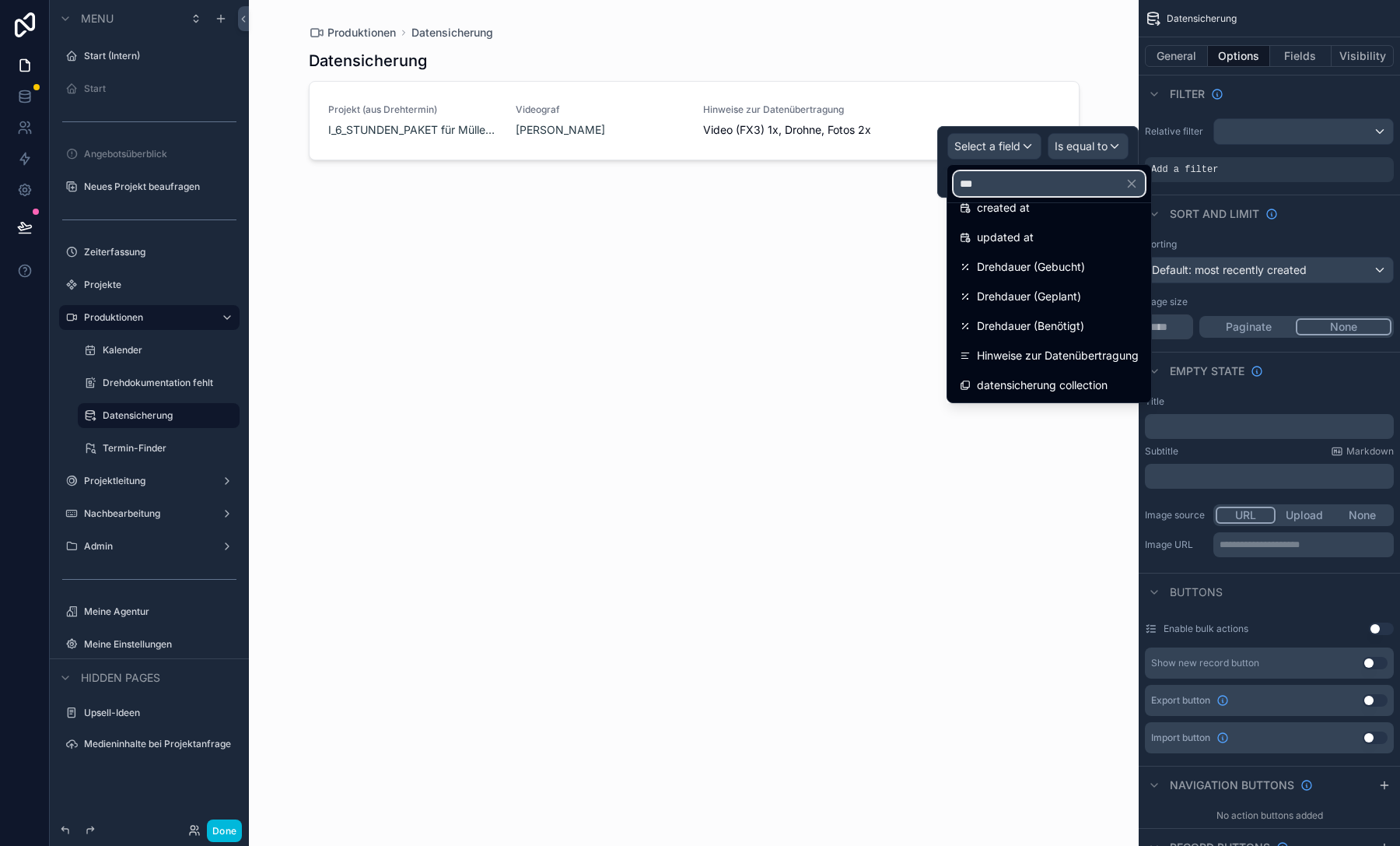
scroll to position [0, 0]
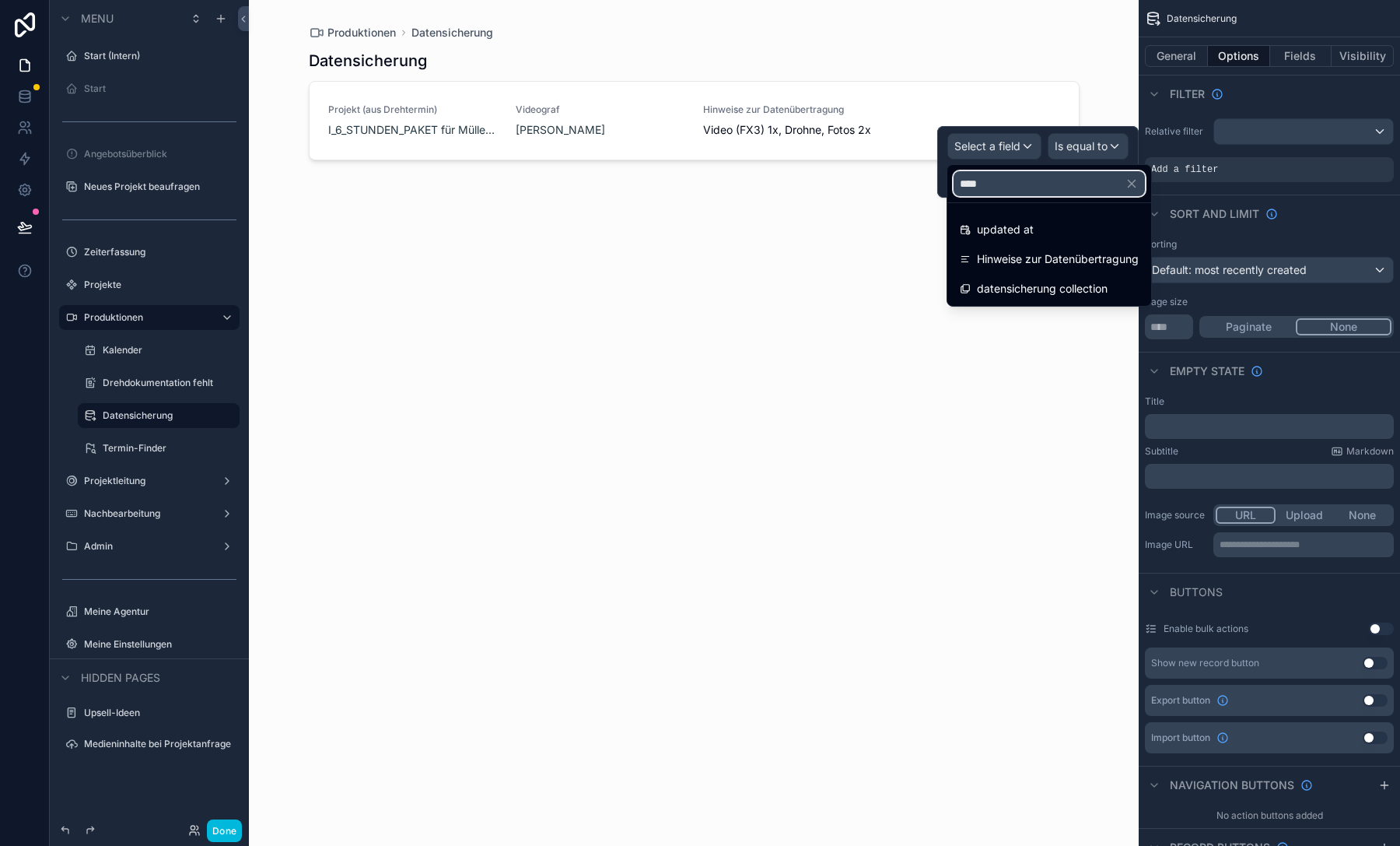
type input "****"
click at [1019, 290] on span "datensicherung collection" at bounding box center [1042, 289] width 131 height 19
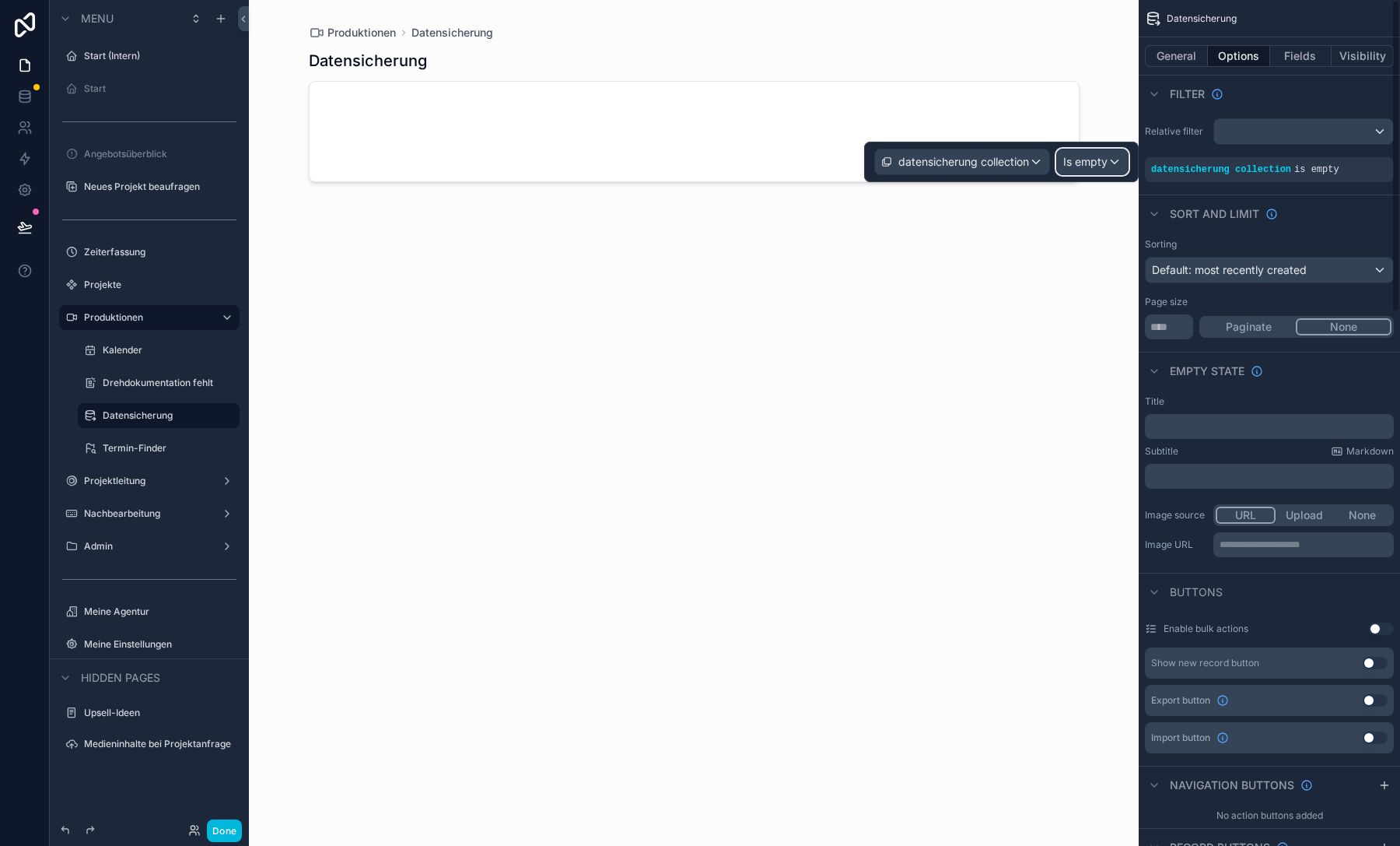
click at [1086, 162] on span "Is empty" at bounding box center [1084, 161] width 44 height 15
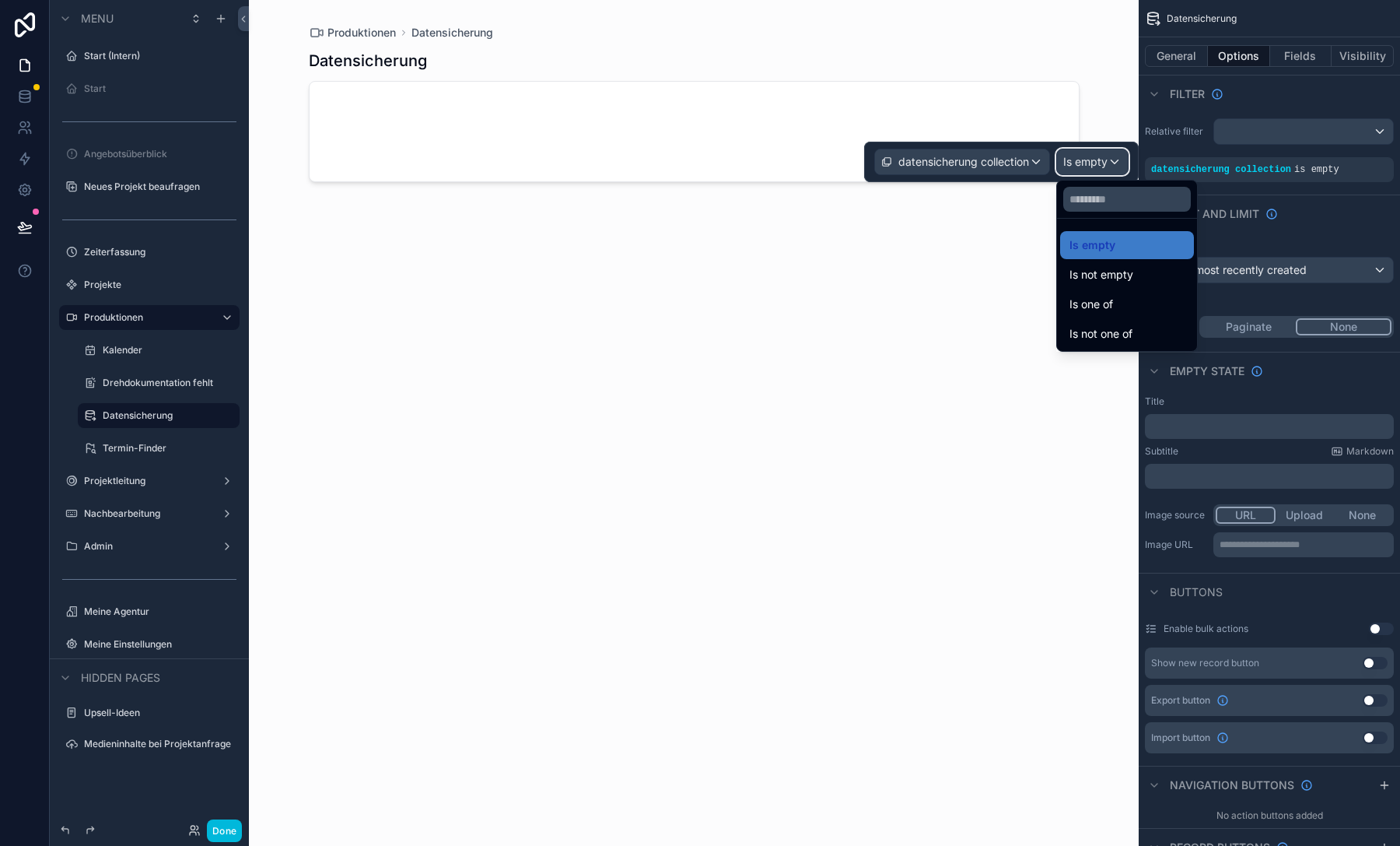
click at [1086, 162] on div at bounding box center [1000, 161] width 274 height 41
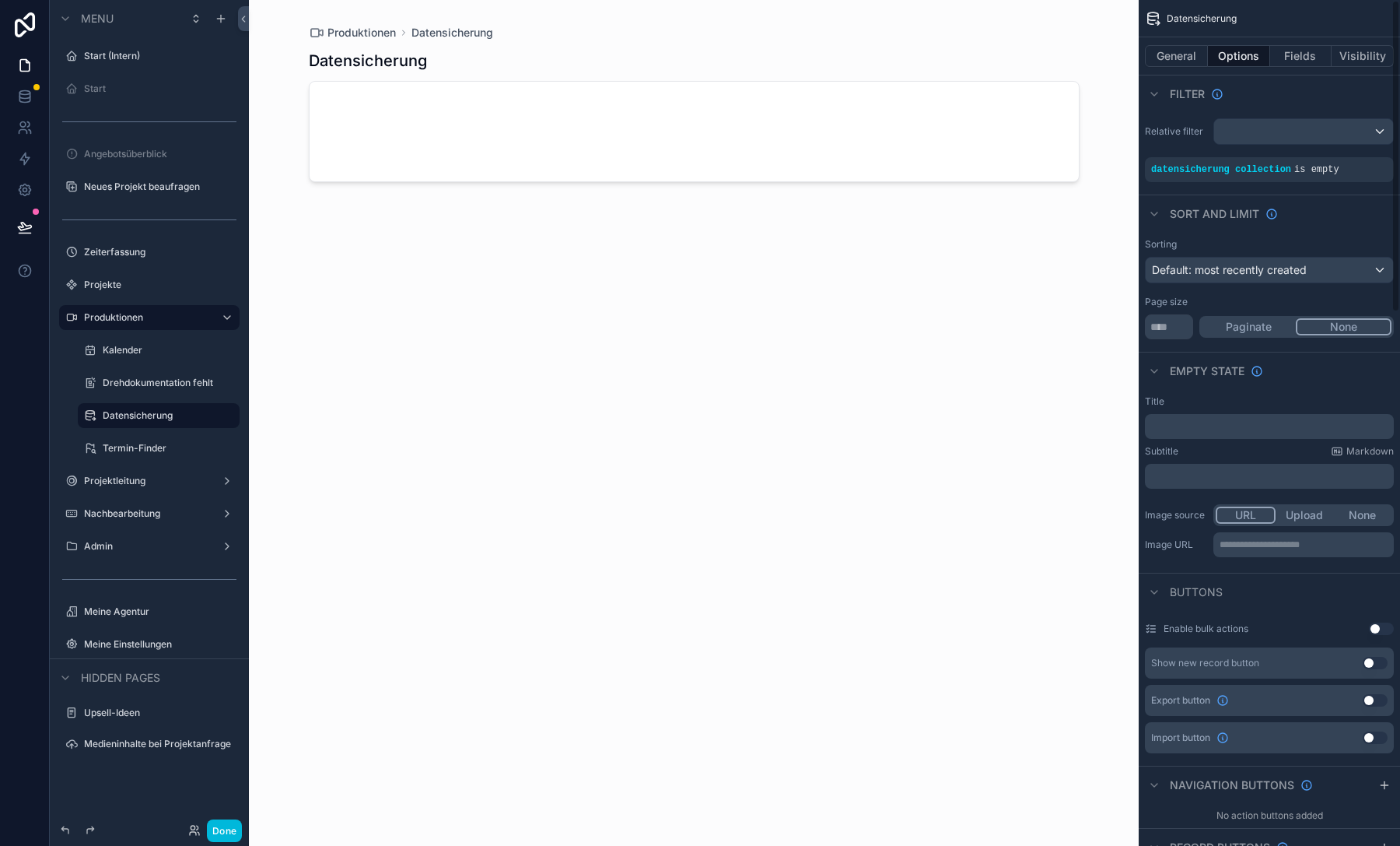
click at [1321, 216] on div "Sort And Limit" at bounding box center [1268, 213] width 261 height 38
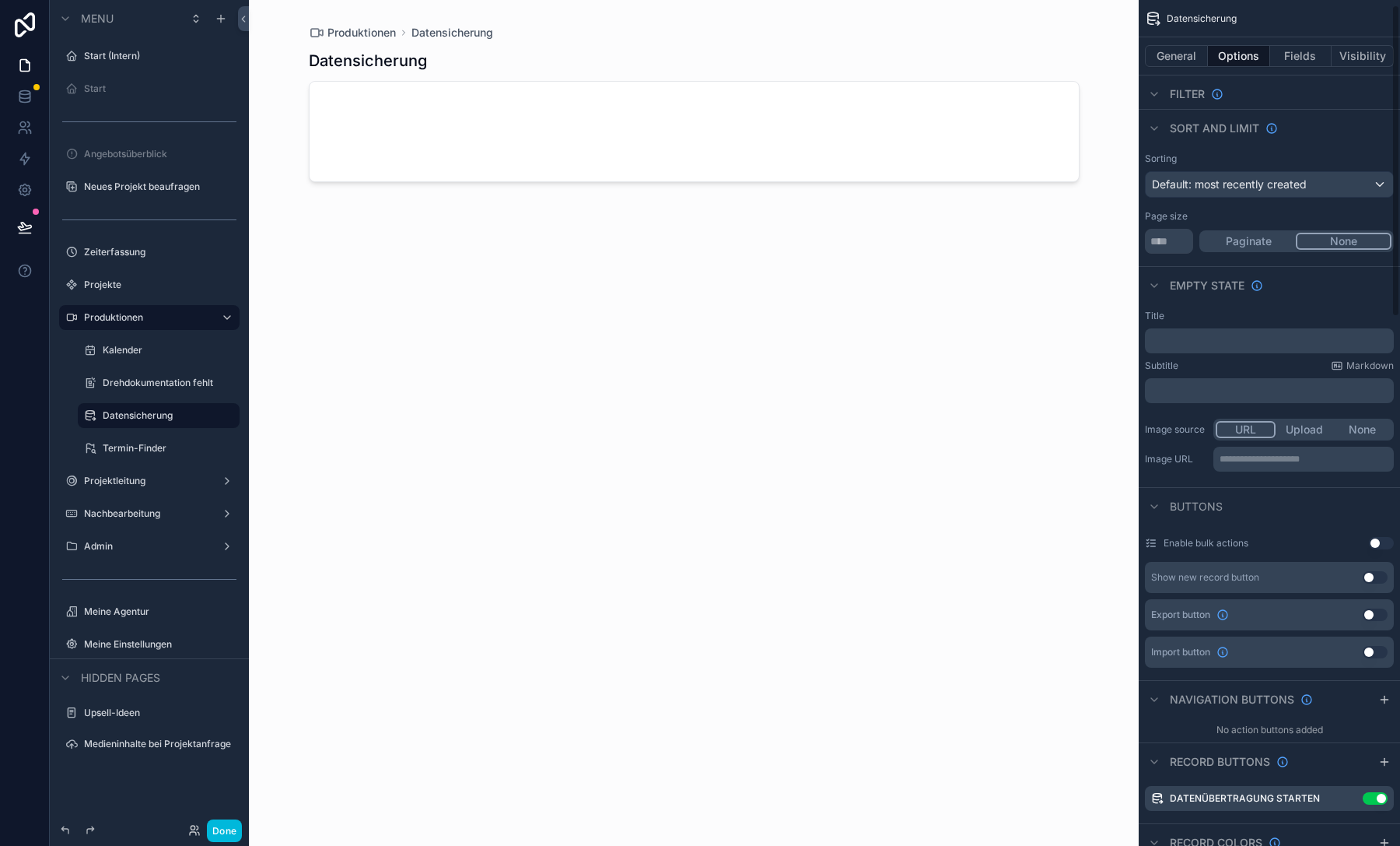
scroll to position [167, 0]
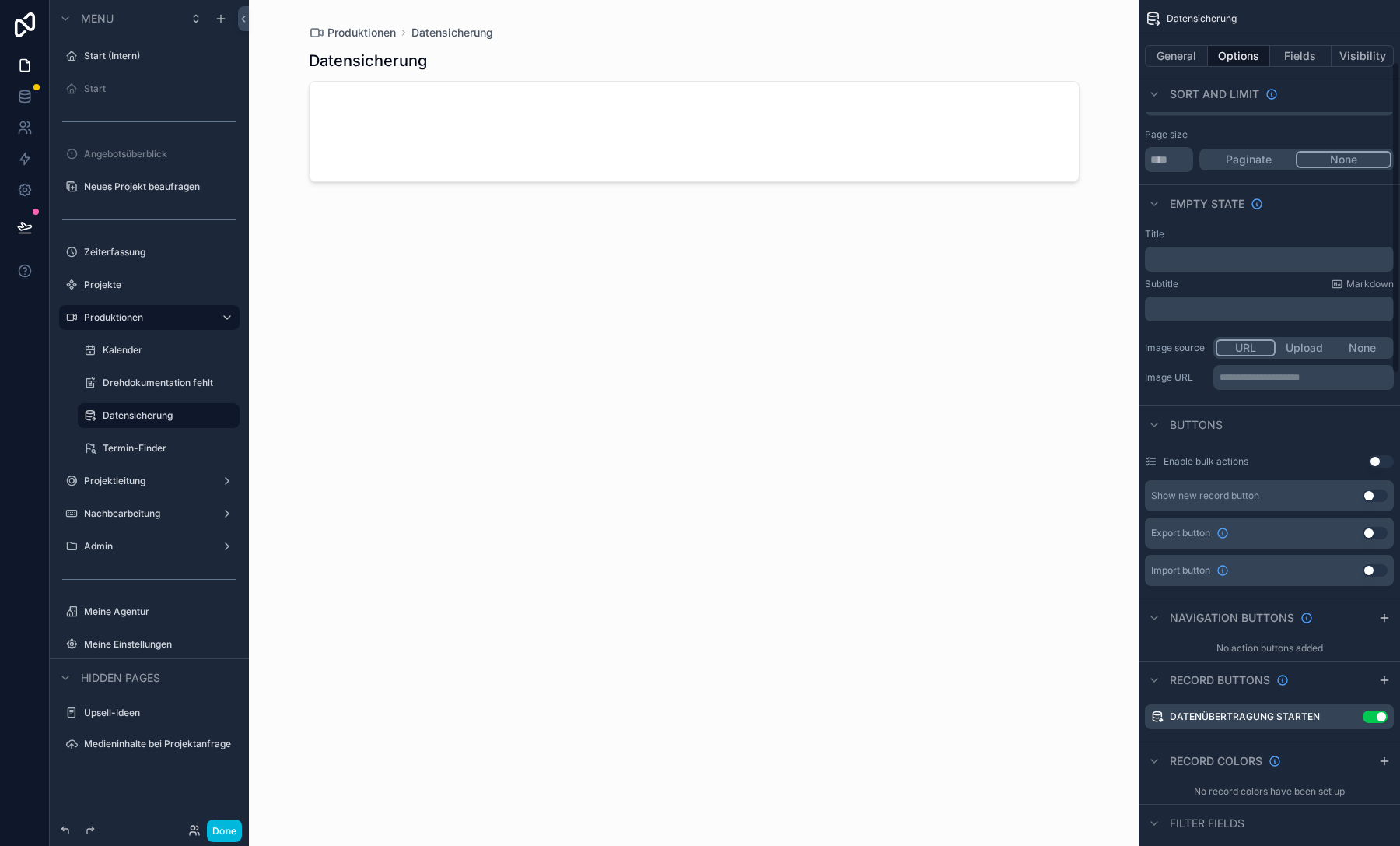
click at [1242, 248] on div "﻿" at bounding box center [1269, 258] width 249 height 25
click at [1245, 251] on div "﻿" at bounding box center [1269, 258] width 249 height 25
click at [1246, 253] on p "﻿" at bounding box center [1271, 258] width 239 height 12
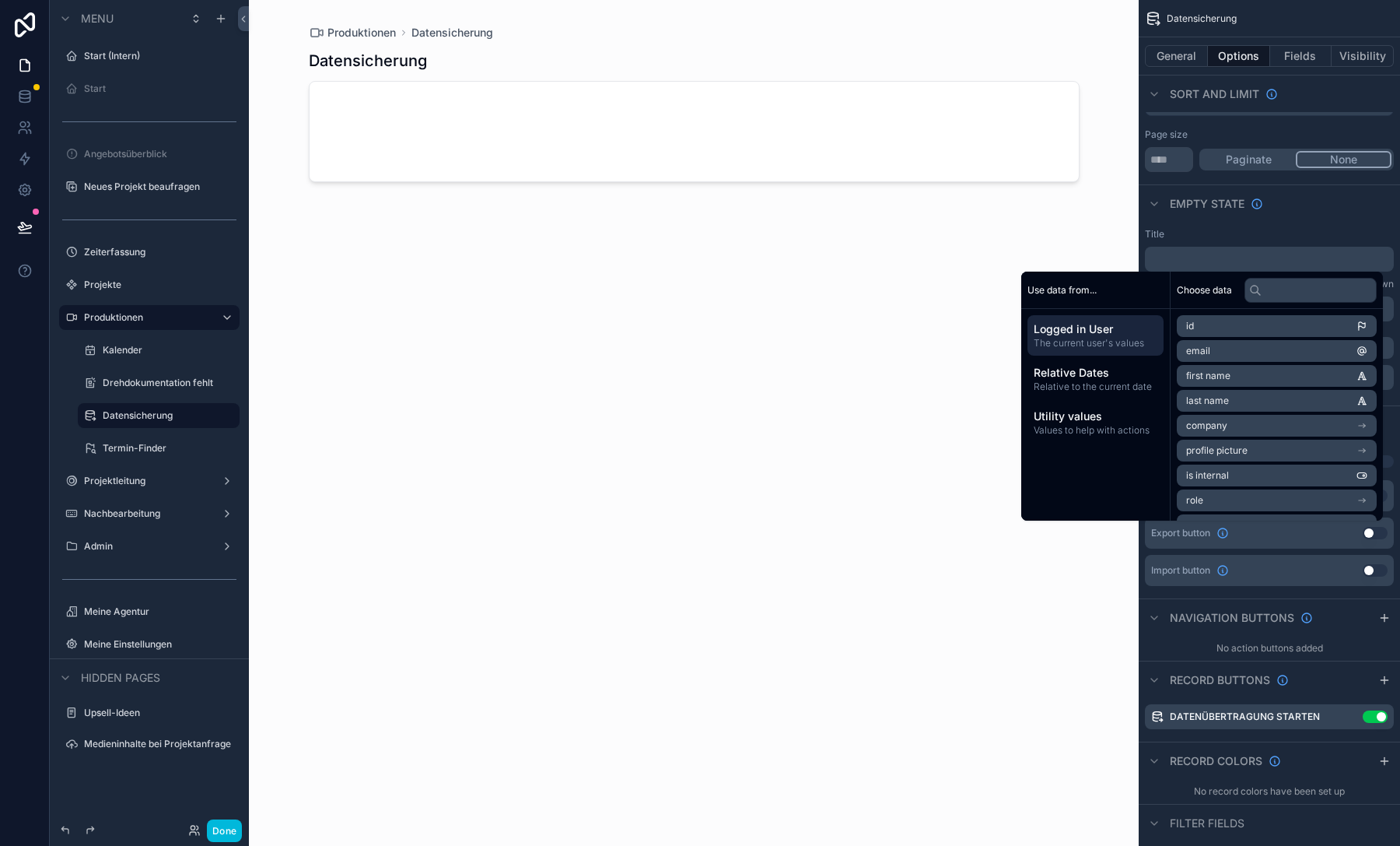
click at [1250, 256] on p "﻿" at bounding box center [1271, 258] width 239 height 12
click at [1280, 235] on div "Title" at bounding box center [1269, 234] width 249 height 12
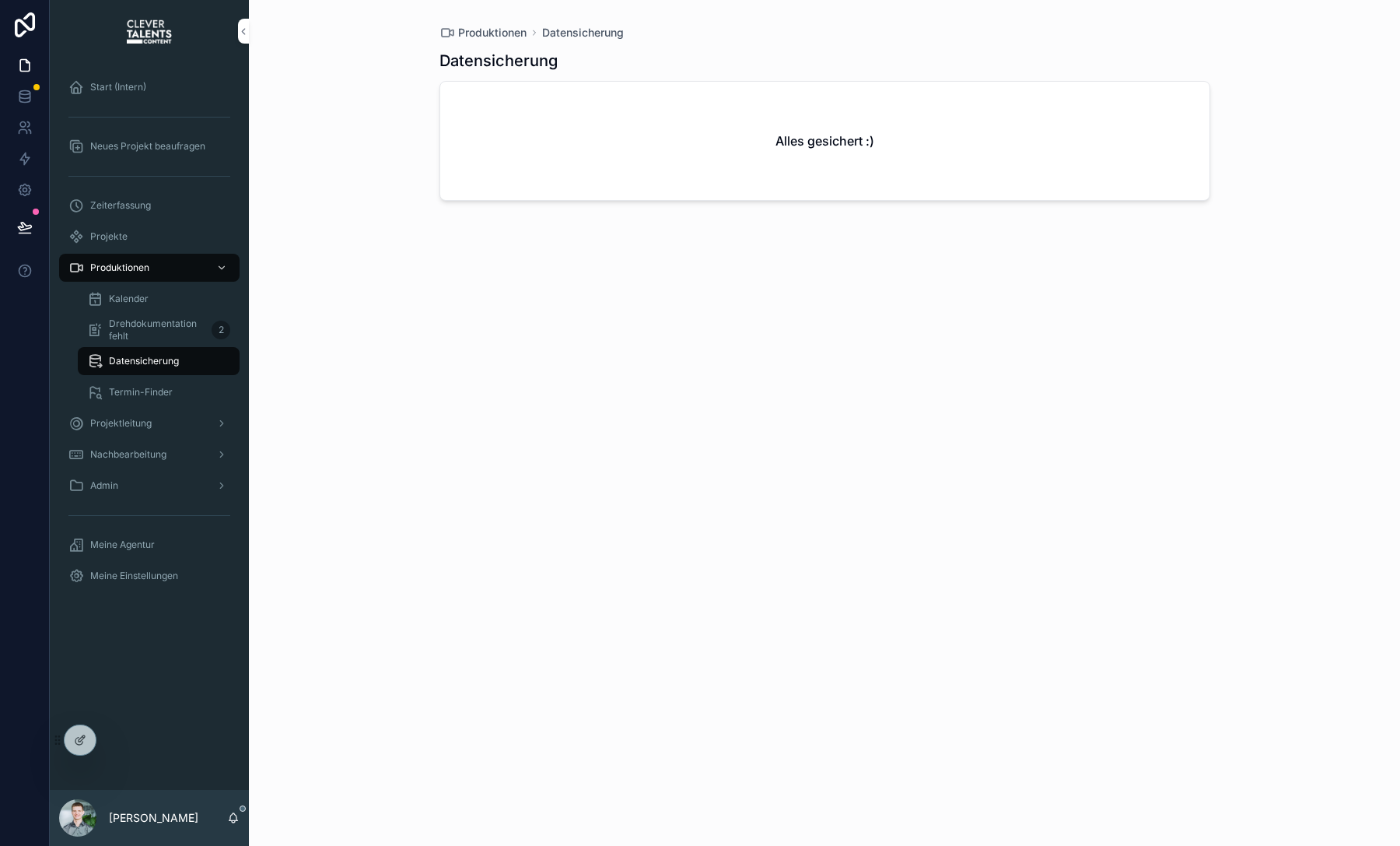
click at [195, 340] on span "Drehdokumentation fehlt" at bounding box center [156, 330] width 96 height 25
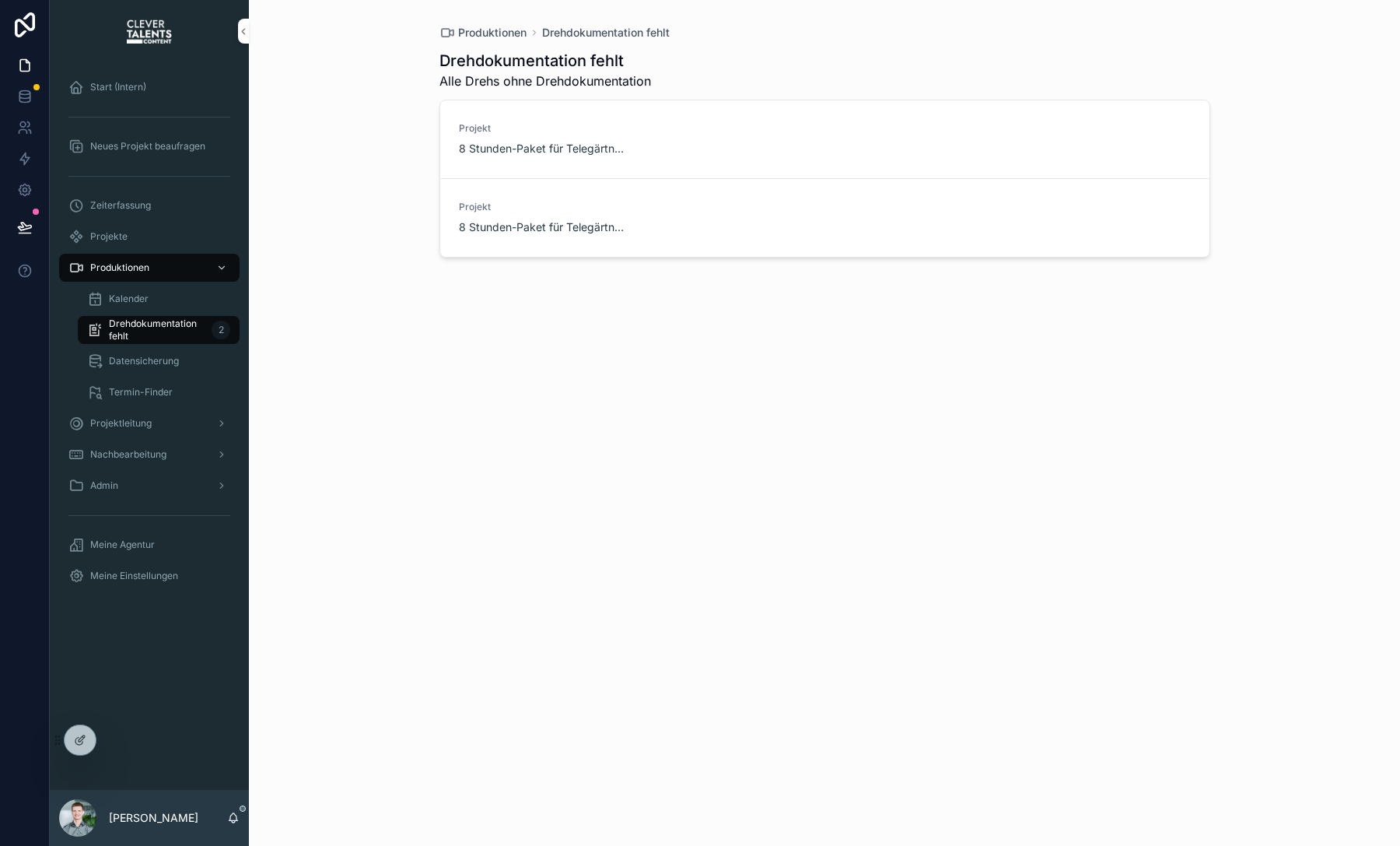
click at [195, 290] on div "Kalender" at bounding box center [158, 299] width 143 height 25
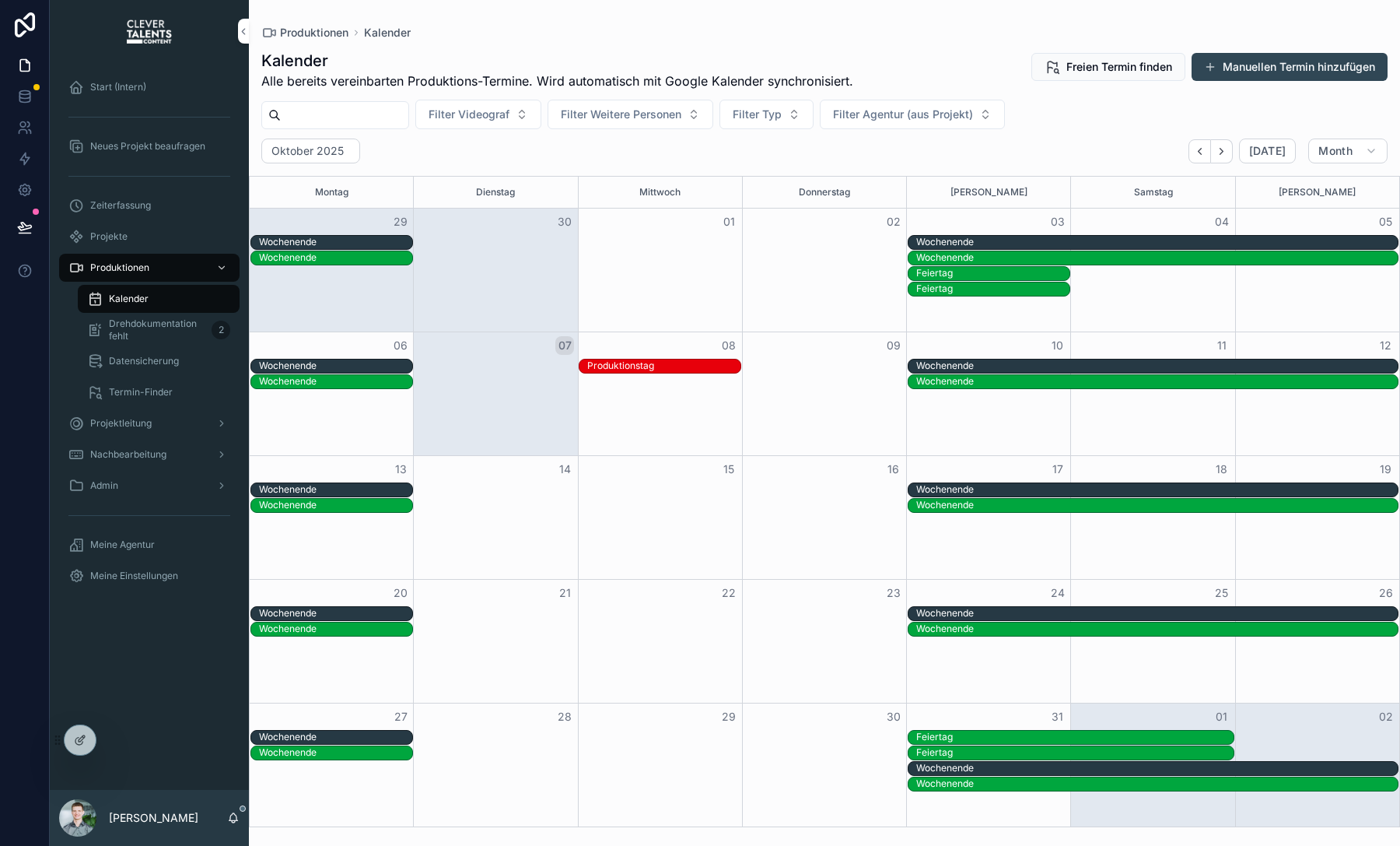
click at [96, 362] on icon "scrollable content" at bounding box center [94, 360] width 16 height 15
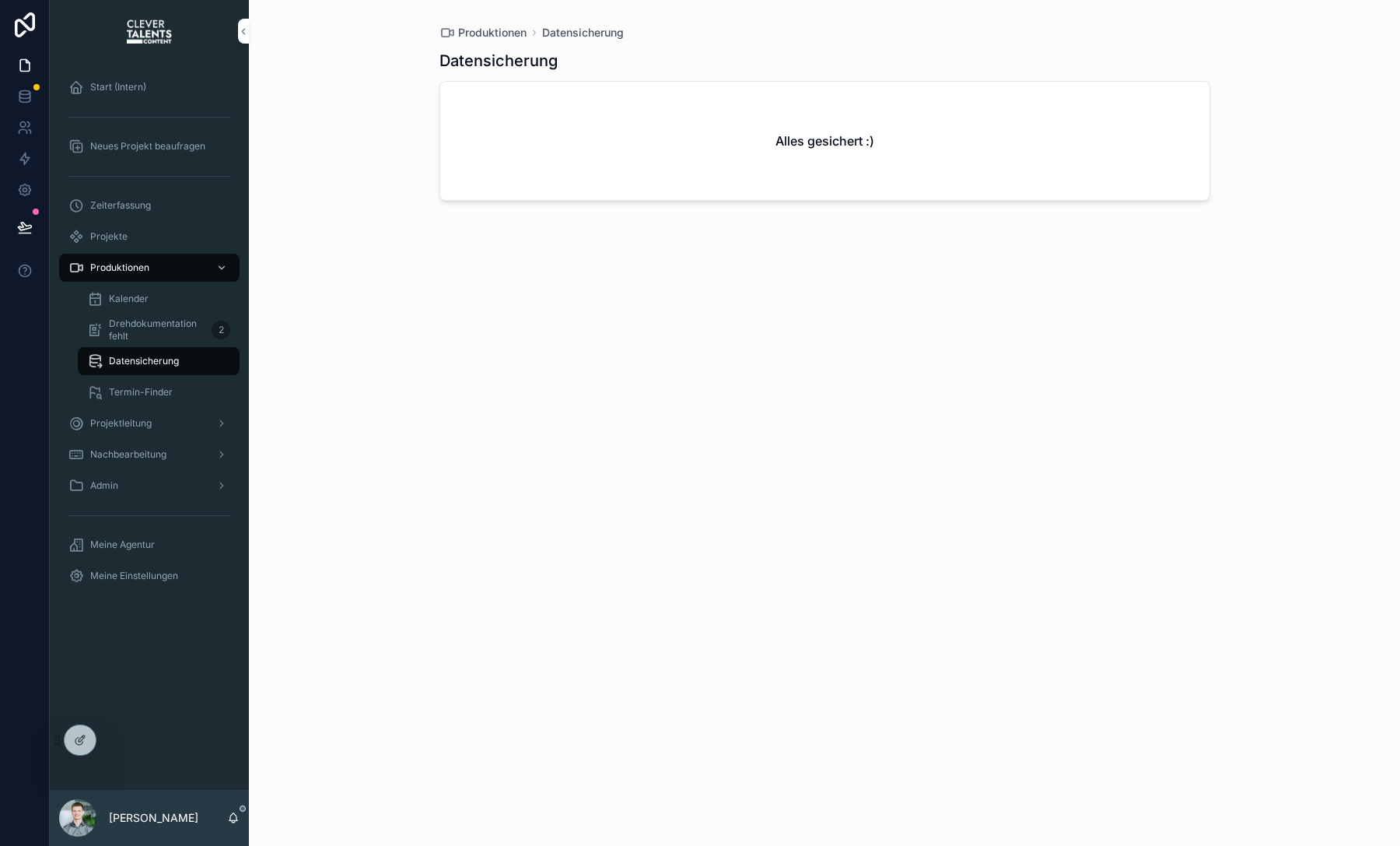
click at [561, 225] on div "Datensicherung Alles gesichert :)" at bounding box center [824, 434] width 770 height 787
click at [593, 486] on div "Datensicherung Alles gesichert :)" at bounding box center [824, 434] width 770 height 787
click at [132, 324] on span "Drehdokumentation fehlt" at bounding box center [156, 330] width 96 height 25
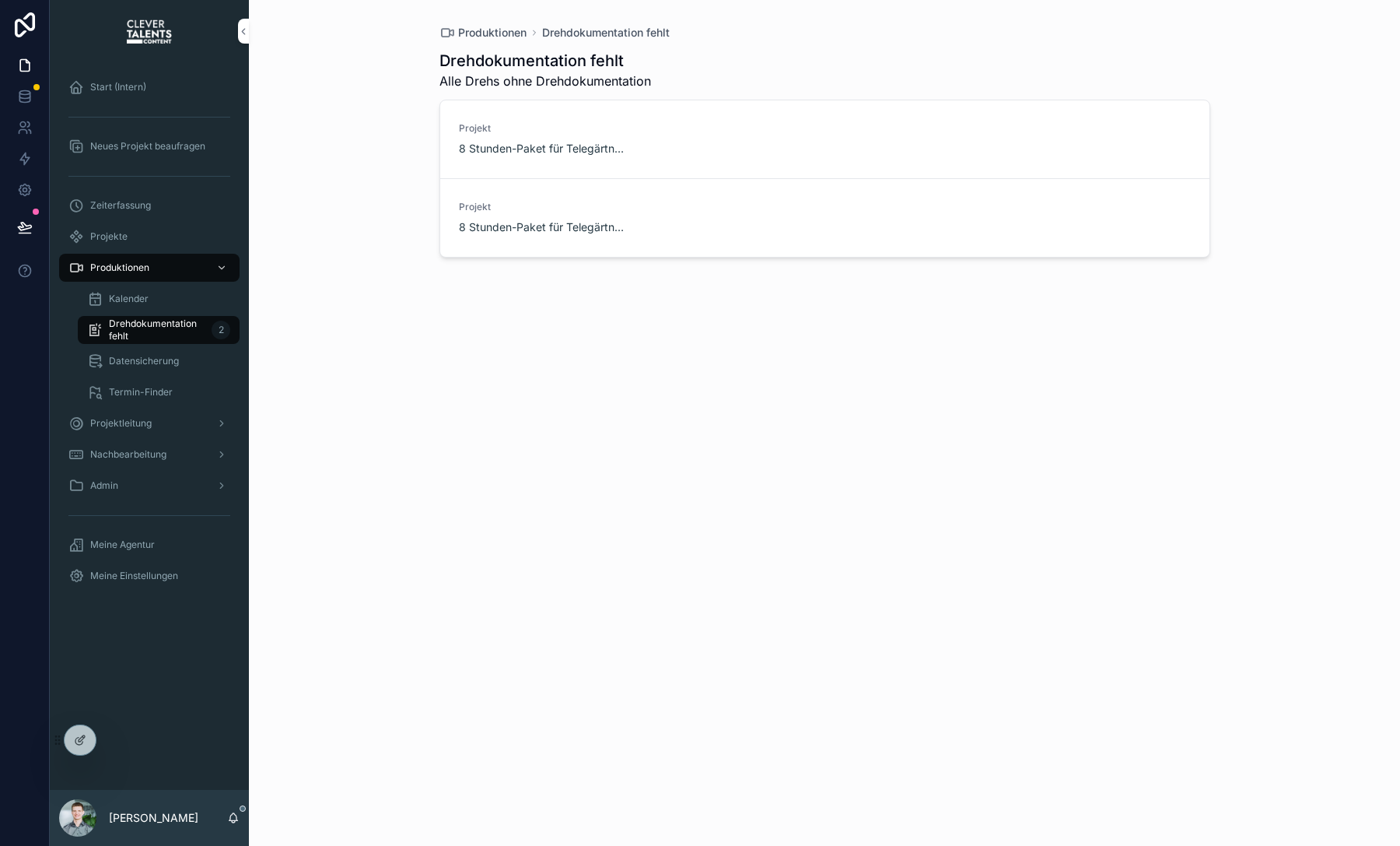
click at [138, 292] on span "Kalender" at bounding box center [128, 298] width 40 height 12
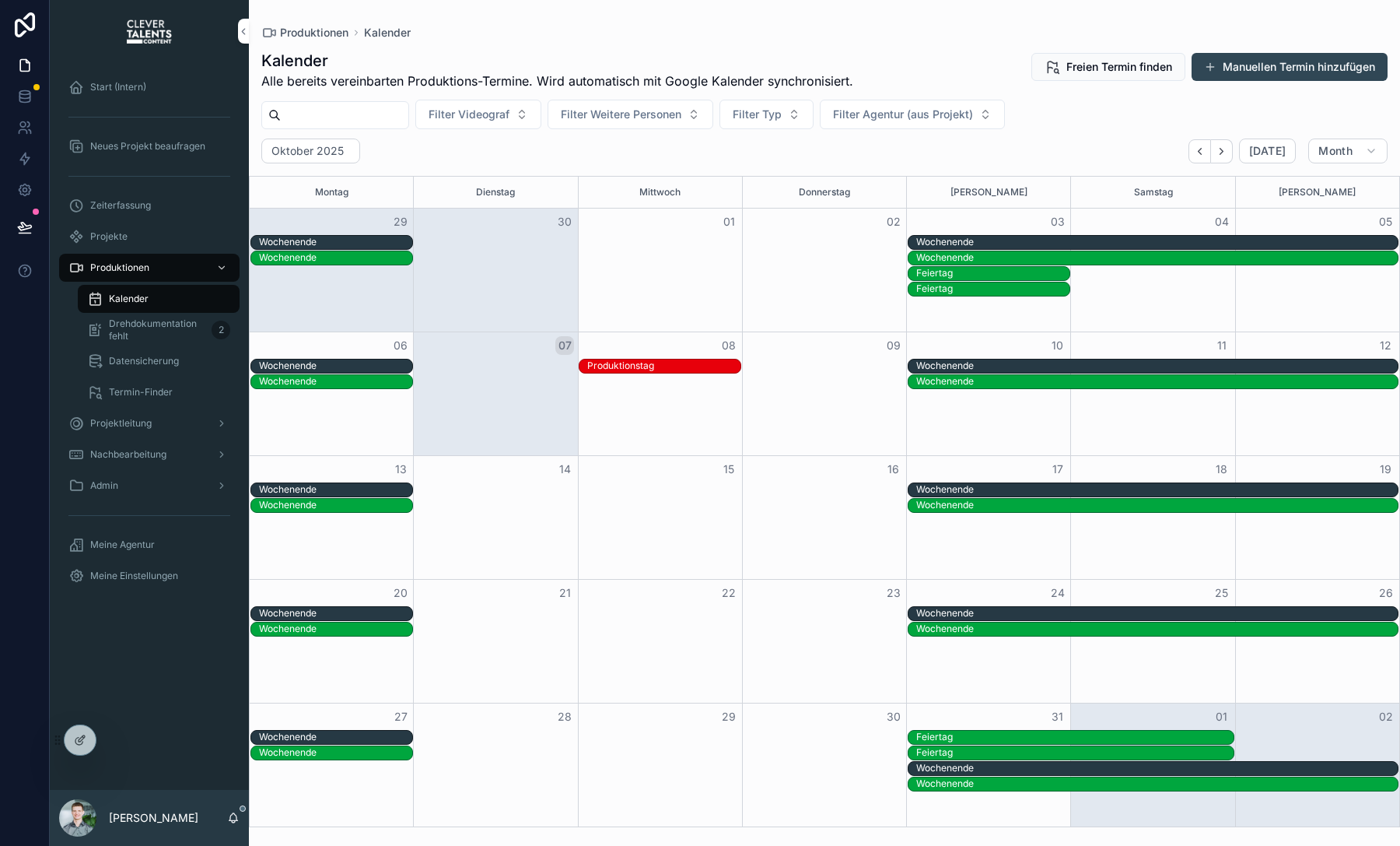
click at [153, 320] on span "Drehdokumentation fehlt" at bounding box center [156, 330] width 96 height 25
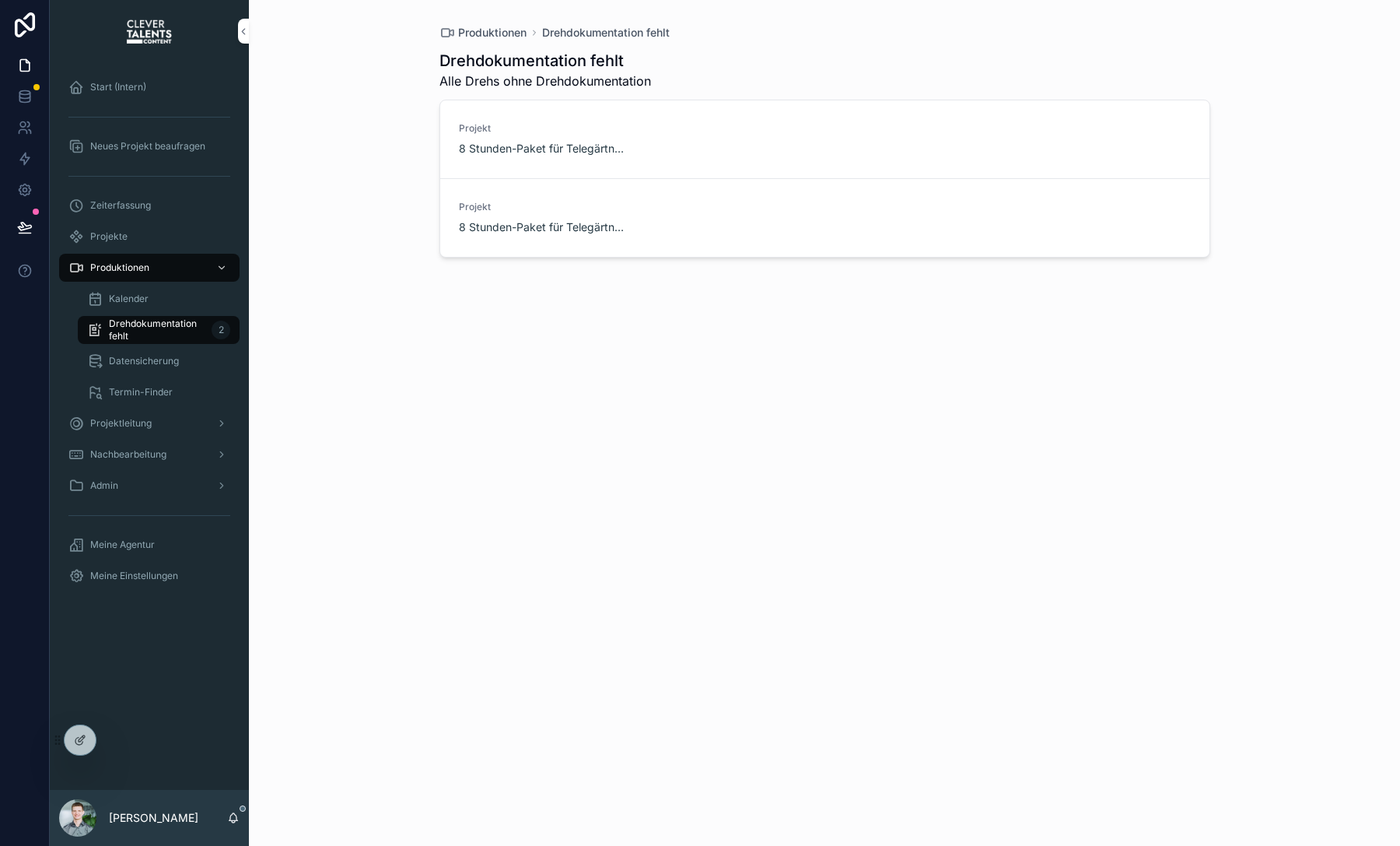
click at [162, 361] on span "Datensicherung" at bounding box center [143, 360] width 70 height 12
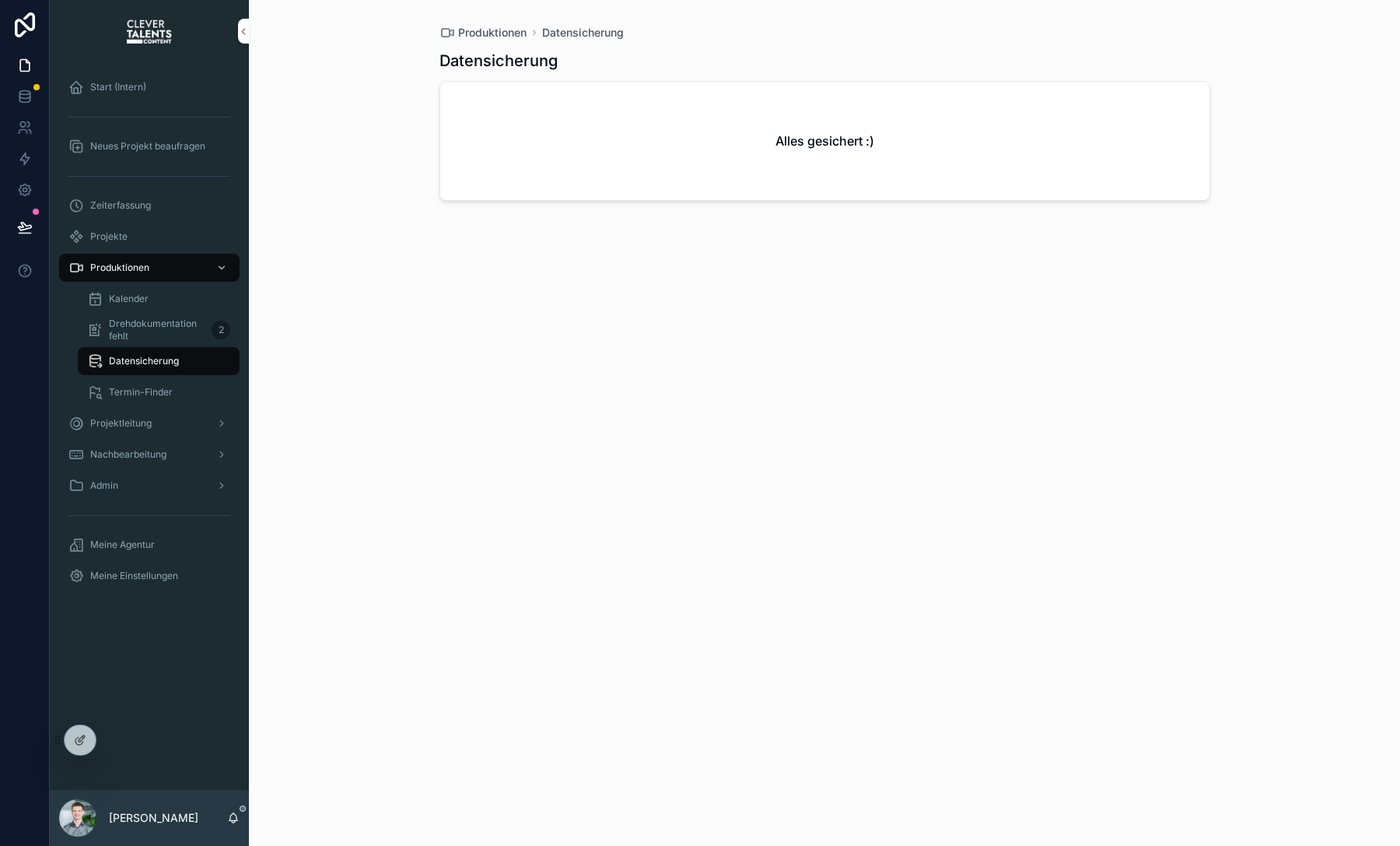
click at [165, 386] on span "Termin-Finder" at bounding box center [140, 391] width 64 height 12
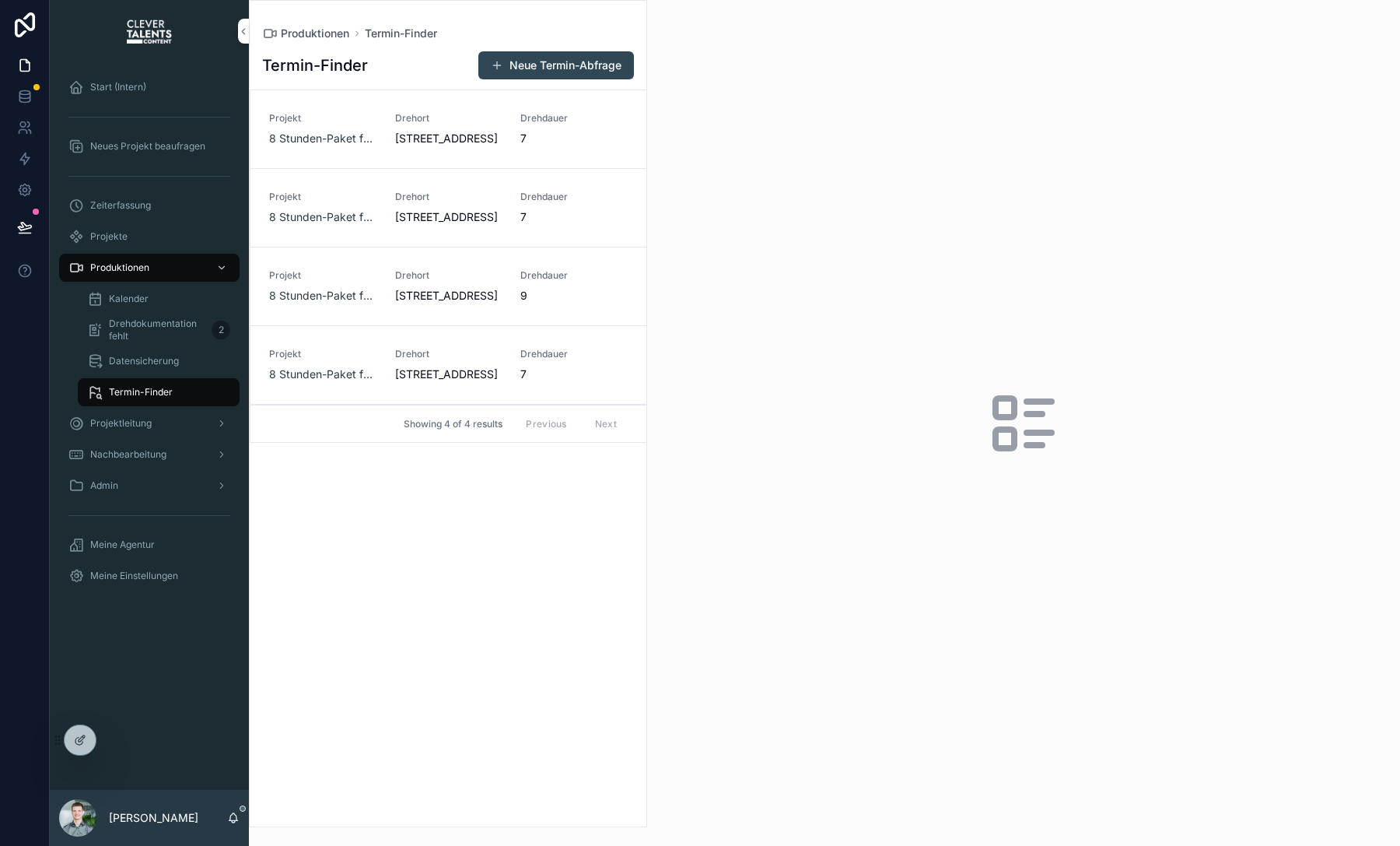
click at [167, 334] on span "Drehdokumentation fehlt" at bounding box center [156, 330] width 96 height 25
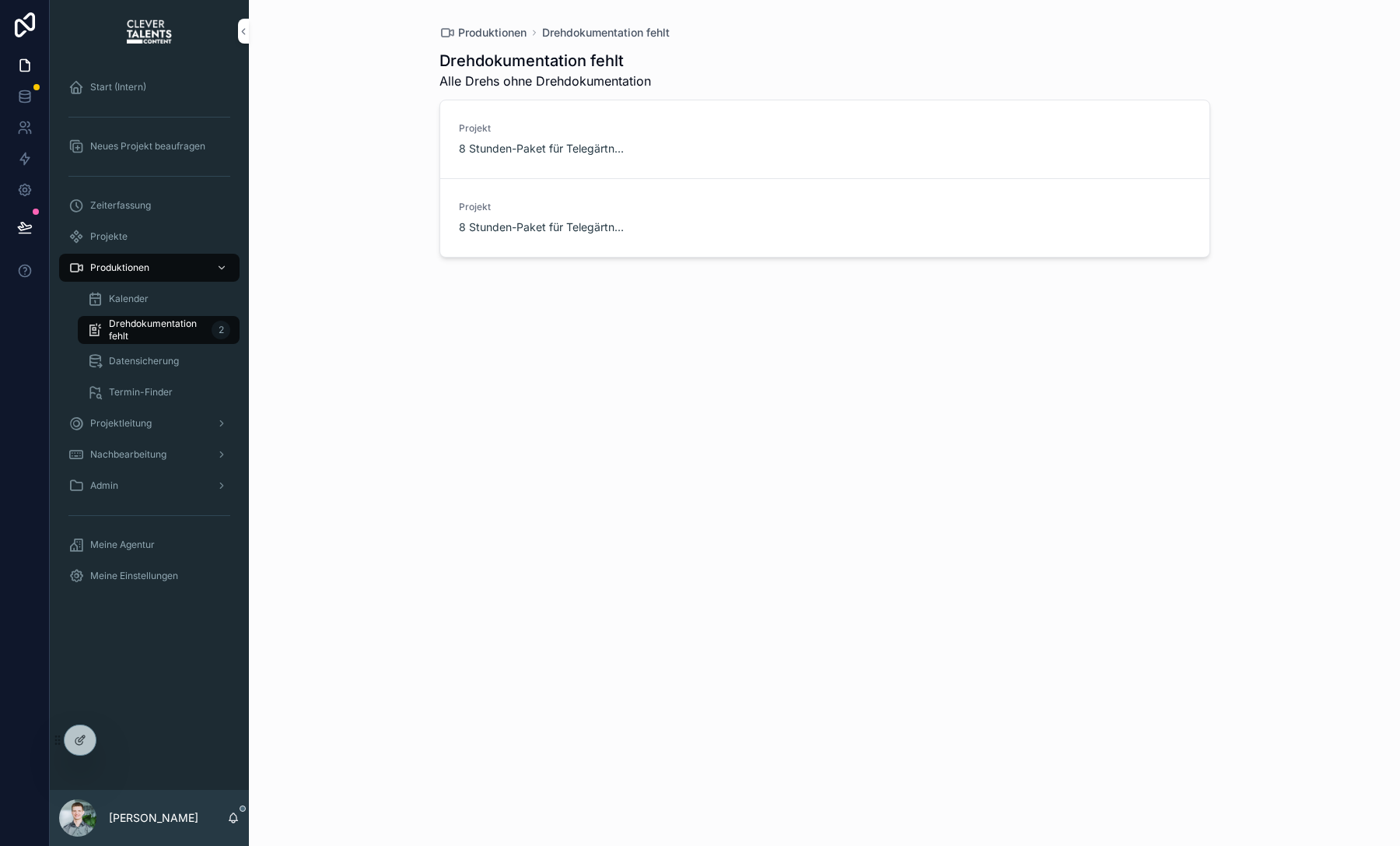
click at [173, 359] on span "Datensicherung" at bounding box center [143, 360] width 70 height 12
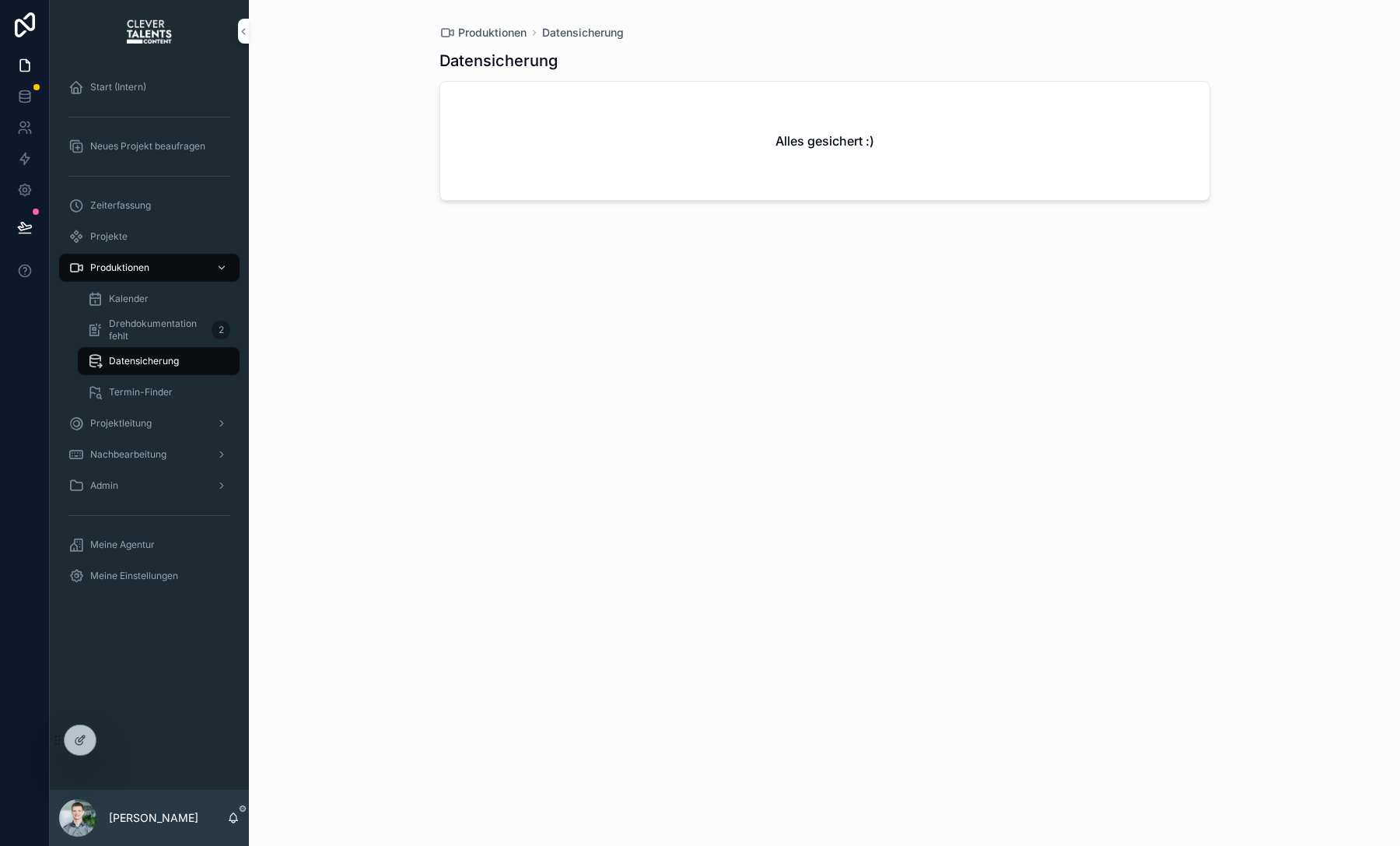
click at [165, 331] on span "Drehdokumentation fehlt" at bounding box center [156, 330] width 96 height 25
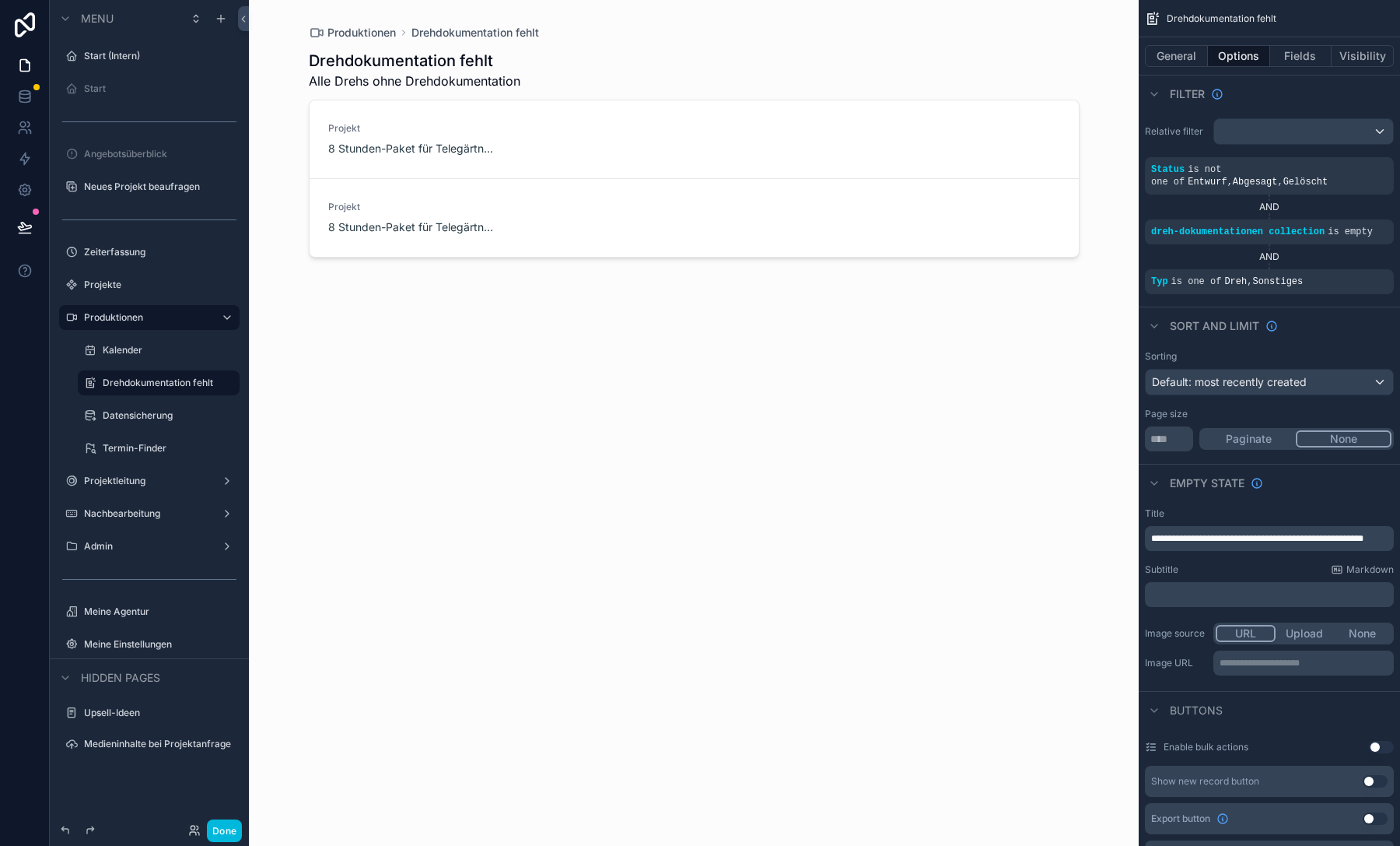
click at [140, 422] on div "Datensicherung" at bounding box center [170, 415] width 134 height 12
click at [139, 420] on label "Datensicherung" at bounding box center [166, 415] width 127 height 12
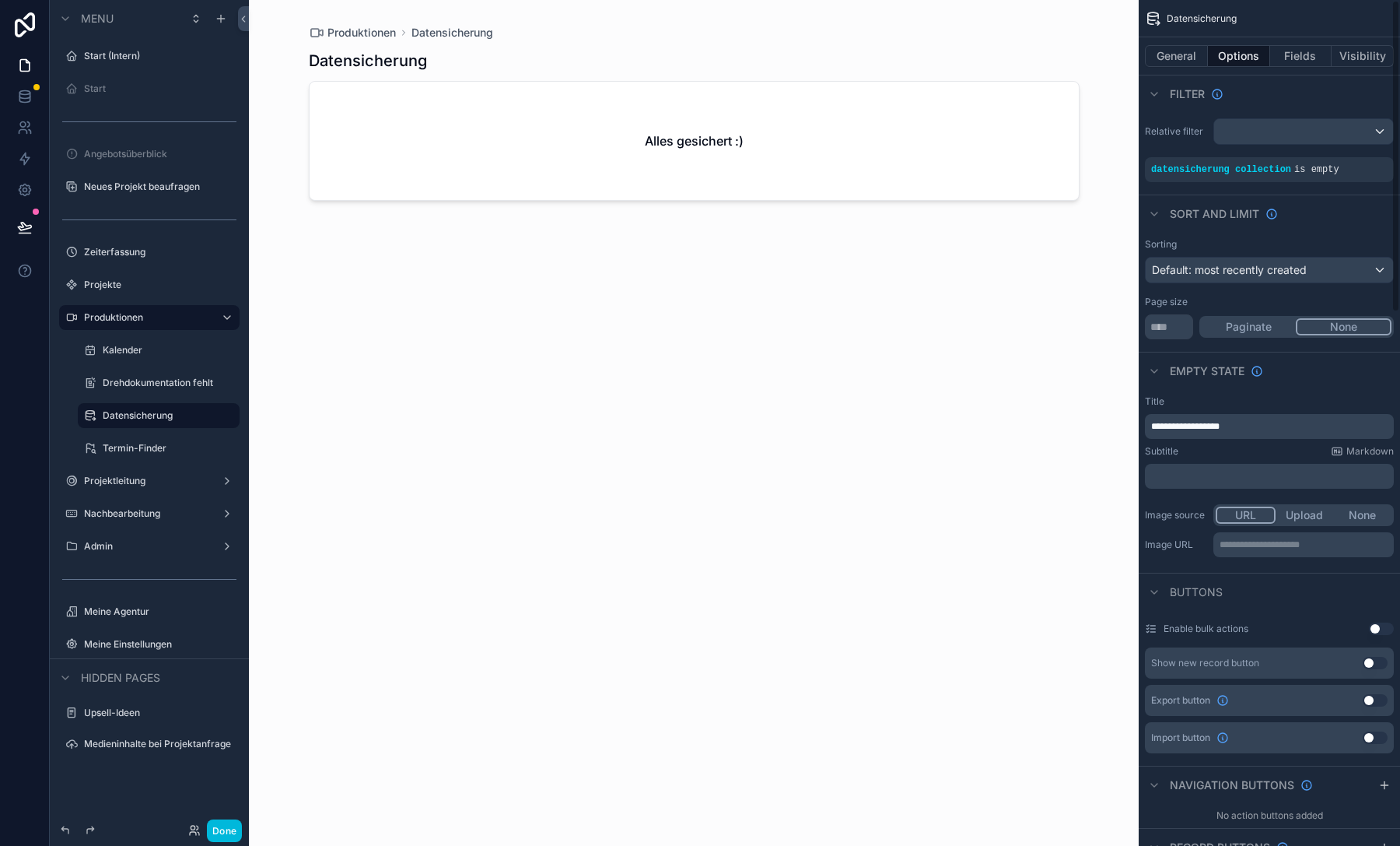
click at [1193, 59] on button "General" at bounding box center [1176, 56] width 63 height 22
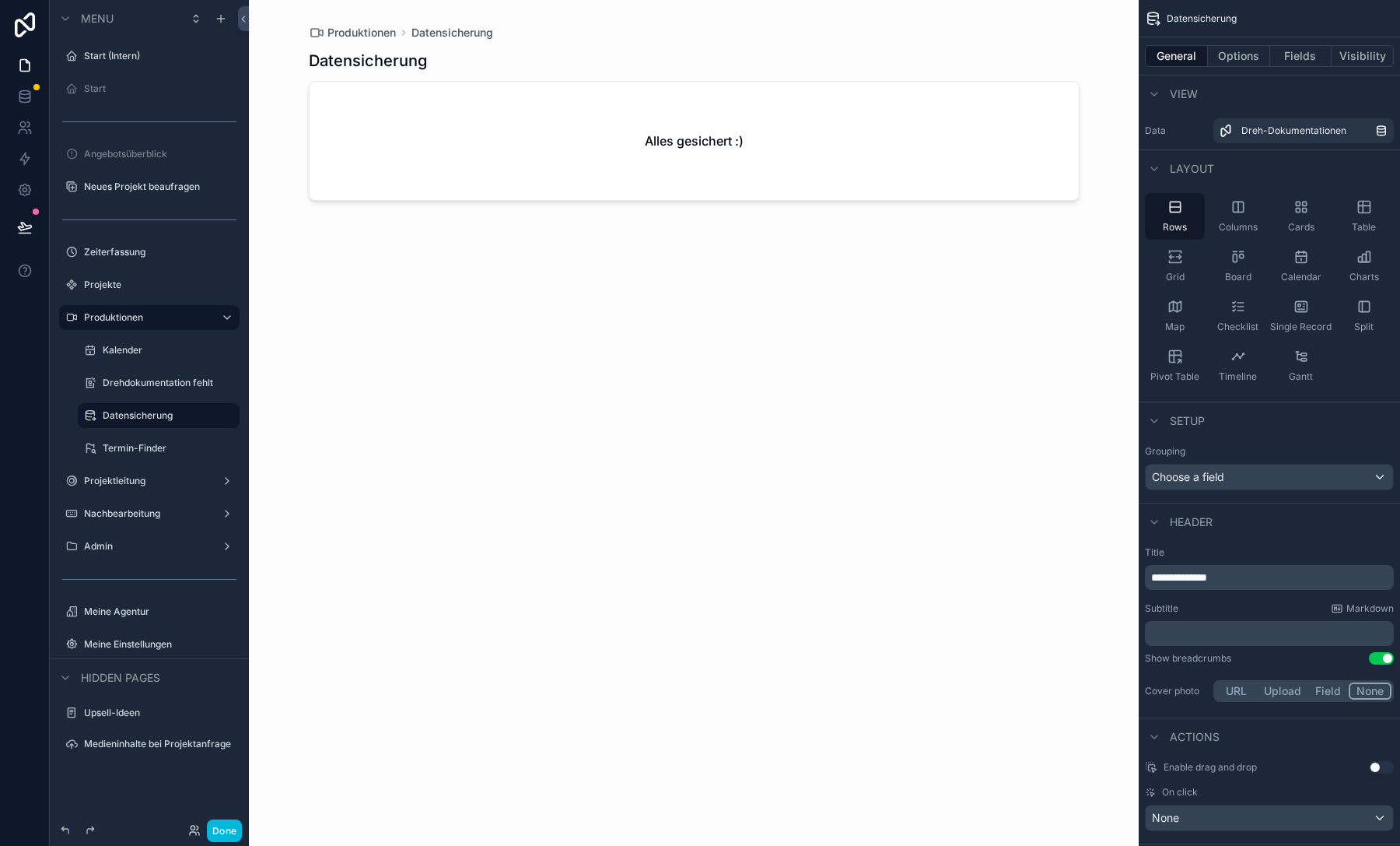
click at [1260, 577] on p "**********" at bounding box center [1271, 577] width 239 height 15
click at [1247, 619] on div "Subtitle Markdown ﻿" at bounding box center [1269, 623] width 249 height 43
click at [1251, 628] on p "﻿" at bounding box center [1271, 633] width 239 height 15
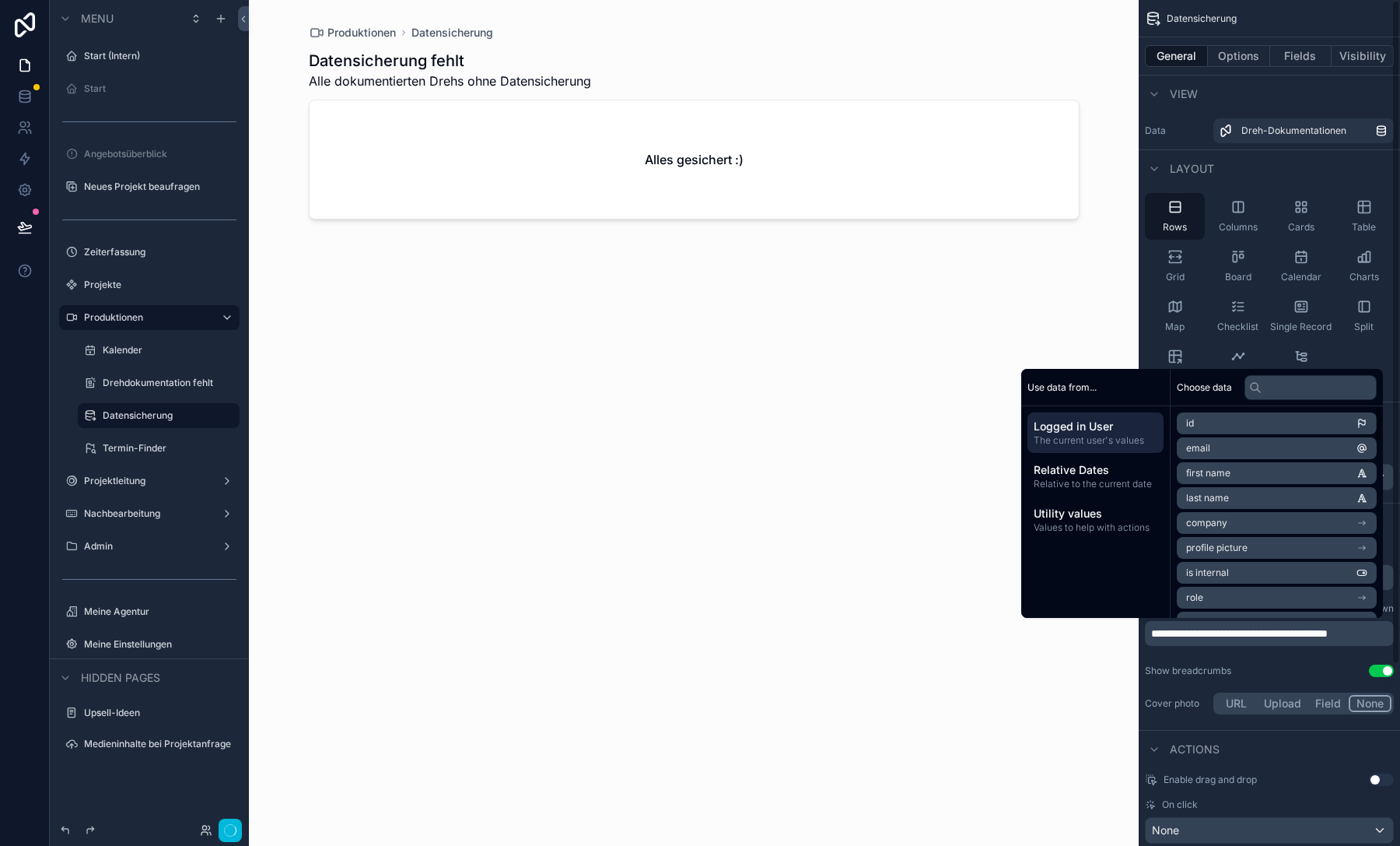
click at [1278, 663] on div "**********" at bounding box center [1268, 631] width 261 height 184
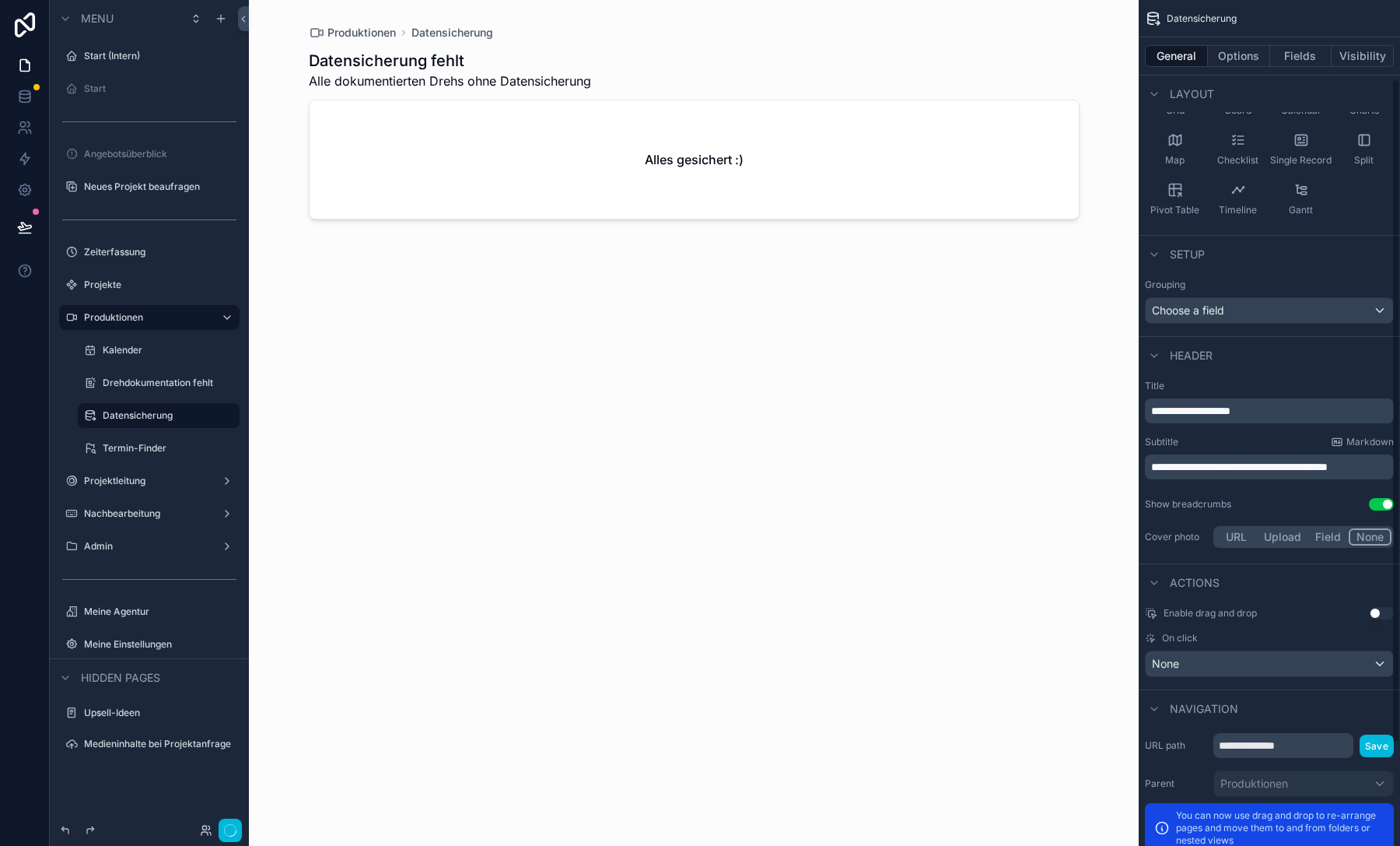
scroll to position [229, 0]
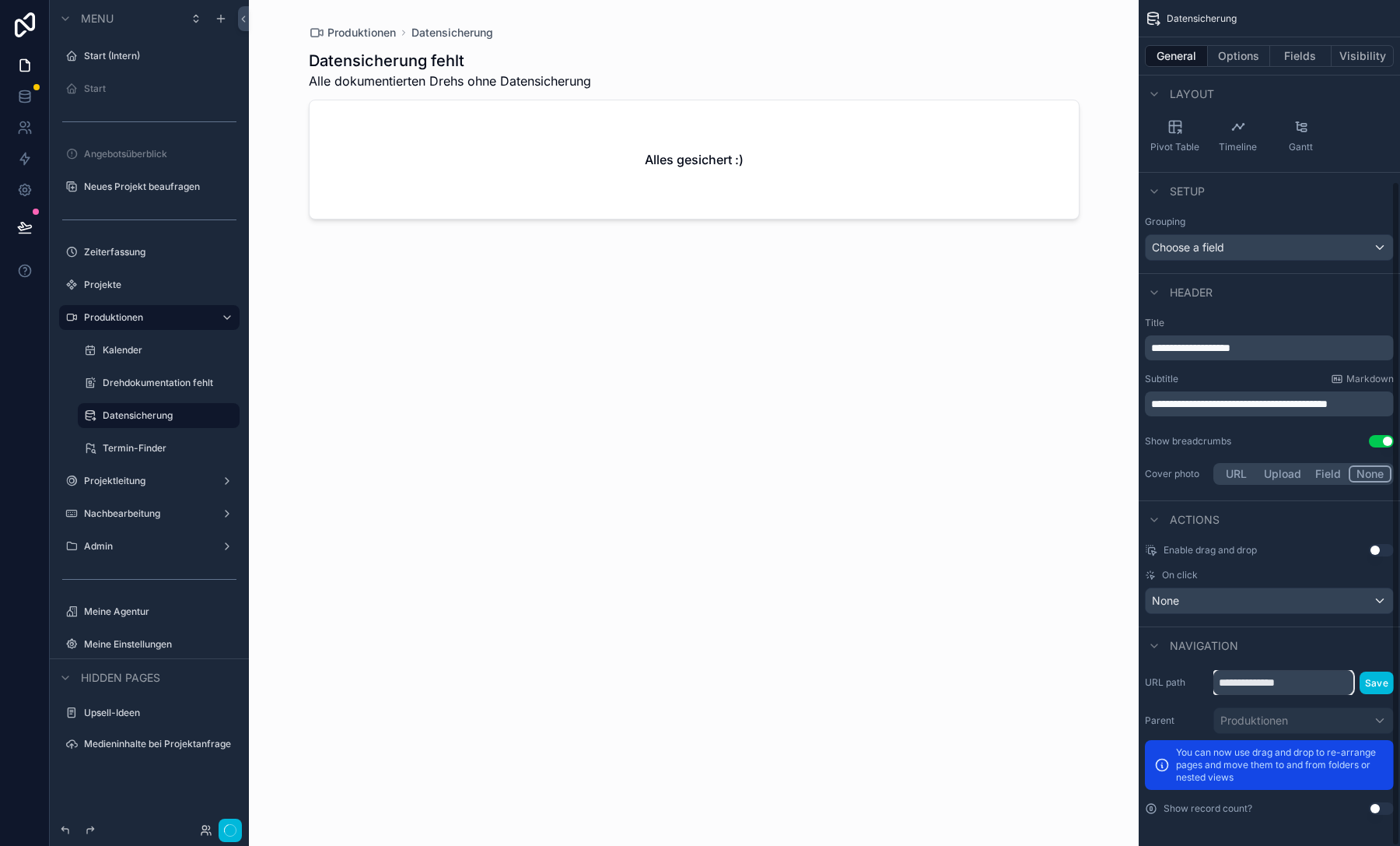
click at [1314, 685] on input "**********" at bounding box center [1283, 682] width 140 height 25
type input "**********"
click at [1374, 683] on button "Save" at bounding box center [1376, 683] width 34 height 23
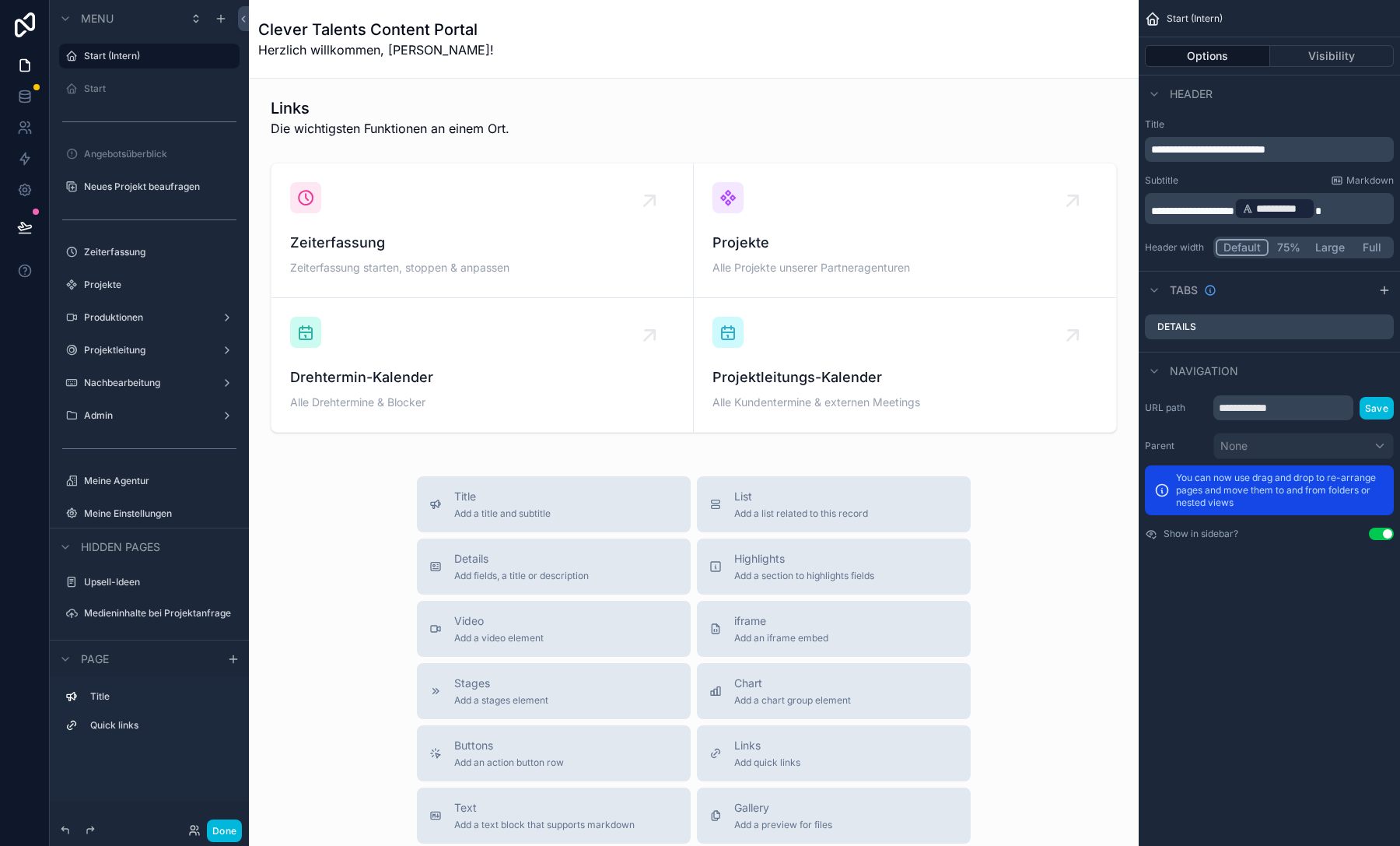
click at [170, 317] on label "Produktionen" at bounding box center [146, 317] width 124 height 12
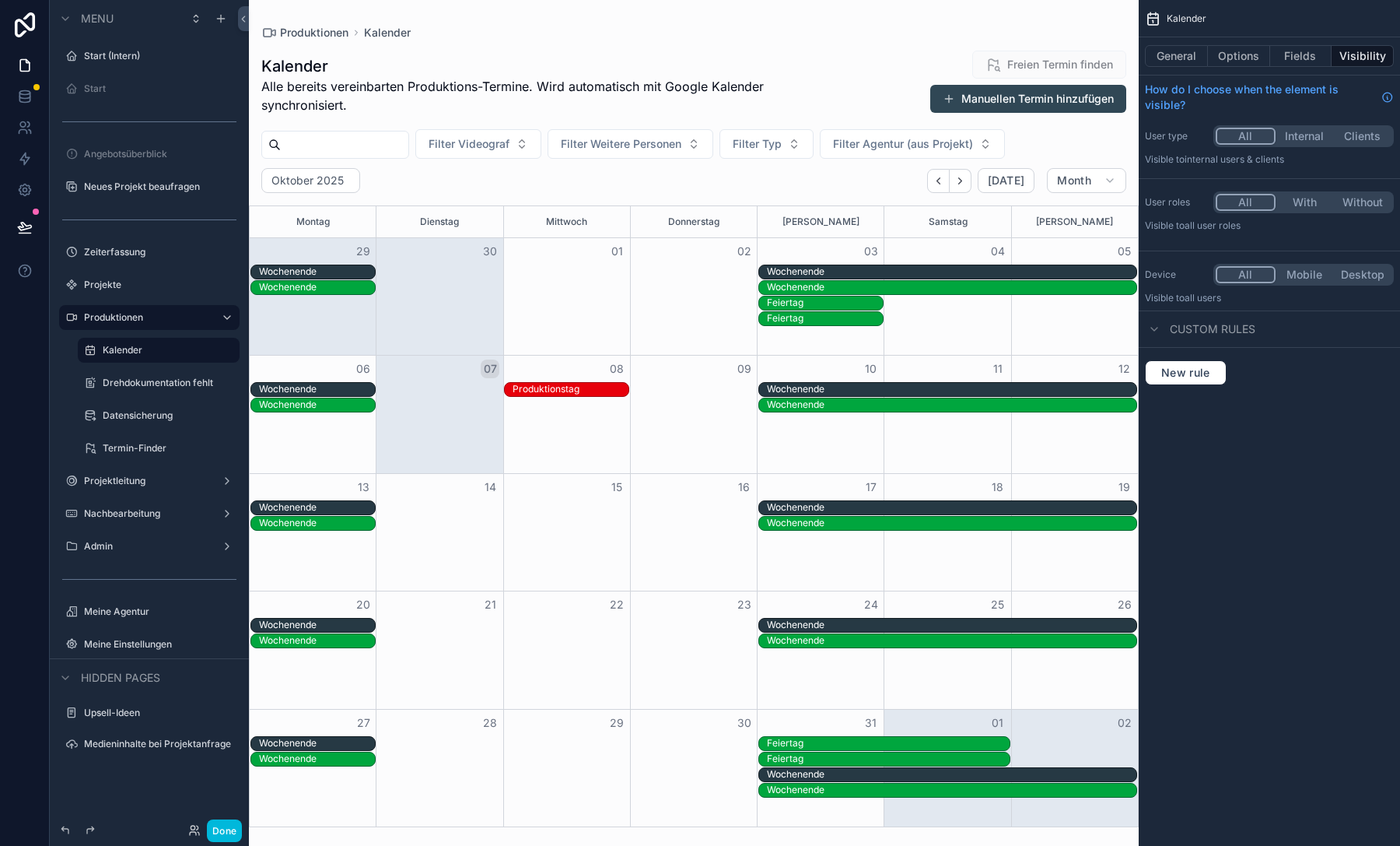
click at [154, 379] on label "Drehdokumentation fehlt" at bounding box center [166, 382] width 127 height 12
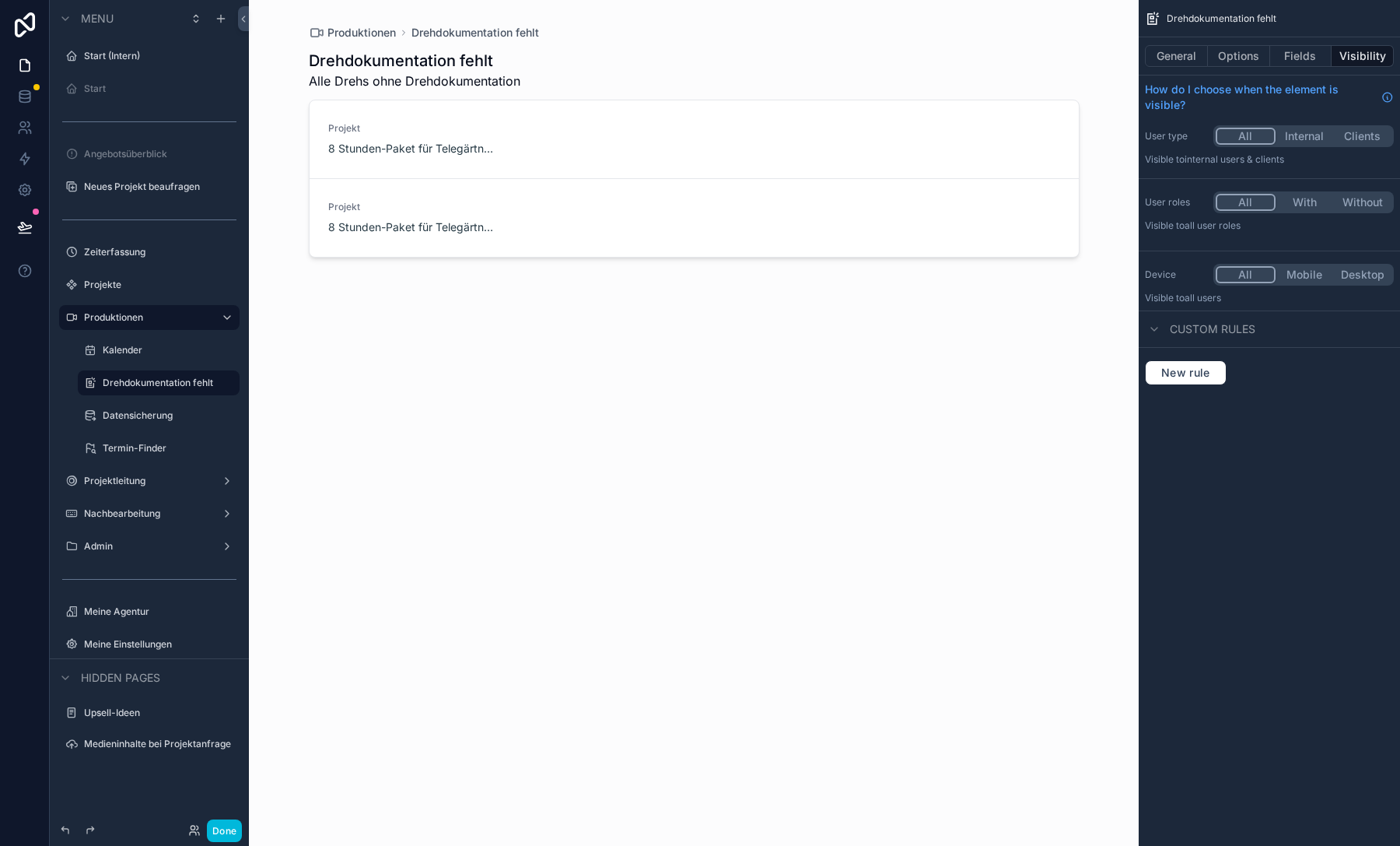
click at [91, 379] on icon "scrollable content" at bounding box center [90, 382] width 12 height 12
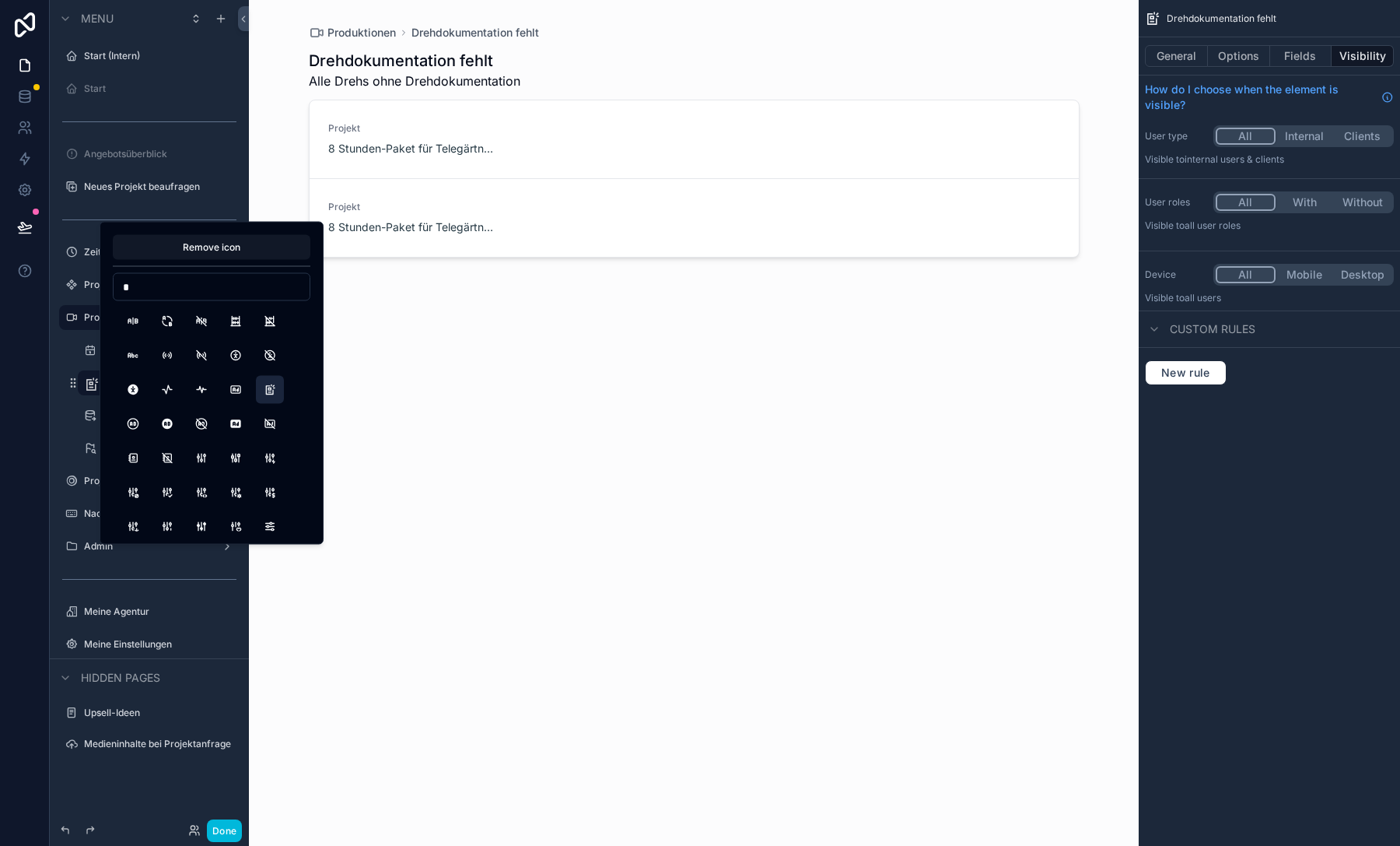
type input "**"
click at [272, 353] on button "NotesOff" at bounding box center [270, 356] width 28 height 28
click at [92, 415] on icon "scrollable content" at bounding box center [90, 415] width 12 height 12
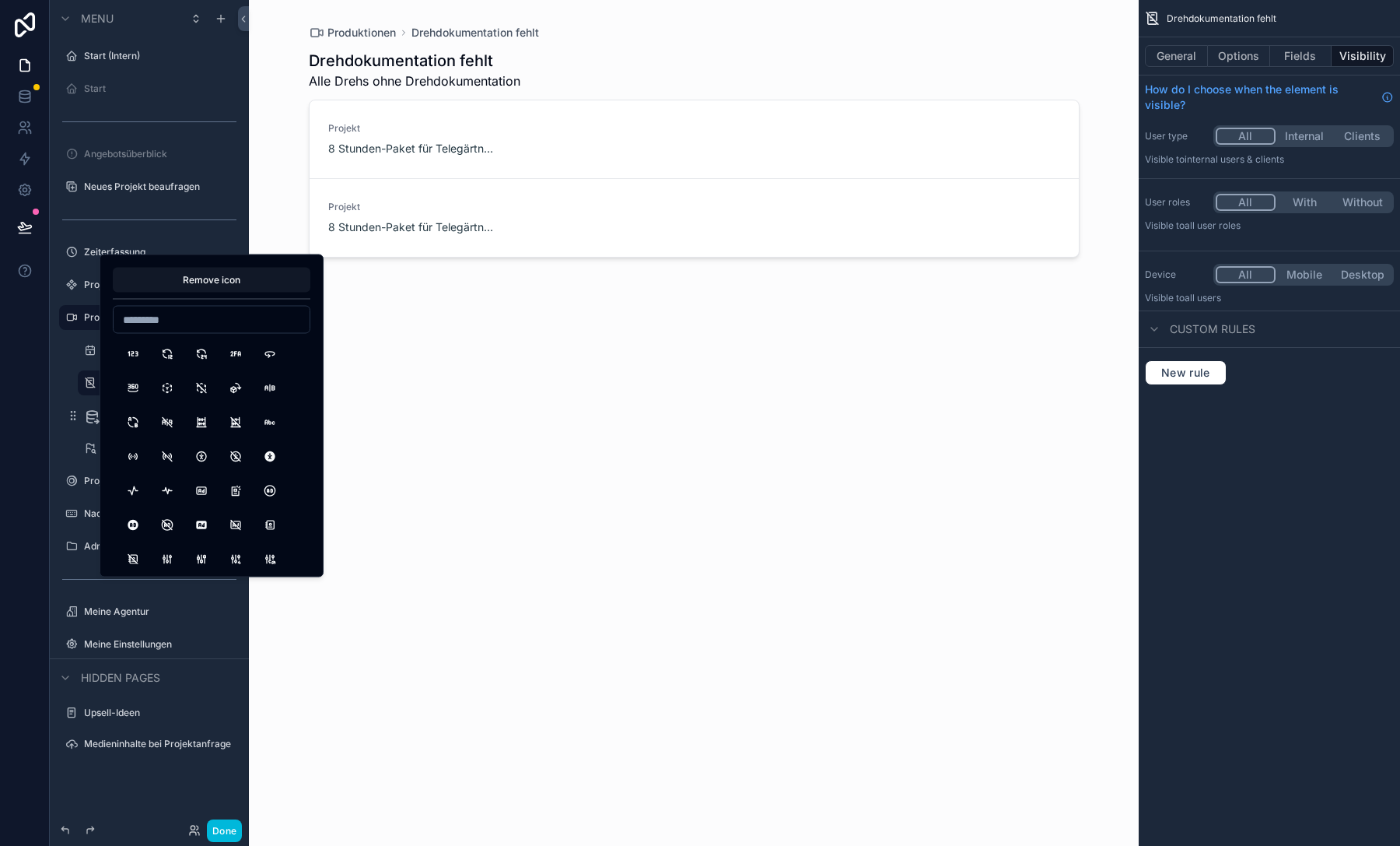
click at [180, 313] on input at bounding box center [211, 319] width 196 height 22
type input "**********"
click at [132, 357] on button "DatabaseOff" at bounding box center [133, 354] width 28 height 28
click at [91, 423] on icon "scrollable content" at bounding box center [91, 417] width 15 height 15
click at [20, 437] on div at bounding box center [25, 423] width 50 height 846
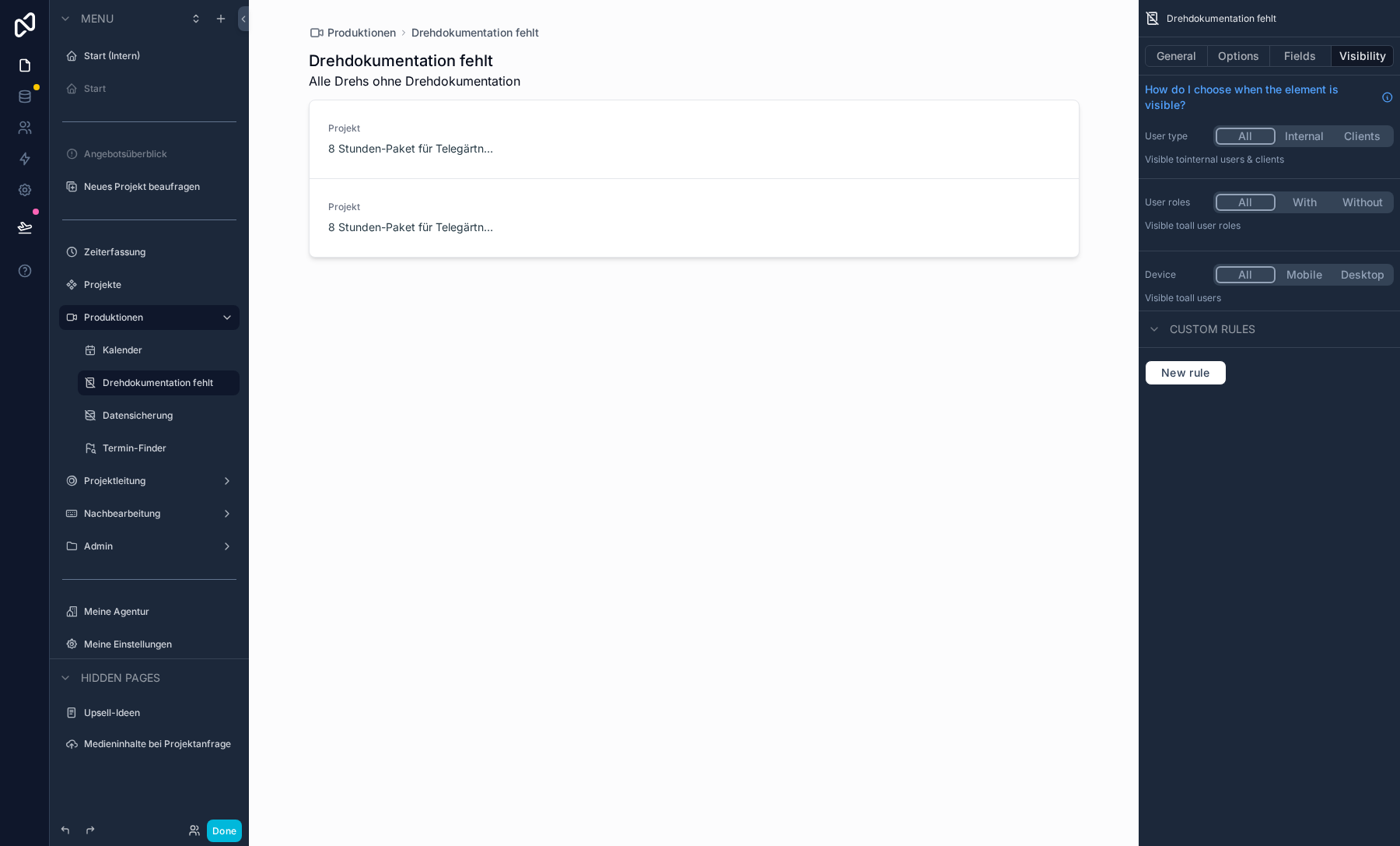
click at [126, 413] on label "Datensicherung" at bounding box center [166, 415] width 127 height 12
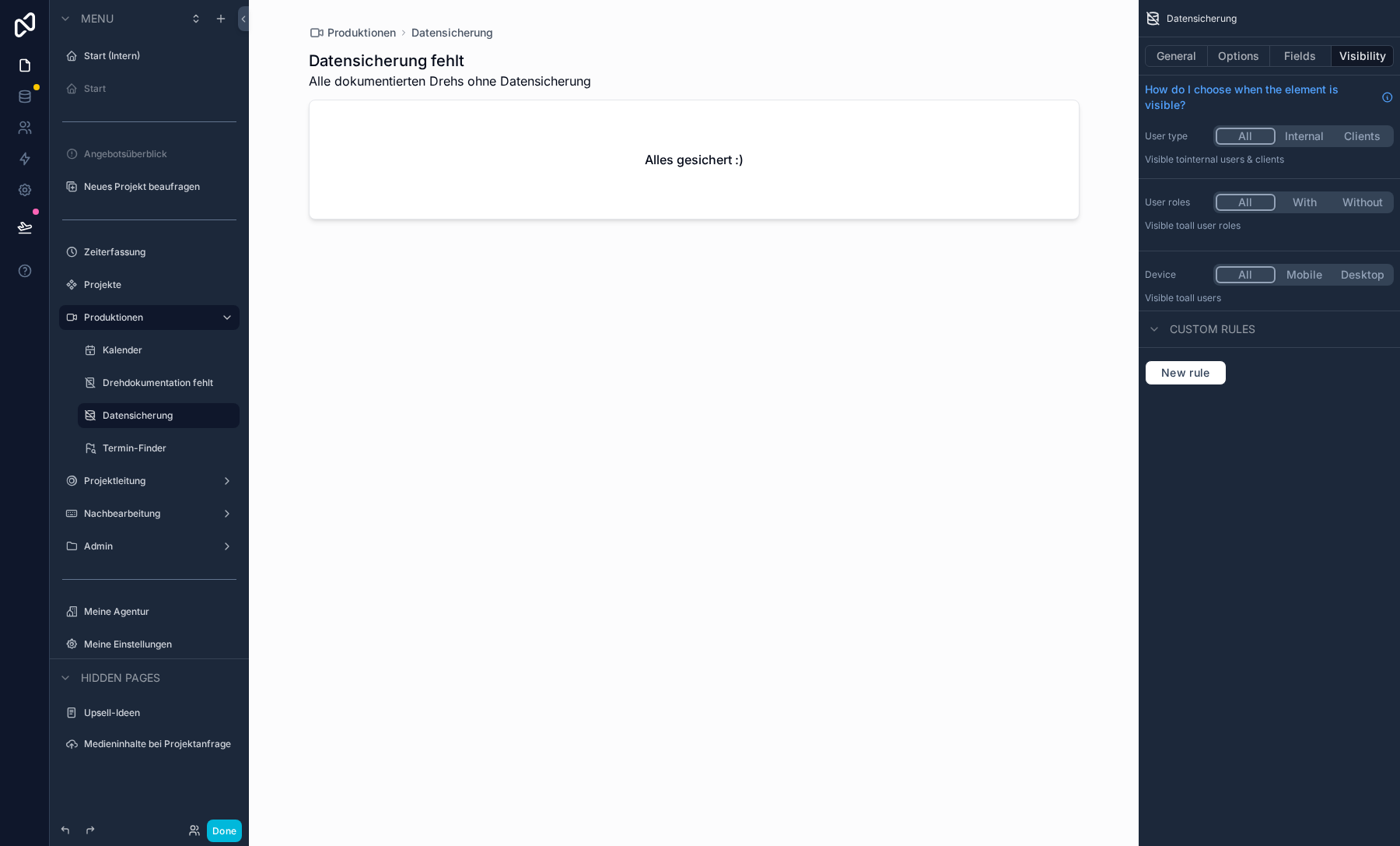
click at [0, 0] on icon "scrollable content" at bounding box center [0, 0] width 0 height 0
click at [184, 411] on input "**********" at bounding box center [146, 416] width 87 height 19
type input "**********"
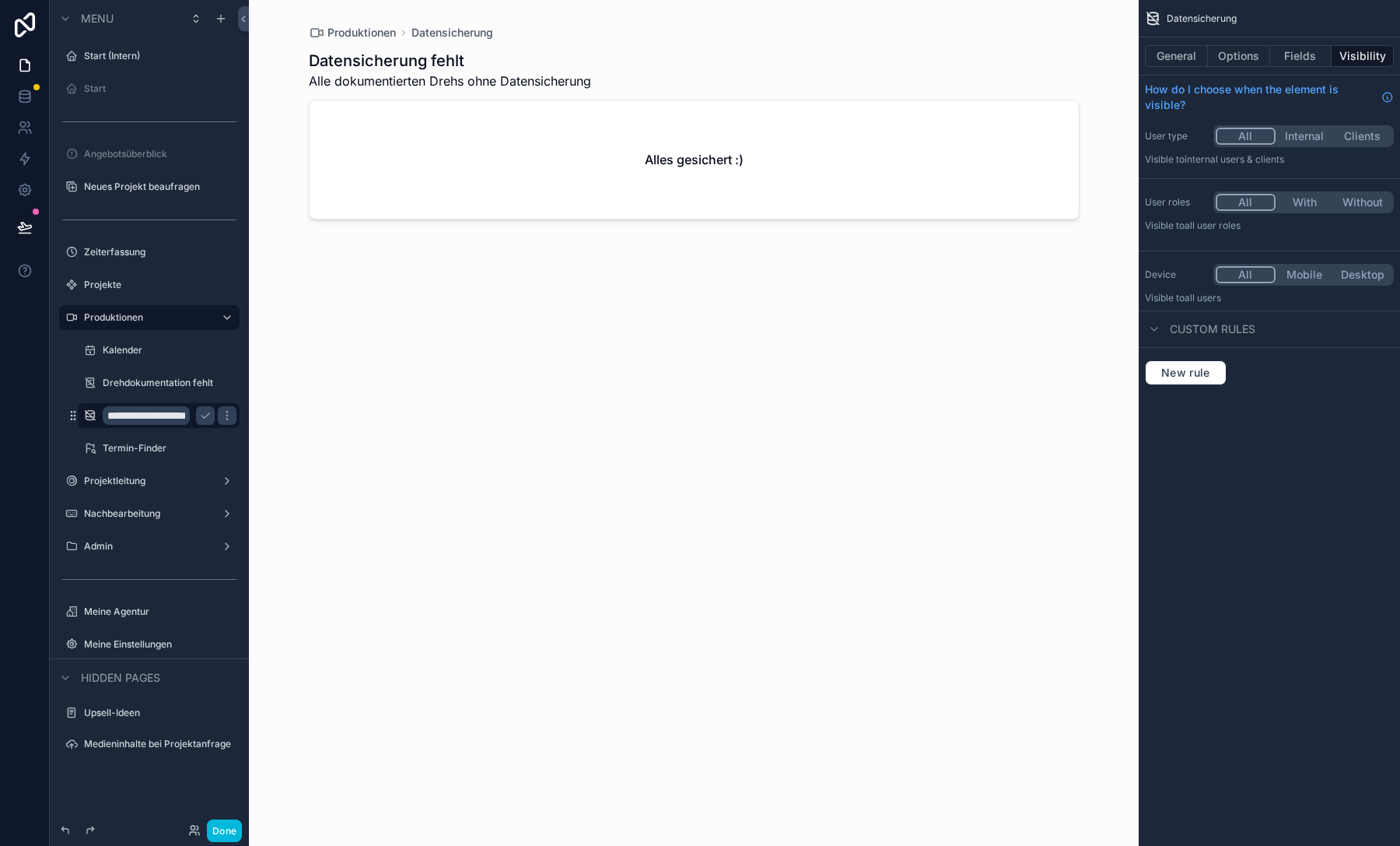
click at [206, 421] on icon "scrollable content" at bounding box center [205, 415] width 12 height 12
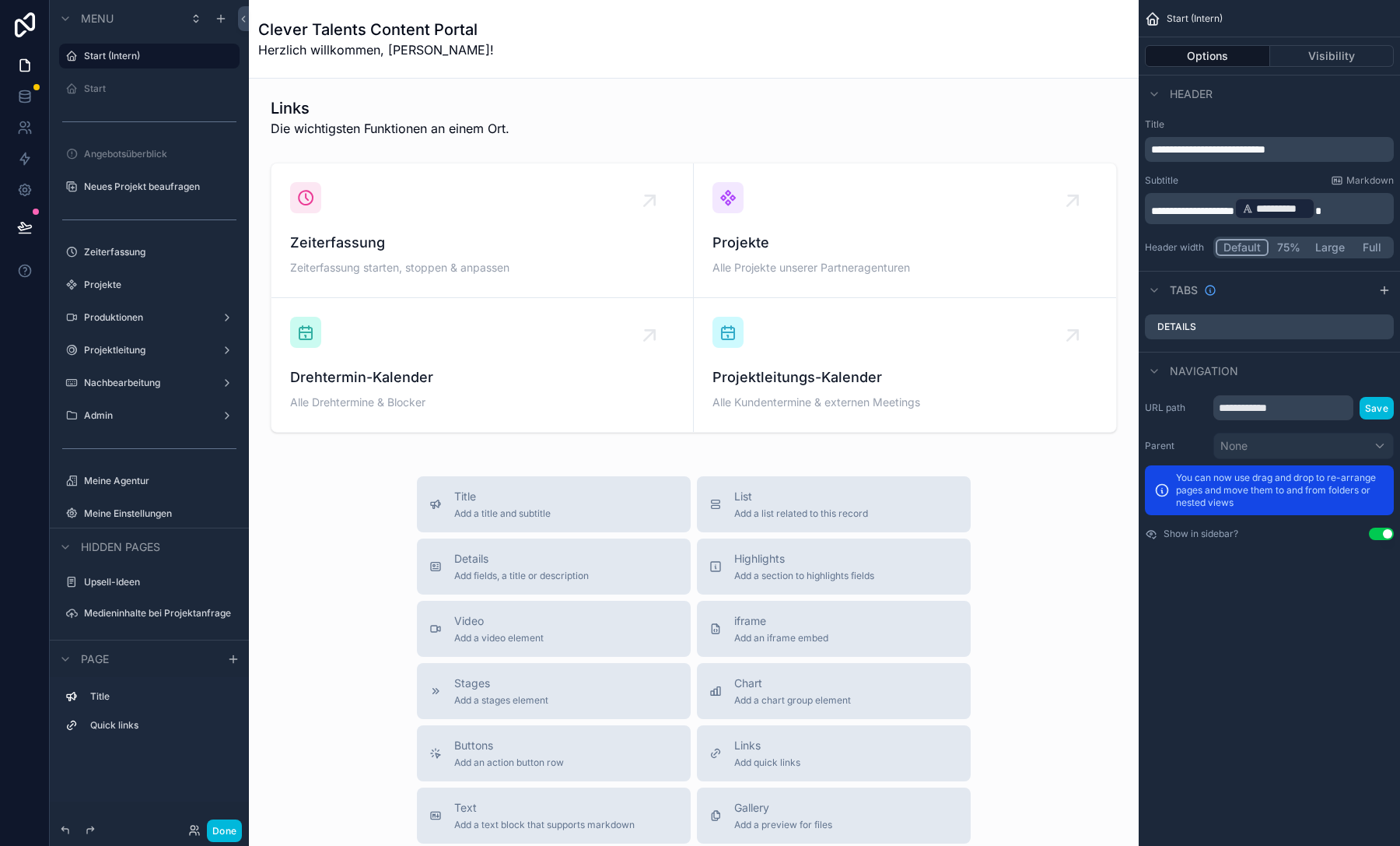
click at [148, 344] on label "Projektleitung" at bounding box center [146, 350] width 124 height 12
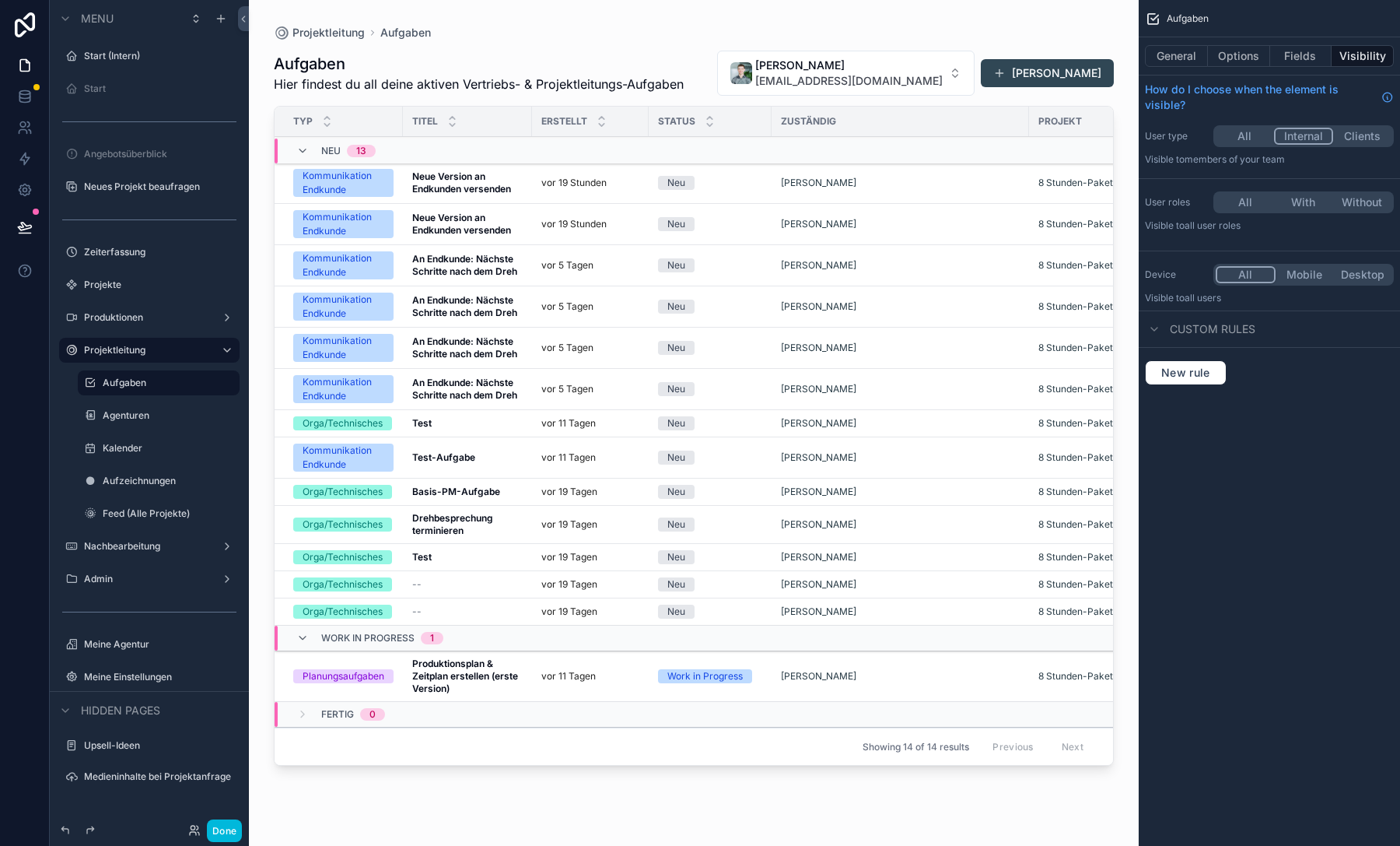
click at [150, 314] on label "Produktionen" at bounding box center [146, 317] width 124 height 12
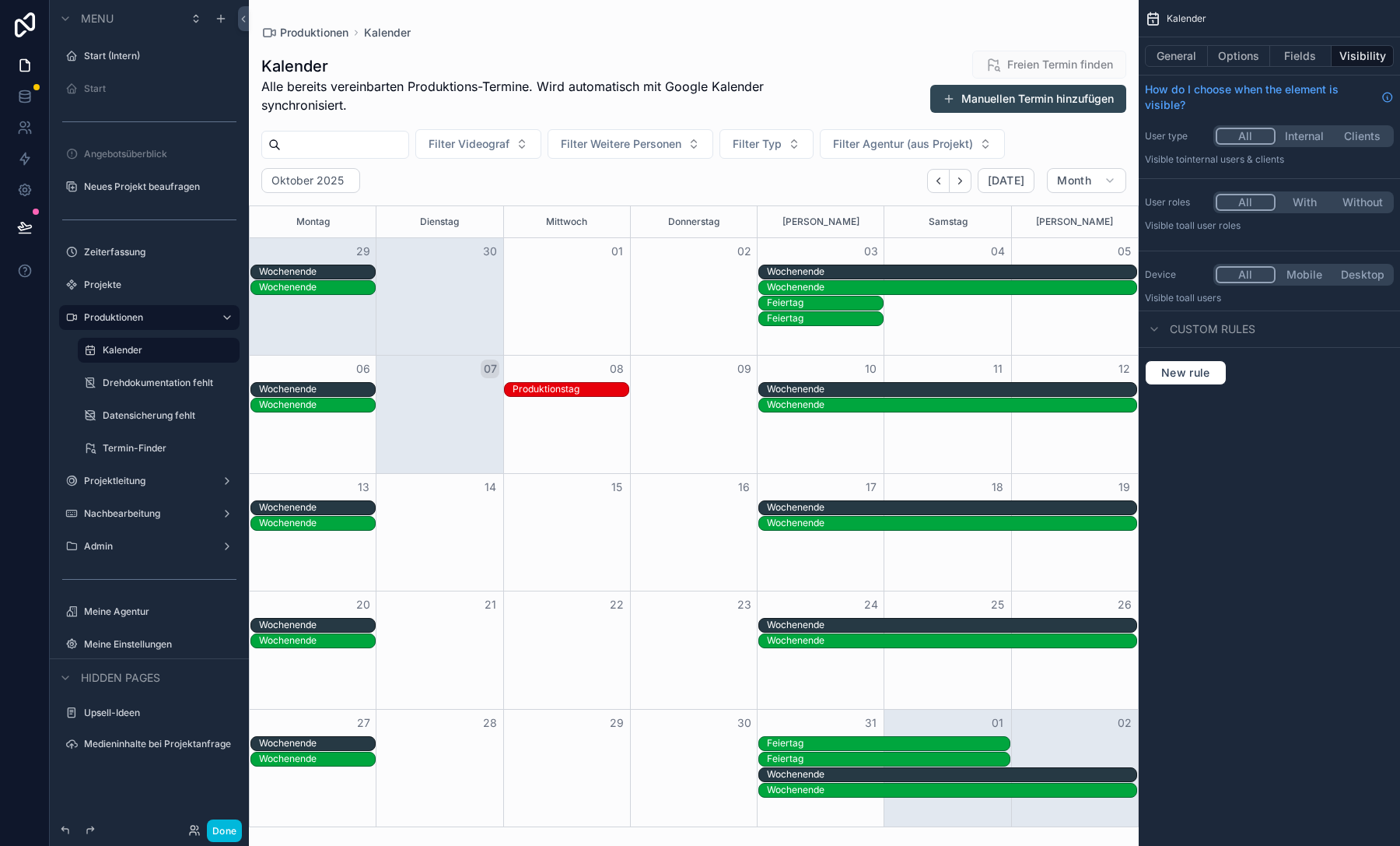
click at [155, 379] on label "Drehdokumentation fehlt" at bounding box center [166, 382] width 127 height 12
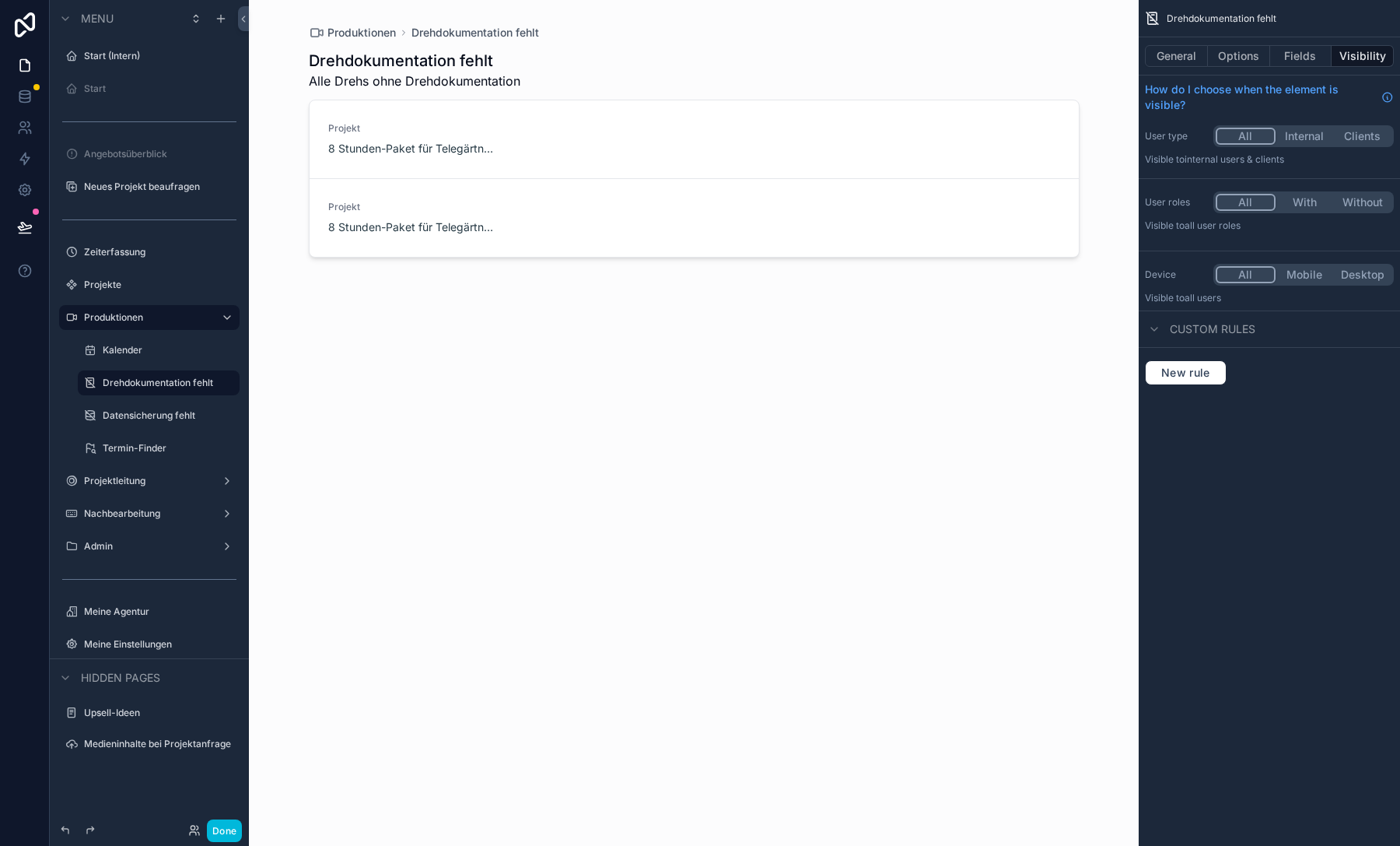
click at [157, 409] on label "Datensicherung fehlt" at bounding box center [166, 415] width 127 height 12
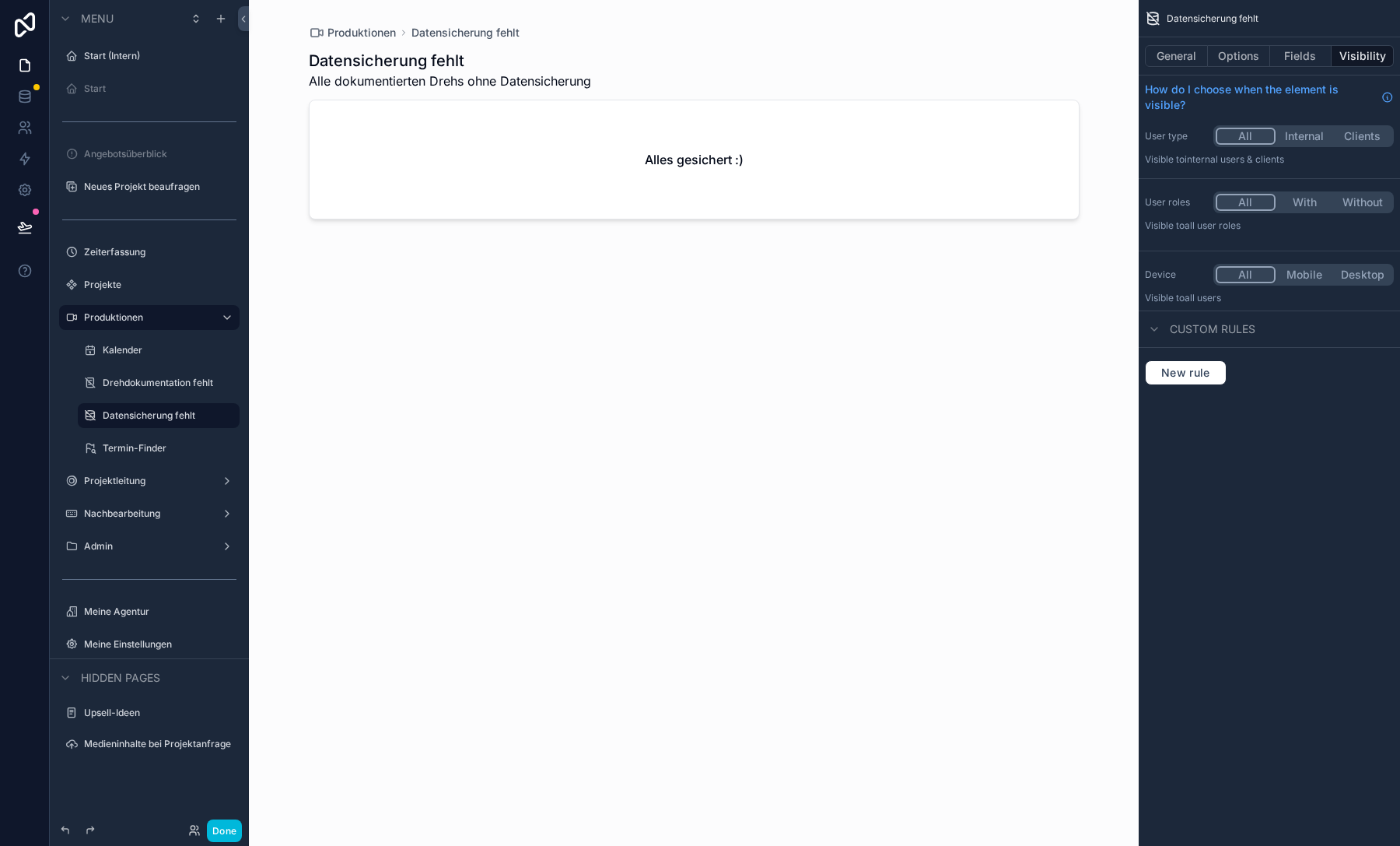
click at [150, 384] on label "Drehdokumentation fehlt" at bounding box center [166, 382] width 127 height 12
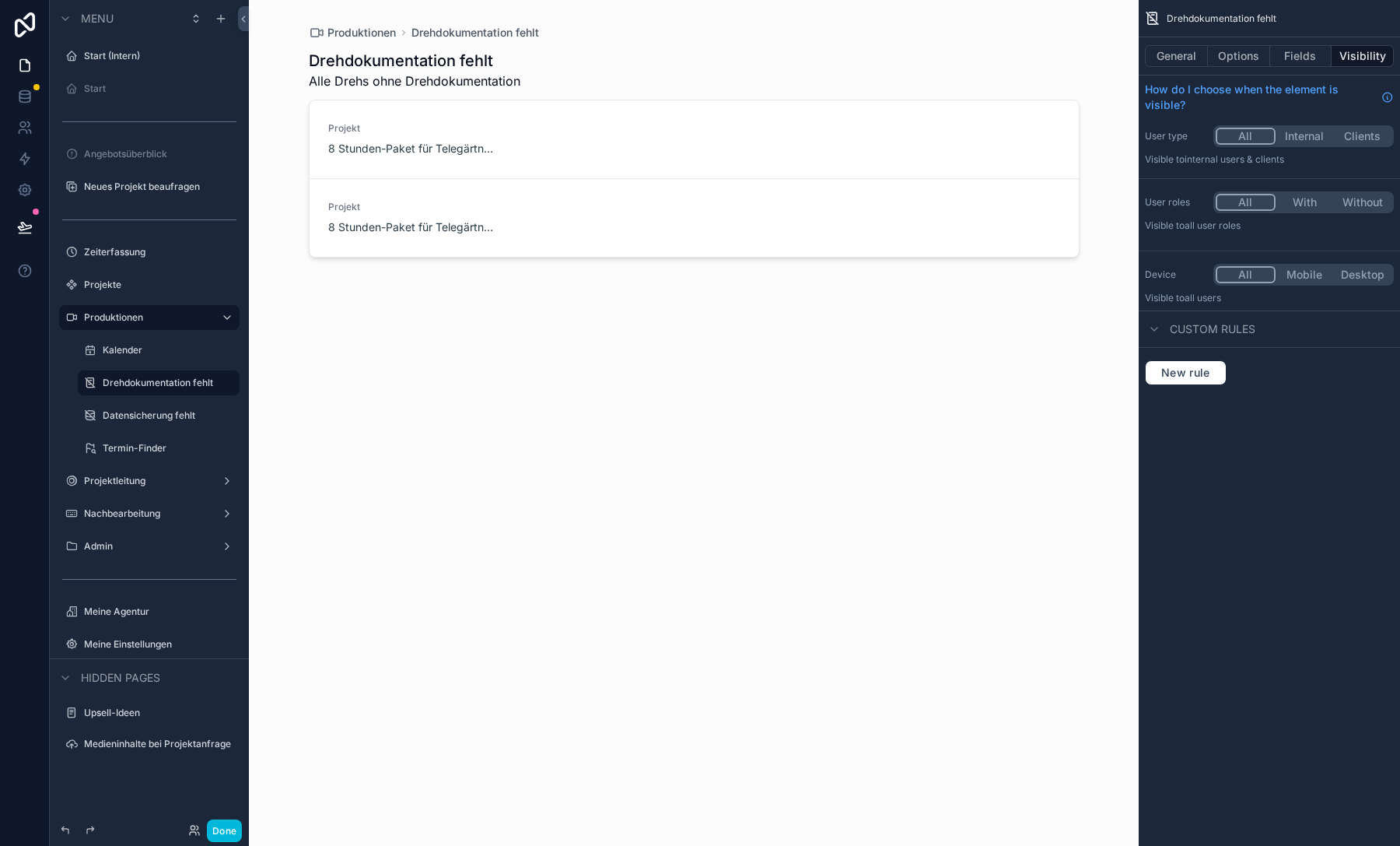
click at [162, 414] on label "Datensicherung fehlt" at bounding box center [166, 415] width 127 height 12
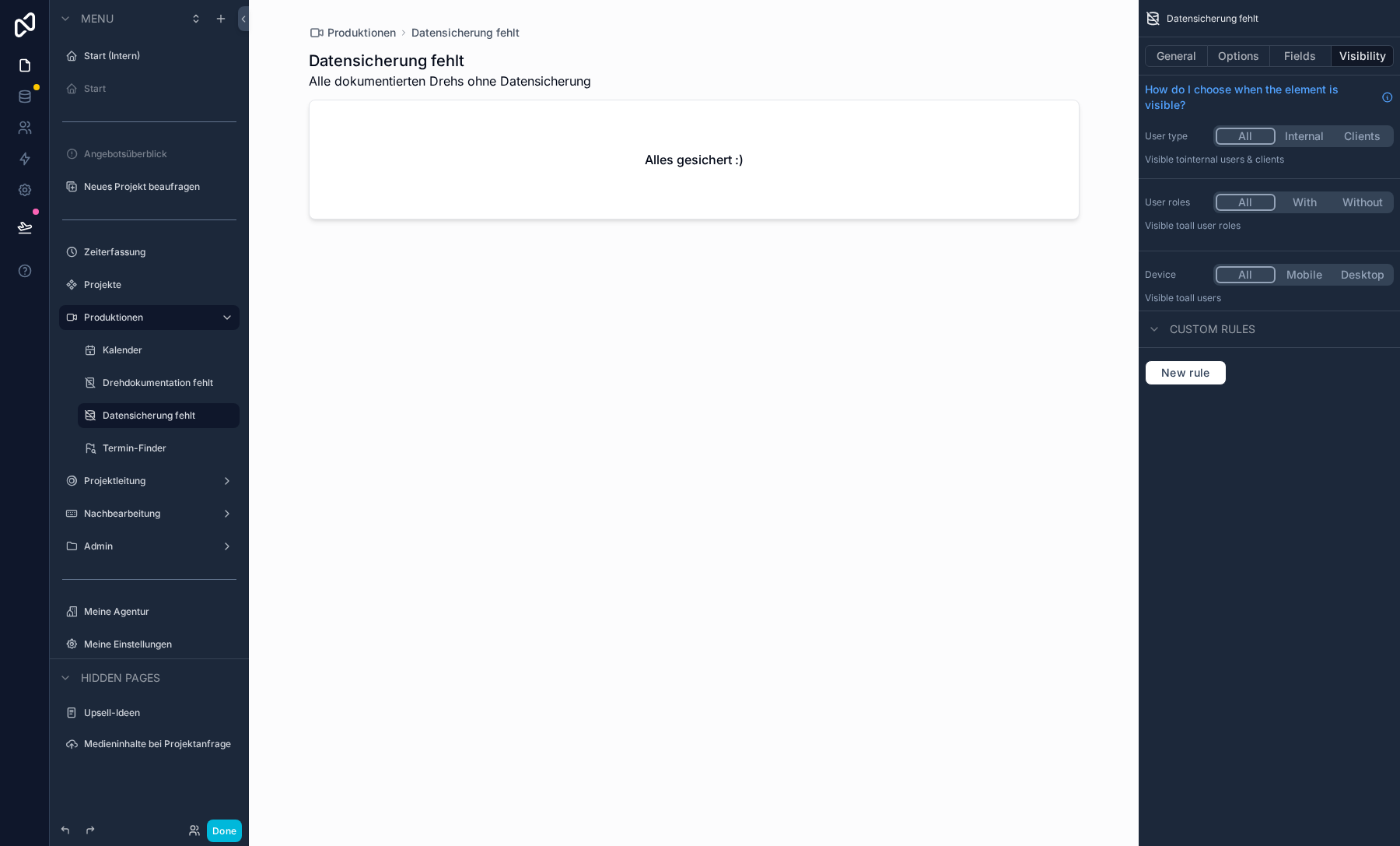
click at [157, 352] on label "Kalender" at bounding box center [166, 350] width 127 height 12
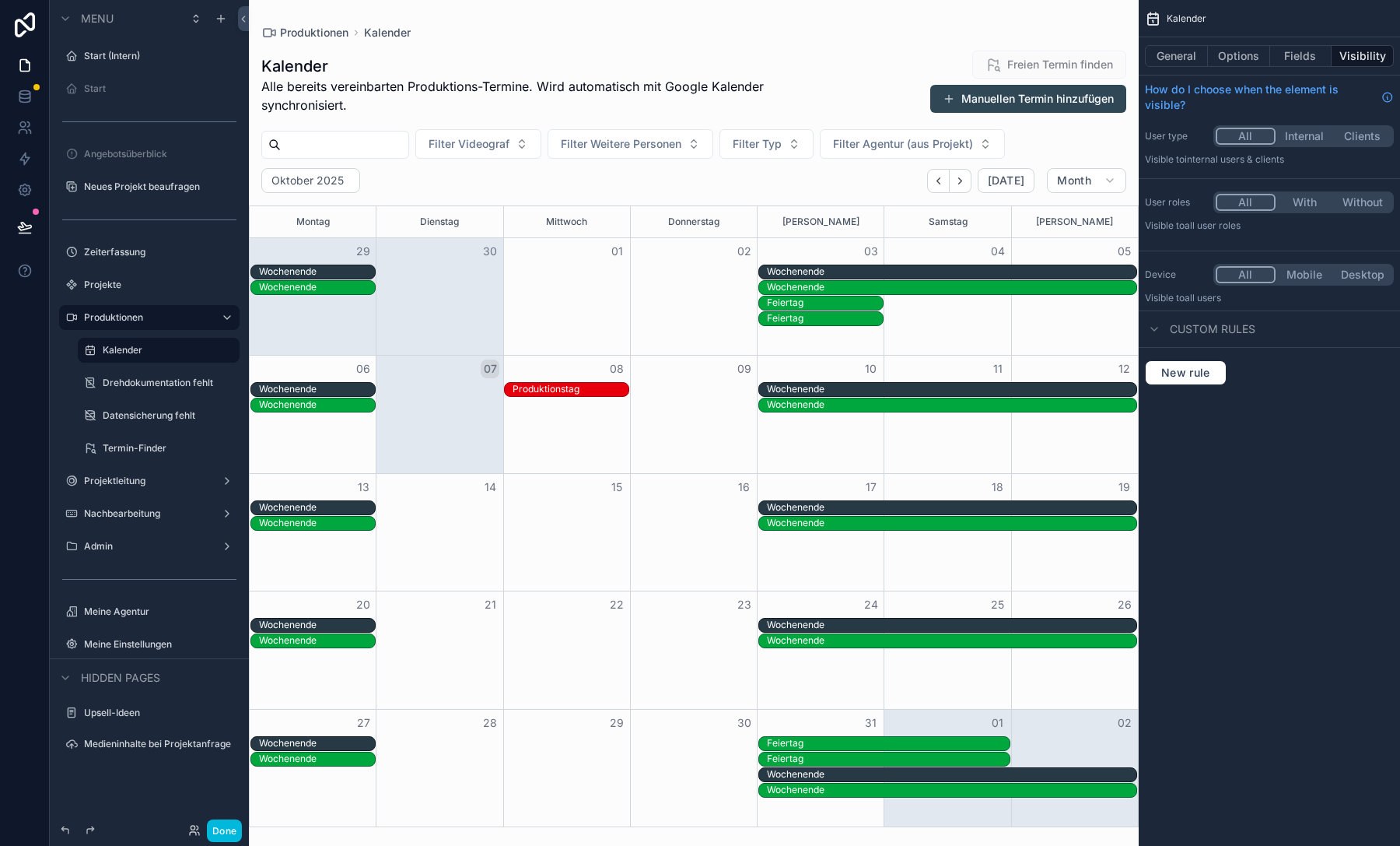
click at [153, 311] on label "Produktionen" at bounding box center [146, 317] width 124 height 12
click at [147, 284] on label "Projekte" at bounding box center [156, 284] width 146 height 12
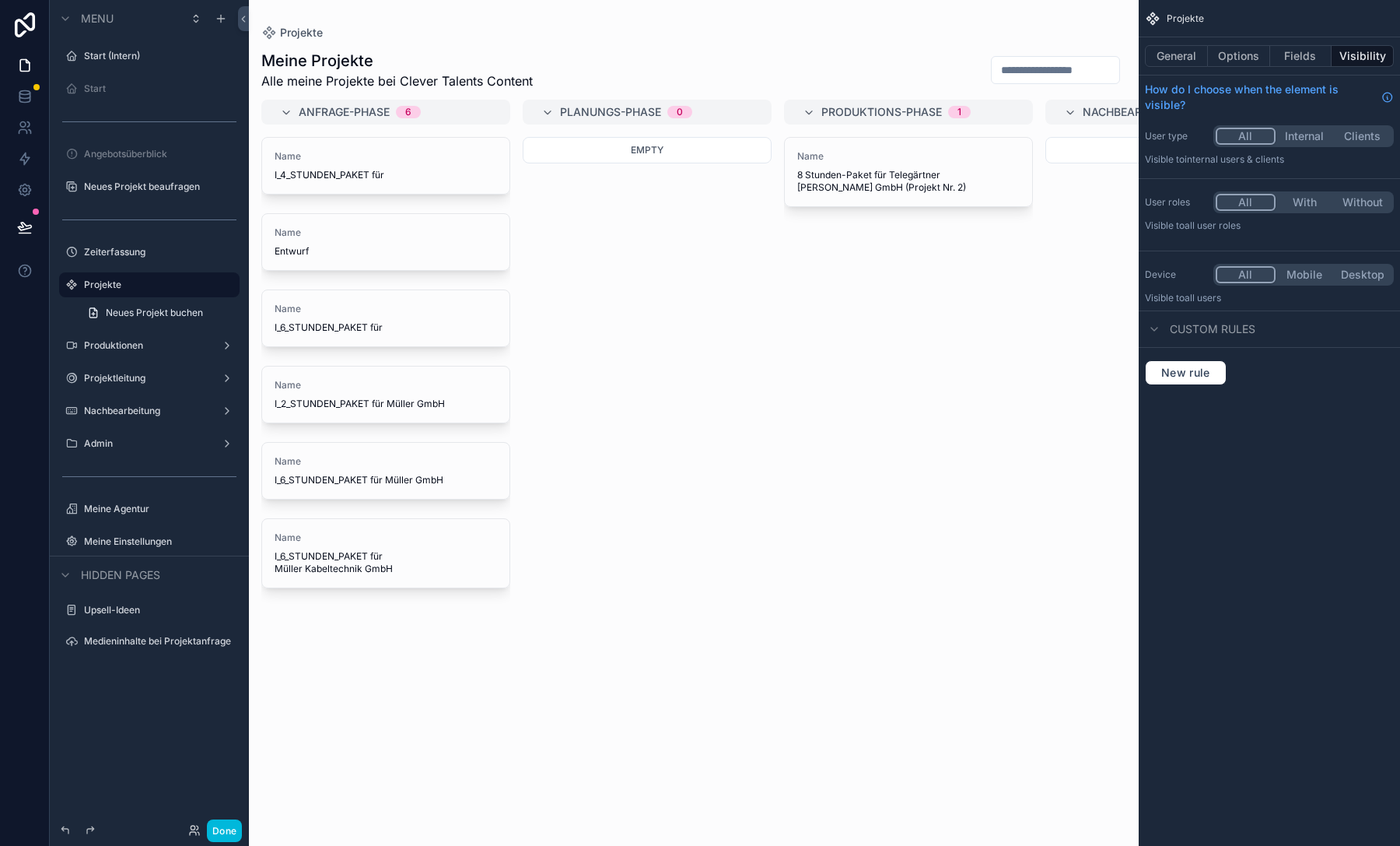
click at [141, 340] on label "Produktionen" at bounding box center [146, 345] width 124 height 12
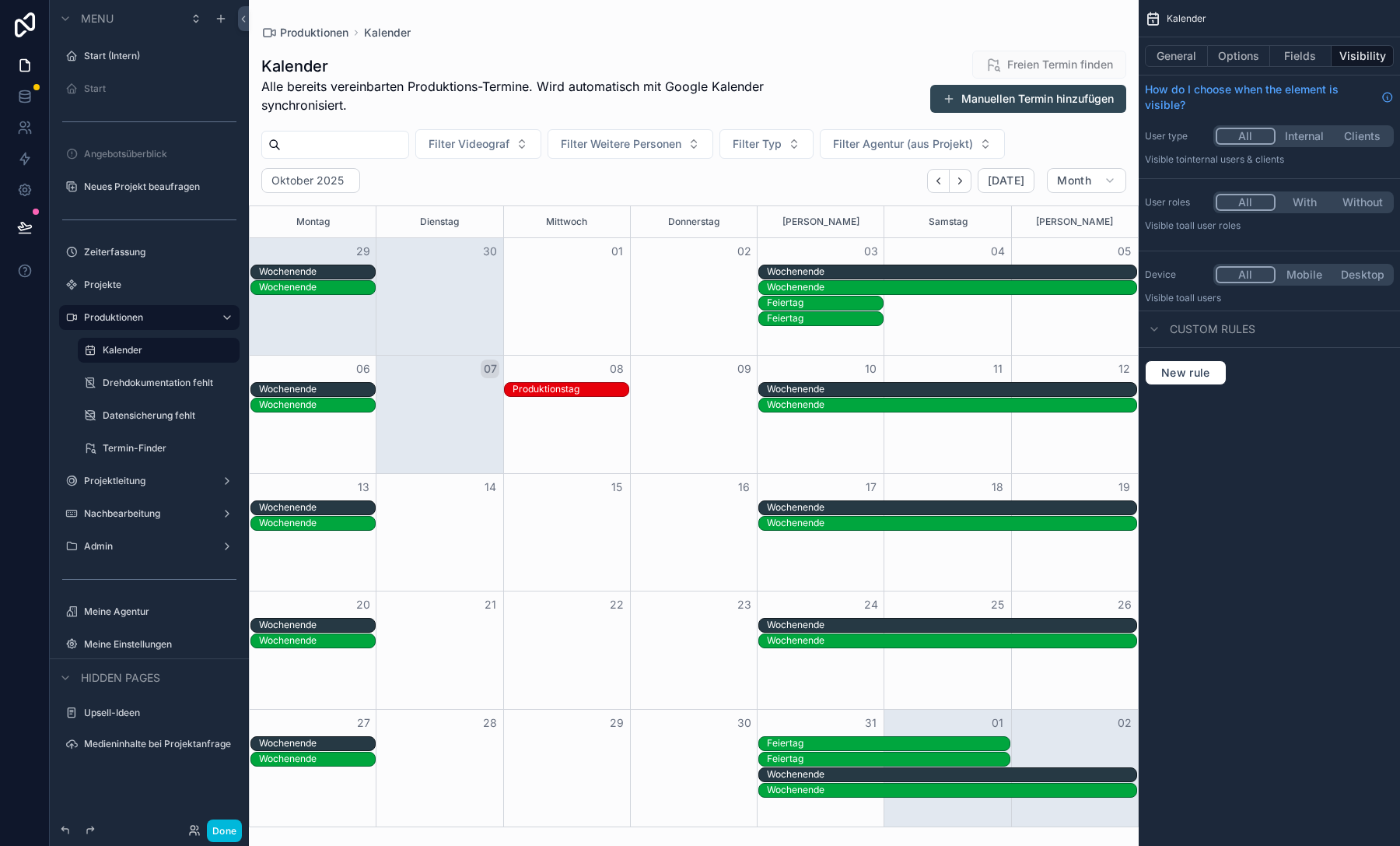
click at [138, 380] on label "Drehdokumentation fehlt" at bounding box center [166, 382] width 127 height 12
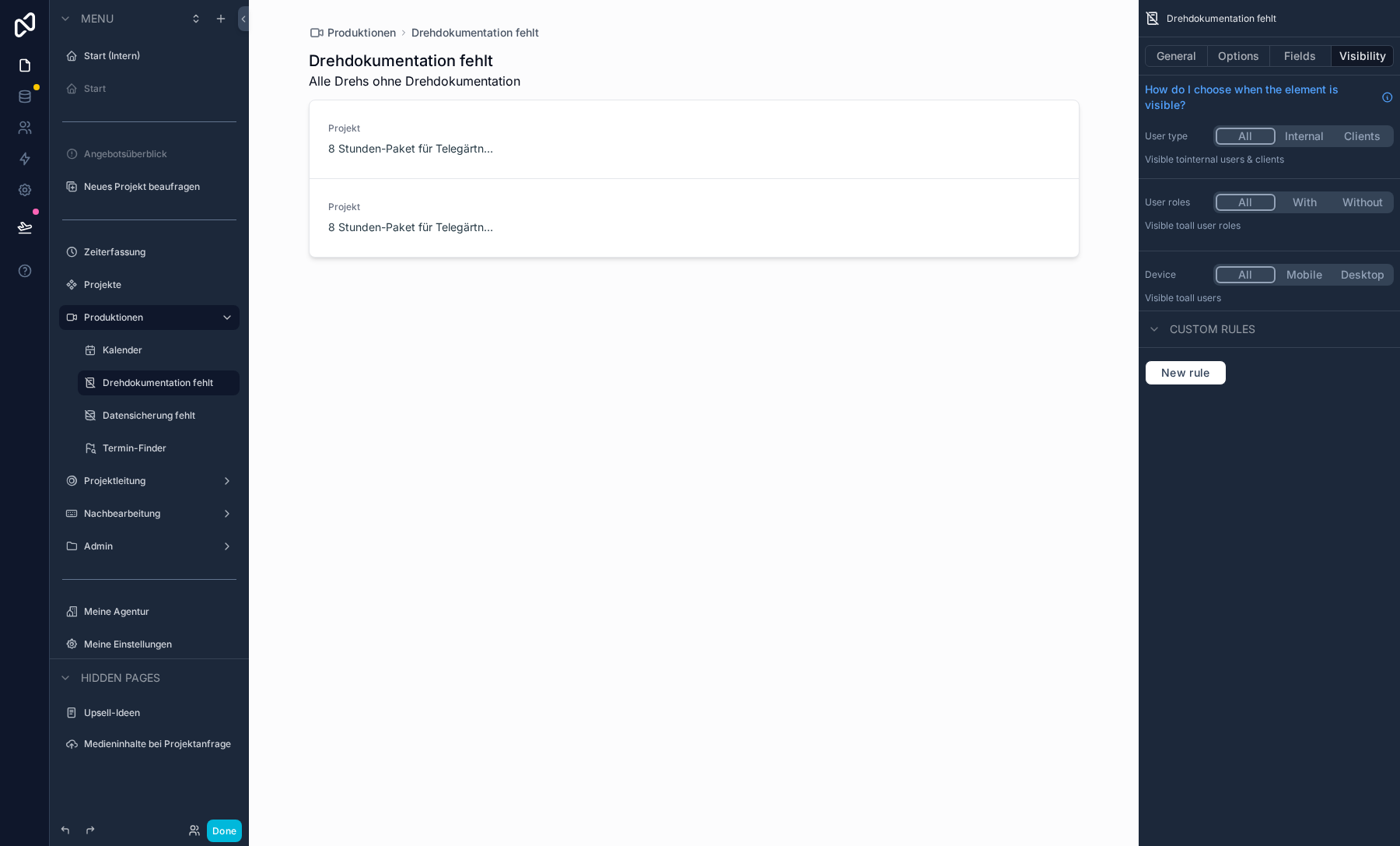
click at [1264, 55] on button "Options" at bounding box center [1239, 56] width 62 height 22
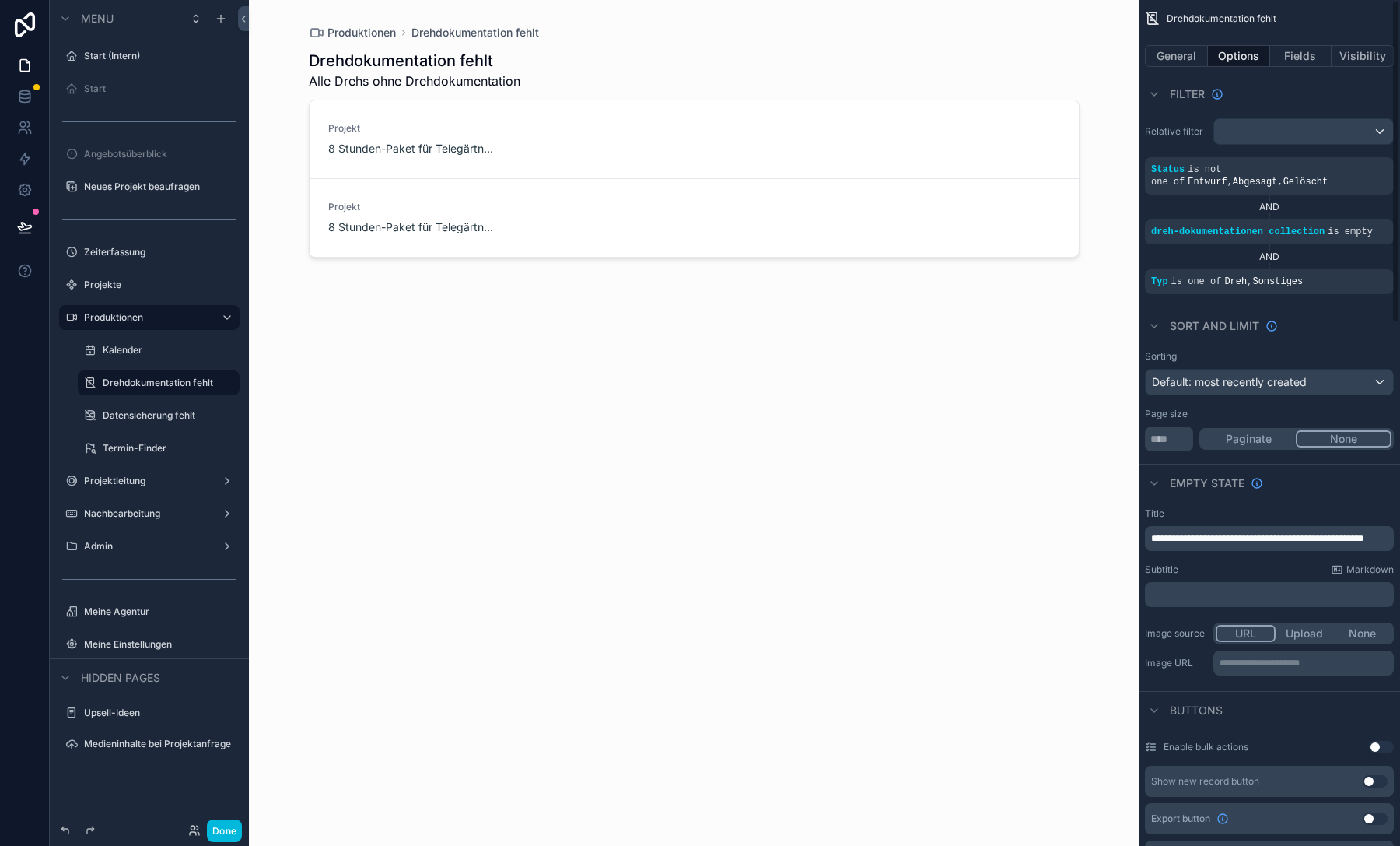
click at [1293, 56] on button "Fields" at bounding box center [1301, 56] width 62 height 22
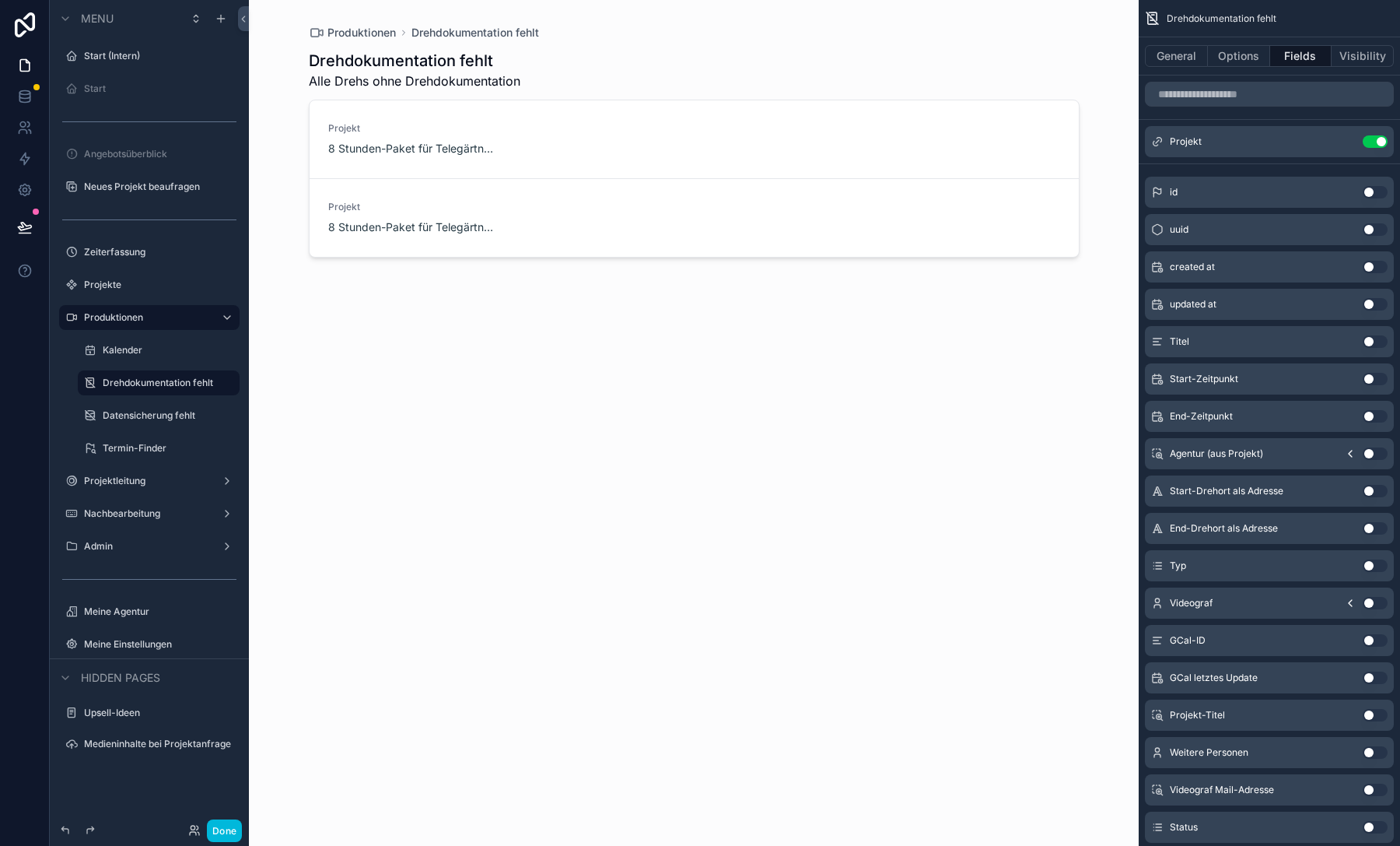
click at [1375, 380] on button "Use setting" at bounding box center [1375, 378] width 25 height 12
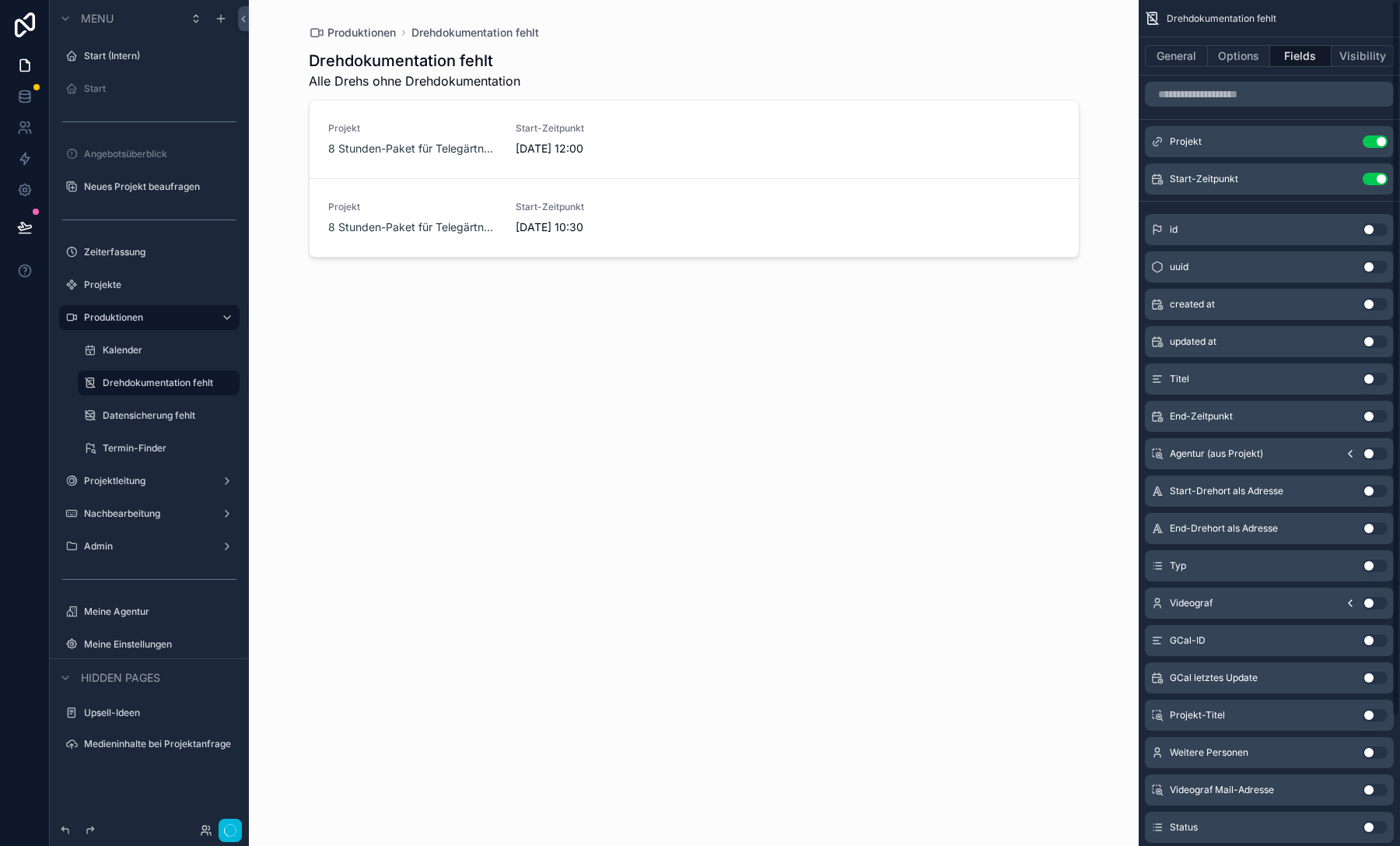
click at [1373, 495] on button "Use setting" at bounding box center [1375, 490] width 25 height 12
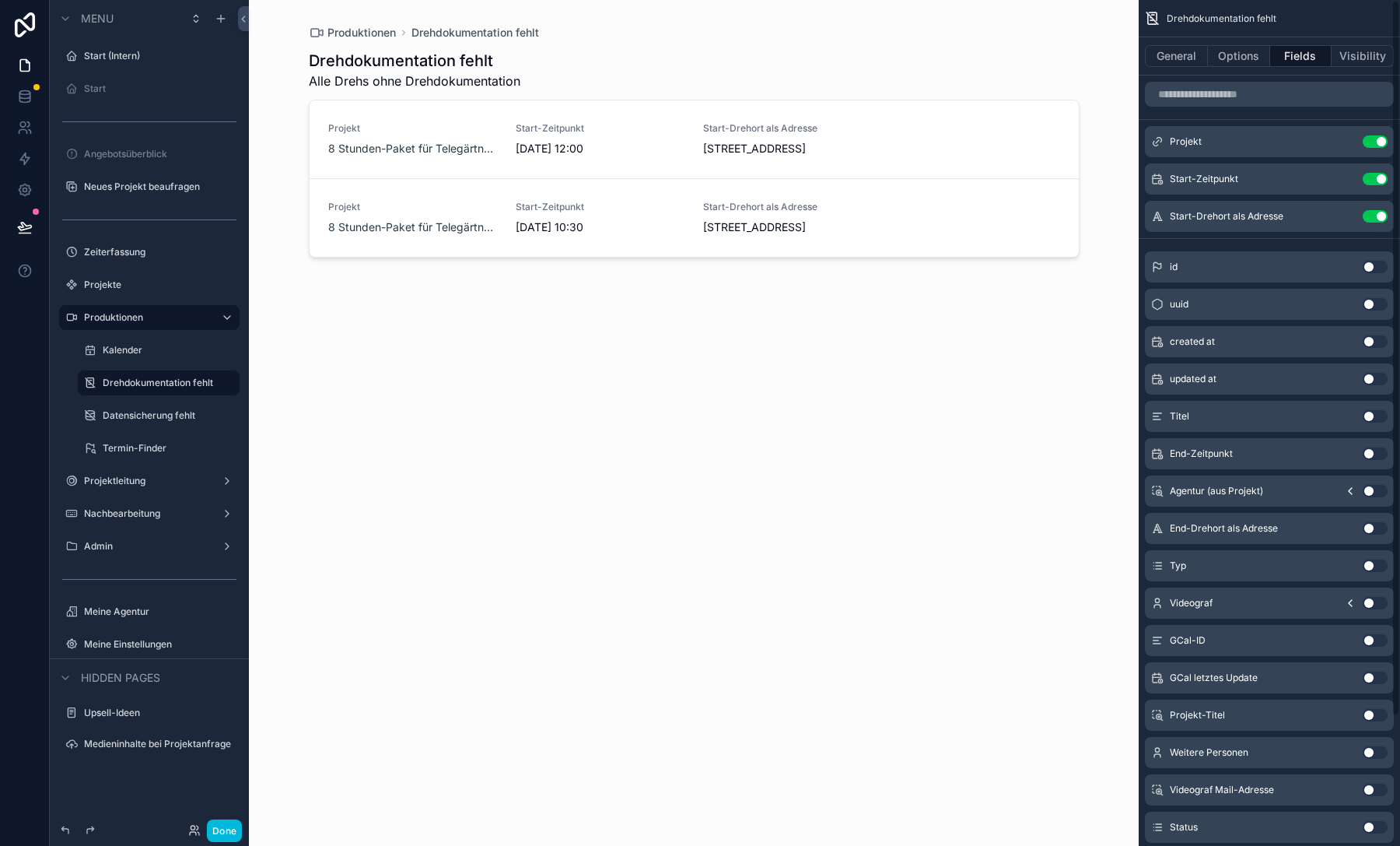
click at [1365, 55] on button "Visibility" at bounding box center [1362, 56] width 62 height 22
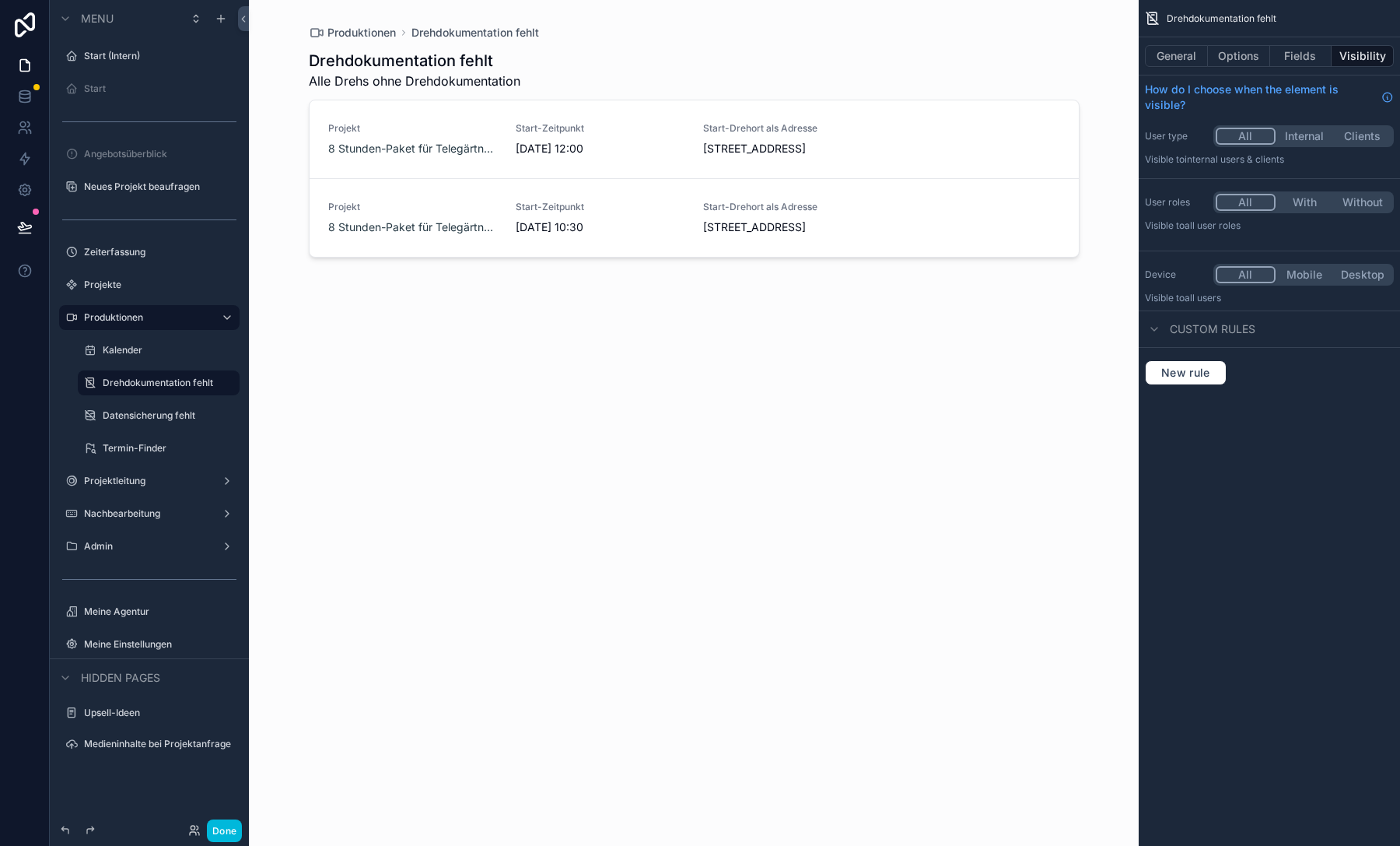
click at [1161, 54] on button "General" at bounding box center [1176, 56] width 63 height 22
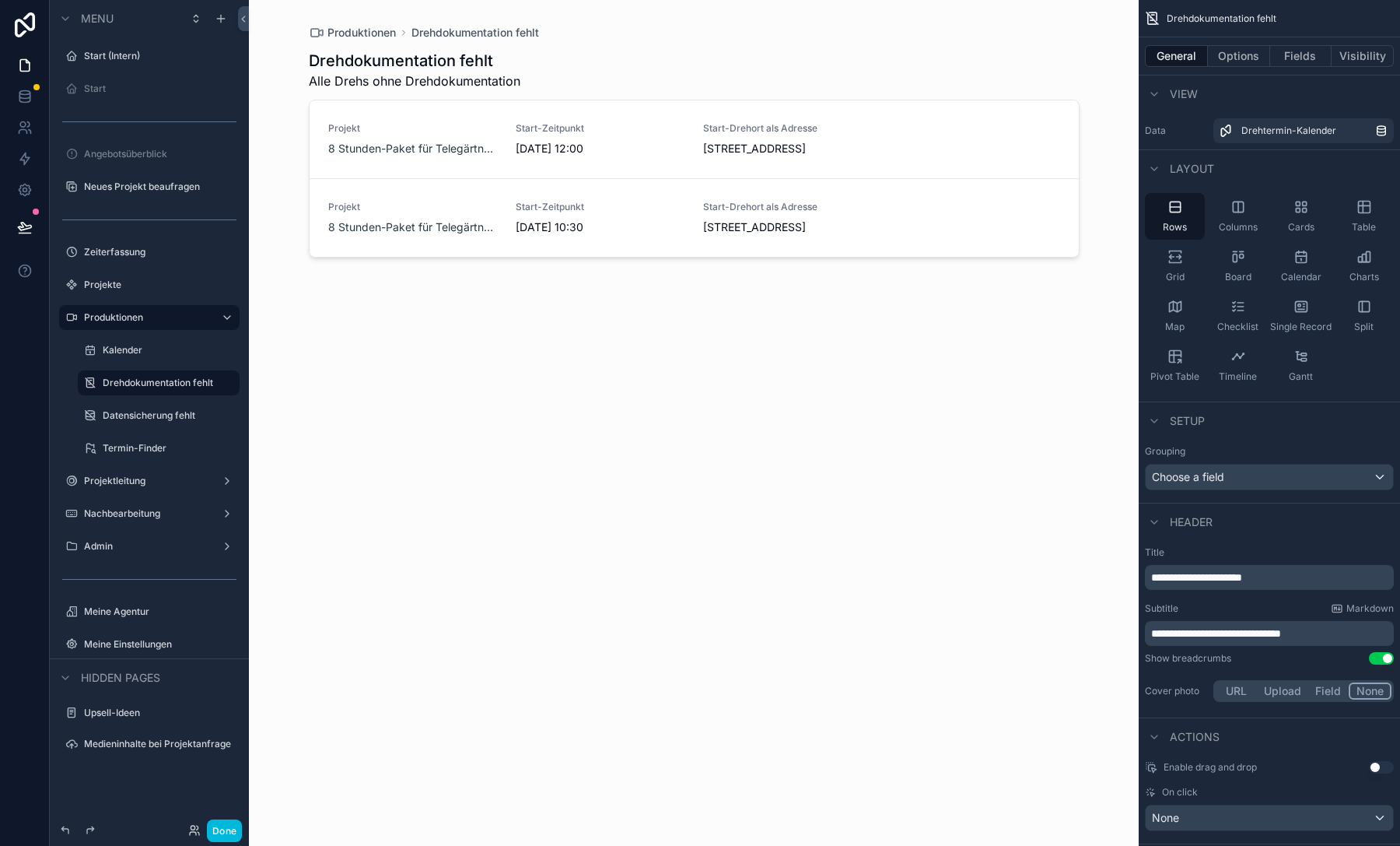
scroll to position [217, 0]
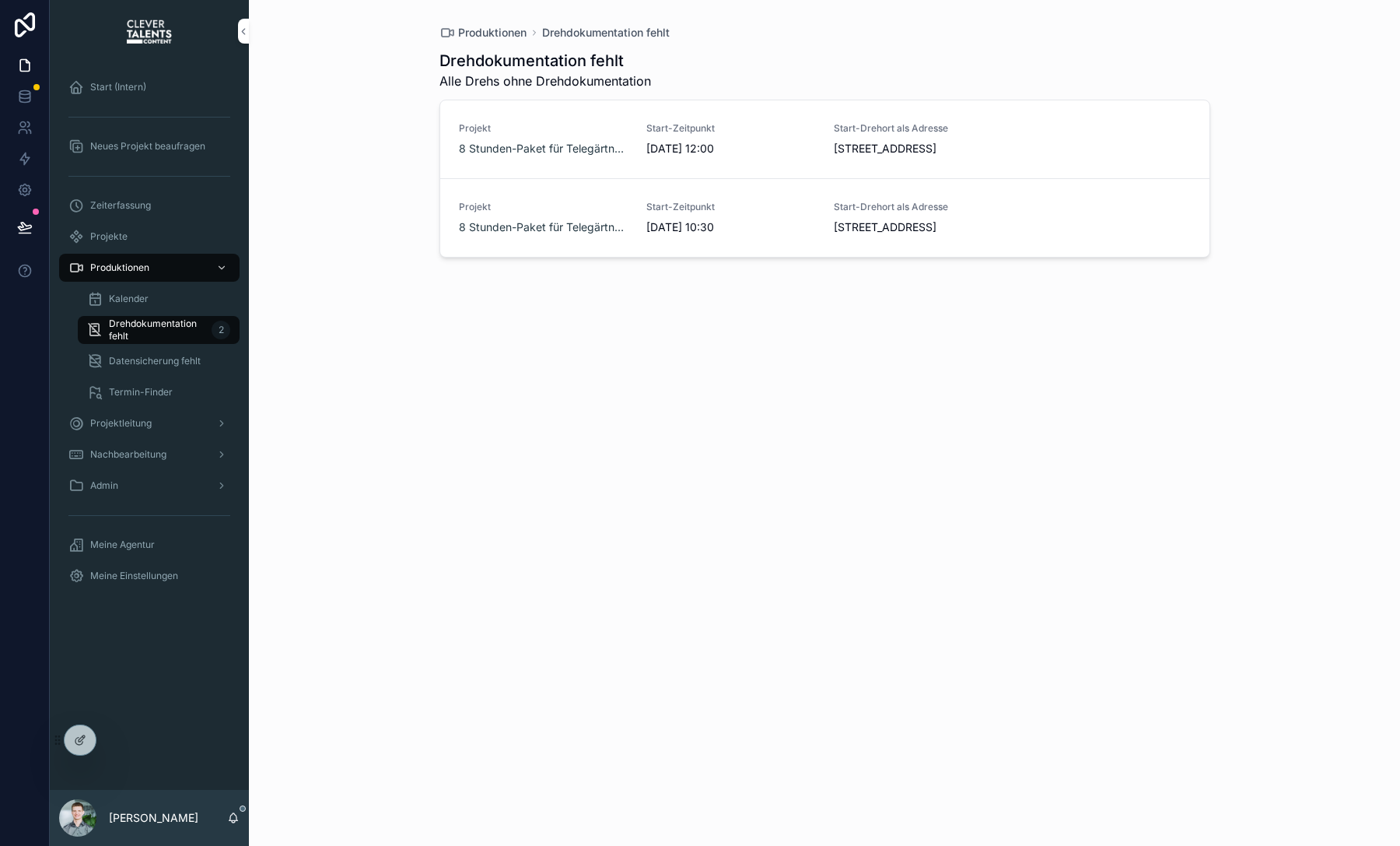
click at [0, 0] on span "Neue Dreh-Dokumentation" at bounding box center [0, 0] width 0 height 0
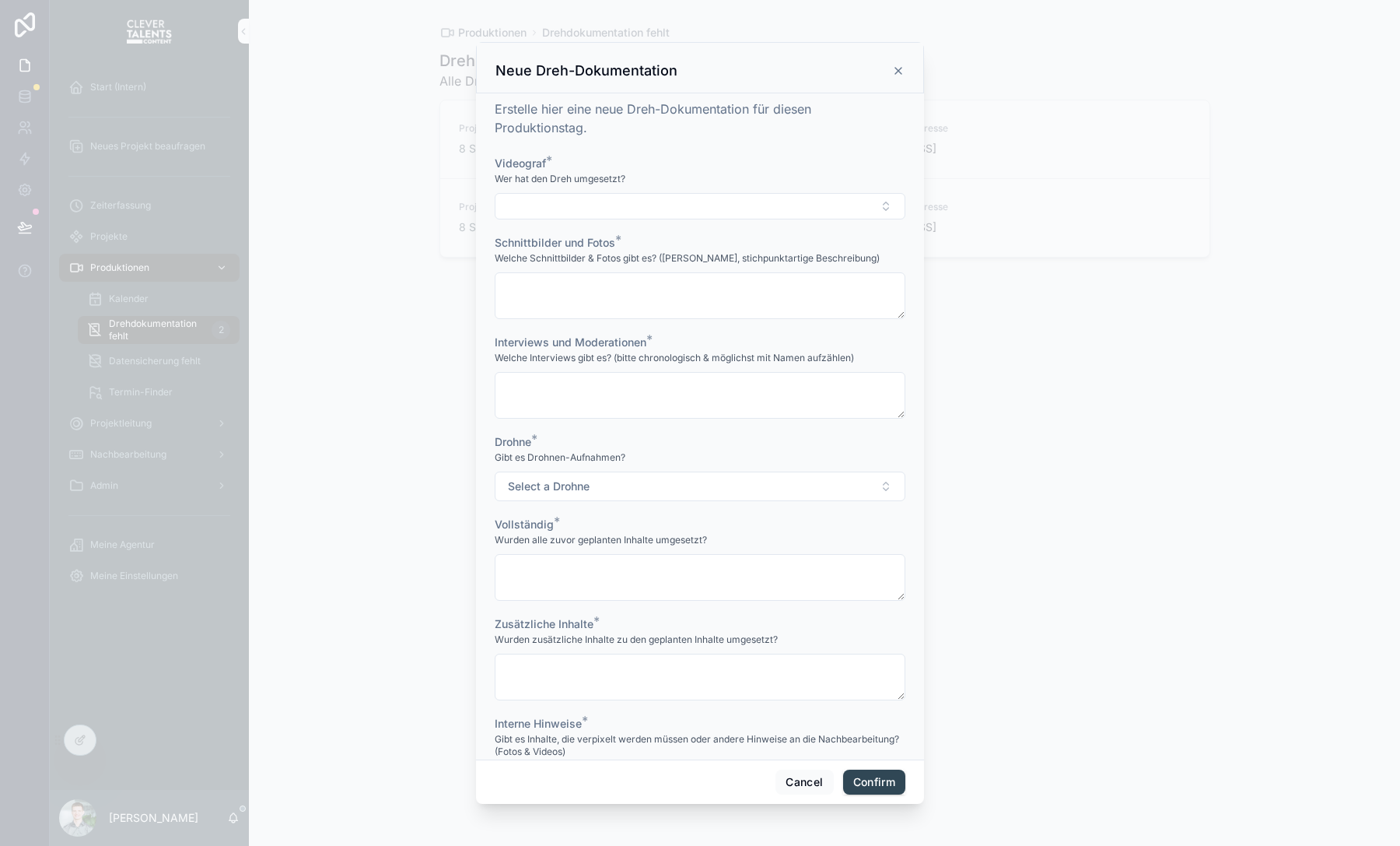
click at [900, 70] on icon at bounding box center [898, 70] width 12 height 12
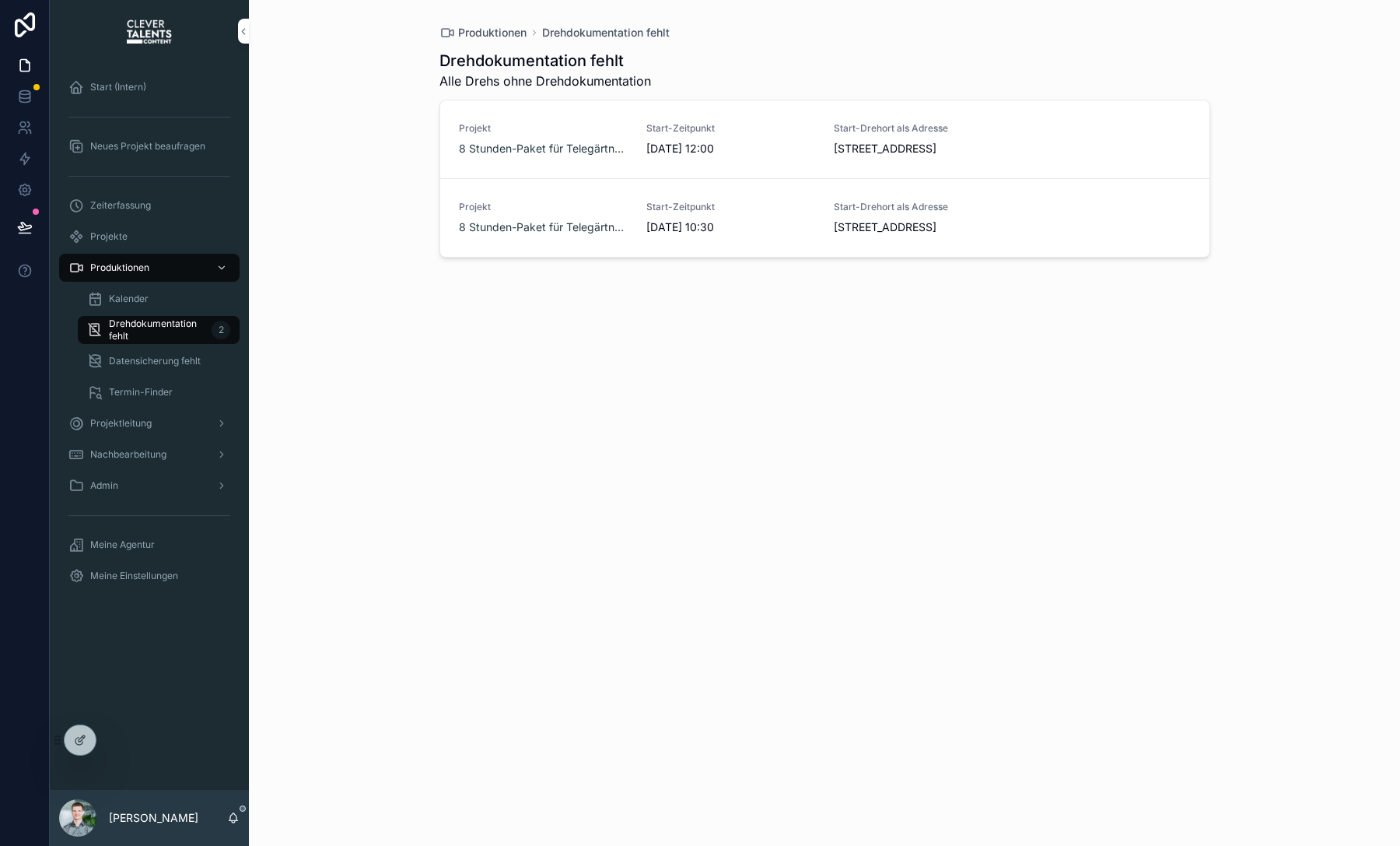
click at [135, 362] on span "Datensicherung fehlt" at bounding box center [154, 360] width 91 height 12
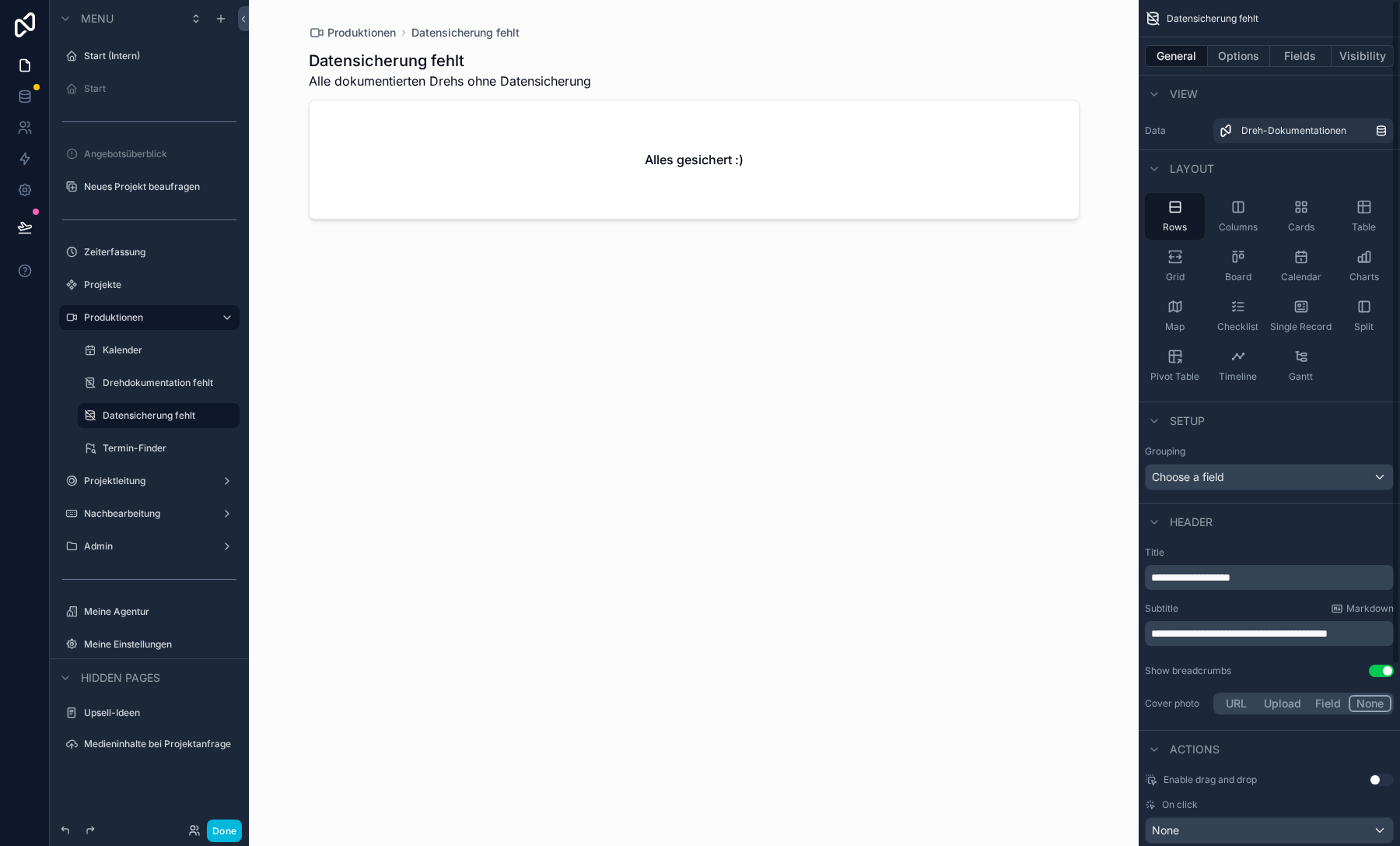
scroll to position [229, 0]
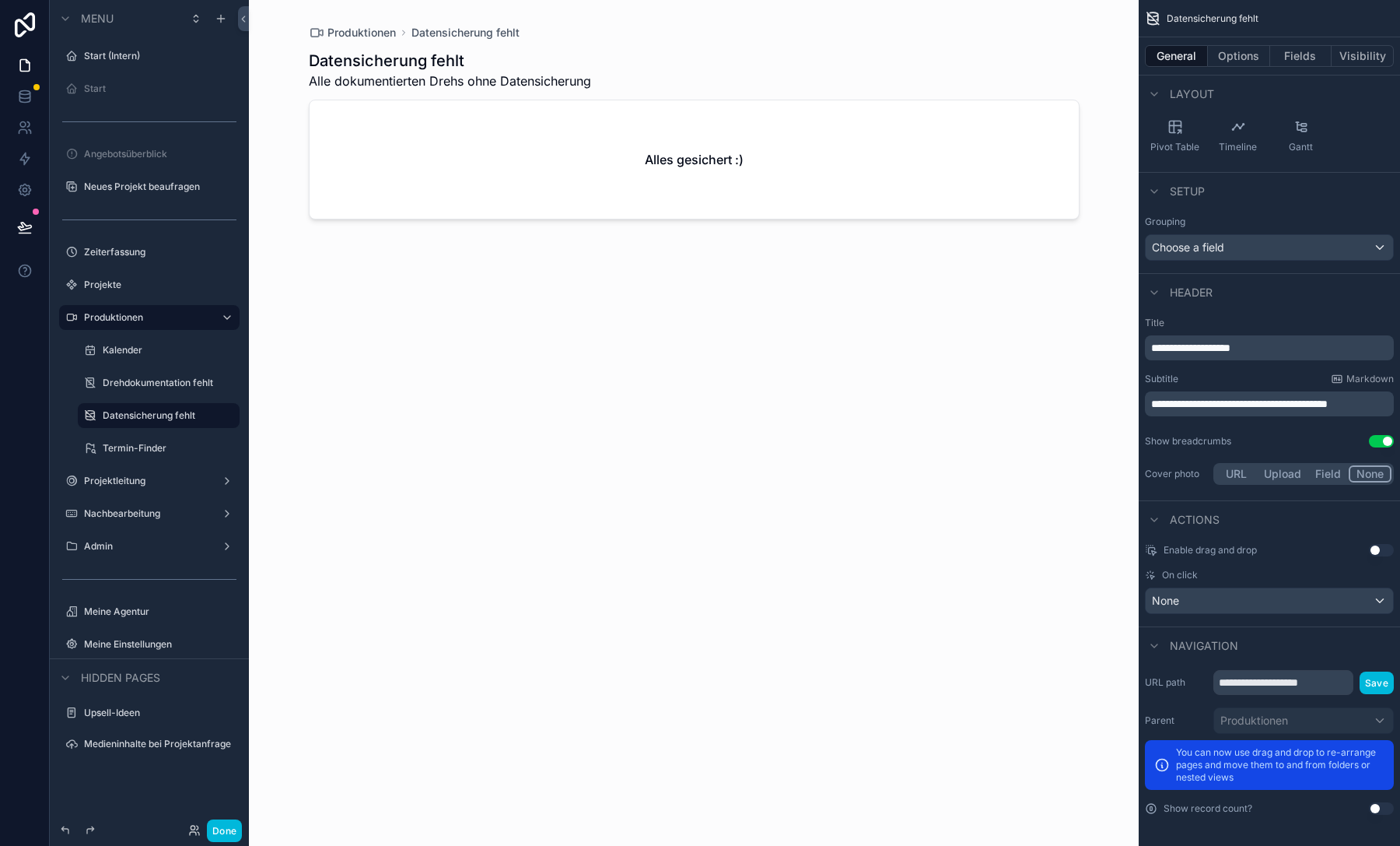
click at [1373, 804] on button "Use setting" at bounding box center [1381, 807] width 25 height 12
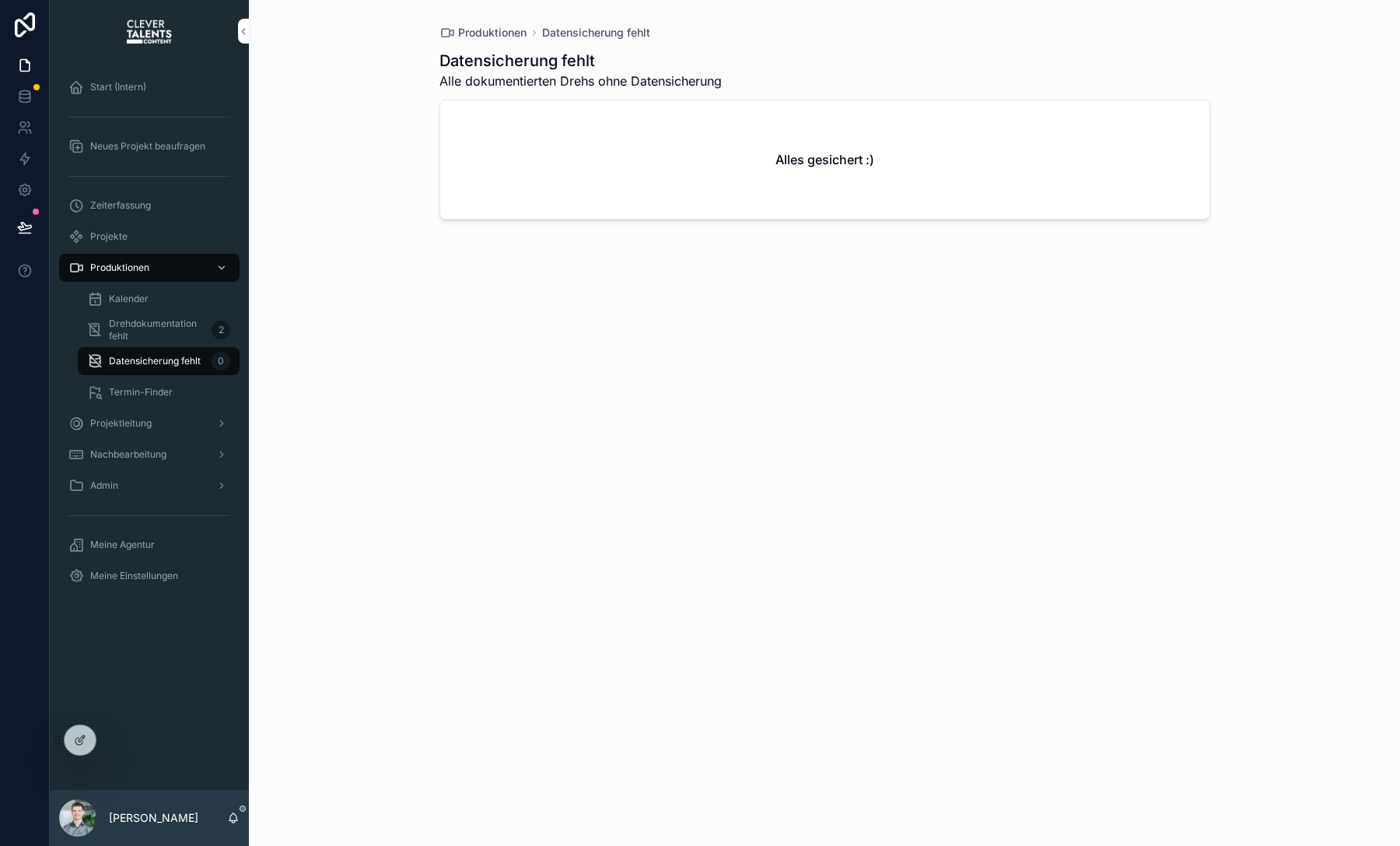
click at [841, 140] on div "Alles gesichert :)" at bounding box center [825, 158] width 769 height 118
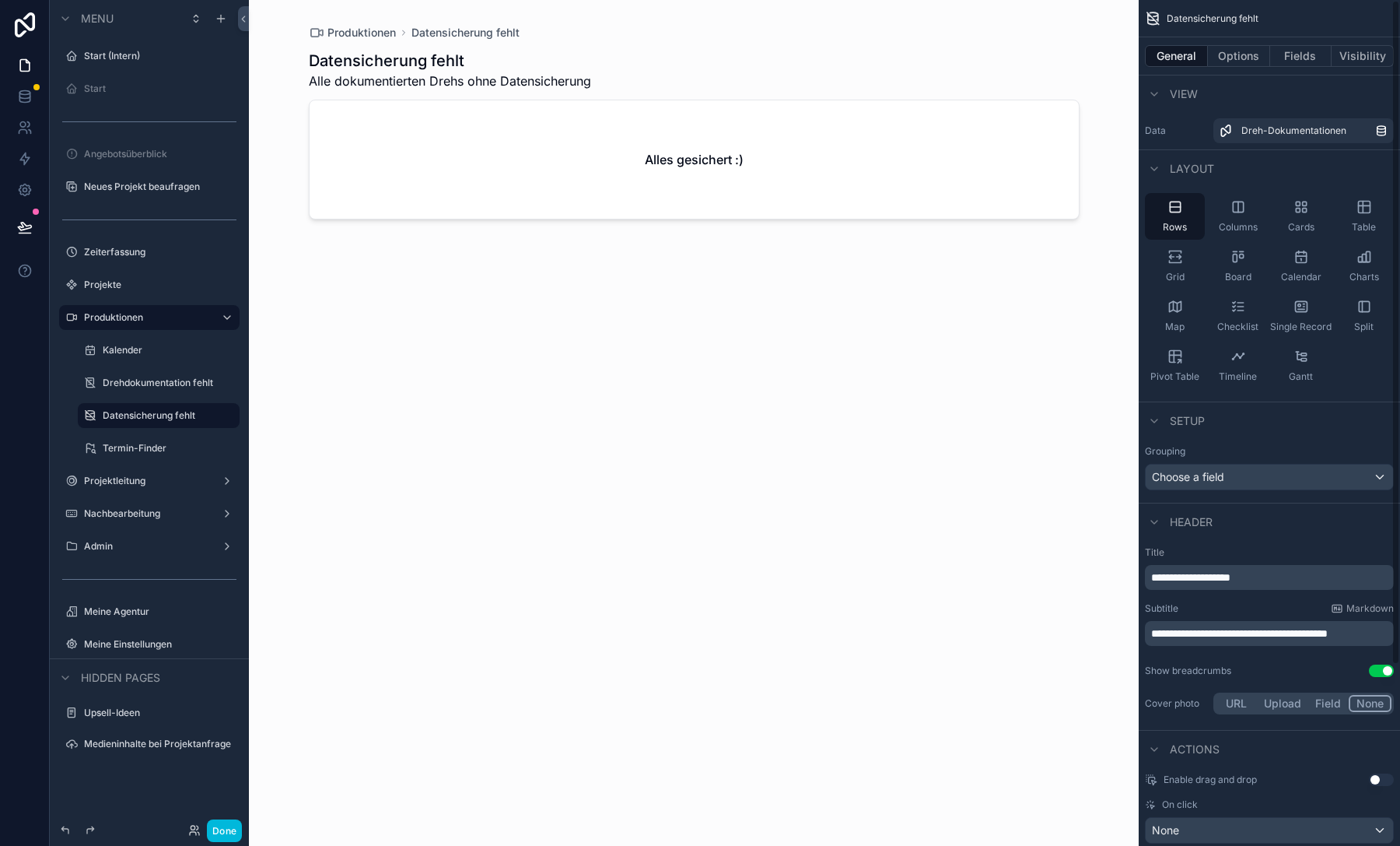
click at [1249, 628] on span "**********" at bounding box center [1239, 634] width 176 height 11
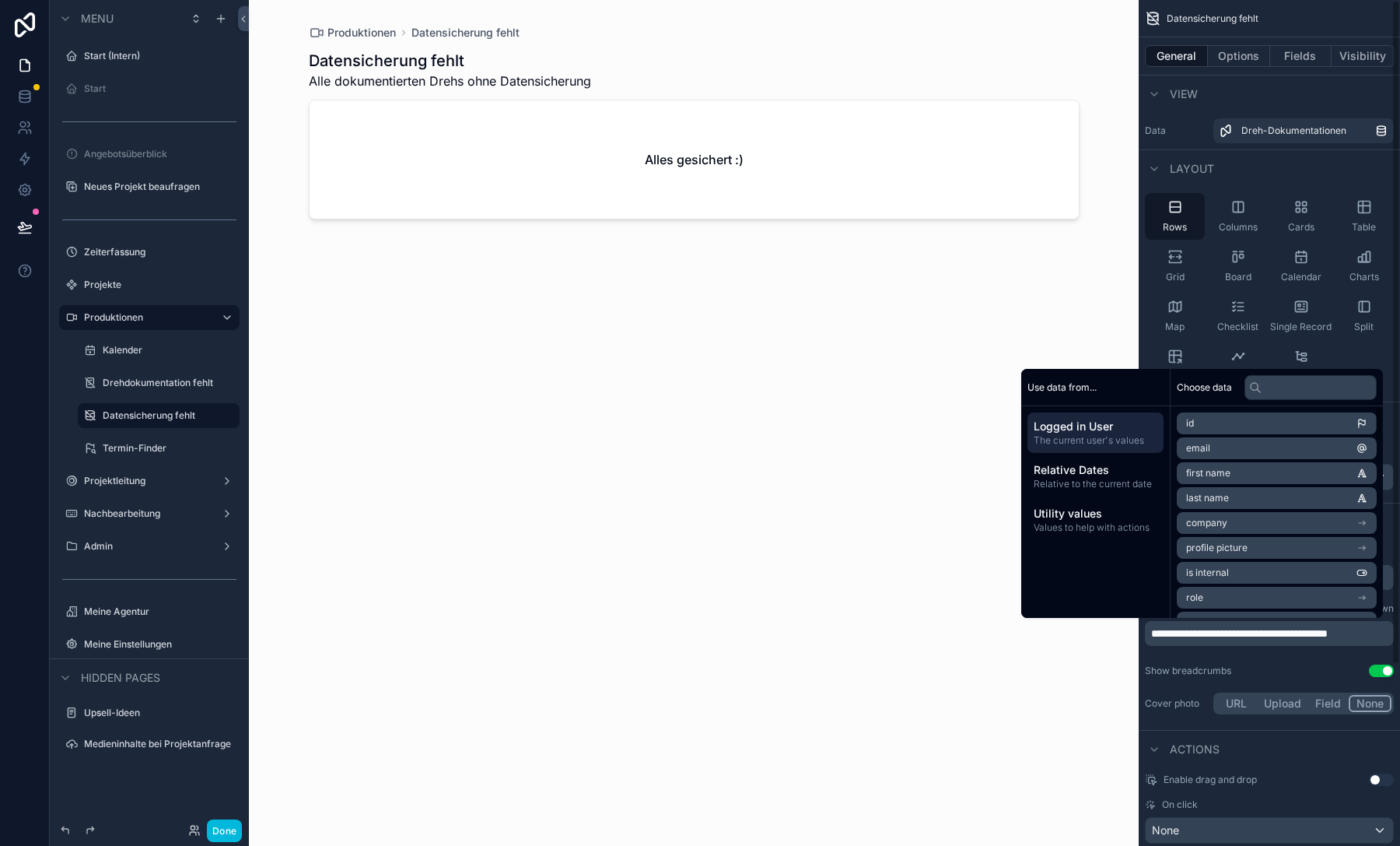
click at [1223, 56] on button "Options" at bounding box center [1239, 56] width 62 height 22
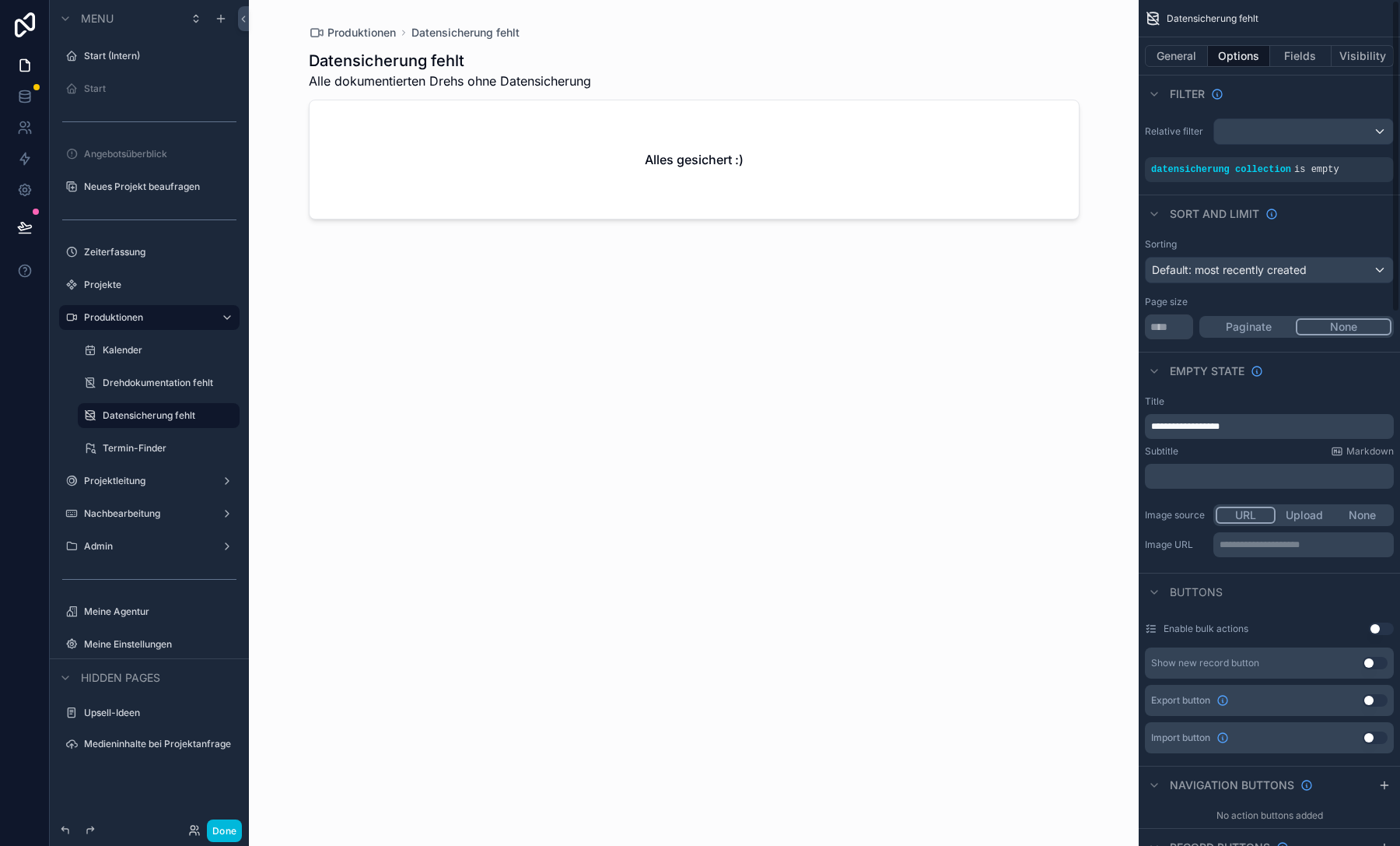
click at [859, 278] on div "scrollable content" at bounding box center [694, 413] width 796 height 827
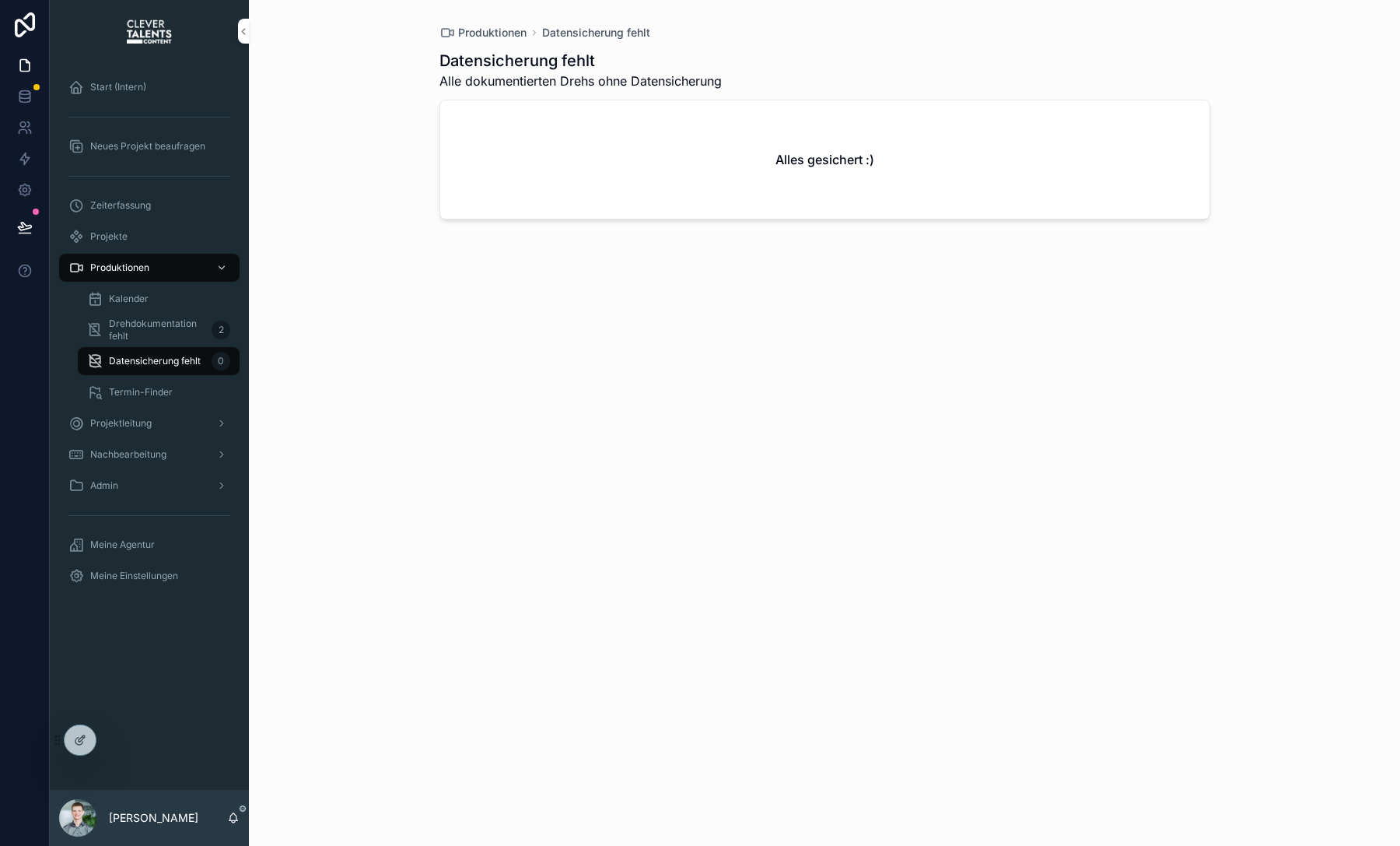
click at [167, 384] on div "Termin-Finder" at bounding box center [158, 391] width 143 height 25
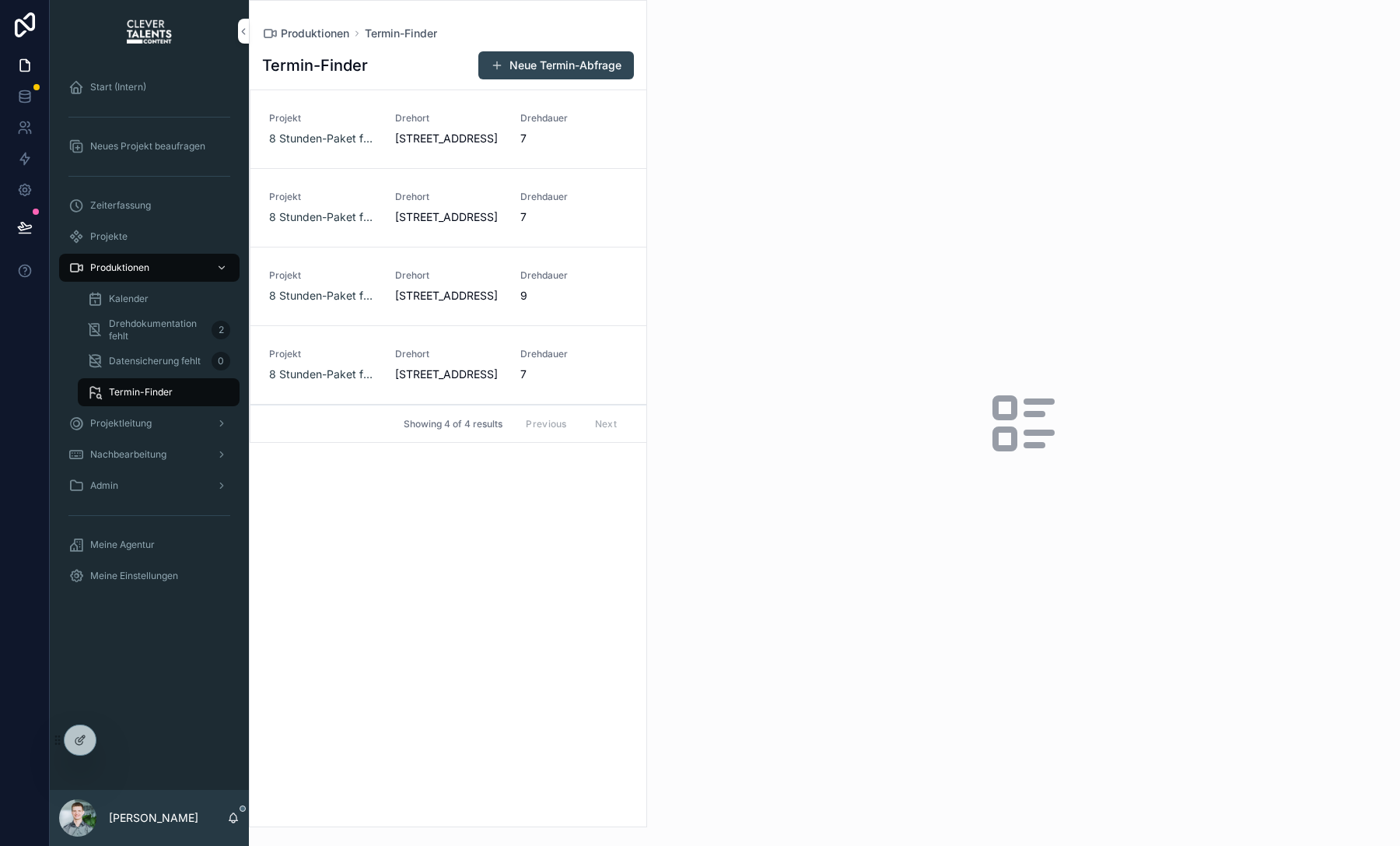
click at [171, 429] on div "Projektleitung" at bounding box center [150, 423] width 162 height 25
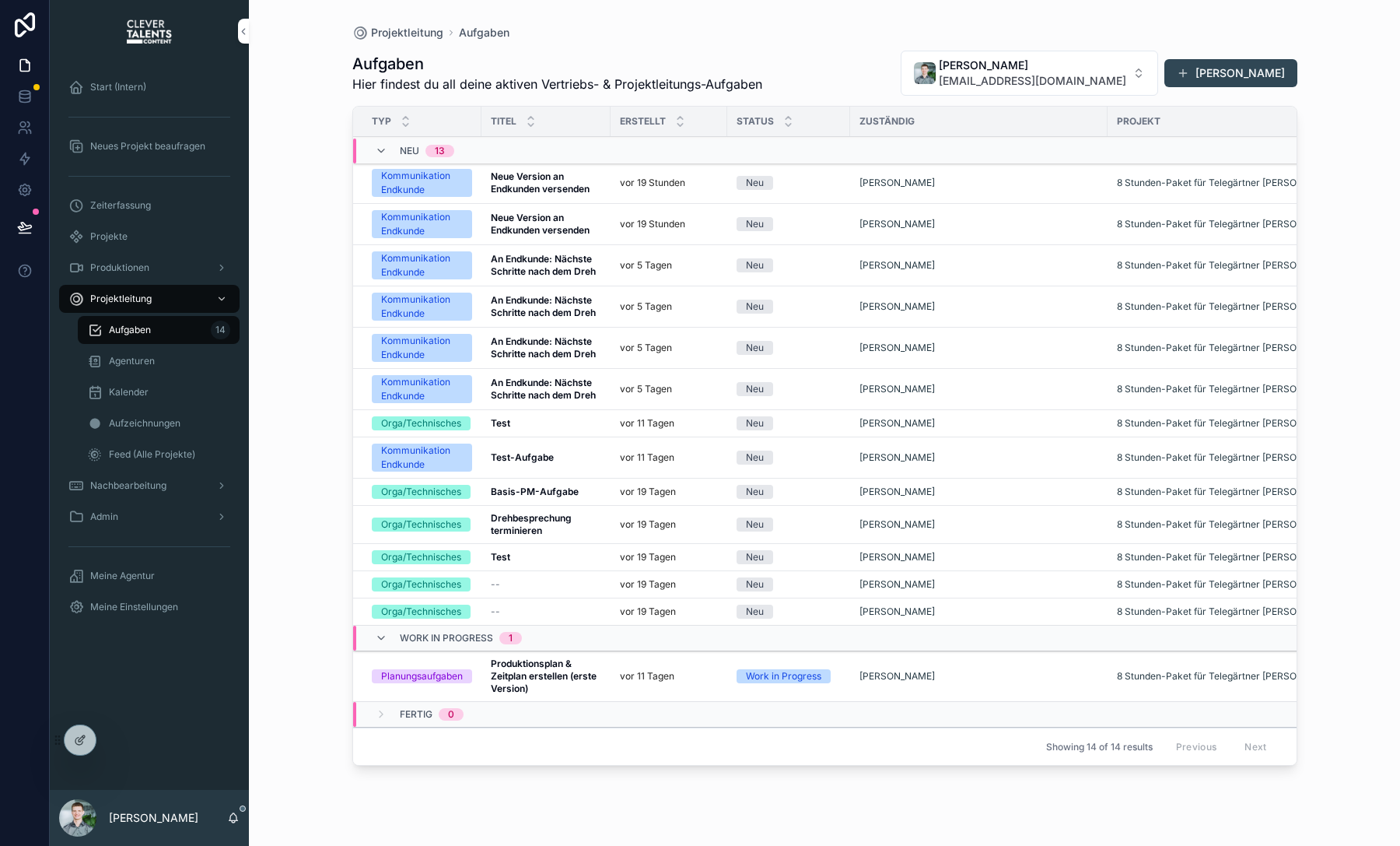
click at [144, 357] on span "Agenturen" at bounding box center [131, 360] width 46 height 12
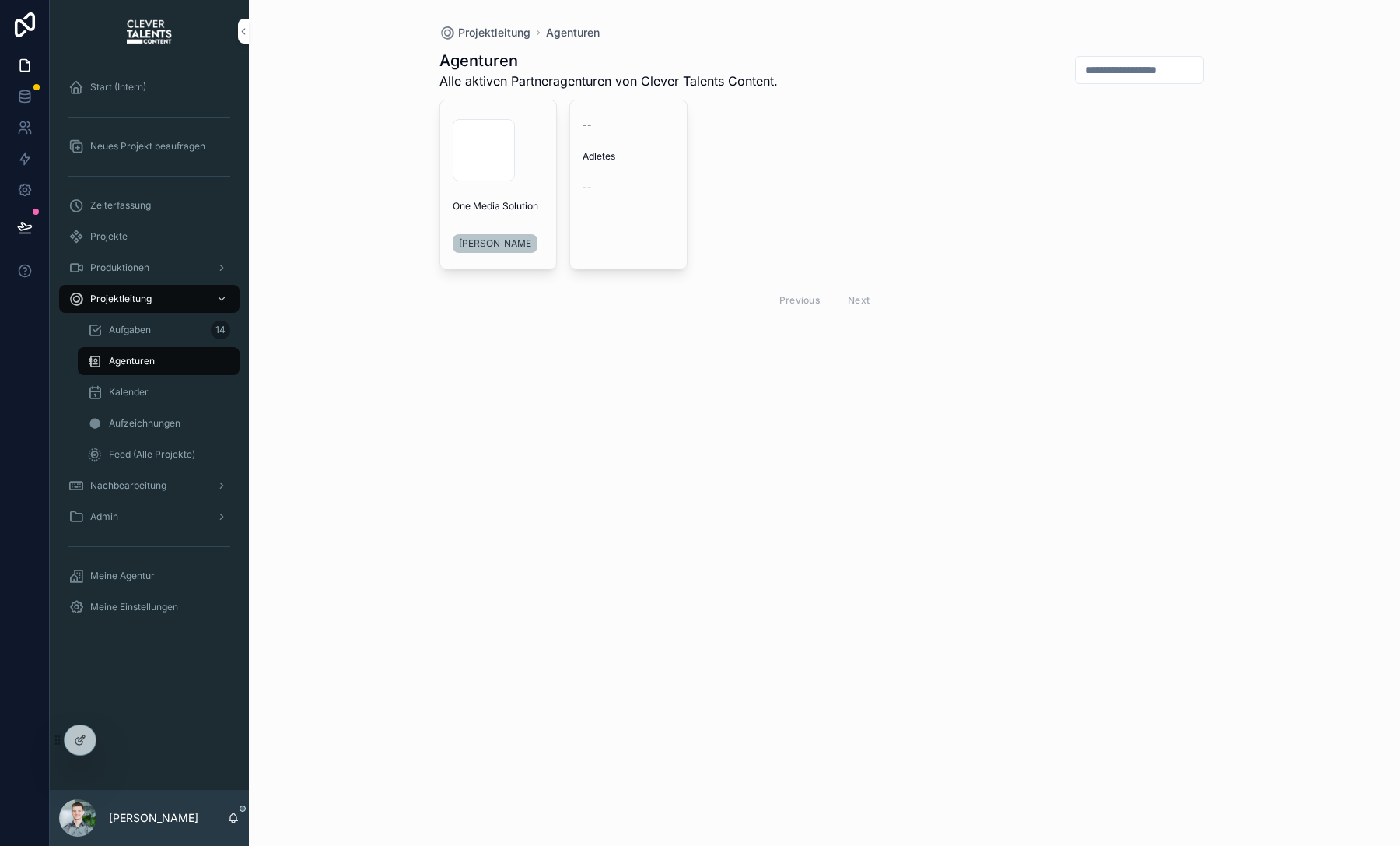
click at [148, 401] on div "Kalender" at bounding box center [158, 391] width 143 height 25
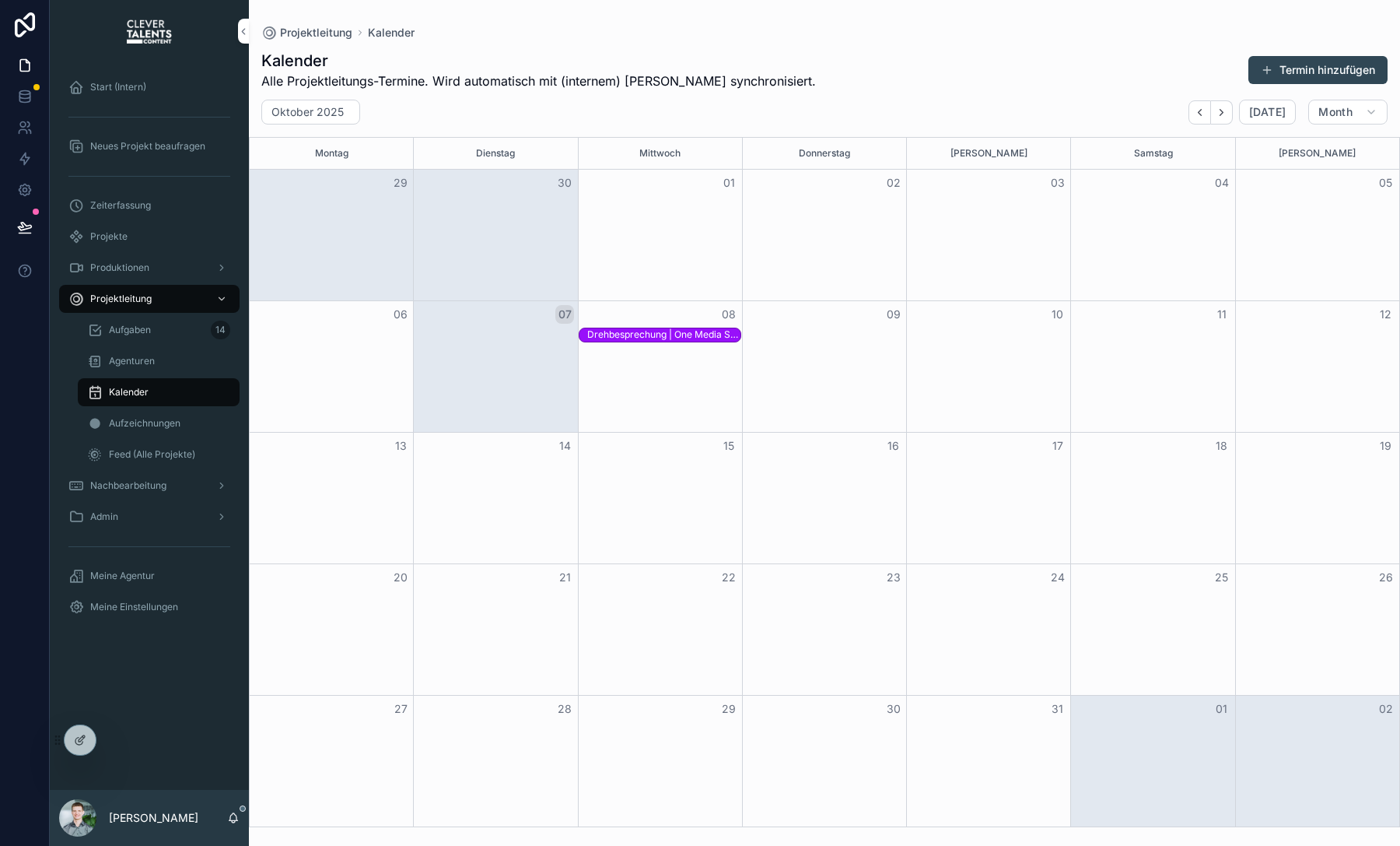
click at [155, 431] on div "Aufzeichnungen" at bounding box center [158, 423] width 143 height 25
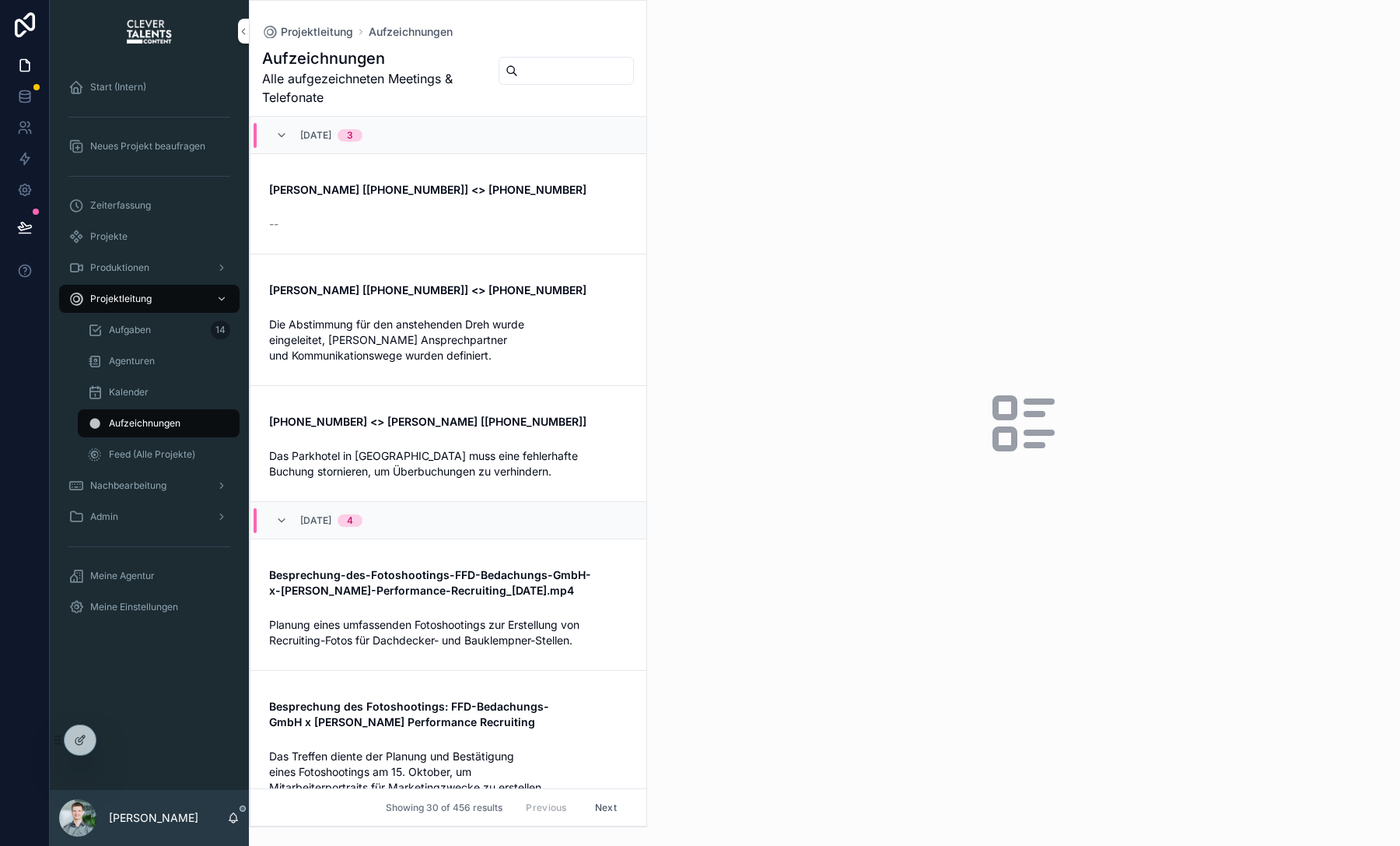
click at [159, 236] on div "Projekte" at bounding box center [150, 237] width 162 height 25
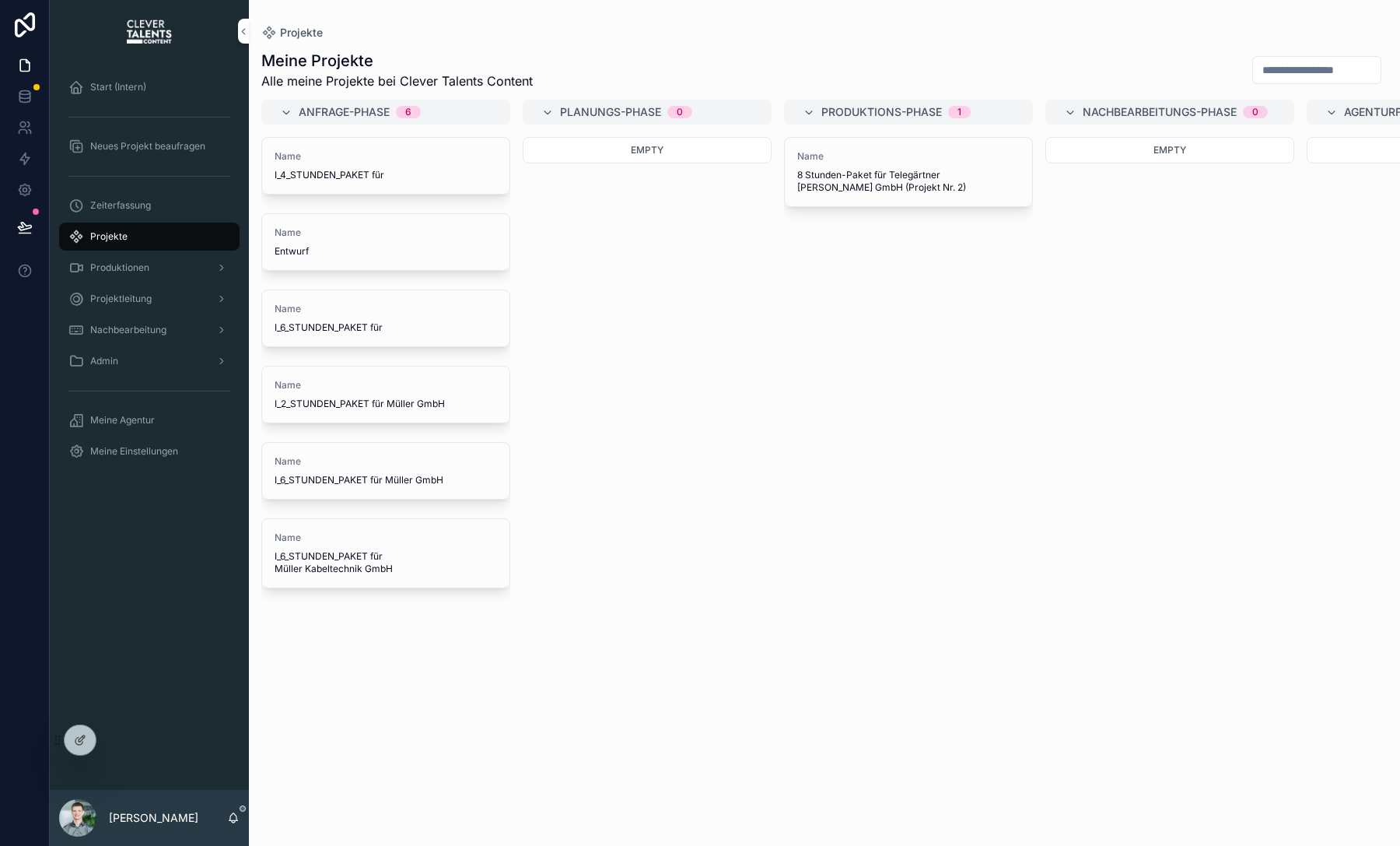
click at [667, 553] on div "Empty" at bounding box center [647, 482] width 249 height 690
click at [897, 162] on div "Name 8 Stunden-Paket für Telegärtner [PERSON_NAME] GmbH (Projekt Nr. 2)" at bounding box center [908, 172] width 222 height 43
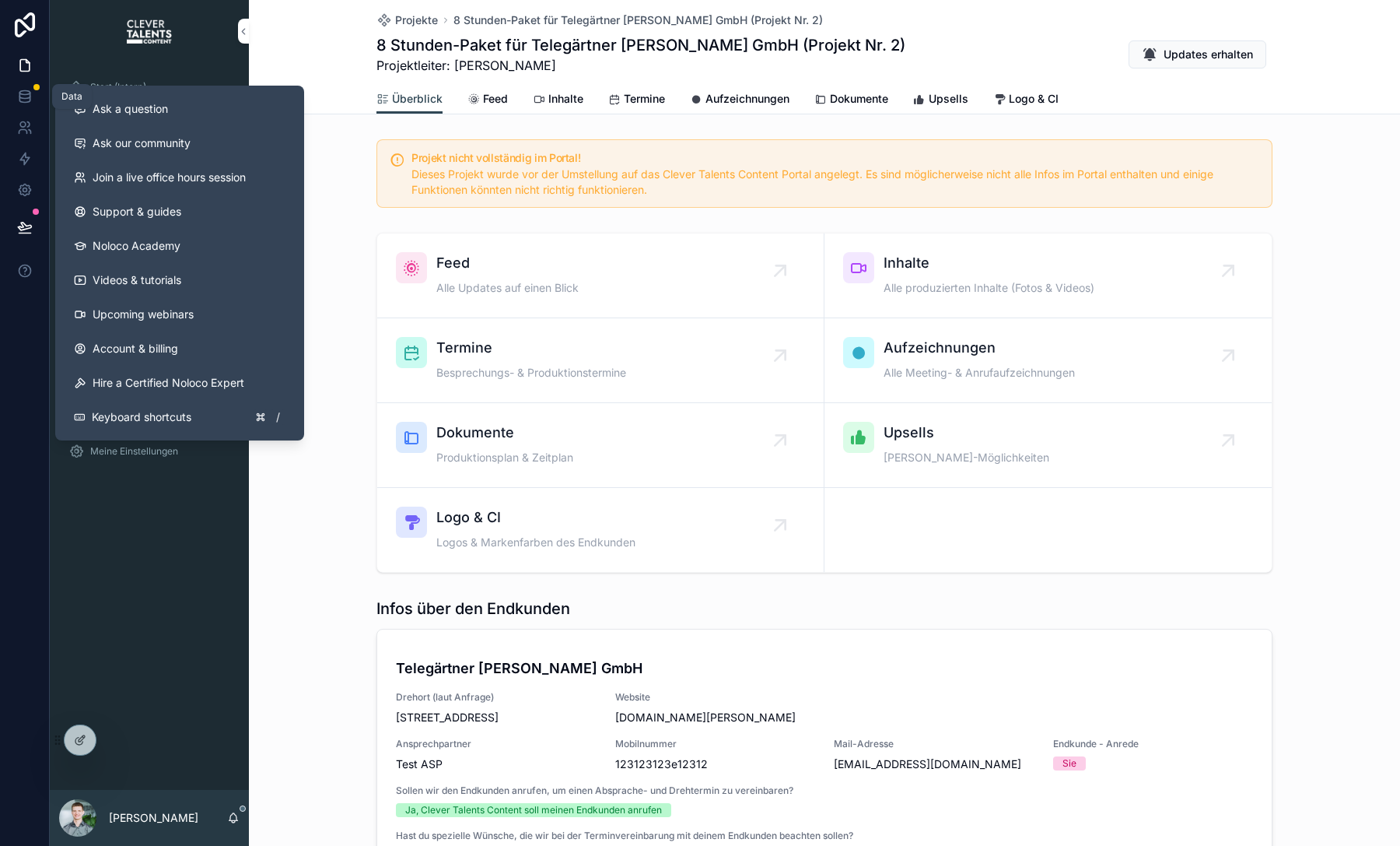
click at [33, 81] on link at bounding box center [25, 96] width 49 height 31
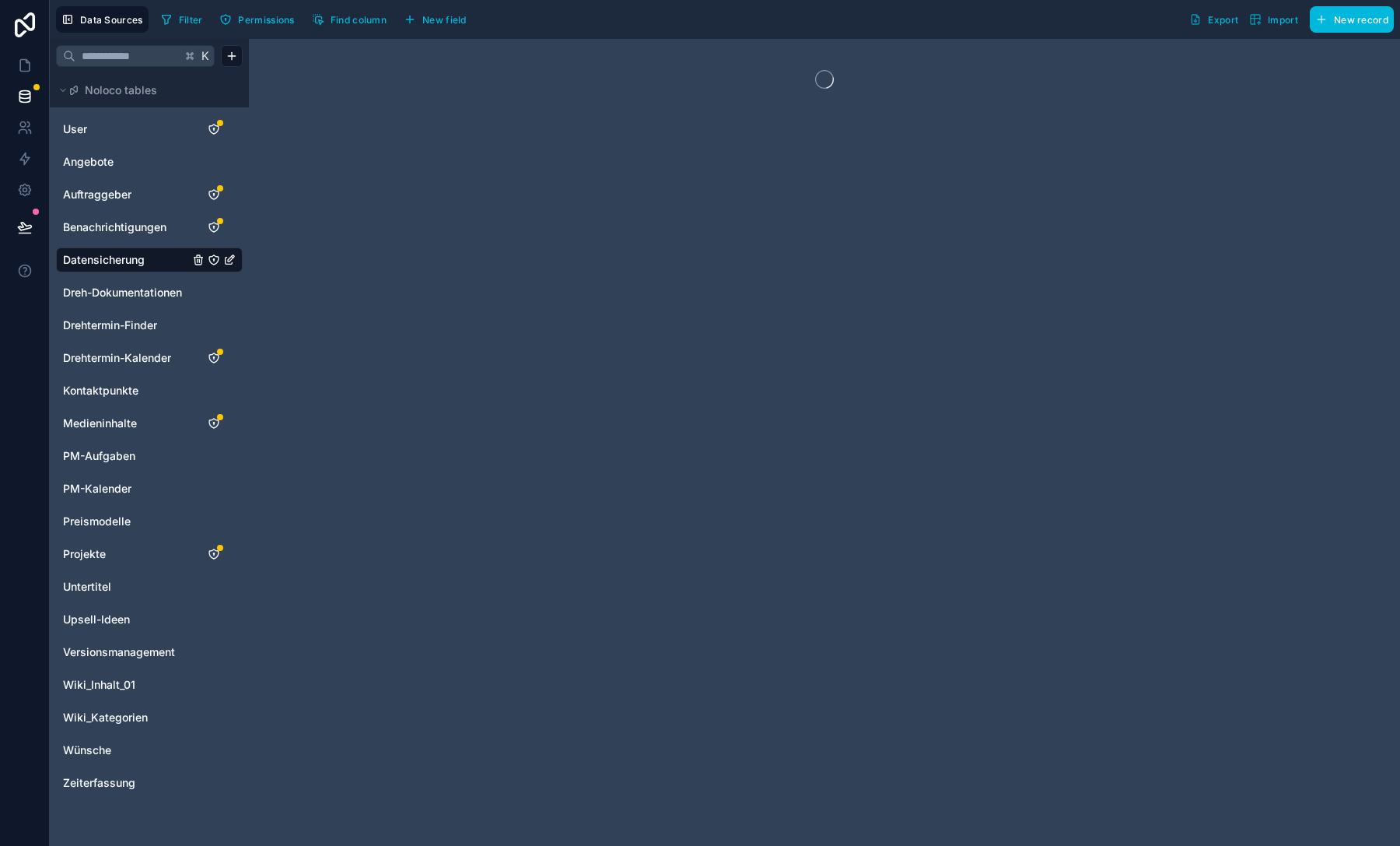
click at [111, 154] on span "Angebote" at bounding box center [89, 161] width 51 height 15
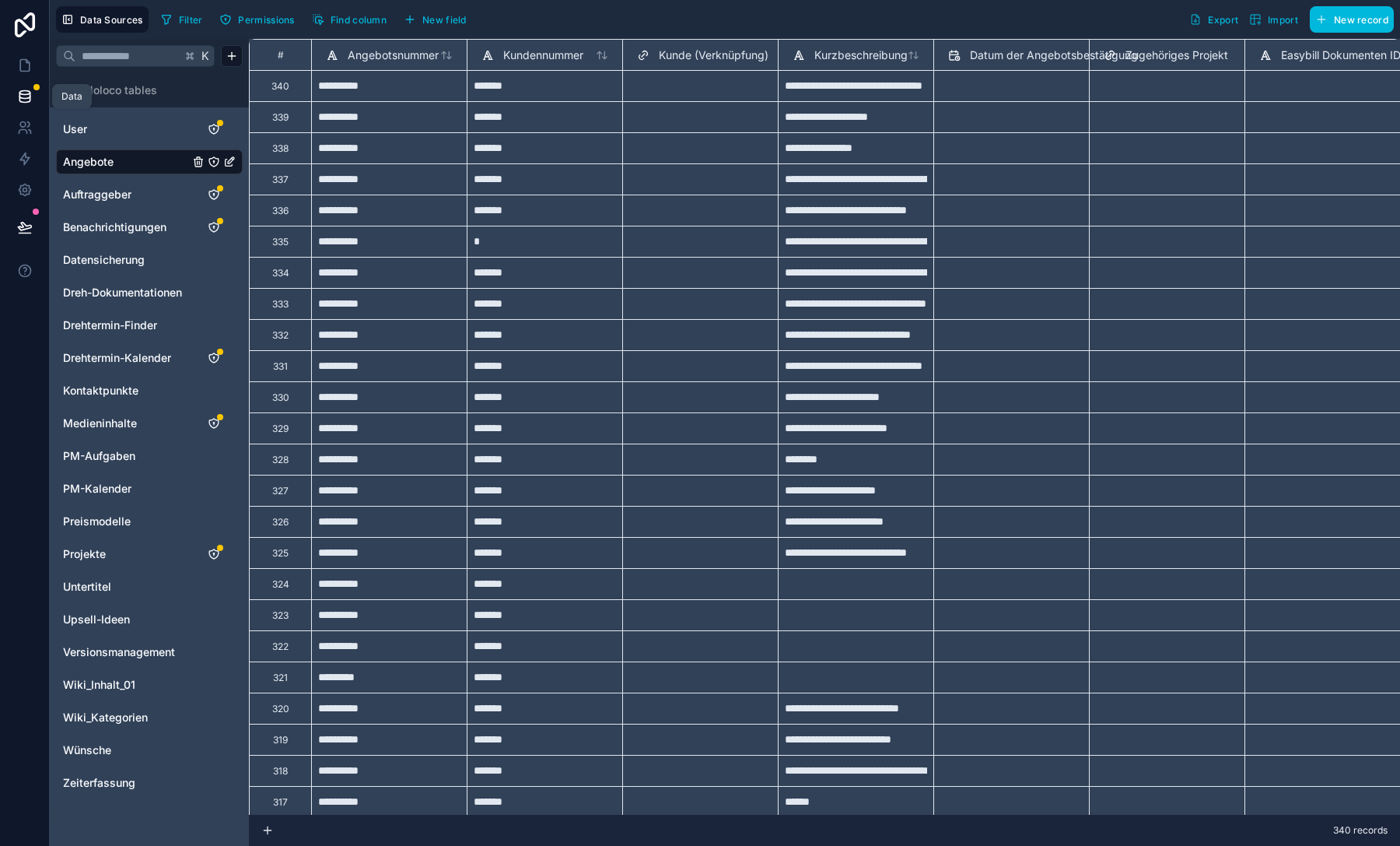
click at [20, 72] on icon at bounding box center [25, 65] width 15 height 15
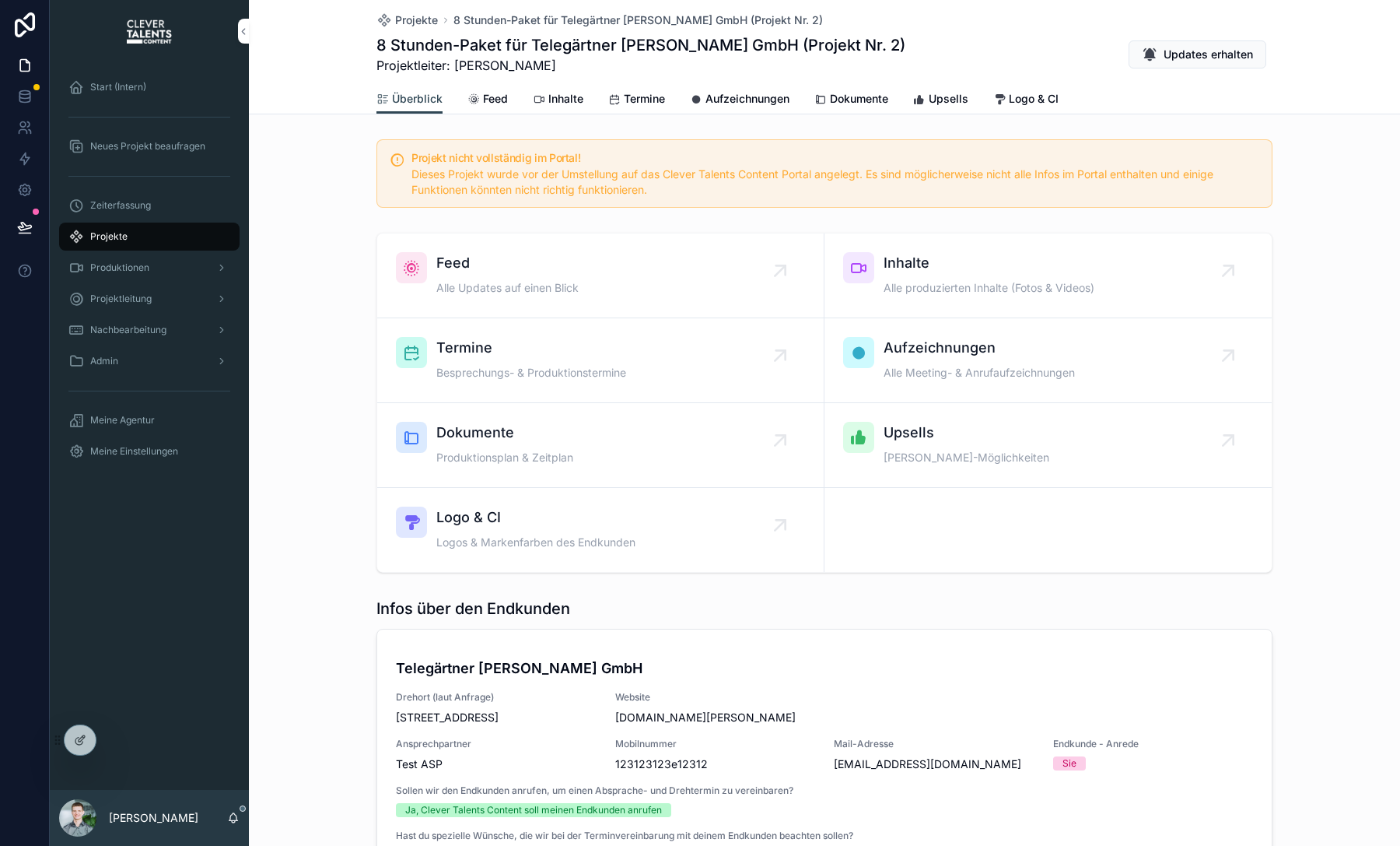
click at [150, 366] on div "Admin" at bounding box center [150, 360] width 162 height 25
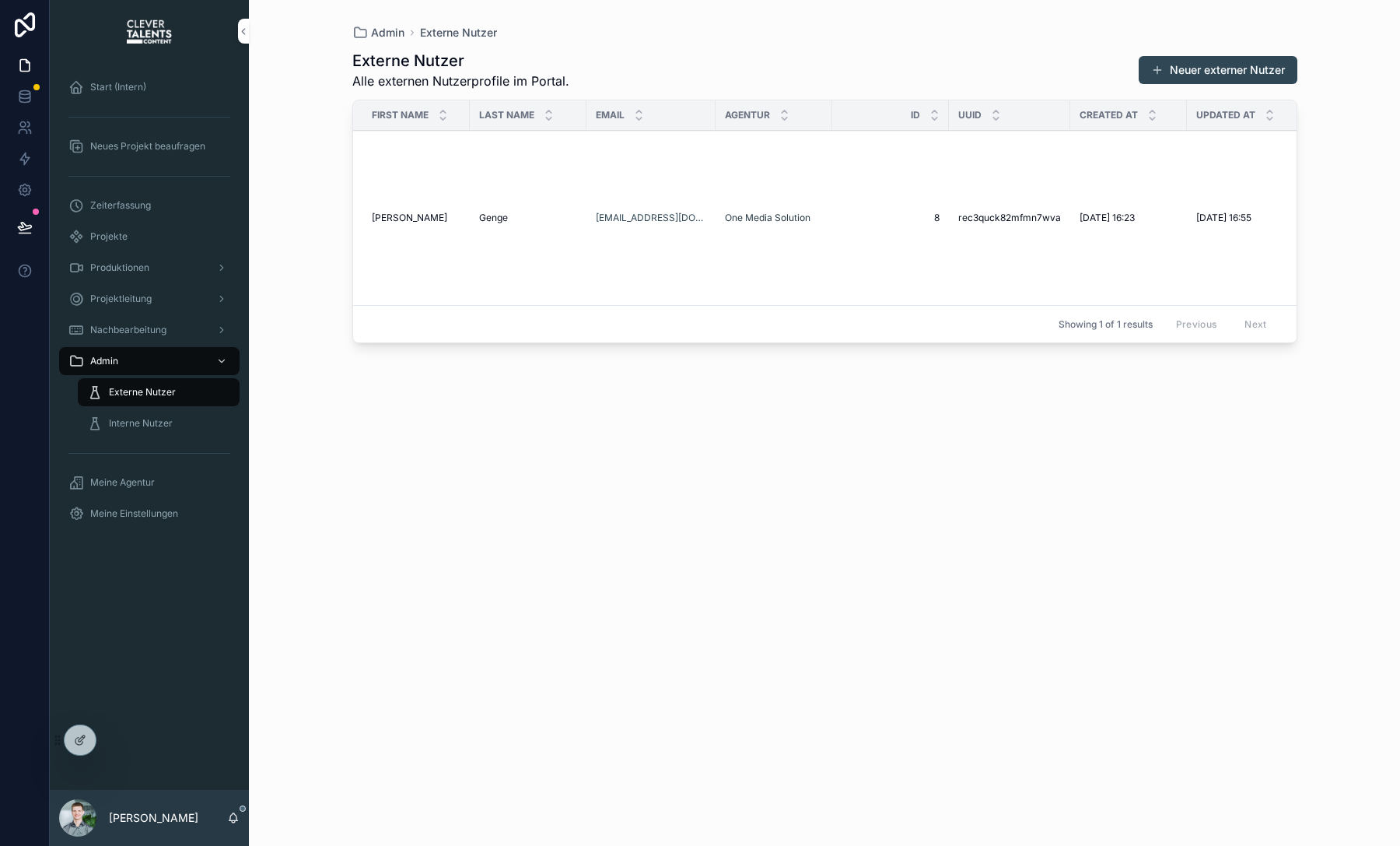
click at [150, 441] on div "scrollable content" at bounding box center [149, 453] width 180 height 25
click at [141, 518] on span "Meine Einstellungen" at bounding box center [134, 513] width 88 height 12
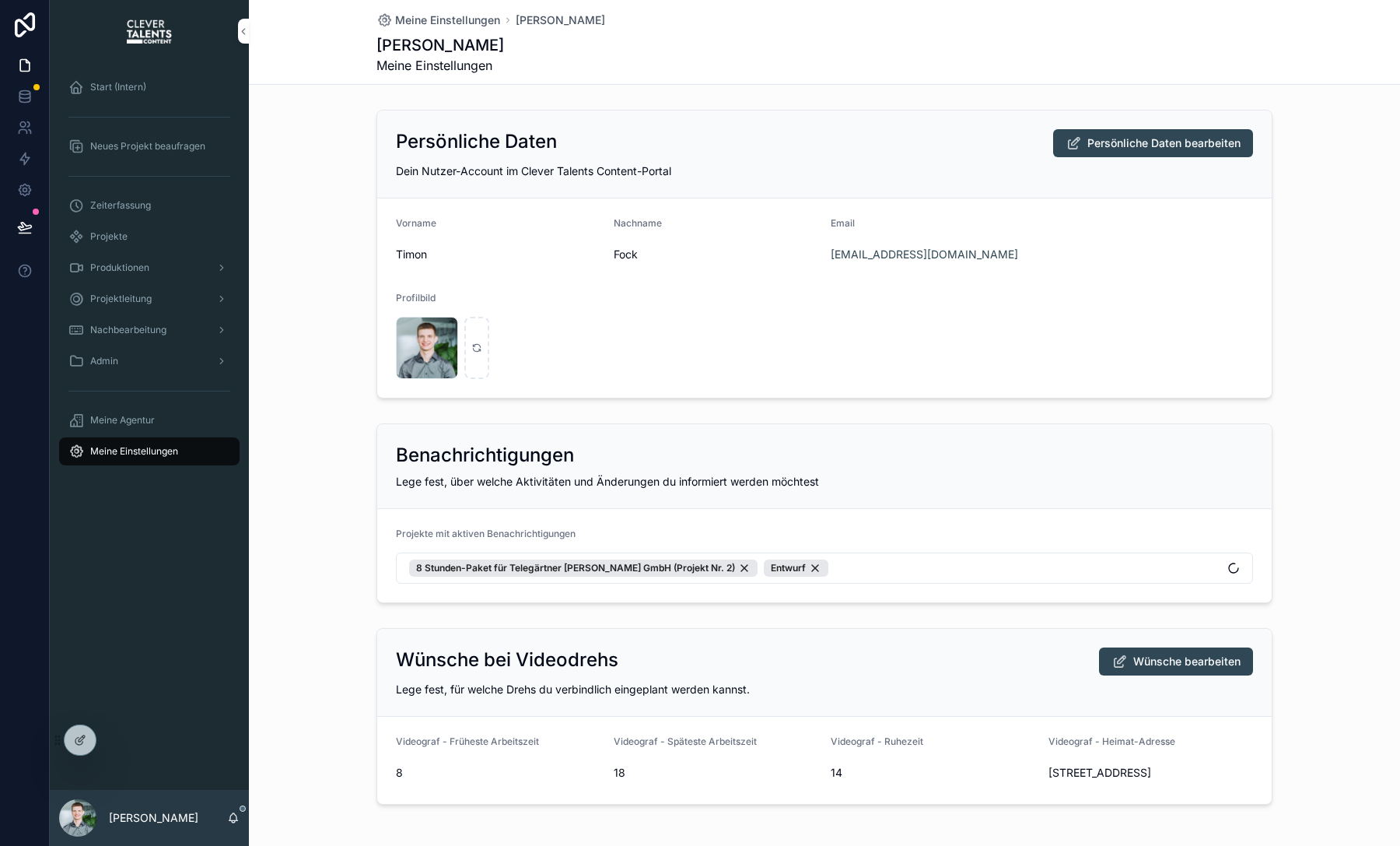
click at [136, 579] on div "Start (Intern) Neues Projekt beaufragen Zeiterfassung Projekte Produktionen Pro…" at bounding box center [149, 425] width 199 height 727
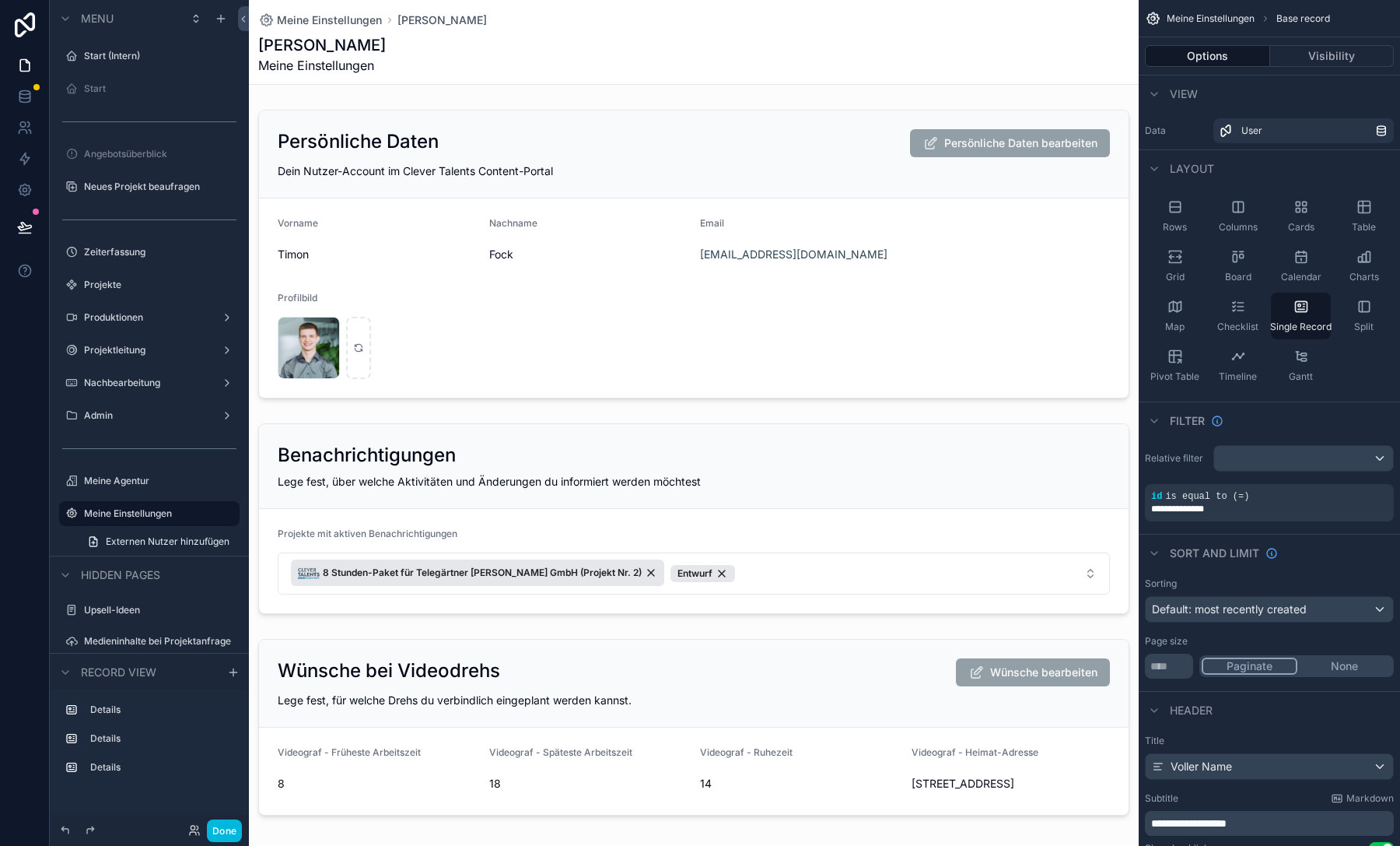
click at [0, 0] on div "scrollable content" at bounding box center [0, 0] width 0 height 0
click at [255, 445] on div "Visibility Clone Remove" at bounding box center [288, 449] width 79 height 77
click at [293, 444] on span "Clone" at bounding box center [291, 448] width 29 height 15
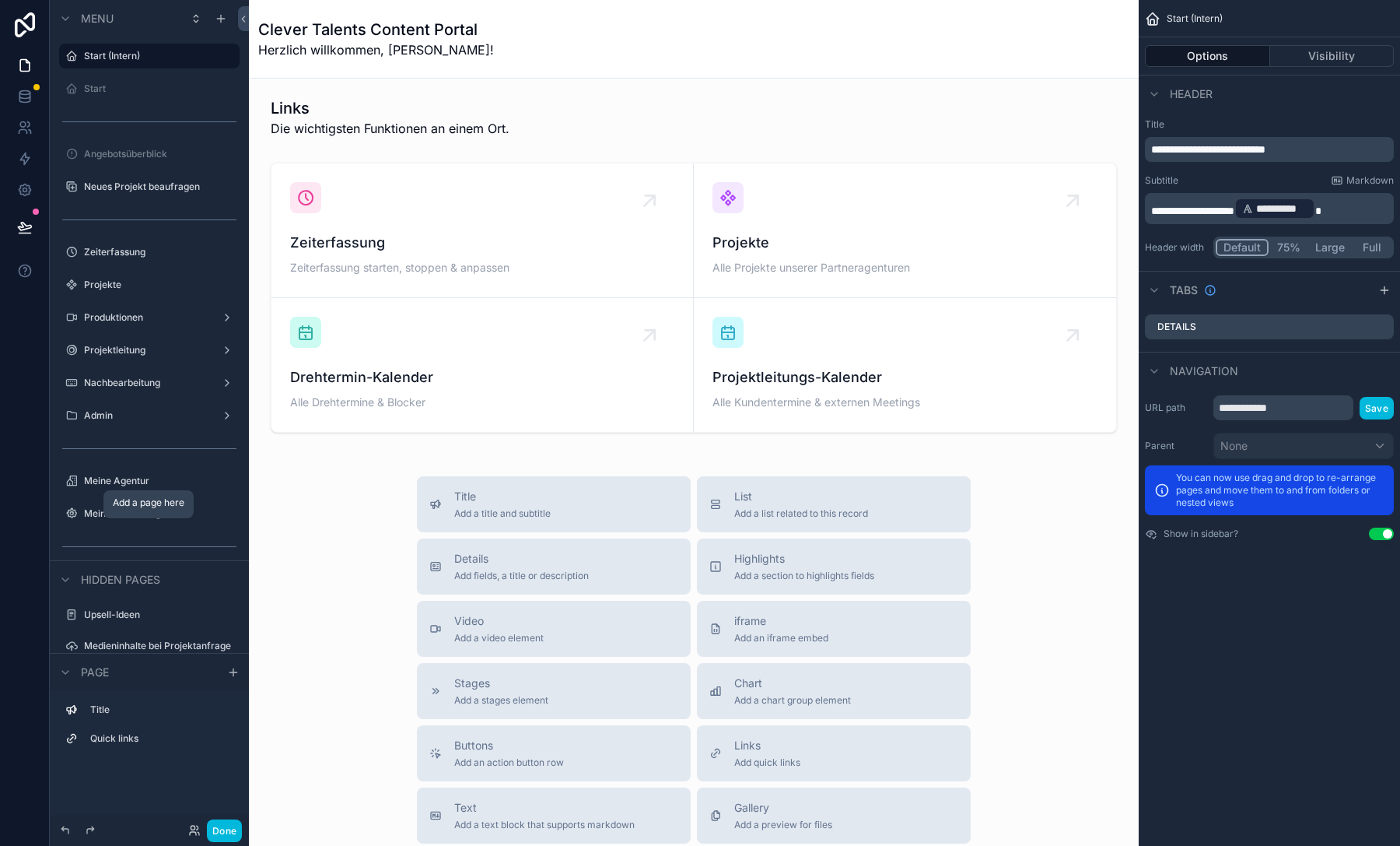
click at [0, 0] on icon "scrollable content" at bounding box center [0, 0] width 0 height 0
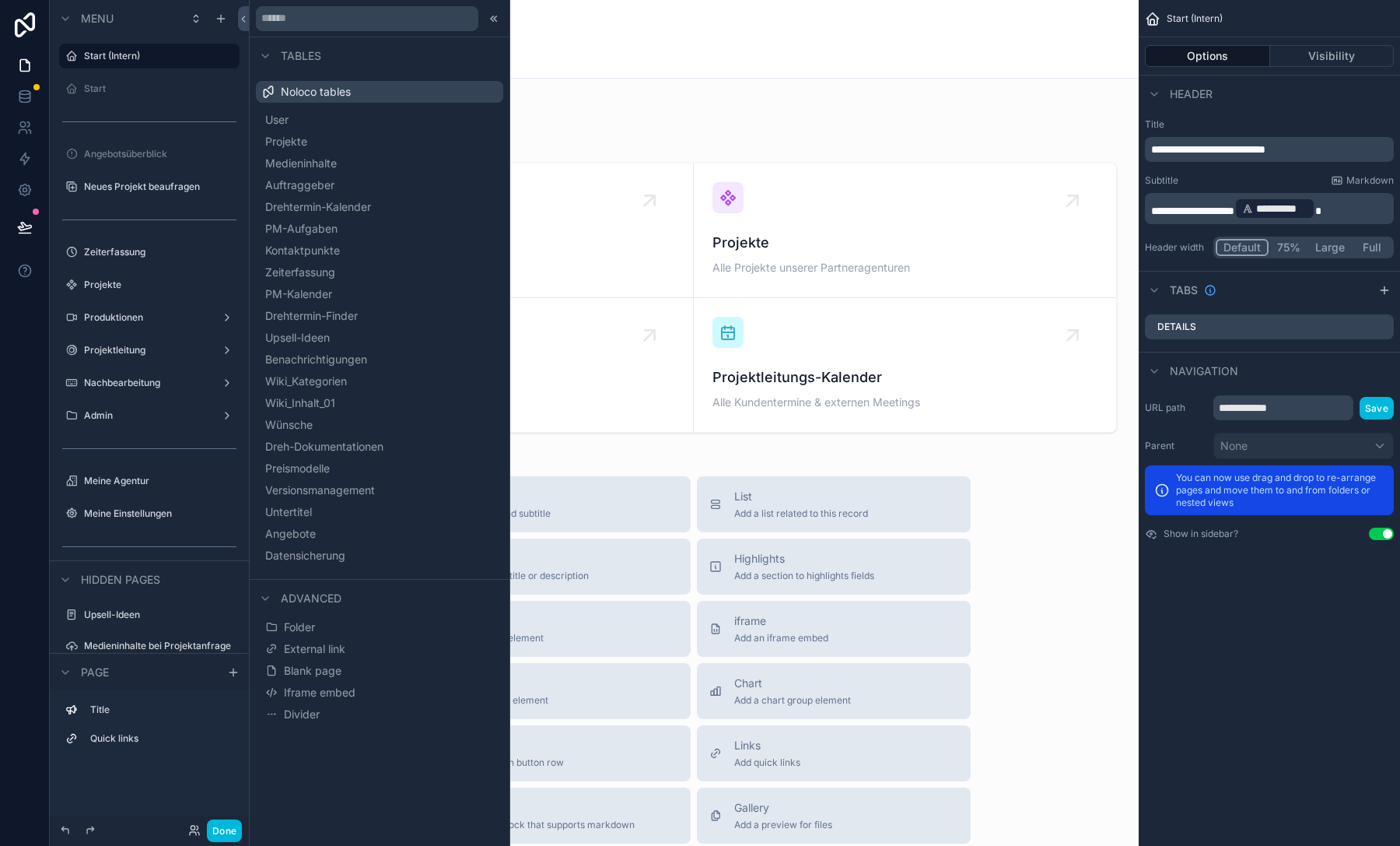
click at [339, 676] on span "Blank page" at bounding box center [312, 671] width 58 height 15
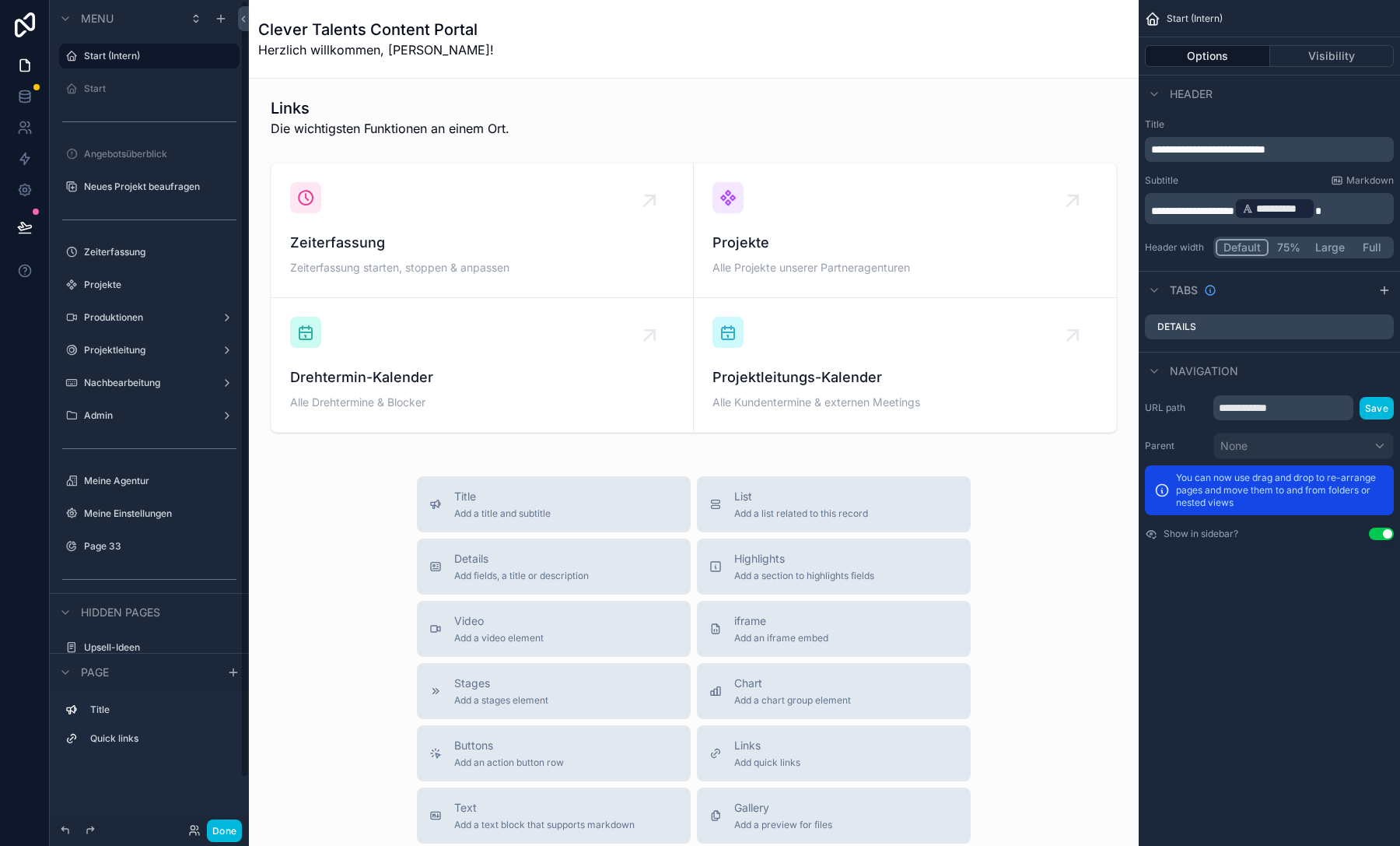
scroll to position [52, 0]
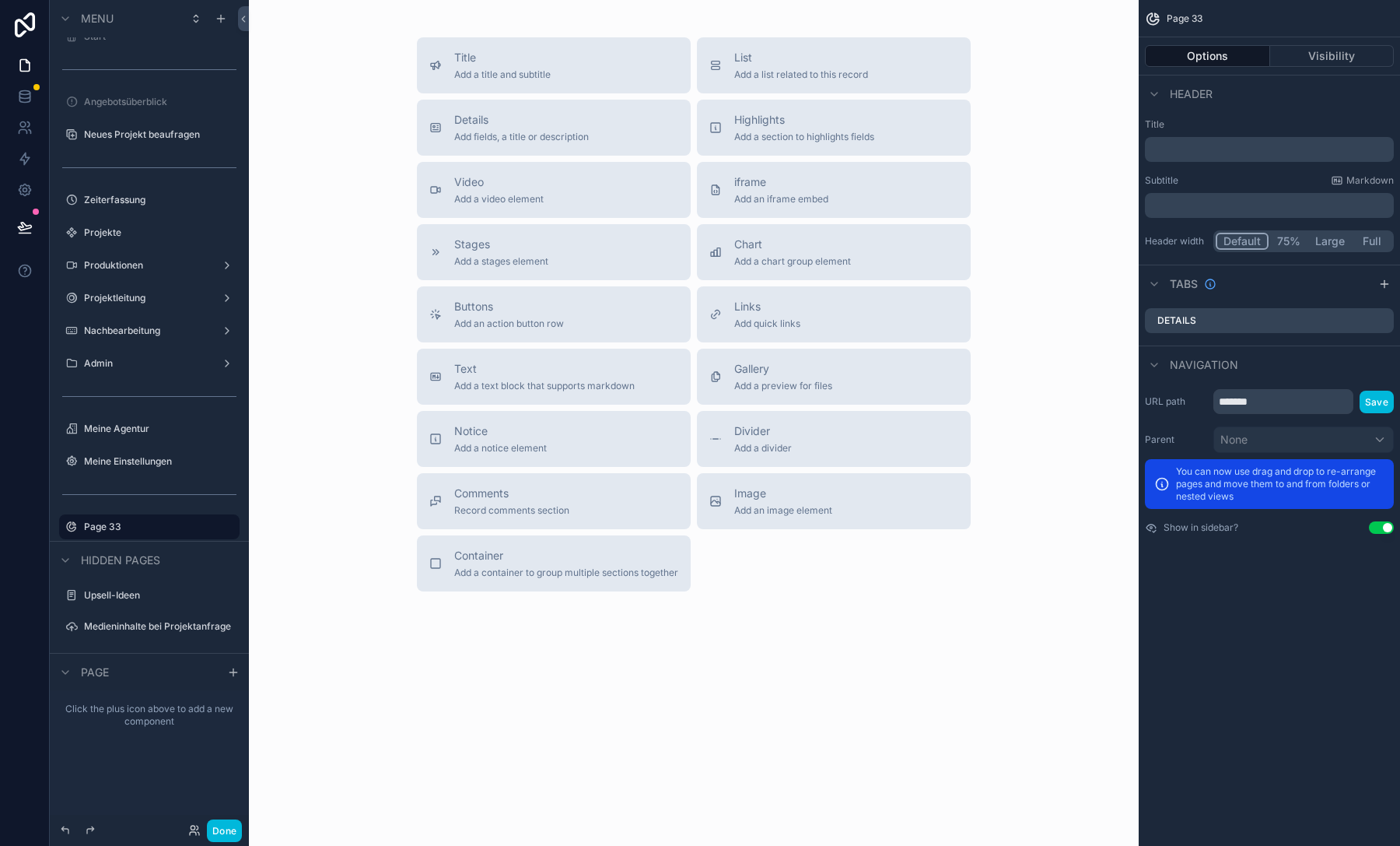
click at [103, 522] on label "Page 33" at bounding box center [156, 526] width 146 height 12
click at [0, 0] on icon "scrollable content" at bounding box center [0, 0] width 0 height 0
click at [130, 523] on input "*******" at bounding box center [137, 526] width 106 height 19
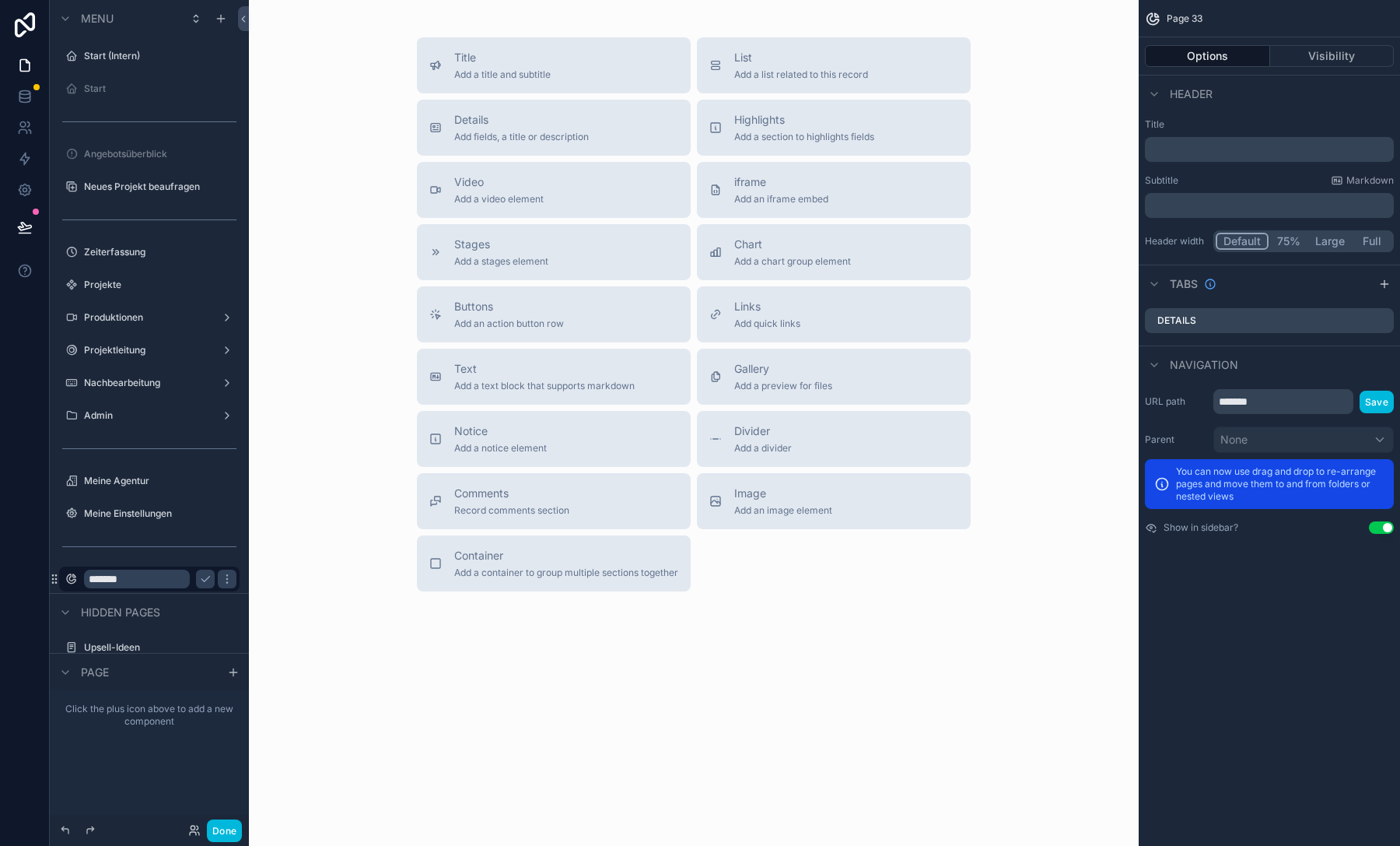
scroll to position [52, 0]
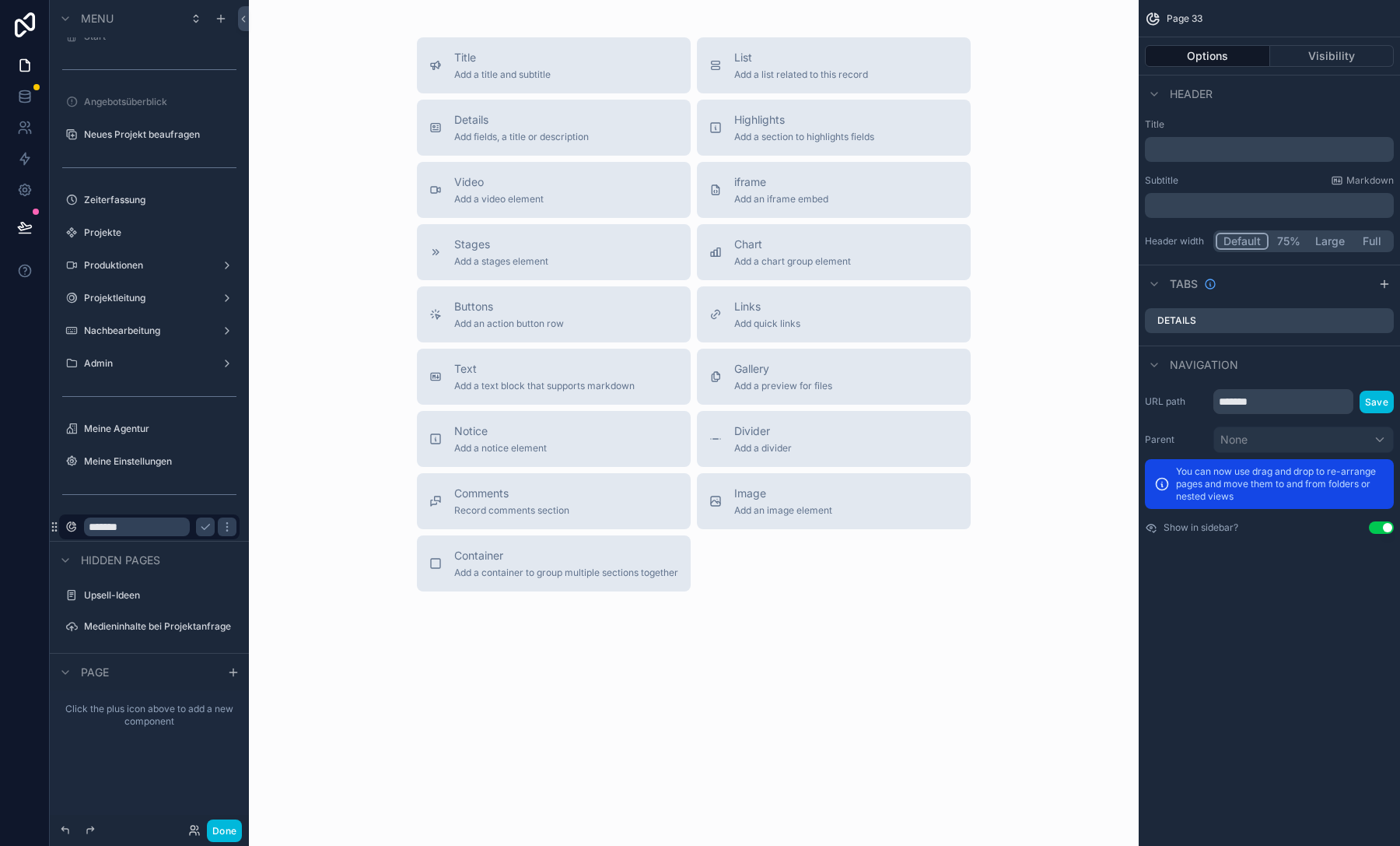
click at [224, 531] on icon "scrollable content" at bounding box center [226, 526] width 12 height 12
click at [154, 506] on div "scrollable content" at bounding box center [149, 494] width 180 height 25
click at [0, 0] on icon "scrollable content" at bounding box center [0, 0] width 0 height 0
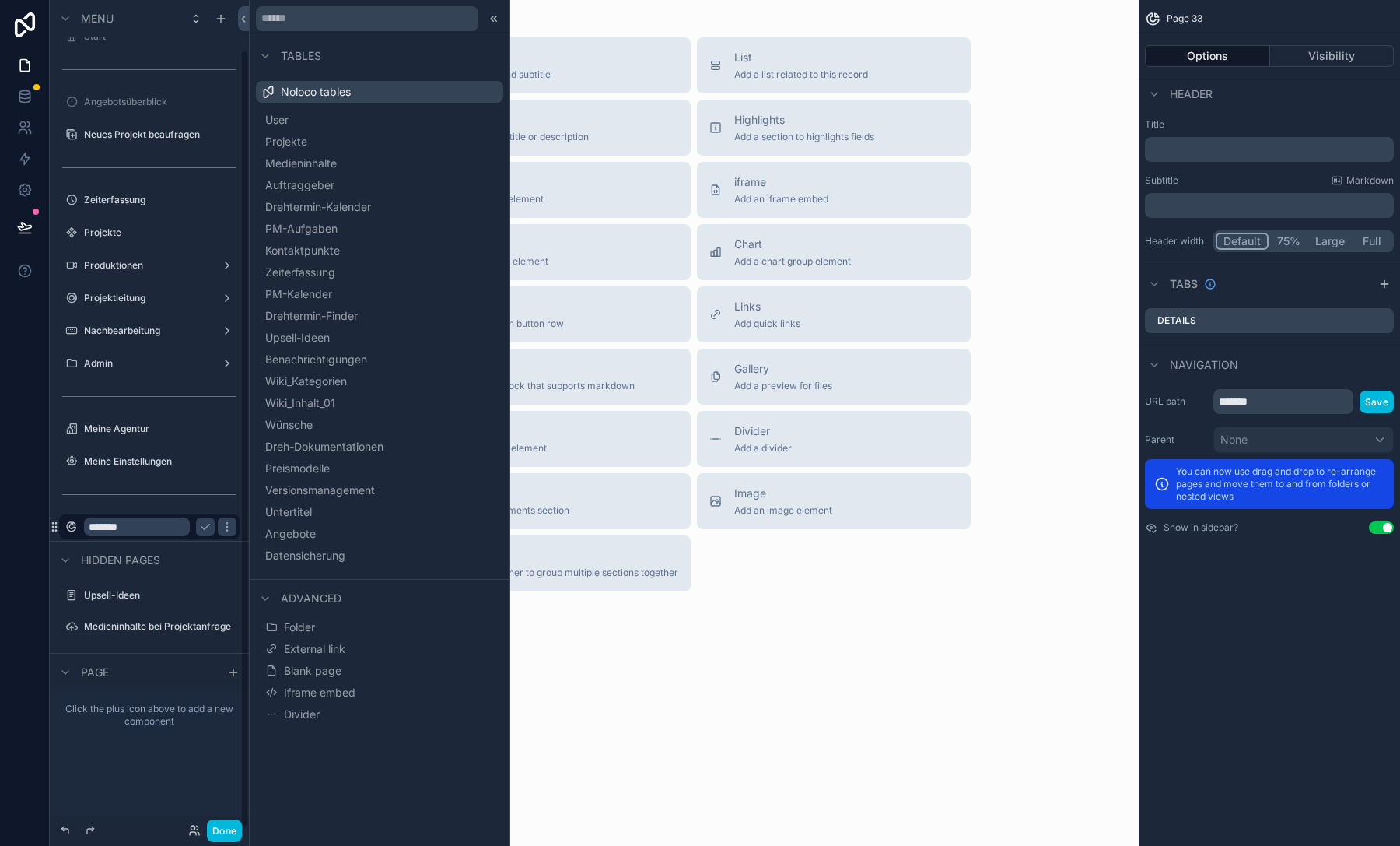
click at [0, 0] on icon at bounding box center [0, 0] width 0 height 0
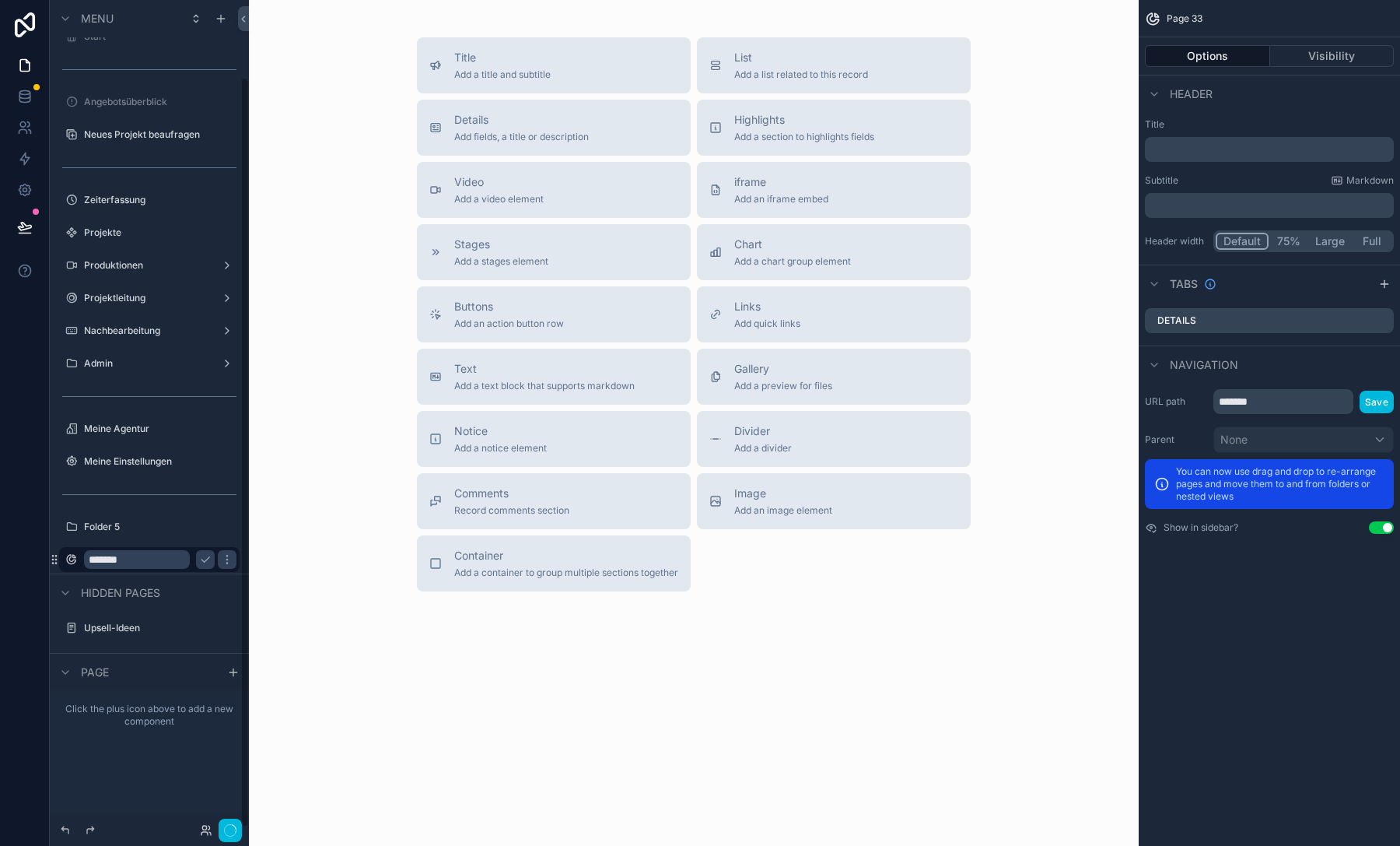
scroll to position [85, 0]
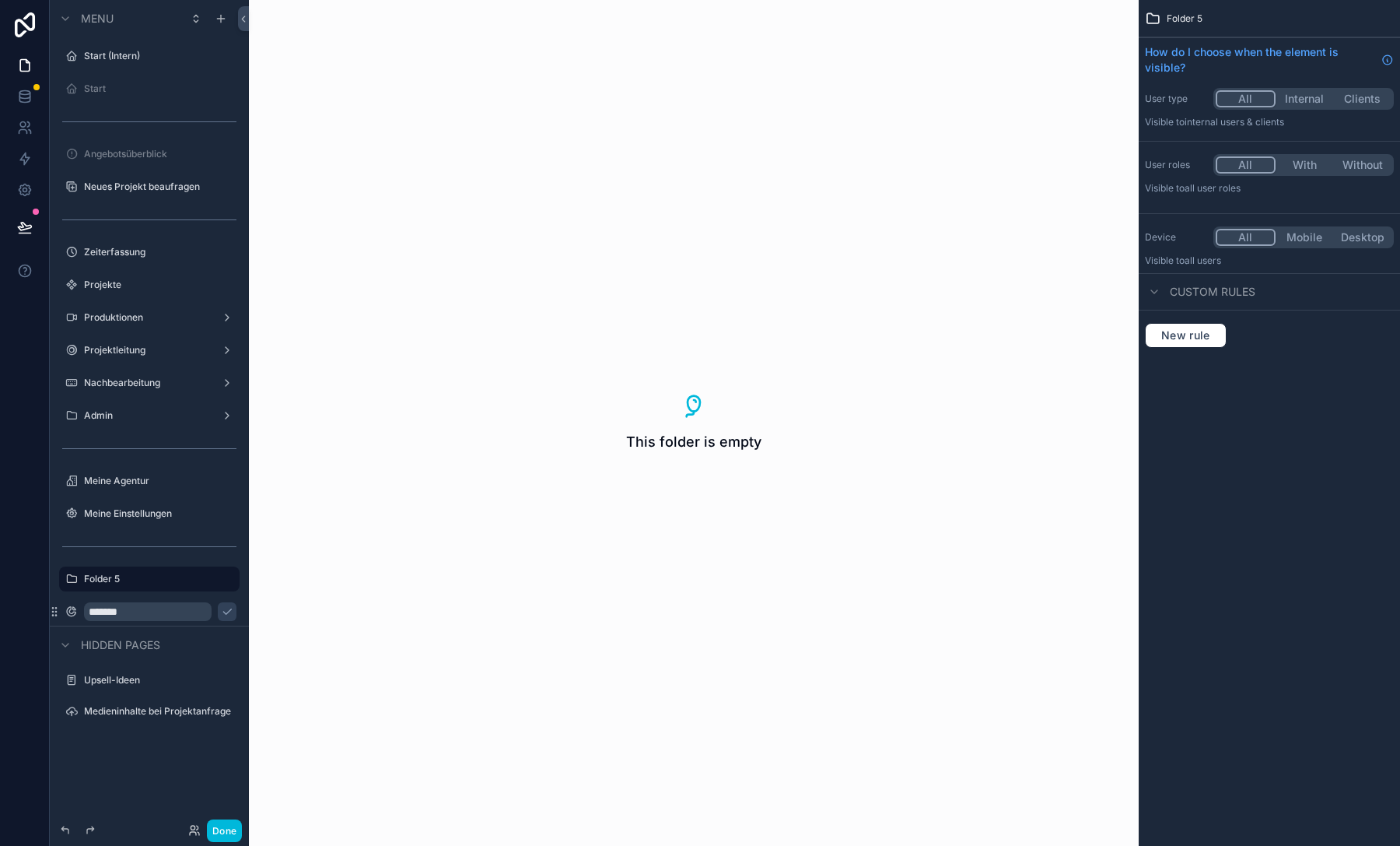
click at [115, 492] on div "Meine Agentur" at bounding box center [149, 481] width 174 height 25
click at [107, 575] on label "Folder 5" at bounding box center [156, 578] width 146 height 12
click at [0, 0] on icon "scrollable content" at bounding box center [0, 0] width 0 height 0
click at [133, 575] on input "********" at bounding box center [137, 579] width 106 height 19
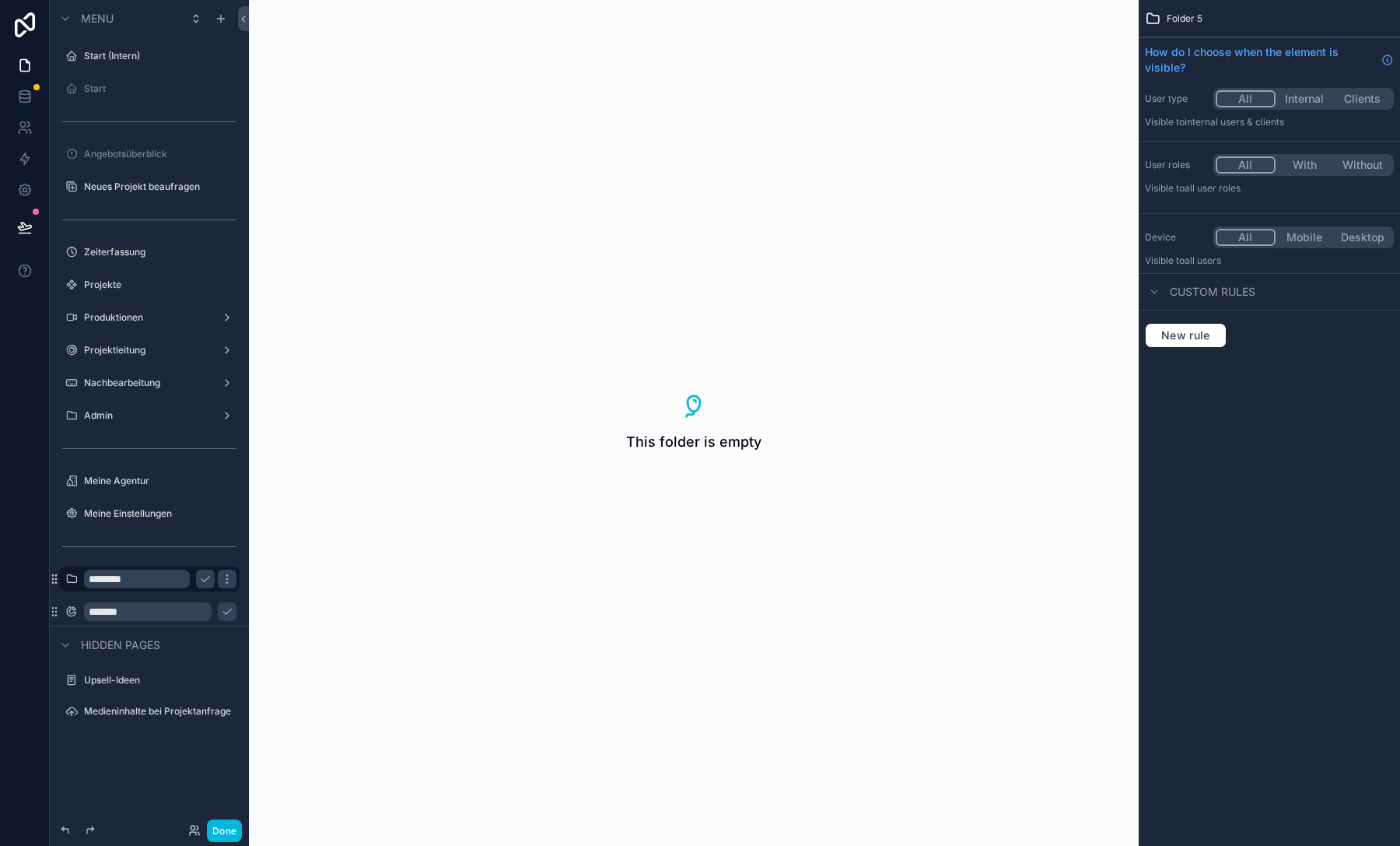
click at [133, 575] on input "********" at bounding box center [137, 579] width 106 height 19
type input "**********"
click at [206, 579] on icon "scrollable content" at bounding box center [205, 578] width 12 height 12
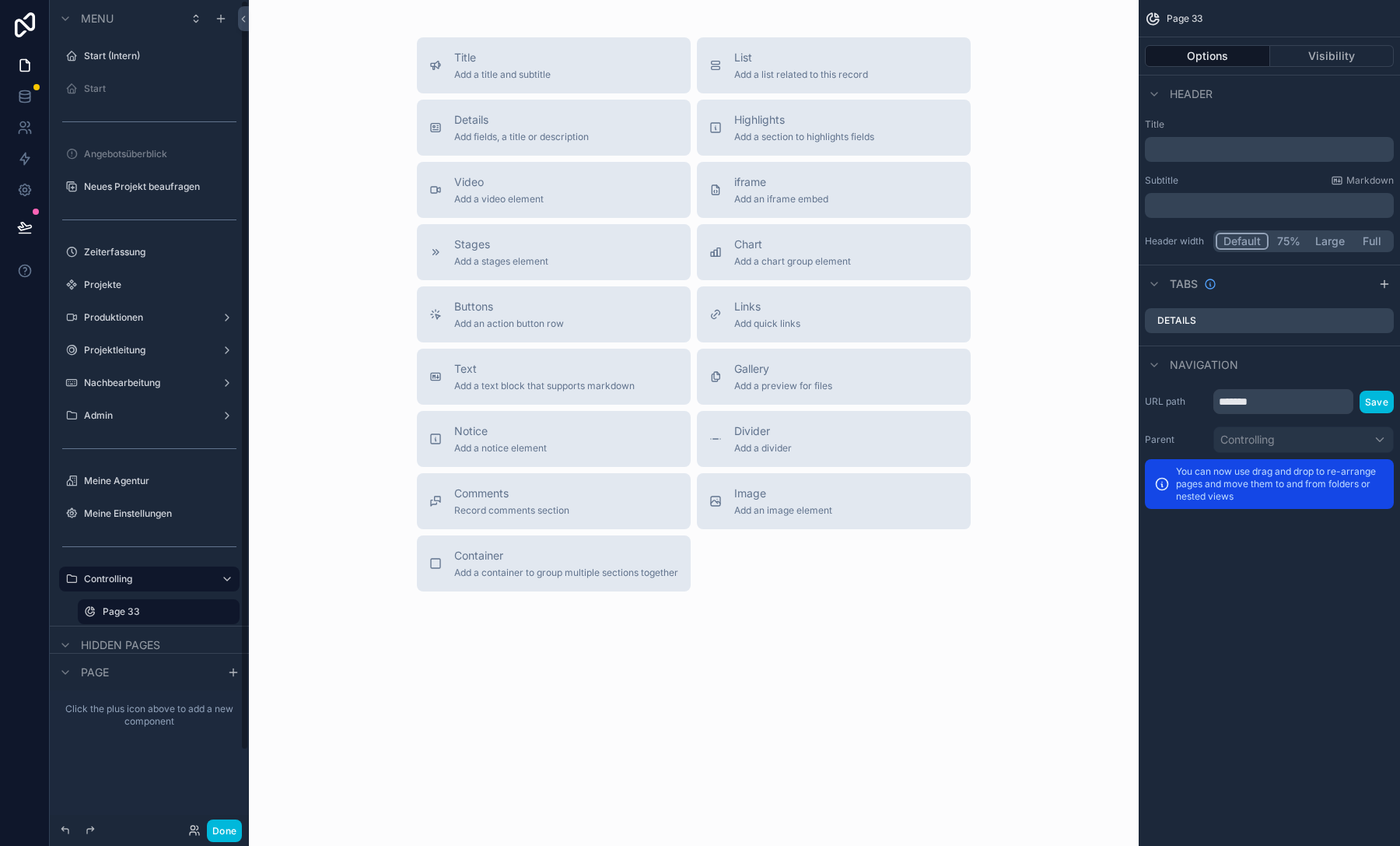
click at [0, 0] on icon "scrollable content" at bounding box center [0, 0] width 0 height 0
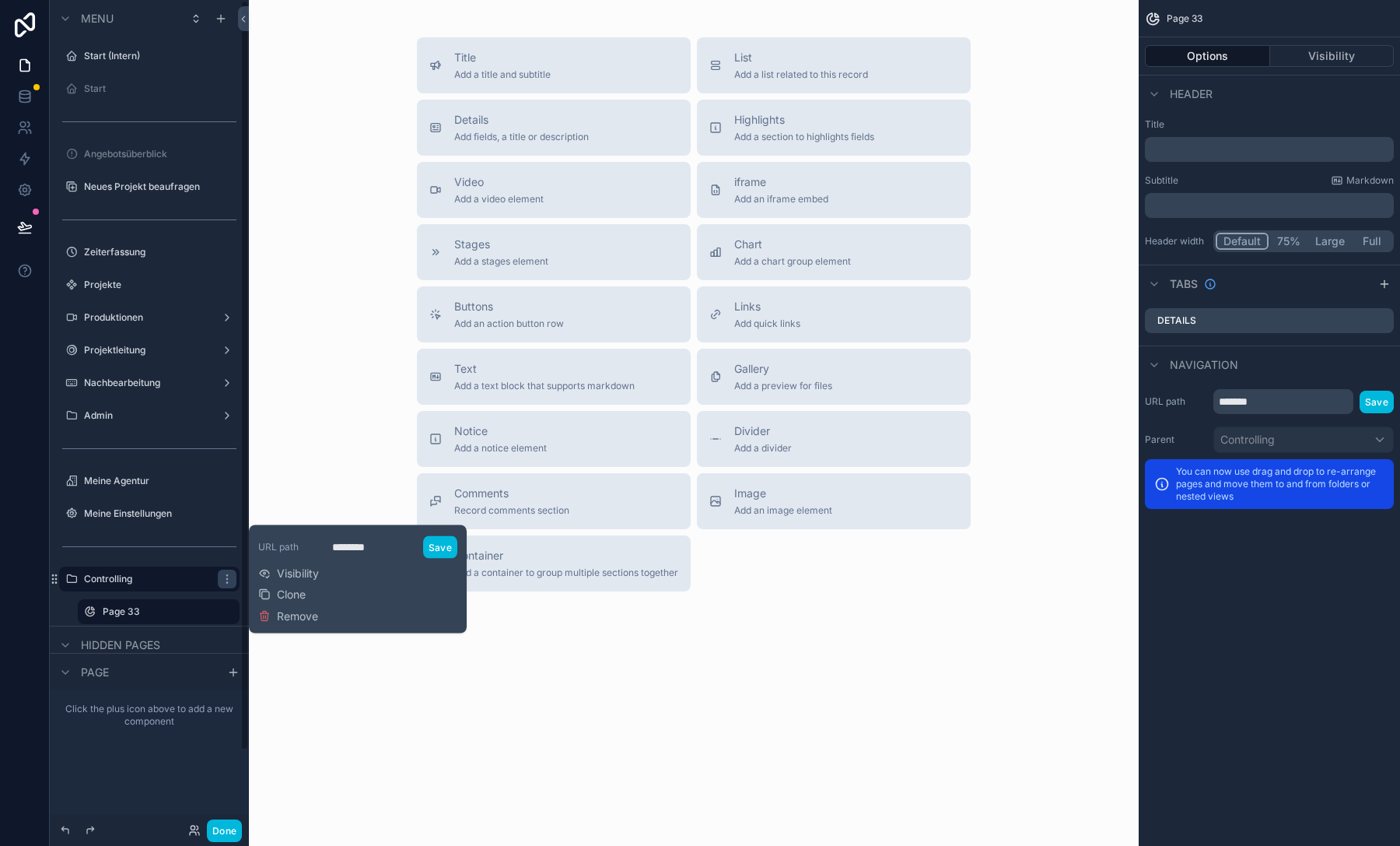
click at [114, 619] on div "Page 33" at bounding box center [170, 611] width 134 height 19
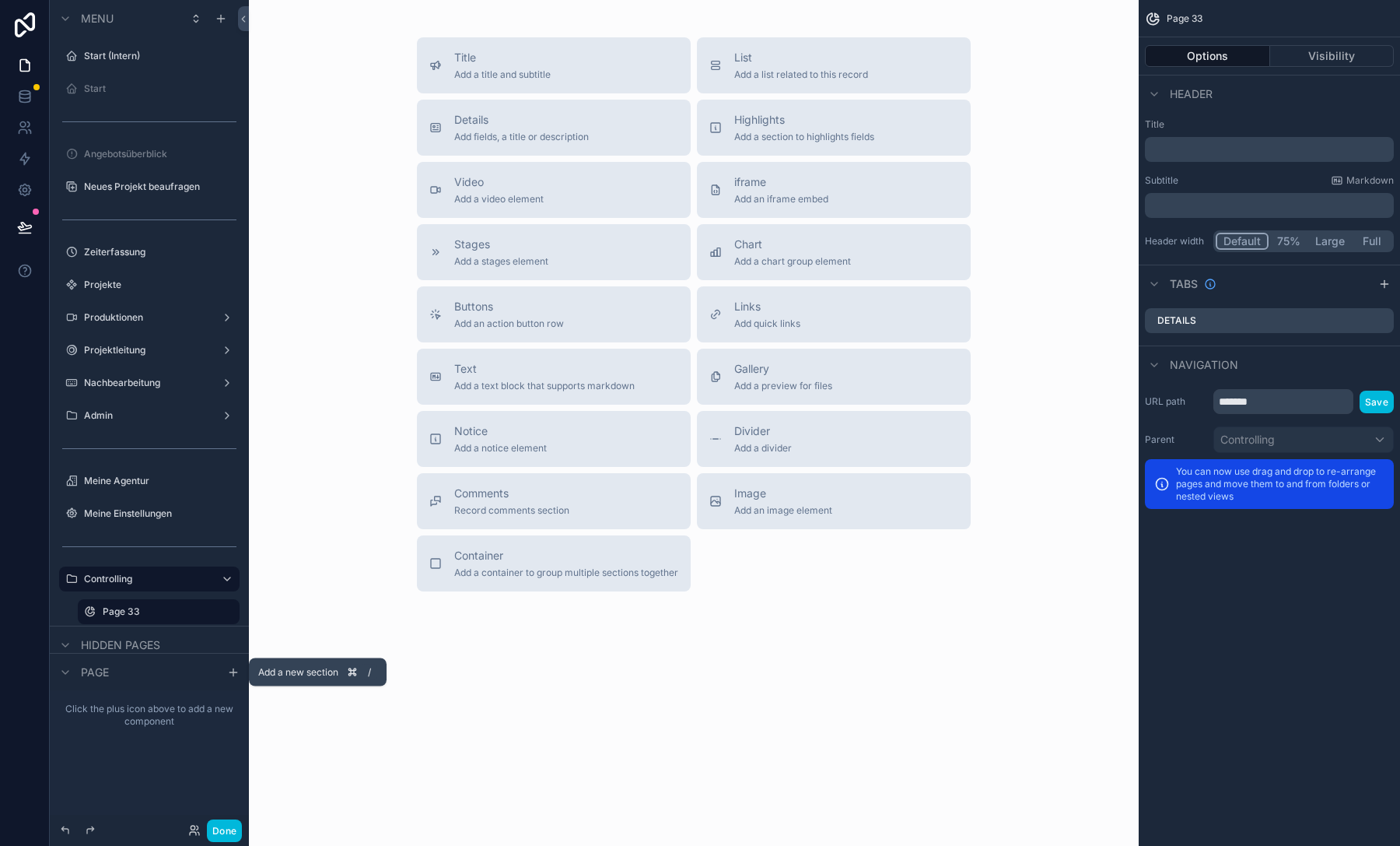
click at [227, 667] on icon "scrollable content" at bounding box center [233, 672] width 12 height 12
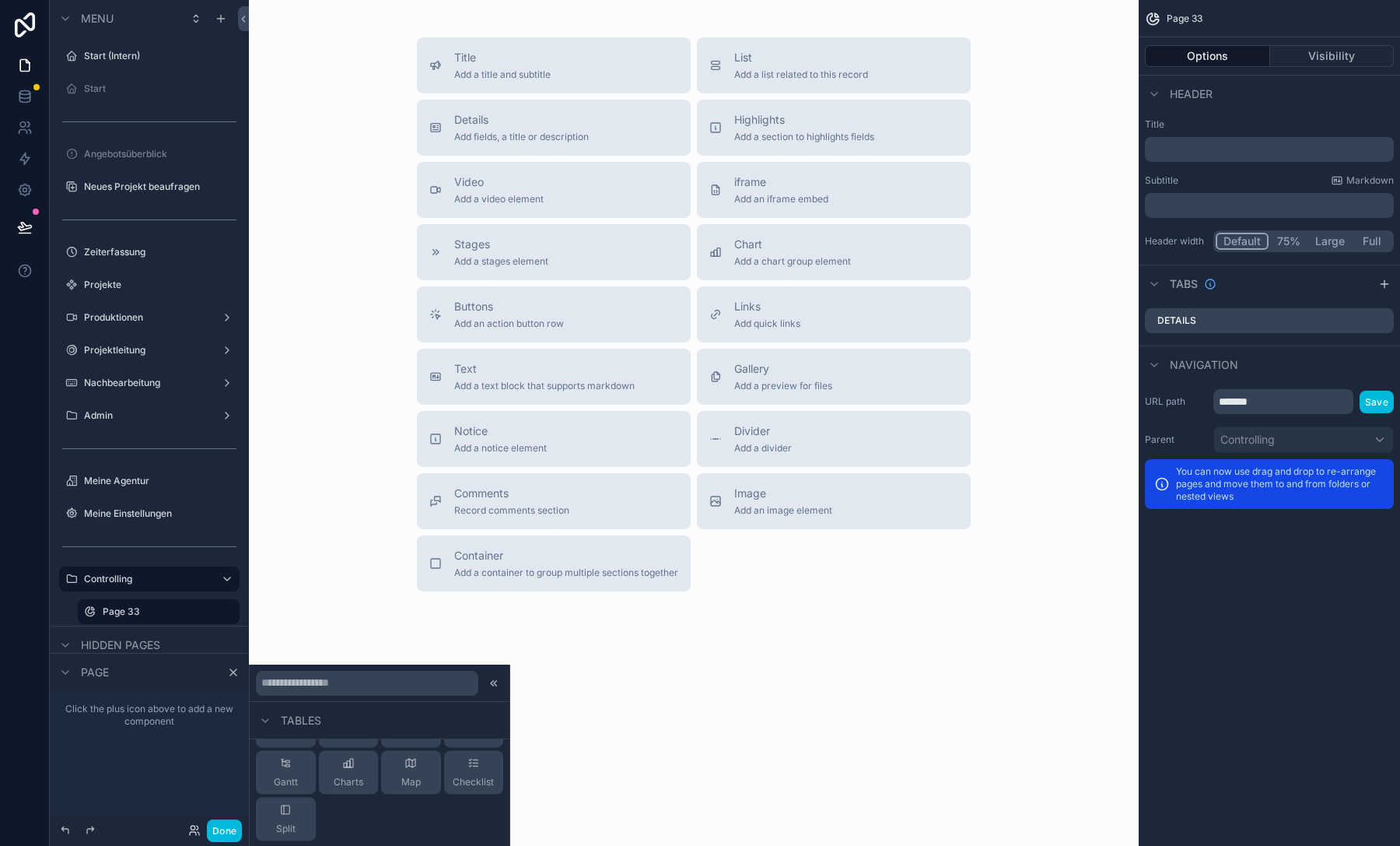
scroll to position [448, 0]
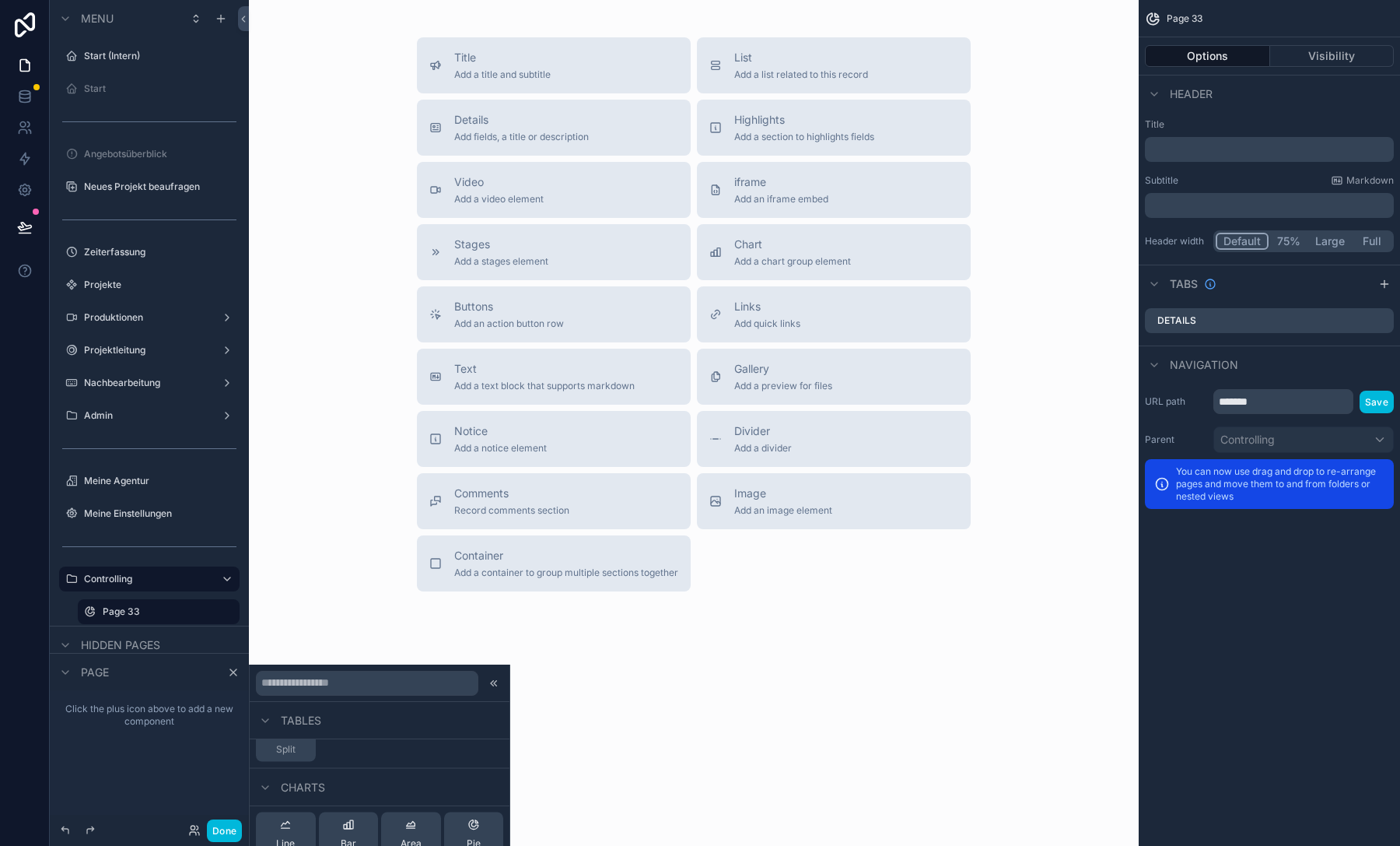
click at [342, 833] on div "Bar" at bounding box center [348, 834] width 15 height 31
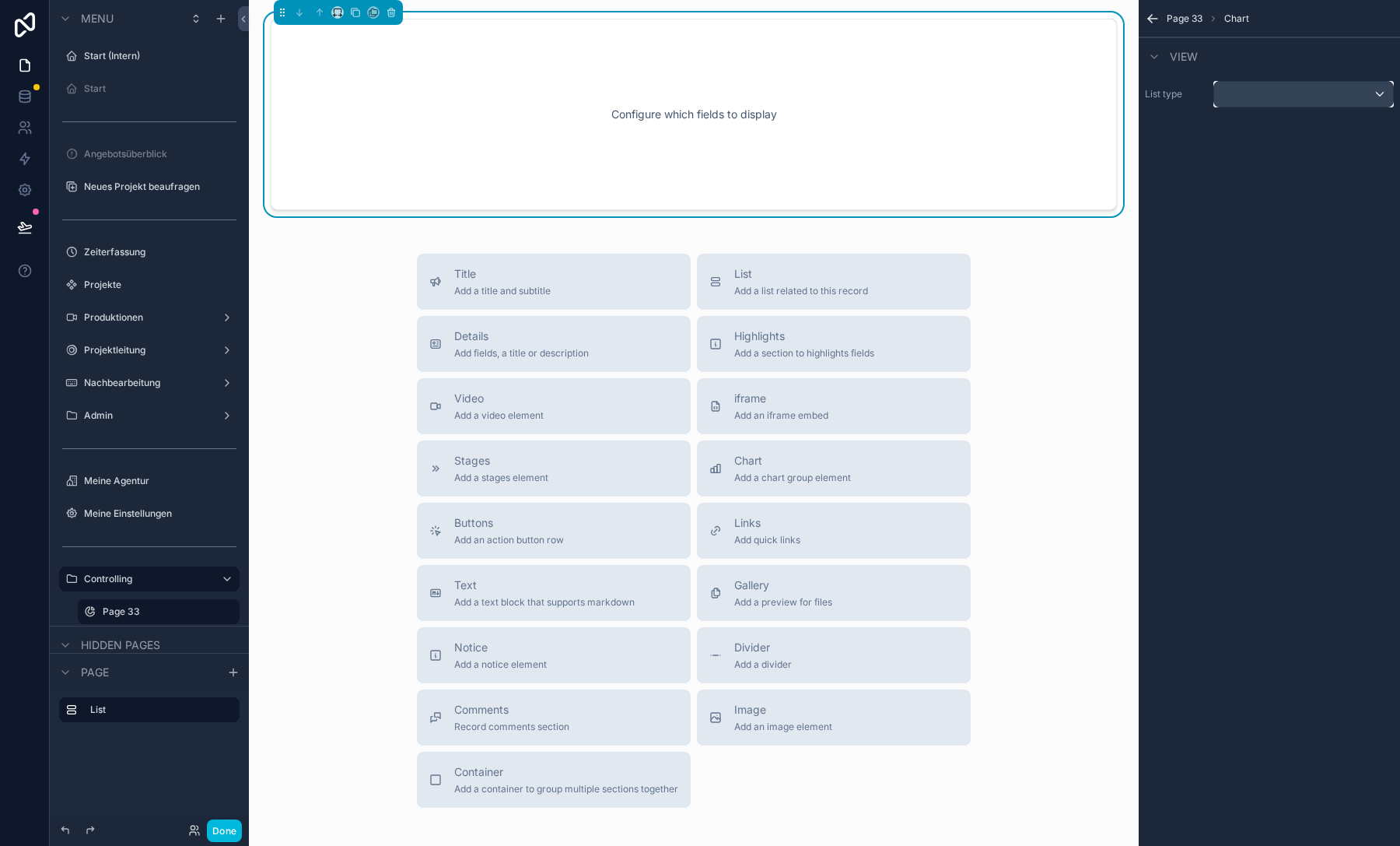
click at [1244, 91] on div "scrollable content" at bounding box center [1303, 94] width 179 height 25
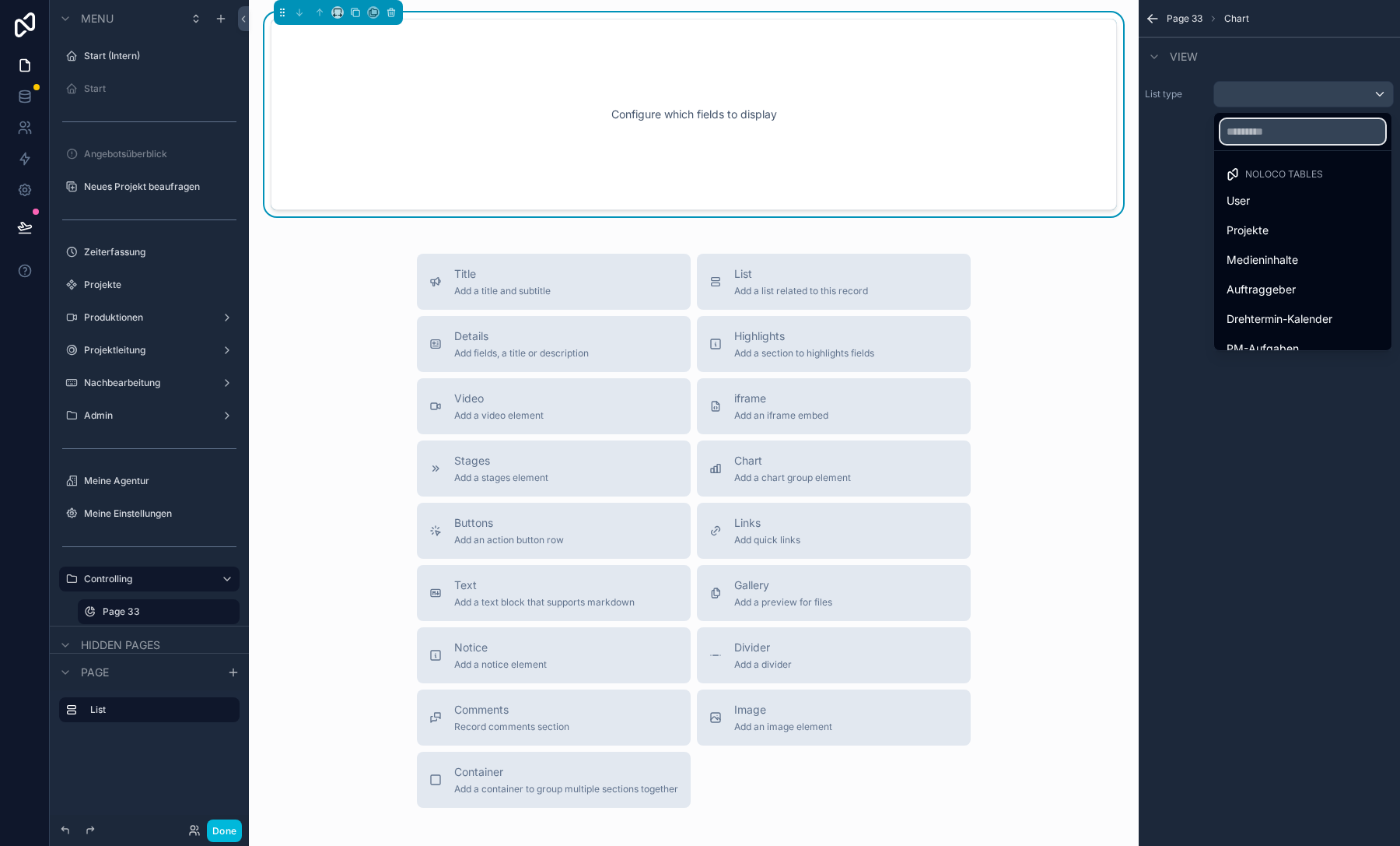
click at [1276, 140] on input "text" at bounding box center [1302, 131] width 165 height 25
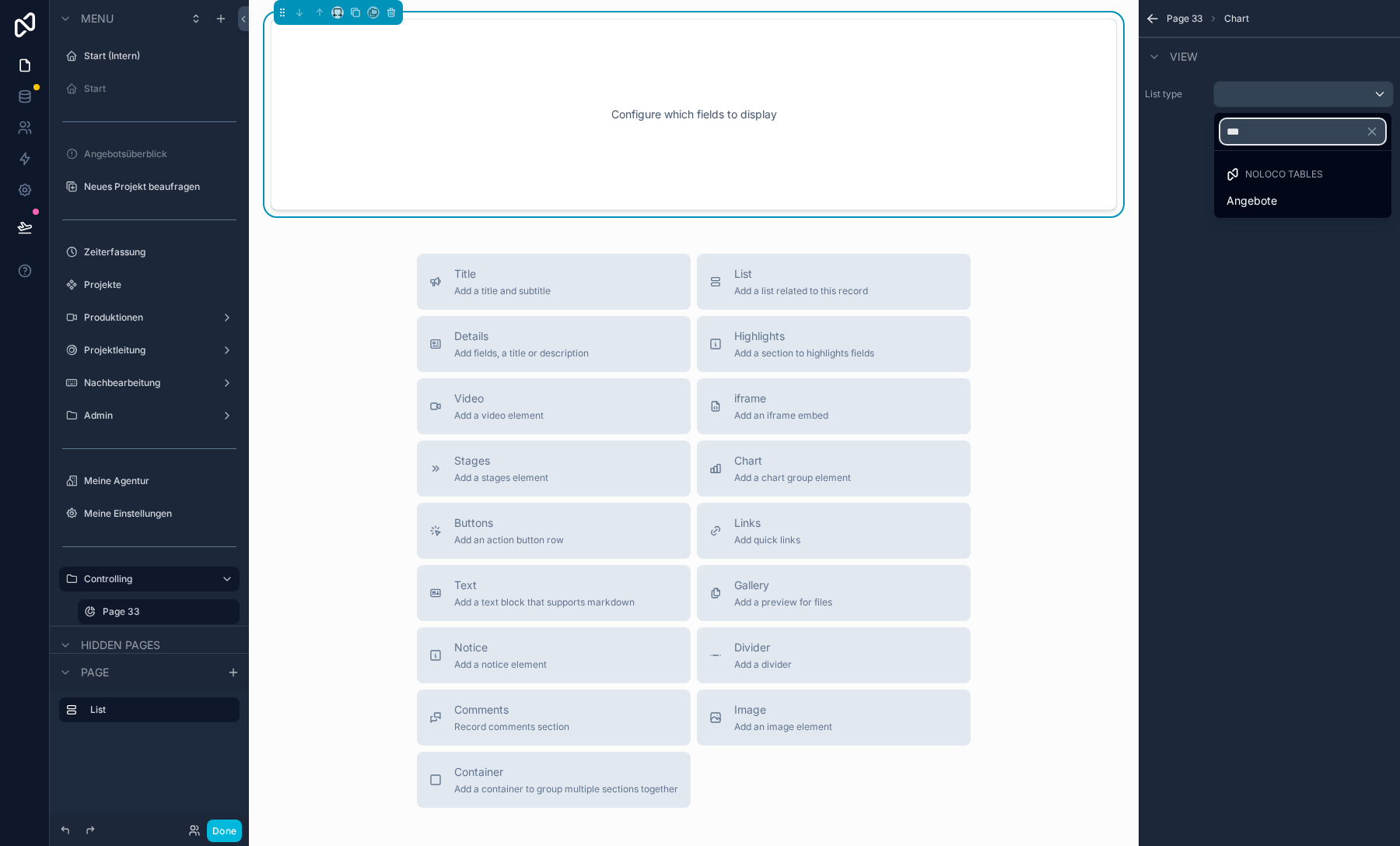
type input "***"
click at [1274, 193] on span "Angebote" at bounding box center [1252, 201] width 51 height 19
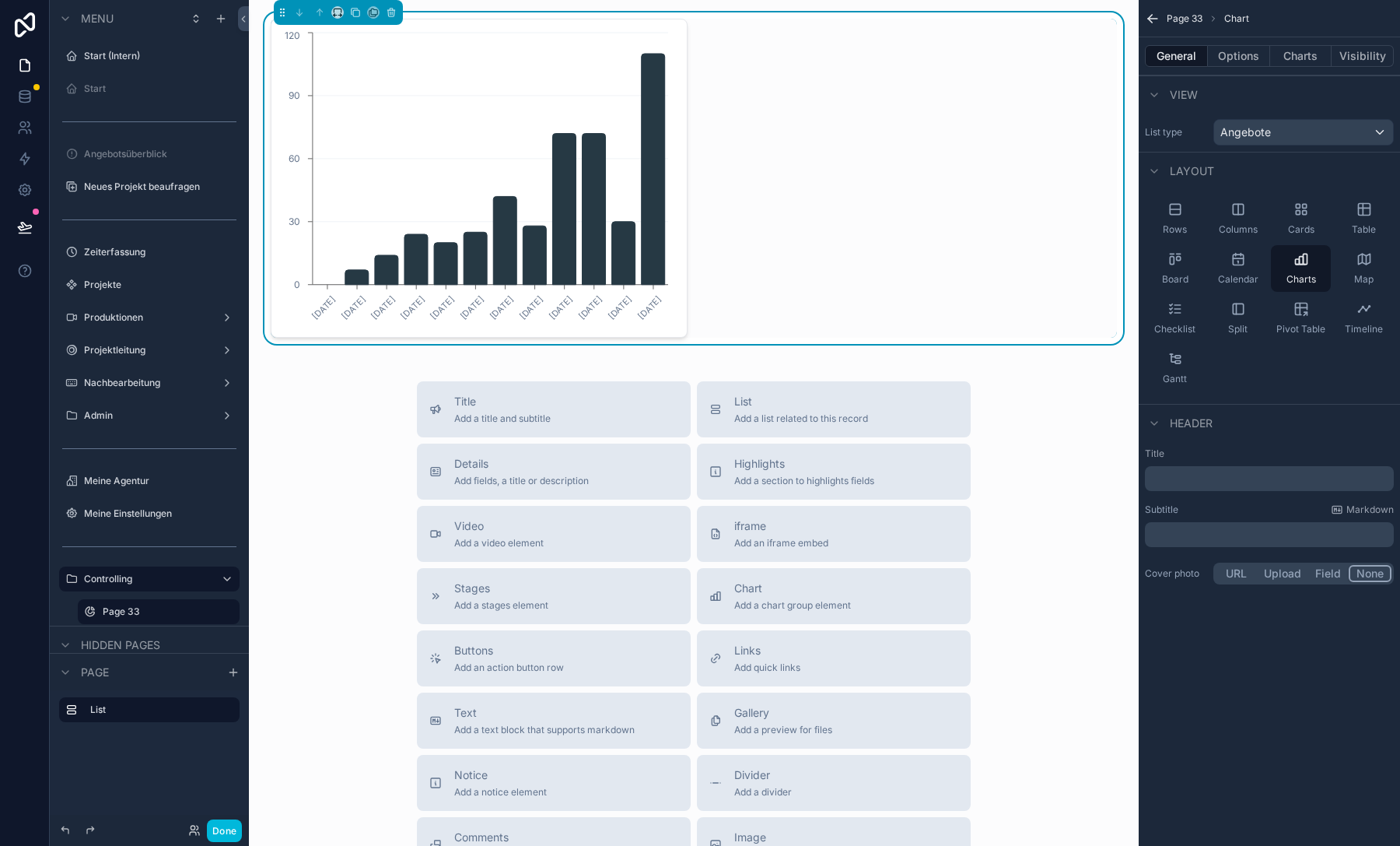
click at [1264, 460] on div "Title ﻿" at bounding box center [1269, 469] width 249 height 43
click at [1241, 54] on button "Options" at bounding box center [1239, 56] width 62 height 22
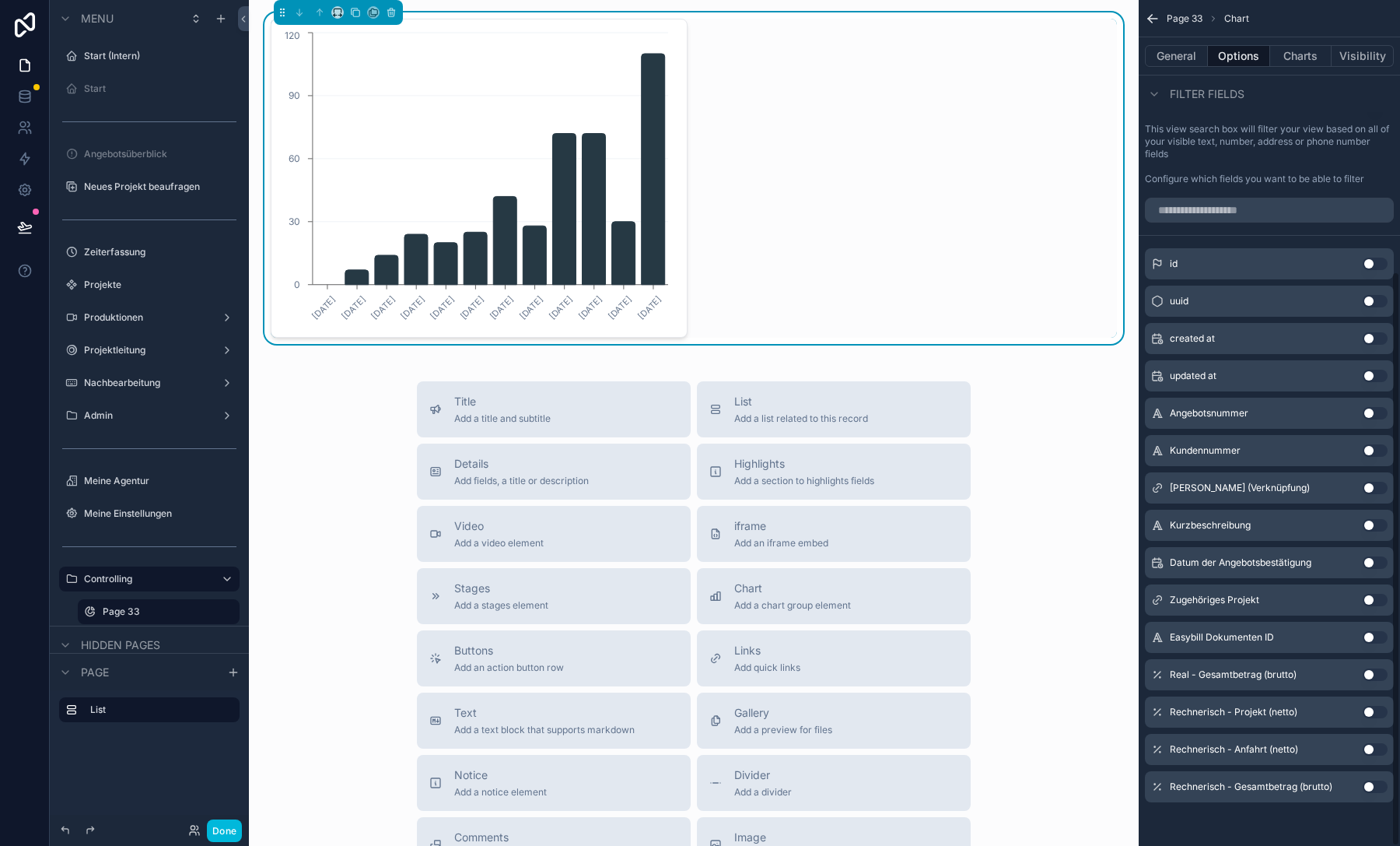
scroll to position [0, 0]
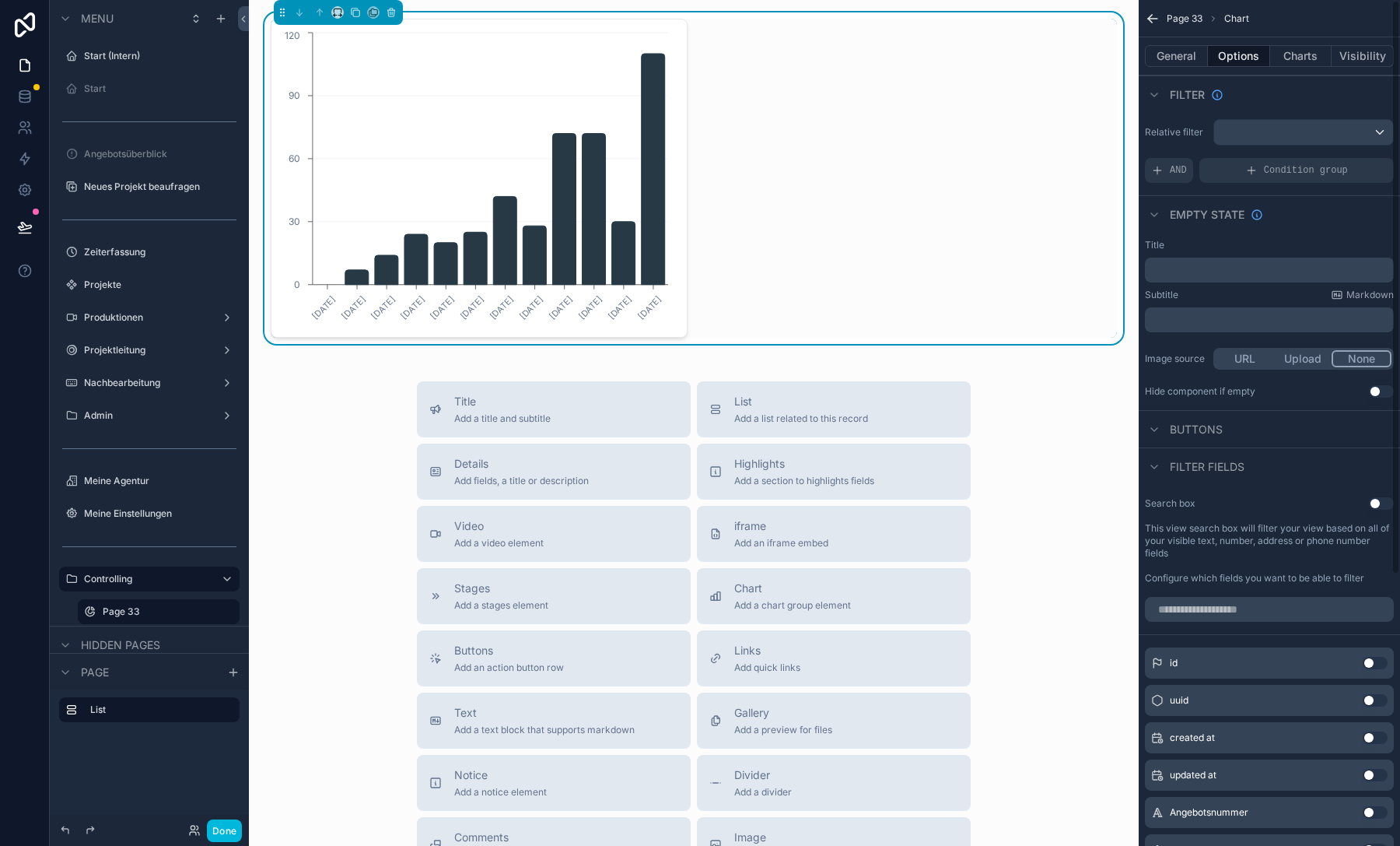
click at [1296, 56] on button "Charts" at bounding box center [1301, 56] width 62 height 22
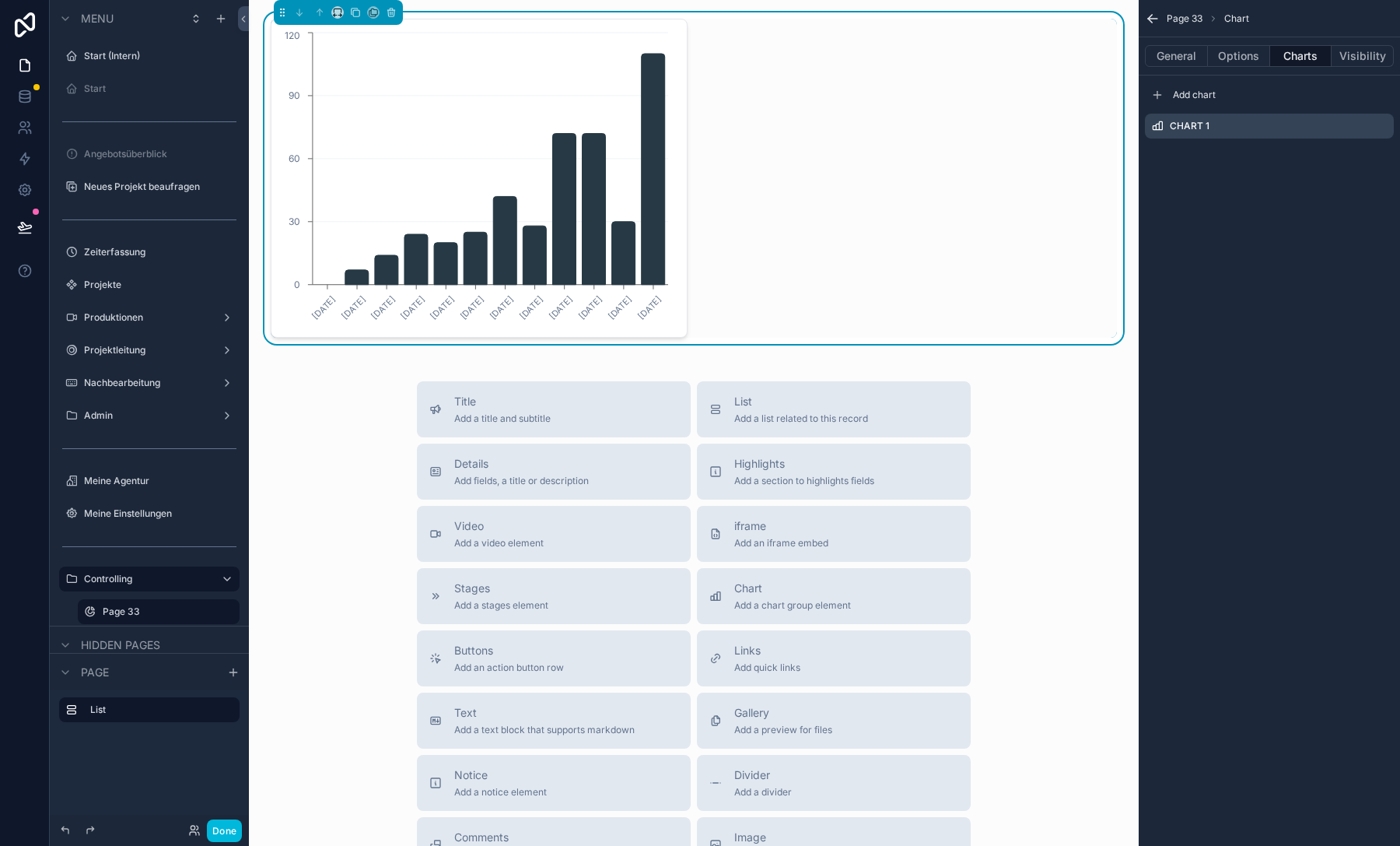
click at [0, 0] on icon "scrollable content" at bounding box center [0, 0] width 0 height 0
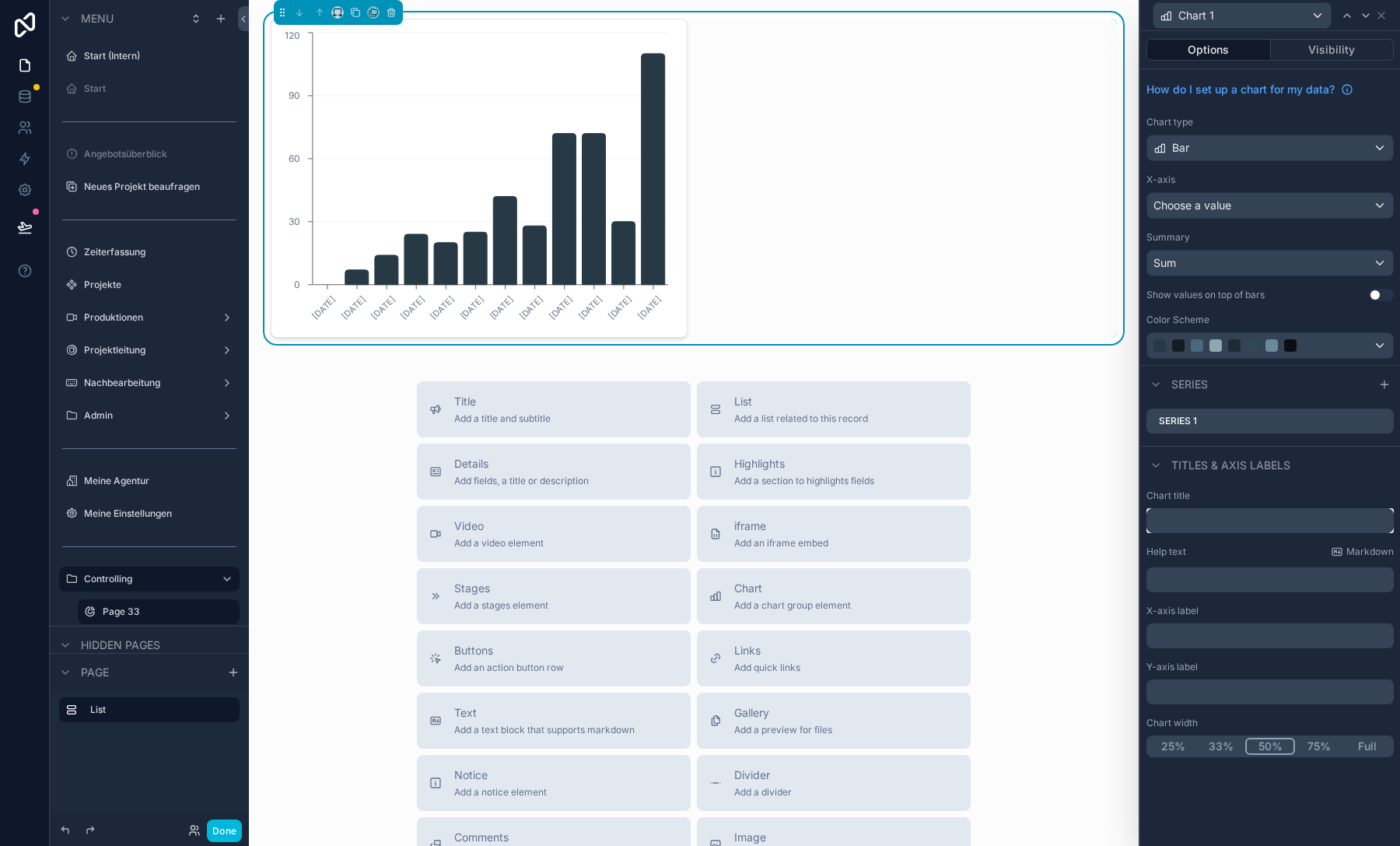
click at [1206, 519] on input "text" at bounding box center [1270, 521] width 247 height 25
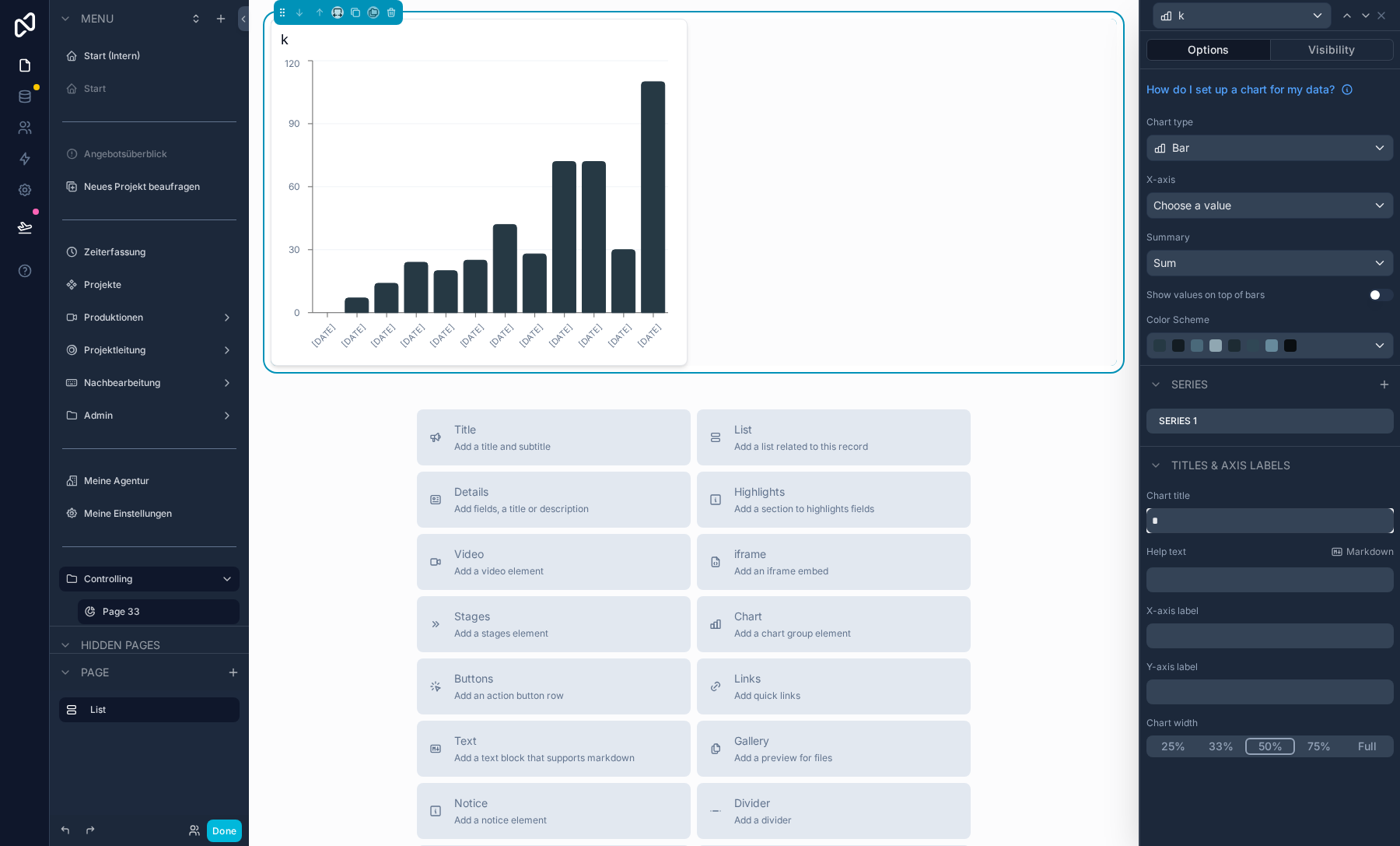
type input "*"
click at [1220, 544] on div "Chart title * Help text Markdown ﻿ X-axis label ﻿ Y-axis label ﻿ Chart width 25…" at bounding box center [1269, 622] width 259 height 280
click at [1222, 513] on input "*" at bounding box center [1270, 521] width 247 height 25
type input "**********"
click at [1266, 430] on div "Series 1" at bounding box center [1270, 421] width 247 height 25
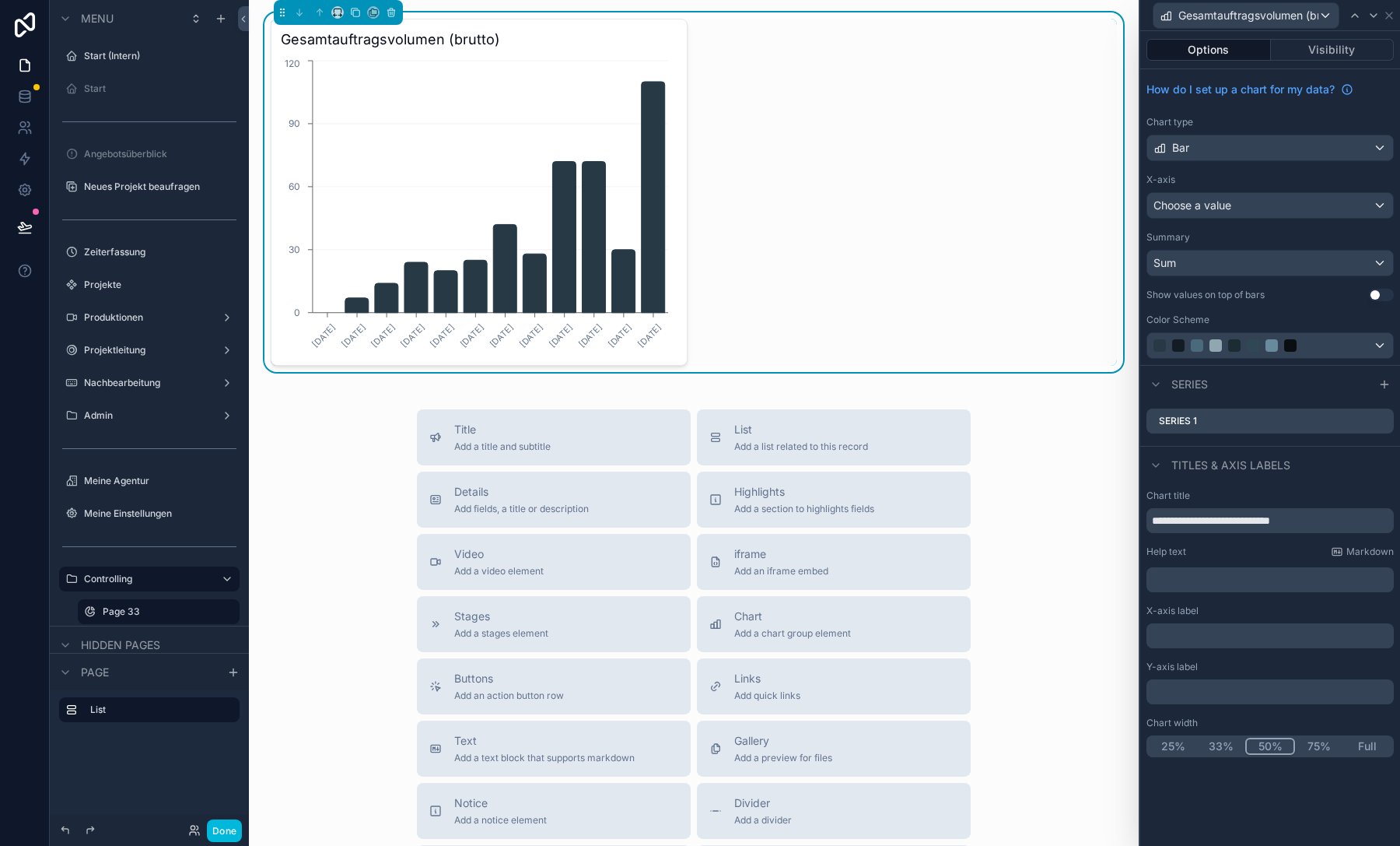
click at [0, 0] on icon at bounding box center [0, 0] width 0 height 0
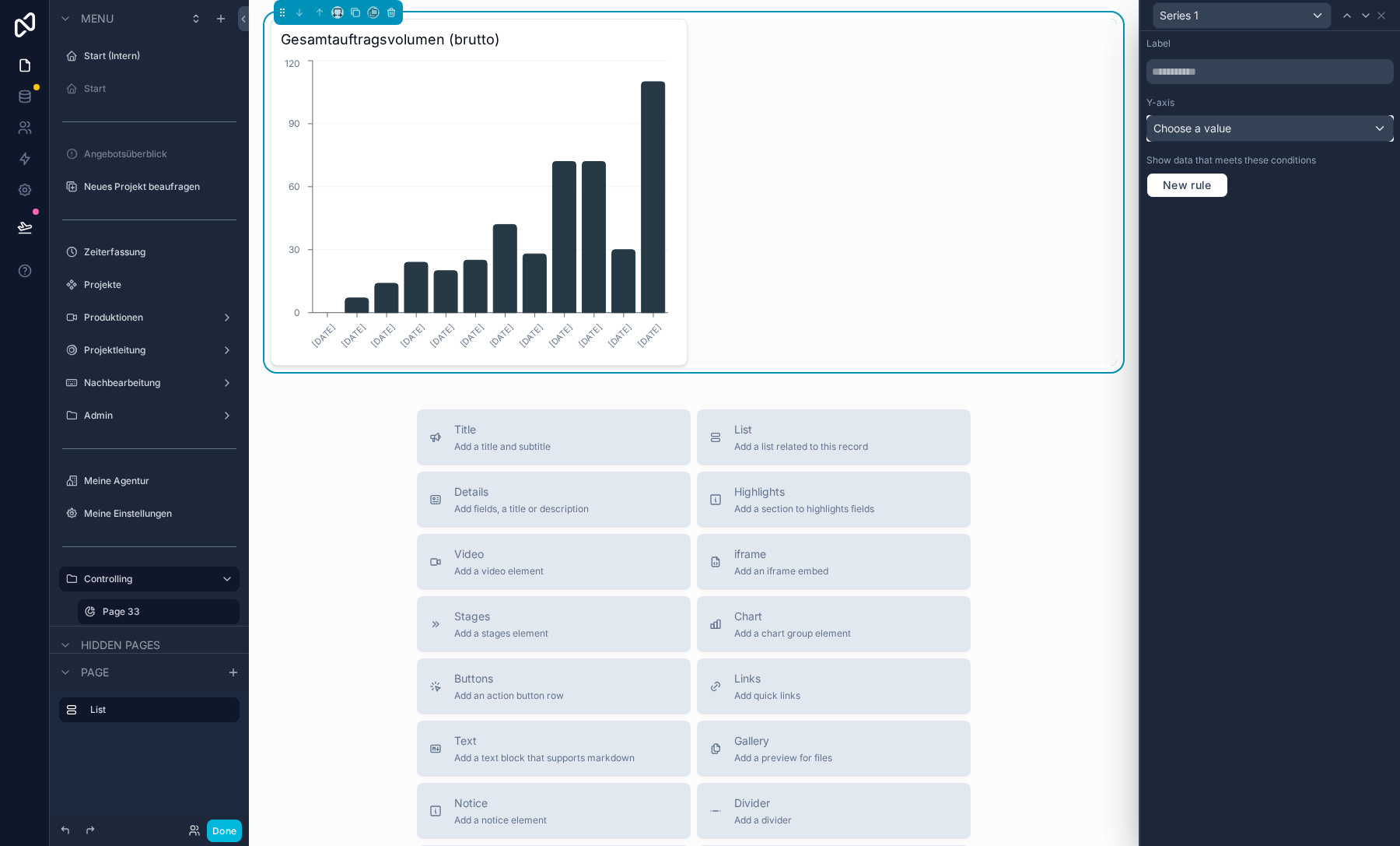
click at [1272, 126] on div "Choose a value" at bounding box center [1270, 128] width 246 height 25
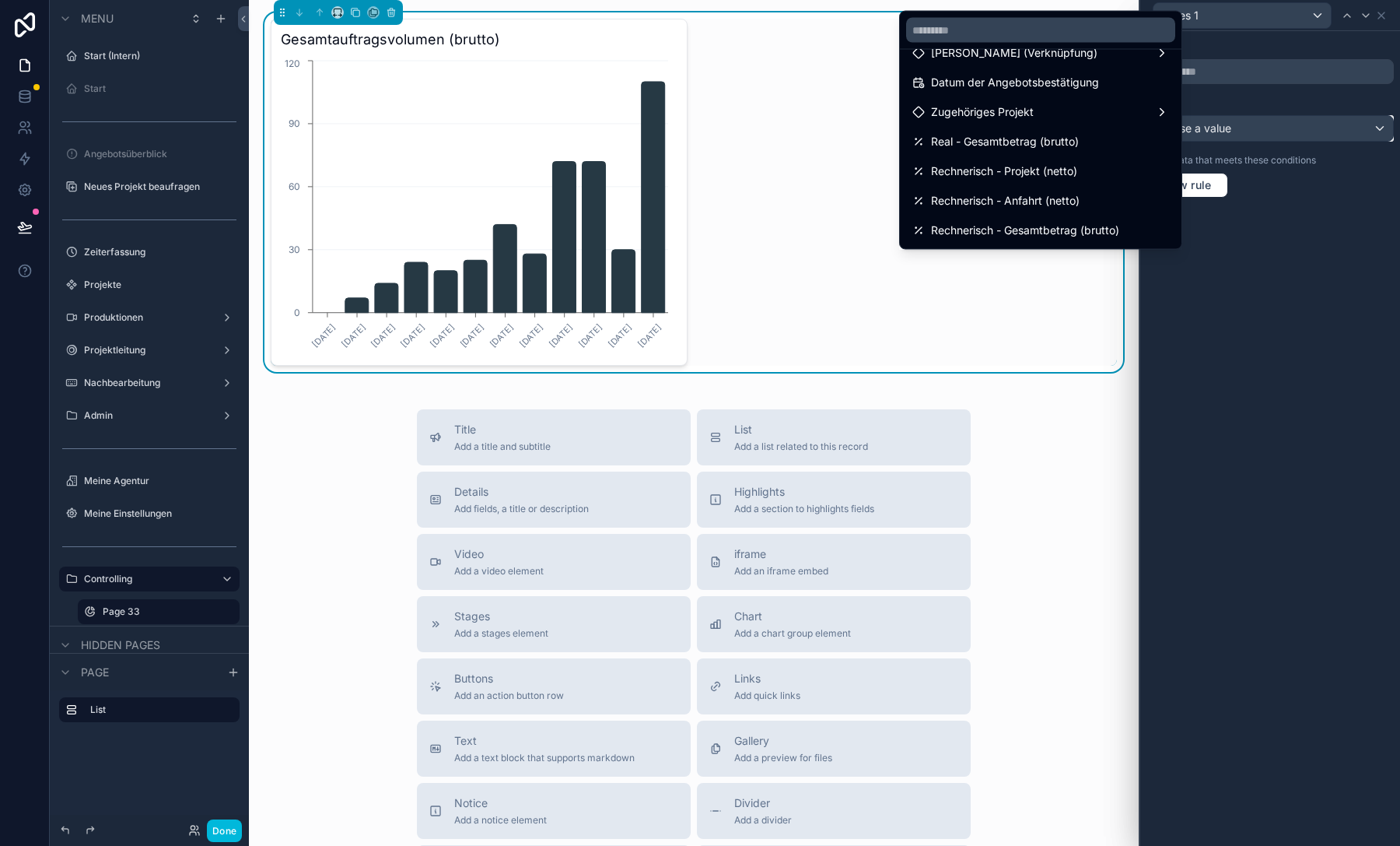
scroll to position [110, 0]
click at [1029, 207] on div "created at" at bounding box center [1040, 203] width 256 height 19
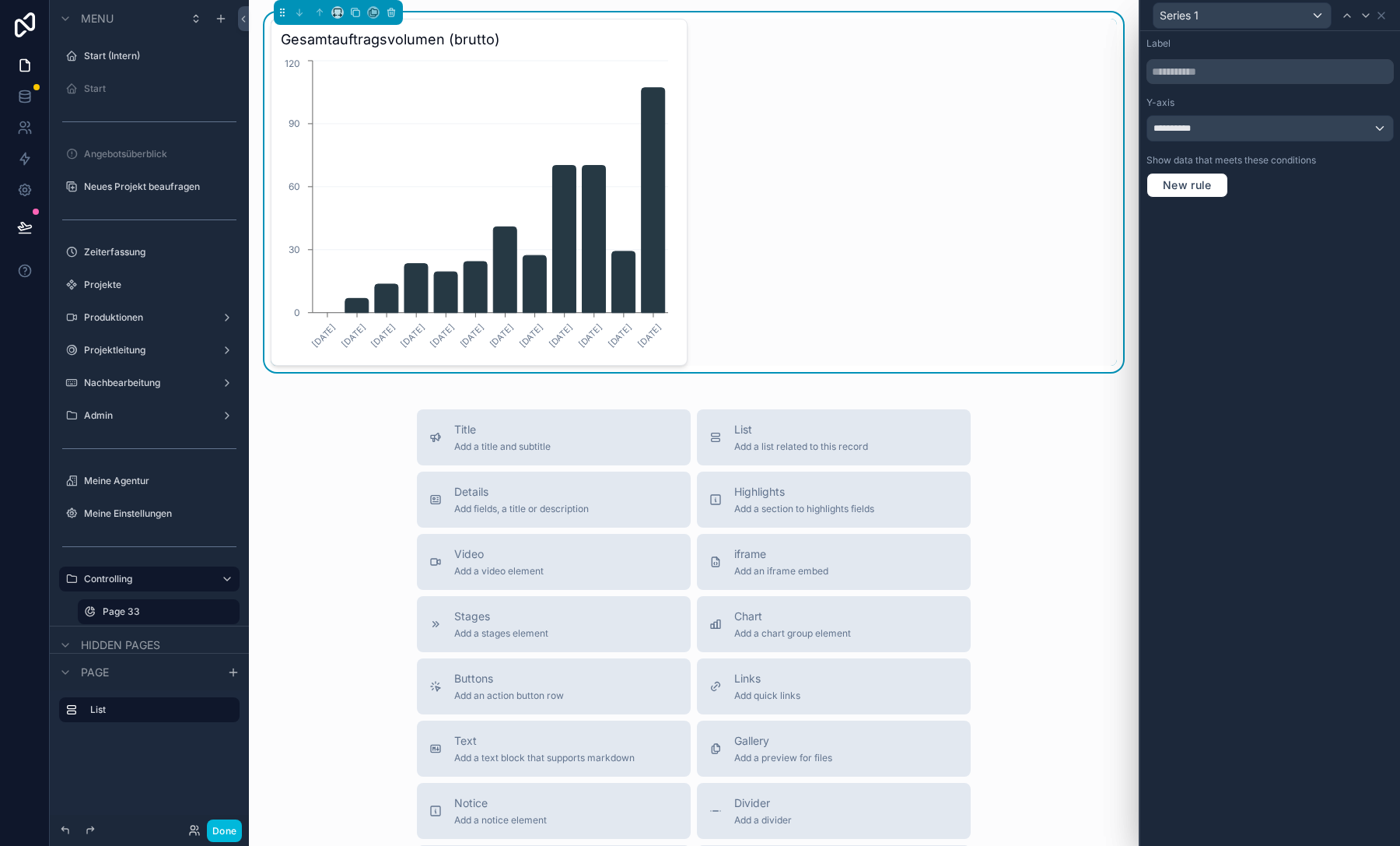
click at [1215, 228] on div "**********" at bounding box center [1269, 439] width 259 height 815
click at [1382, 15] on icon at bounding box center [1380, 15] width 12 height 12
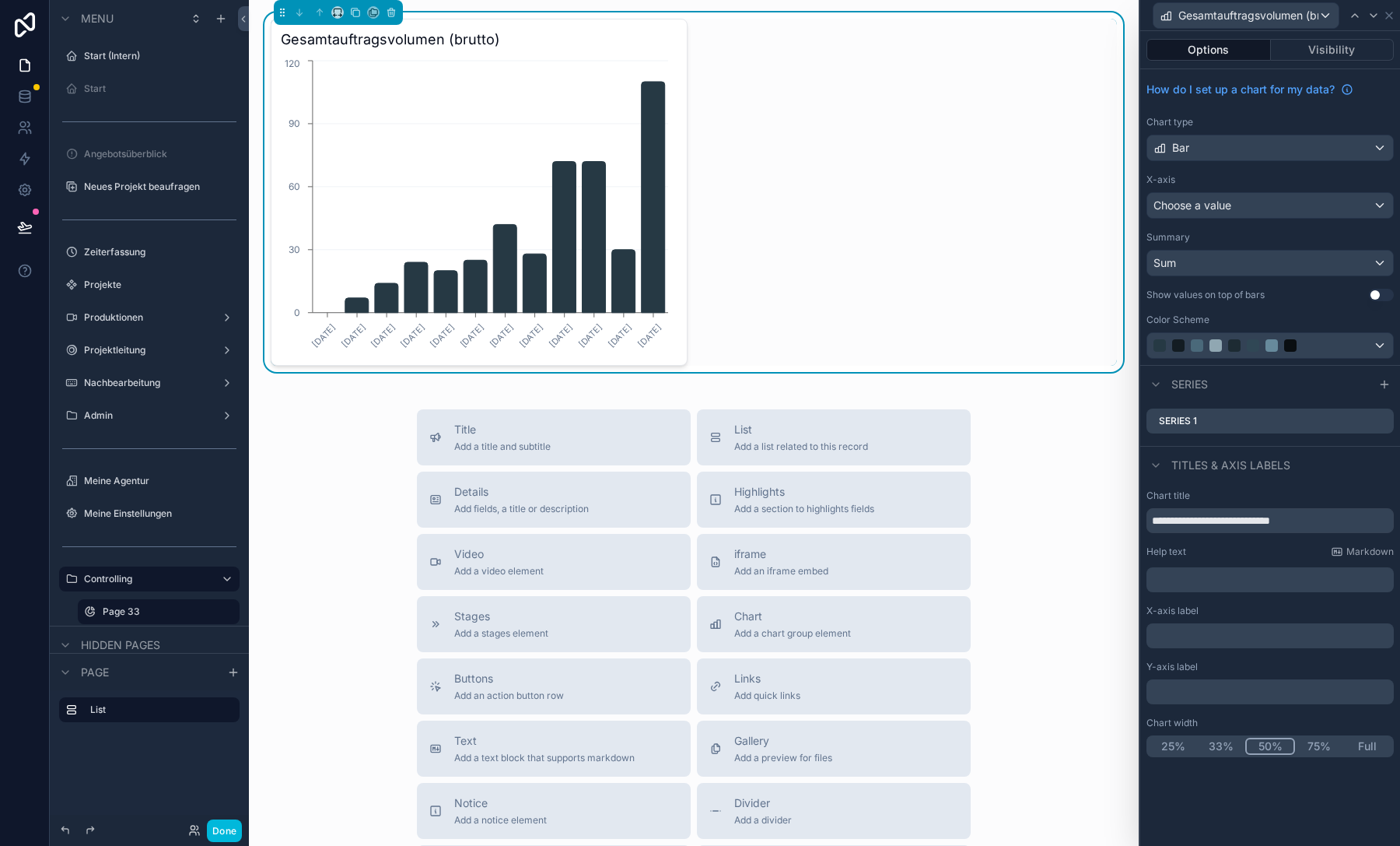
click at [0, 0] on icon at bounding box center [0, 0] width 0 height 0
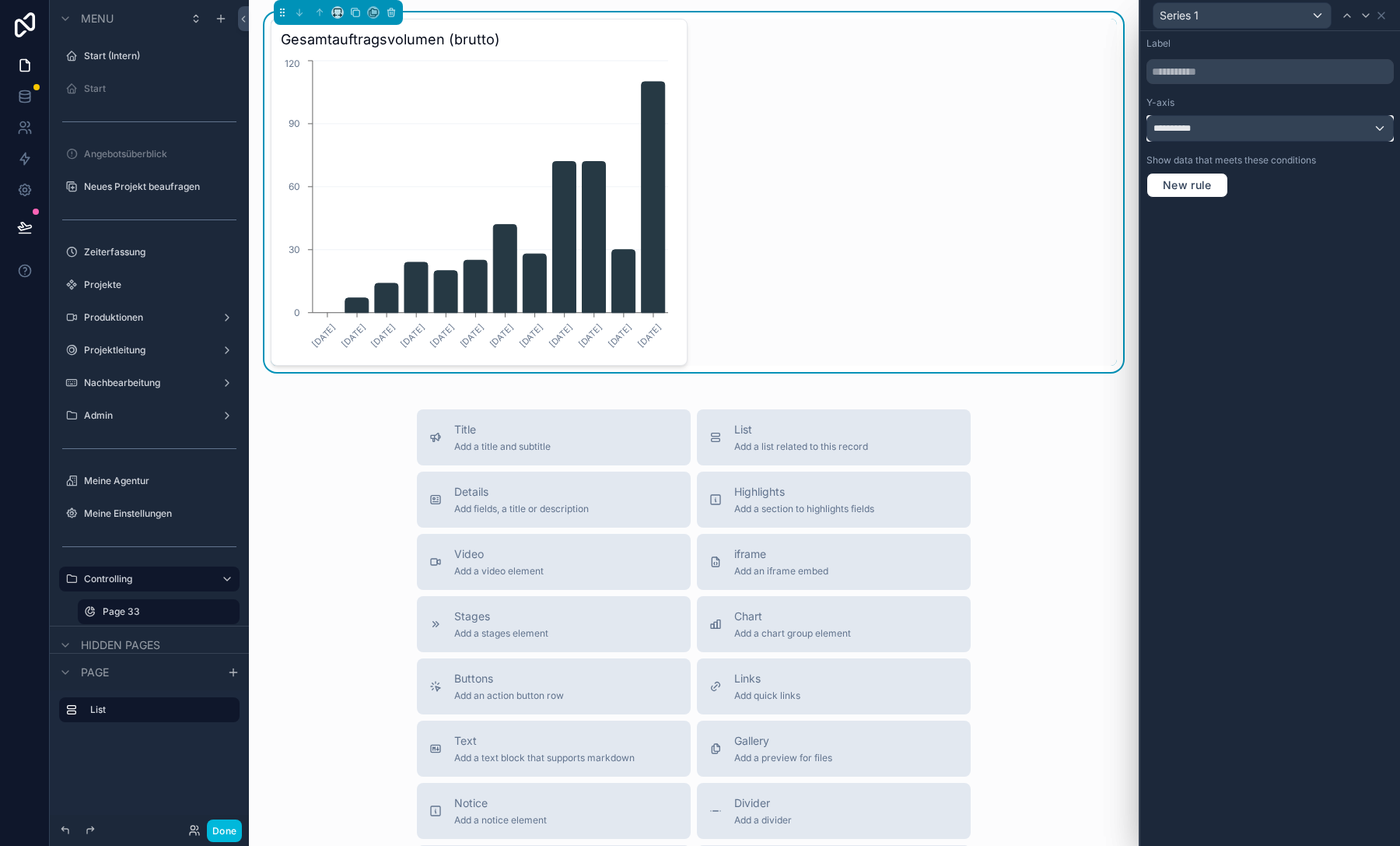
click at [1227, 135] on div "**********" at bounding box center [1270, 128] width 246 height 25
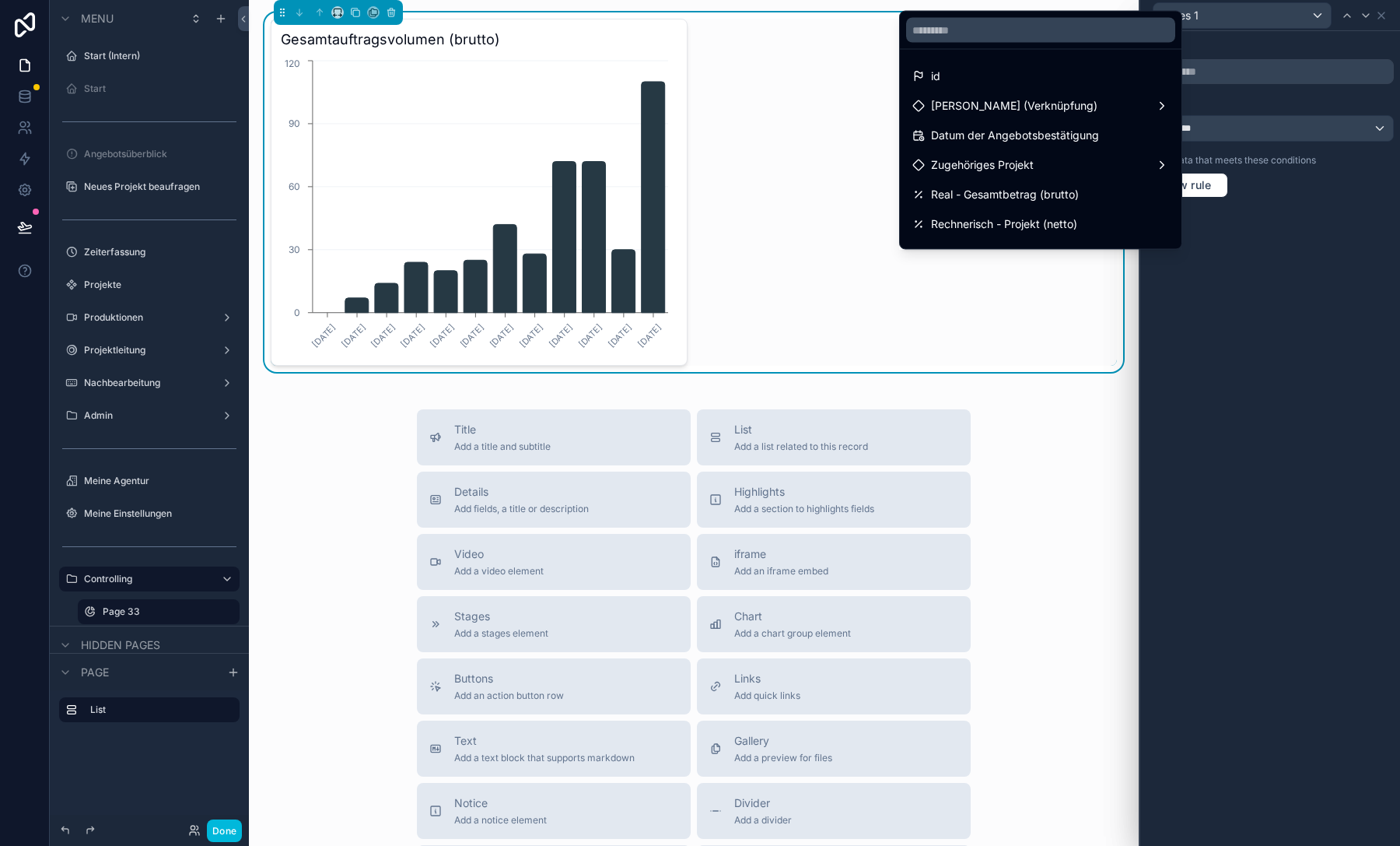
click at [1227, 135] on div at bounding box center [1269, 423] width 259 height 846
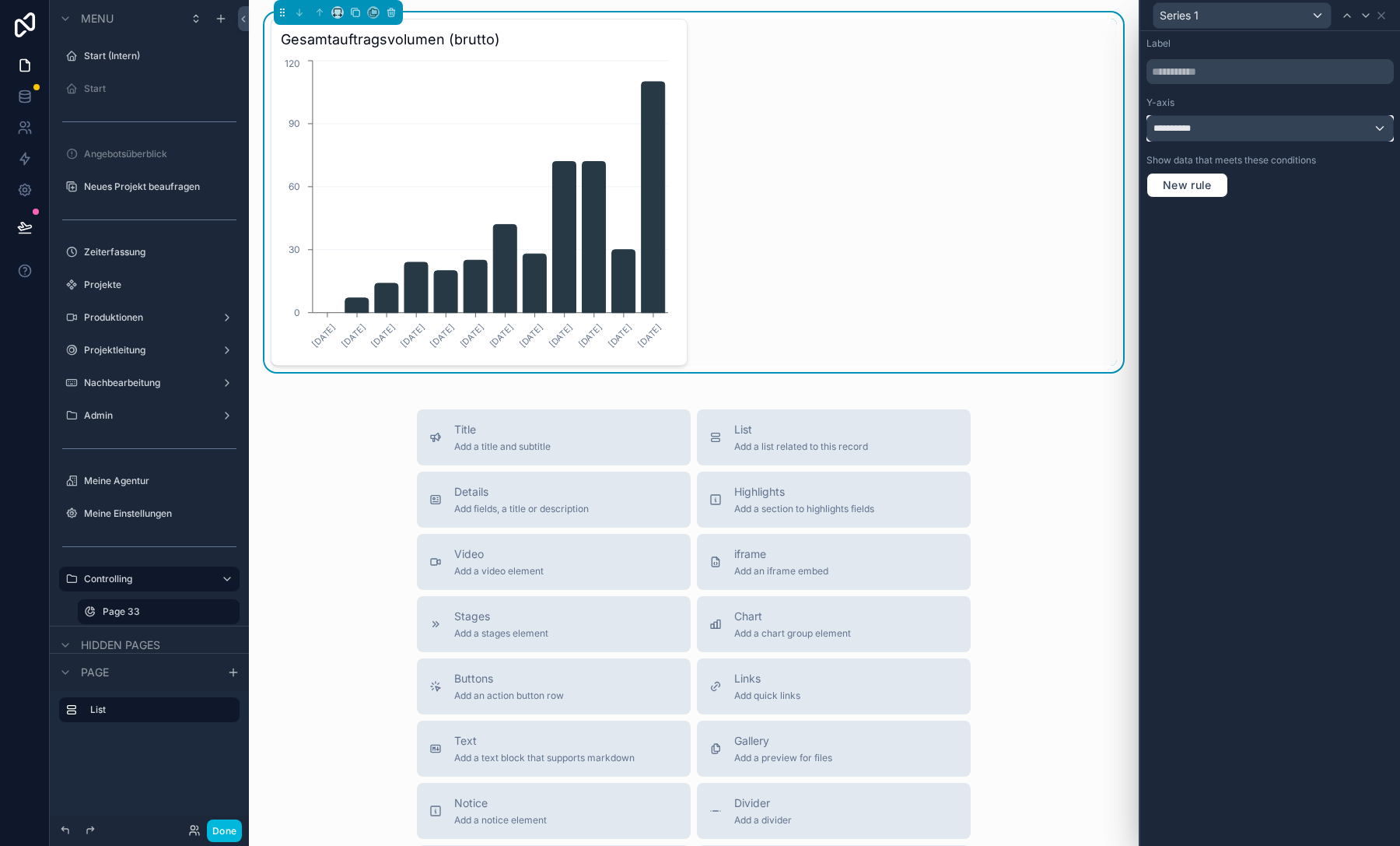
click at [1227, 135] on div "**********" at bounding box center [1270, 128] width 246 height 25
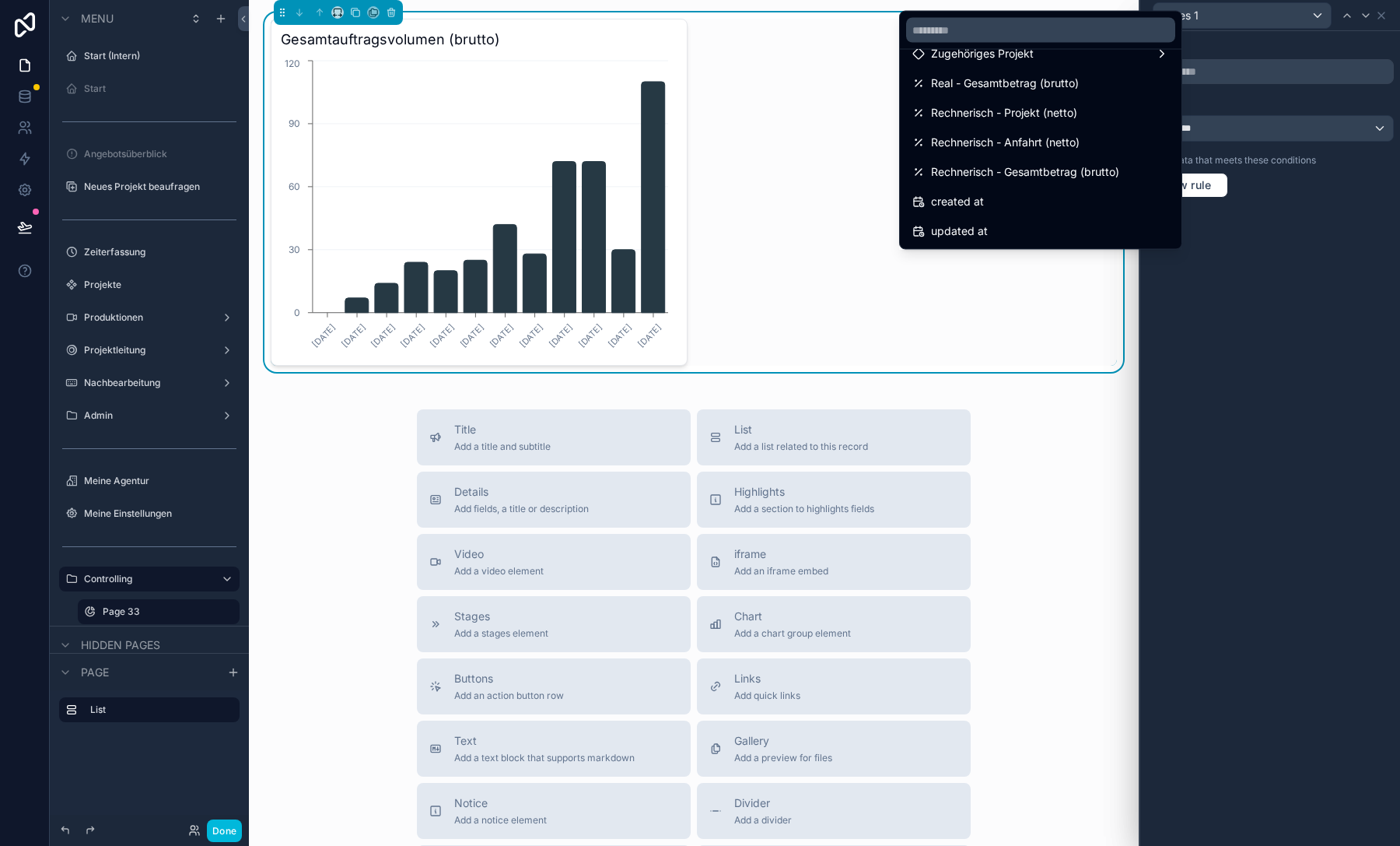
click at [1095, 196] on div "created at" at bounding box center [1040, 203] width 256 height 19
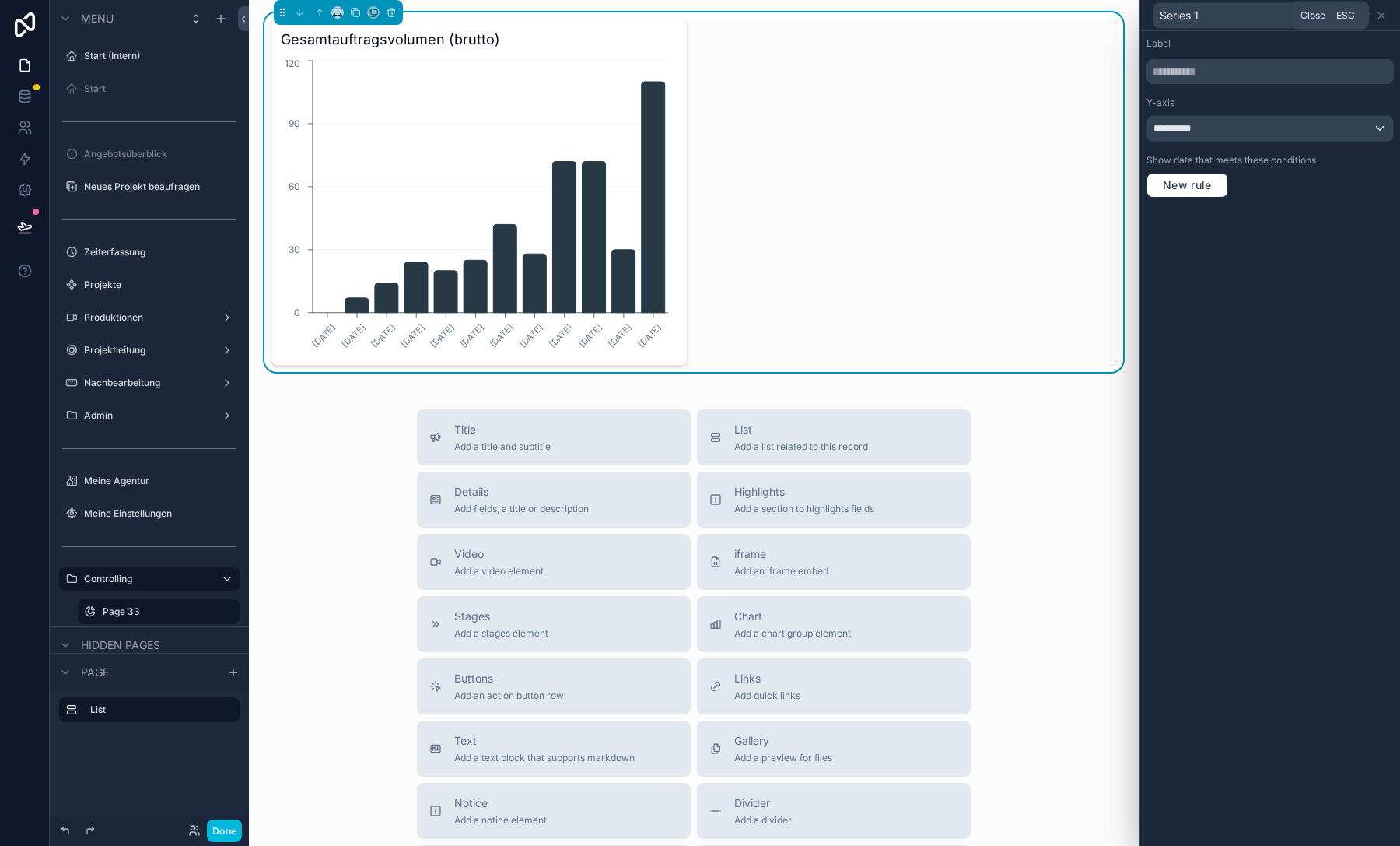
click at [1381, 16] on icon at bounding box center [1380, 15] width 12 height 12
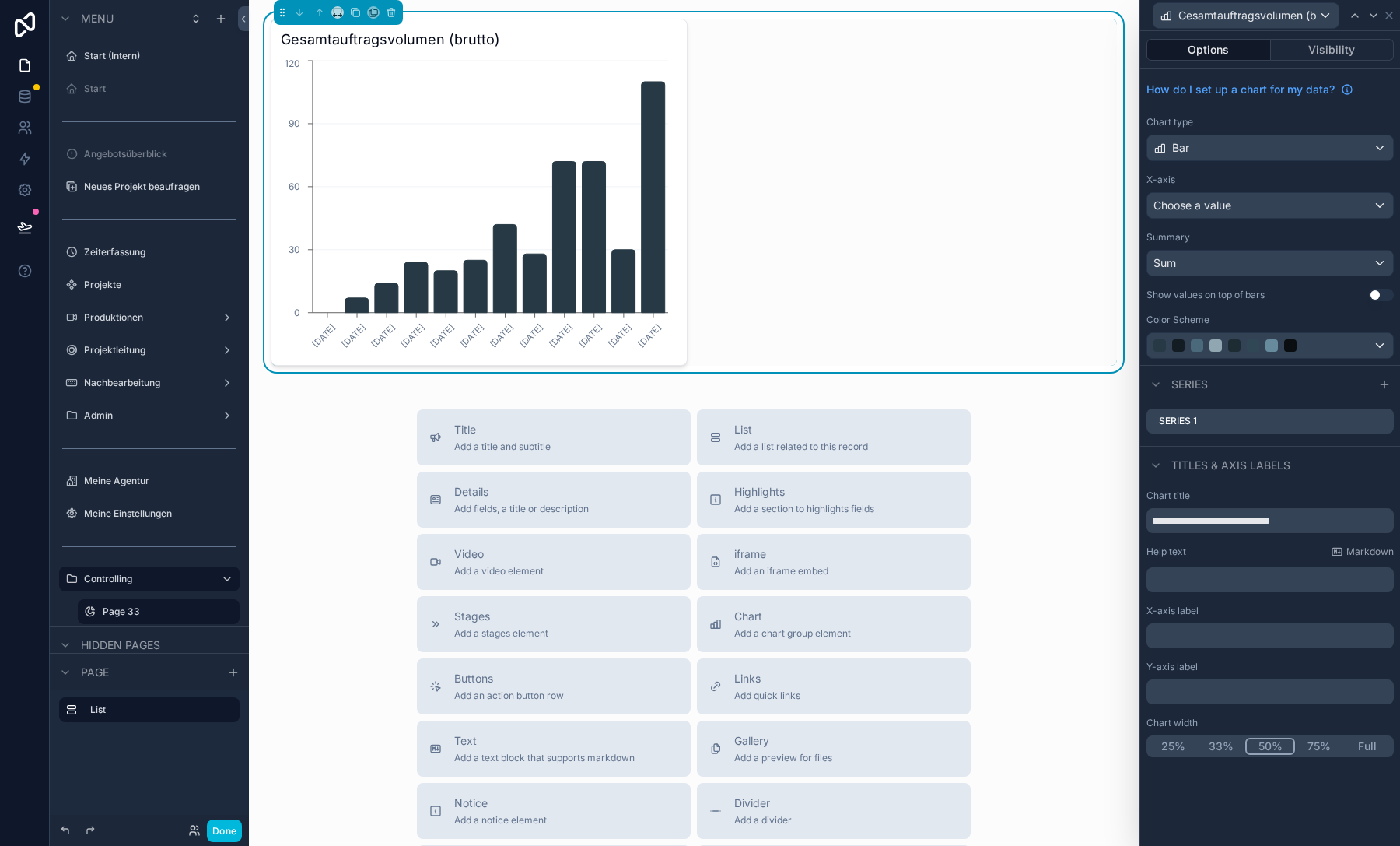
click at [1379, 381] on icon at bounding box center [1383, 384] width 12 height 12
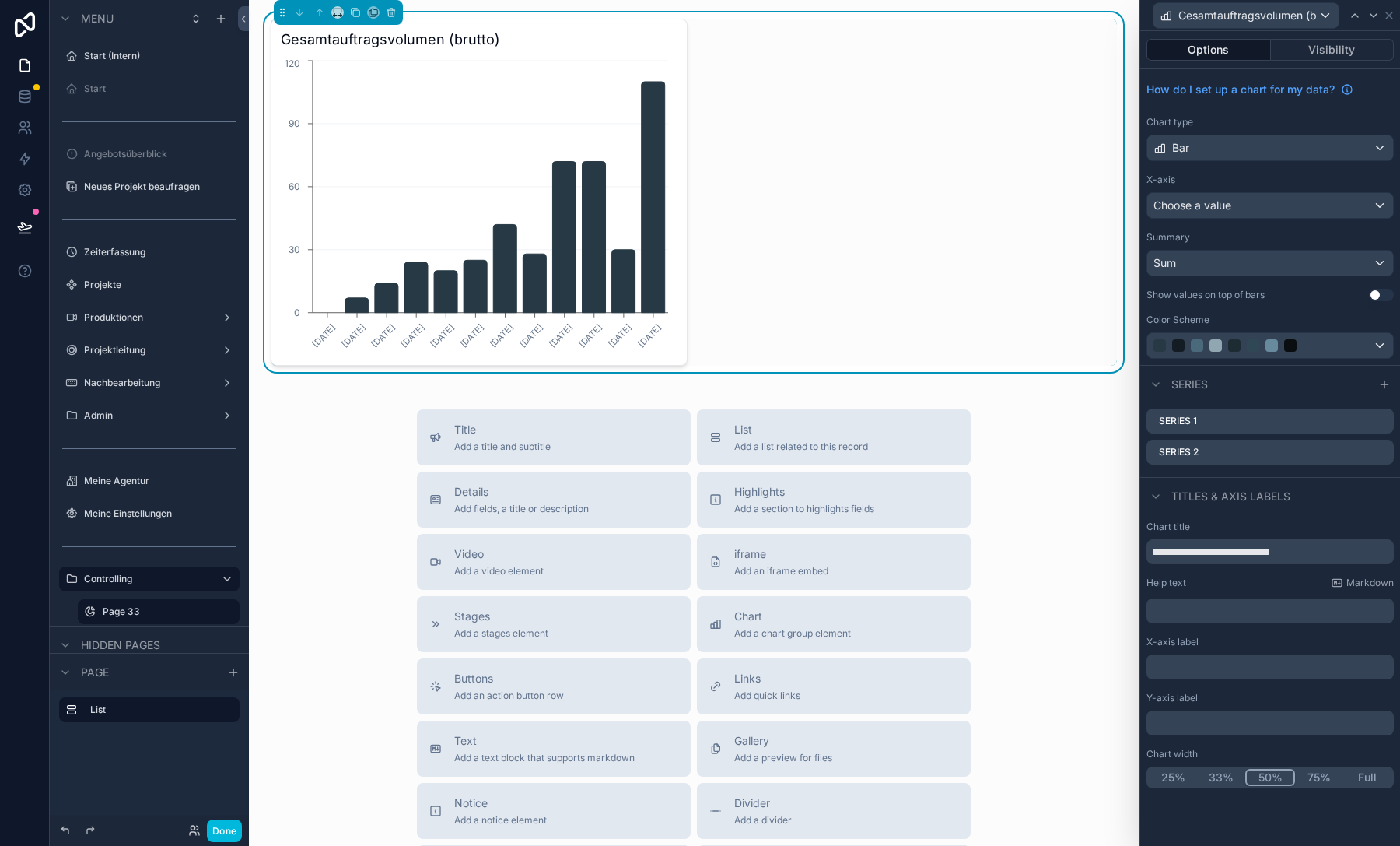
click at [0, 0] on icon at bounding box center [0, 0] width 0 height 0
click at [1359, 435] on button at bounding box center [1356, 427] width 19 height 19
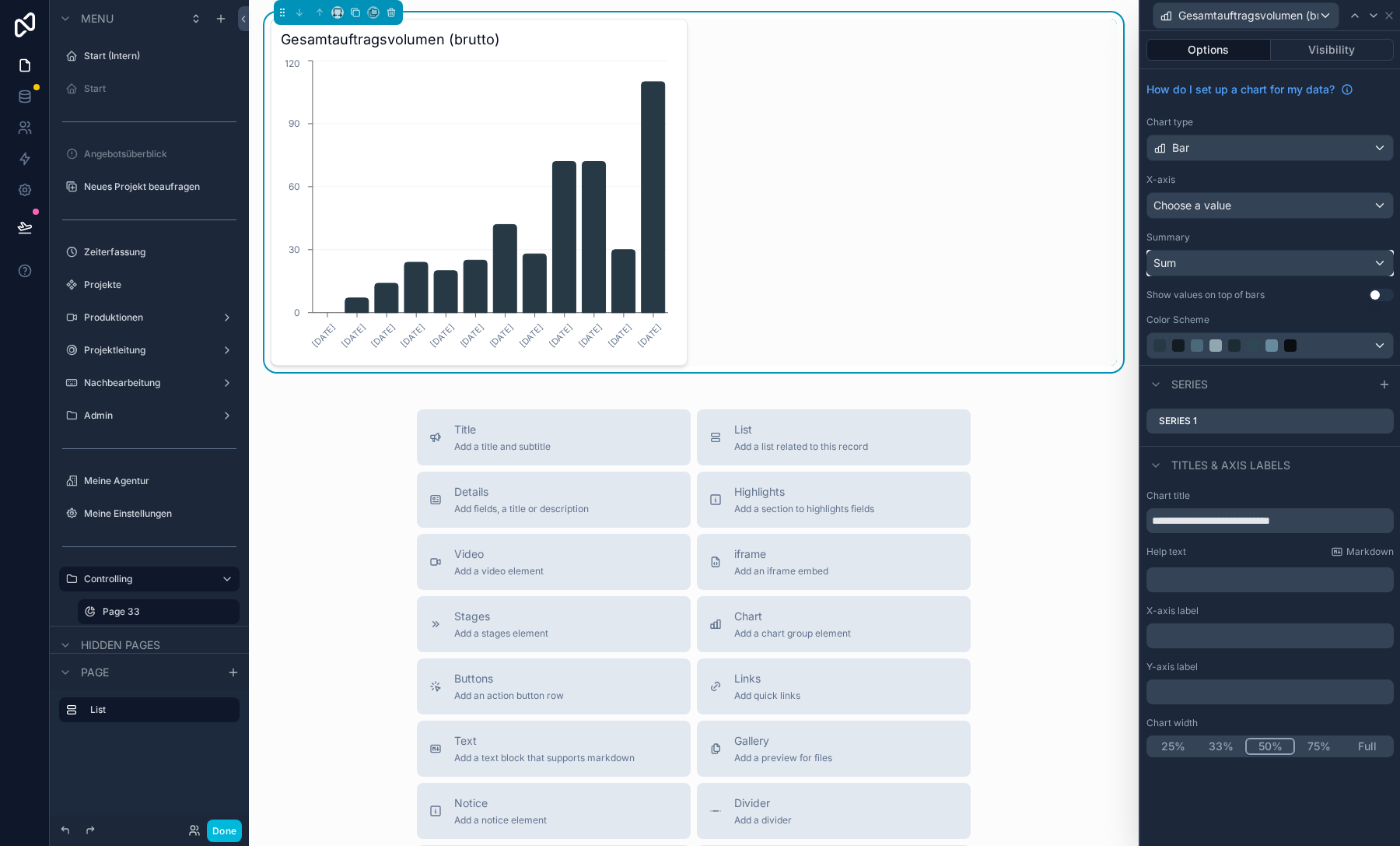
click at [1296, 264] on div "Sum" at bounding box center [1270, 263] width 246 height 25
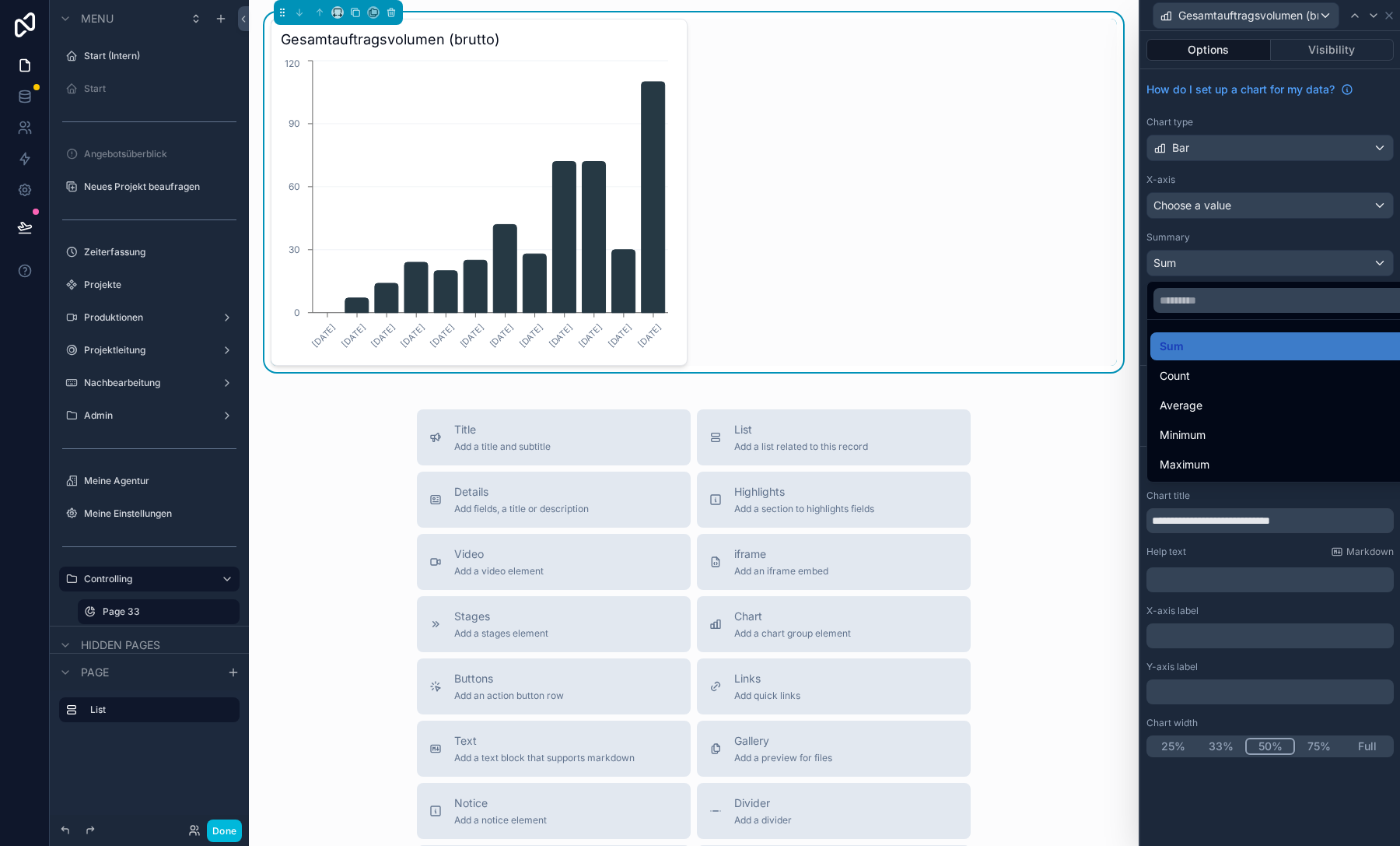
click at [1285, 202] on div at bounding box center [1269, 423] width 259 height 846
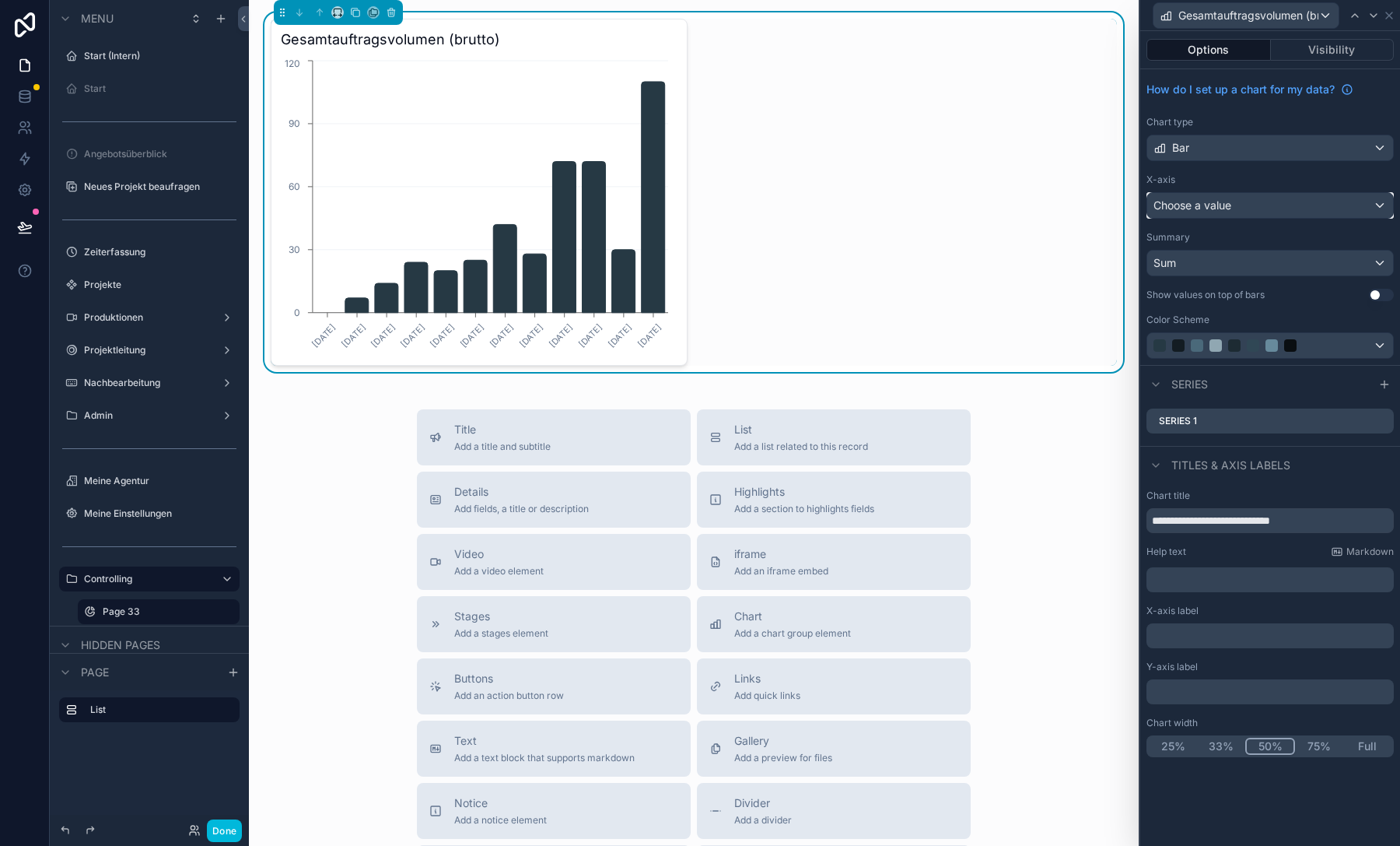
click at [1285, 202] on div "Choose a value" at bounding box center [1270, 206] width 246 height 25
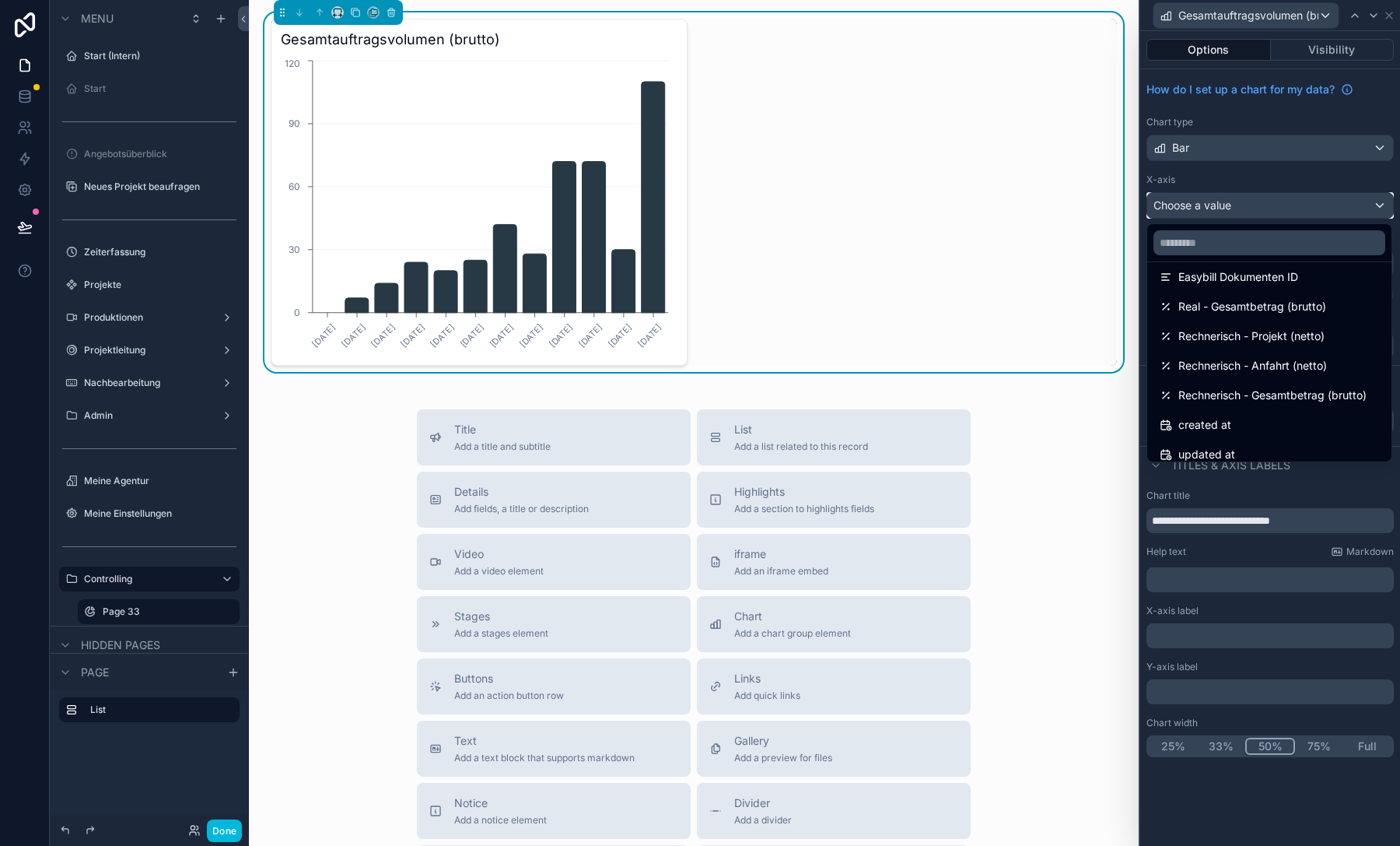
scroll to position [251, 0]
click at [1271, 305] on span "Real - Gesamtbetrag (brutto)" at bounding box center [1252, 304] width 148 height 19
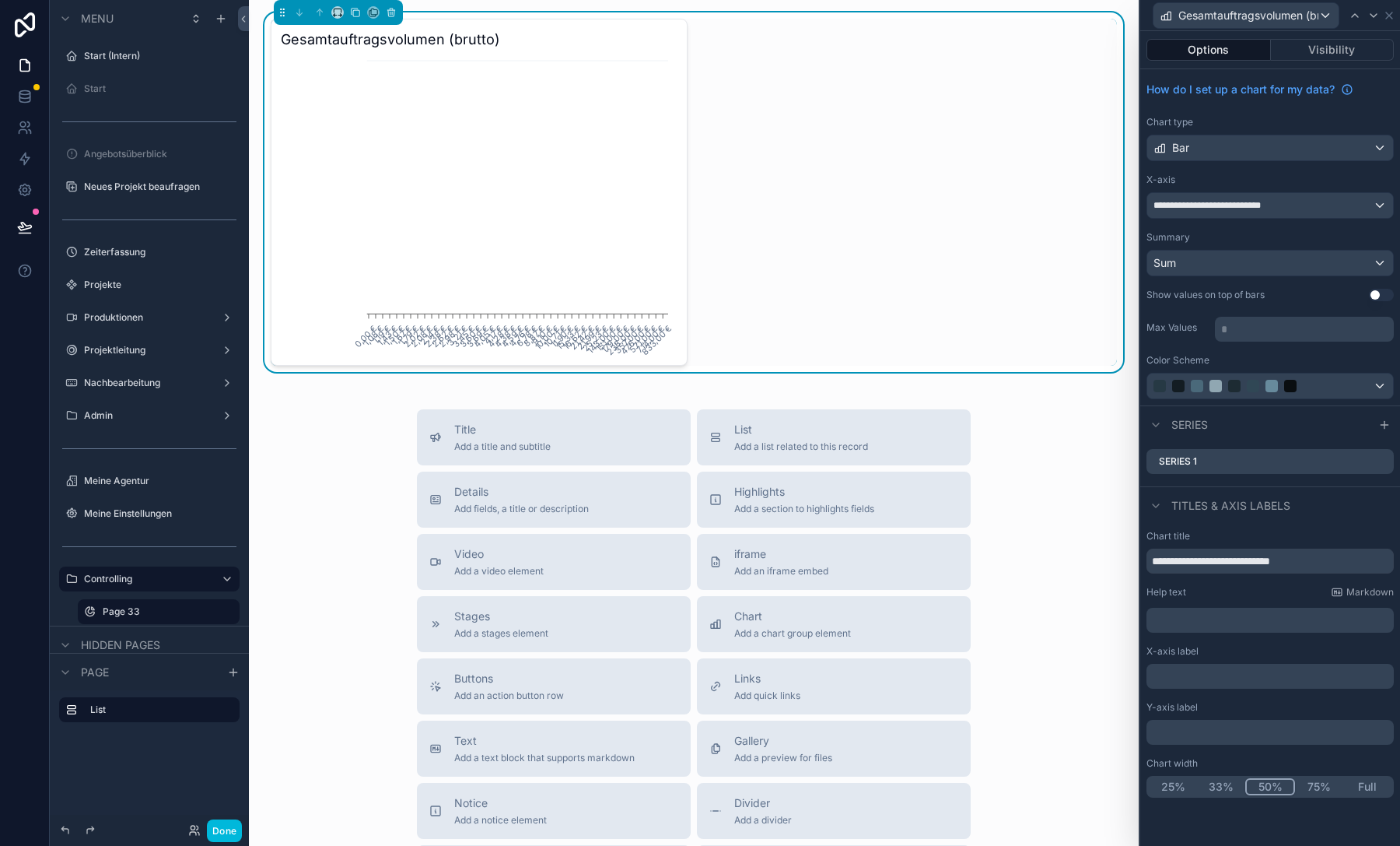
click at [0, 0] on icon at bounding box center [0, 0] width 0 height 0
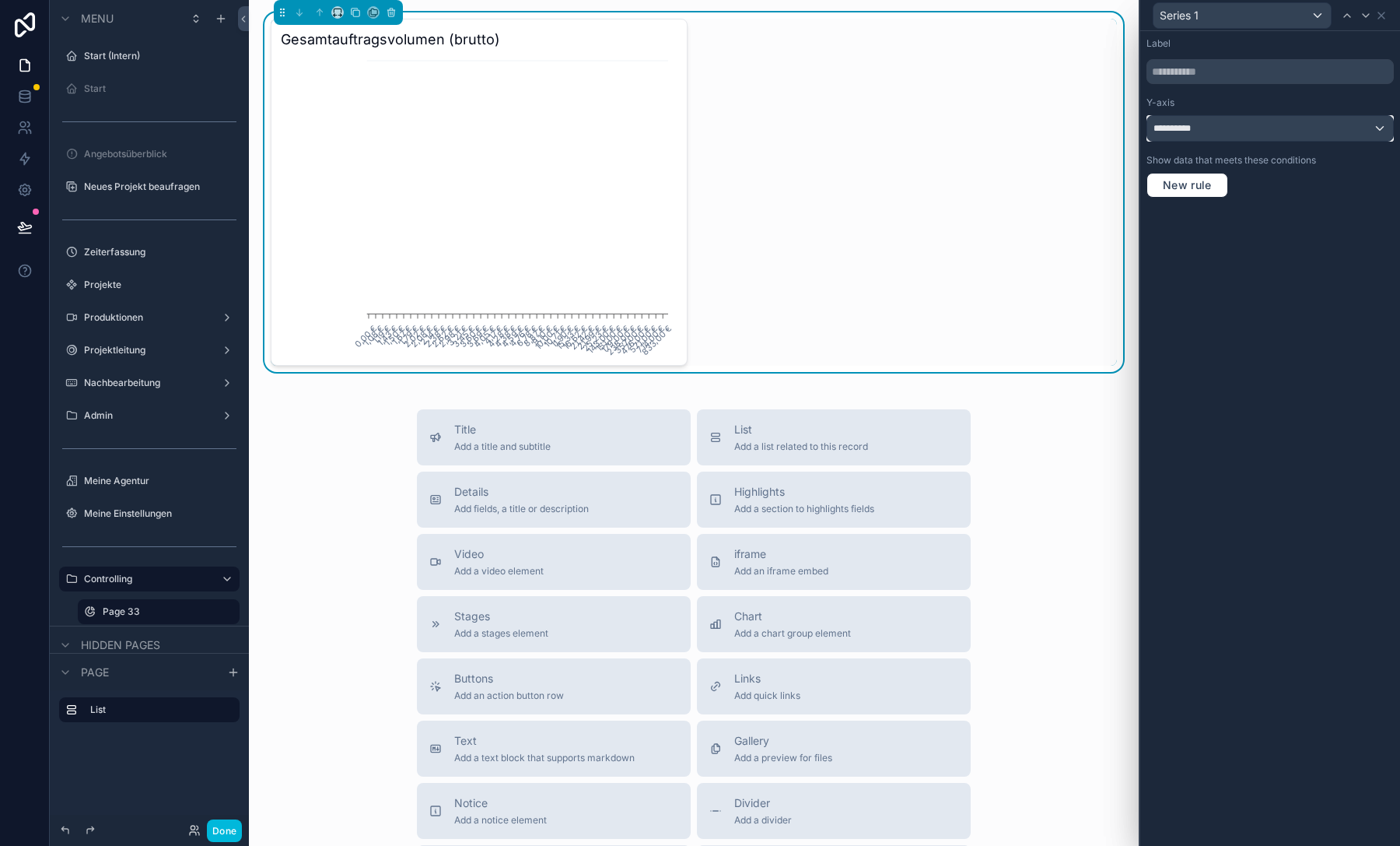
click at [1225, 129] on div "**********" at bounding box center [1270, 128] width 246 height 25
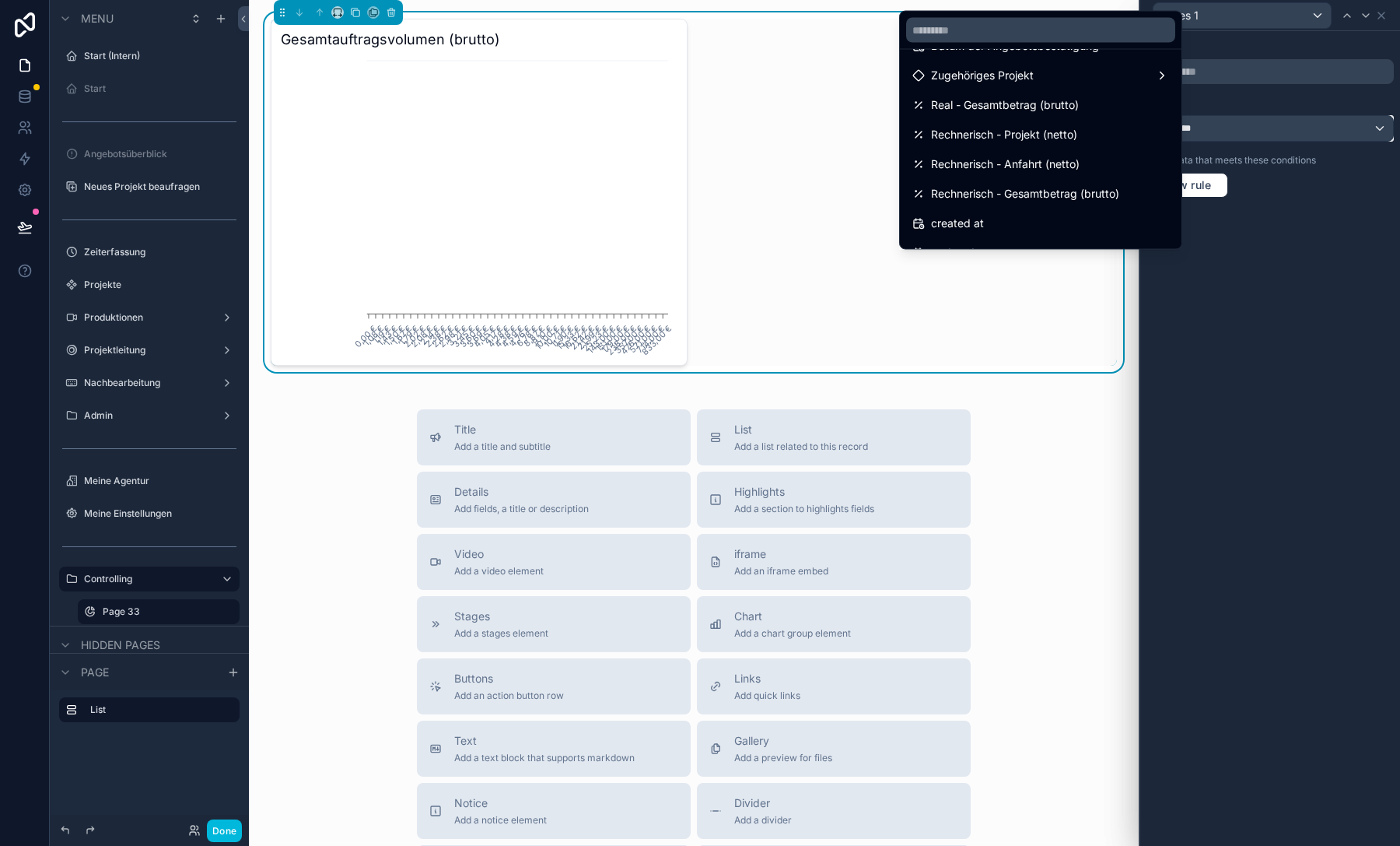
scroll to position [110, 0]
click at [1057, 229] on div "updated at" at bounding box center [1040, 232] width 256 height 19
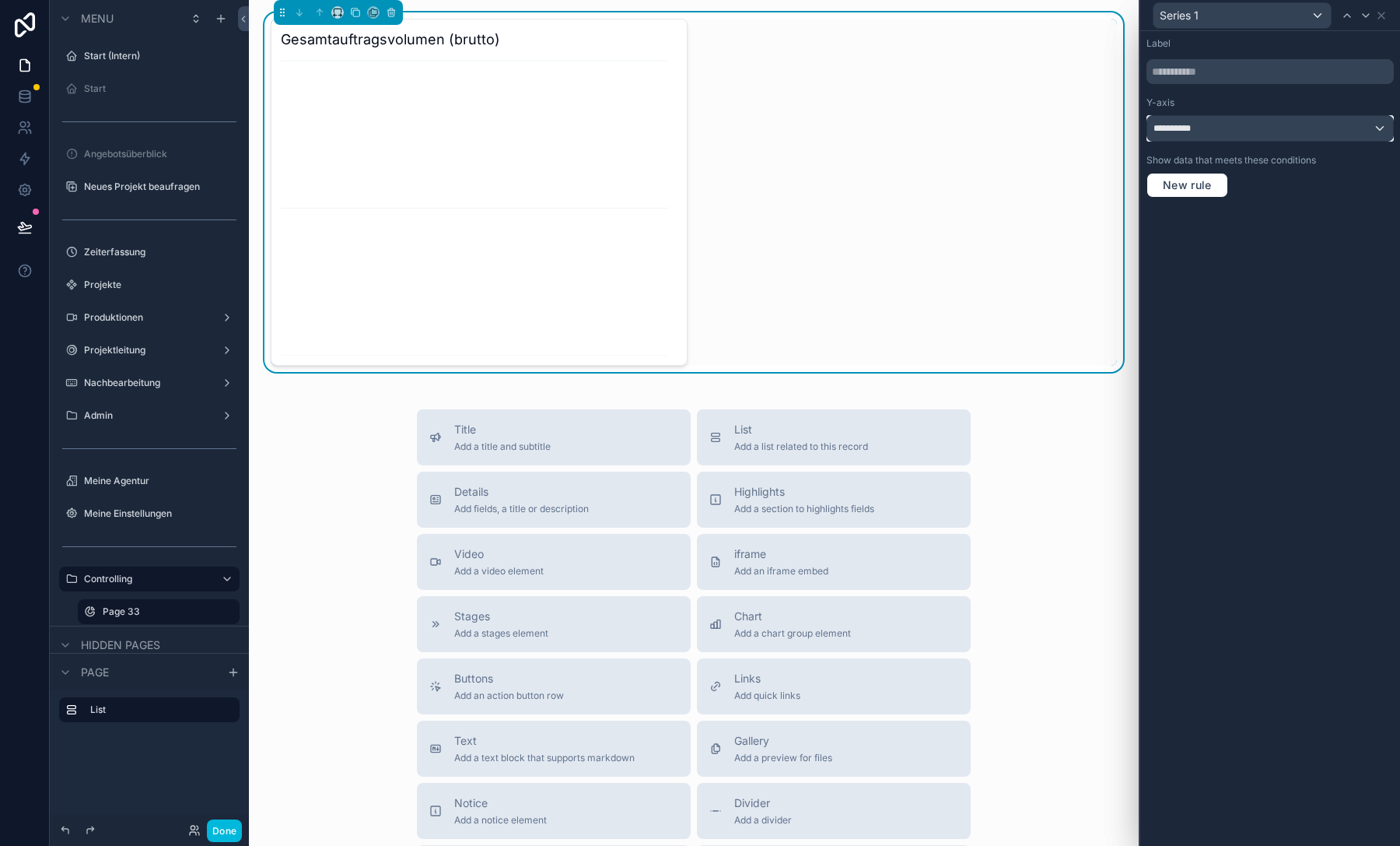
click at [1200, 131] on span "**********" at bounding box center [1177, 127] width 47 height 12
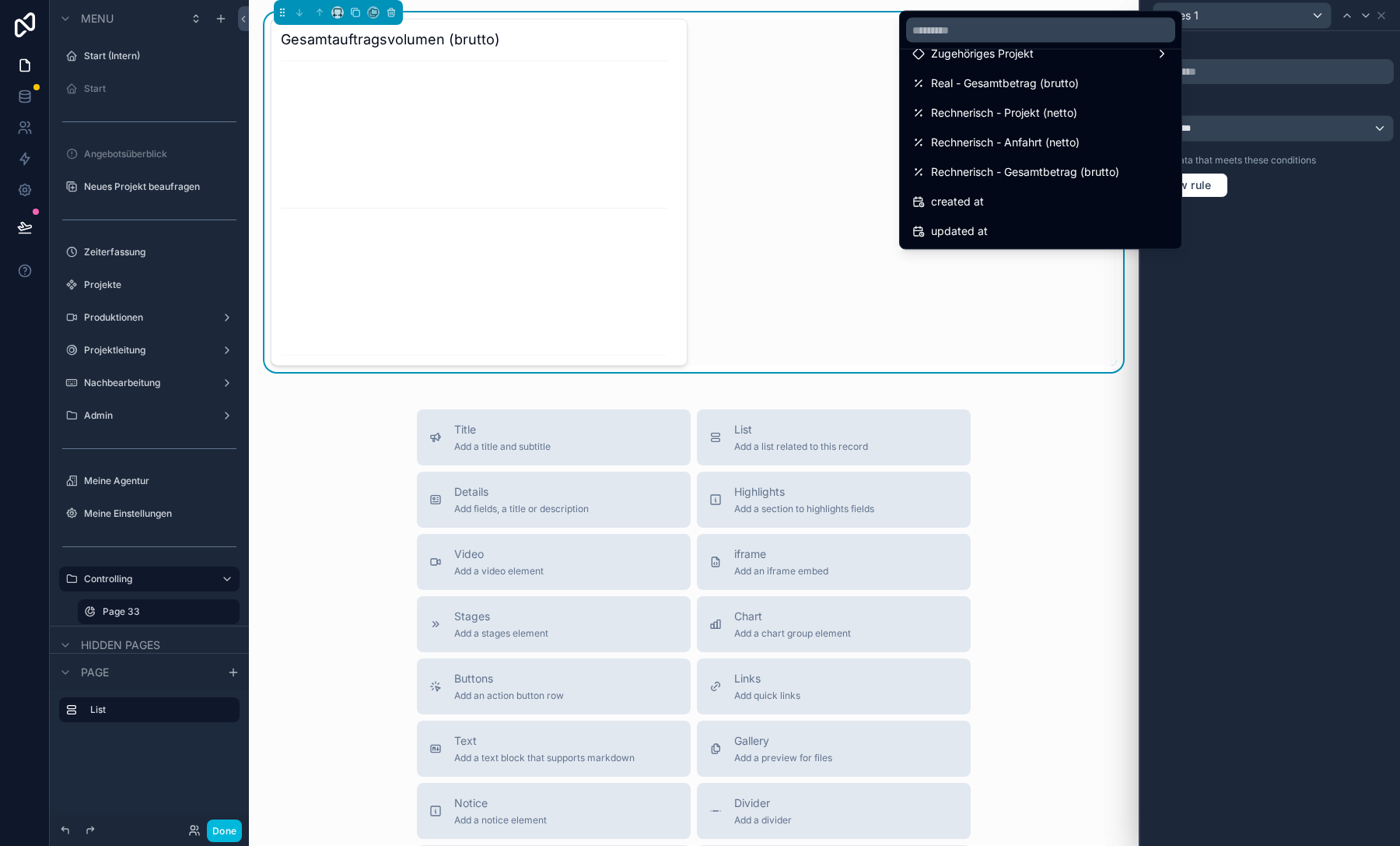
click at [1066, 198] on div "created at" at bounding box center [1040, 203] width 256 height 19
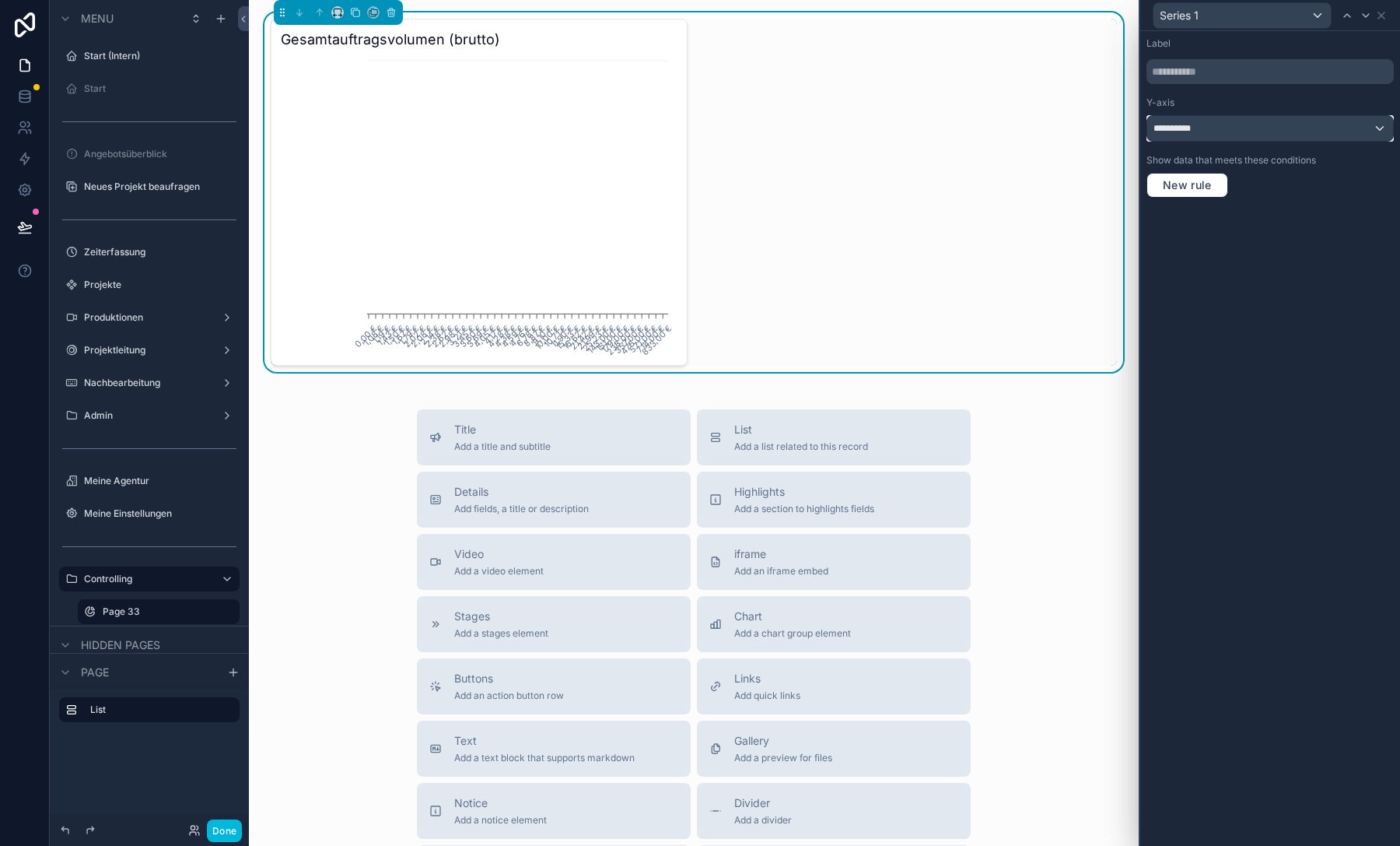
click at [1210, 135] on div "**********" at bounding box center [1270, 128] width 246 height 25
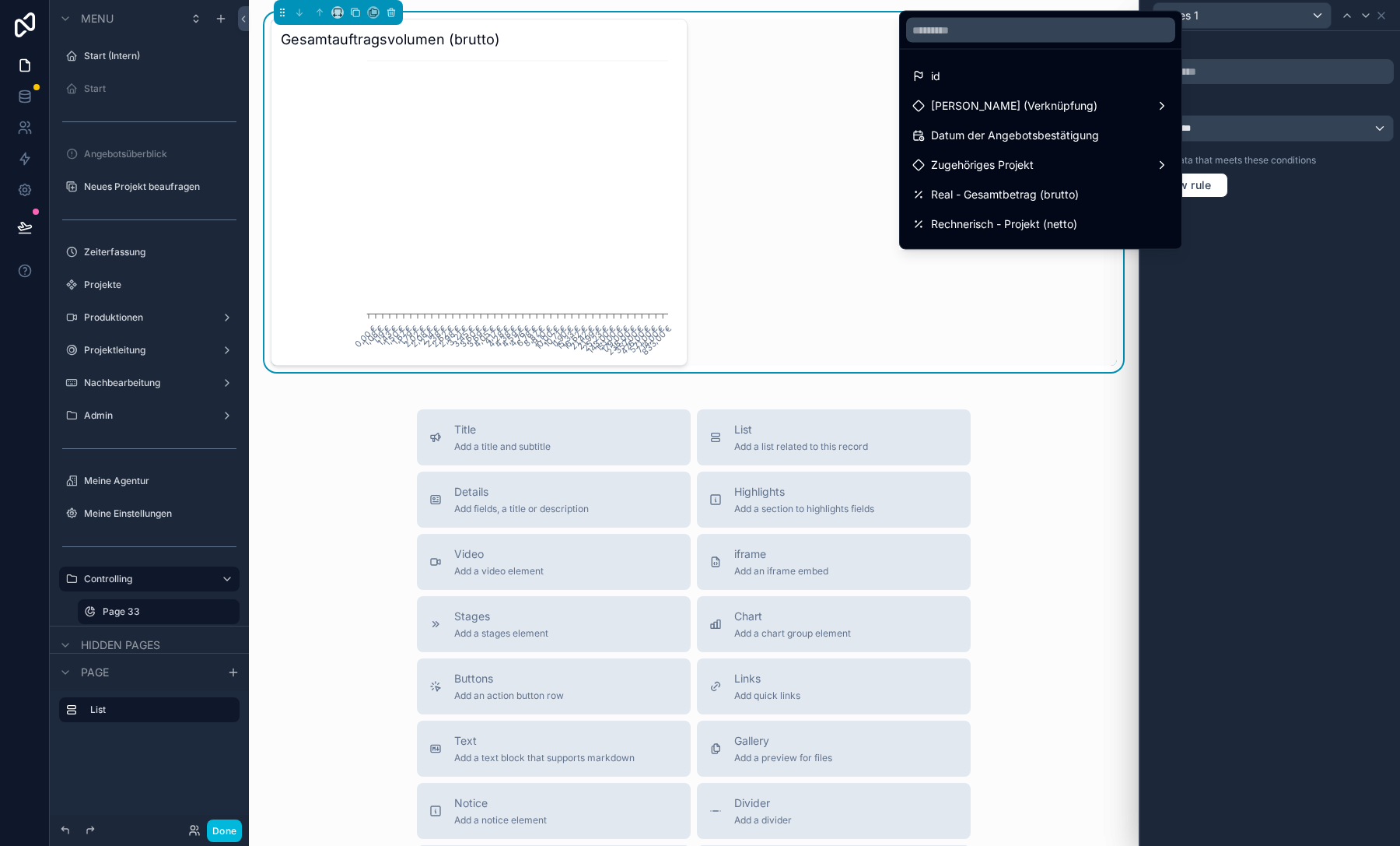
click at [1292, 212] on div at bounding box center [1269, 423] width 259 height 846
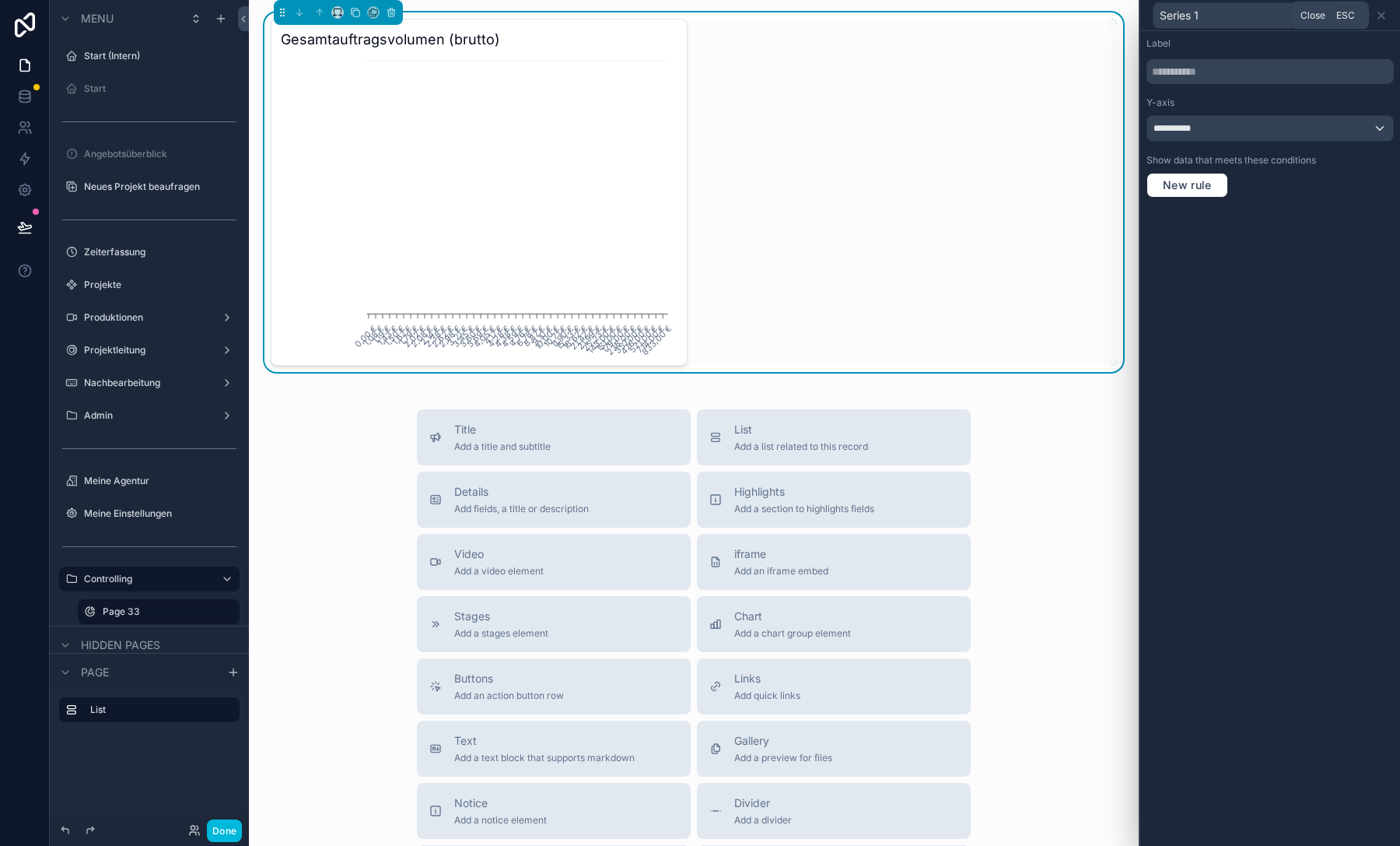
click at [1381, 18] on icon at bounding box center [1380, 15] width 12 height 12
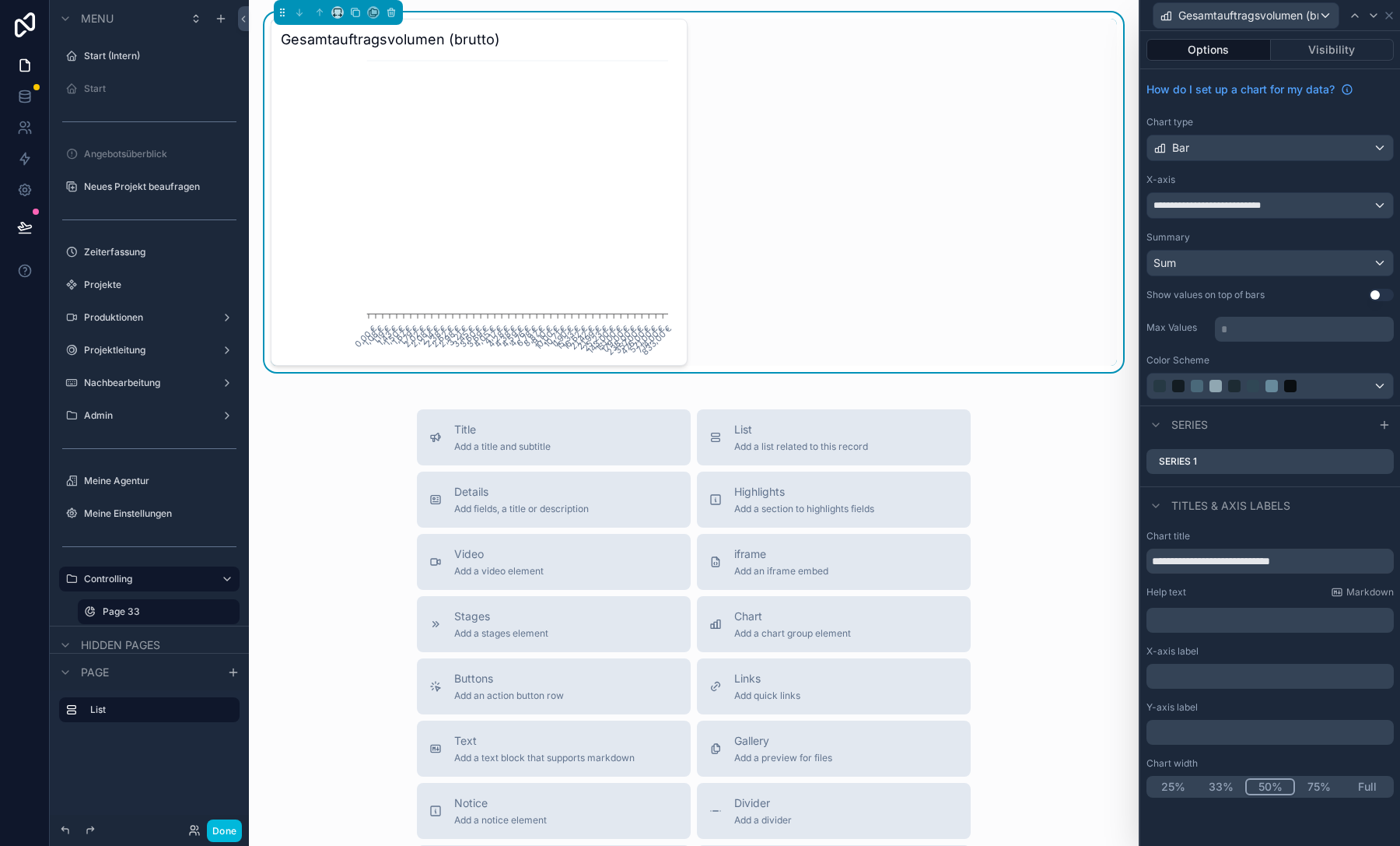
click at [1304, 44] on button "Visibility" at bounding box center [1332, 49] width 124 height 22
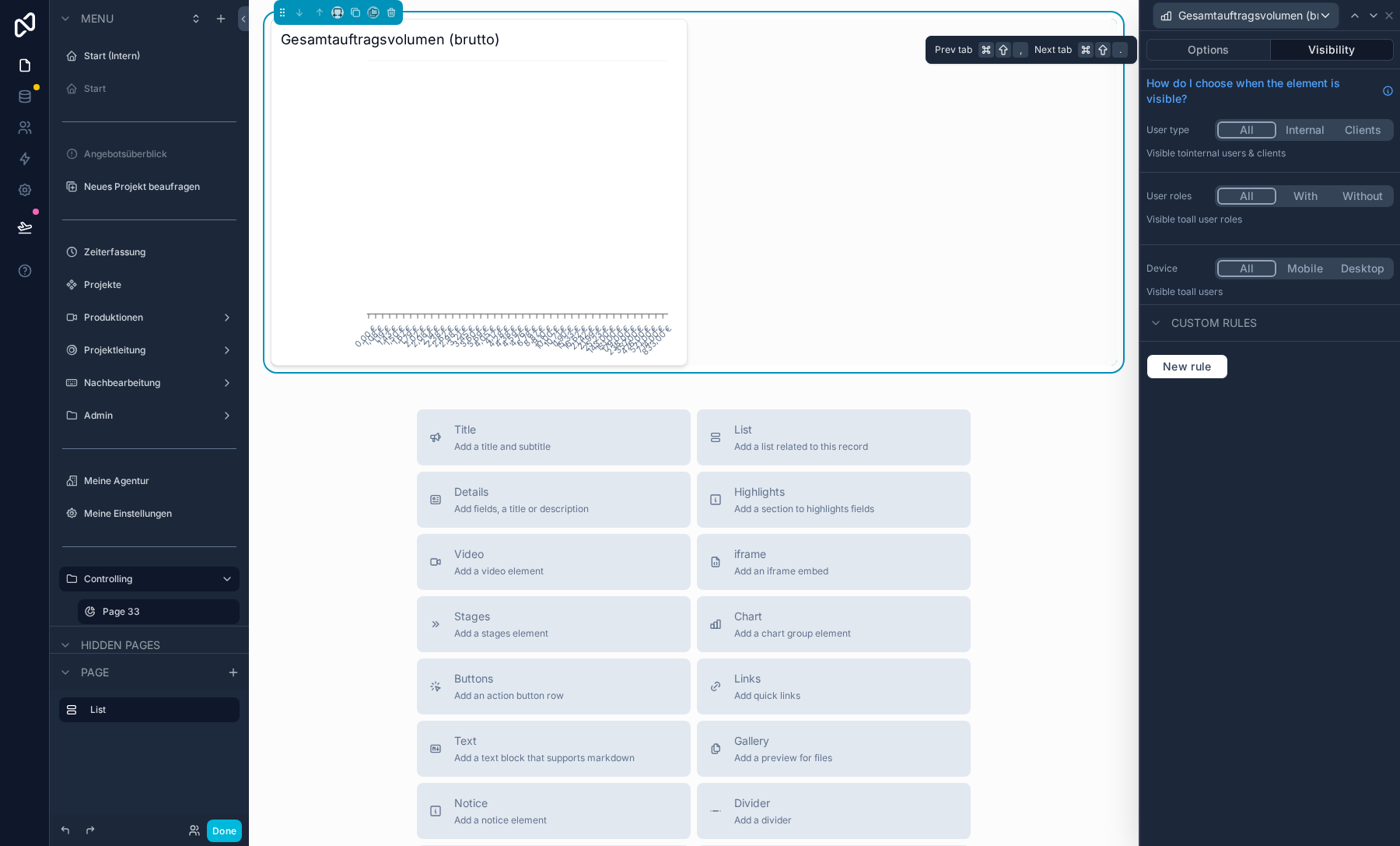
click at [1244, 48] on button "Options" at bounding box center [1209, 49] width 124 height 22
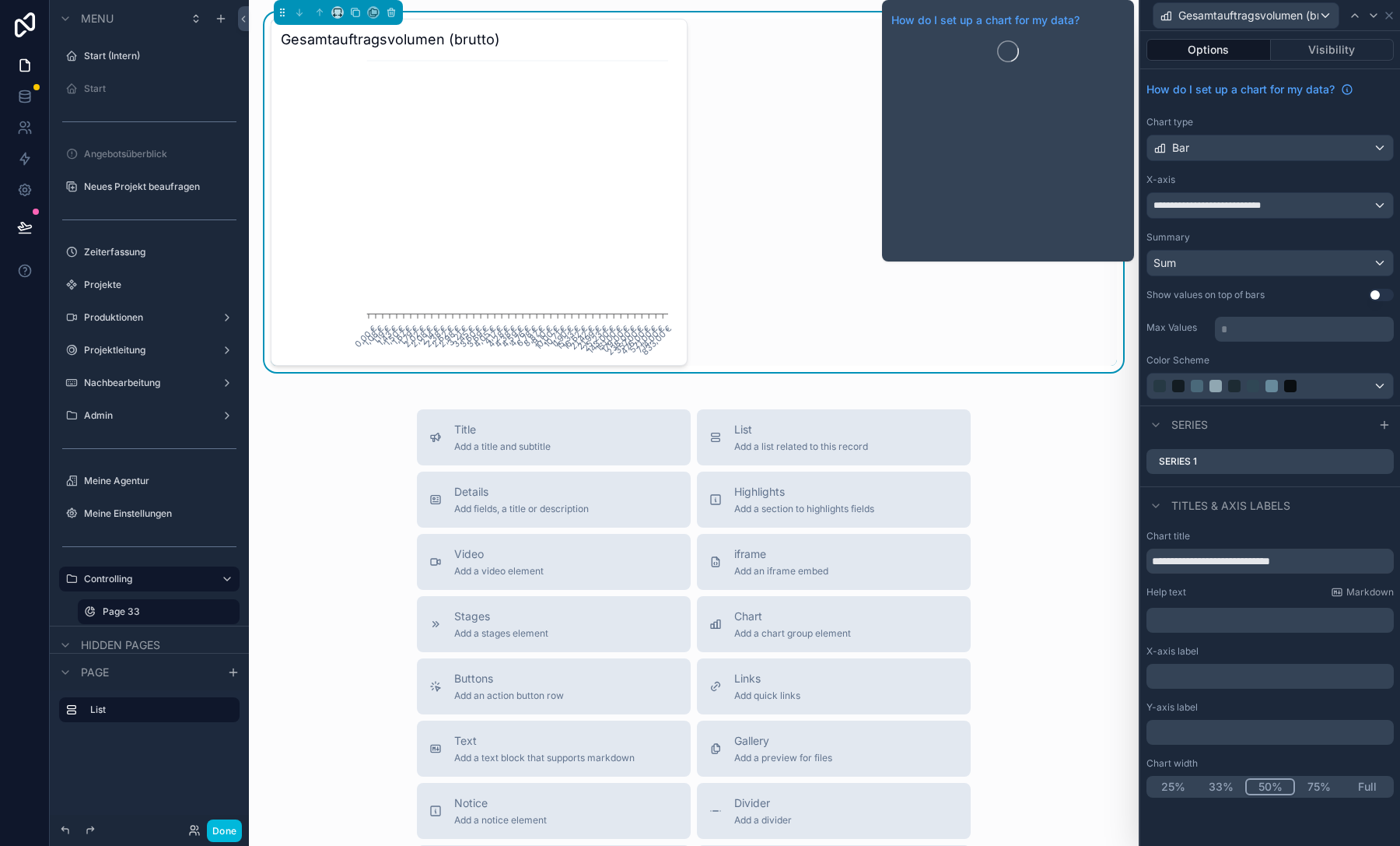
click at [1285, 89] on span "How do I set up a chart for my data?" at bounding box center [1241, 90] width 189 height 15
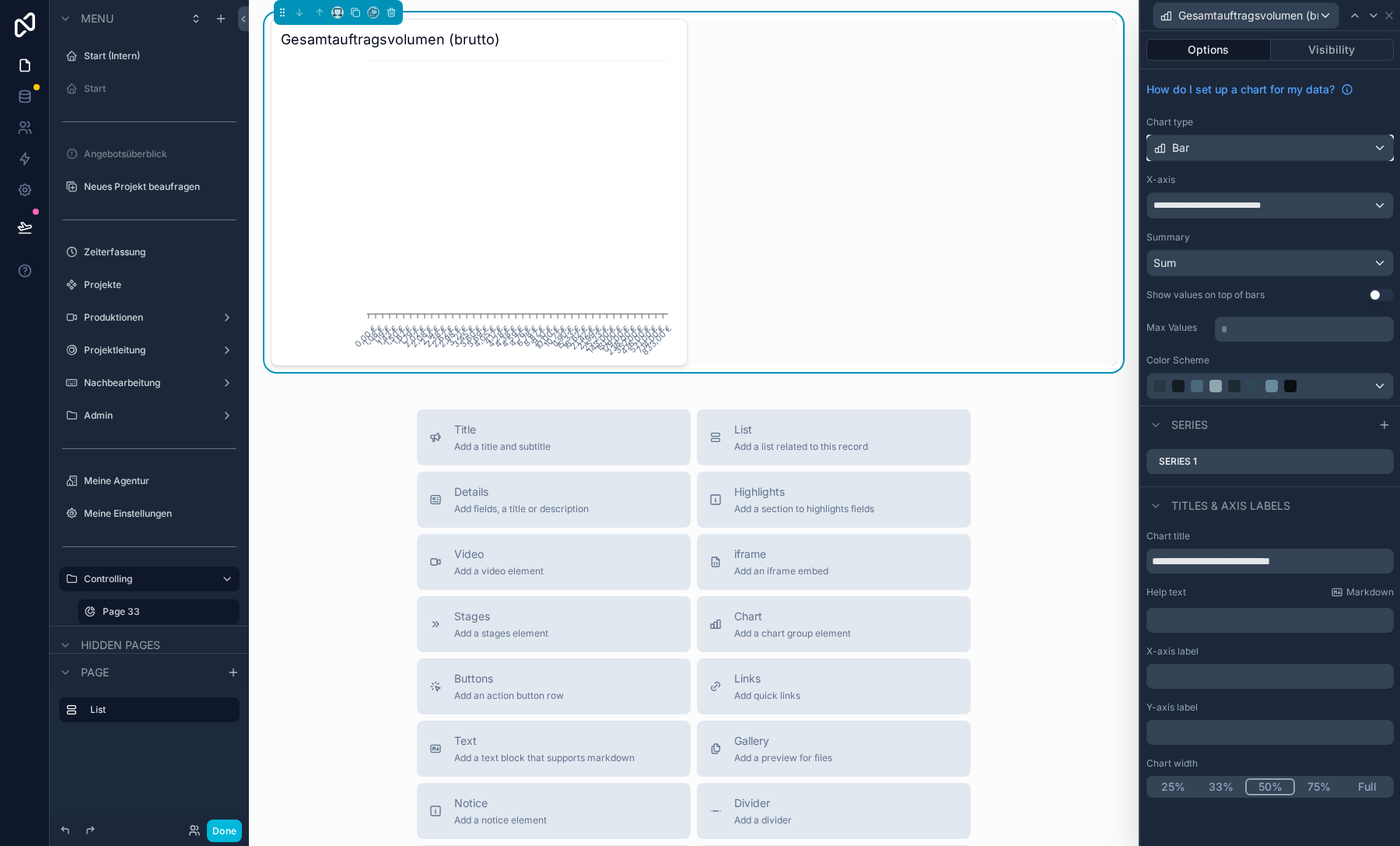
click at [1227, 147] on div "Bar" at bounding box center [1270, 148] width 246 height 25
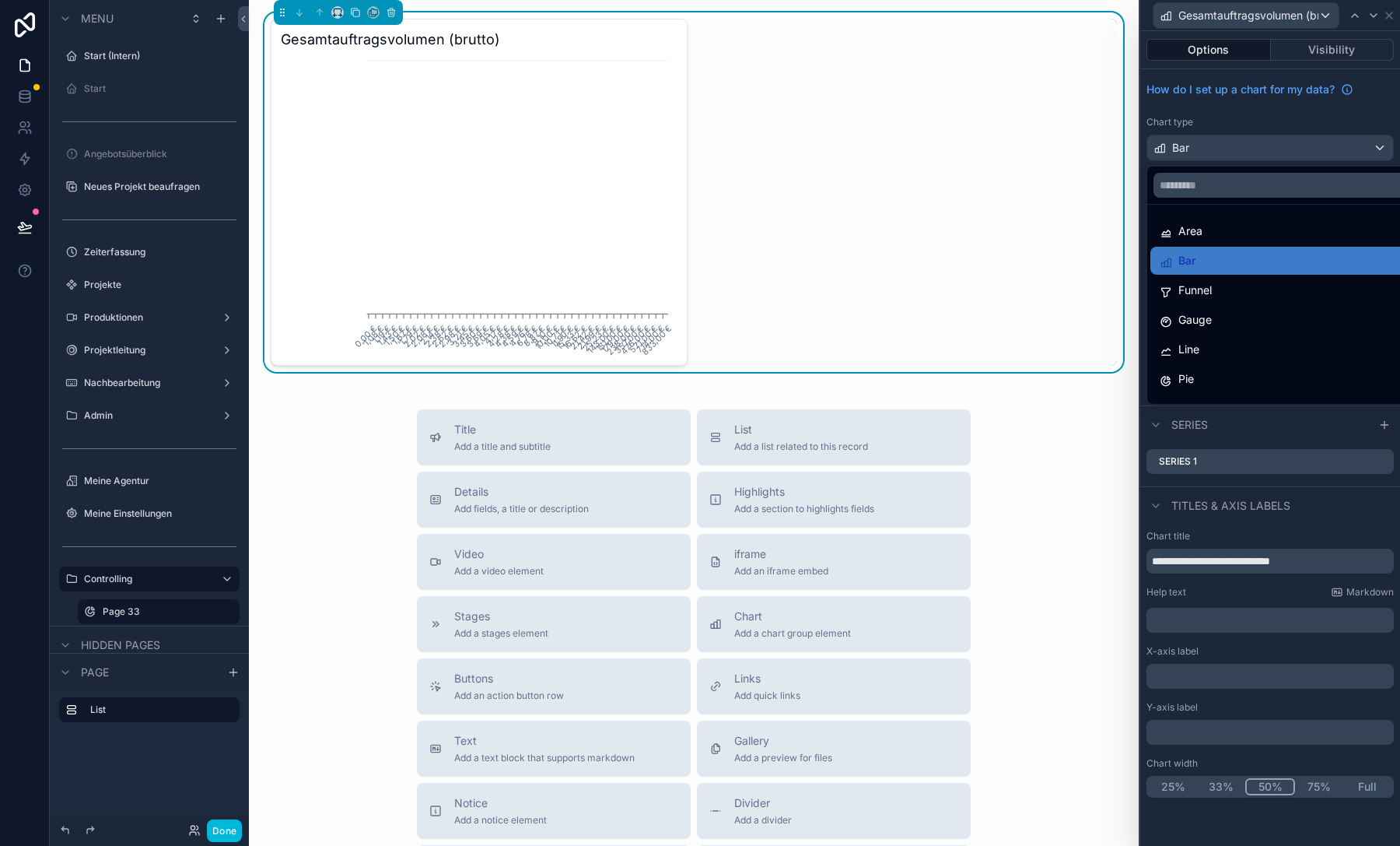
click at [1224, 151] on div at bounding box center [1269, 423] width 259 height 846
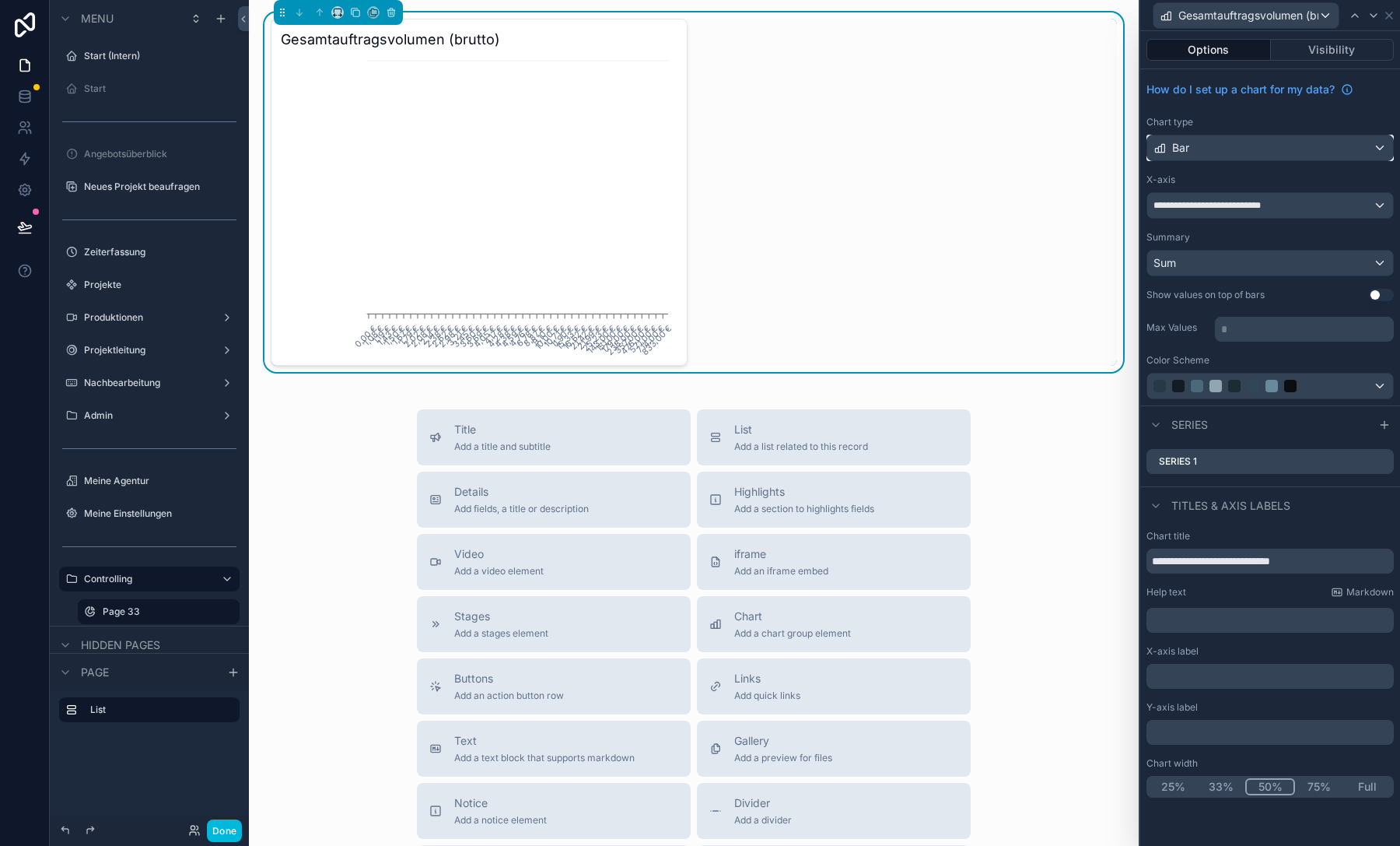
click at [1224, 151] on div "Bar" at bounding box center [1270, 148] width 246 height 25
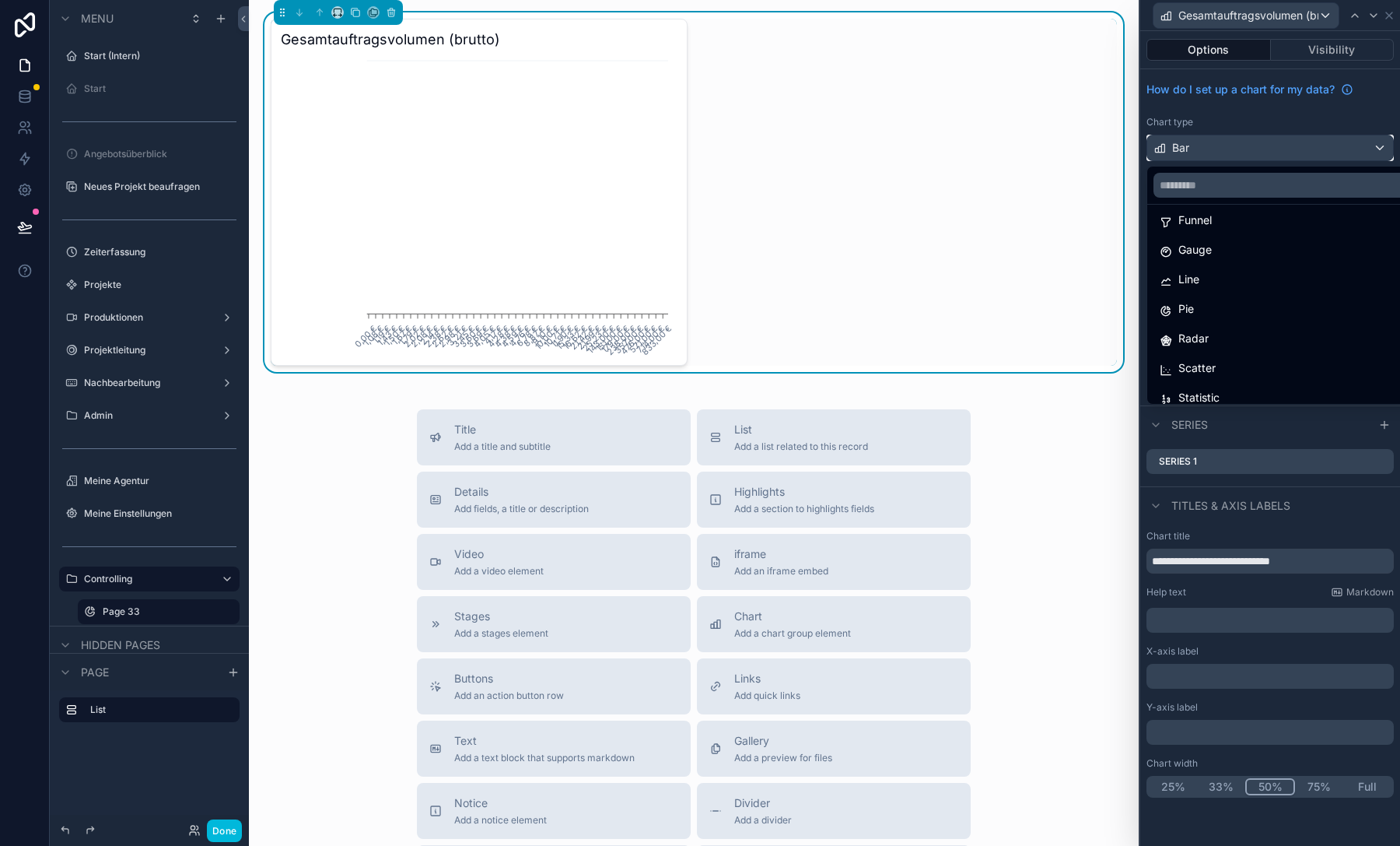
scroll to position [88, 0]
click at [1233, 266] on div "Line" at bounding box center [1288, 261] width 256 height 19
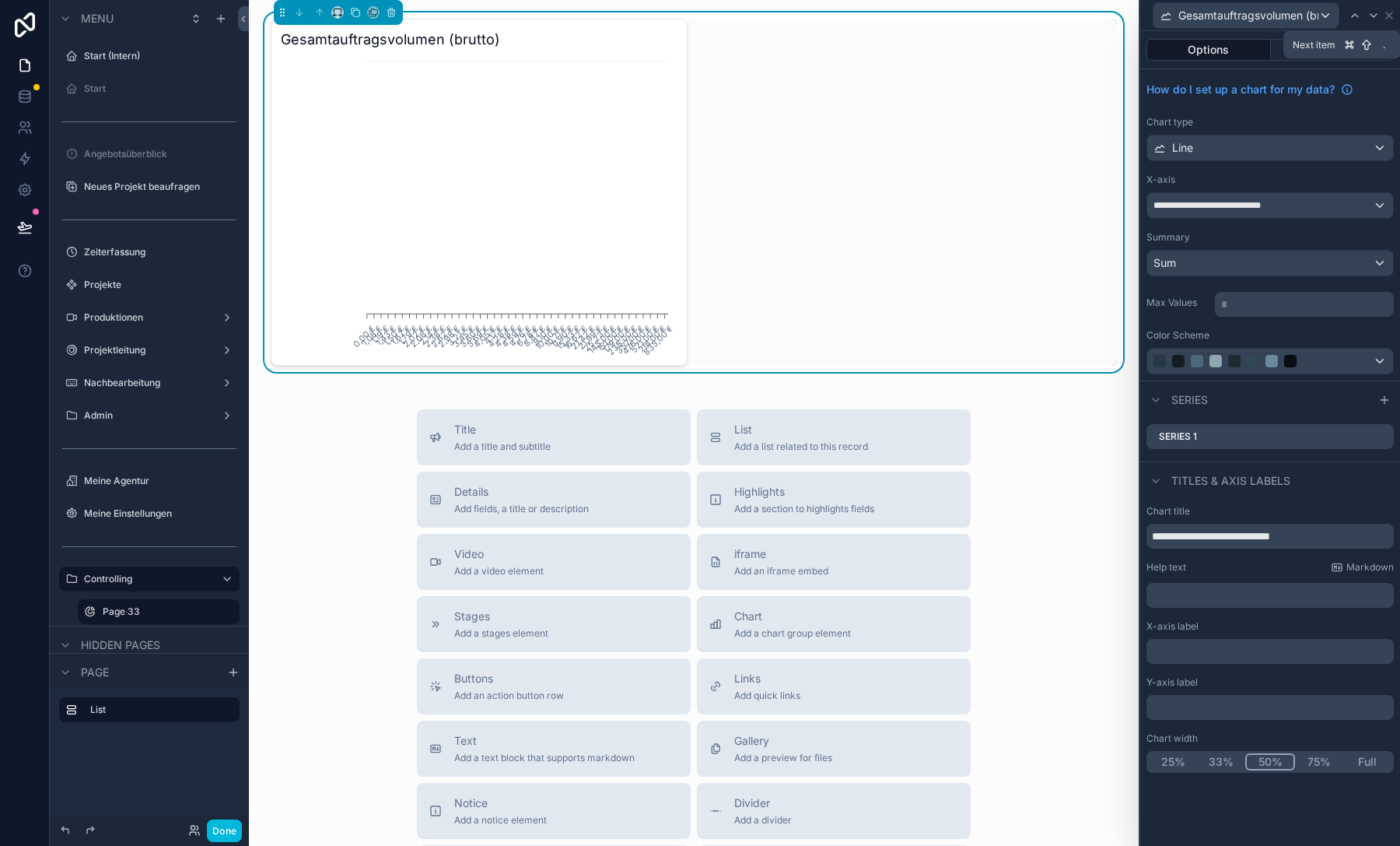
click at [1379, 14] on div at bounding box center [1374, 16] width 19 height 19
click at [1392, 14] on icon at bounding box center [1388, 15] width 12 height 12
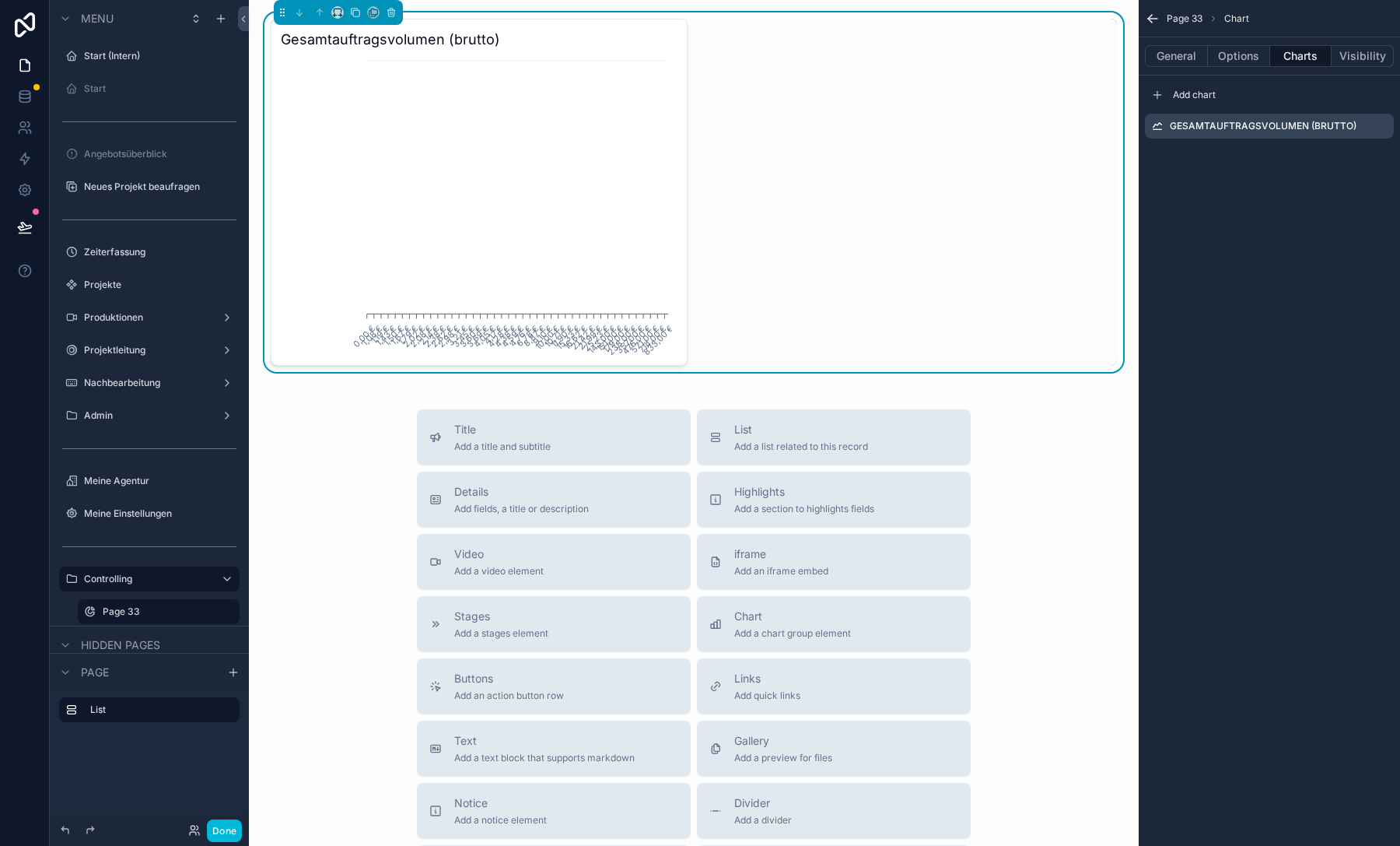
click at [1200, 60] on button "General" at bounding box center [1176, 56] width 63 height 22
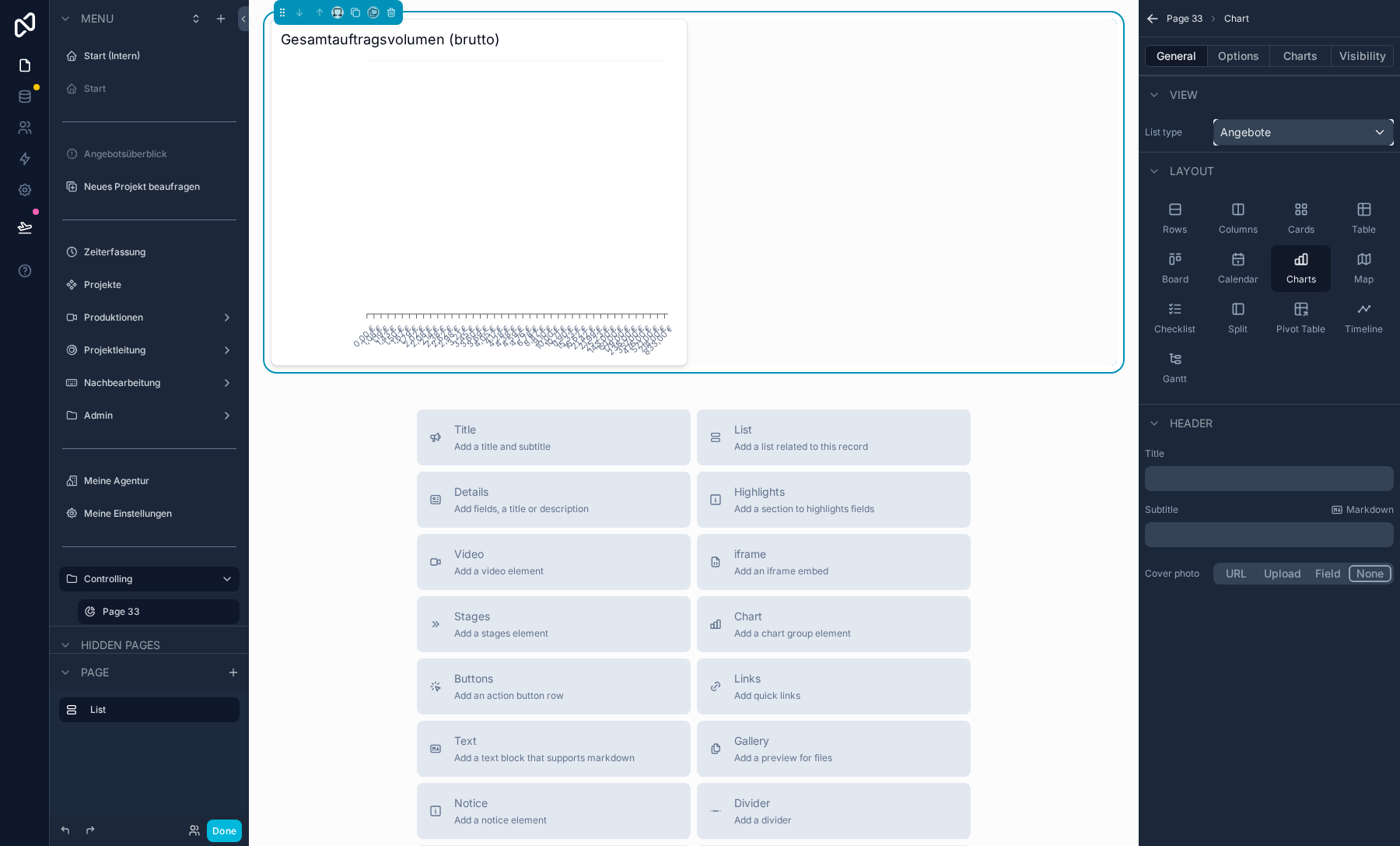
click at [1244, 126] on span "Angebote" at bounding box center [1245, 132] width 51 height 15
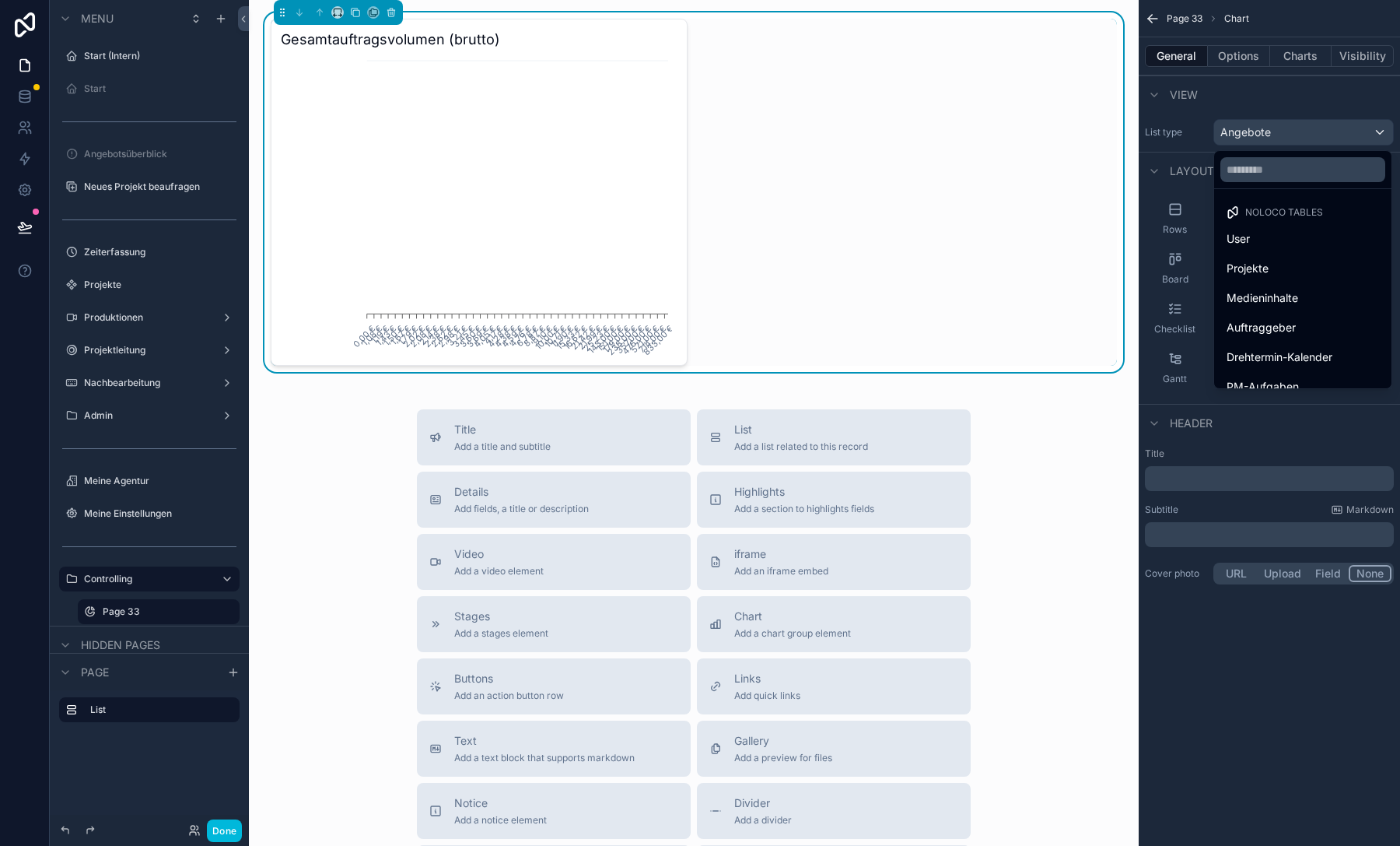
click at [1165, 207] on div "scrollable content" at bounding box center [700, 423] width 1400 height 846
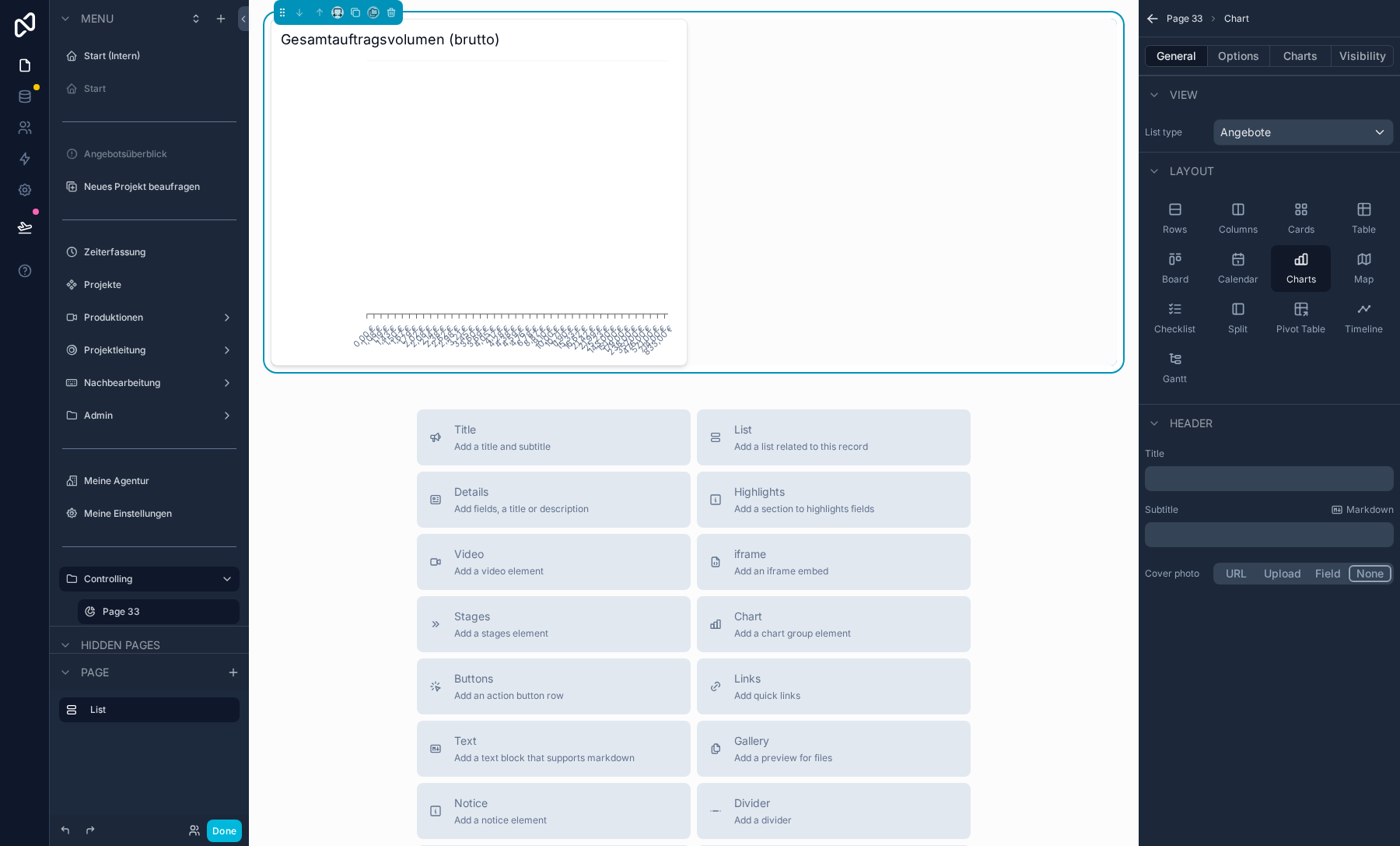
click at [1186, 212] on div "Rows" at bounding box center [1175, 218] width 60 height 46
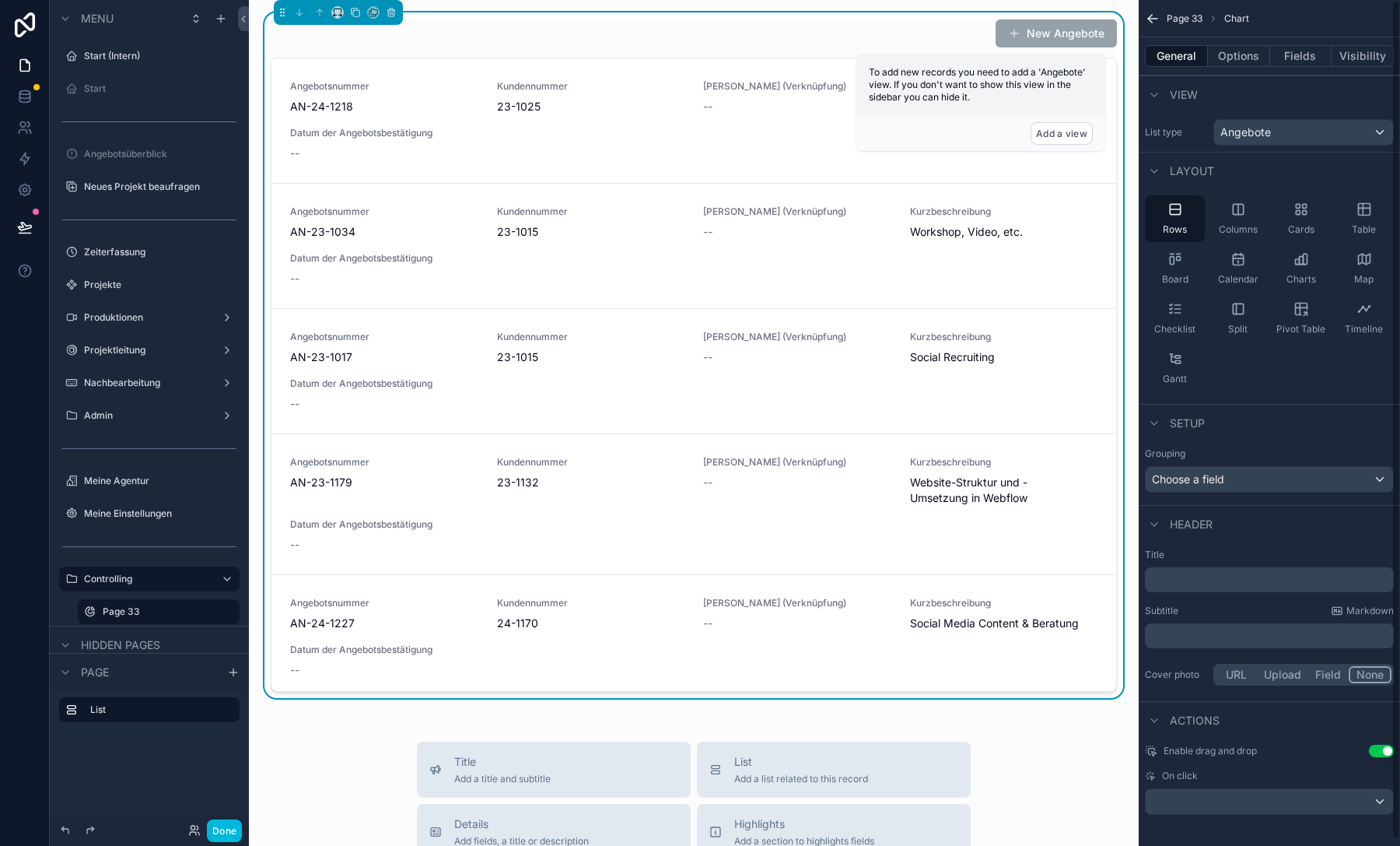
click at [1251, 417] on div "Setup" at bounding box center [1268, 423] width 261 height 38
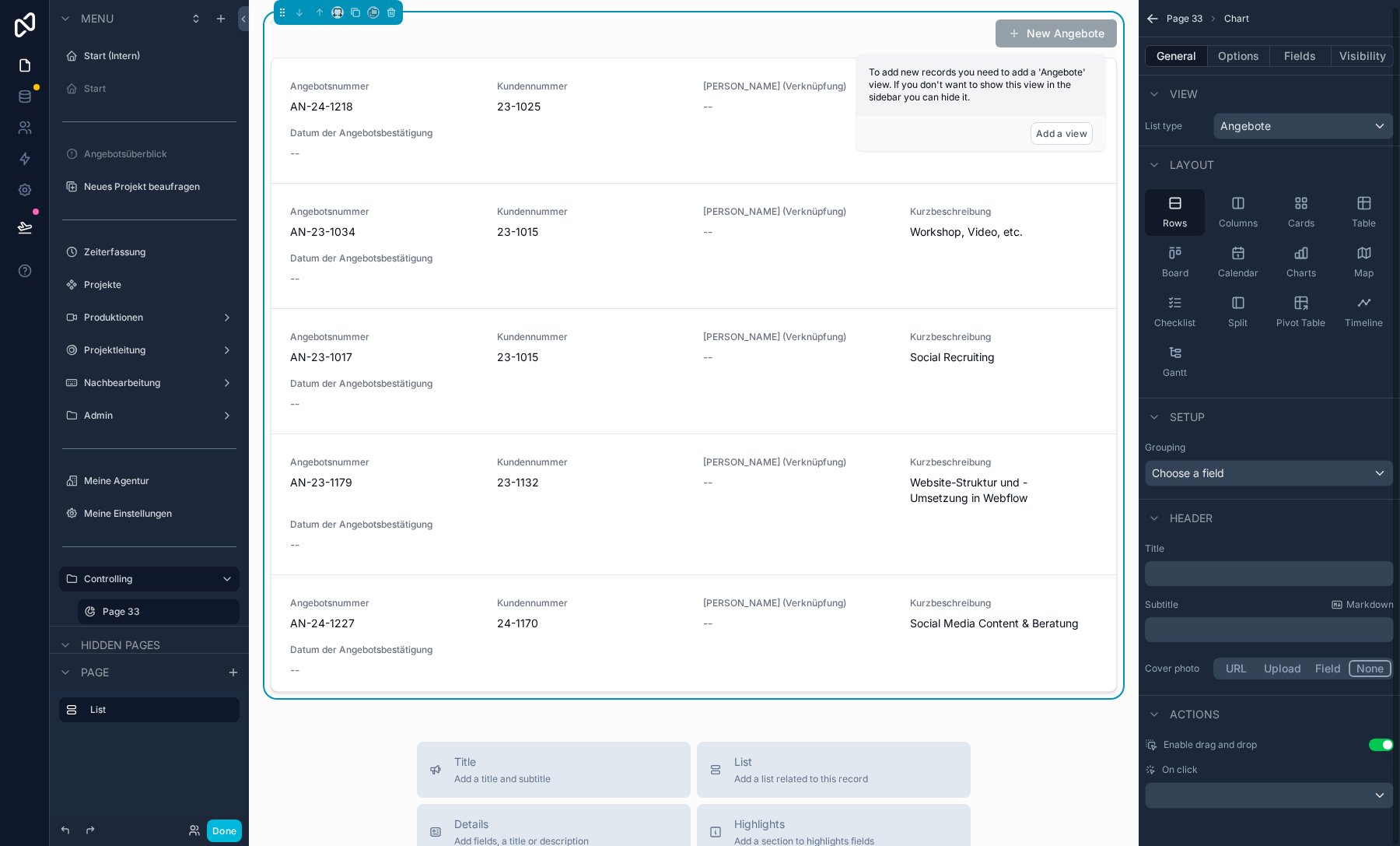
scroll to position [0, 0]
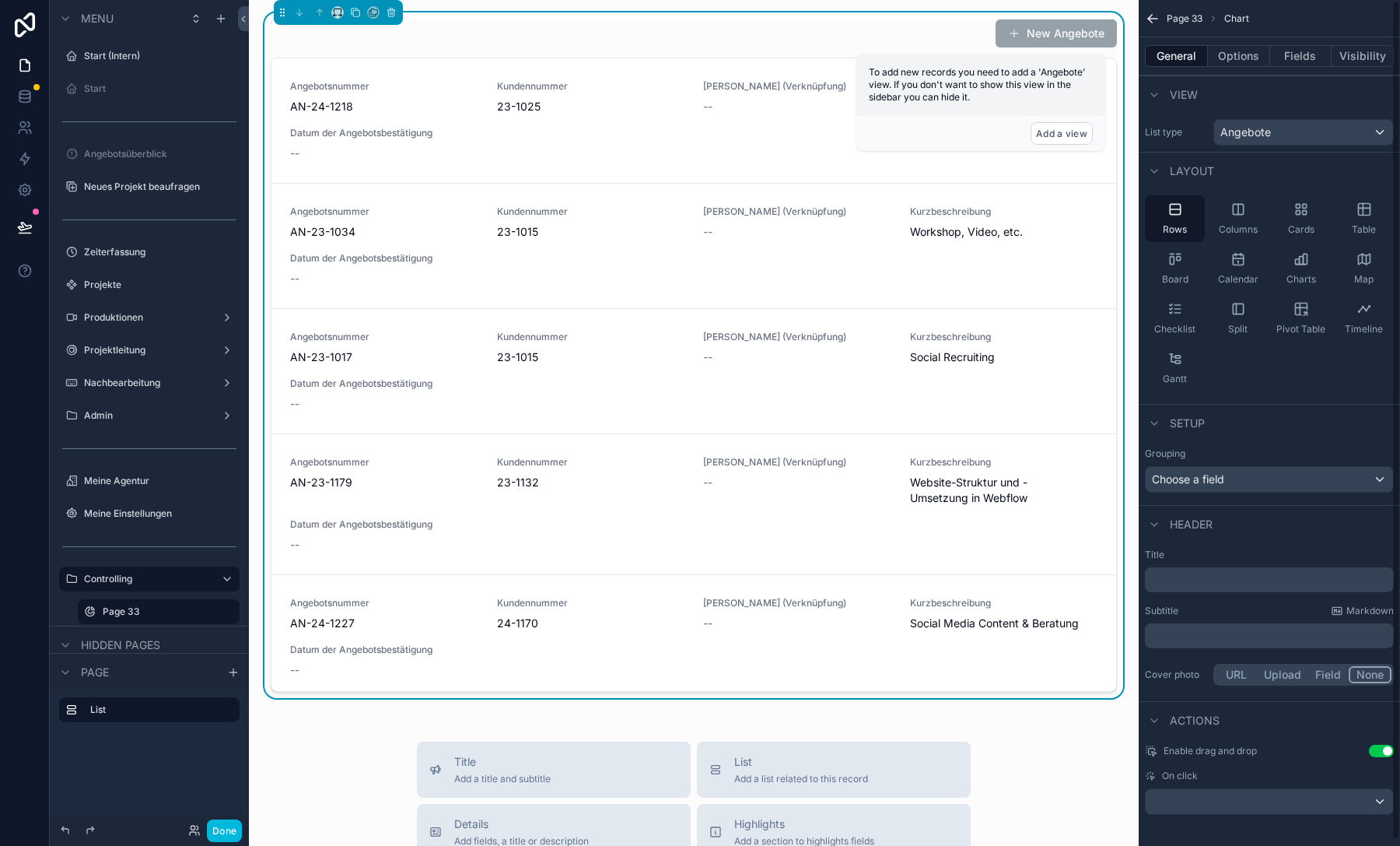
click at [1219, 55] on button "Options" at bounding box center [1239, 56] width 62 height 22
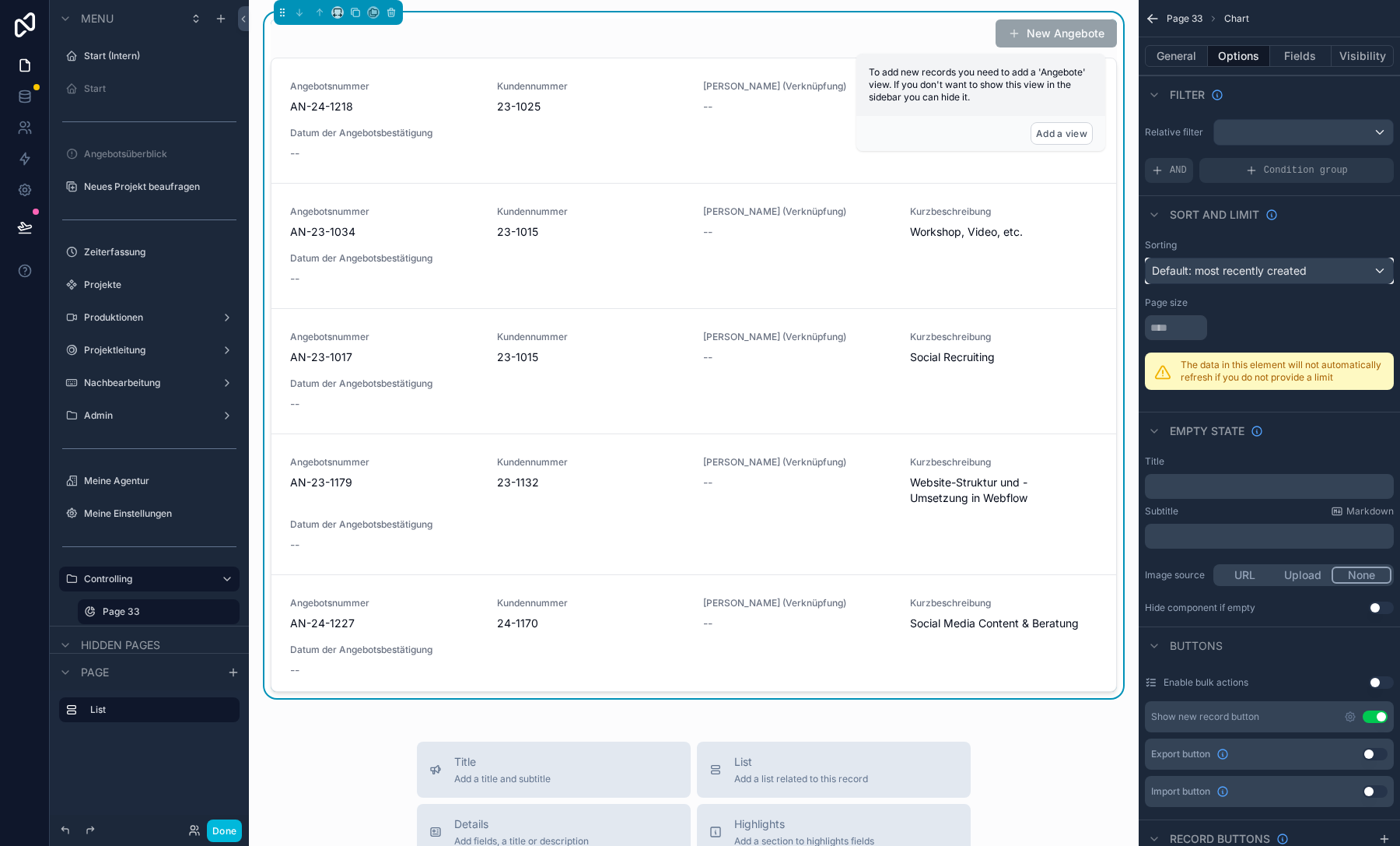
click at [1240, 273] on span "Default: most recently created" at bounding box center [1228, 271] width 155 height 13
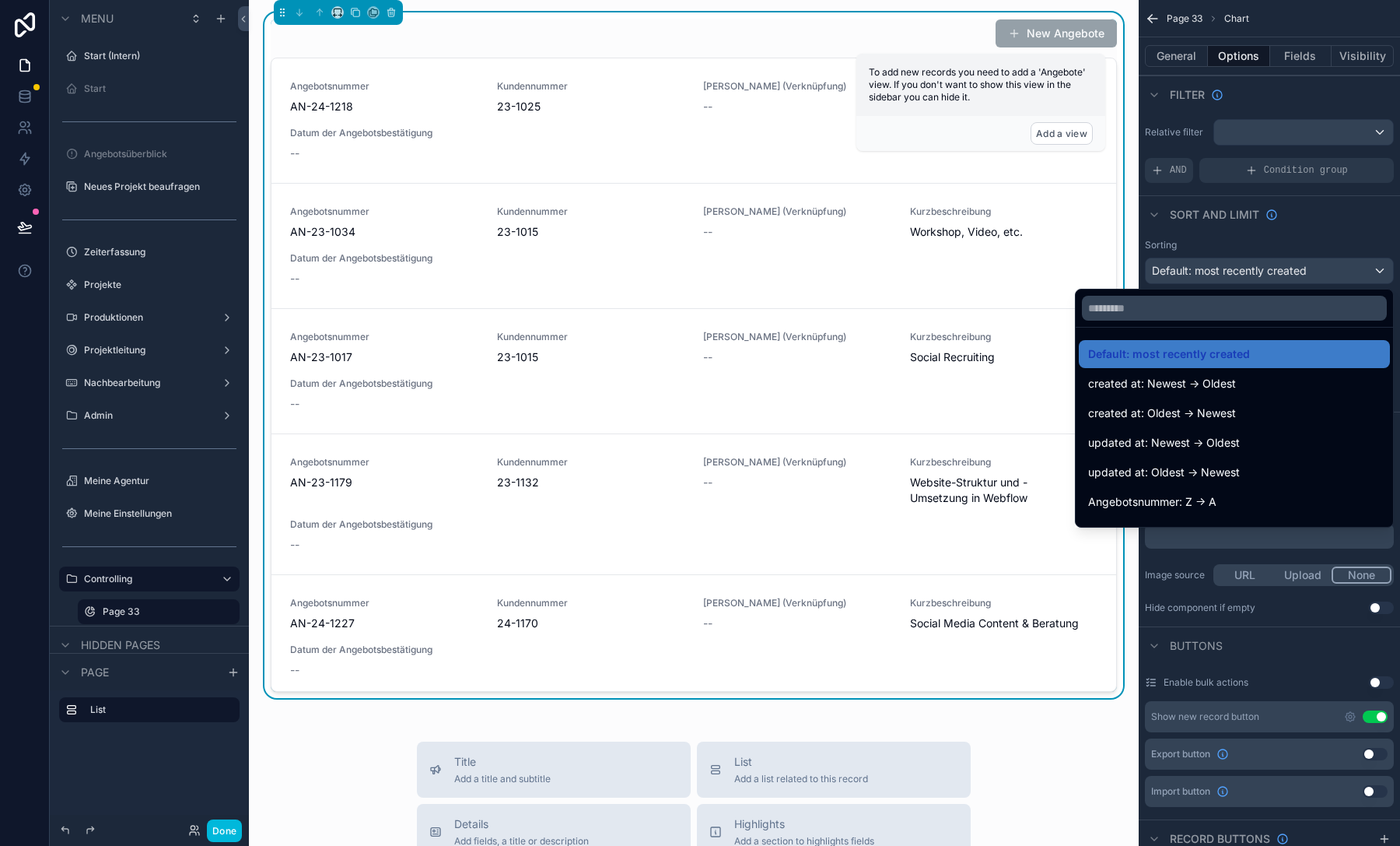
click at [1240, 273] on div "scrollable content" at bounding box center [700, 423] width 1400 height 846
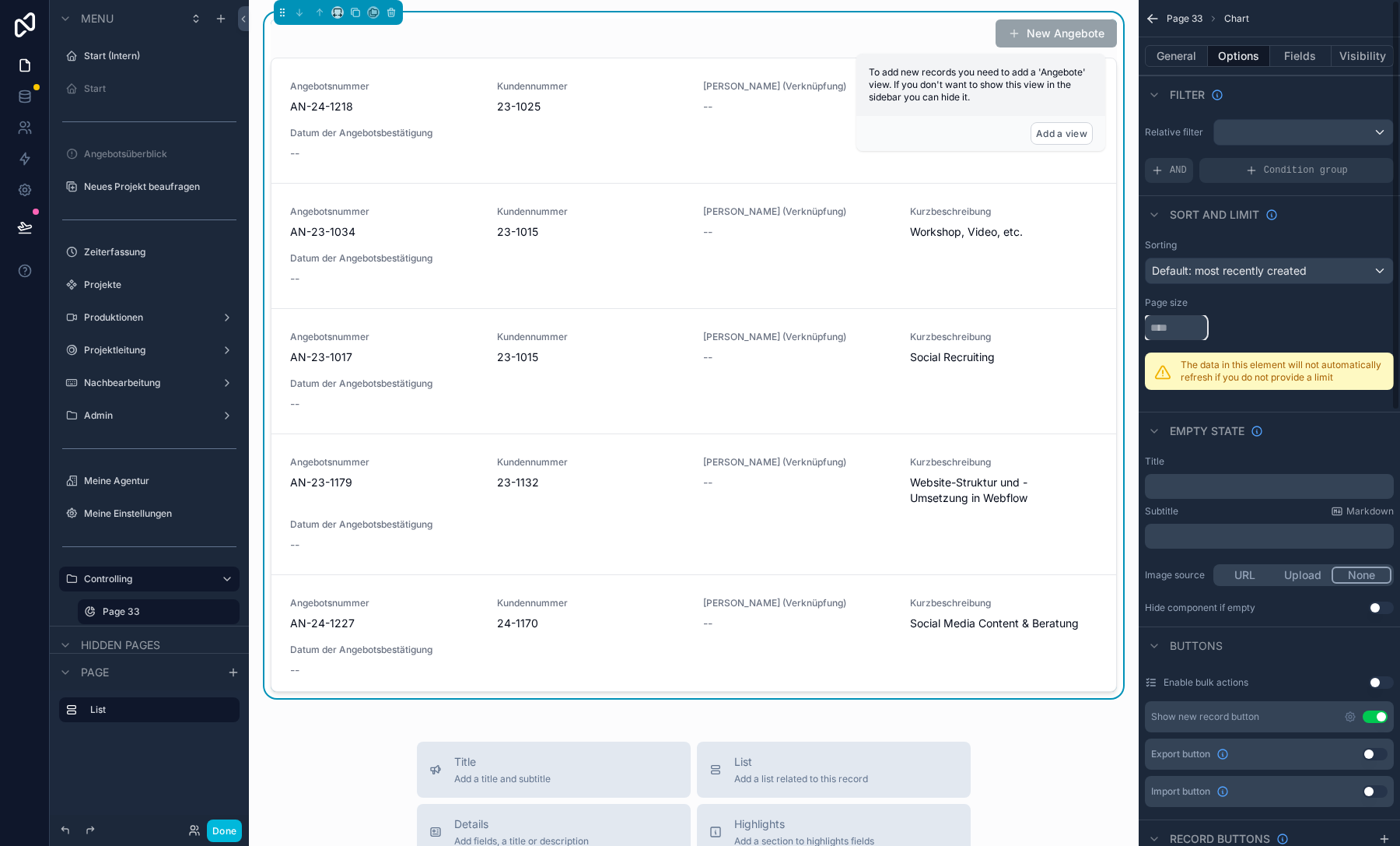
click at [1182, 330] on input "scrollable content" at bounding box center [1176, 327] width 62 height 25
click at [1231, 322] on div "scrollable content" at bounding box center [1269, 327] width 249 height 25
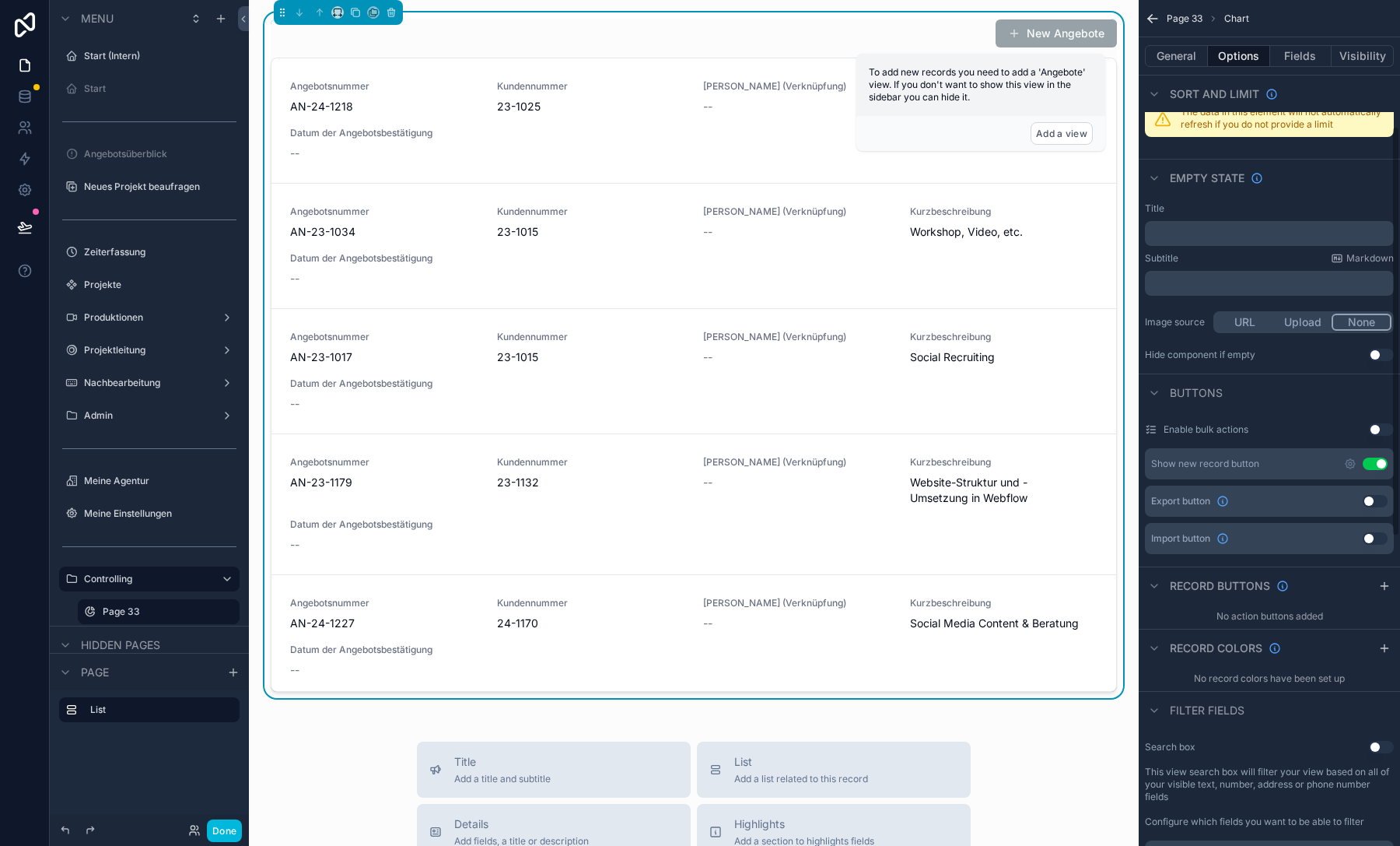
scroll to position [275, 0]
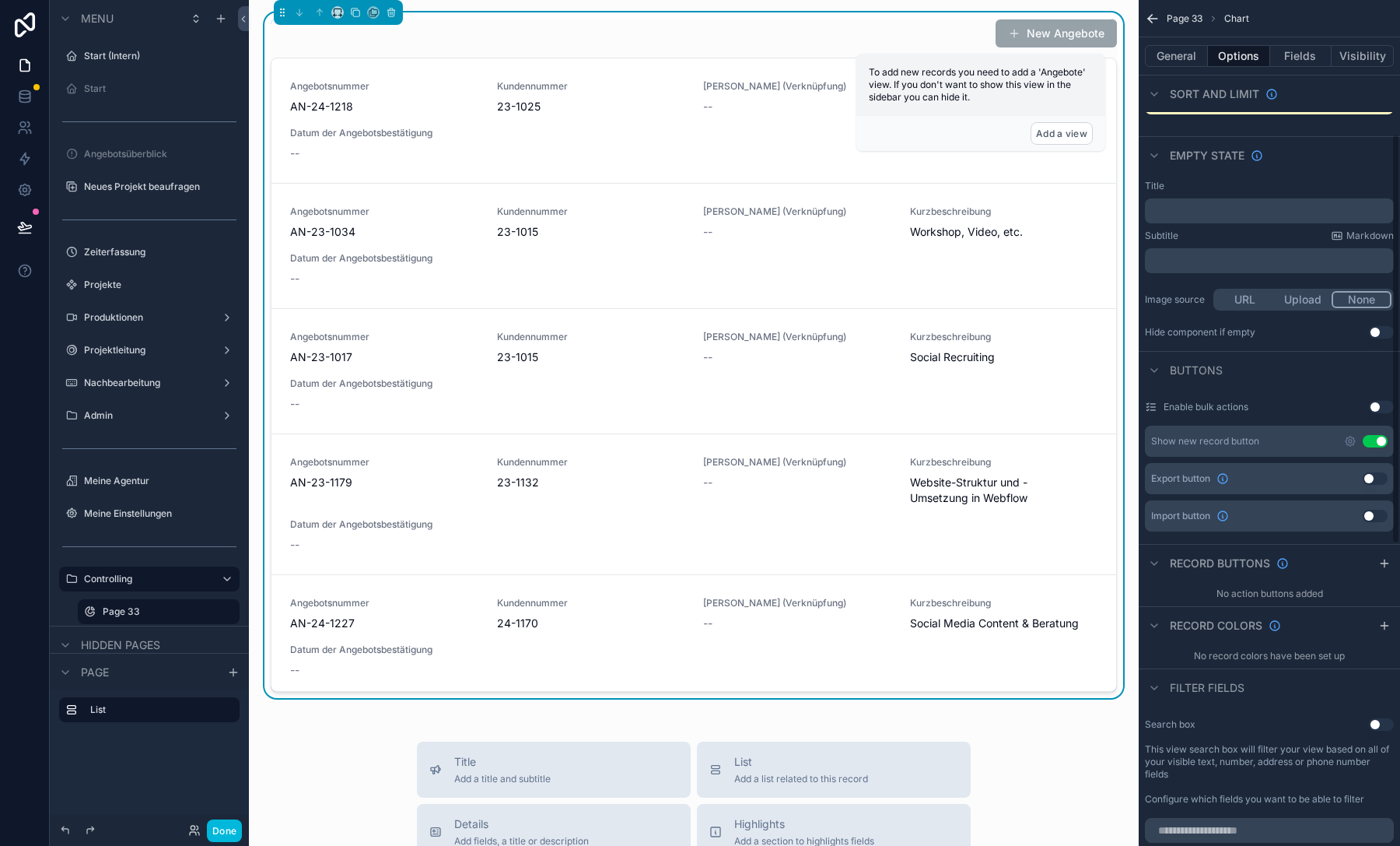
click at [1382, 438] on button "Use setting" at bounding box center [1375, 440] width 25 height 12
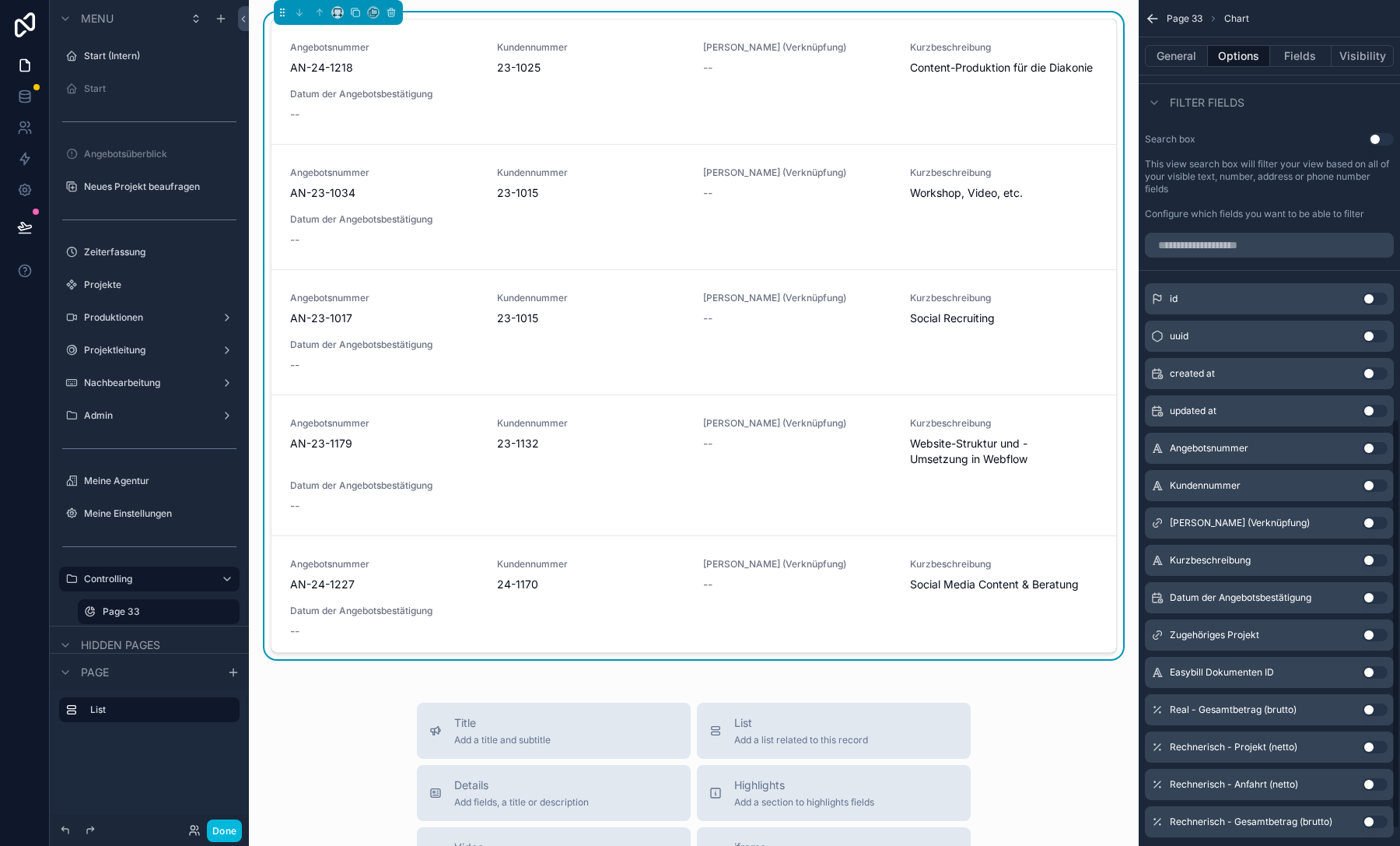
scroll to position [0, 0]
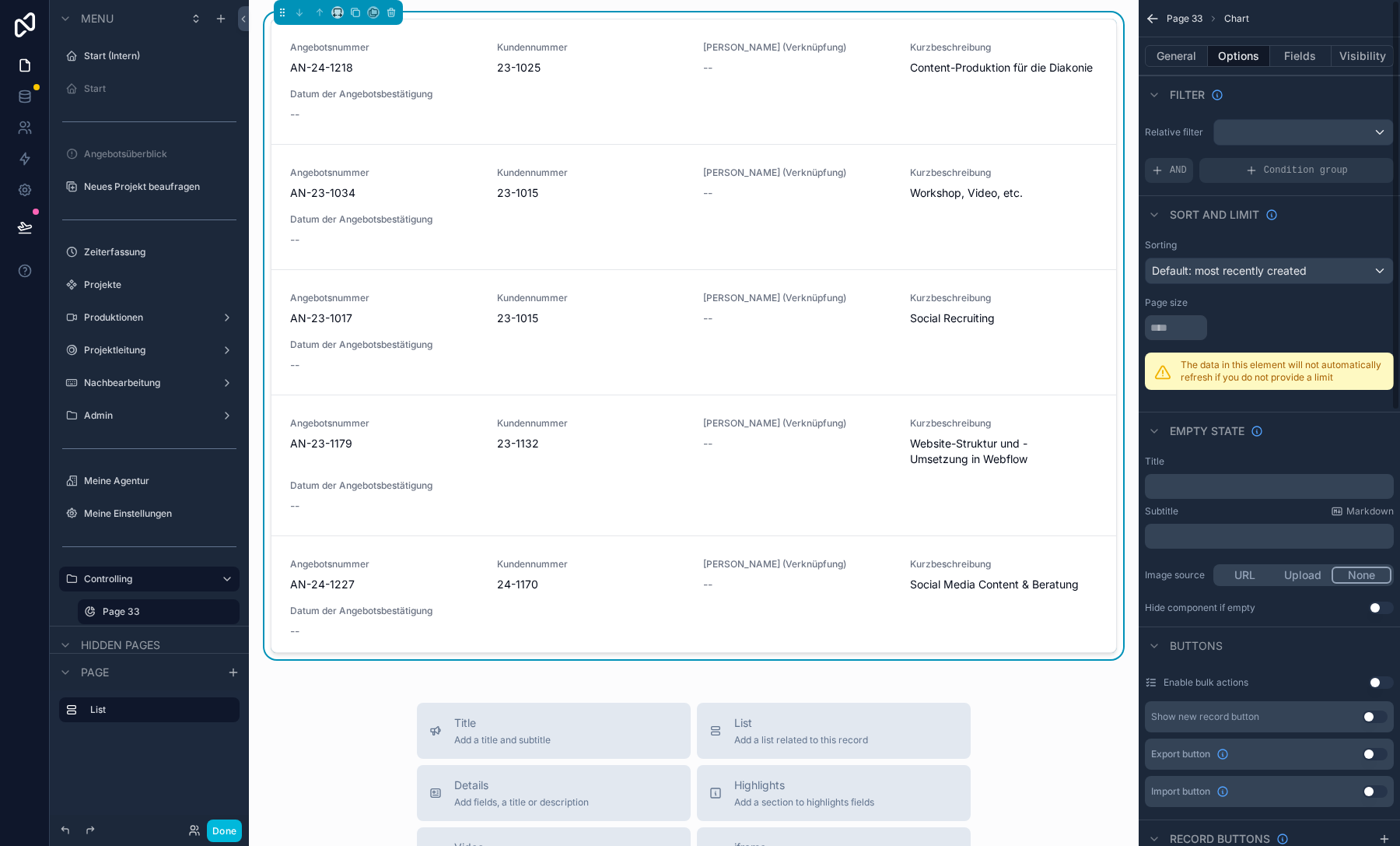
click at [1278, 48] on button "Fields" at bounding box center [1301, 56] width 62 height 22
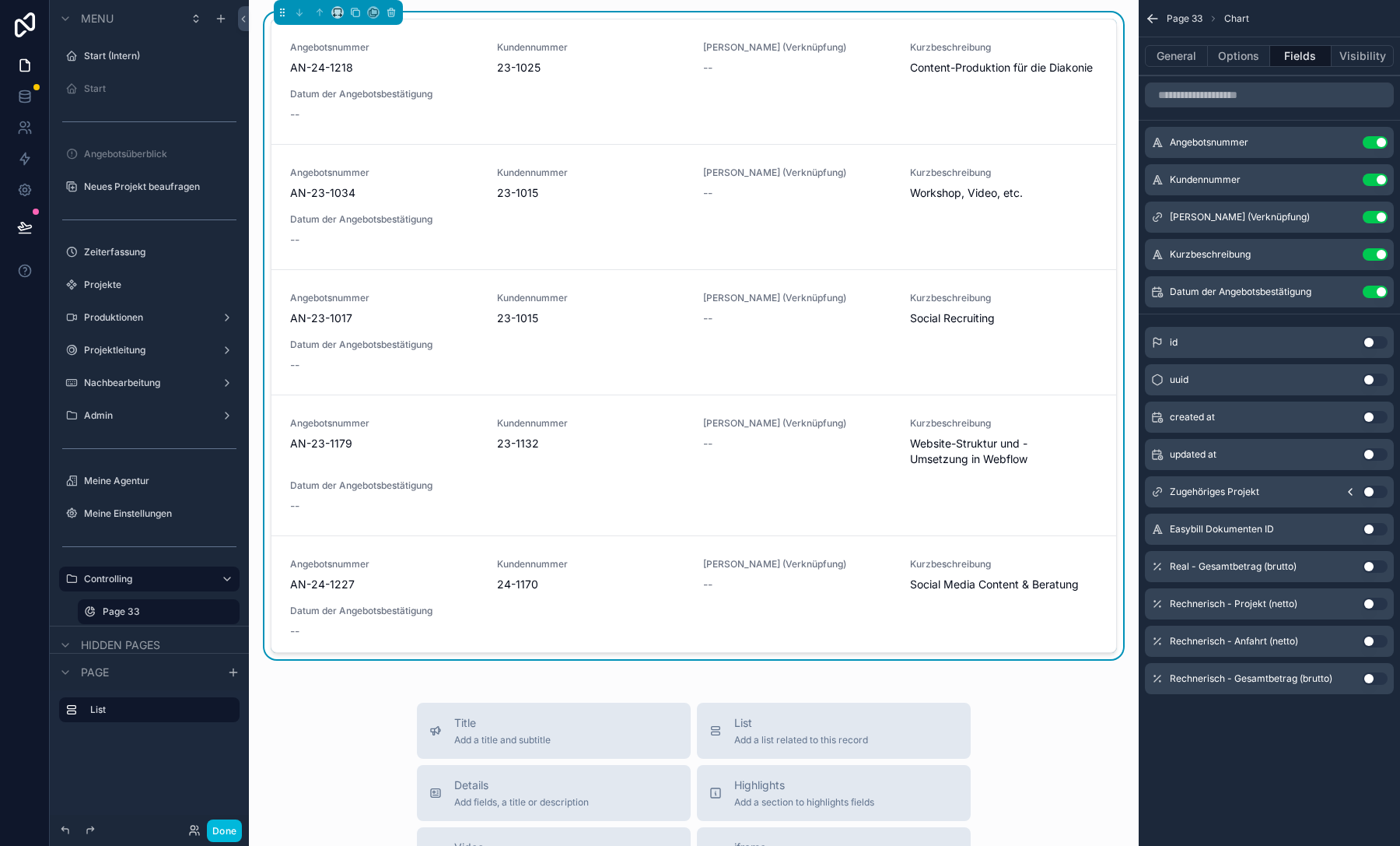
click at [1374, 140] on button "Use setting" at bounding box center [1375, 141] width 25 height 12
click at [1374, 174] on button "Use setting" at bounding box center [1375, 179] width 25 height 12
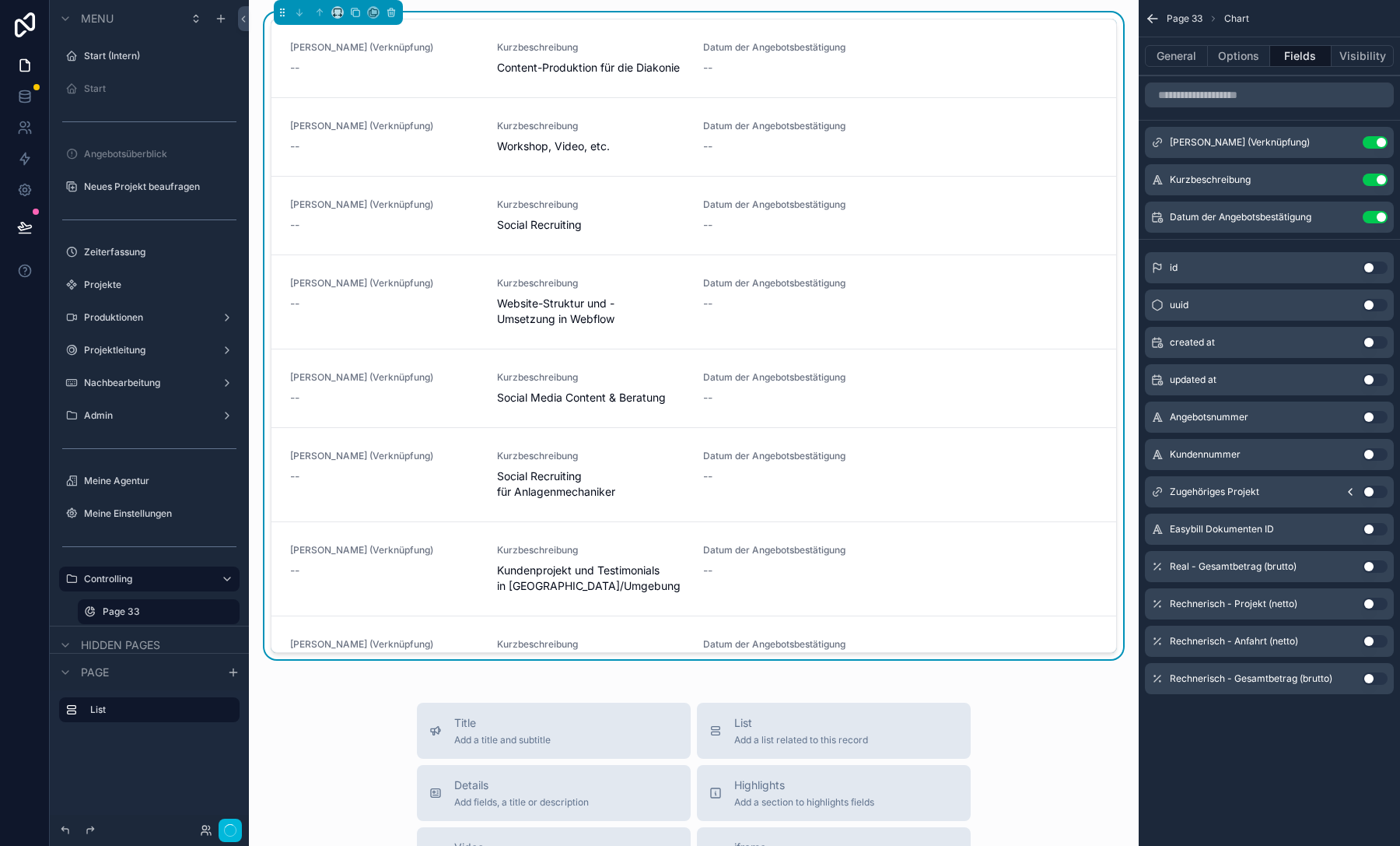
click at [1374, 140] on button "Use setting" at bounding box center [1375, 141] width 25 height 12
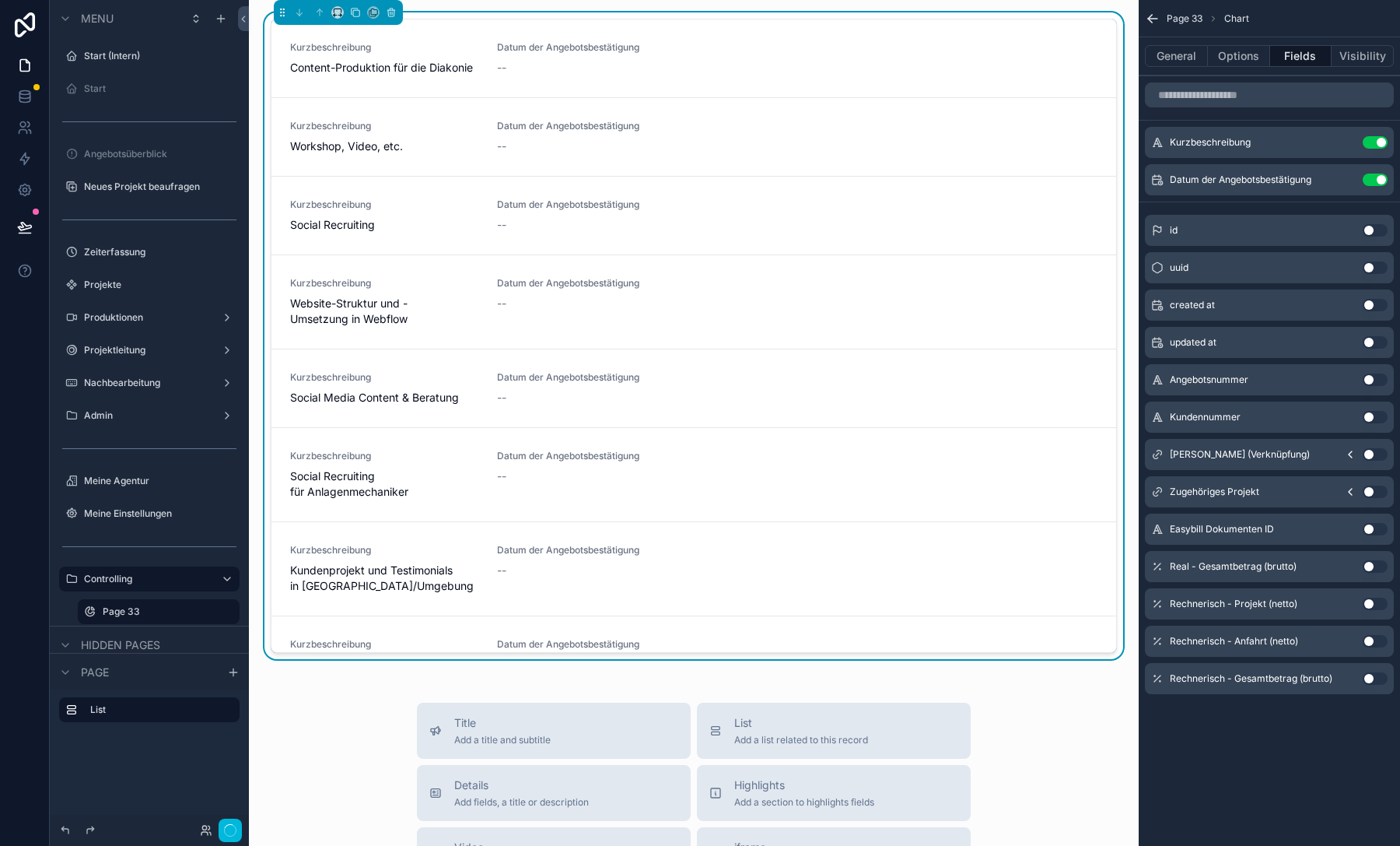
click at [1374, 140] on button "Use setting" at bounding box center [1375, 141] width 25 height 12
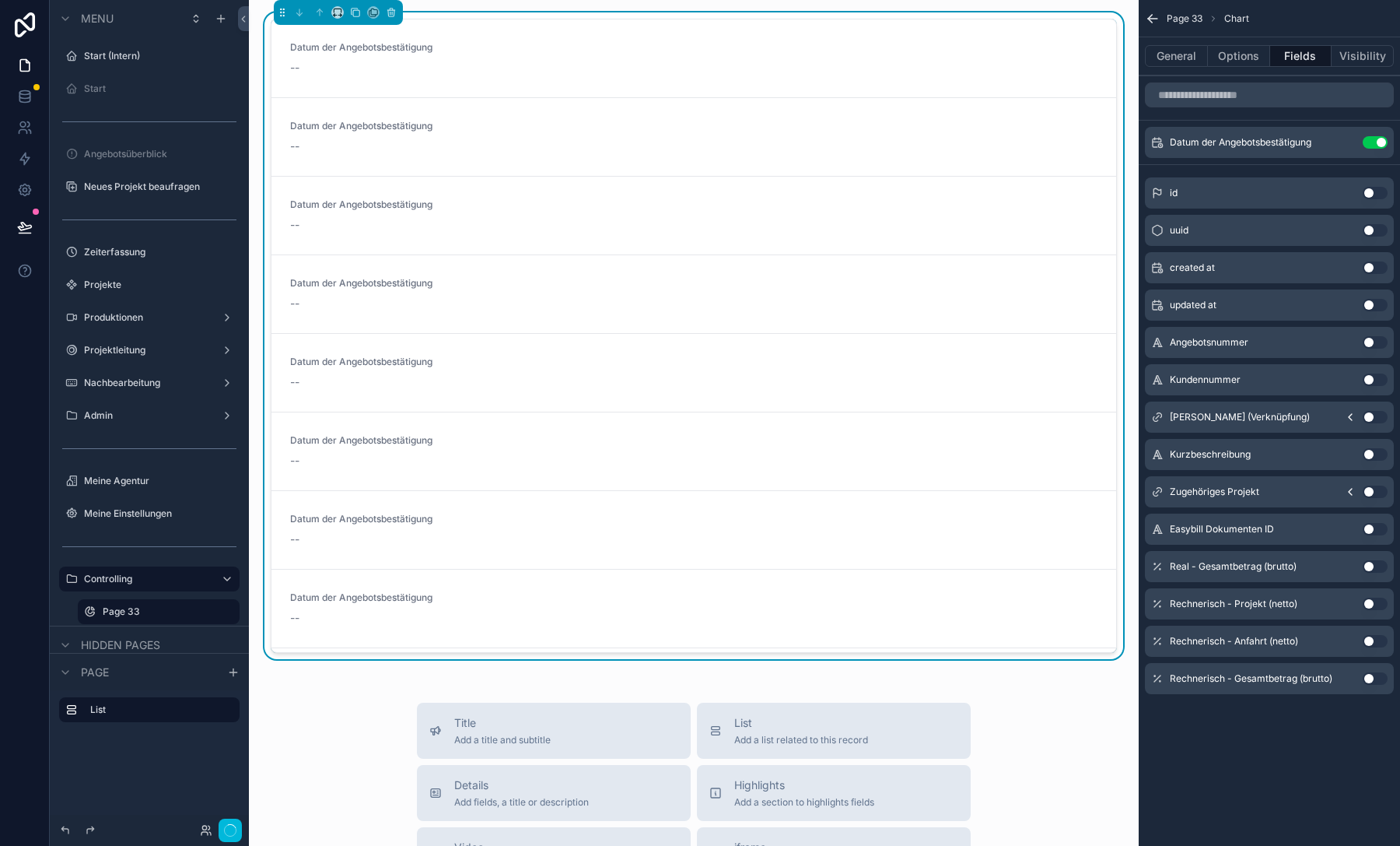
click at [1374, 140] on button "Use setting" at bounding box center [1375, 141] width 25 height 12
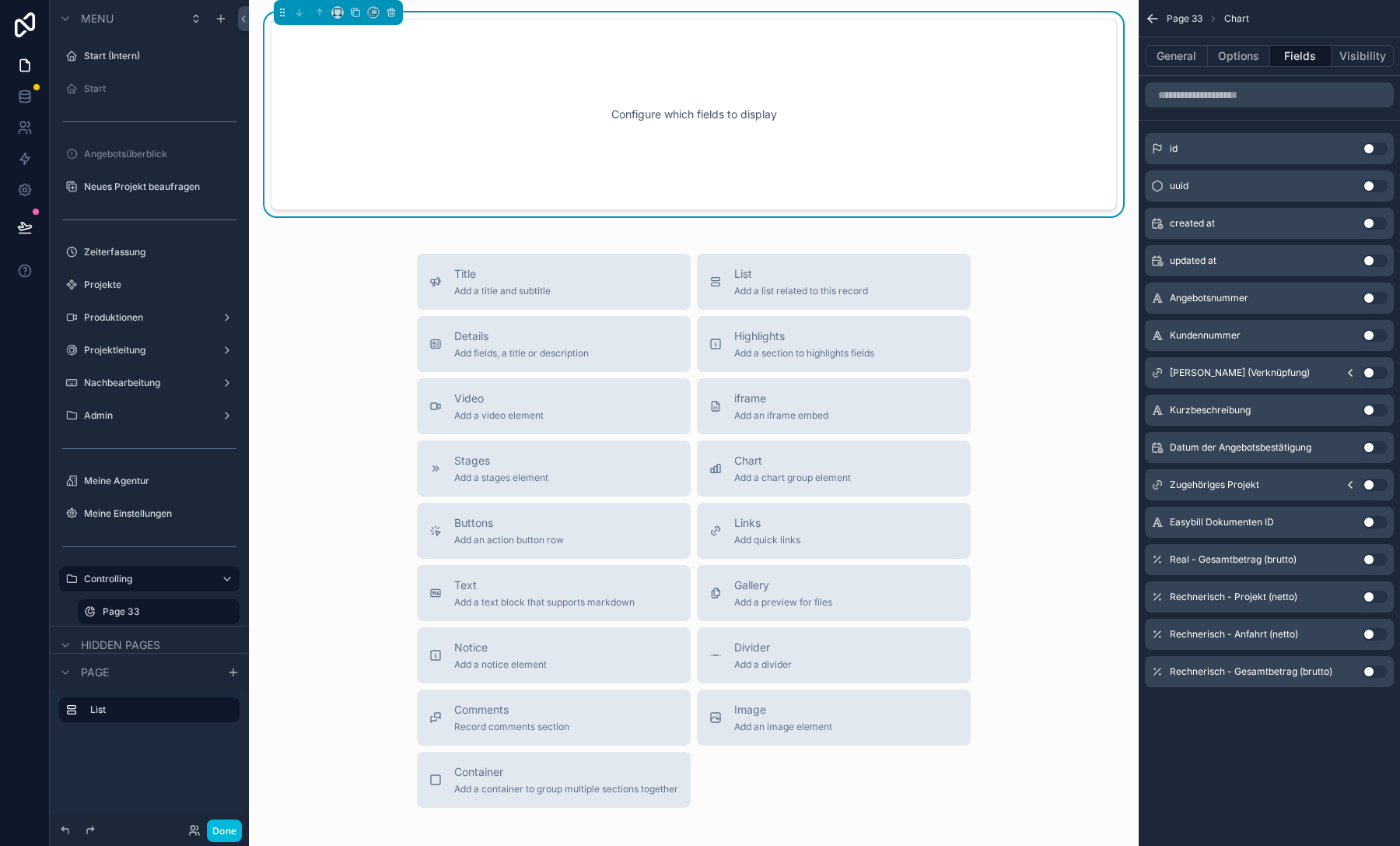
click at [1369, 227] on button "Use setting" at bounding box center [1375, 223] width 25 height 12
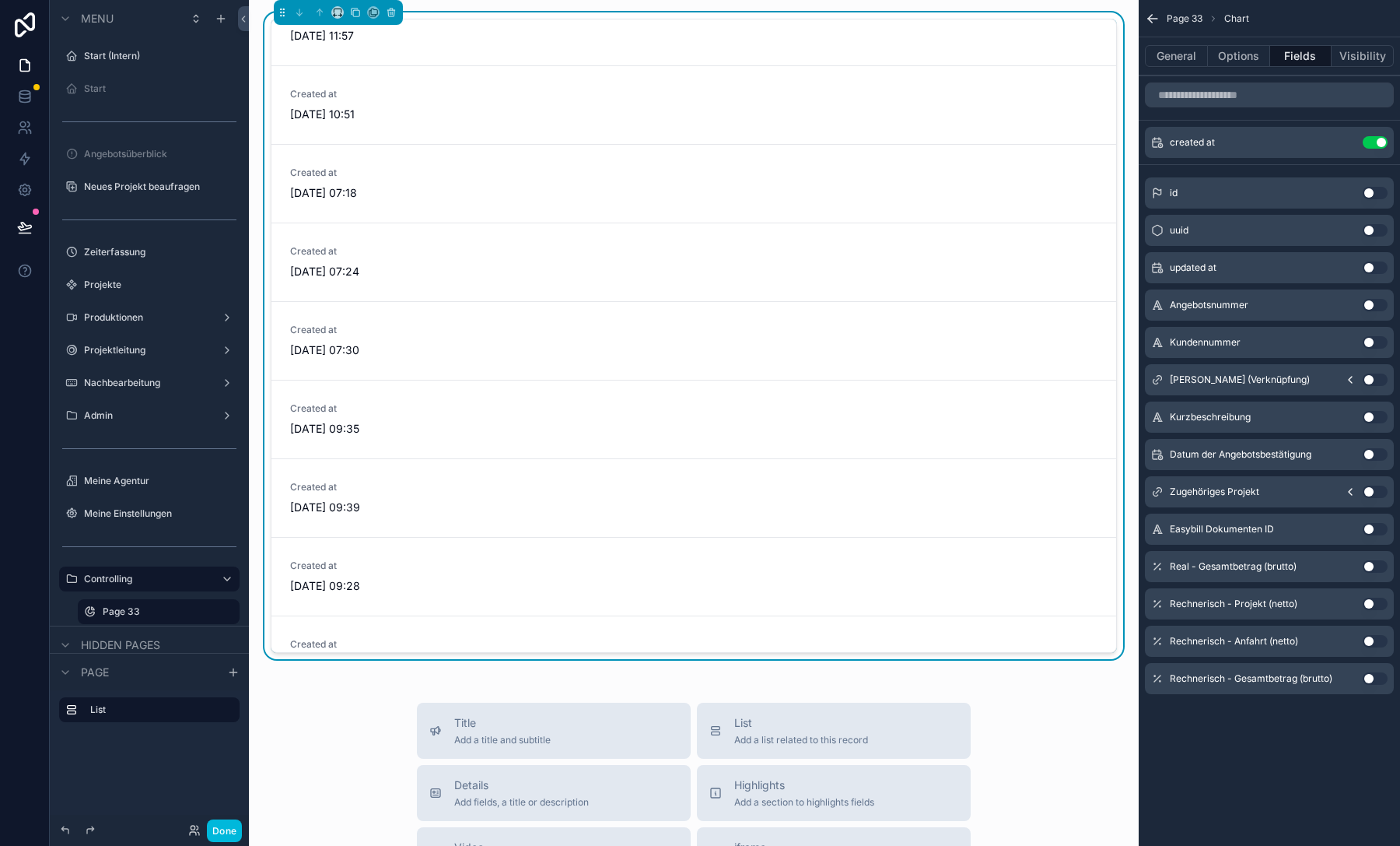
scroll to position [12712, 0]
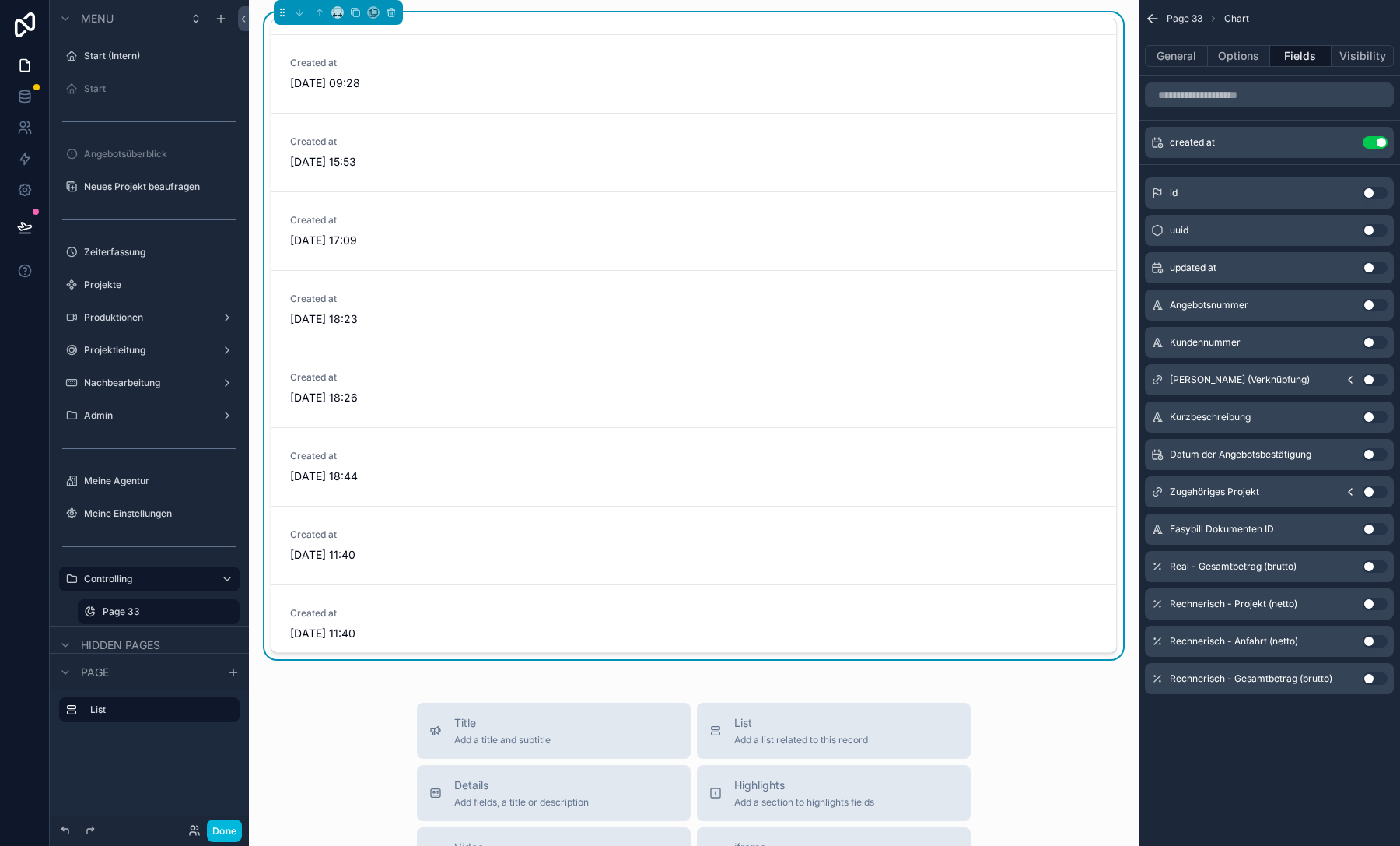
click at [1374, 139] on button "Use setting" at bounding box center [1375, 141] width 25 height 12
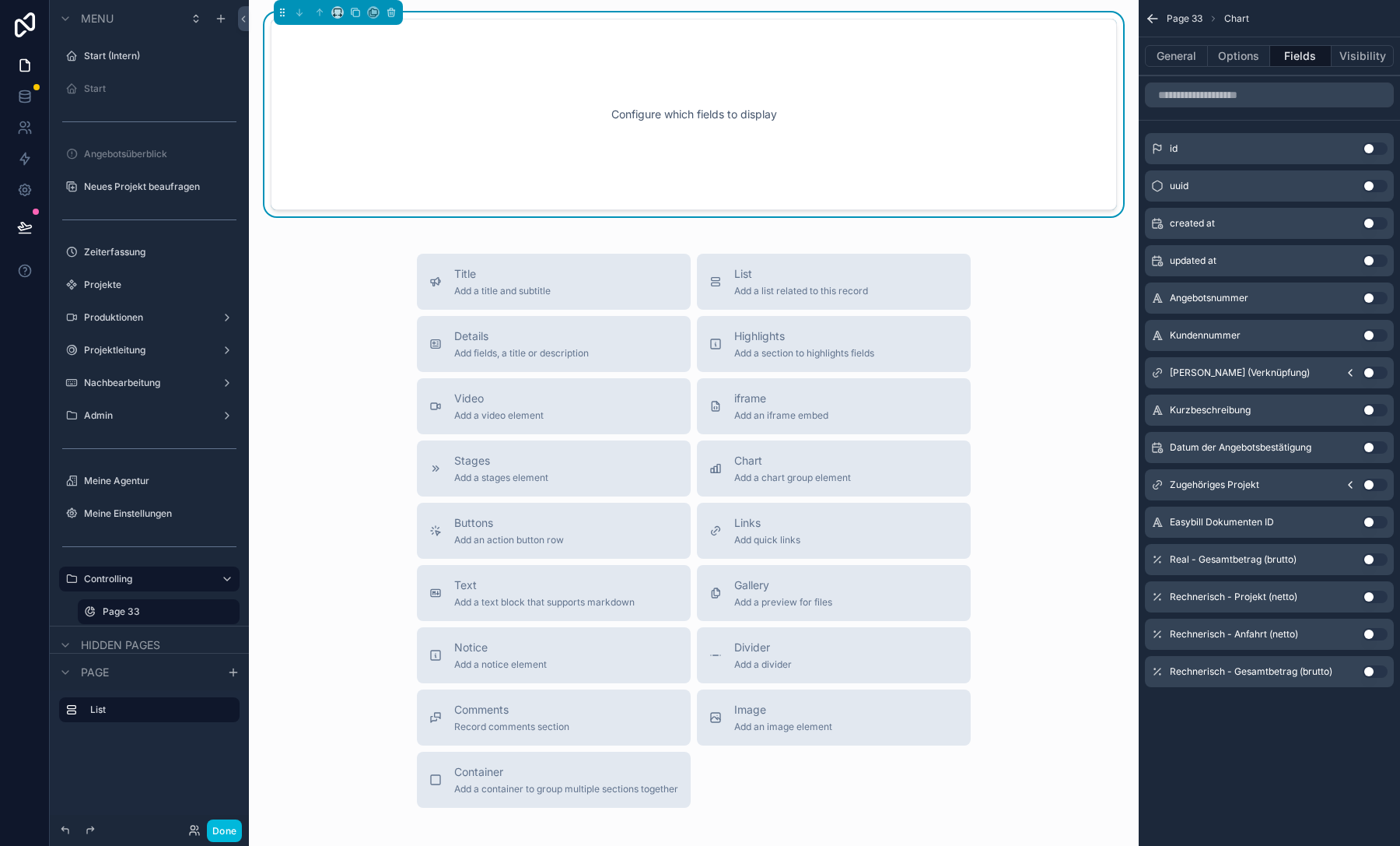
click at [1373, 445] on button "Use setting" at bounding box center [1375, 447] width 25 height 12
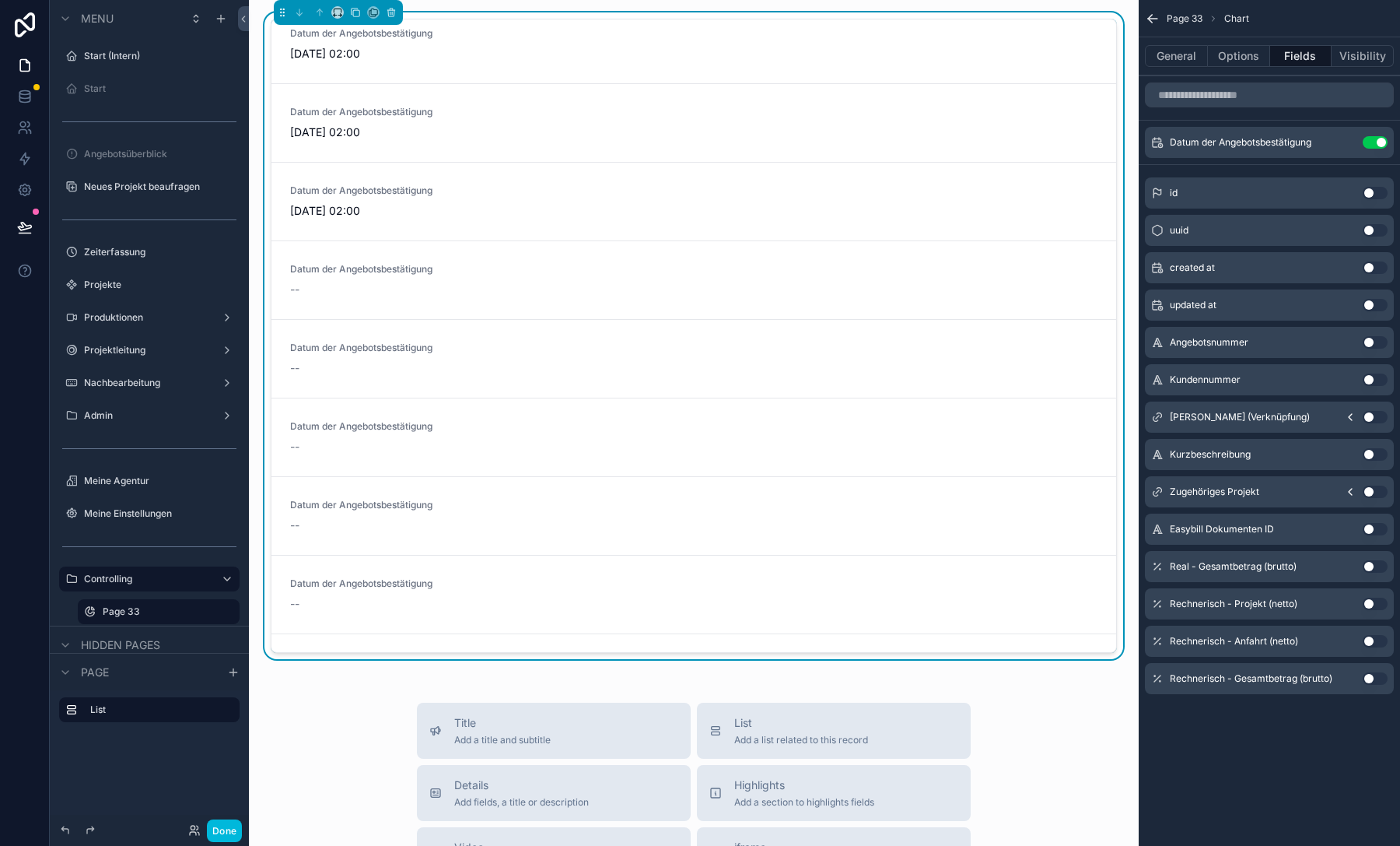
scroll to position [26078, 0]
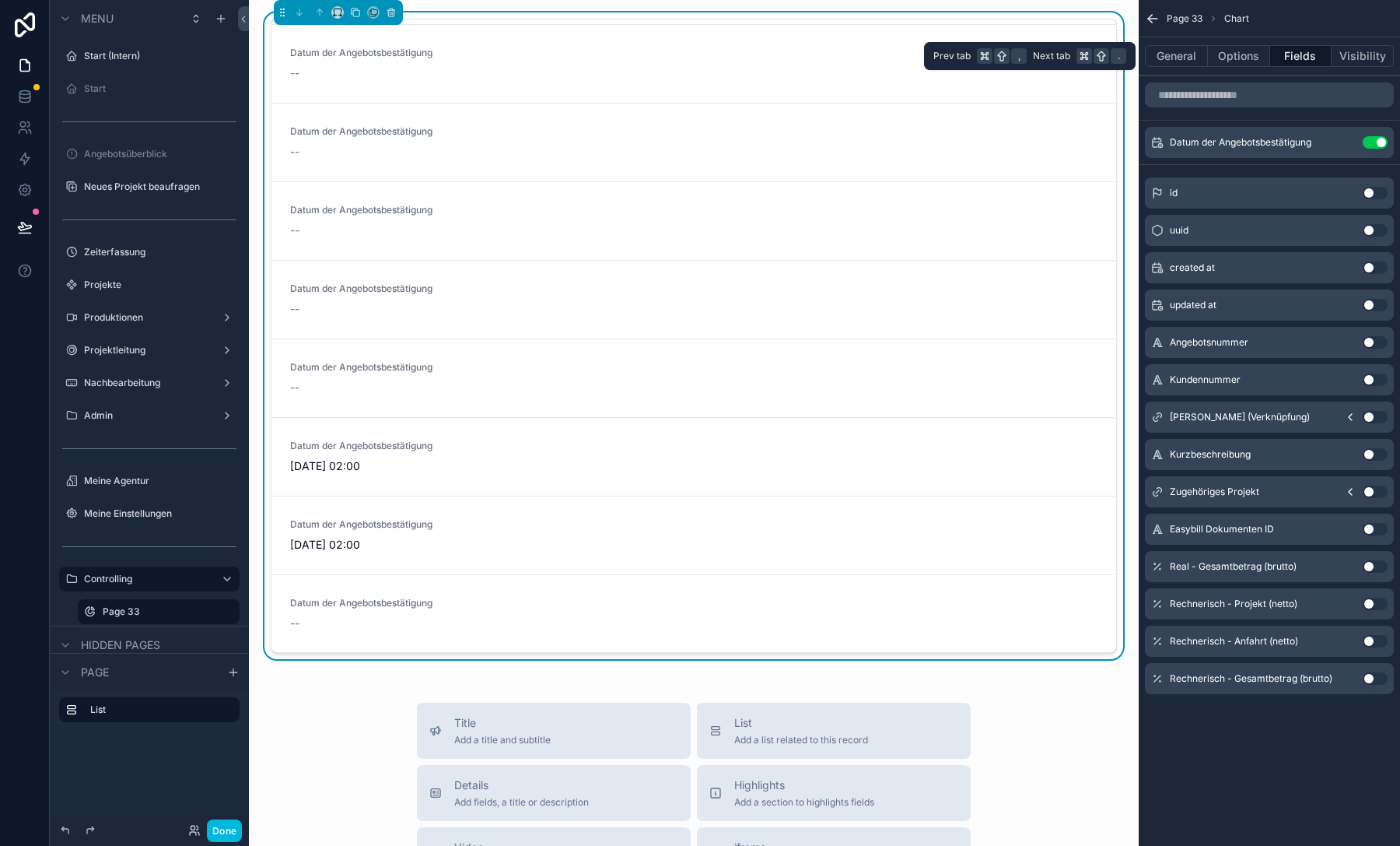
click at [1224, 56] on button "Options" at bounding box center [1239, 56] width 62 height 22
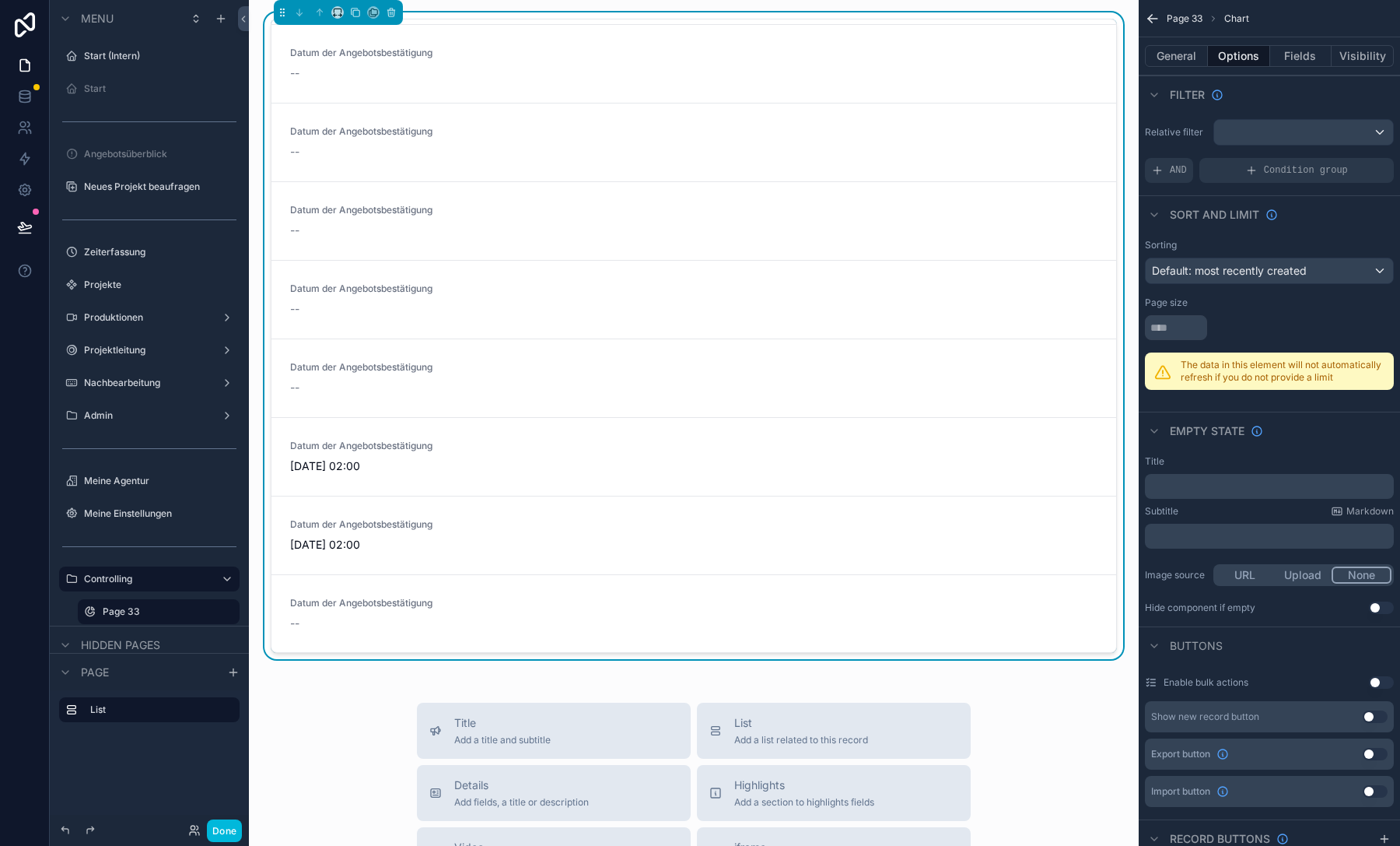
click at [1169, 162] on div "AND" at bounding box center [1168, 170] width 48 height 25
click at [0, 0] on div "scrollable content" at bounding box center [0, 0] width 0 height 0
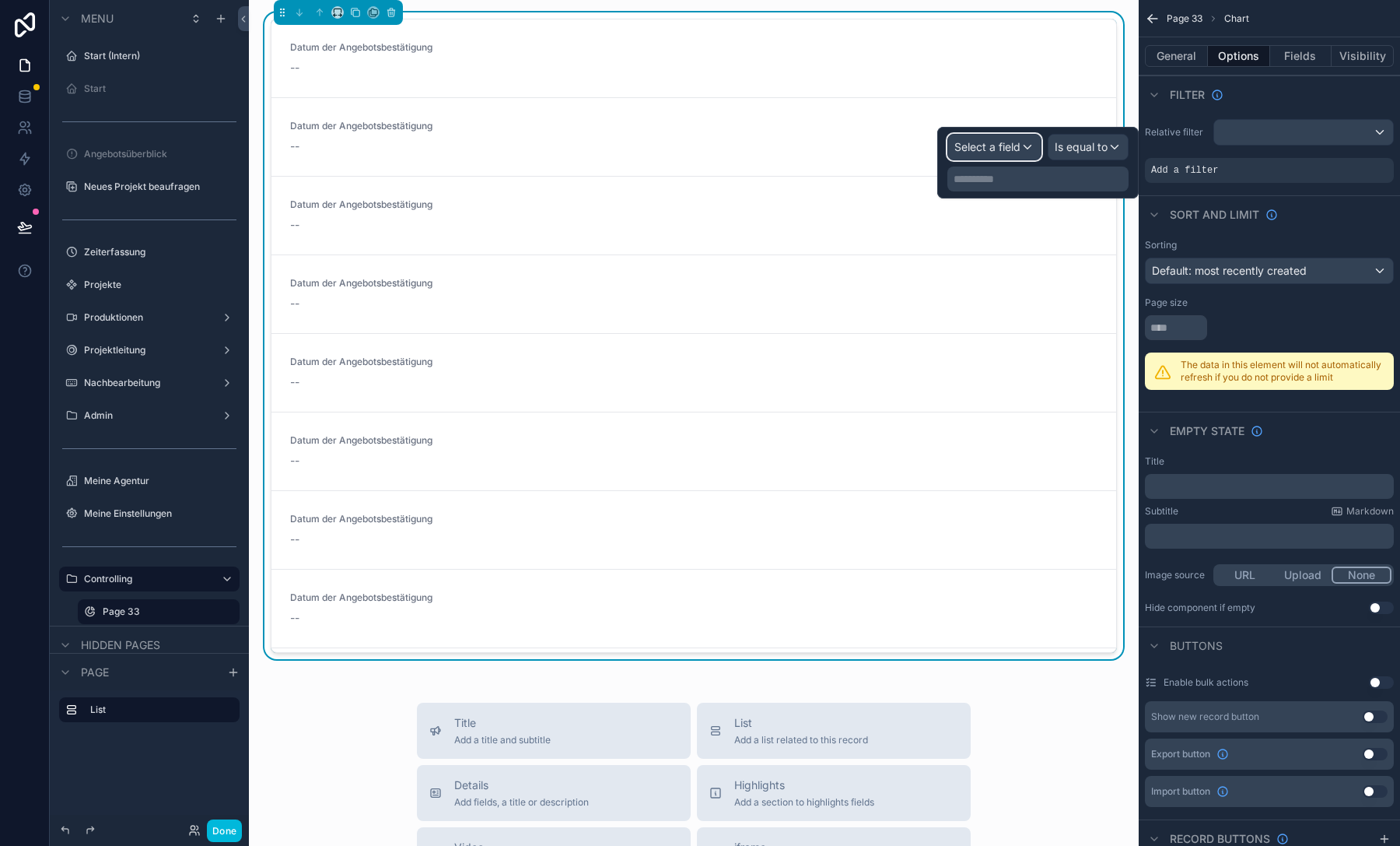
click at [1000, 147] on span "Select a field" at bounding box center [987, 146] width 66 height 13
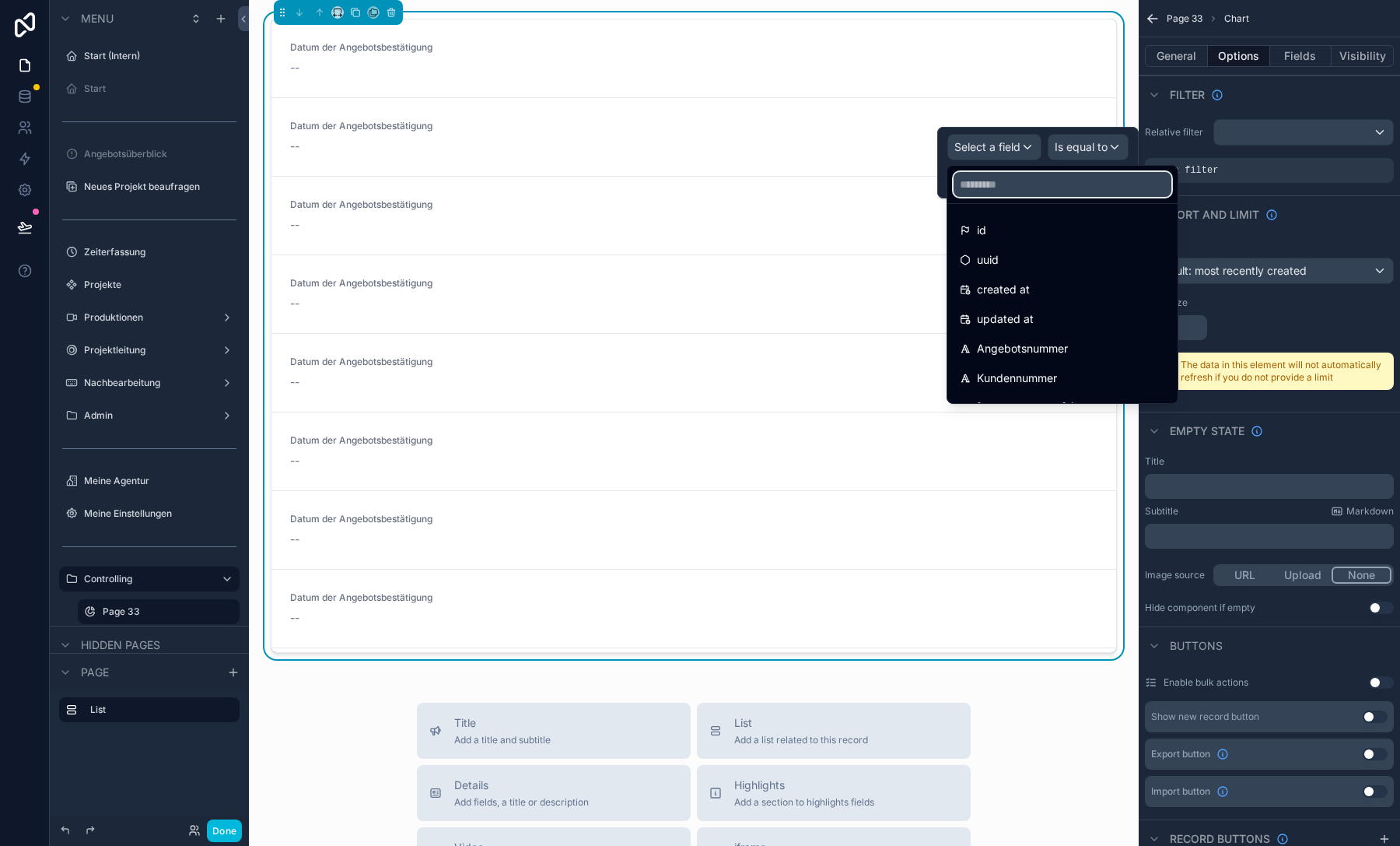
click at [1011, 191] on input "text" at bounding box center [1062, 184] width 218 height 25
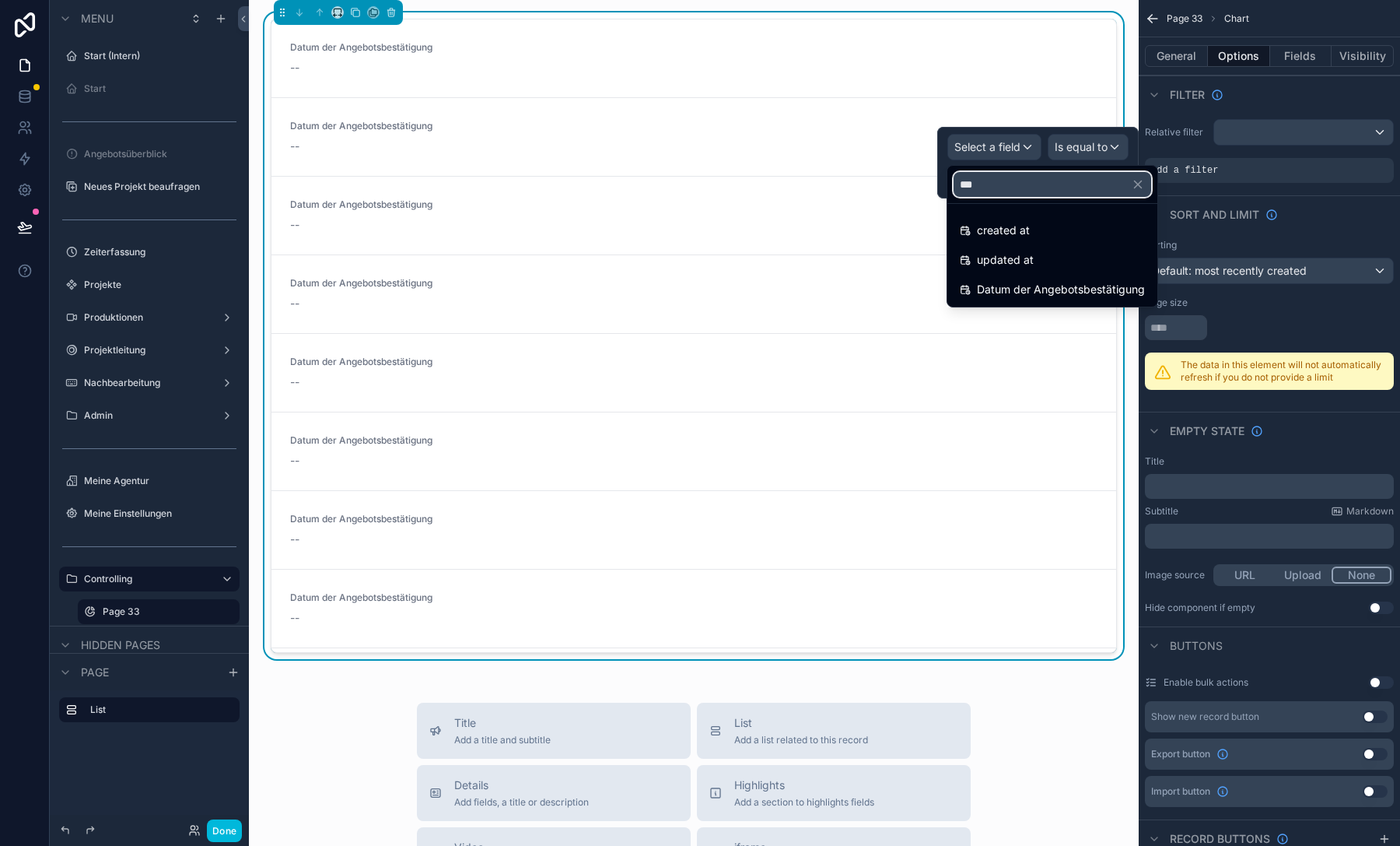
type input "***"
click at [1054, 281] on span "Datum der Angebotsbestätigung" at bounding box center [1061, 290] width 168 height 19
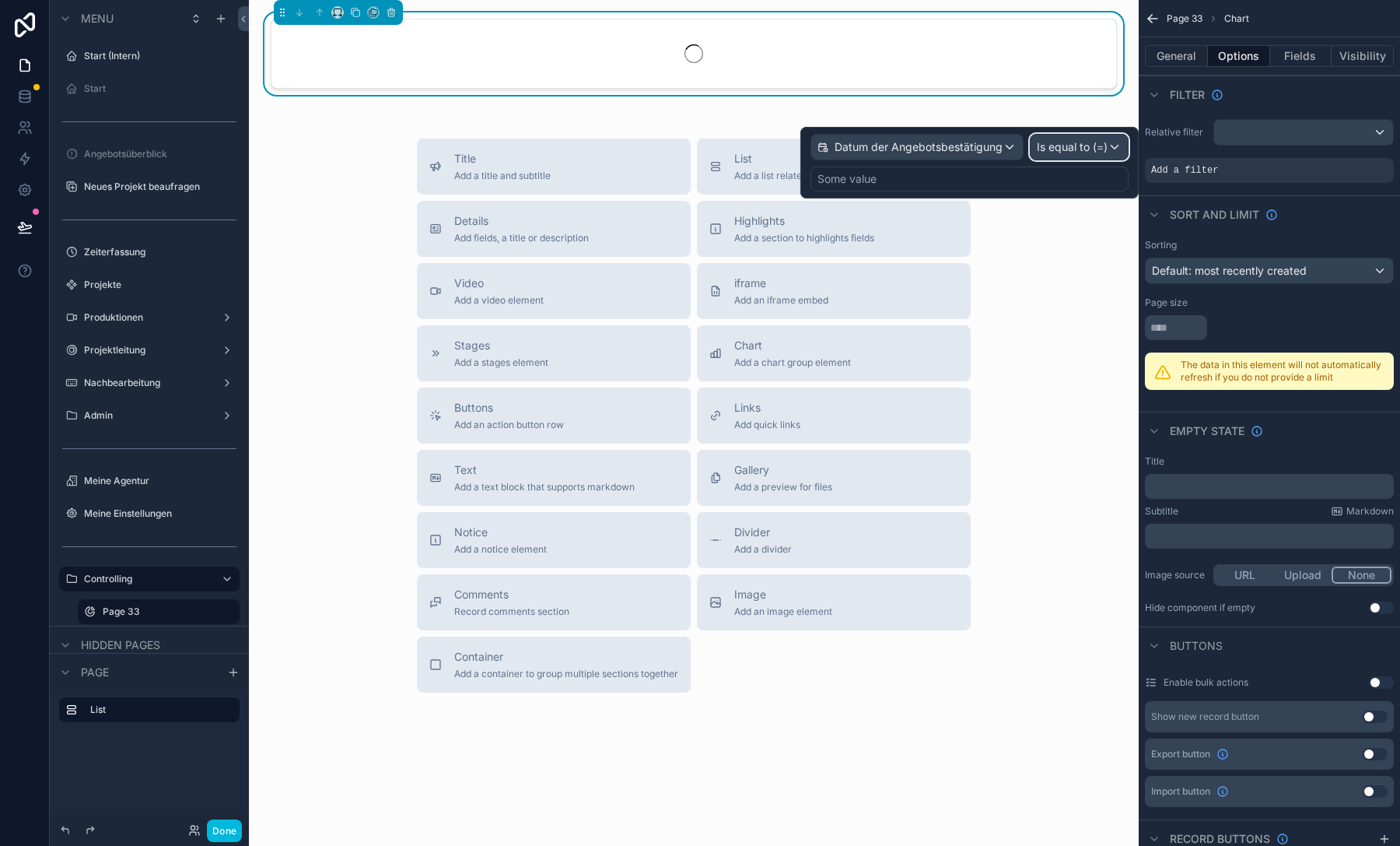
click at [1094, 153] on span "Is equal to (=)" at bounding box center [1071, 147] width 71 height 15
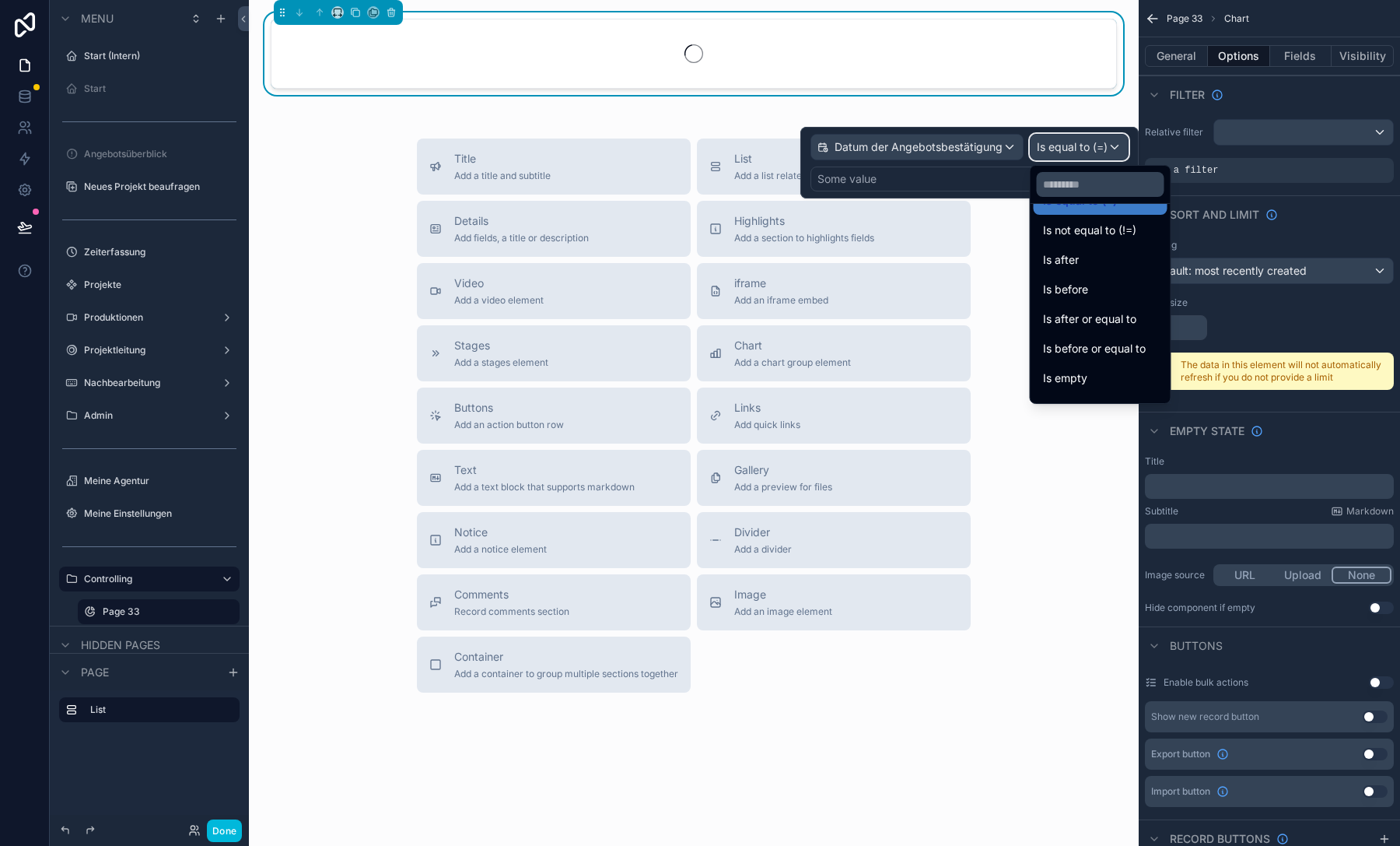
scroll to position [51, 0]
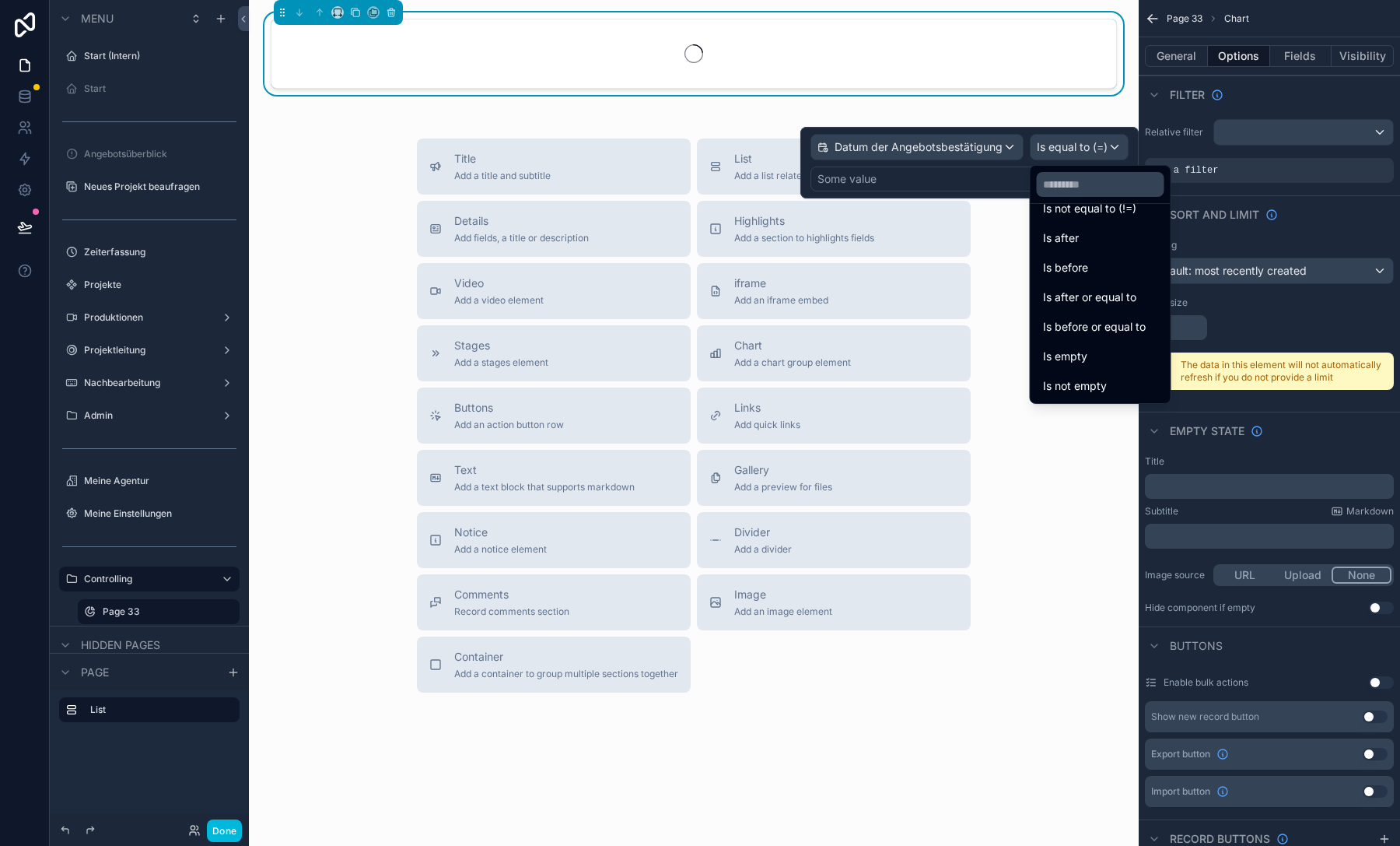
click at [1087, 374] on div "Is not empty" at bounding box center [1100, 386] width 134 height 28
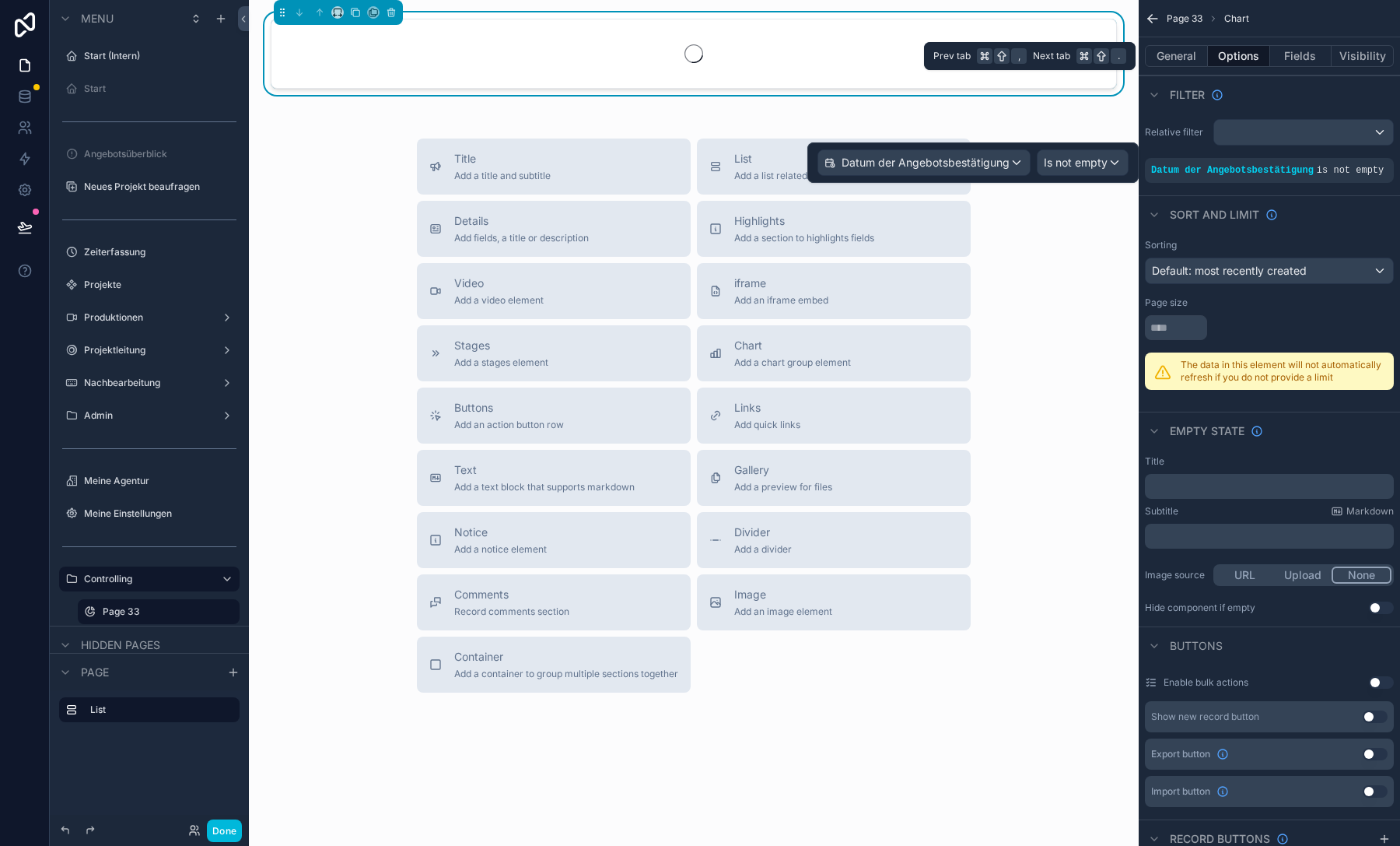
click at [1280, 58] on button "Fields" at bounding box center [1301, 56] width 62 height 22
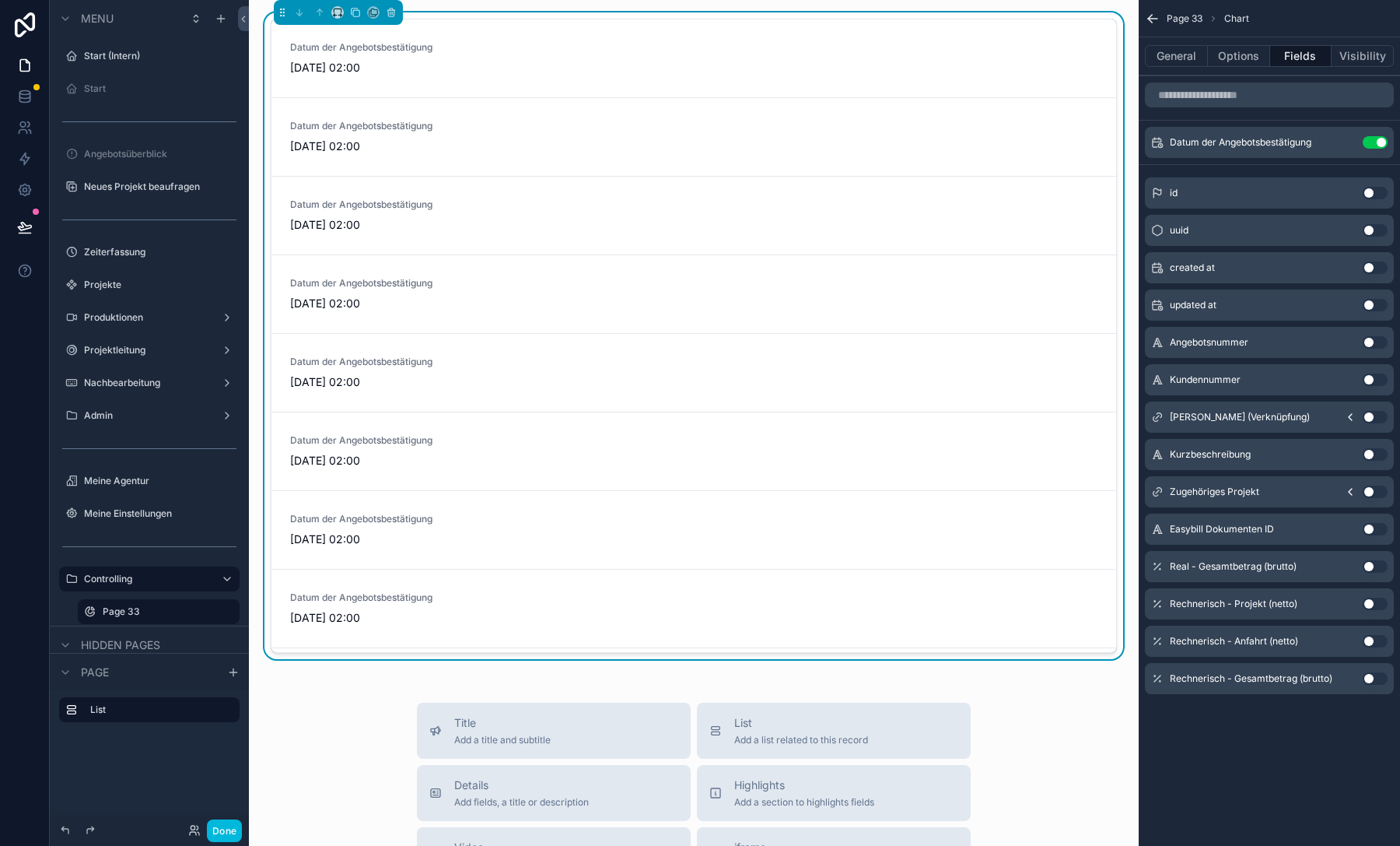
click at [1375, 675] on button "Use setting" at bounding box center [1375, 678] width 25 height 12
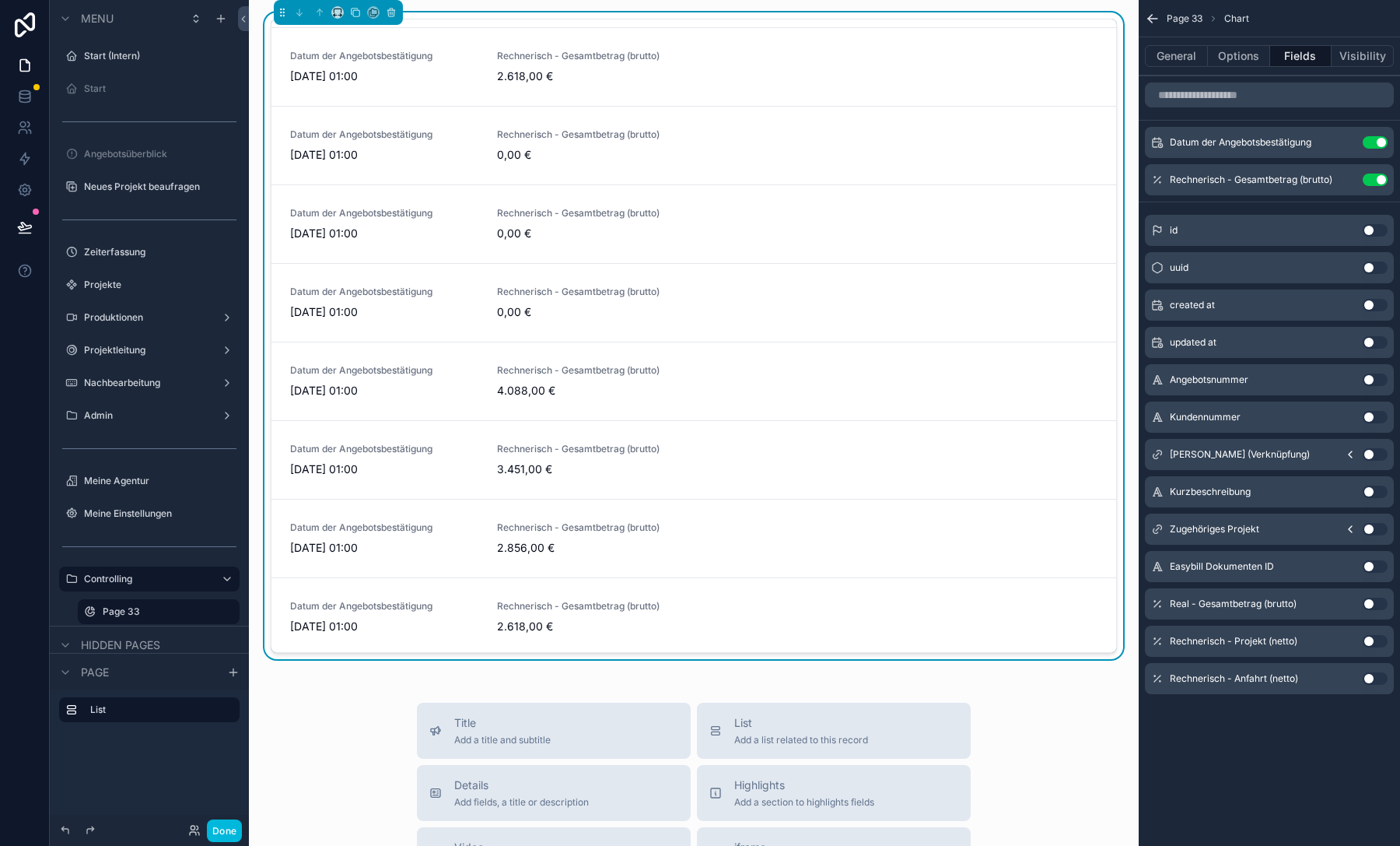
scroll to position [8038, 0]
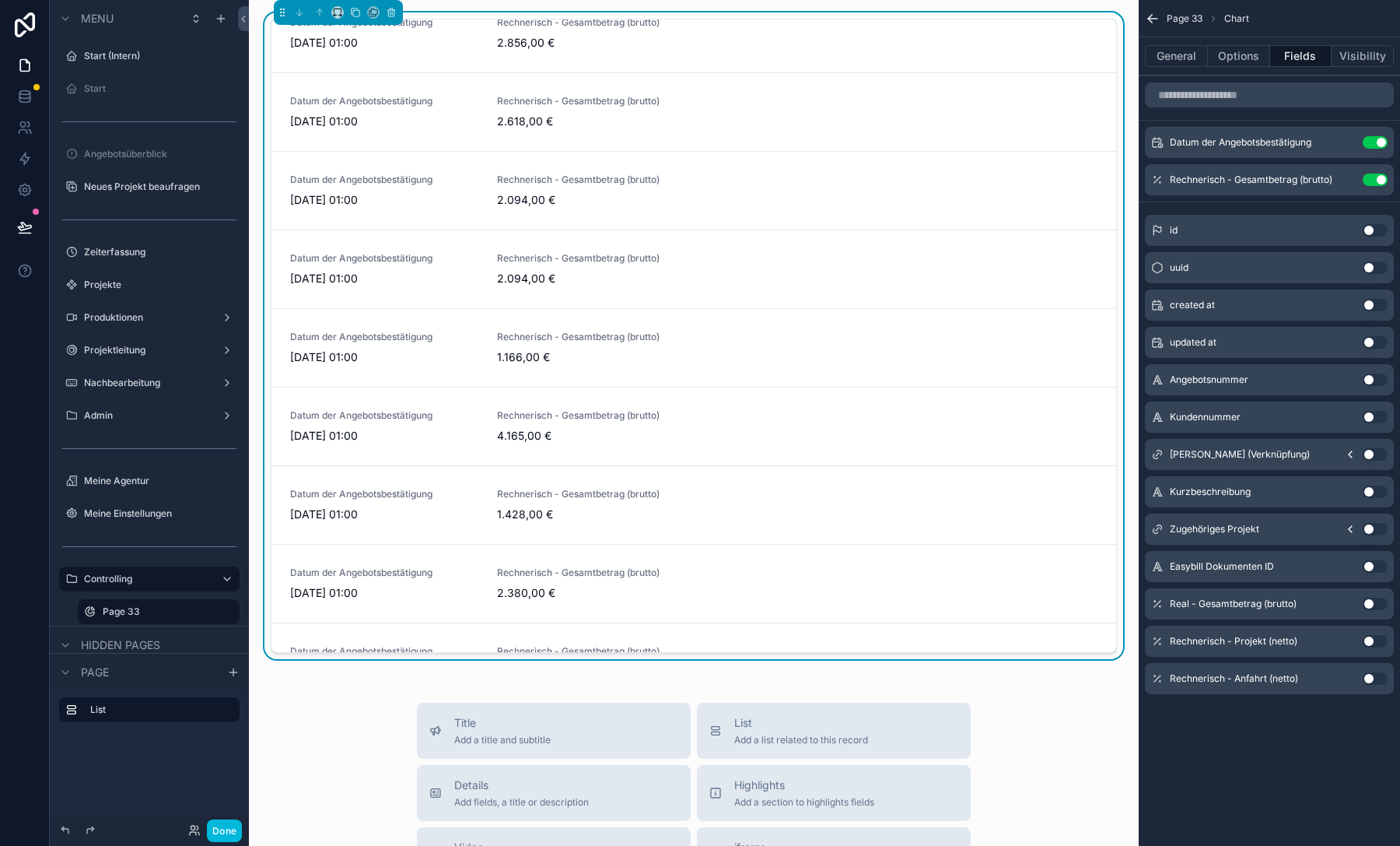
click at [1342, 56] on button "Visibility" at bounding box center [1362, 56] width 62 height 22
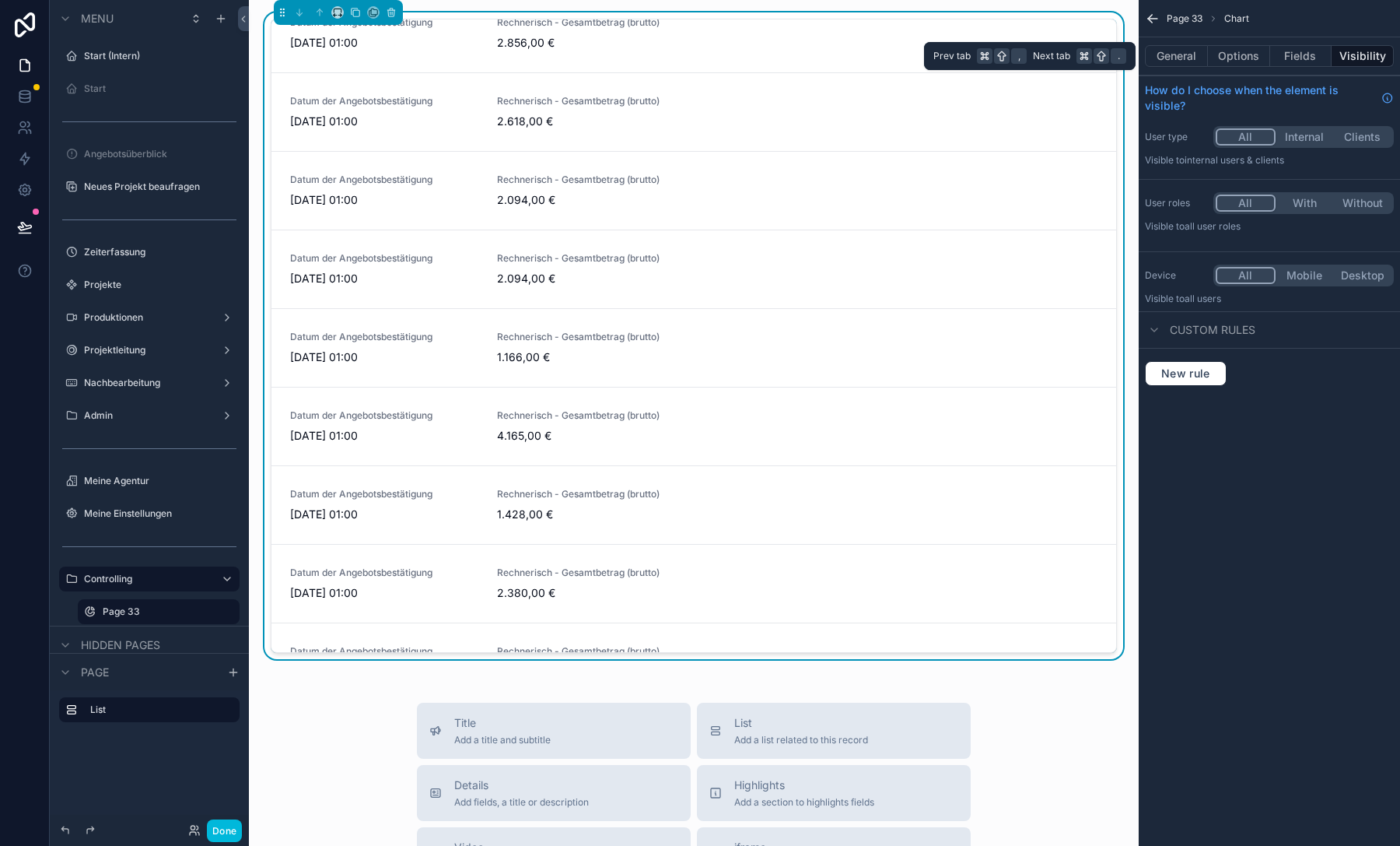
click at [1220, 65] on button "Options" at bounding box center [1239, 56] width 62 height 22
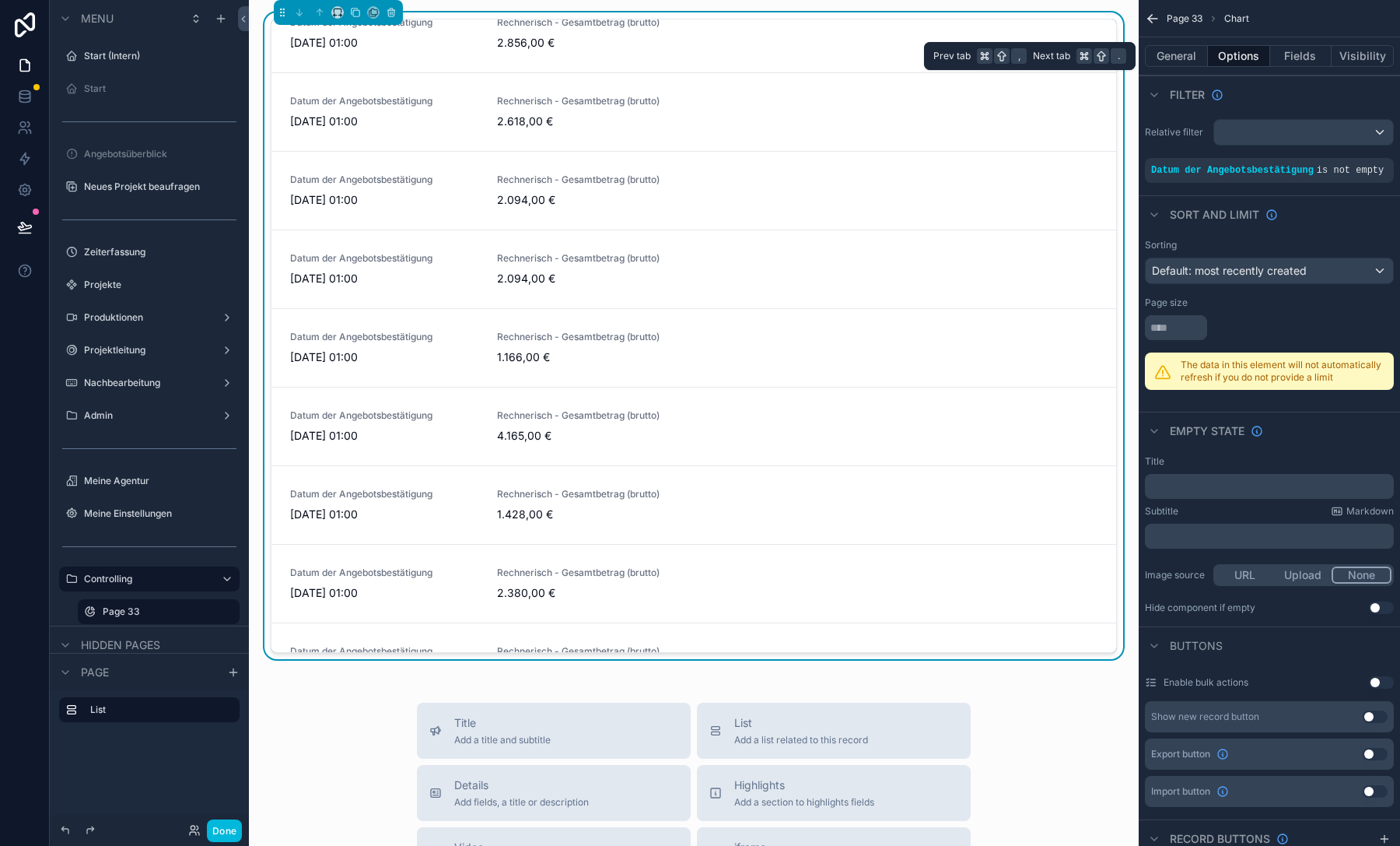
click at [1226, 65] on button "Options" at bounding box center [1239, 56] width 62 height 22
click at [1212, 271] on span "Default: most recently created" at bounding box center [1228, 271] width 155 height 13
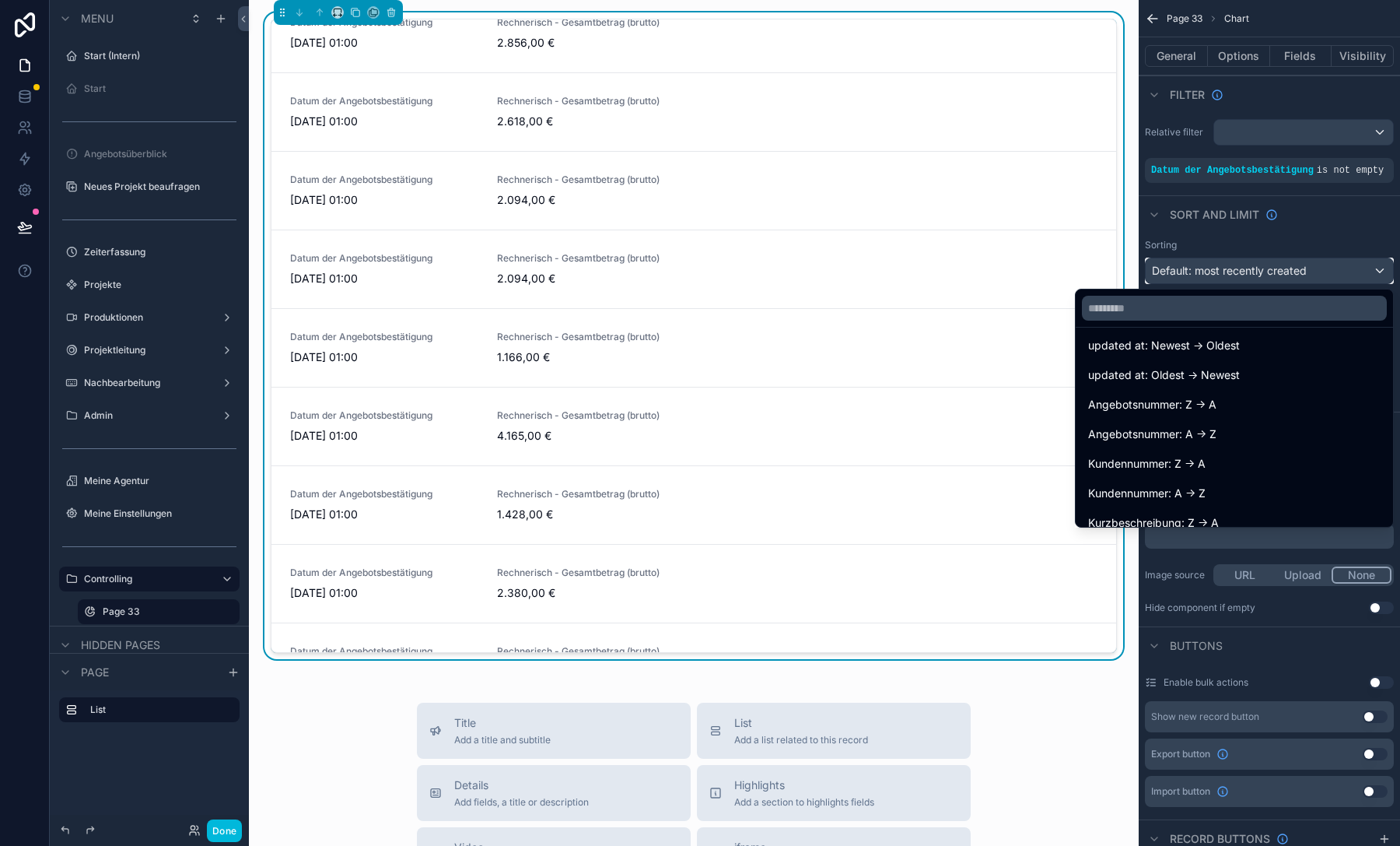
scroll to position [0, 0]
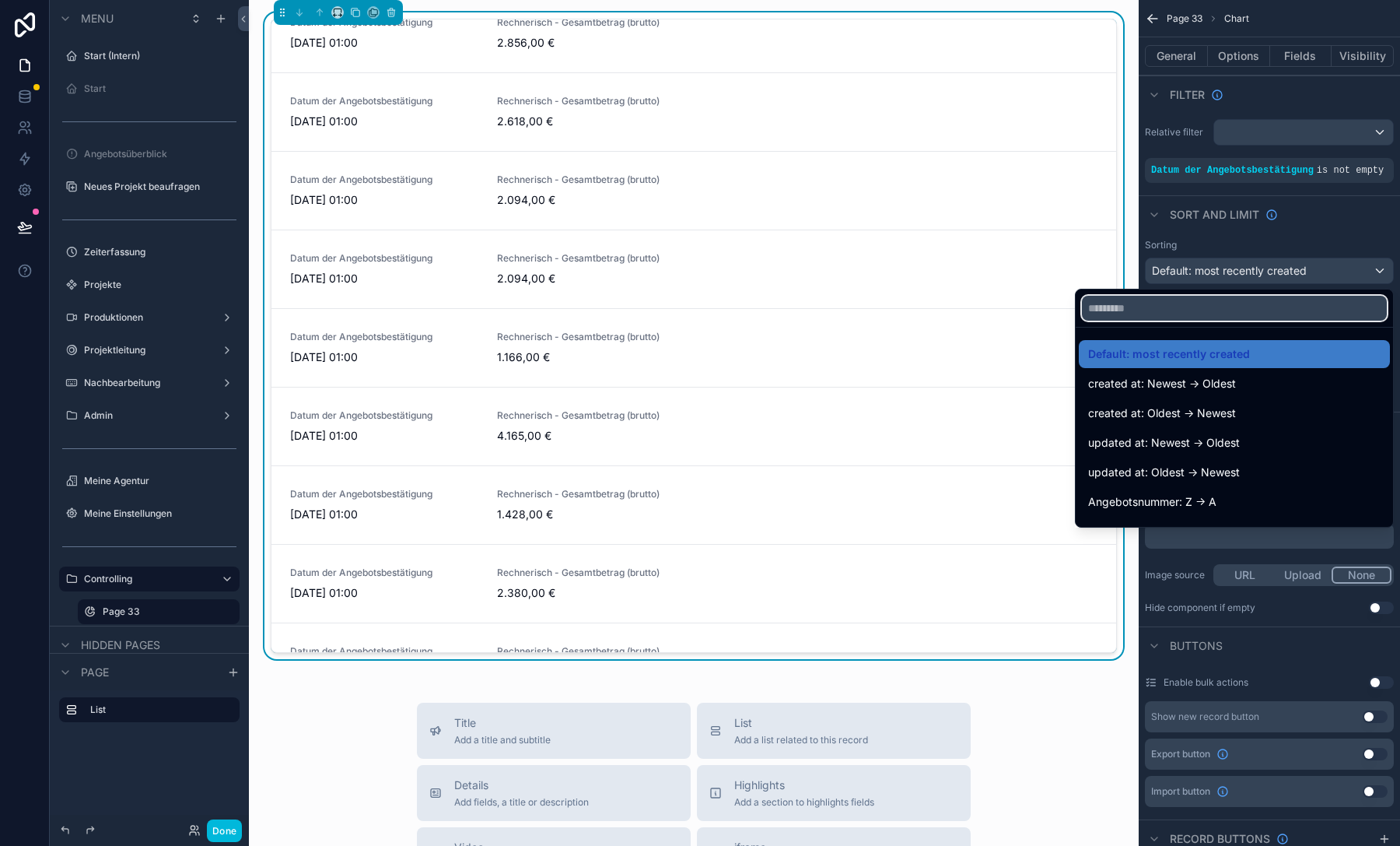
click at [1227, 315] on input "text" at bounding box center [1233, 307] width 305 height 25
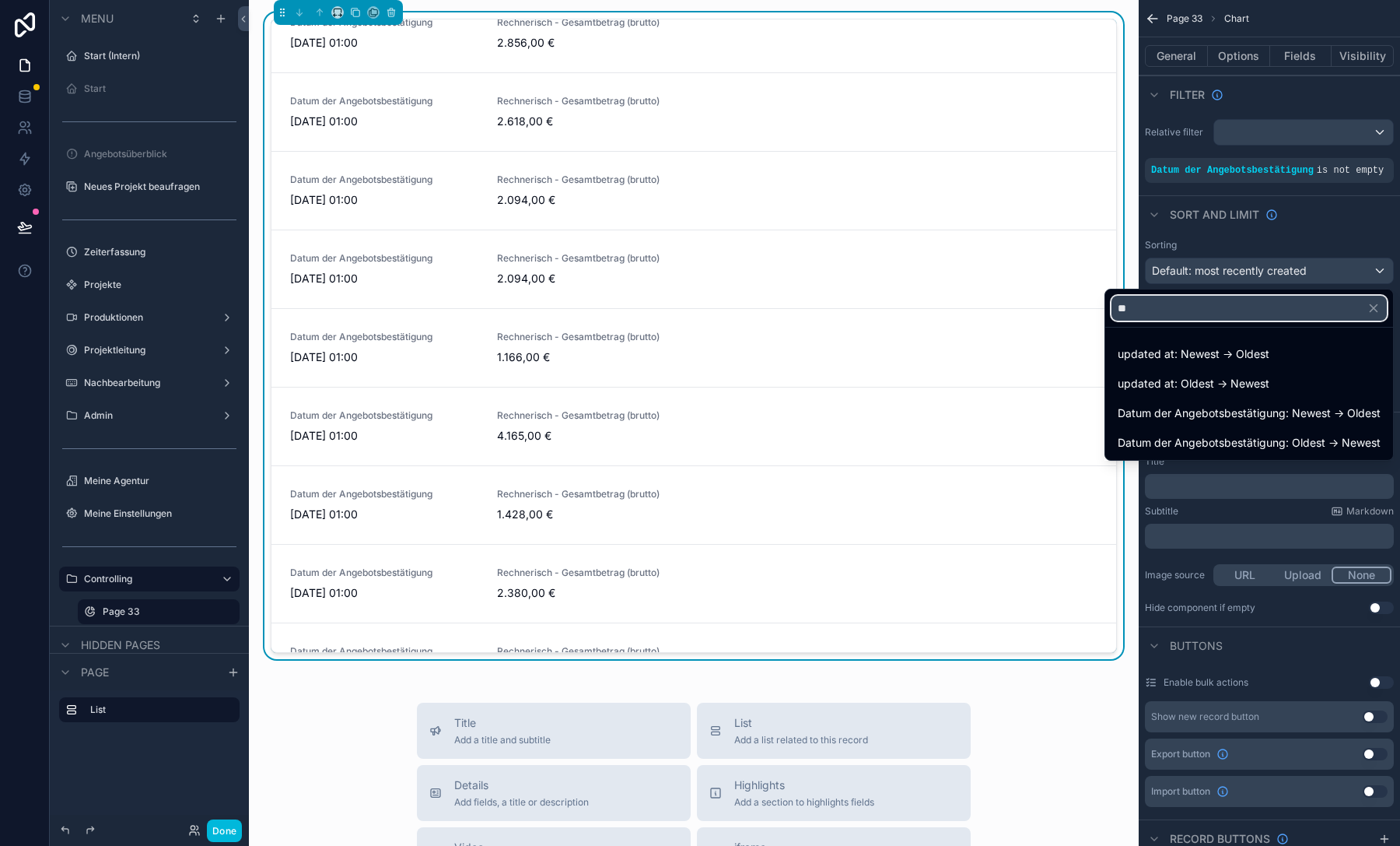
type input "***"
click at [1205, 414] on span "Datum der Angebotsbestätigung: Newest -> Oldest" at bounding box center [1248, 413] width 263 height 19
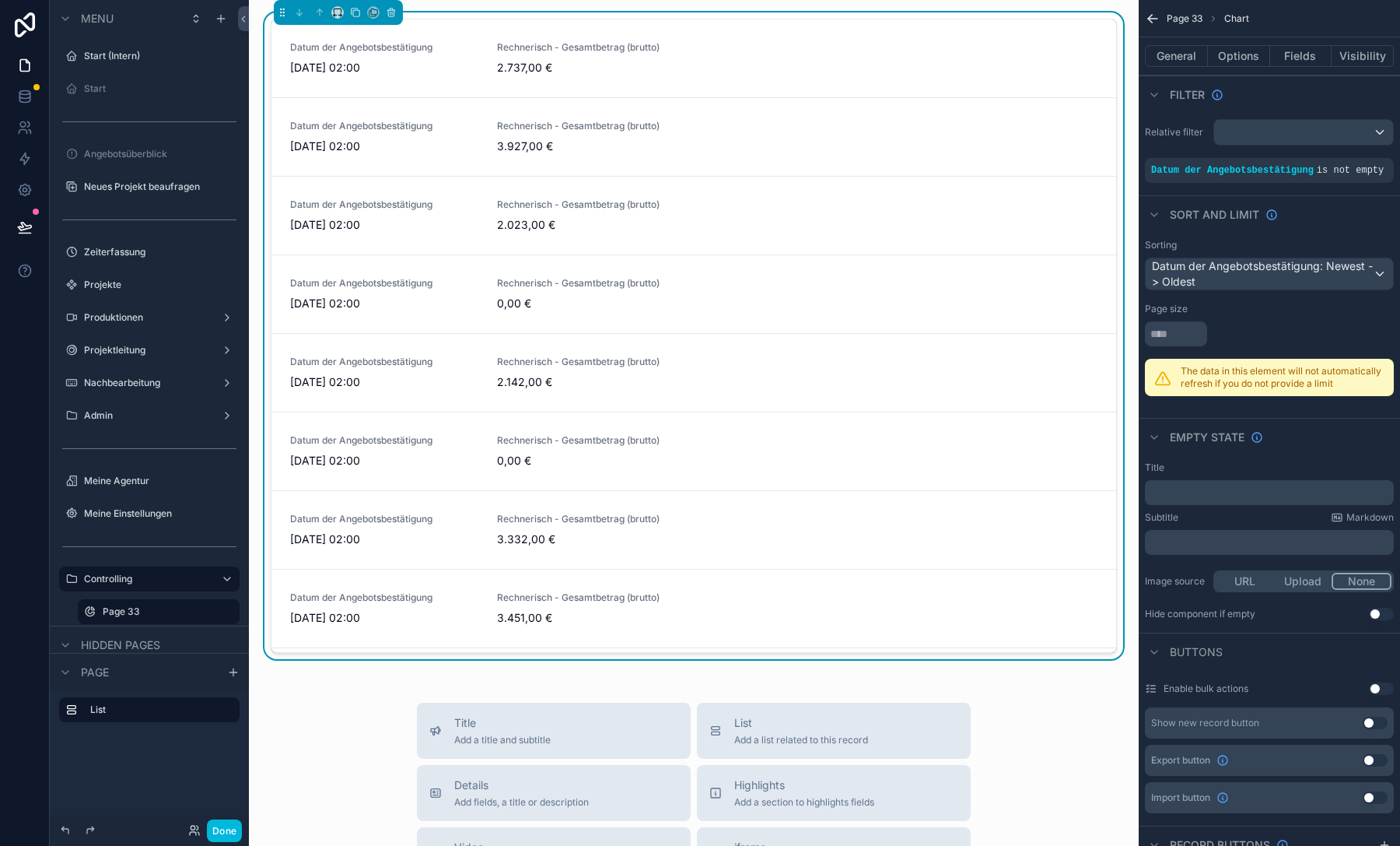
click at [1289, 49] on button "Fields" at bounding box center [1301, 56] width 62 height 22
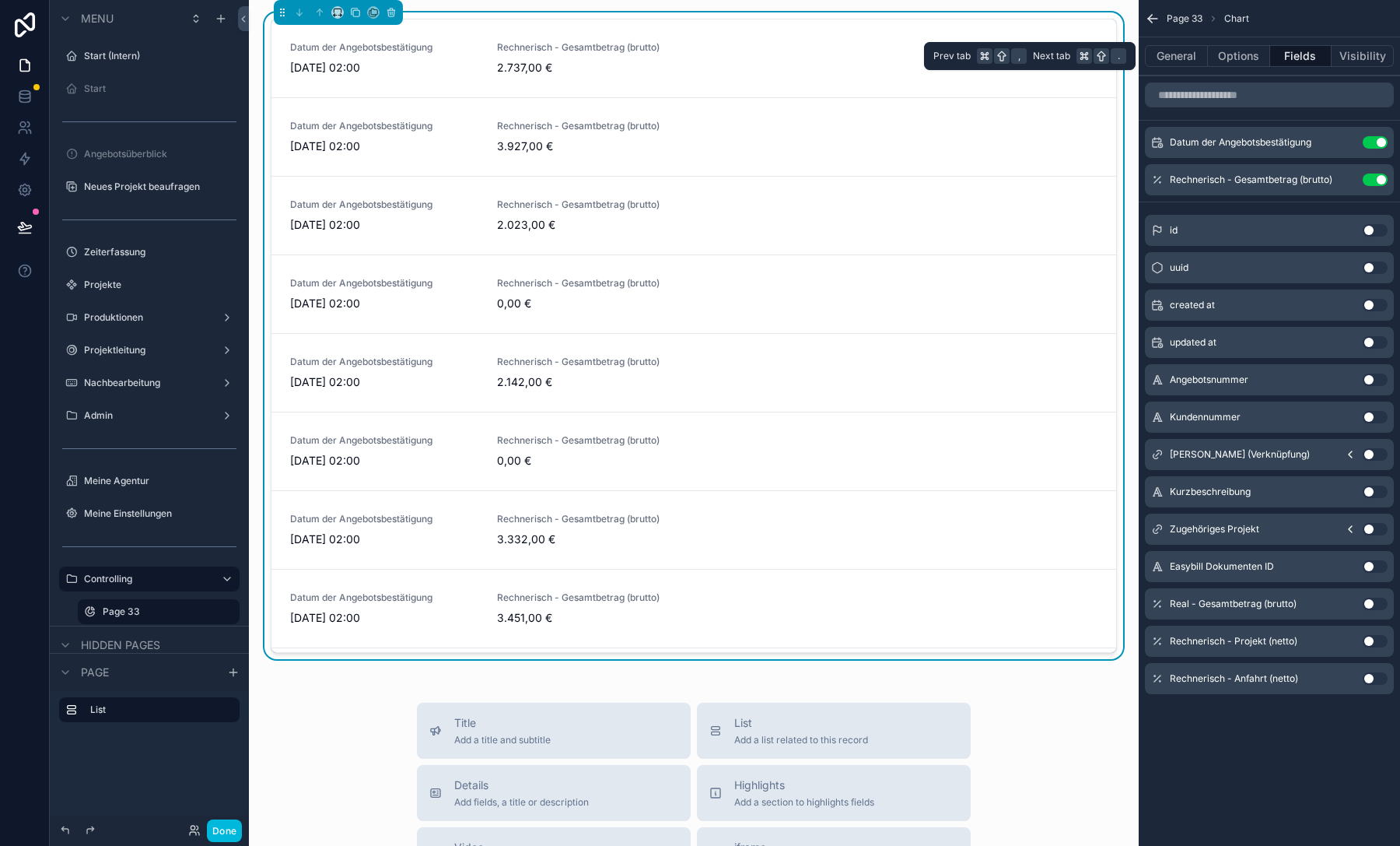
click at [1366, 48] on button "Visibility" at bounding box center [1362, 56] width 62 height 22
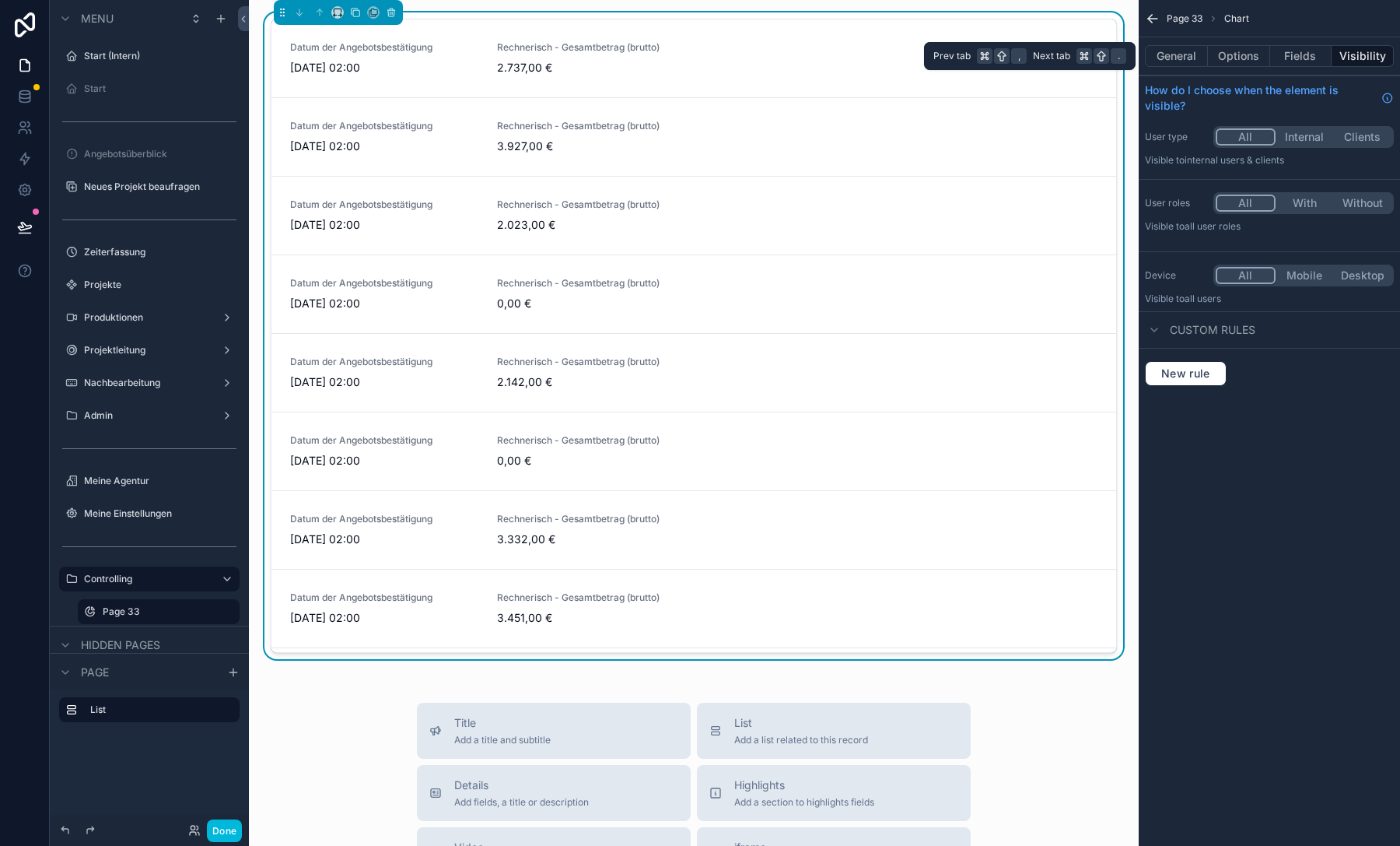
click at [1259, 51] on button "Options" at bounding box center [1239, 56] width 62 height 22
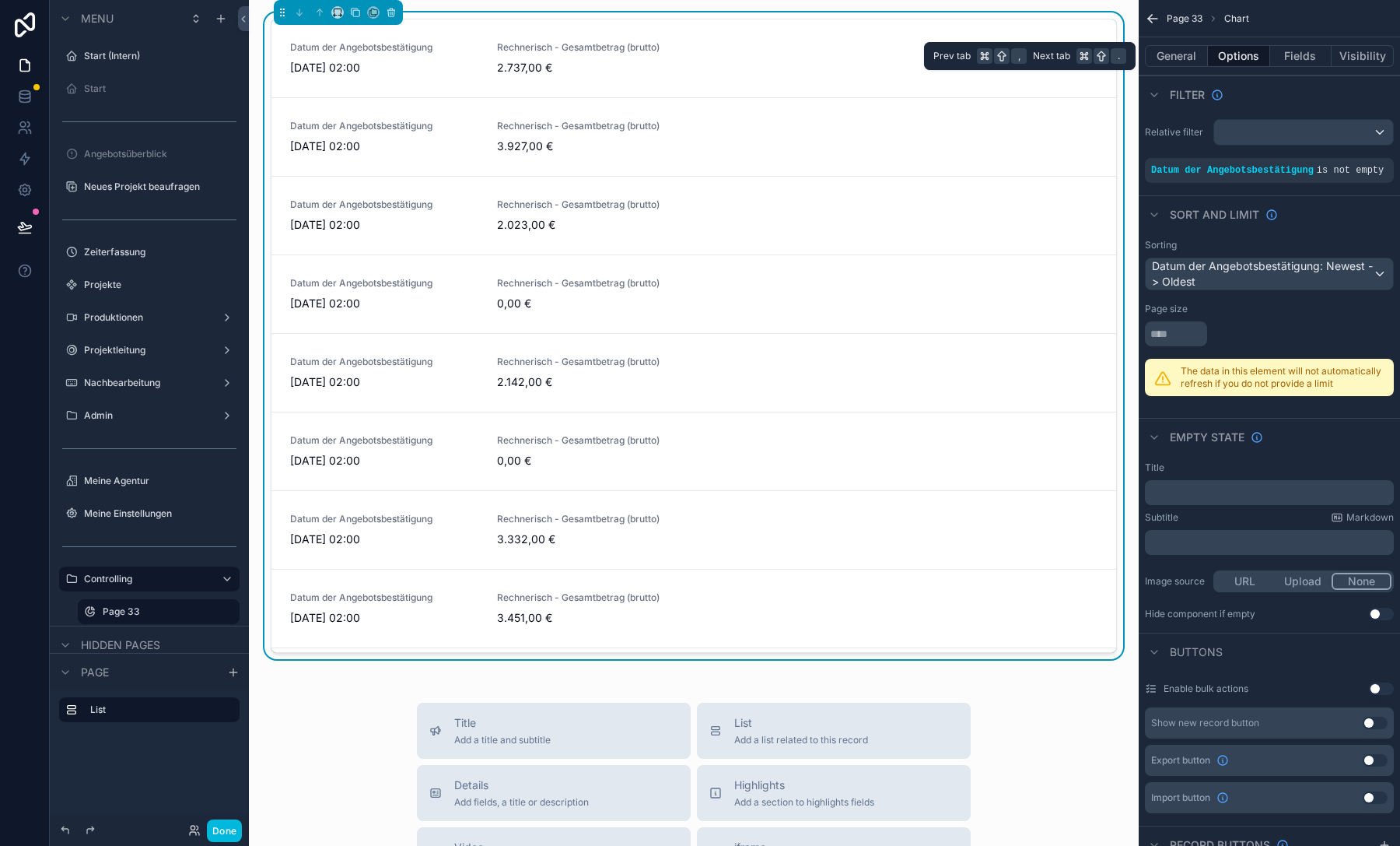
click at [1174, 57] on button "General" at bounding box center [1176, 56] width 63 height 22
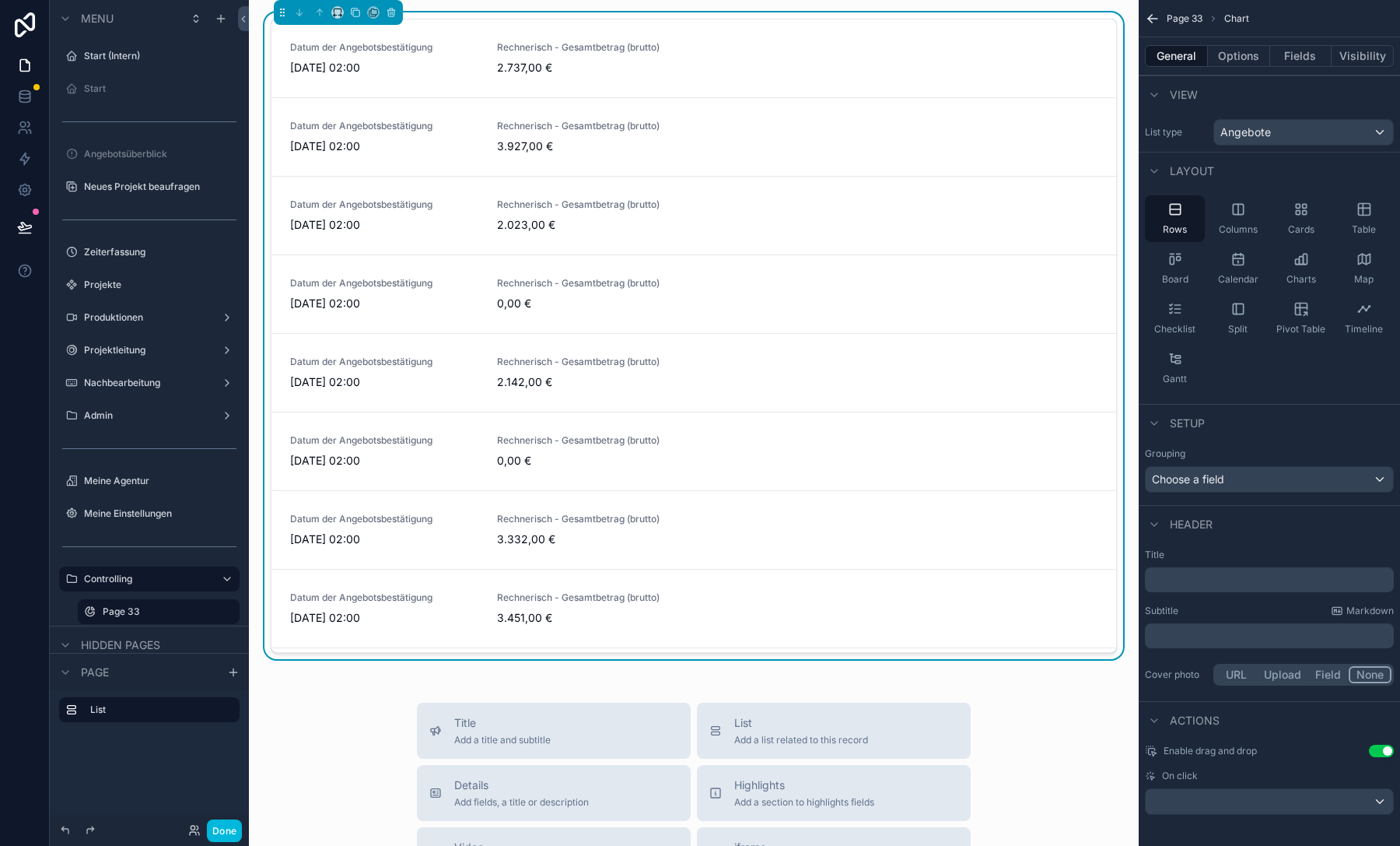
click at [1307, 258] on icon "scrollable content" at bounding box center [1301, 258] width 15 height 15
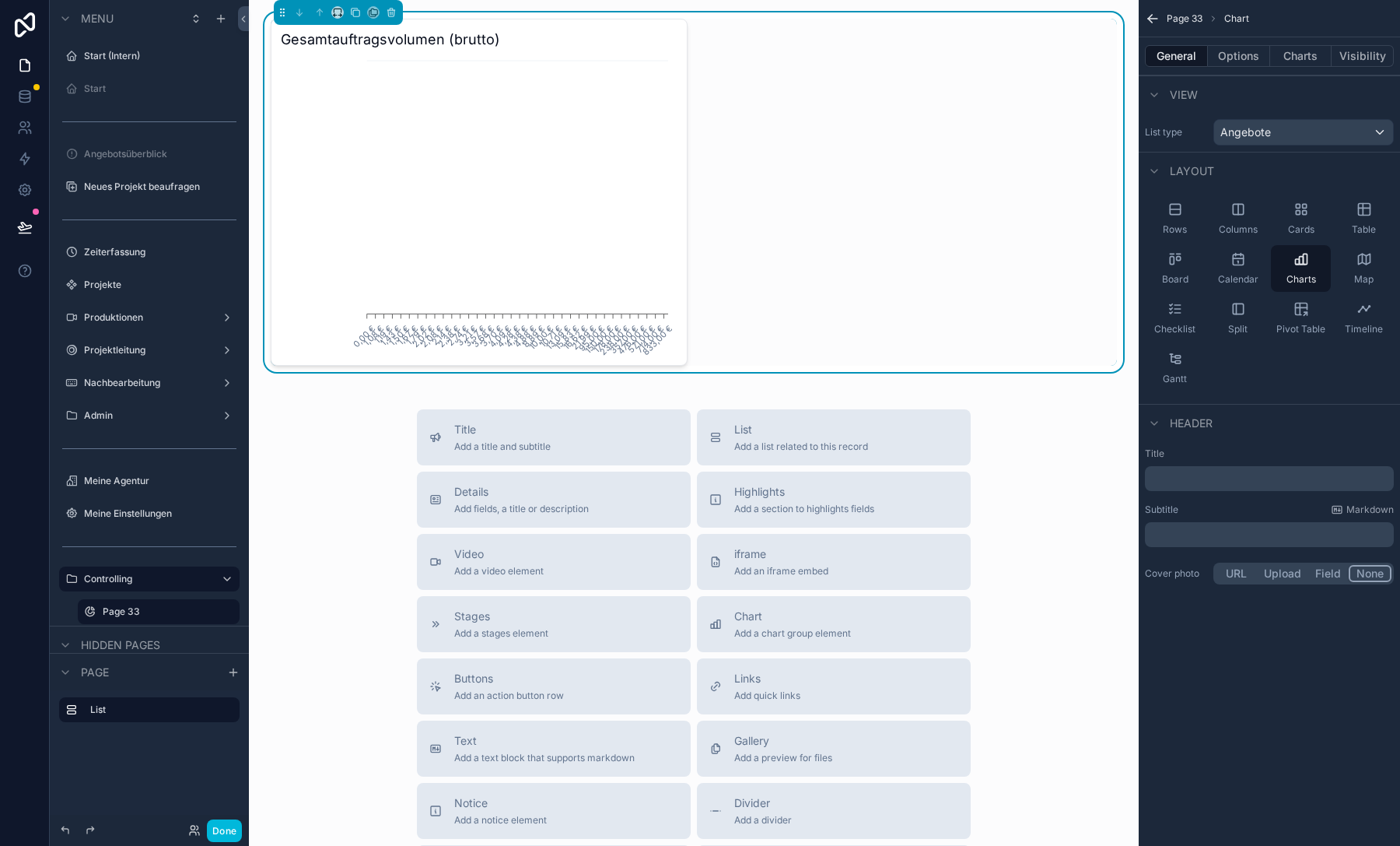
click at [1228, 60] on button "Options" at bounding box center [1239, 56] width 62 height 22
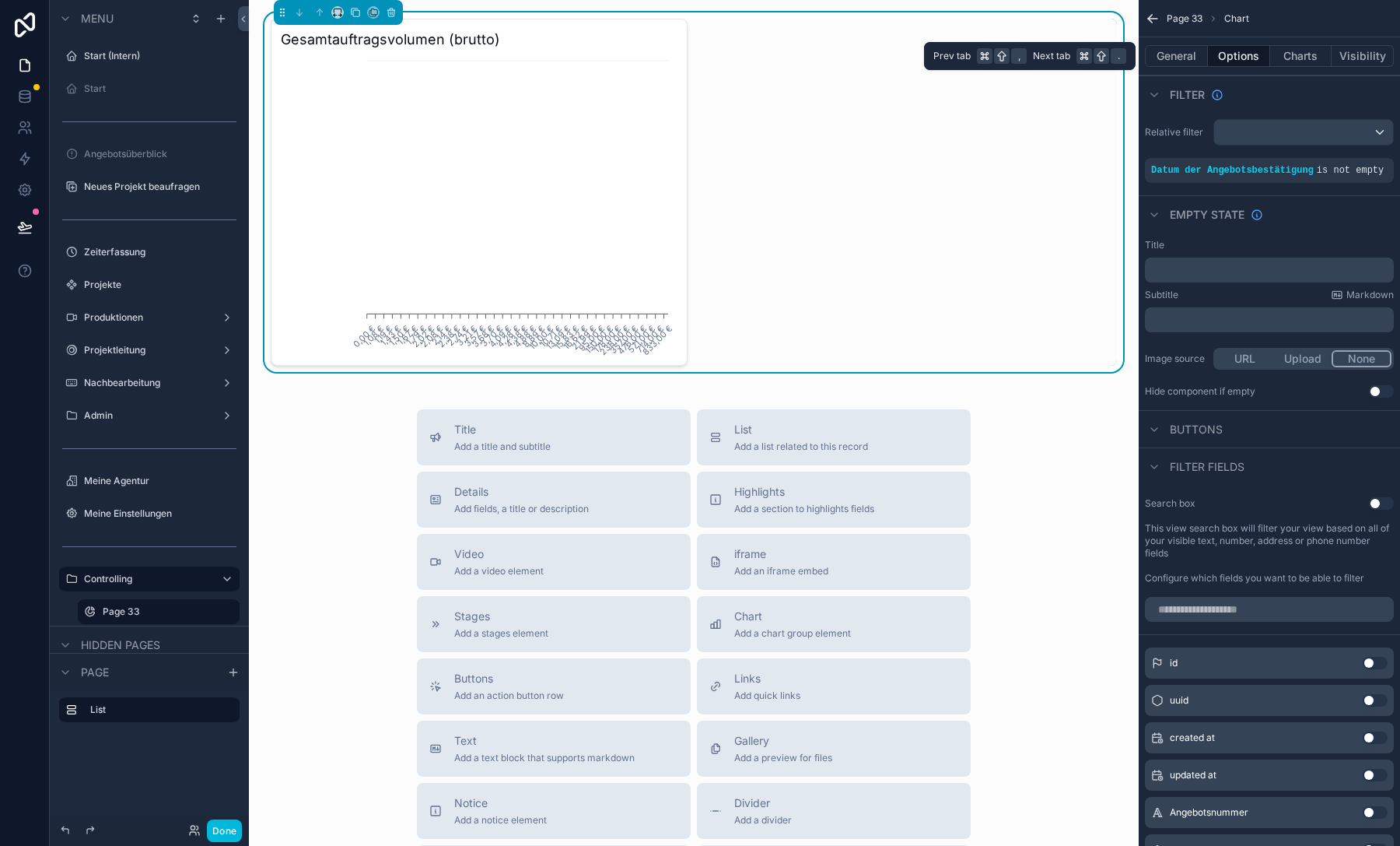
click at [1278, 60] on button "Charts" at bounding box center [1301, 56] width 62 height 22
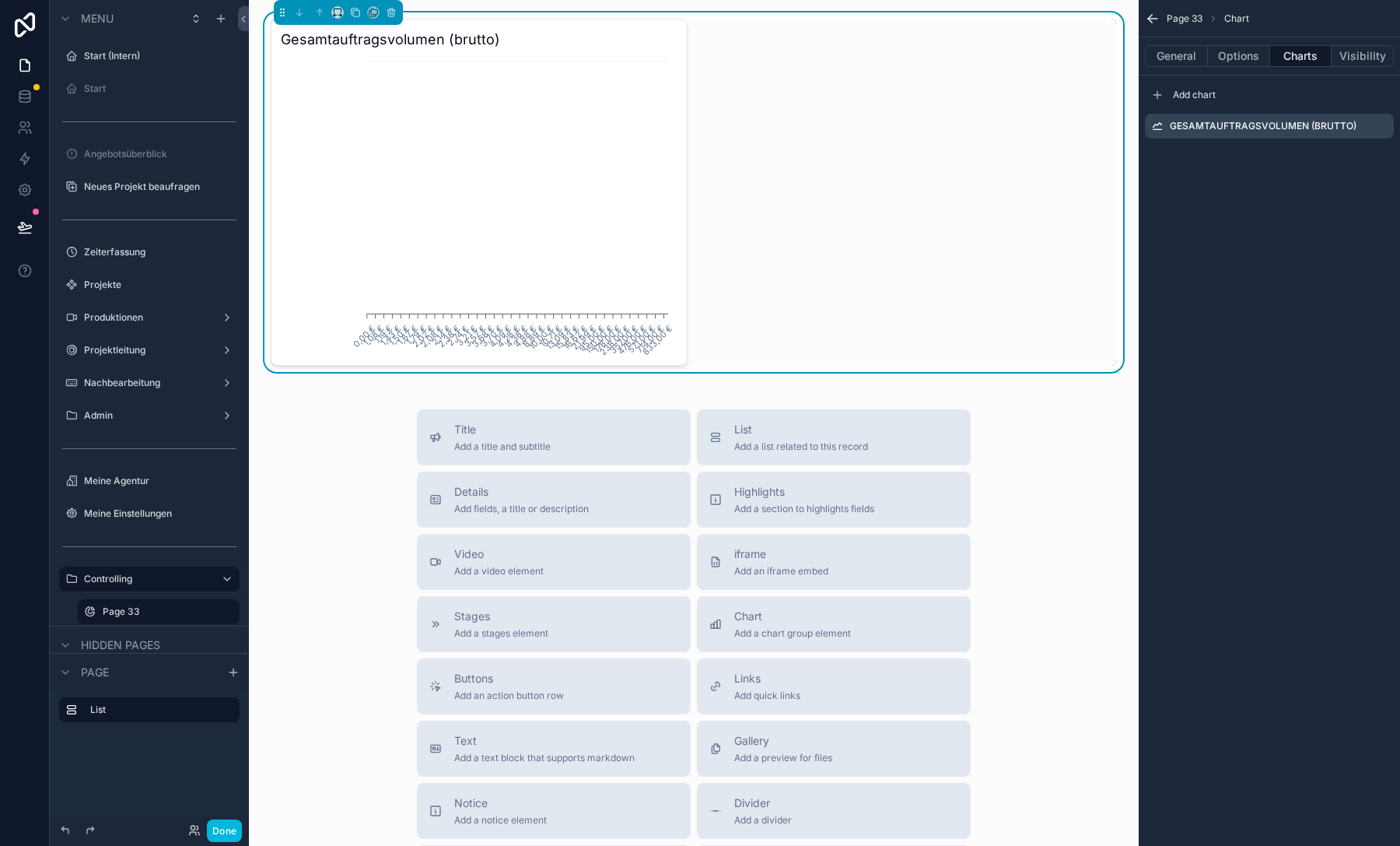
click at [0, 0] on icon "scrollable content" at bounding box center [0, 0] width 0 height 0
click at [1356, 101] on icon at bounding box center [1356, 101] width 0 height 3
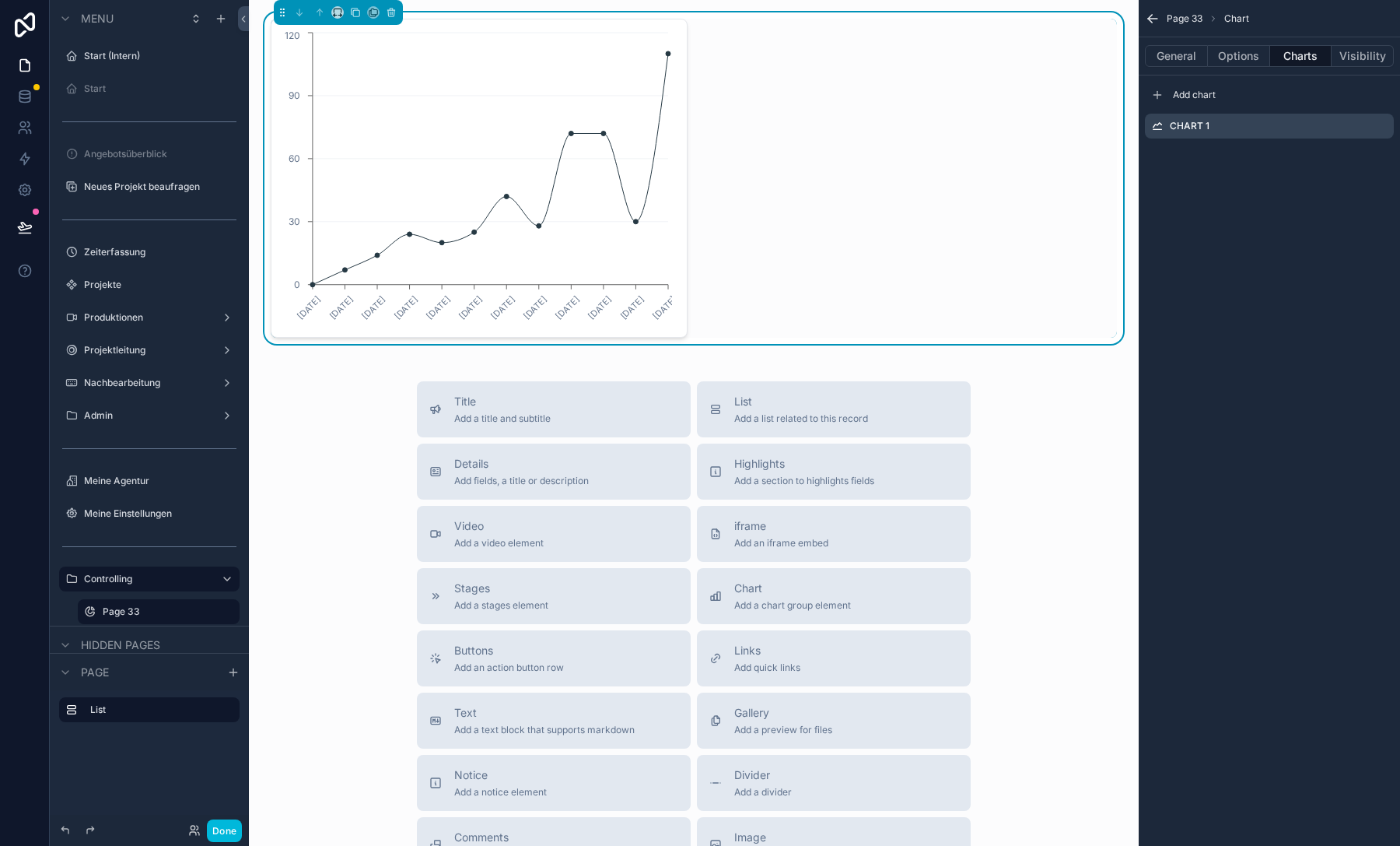
click at [1201, 97] on span "Add chart" at bounding box center [1194, 94] width 42 height 12
click at [0, 0] on icon "scrollable content" at bounding box center [0, 0] width 0 height 0
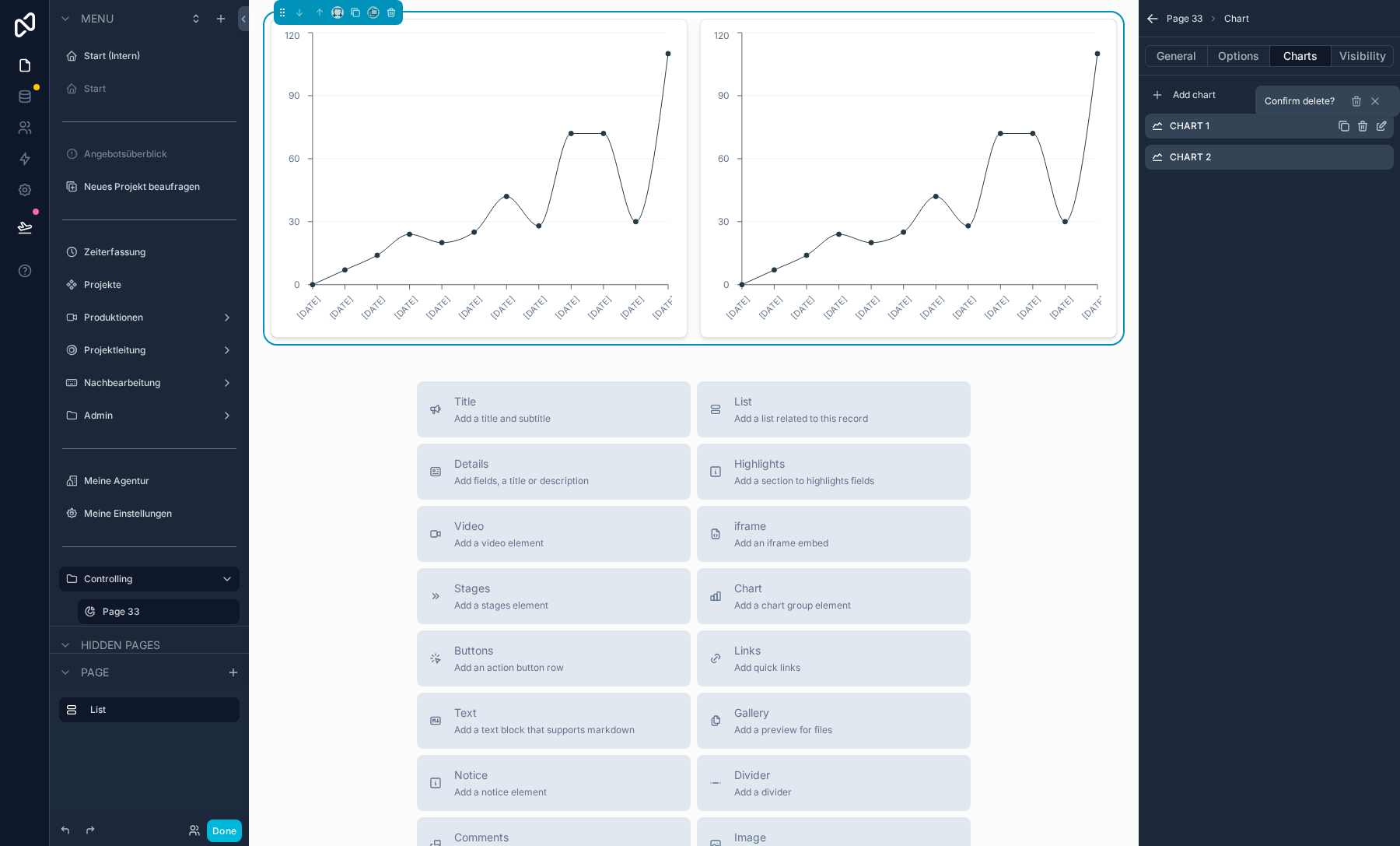
click at [1359, 97] on icon at bounding box center [1356, 101] width 12 height 12
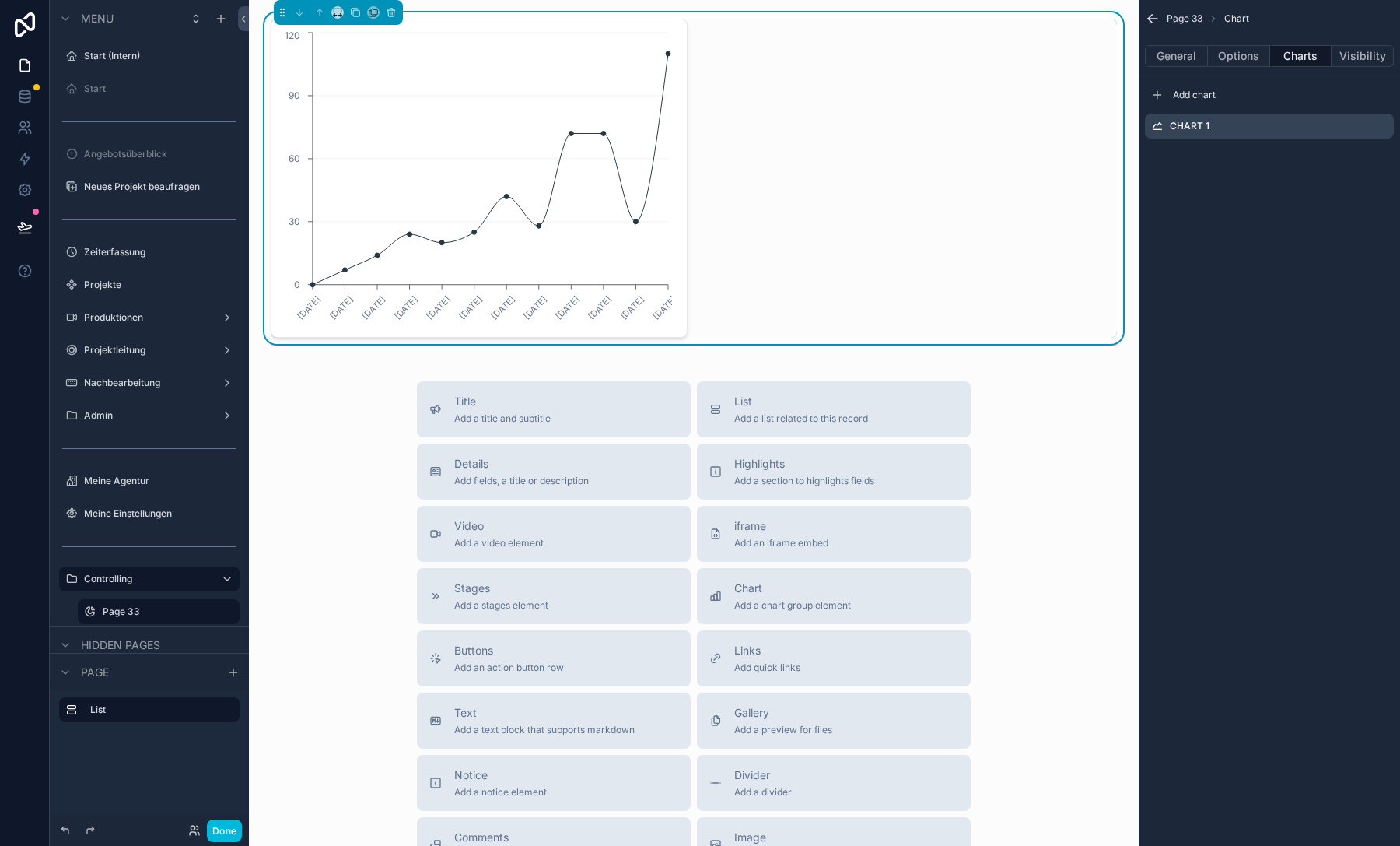
click at [0, 0] on icon "scrollable content" at bounding box center [0, 0] width 0 height 0
click at [1355, 106] on icon at bounding box center [1355, 102] width 7 height 7
click at [1206, 99] on span "Add chart" at bounding box center [1194, 94] width 42 height 12
click at [0, 0] on icon "scrollable content" at bounding box center [0, 0] width 0 height 0
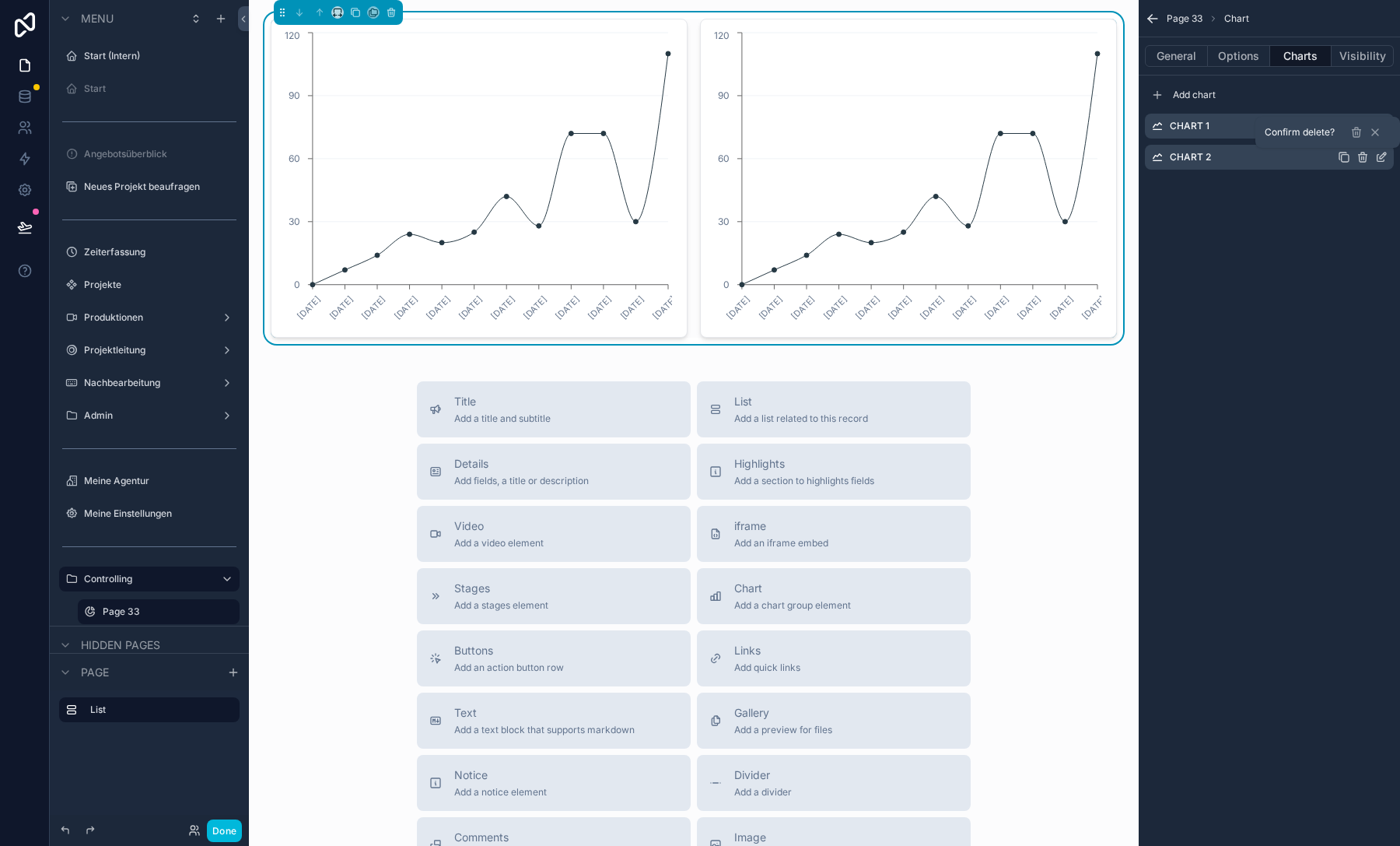
click at [1358, 132] on icon at bounding box center [1356, 132] width 12 height 12
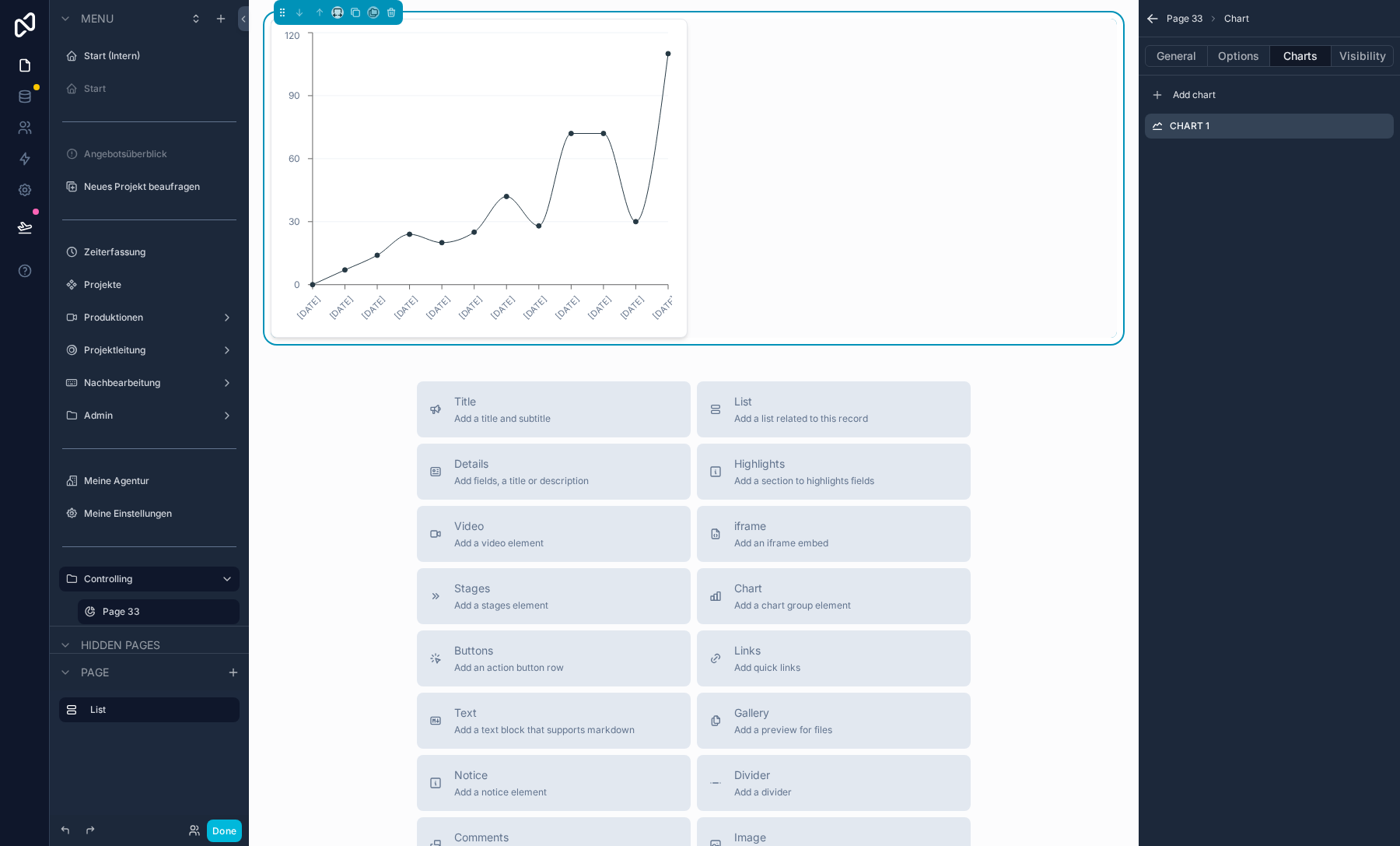
click at [0, 0] on icon "scrollable content" at bounding box center [0, 0] width 0 height 0
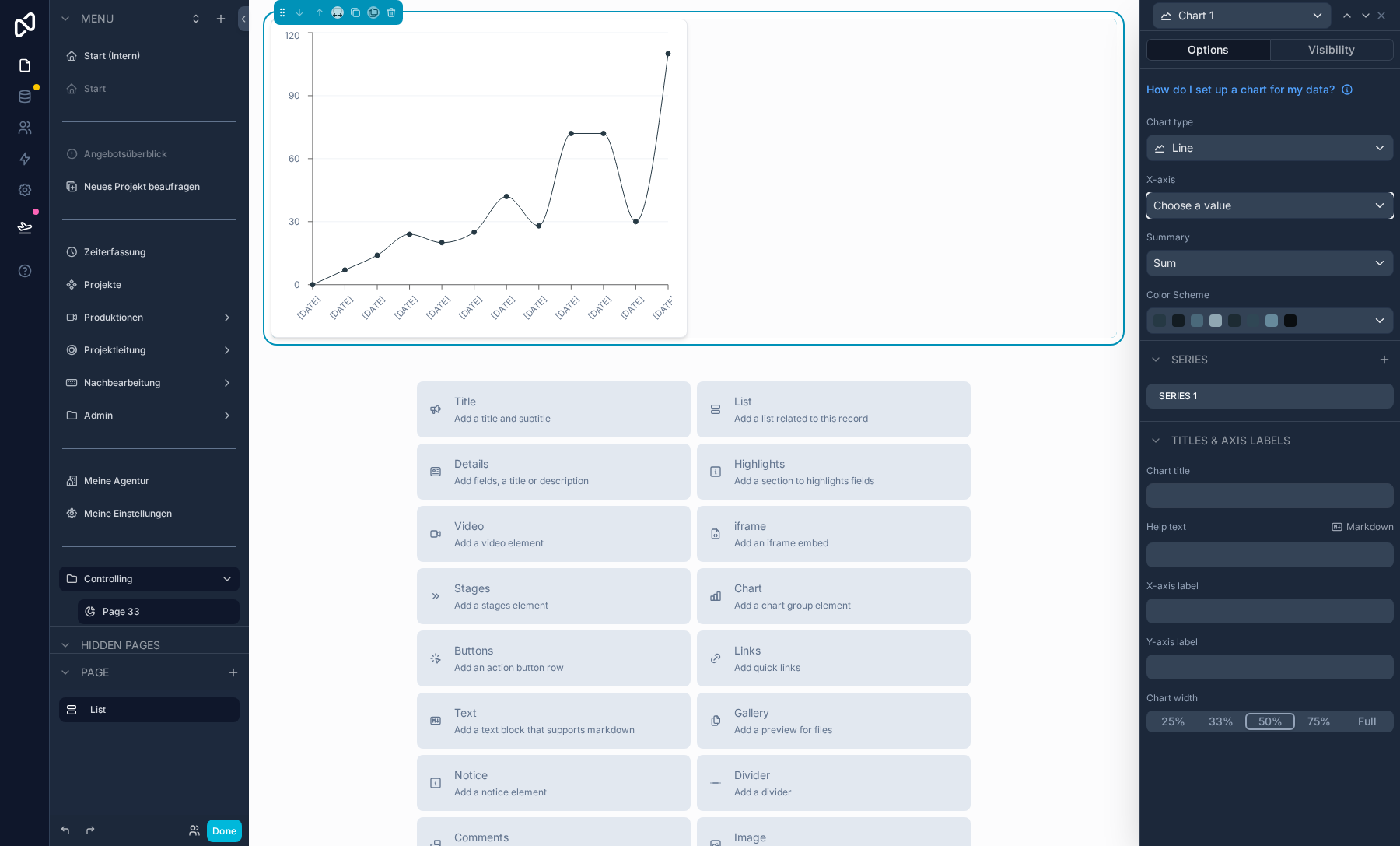
click at [1213, 211] on span "Choose a value" at bounding box center [1192, 205] width 77 height 15
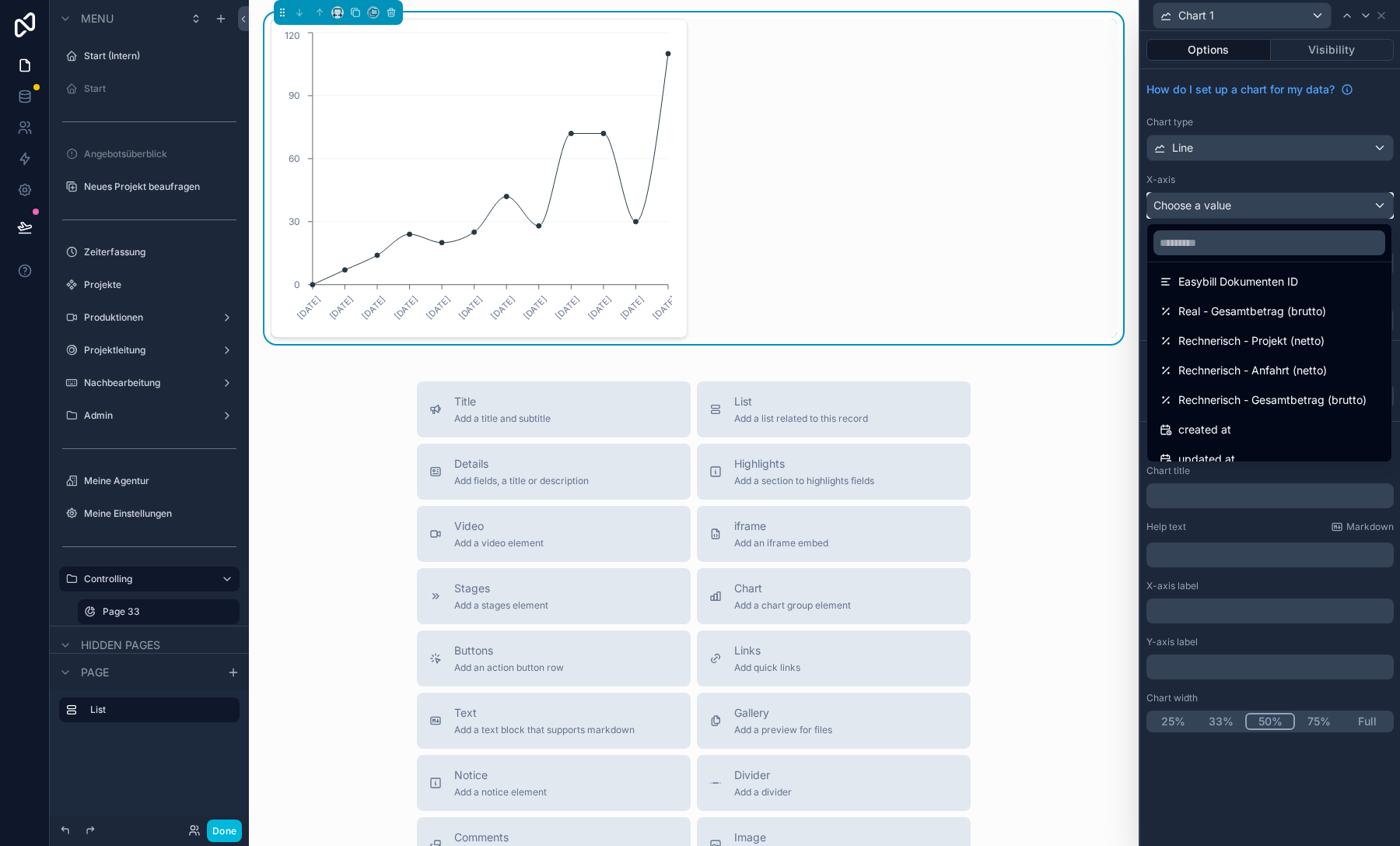
scroll to position [254, 0]
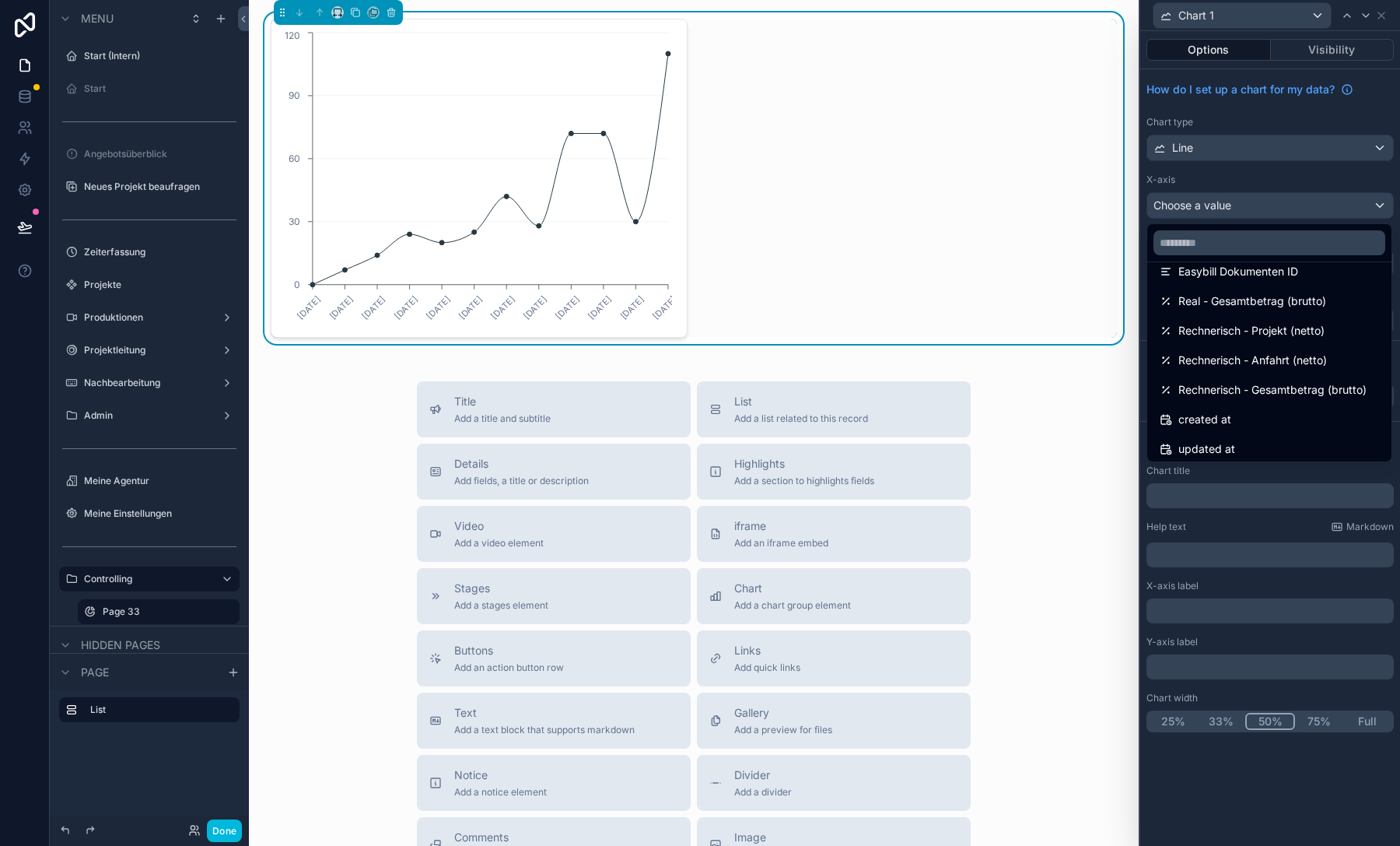
click at [1262, 303] on span "Real - Gesamtbetrag (brutto)" at bounding box center [1252, 301] width 148 height 19
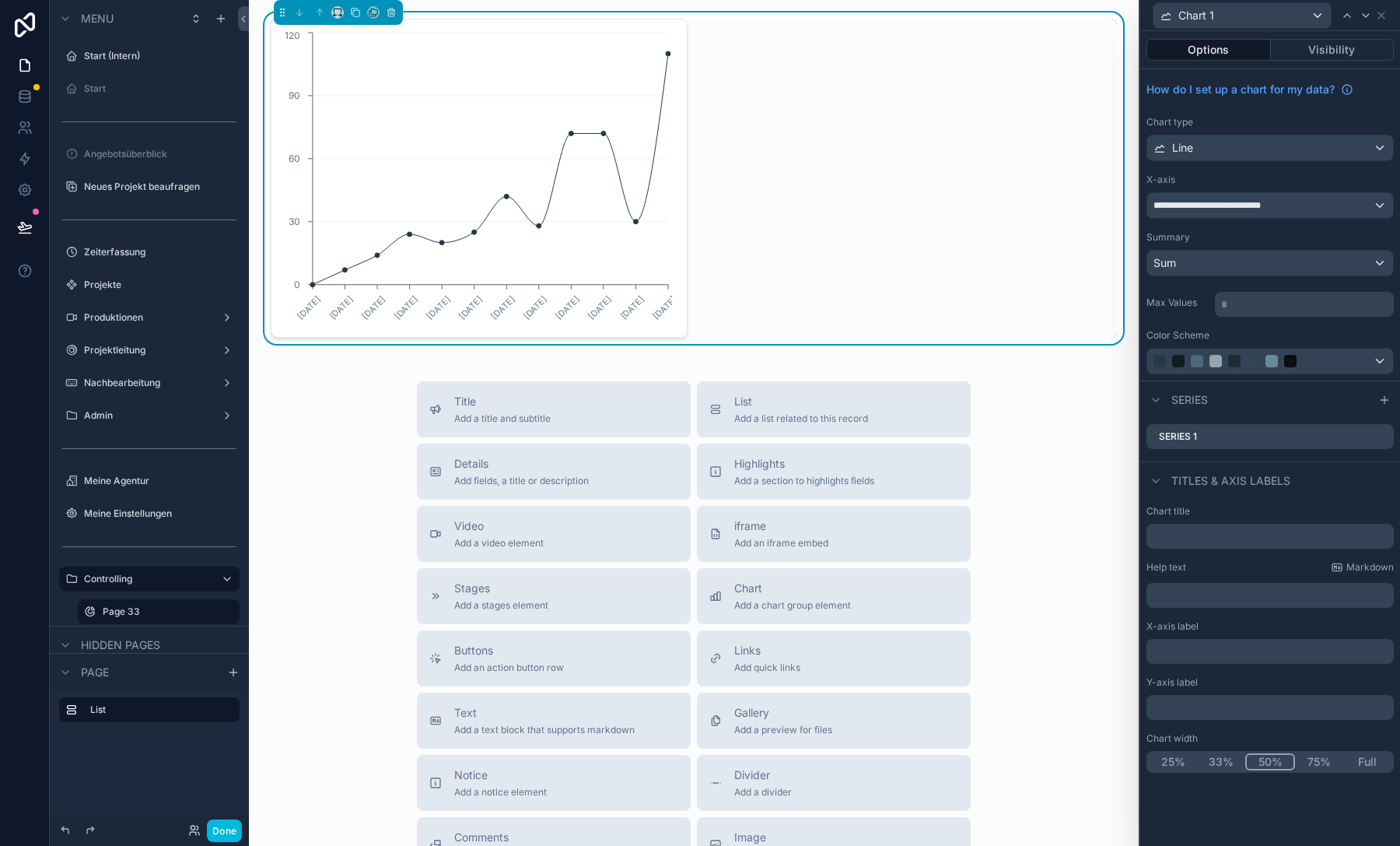
click at [0, 0] on icon at bounding box center [0, 0] width 0 height 0
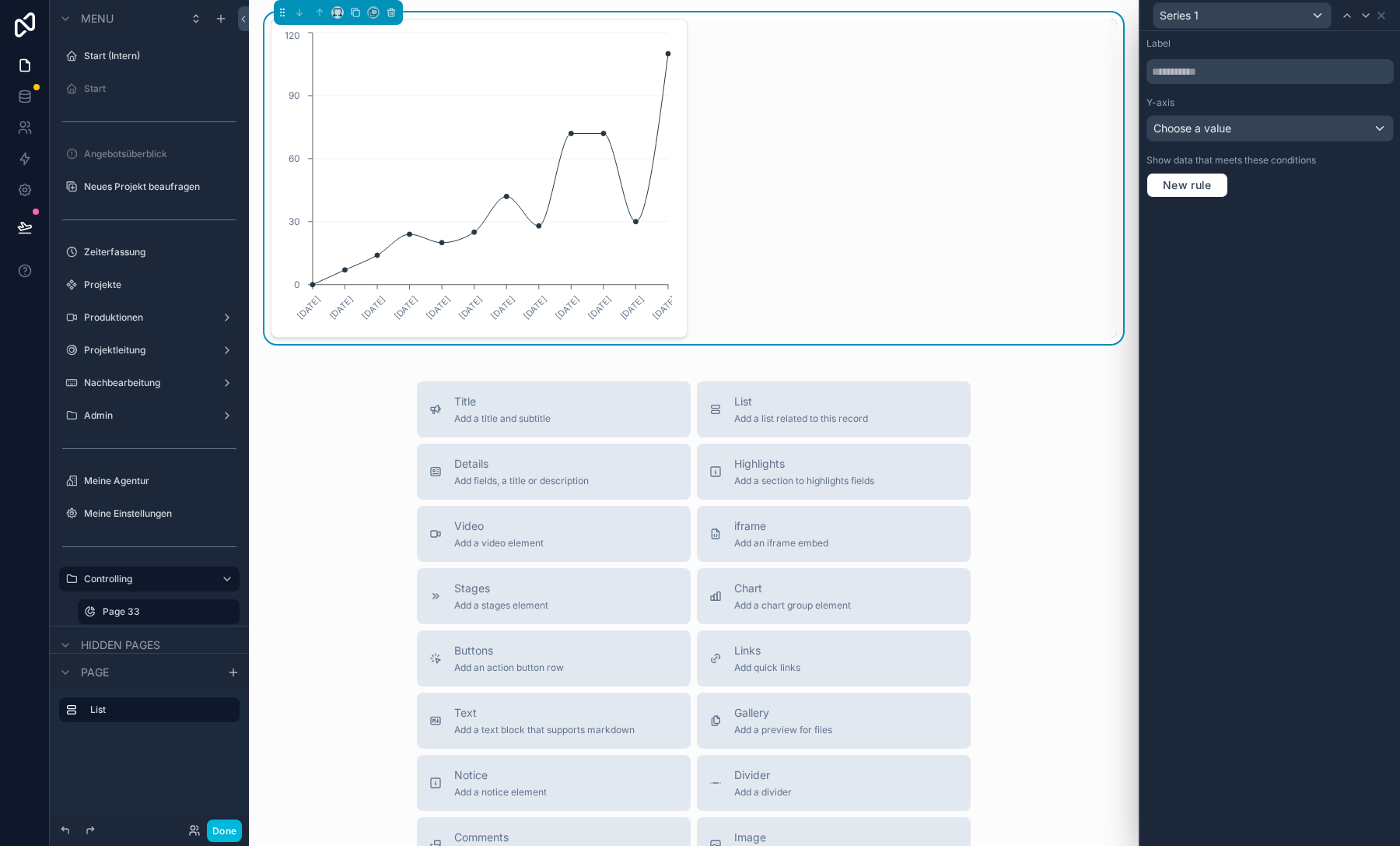
click at [1240, 118] on div "Choose a value" at bounding box center [1270, 128] width 246 height 25
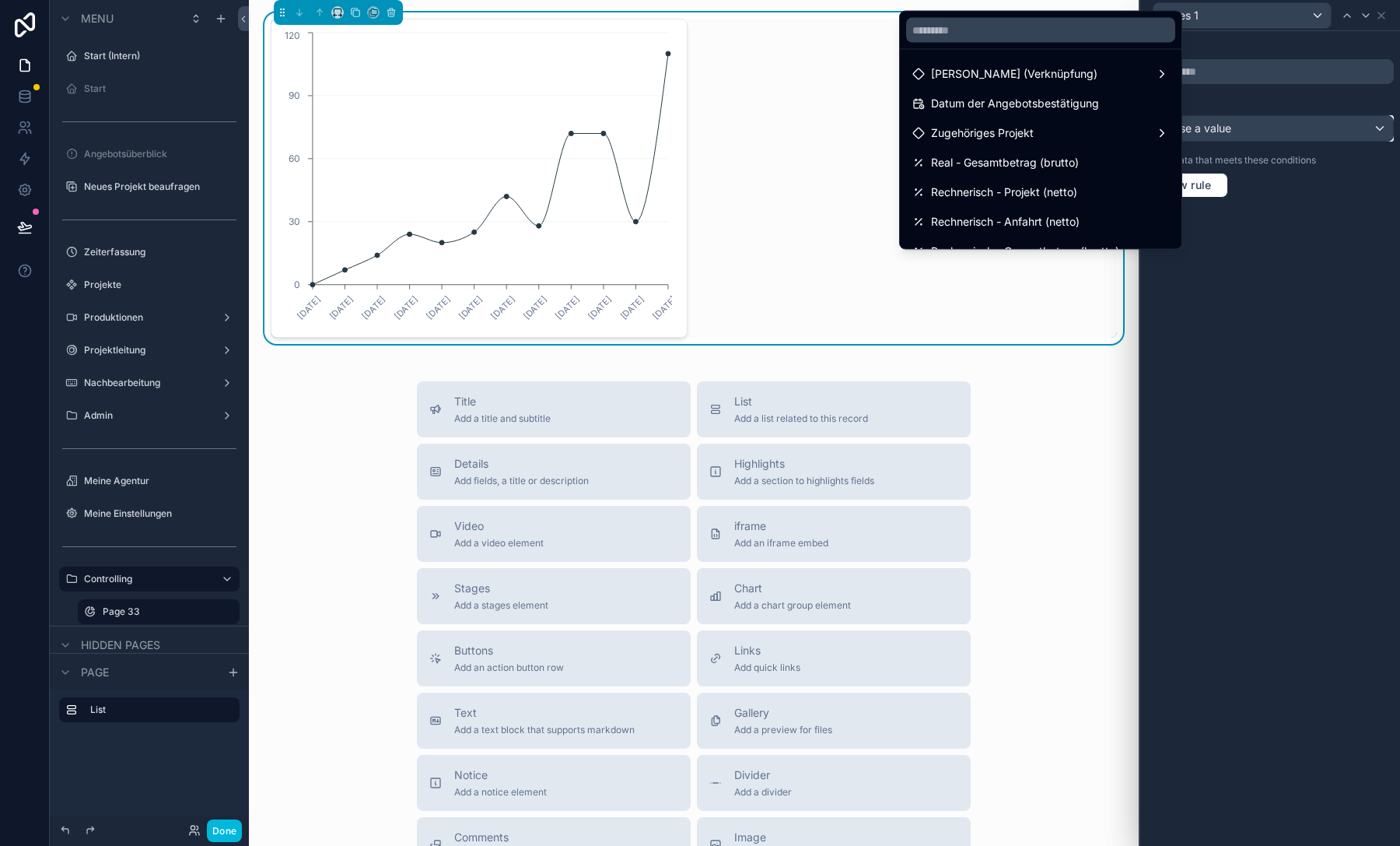
scroll to position [37, 0]
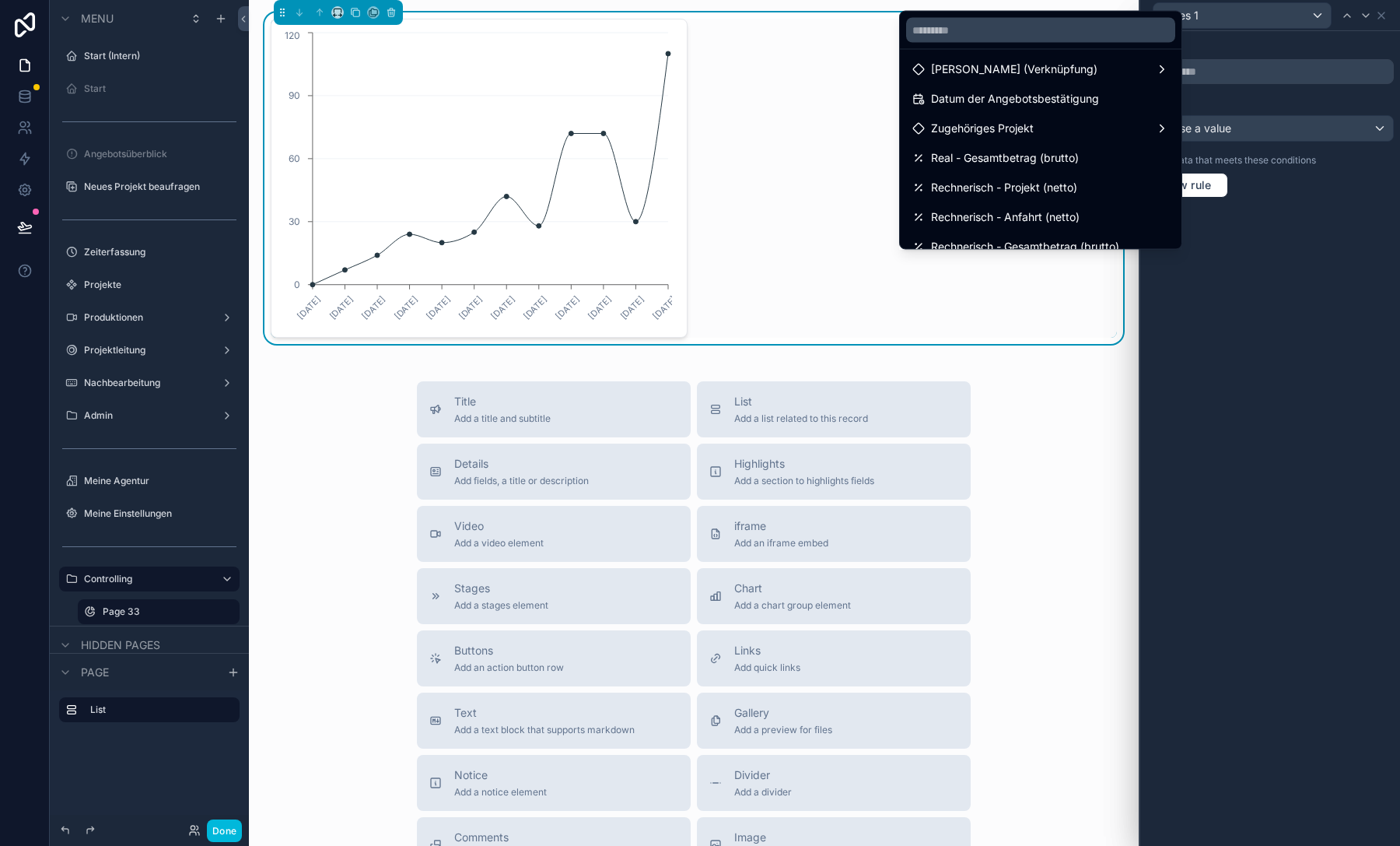
click at [1109, 153] on div "Real - Gesamtbetrag (brutto)" at bounding box center [1040, 158] width 256 height 19
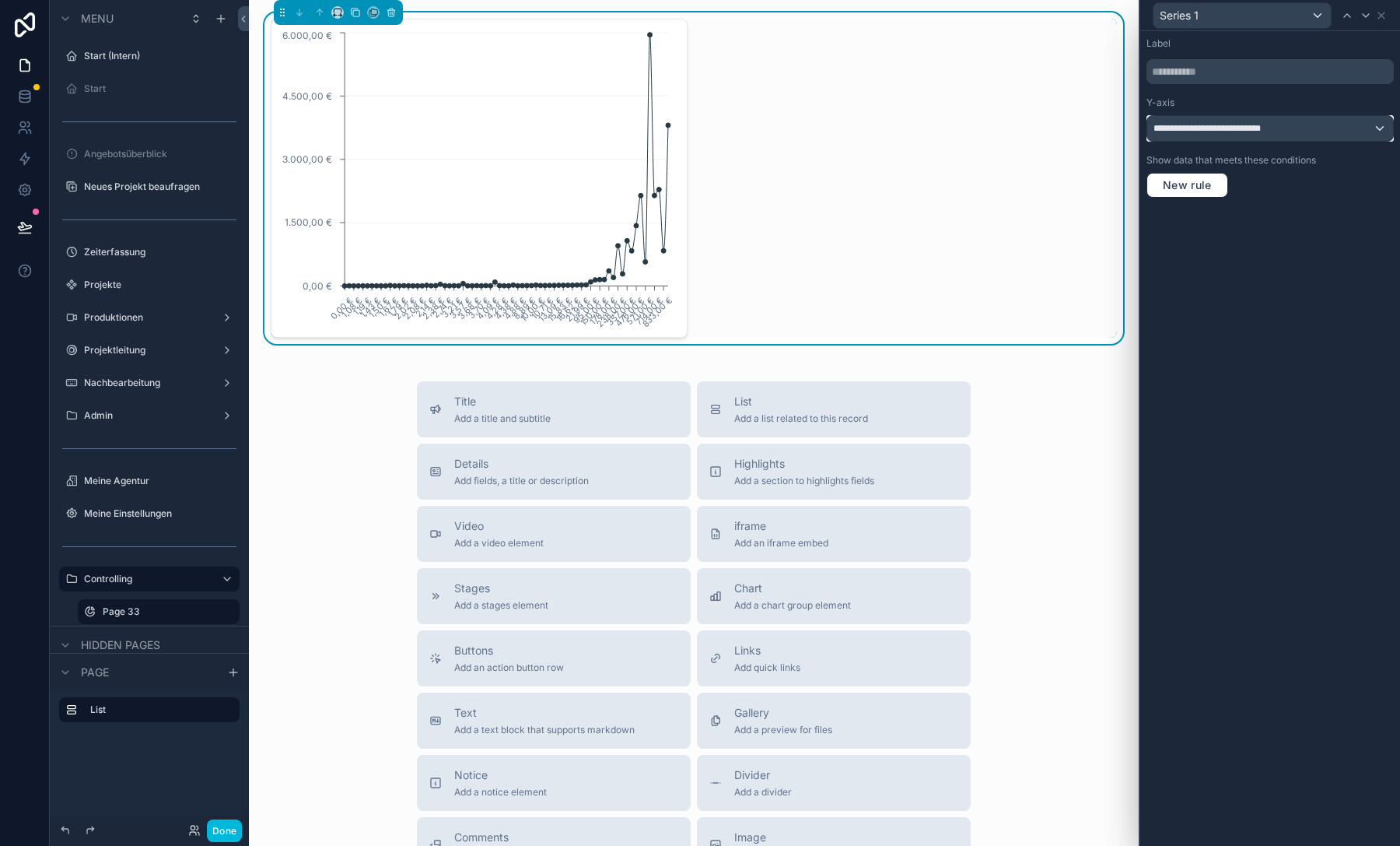
click at [1264, 131] on span "**********" at bounding box center [1216, 127] width 126 height 12
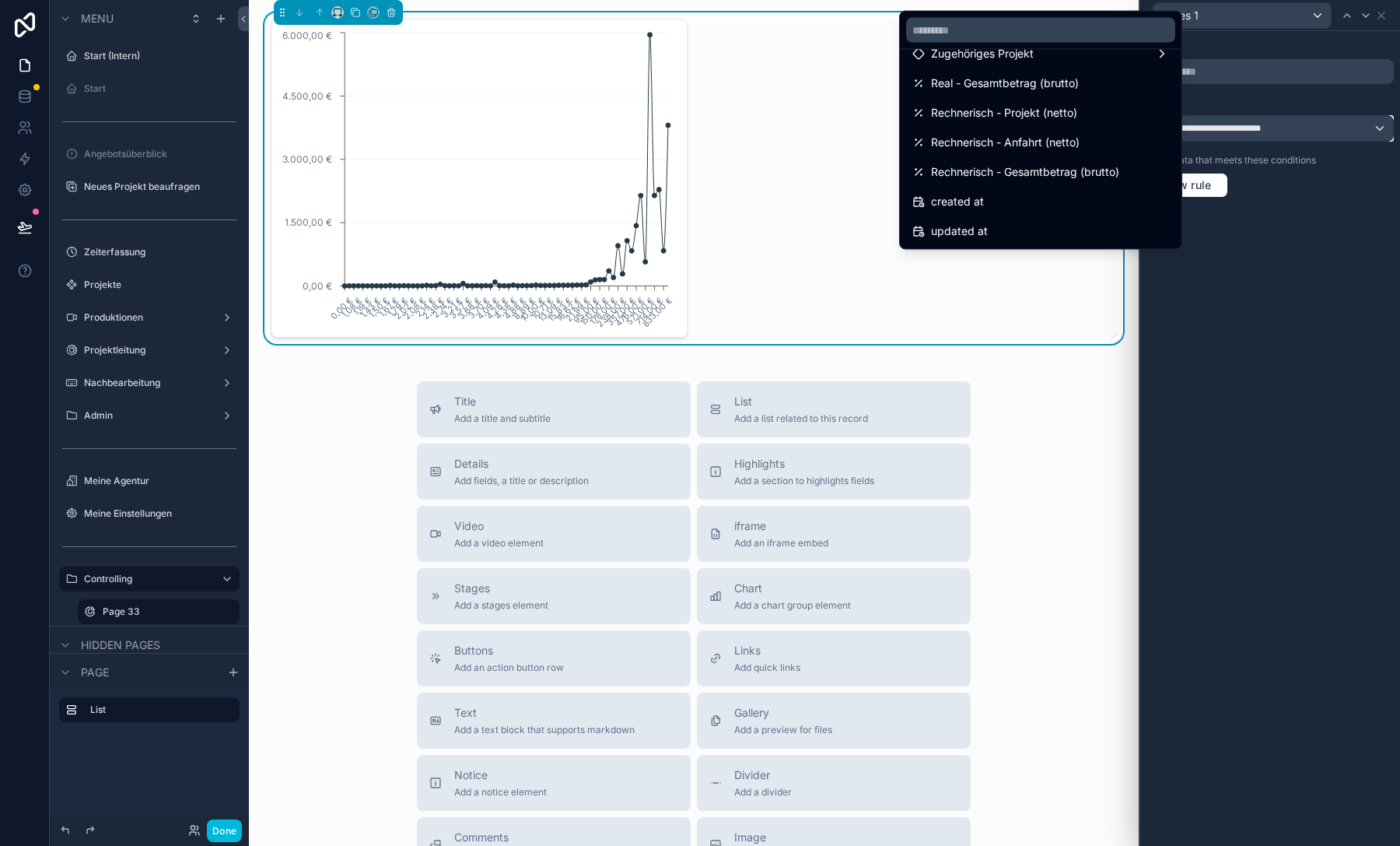
scroll to position [0, 0]
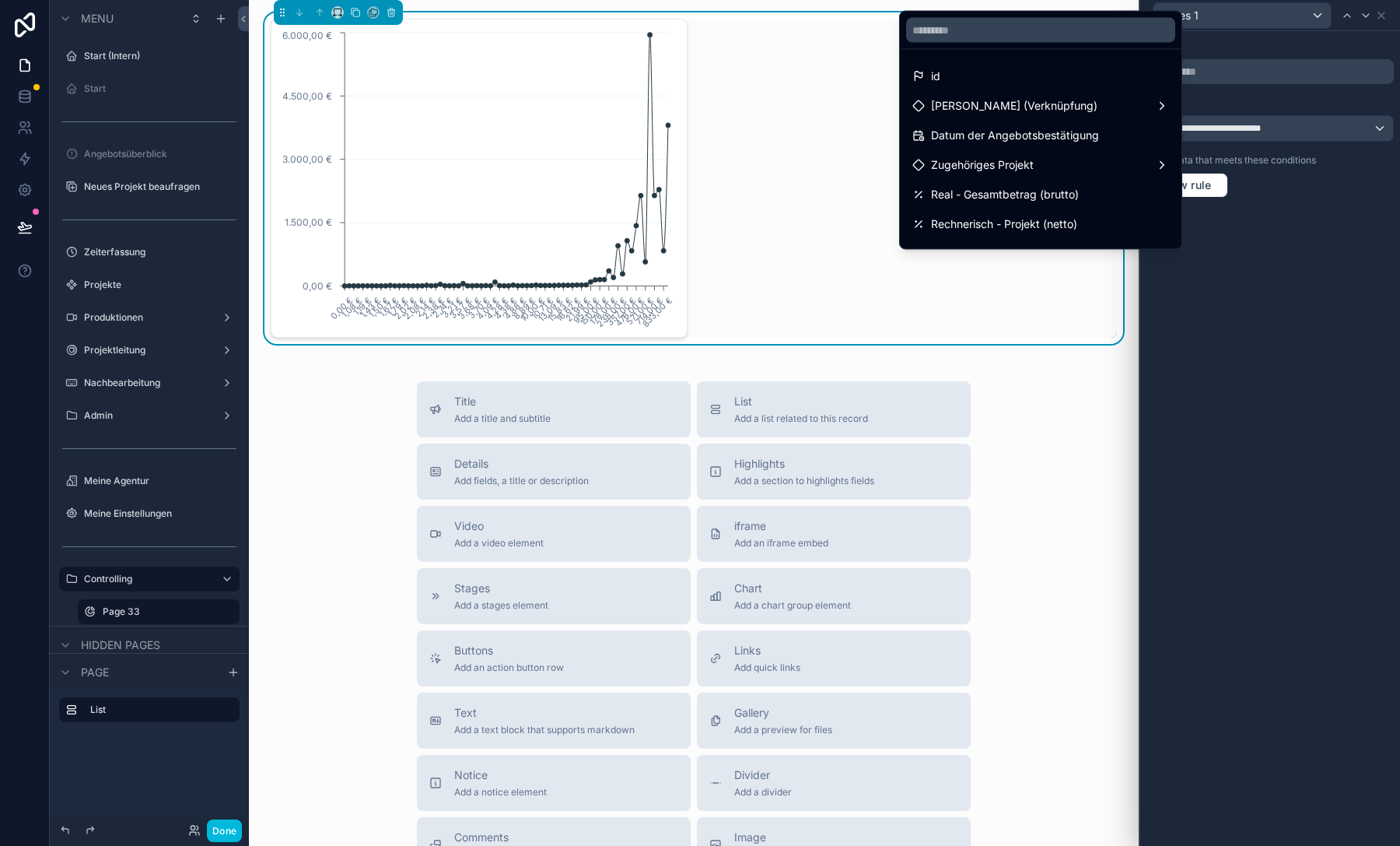
click at [1042, 137] on span "Datum der Angebotsbestätigung" at bounding box center [1014, 136] width 168 height 19
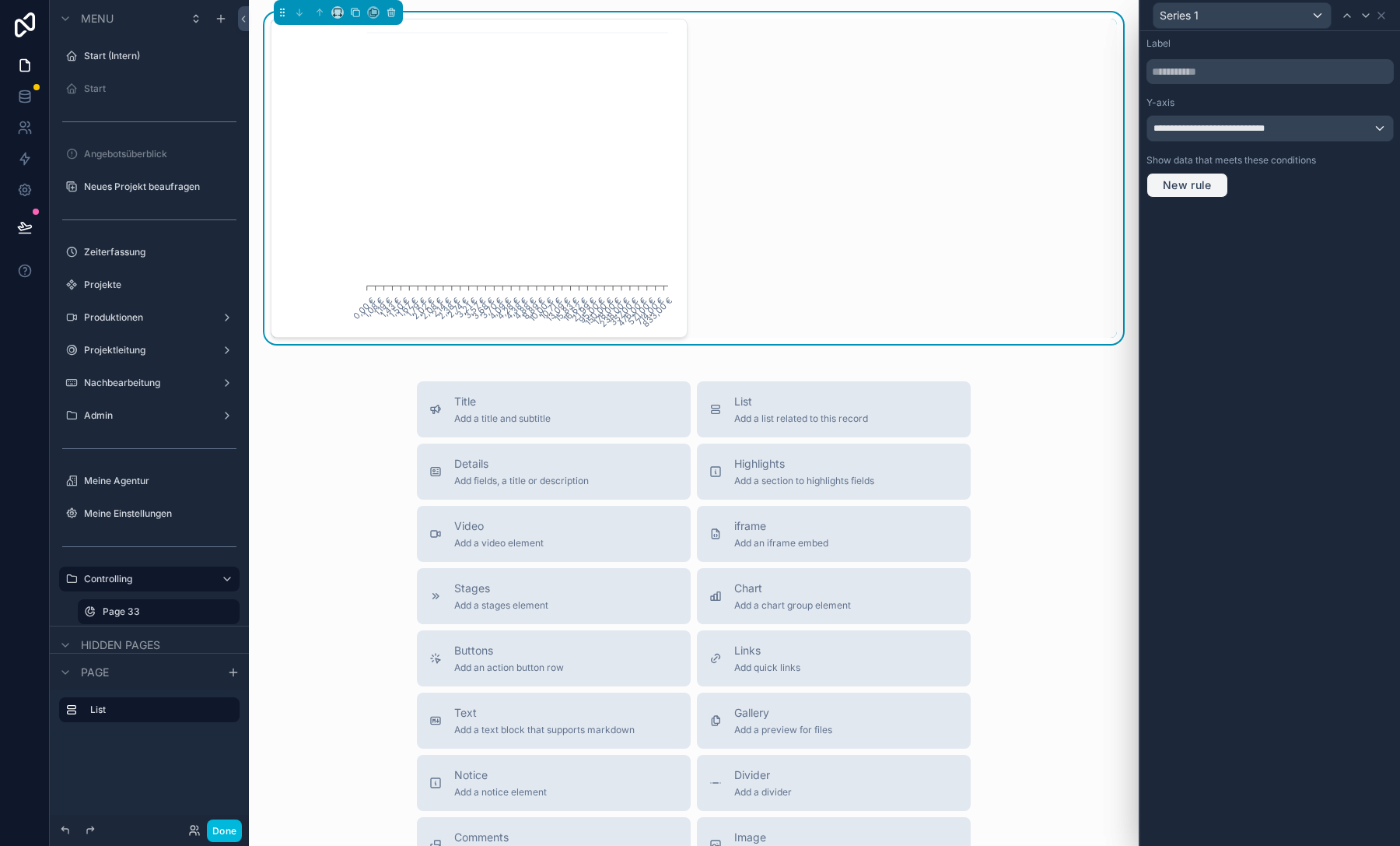
click at [1194, 180] on span "New rule" at bounding box center [1186, 185] width 61 height 14
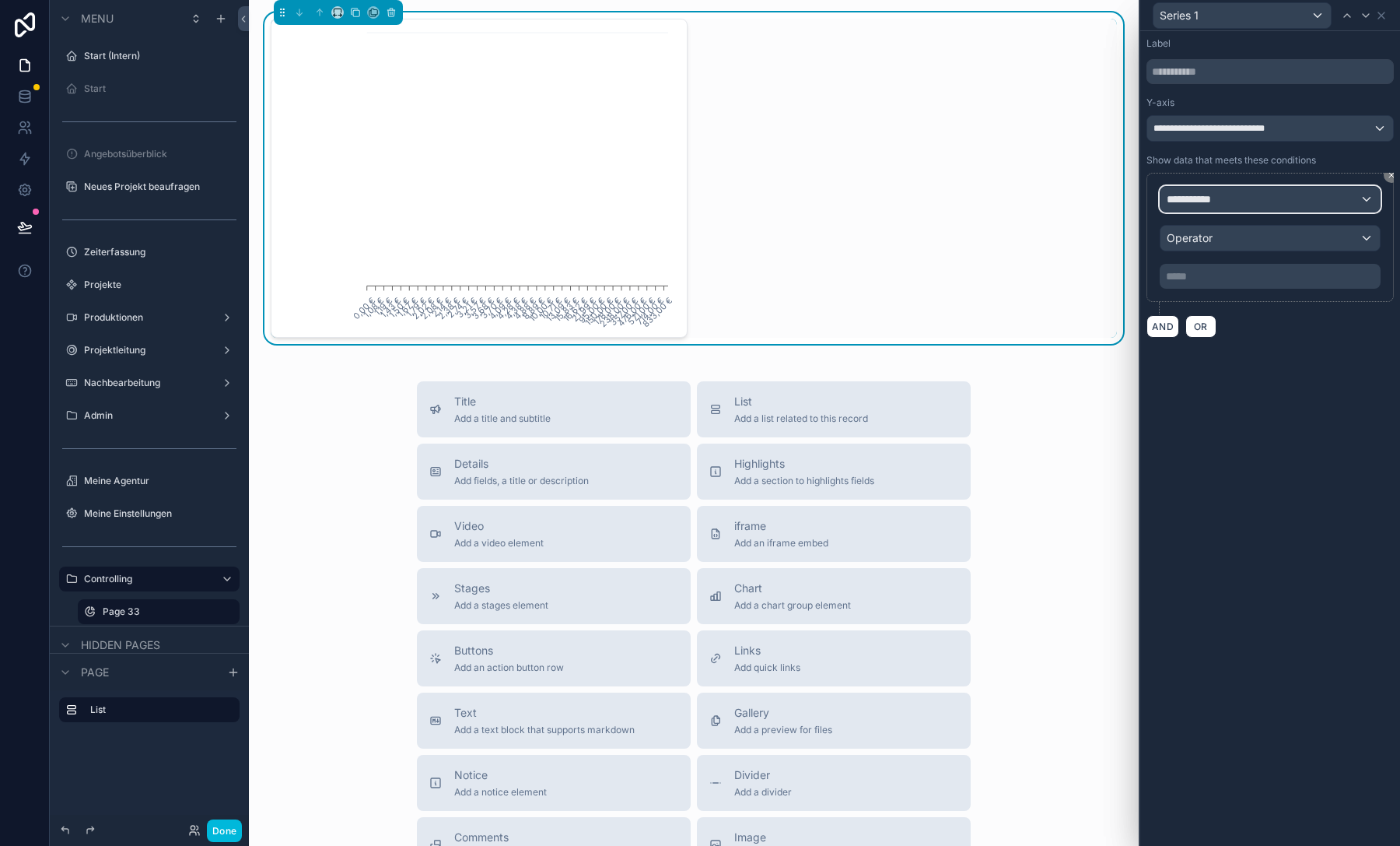
click at [1242, 200] on div "**********" at bounding box center [1270, 199] width 220 height 25
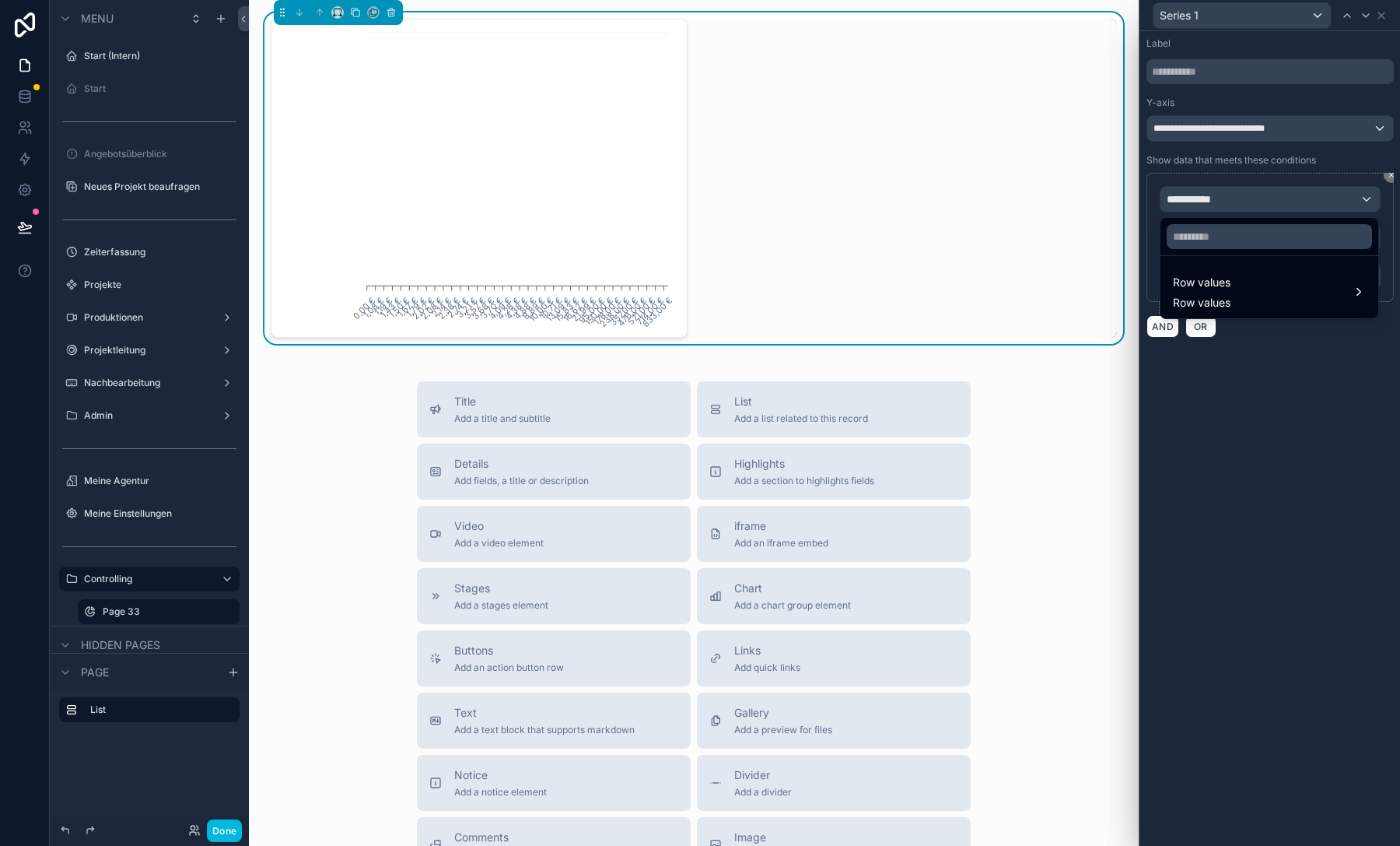
click at [1385, 174] on div at bounding box center [1269, 423] width 259 height 846
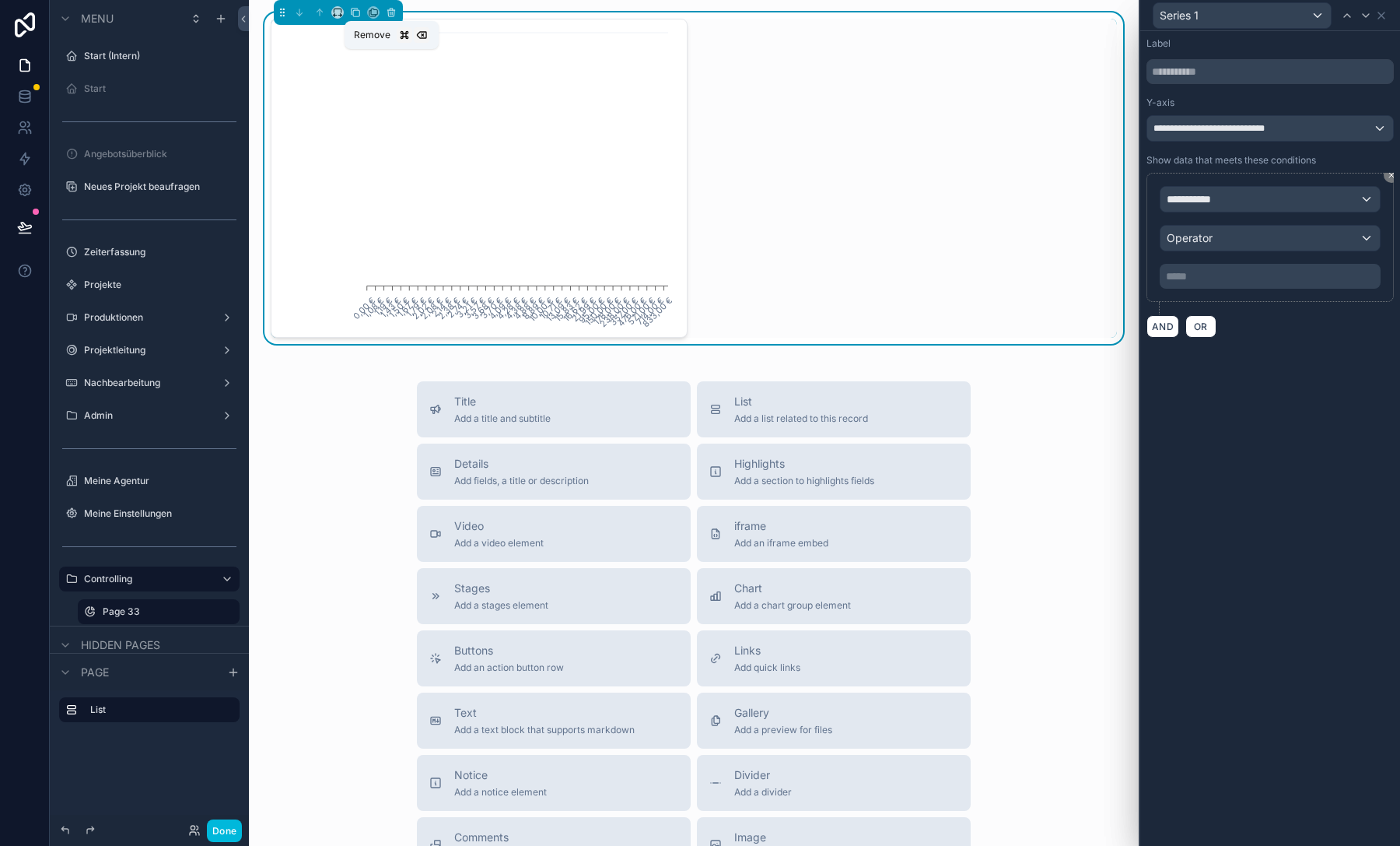
click at [393, 13] on icon "scrollable content" at bounding box center [391, 13] width 7 height 7
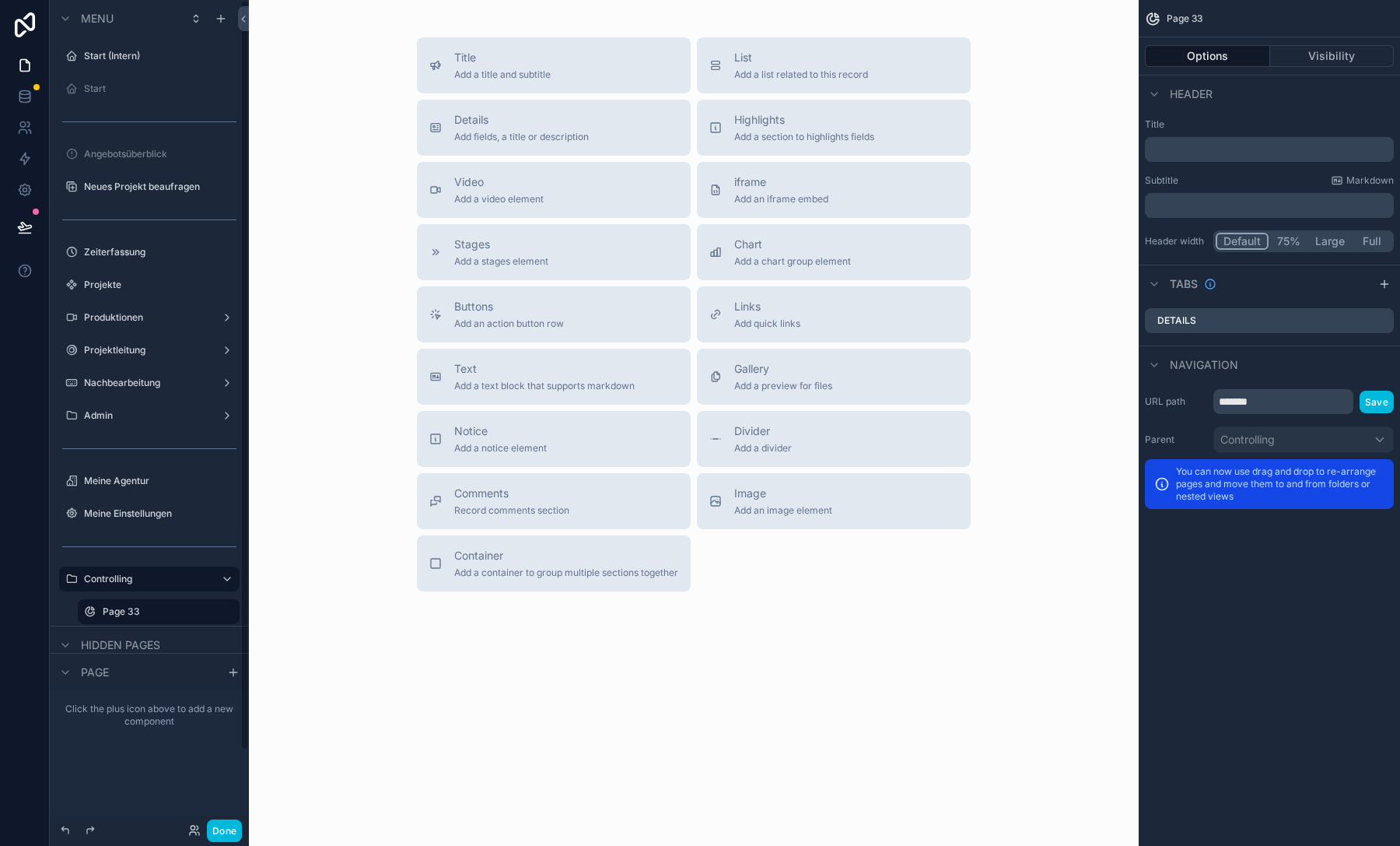
click at [0, 0] on icon "scrollable content" at bounding box center [0, 0] width 0 height 0
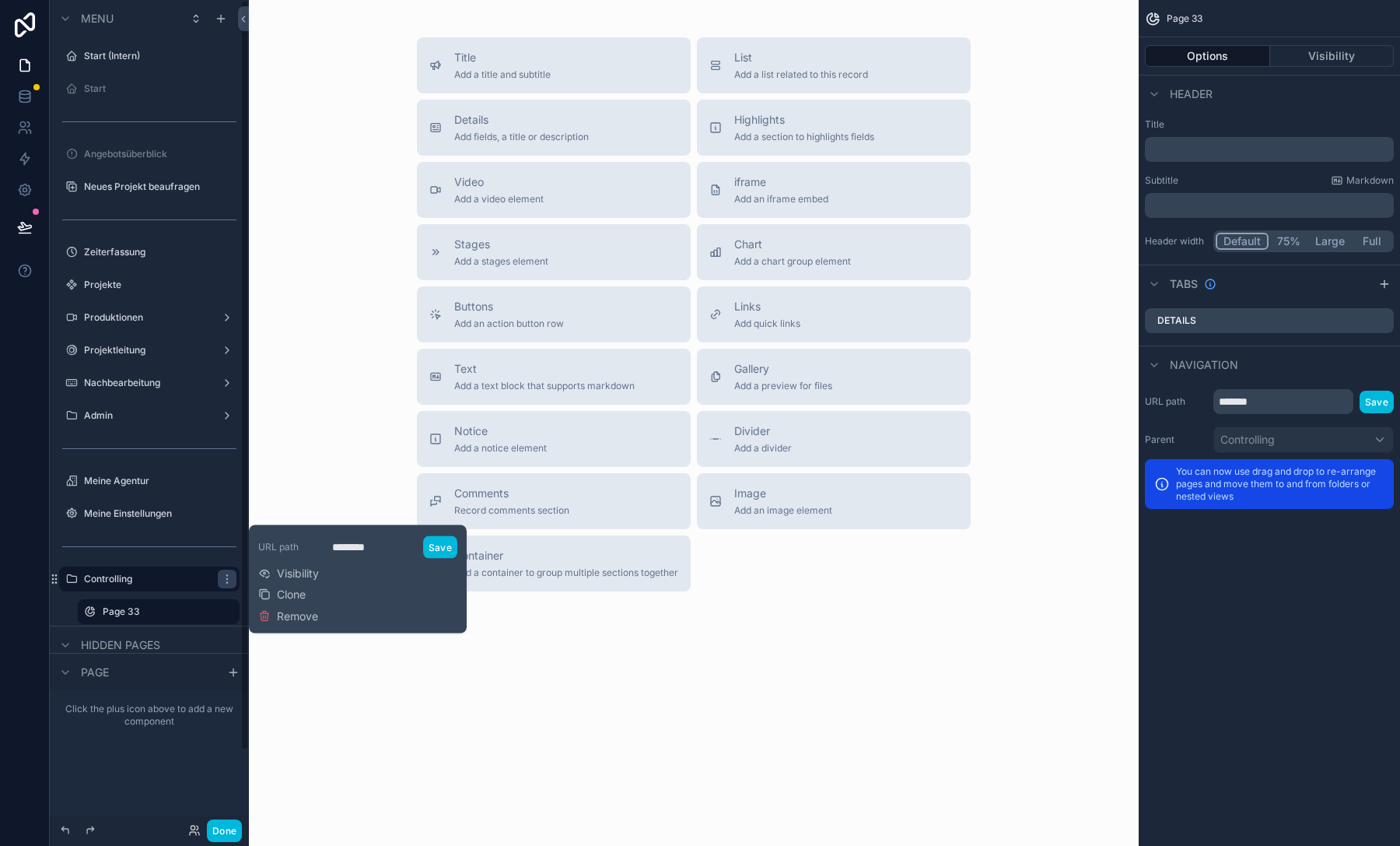
click at [312, 620] on span "Remove" at bounding box center [298, 616] width 41 height 15
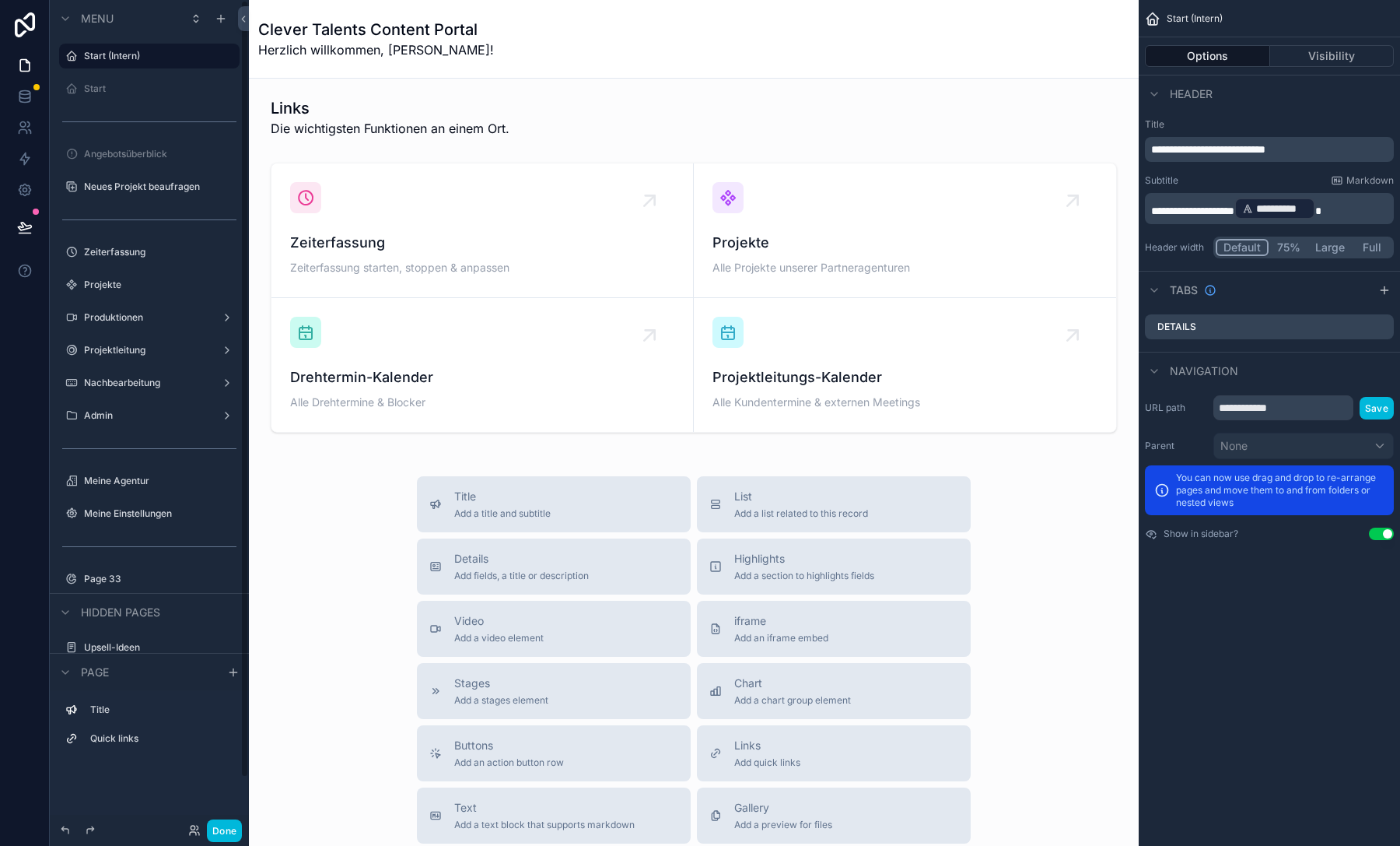
click at [155, 576] on label "Page 33" at bounding box center [156, 578] width 146 height 12
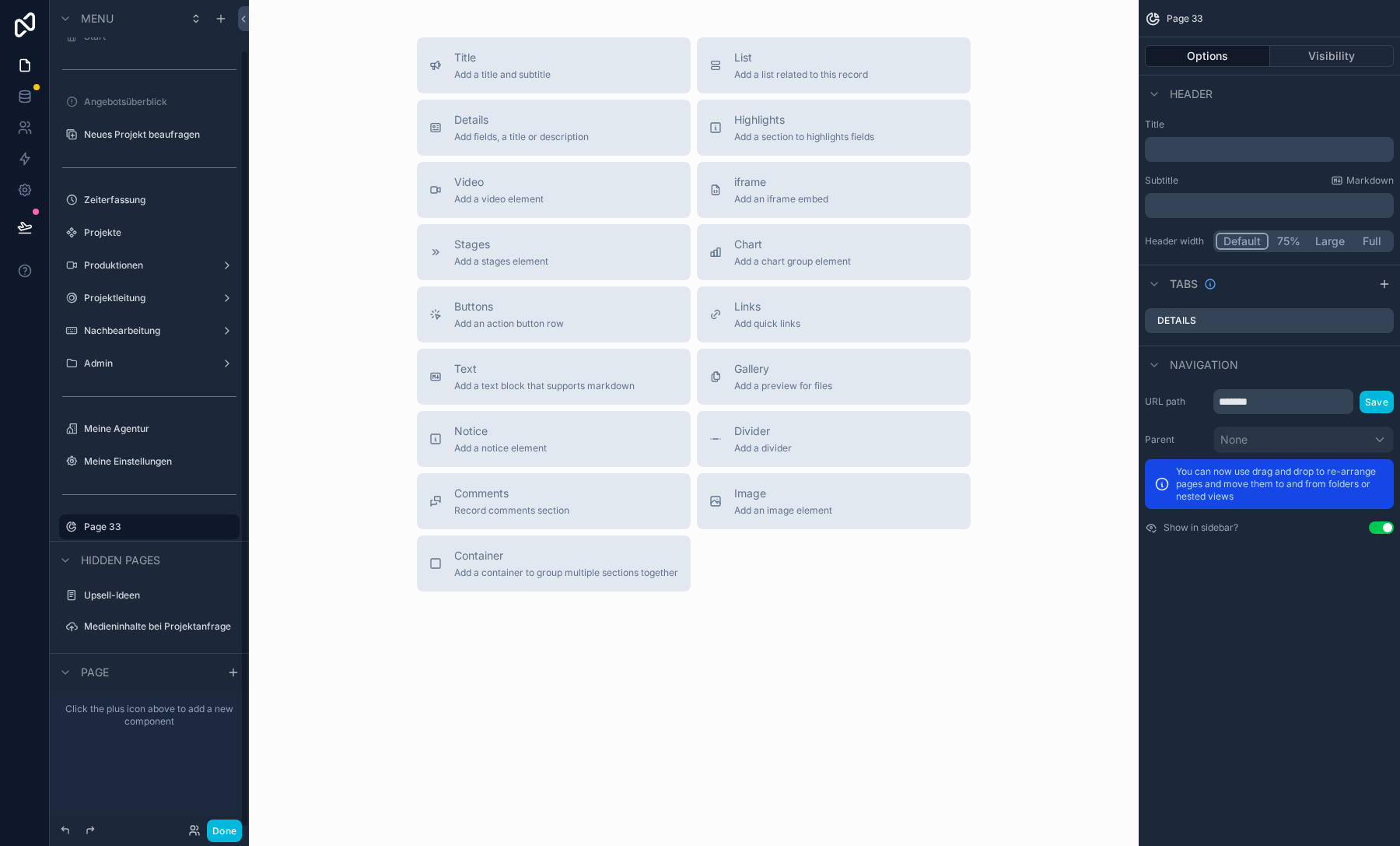
click at [0, 0] on icon "scrollable content" at bounding box center [0, 0] width 0 height 0
click at [277, 545] on div "Clone Remove" at bounding box center [288, 526] width 60 height 42
click at [277, 539] on span "Remove" at bounding box center [298, 538] width 41 height 15
